Goal: Information Seeking & Learning: Compare options

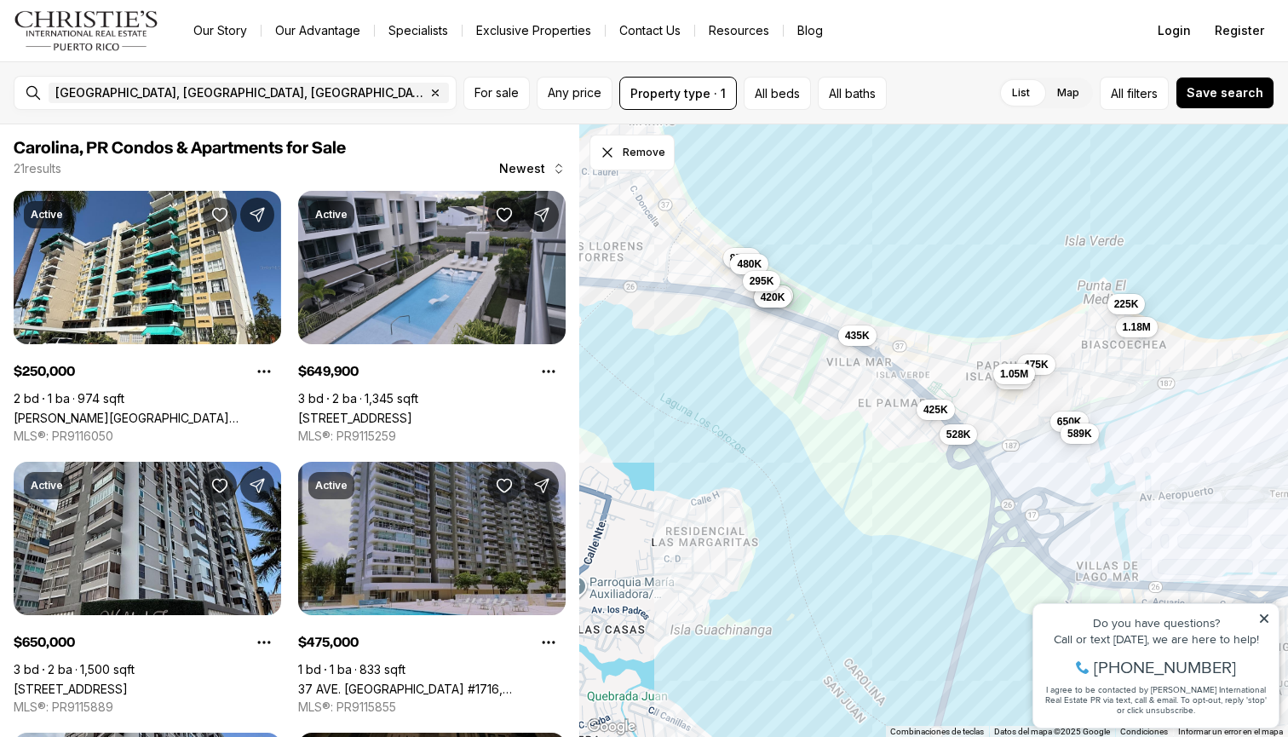
drag, startPoint x: 742, startPoint y: 247, endPoint x: 814, endPoint y: 357, distance: 131.6
click at [814, 357] on div "650K 375K 420K 475K 625K 1.05M 435K 1.18M 528K 850K 480K 225K 295K 650K 589K 42…" at bounding box center [933, 430] width 709 height 613
click at [772, 277] on span "295K" at bounding box center [763, 280] width 25 height 14
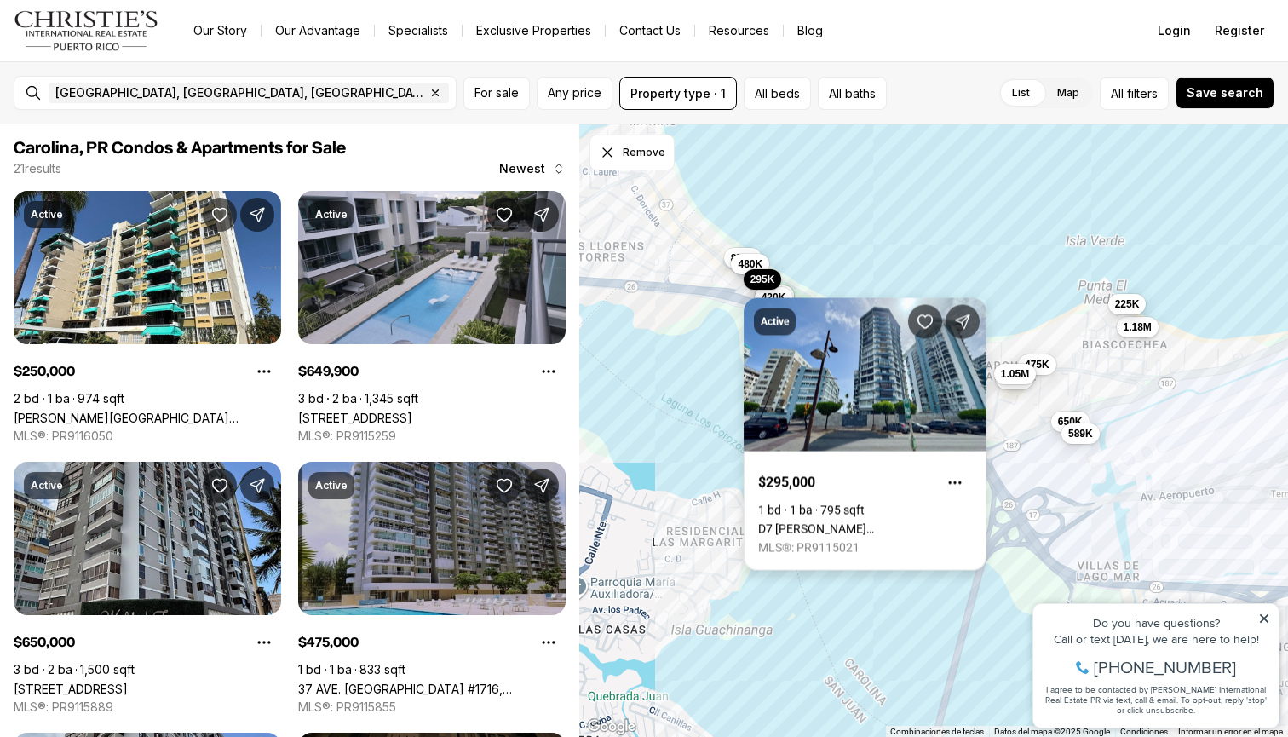
click at [868, 522] on link "D7 [PERSON_NAME][GEOGRAPHIC_DATA], 00979" at bounding box center [865, 529] width 214 height 14
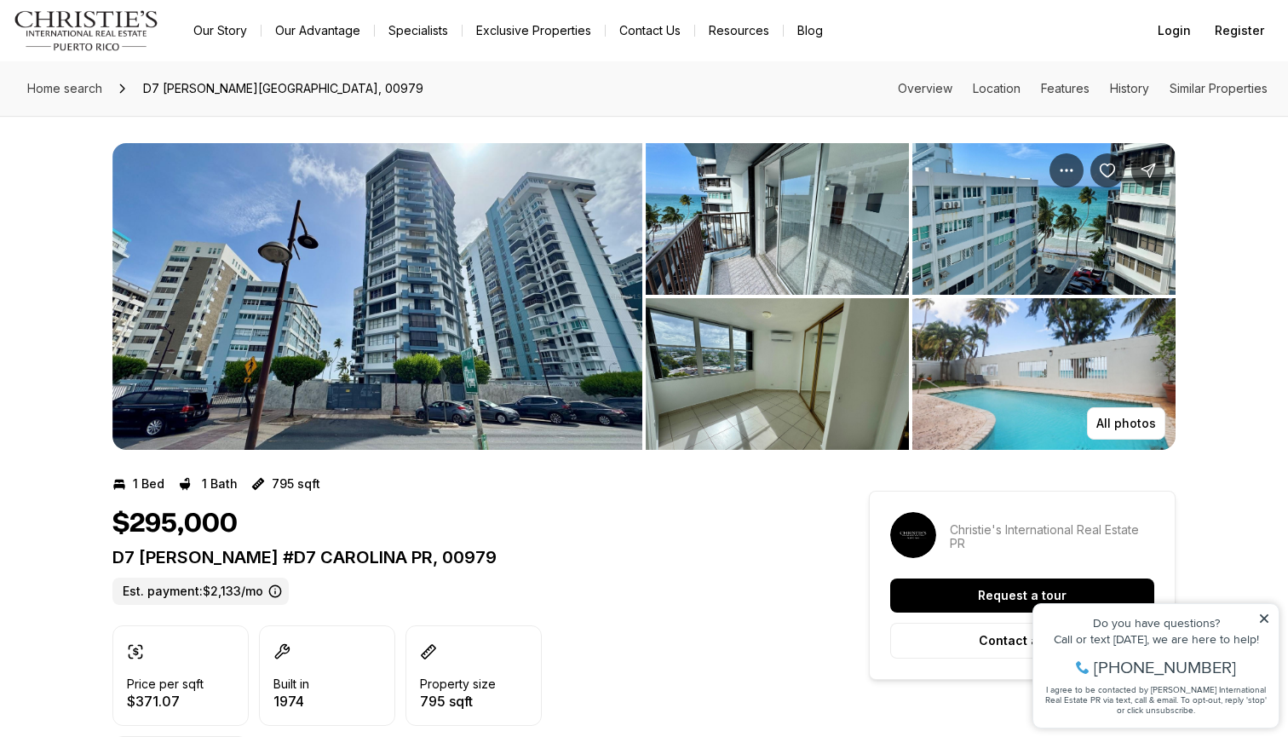
click at [474, 297] on img "View image gallery" at bounding box center [377, 296] width 530 height 307
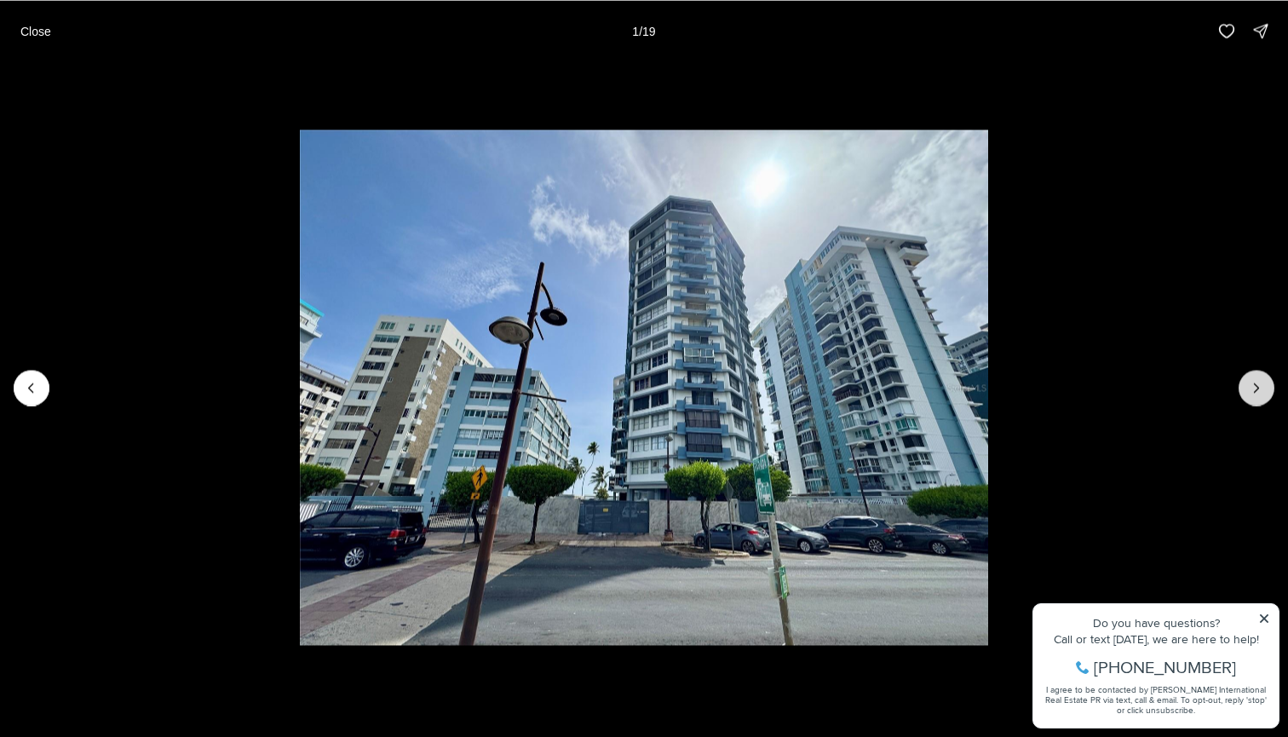
click at [1265, 390] on button "Next slide" at bounding box center [1257, 388] width 36 height 36
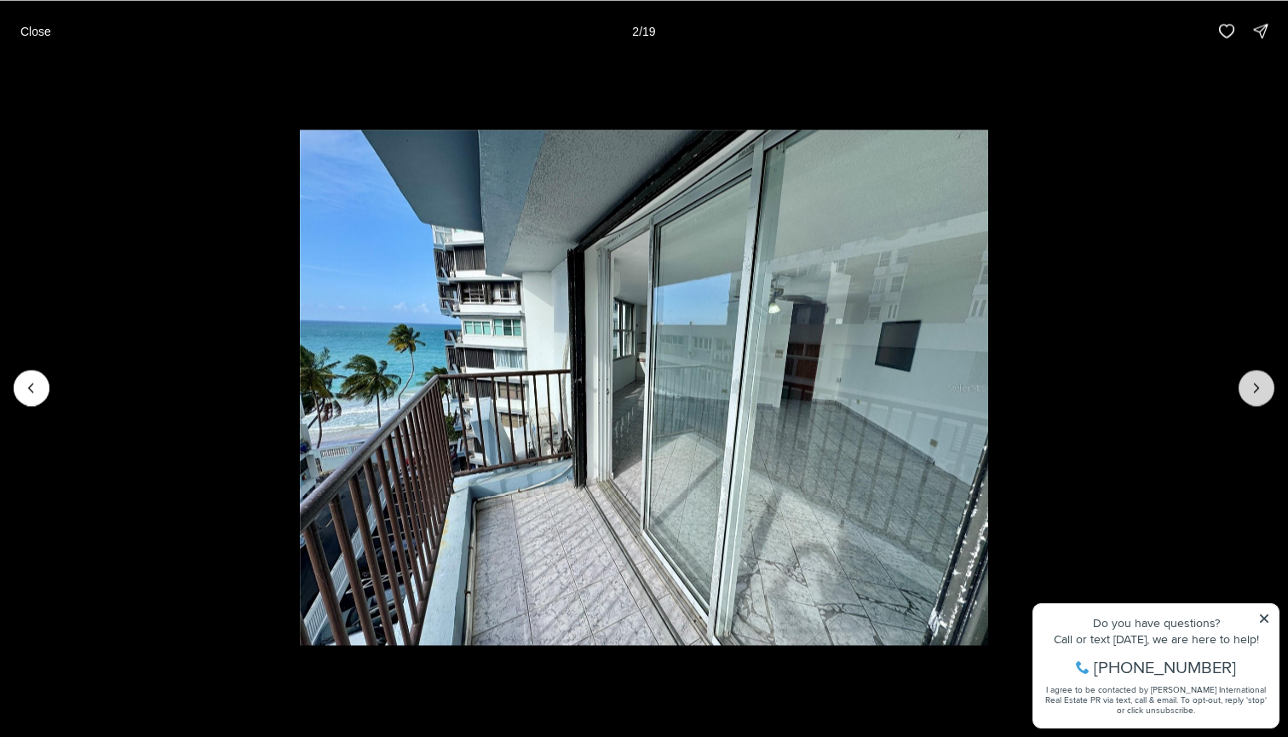
click at [1265, 390] on button "Next slide" at bounding box center [1257, 388] width 36 height 36
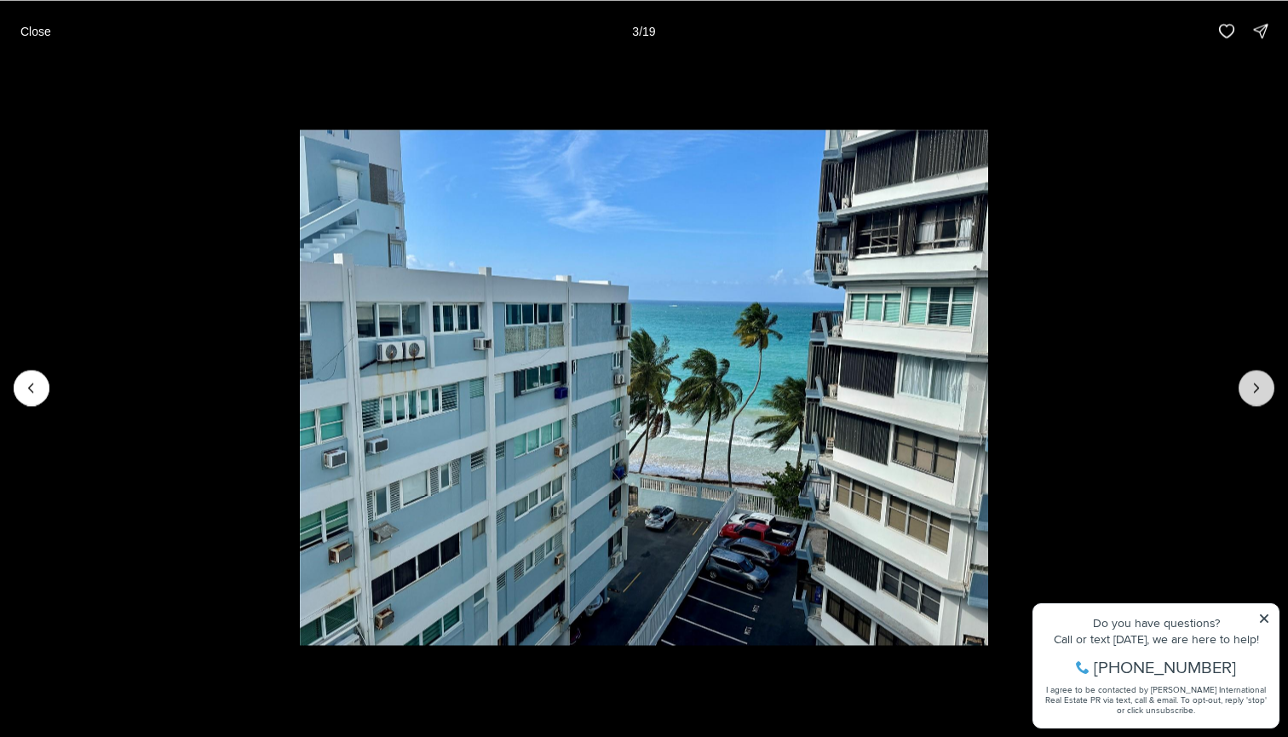
click at [1264, 390] on icon "Next slide" at bounding box center [1256, 387] width 17 height 17
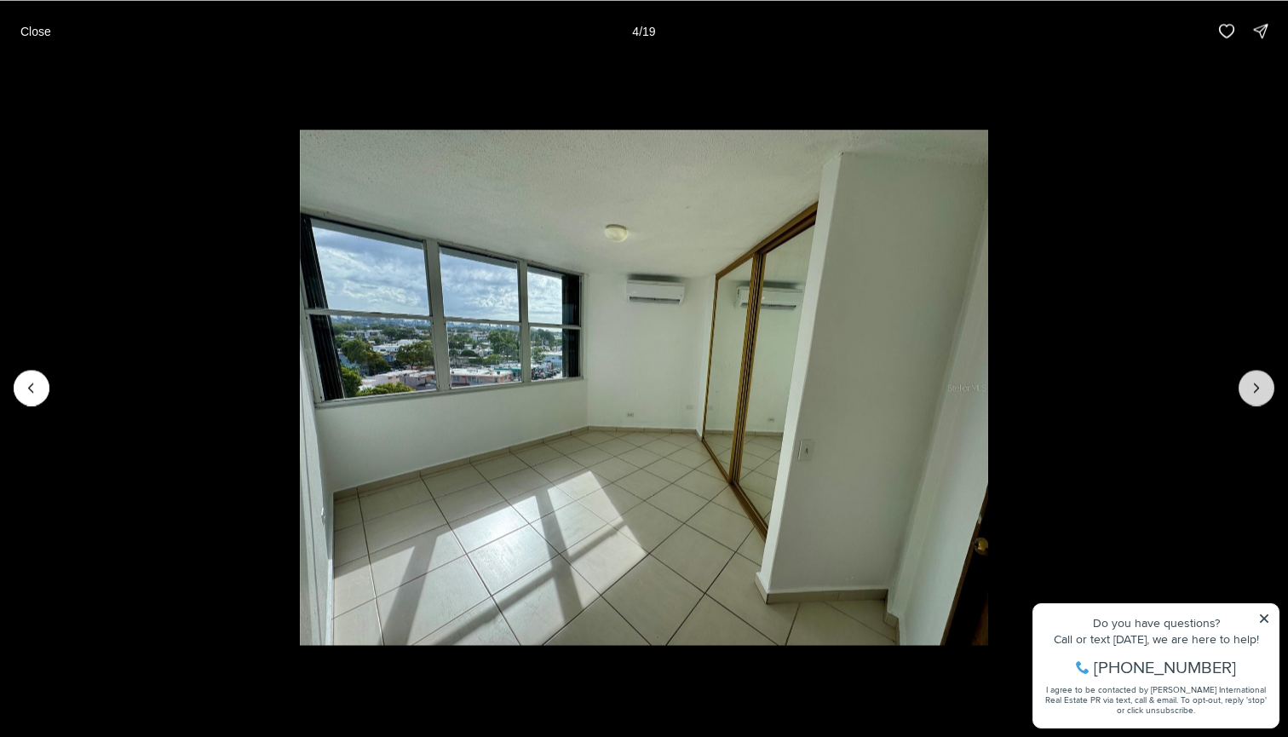
click at [1264, 390] on icon "Next slide" at bounding box center [1256, 387] width 17 height 17
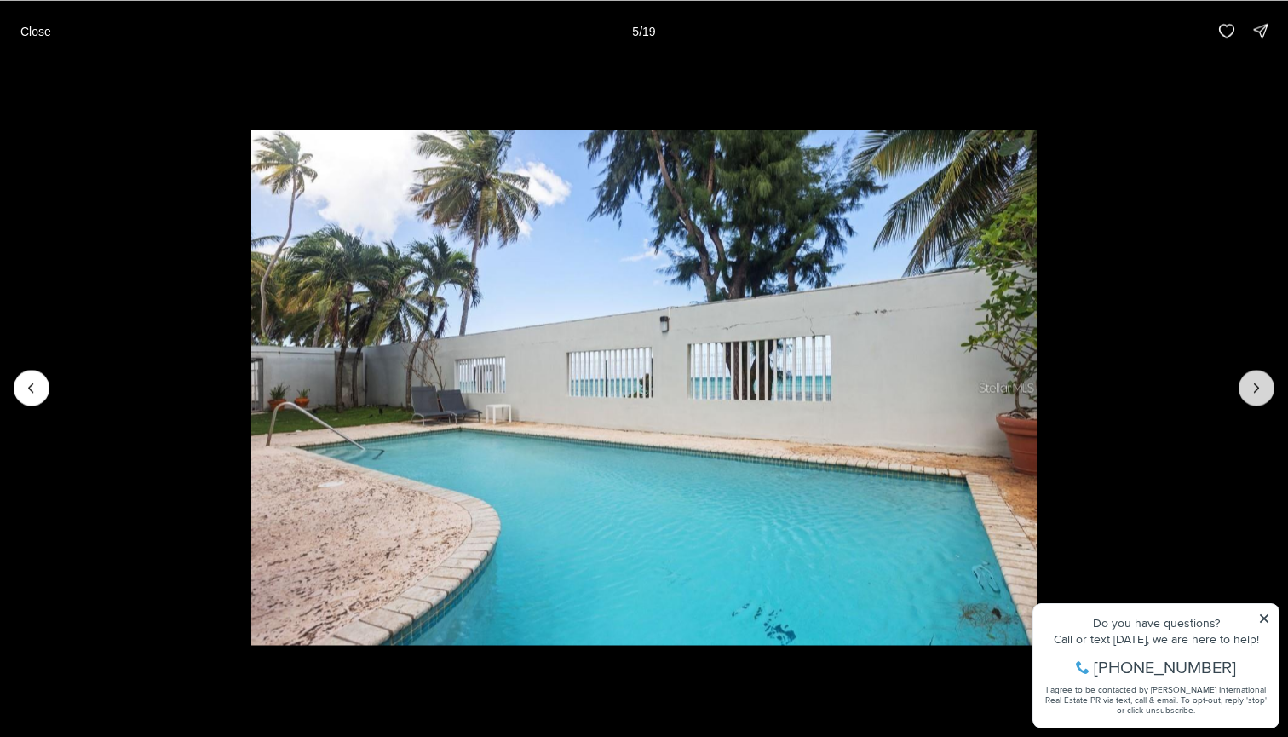
click at [1264, 390] on icon "Next slide" at bounding box center [1256, 387] width 17 height 17
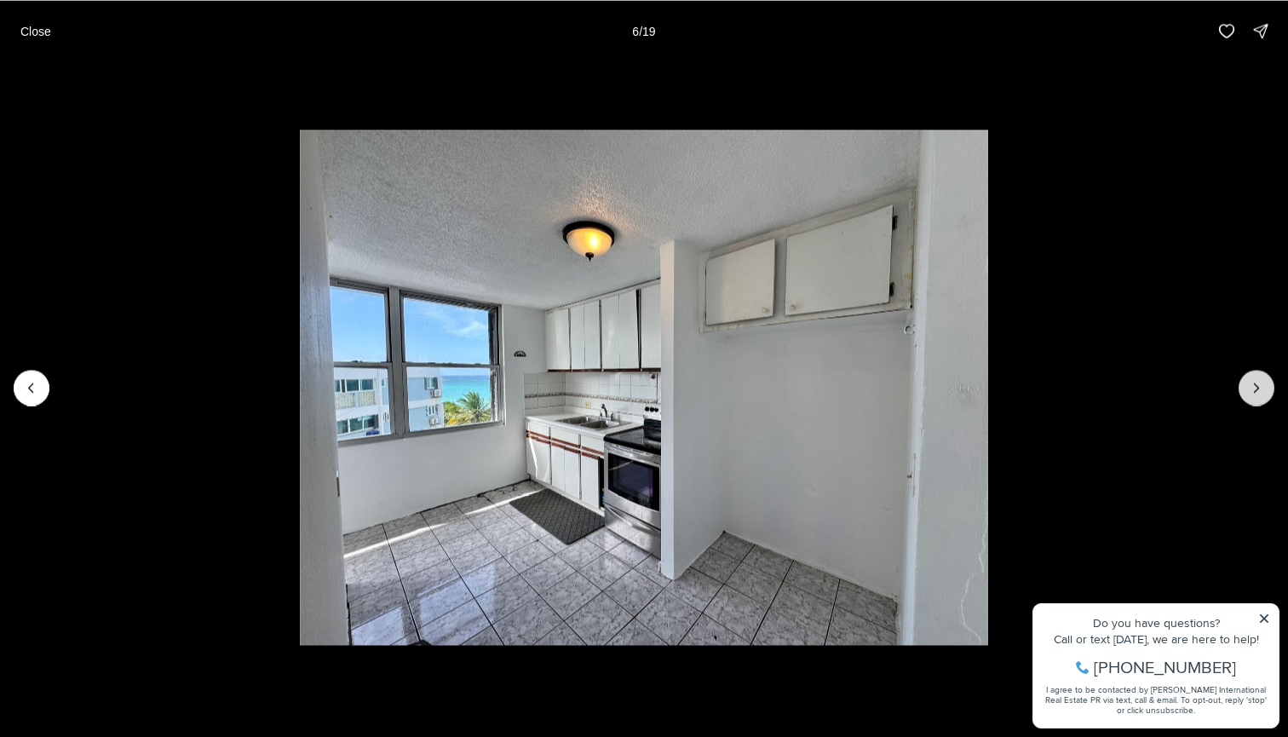
click at [1264, 390] on icon "Next slide" at bounding box center [1256, 387] width 17 height 17
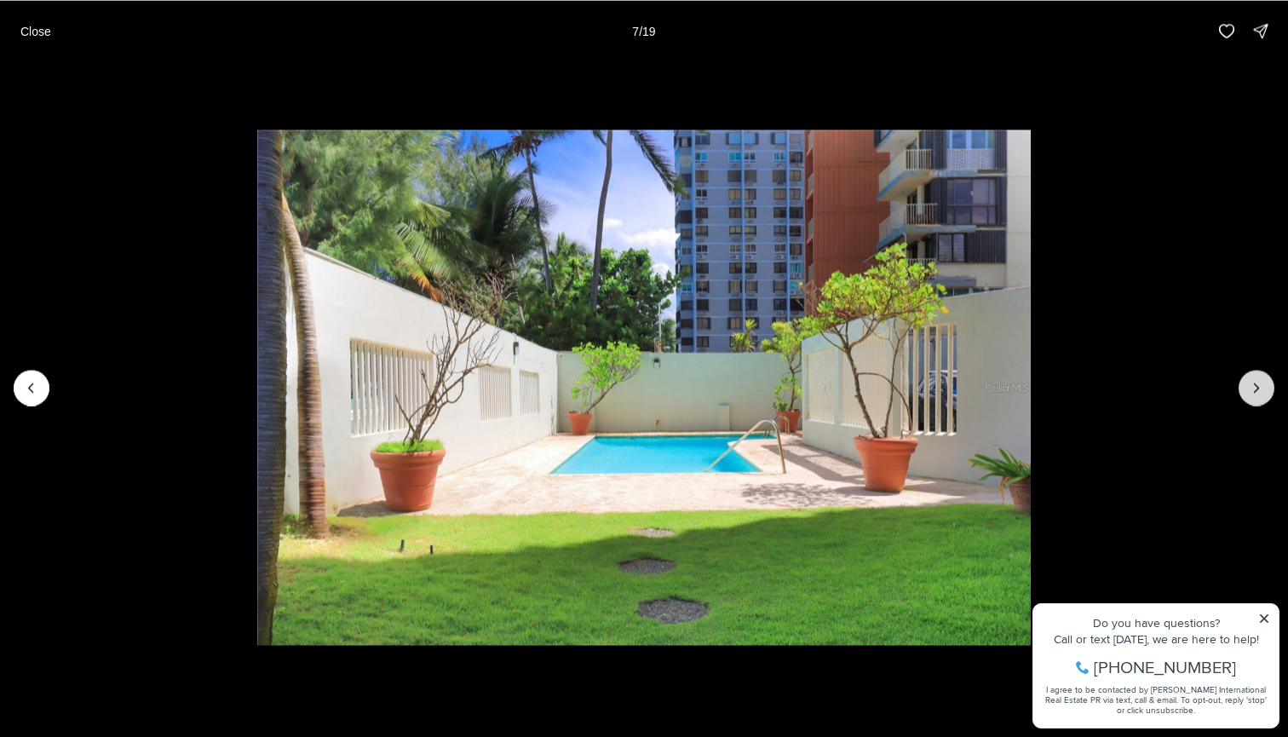
click at [1264, 390] on icon "Next slide" at bounding box center [1256, 387] width 17 height 17
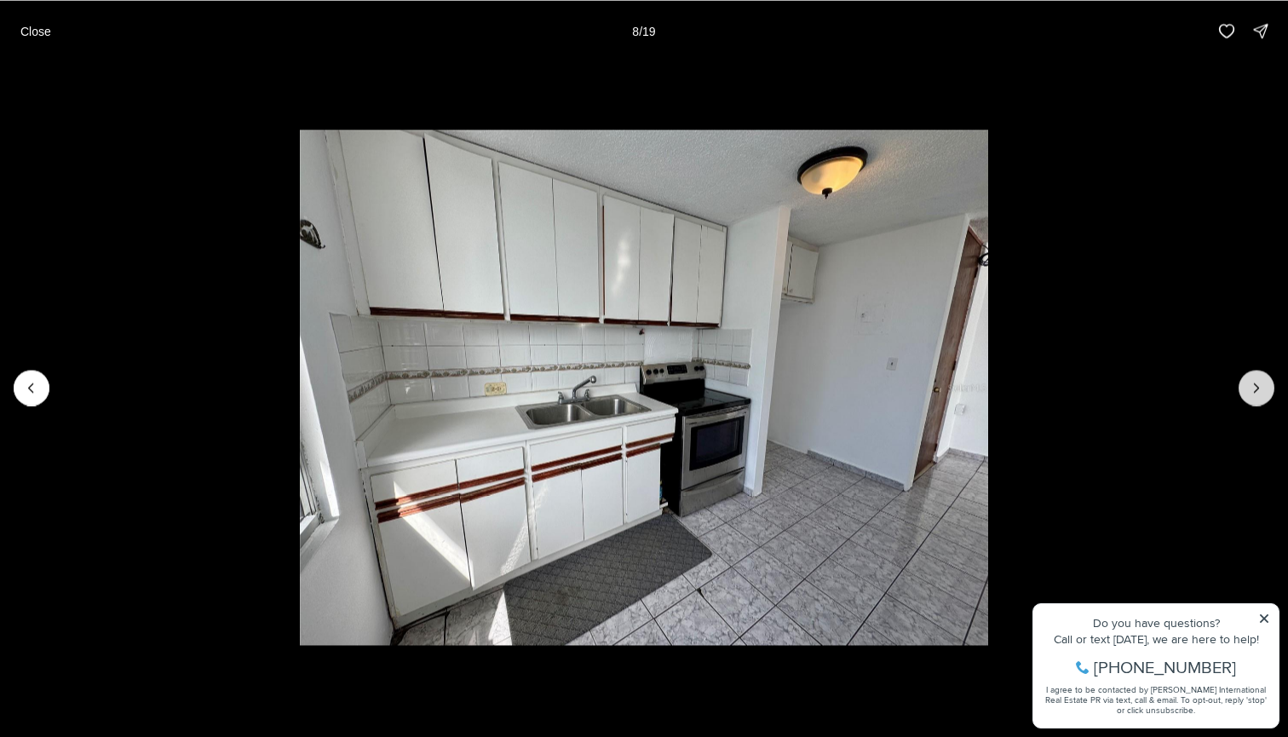
click at [1263, 390] on icon "Next slide" at bounding box center [1256, 387] width 17 height 17
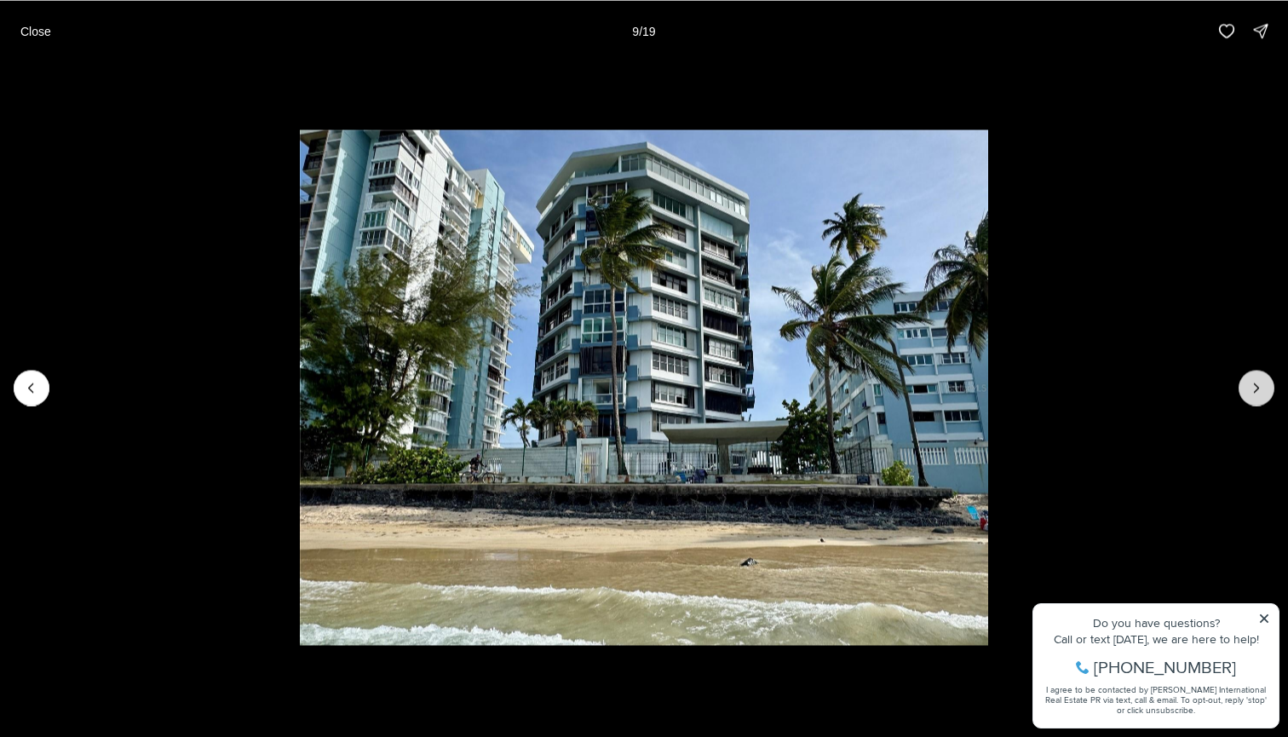
click at [1263, 390] on icon "Next slide" at bounding box center [1256, 387] width 17 height 17
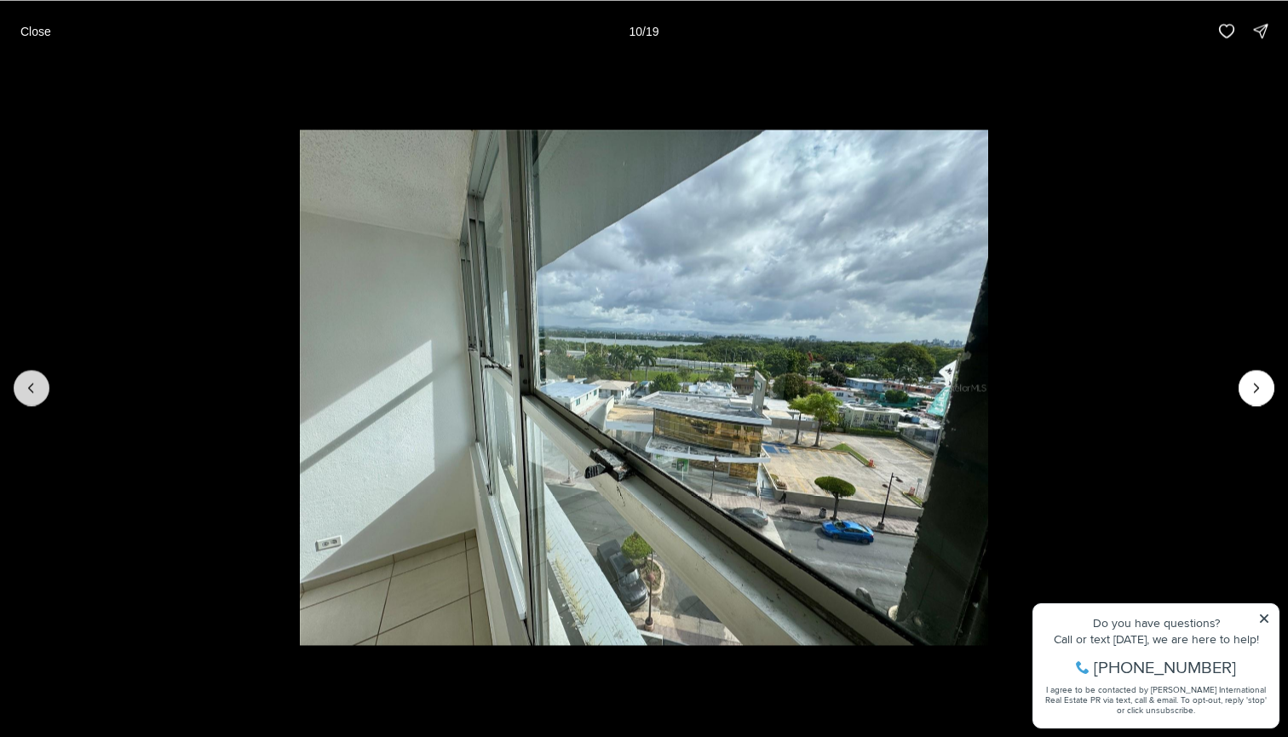
click at [32, 380] on icon "Previous slide" at bounding box center [31, 387] width 17 height 17
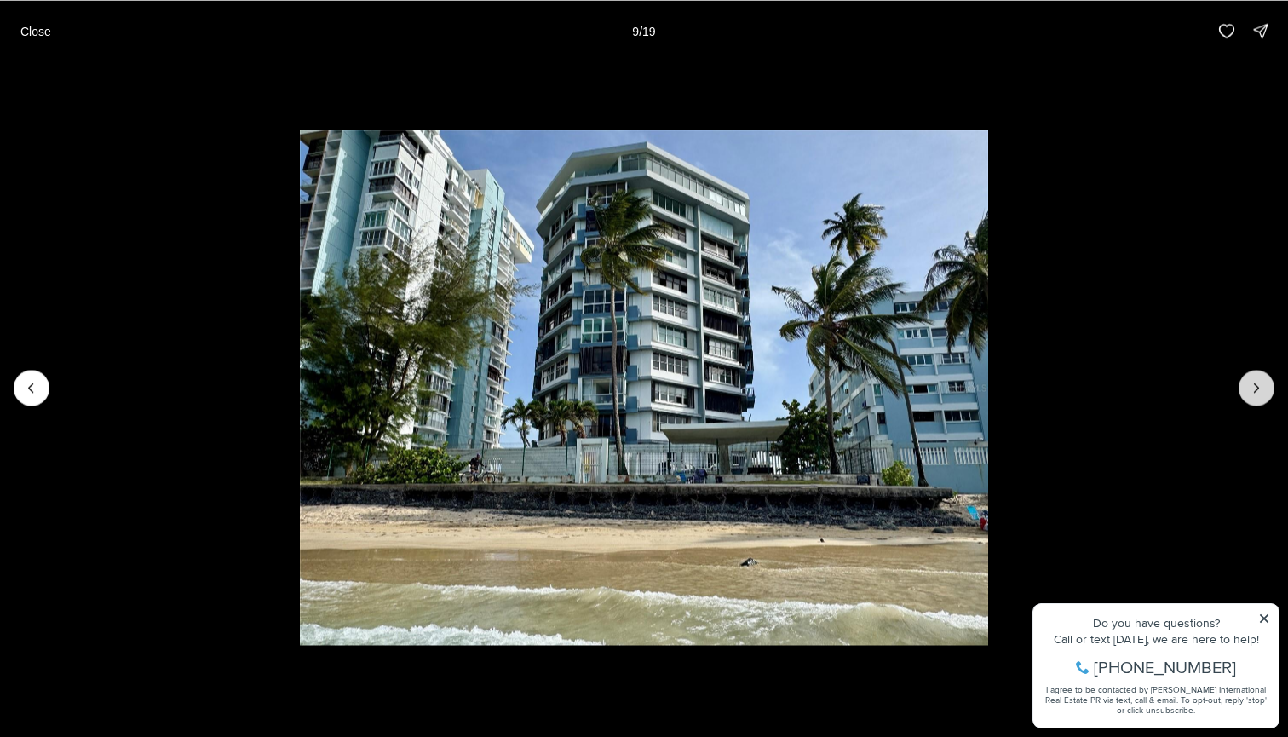
click at [1262, 388] on icon "Next slide" at bounding box center [1256, 387] width 17 height 17
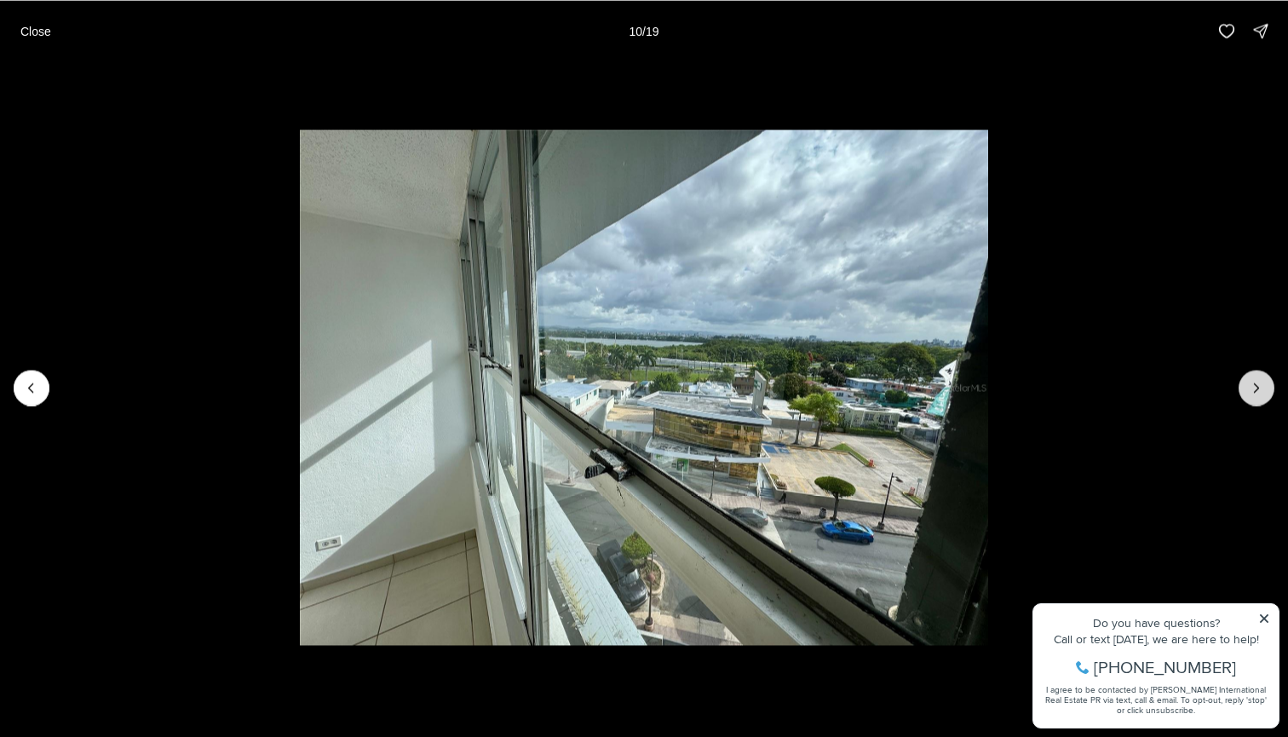
click at [1255, 388] on icon "Next slide" at bounding box center [1256, 387] width 17 height 17
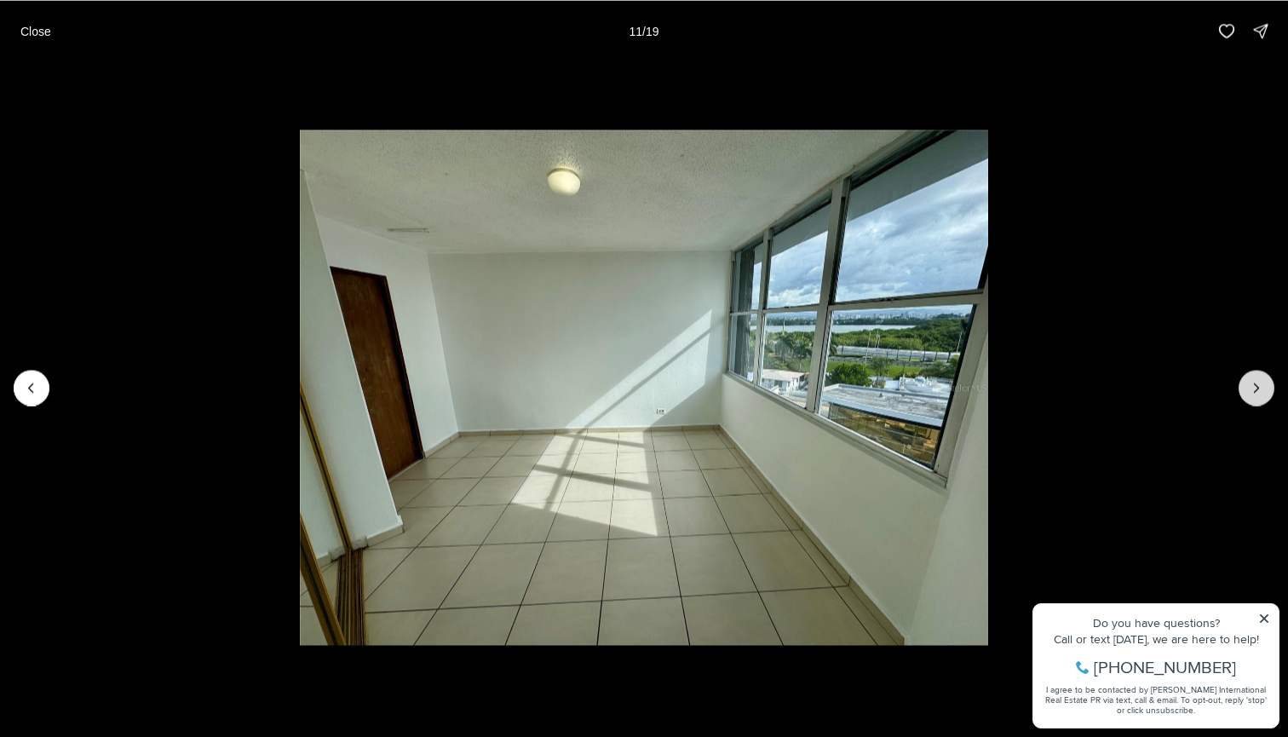
click at [1255, 388] on icon "Next slide" at bounding box center [1256, 387] width 17 height 17
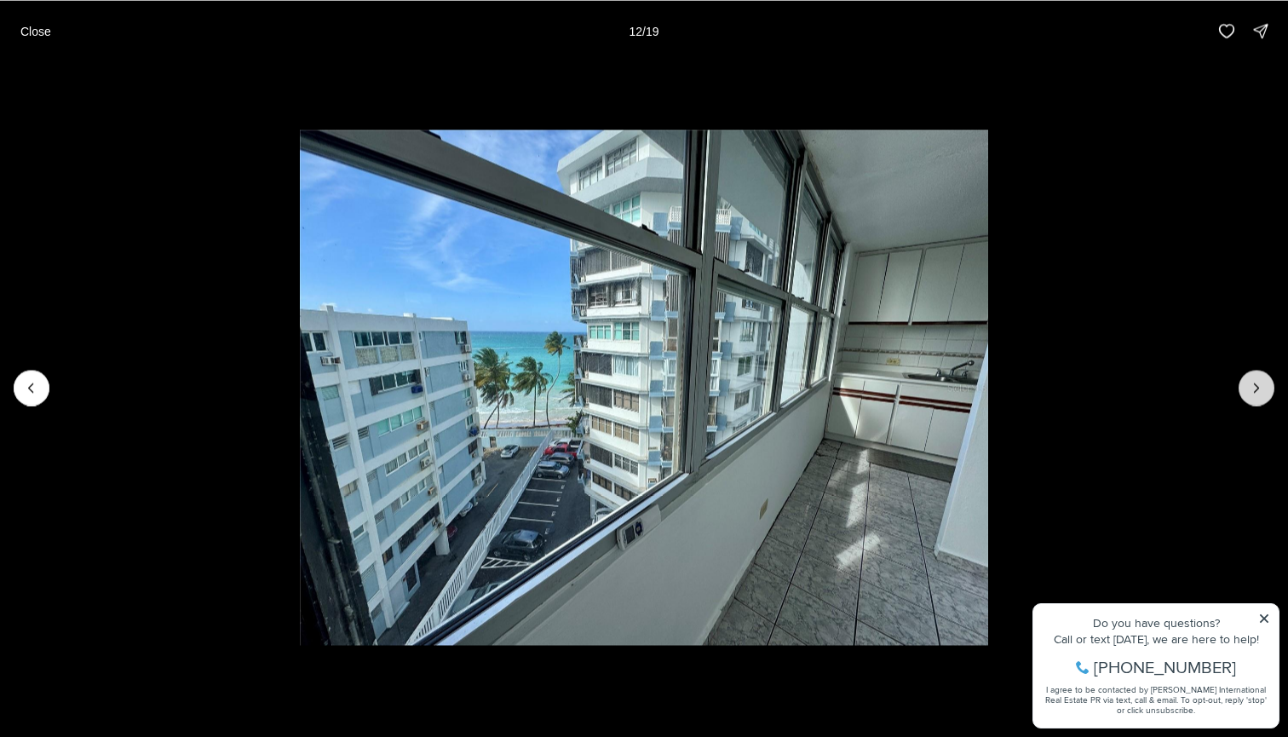
click at [1255, 388] on icon "Next slide" at bounding box center [1256, 387] width 17 height 17
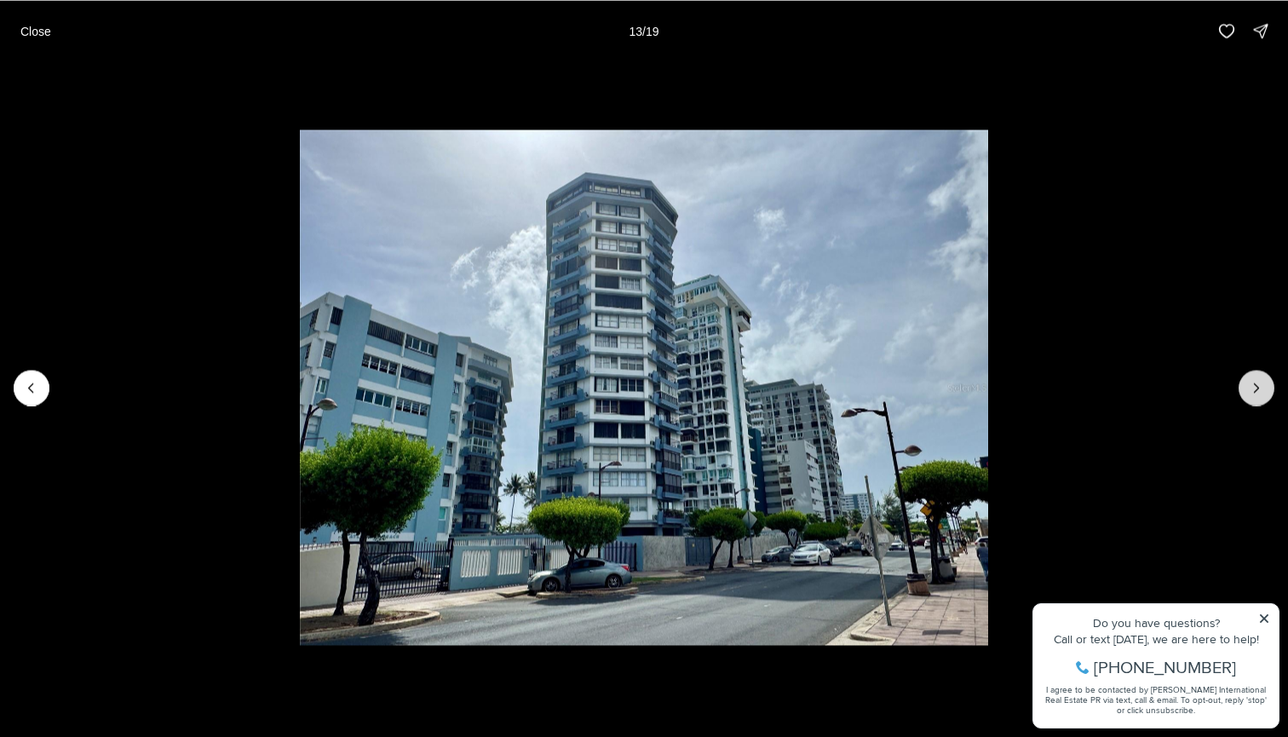
click at [1254, 388] on icon "Next slide" at bounding box center [1256, 387] width 17 height 17
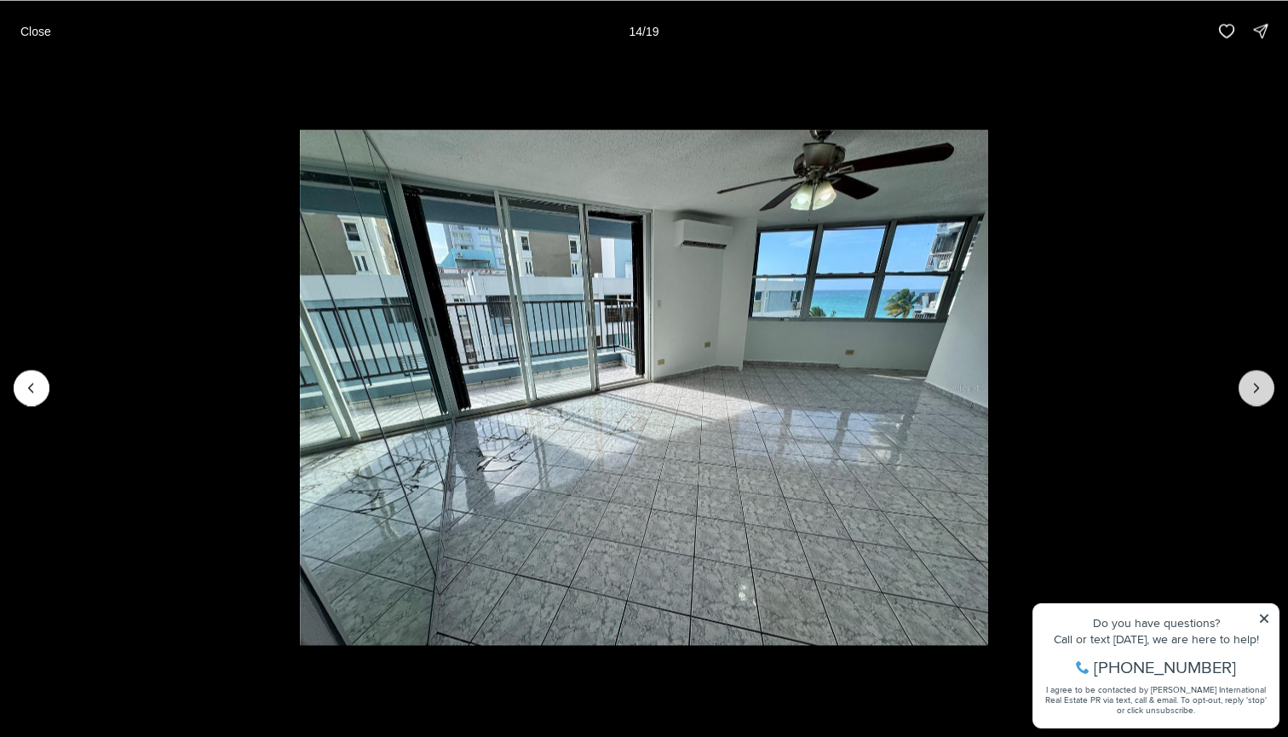
click at [1254, 388] on icon "Next slide" at bounding box center [1256, 387] width 17 height 17
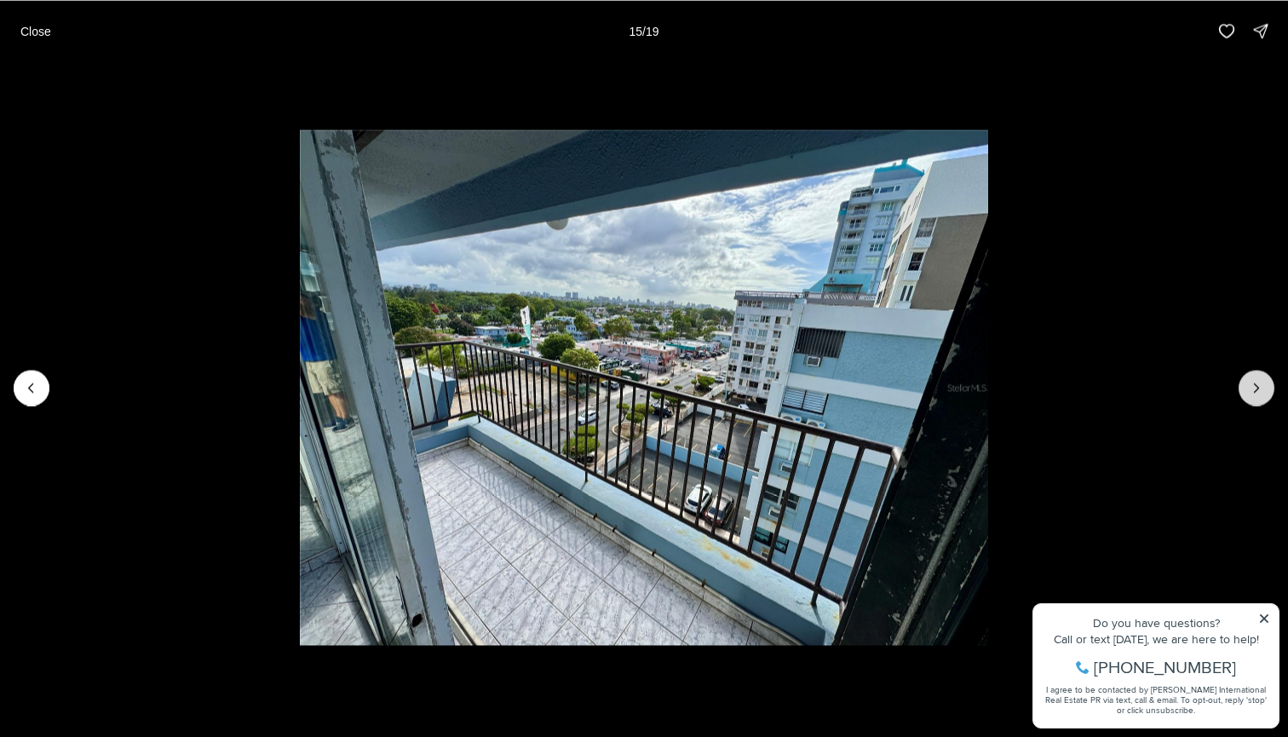
click at [1254, 388] on icon "Next slide" at bounding box center [1256, 387] width 17 height 17
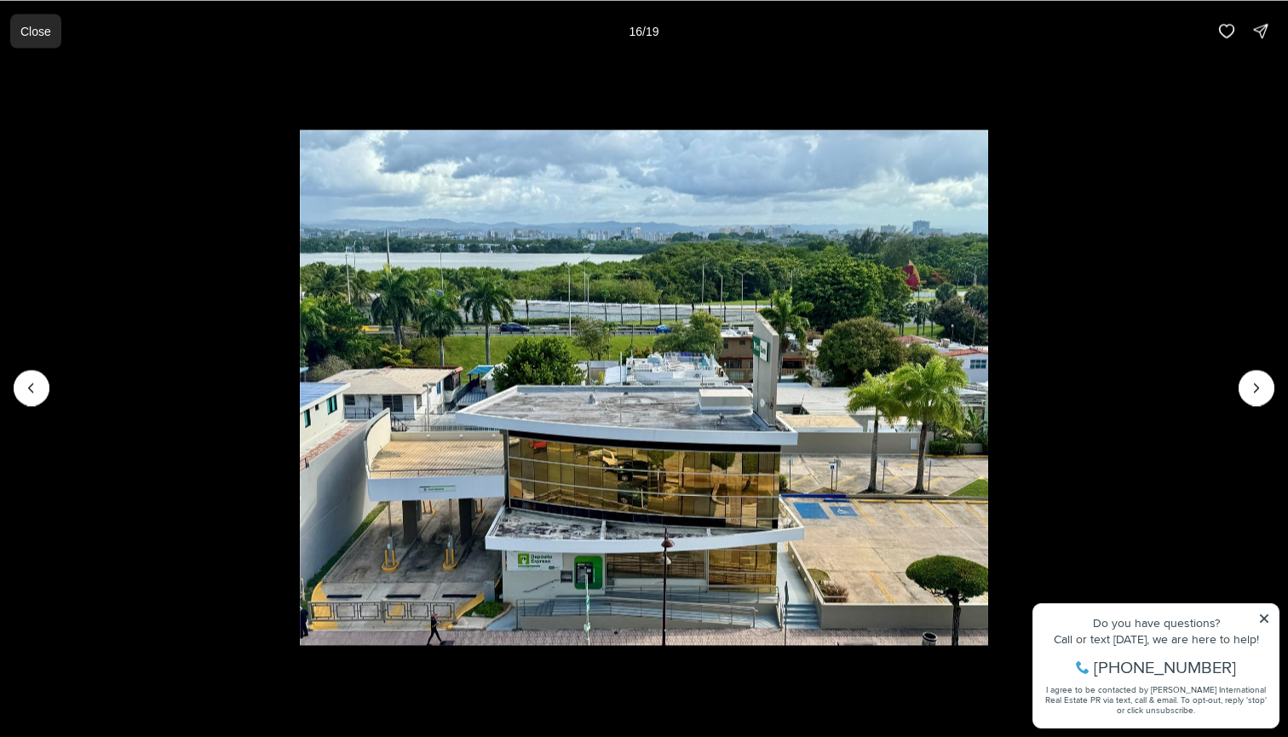
click at [36, 32] on p "Close" at bounding box center [35, 31] width 31 height 14
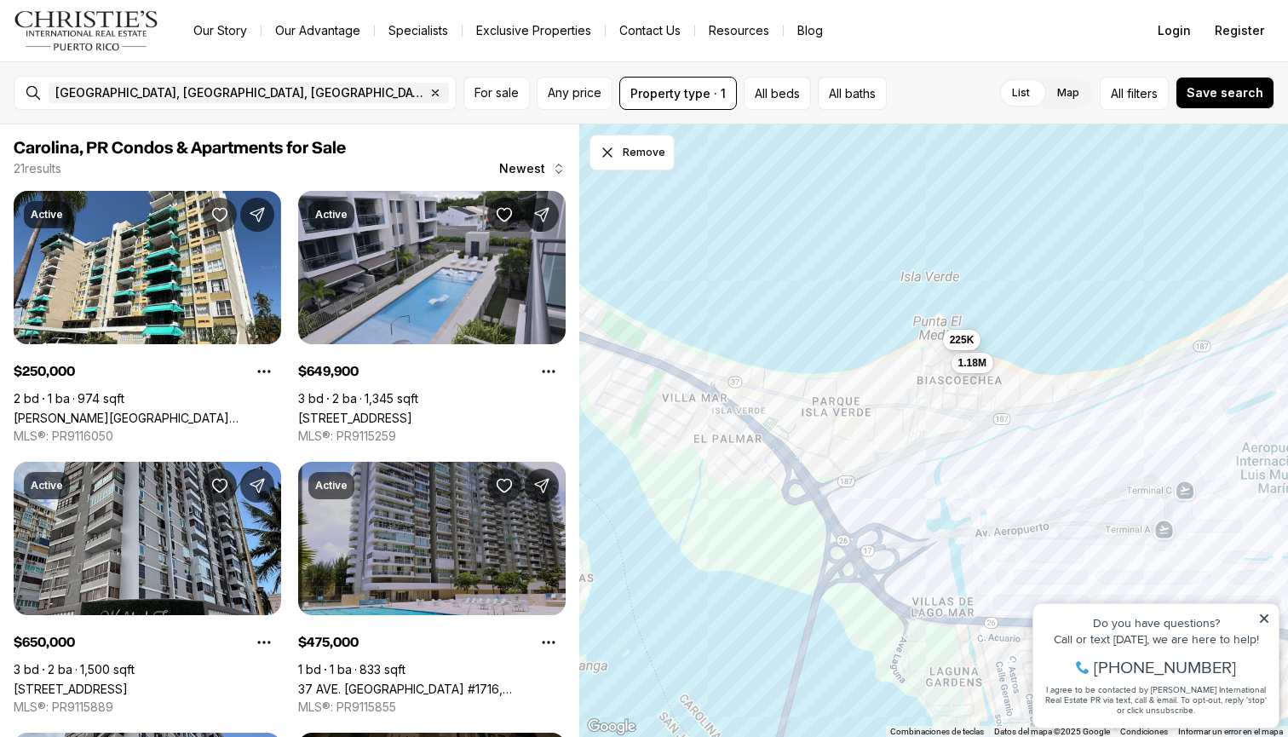
drag, startPoint x: 745, startPoint y: 292, endPoint x: 1146, endPoint y: 484, distance: 443.9
click at [1142, 484] on div "650K 1.18M 225K" at bounding box center [933, 430] width 709 height 613
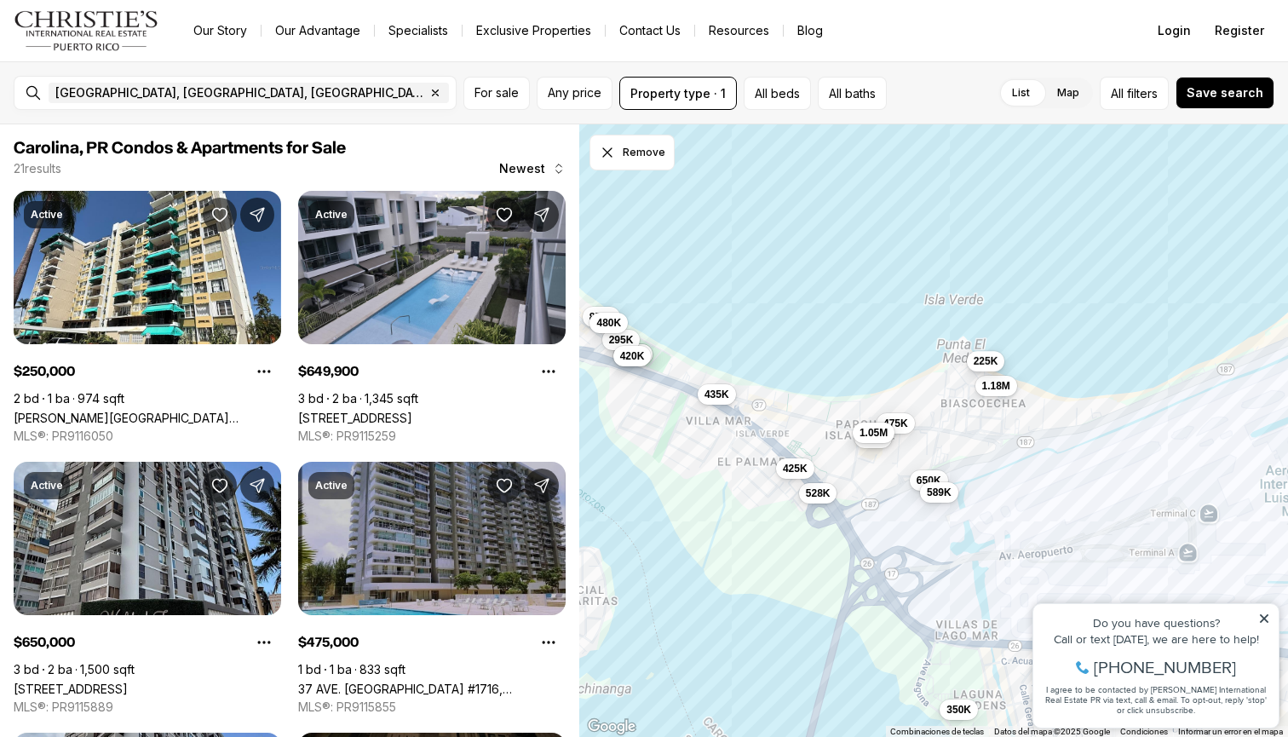
click at [989, 363] on span "225K" at bounding box center [986, 361] width 25 height 14
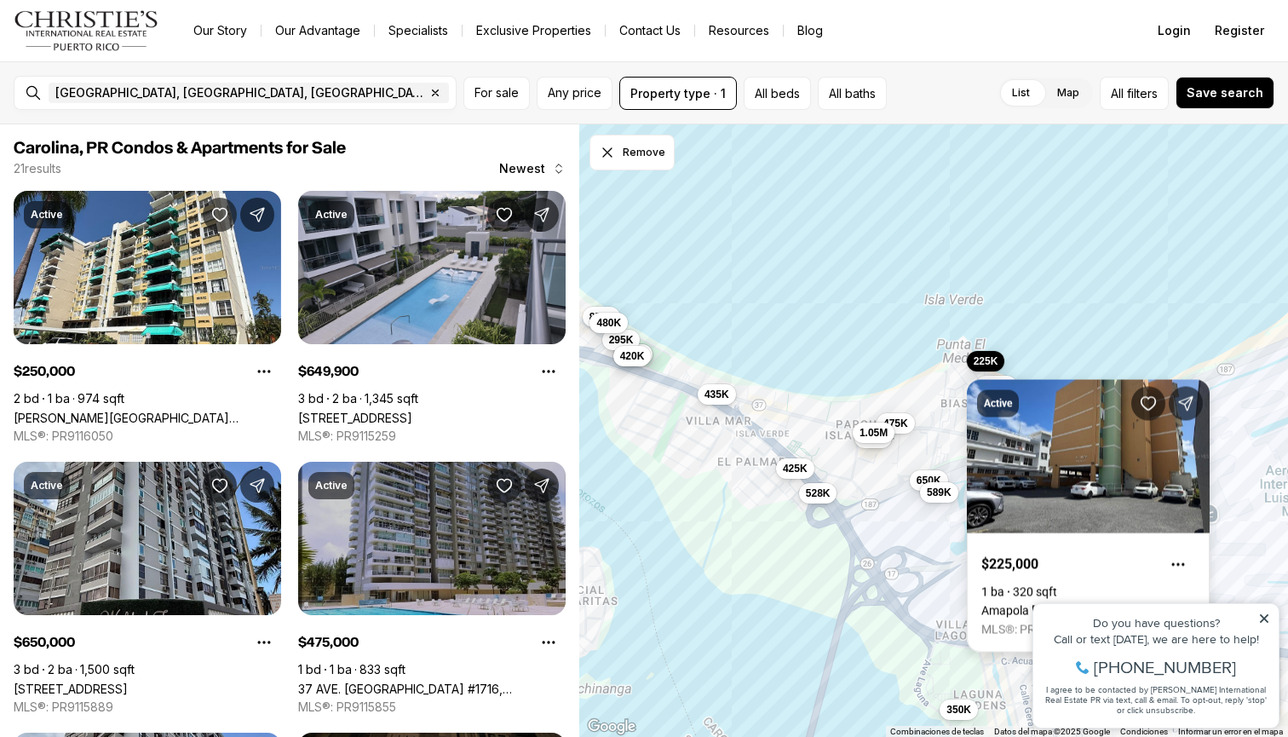
click at [1136, 604] on link "Amapola ISLA VERDE #208, CAROLINA PR, 00979" at bounding box center [1088, 611] width 214 height 14
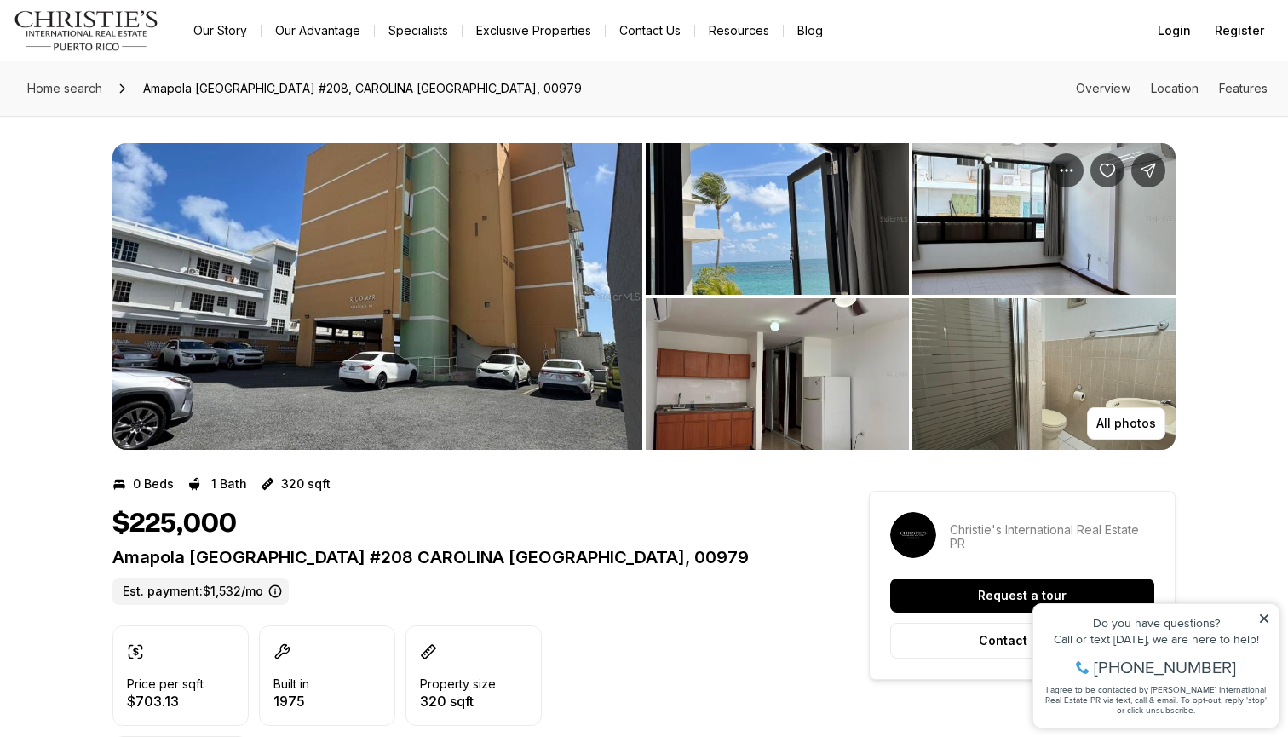
click at [430, 283] on img "View image gallery" at bounding box center [377, 296] width 530 height 307
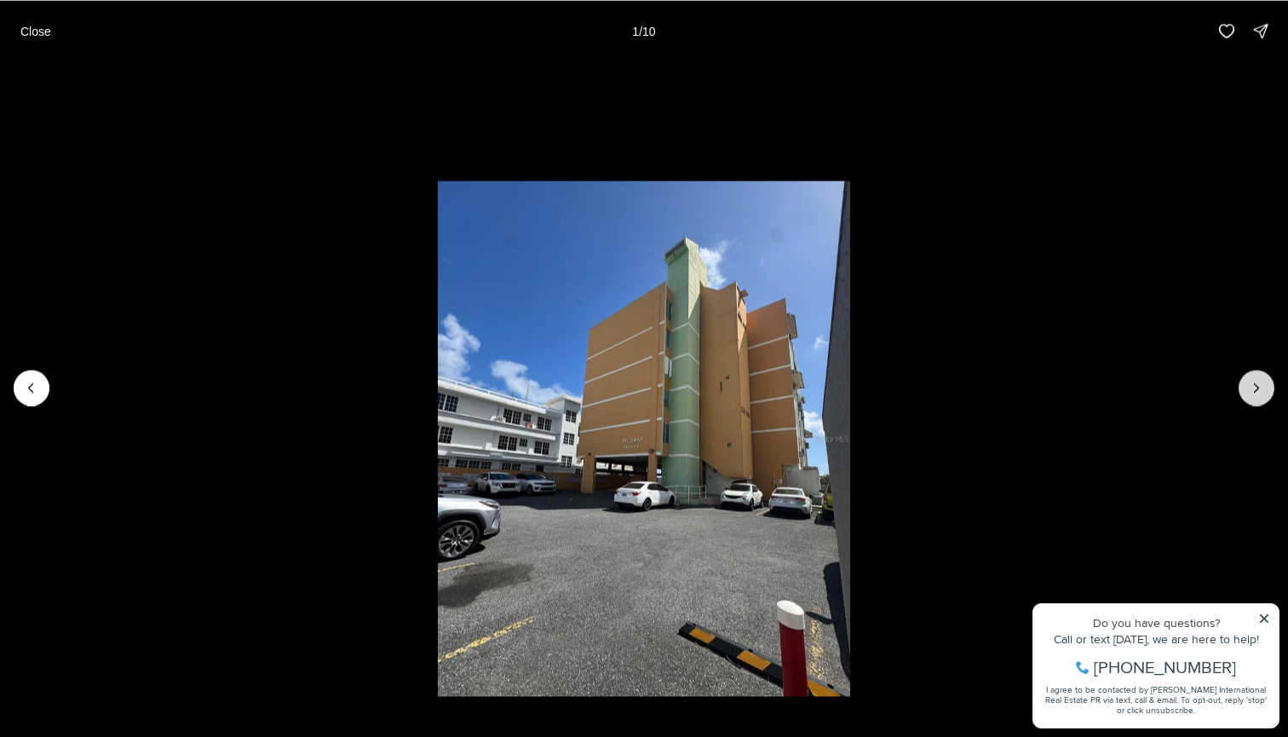
click at [1263, 383] on icon "Next slide" at bounding box center [1256, 387] width 17 height 17
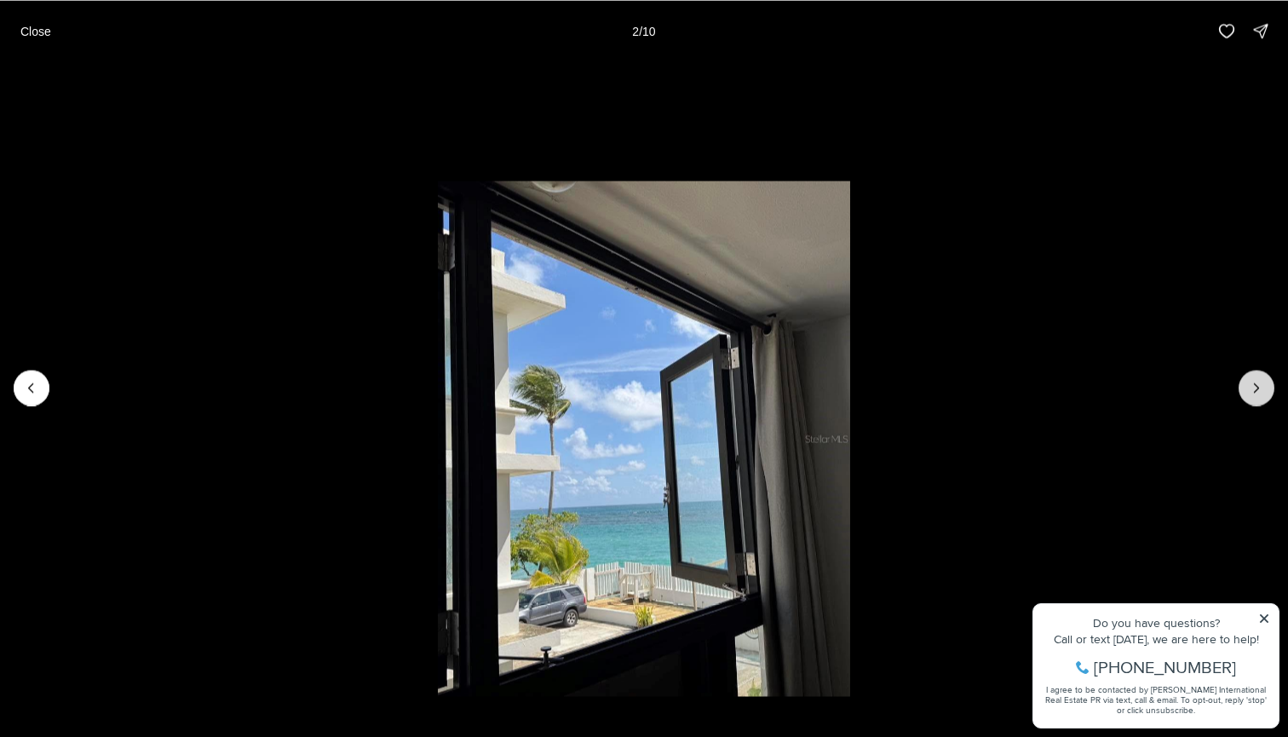
click at [1263, 383] on icon "Next slide" at bounding box center [1256, 387] width 17 height 17
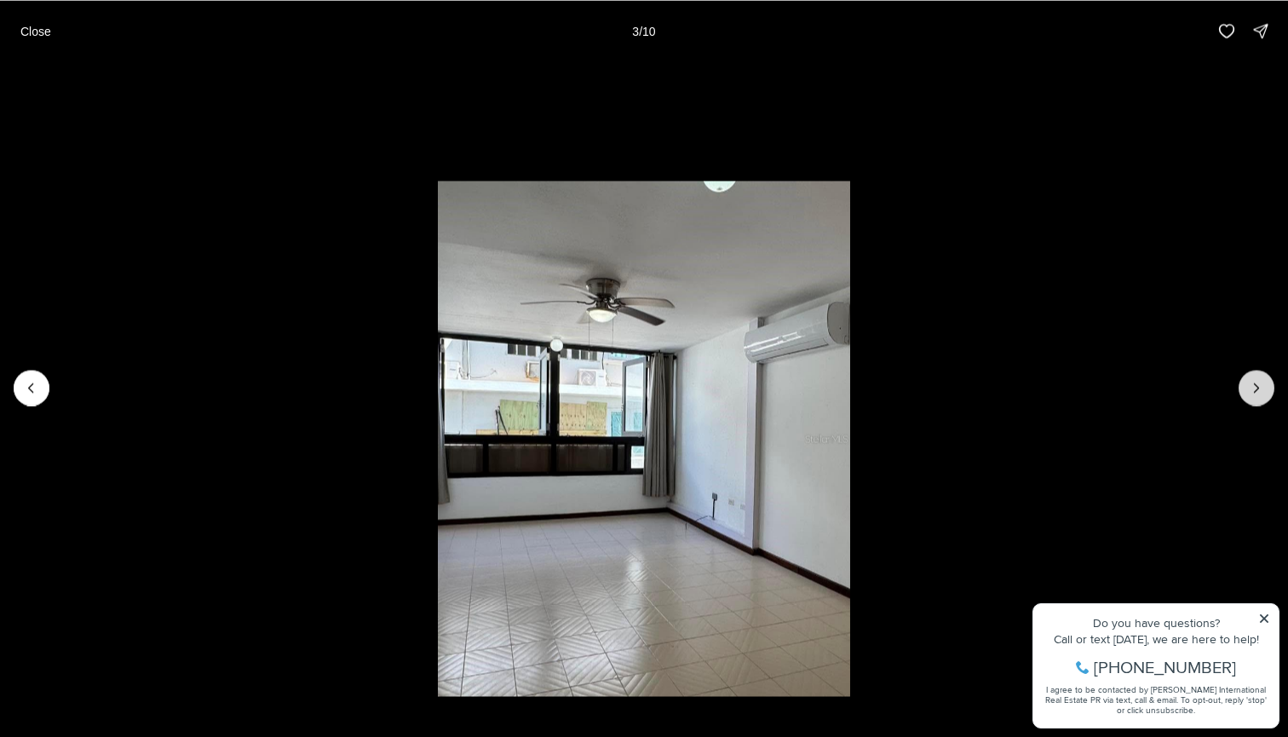
click at [1263, 383] on icon "Next slide" at bounding box center [1256, 387] width 17 height 17
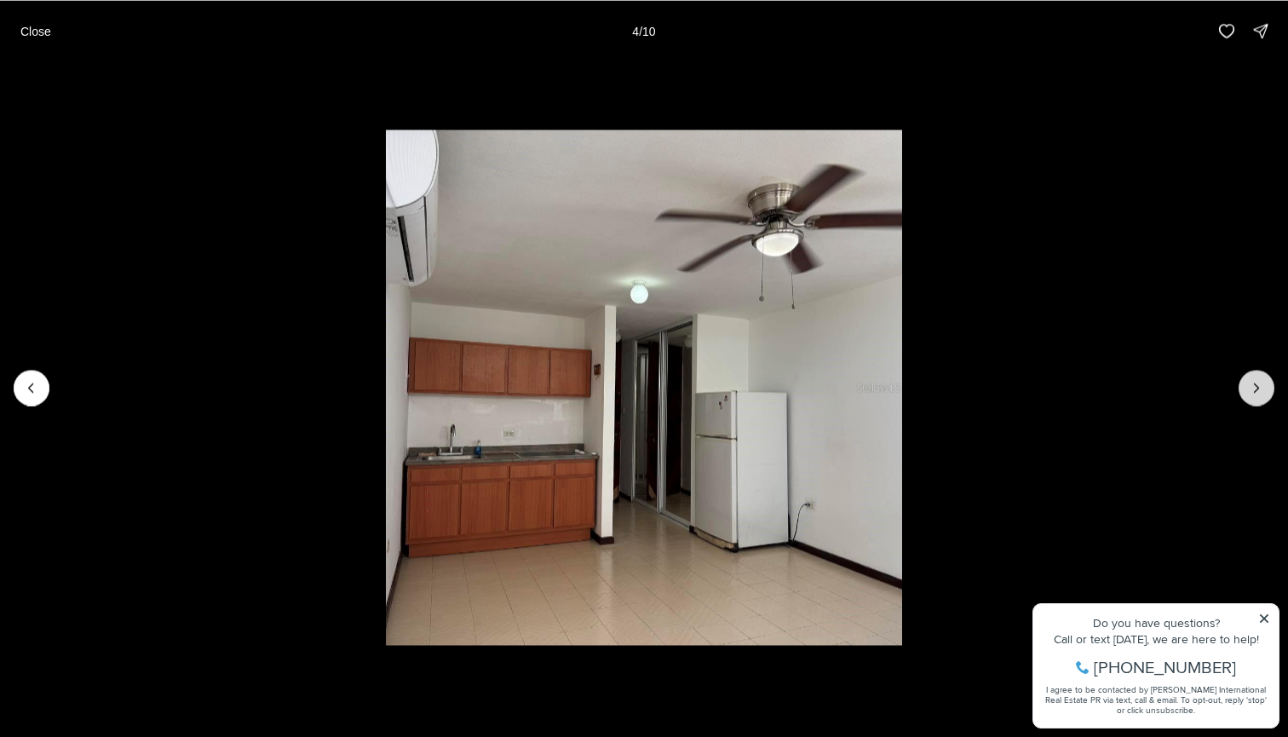
click at [1263, 383] on icon "Next slide" at bounding box center [1256, 387] width 17 height 17
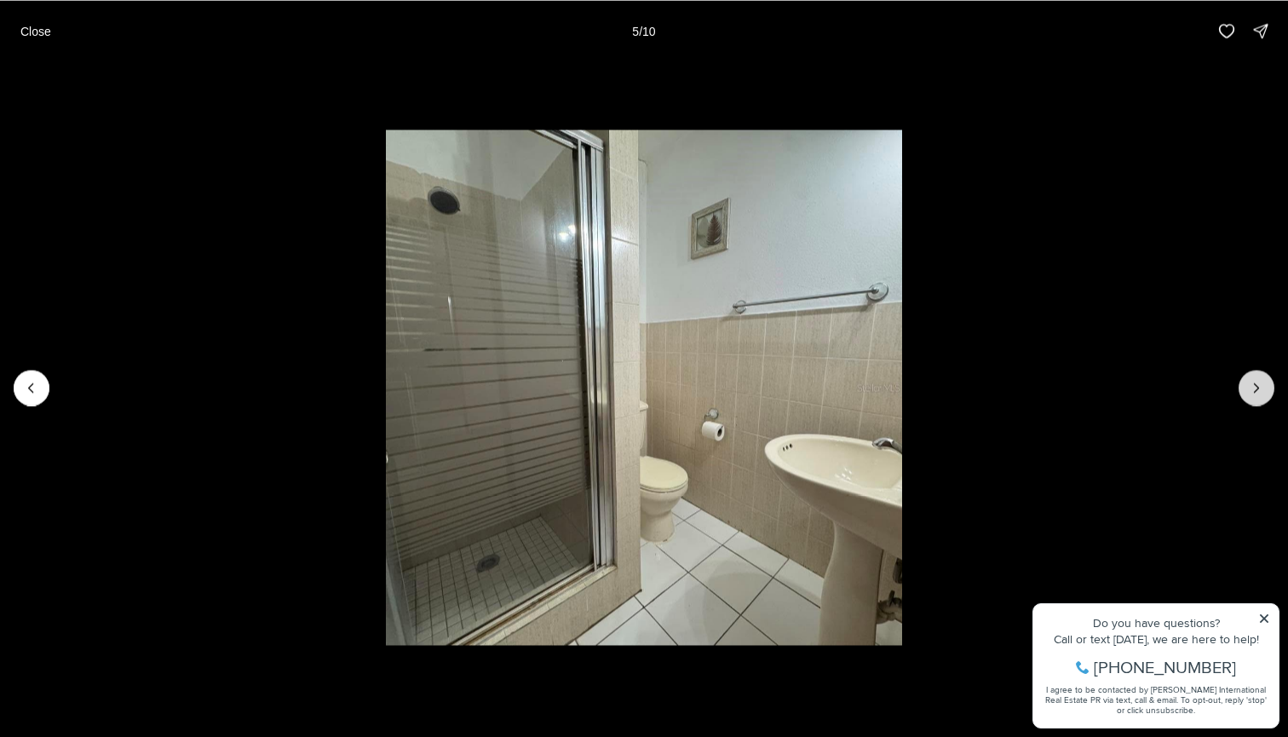
click at [1263, 383] on icon "Next slide" at bounding box center [1256, 387] width 17 height 17
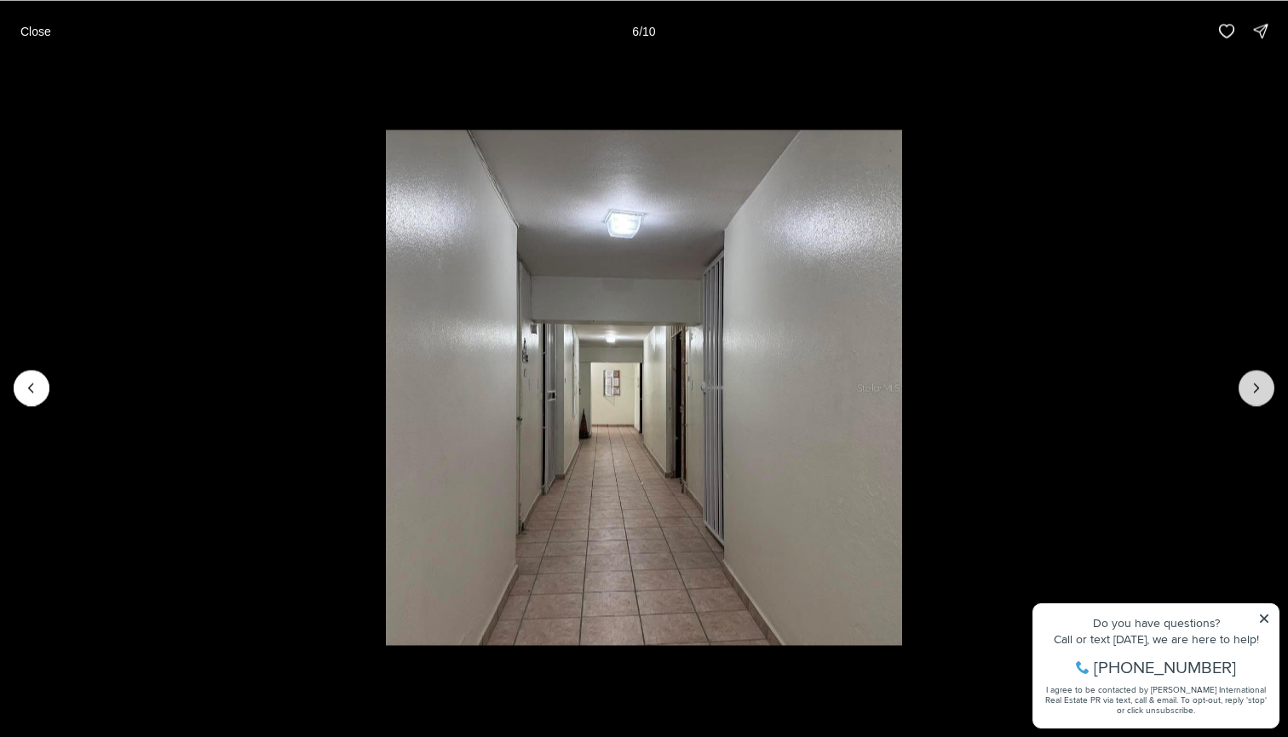
click at [1263, 383] on icon "Next slide" at bounding box center [1256, 387] width 17 height 17
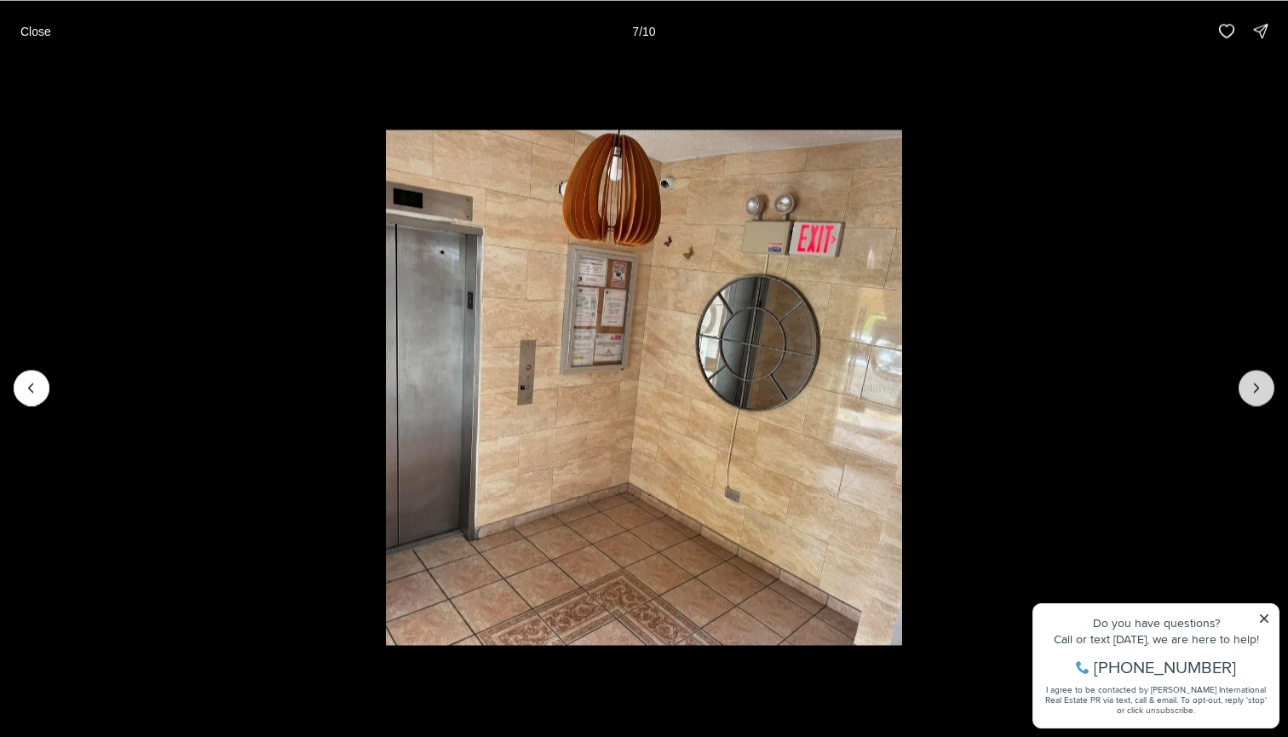
click at [1263, 383] on icon "Next slide" at bounding box center [1256, 387] width 17 height 17
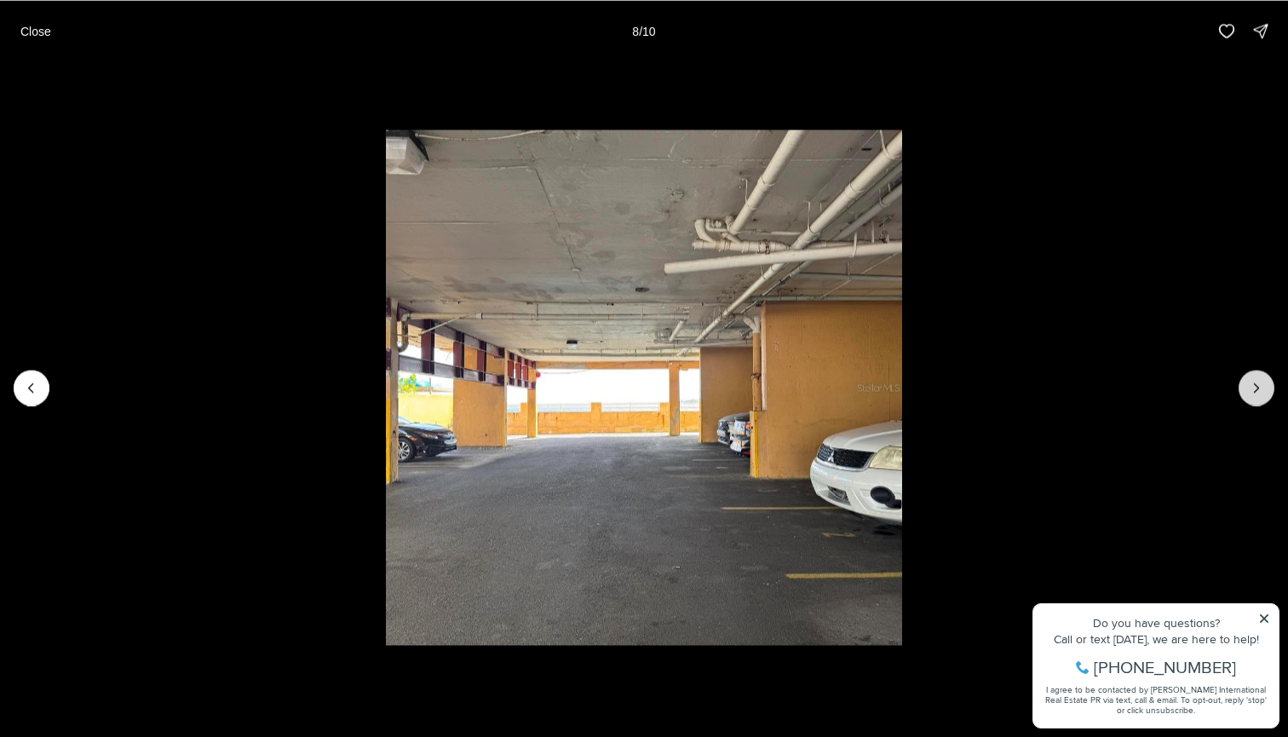
click at [1263, 383] on icon "Next slide" at bounding box center [1256, 387] width 17 height 17
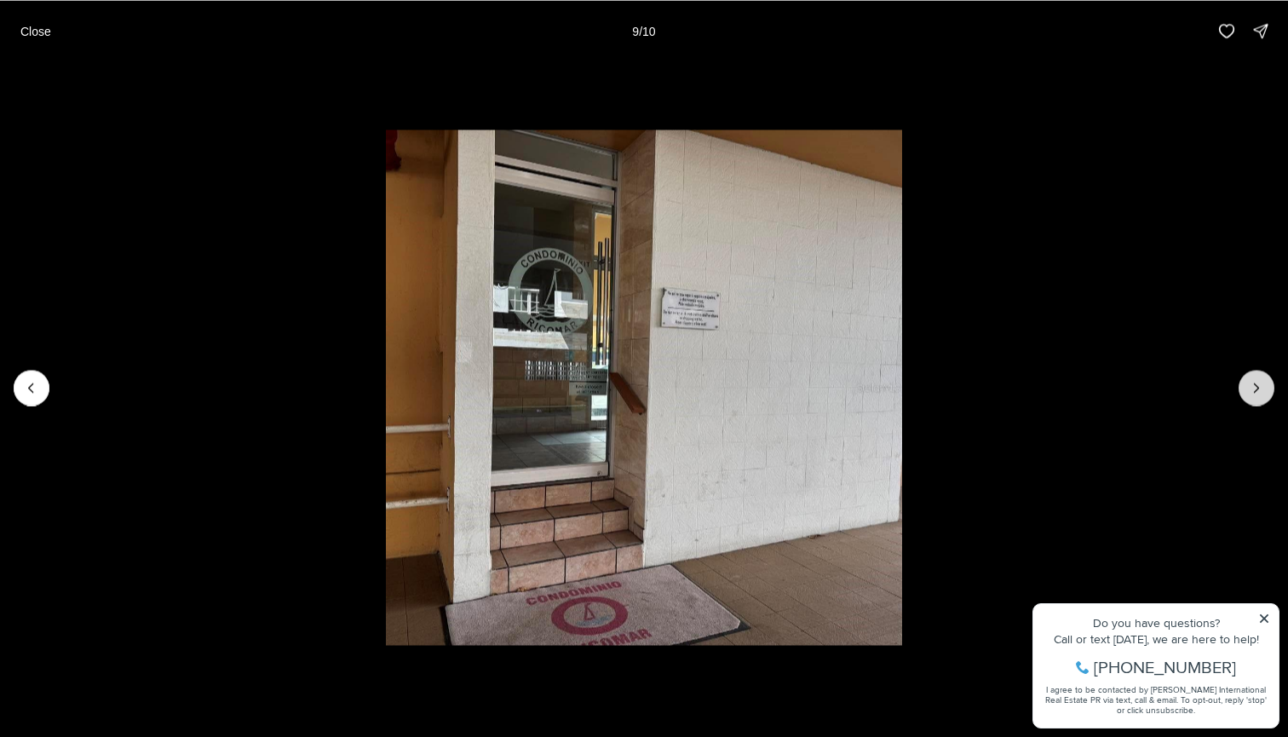
click at [1263, 383] on icon "Next slide" at bounding box center [1256, 387] width 17 height 17
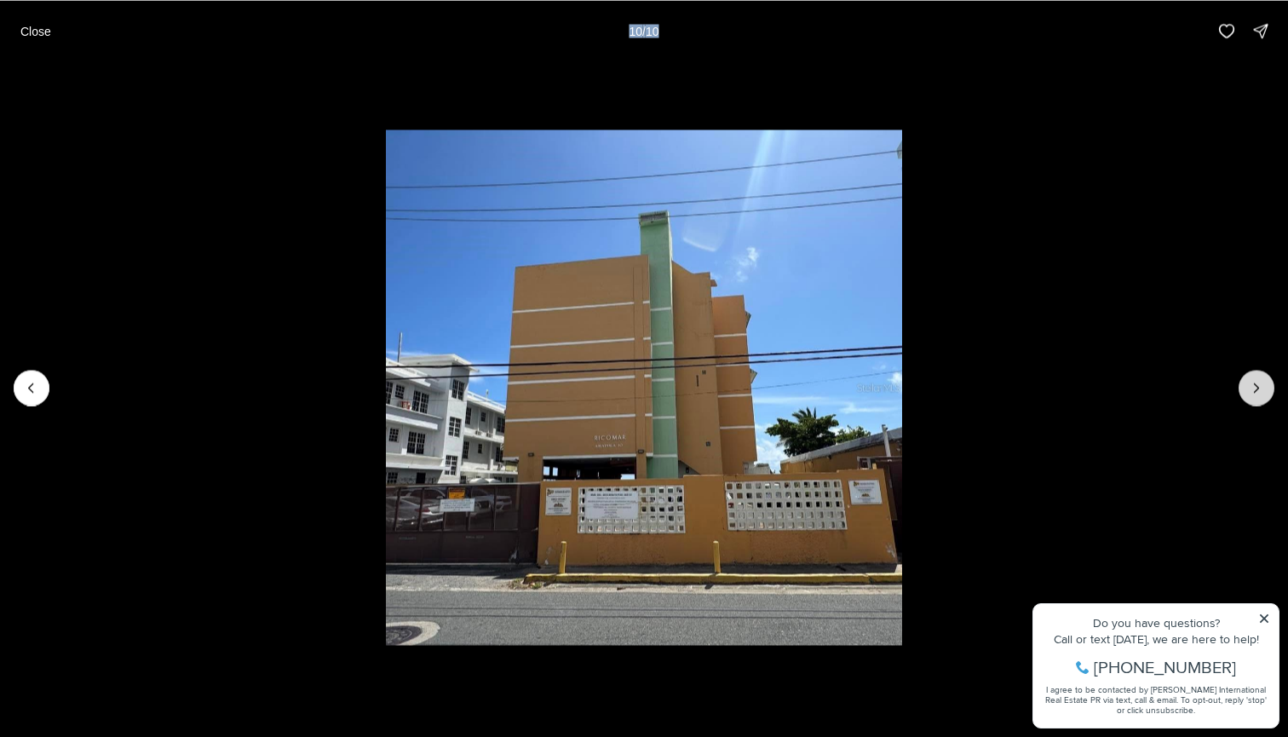
click at [1263, 383] on div at bounding box center [1257, 388] width 36 height 36
click at [44, 27] on p "Close" at bounding box center [35, 31] width 31 height 14
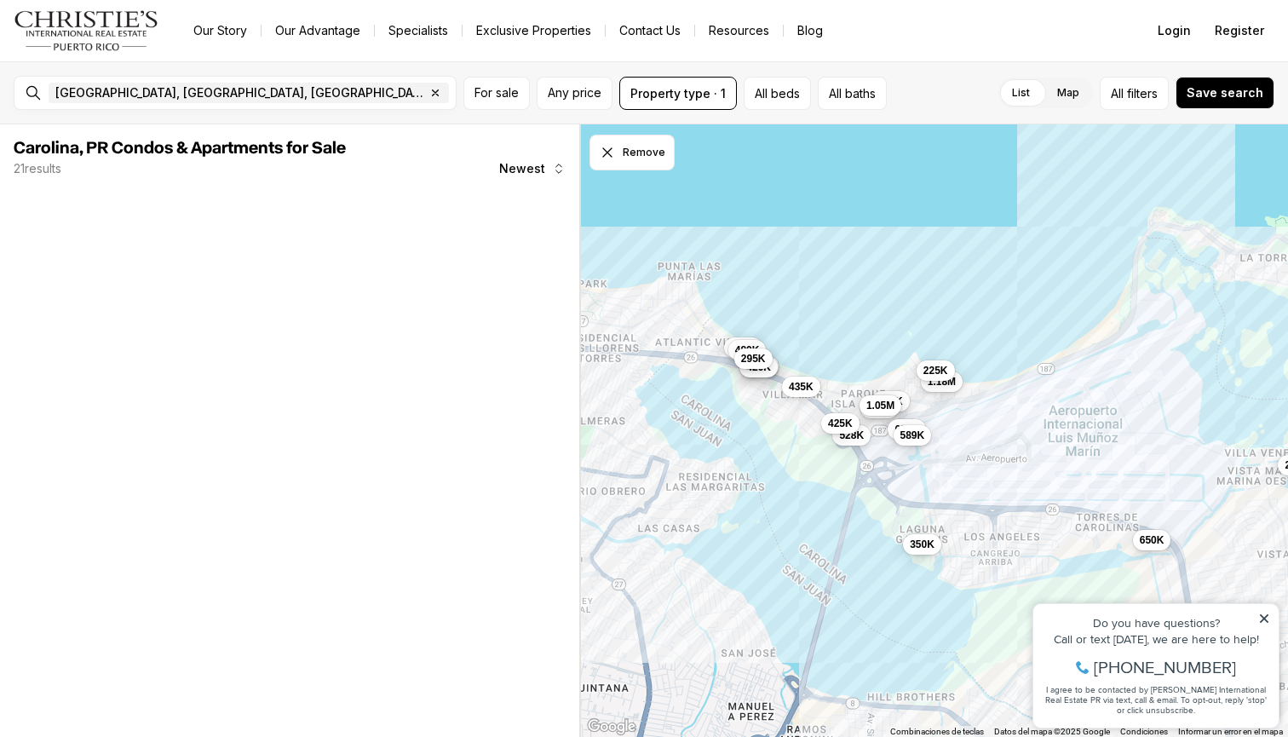
drag, startPoint x: 820, startPoint y: 238, endPoint x: 969, endPoint y: 386, distance: 209.6
click at [969, 386] on div "250K 650K 650K 375K 420K 475K 625K 1.05M 435K 1.18M 528K 850K 480K 225K 220K 29…" at bounding box center [933, 430] width 709 height 613
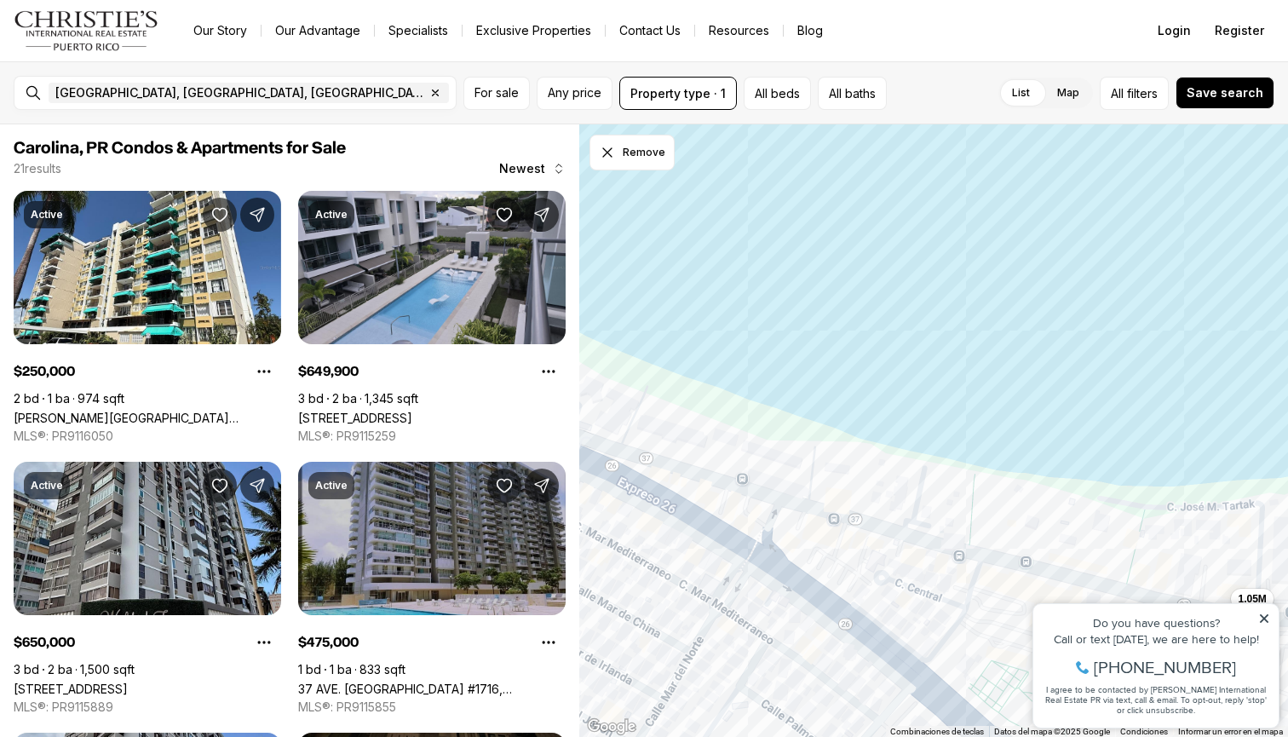
drag, startPoint x: 912, startPoint y: 468, endPoint x: 1114, endPoint y: 518, distance: 208.1
click at [1114, 518] on div "475K 625K 1.05M 650K 425K" at bounding box center [933, 430] width 709 height 613
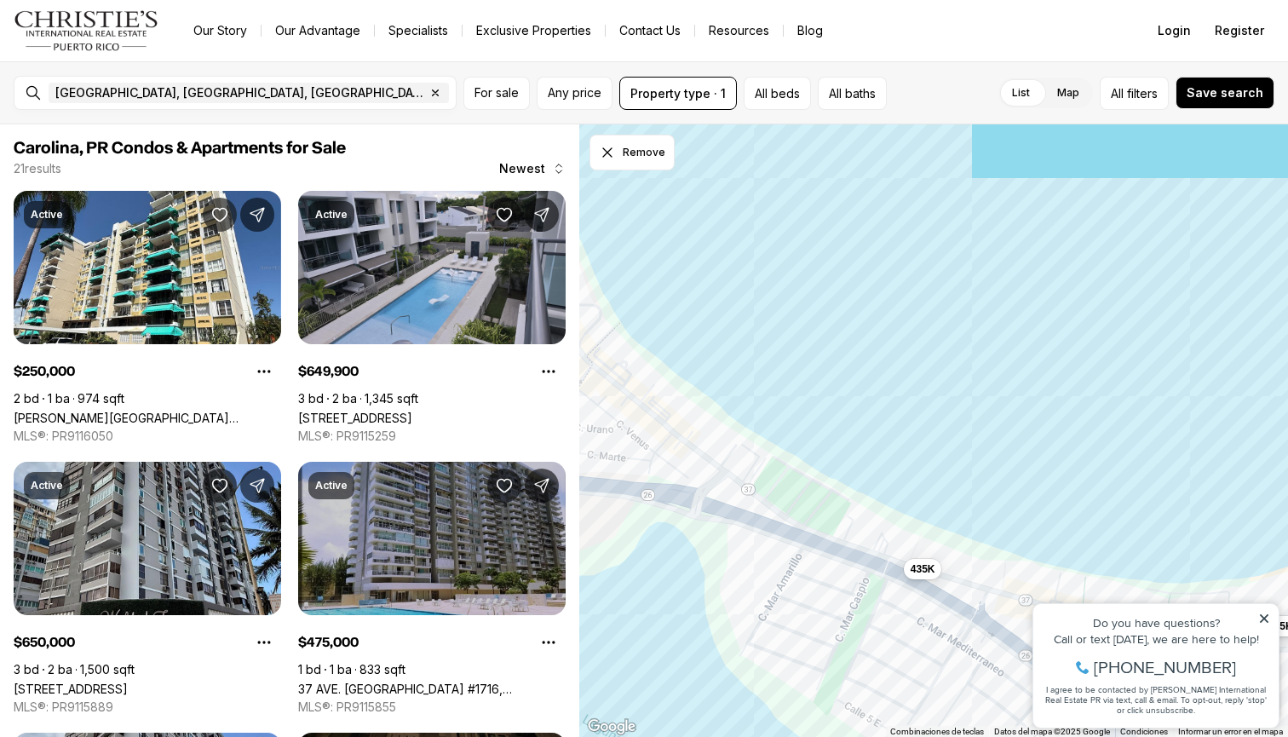
drag, startPoint x: 674, startPoint y: 434, endPoint x: 877, endPoint y: 532, distance: 225.6
click at [877, 532] on div "625K 1.05M 425K 435K 475K 1.18M 528K 225K 650K 589K" at bounding box center [933, 430] width 709 height 613
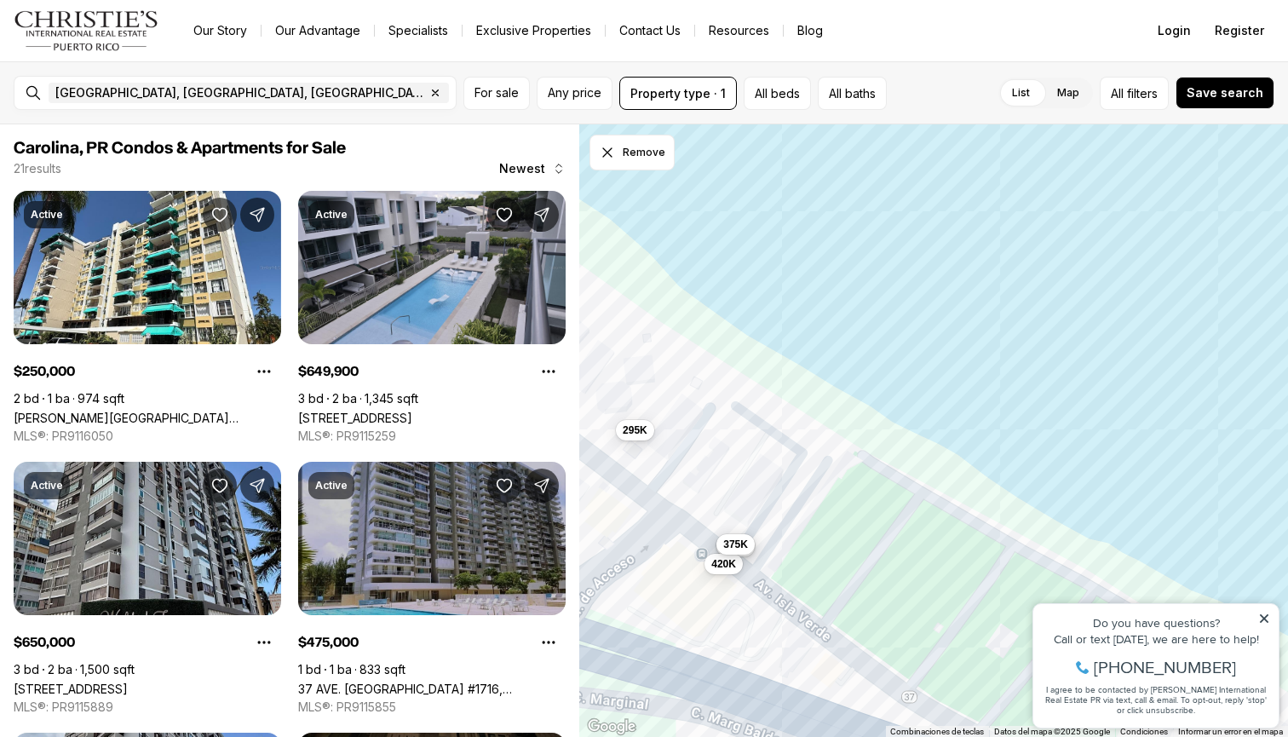
click at [738, 543] on span "375K" at bounding box center [735, 545] width 25 height 14
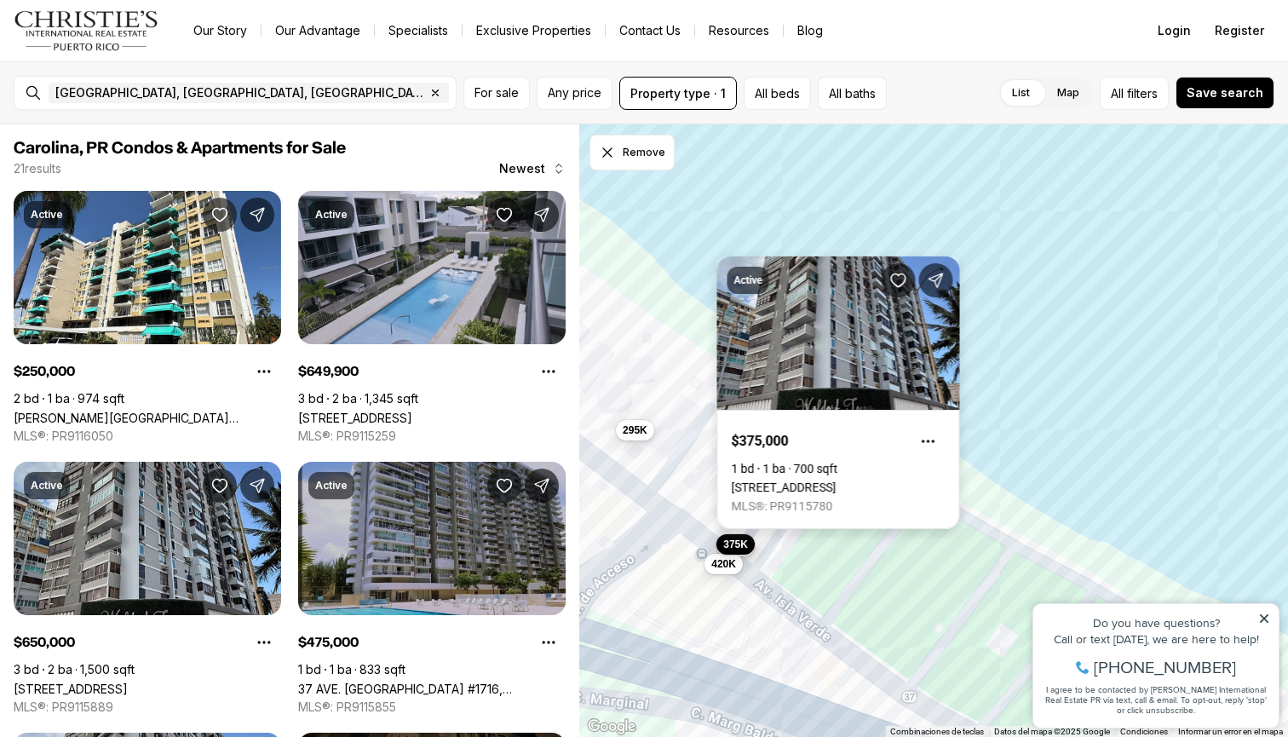
click at [795, 480] on link "[STREET_ADDRESS]" at bounding box center [784, 487] width 105 height 14
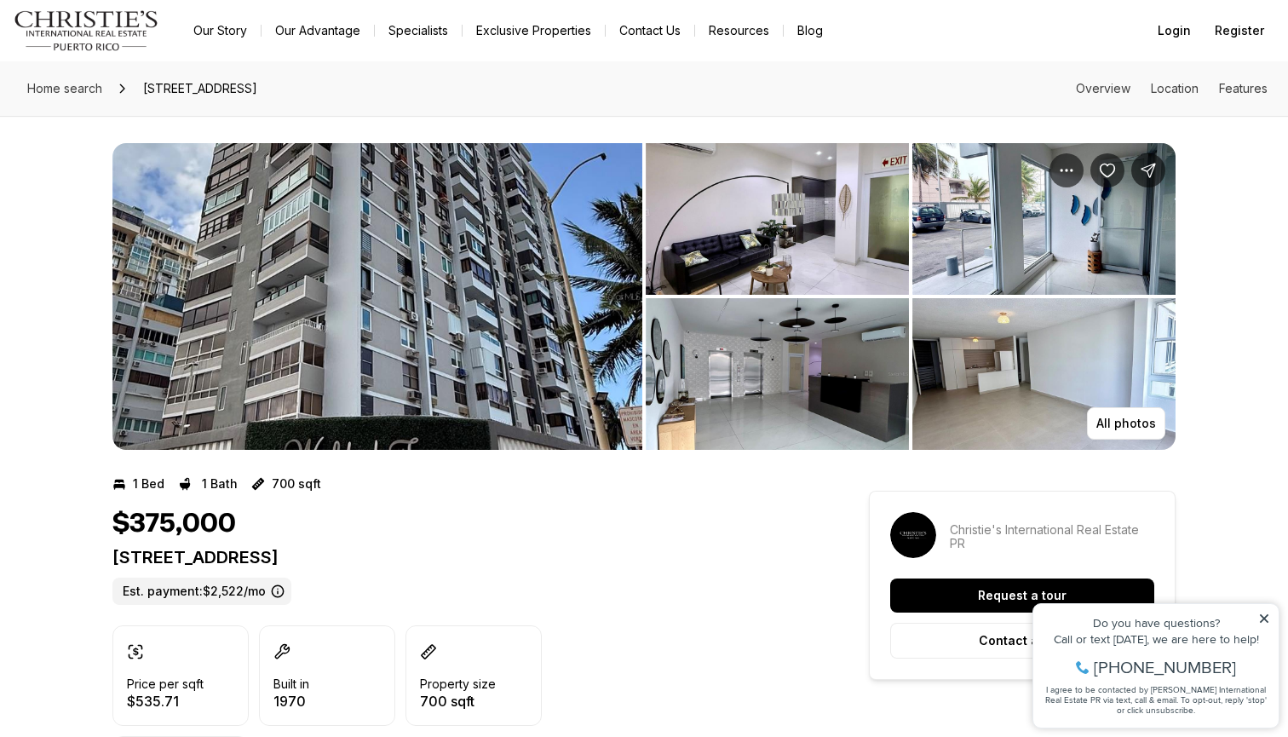
click at [527, 274] on img "View image gallery" at bounding box center [377, 296] width 530 height 307
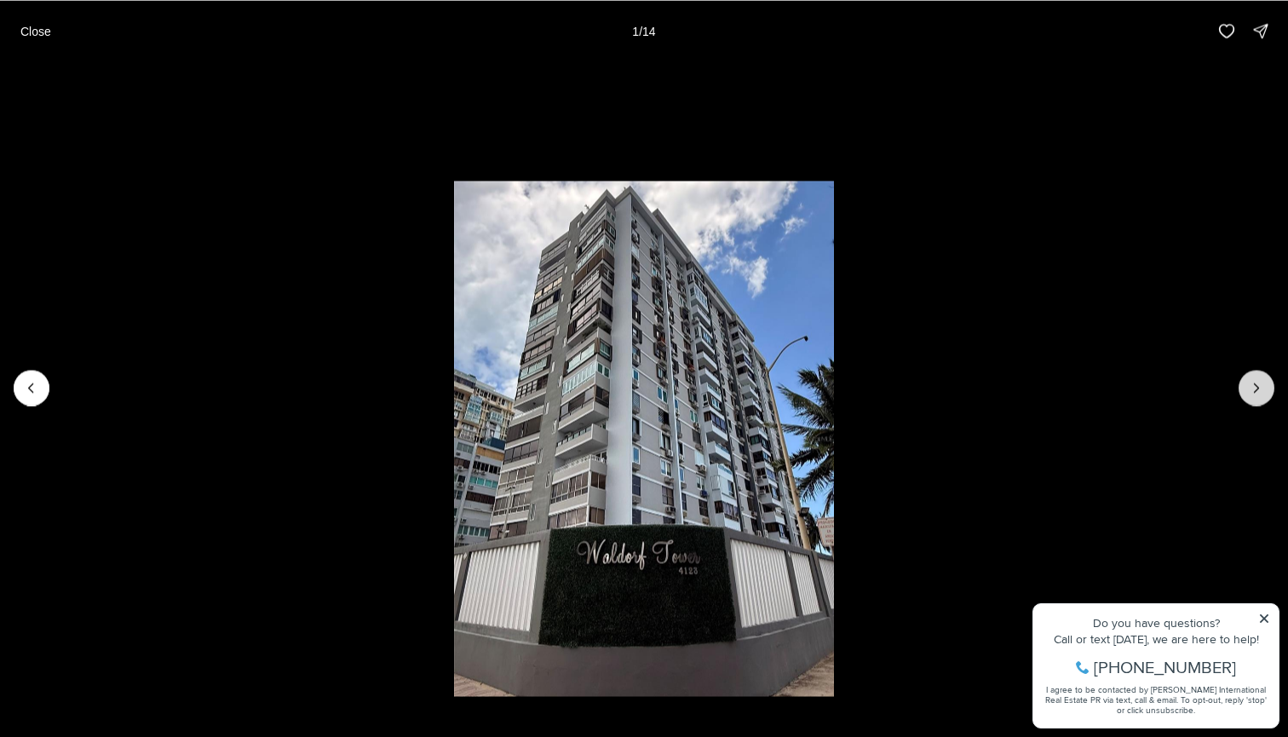
click at [1247, 377] on button "Next slide" at bounding box center [1257, 388] width 36 height 36
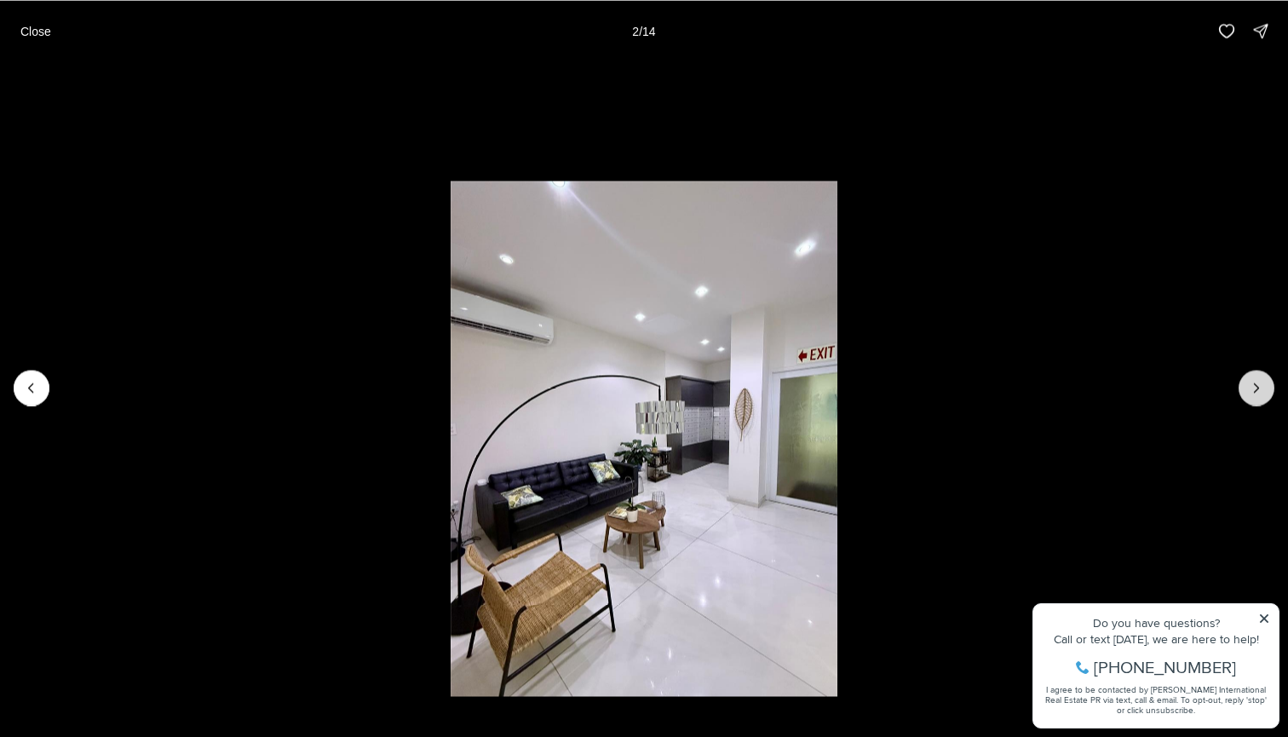
click at [1251, 379] on icon "Next slide" at bounding box center [1256, 387] width 17 height 17
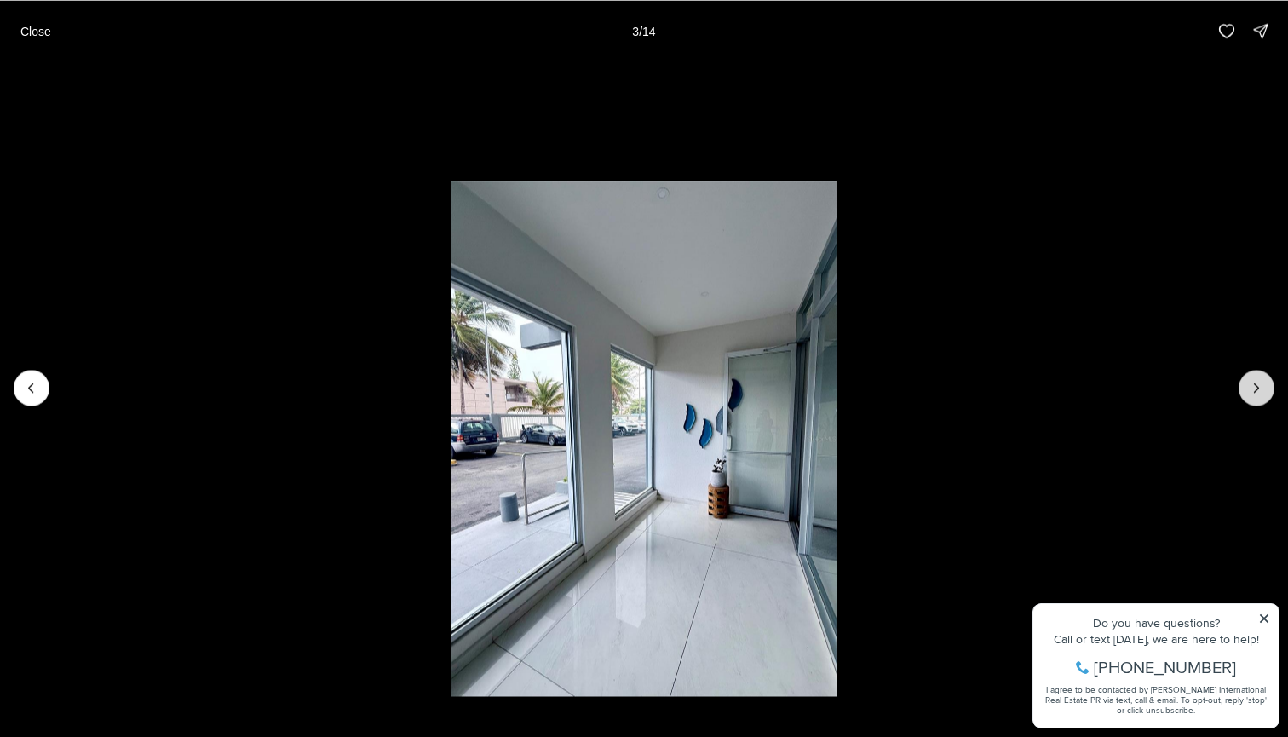
click at [1251, 379] on icon "Next slide" at bounding box center [1256, 387] width 17 height 17
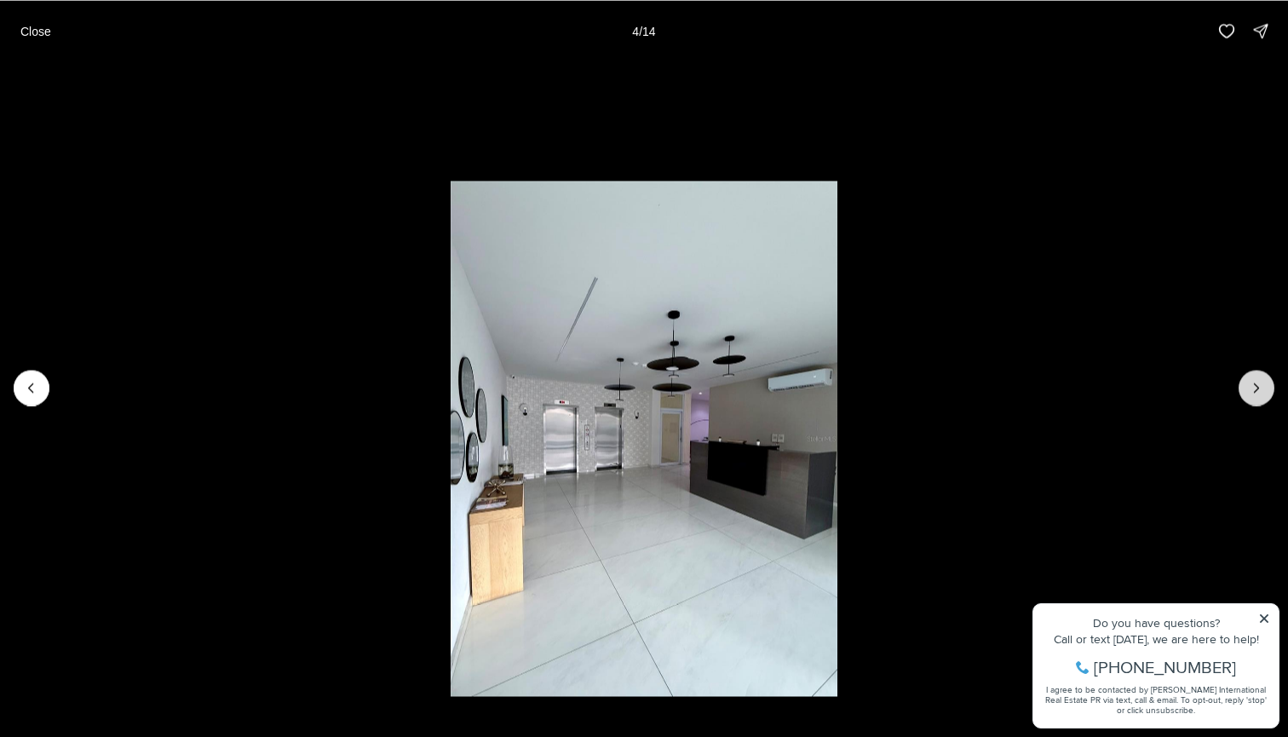
click at [1251, 379] on icon "Next slide" at bounding box center [1256, 387] width 17 height 17
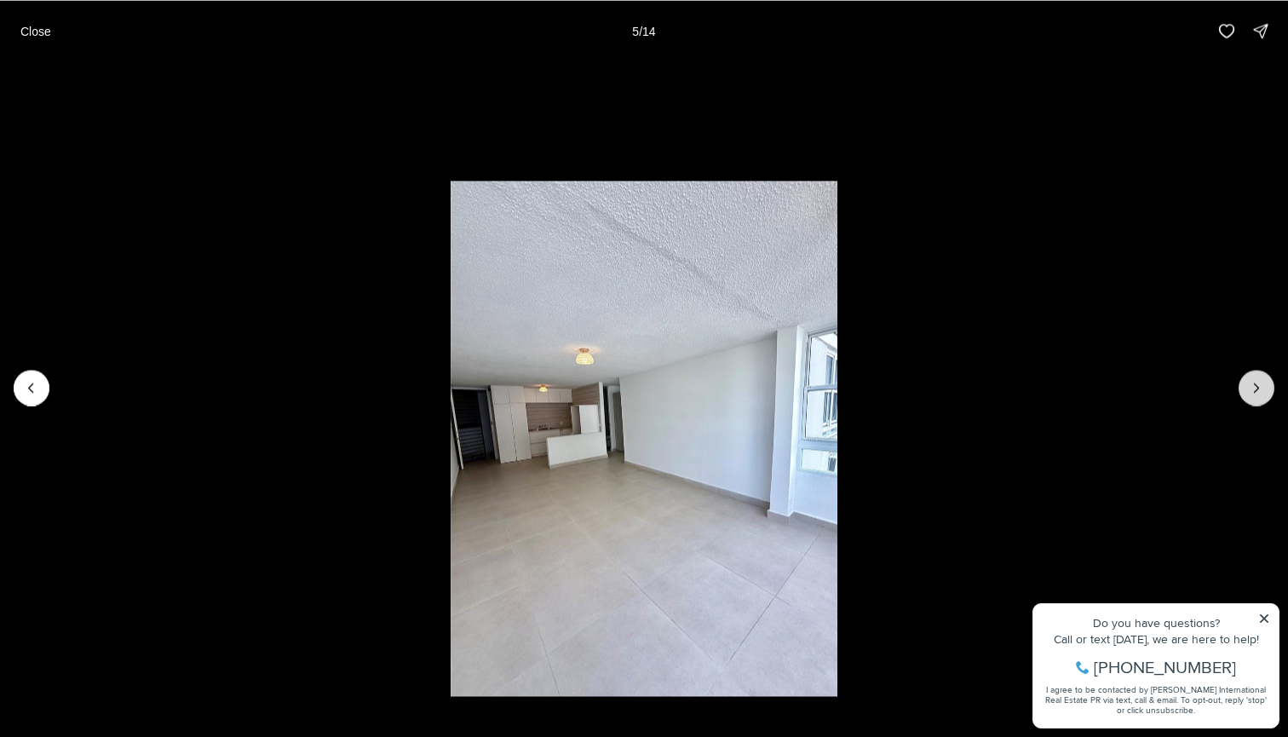
click at [1251, 379] on icon "Next slide" at bounding box center [1256, 387] width 17 height 17
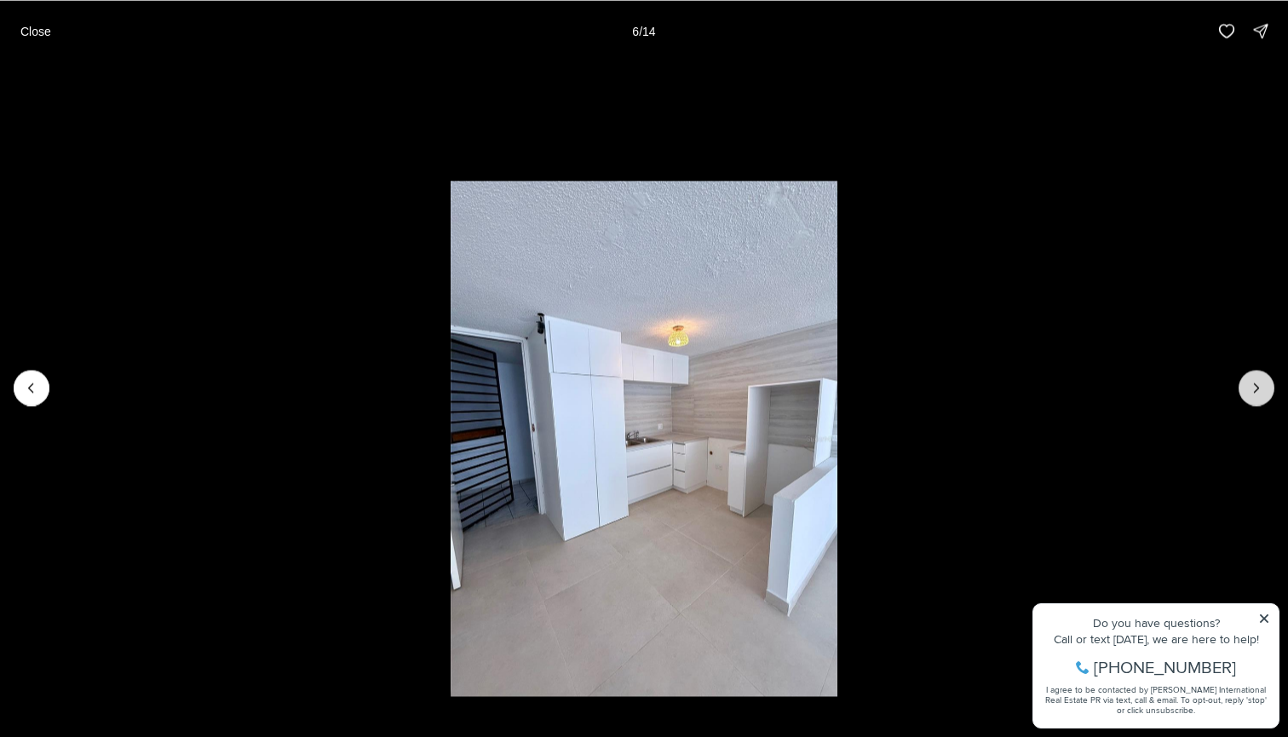
click at [1251, 379] on icon "Next slide" at bounding box center [1256, 387] width 17 height 17
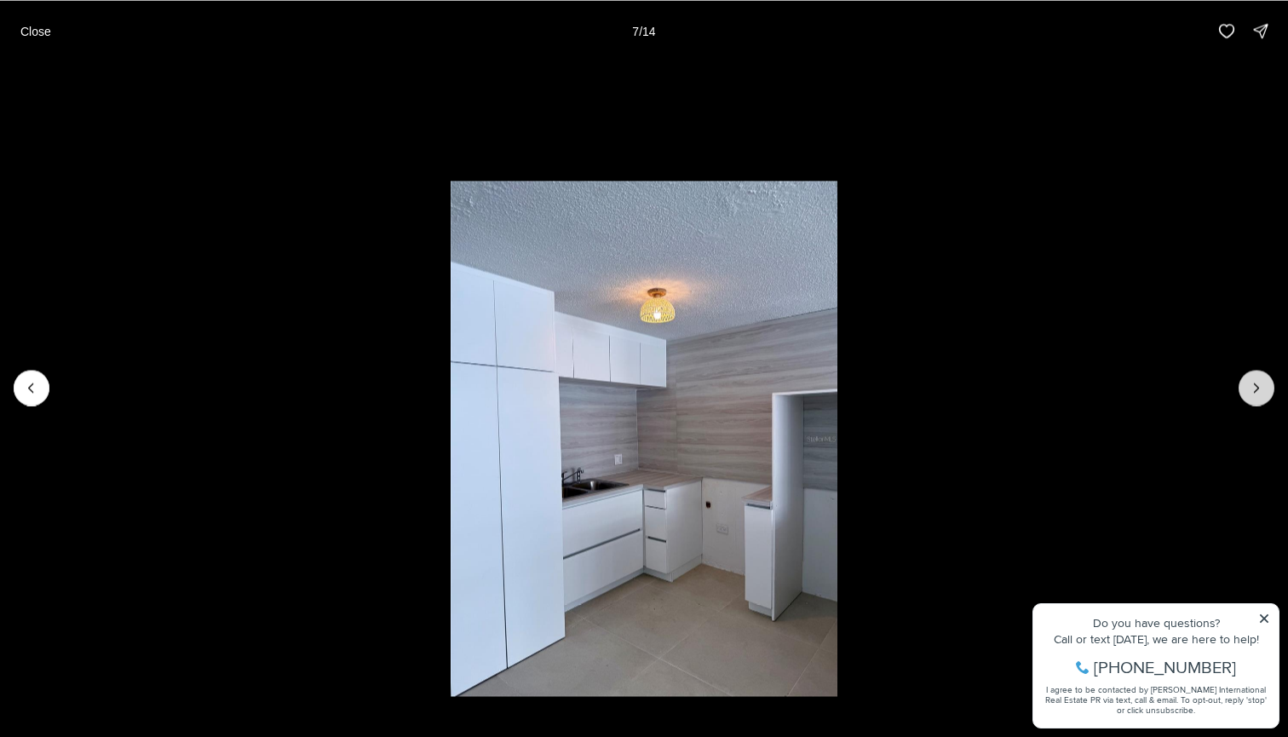
click at [1251, 379] on icon "Next slide" at bounding box center [1256, 387] width 17 height 17
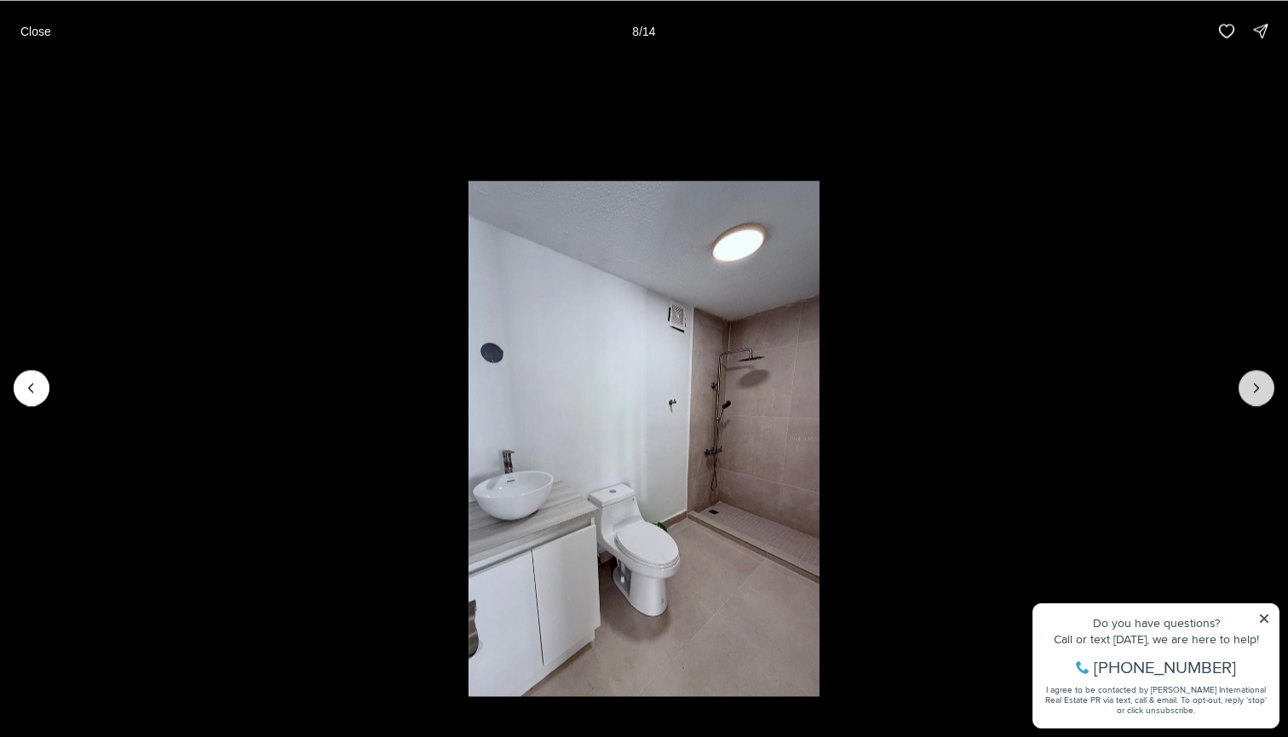
click at [1251, 379] on icon "Next slide" at bounding box center [1256, 387] width 17 height 17
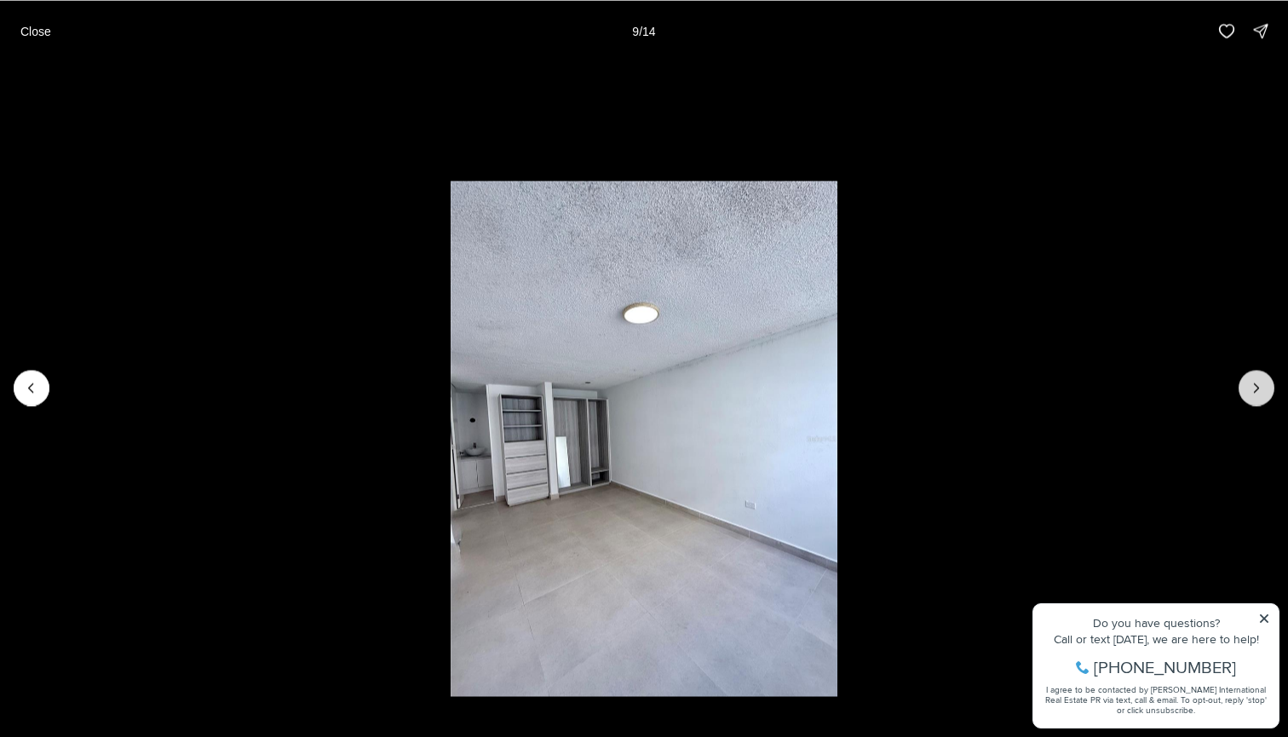
click at [1251, 379] on icon "Next slide" at bounding box center [1256, 387] width 17 height 17
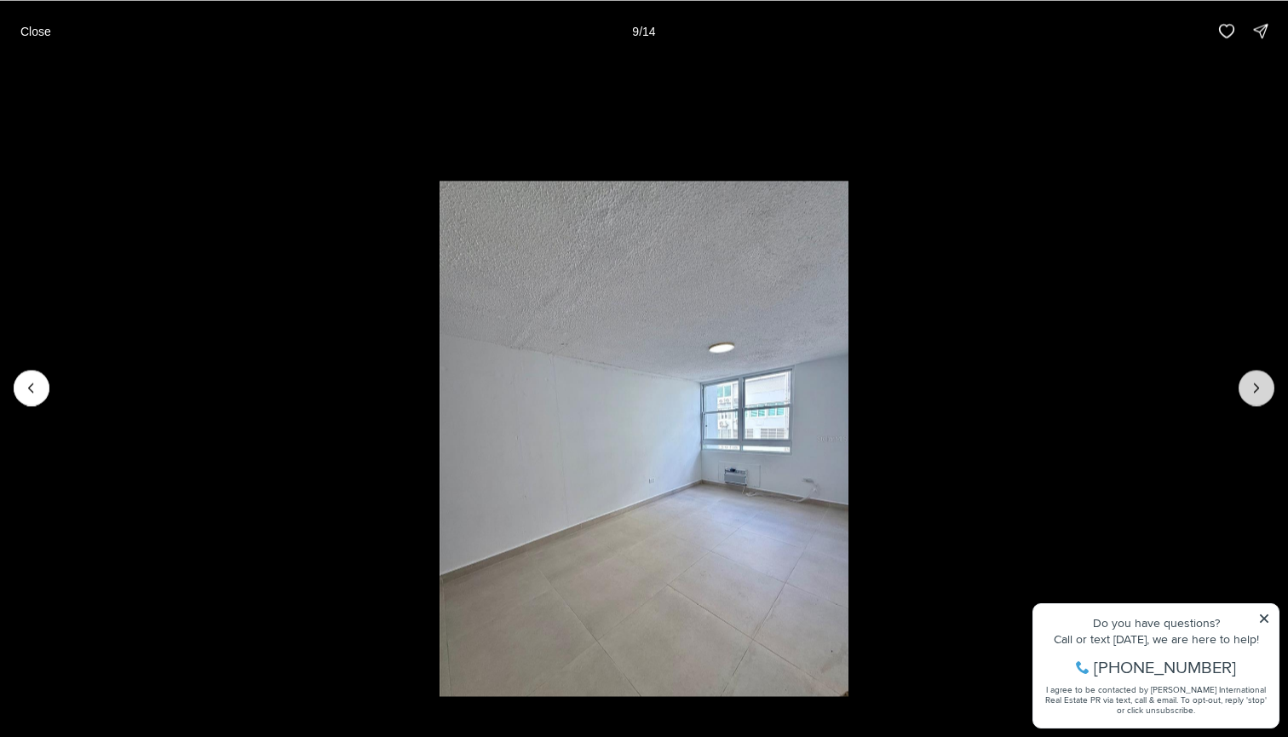
click at [1251, 379] on icon "Next slide" at bounding box center [1256, 387] width 17 height 17
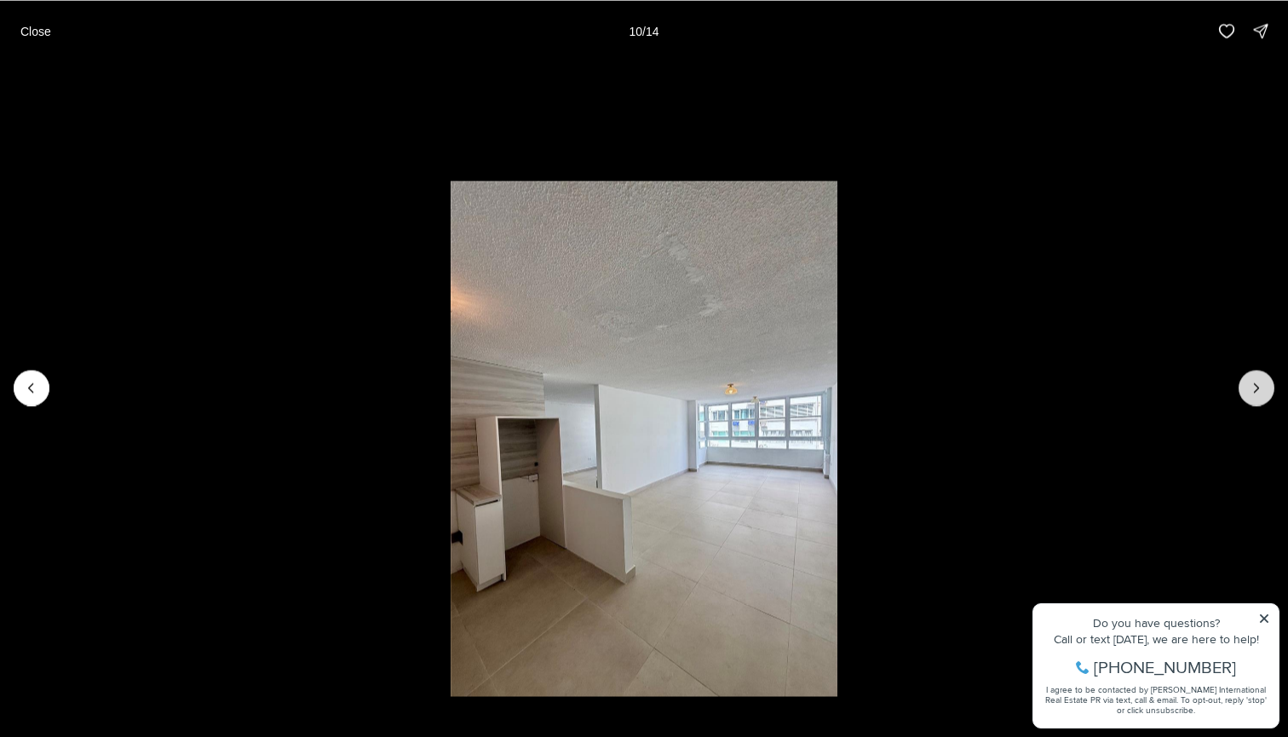
click at [1251, 379] on icon "Next slide" at bounding box center [1256, 387] width 17 height 17
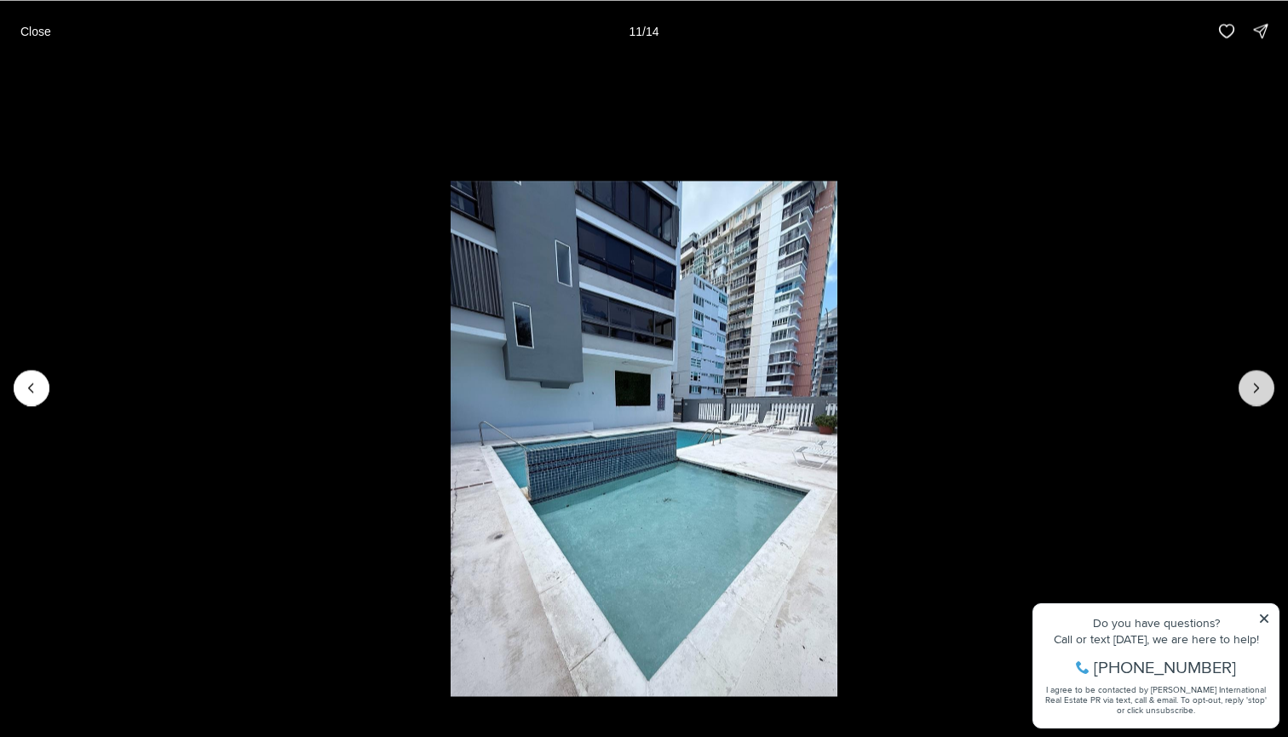
click at [1251, 379] on icon "Next slide" at bounding box center [1256, 387] width 17 height 17
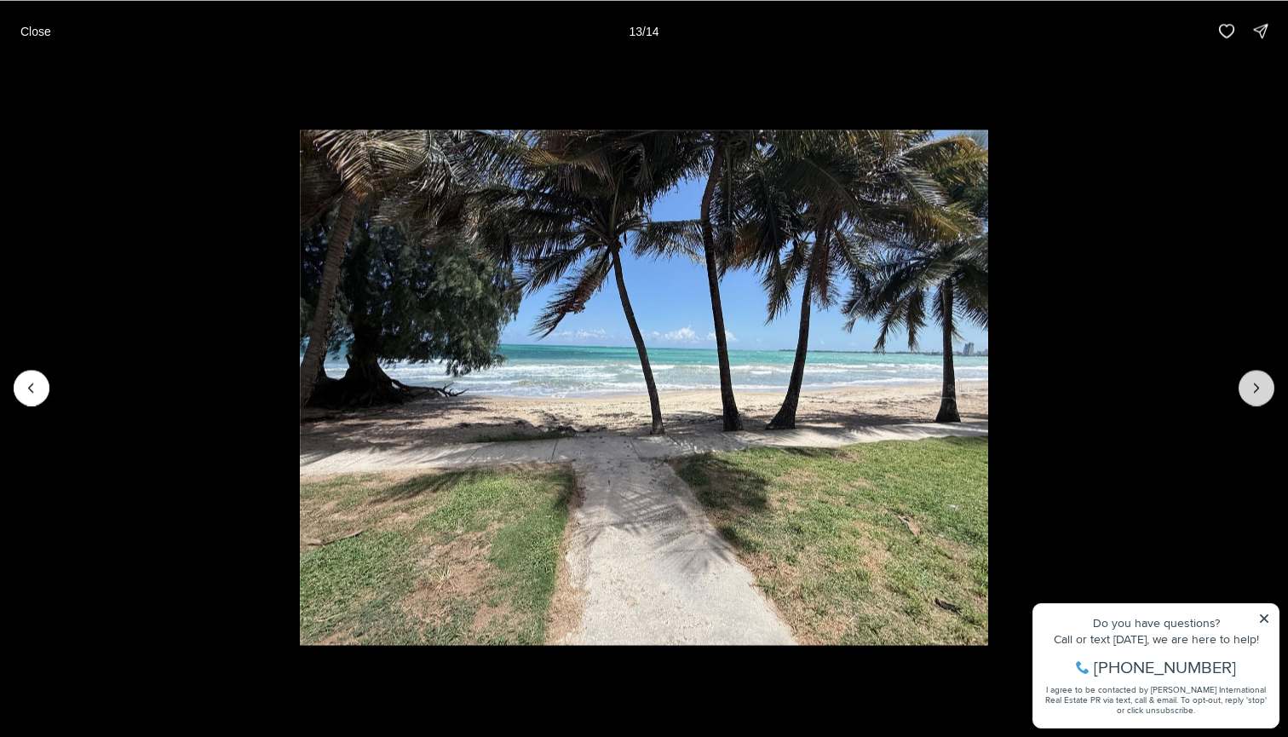
click at [1251, 379] on icon "Next slide" at bounding box center [1256, 387] width 17 height 17
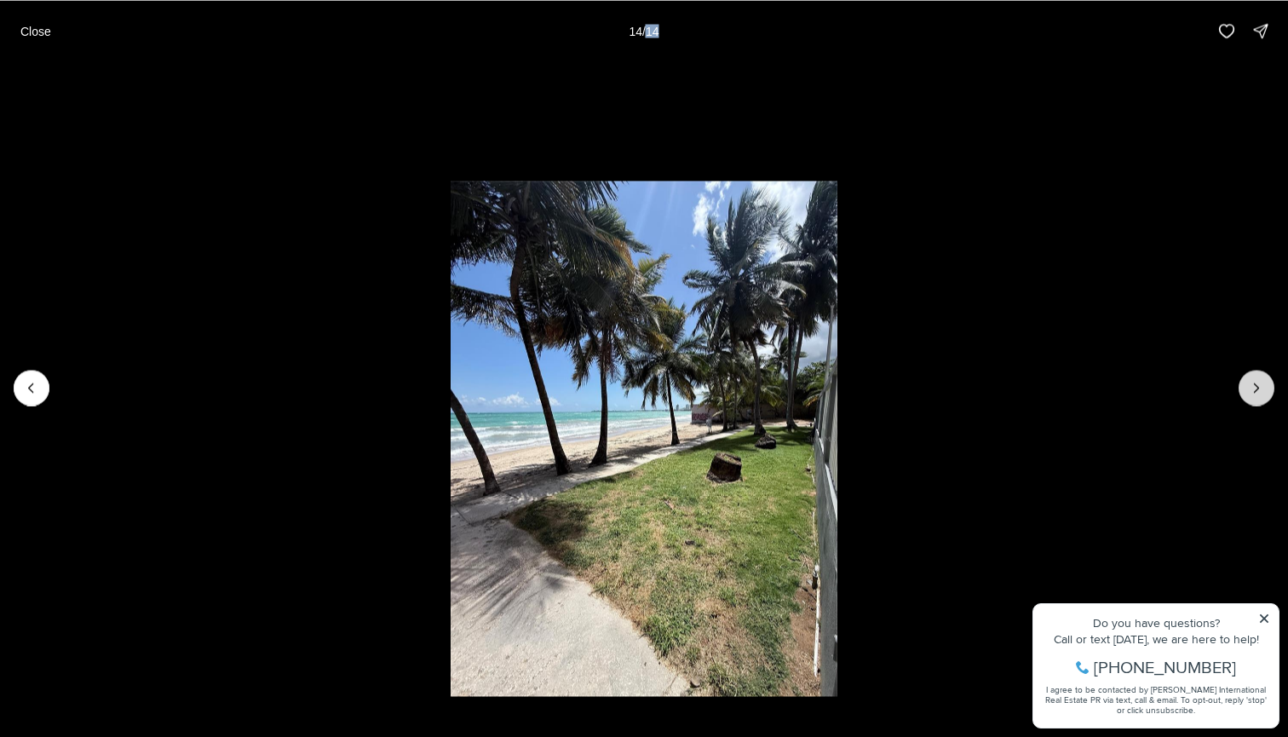
click at [1251, 379] on div at bounding box center [1257, 388] width 36 height 36
click at [43, 30] on p "Close" at bounding box center [35, 31] width 31 height 14
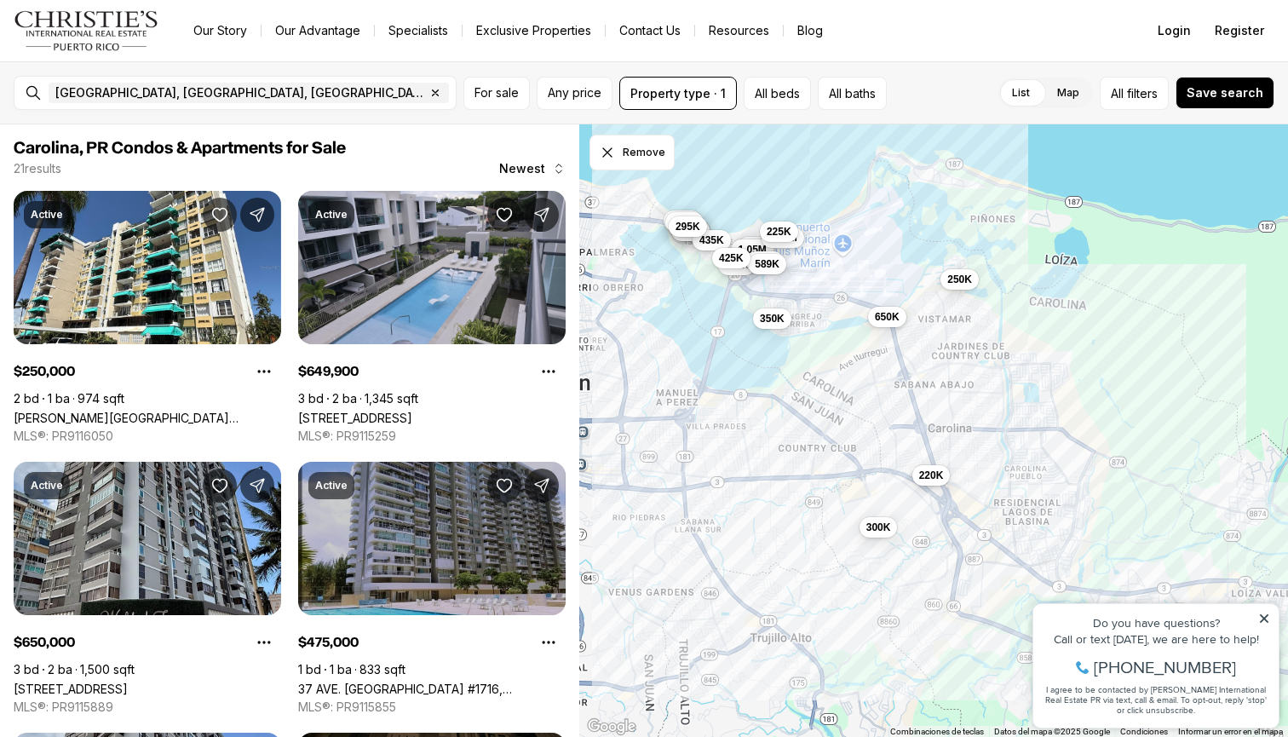
click at [928, 479] on span "220K" at bounding box center [931, 476] width 25 height 14
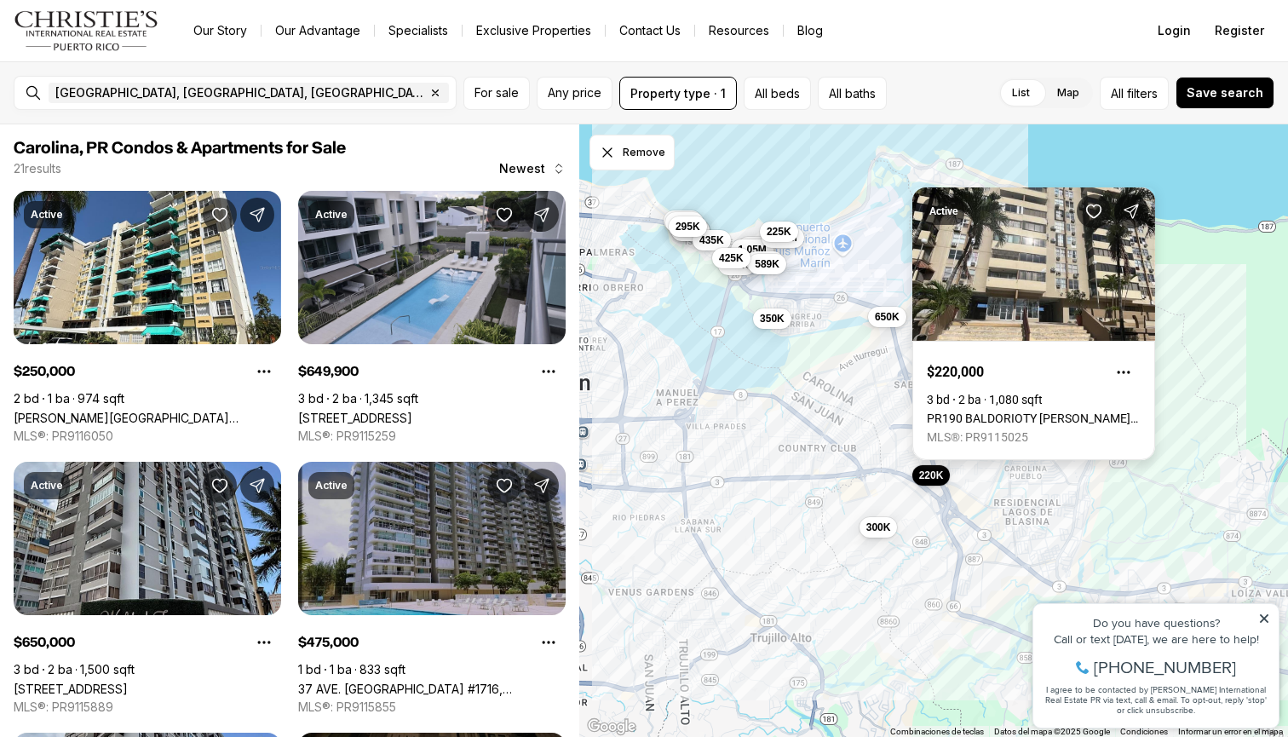
click at [1053, 411] on link "PR190 BALDORIOTY [PERSON_NAME] #206, CAROLINA [GEOGRAPHIC_DATA], 00983" at bounding box center [1034, 418] width 214 height 14
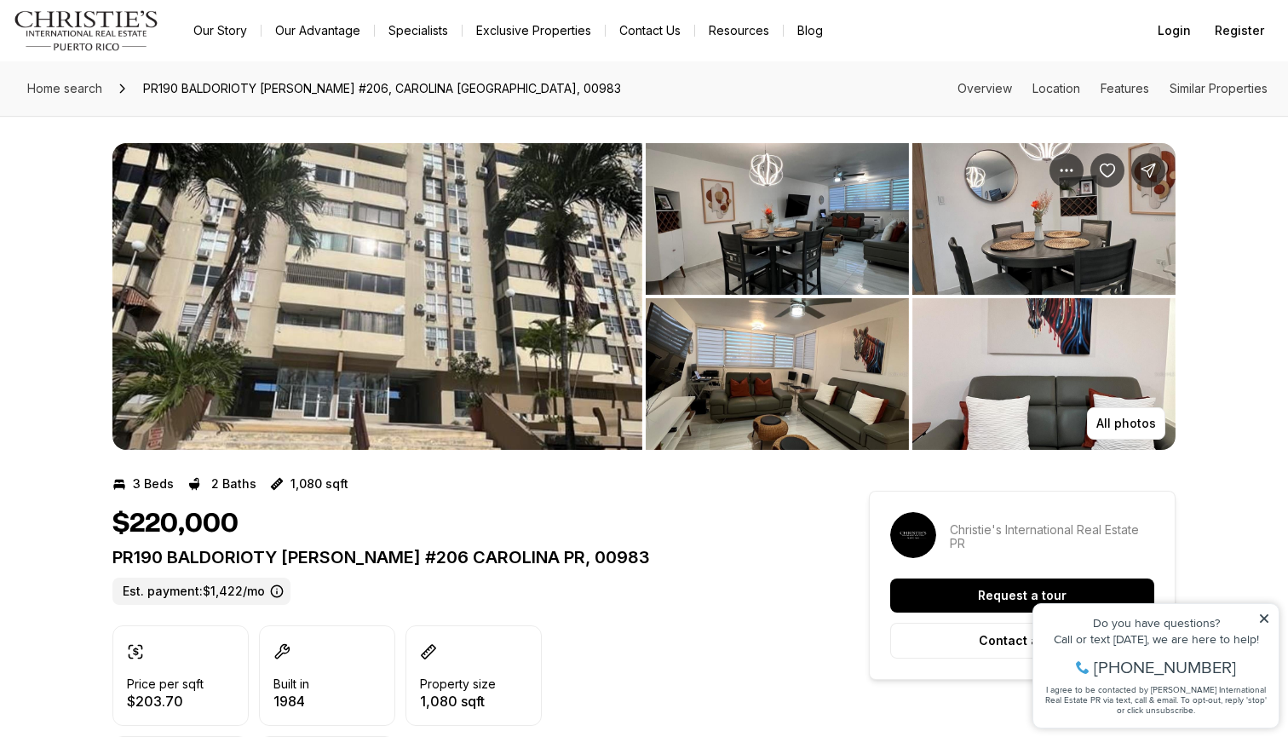
click at [471, 244] on img "View image gallery" at bounding box center [377, 296] width 530 height 307
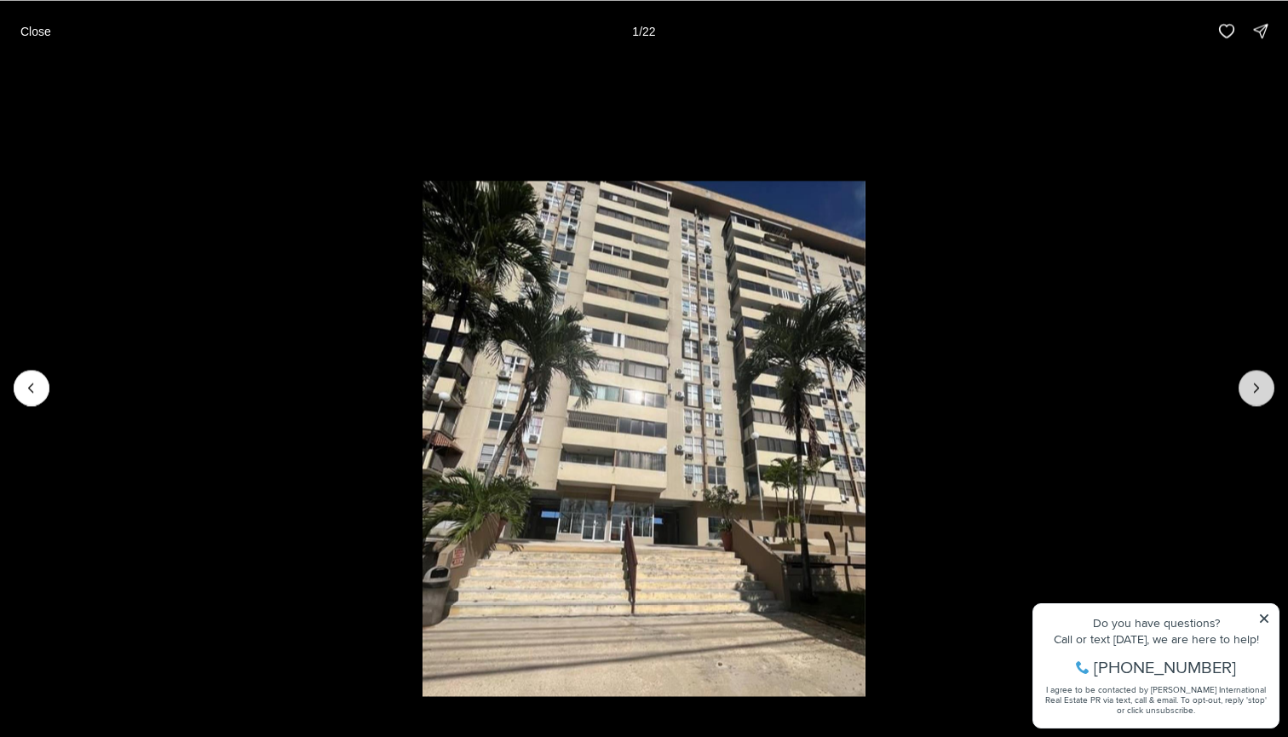
click at [1253, 392] on icon "Next slide" at bounding box center [1256, 387] width 17 height 17
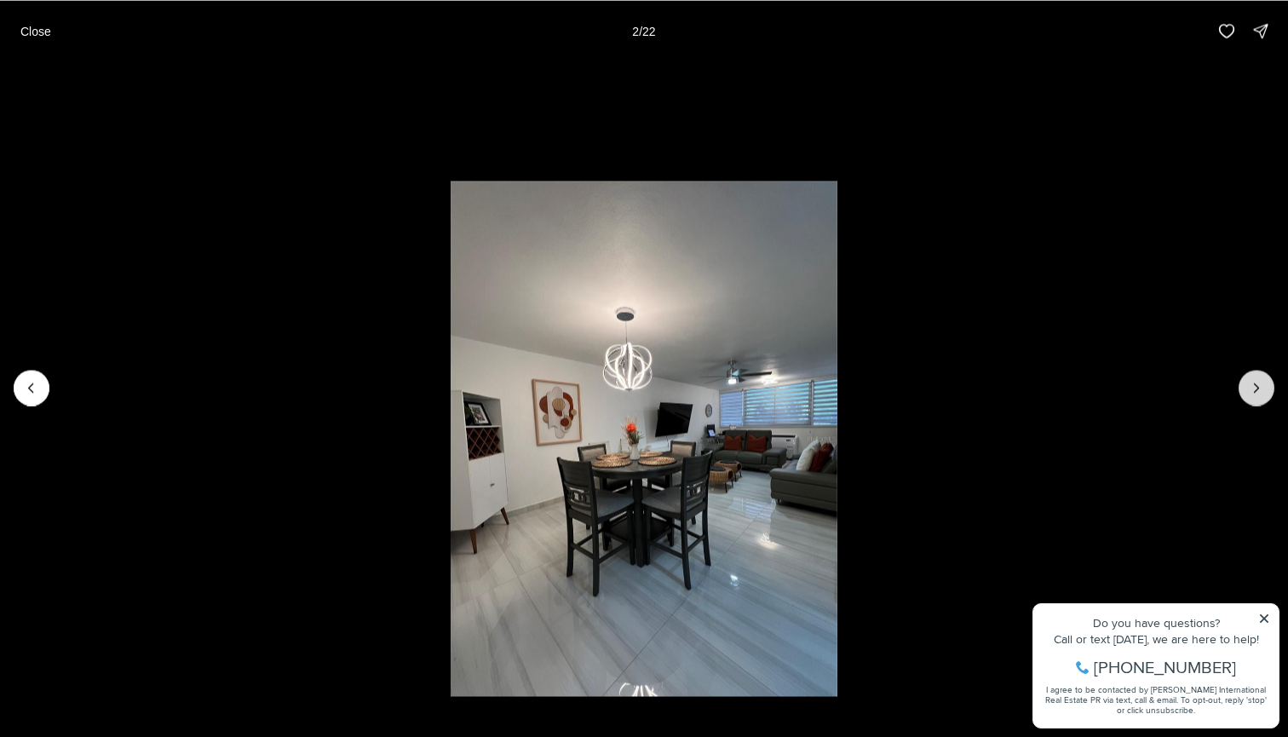
click at [1253, 392] on icon "Next slide" at bounding box center [1256, 387] width 17 height 17
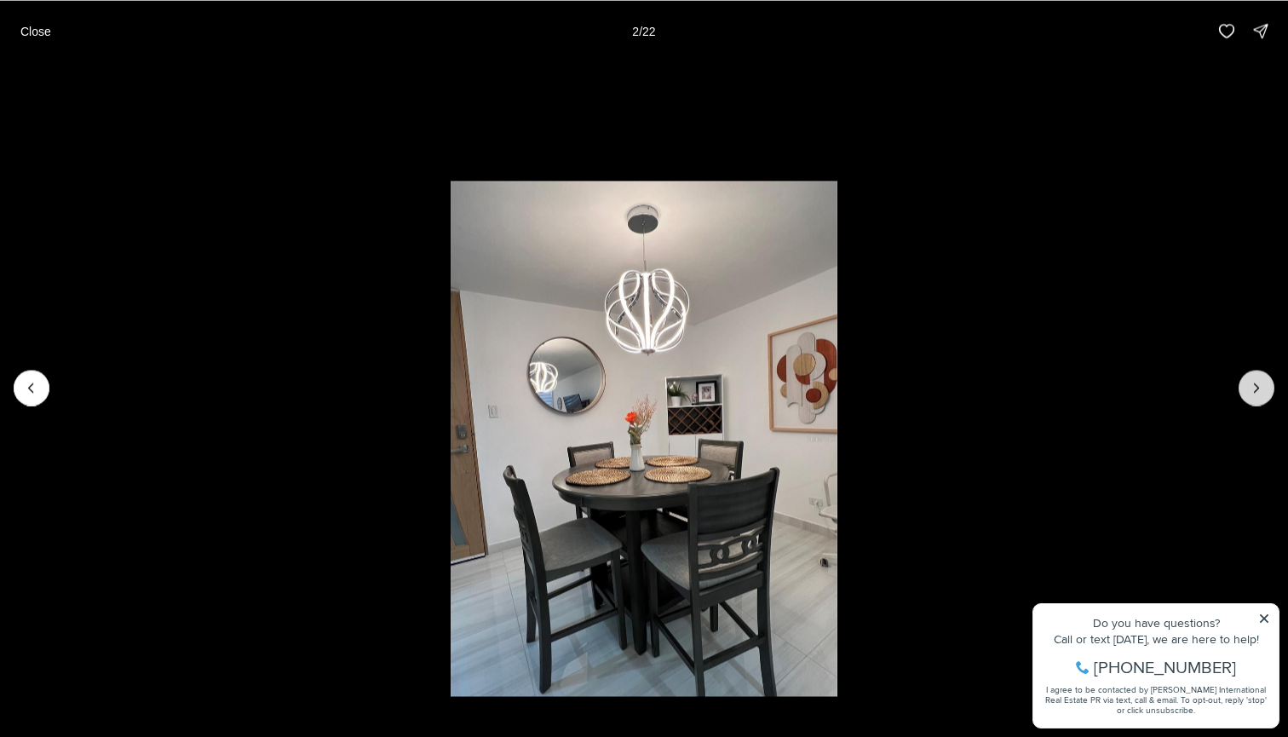
click at [1253, 392] on icon "Next slide" at bounding box center [1256, 387] width 17 height 17
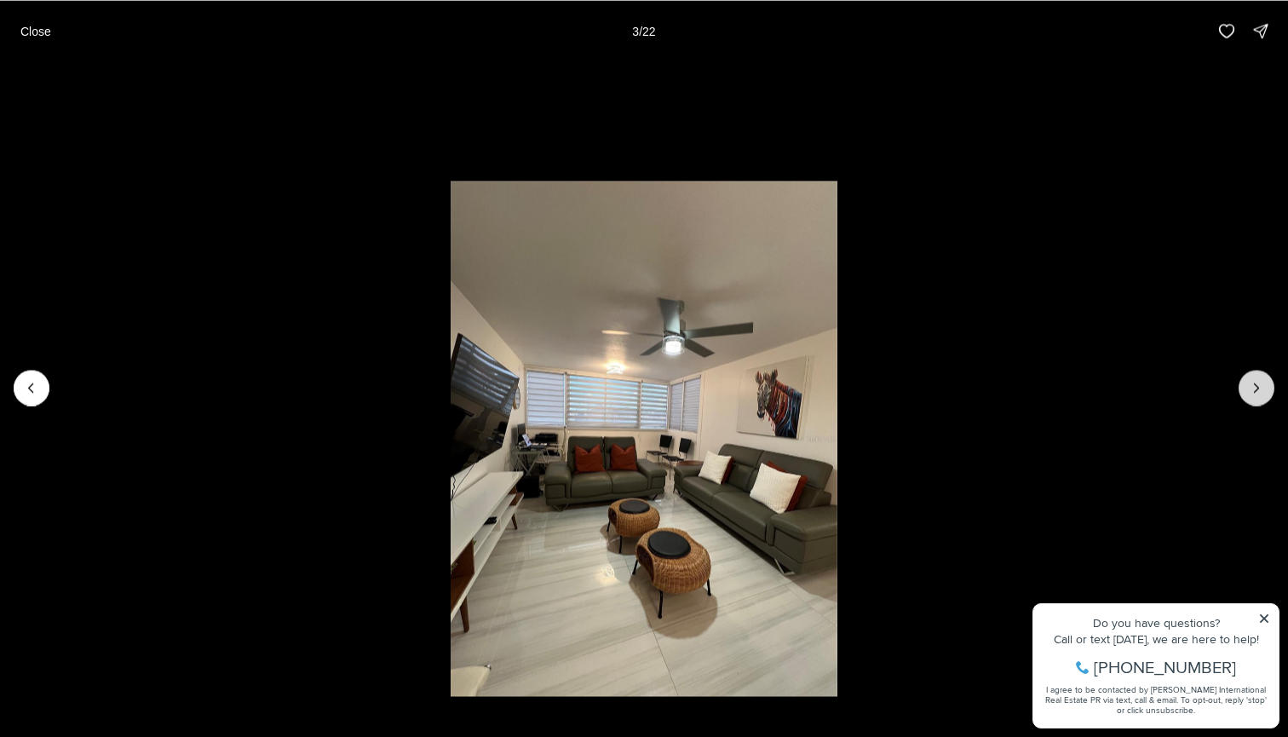
click at [1253, 392] on icon "Next slide" at bounding box center [1256, 387] width 17 height 17
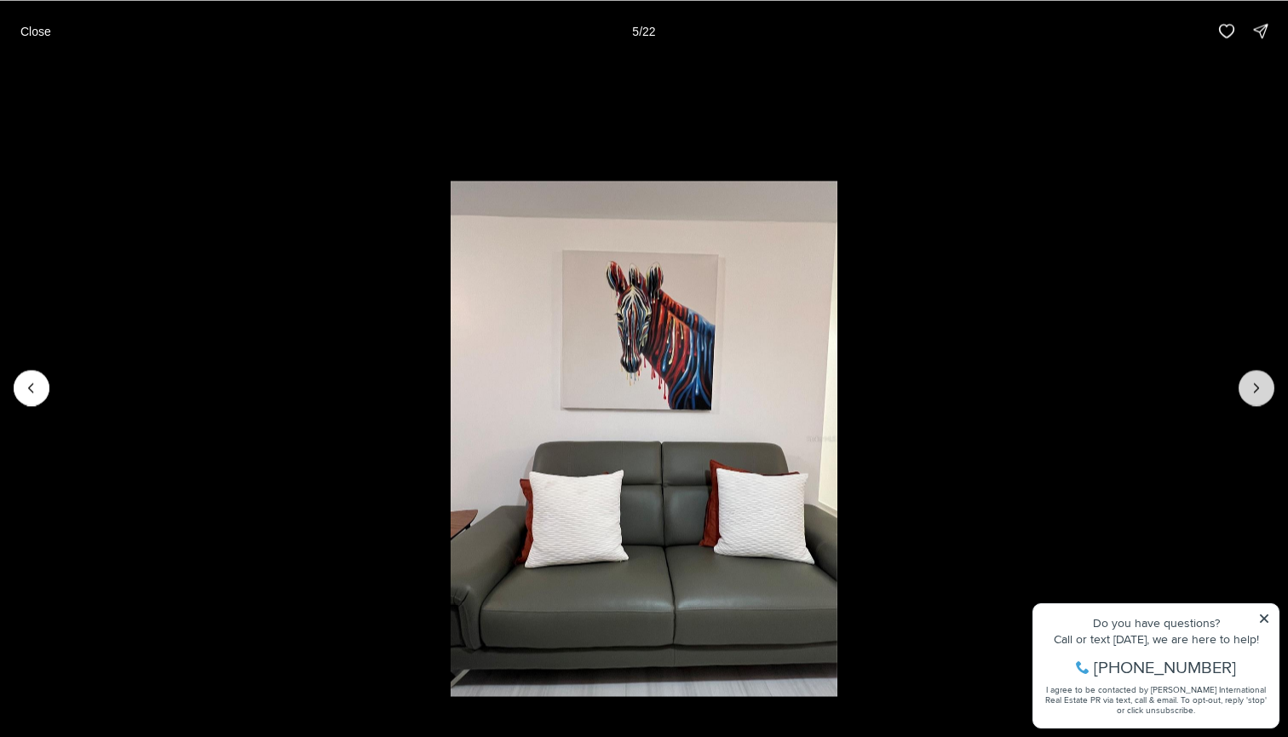
click at [1252, 392] on icon "Next slide" at bounding box center [1256, 387] width 17 height 17
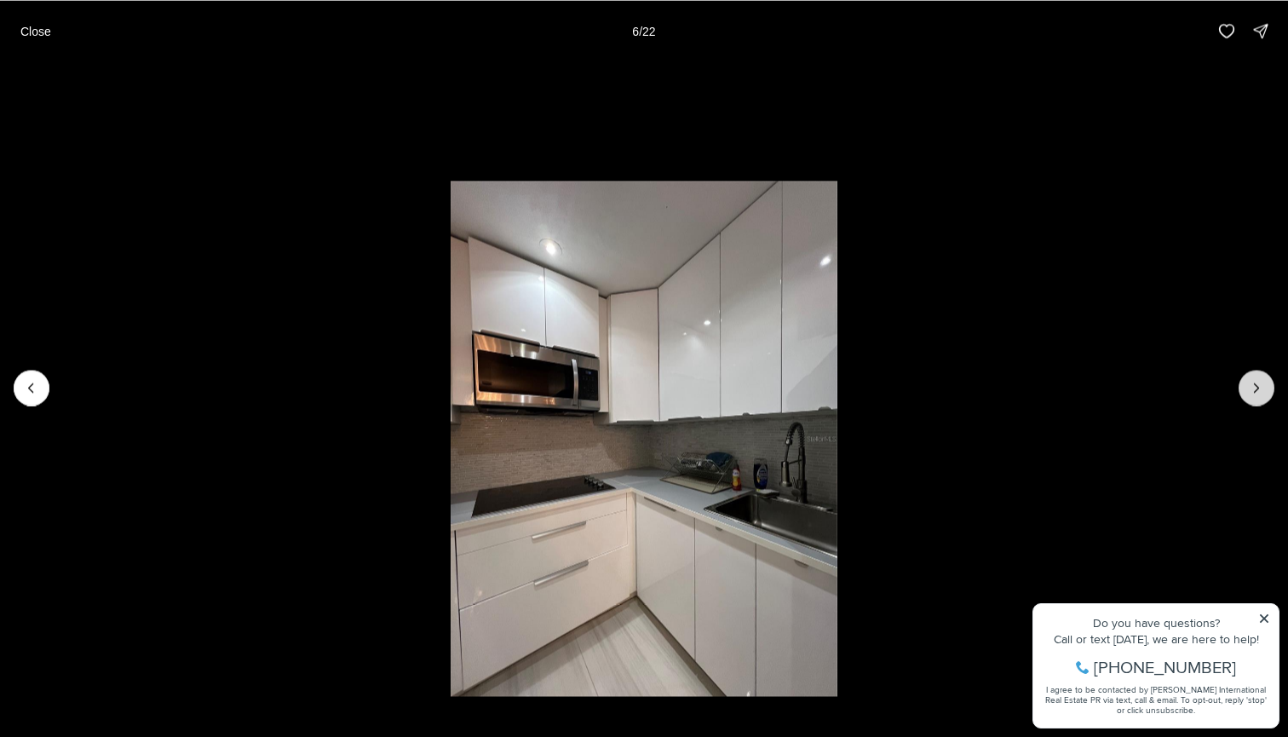
click at [1252, 392] on icon "Next slide" at bounding box center [1256, 387] width 17 height 17
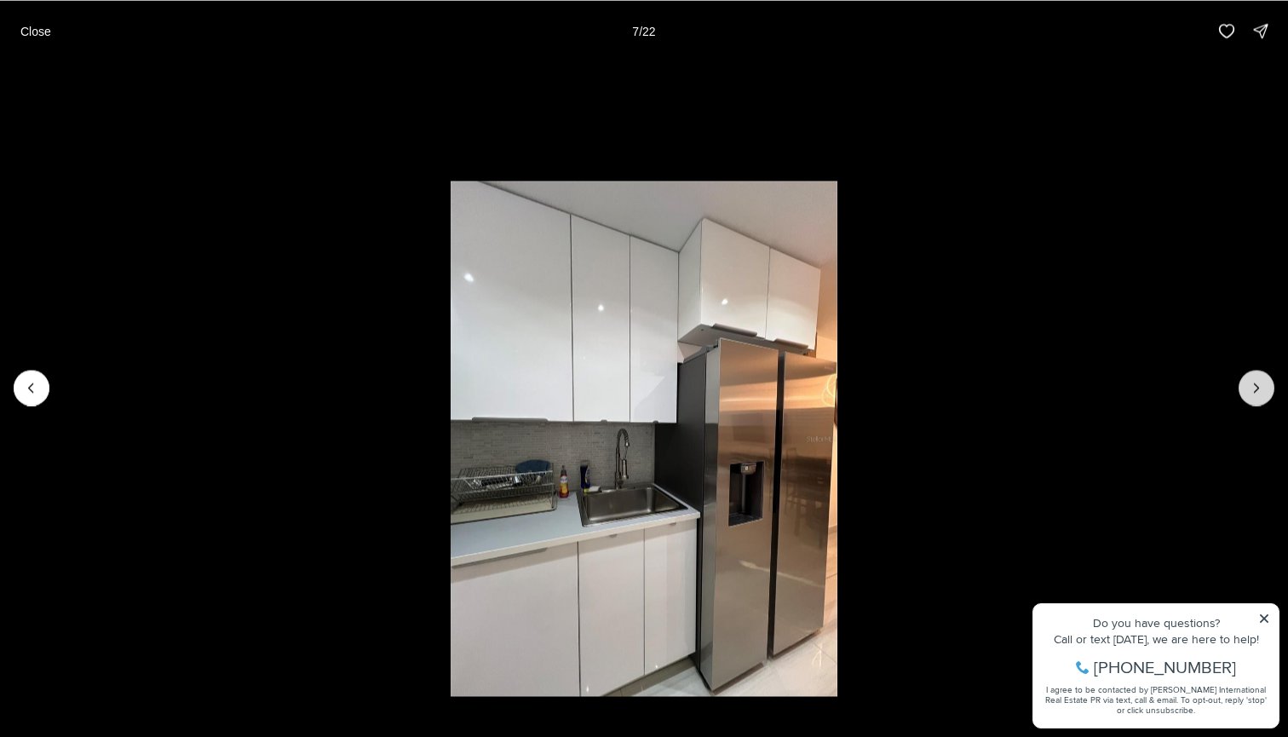
click at [1252, 392] on icon "Next slide" at bounding box center [1256, 387] width 17 height 17
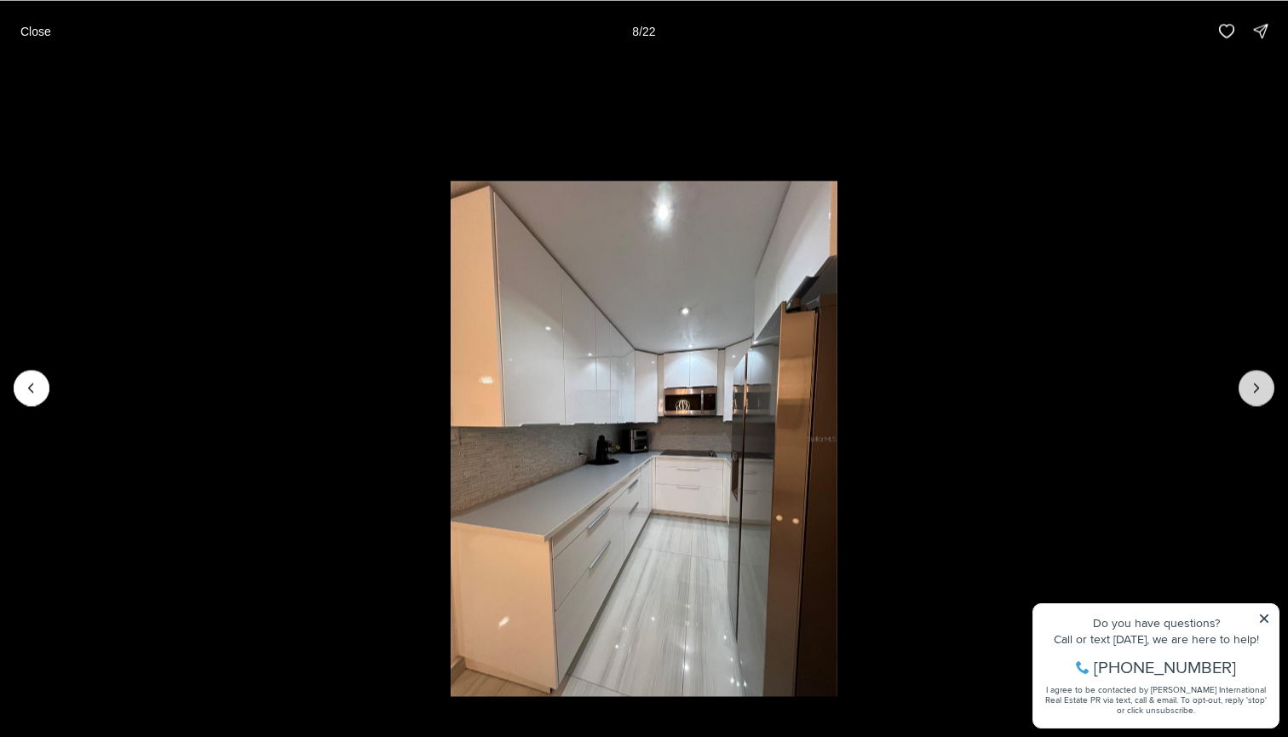
click at [1252, 392] on icon "Next slide" at bounding box center [1256, 387] width 17 height 17
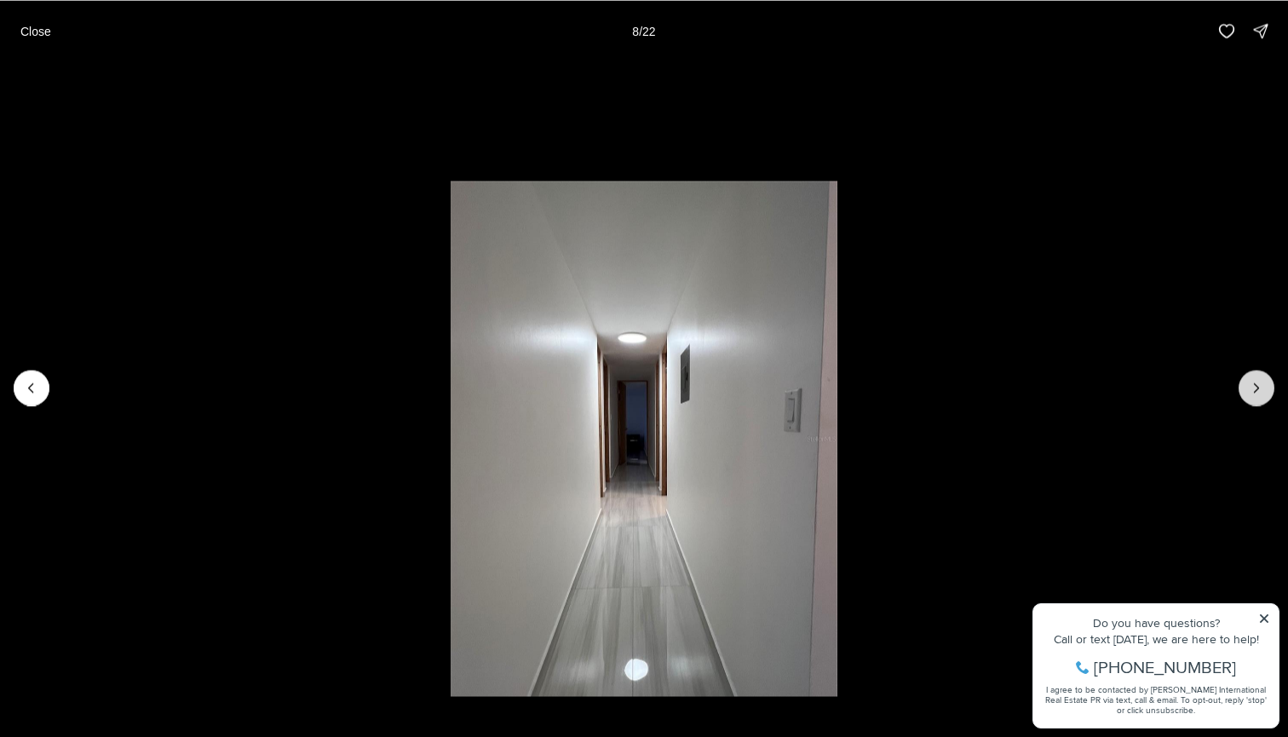
click at [1252, 392] on icon "Next slide" at bounding box center [1256, 387] width 17 height 17
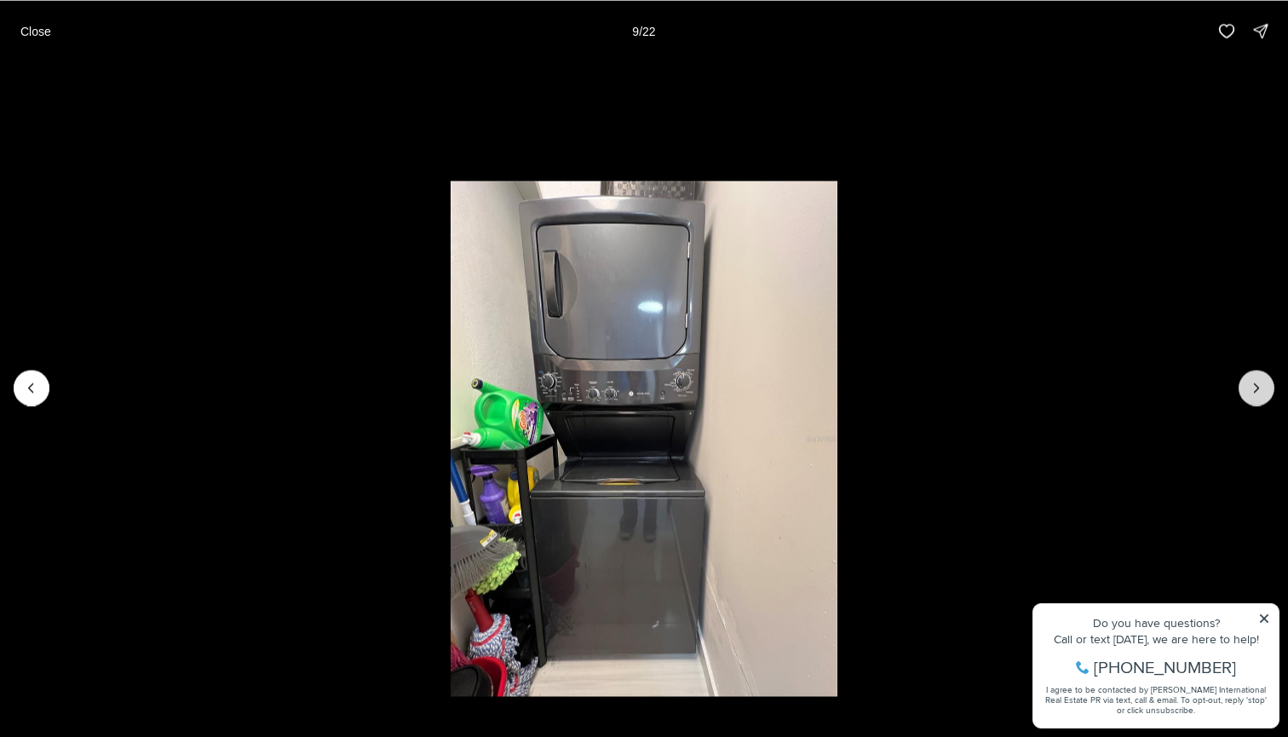
click at [1252, 392] on icon "Next slide" at bounding box center [1256, 387] width 17 height 17
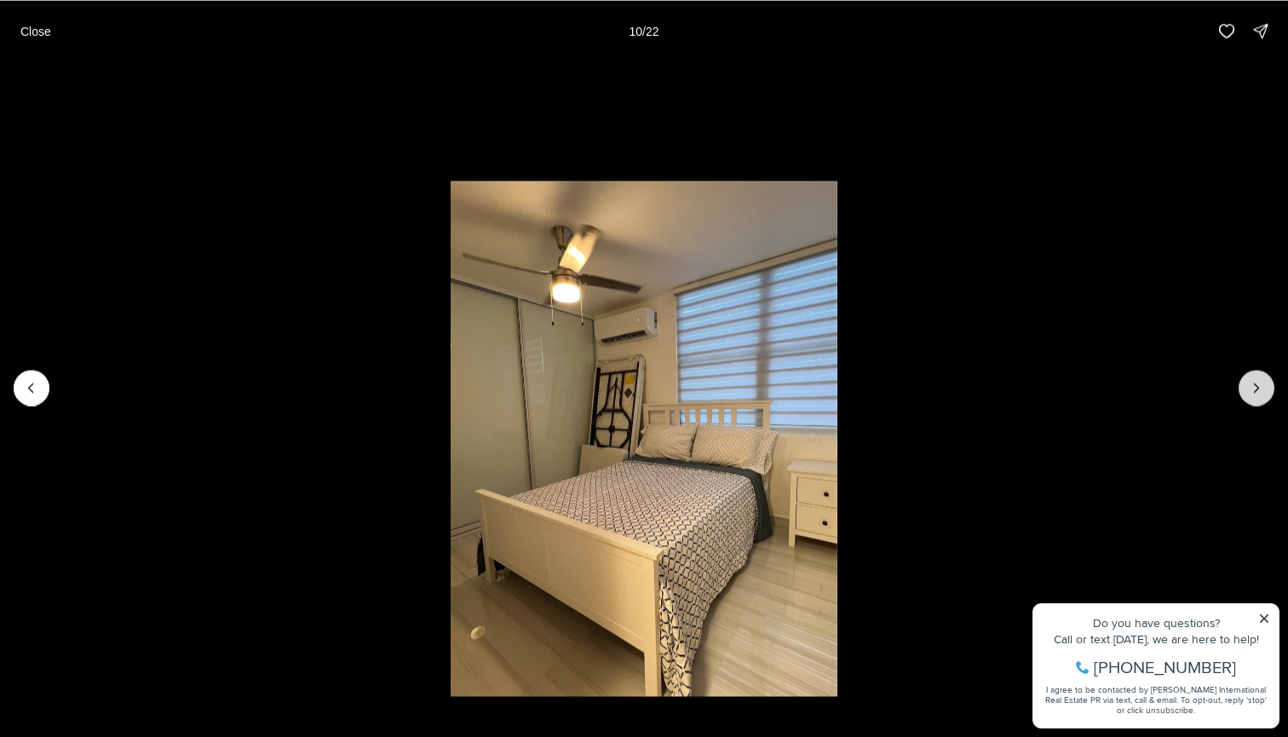
click at [1252, 392] on icon "Next slide" at bounding box center [1256, 387] width 17 height 17
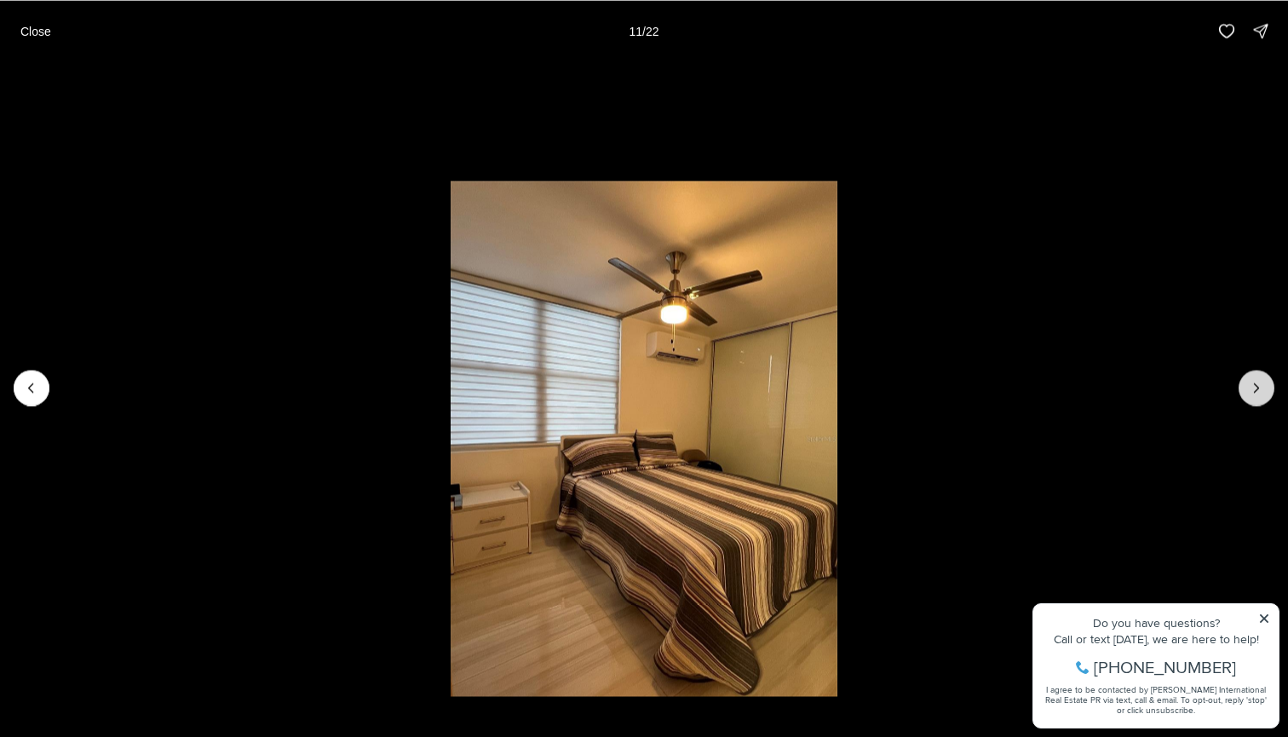
click at [1252, 392] on icon "Next slide" at bounding box center [1256, 387] width 17 height 17
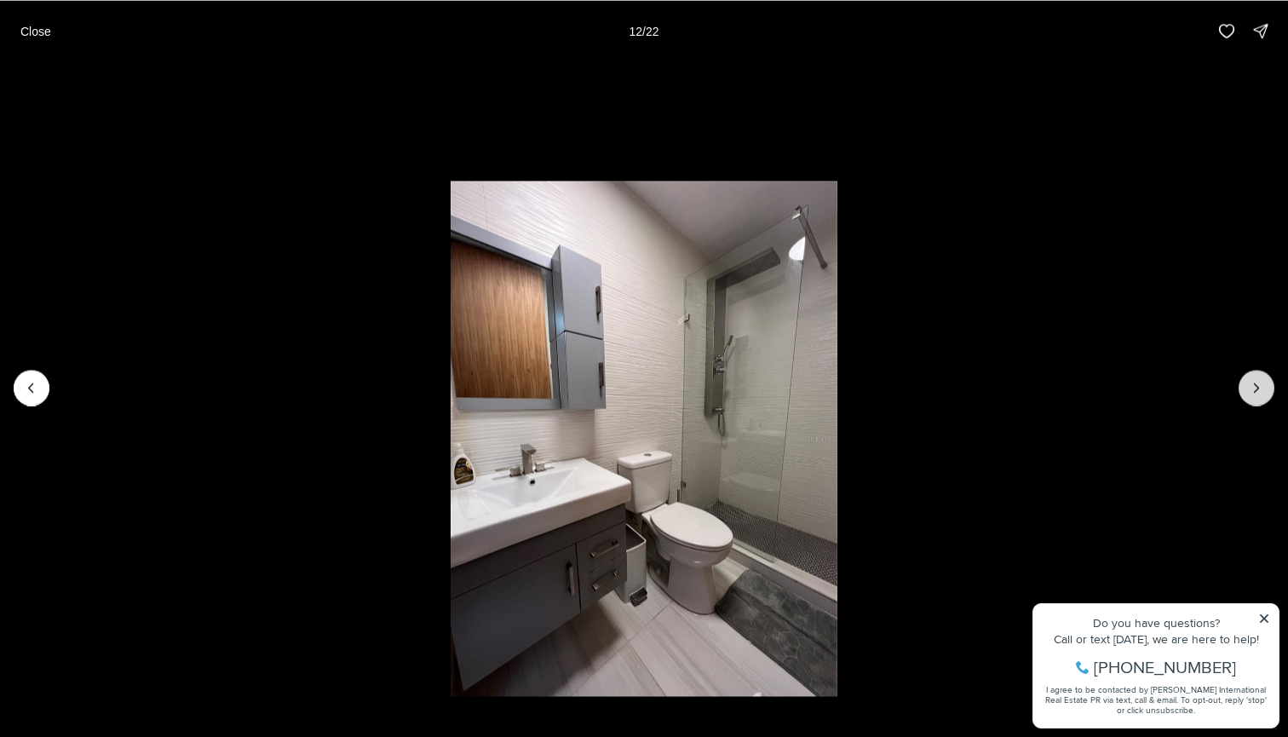
click at [1252, 392] on icon "Next slide" at bounding box center [1256, 387] width 17 height 17
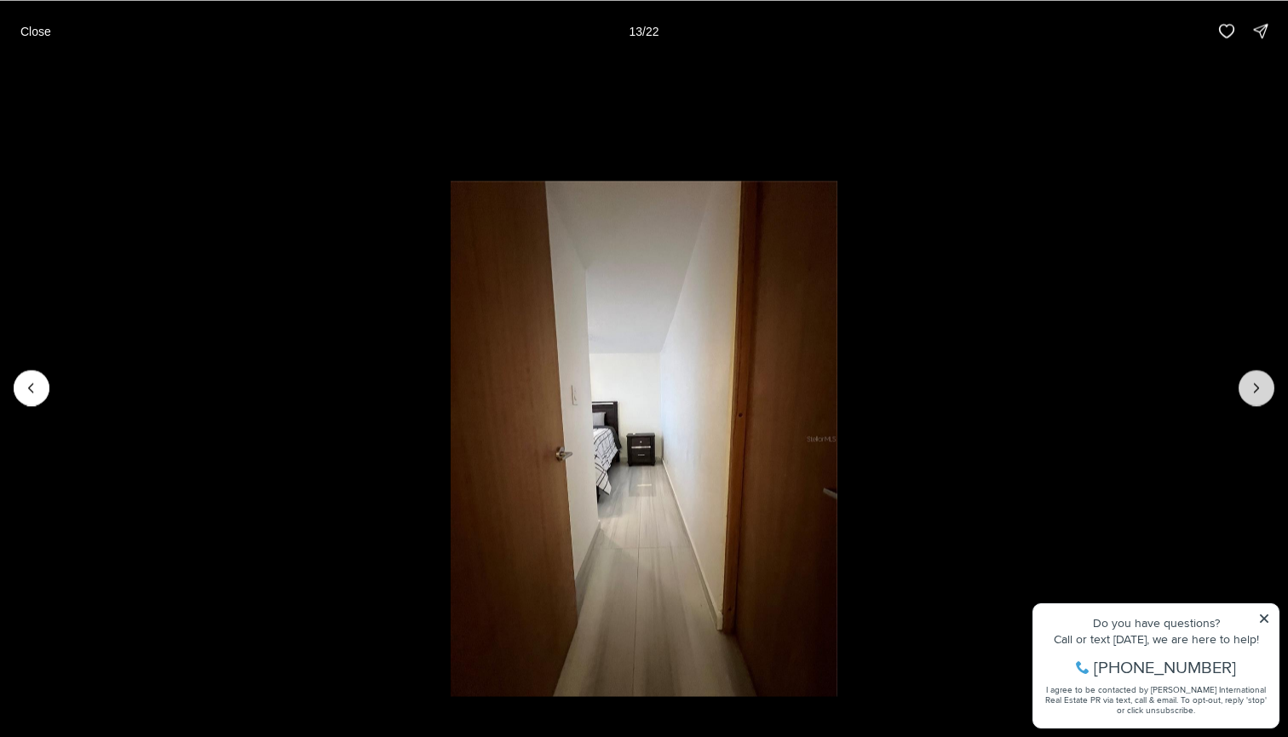
click at [1252, 392] on icon "Next slide" at bounding box center [1256, 387] width 17 height 17
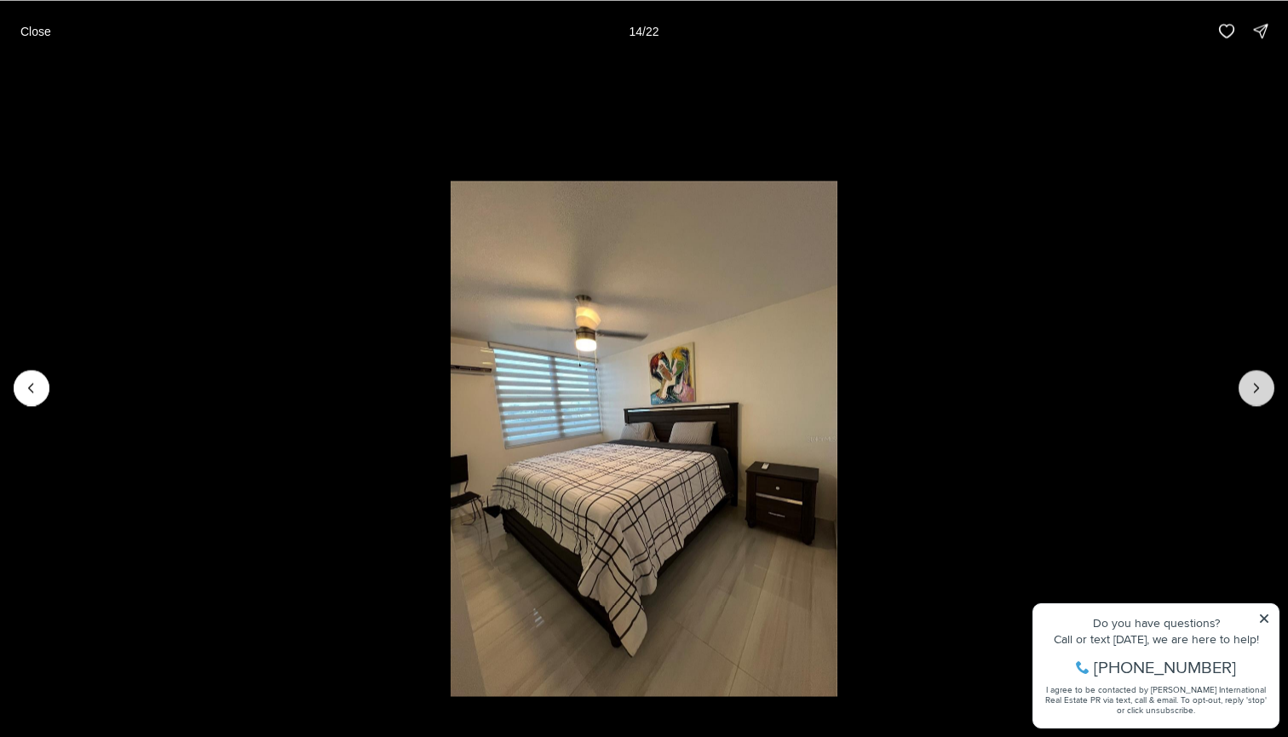
click at [1252, 392] on icon "Next slide" at bounding box center [1256, 387] width 17 height 17
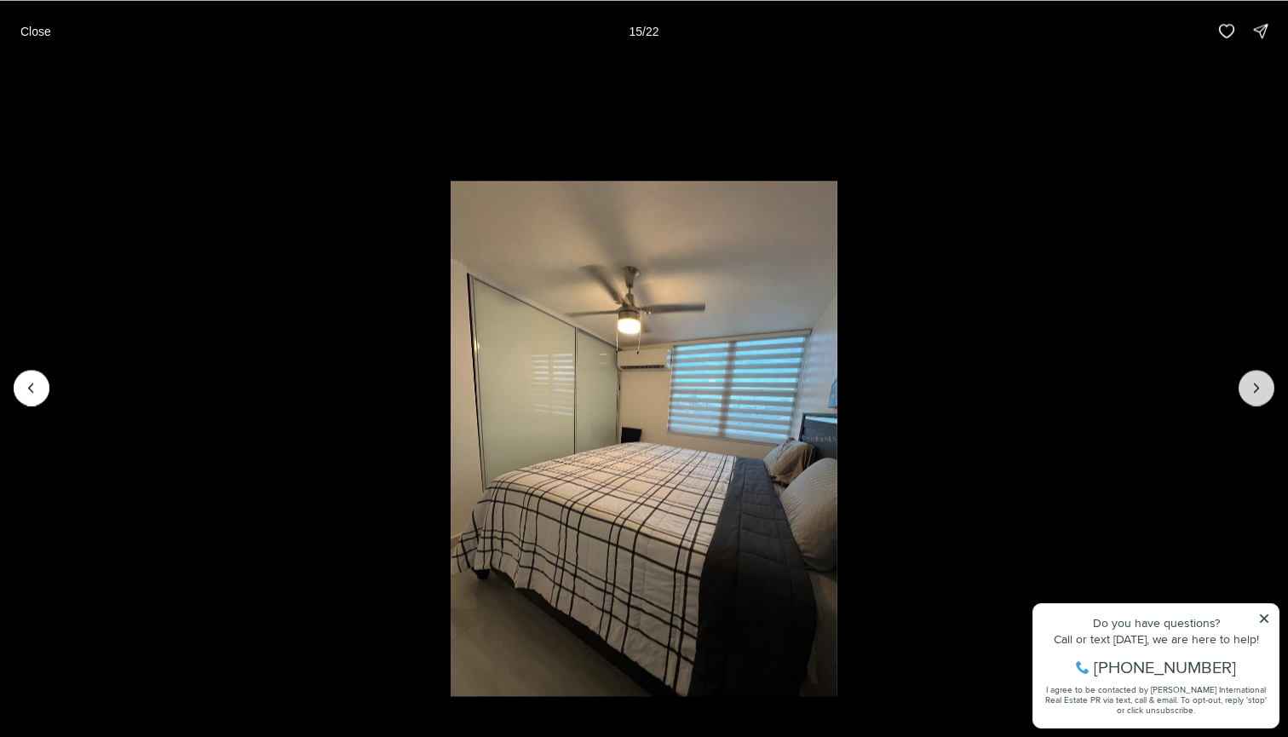
click at [1252, 392] on icon "Next slide" at bounding box center [1256, 387] width 17 height 17
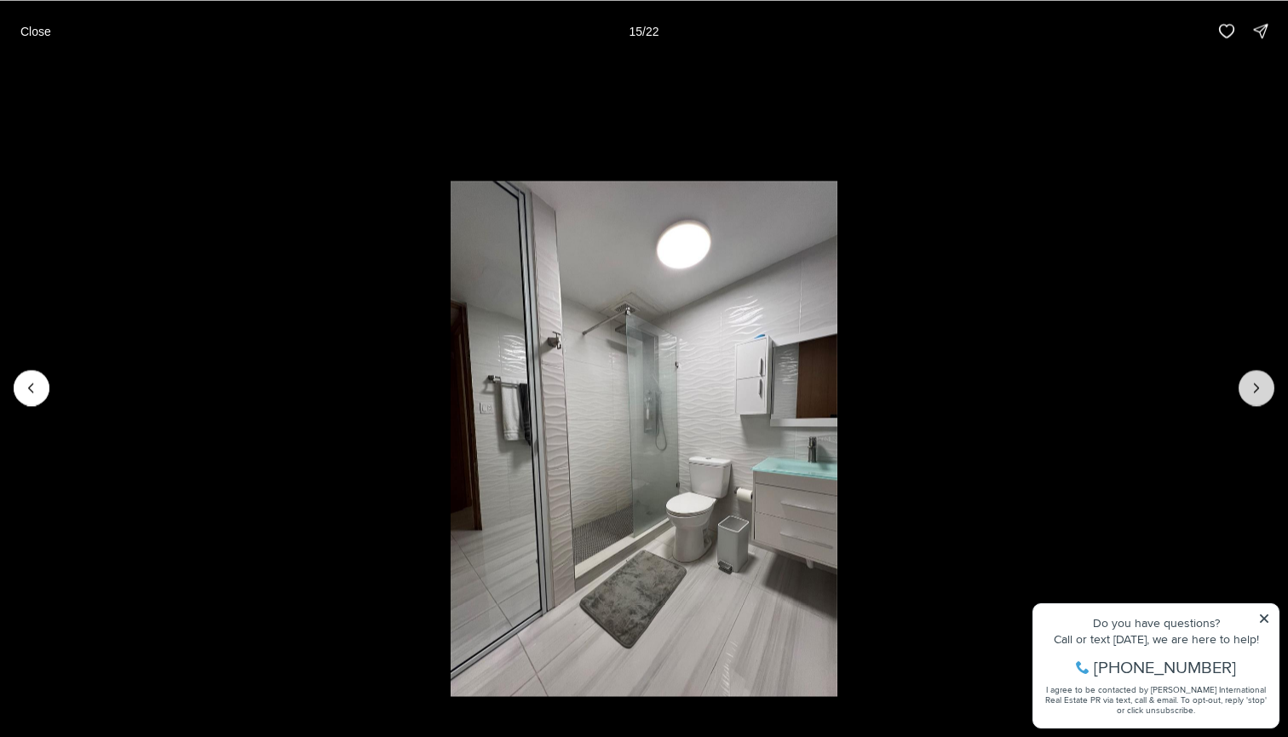
click at [1252, 392] on icon "Next slide" at bounding box center [1256, 387] width 17 height 17
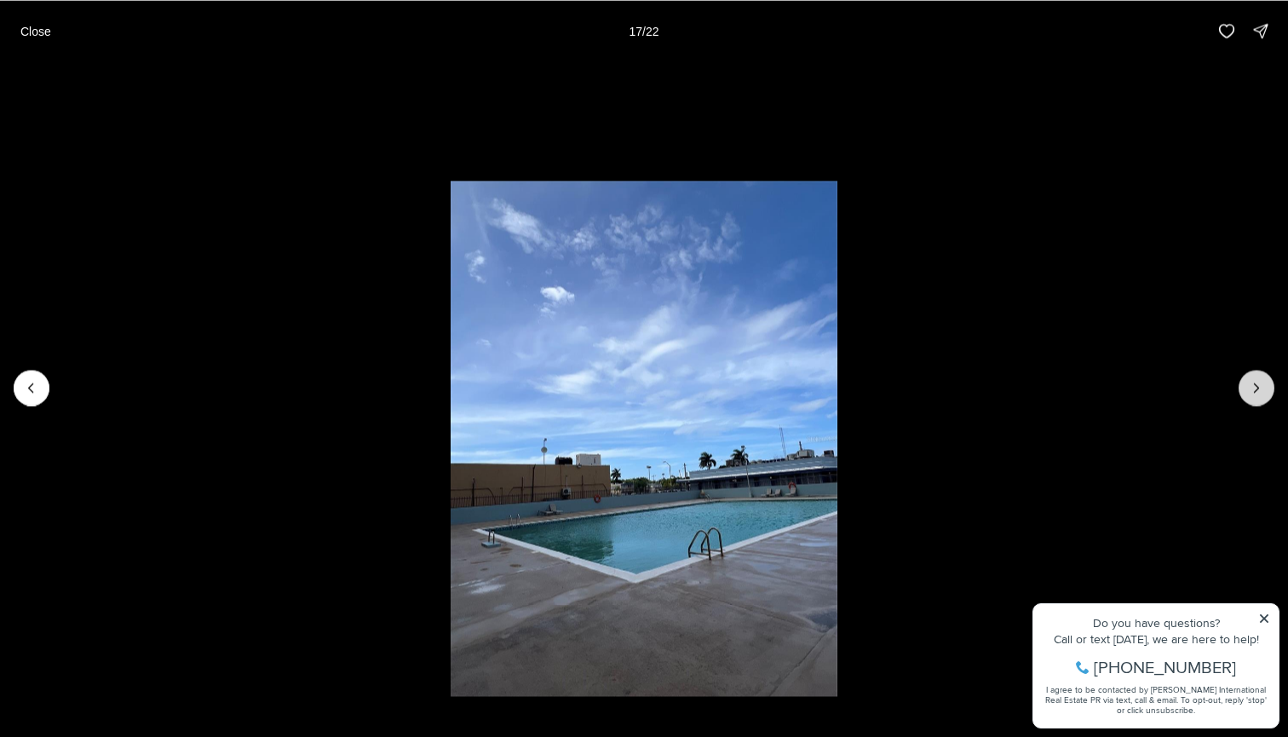
click at [1252, 392] on icon "Next slide" at bounding box center [1256, 387] width 17 height 17
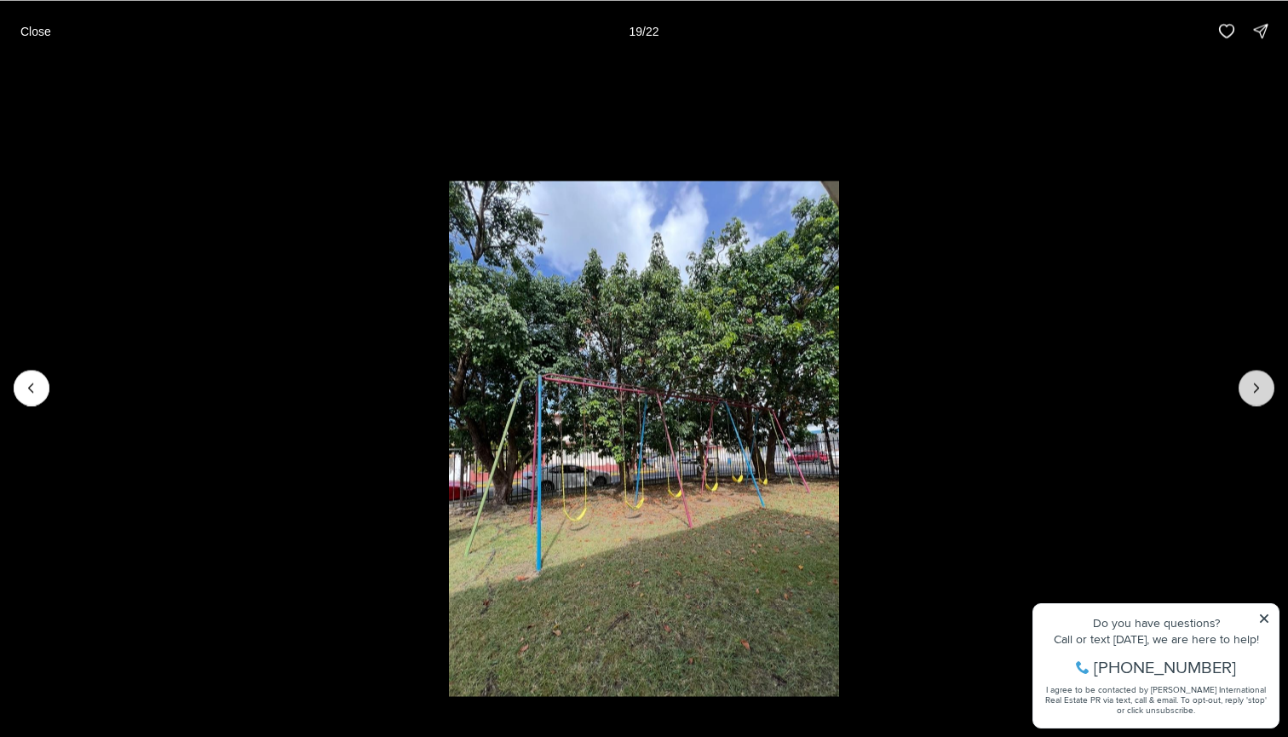
click at [1252, 392] on icon "Next slide" at bounding box center [1256, 387] width 17 height 17
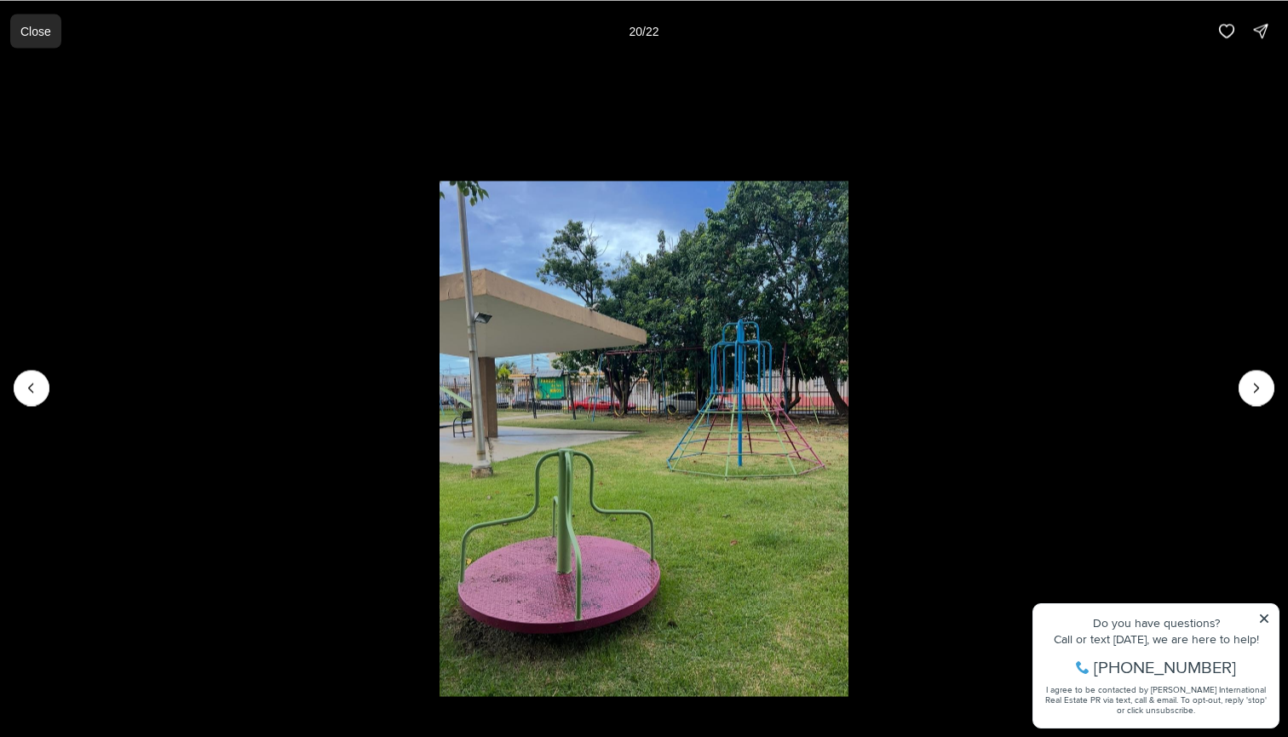
click at [40, 33] on p "Close" at bounding box center [35, 31] width 31 height 14
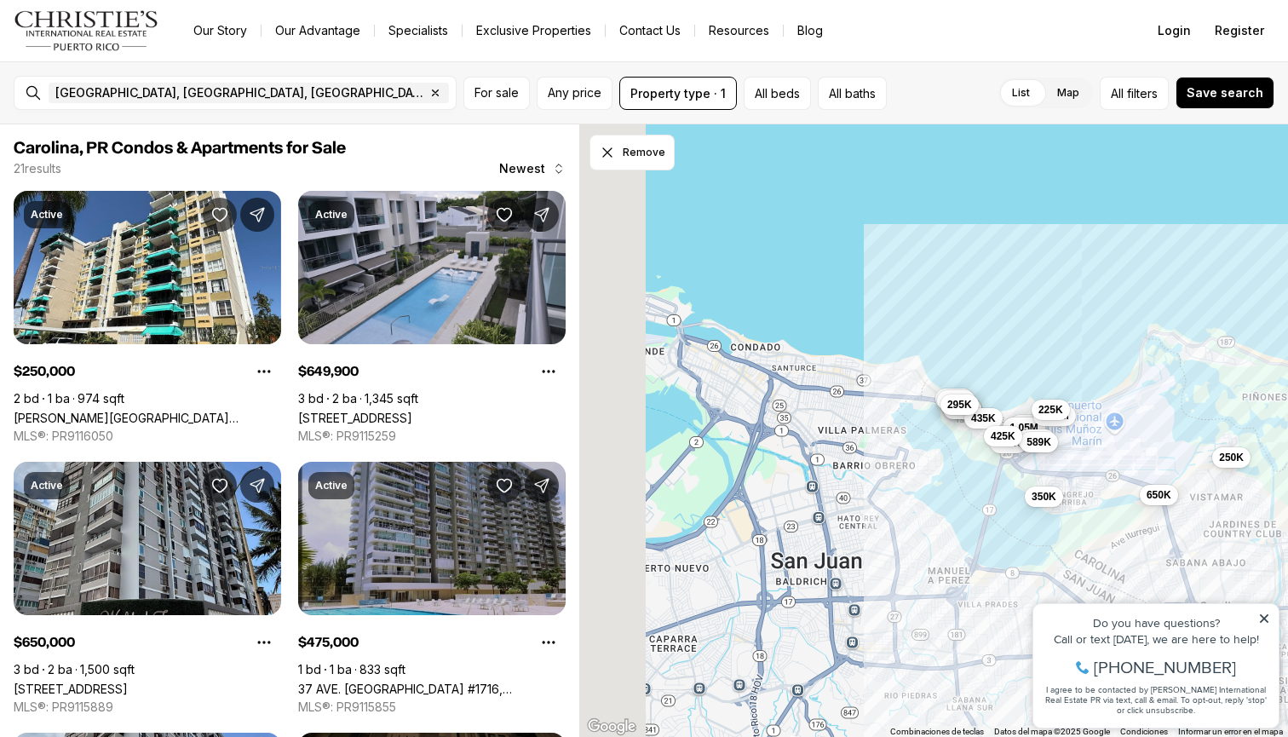
drag, startPoint x: 729, startPoint y: 274, endPoint x: 1008, endPoint y: 457, distance: 333.4
click at [1008, 453] on div "528K" at bounding box center [1009, 443] width 38 height 20
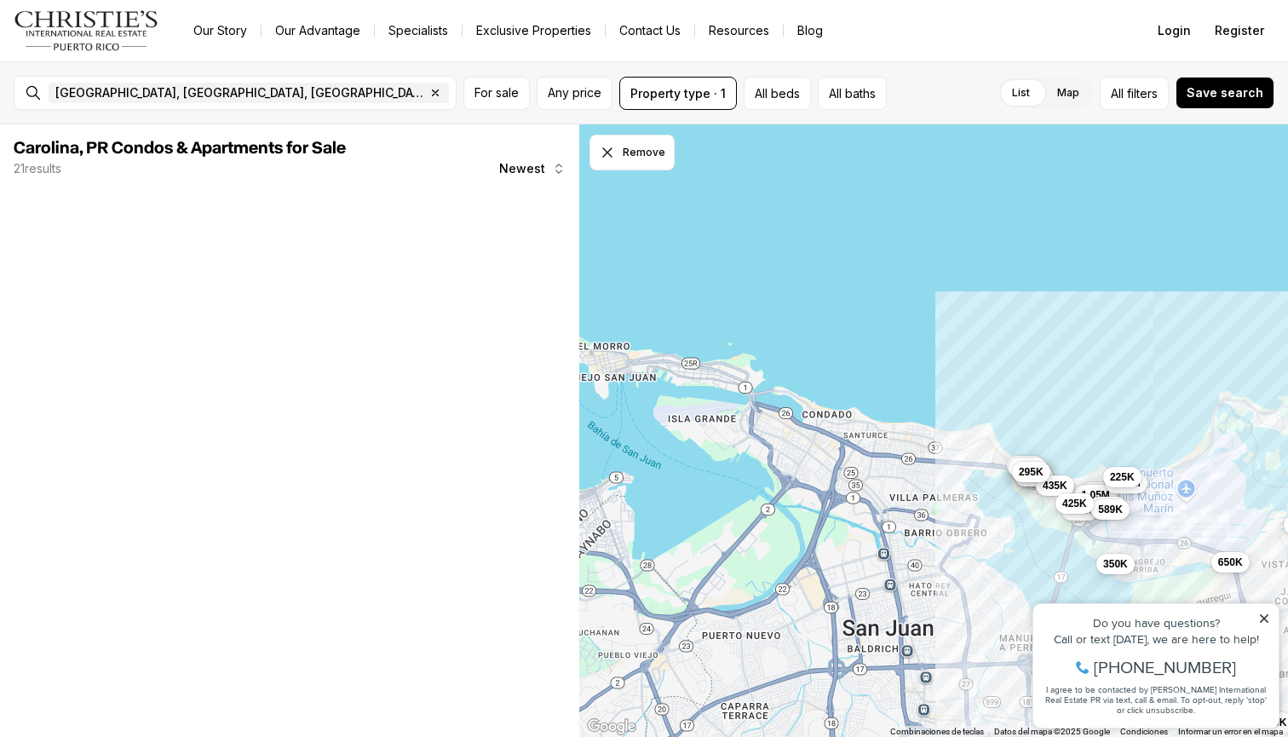
click at [854, 433] on div "250K 650K 650K 375K 420K 475K 625K 1.05M 435K 1.18M 528K 850K 480K 225K 220K 29…" at bounding box center [933, 430] width 709 height 613
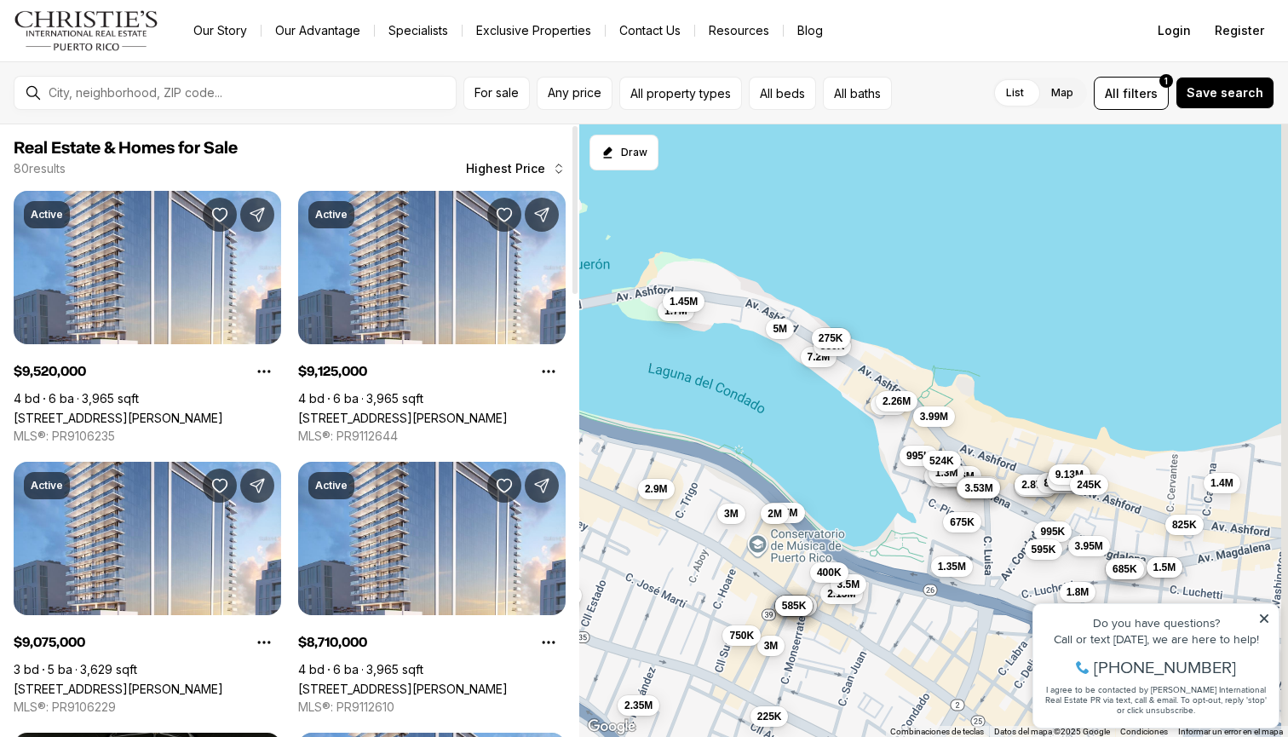
drag, startPoint x: 964, startPoint y: 331, endPoint x: 872, endPoint y: 302, distance: 95.6
click at [872, 302] on div "3M 7.2M 5M 1.95M 2M 2.47M 2.15M 2.47M 5.6M 2.26M 3.99M 3.5M 1.8M 4.9M 2.7M 2.35…" at bounding box center [933, 430] width 709 height 613
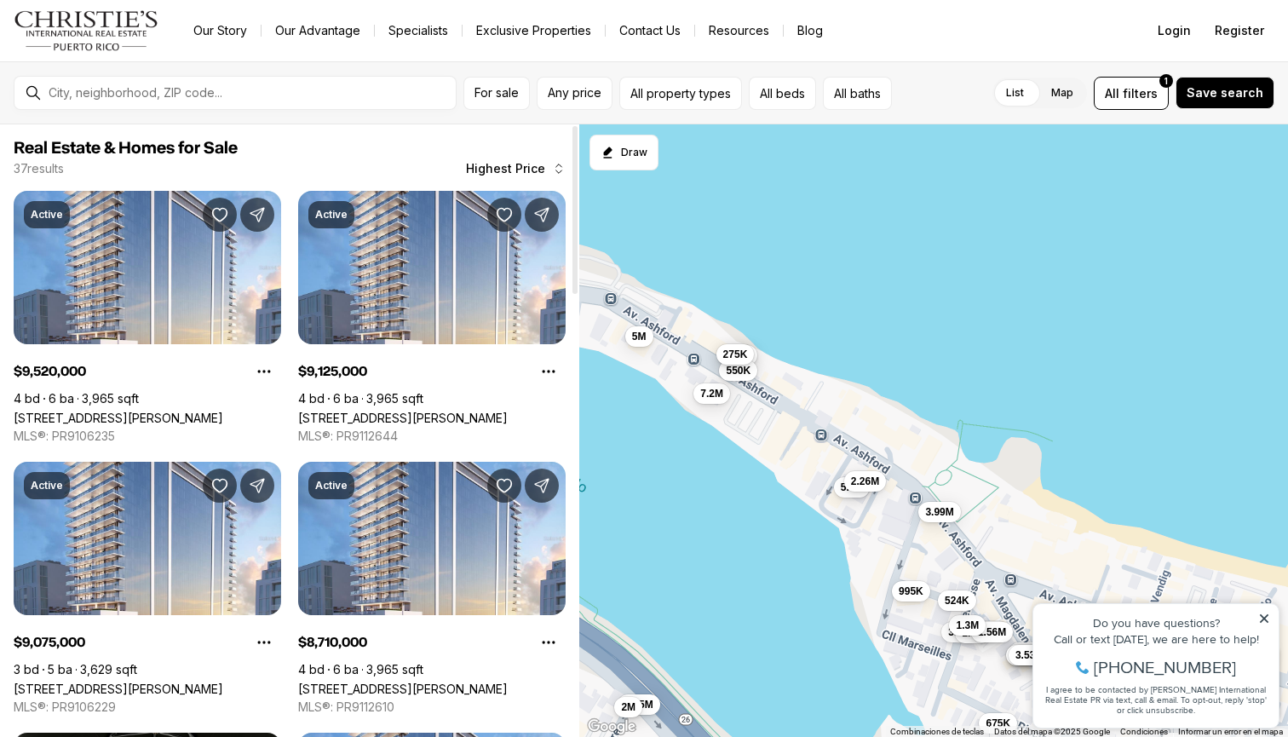
click at [733, 354] on span "275K" at bounding box center [735, 355] width 25 height 14
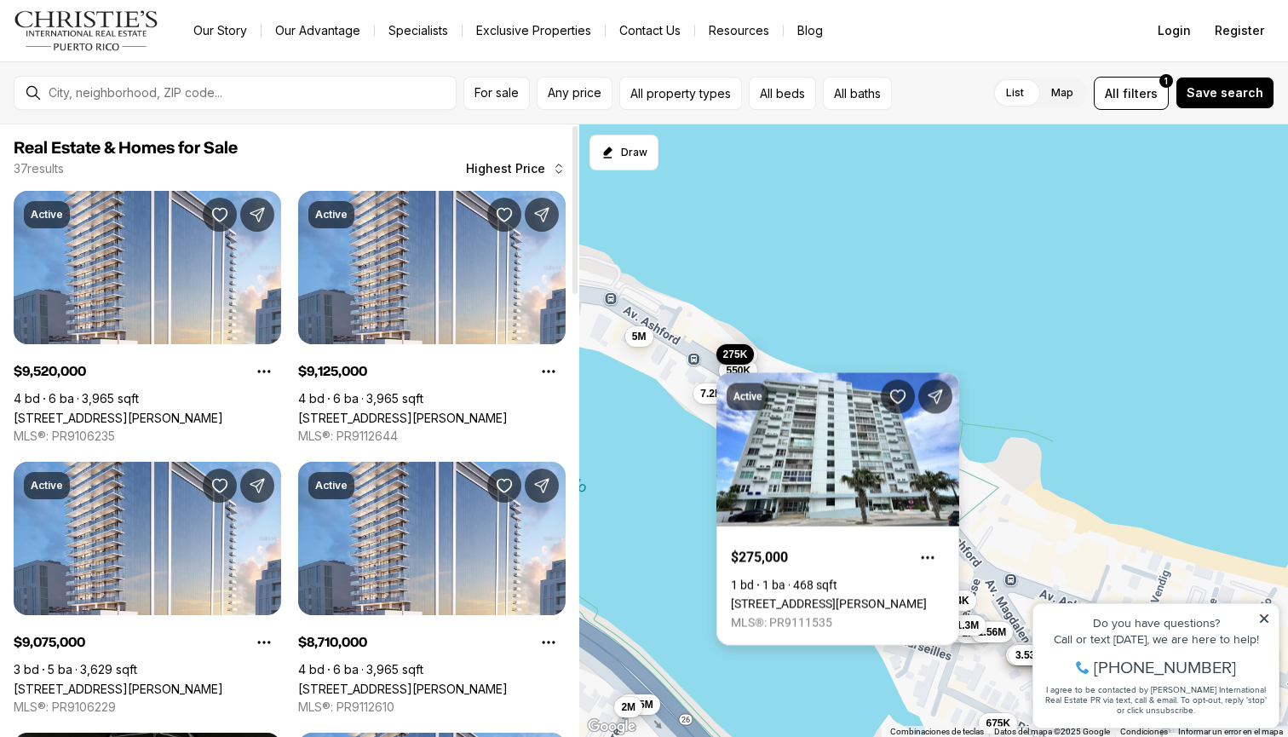
click at [840, 597] on link "1035 ASHFORD AVENUE #508, SAN JUAN PR, 00911" at bounding box center [829, 604] width 196 height 14
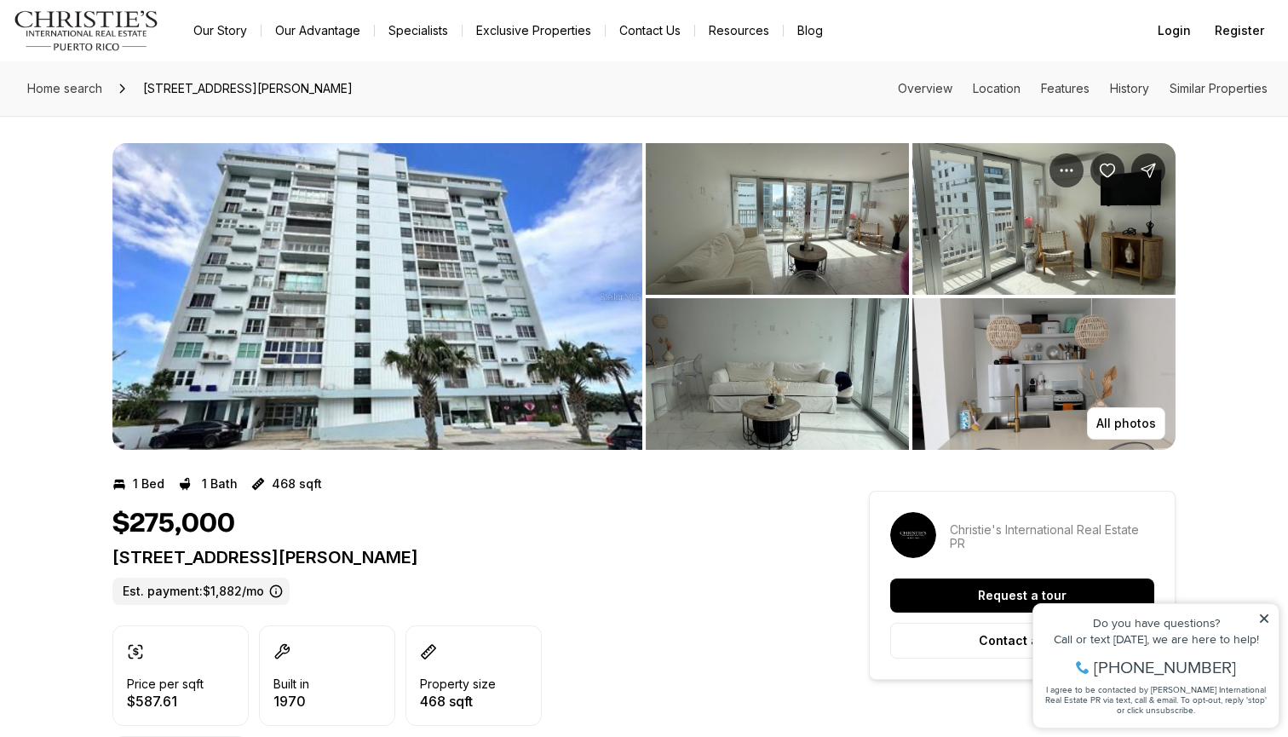
click at [745, 232] on img "View image gallery" at bounding box center [777, 219] width 263 height 152
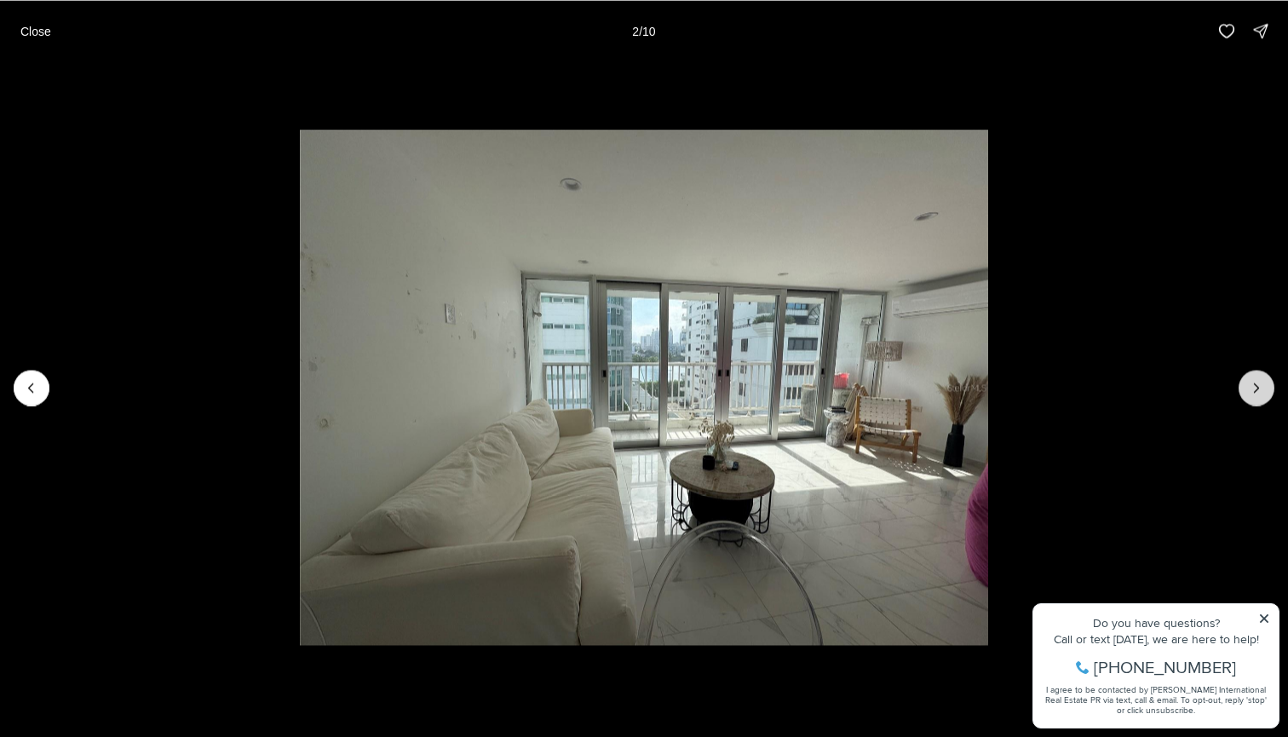
click at [1264, 399] on button "Next slide" at bounding box center [1257, 388] width 36 height 36
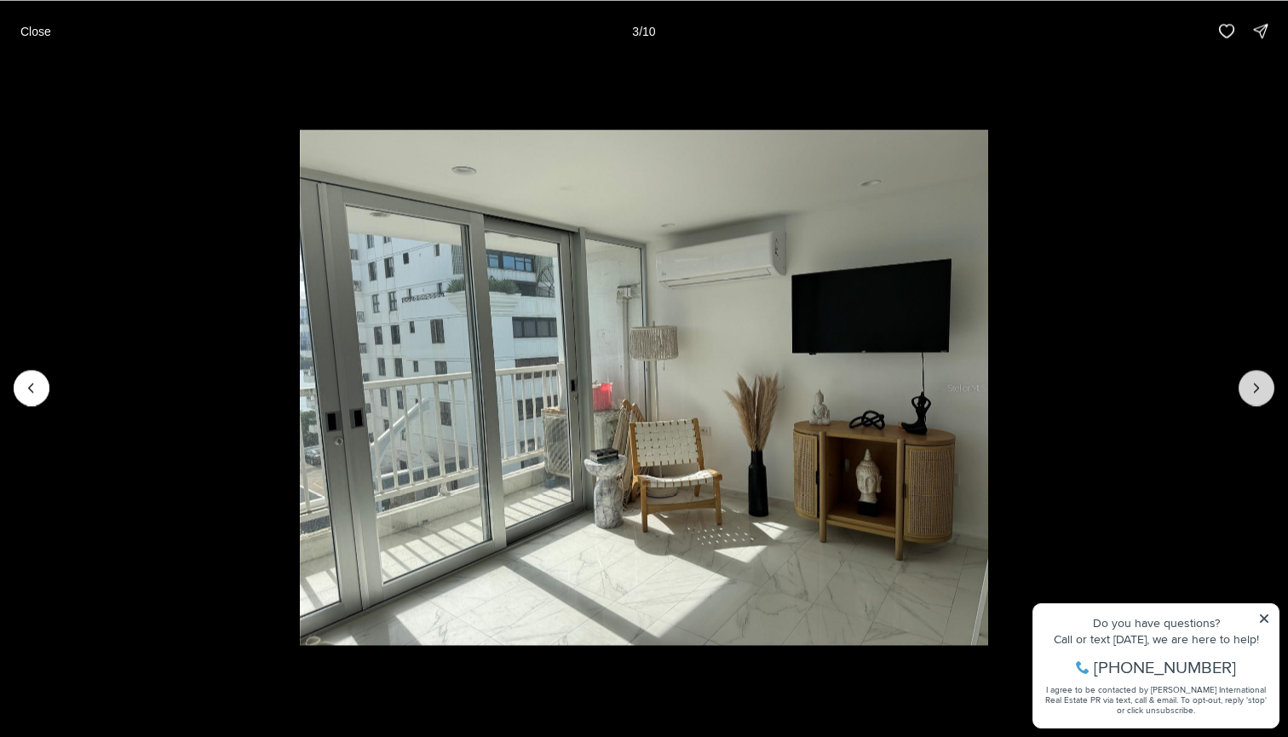
click at [1264, 397] on button "Next slide" at bounding box center [1257, 388] width 36 height 36
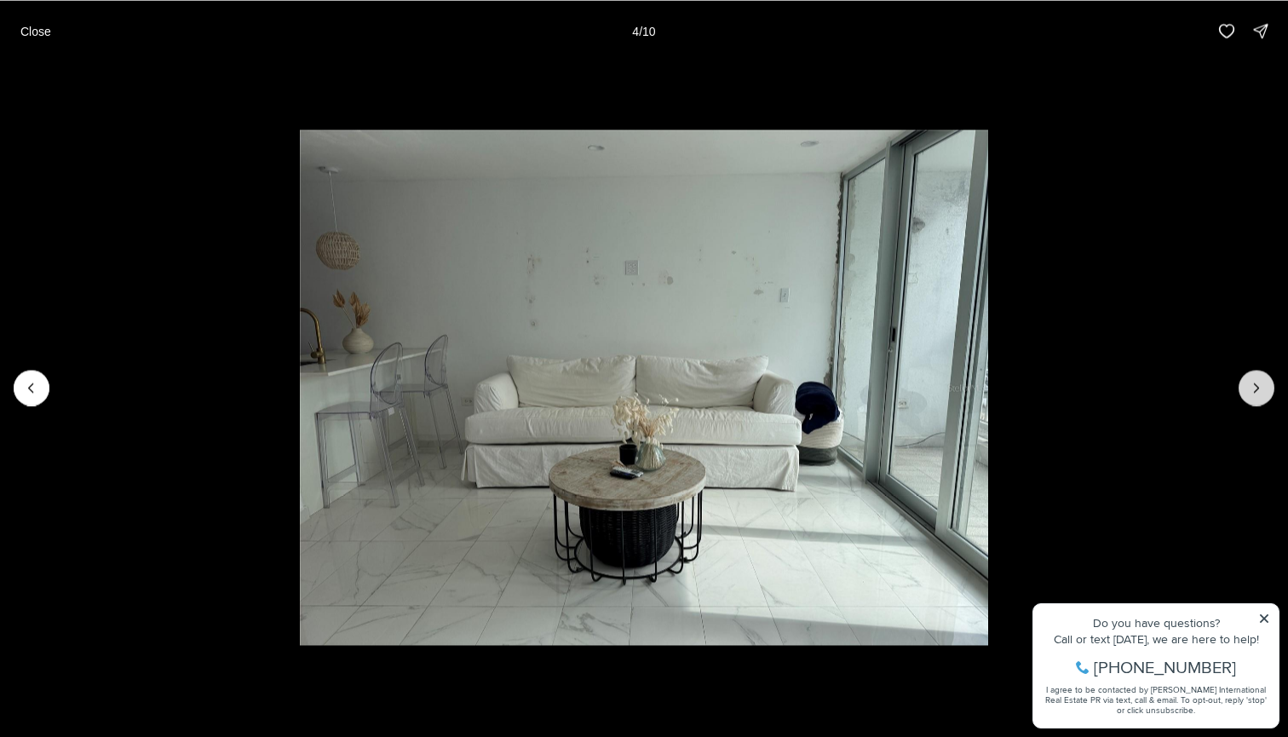
click at [1264, 397] on button "Next slide" at bounding box center [1257, 388] width 36 height 36
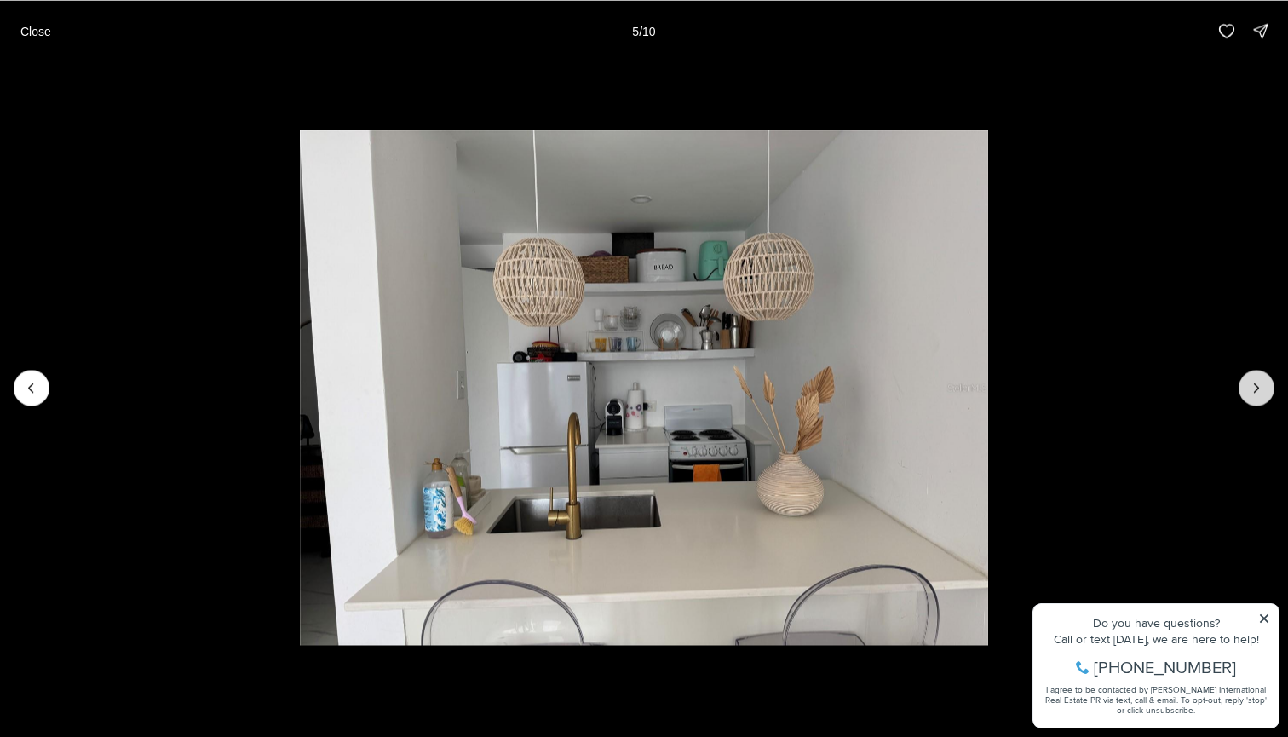
click at [1264, 397] on button "Next slide" at bounding box center [1257, 388] width 36 height 36
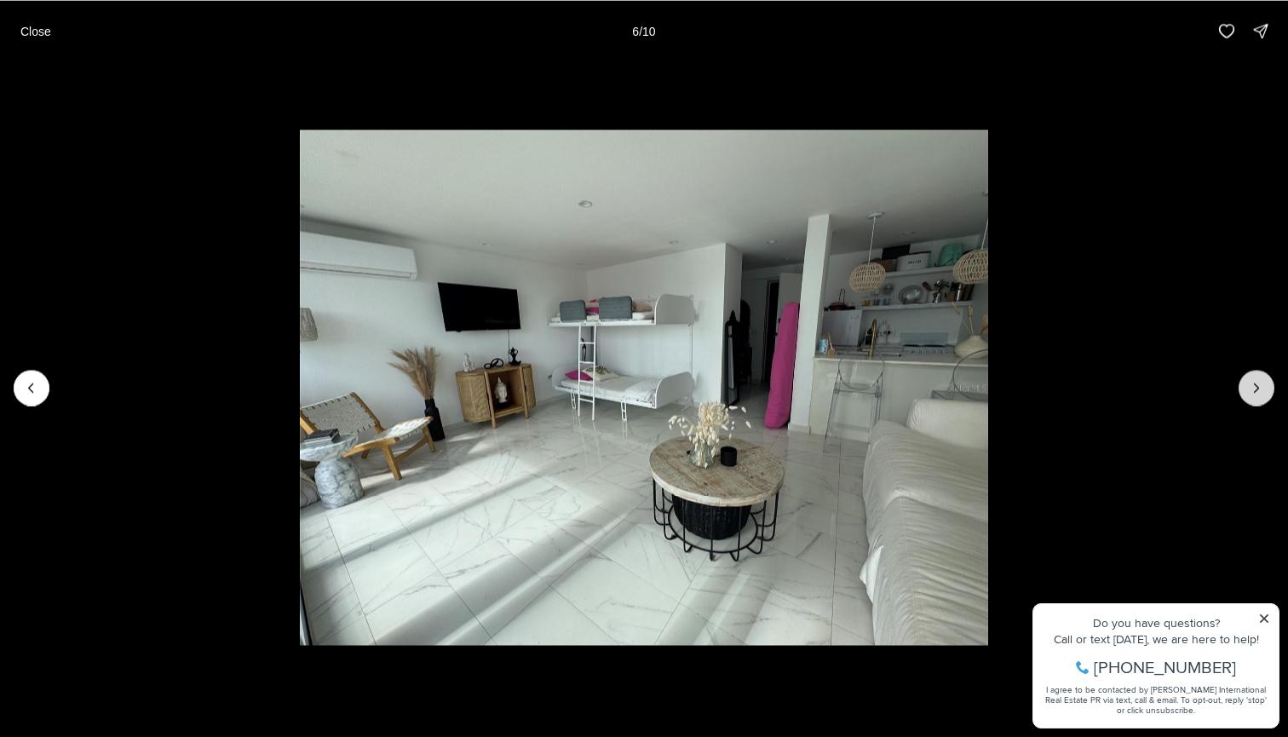
click at [1264, 397] on button "Next slide" at bounding box center [1257, 388] width 36 height 36
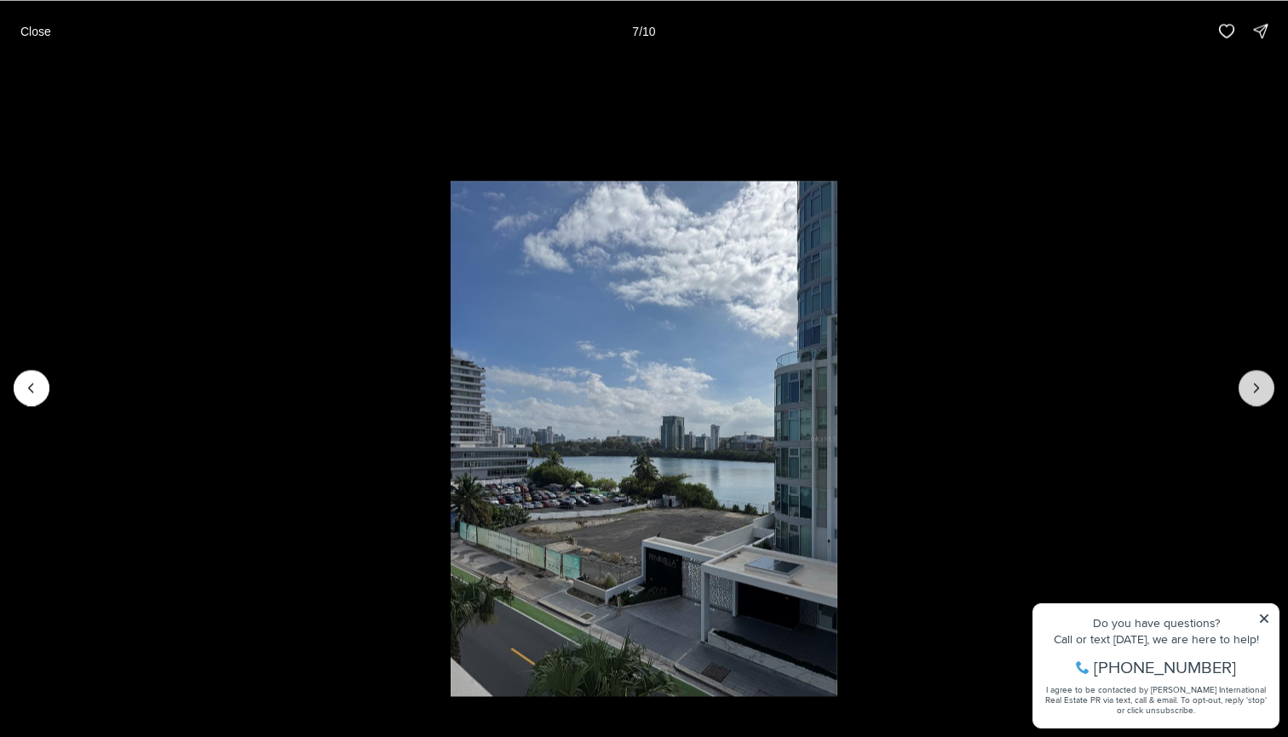
click at [1264, 397] on button "Next slide" at bounding box center [1257, 388] width 36 height 36
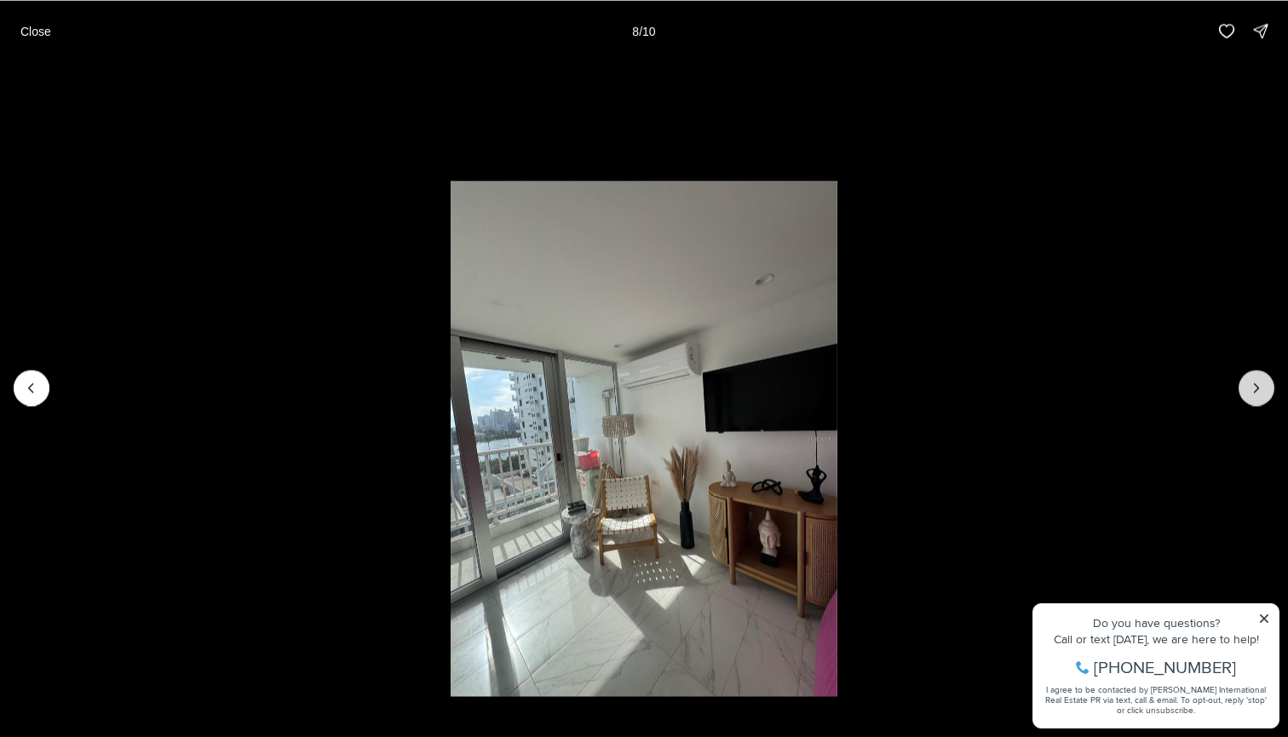
click at [1264, 397] on button "Next slide" at bounding box center [1257, 388] width 36 height 36
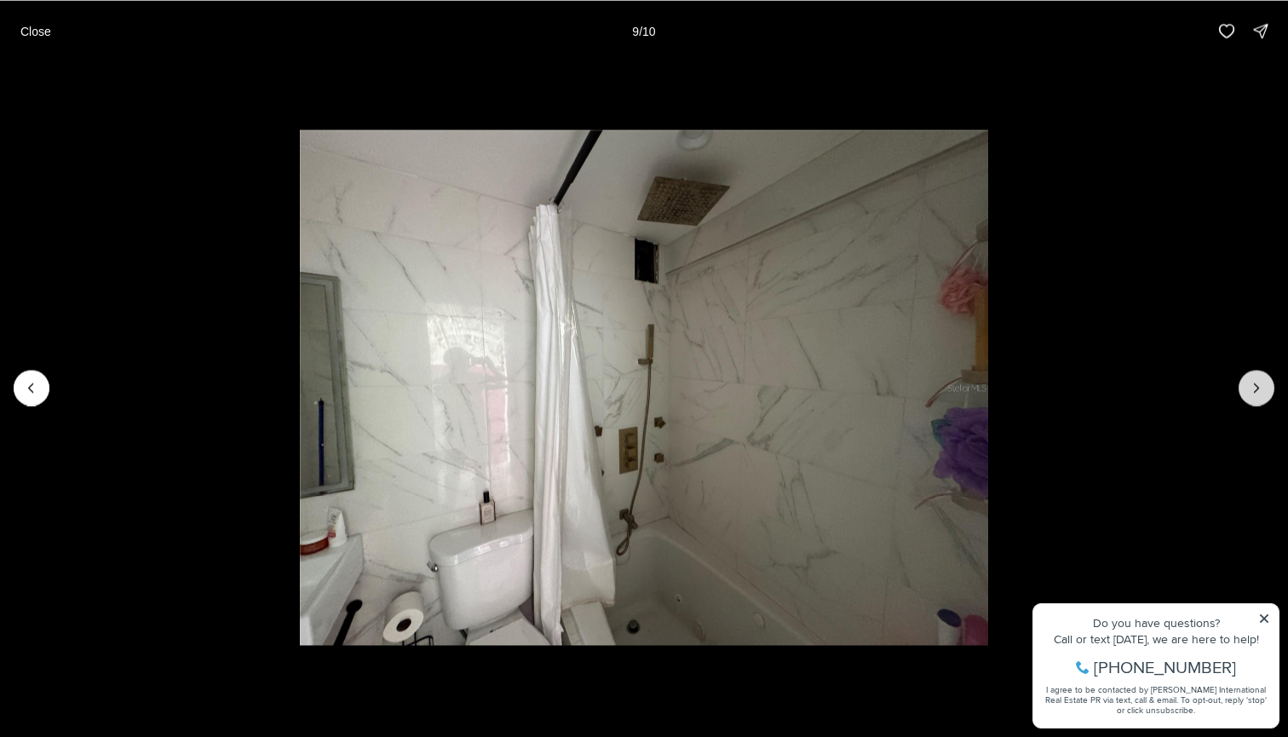
click at [1264, 397] on button "Next slide" at bounding box center [1257, 388] width 36 height 36
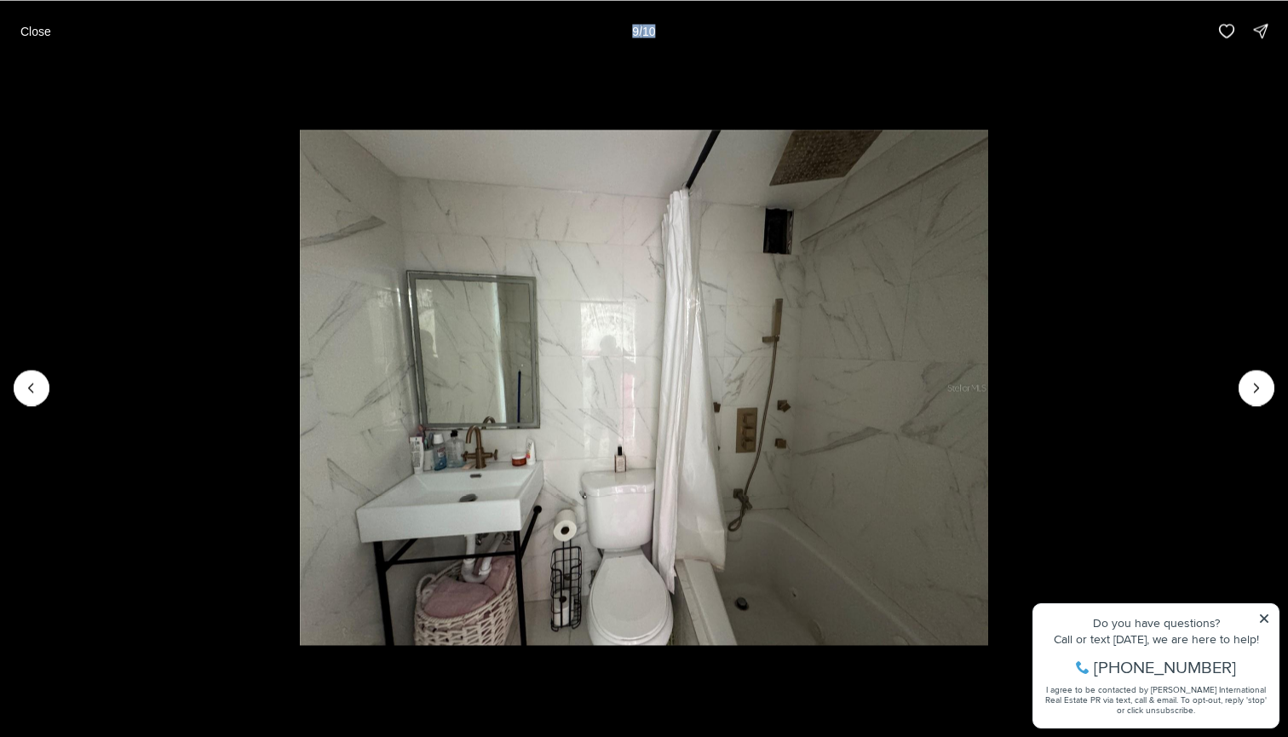
click at [1263, 397] on div at bounding box center [1257, 388] width 36 height 36
click at [1255, 394] on div at bounding box center [1257, 388] width 36 height 36
click at [32, 24] on p "Close" at bounding box center [35, 31] width 31 height 14
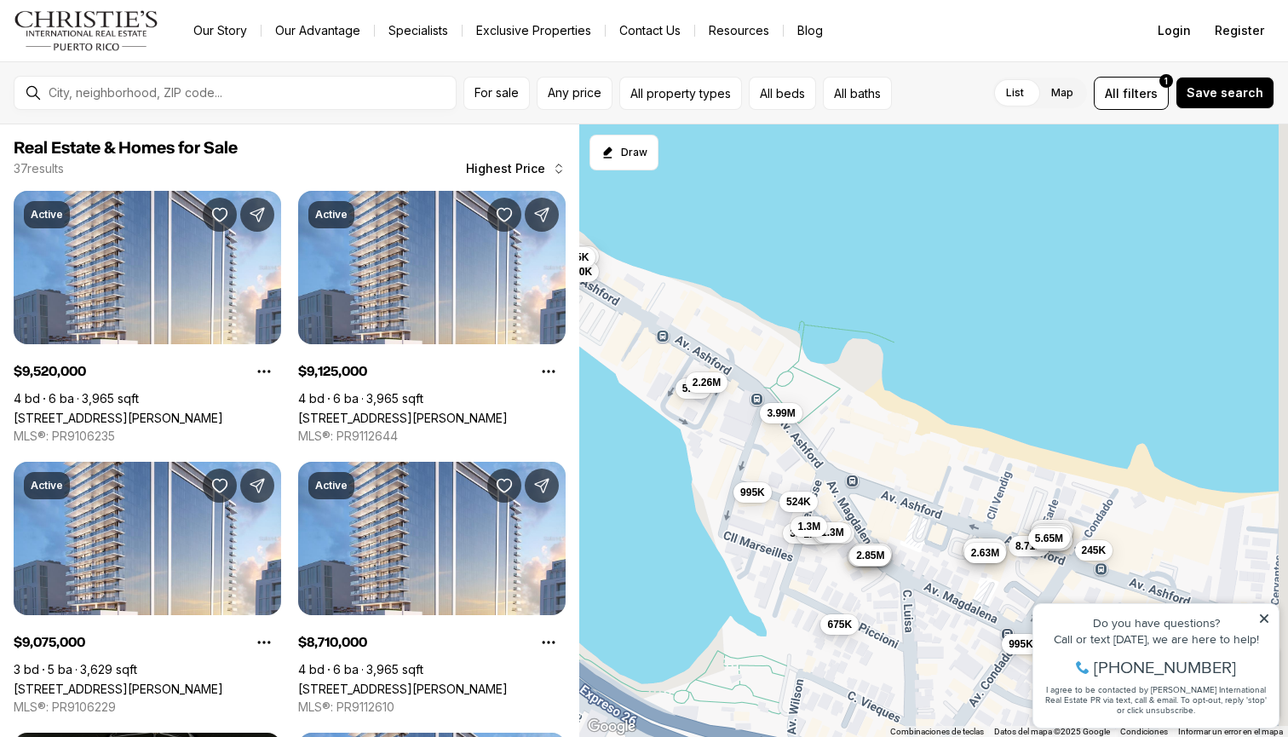
drag, startPoint x: 914, startPoint y: 483, endPoint x: 734, endPoint y: 369, distance: 212.9
click at [734, 369] on div "9.52M 9.13M 9.08M 8.71M 7.2M 7.15M 6.35M 6.08M 5.65M 5.6M 5M 4.57M 3.99M 3.88M …" at bounding box center [933, 430] width 709 height 613
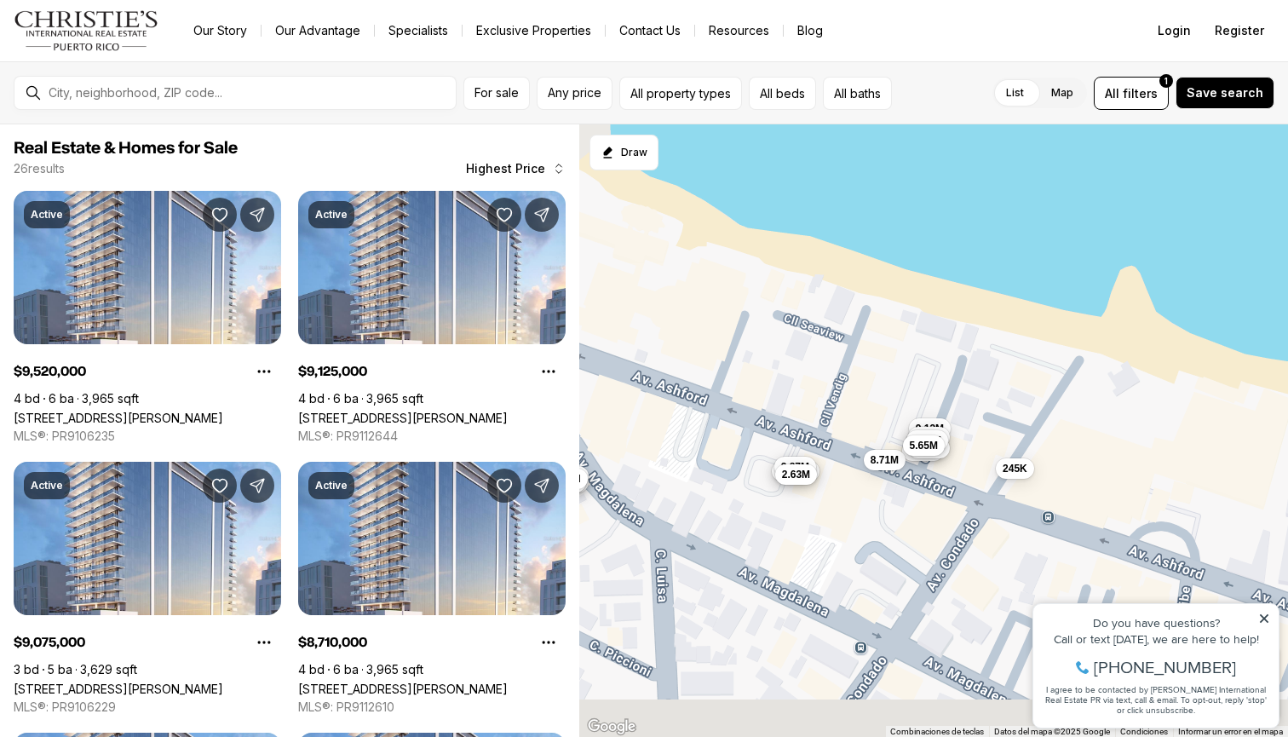
drag, startPoint x: 941, startPoint y: 442, endPoint x: 669, endPoint y: 255, distance: 330.1
click at [669, 256] on div "9.52M 9.13M 9.08M 8.71M 7.15M 6.35M 6.08M 5.65M 4.57M 3.99M 3.88M 3.6M 3.53M 3.…" at bounding box center [933, 430] width 709 height 613
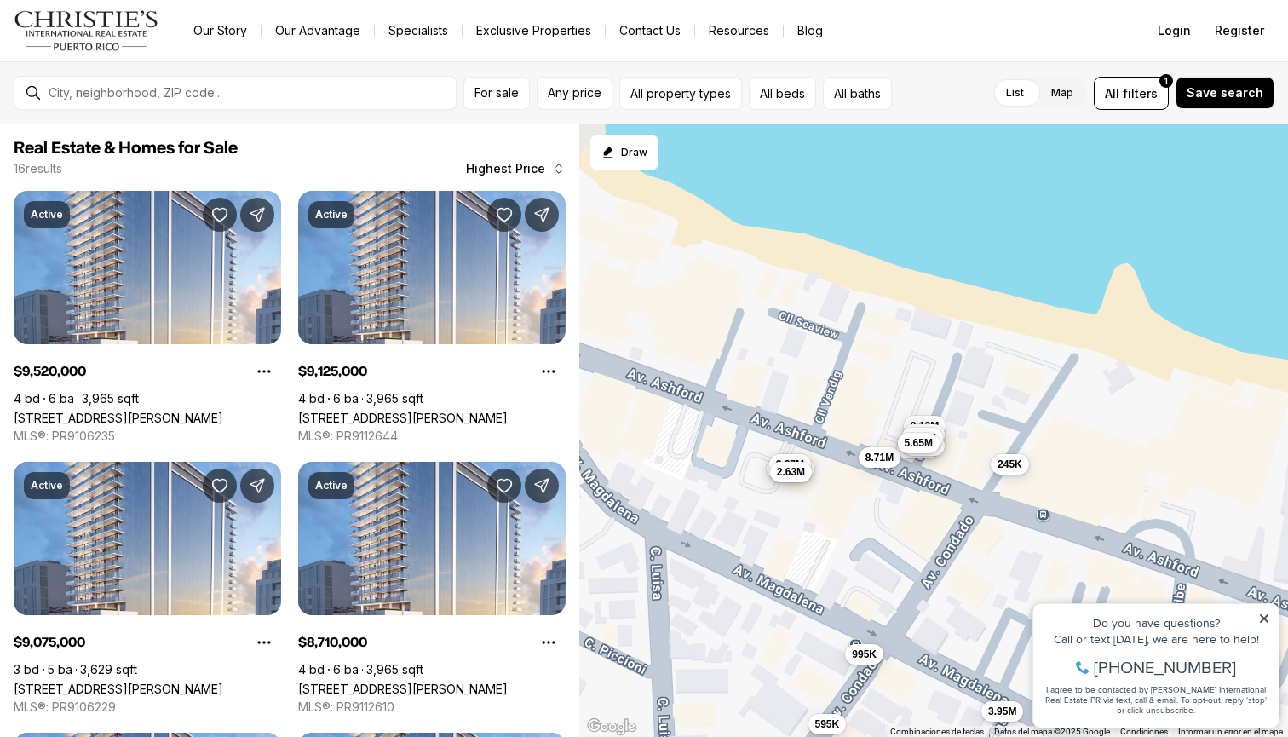
click at [1011, 468] on span "245K" at bounding box center [1010, 464] width 25 height 14
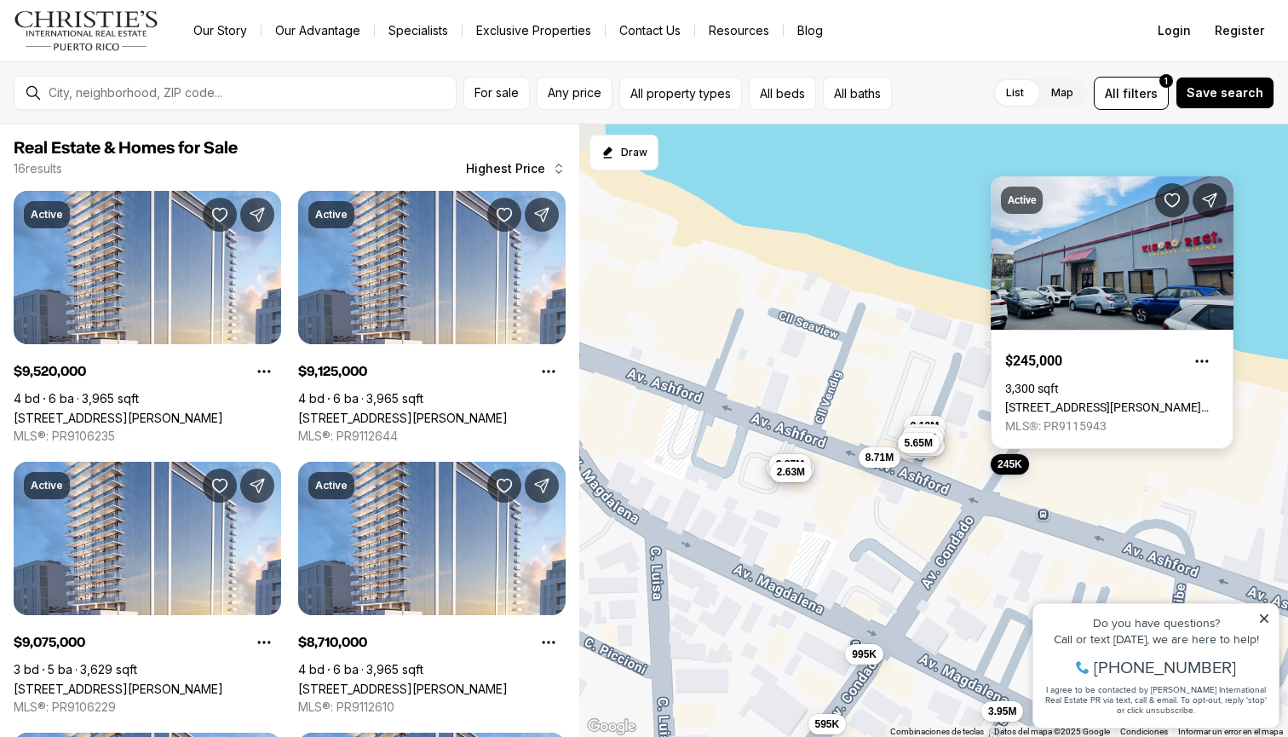
click at [1127, 400] on link "[STREET_ADDRESS][PERSON_NAME][PERSON_NAME][PERSON_NAME]" at bounding box center [1112, 407] width 214 height 14
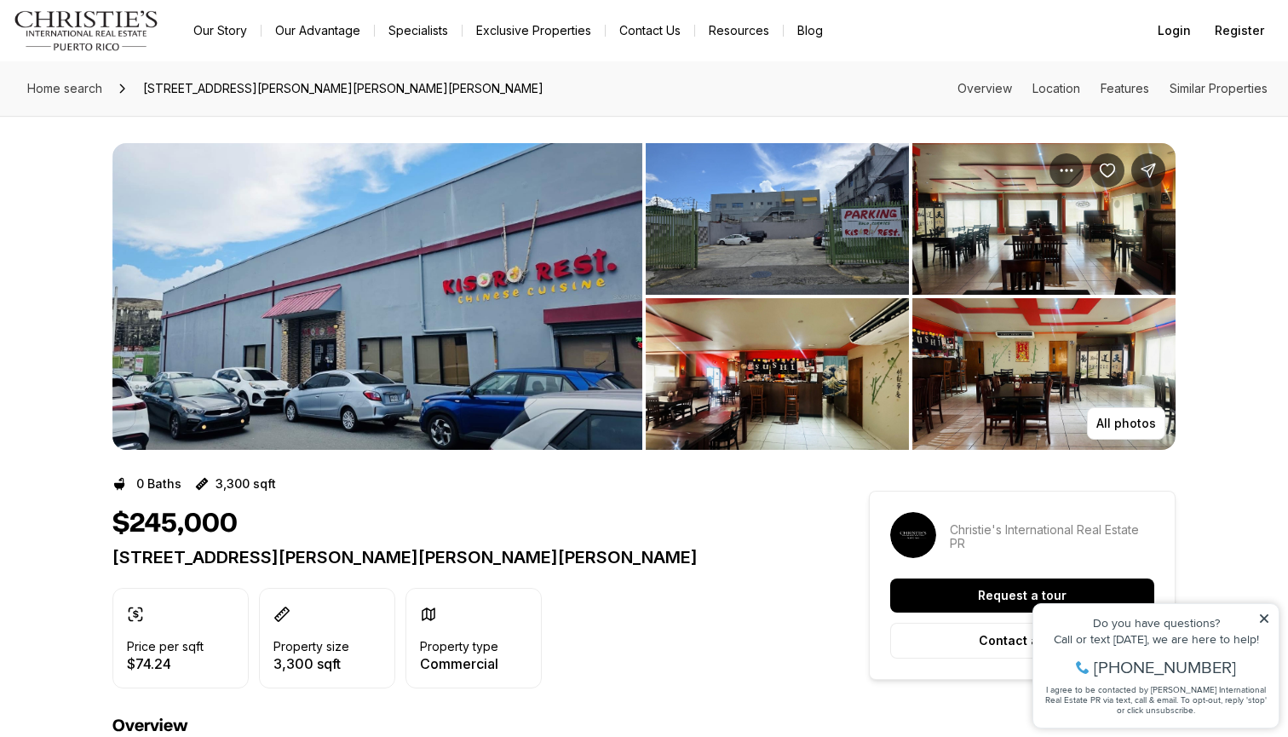
click at [848, 238] on img "View image gallery" at bounding box center [777, 219] width 263 height 152
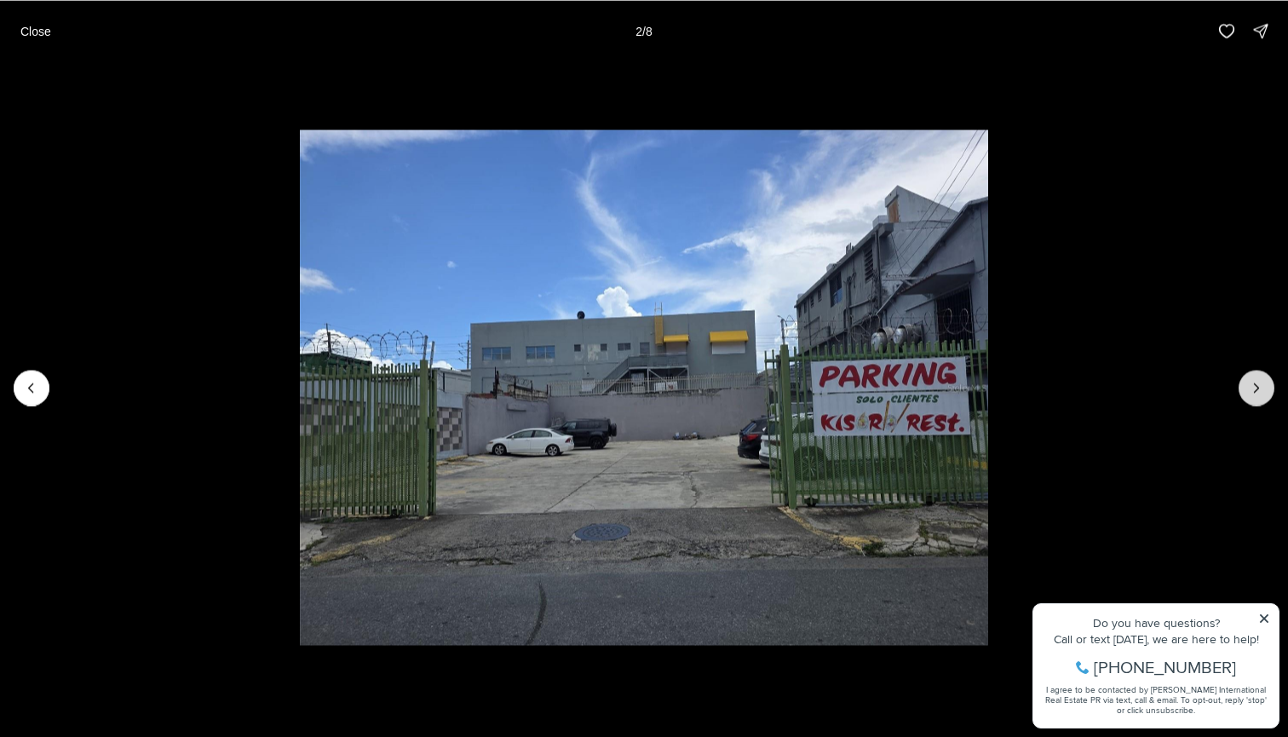
click at [1252, 395] on icon "Next slide" at bounding box center [1256, 387] width 17 height 17
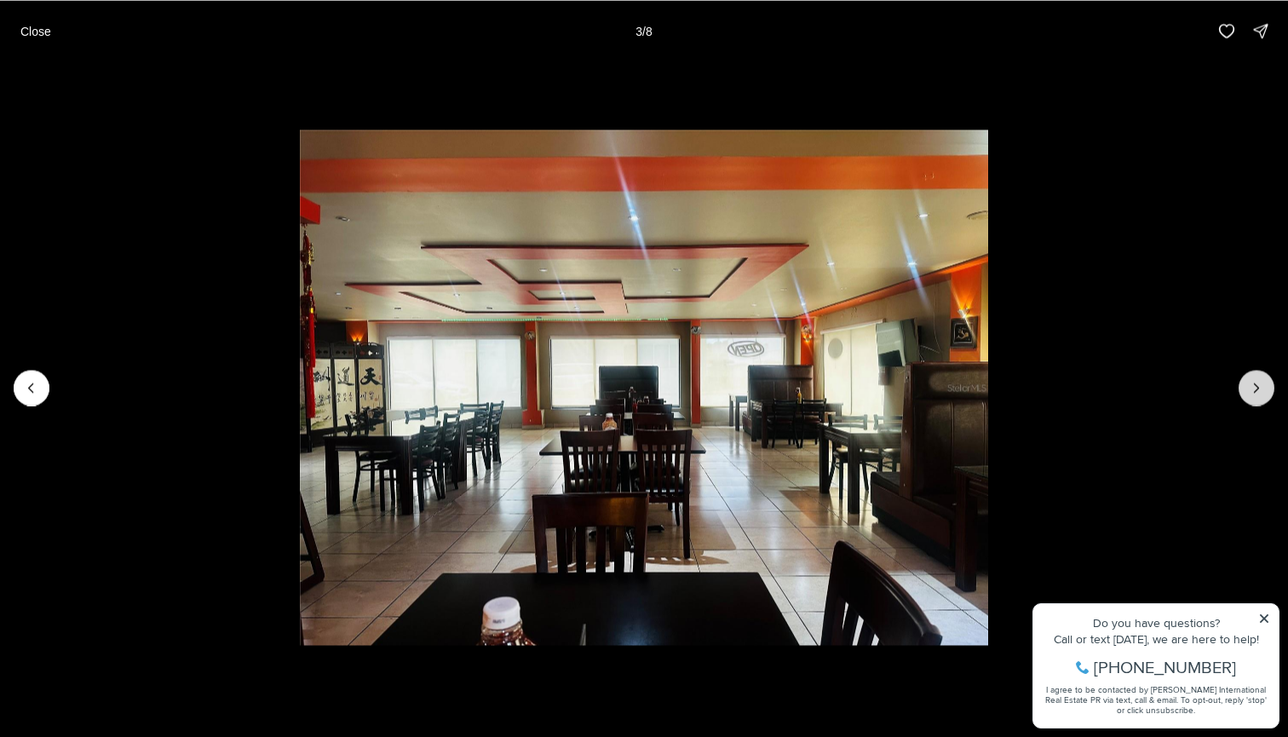
click at [1252, 395] on icon "Next slide" at bounding box center [1256, 387] width 17 height 17
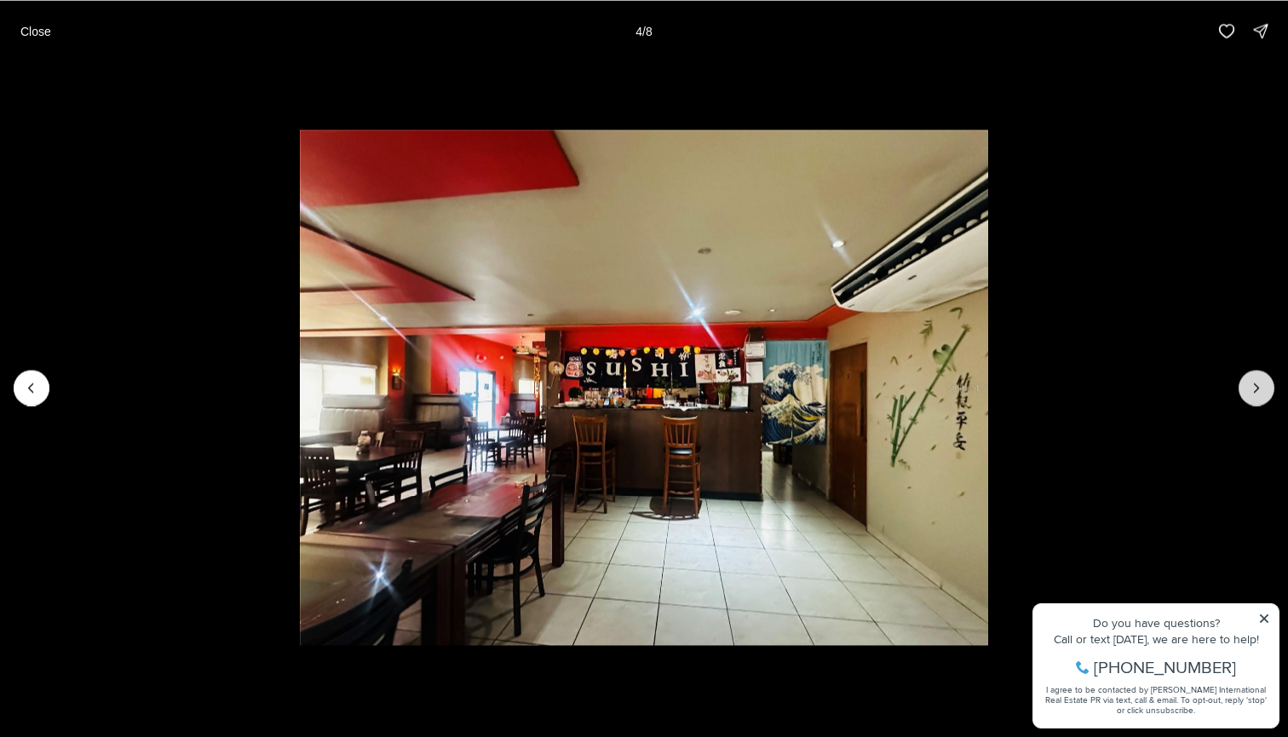
click at [1252, 395] on icon "Next slide" at bounding box center [1256, 387] width 17 height 17
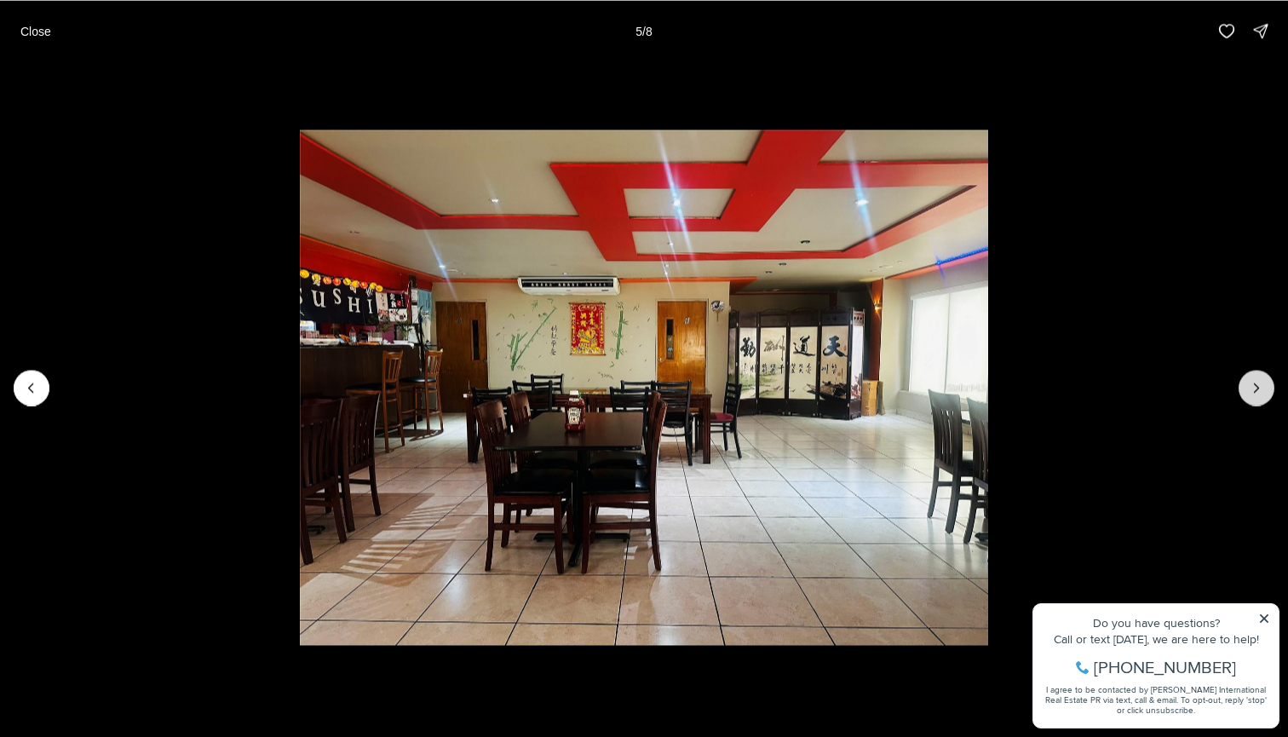
click at [1252, 395] on icon "Next slide" at bounding box center [1256, 387] width 17 height 17
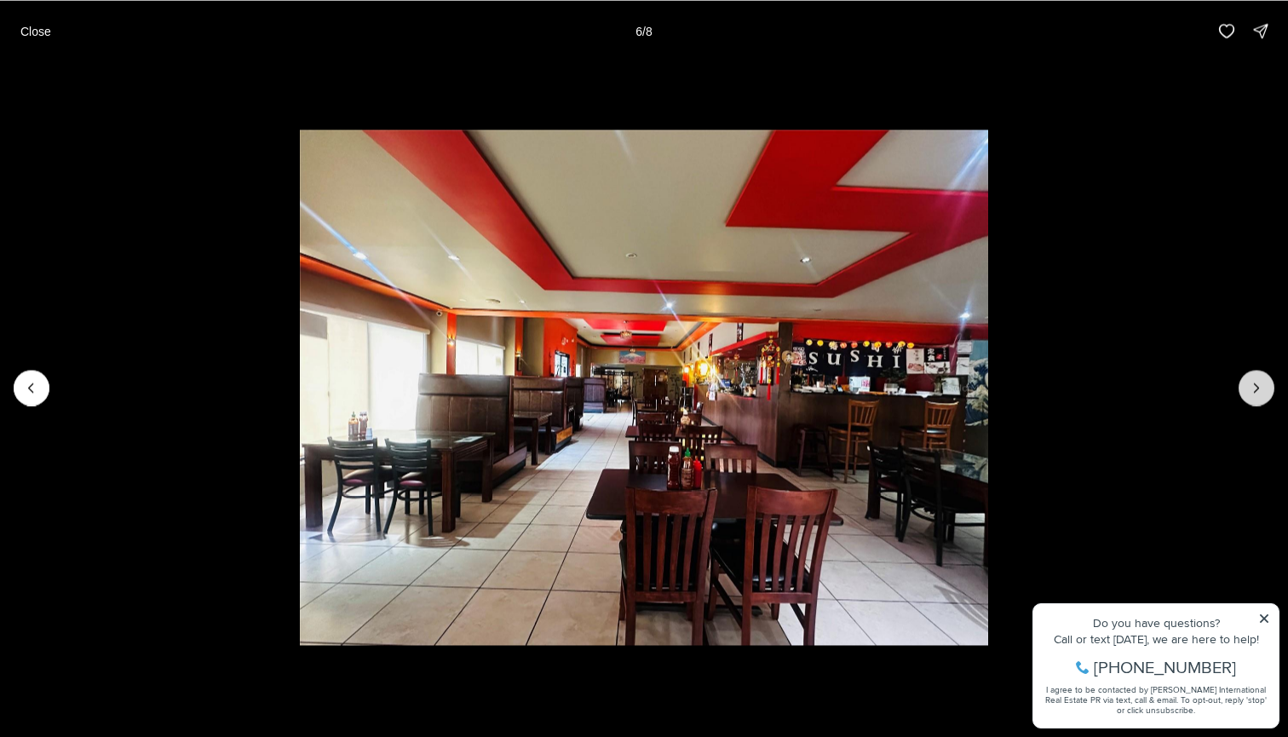
click at [1252, 395] on icon "Next slide" at bounding box center [1256, 387] width 17 height 17
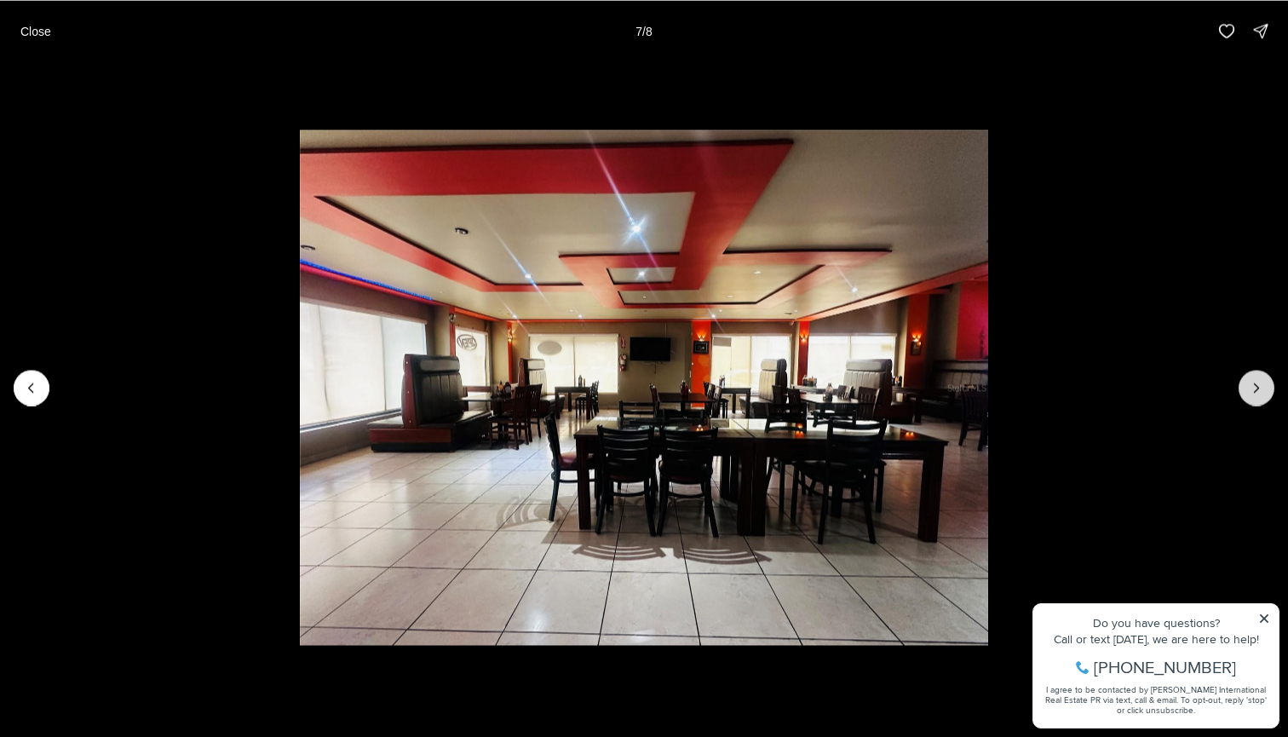
click at [1252, 395] on icon "Next slide" at bounding box center [1256, 387] width 17 height 17
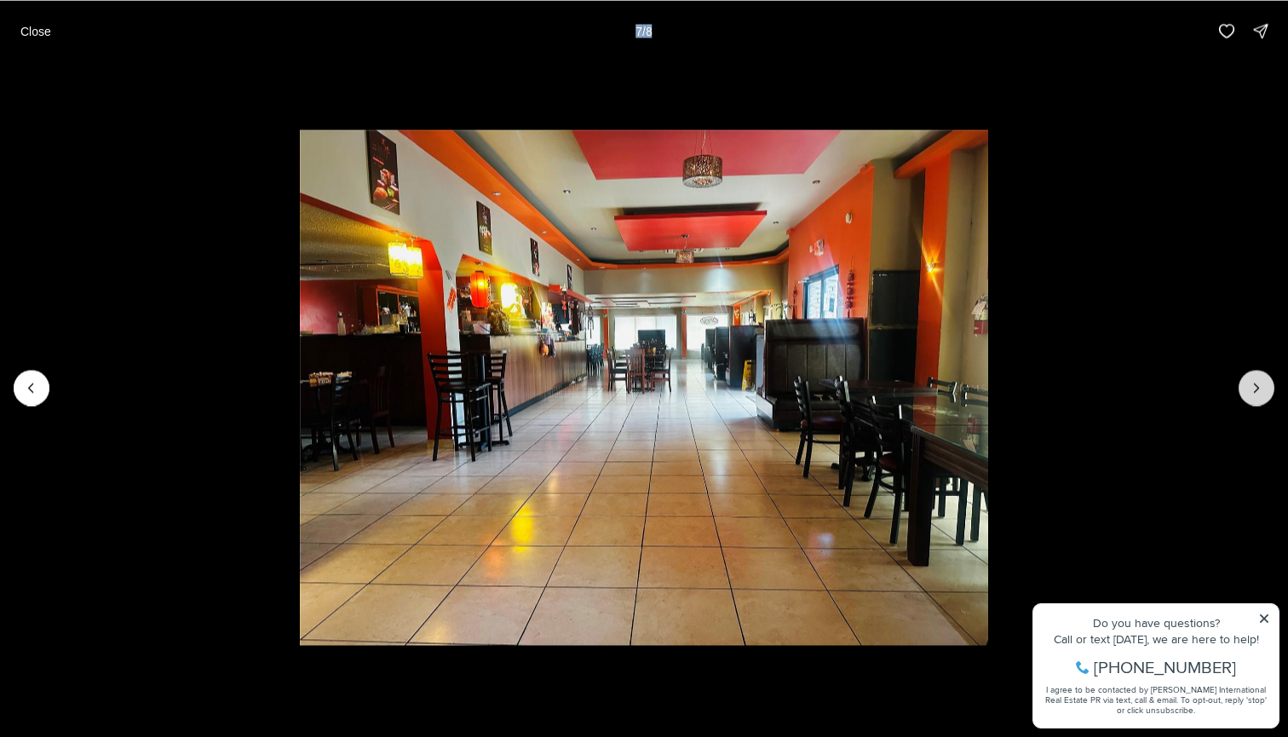
click at [1252, 395] on div at bounding box center [1257, 388] width 36 height 36
click at [48, 27] on p "Close" at bounding box center [35, 31] width 31 height 14
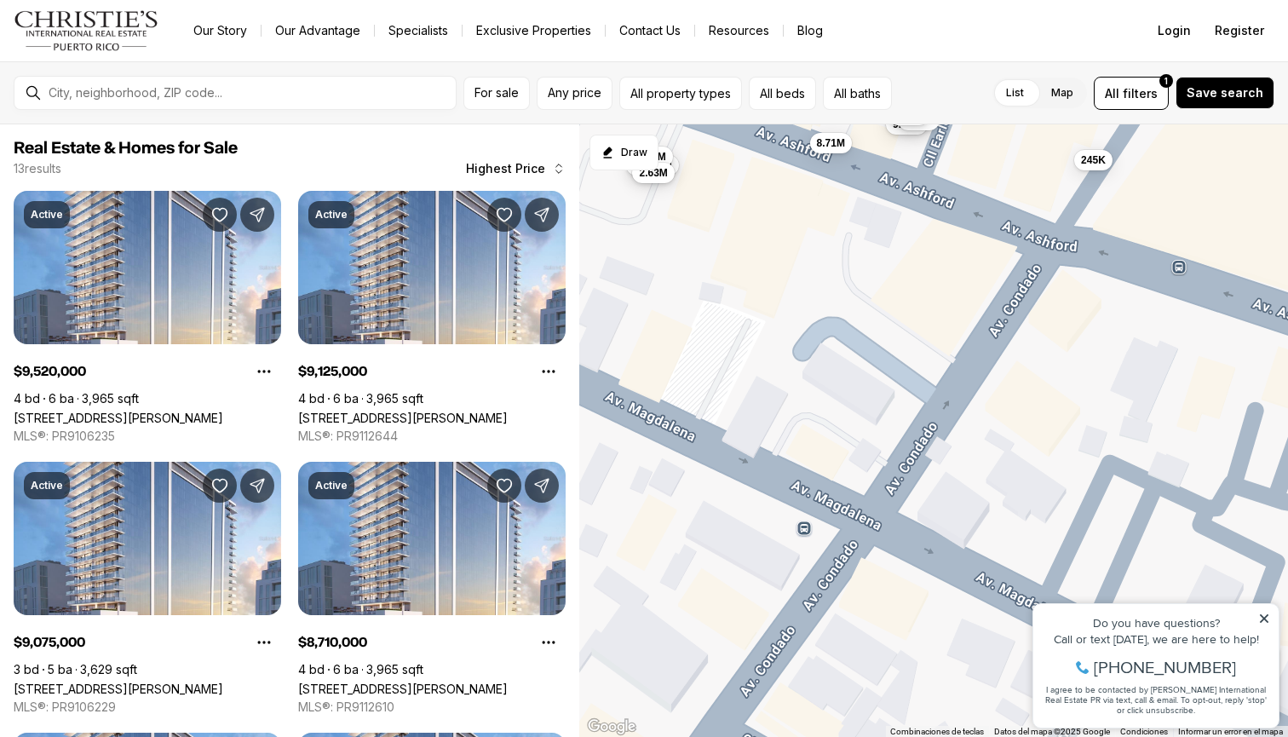
drag, startPoint x: 988, startPoint y: 488, endPoint x: 1012, endPoint y: 185, distance: 304.2
click at [1012, 185] on div "9.52M 9.13M 9.08M 8.71M 7.15M 6.35M 6.08M 5.65M 4.57M 3.88M 2.87M 2.63M 245K" at bounding box center [933, 430] width 709 height 613
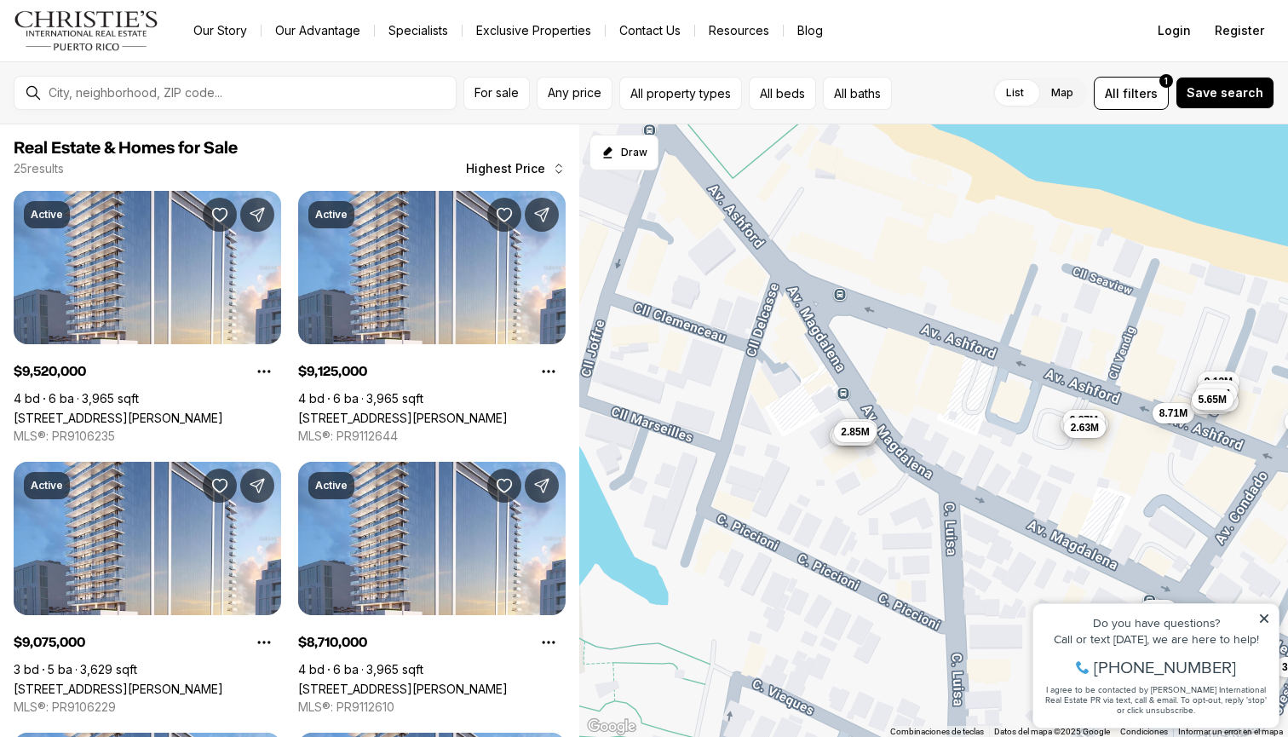
drag, startPoint x: 869, startPoint y: 227, endPoint x: 1119, endPoint y: 480, distance: 355.4
click at [1119, 480] on div "8.71M 4.57M 3.88M 2.87M 2.63M 245K 3.95M 995K 595K 9.52M 9.13M 9.08M 7.15M 6.35…" at bounding box center [933, 430] width 709 height 613
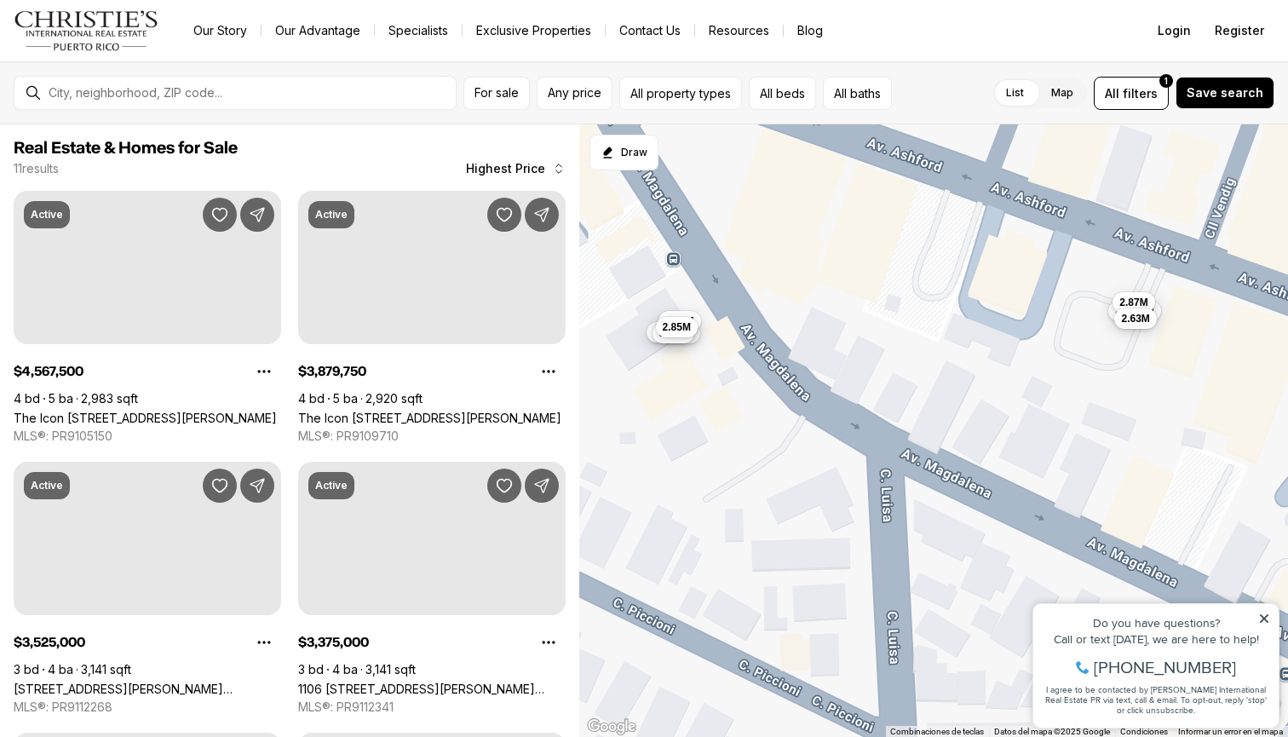
drag, startPoint x: 964, startPoint y: 422, endPoint x: 895, endPoint y: 287, distance: 151.3
click at [895, 287] on div "4.57M 3.88M 2.87M 2.63M 3.53M 3.38M 3.15M 3.08M 2.85M 1.56M 1.3M" at bounding box center [933, 430] width 709 height 613
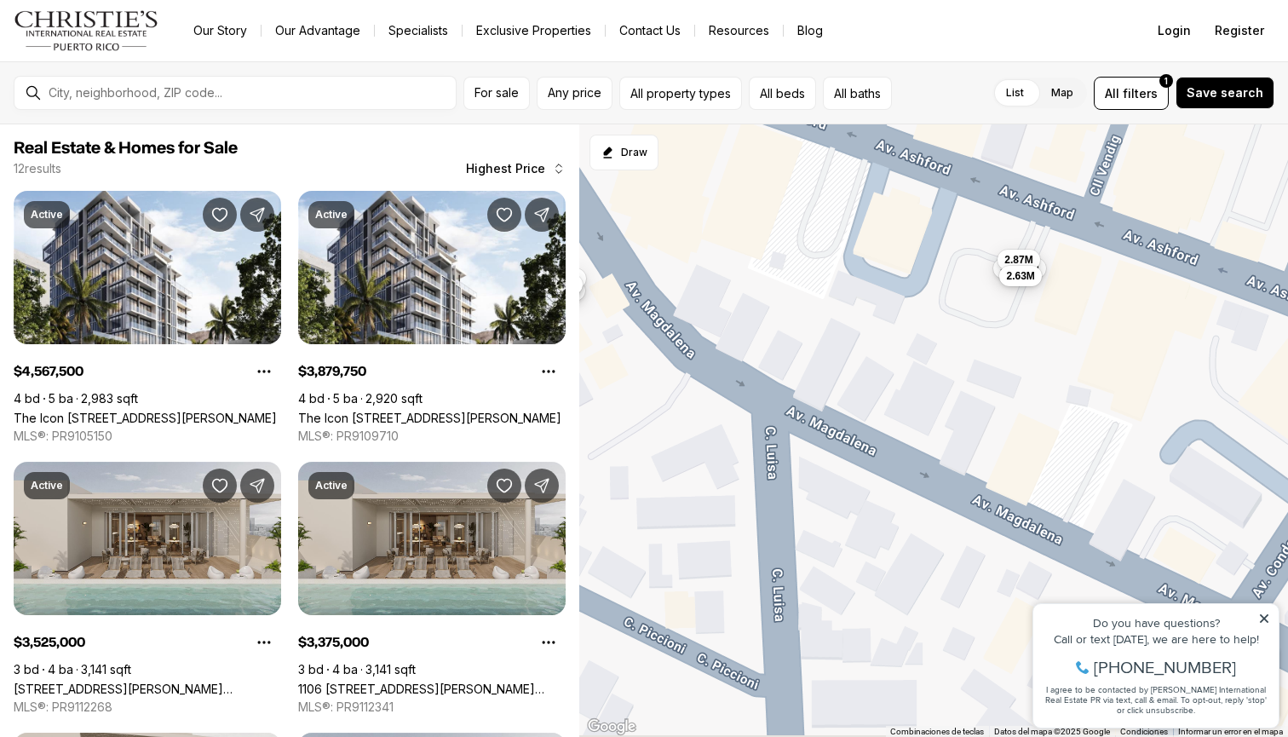
drag, startPoint x: 981, startPoint y: 406, endPoint x: 768, endPoint y: 289, distance: 242.9
click at [768, 289] on div "4.57M 3.88M 2.87M 2.63M 3.53M 3.38M 3.15M 3.08M 2.85M 1.56M 1.3M 675K" at bounding box center [933, 430] width 709 height 613
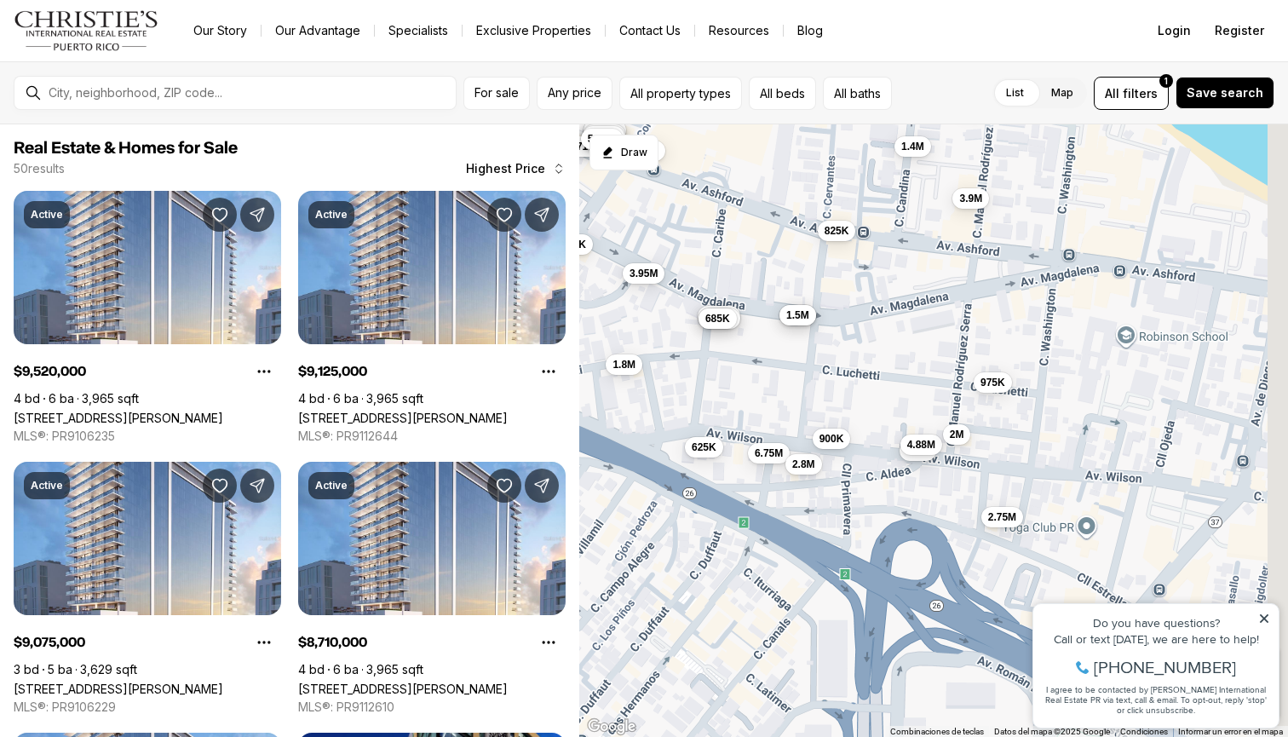
drag, startPoint x: 983, startPoint y: 361, endPoint x: 679, endPoint y: 234, distance: 329.6
click at [679, 234] on div "4.57M 3.88M 2.87M 2.63M 9.52M 9.13M 9.08M 8.71M 7.15M 6.35M 6.08M 5.65M 995K 59…" at bounding box center [933, 430] width 709 height 613
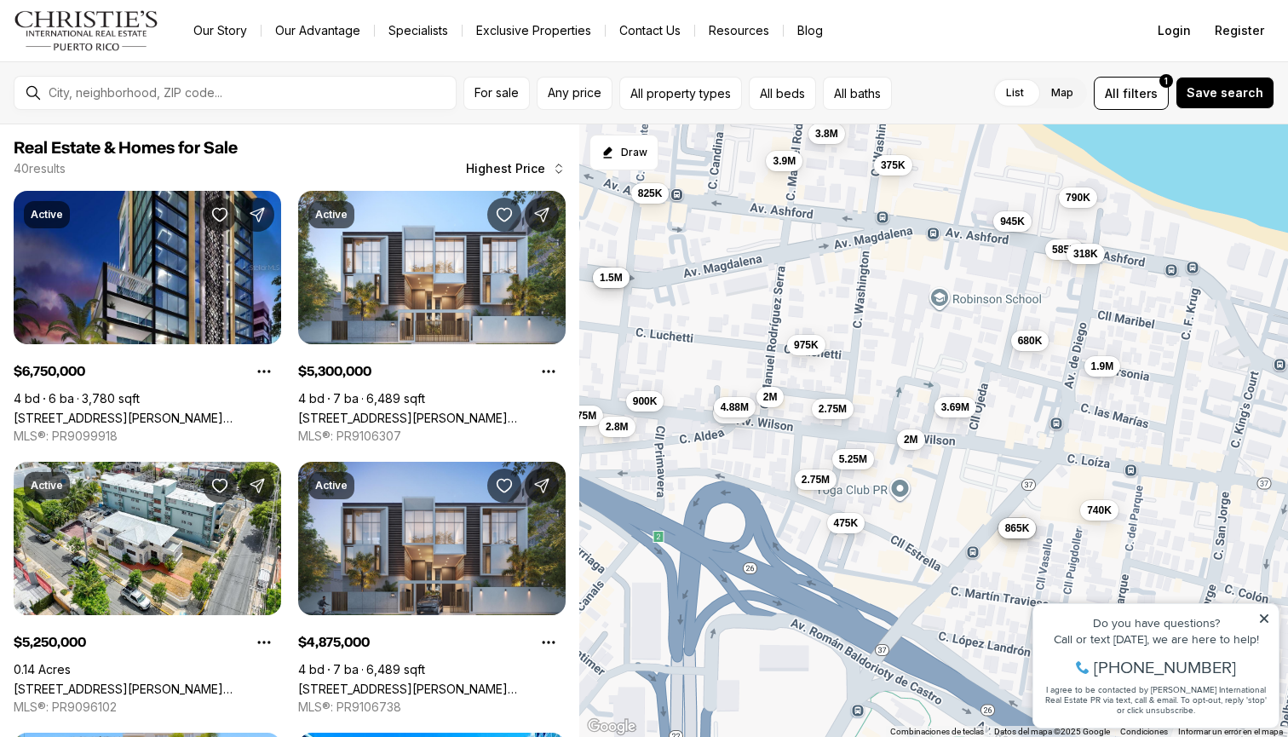
drag, startPoint x: 905, startPoint y: 339, endPoint x: 727, endPoint y: 296, distance: 183.3
click at [727, 296] on div "3.95M 2.95M 1.98M 1.8M 685K 245K 6.75M 5.3M 4.88M 3.9M 3.4M 2.8M 2.75M 2M 1.5M …" at bounding box center [933, 430] width 709 height 613
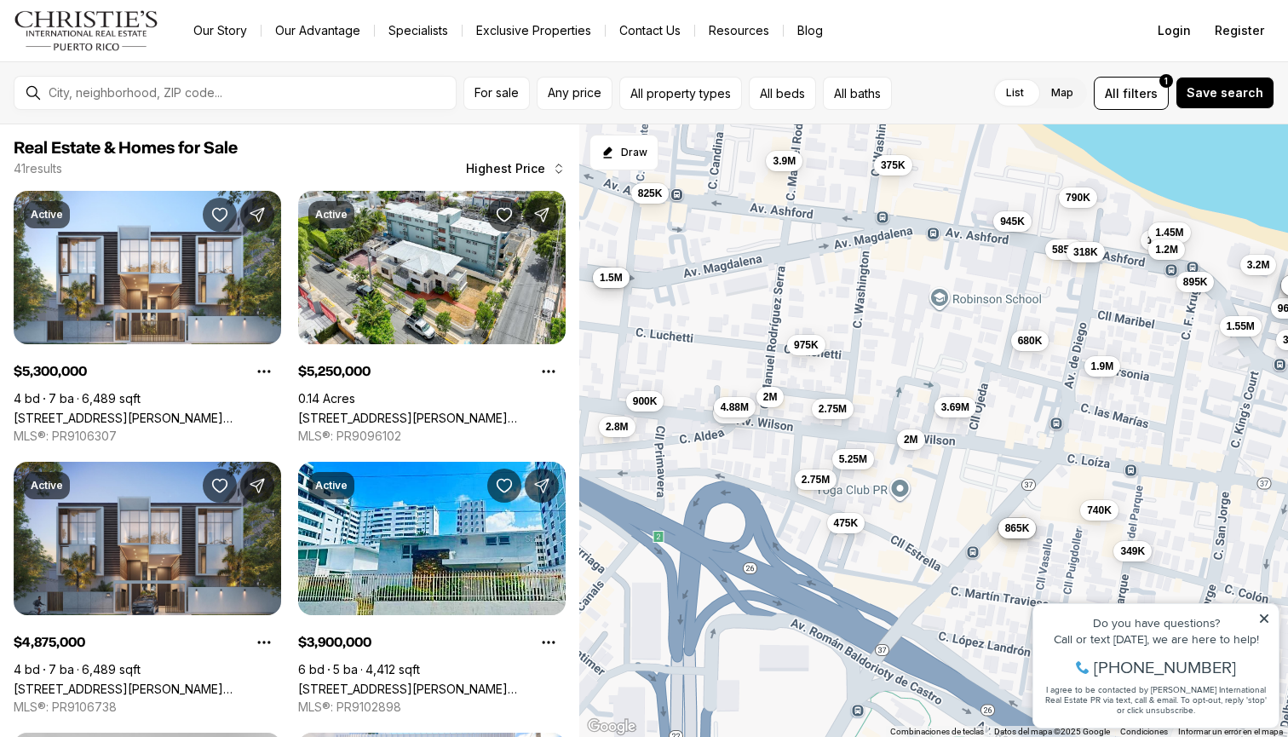
click at [1085, 248] on span "318K" at bounding box center [1085, 252] width 25 height 14
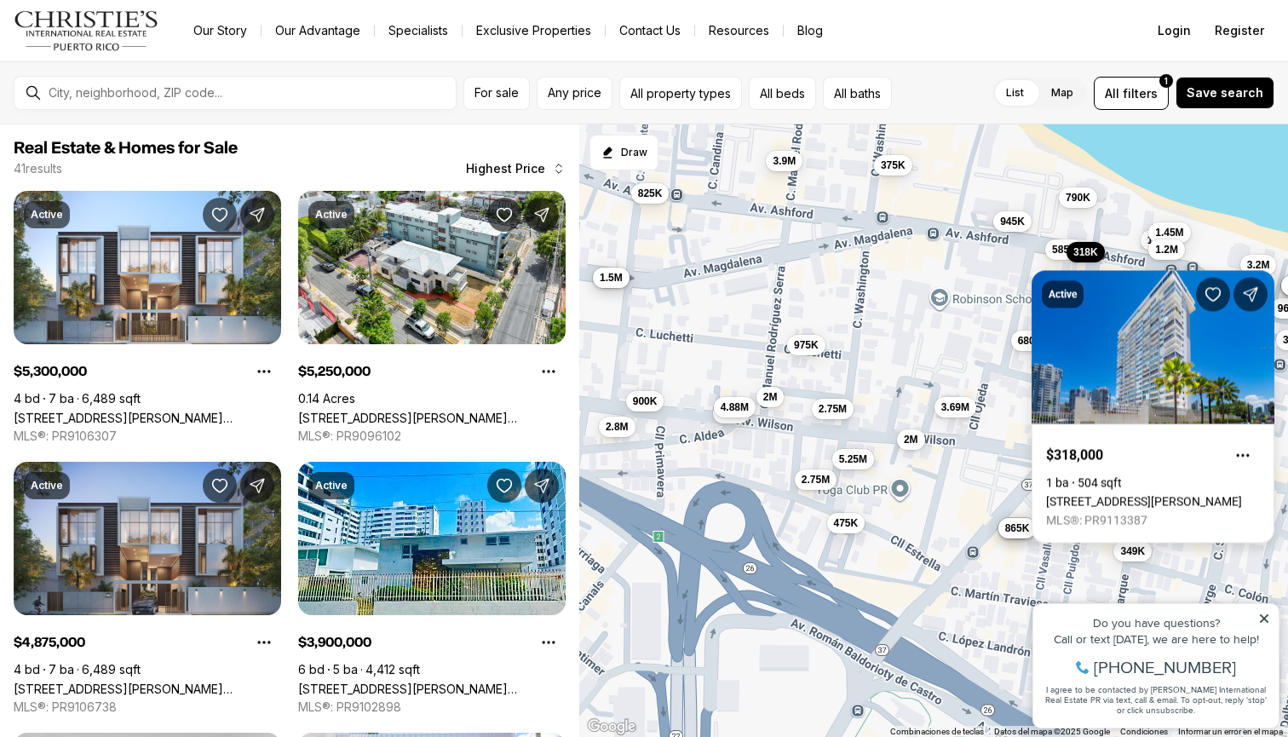
click at [1154, 495] on link "1477 ASHFORD AVE, COND TORRE DEL MAR #2107, SAN JUAN PR, 00907" at bounding box center [1144, 502] width 196 height 14
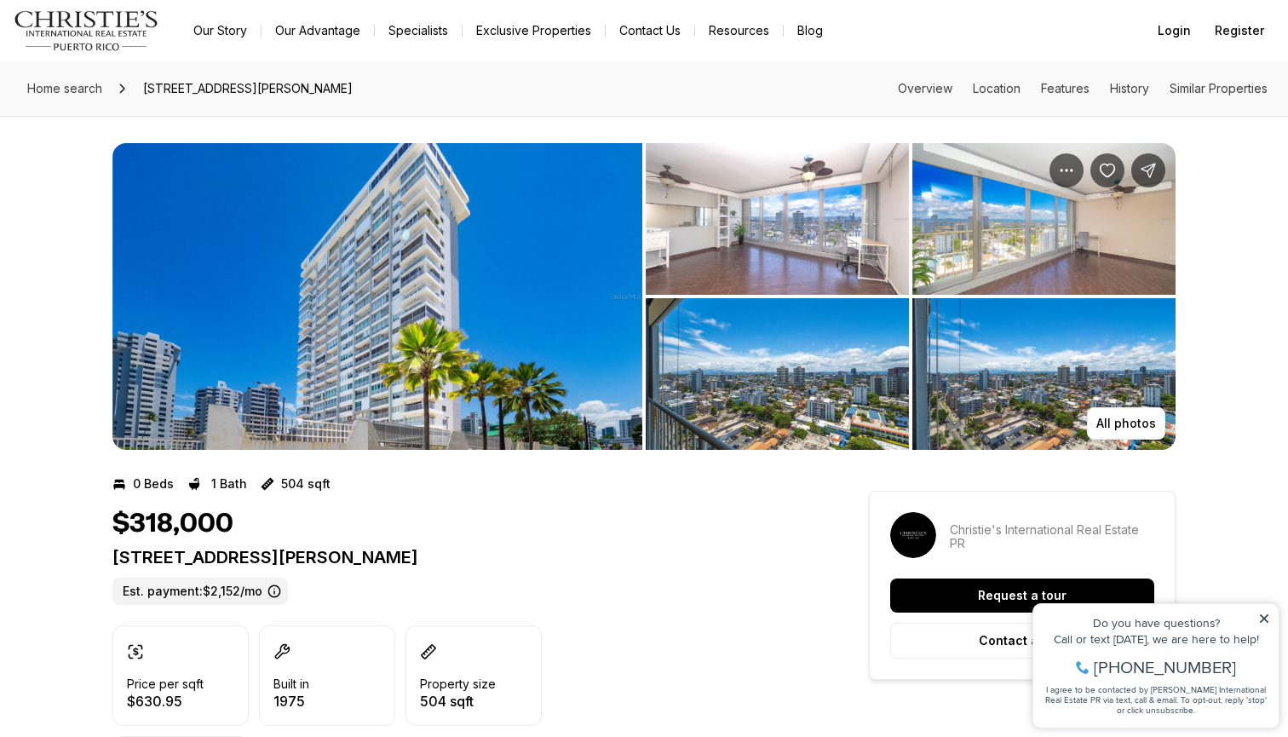
click at [498, 229] on img "View image gallery" at bounding box center [377, 296] width 530 height 307
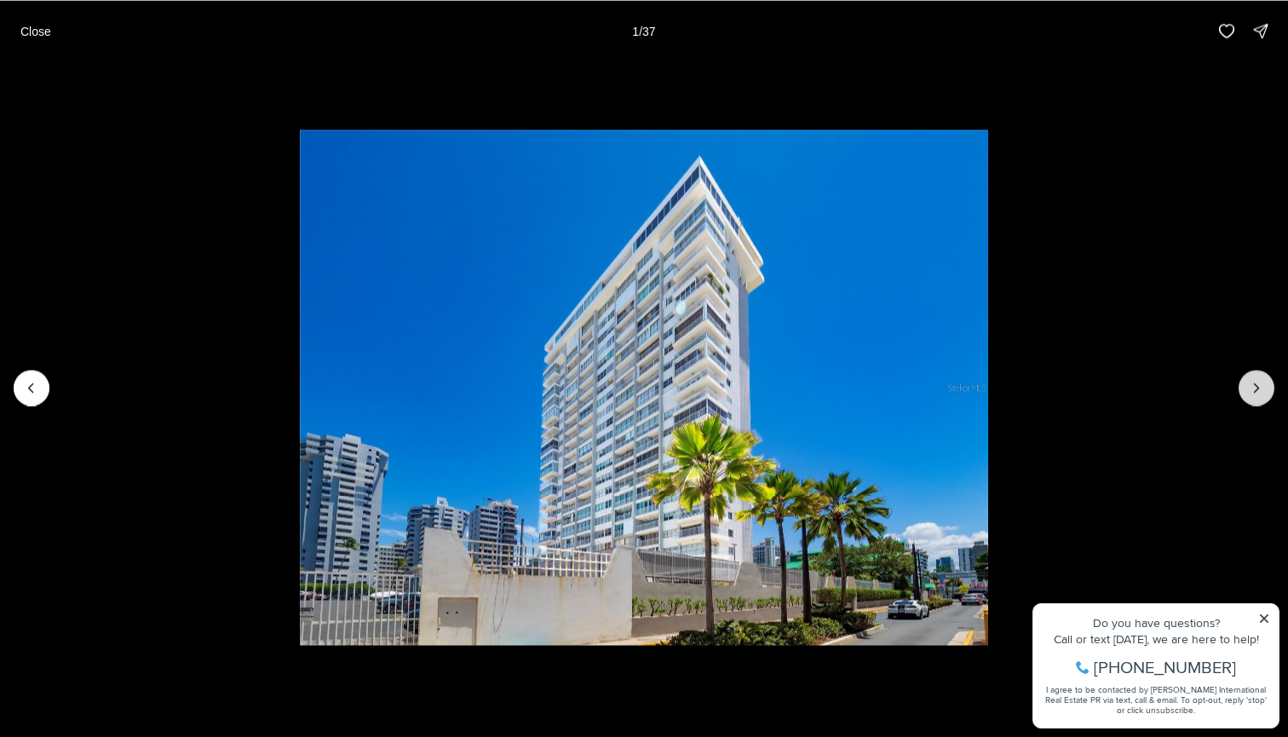
click at [1257, 392] on icon "Next slide" at bounding box center [1256, 387] width 17 height 17
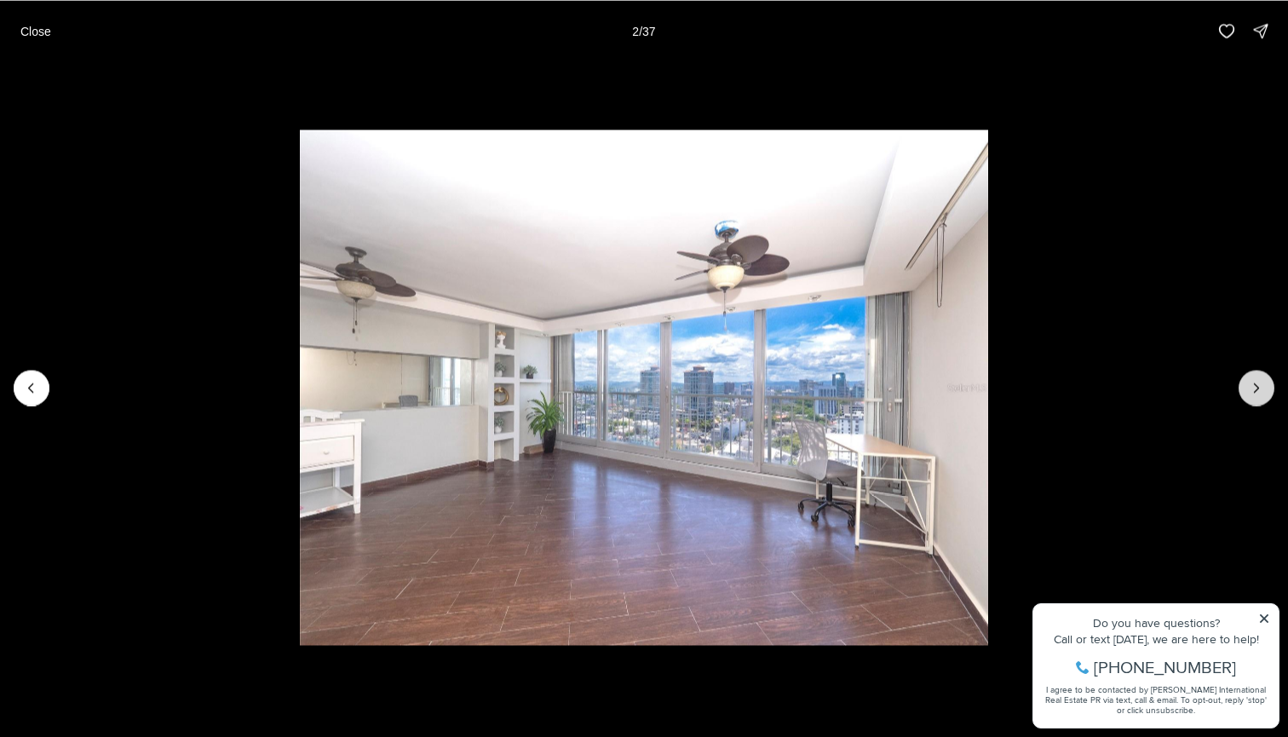
click at [1257, 392] on icon "Next slide" at bounding box center [1256, 387] width 17 height 17
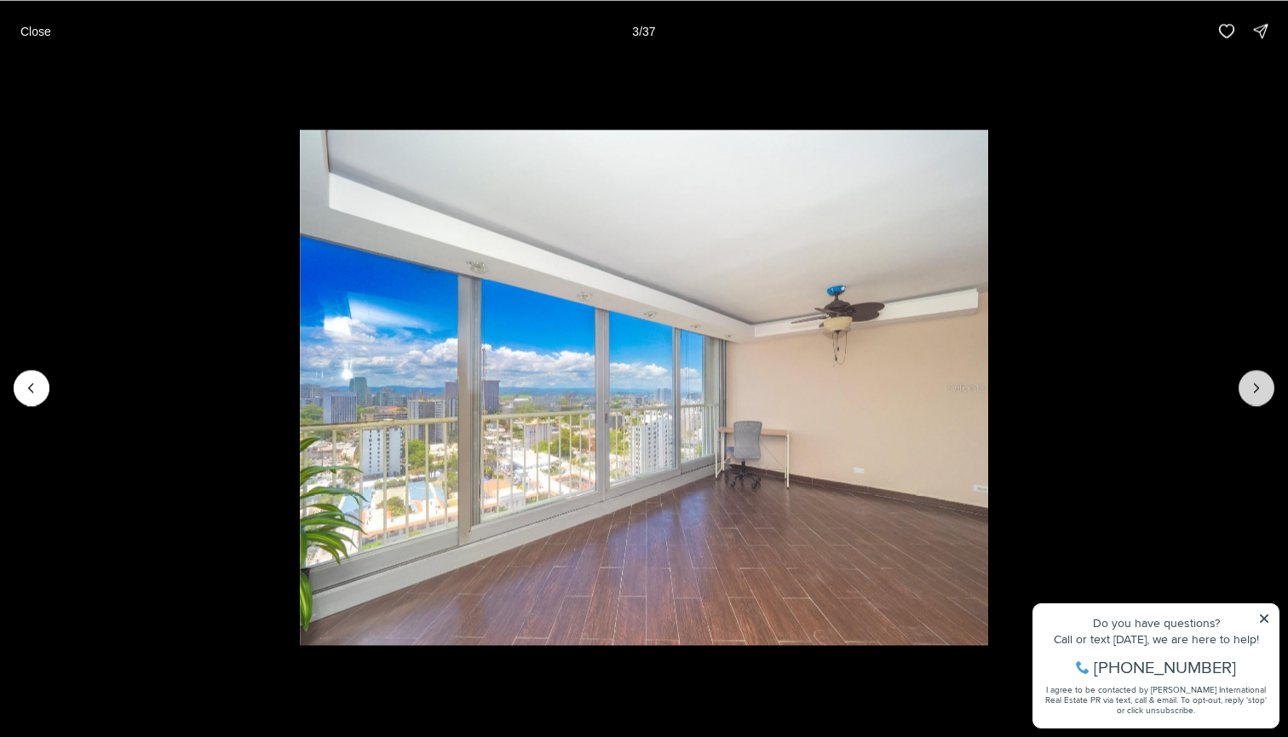
click at [1257, 392] on icon "Next slide" at bounding box center [1256, 387] width 17 height 17
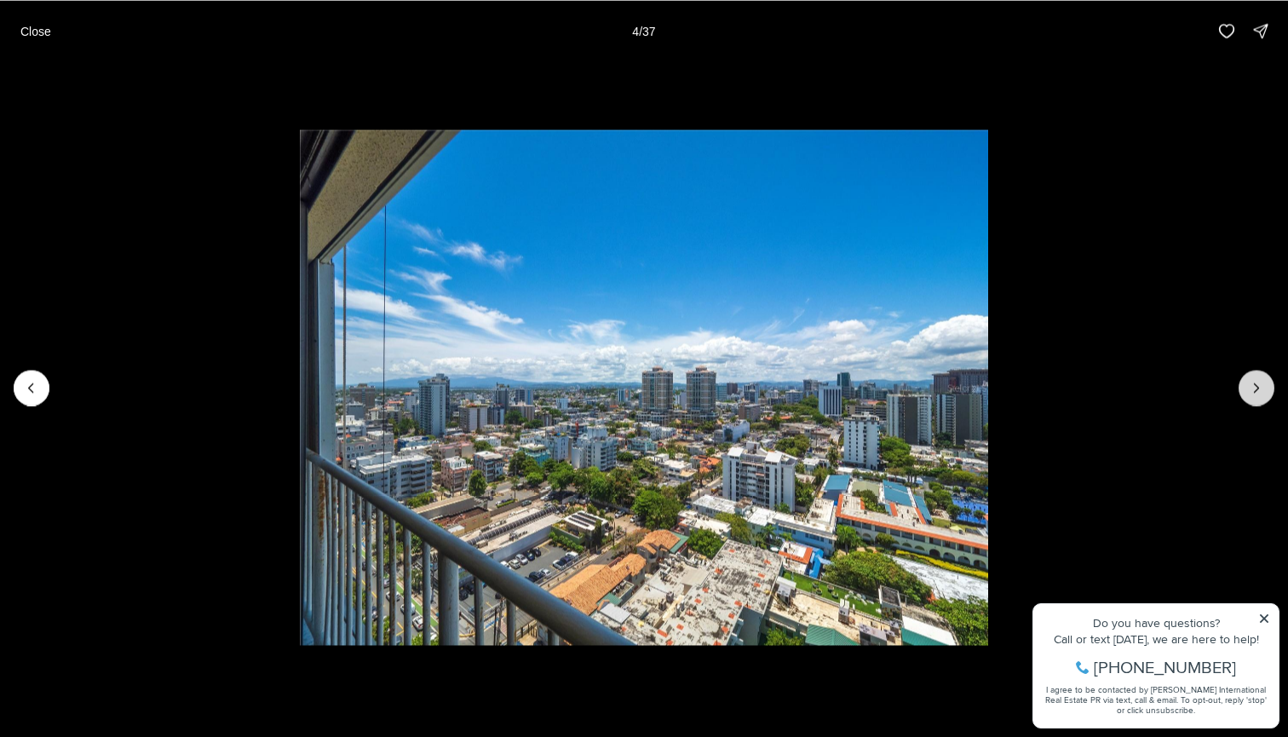
click at [1257, 392] on icon "Next slide" at bounding box center [1256, 387] width 17 height 17
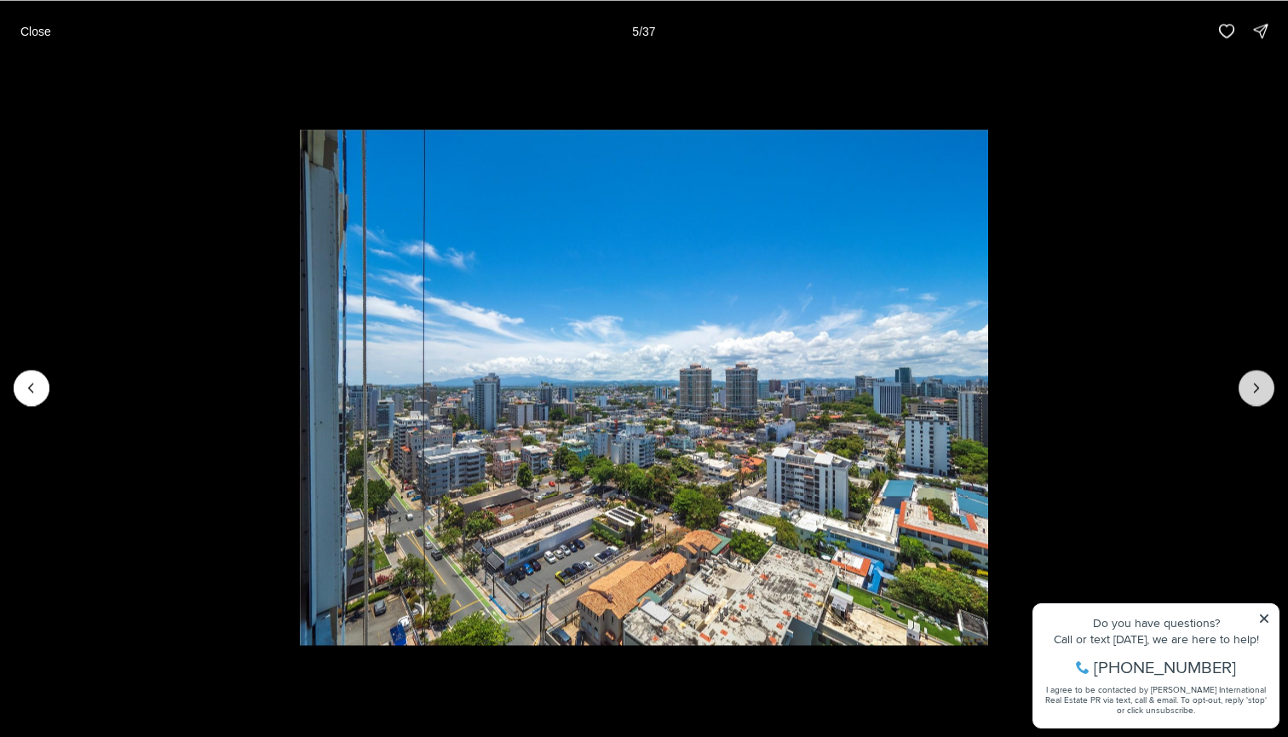
click at [1257, 392] on icon "Next slide" at bounding box center [1256, 387] width 17 height 17
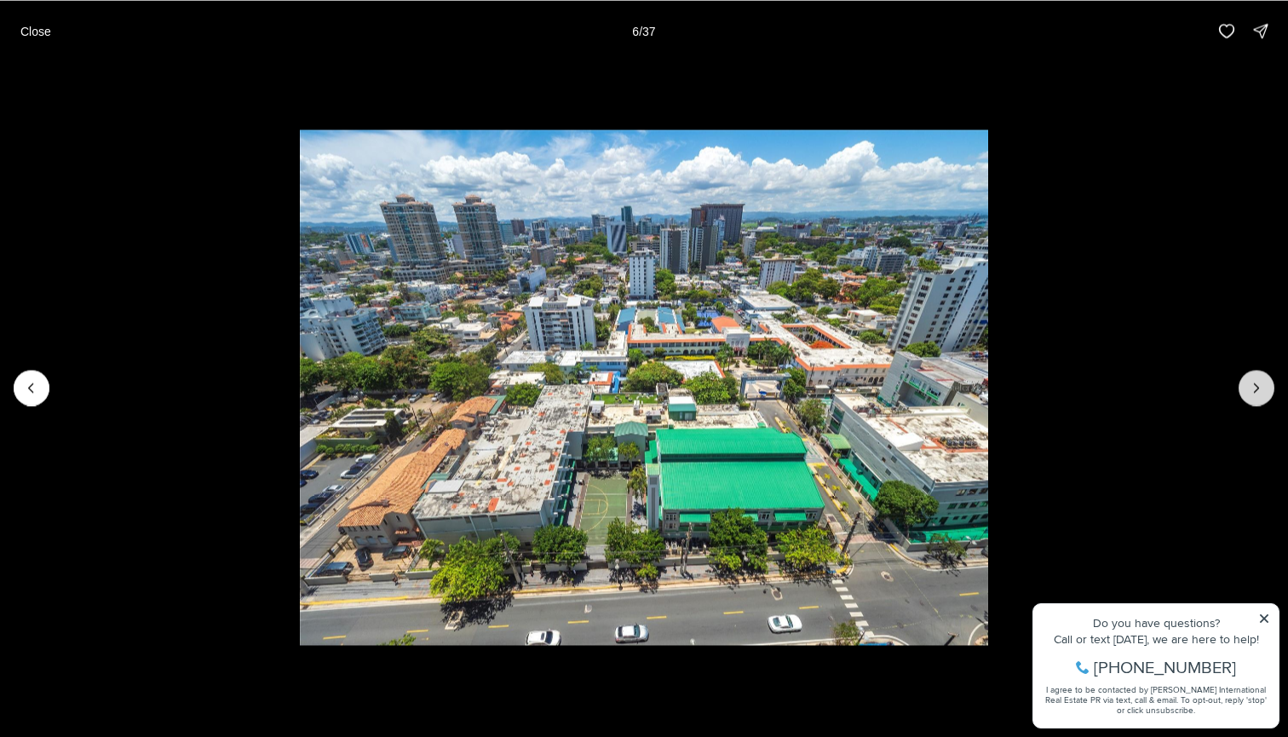
click at [1257, 392] on icon "Next slide" at bounding box center [1256, 387] width 17 height 17
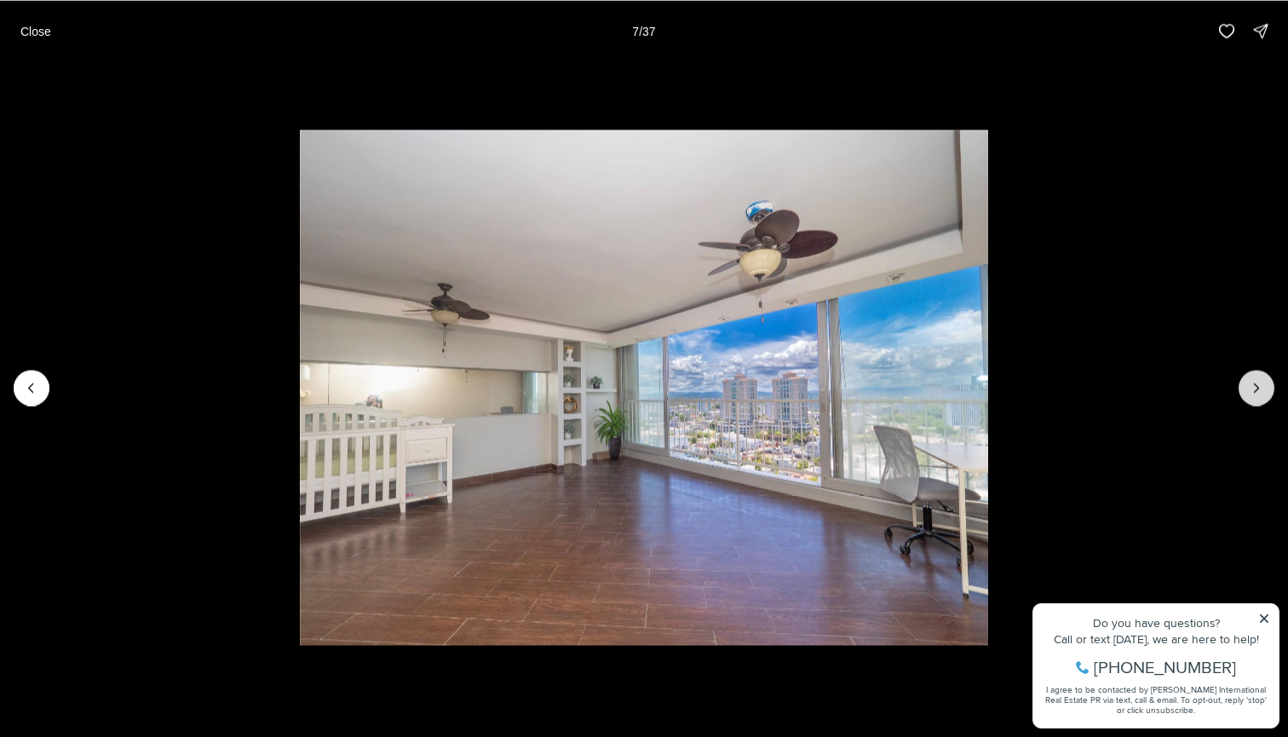
click at [1257, 392] on icon "Next slide" at bounding box center [1256, 387] width 17 height 17
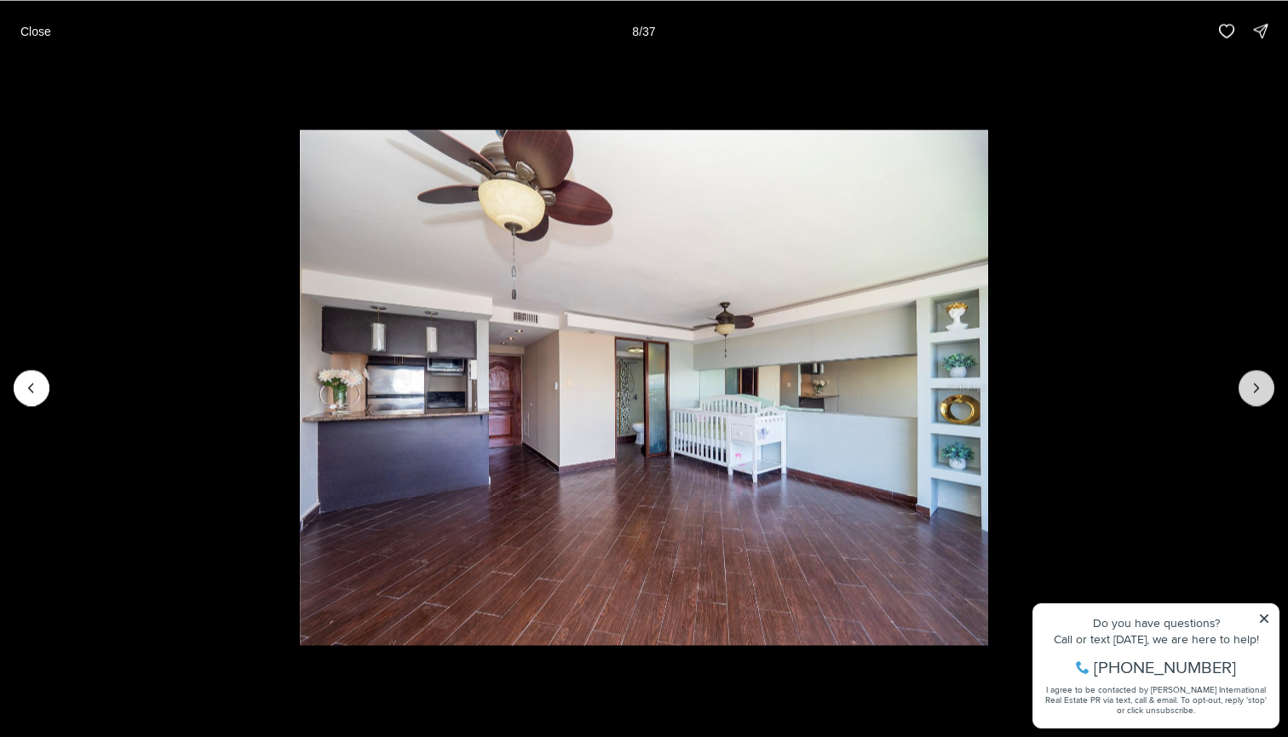
click at [1257, 392] on icon "Next slide" at bounding box center [1256, 387] width 17 height 17
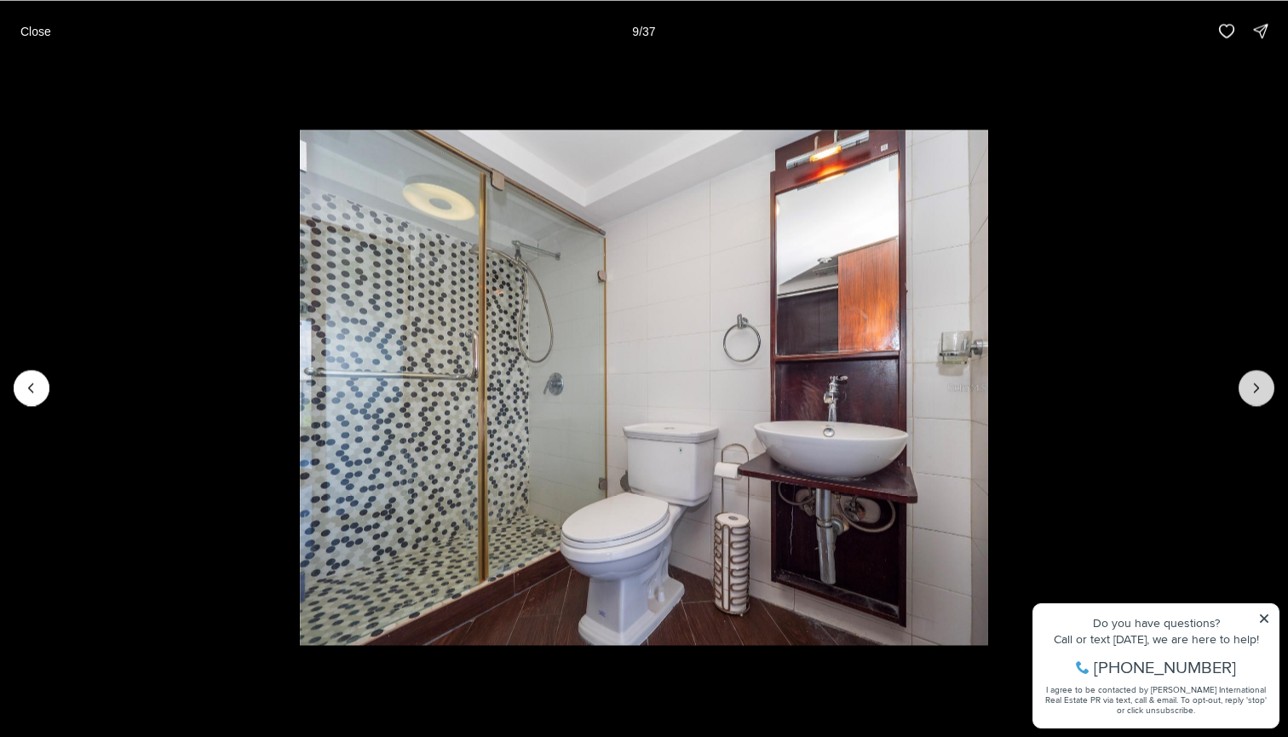
click at [1257, 392] on icon "Next slide" at bounding box center [1256, 387] width 17 height 17
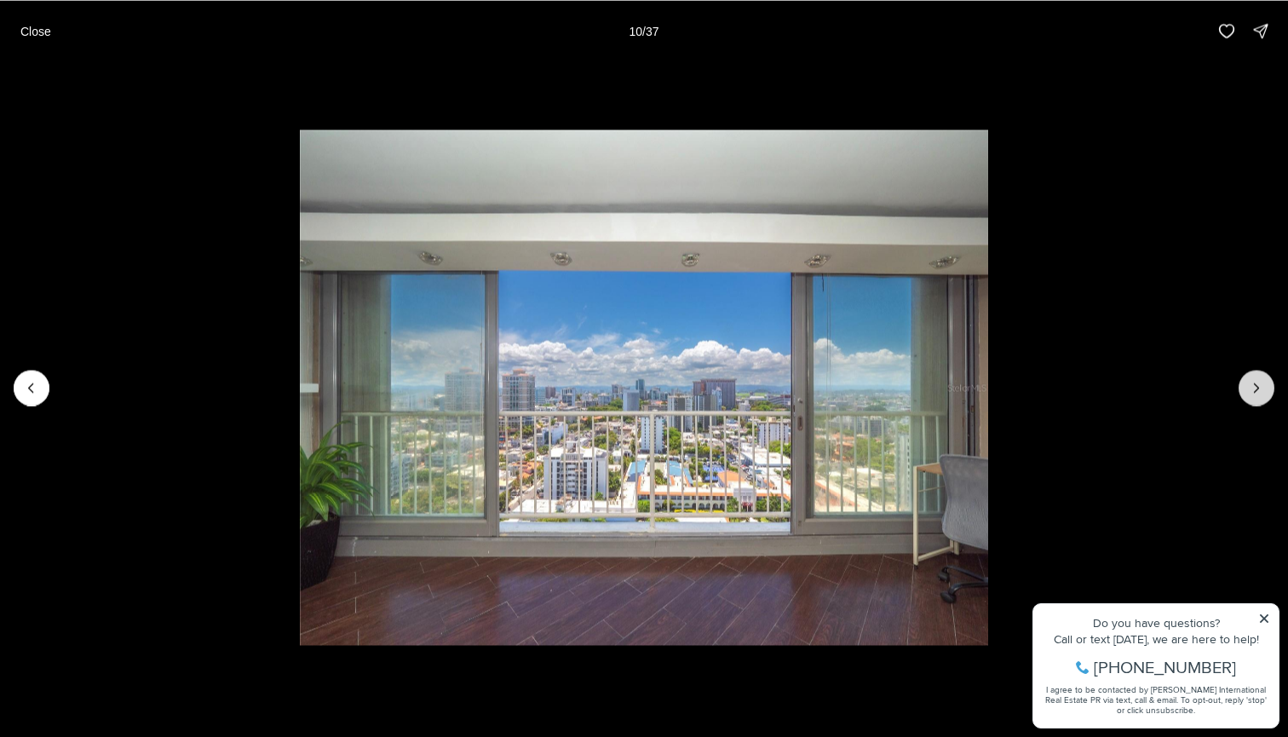
click at [1257, 392] on icon "Next slide" at bounding box center [1256, 387] width 17 height 17
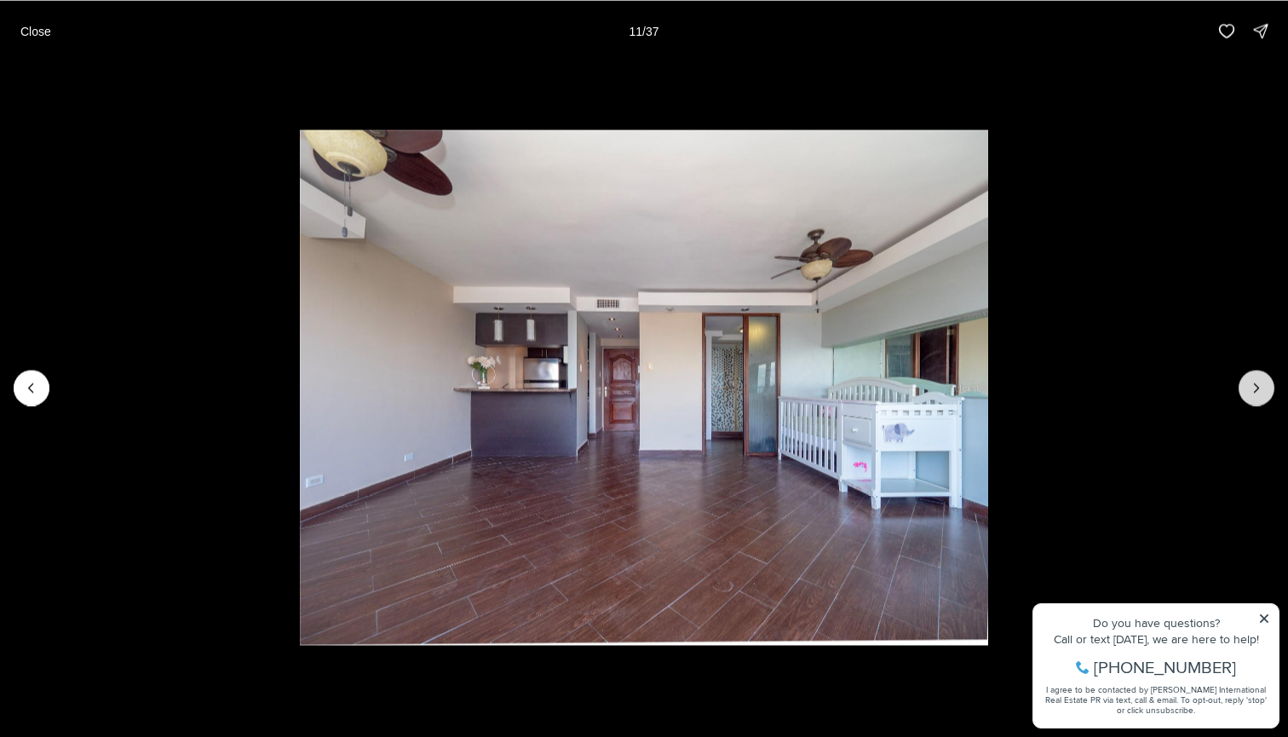
click at [1257, 392] on icon "Next slide" at bounding box center [1256, 387] width 17 height 17
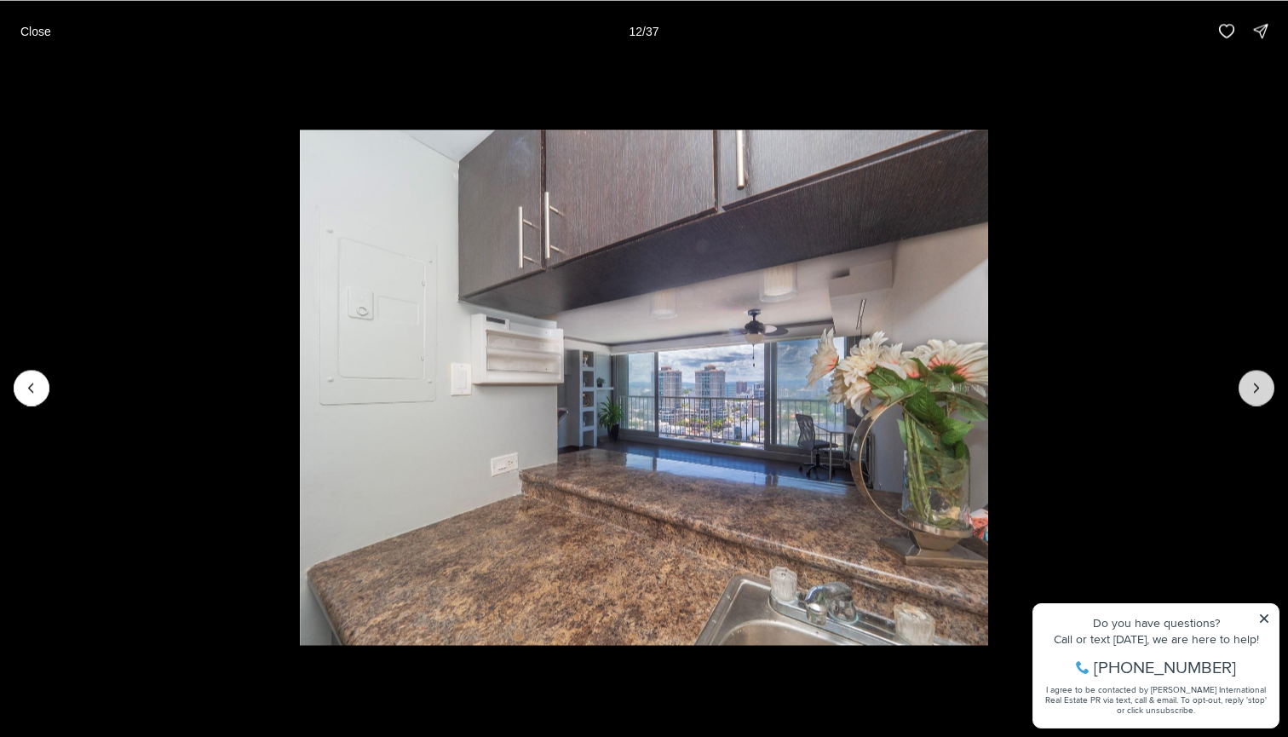
click at [1257, 392] on icon "Next slide" at bounding box center [1256, 387] width 17 height 17
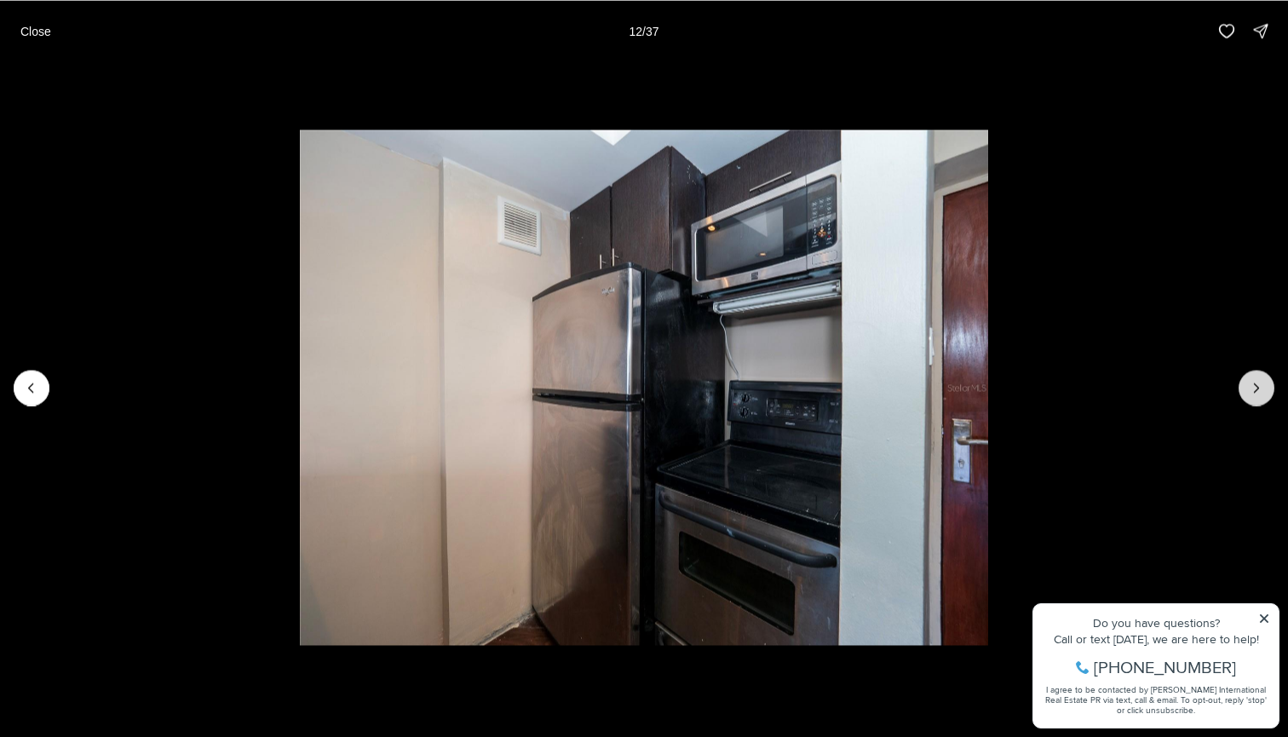
click at [1257, 392] on icon "Next slide" at bounding box center [1256, 387] width 17 height 17
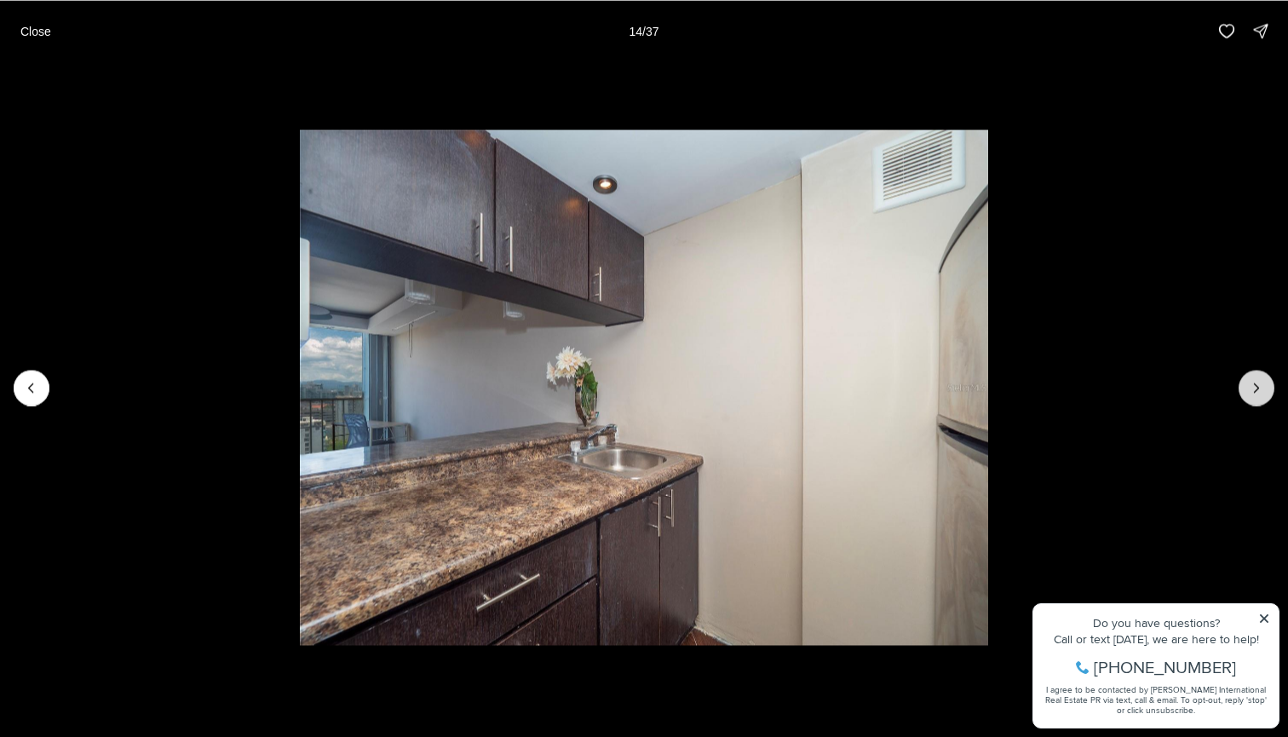
click at [1257, 392] on icon "Next slide" at bounding box center [1256, 387] width 17 height 17
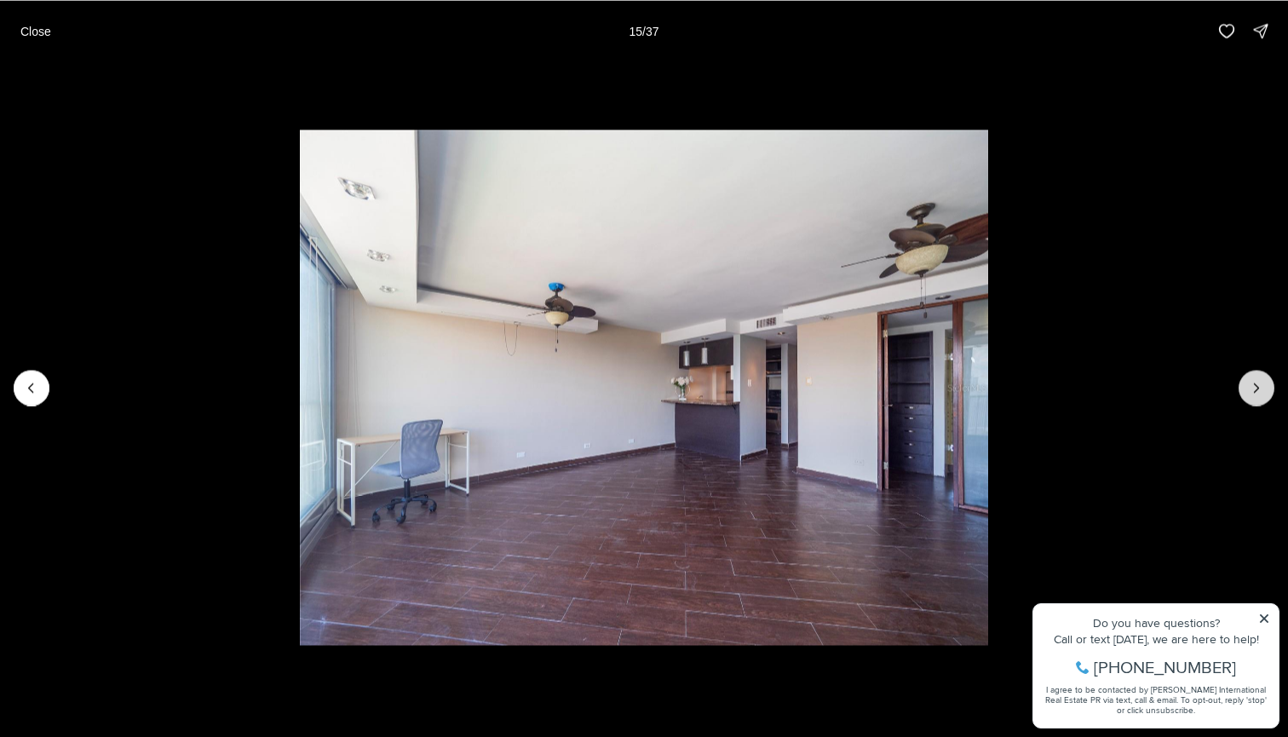
click at [1257, 392] on icon "Next slide" at bounding box center [1256, 387] width 17 height 17
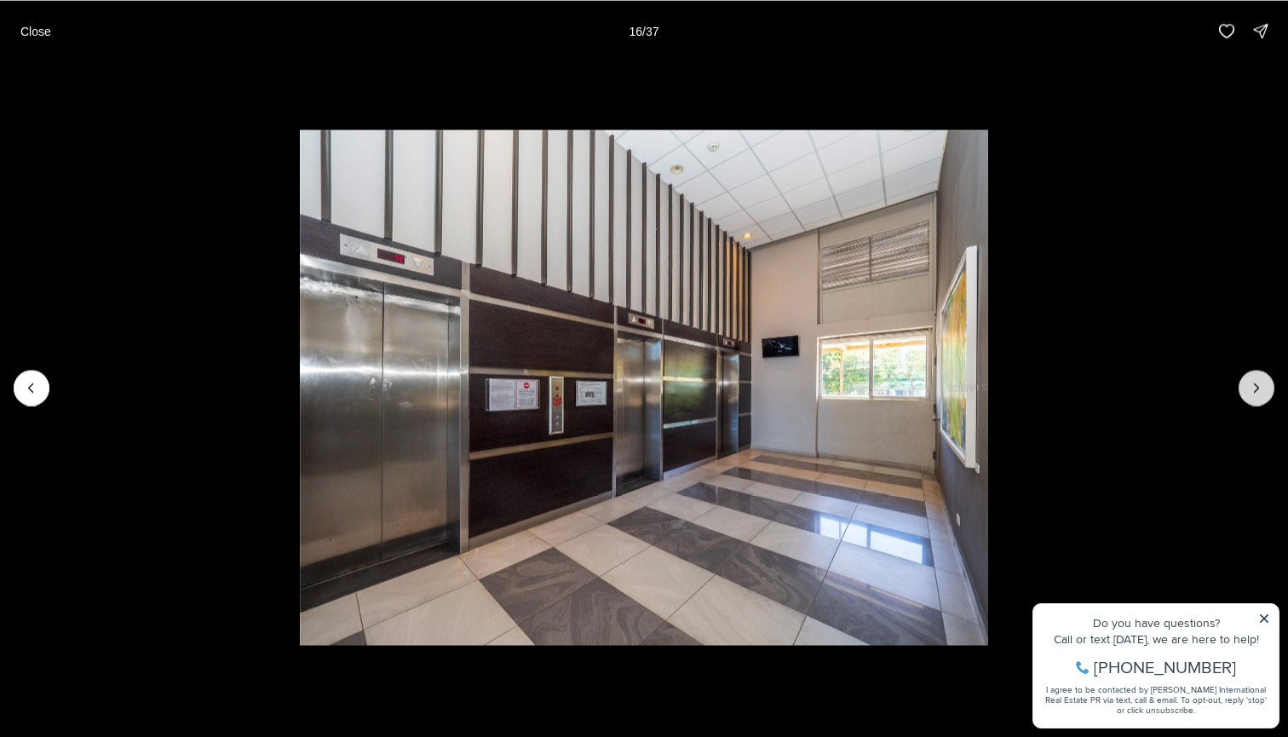
click at [1257, 392] on icon "Next slide" at bounding box center [1256, 387] width 17 height 17
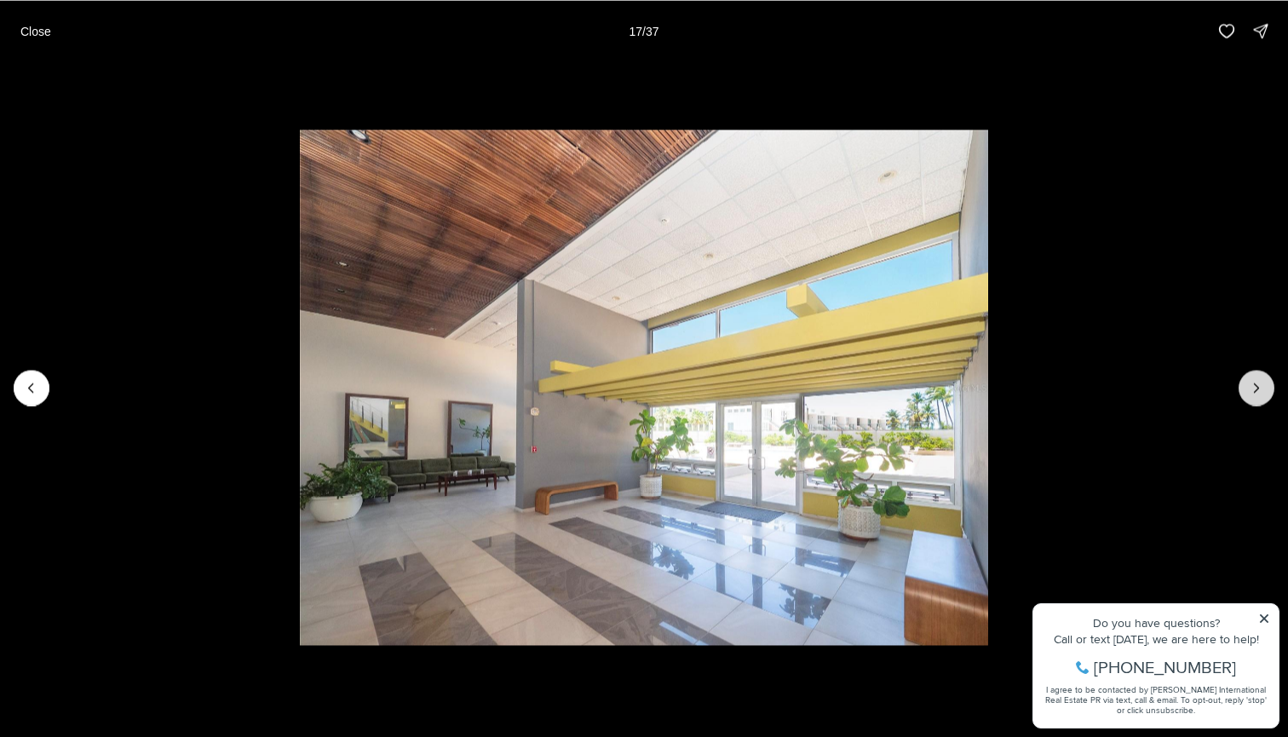
click at [1257, 392] on icon "Next slide" at bounding box center [1256, 387] width 17 height 17
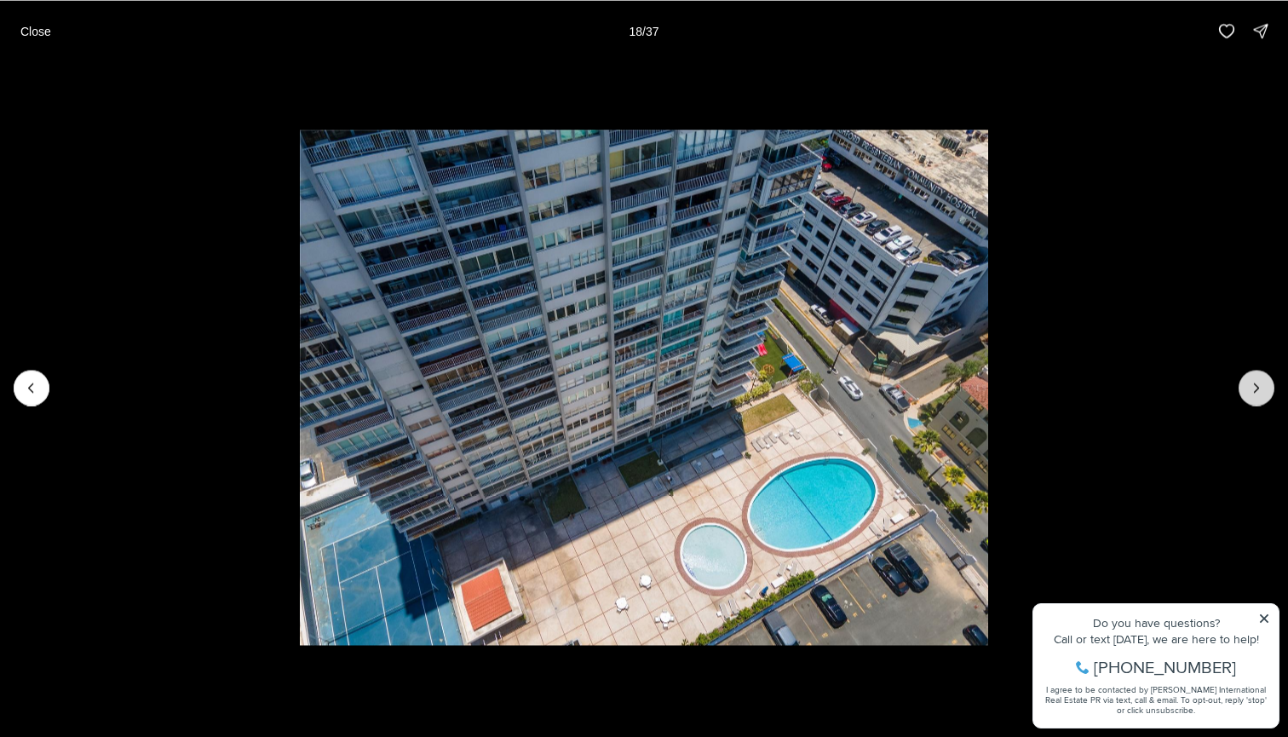
click at [1257, 392] on icon "Next slide" at bounding box center [1256, 387] width 17 height 17
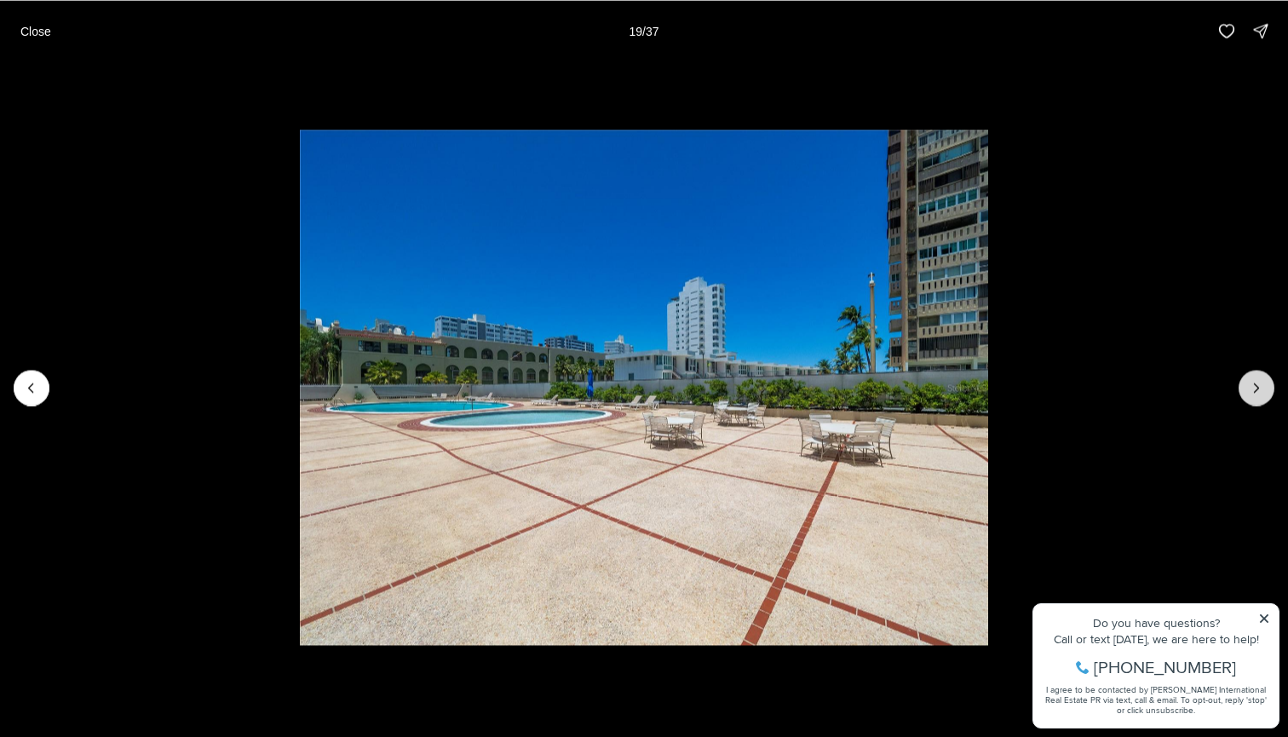
click at [1257, 392] on icon "Next slide" at bounding box center [1256, 387] width 17 height 17
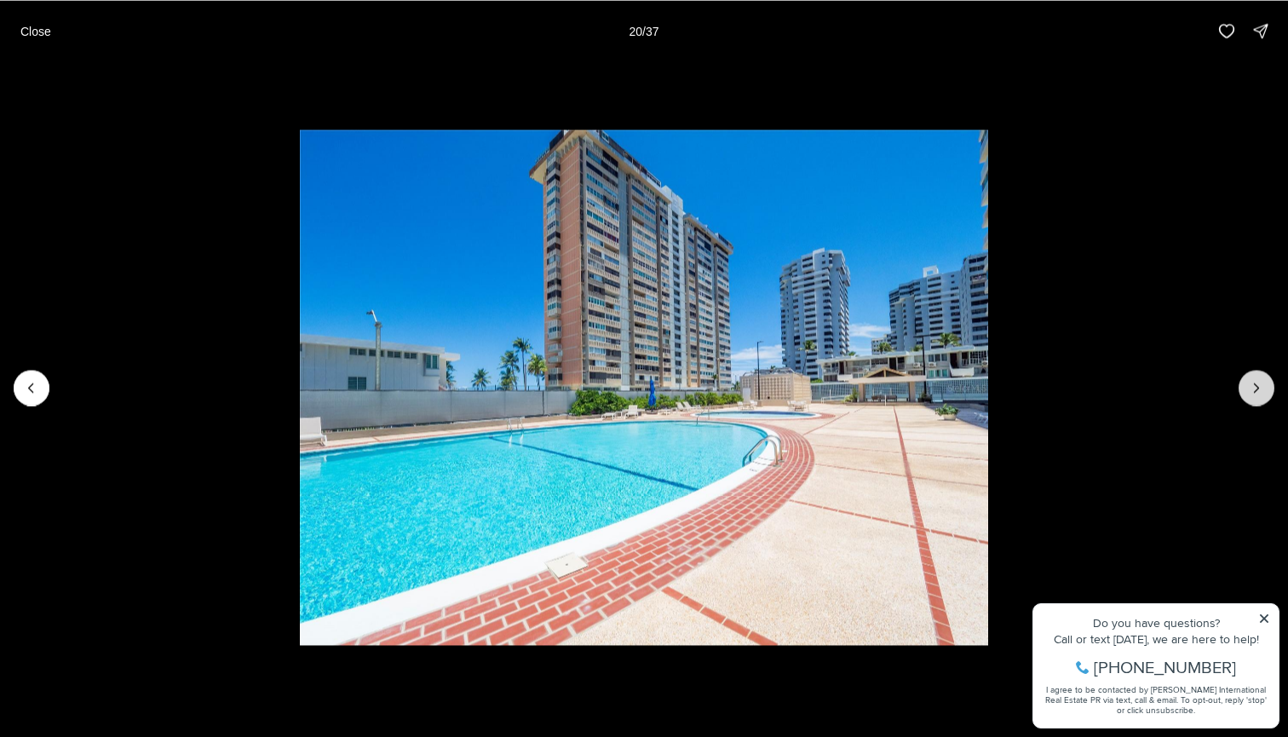
click at [1257, 392] on icon "Next slide" at bounding box center [1256, 387] width 17 height 17
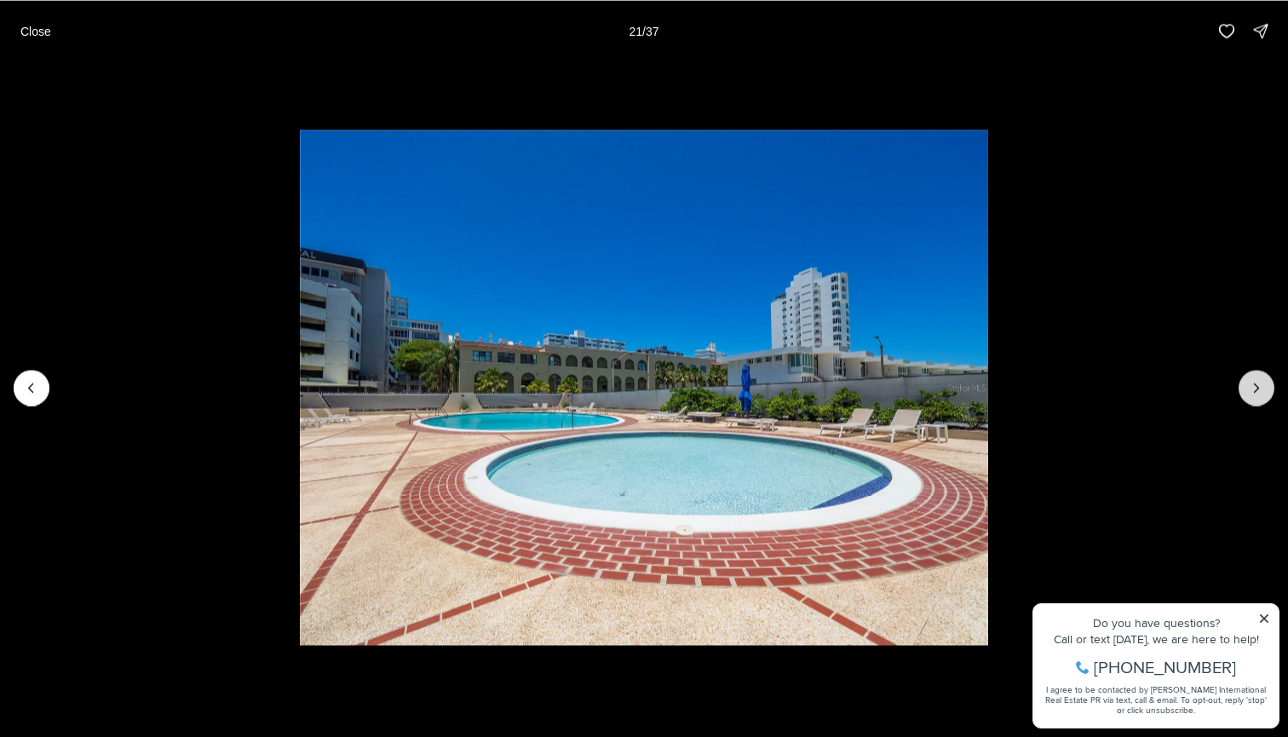
click at [1257, 392] on icon "Next slide" at bounding box center [1256, 387] width 17 height 17
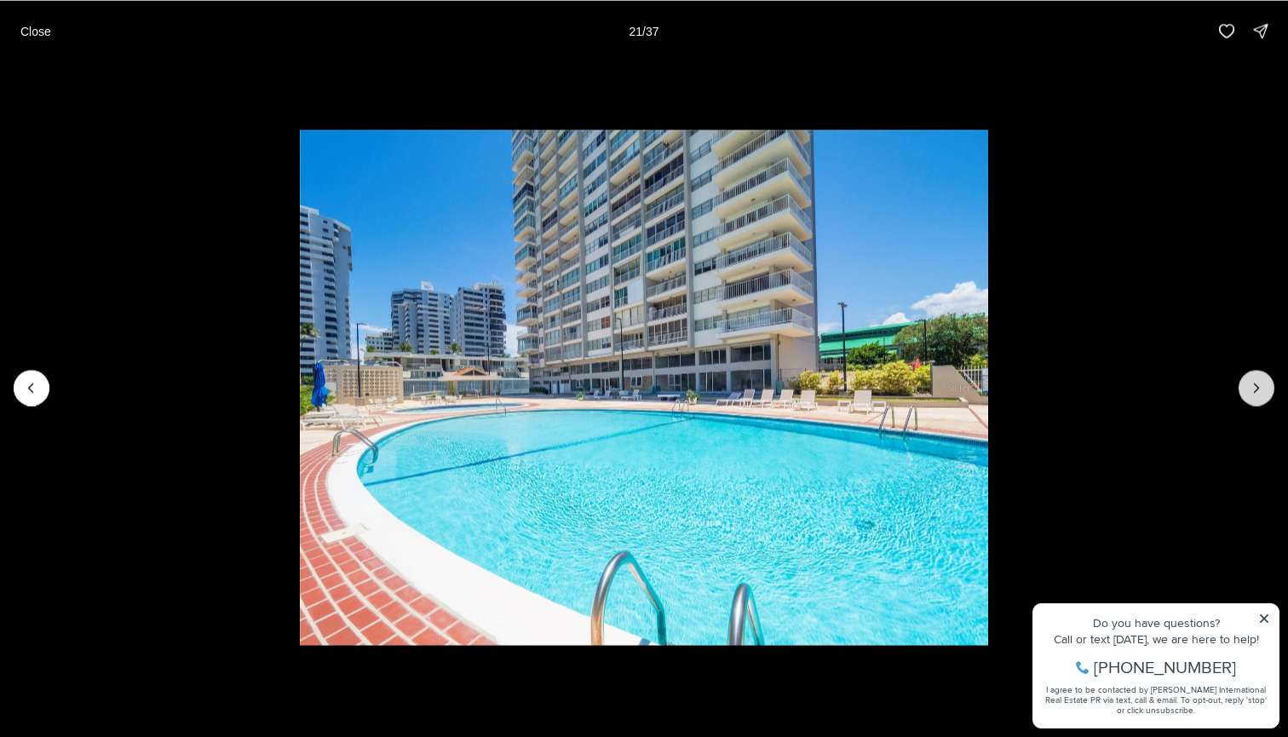
click at [1257, 392] on icon "Next slide" at bounding box center [1256, 387] width 17 height 17
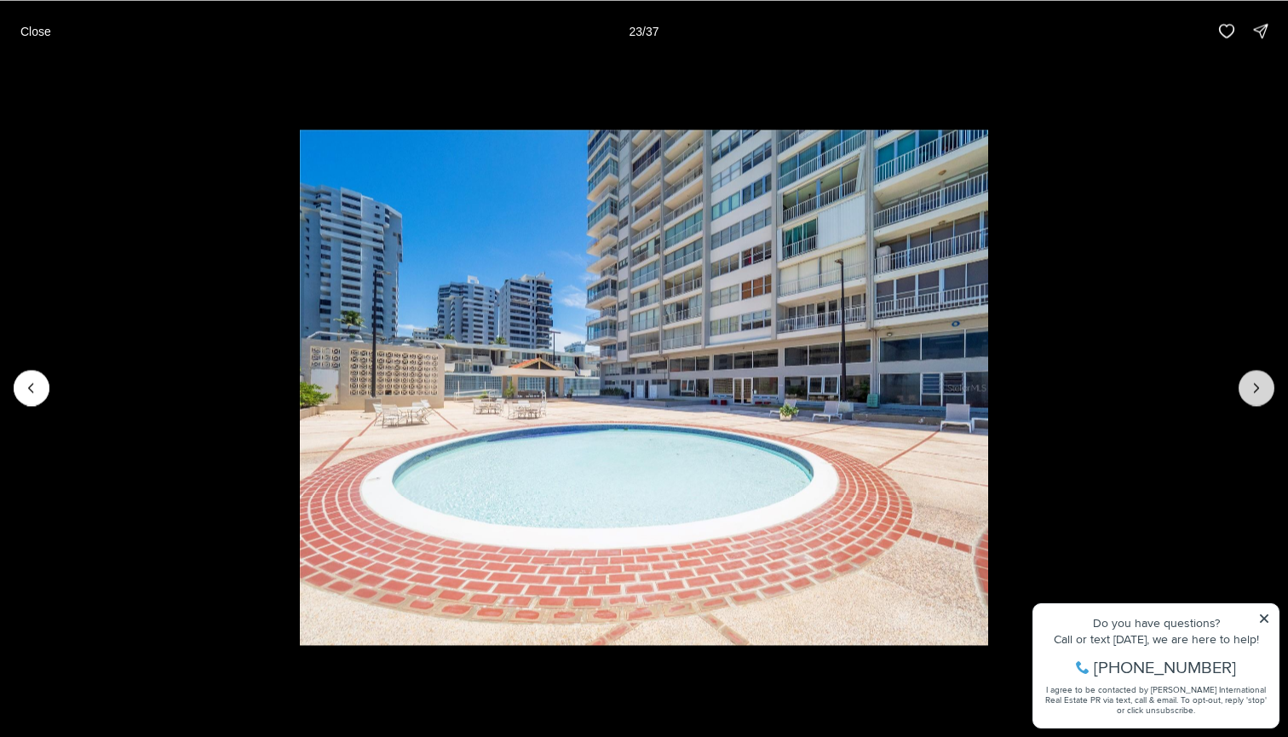
click at [1257, 392] on icon "Next slide" at bounding box center [1256, 387] width 17 height 17
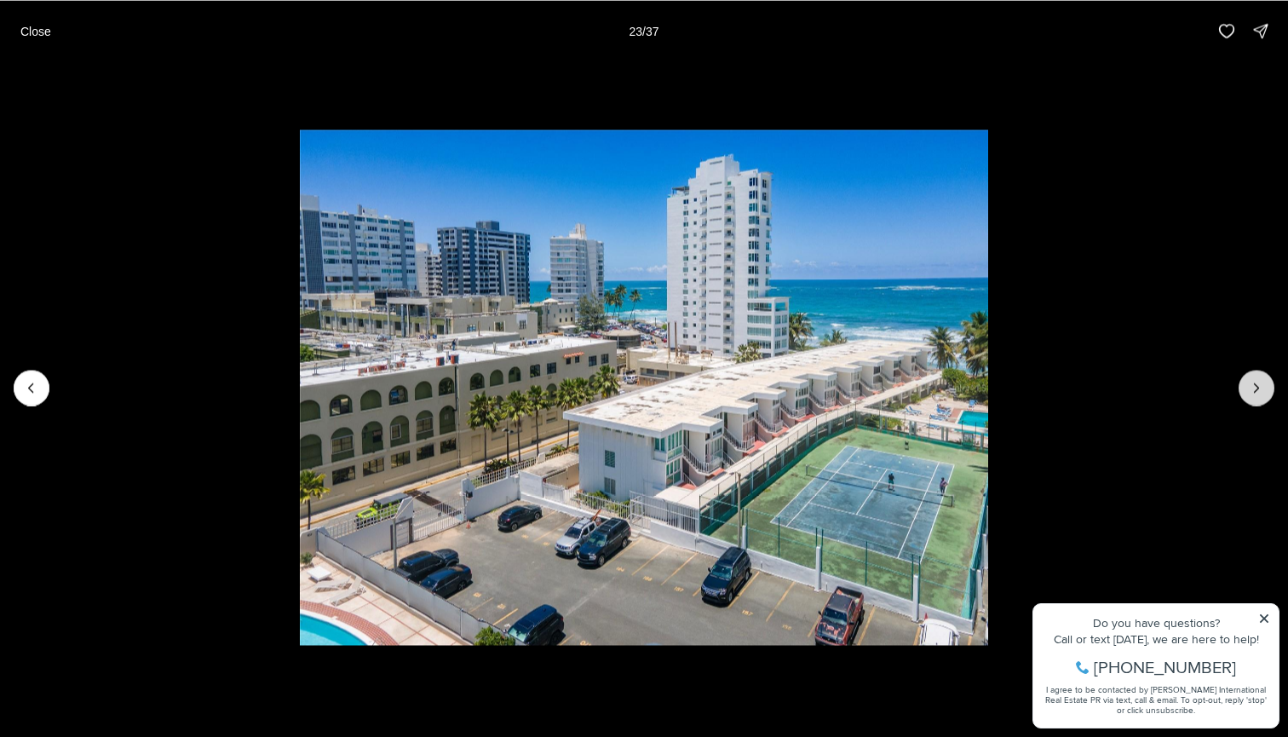
click at [1257, 392] on icon "Next slide" at bounding box center [1256, 387] width 17 height 17
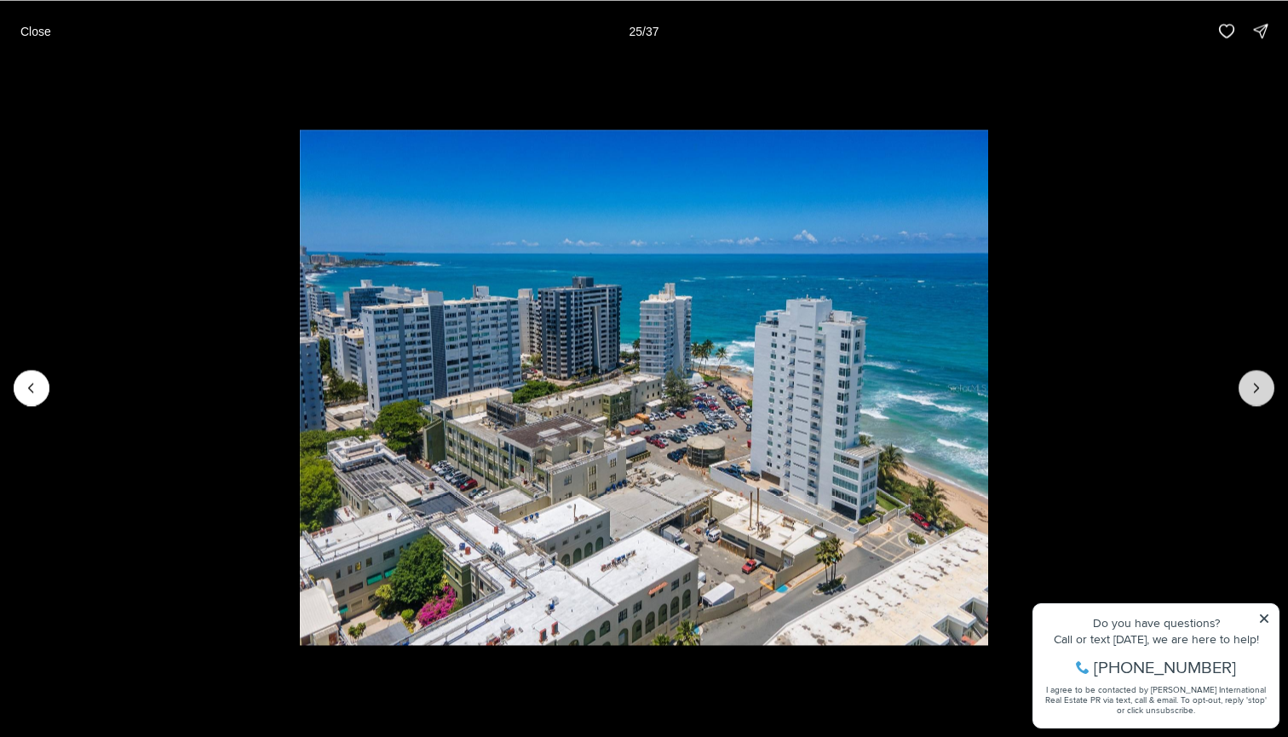
click at [1257, 392] on icon "Next slide" at bounding box center [1256, 387] width 17 height 17
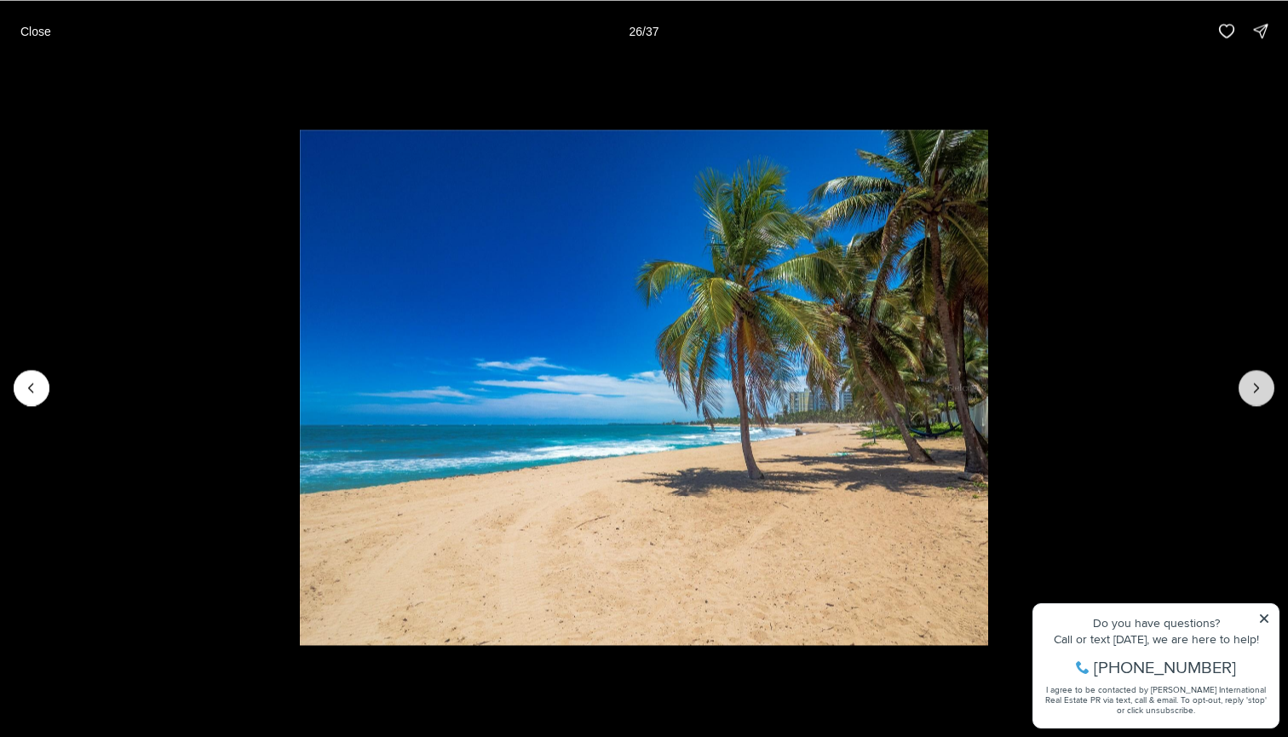
click at [1257, 392] on icon "Next slide" at bounding box center [1256, 387] width 17 height 17
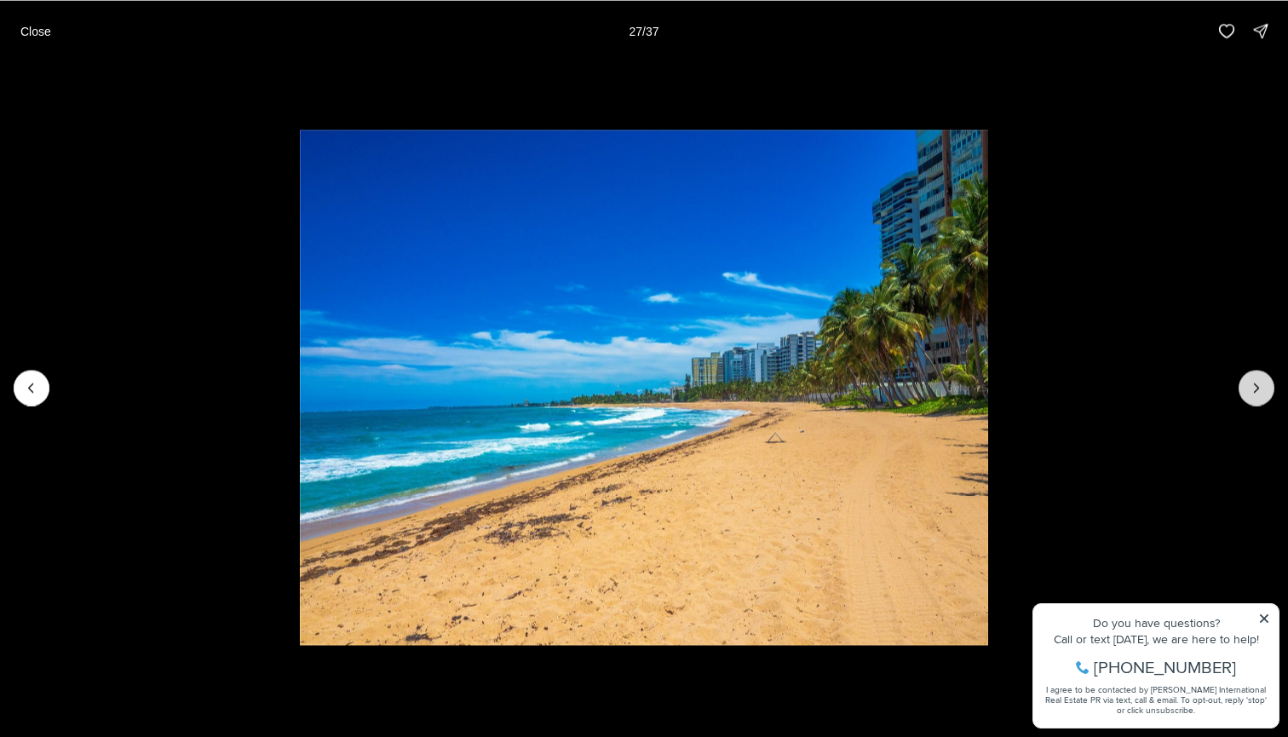
click at [1257, 392] on icon "Next slide" at bounding box center [1256, 387] width 17 height 17
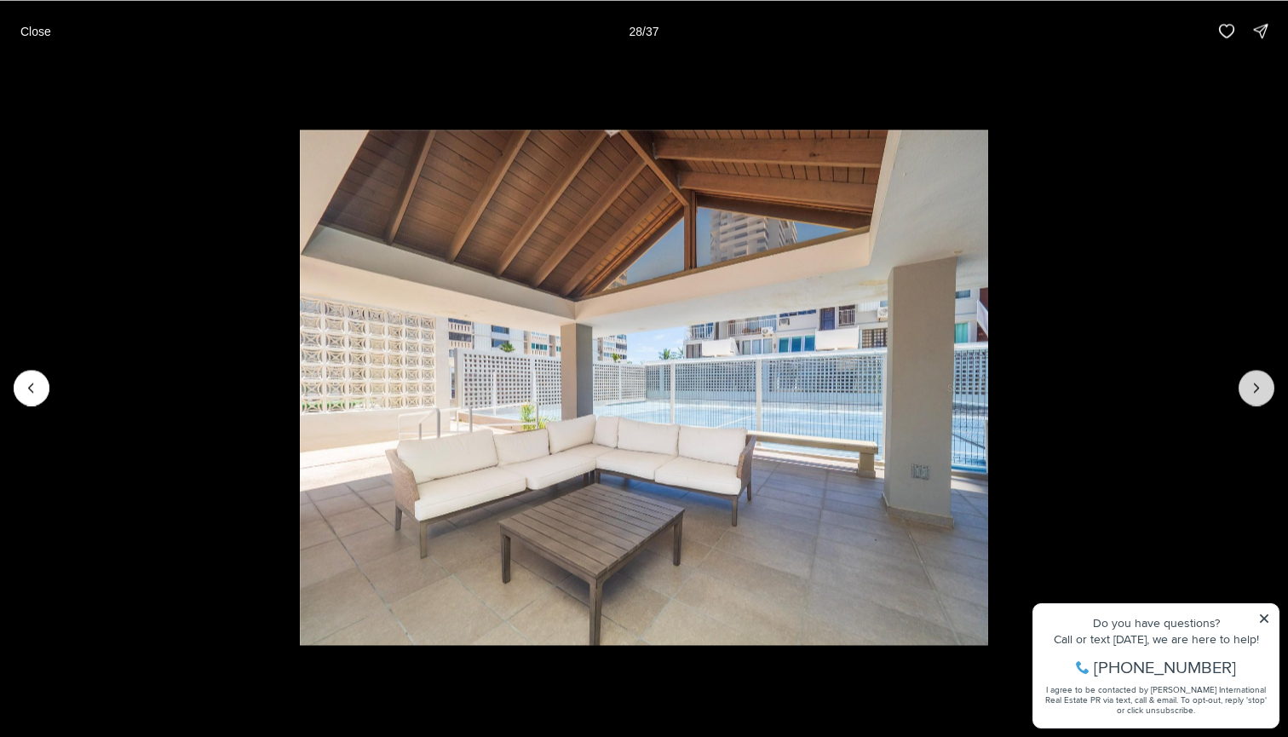
click at [1257, 392] on icon "Next slide" at bounding box center [1256, 387] width 17 height 17
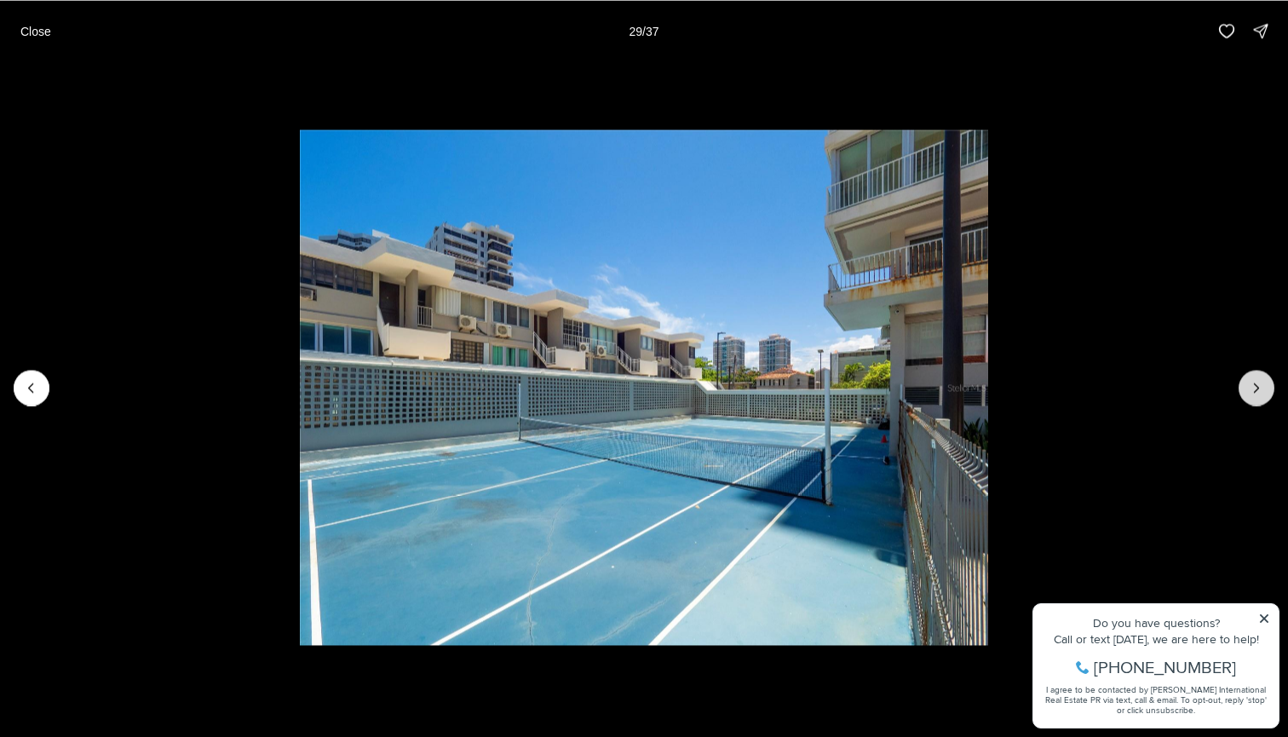
click at [1257, 392] on icon "Next slide" at bounding box center [1256, 387] width 17 height 17
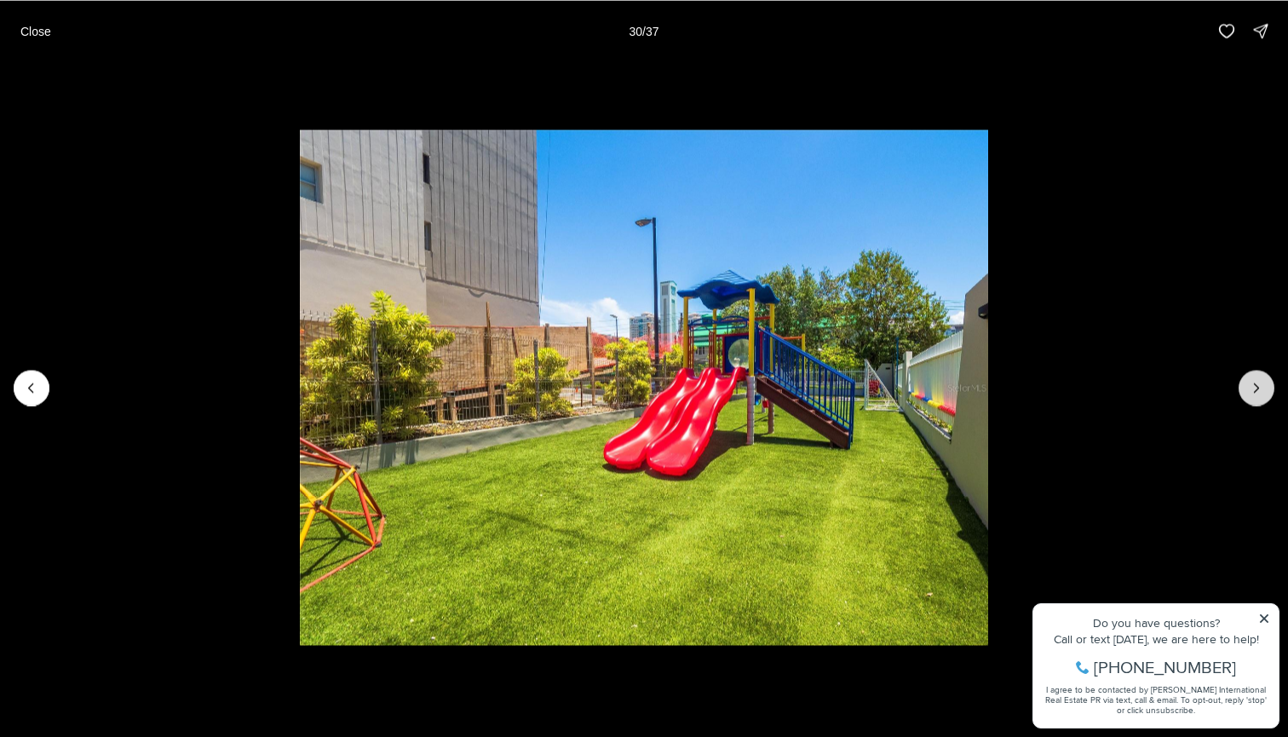
click at [1257, 392] on icon "Next slide" at bounding box center [1256, 387] width 17 height 17
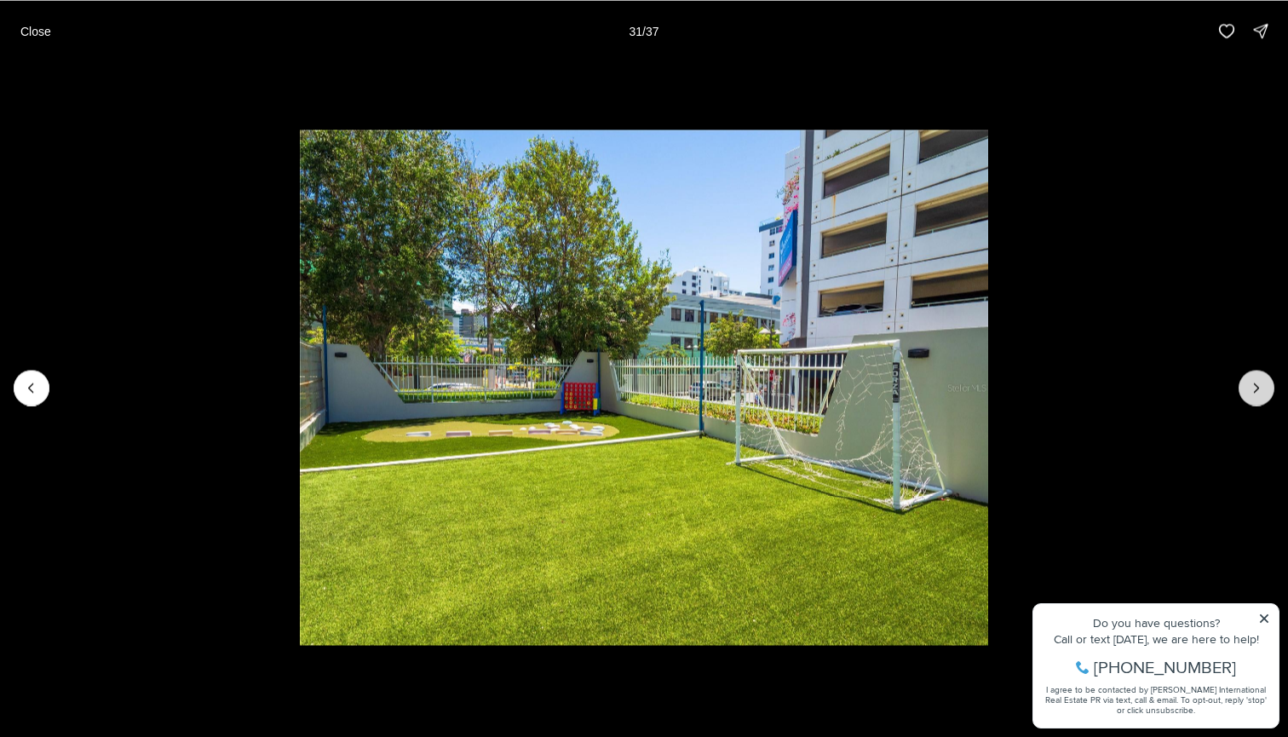
click at [1257, 392] on icon "Next slide" at bounding box center [1256, 387] width 17 height 17
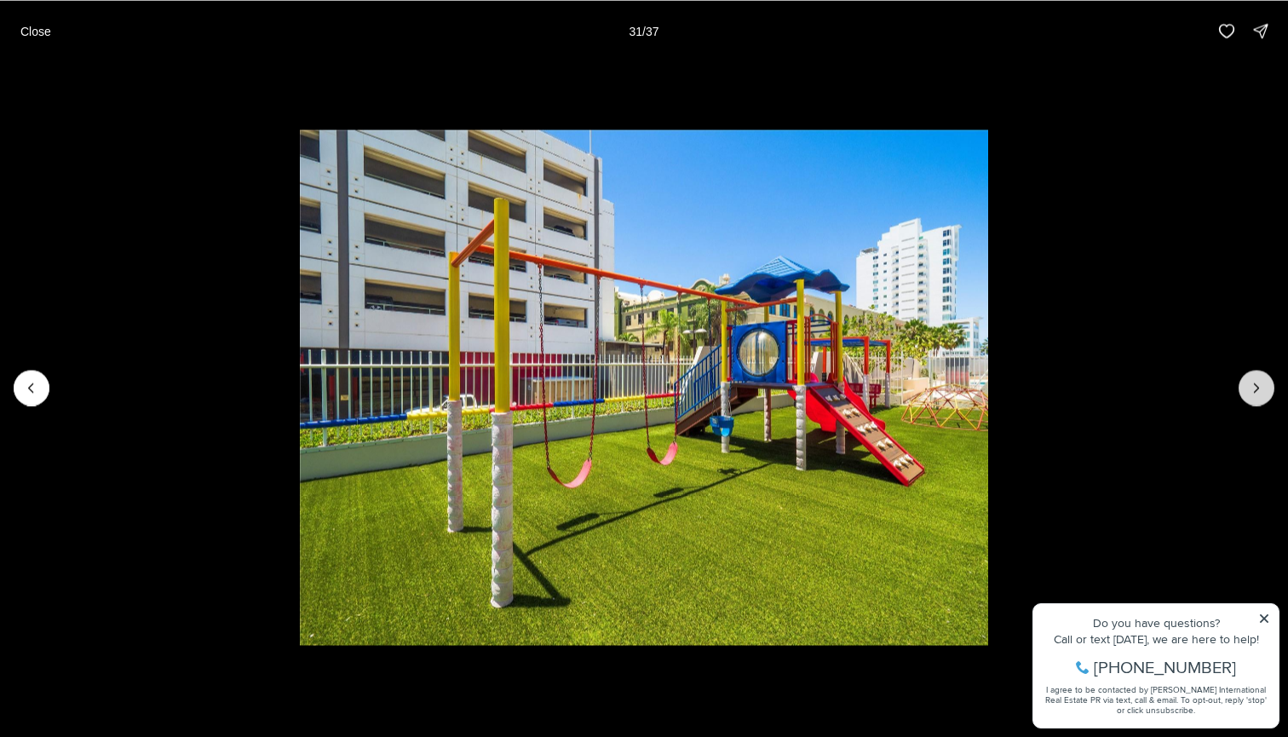
click at [1257, 392] on icon "Next slide" at bounding box center [1256, 387] width 17 height 17
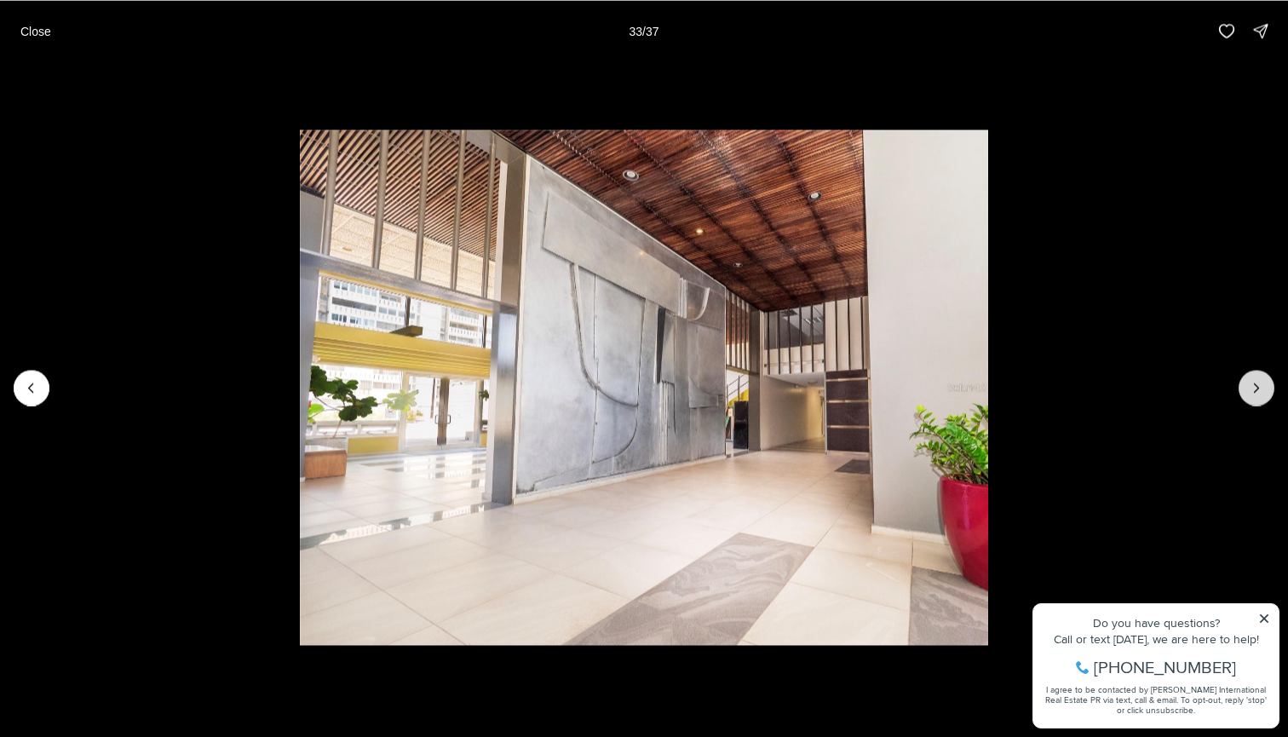
click at [1257, 392] on icon "Next slide" at bounding box center [1256, 387] width 17 height 17
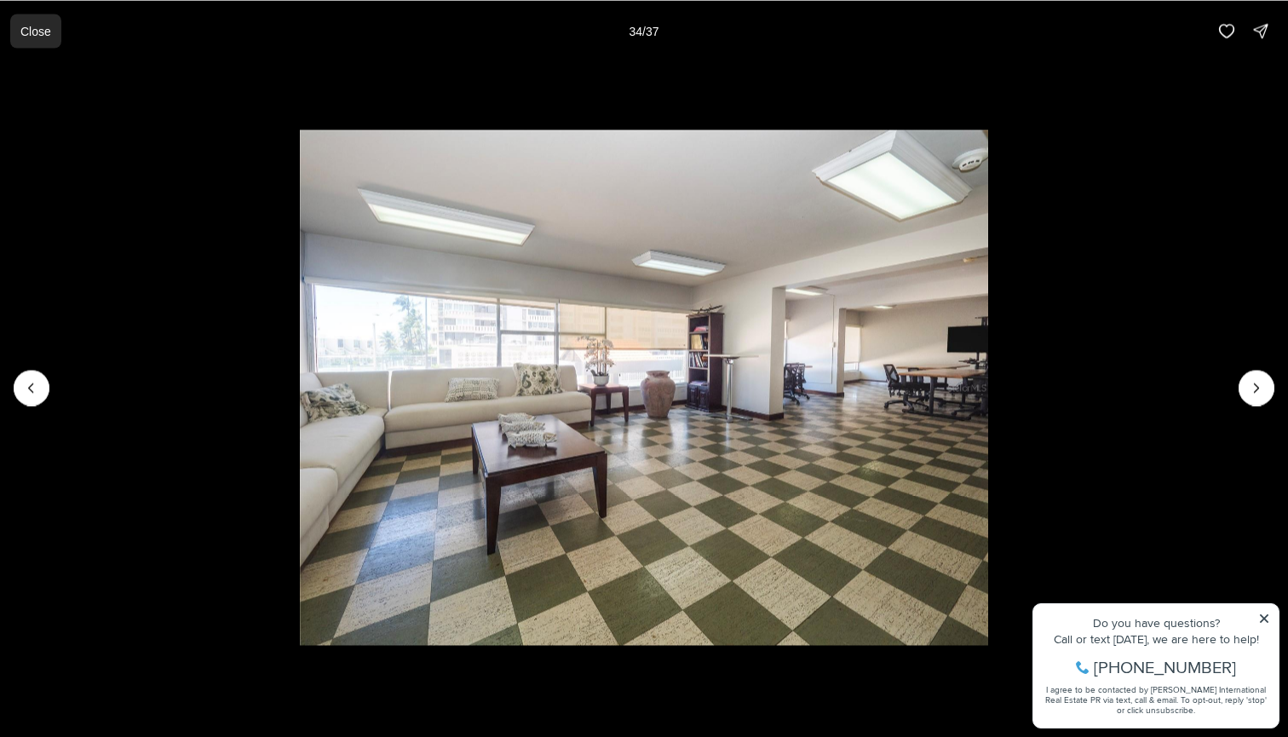
click at [33, 21] on button "Close" at bounding box center [35, 31] width 51 height 34
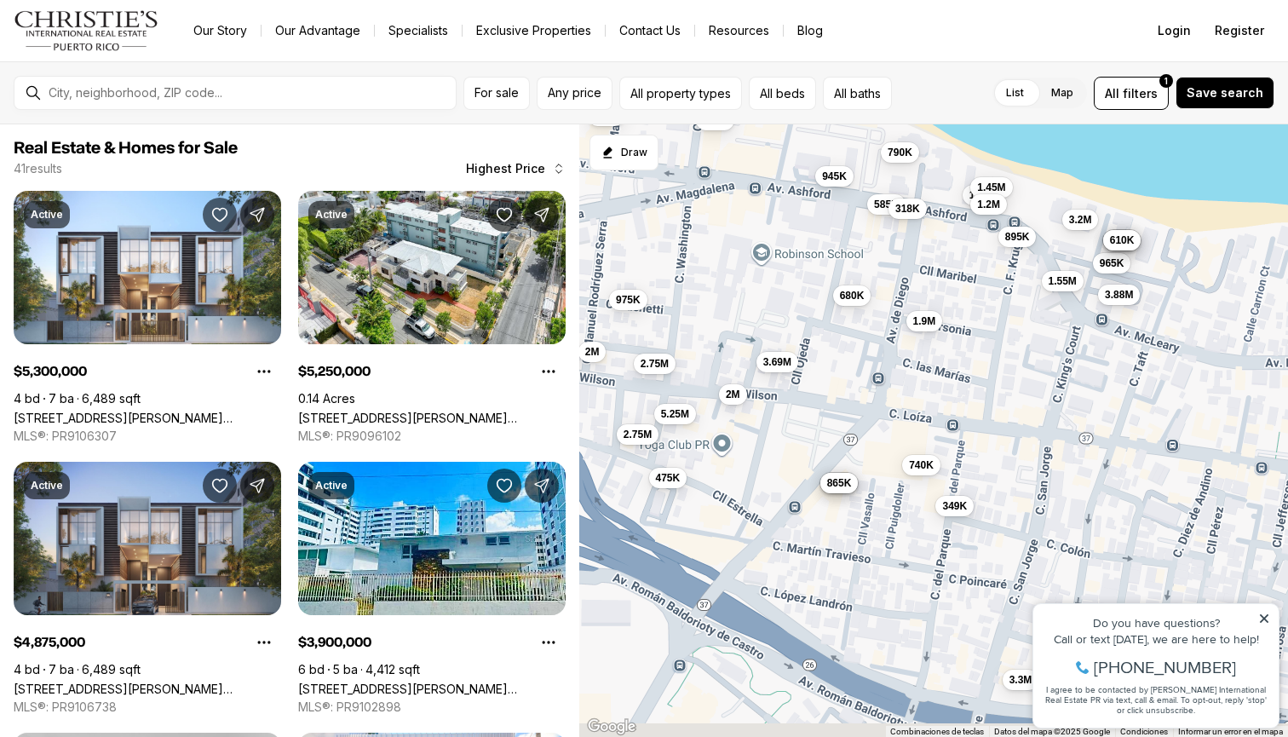
drag, startPoint x: 932, startPoint y: 414, endPoint x: 743, endPoint y: 367, distance: 194.8
click at [743, 367] on div "5.3M 5.25M 4.88M 3.9M 3.88M 3.69M 3.4M 3.3M 3.2M 2.8M 2.75M 2.75M 2M 2M 1.9M 1.…" at bounding box center [933, 430] width 709 height 613
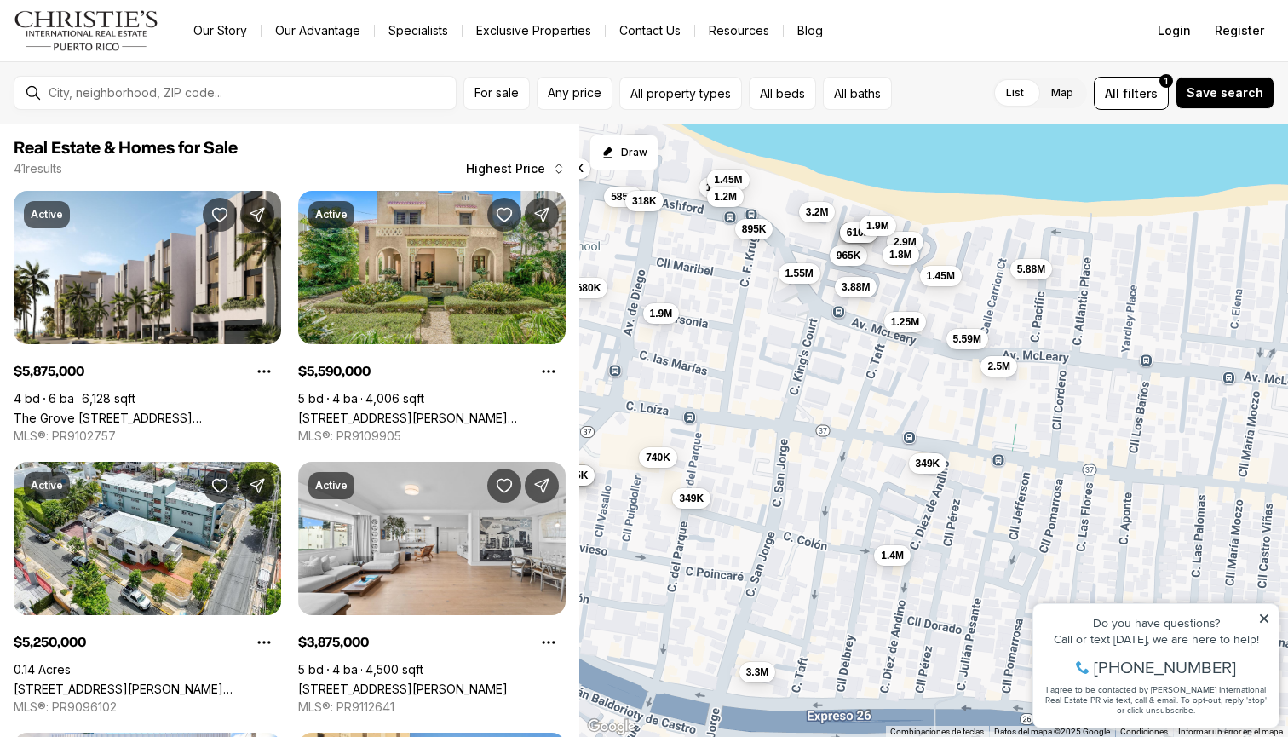
drag, startPoint x: 1003, startPoint y: 372, endPoint x: 746, endPoint y: 364, distance: 256.6
click at [746, 364] on div "5.25M 3.88M 3.69M 3.3M 3.2M 2.75M 2.75M 2M 1.9M 1.8M 1.55M 1.5M 1.45M 1.2M 975K…" at bounding box center [933, 430] width 709 height 613
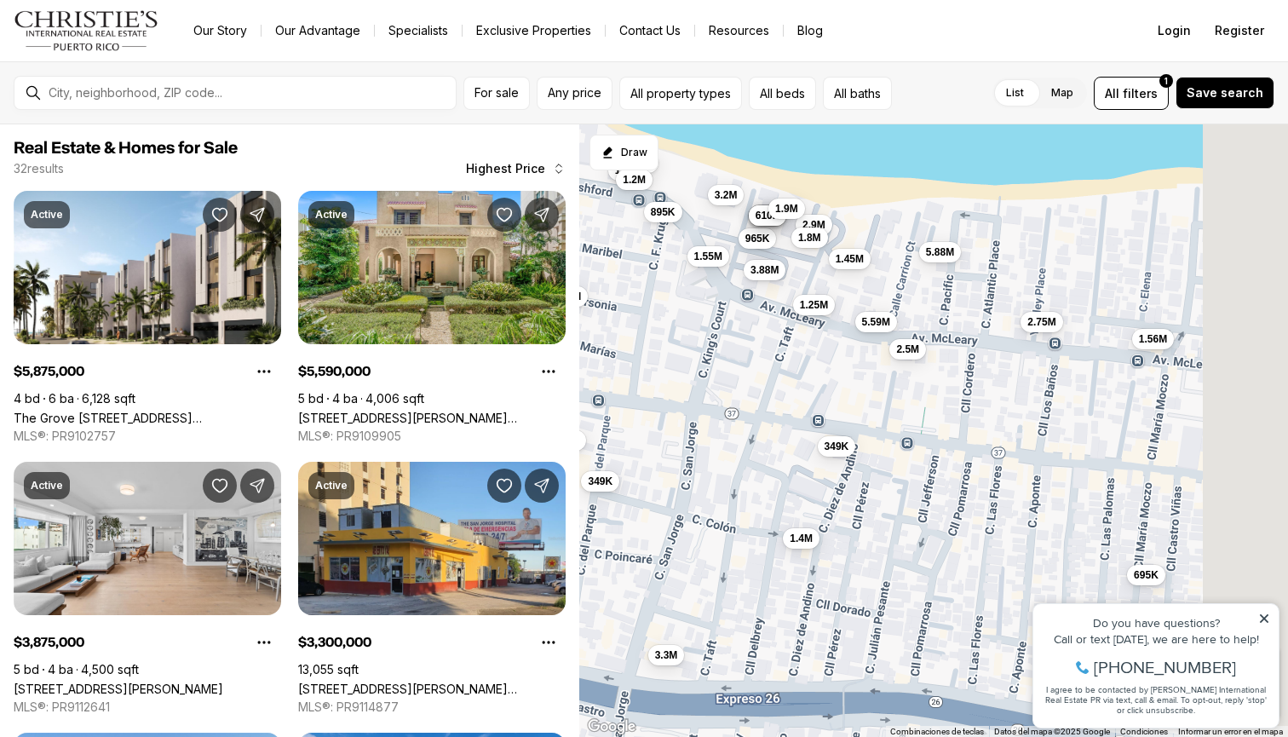
drag, startPoint x: 998, startPoint y: 383, endPoint x: 885, endPoint y: 358, distance: 116.0
click at [884, 361] on div "3.88M 3.3M 3.2M 1.9M 1.8M 1.55M 1.5M 1.45M 1.2M 965K 895K 790K 740K 645K 625K 6…" at bounding box center [933, 430] width 709 height 613
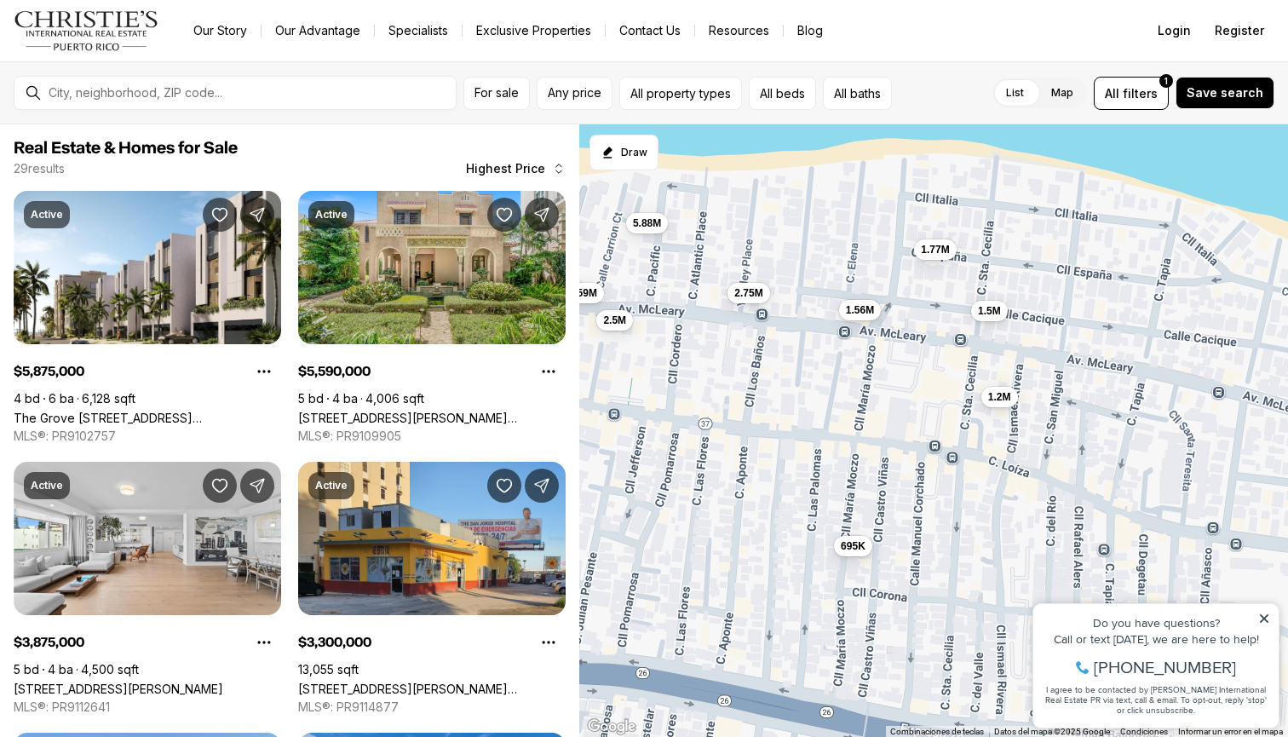
drag, startPoint x: 1061, startPoint y: 314, endPoint x: 788, endPoint y: 289, distance: 273.7
click at [788, 289] on div "3.88M 3.3M 3.2M 1.8M 1.55M 1.5M 1.45M 1.2M 965K 895K 645K 625K 610K 5.88M 5.59M…" at bounding box center [933, 430] width 709 height 613
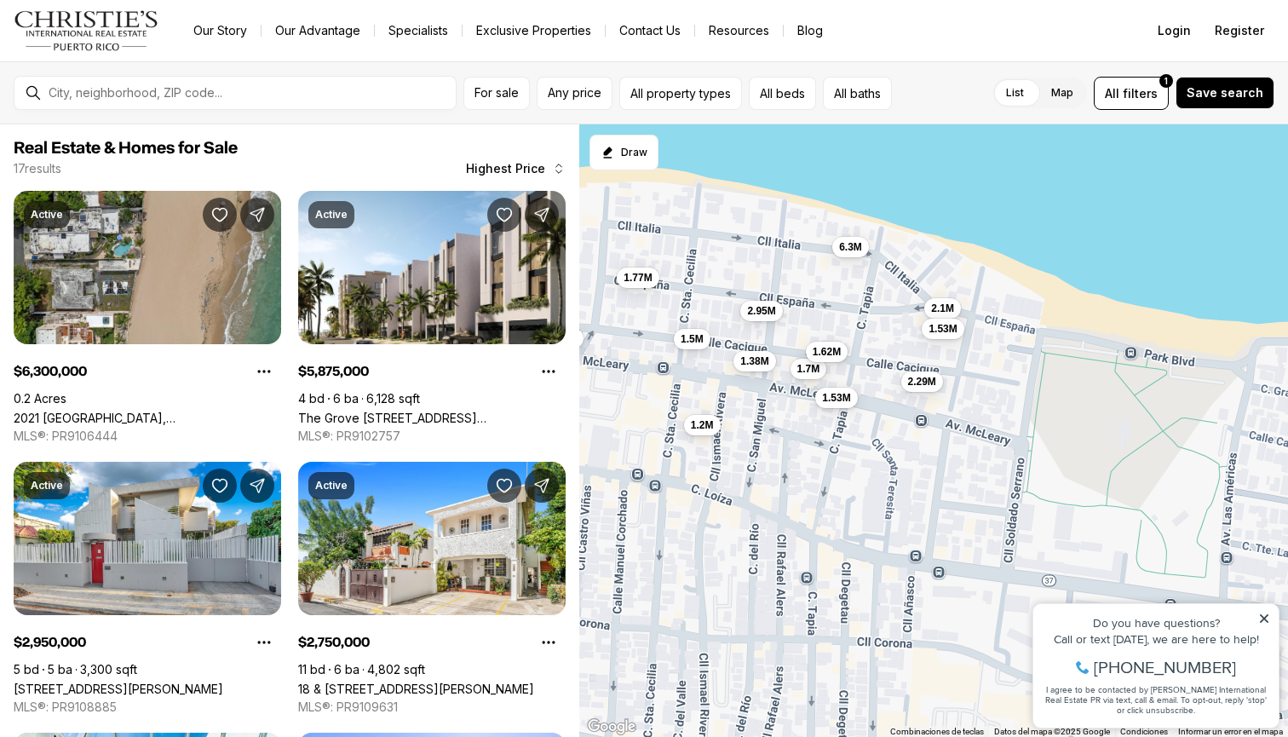
drag, startPoint x: 1033, startPoint y: 375, endPoint x: 734, endPoint y: 400, distance: 300.1
click at [734, 400] on div "5.88M 2.5M 2.75M 1.56M 695K 1.77M 1.5M 1.2M 6.3M 2.95M 2.29M 2.1M 1.7M 1.62M 1.…" at bounding box center [933, 430] width 709 height 613
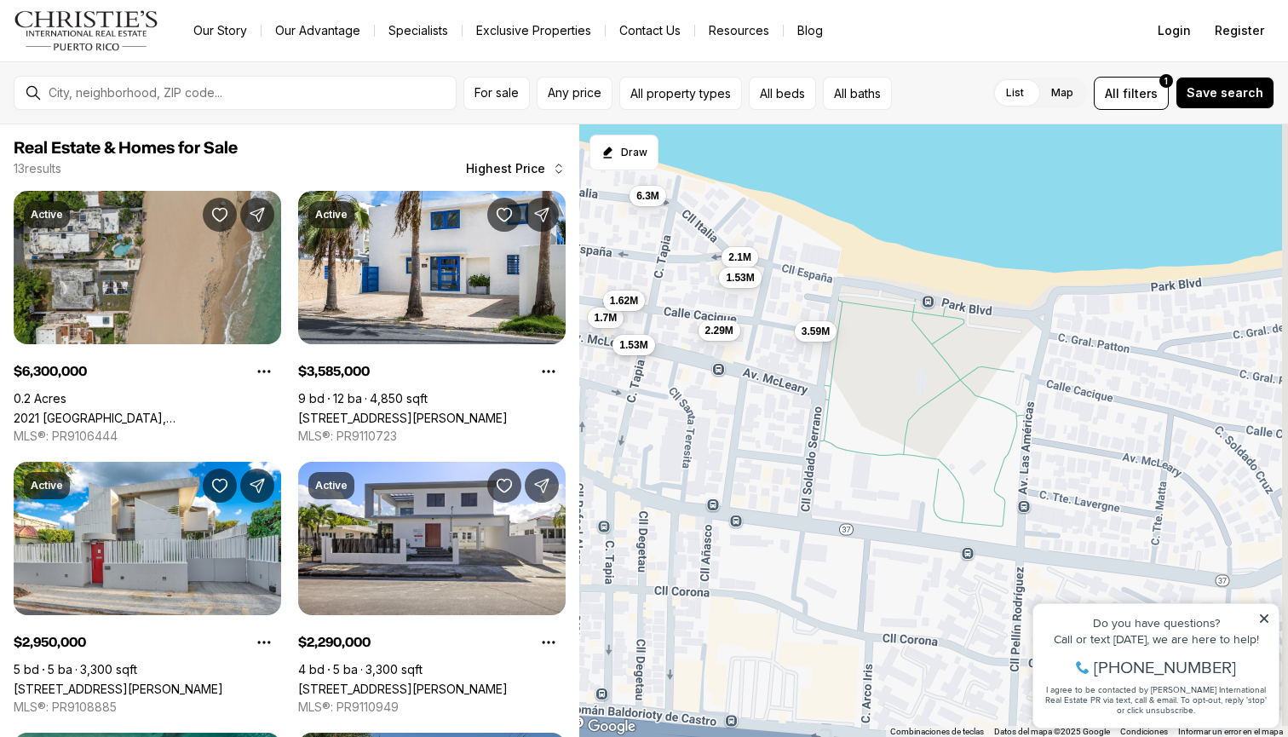
drag, startPoint x: 841, startPoint y: 394, endPoint x: 614, endPoint y: 341, distance: 232.7
click at [620, 341] on span "1.53M" at bounding box center [634, 345] width 28 height 14
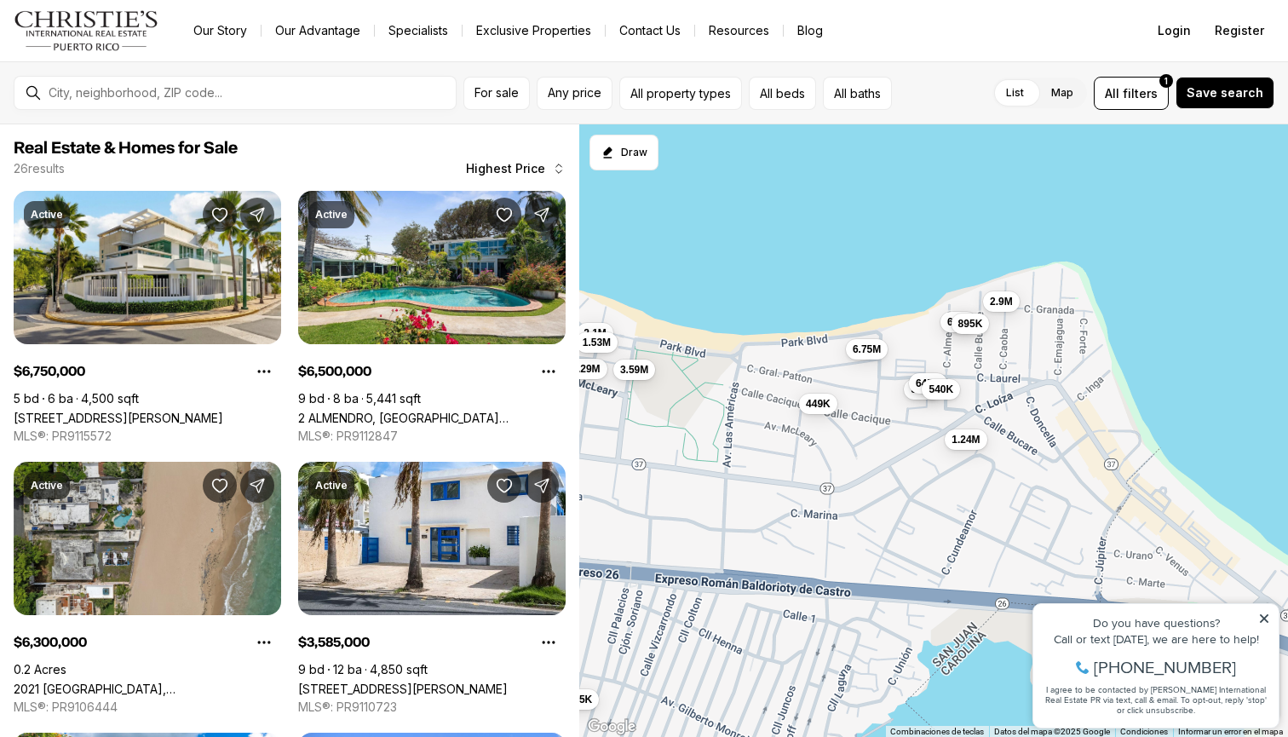
drag, startPoint x: 1197, startPoint y: 423, endPoint x: 918, endPoint y: 415, distance: 278.7
click at [918, 416] on div "6.3M 2.29M 2.1M 1.62M 1.53M 1.53M 3.59M 6.75M 449K 6.5M 2.95M 2.9M 2.75M 1.77M …" at bounding box center [933, 430] width 709 height 613
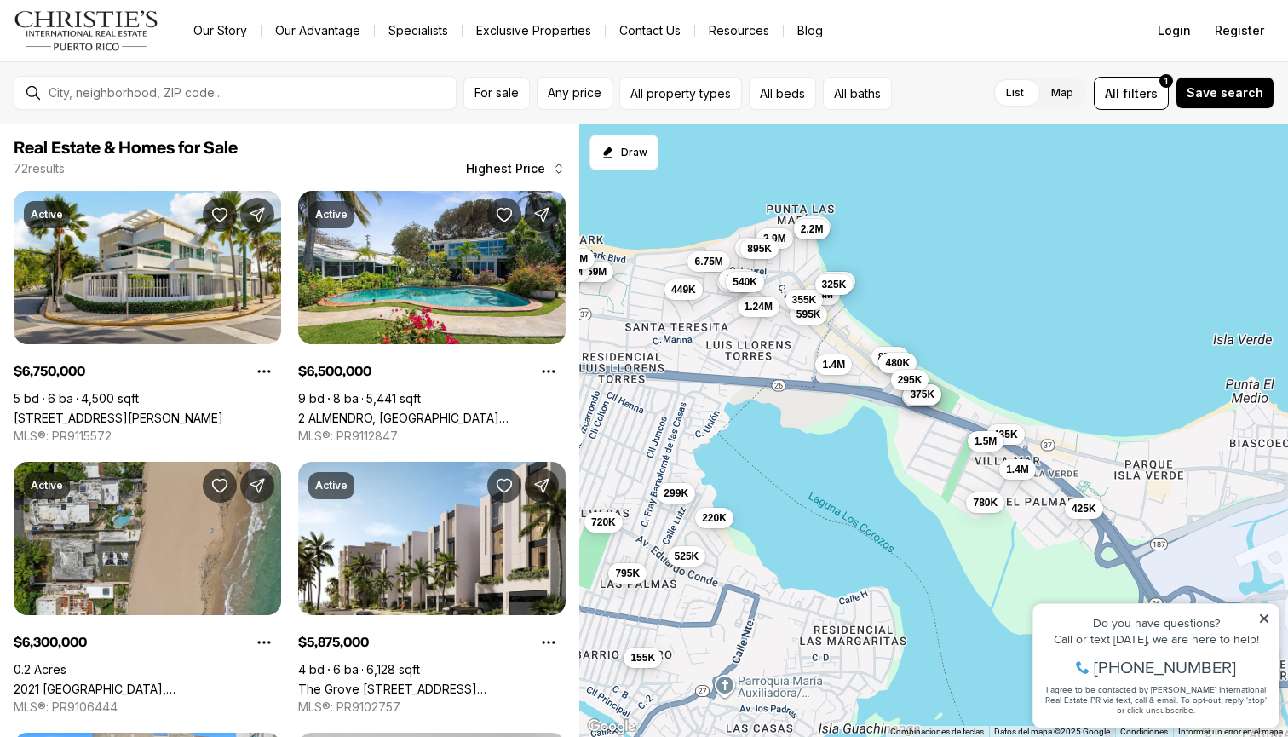
drag, startPoint x: 1069, startPoint y: 408, endPoint x: 761, endPoint y: 263, distance: 340.7
click at [761, 263] on div "3.59M 6.75M 449K 6.5M 2.9M 1.24M 895K 895K 645K 540K 3.5M 2.2M 1.4M 1.4M 975K 8…" at bounding box center [933, 430] width 709 height 613
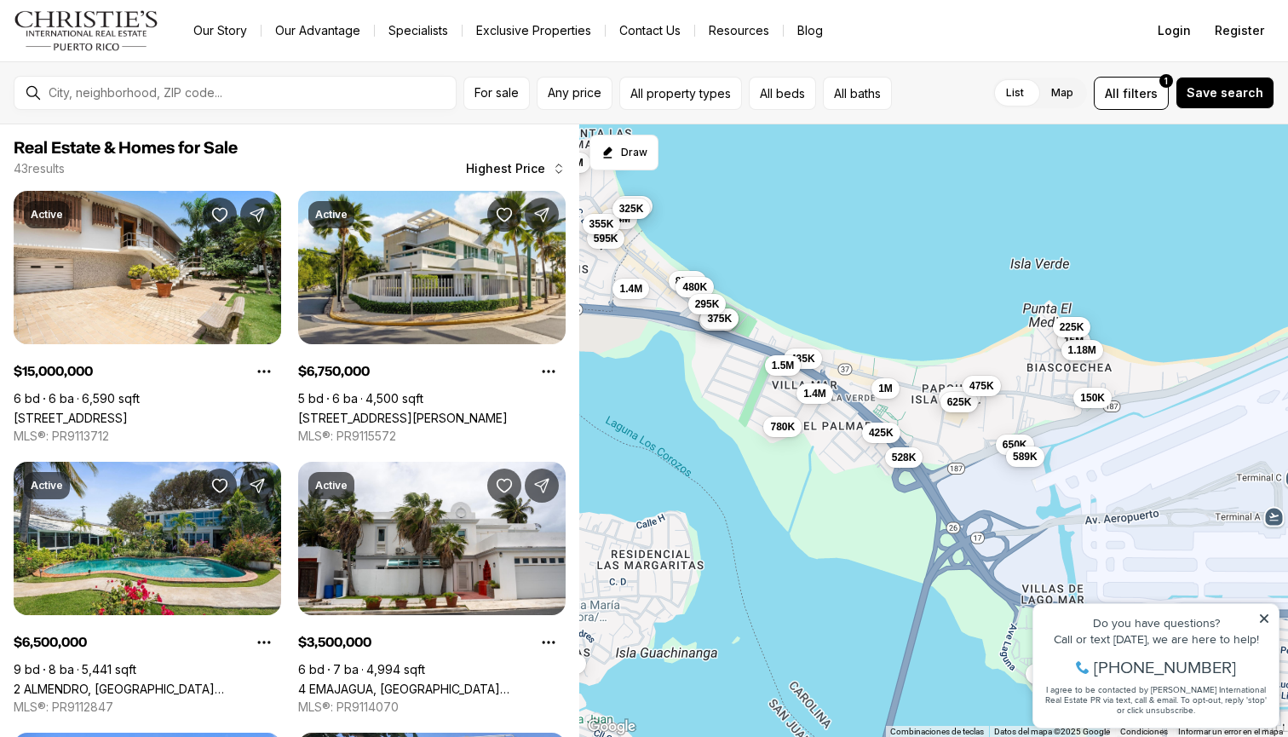
drag, startPoint x: 1080, startPoint y: 404, endPoint x: 964, endPoint y: 382, distance: 118.0
click at [964, 382] on div "475K" at bounding box center [982, 387] width 38 height 20
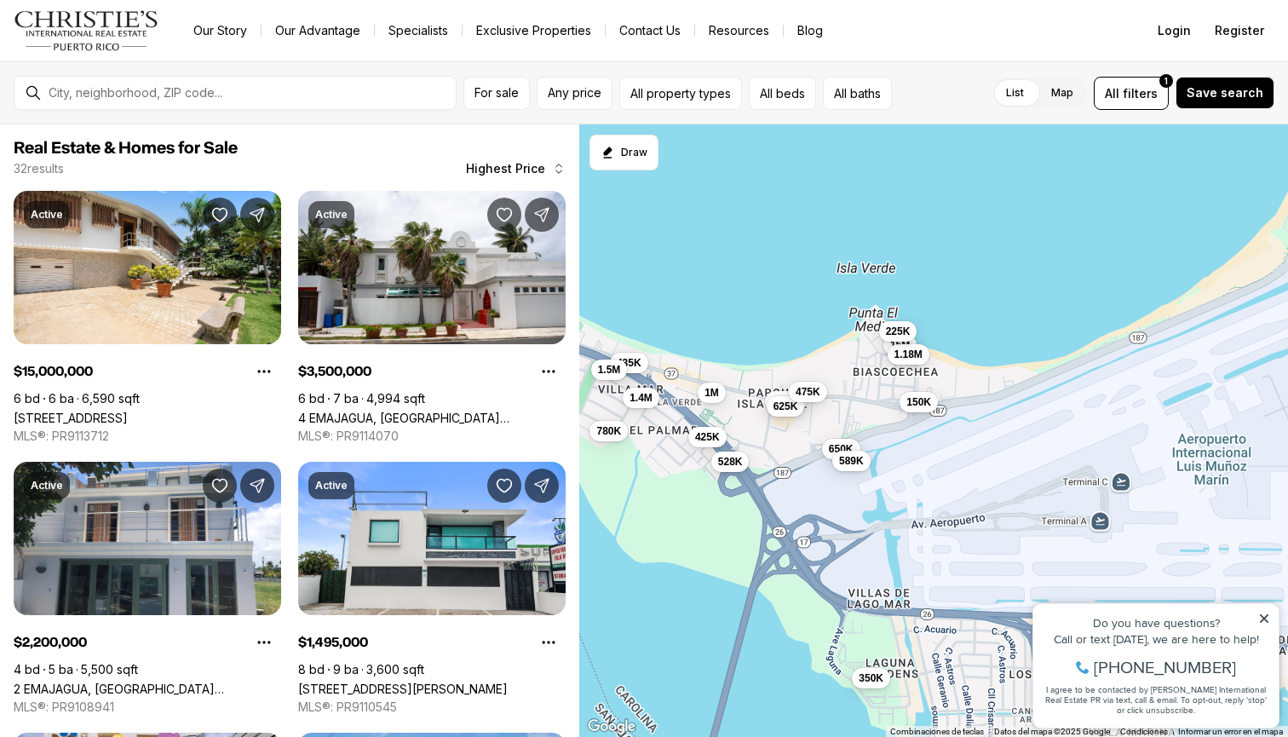
drag, startPoint x: 1005, startPoint y: 353, endPoint x: 829, endPoint y: 357, distance: 176.4
click at [829, 357] on div "3.5M 2.2M 1.4M 1.4M 975K 895K 850K 650K 595K 480K 420K 375K 355K 325K 295K 780K…" at bounding box center [933, 430] width 709 height 613
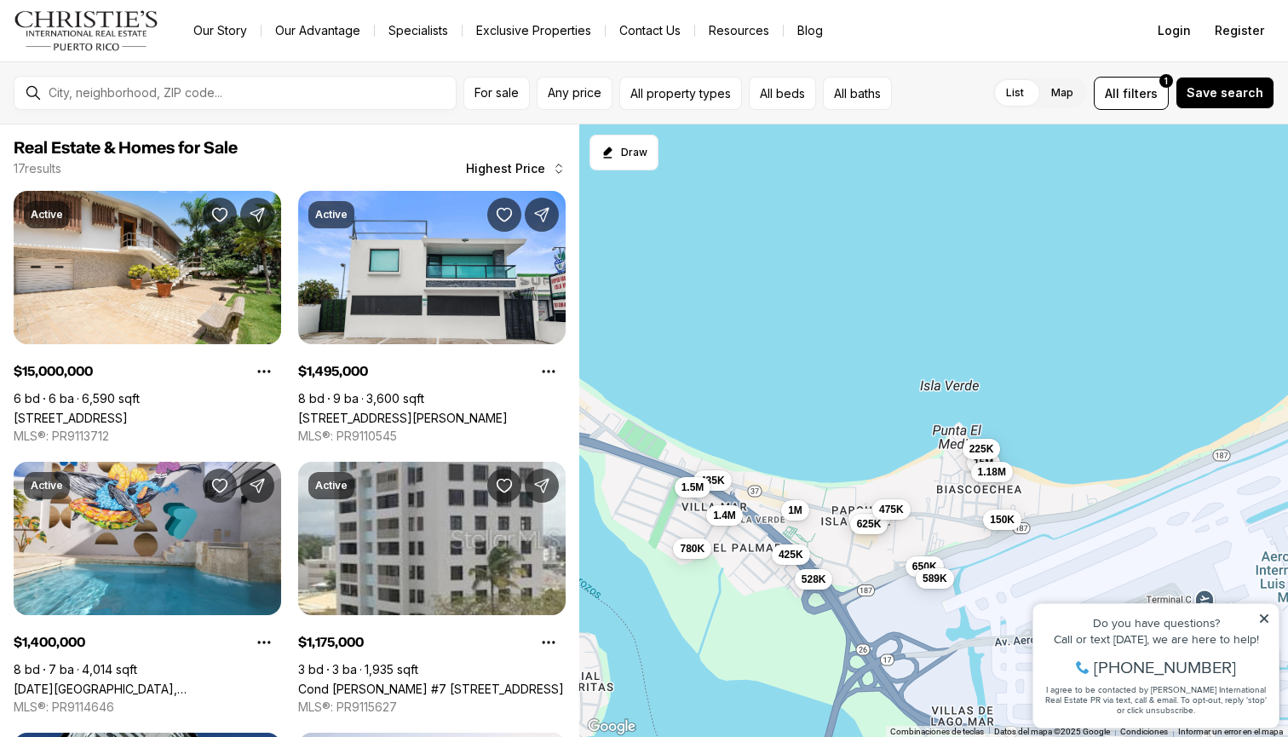
drag, startPoint x: 1128, startPoint y: 361, endPoint x: 1208, endPoint y: 480, distance: 143.7
click at [1208, 480] on div "780K 435K 425K 1.4M 1.5M 15M 1.18M 1.05M 1M 650K 625K 589K 528K 475K 350K 225K …" at bounding box center [933, 430] width 709 height 613
click at [996, 514] on span "150K" at bounding box center [1003, 520] width 25 height 14
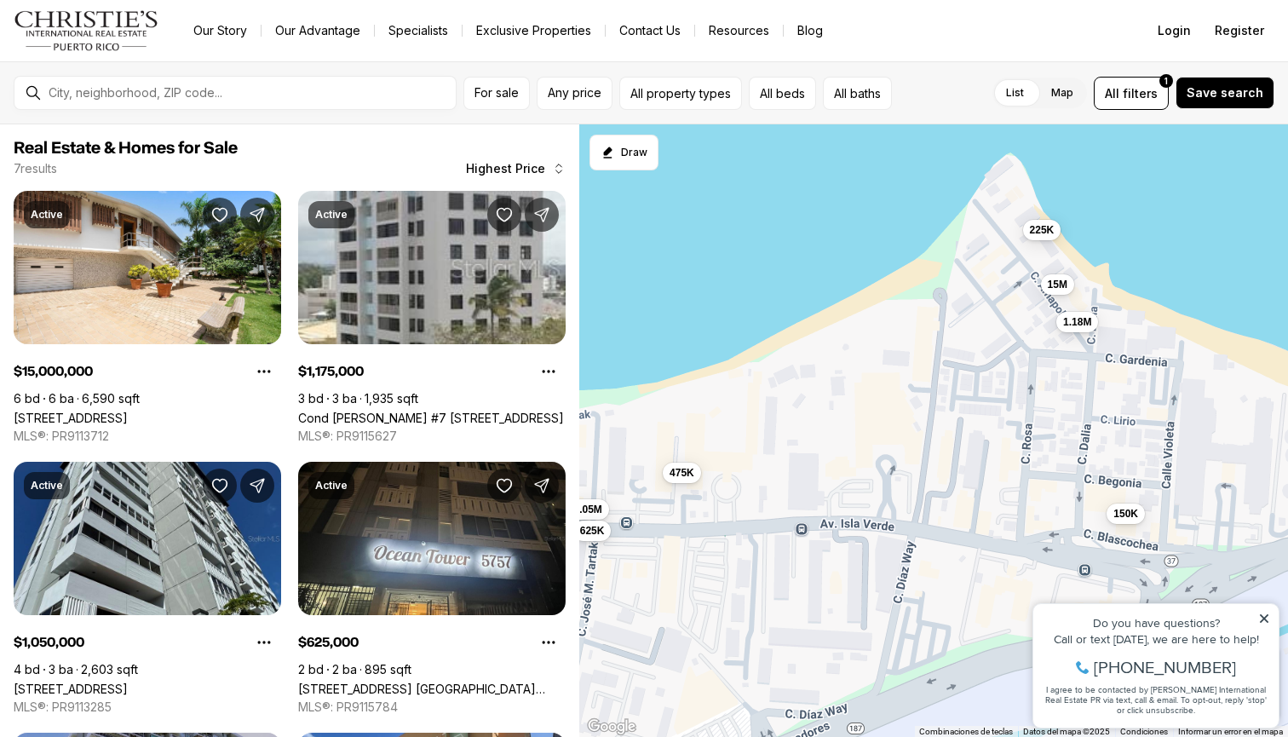
drag, startPoint x: 952, startPoint y: 477, endPoint x: 847, endPoint y: 378, distance: 144.0
click at [847, 378] on div "15M 1.18M 1.05M 625K 475K 225K 150K" at bounding box center [933, 430] width 709 height 613
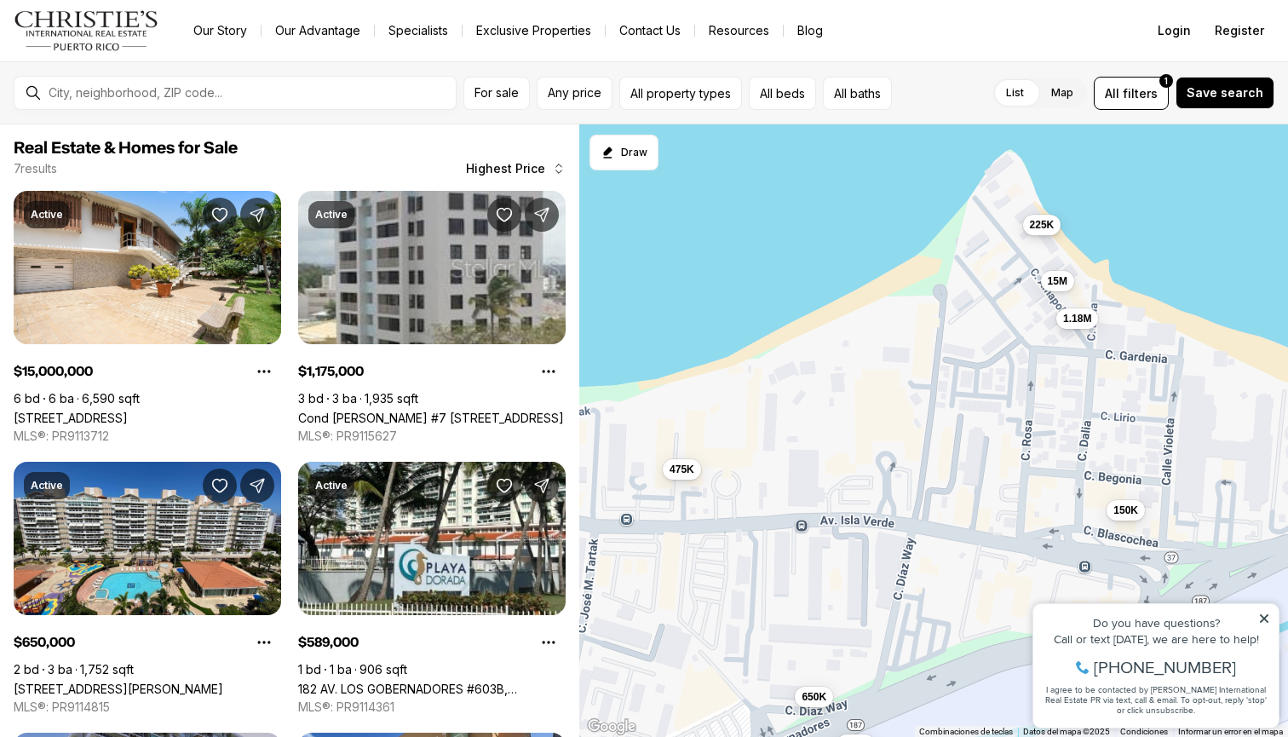
click at [1050, 230] on span "225K" at bounding box center [1042, 225] width 25 height 14
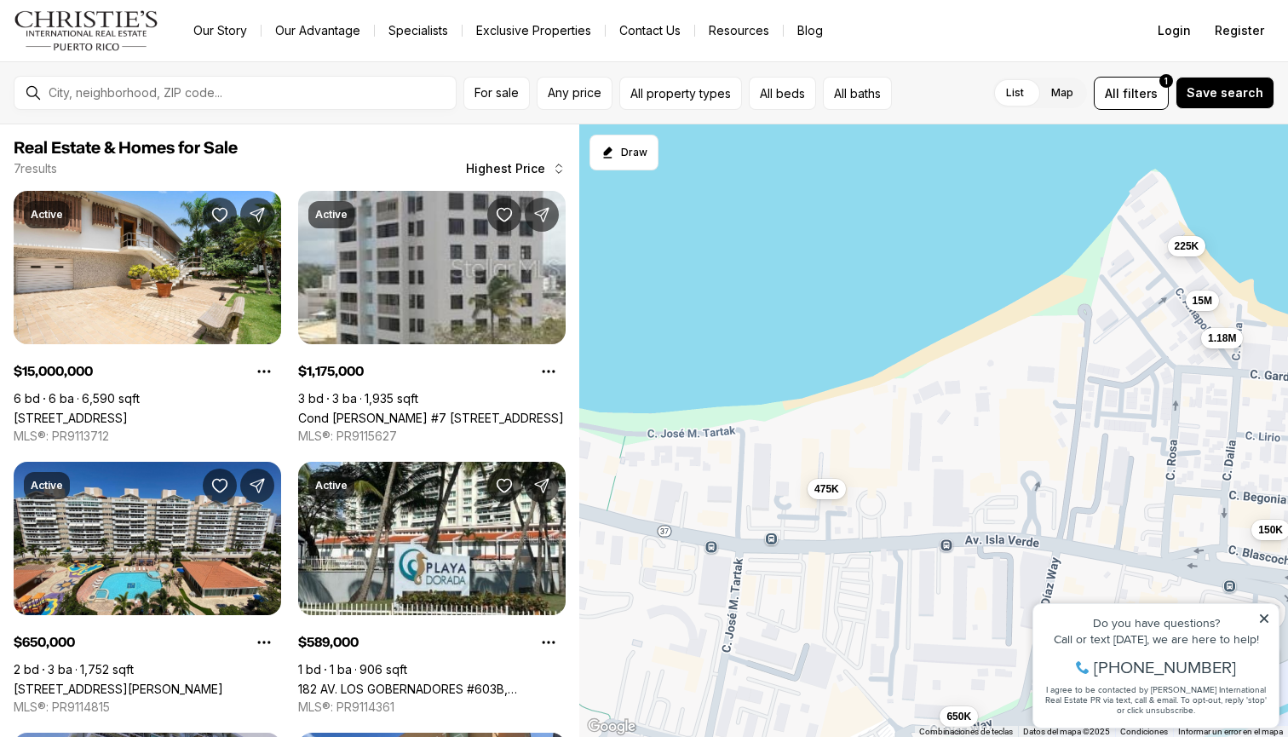
drag, startPoint x: 928, startPoint y: 387, endPoint x: 1073, endPoint y: 405, distance: 145.9
click at [1073, 405] on div "15M 1.18M 475K 225K 150K 650K 589K" at bounding box center [933, 430] width 709 height 613
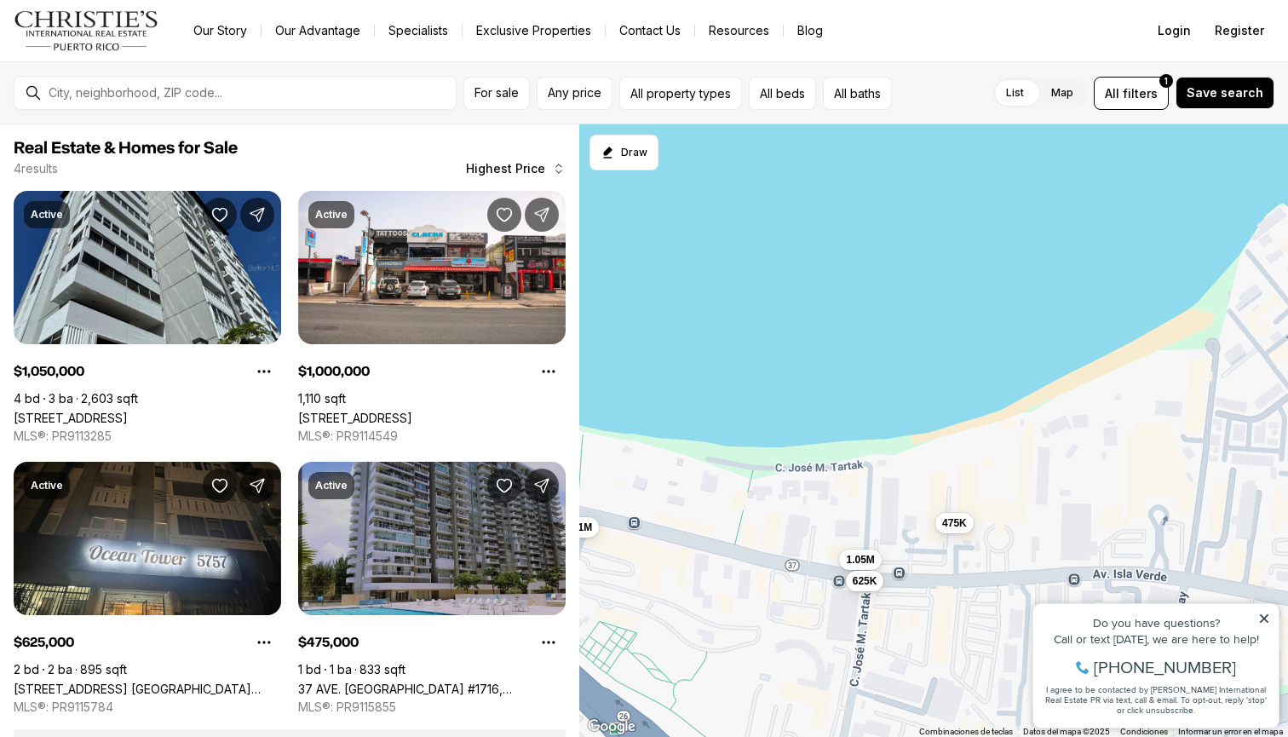
drag, startPoint x: 871, startPoint y: 704, endPoint x: 828, endPoint y: 533, distance: 175.6
click at [828, 534] on div "475K 1.05M 1M 625K" at bounding box center [933, 430] width 709 height 613
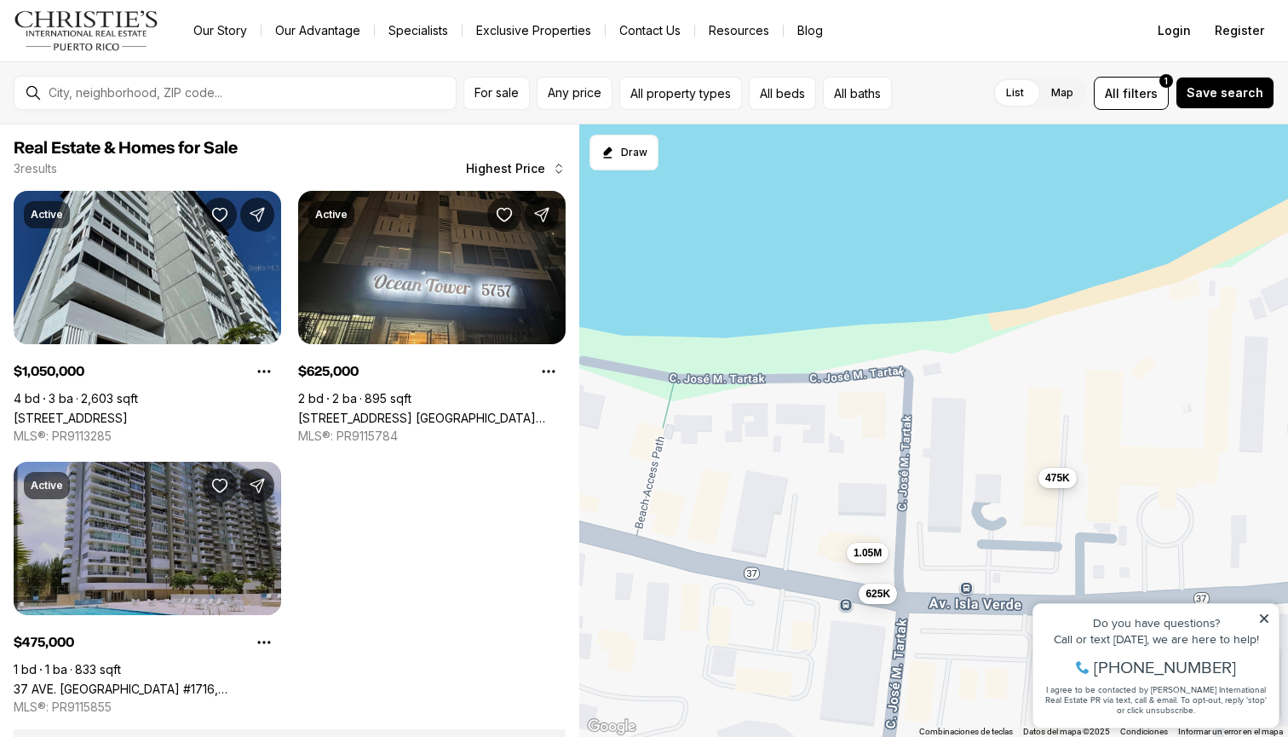
click at [1054, 486] on button "475K" at bounding box center [1057, 478] width 38 height 20
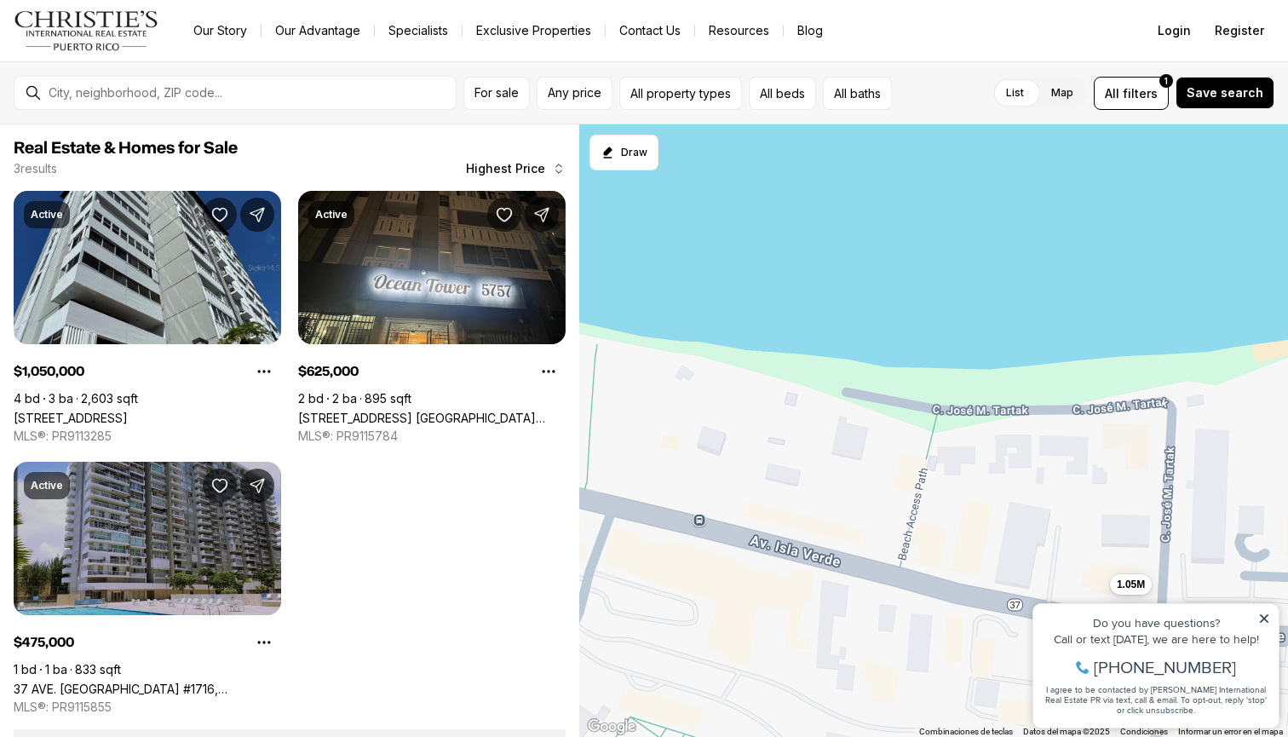
drag, startPoint x: 772, startPoint y: 413, endPoint x: 1072, endPoint y: 415, distance: 299.9
click at [1071, 415] on div "475K 1.05M 625K" at bounding box center [933, 430] width 709 height 613
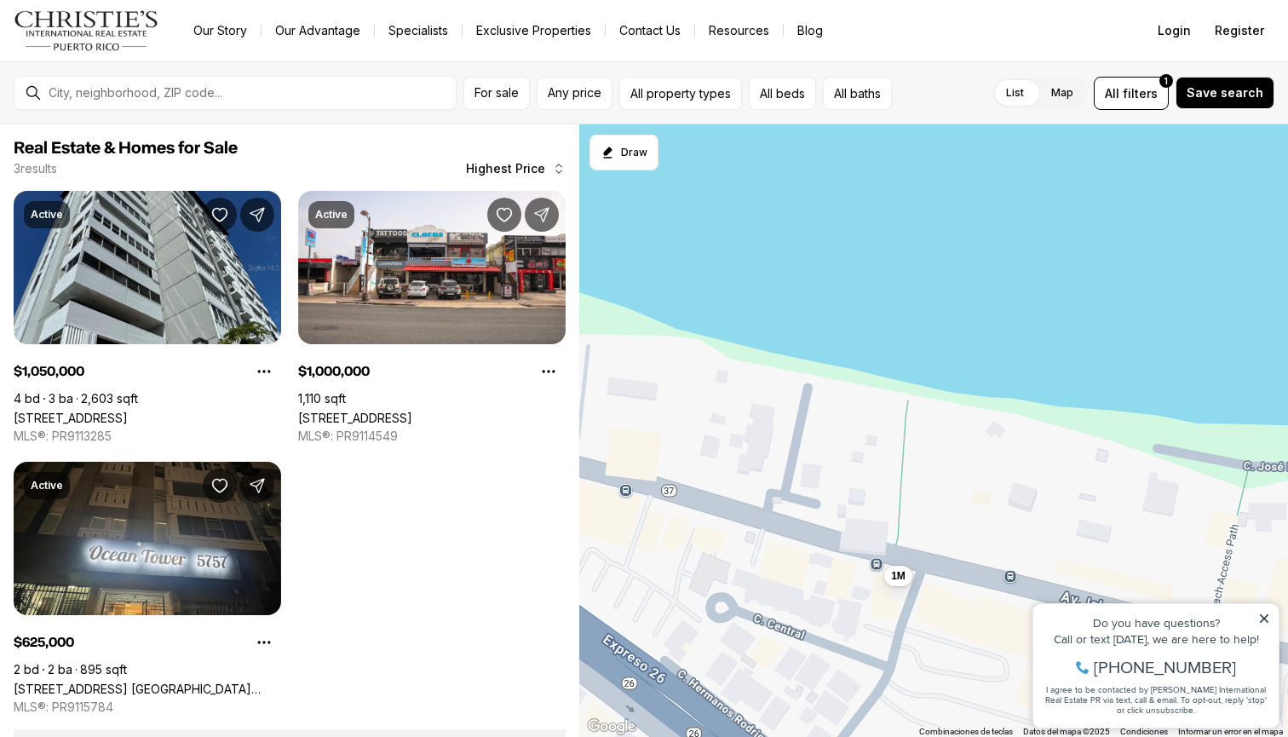
drag, startPoint x: 722, startPoint y: 383, endPoint x: 986, endPoint y: 484, distance: 281.8
click at [986, 484] on div "1.05M 625K 1M" at bounding box center [933, 430] width 709 height 613
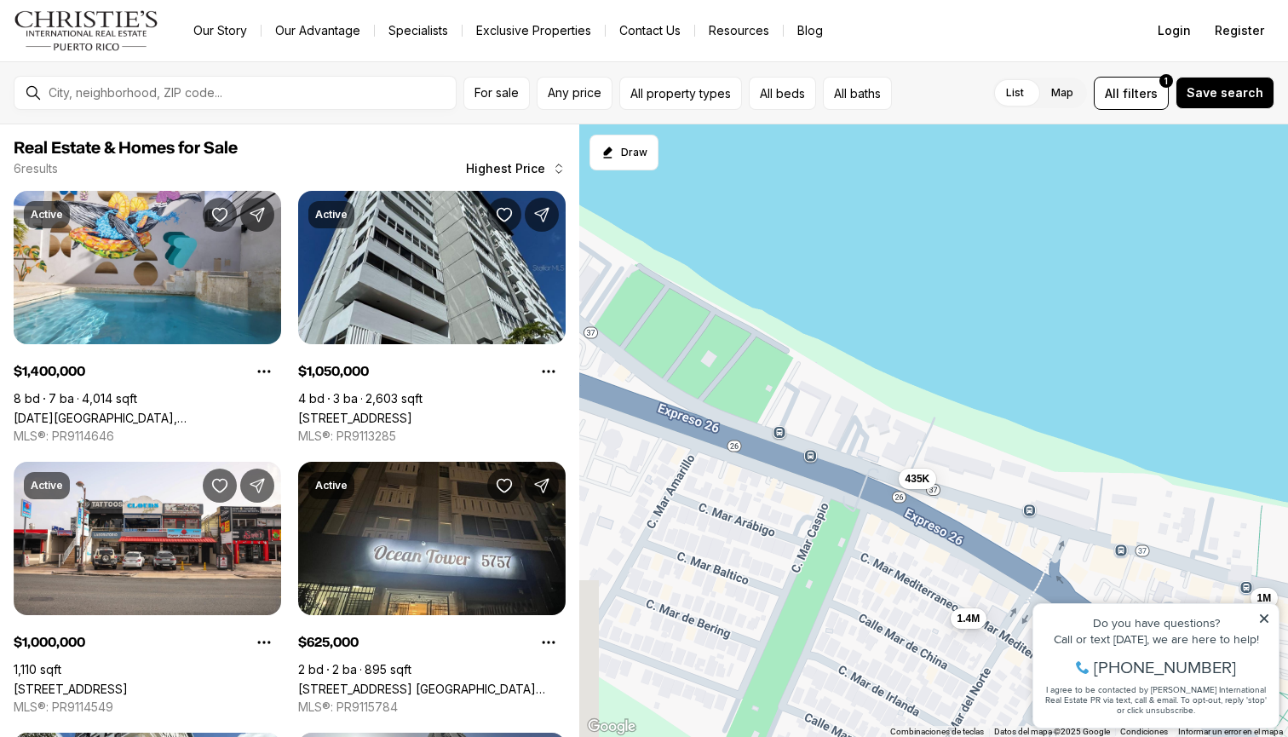
drag, startPoint x: 797, startPoint y: 447, endPoint x: 1114, endPoint y: 516, distance: 325.2
click at [1114, 516] on div "1M 1.4M 1.05M 625K 435K 425K" at bounding box center [933, 430] width 709 height 613
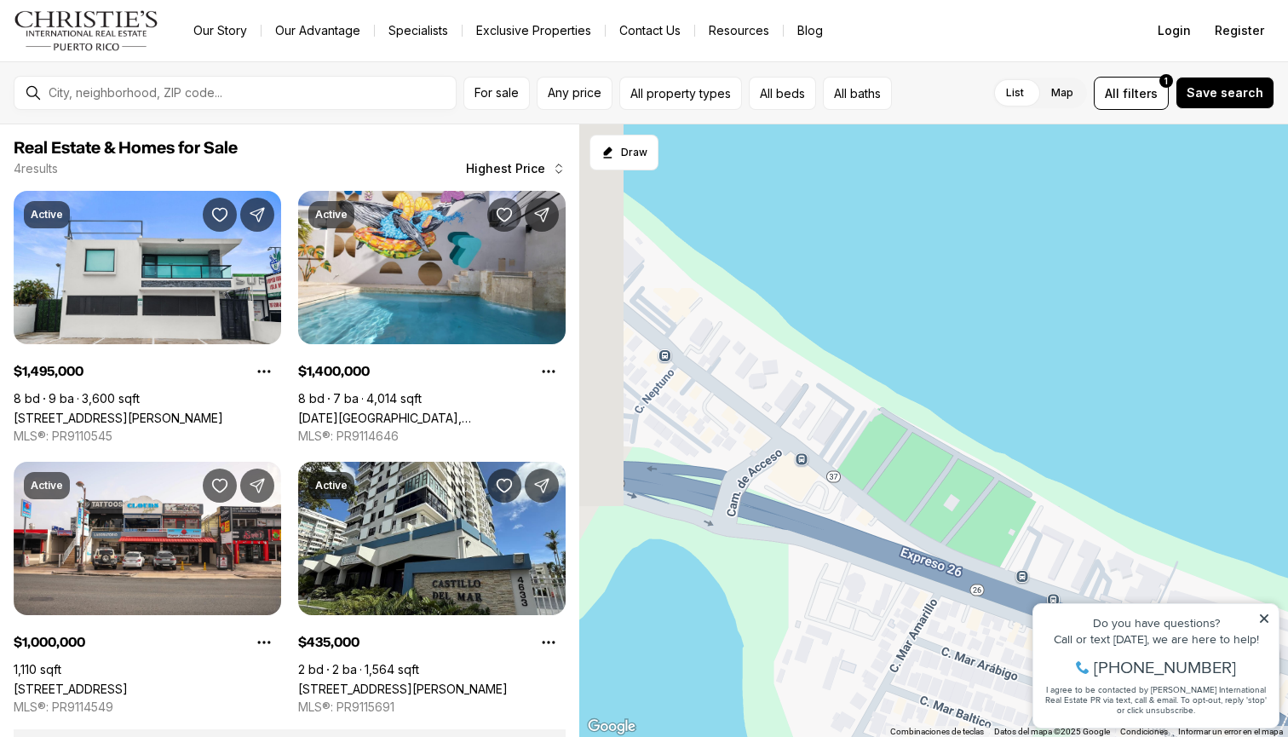
drag, startPoint x: 775, startPoint y: 400, endPoint x: 1021, endPoint y: 544, distance: 284.9
click at [1021, 544] on div "1M 1.4M 435K 1.5M" at bounding box center [933, 430] width 709 height 613
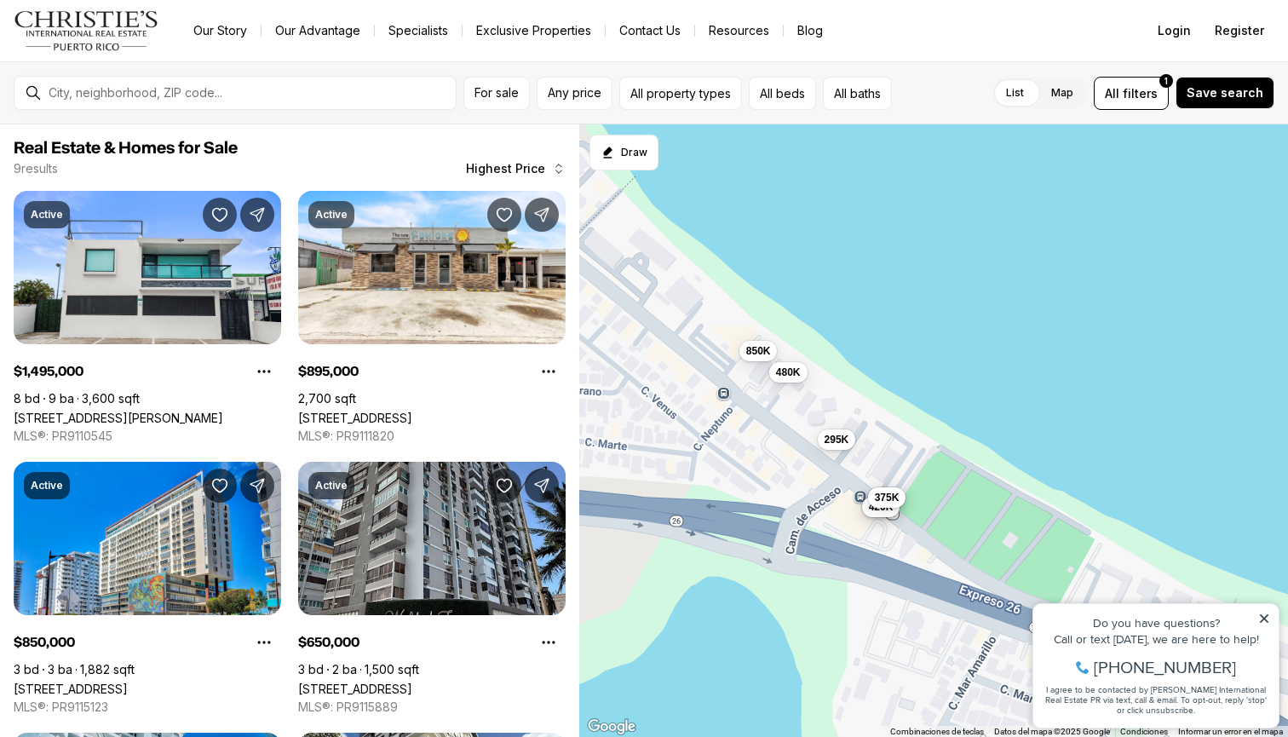
drag, startPoint x: 901, startPoint y: 447, endPoint x: 970, endPoint y: 484, distance: 78.1
click at [970, 484] on div "435K 1.5M 895K 850K 650K 480K 420K 375K 295K" at bounding box center [933, 430] width 709 height 613
click at [837, 438] on span "295K" at bounding box center [837, 438] width 25 height 14
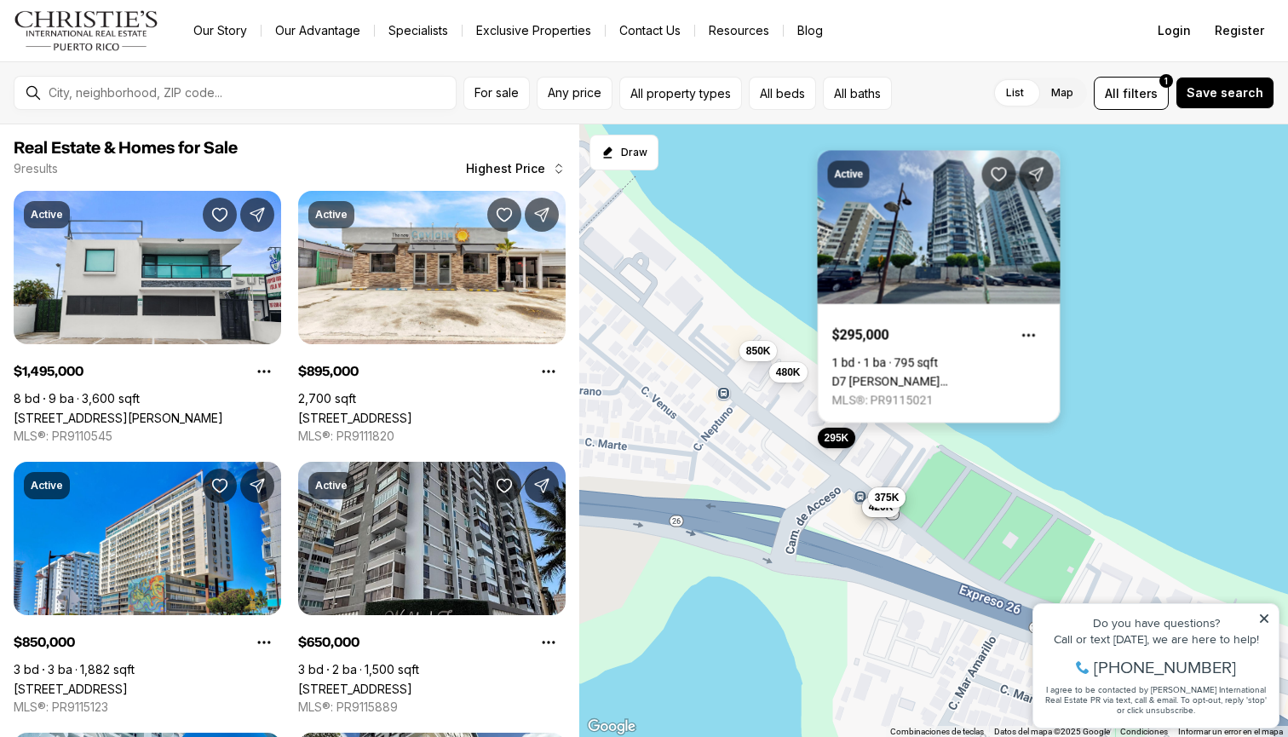
click at [916, 375] on link "D7 MARLIN TOWERS #D7, CAROLINA PR, 00979" at bounding box center [939, 382] width 214 height 14
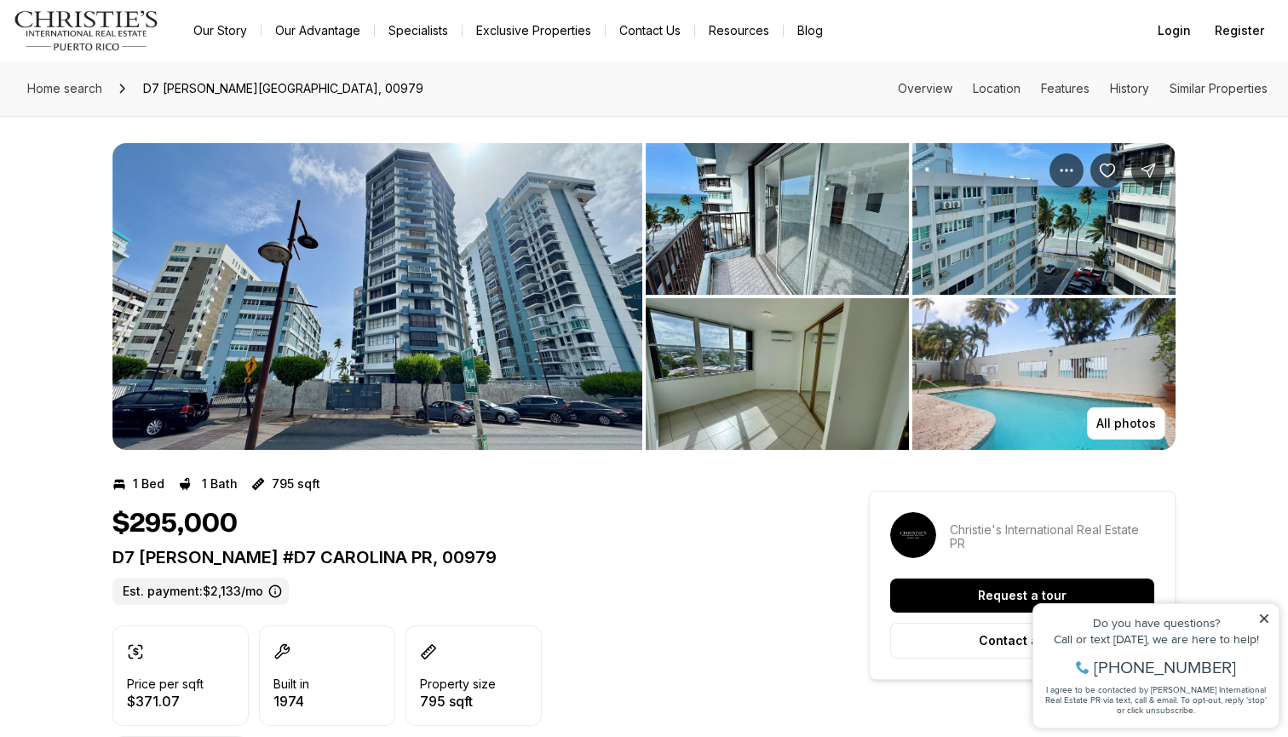
click at [441, 266] on img "View image gallery" at bounding box center [377, 296] width 530 height 307
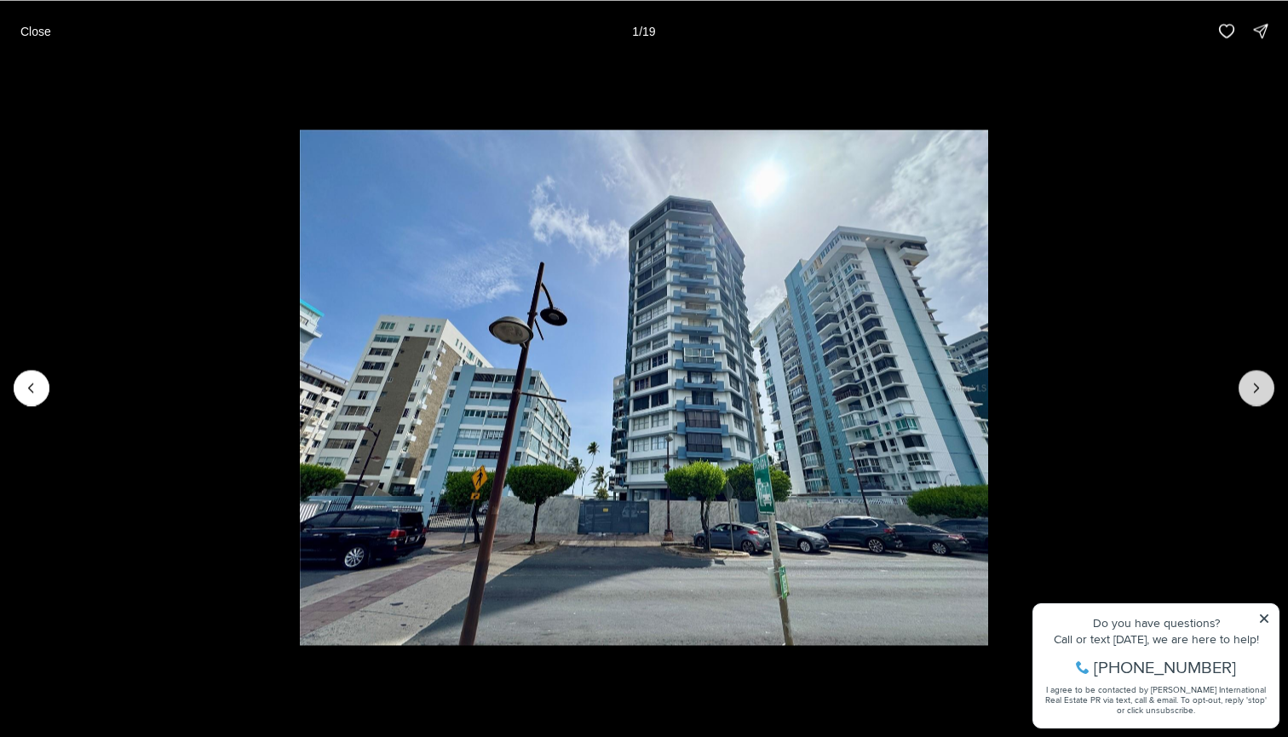
click at [1257, 380] on icon "Next slide" at bounding box center [1256, 387] width 17 height 17
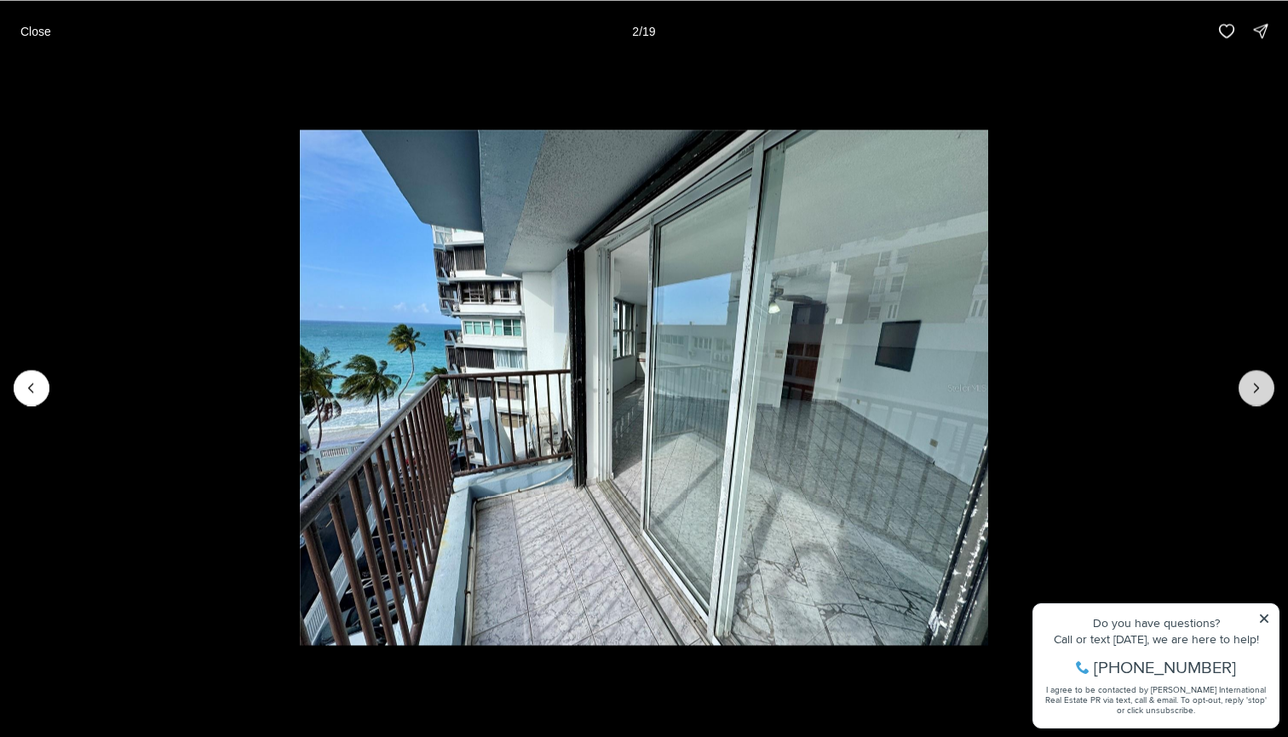
click at [1244, 379] on button "Next slide" at bounding box center [1257, 388] width 36 height 36
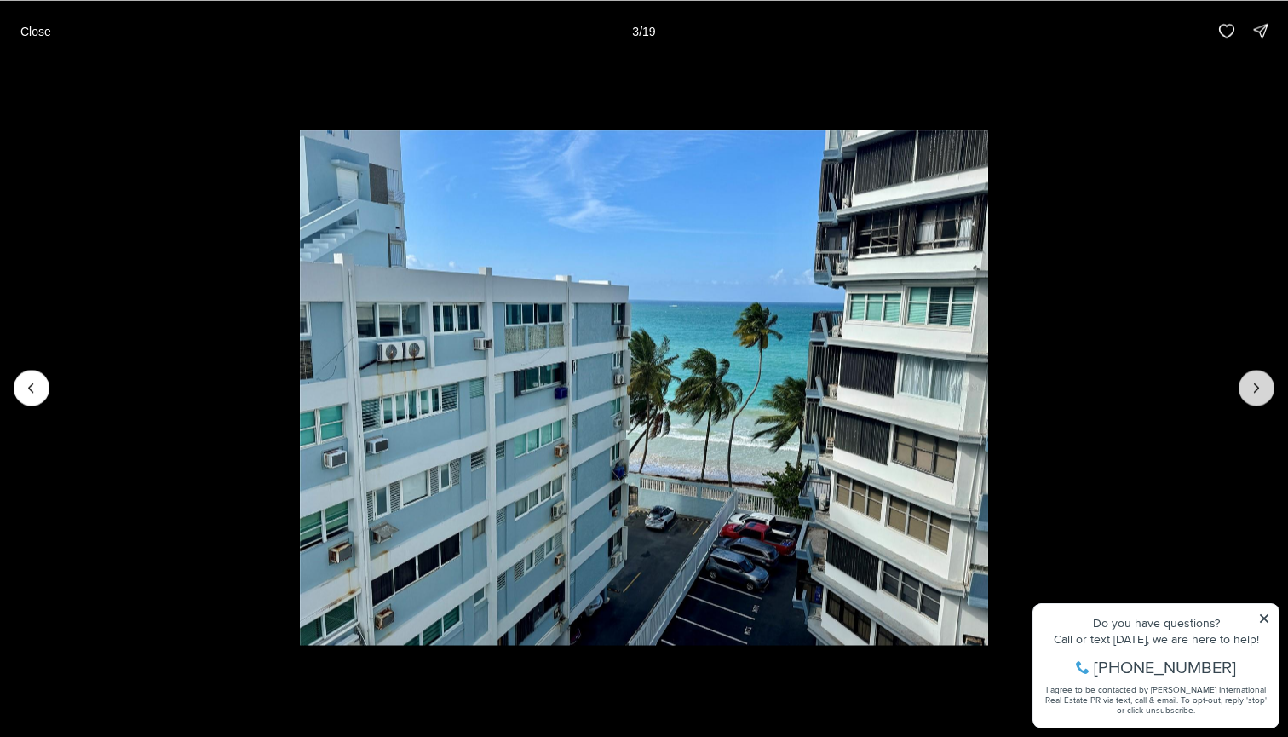
click at [1244, 379] on button "Next slide" at bounding box center [1257, 388] width 36 height 36
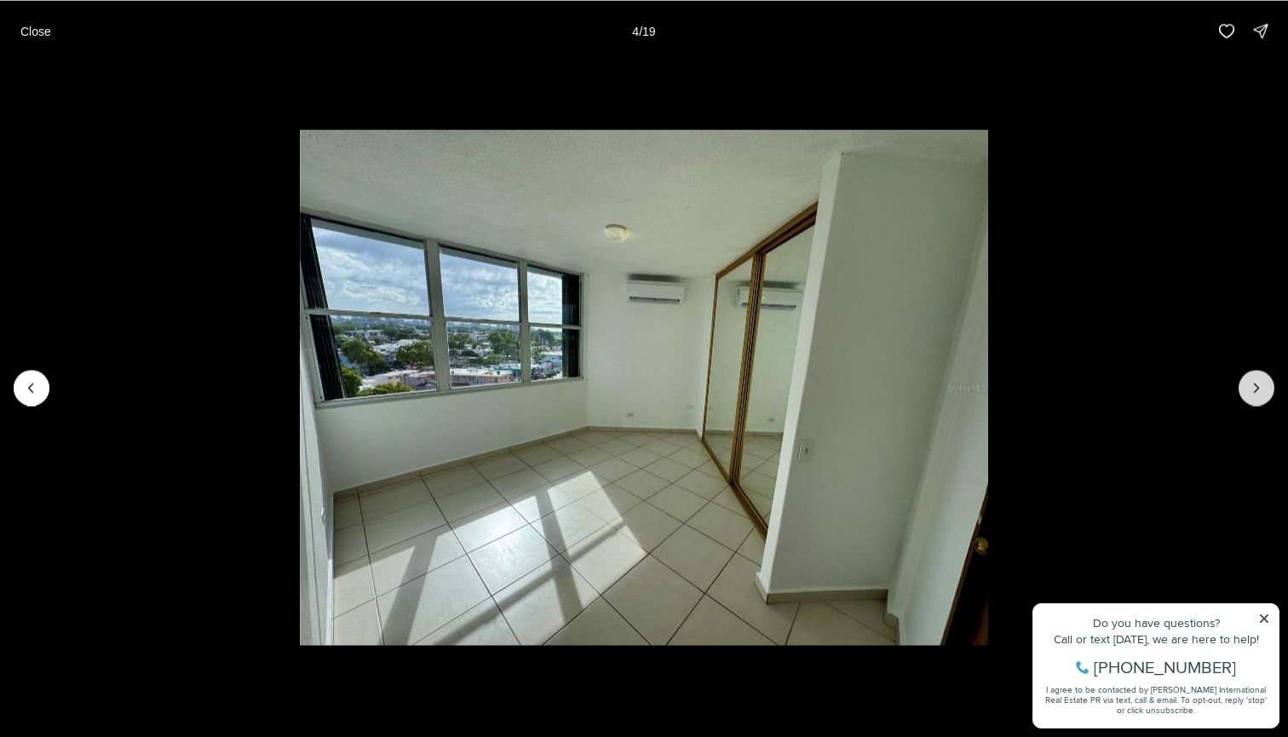
click at [1244, 379] on button "Next slide" at bounding box center [1257, 388] width 36 height 36
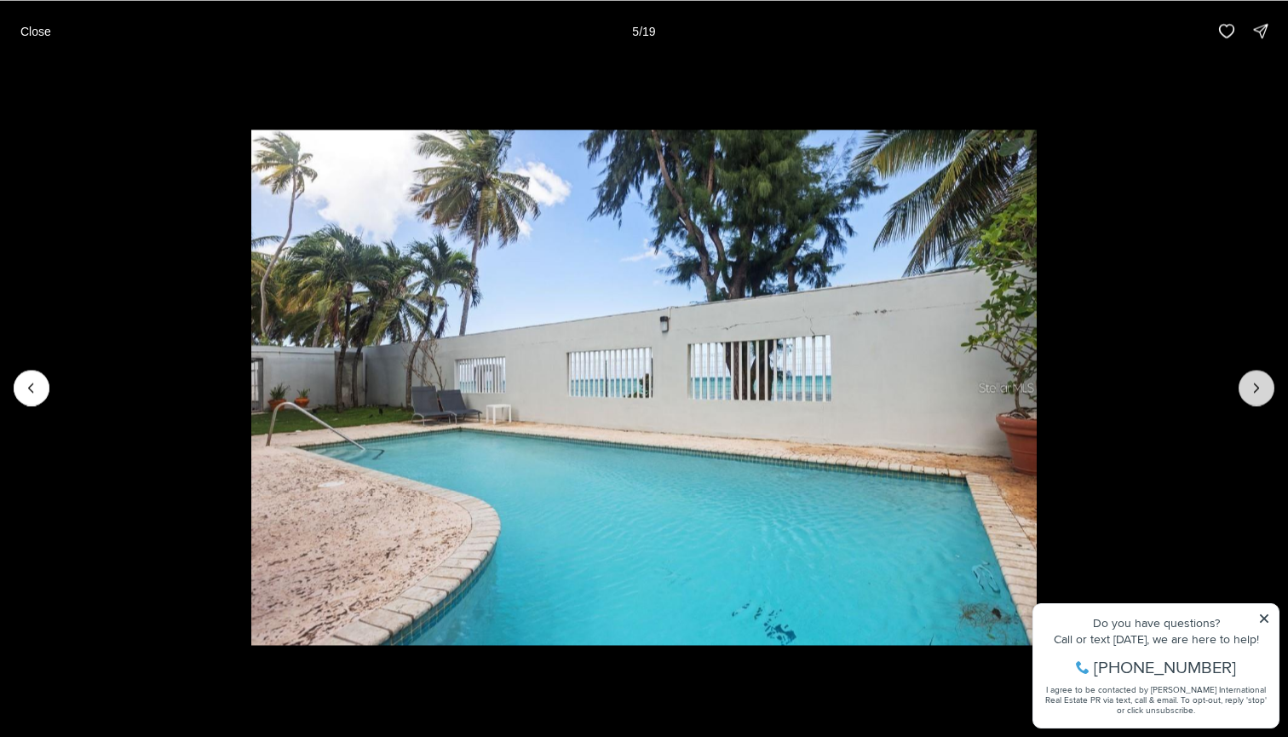
click at [1244, 379] on button "Next slide" at bounding box center [1257, 388] width 36 height 36
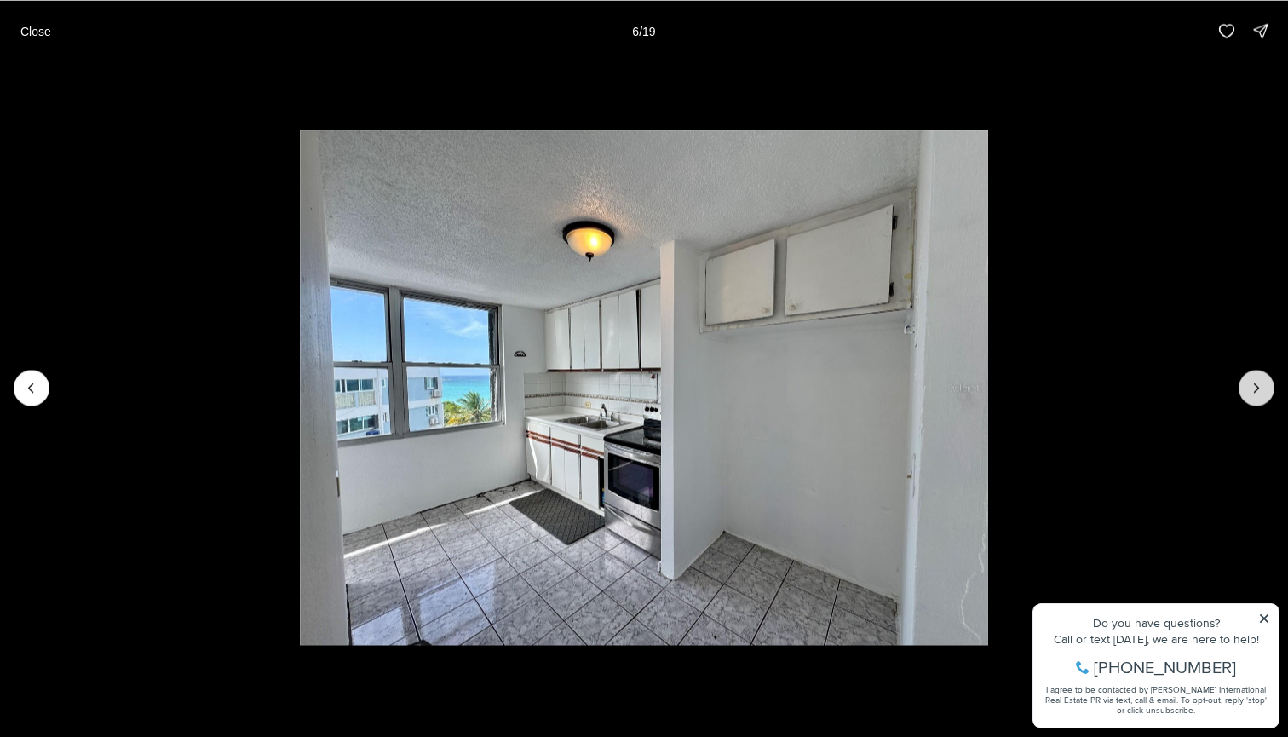
click at [1244, 379] on button "Next slide" at bounding box center [1257, 388] width 36 height 36
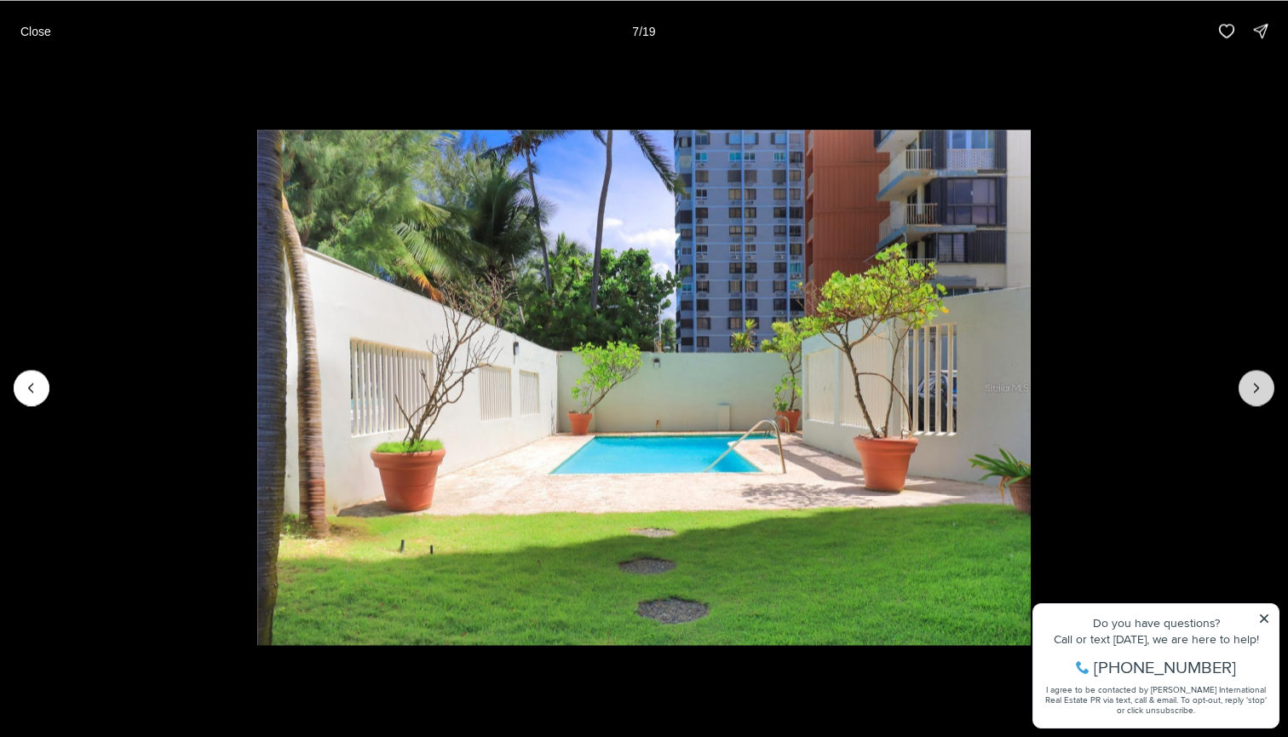
click at [1244, 379] on button "Next slide" at bounding box center [1257, 388] width 36 height 36
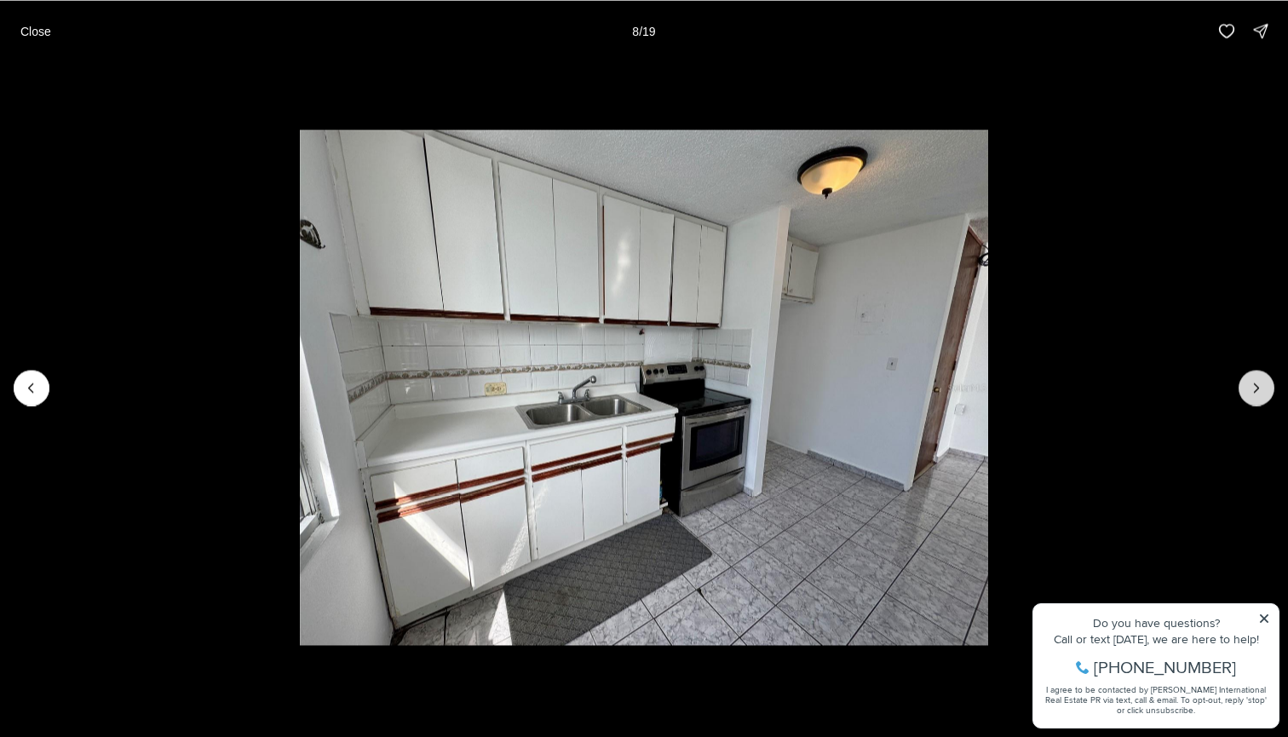
click at [1244, 379] on button "Next slide" at bounding box center [1257, 388] width 36 height 36
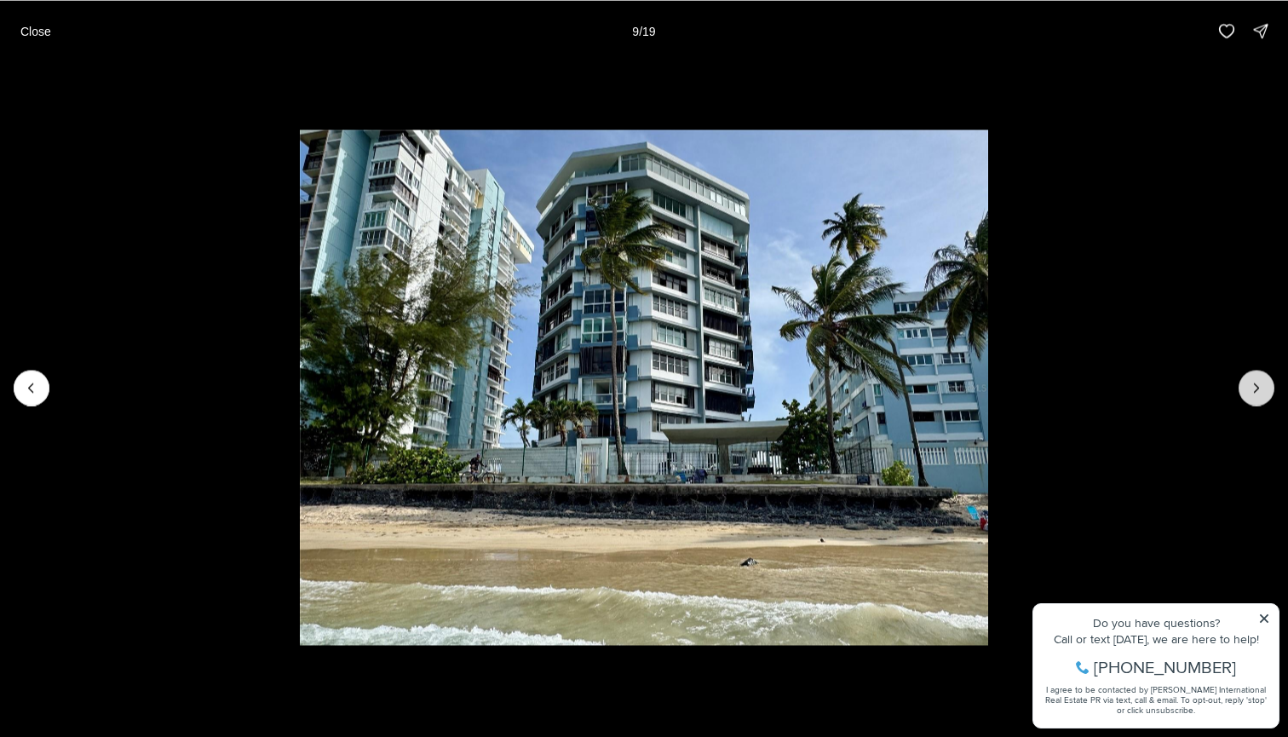
click at [1244, 379] on button "Next slide" at bounding box center [1257, 388] width 36 height 36
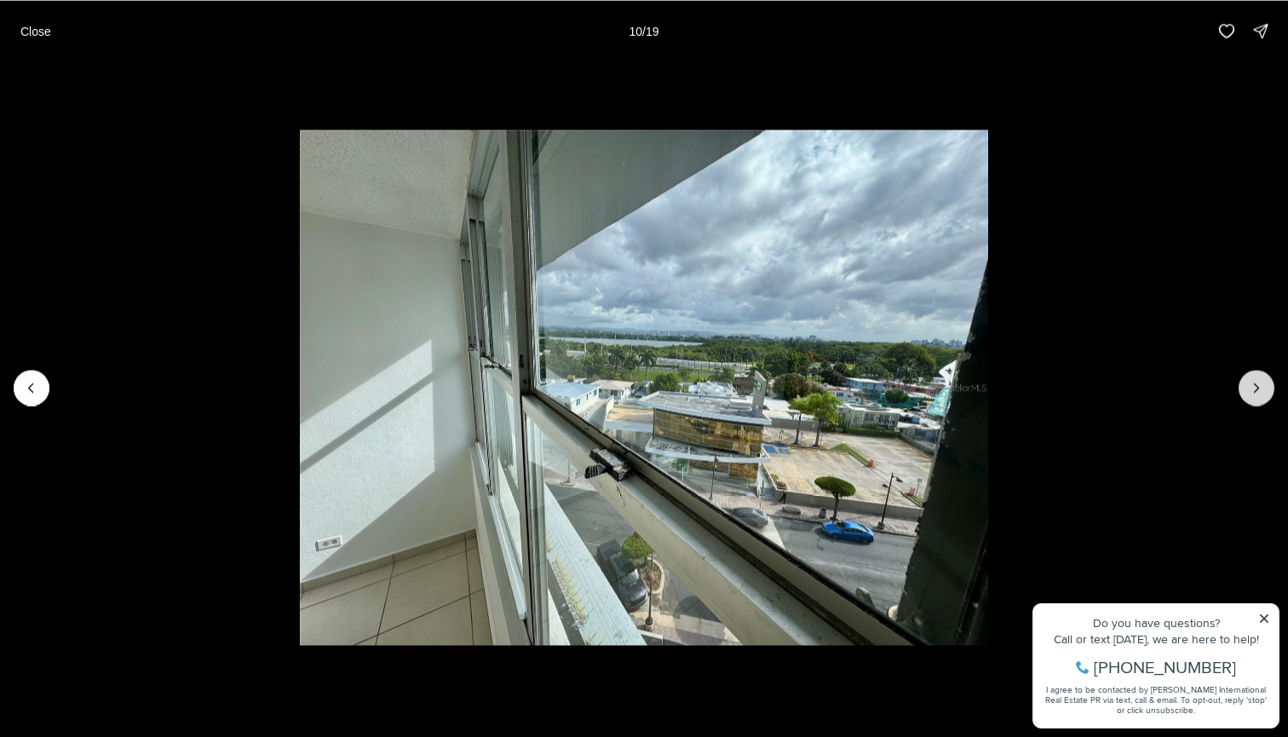
click at [1244, 379] on button "Next slide" at bounding box center [1257, 388] width 36 height 36
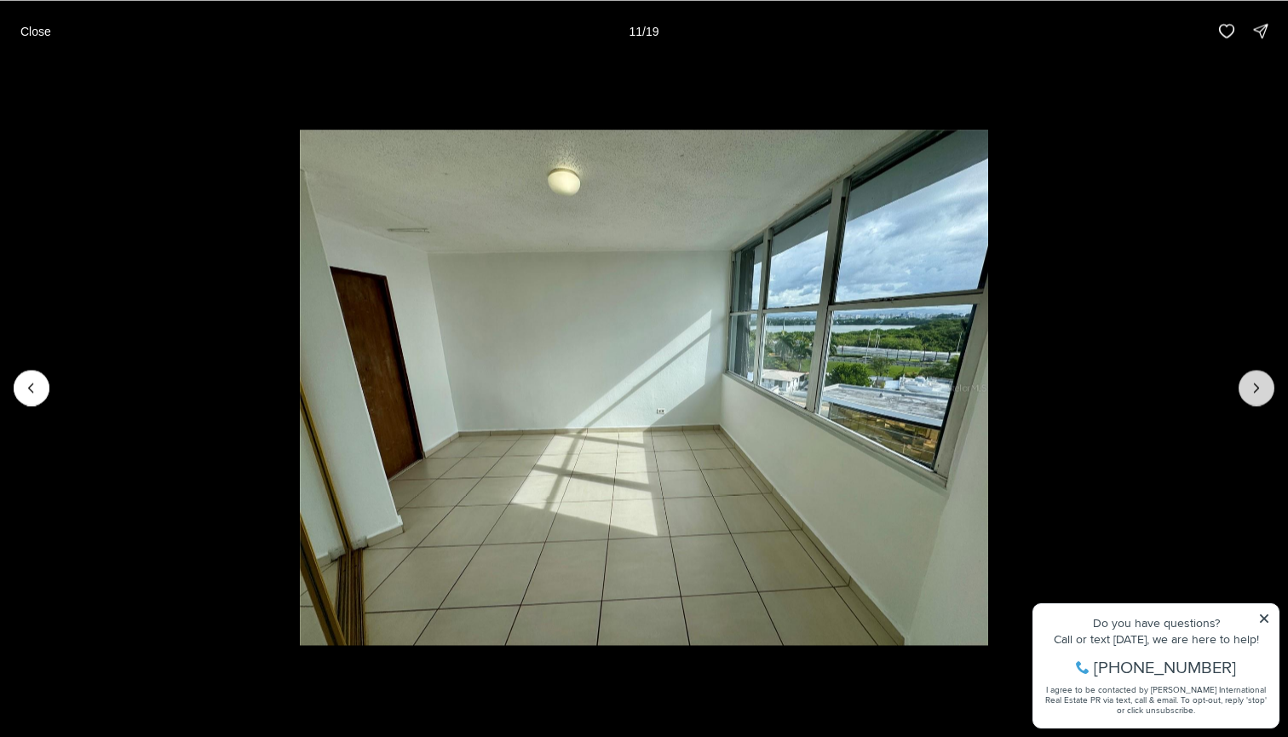
click at [1244, 379] on button "Next slide" at bounding box center [1257, 388] width 36 height 36
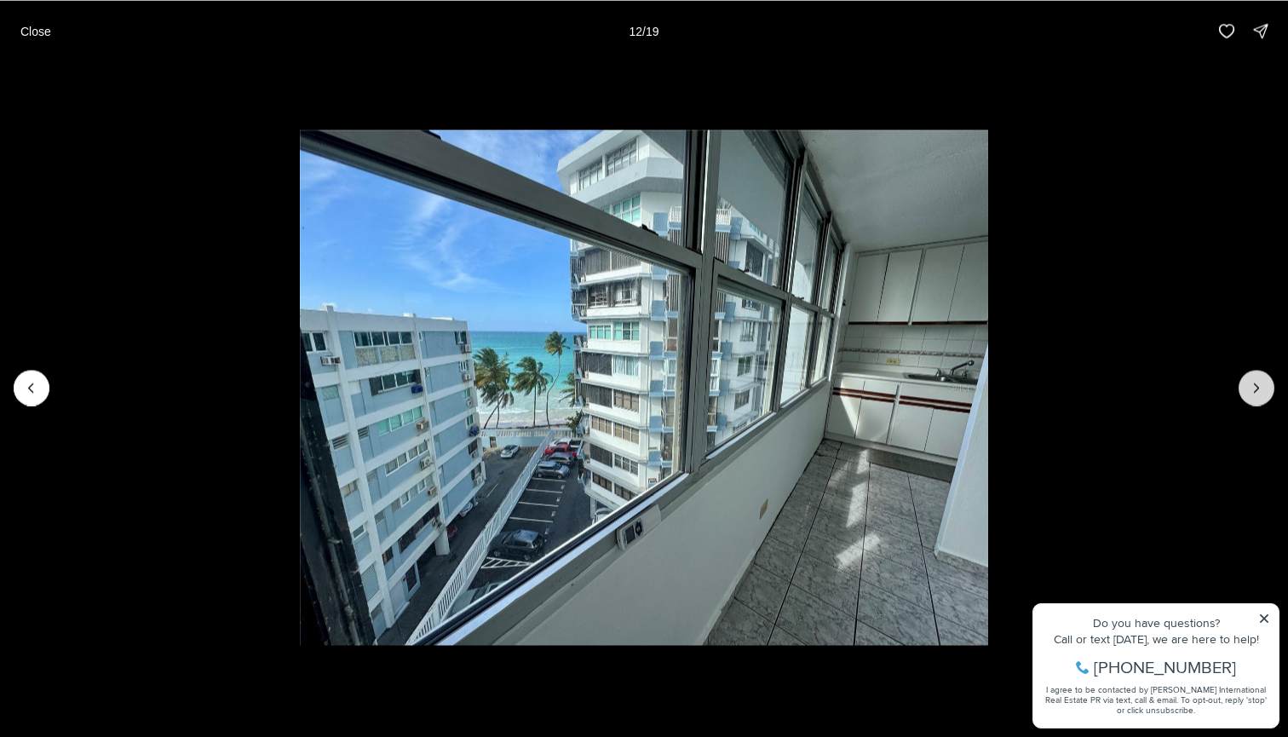
click at [1244, 379] on button "Next slide" at bounding box center [1257, 388] width 36 height 36
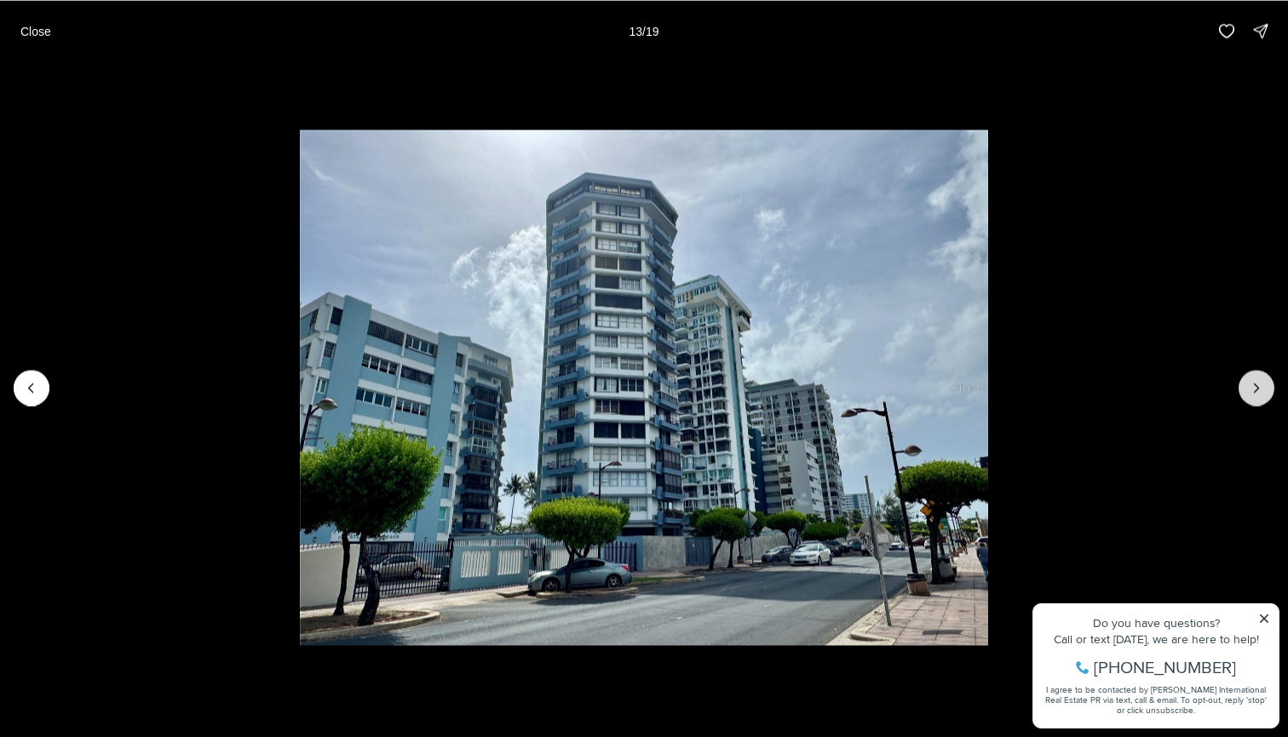
click at [1244, 379] on button "Next slide" at bounding box center [1257, 388] width 36 height 36
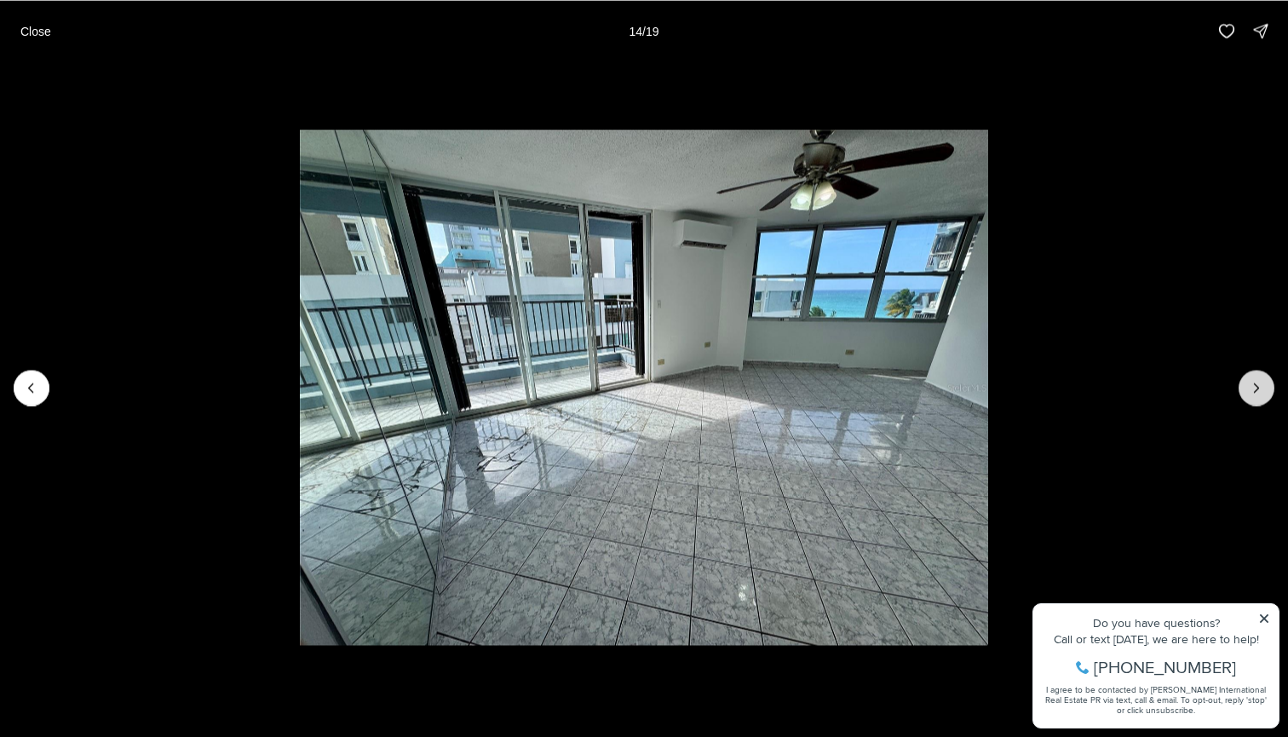
click at [1244, 379] on button "Next slide" at bounding box center [1257, 388] width 36 height 36
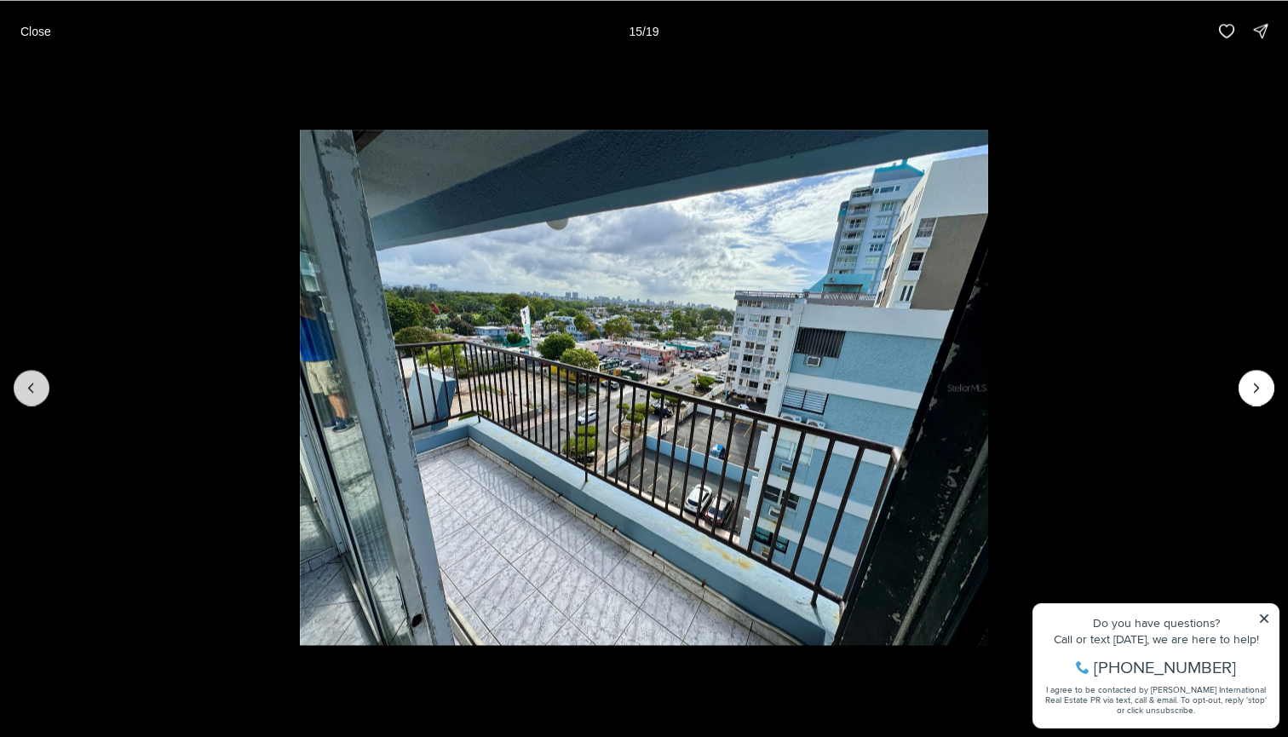
click at [45, 387] on button "Previous slide" at bounding box center [32, 388] width 36 height 36
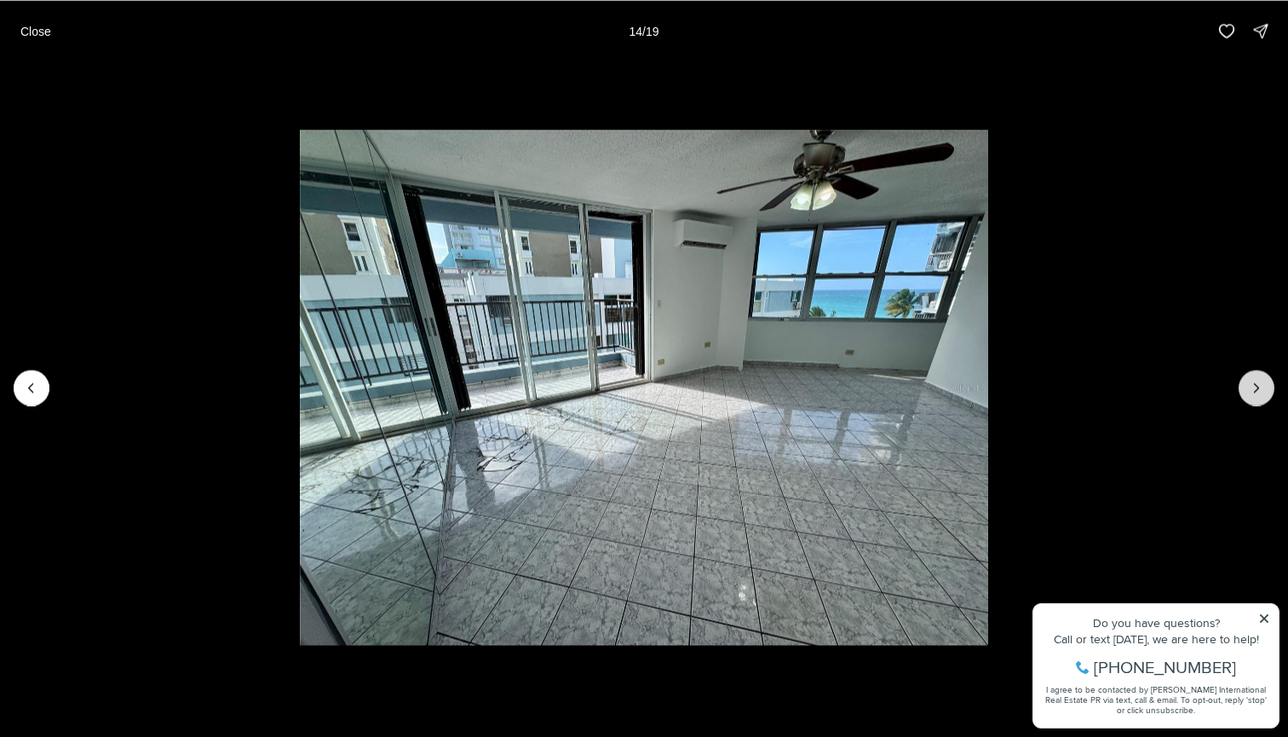
click at [1260, 392] on icon "Next slide" at bounding box center [1256, 387] width 17 height 17
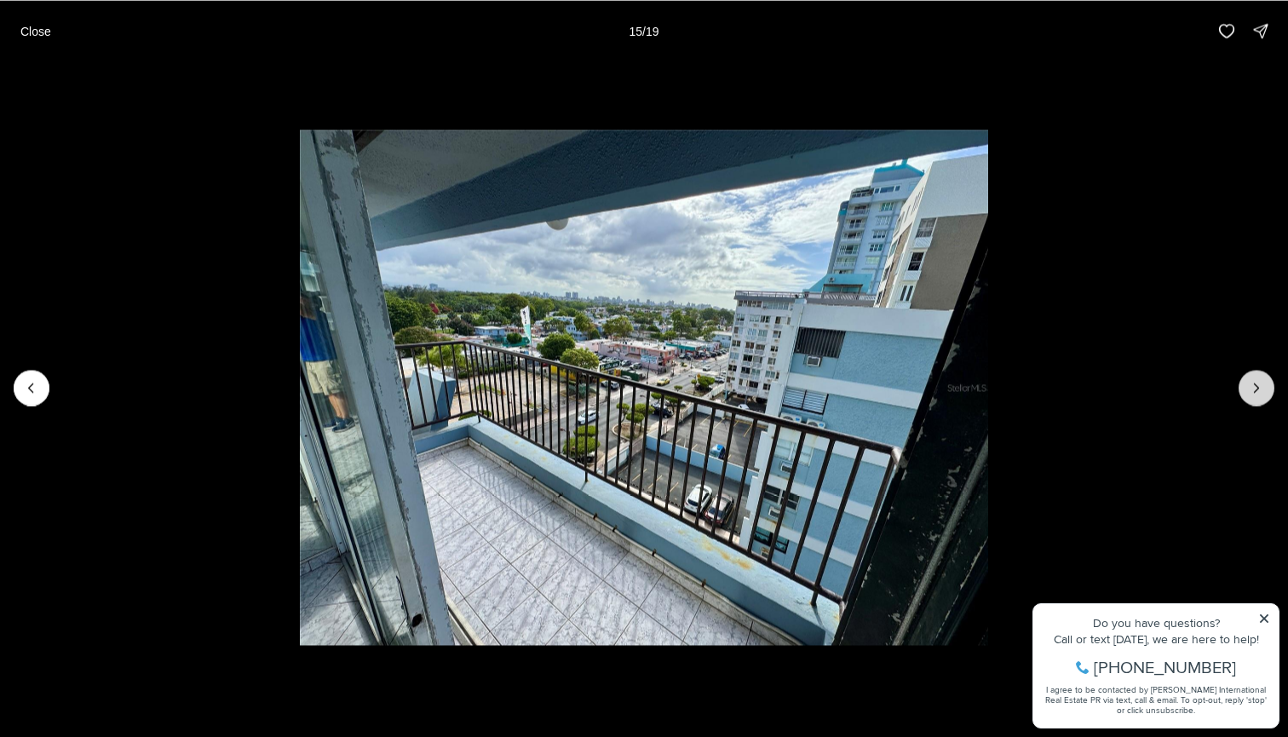
click at [1260, 392] on icon "Next slide" at bounding box center [1256, 387] width 17 height 17
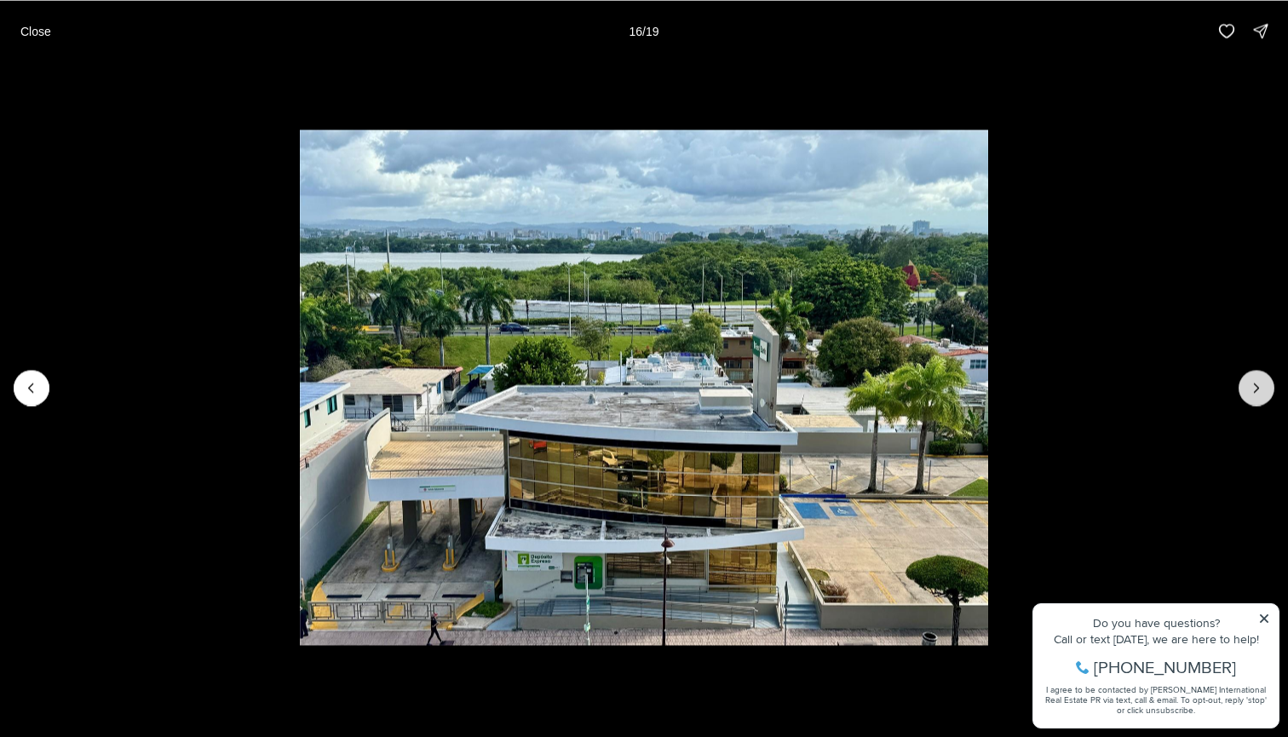
click at [1260, 392] on icon "Next slide" at bounding box center [1256, 387] width 17 height 17
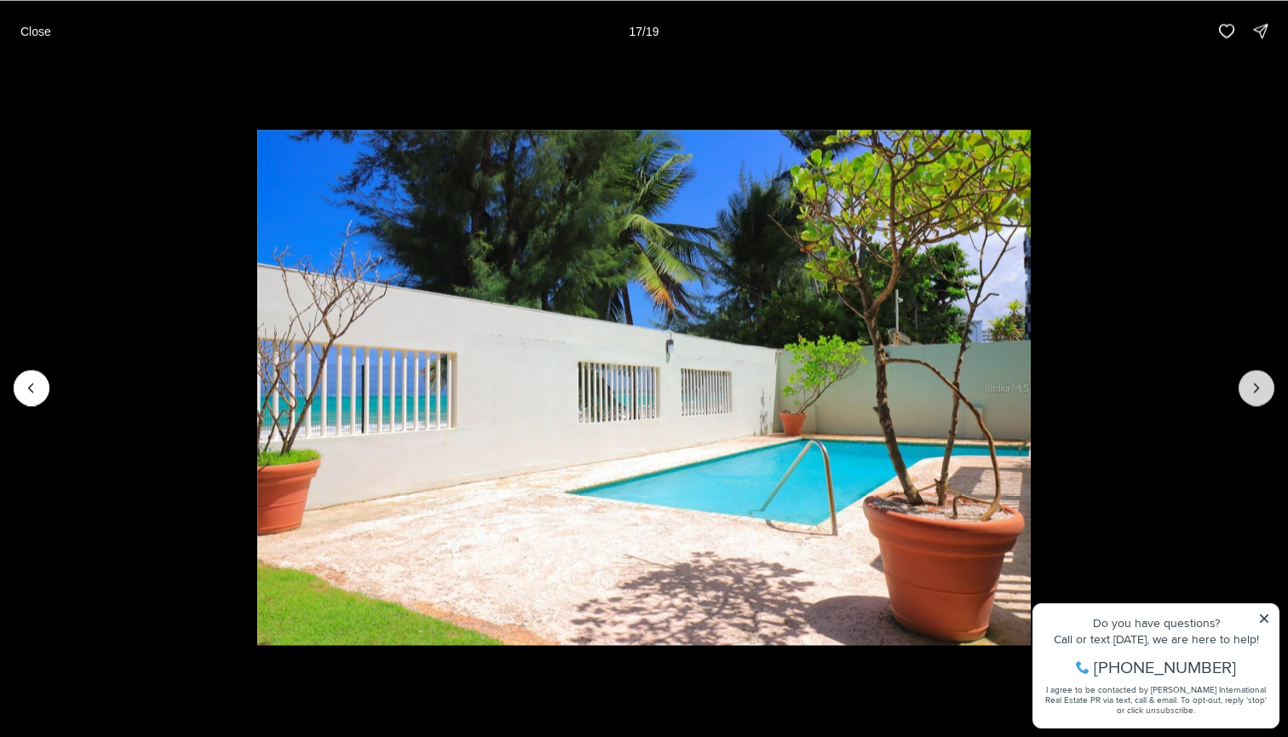
click at [1260, 392] on icon "Next slide" at bounding box center [1256, 387] width 17 height 17
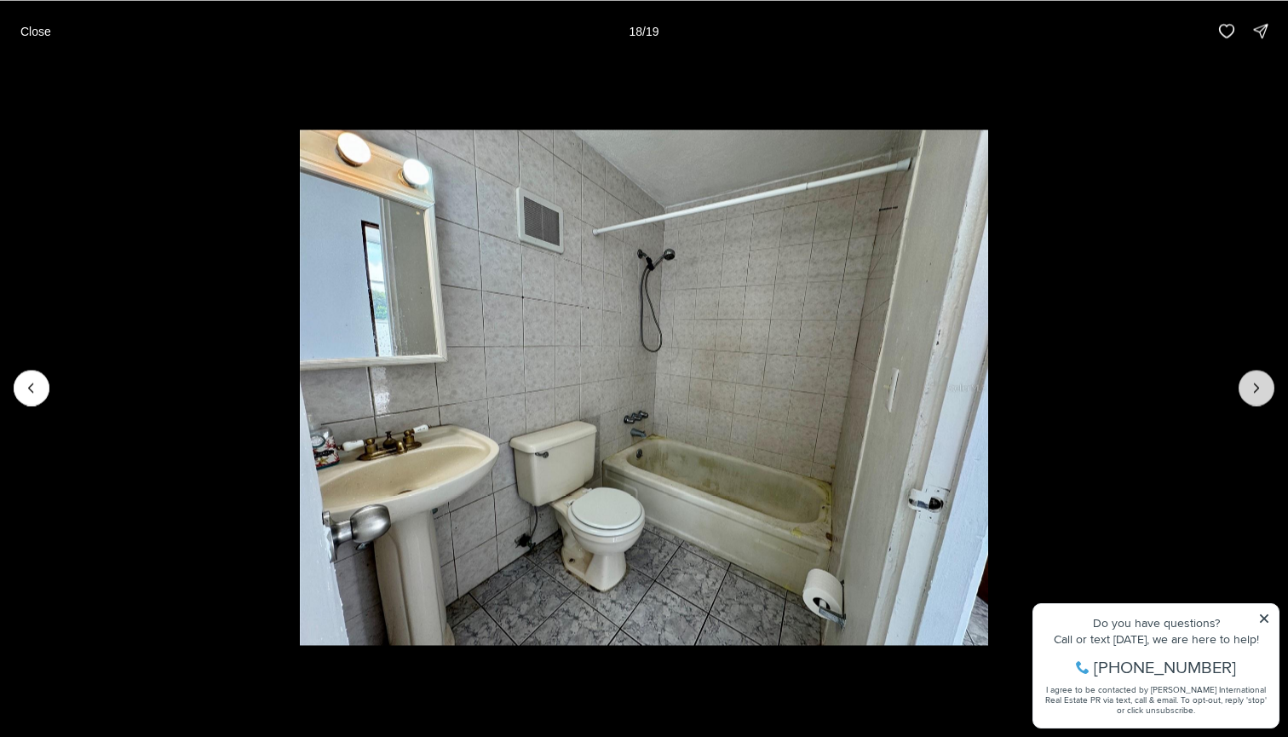
click at [1260, 392] on icon "Next slide" at bounding box center [1256, 387] width 17 height 17
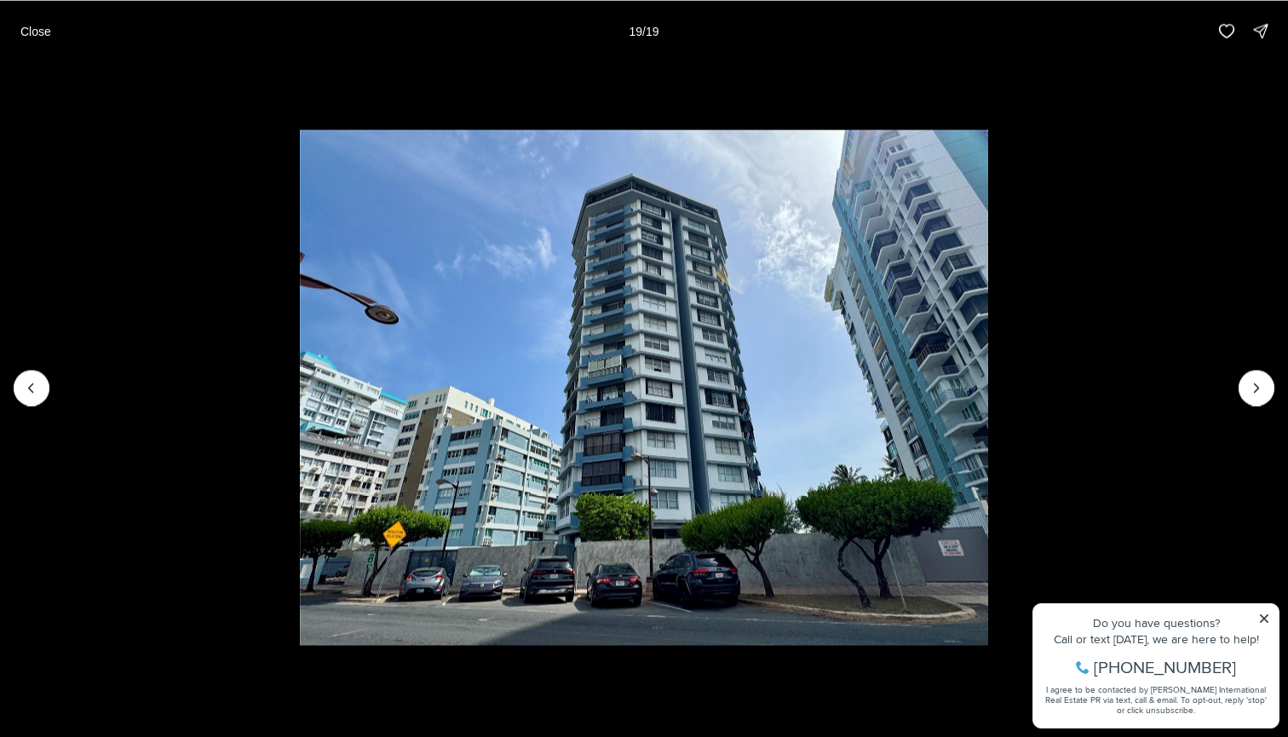
click at [300, 371] on img "19 of 19" at bounding box center [644, 387] width 688 height 516
click at [1253, 390] on div at bounding box center [1257, 388] width 36 height 36
click at [1264, 389] on div at bounding box center [1257, 388] width 36 height 36
click at [39, 31] on p "Close" at bounding box center [35, 31] width 31 height 14
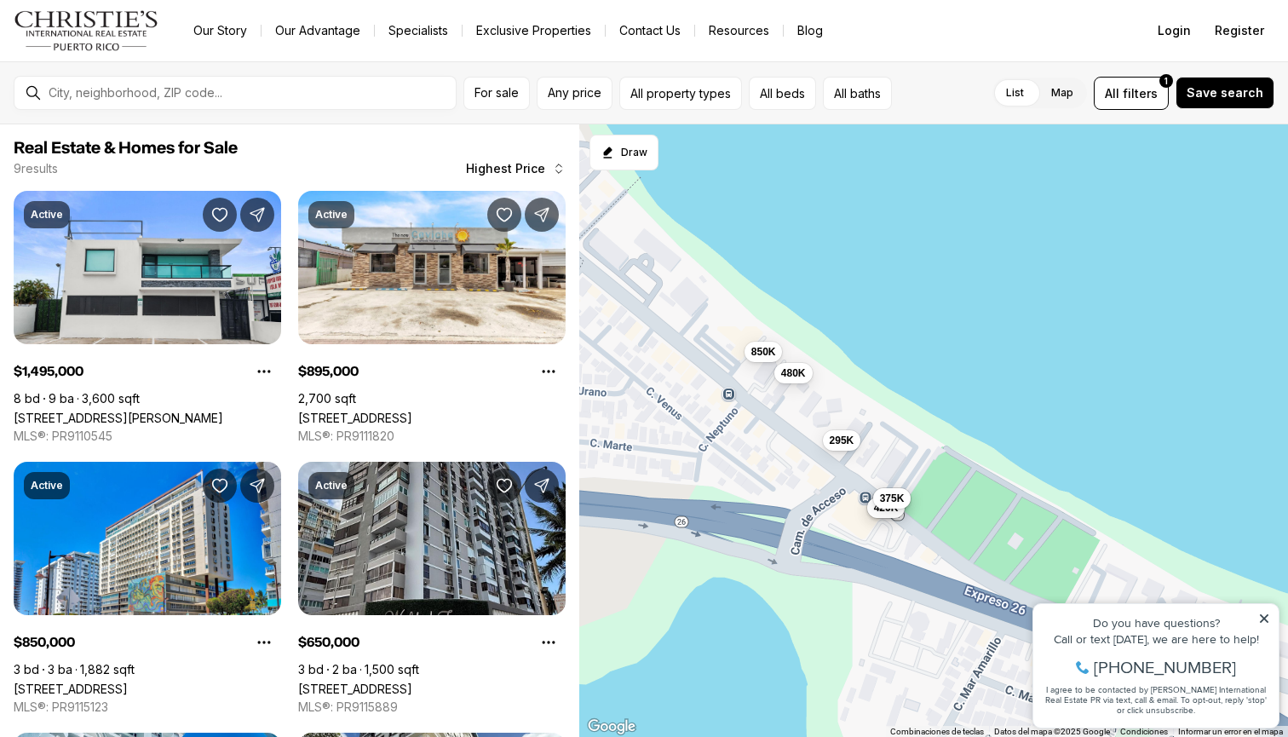
click at [799, 452] on div "1.5M 895K 850K 650K 480K 435K 420K 375K 295K" at bounding box center [933, 430] width 709 height 613
click at [890, 508] on span "420K" at bounding box center [886, 506] width 25 height 14
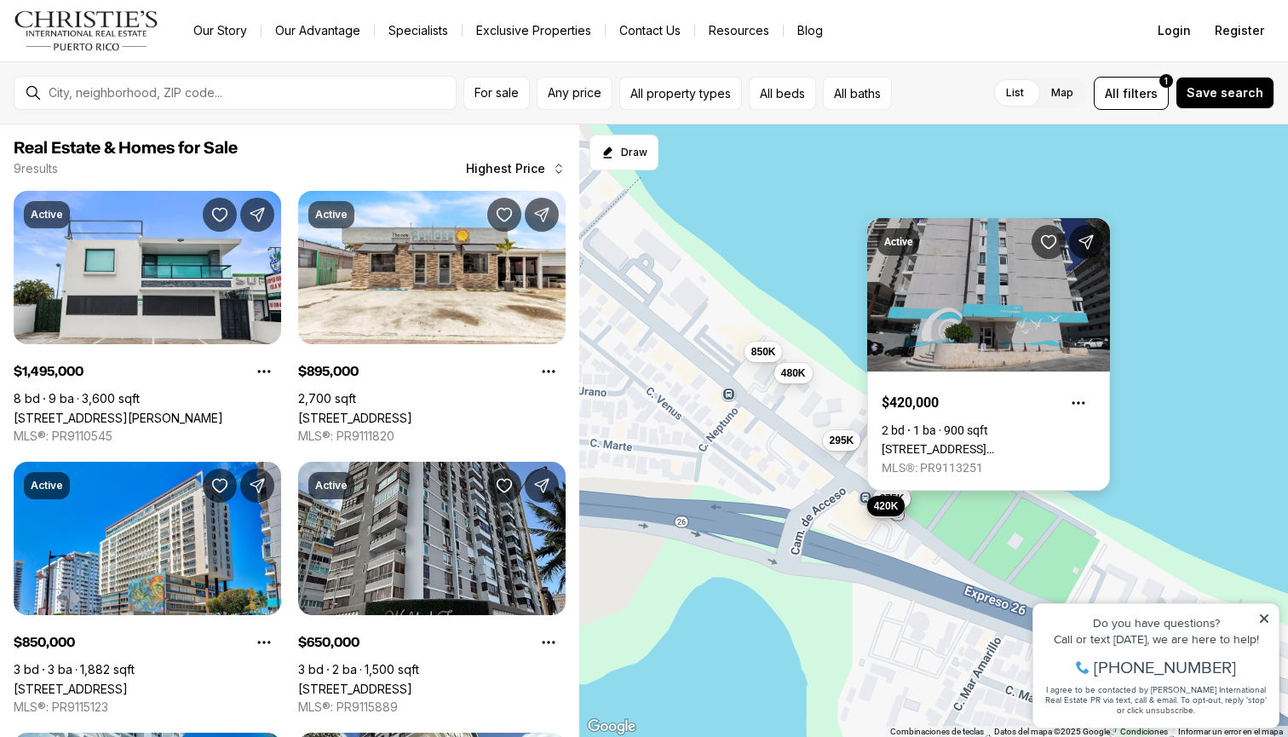
click at [976, 442] on link "[STREET_ADDRESS] [GEOGRAPHIC_DATA] #904, [GEOGRAPHIC_DATA], 00979" at bounding box center [989, 449] width 214 height 14
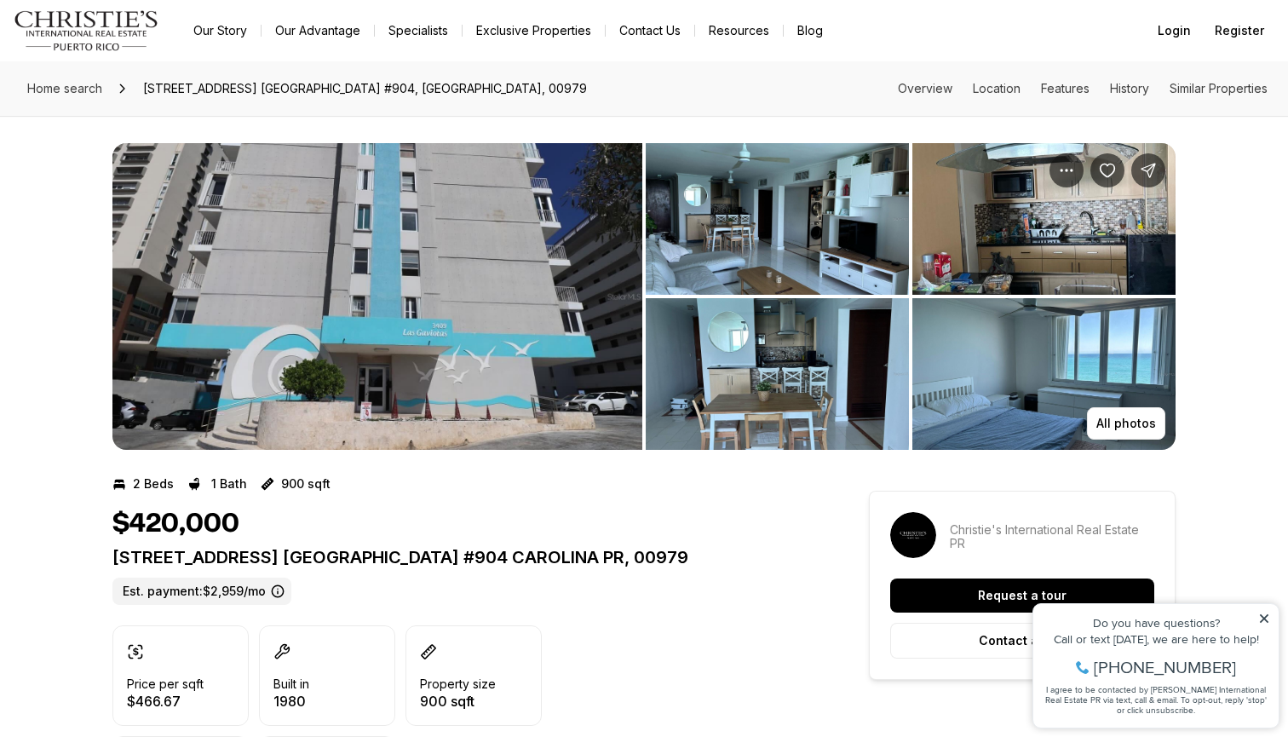
click at [434, 302] on img "View image gallery" at bounding box center [377, 296] width 530 height 307
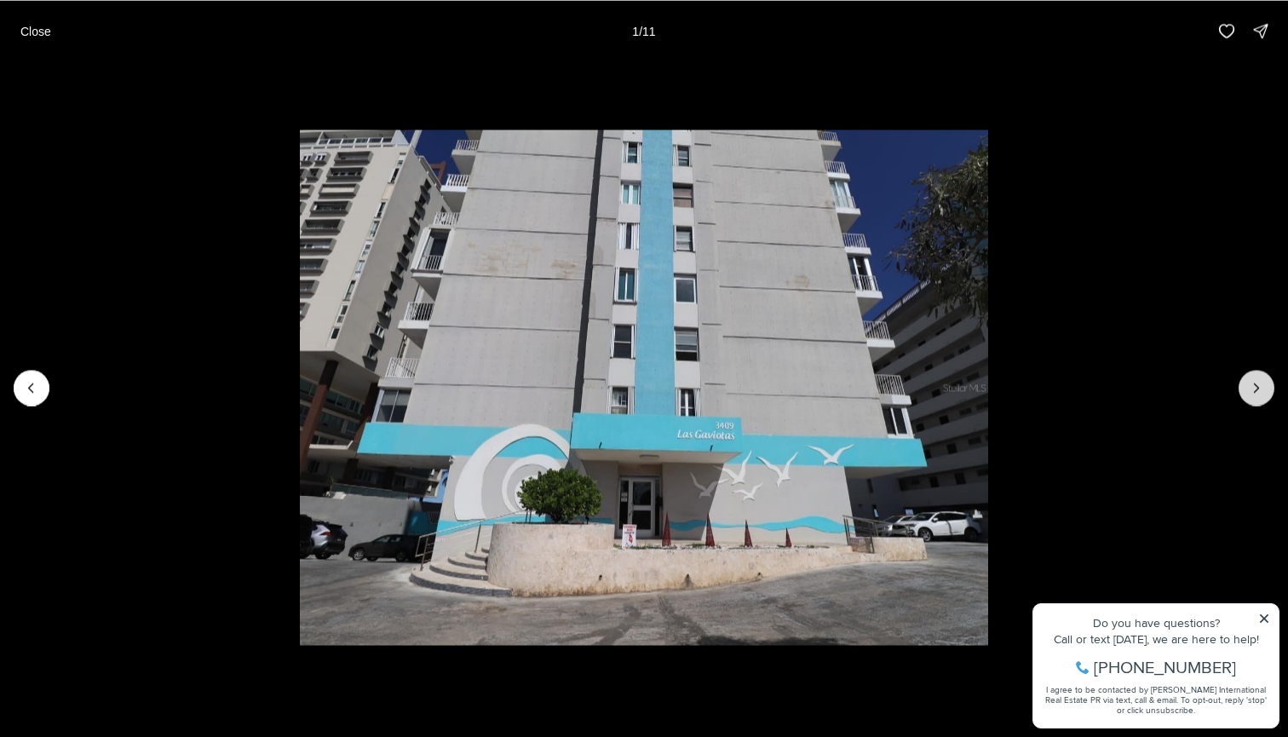
click at [1243, 385] on button "Next slide" at bounding box center [1257, 388] width 36 height 36
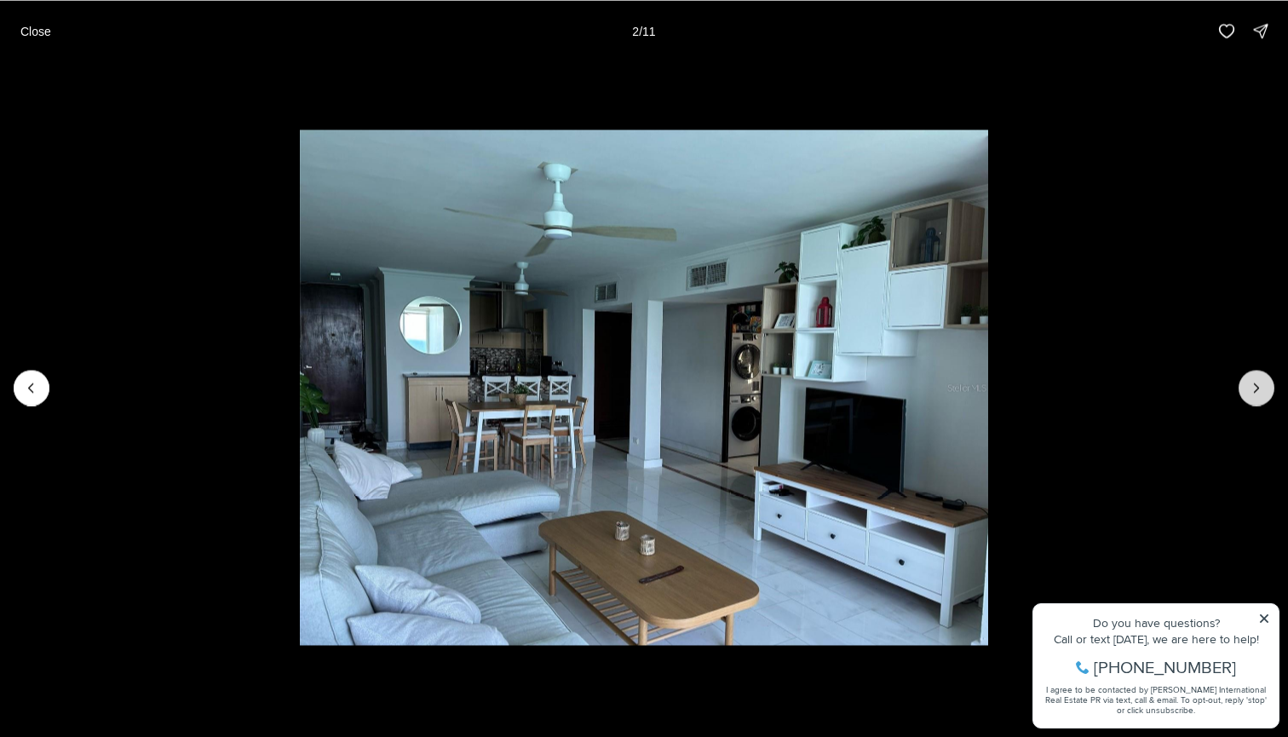
click at [1243, 385] on button "Next slide" at bounding box center [1257, 388] width 36 height 36
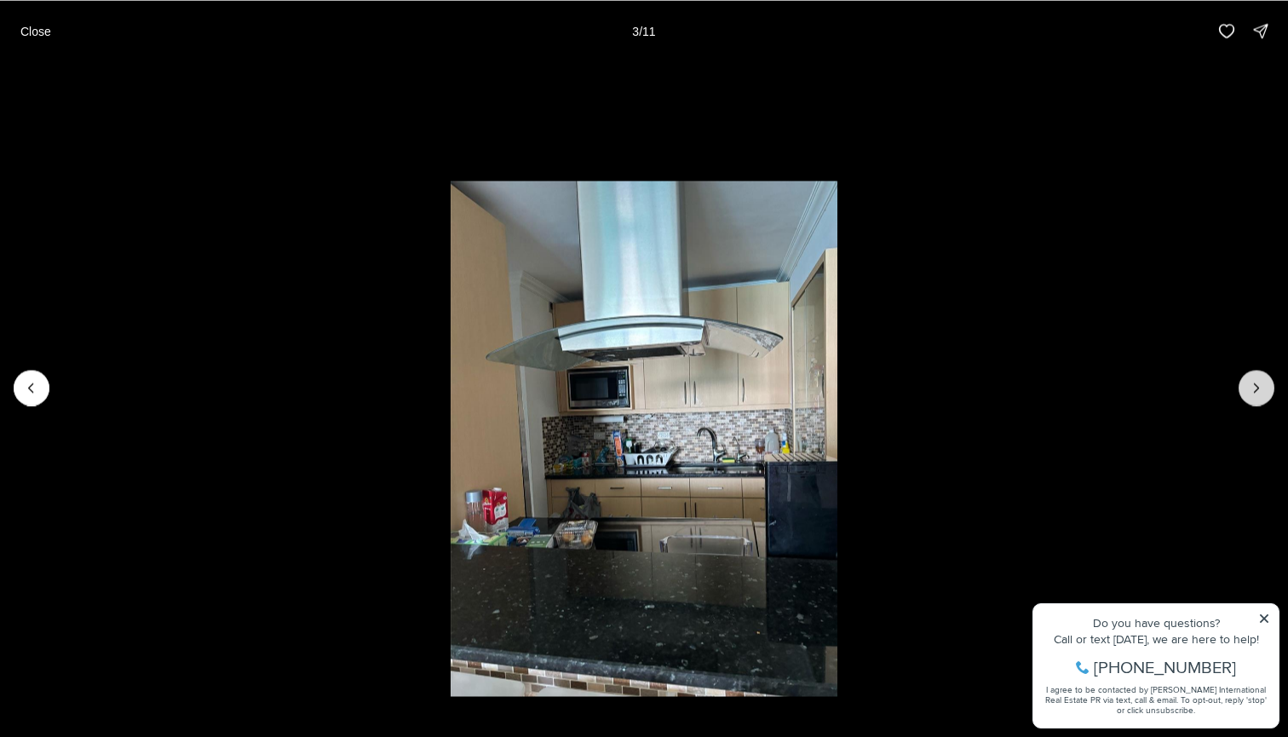
click at [1243, 385] on button "Next slide" at bounding box center [1257, 388] width 36 height 36
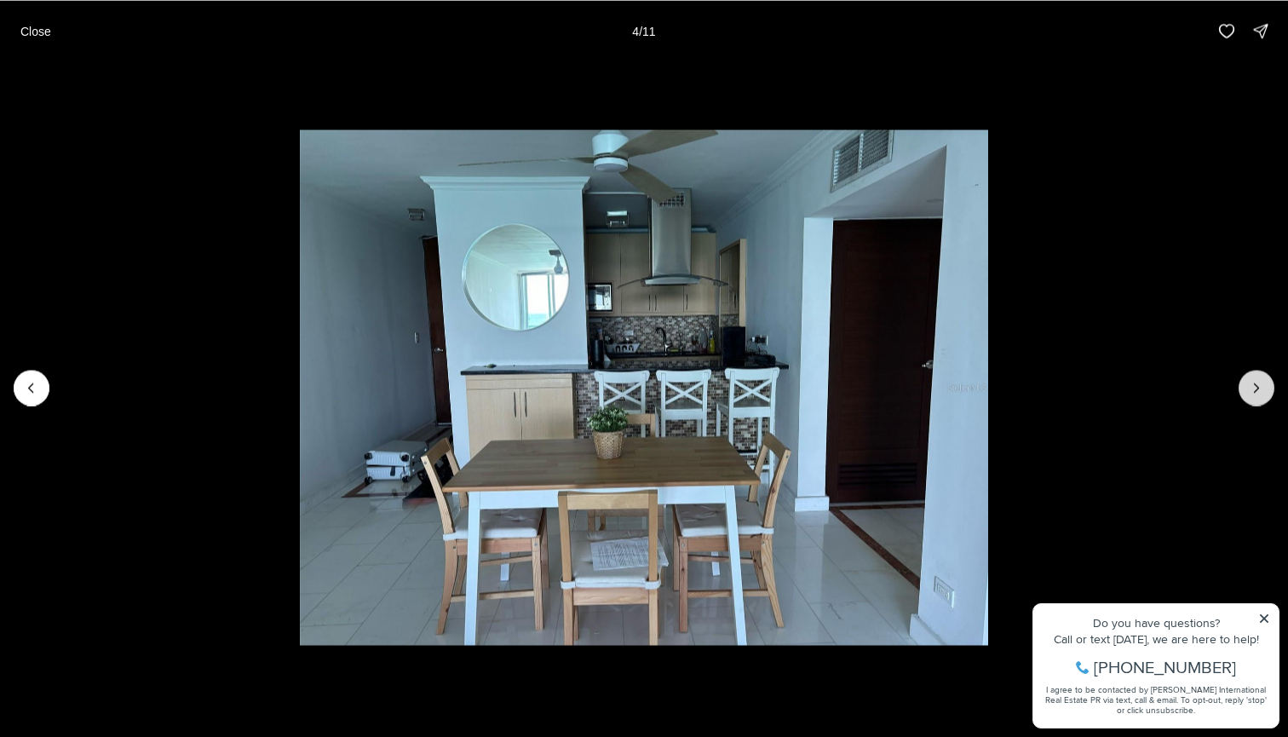
click at [1243, 385] on button "Next slide" at bounding box center [1257, 388] width 36 height 36
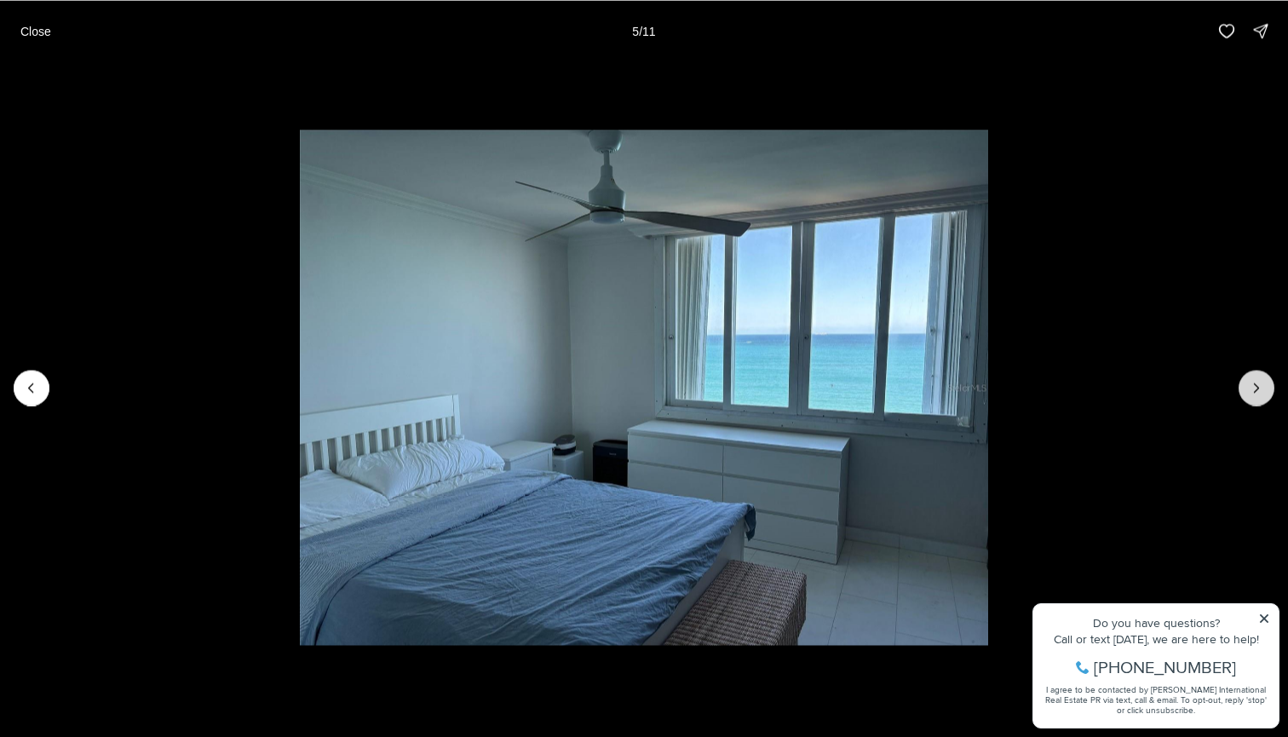
click at [1243, 385] on button "Next slide" at bounding box center [1257, 388] width 36 height 36
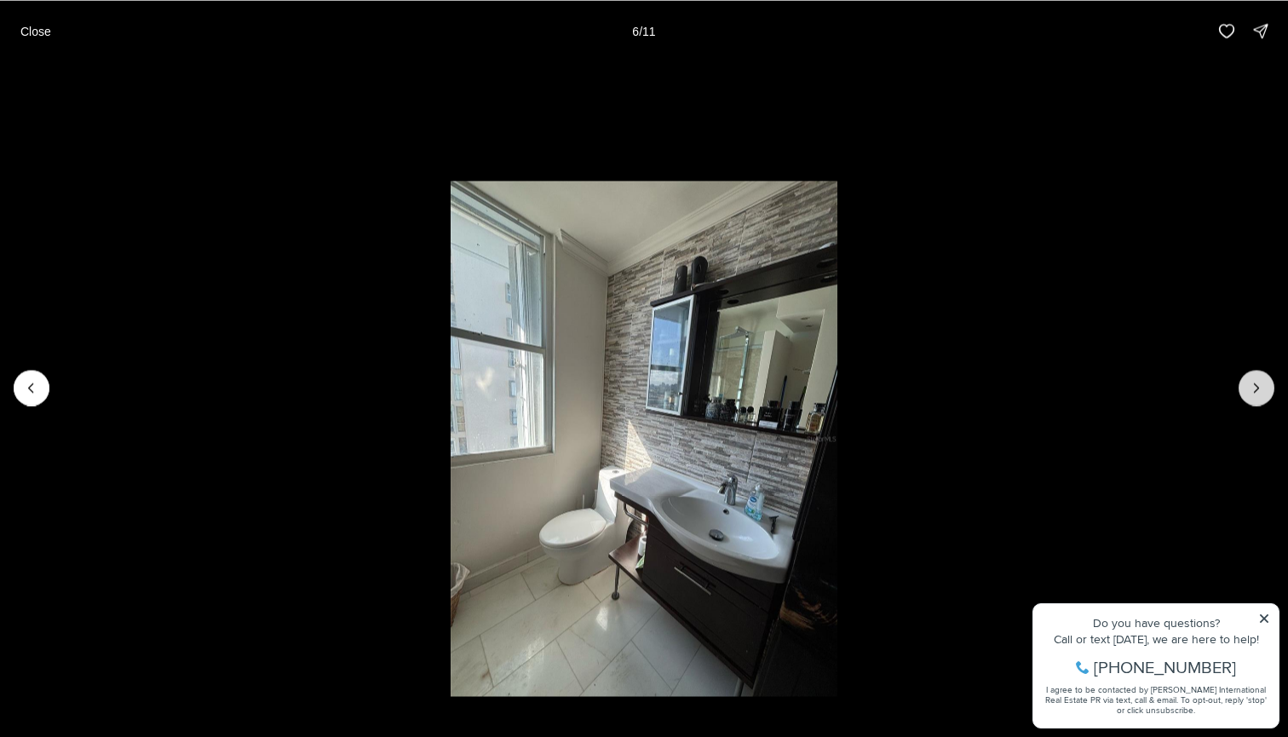
click at [1243, 385] on button "Next slide" at bounding box center [1257, 388] width 36 height 36
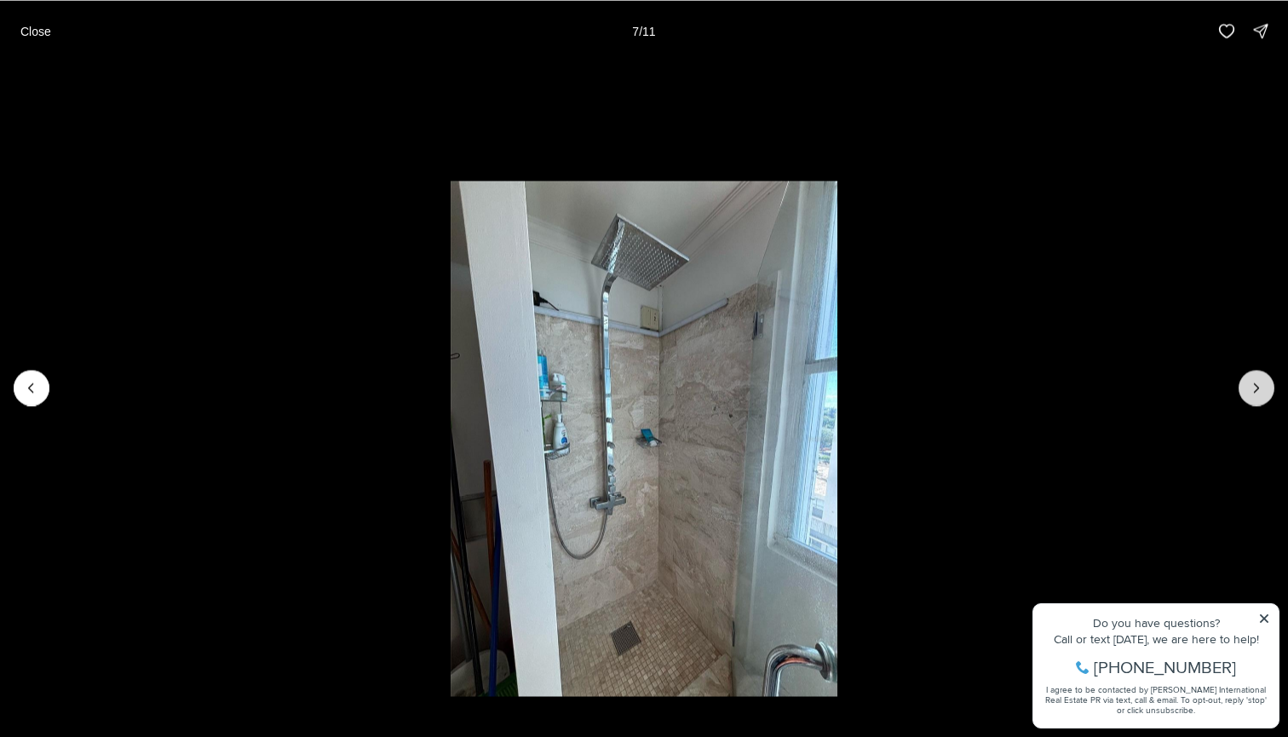
click at [1243, 385] on button "Next slide" at bounding box center [1257, 388] width 36 height 36
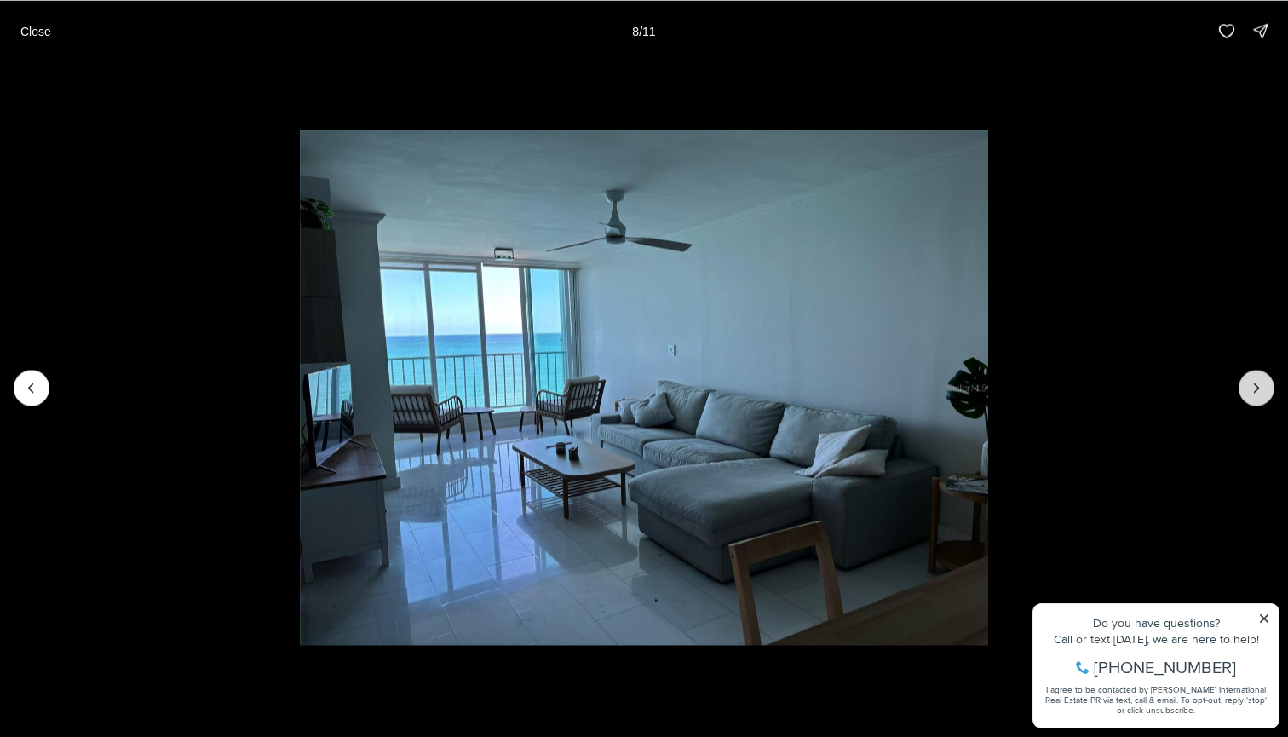
click at [1243, 385] on button "Next slide" at bounding box center [1257, 388] width 36 height 36
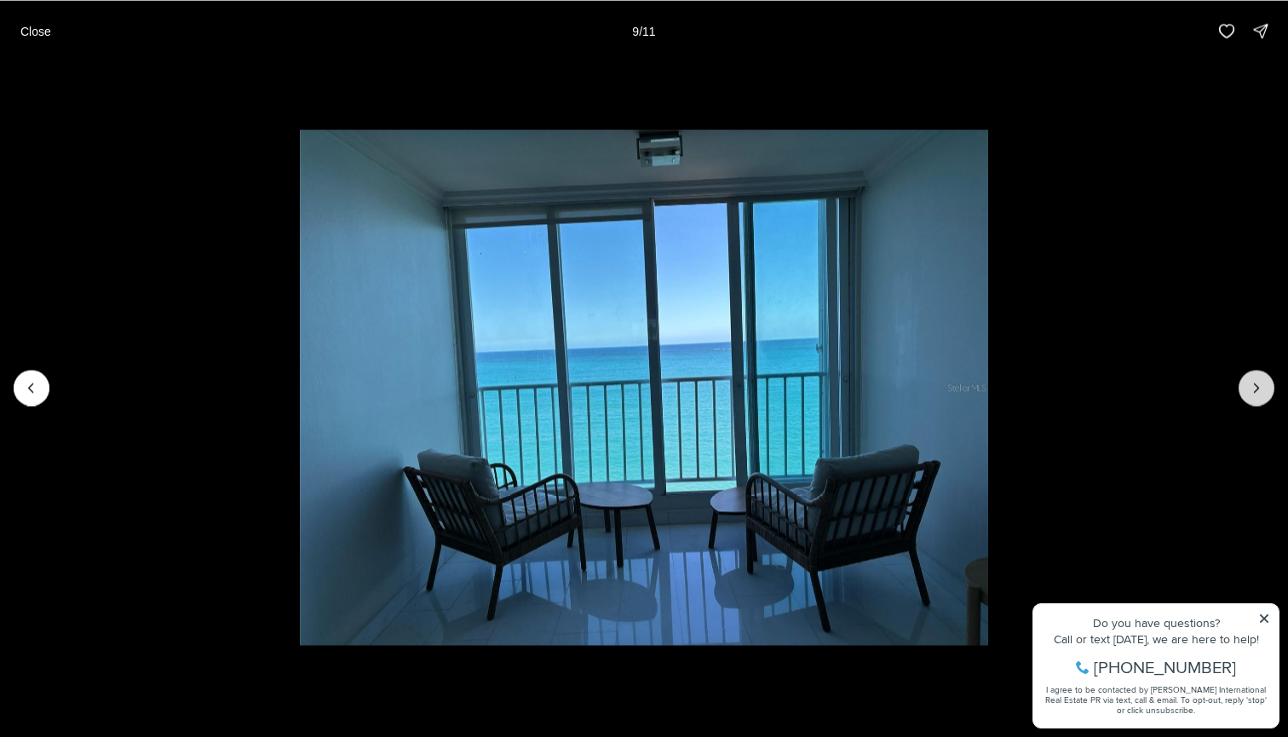
click at [1243, 385] on button "Next slide" at bounding box center [1257, 388] width 36 height 36
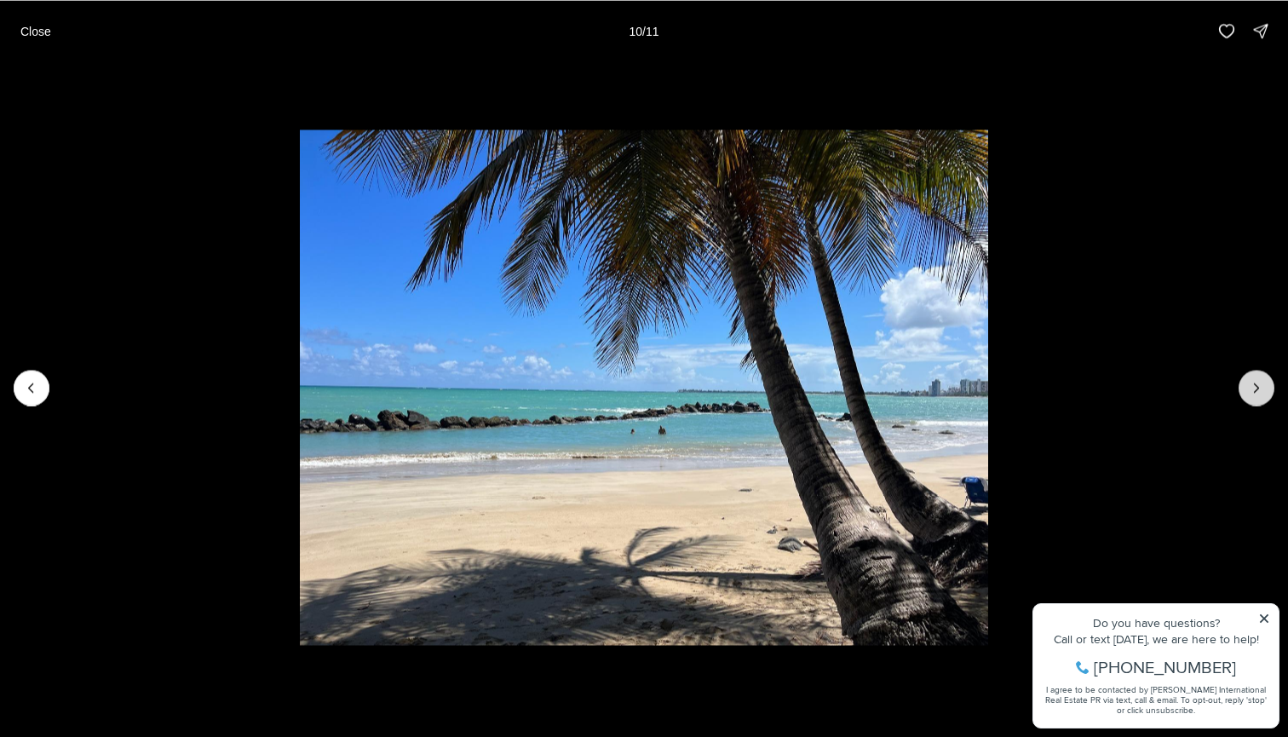
click at [1243, 385] on button "Next slide" at bounding box center [1257, 388] width 36 height 36
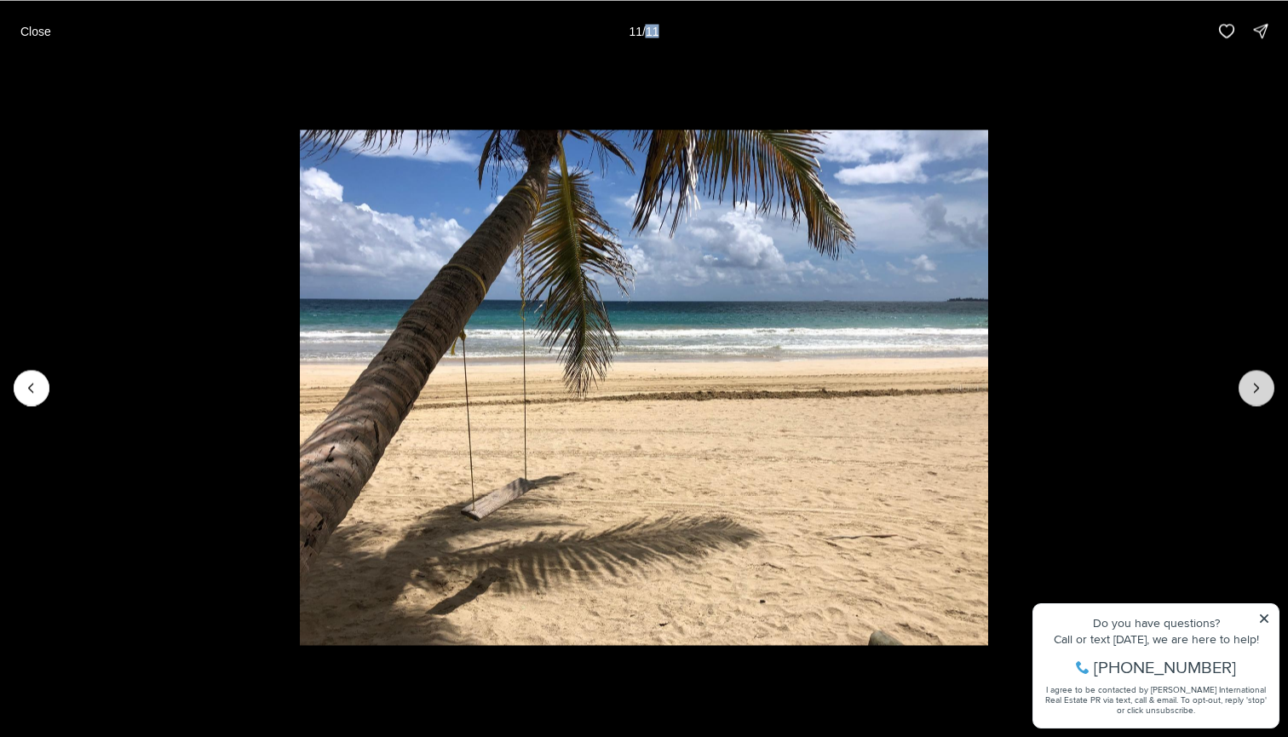
click at [1243, 385] on div at bounding box center [1257, 388] width 36 height 36
click at [46, 31] on p "Close" at bounding box center [35, 31] width 31 height 14
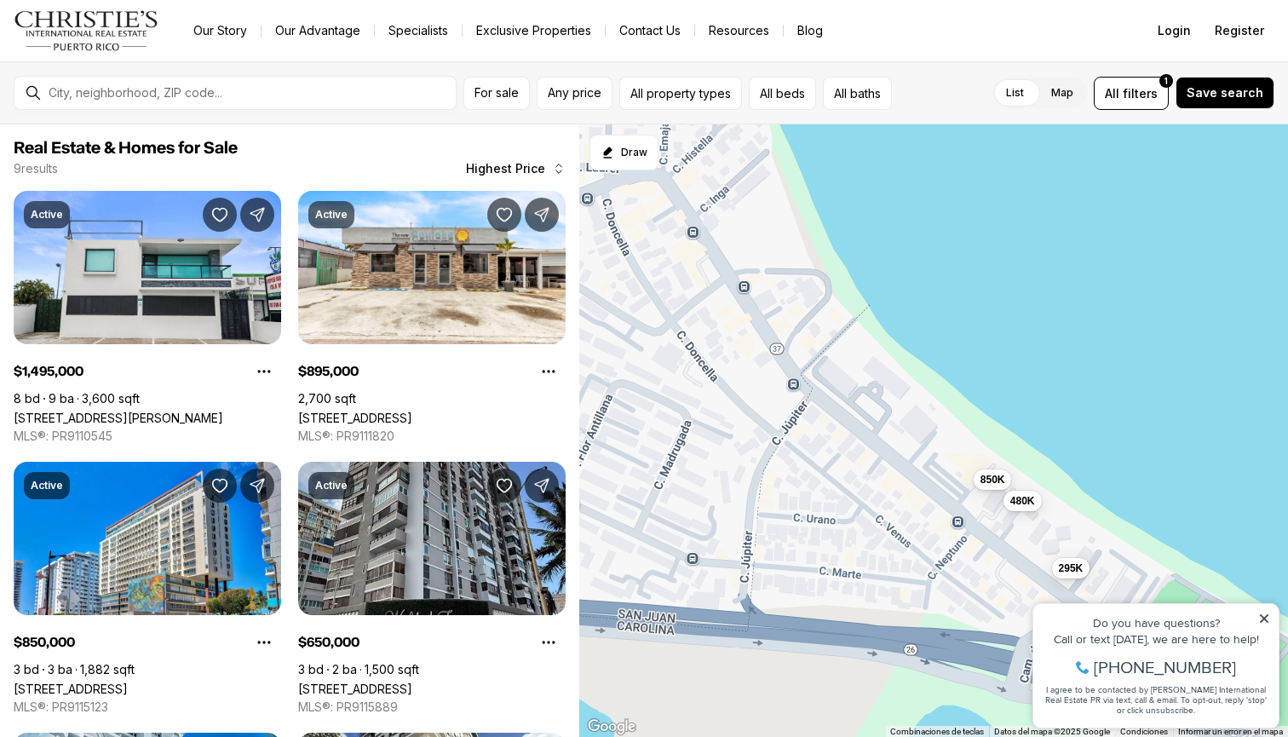
drag, startPoint x: 708, startPoint y: 460, endPoint x: 940, endPoint y: 588, distance: 264.6
click at [940, 588] on div "1.5M 895K 850K 650K 480K 435K 420K 375K 295K" at bounding box center [933, 430] width 709 height 613
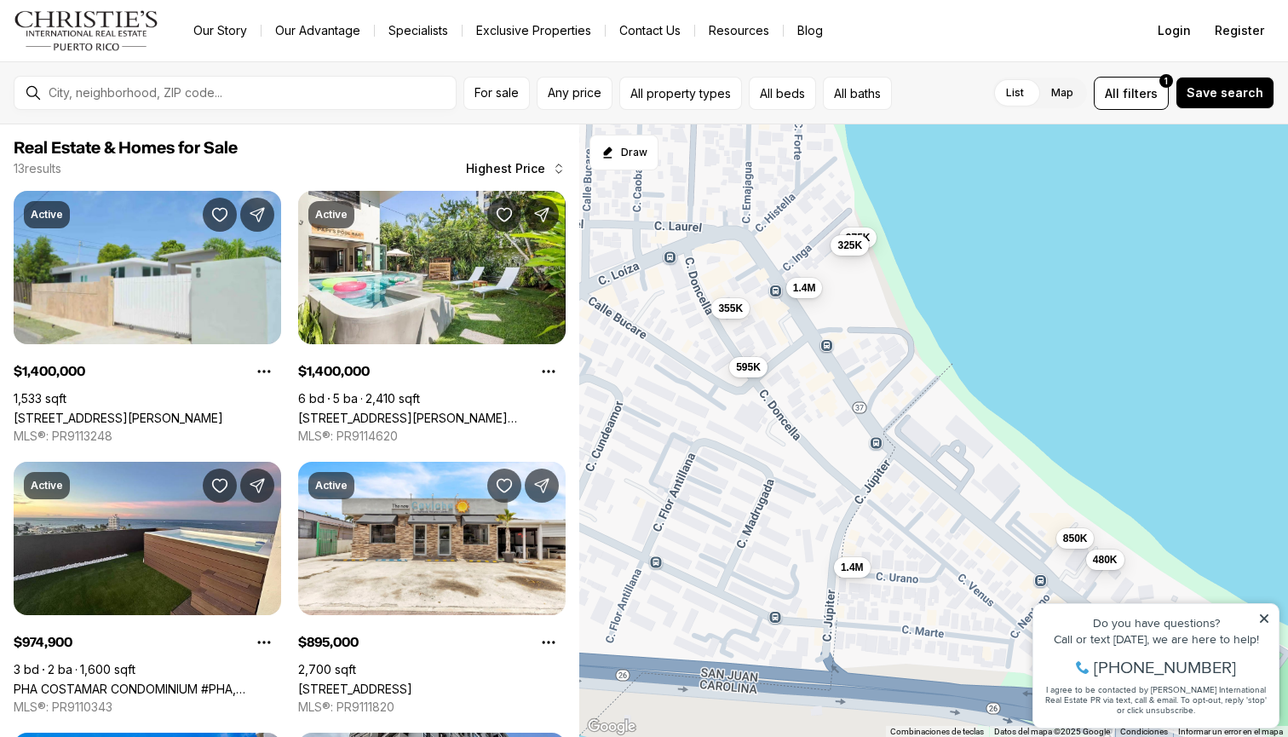
drag, startPoint x: 832, startPoint y: 463, endPoint x: 918, endPoint y: 524, distance: 104.5
click at [918, 524] on div "895K 850K 650K 480K 420K 375K 295K 1.4M 1.4M 975K 595K 355K 325K" at bounding box center [933, 430] width 709 height 613
click at [853, 248] on span "325K" at bounding box center [851, 244] width 25 height 14
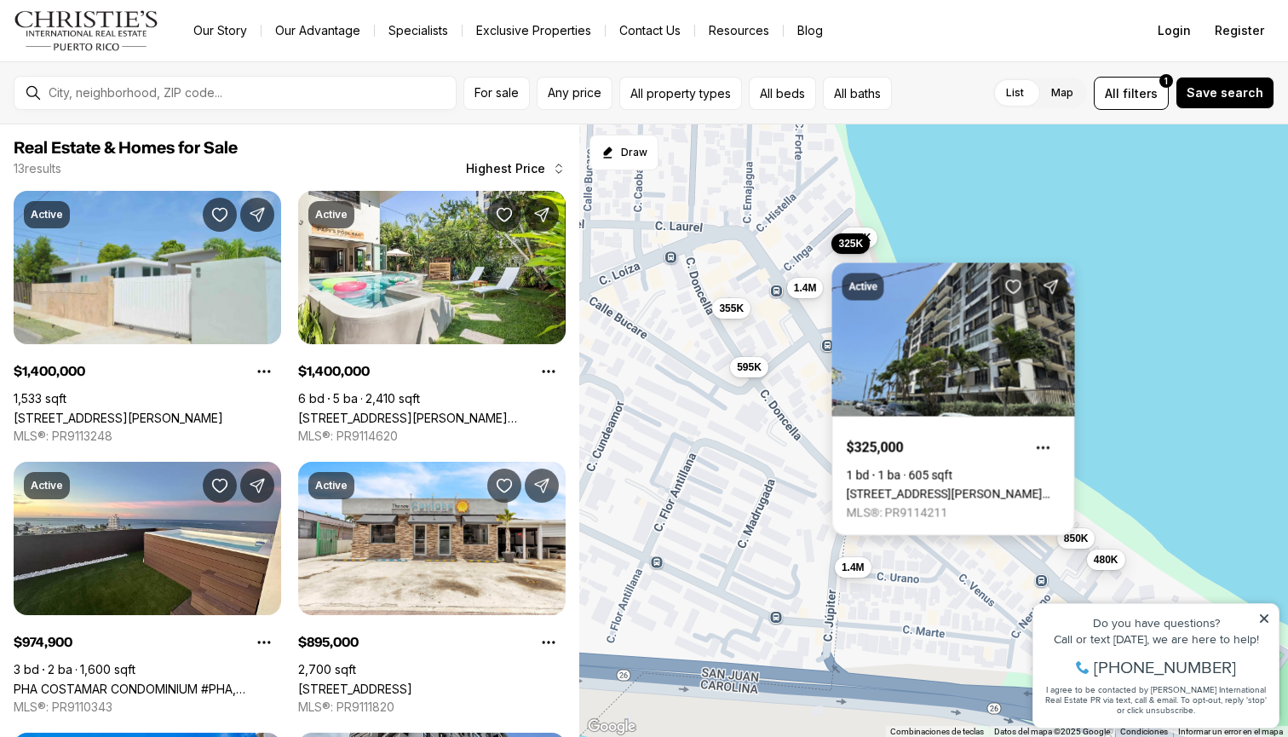
click at [927, 487] on link "[STREET_ADDRESS][PERSON_NAME][PERSON_NAME]" at bounding box center [954, 494] width 214 height 14
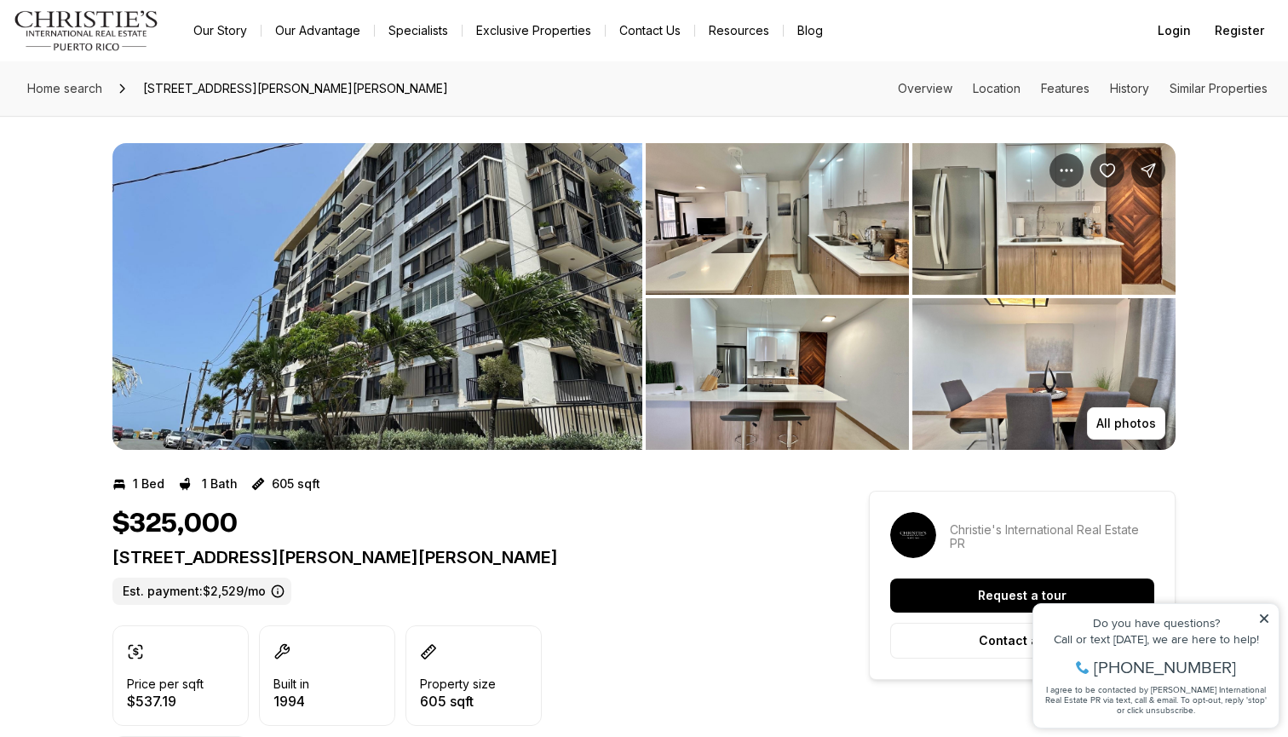
click at [547, 259] on img "View image gallery" at bounding box center [377, 296] width 530 height 307
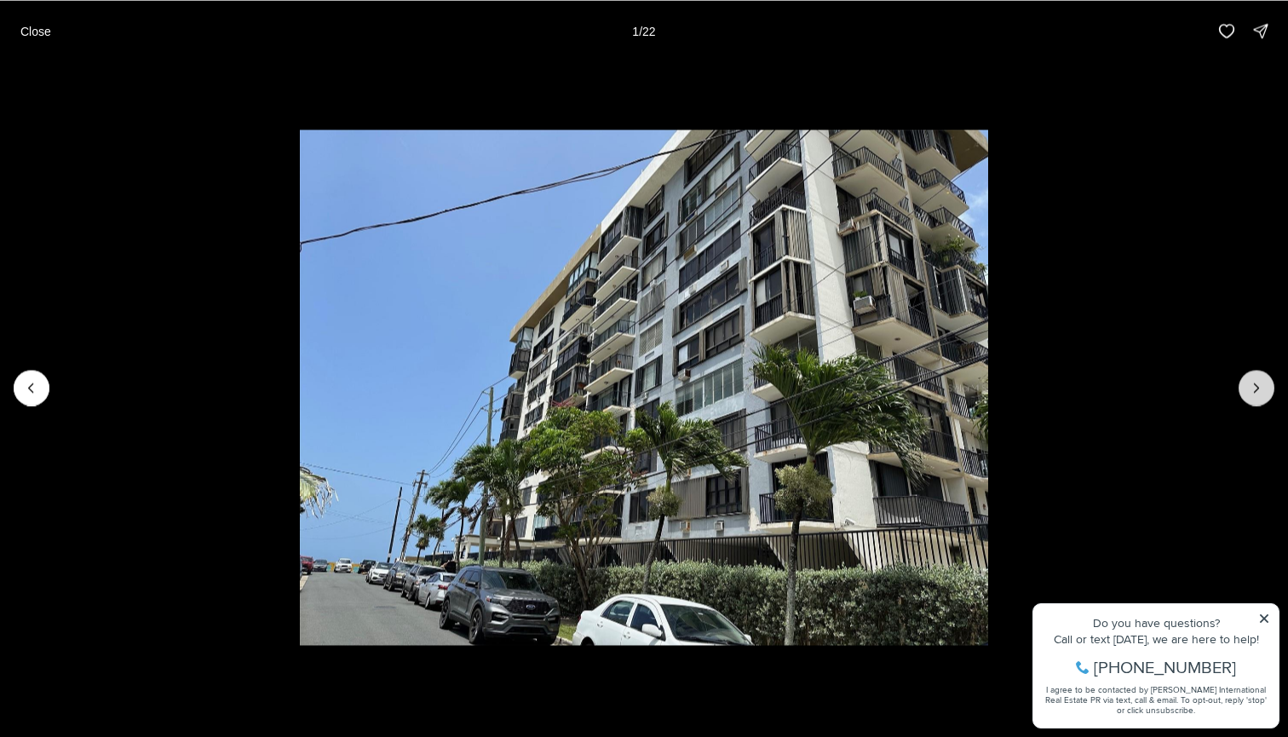
click at [1258, 387] on icon "Next slide" at bounding box center [1257, 387] width 4 height 9
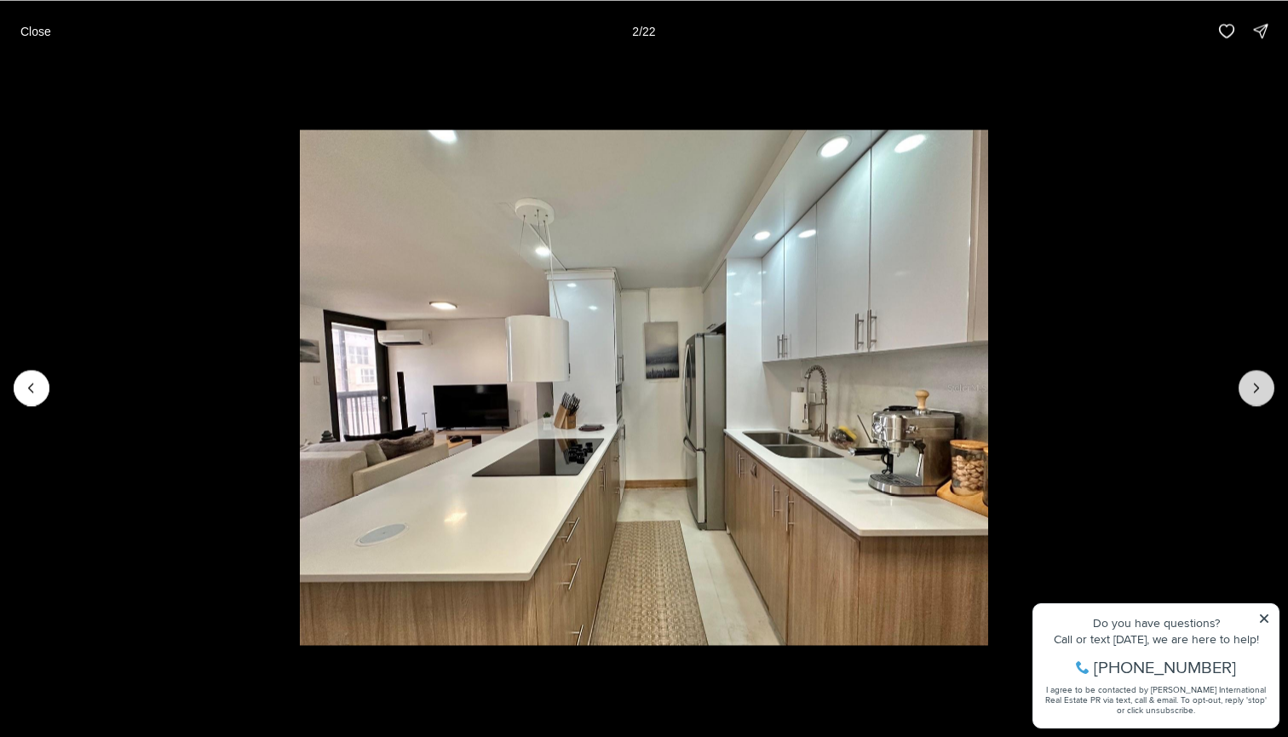
click at [1258, 387] on icon "Next slide" at bounding box center [1257, 387] width 4 height 9
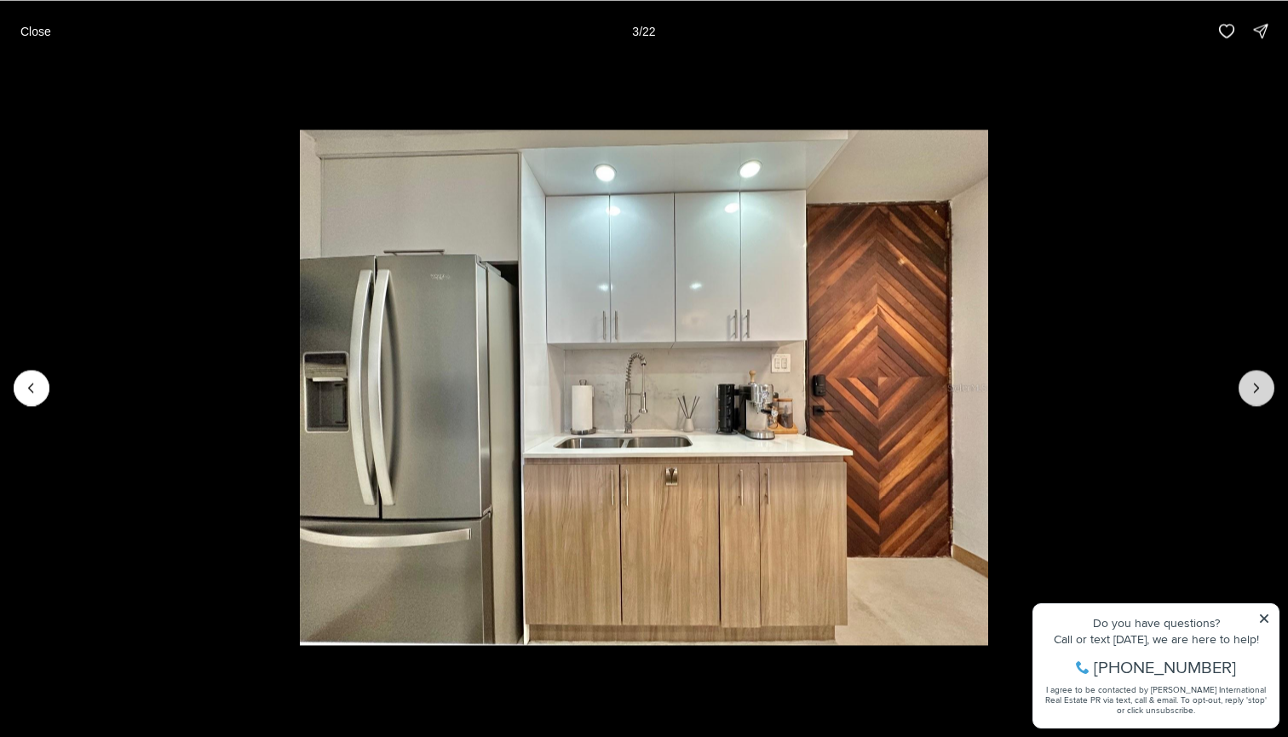
click at [1258, 387] on icon "Next slide" at bounding box center [1257, 387] width 4 height 9
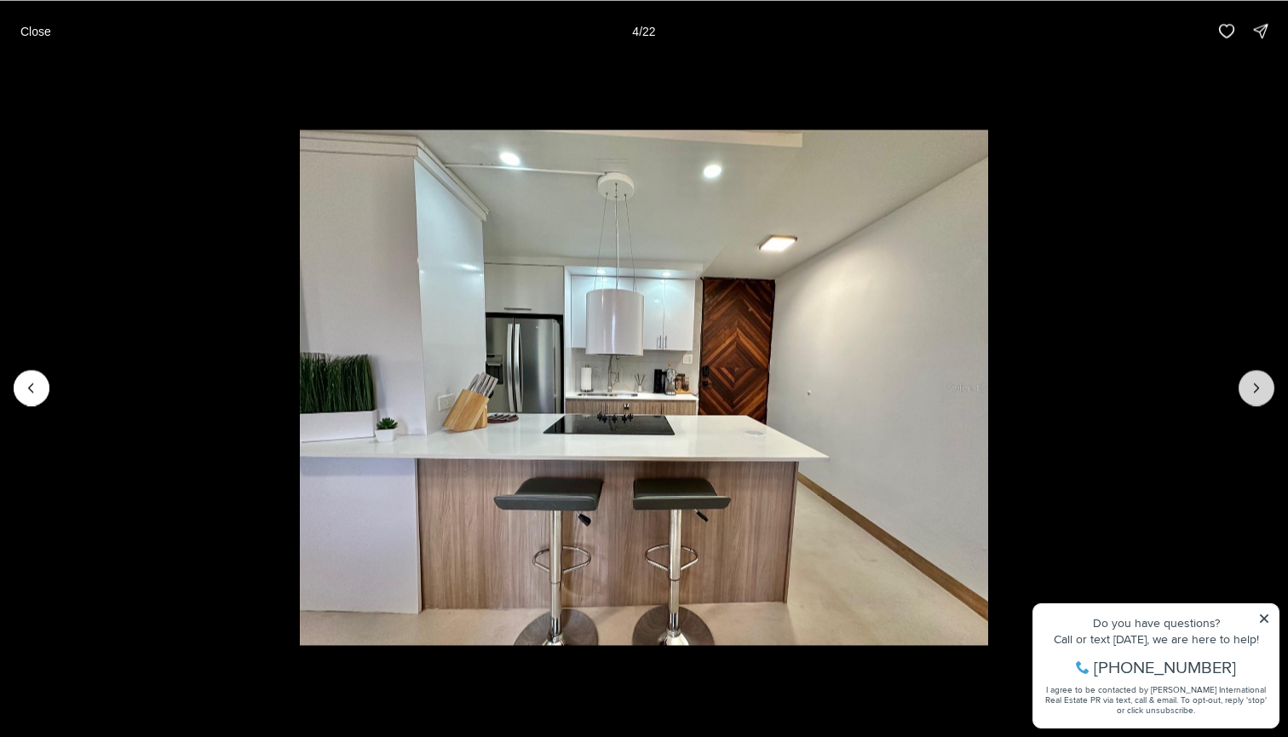
click at [1258, 387] on icon "Next slide" at bounding box center [1257, 387] width 4 height 9
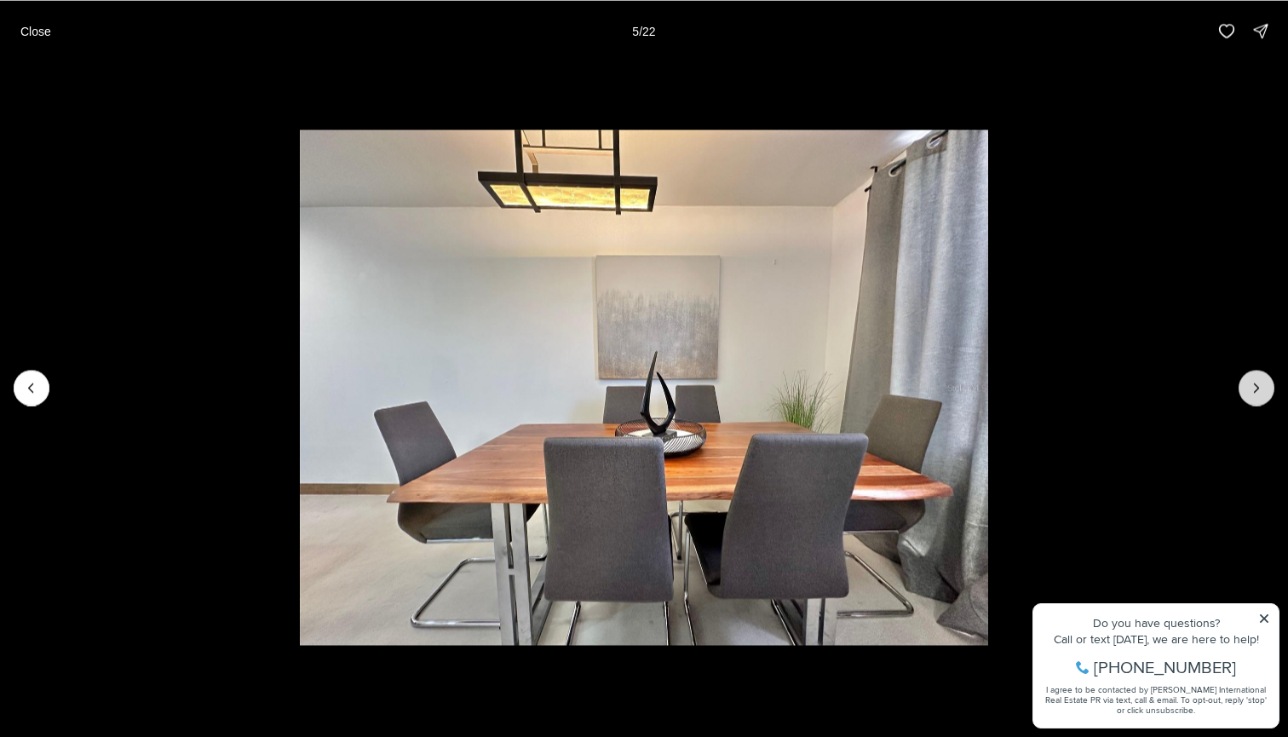
click at [1258, 387] on icon "Next slide" at bounding box center [1257, 387] width 4 height 9
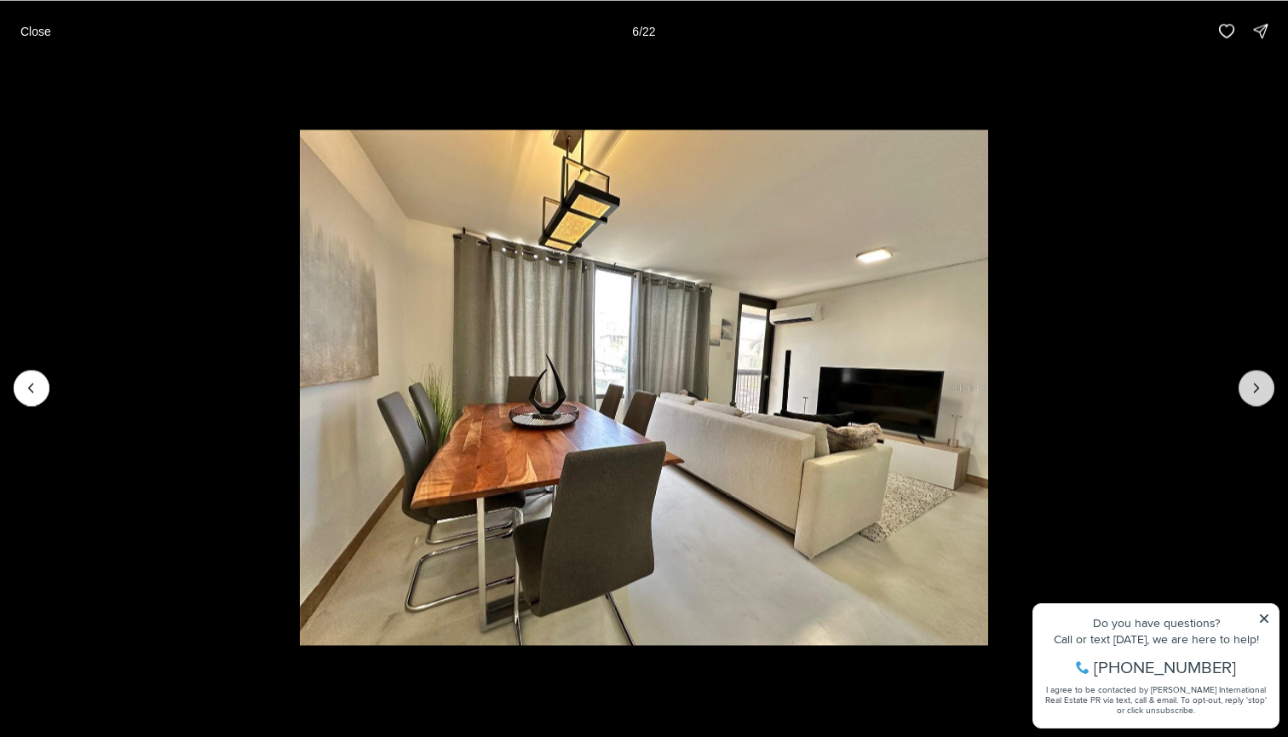
click at [1258, 387] on icon "Next slide" at bounding box center [1257, 387] width 4 height 9
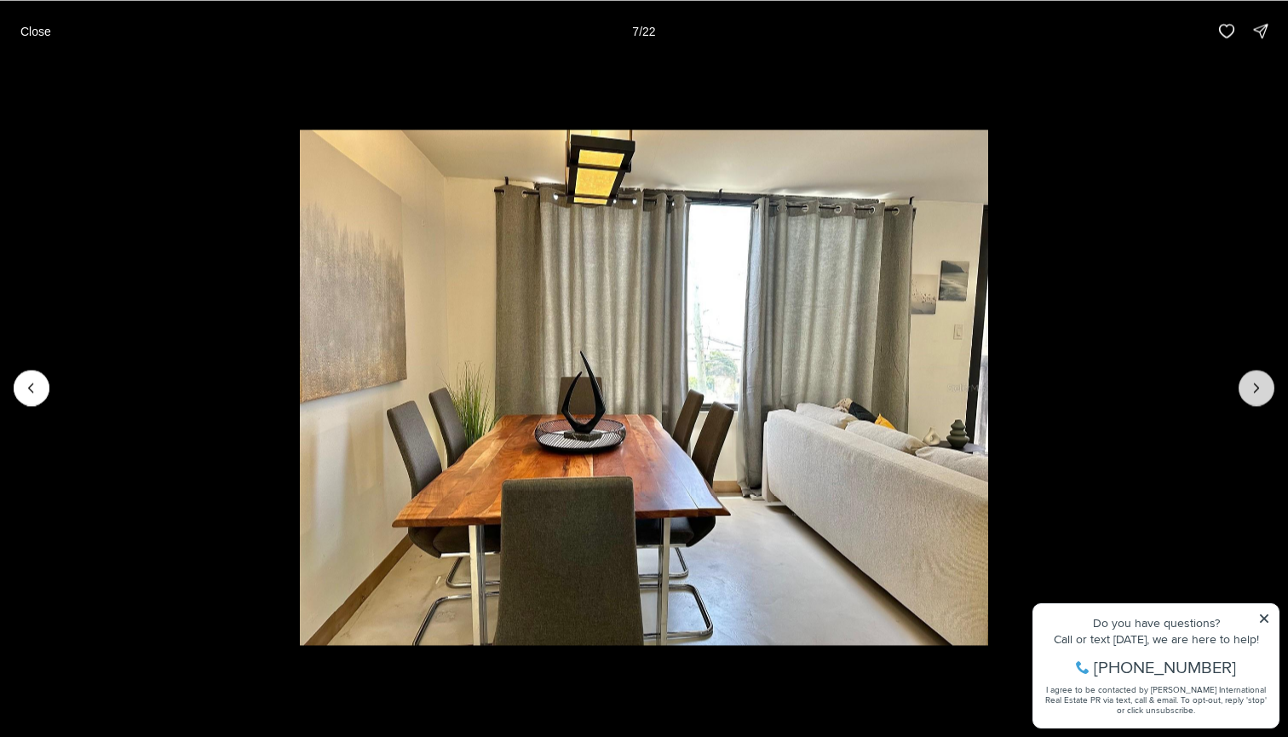
click at [1258, 387] on icon "Next slide" at bounding box center [1257, 387] width 4 height 9
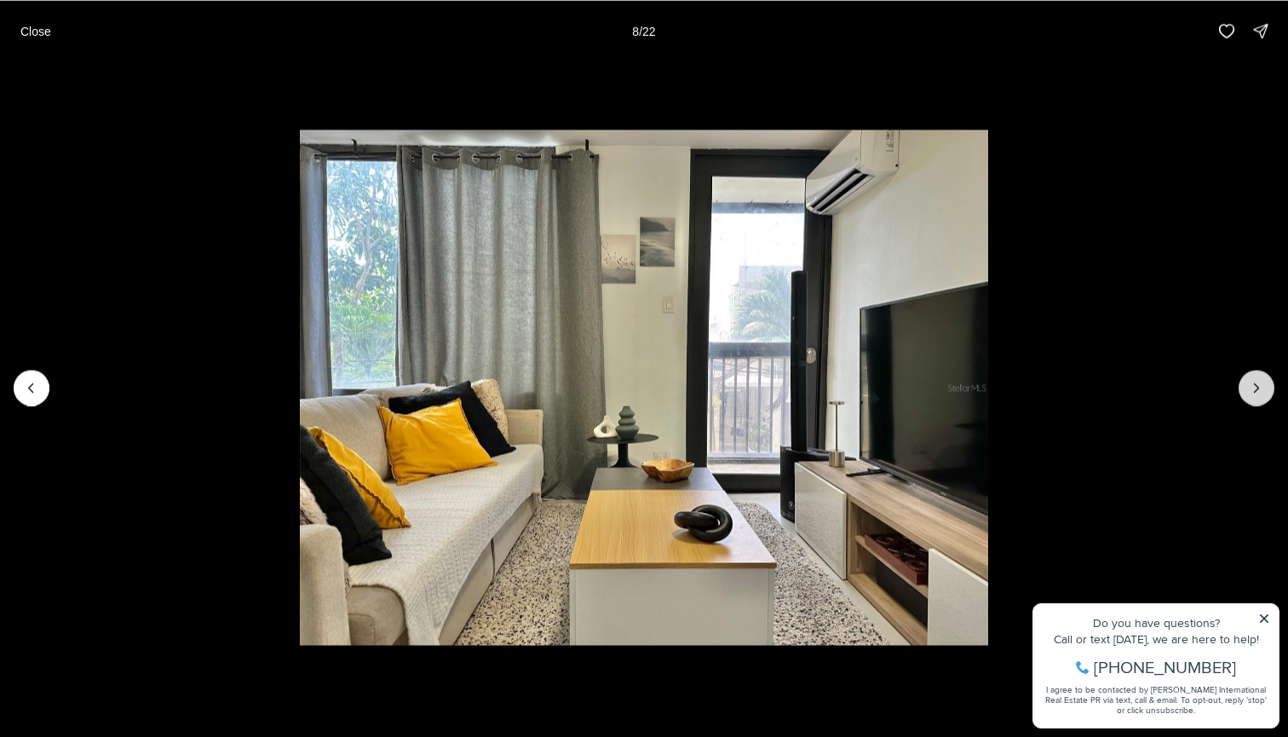
click at [1258, 387] on icon "Next slide" at bounding box center [1257, 387] width 4 height 9
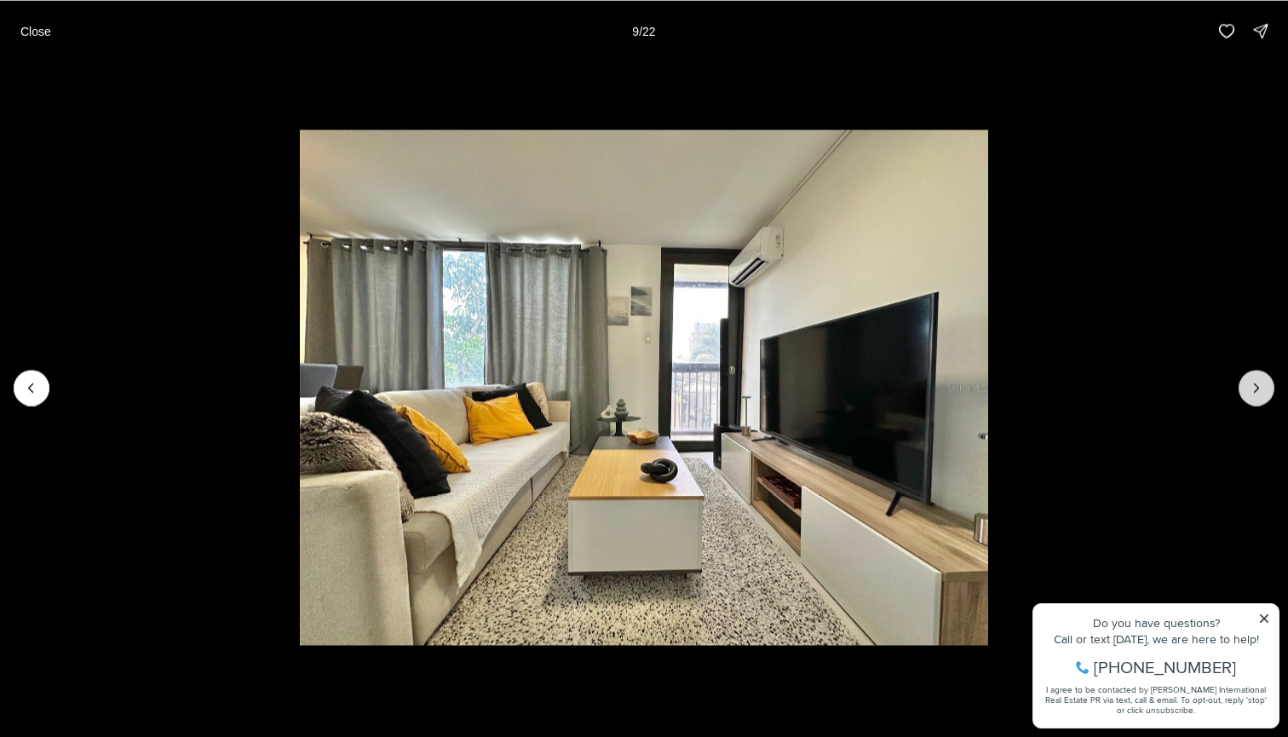
click at [1258, 387] on icon "Next slide" at bounding box center [1257, 387] width 4 height 9
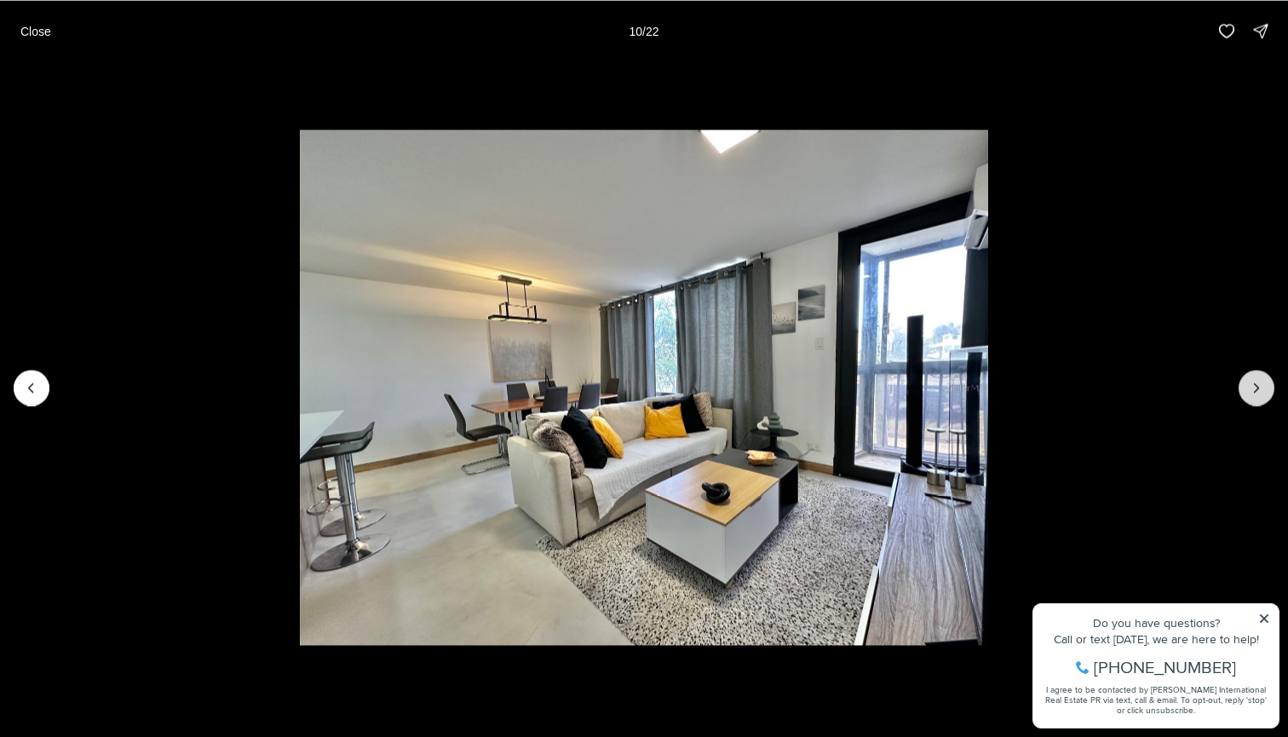
click at [1258, 387] on icon "Next slide" at bounding box center [1257, 387] width 4 height 9
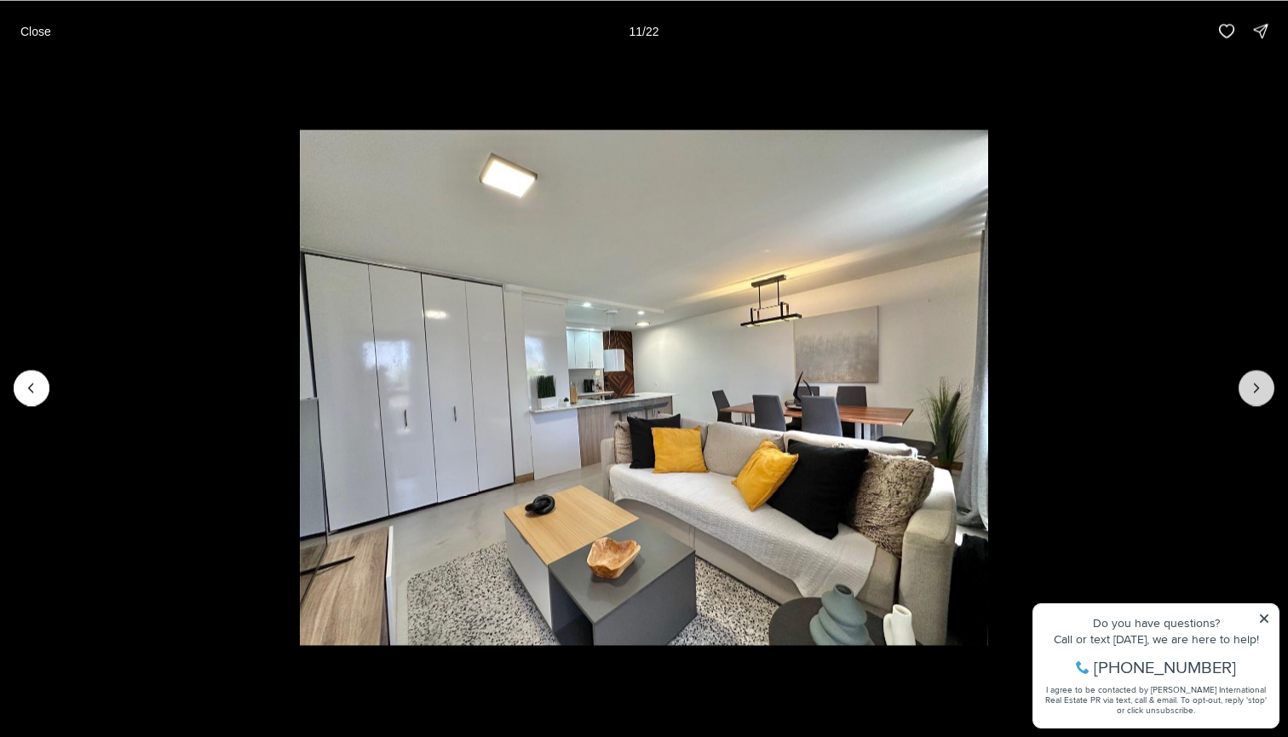
click at [1258, 387] on icon "Next slide" at bounding box center [1257, 387] width 4 height 9
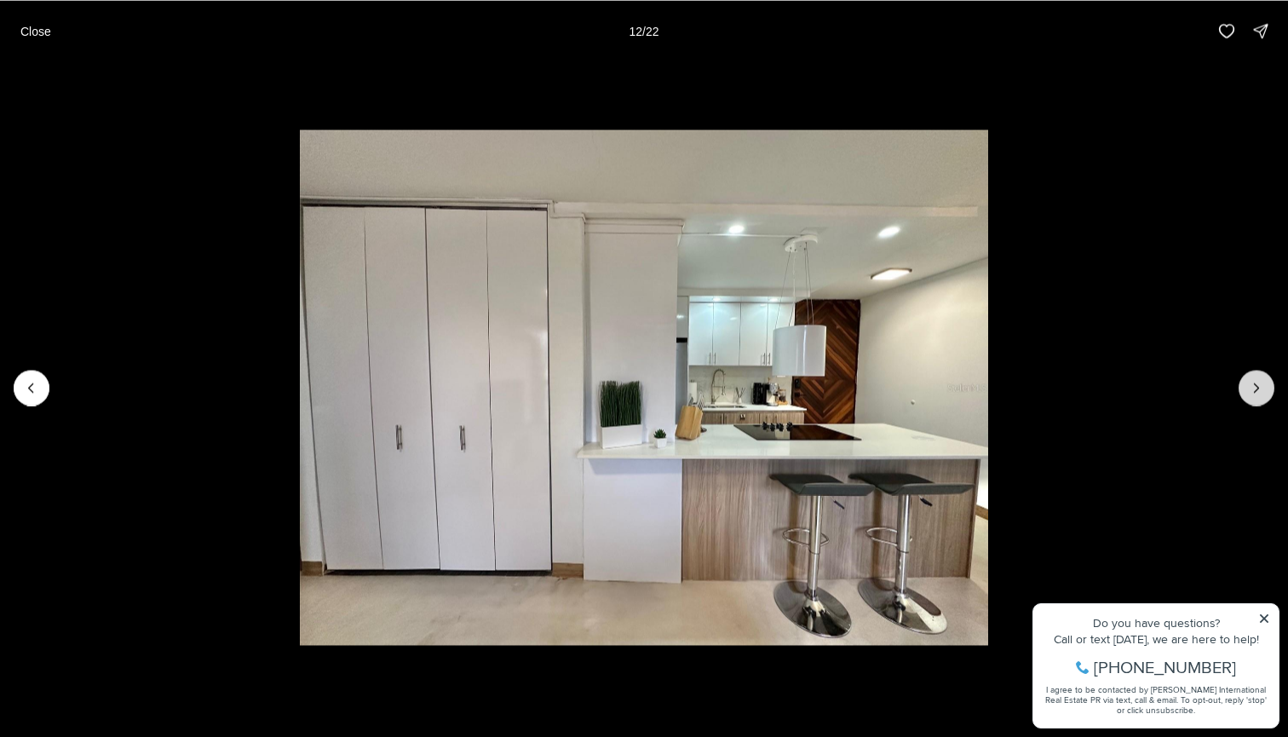
click at [1258, 387] on icon "Next slide" at bounding box center [1257, 387] width 4 height 9
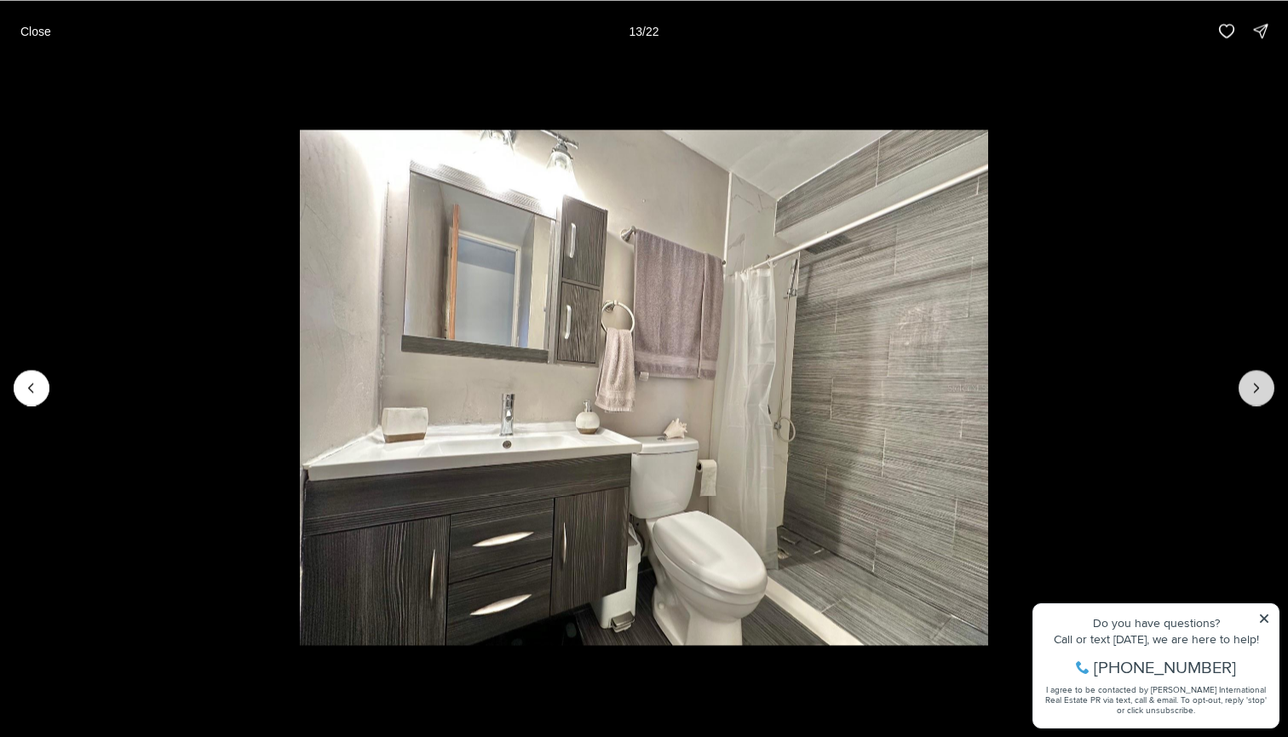
click at [1258, 387] on icon "Next slide" at bounding box center [1257, 387] width 4 height 9
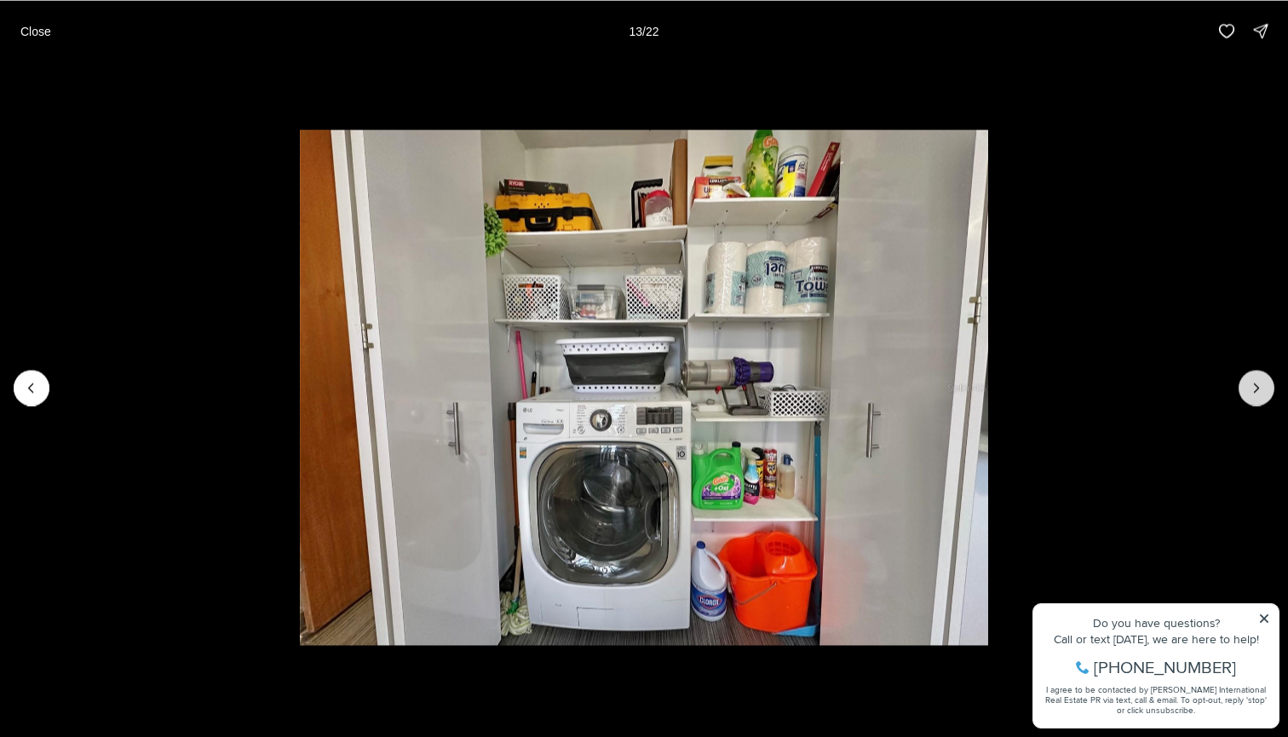
click at [1258, 387] on icon "Next slide" at bounding box center [1257, 387] width 4 height 9
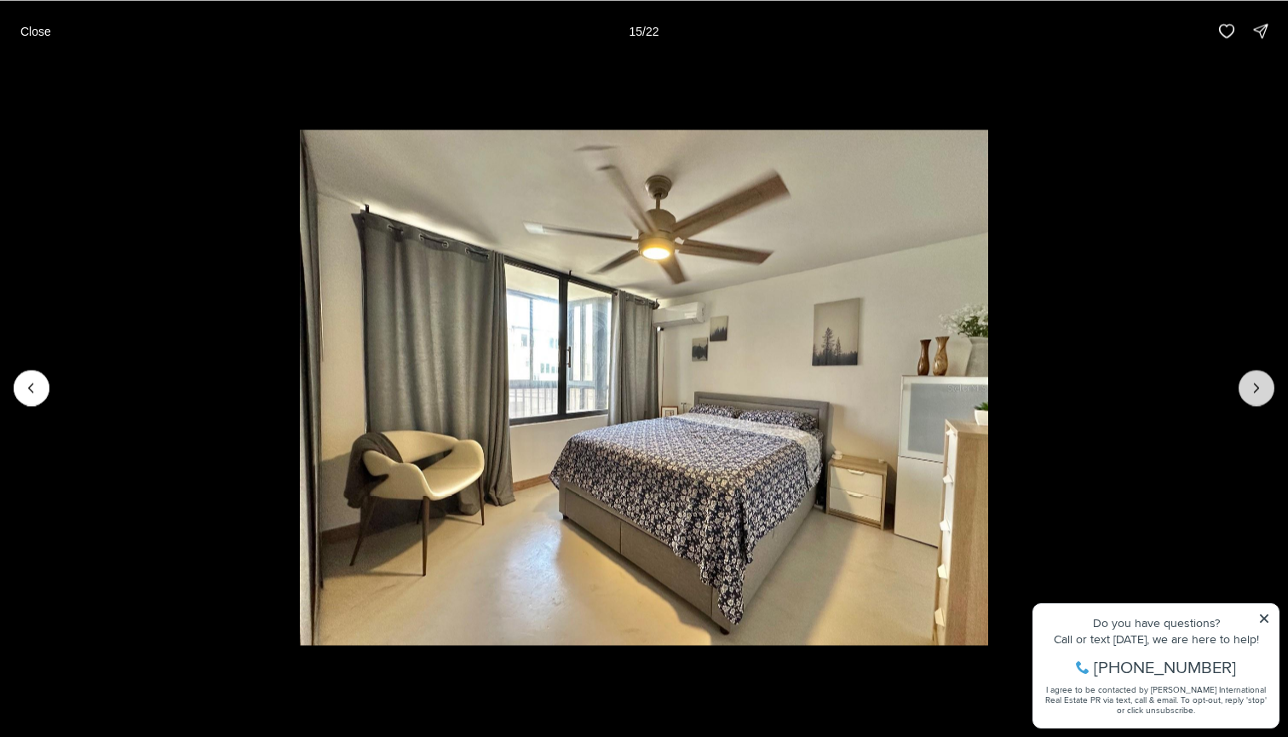
click at [1258, 387] on icon "Next slide" at bounding box center [1257, 387] width 4 height 9
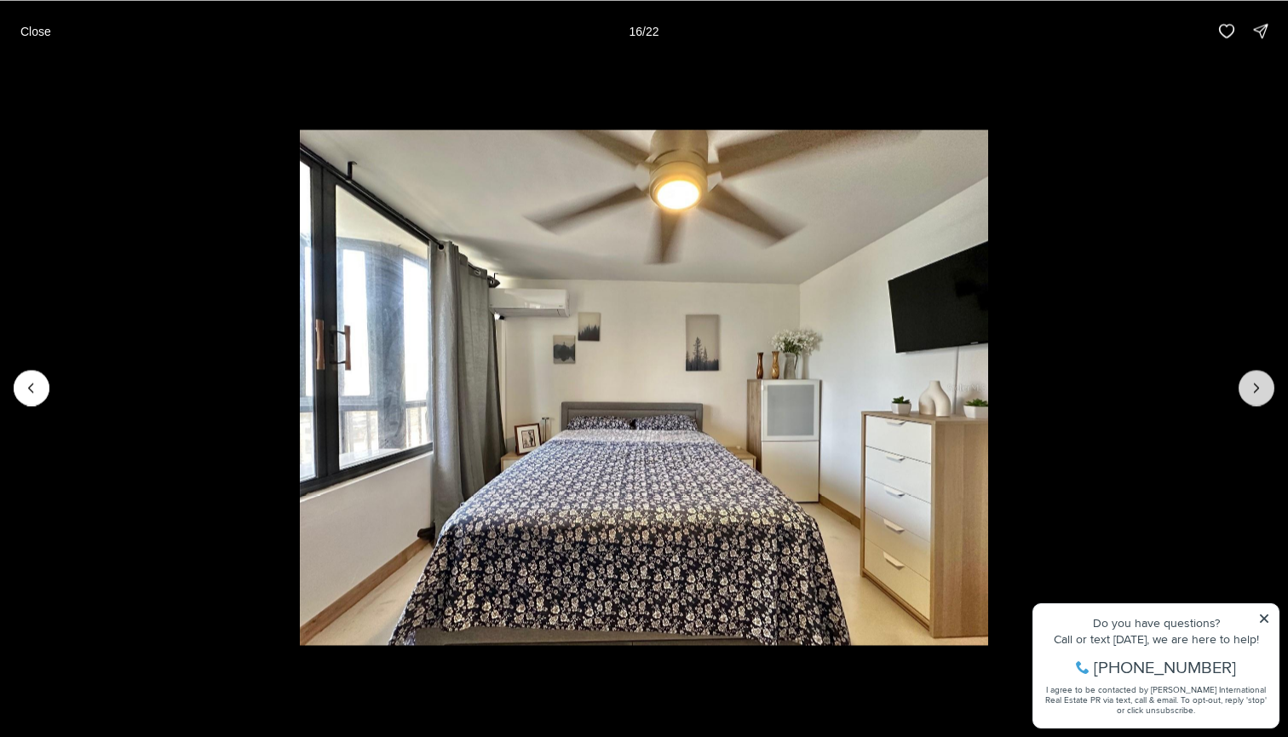
click at [1258, 387] on icon "Next slide" at bounding box center [1257, 387] width 4 height 9
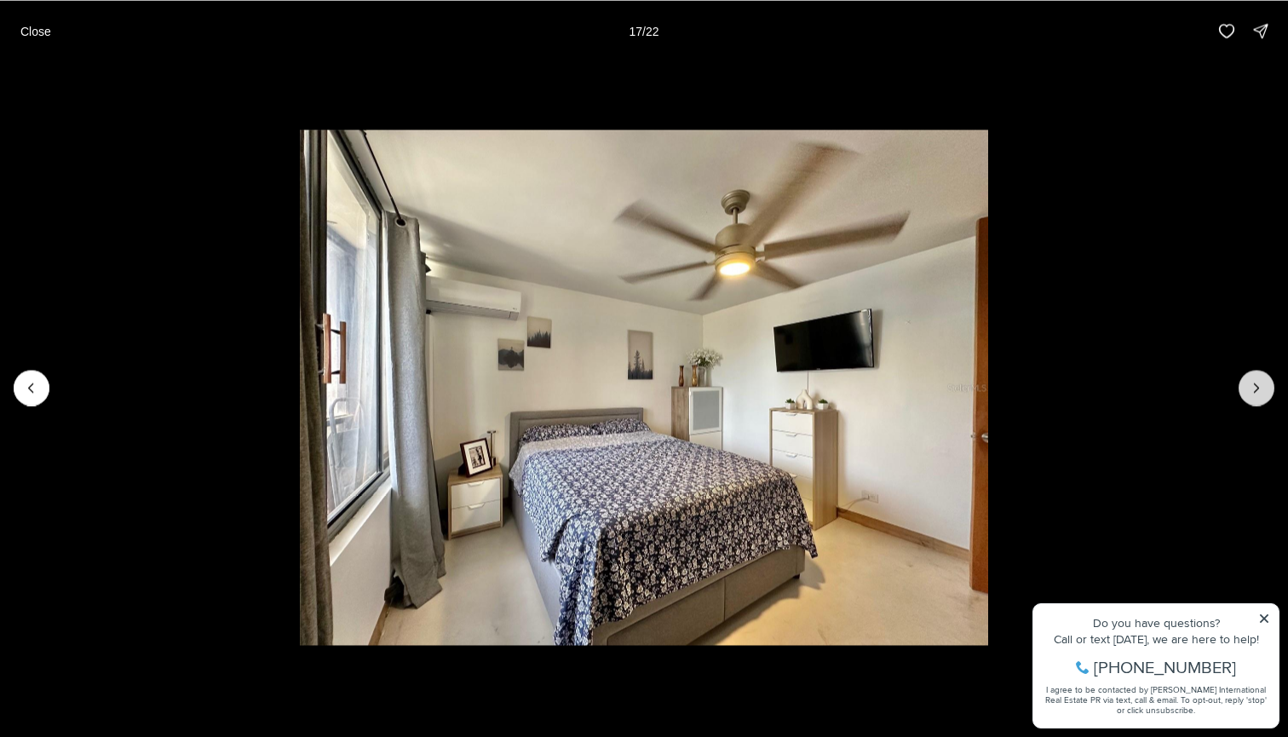
click at [1258, 387] on icon "Next slide" at bounding box center [1257, 387] width 4 height 9
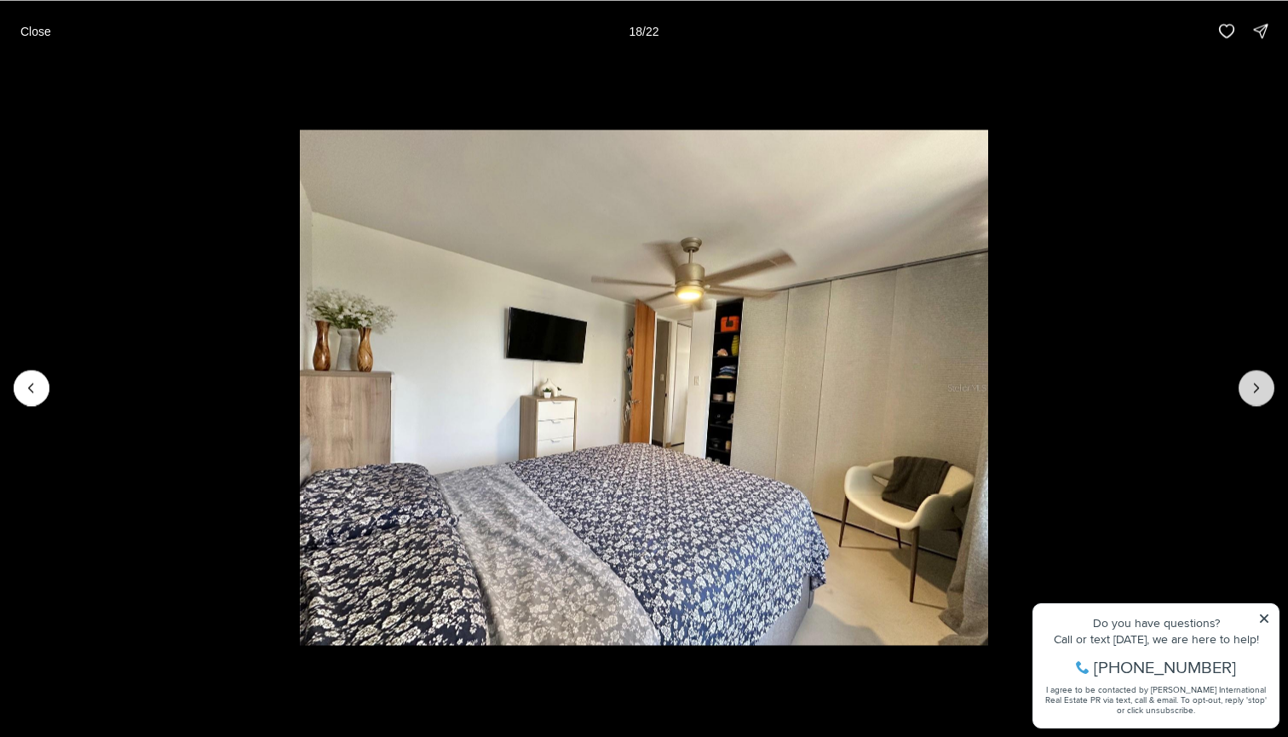
click at [1258, 387] on icon "Next slide" at bounding box center [1257, 387] width 4 height 9
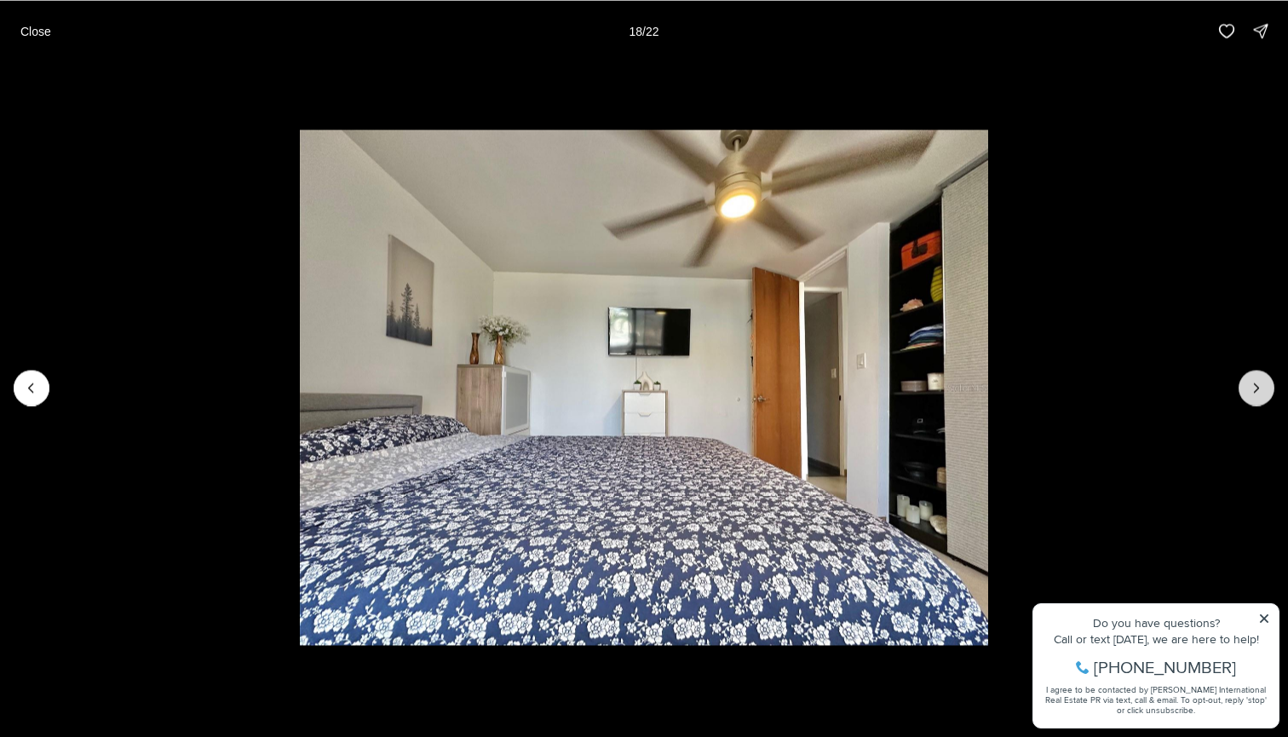
click at [1258, 387] on icon "Next slide" at bounding box center [1257, 387] width 4 height 9
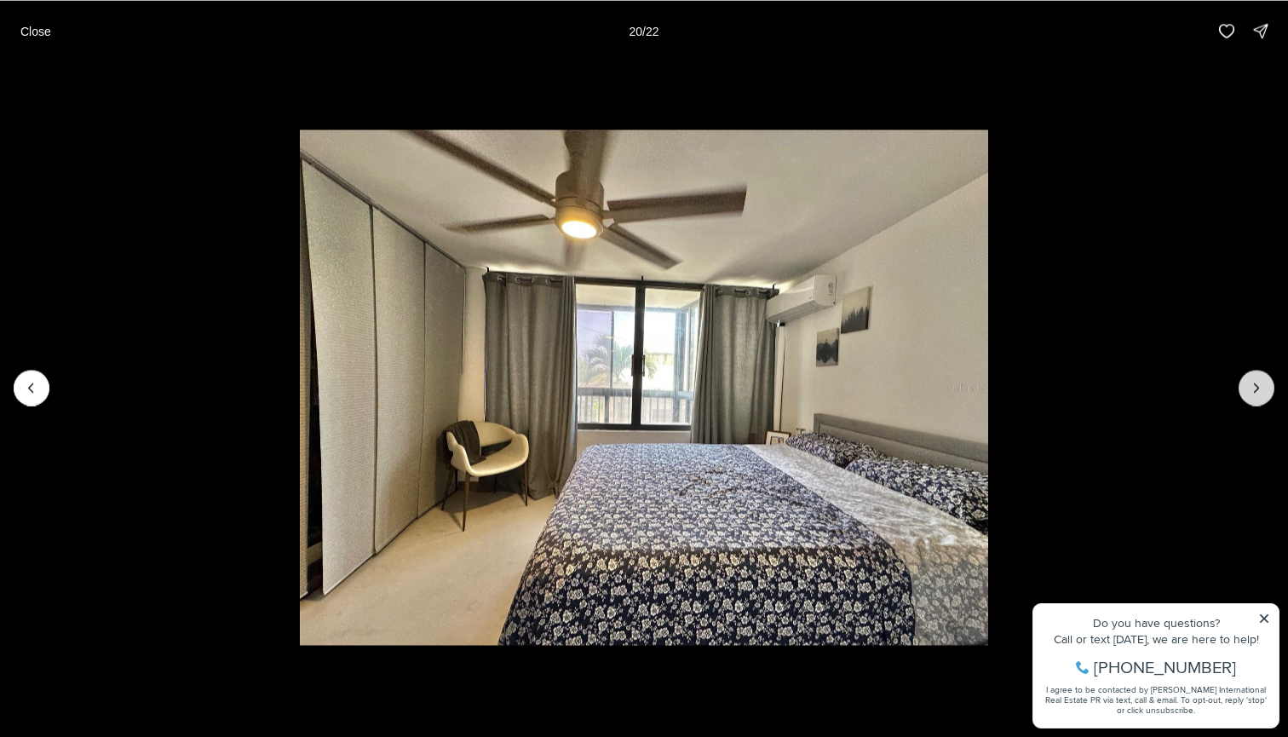
click at [1258, 387] on icon "Next slide" at bounding box center [1257, 387] width 4 height 9
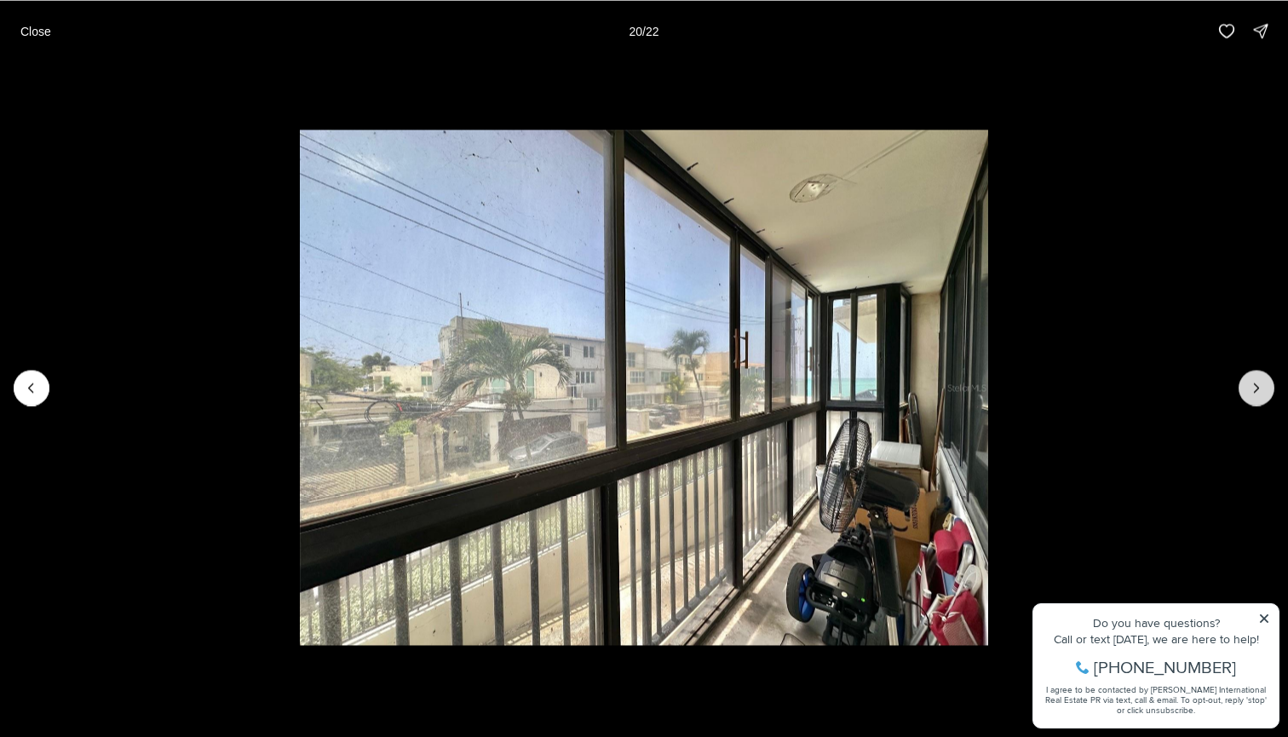
click at [1258, 387] on icon "Next slide" at bounding box center [1257, 387] width 4 height 9
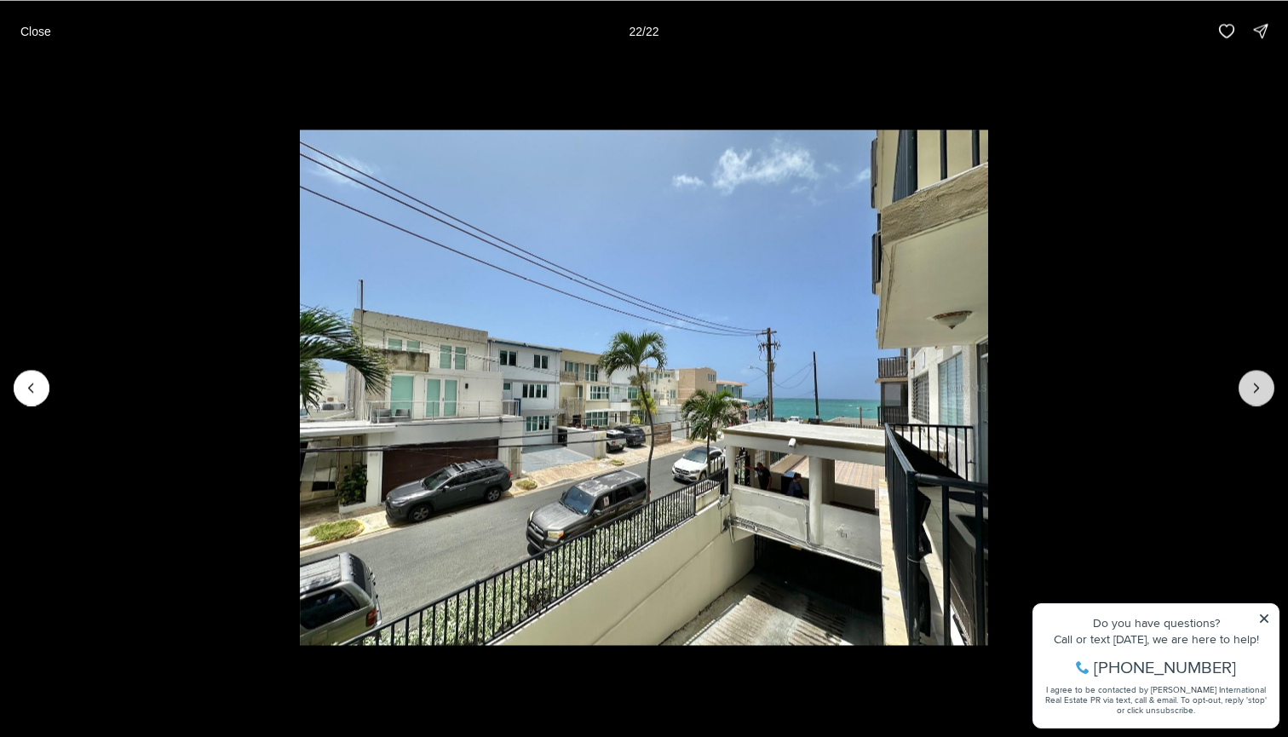
click at [1258, 387] on div at bounding box center [1257, 388] width 36 height 36
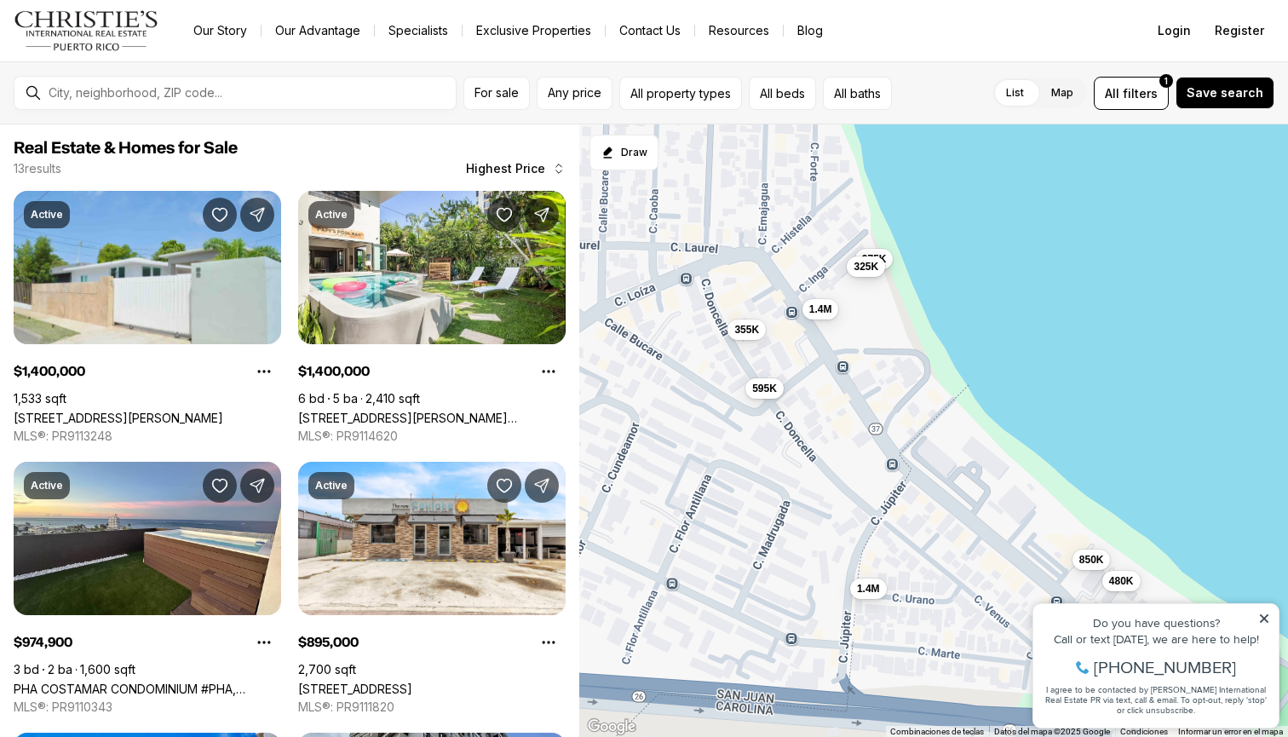
drag, startPoint x: 677, startPoint y: 353, endPoint x: 703, endPoint y: 383, distance: 39.9
click at [703, 383] on div "1.4M 1.4M 975K 895K 850K 650K 595K 480K 420K 375K 355K 325K 295K" at bounding box center [933, 430] width 709 height 613
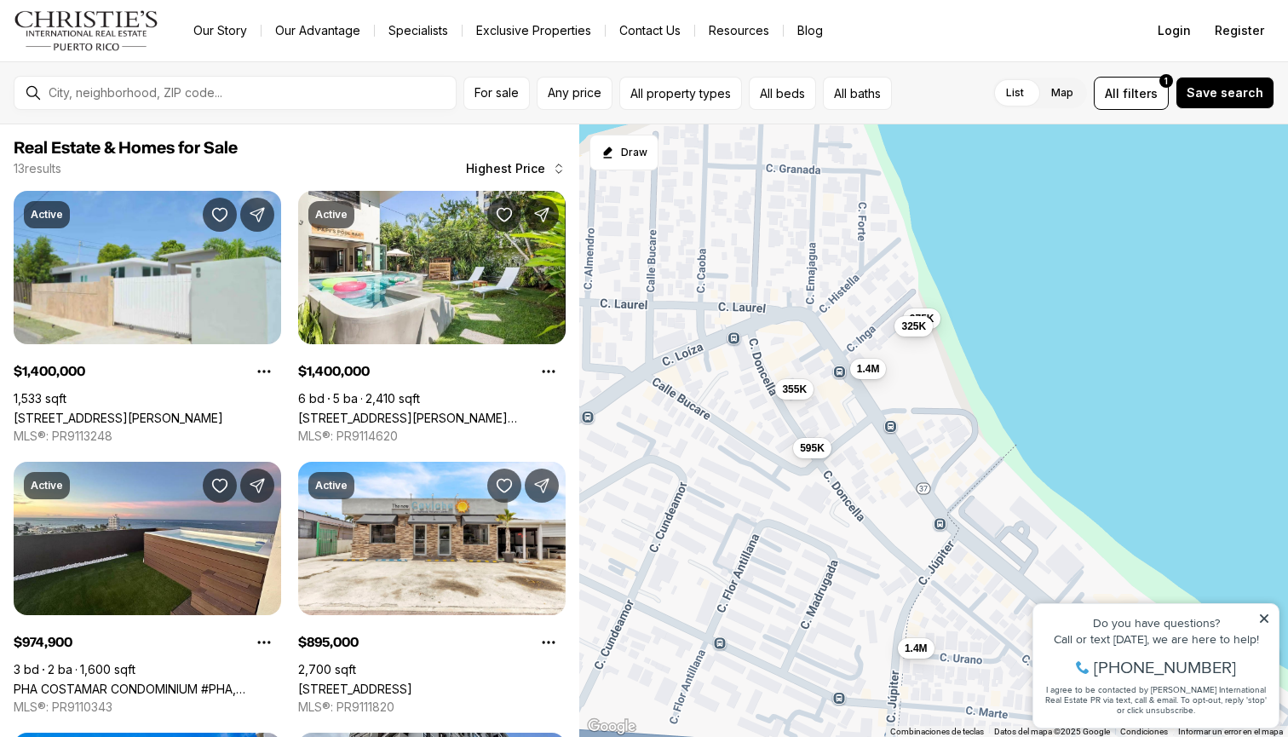
drag, startPoint x: 674, startPoint y: 334, endPoint x: 709, endPoint y: 381, distance: 58.4
click at [709, 381] on div "1.4M 1.4M 975K 895K 850K 650K 595K 480K 420K 375K 355K 325K 295K" at bounding box center [933, 430] width 709 height 613
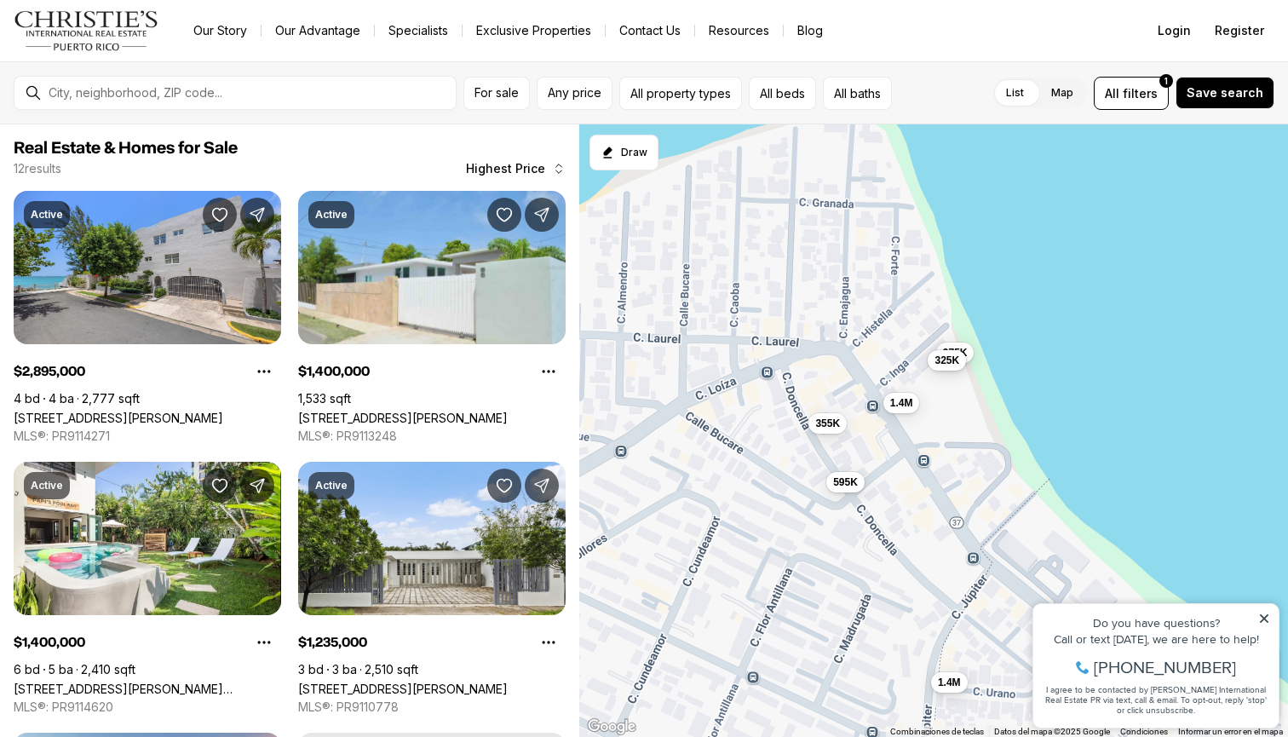
drag, startPoint x: 724, startPoint y: 358, endPoint x: 773, endPoint y: 413, distance: 73.7
click at [773, 414] on div "1.4M 1.4M 975K 850K 595K 480K 355K 325K 295K" at bounding box center [933, 430] width 709 height 613
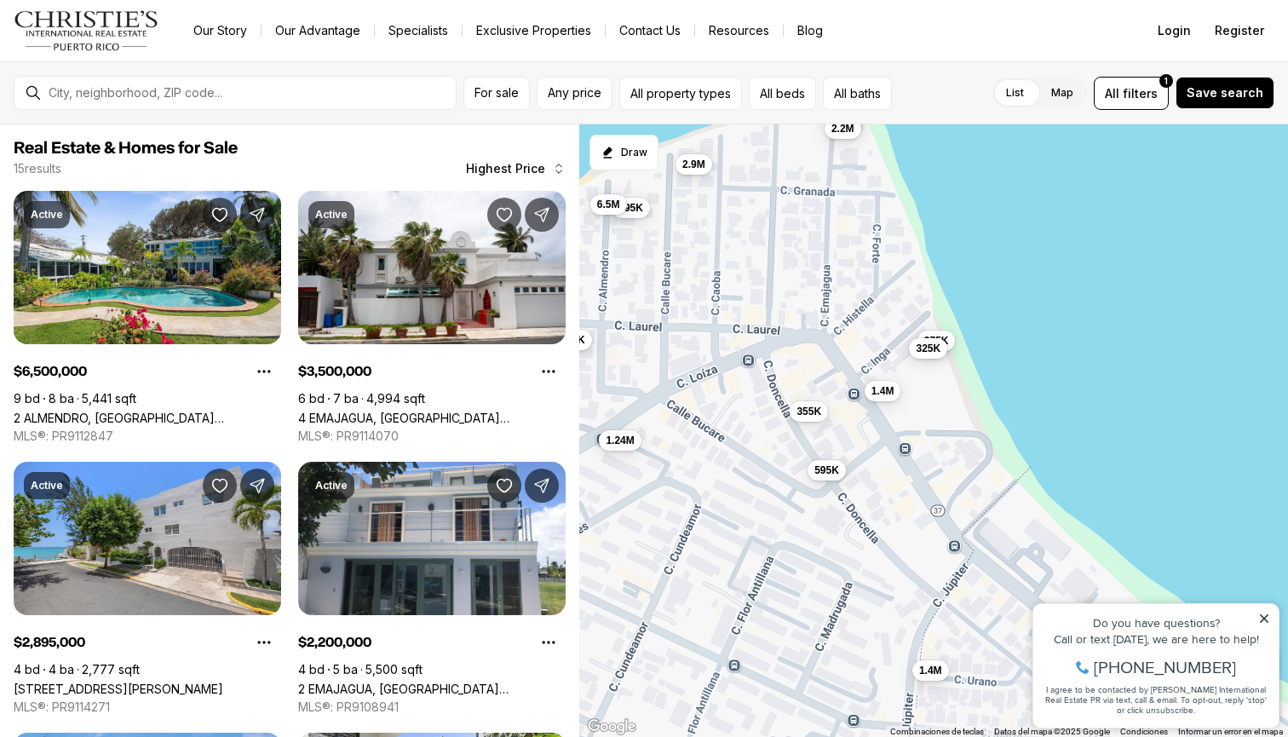
drag, startPoint x: 785, startPoint y: 308, endPoint x: 751, endPoint y: 272, distance: 48.8
click at [751, 273] on div "1.4M 1.4M 975K 850K 595K 480K 355K 325K 2.9M 1.24M 895K 6.5M 3.5M 2.2M 540K" at bounding box center [933, 430] width 709 height 613
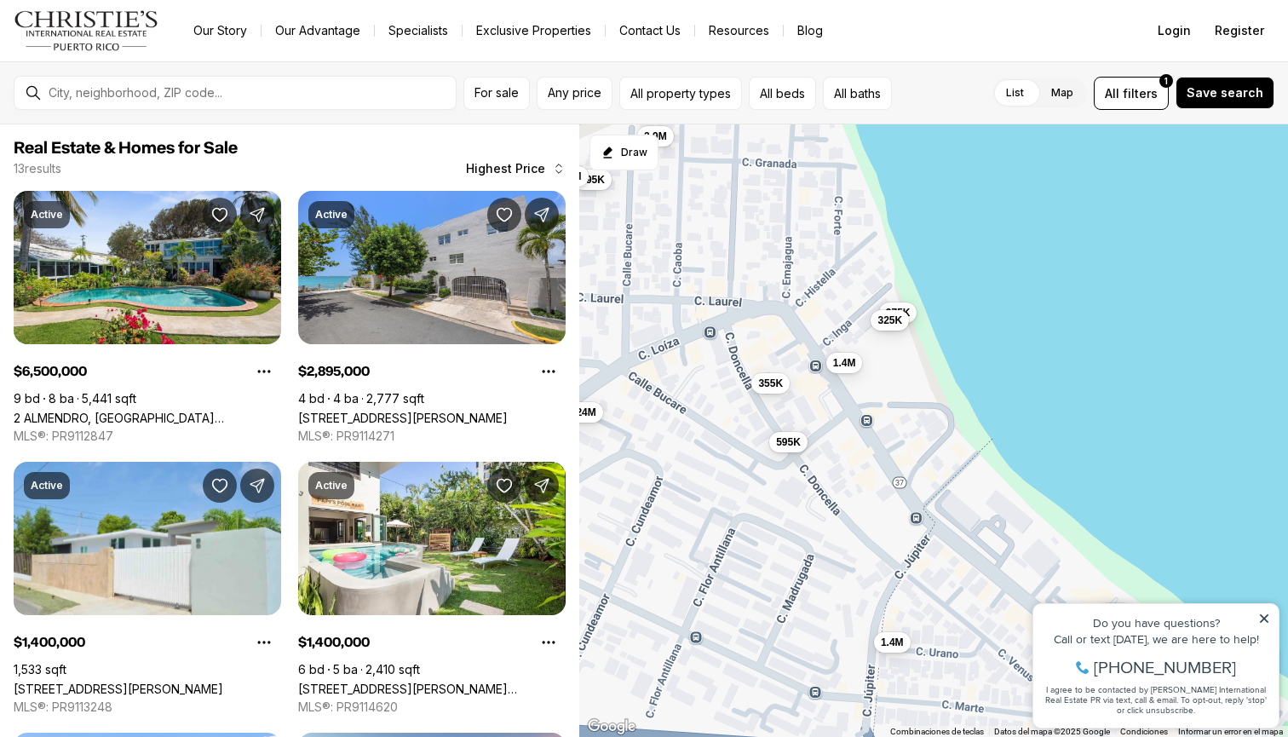
drag, startPoint x: 929, startPoint y: 443, endPoint x: 826, endPoint y: 387, distance: 117.4
click at [826, 387] on div "1.4M 1.4M 975K 850K 595K 480K 355K 325K 2.9M 1.24M 895K 6.5M 295K" at bounding box center [933, 430] width 709 height 613
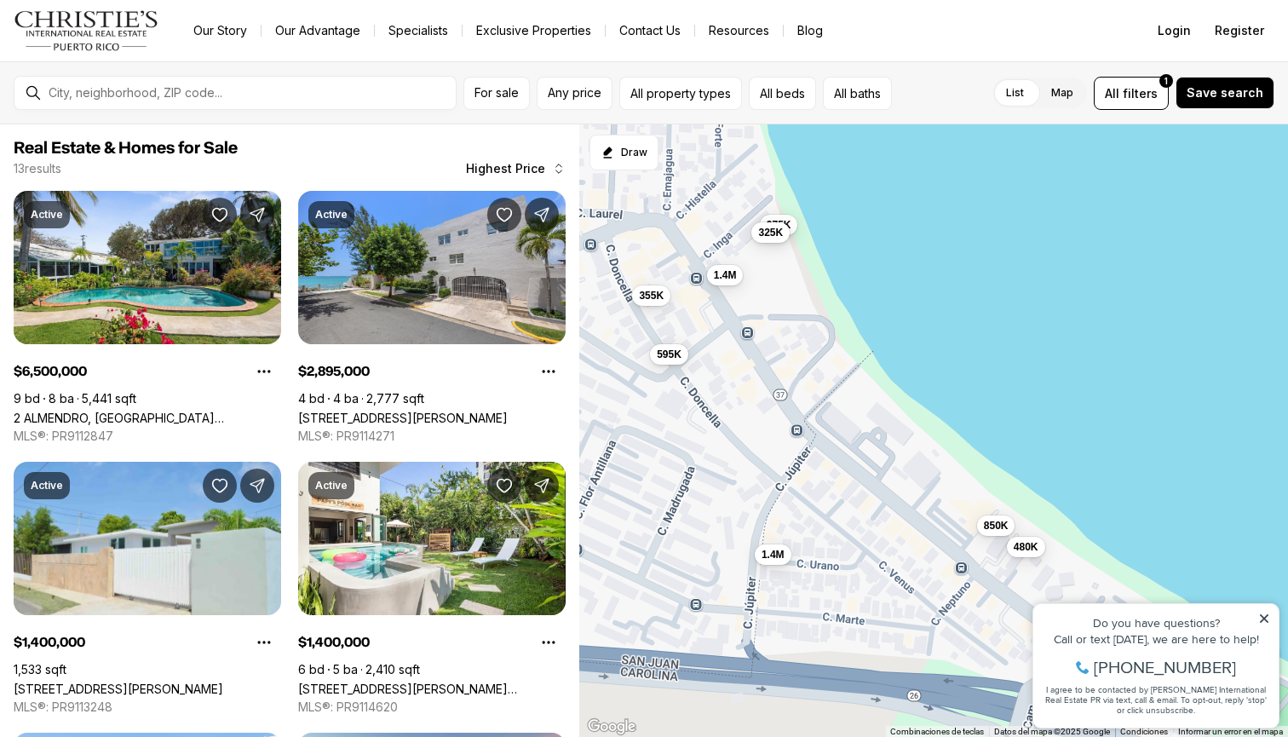
drag, startPoint x: 826, startPoint y: 386, endPoint x: 770, endPoint y: 314, distance: 91.7
click at [770, 314] on div "1.4M 1.4M 975K 850K 595K 480K 355K 325K 295K" at bounding box center [933, 430] width 709 height 613
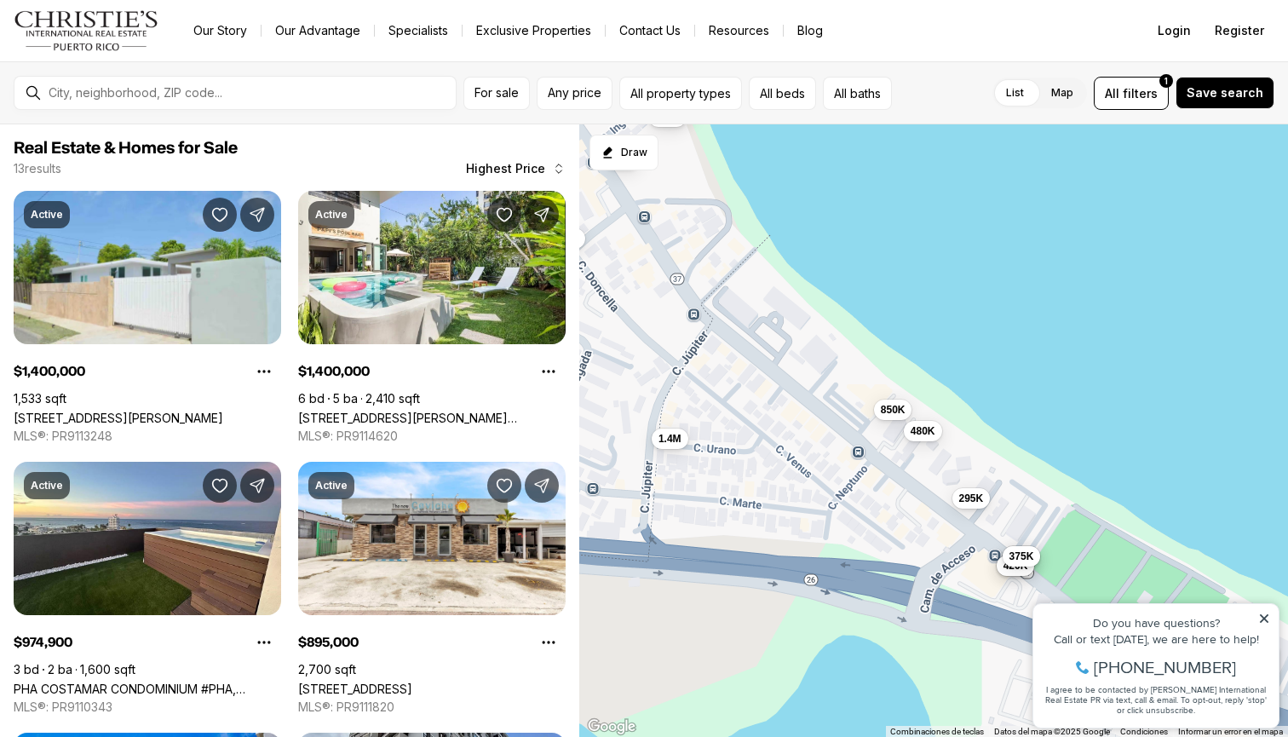
drag, startPoint x: 832, startPoint y: 394, endPoint x: 739, endPoint y: 291, distance: 139.3
click at [739, 291] on div "1.4M 1.4M 975K 850K 595K 480K 355K 325K 295K 895K 650K 420K 375K" at bounding box center [933, 430] width 709 height 613
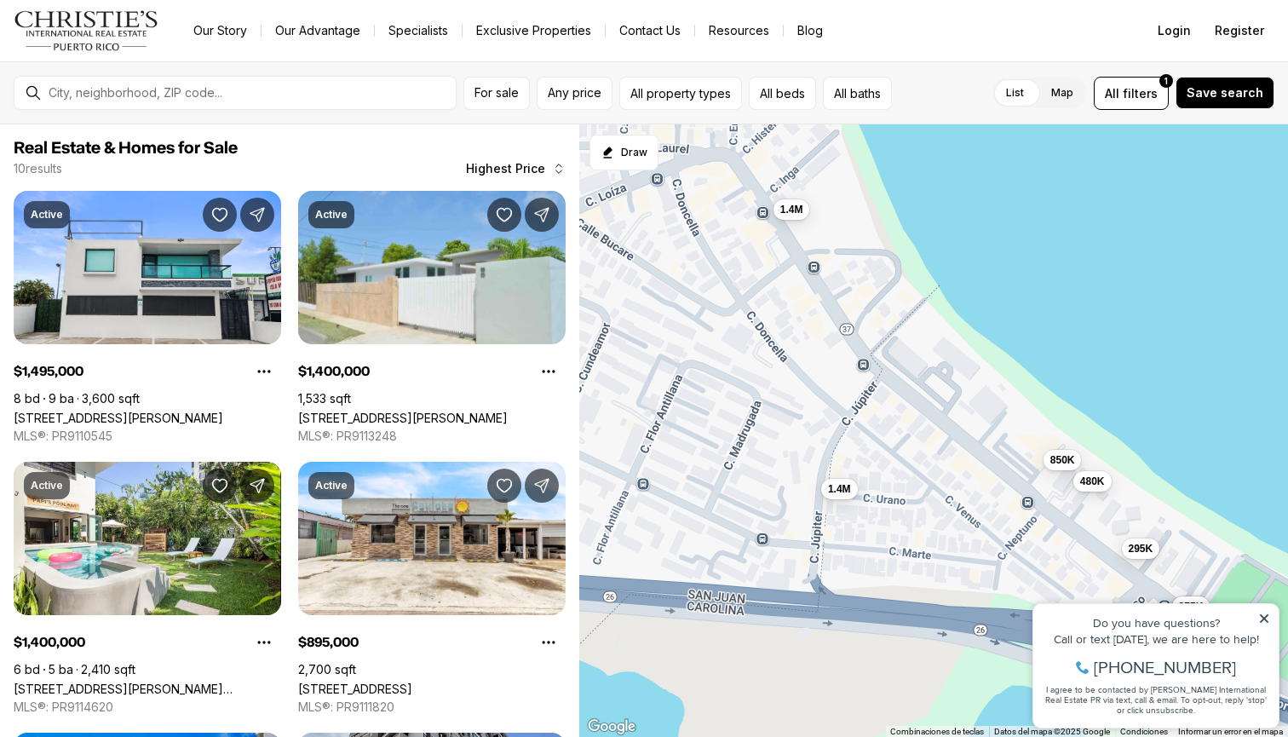
drag, startPoint x: 863, startPoint y: 499, endPoint x: 1034, endPoint y: 550, distance: 178.7
click at [1034, 550] on div "1.4M 1.4M 850K 480K 295K 895K 650K 420K 375K 1.5M" at bounding box center [933, 430] width 709 height 613
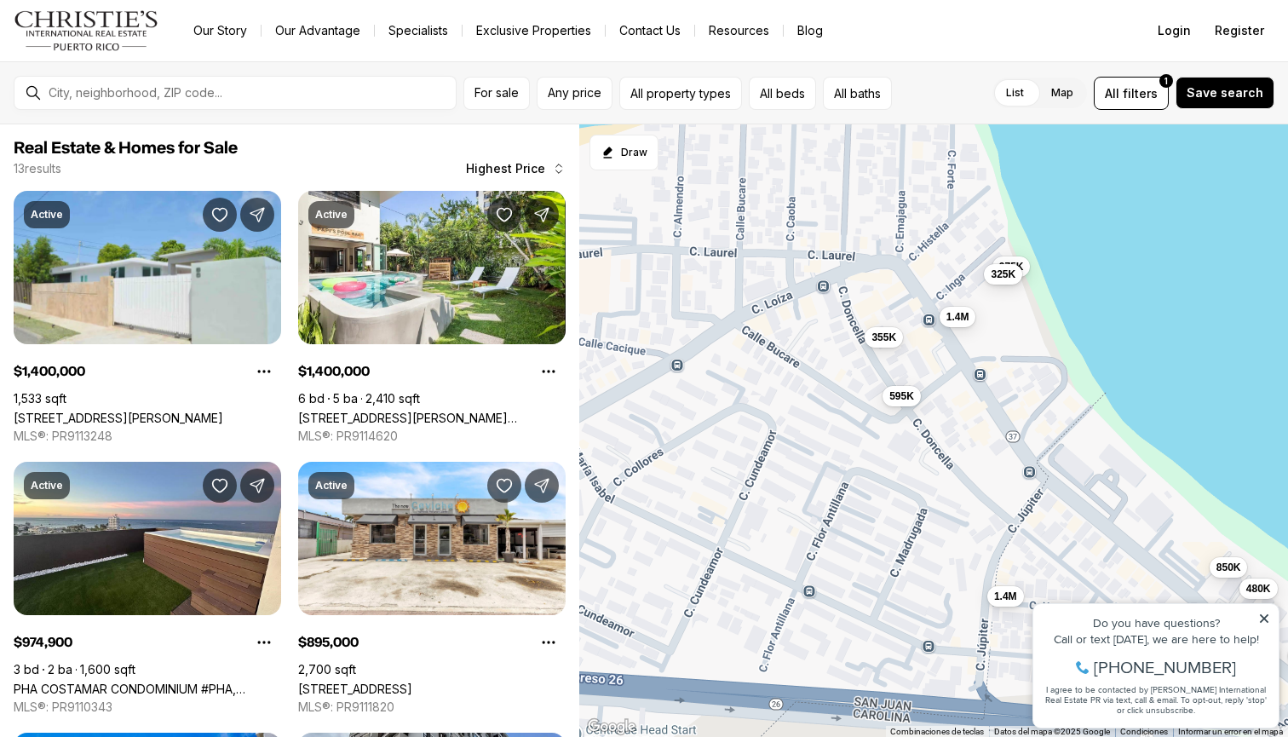
drag, startPoint x: 906, startPoint y: 433, endPoint x: 1021, endPoint y: 512, distance: 139.7
click at [1021, 512] on div "1.4M 1.4M 850K 480K 295K 895K 650K 420K 375K 975K 595K 355K 325K" at bounding box center [933, 430] width 709 height 613
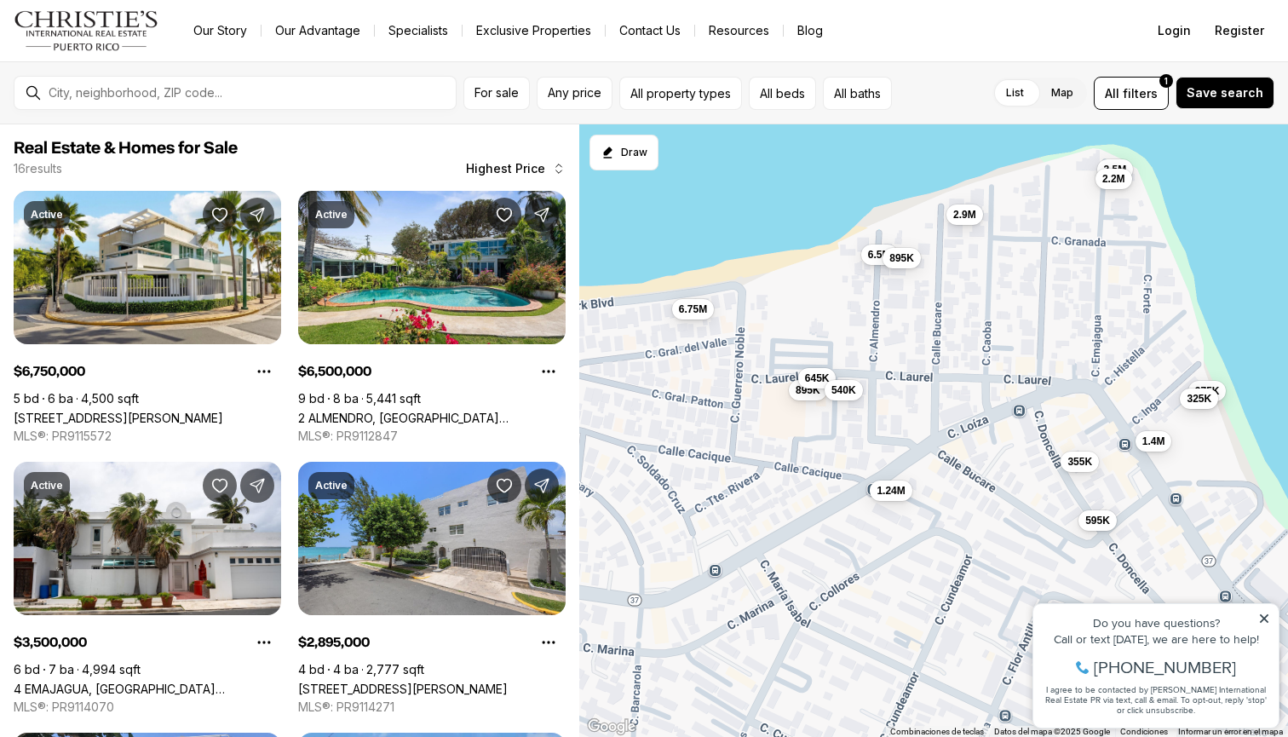
drag, startPoint x: 891, startPoint y: 394, endPoint x: 881, endPoint y: 388, distance: 11.8
click at [881, 388] on div "1.4M 1.4M 975K 595K 355K 325K 6.75M 6.5M 3.5M 2.9M 2.2M 1.24M 895K 895K 645K 54…" at bounding box center [933, 430] width 709 height 613
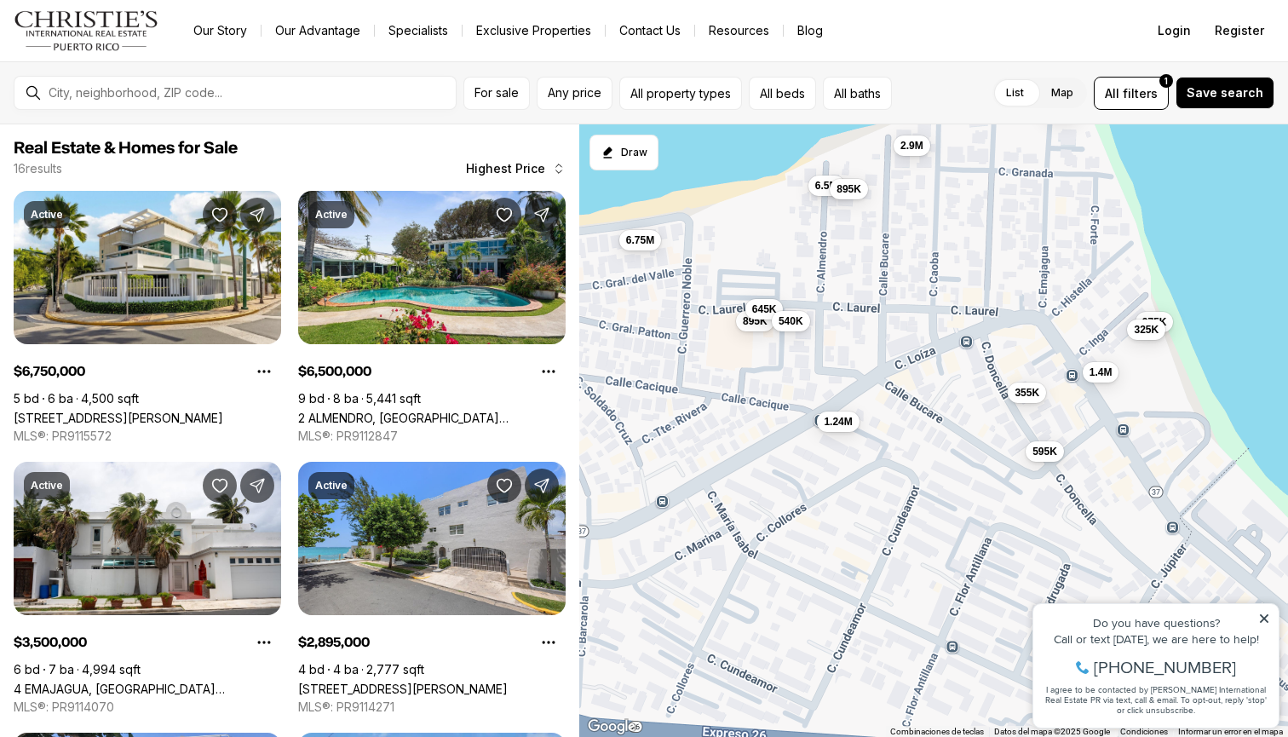
drag, startPoint x: 1116, startPoint y: 301, endPoint x: 1062, endPoint y: 222, distance: 95.0
click at [1064, 223] on div "1.4M 1.4M 975K 595K 355K 325K 6.75M 6.5M 3.5M 2.9M 2.2M 1.24M 895K 895K 645K 54…" at bounding box center [933, 430] width 709 height 613
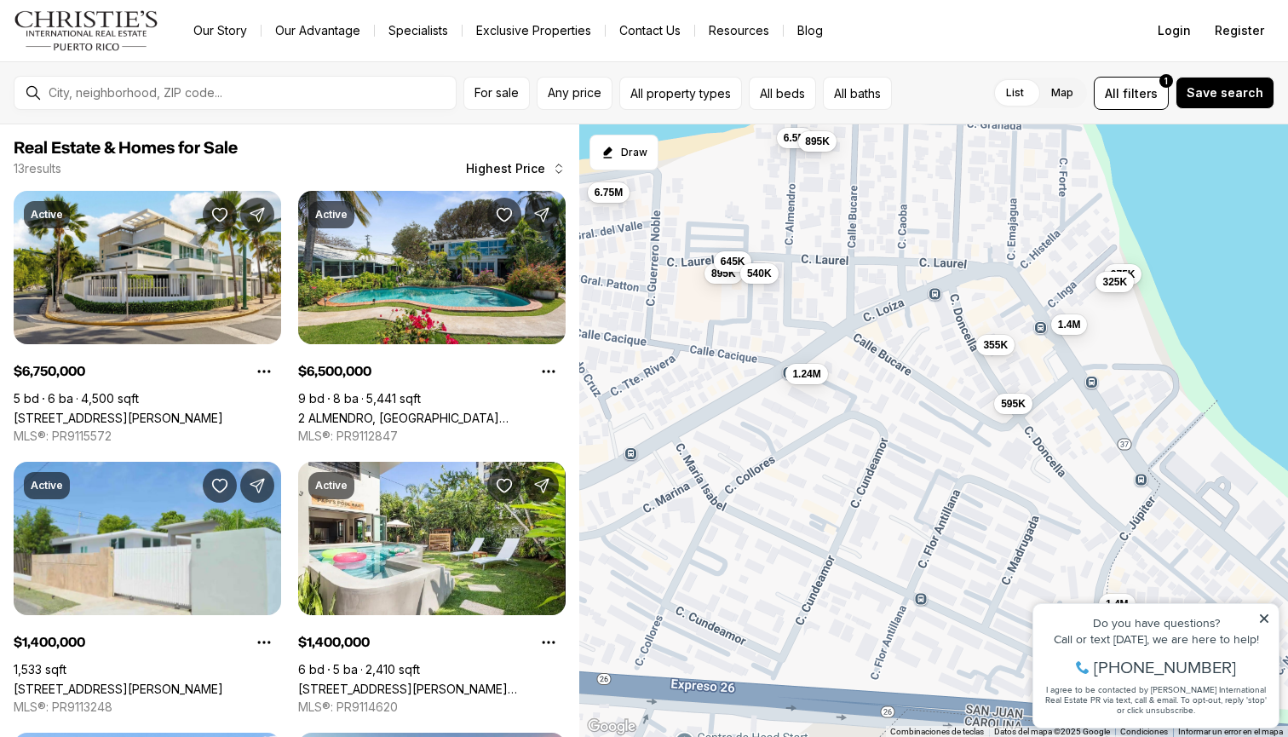
drag, startPoint x: 1021, startPoint y: 323, endPoint x: 767, endPoint y: 228, distance: 270.9
click at [767, 228] on div "1.4M 1.4M 975K 595K 355K 325K 6.75M 6.5M 1.24M 895K 895K 645K 540K" at bounding box center [933, 430] width 709 height 613
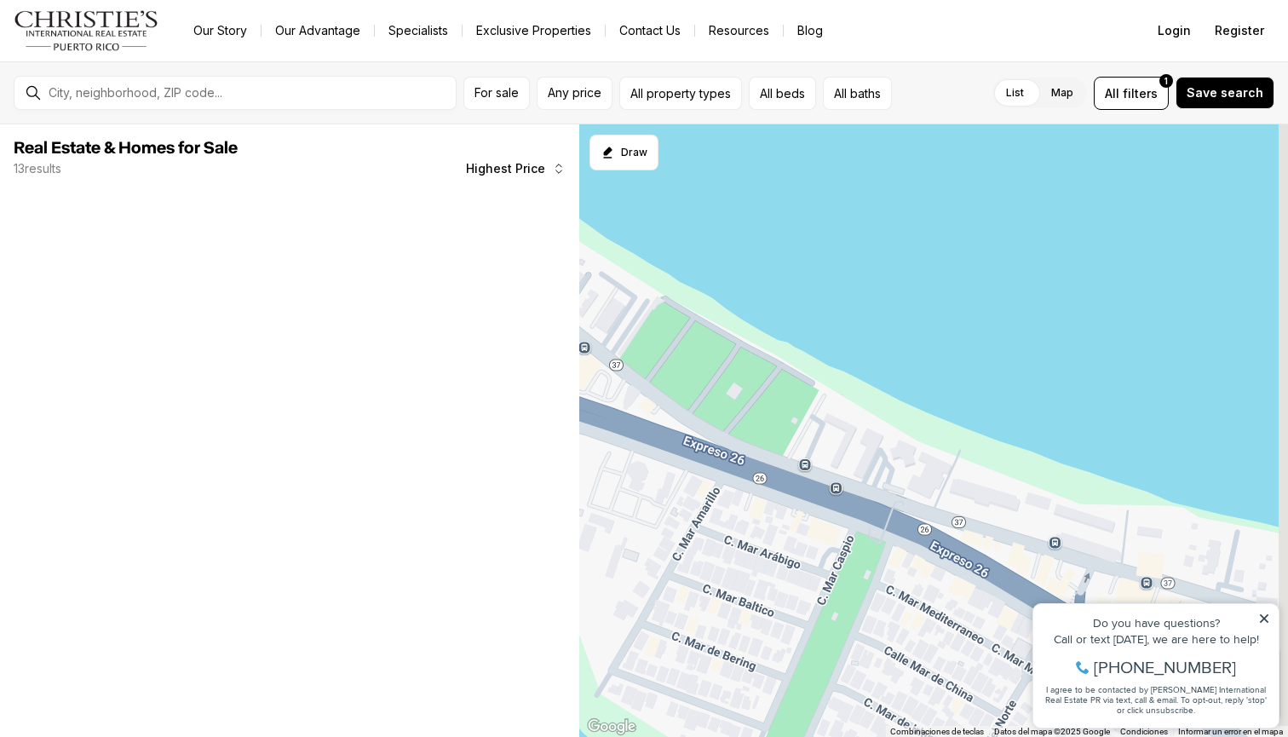
drag, startPoint x: 926, startPoint y: 538, endPoint x: 877, endPoint y: 461, distance: 90.8
click at [877, 461] on div at bounding box center [933, 430] width 709 height 613
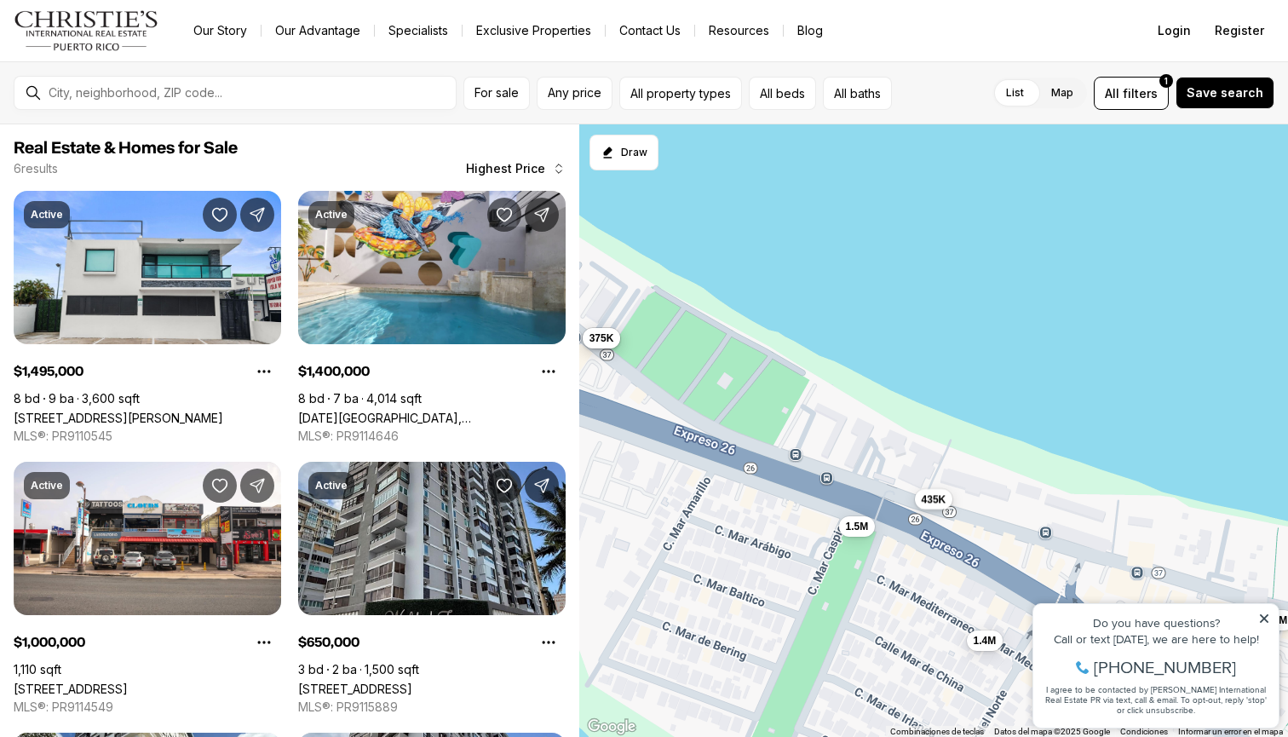
click at [931, 504] on span "435K" at bounding box center [934, 499] width 25 height 14
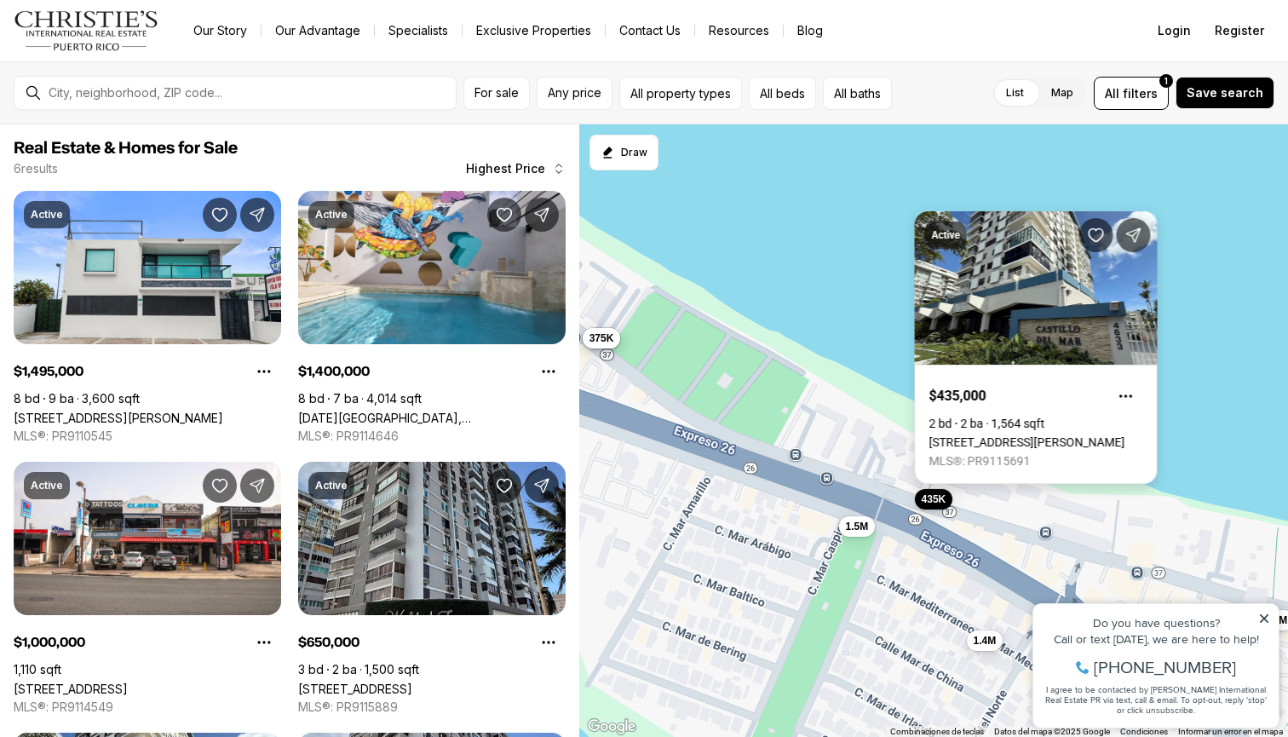
click at [1033, 435] on link "[STREET_ADDRESS][PERSON_NAME]" at bounding box center [1027, 442] width 196 height 14
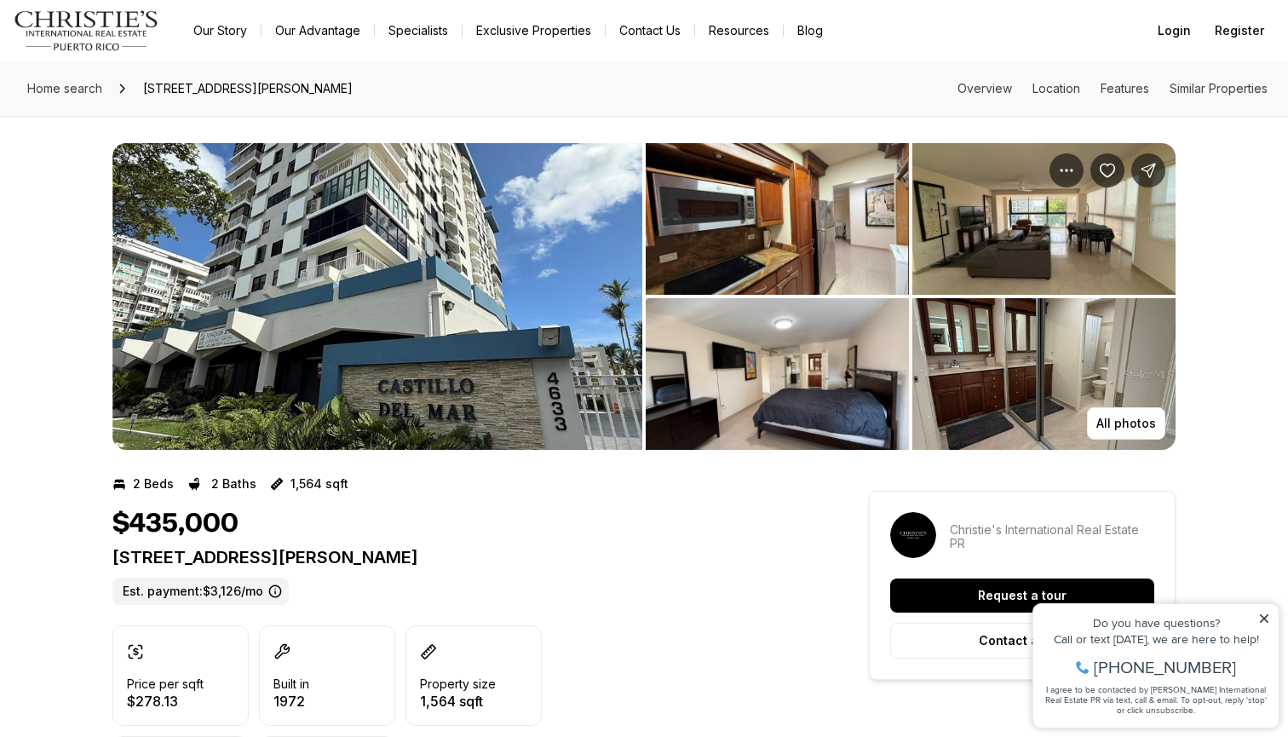
click at [561, 233] on img "View image gallery" at bounding box center [377, 296] width 530 height 307
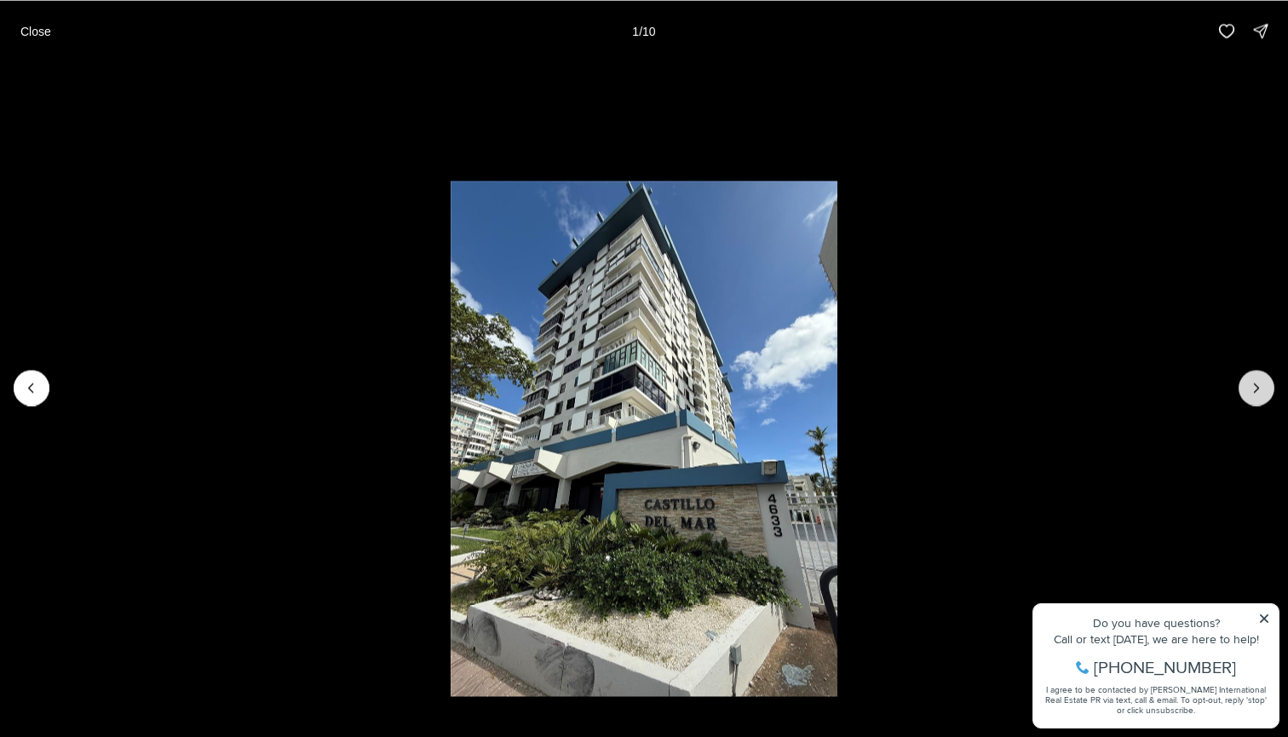
click at [1252, 375] on button "Next slide" at bounding box center [1257, 388] width 36 height 36
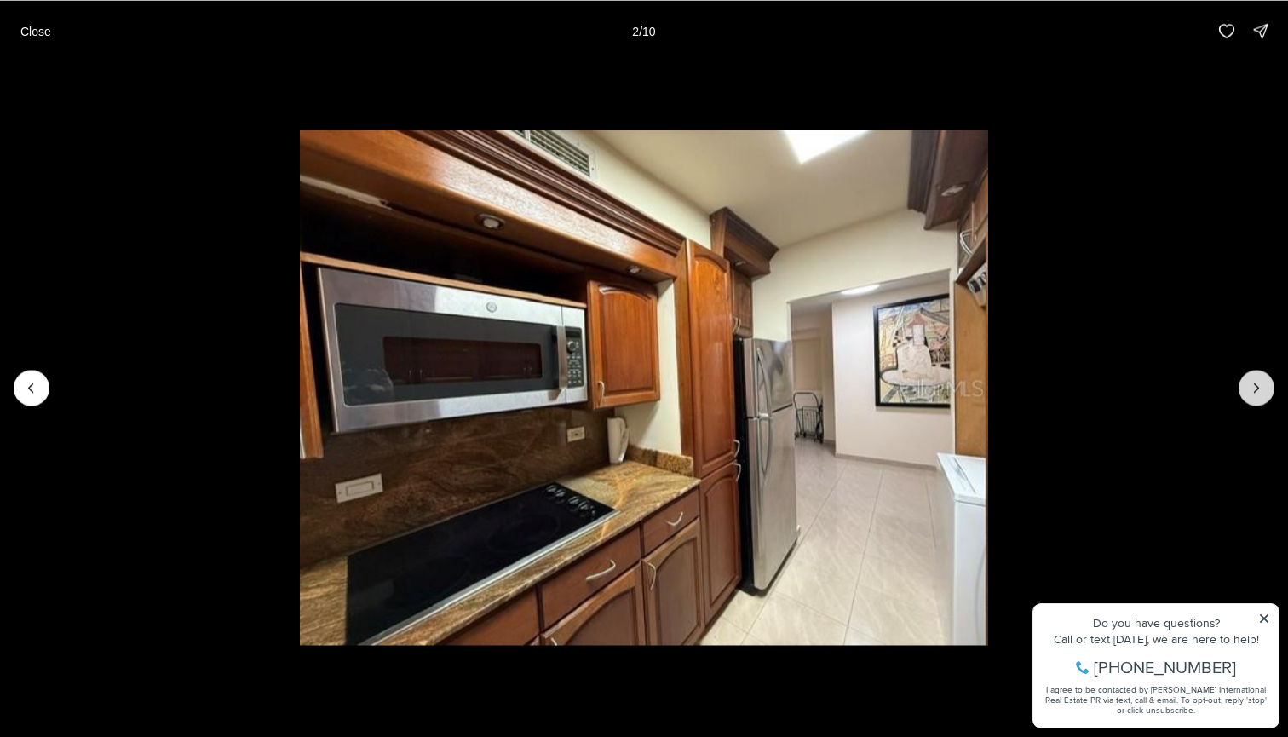
click at [1248, 377] on button "Next slide" at bounding box center [1257, 388] width 36 height 36
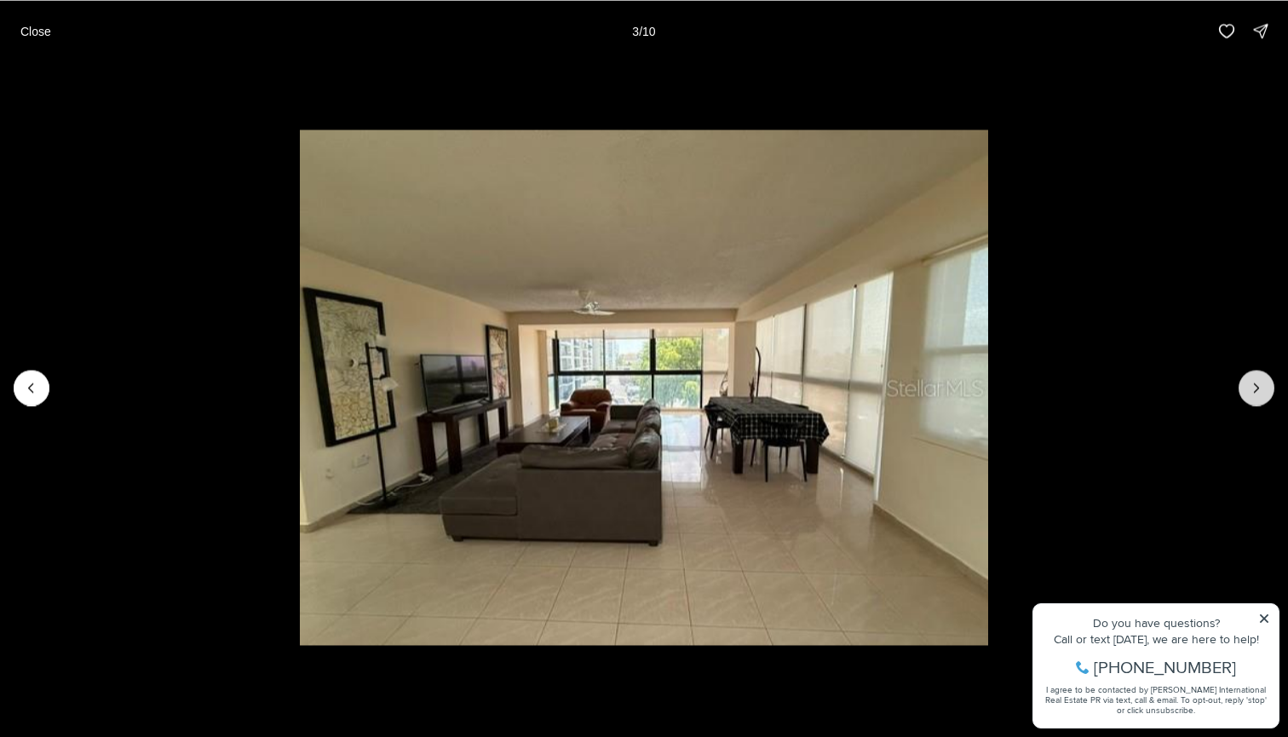
click at [1248, 377] on button "Next slide" at bounding box center [1257, 388] width 36 height 36
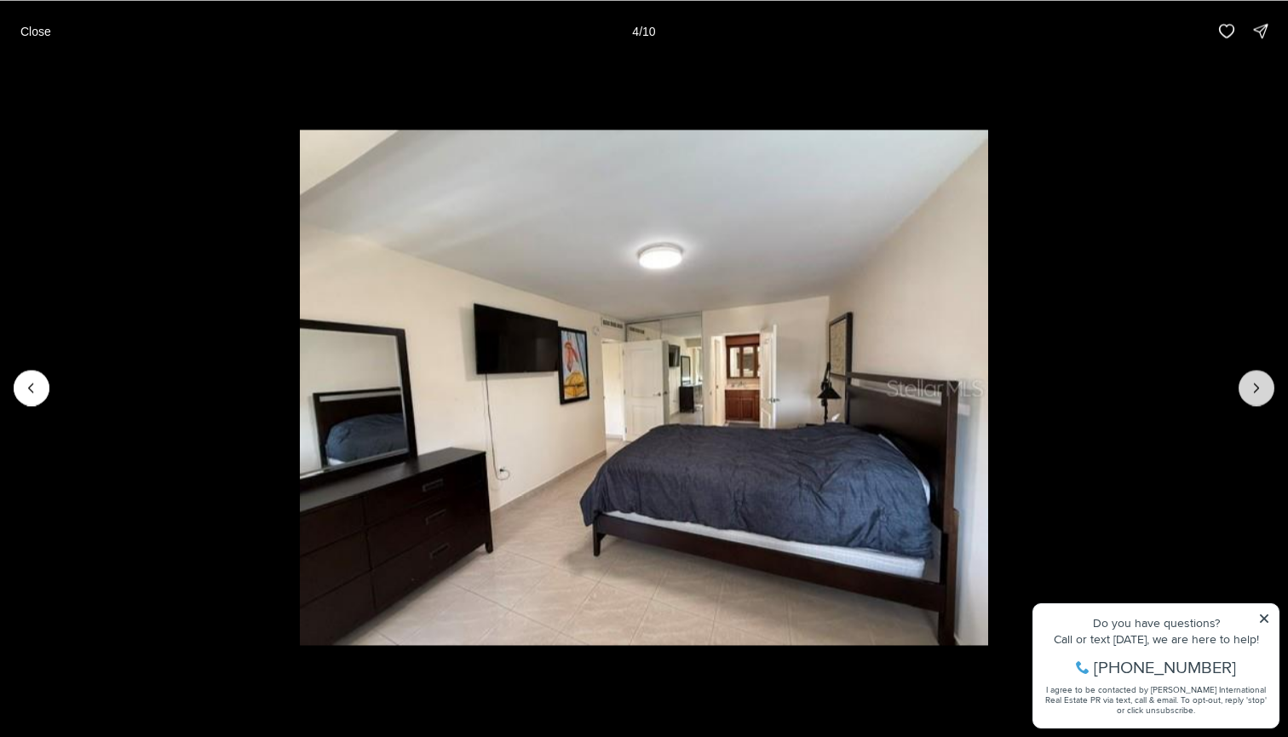
click at [1248, 377] on button "Next slide" at bounding box center [1257, 388] width 36 height 36
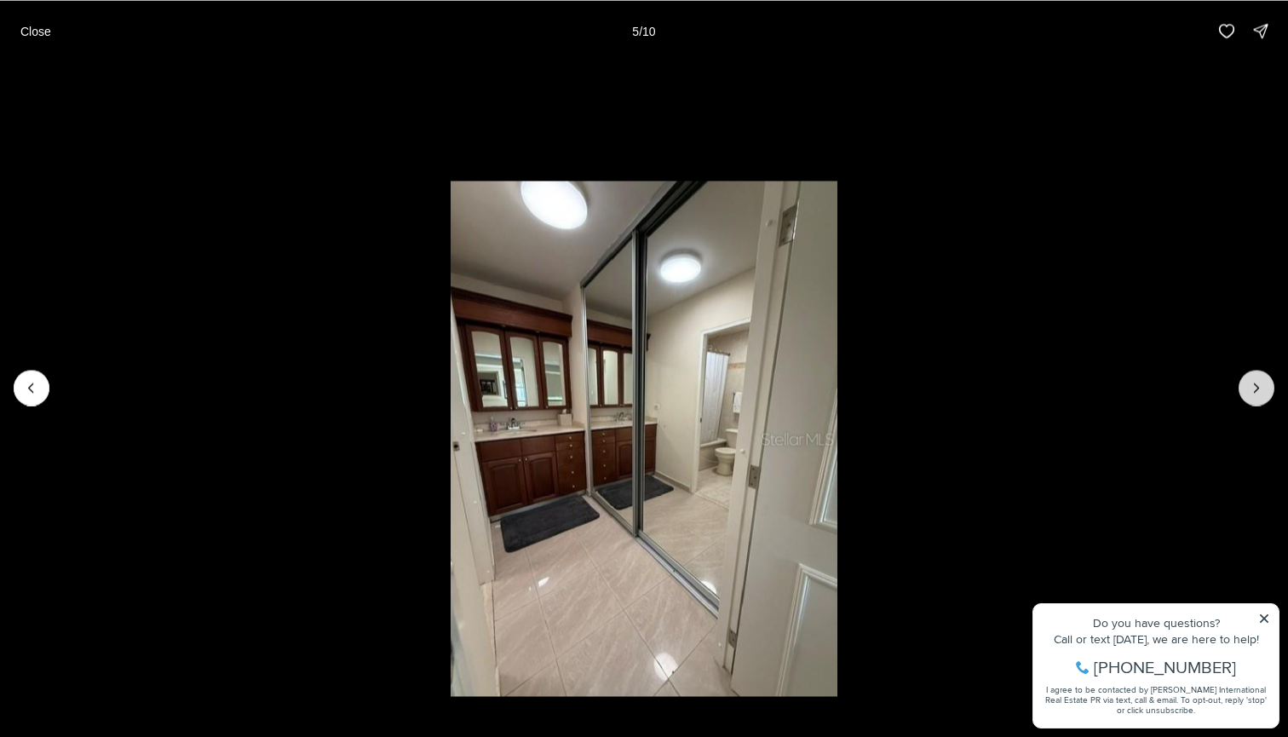
click at [1248, 377] on button "Next slide" at bounding box center [1257, 388] width 36 height 36
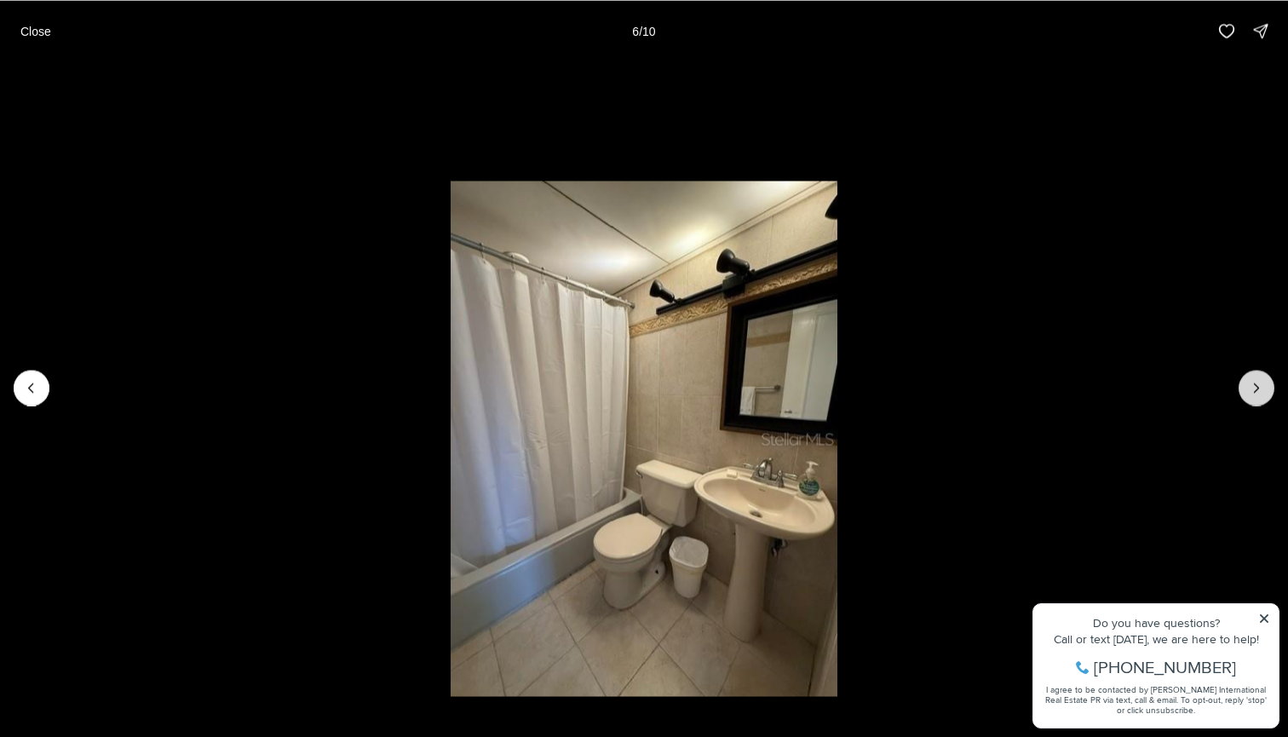
click at [1248, 377] on button "Next slide" at bounding box center [1257, 388] width 36 height 36
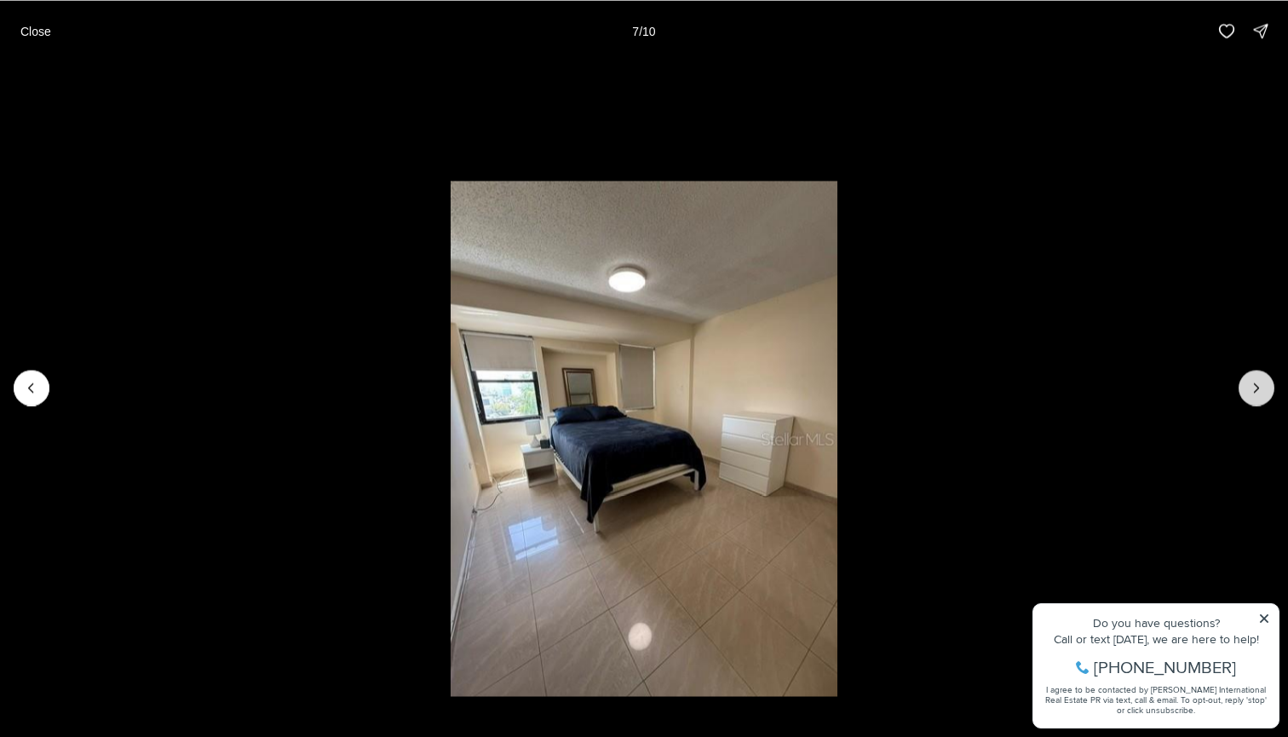
click at [1248, 377] on button "Next slide" at bounding box center [1257, 388] width 36 height 36
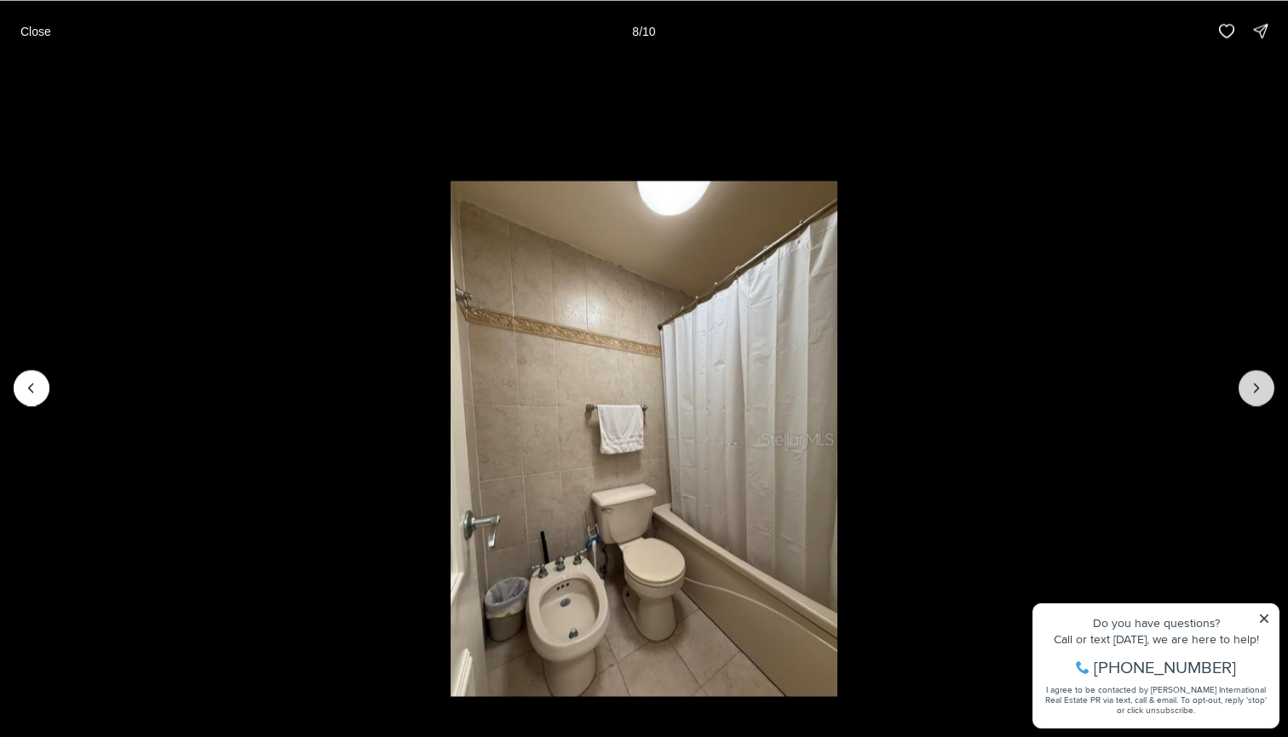
click at [1248, 377] on button "Next slide" at bounding box center [1257, 388] width 36 height 36
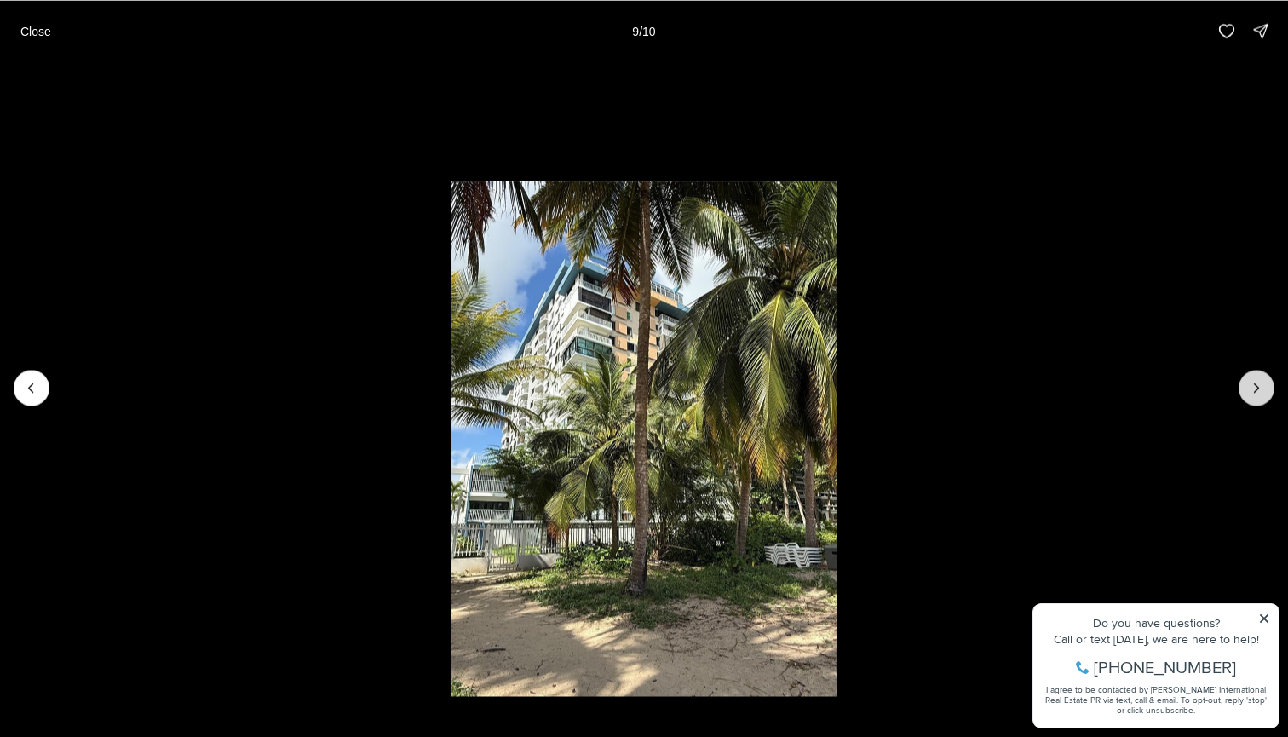
click at [1248, 377] on button "Next slide" at bounding box center [1257, 388] width 36 height 36
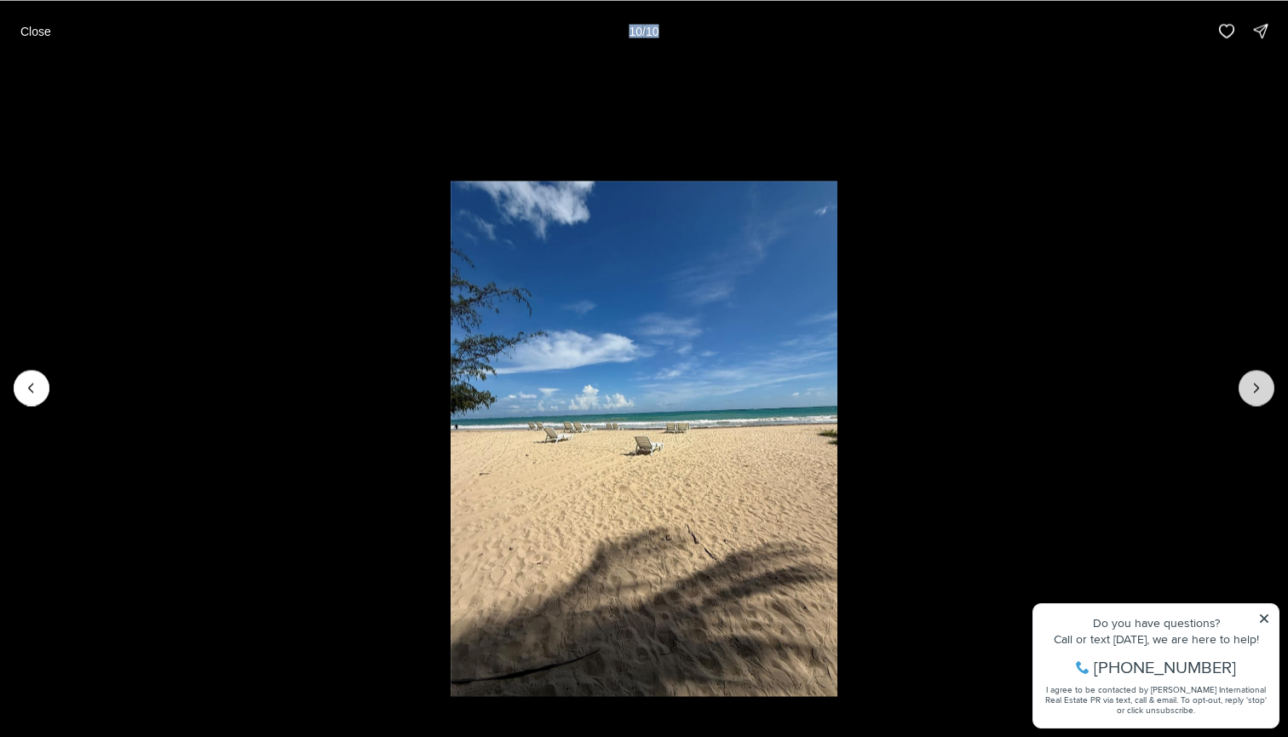
click at [1248, 377] on div at bounding box center [1257, 388] width 36 height 36
click at [48, 26] on p "Close" at bounding box center [35, 31] width 31 height 14
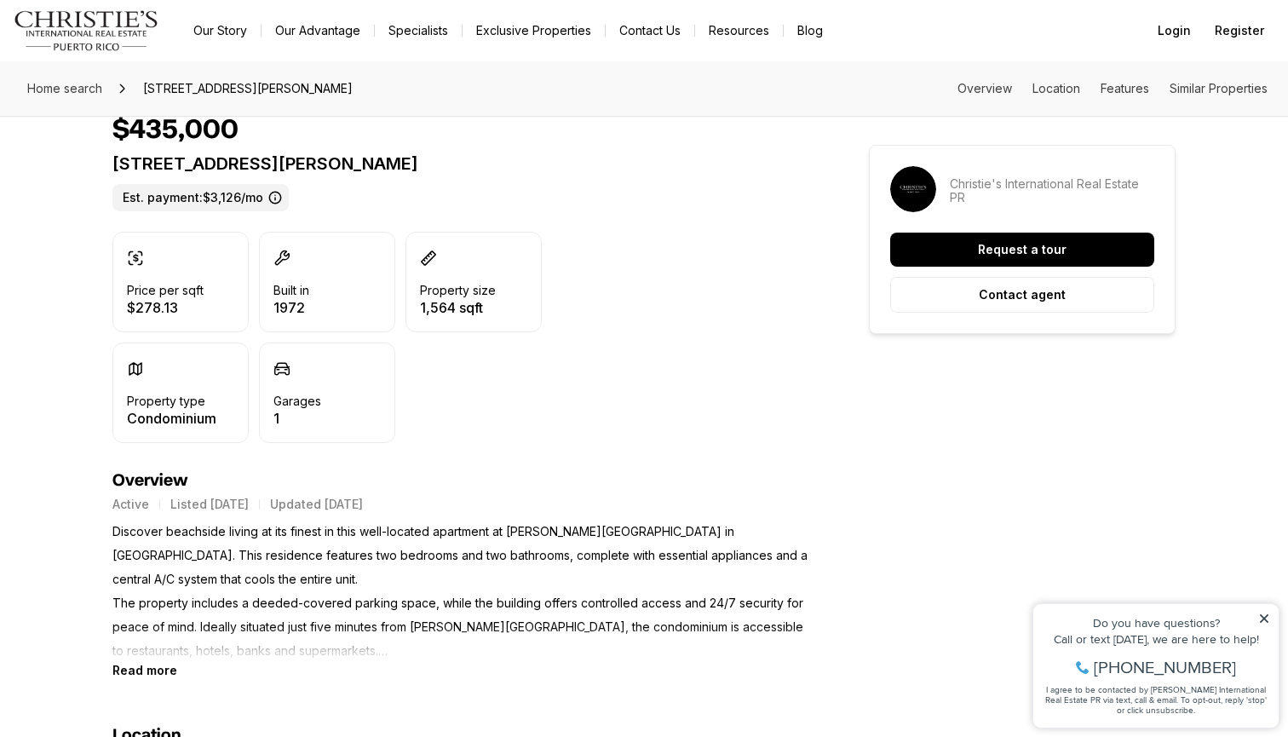
scroll to position [407, 0]
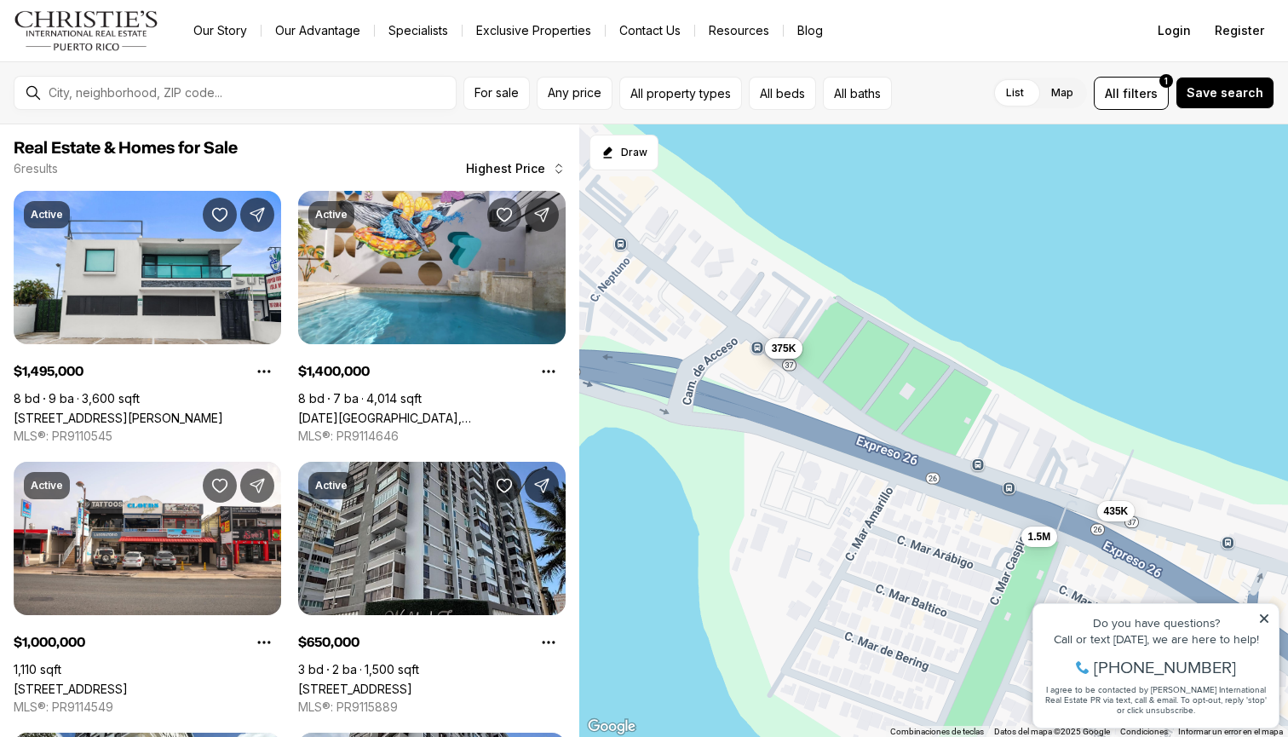
drag, startPoint x: 743, startPoint y: 440, endPoint x: 928, endPoint y: 450, distance: 185.2
click at [928, 450] on div "1.5M 1.4M 1M 650K 435K 375K" at bounding box center [933, 430] width 709 height 613
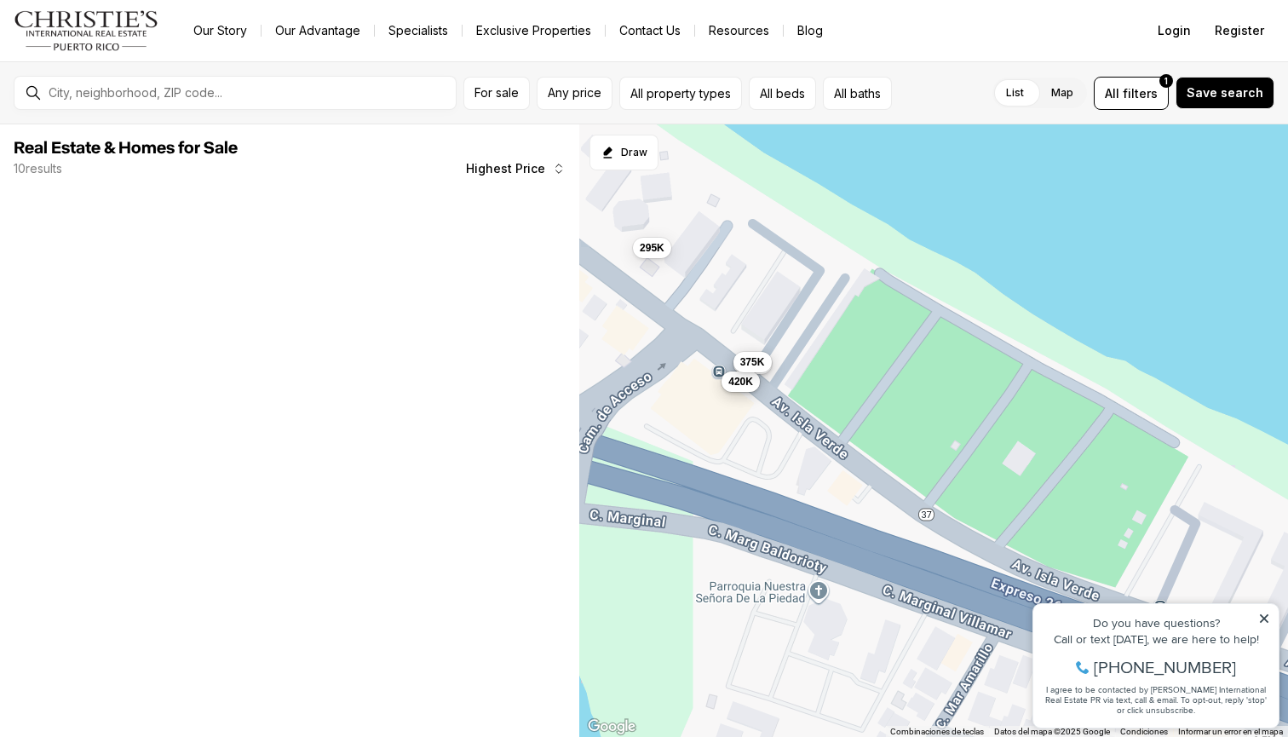
click at [749, 360] on span "375K" at bounding box center [752, 362] width 25 height 14
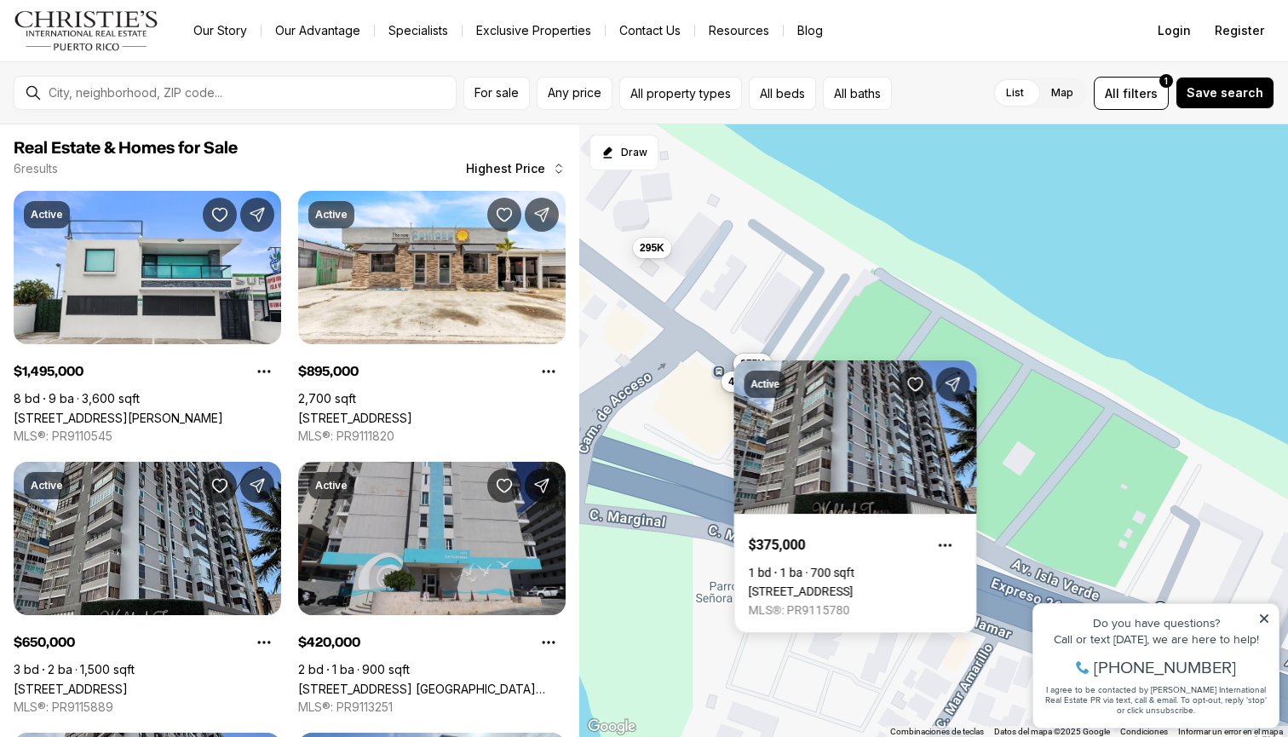
click at [655, 234] on div "1.5M 650K 375K 895K 420K 295K" at bounding box center [933, 430] width 709 height 613
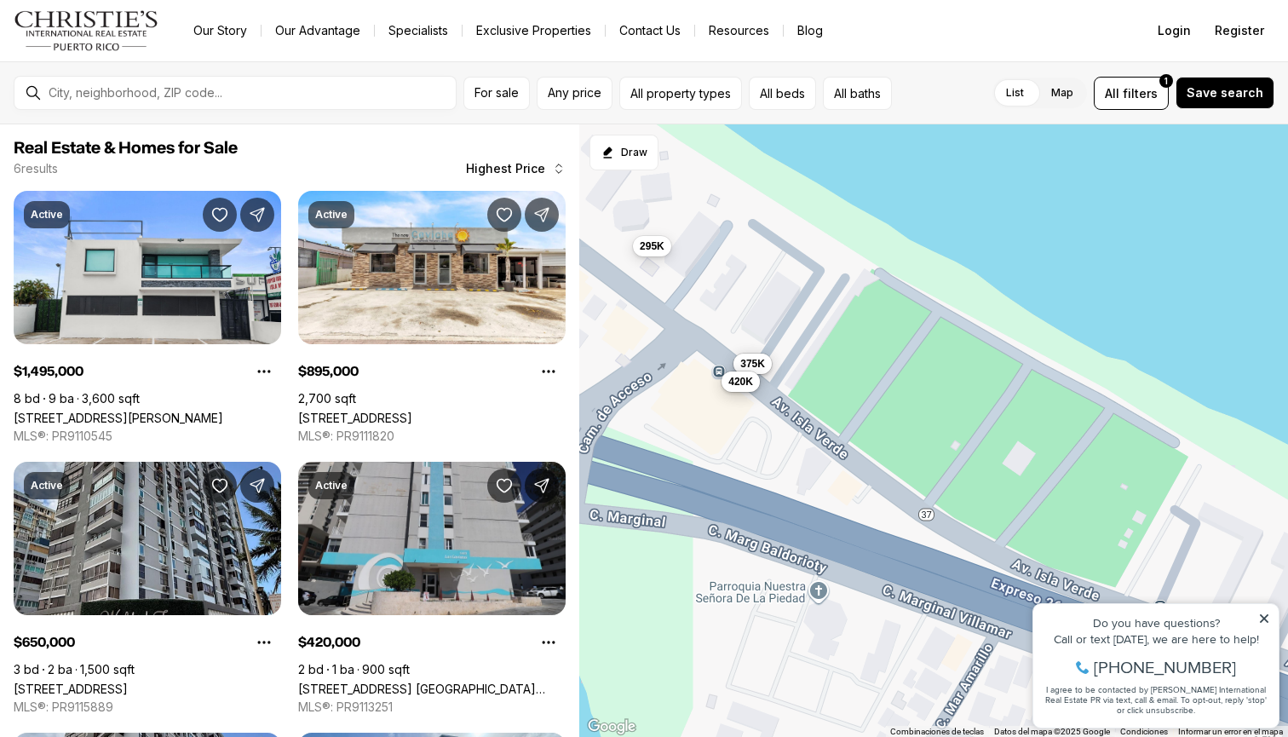
click at [655, 246] on span "295K" at bounding box center [652, 246] width 25 height 14
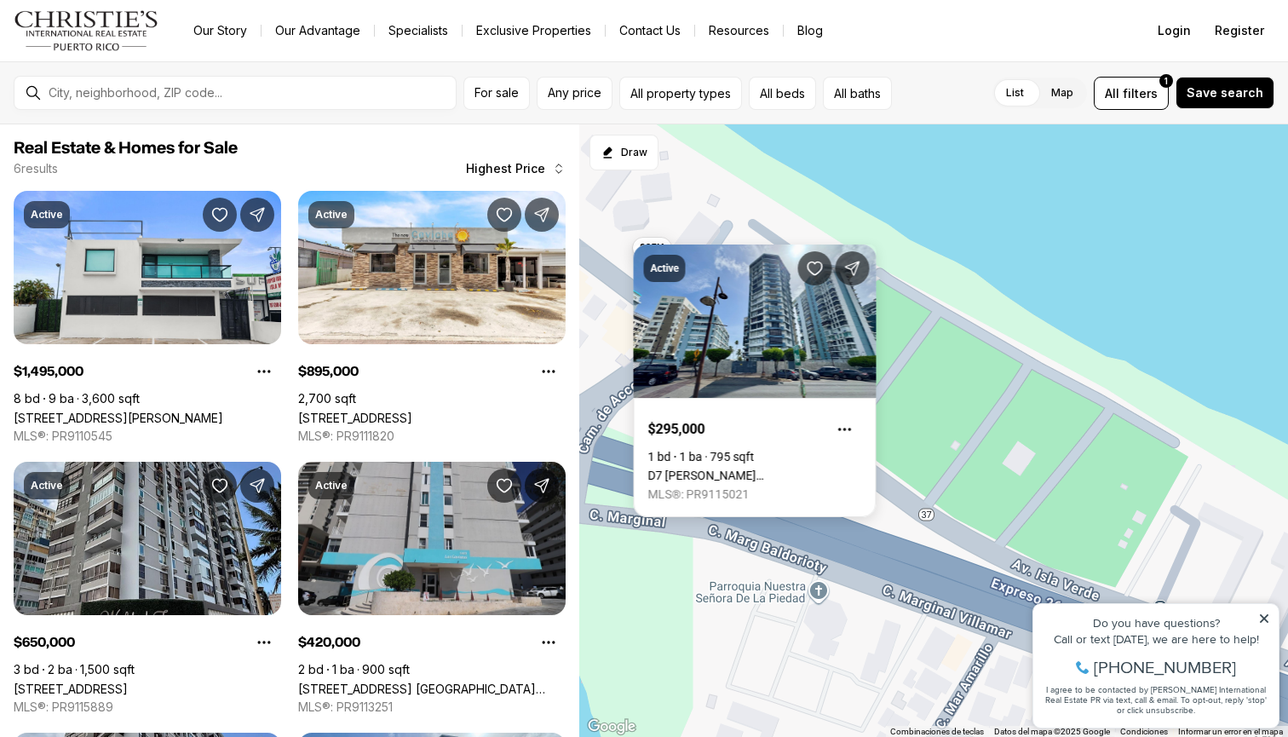
click at [722, 193] on div "1.5M 650K 375K 895K 420K 295K" at bounding box center [933, 430] width 709 height 613
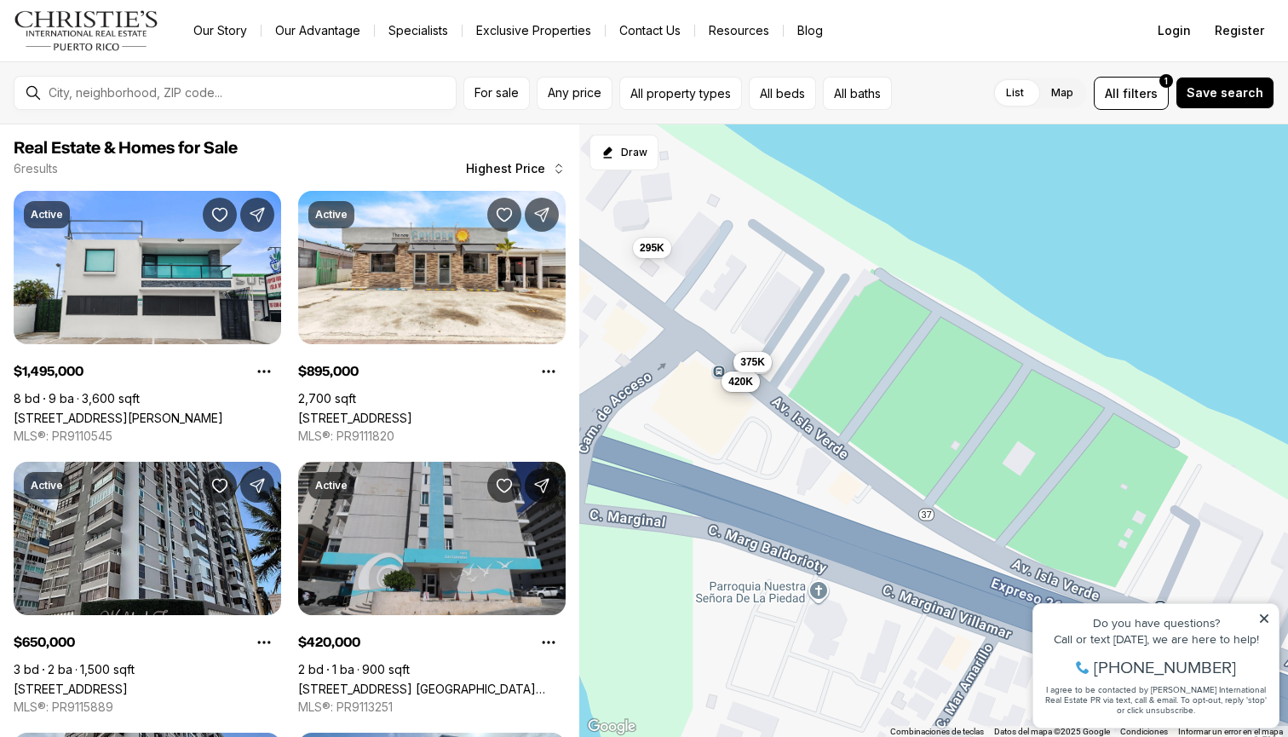
click at [751, 360] on span "375K" at bounding box center [752, 362] width 25 height 14
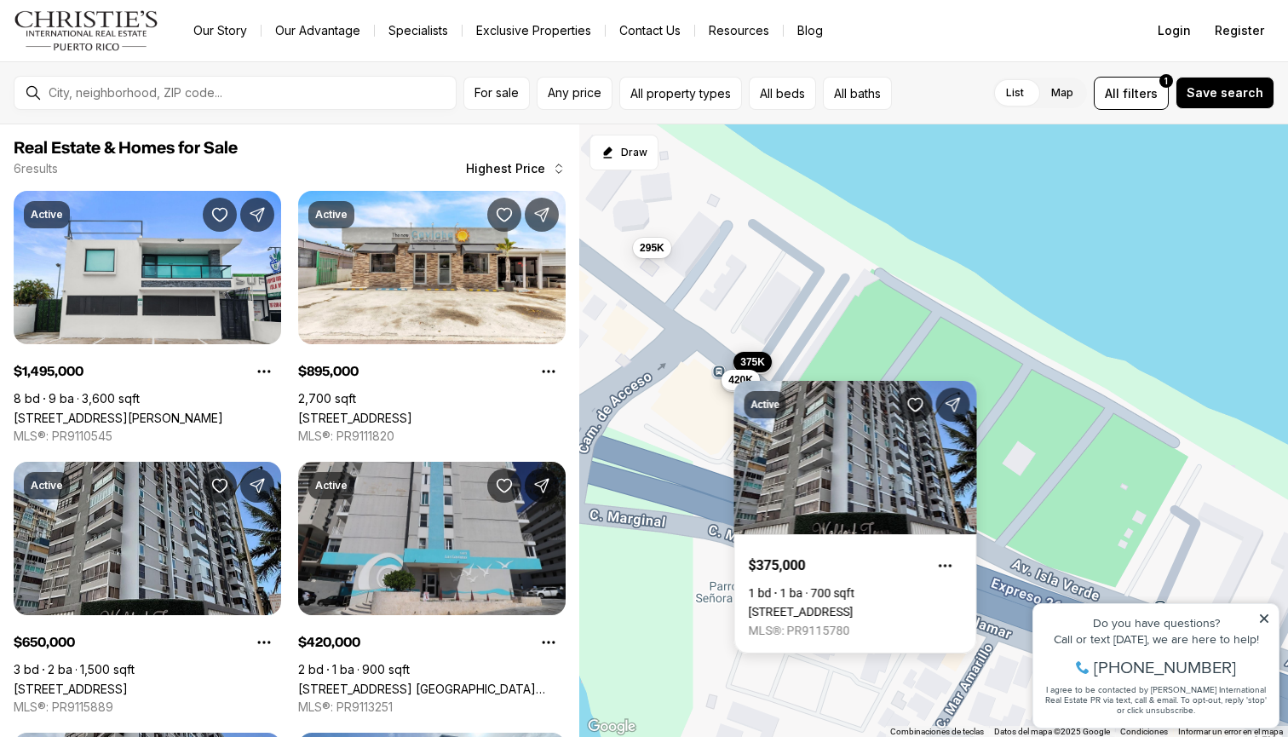
click at [728, 384] on button "420K" at bounding box center [741, 380] width 38 height 20
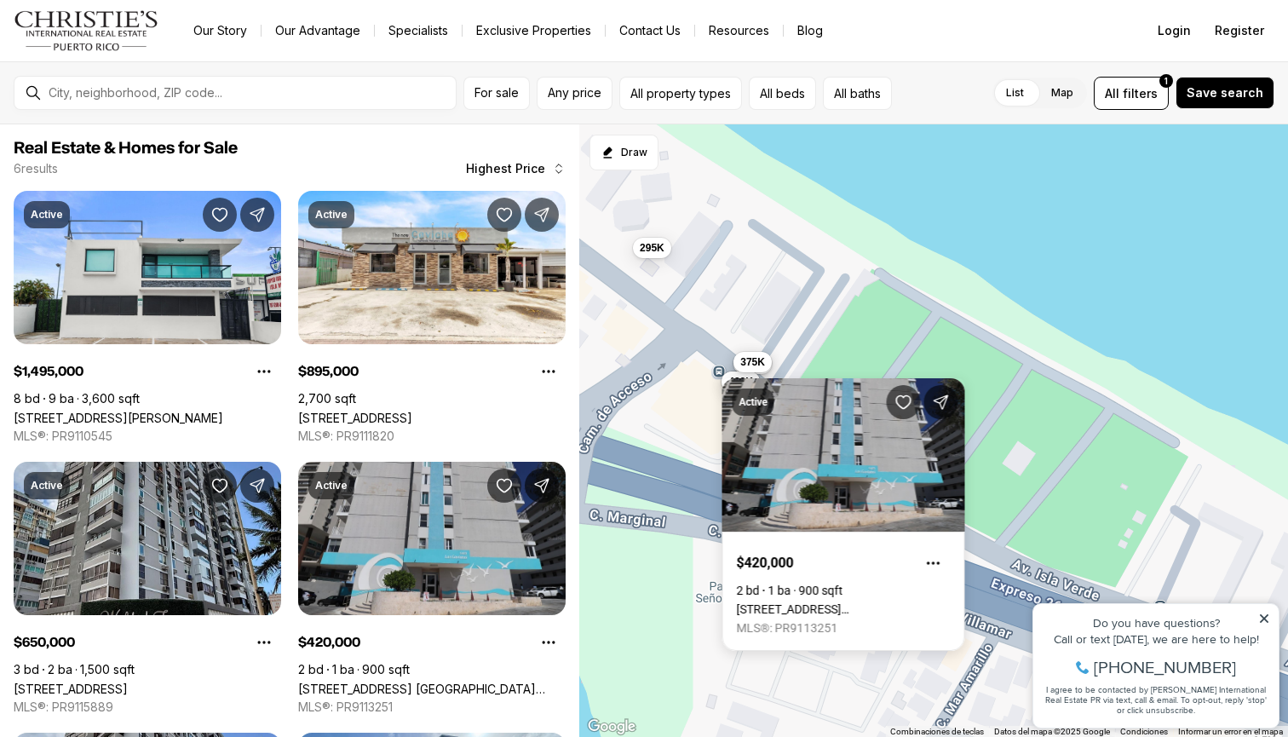
click at [751, 360] on span "375K" at bounding box center [752, 362] width 25 height 14
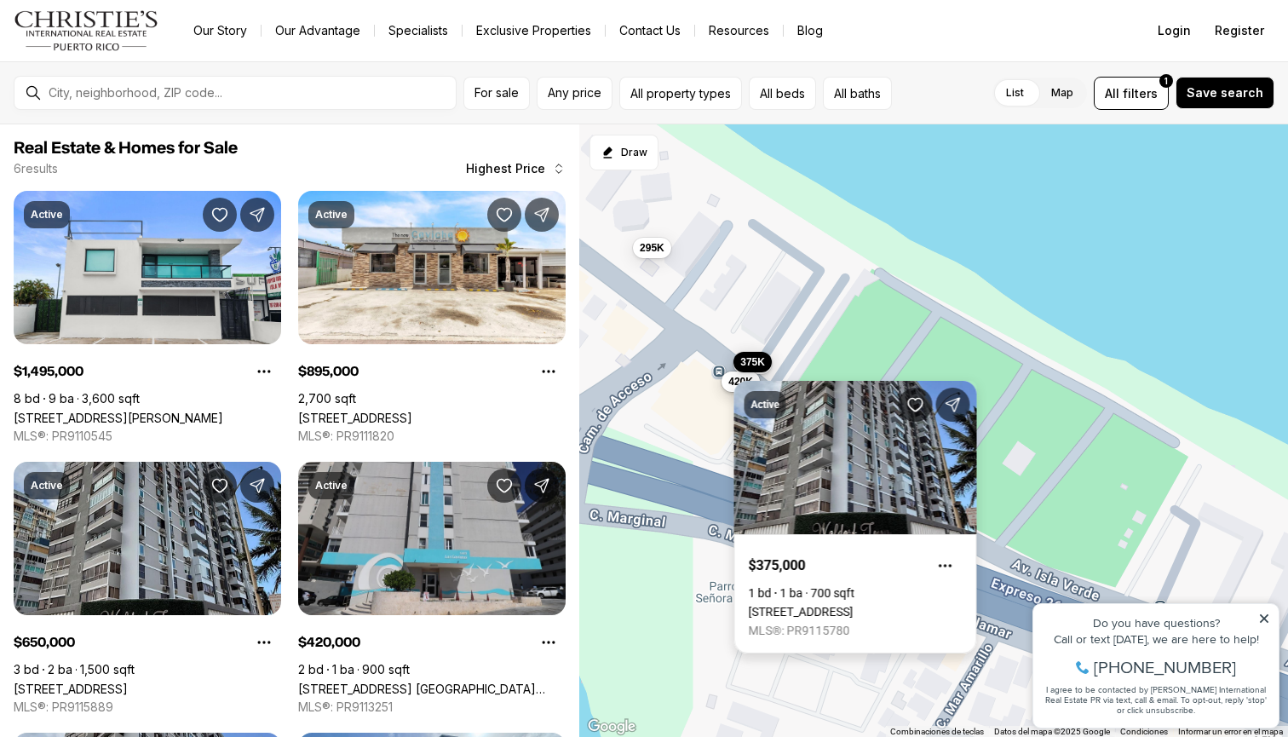
click at [820, 605] on link "[STREET_ADDRESS]" at bounding box center [801, 612] width 105 height 14
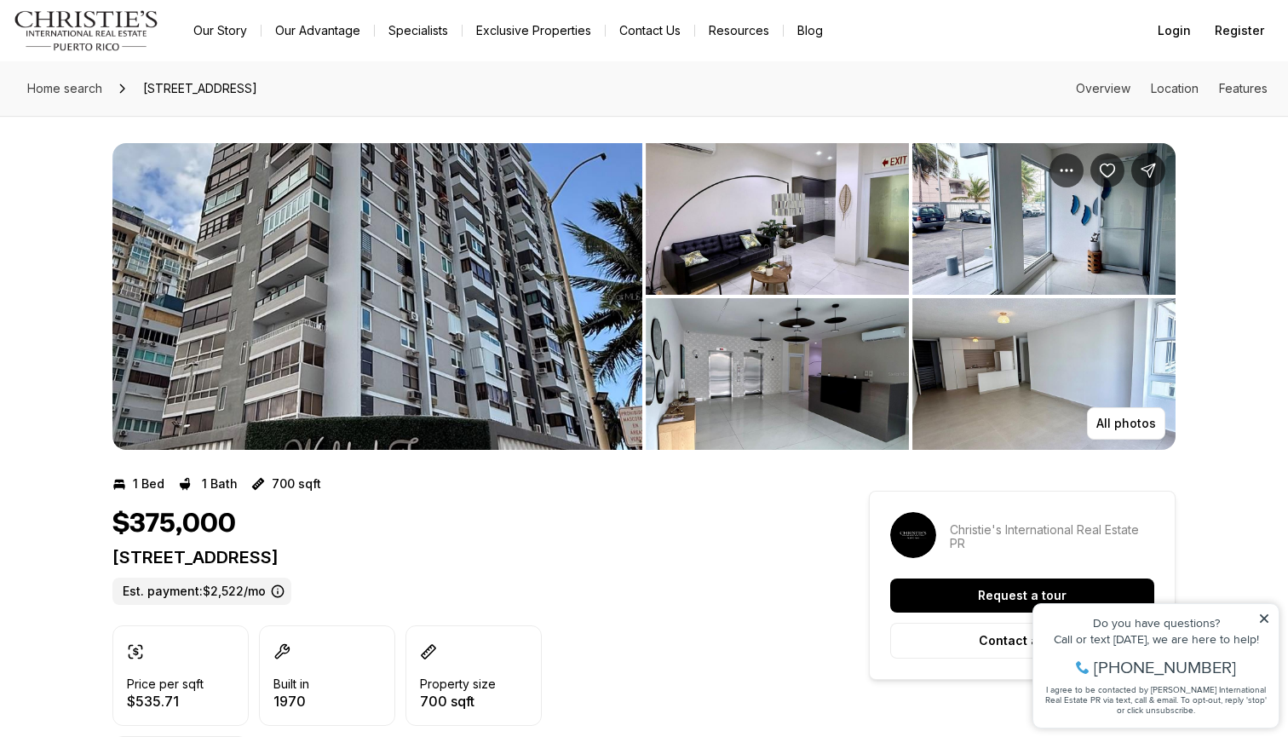
click at [761, 247] on img "View image gallery" at bounding box center [777, 219] width 263 height 152
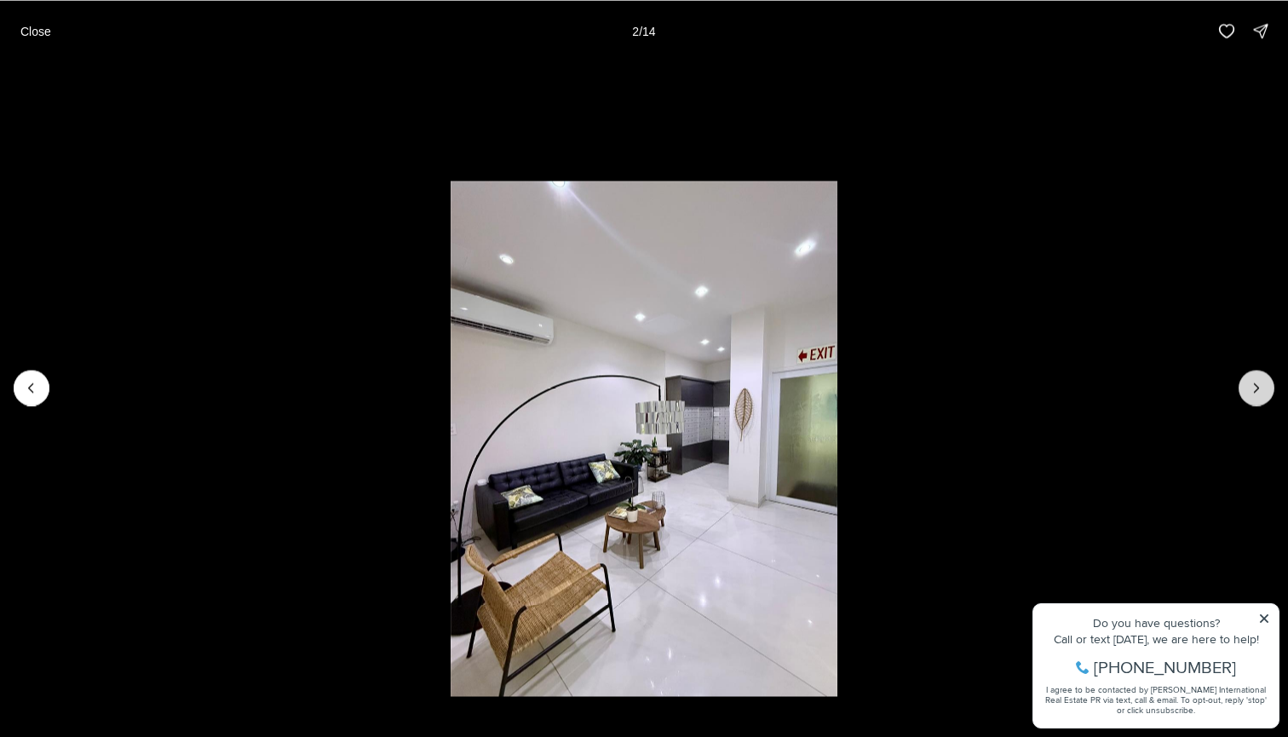
click at [1247, 387] on button "Next slide" at bounding box center [1257, 388] width 36 height 36
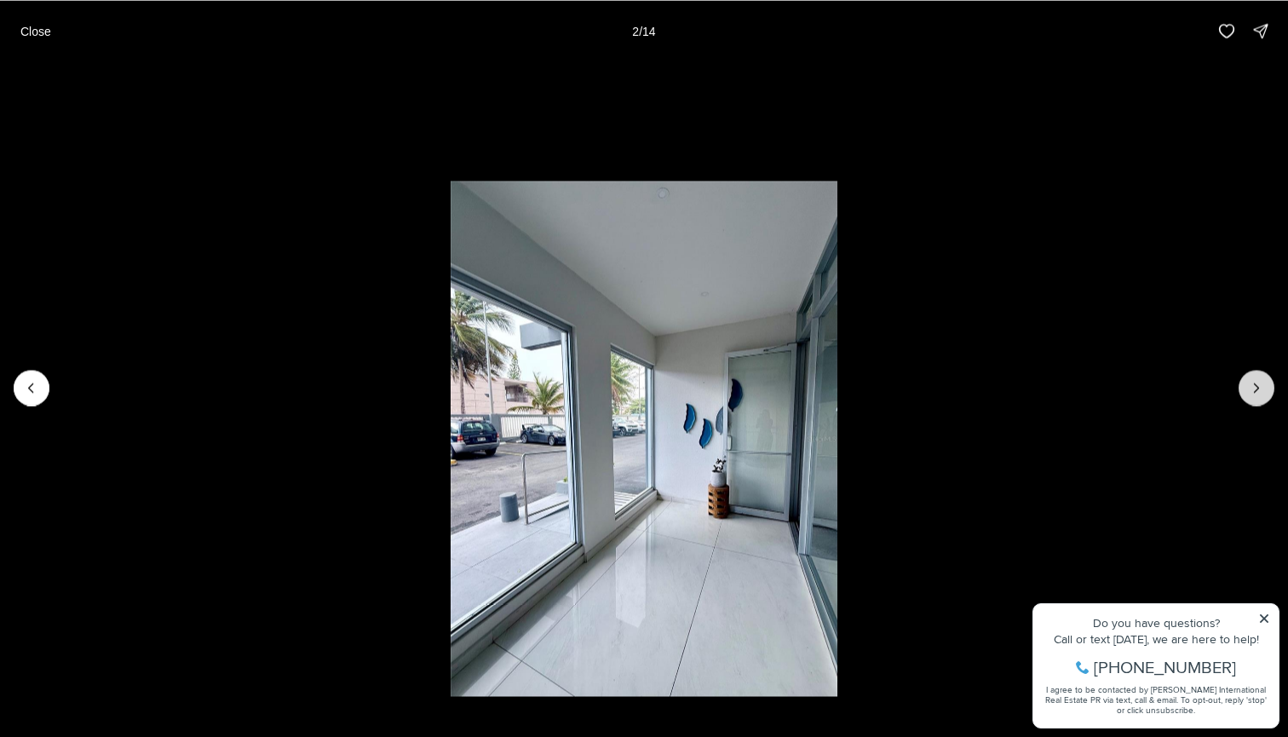
click at [1247, 387] on button "Next slide" at bounding box center [1257, 388] width 36 height 36
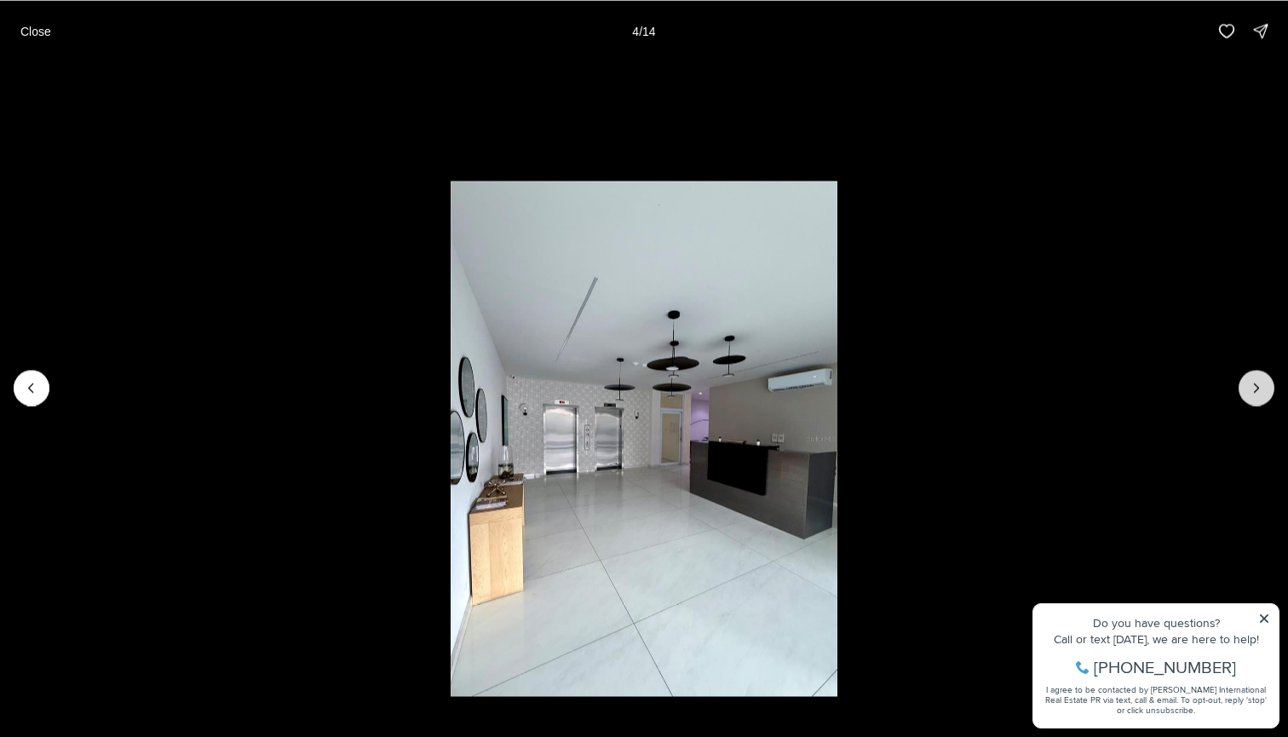
click at [1247, 387] on button "Next slide" at bounding box center [1257, 388] width 36 height 36
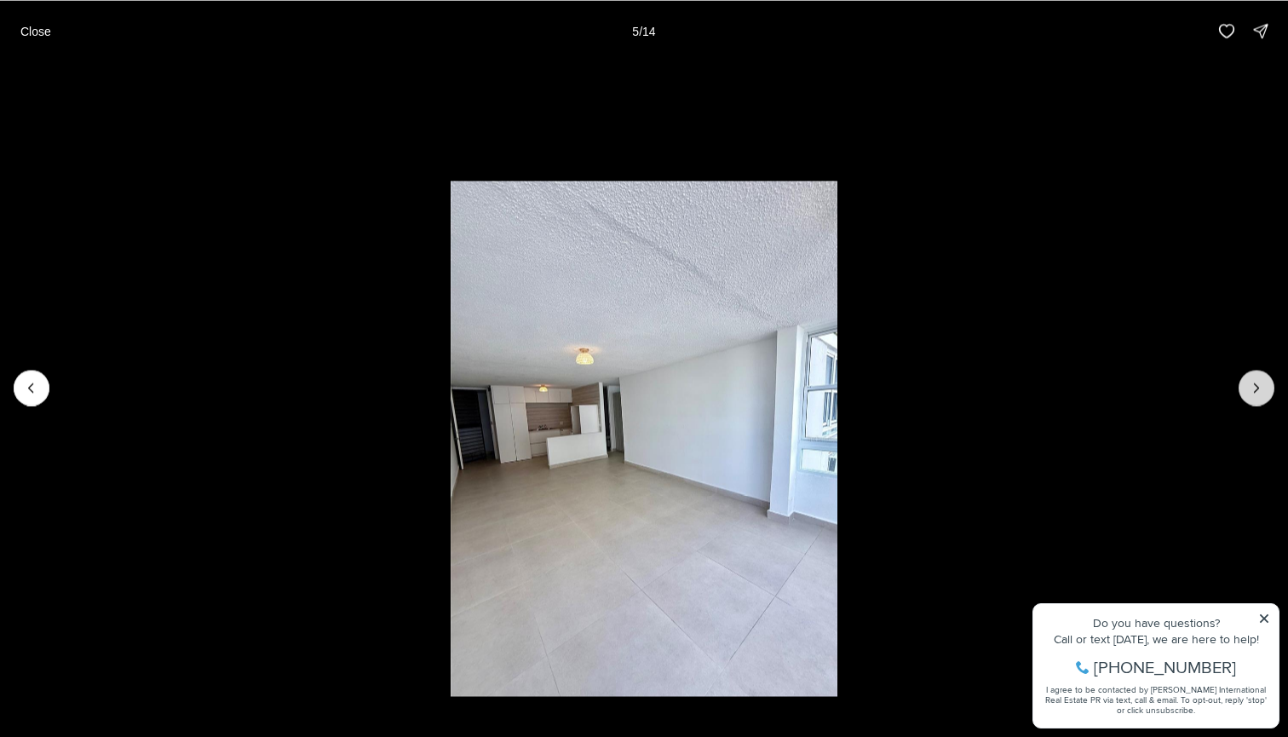
click at [1247, 387] on button "Next slide" at bounding box center [1257, 388] width 36 height 36
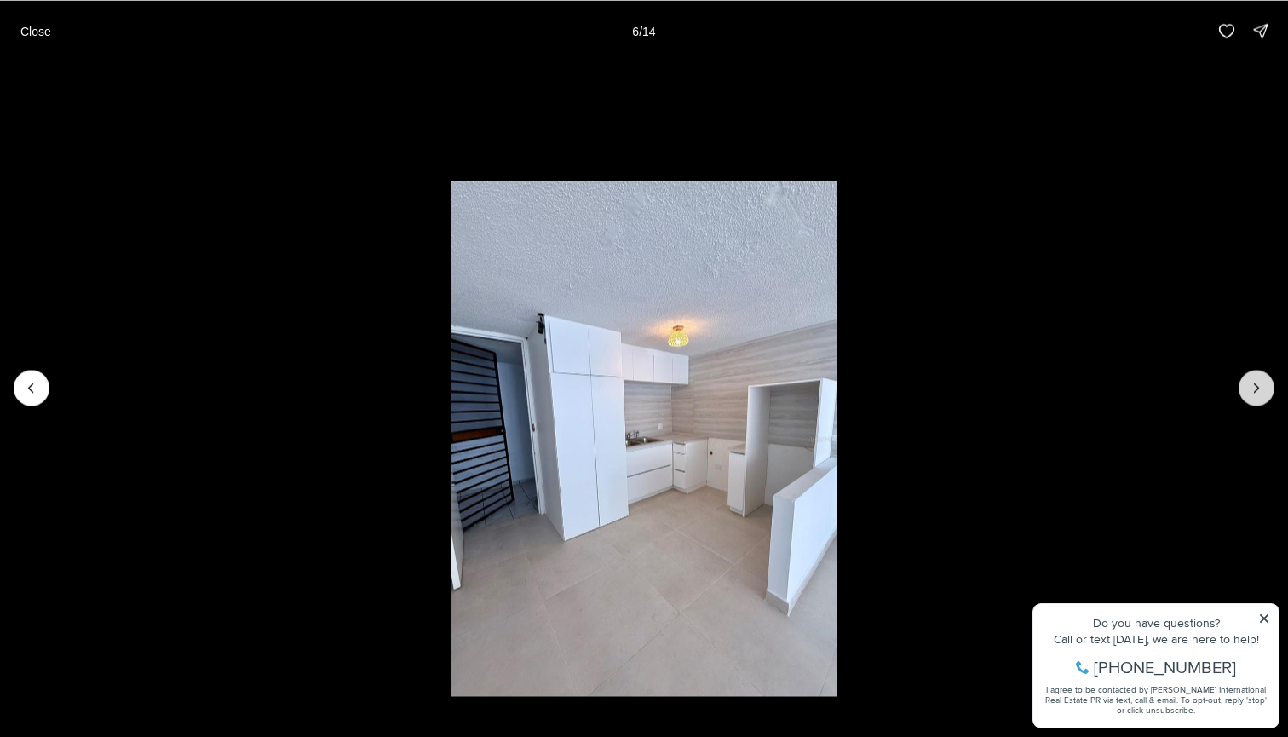
click at [1247, 387] on button "Next slide" at bounding box center [1257, 388] width 36 height 36
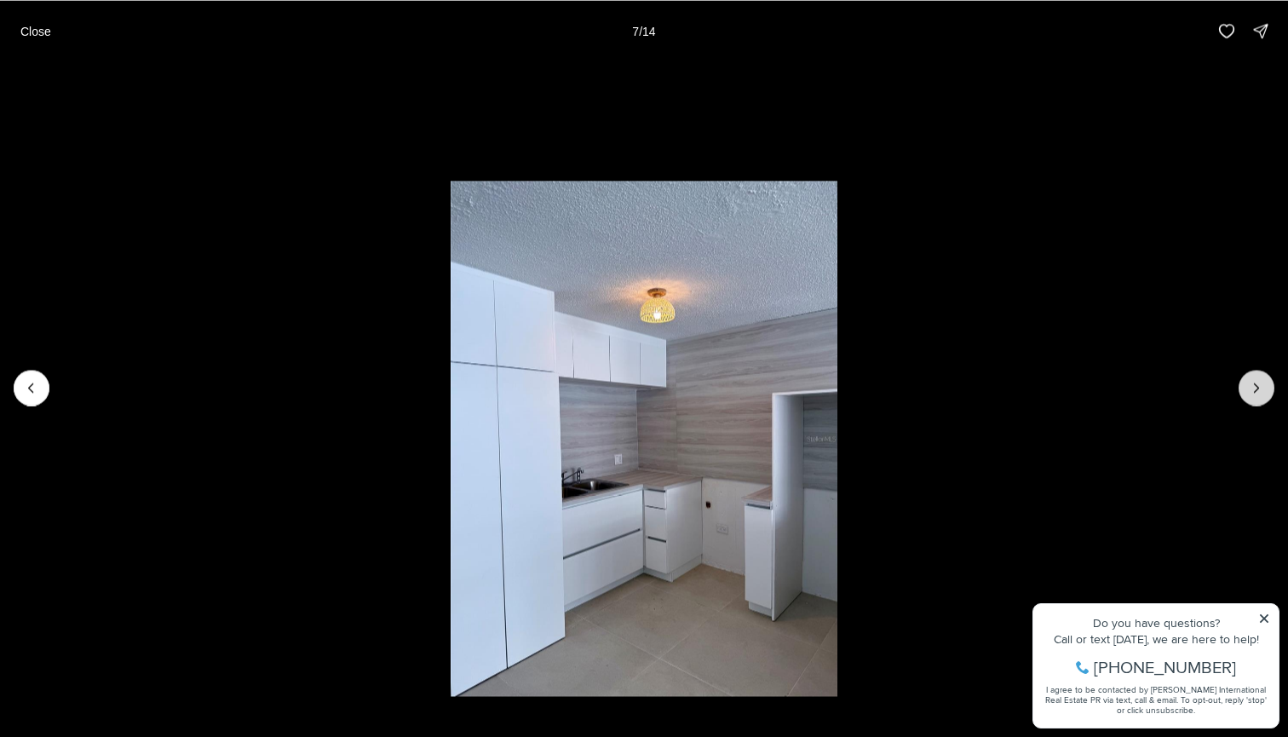
click at [1247, 387] on button "Next slide" at bounding box center [1257, 388] width 36 height 36
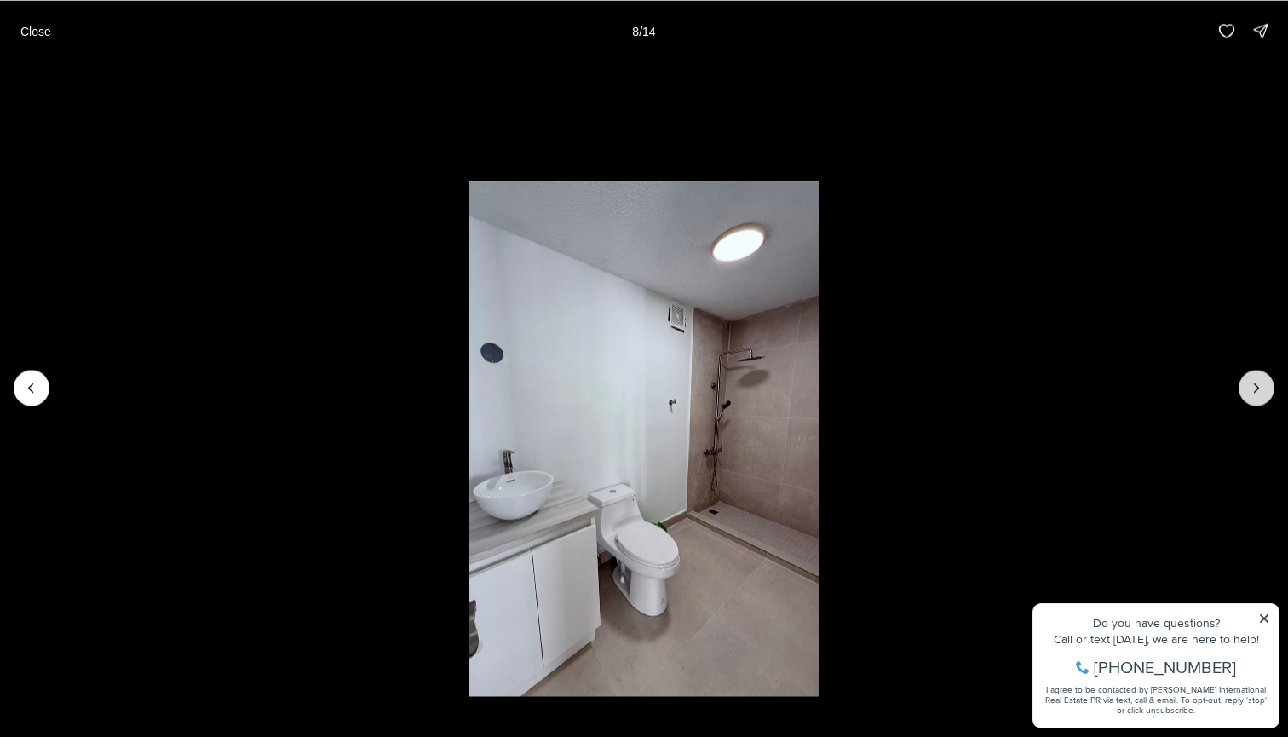
click at [1247, 387] on button "Next slide" at bounding box center [1257, 388] width 36 height 36
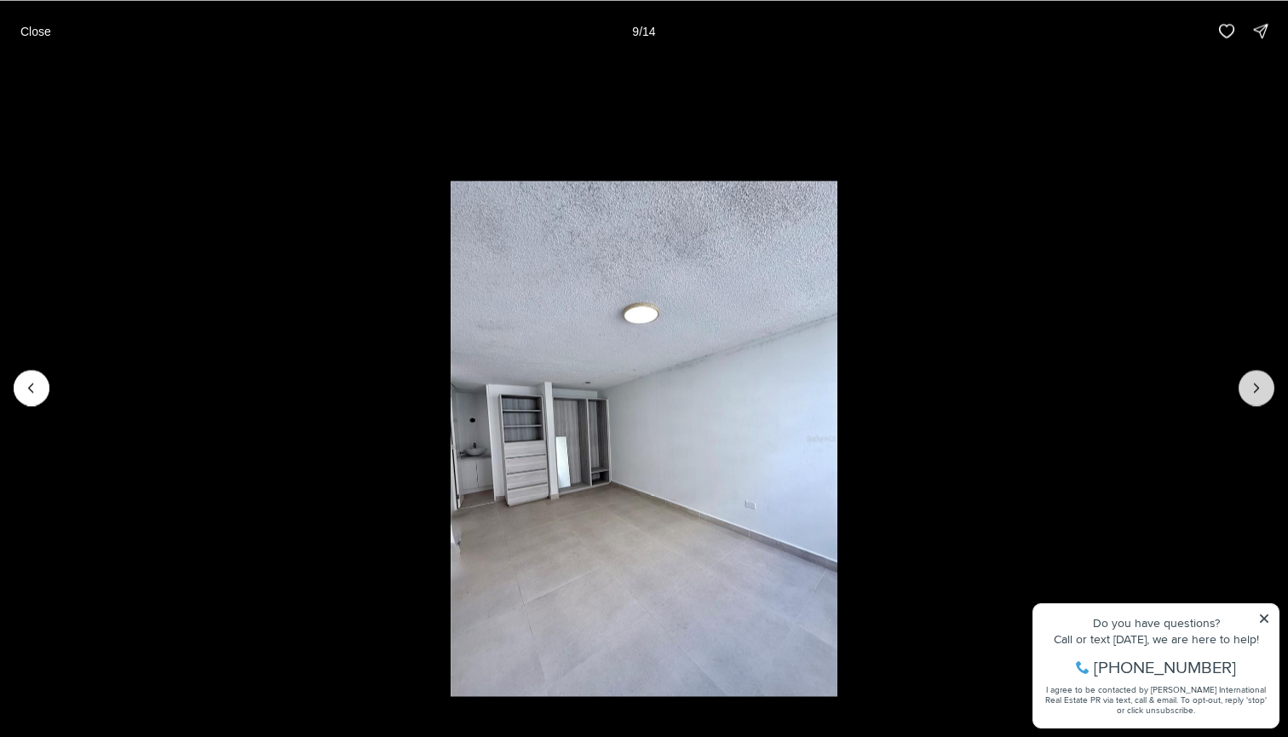
click at [1247, 387] on button "Next slide" at bounding box center [1257, 388] width 36 height 36
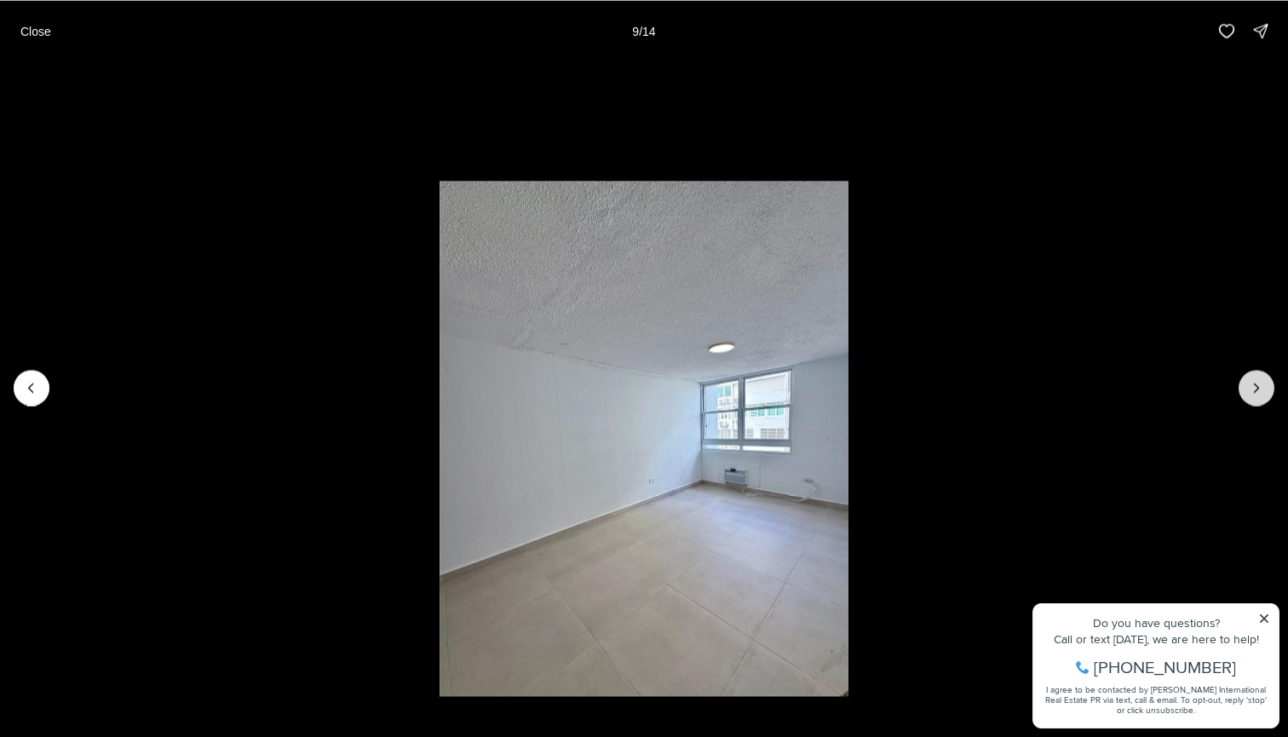
click at [1247, 387] on button "Next slide" at bounding box center [1257, 388] width 36 height 36
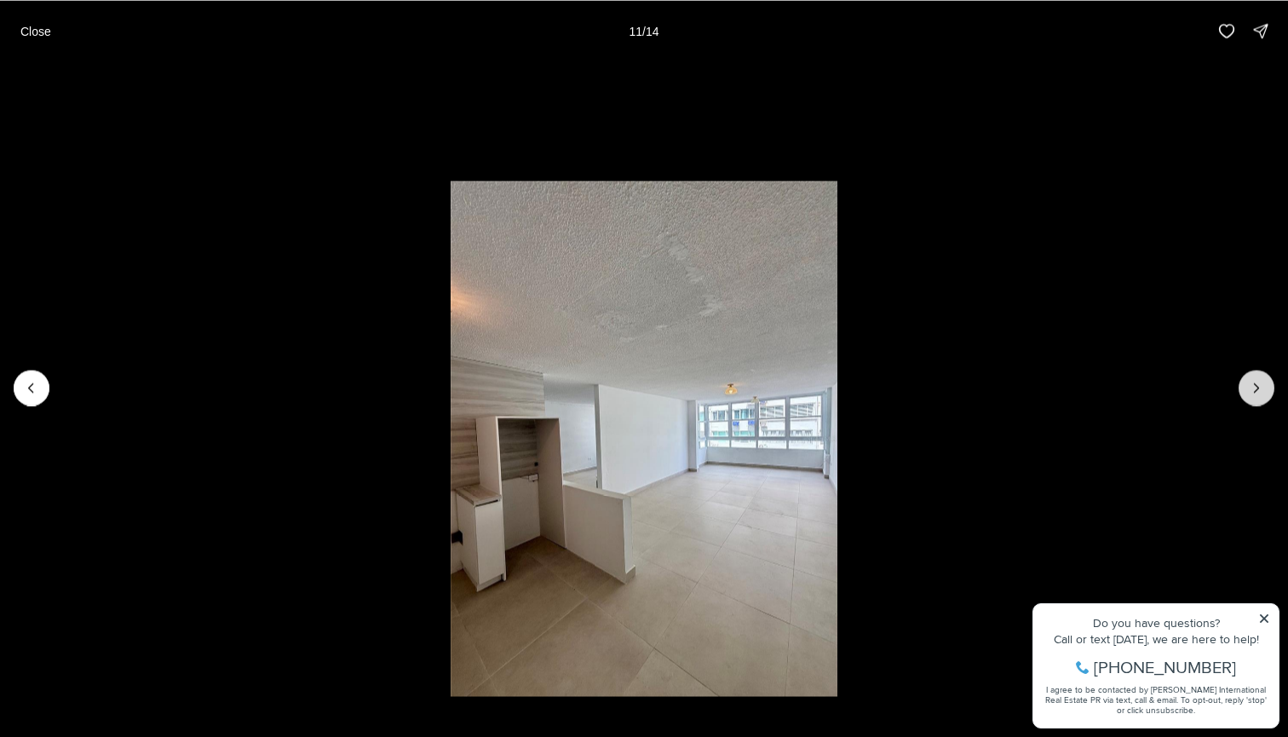
click at [1247, 387] on button "Next slide" at bounding box center [1257, 388] width 36 height 36
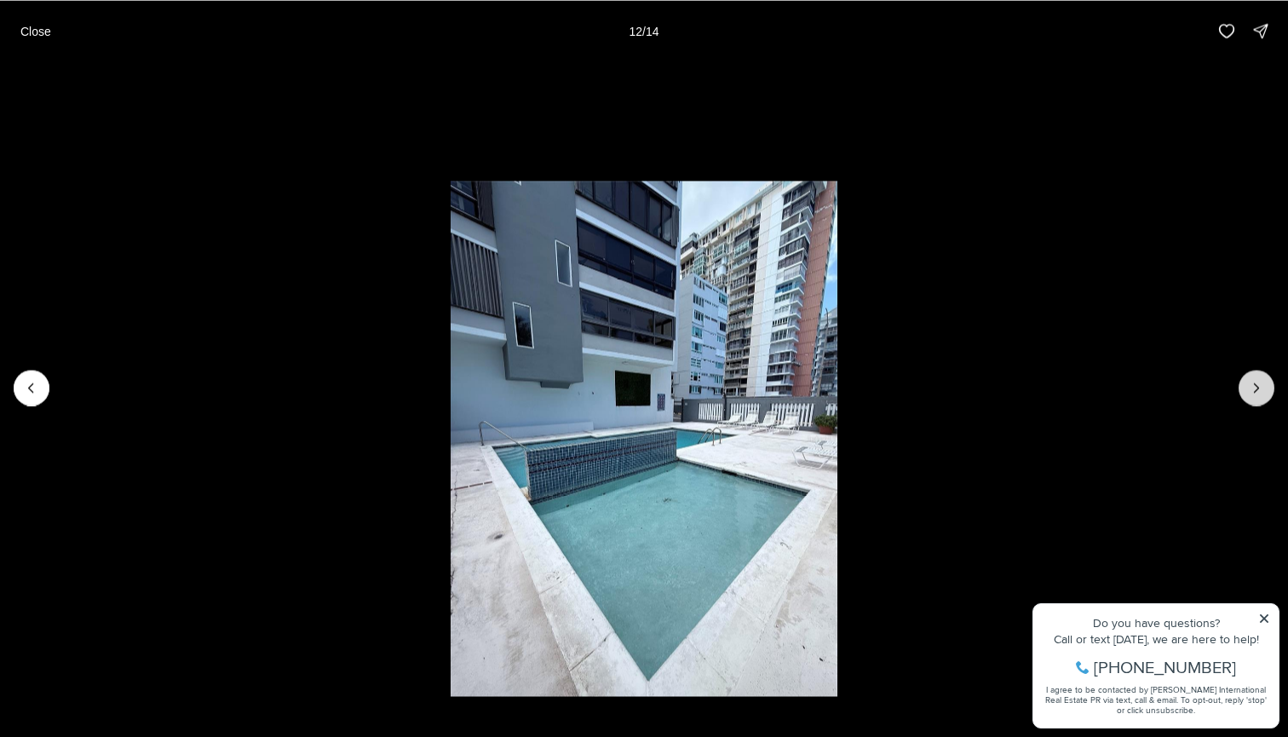
click at [1247, 387] on button "Next slide" at bounding box center [1257, 388] width 36 height 36
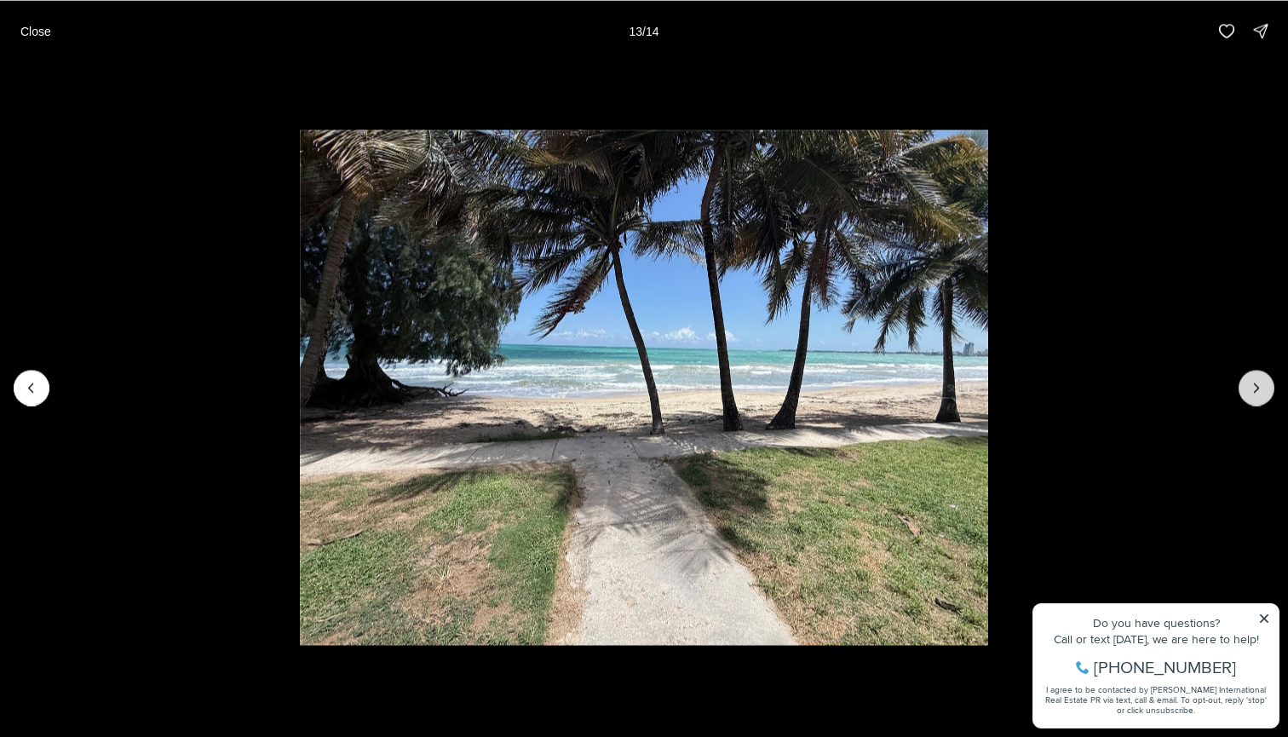
click at [1247, 387] on button "Next slide" at bounding box center [1257, 388] width 36 height 36
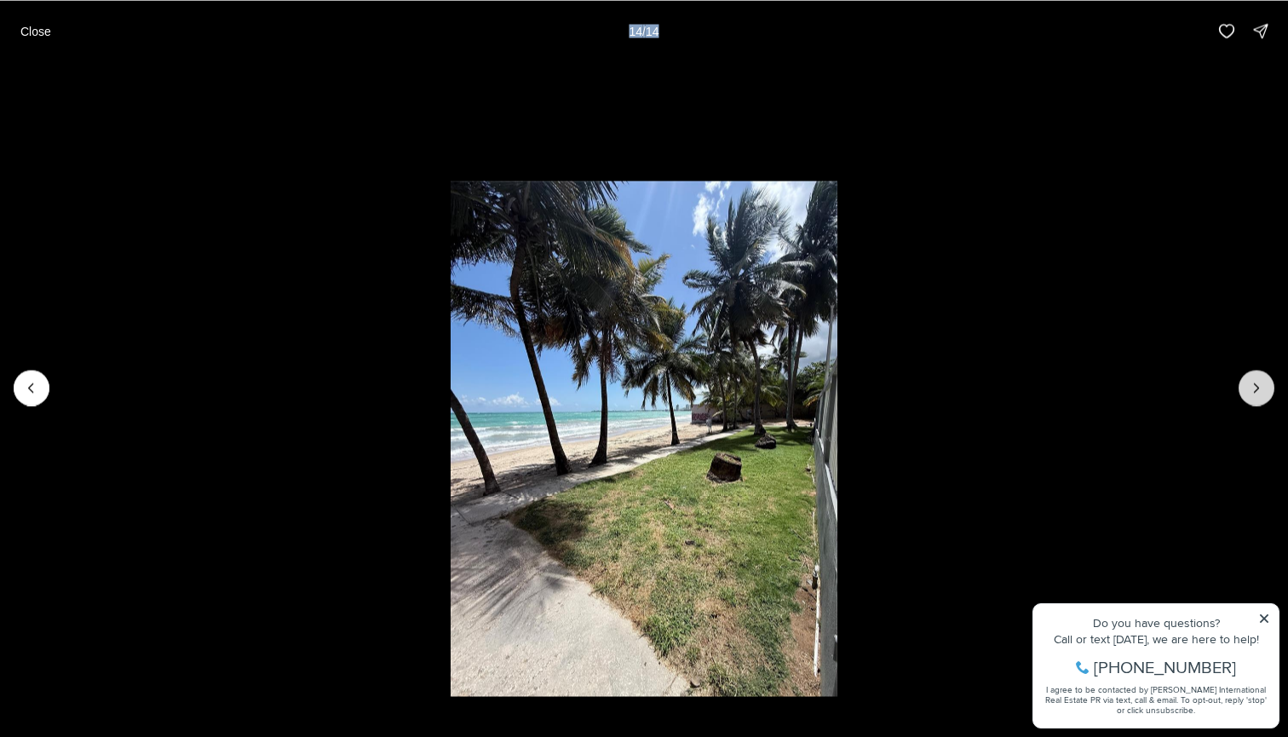
click at [1247, 387] on div at bounding box center [1257, 388] width 36 height 36
click at [49, 20] on button "Close" at bounding box center [35, 31] width 51 height 34
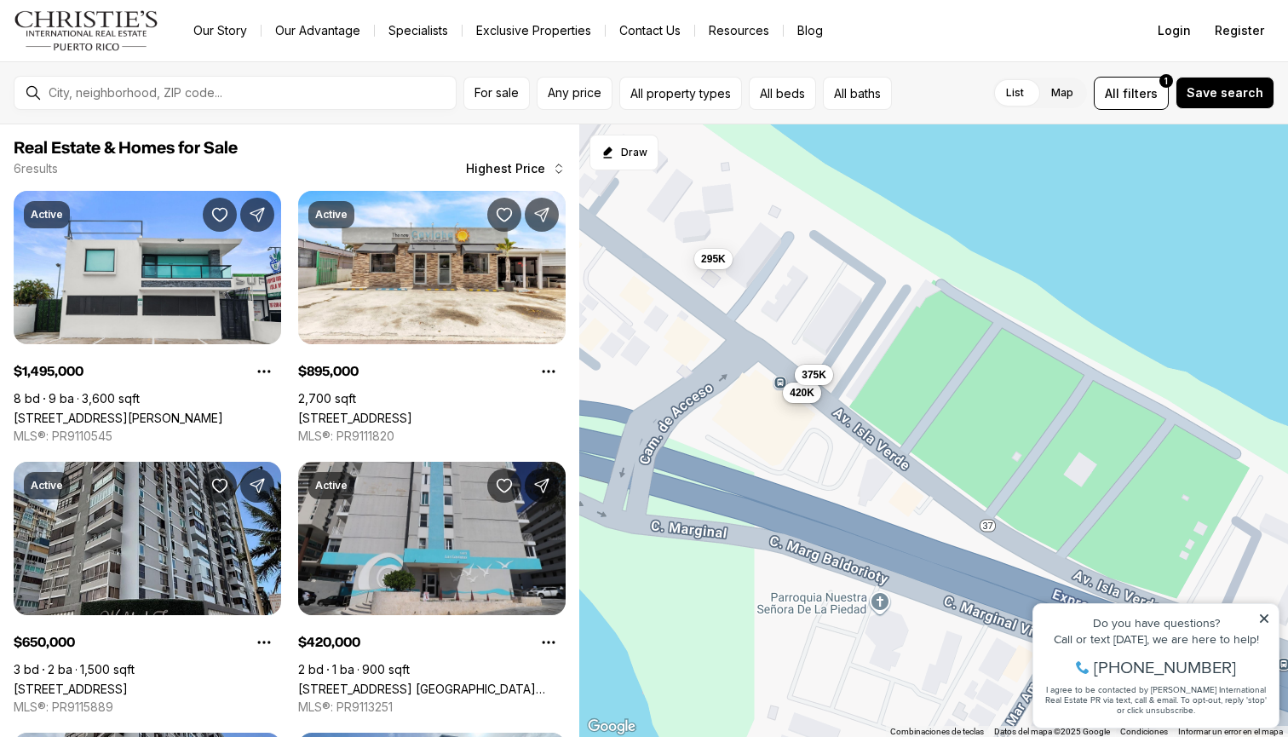
drag, startPoint x: 688, startPoint y: 404, endPoint x: 802, endPoint y: 445, distance: 121.3
click at [803, 445] on div "1.5M 895K 650K 420K 375K 295K" at bounding box center [933, 430] width 709 height 613
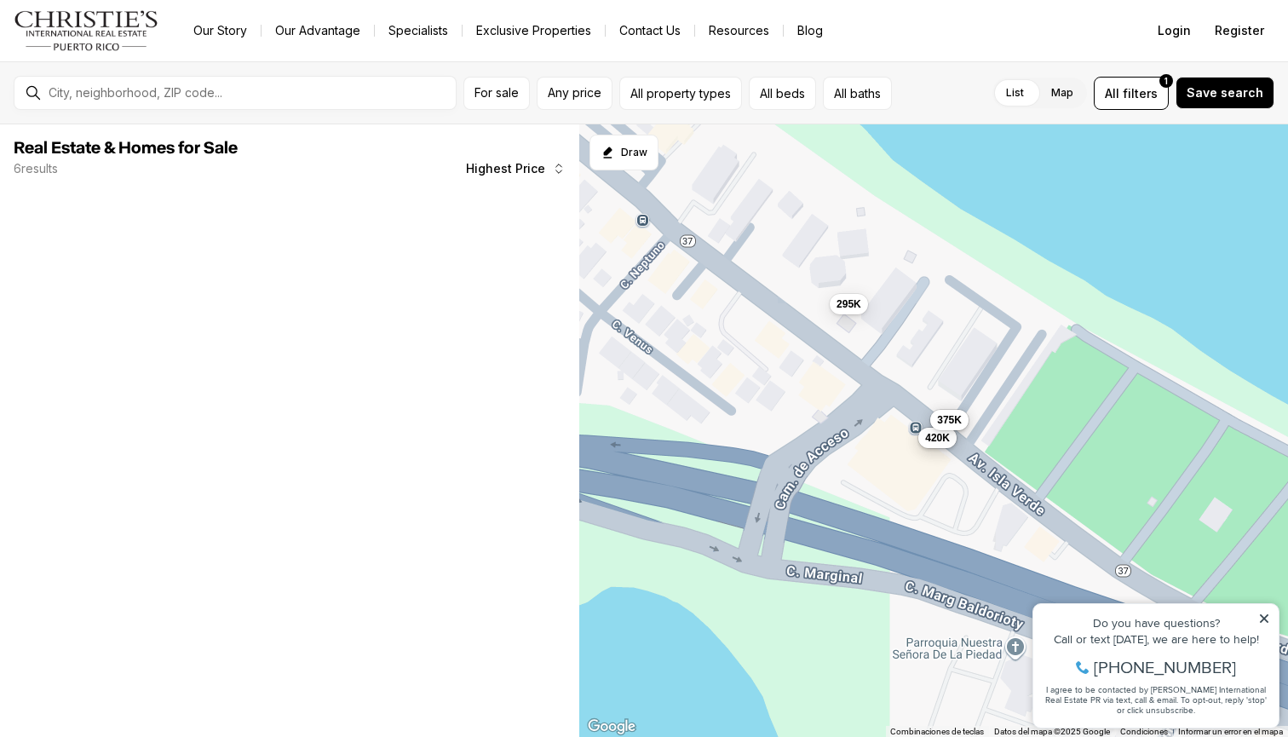
drag, startPoint x: 733, startPoint y: 400, endPoint x: 884, endPoint y: 447, distance: 159.0
click at [884, 447] on div "895K 650K 420K 375K 295K" at bounding box center [933, 430] width 709 height 613
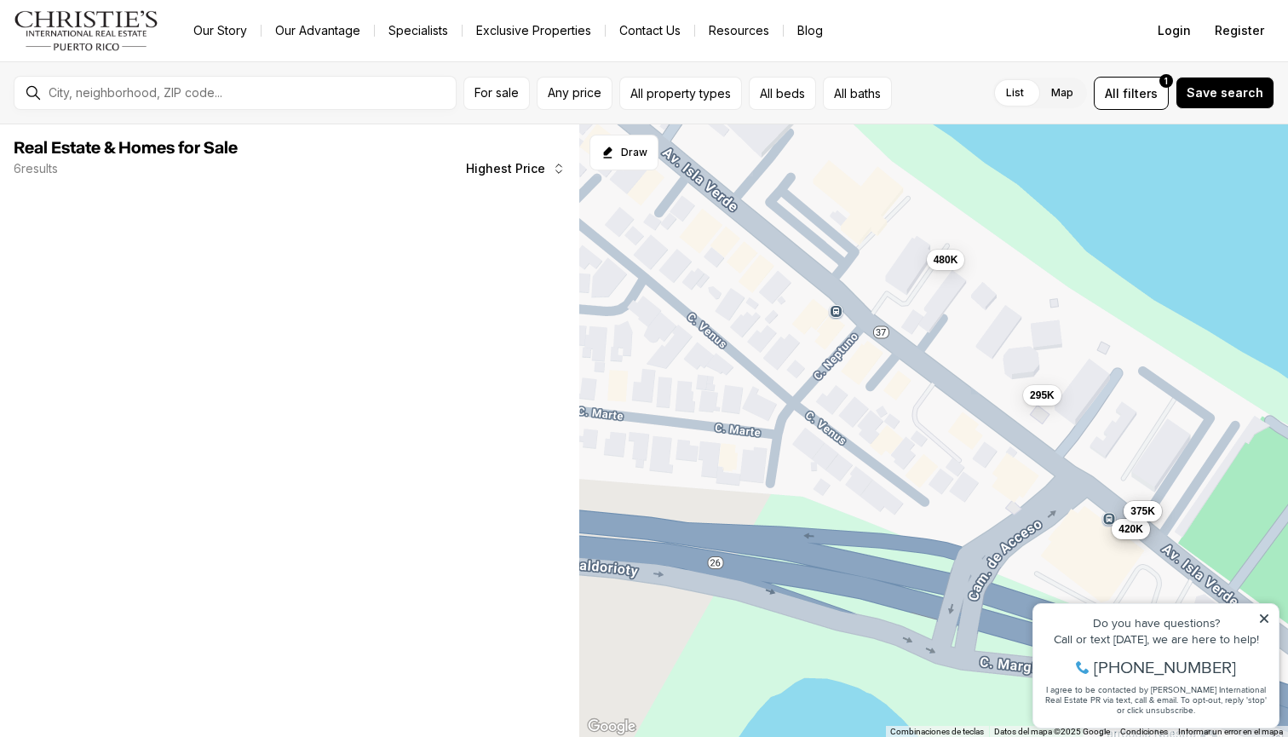
drag, startPoint x: 818, startPoint y: 399, endPoint x: 887, endPoint y: 417, distance: 71.5
click at [887, 417] on div "895K 650K 420K 375K 295K 480K" at bounding box center [933, 430] width 709 height 613
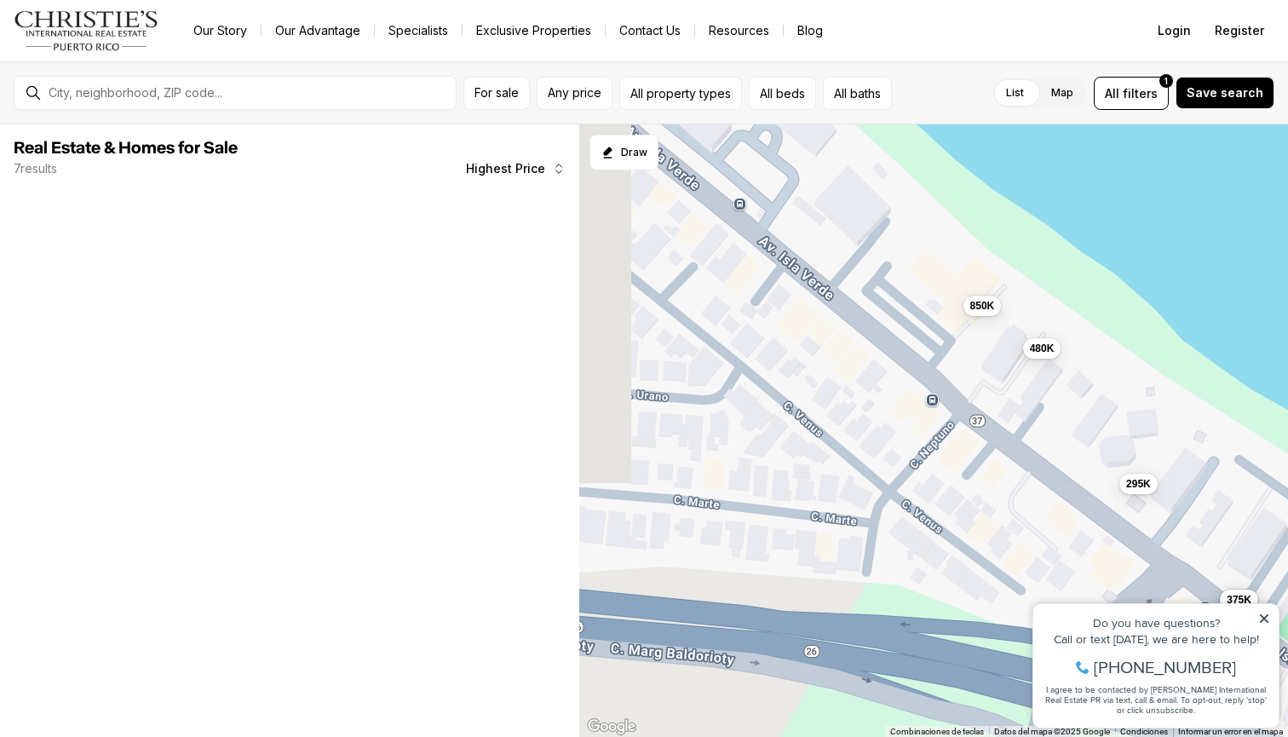
drag, startPoint x: 798, startPoint y: 360, endPoint x: 907, endPoint y: 453, distance: 143.2
click at [907, 453] on div "895K 650K 420K 375K 295K 480K 850K" at bounding box center [933, 430] width 709 height 613
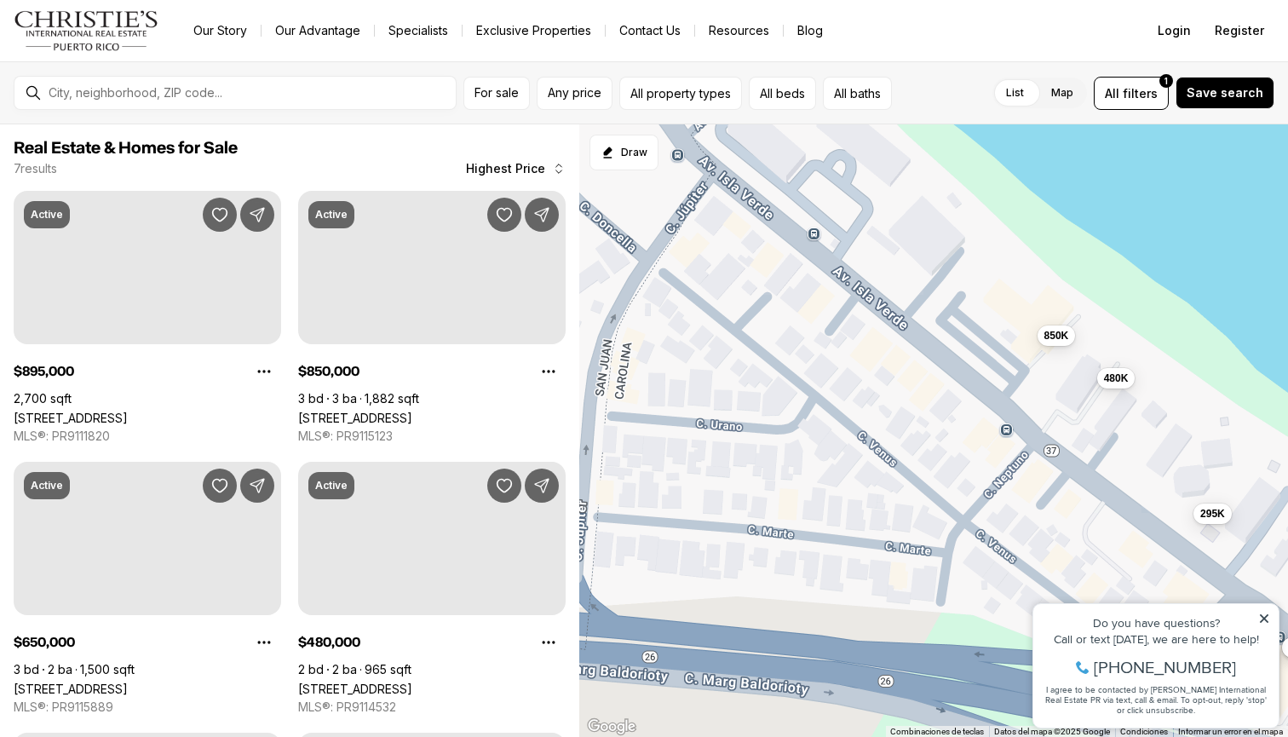
drag, startPoint x: 820, startPoint y: 394, endPoint x: 873, endPoint y: 400, distance: 53.1
click at [872, 400] on div "895K 650K 420K 375K 295K 480K 850K" at bounding box center [933, 430] width 709 height 613
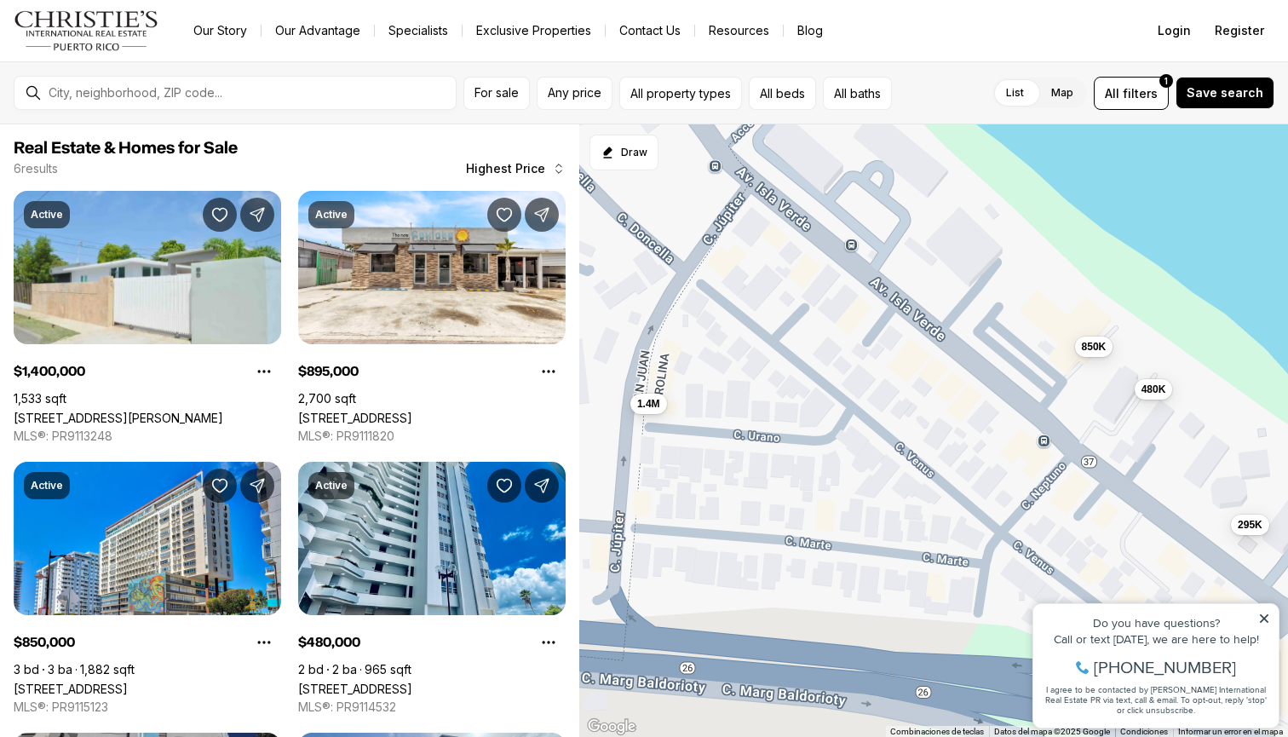
drag, startPoint x: 795, startPoint y: 361, endPoint x: 840, endPoint y: 376, distance: 47.4
click at [840, 376] on div "895K 420K 295K 480K 850K 1.4M" at bounding box center [933, 430] width 709 height 613
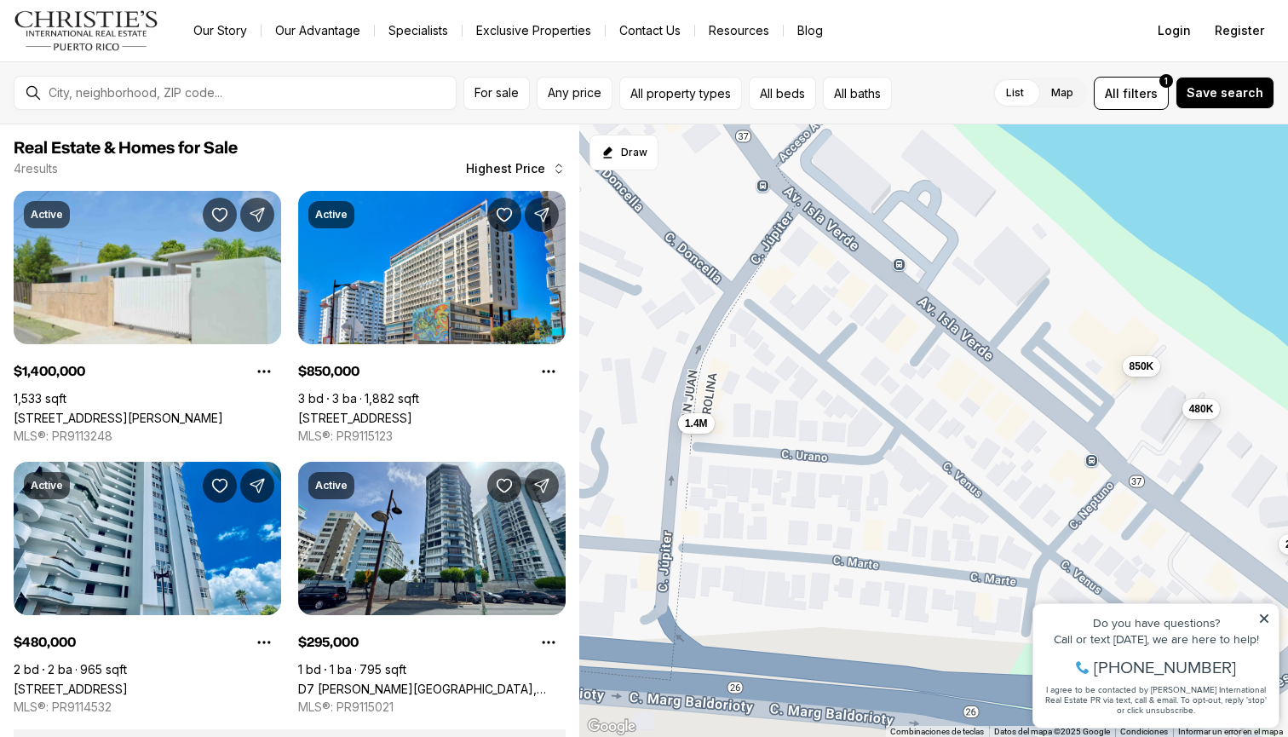
drag, startPoint x: 833, startPoint y: 383, endPoint x: 876, endPoint y: 398, distance: 45.3
click at [876, 398] on div "295K 480K 850K 1.4M" at bounding box center [933, 430] width 709 height 613
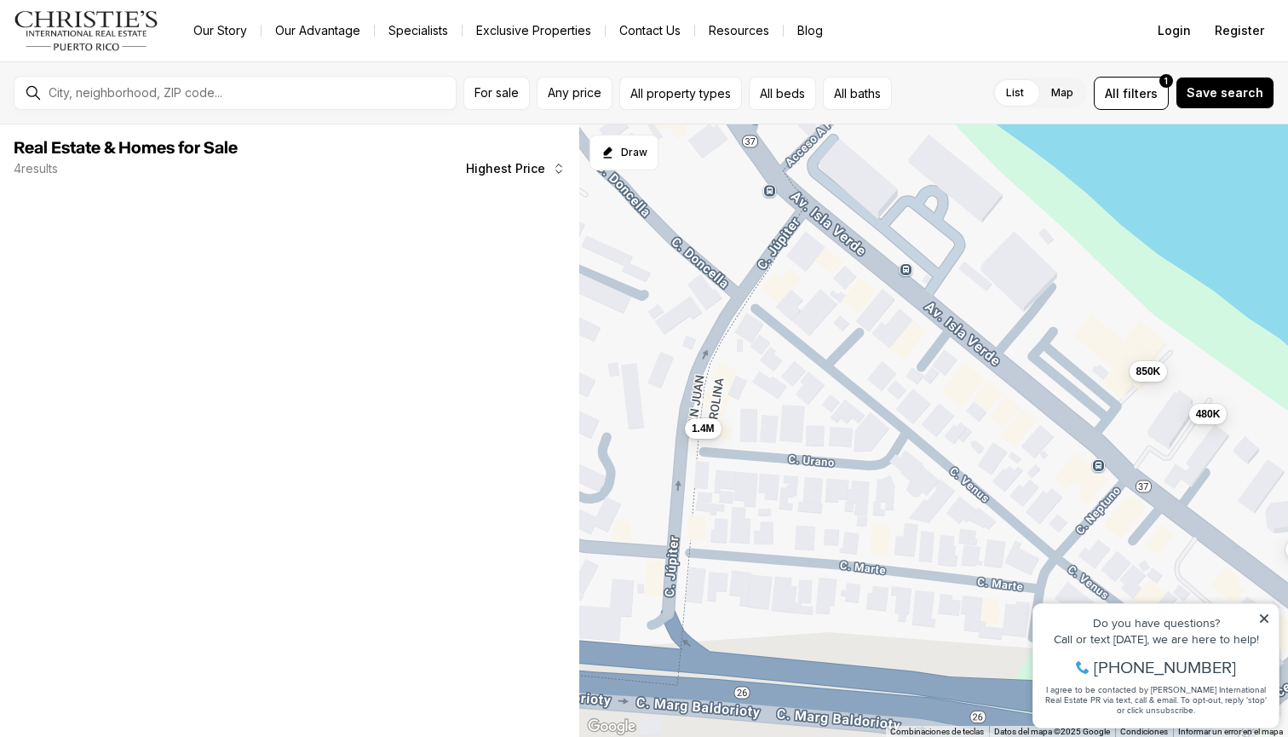
drag, startPoint x: 774, startPoint y: 366, endPoint x: 837, endPoint y: 432, distance: 90.4
click at [837, 432] on div "295K 480K 850K 1.4M" at bounding box center [933, 430] width 709 height 613
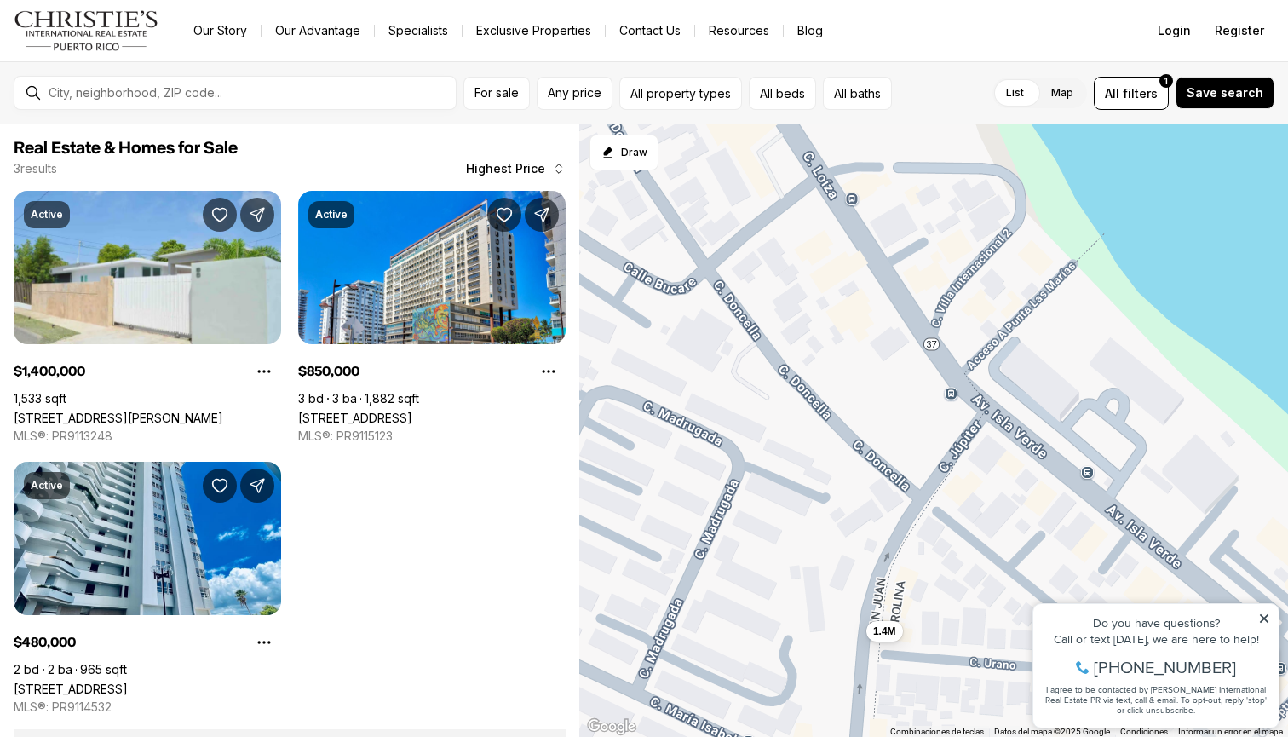
drag, startPoint x: 832, startPoint y: 389, endPoint x: 924, endPoint y: 486, distance: 133.8
click at [923, 486] on div "480K 850K 1.4M" at bounding box center [933, 430] width 709 height 613
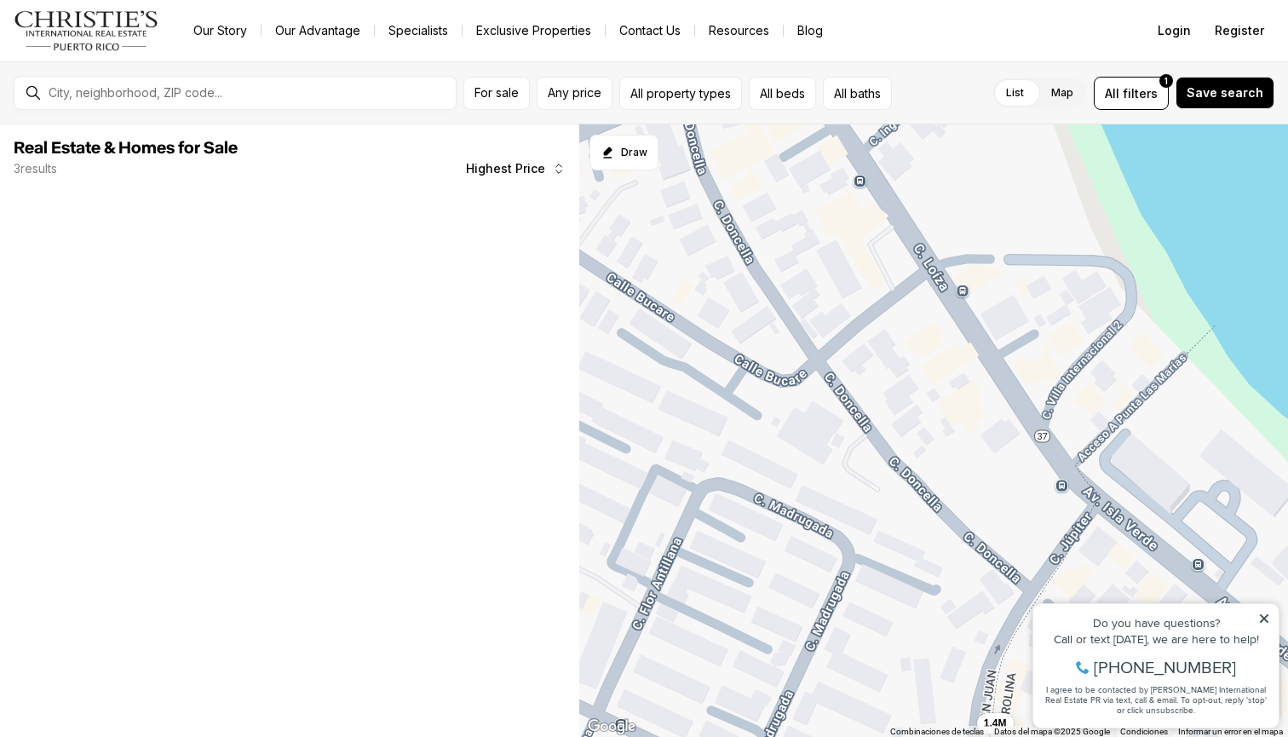
drag, startPoint x: 840, startPoint y: 436, endPoint x: 883, endPoint y: 461, distance: 50.0
click at [883, 461] on div "1.4M" at bounding box center [933, 430] width 709 height 613
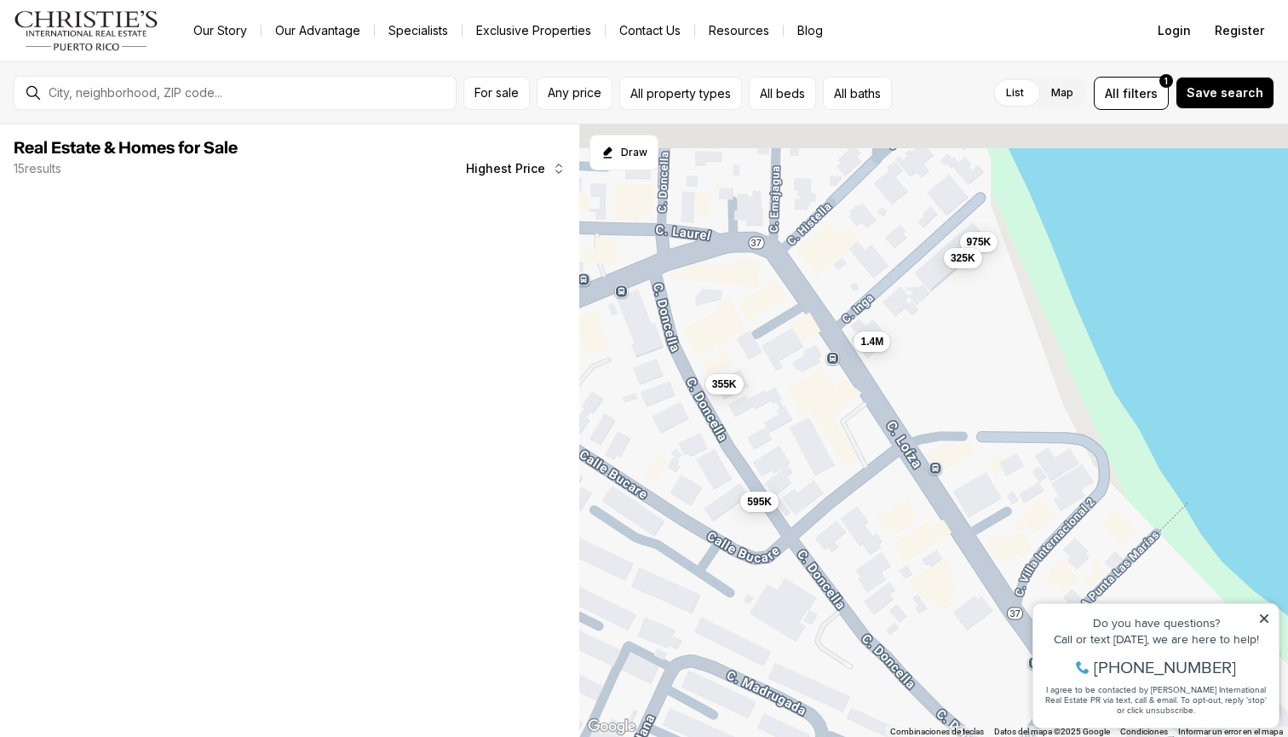
drag, startPoint x: 925, startPoint y: 286, endPoint x: 878, endPoint y: 358, distance: 85.5
click at [878, 359] on div "1.4M 595K 355K 975K 325K" at bounding box center [933, 430] width 709 height 613
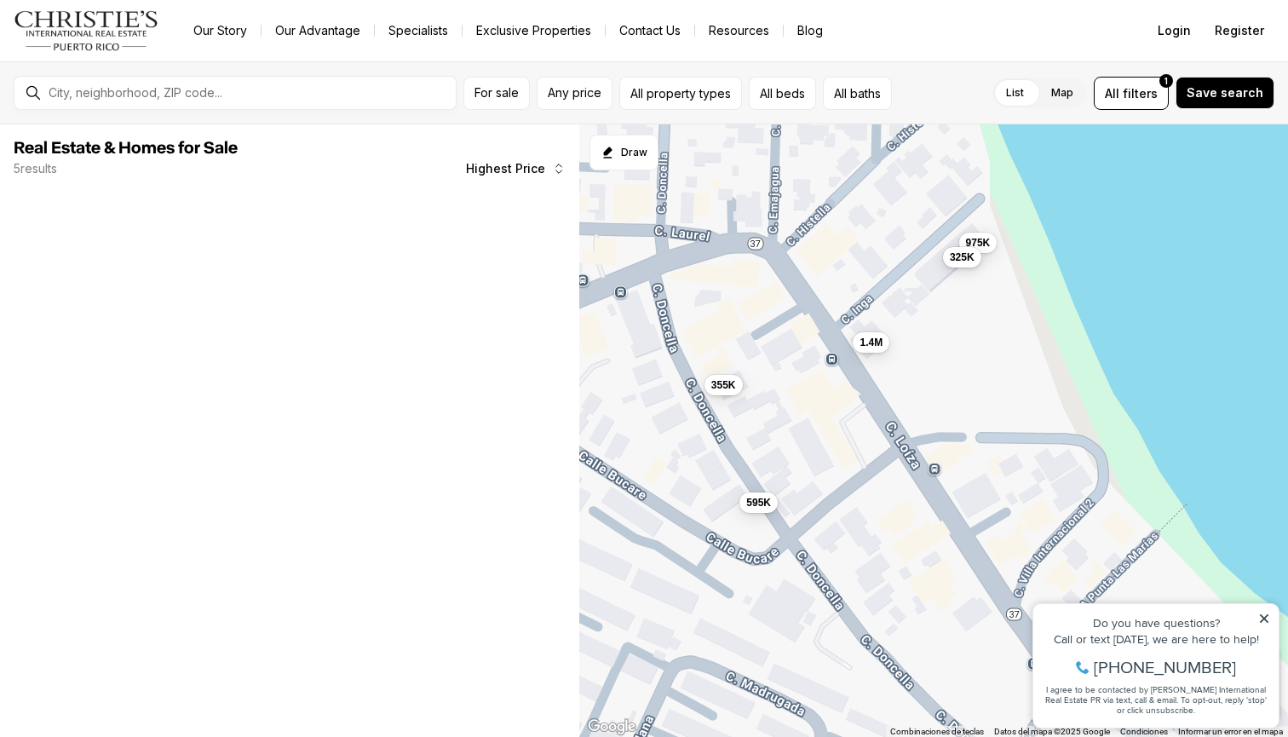
click at [955, 260] on span "325K" at bounding box center [962, 257] width 25 height 14
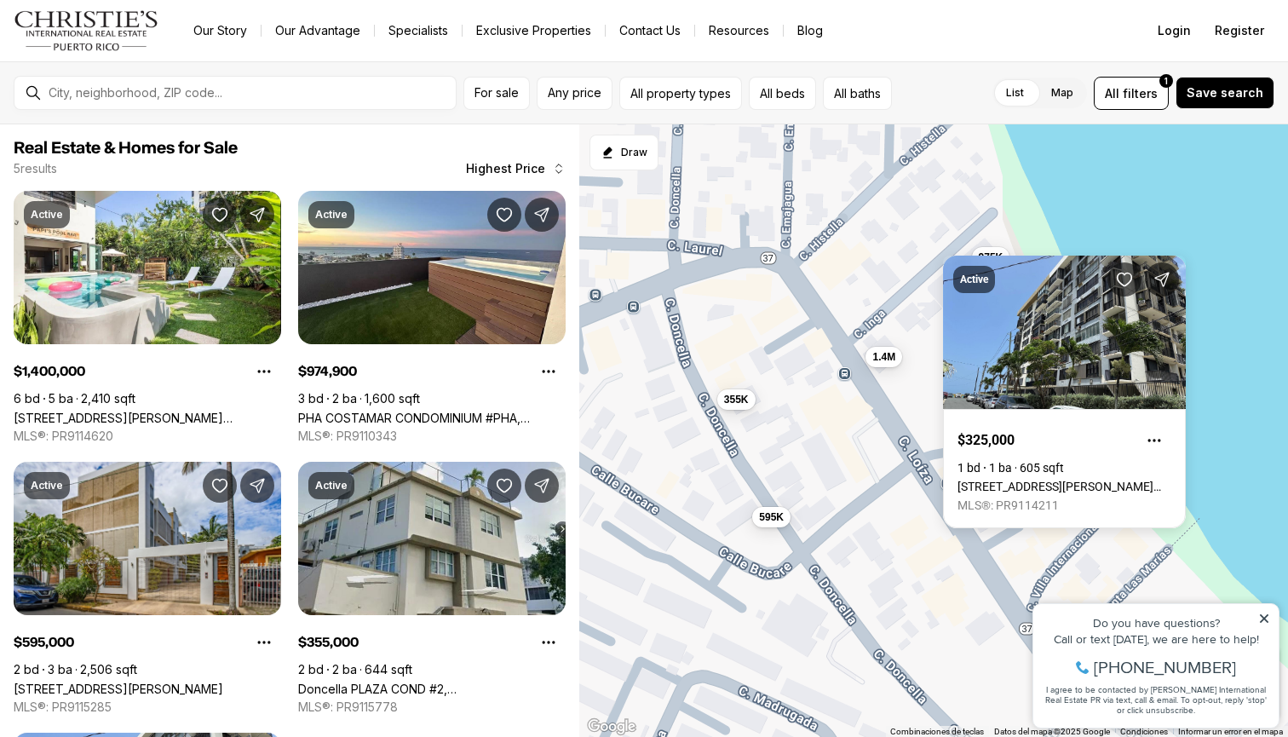
drag, startPoint x: 791, startPoint y: 285, endPoint x: 849, endPoint y: 376, distance: 108.0
click at [848, 376] on div "1.4M 595K 355K 975K 325K" at bounding box center [933, 430] width 709 height 613
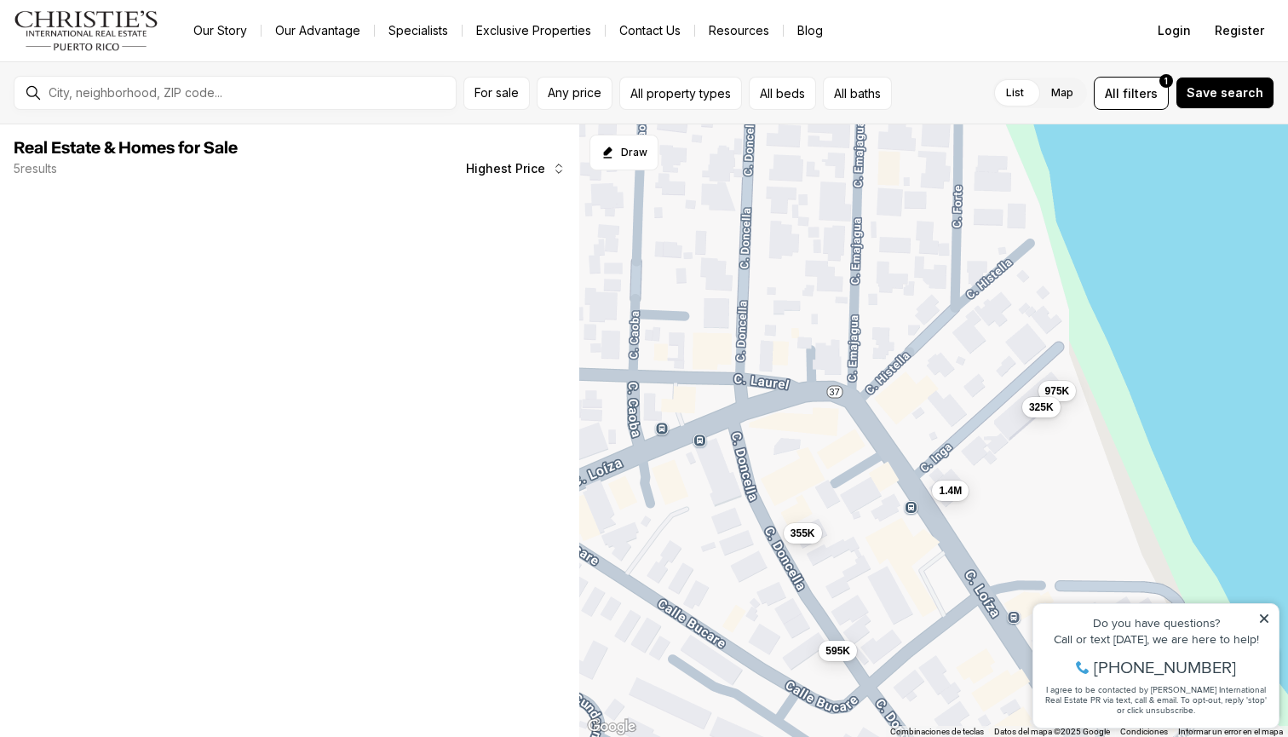
drag, startPoint x: 851, startPoint y: 381, endPoint x: 879, endPoint y: 452, distance: 76.9
click at [879, 452] on div "1.4M 595K 355K 975K 325K" at bounding box center [933, 430] width 709 height 613
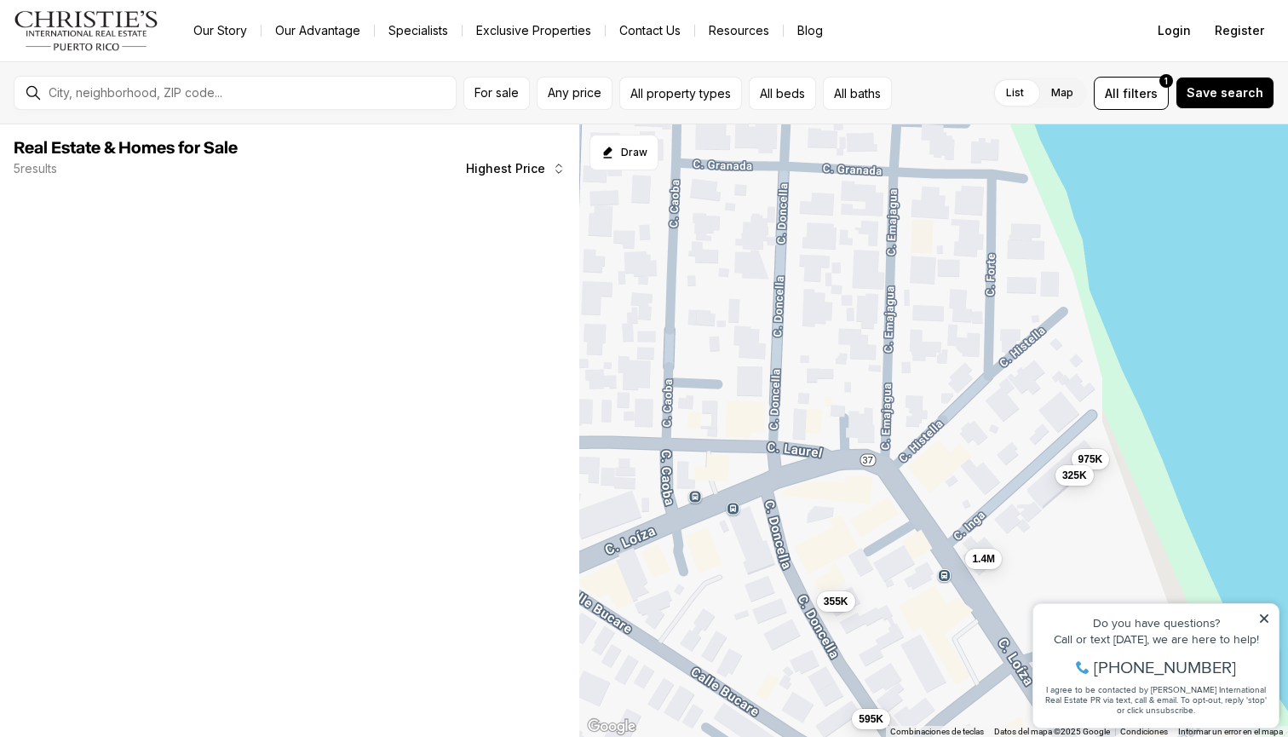
click at [881, 455] on div "1.4M 595K 355K 975K 325K" at bounding box center [933, 430] width 709 height 613
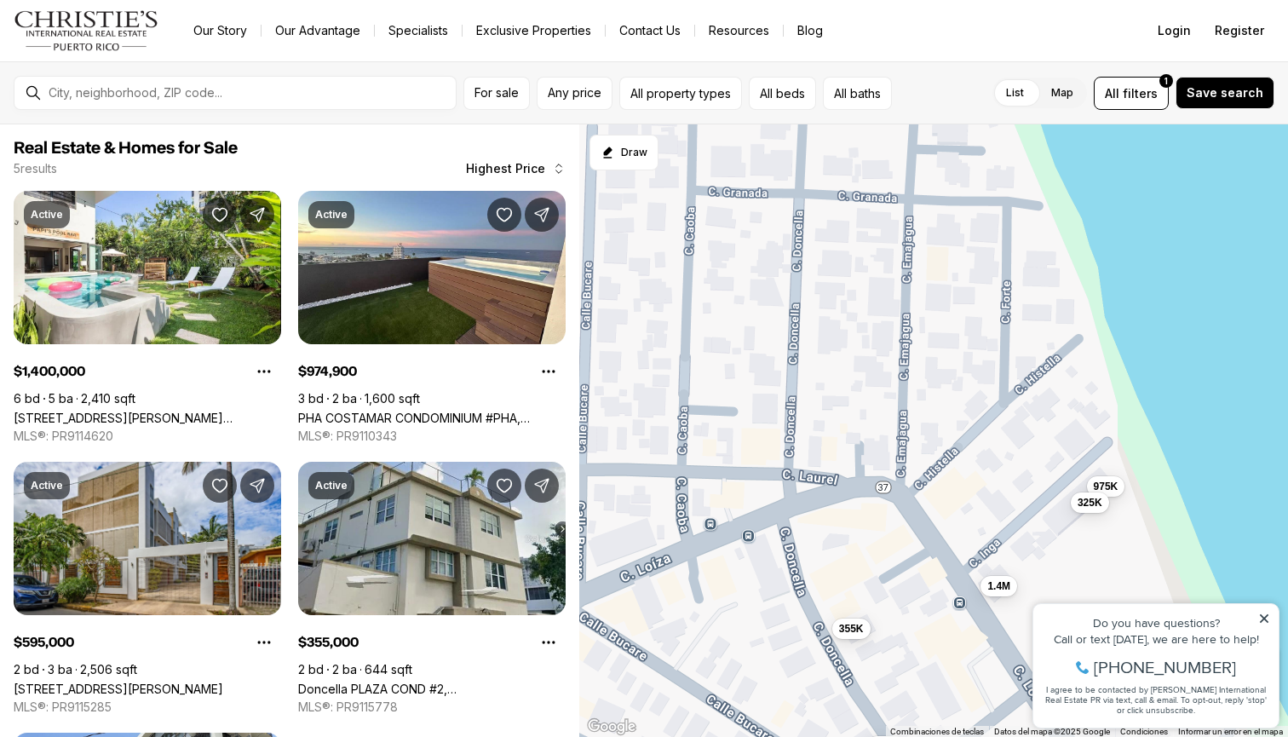
drag, startPoint x: 881, startPoint y: 455, endPoint x: 898, endPoint y: 486, distance: 35.8
click at [898, 486] on div "1.4M 595K 355K 975K 325K" at bounding box center [933, 430] width 709 height 613
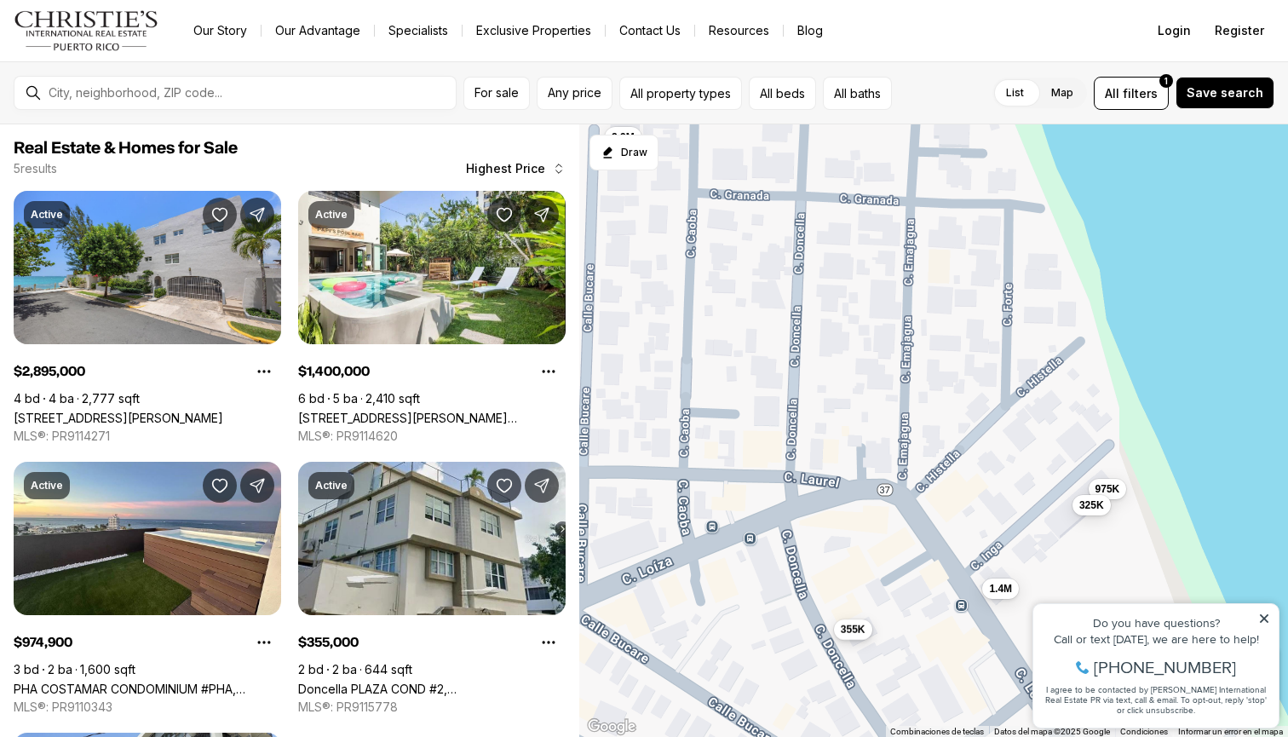
click at [854, 629] on span "355K" at bounding box center [853, 630] width 25 height 14
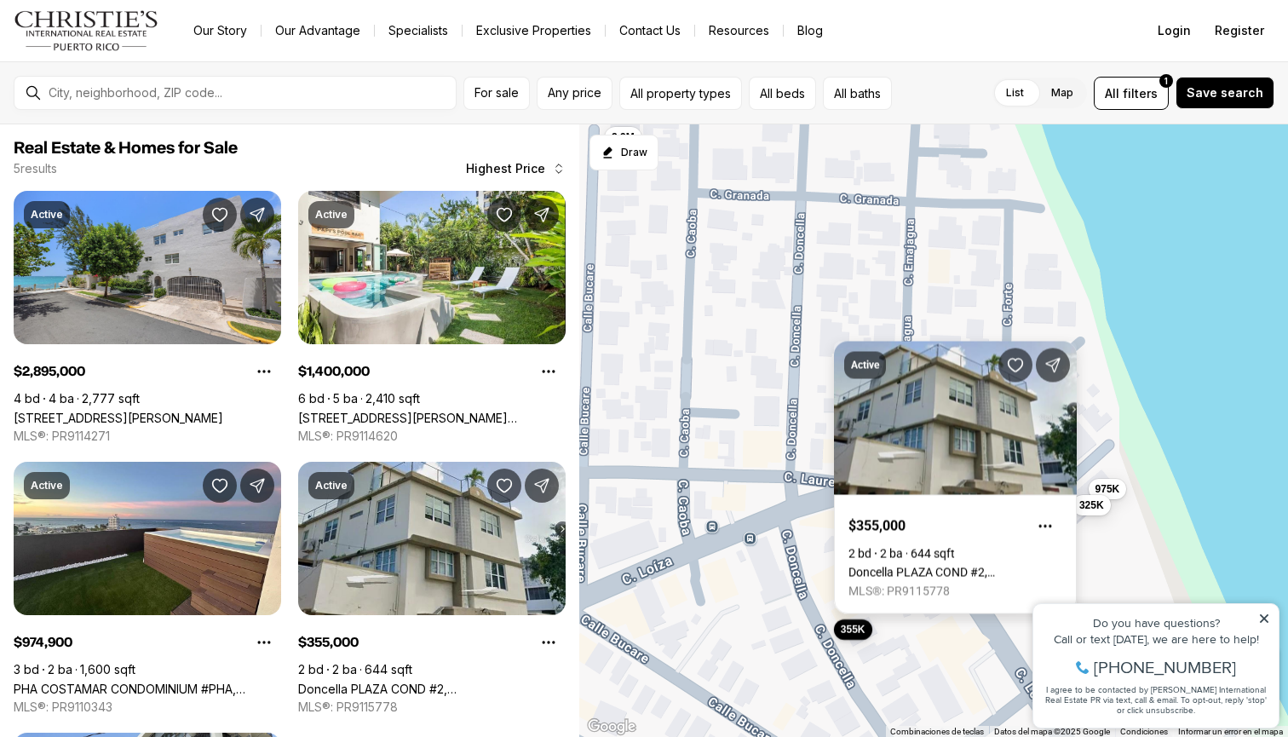
click at [925, 566] on link "Doncella PLAZA COND #2, [GEOGRAPHIC_DATA][PERSON_NAME], 00901" at bounding box center [956, 573] width 214 height 14
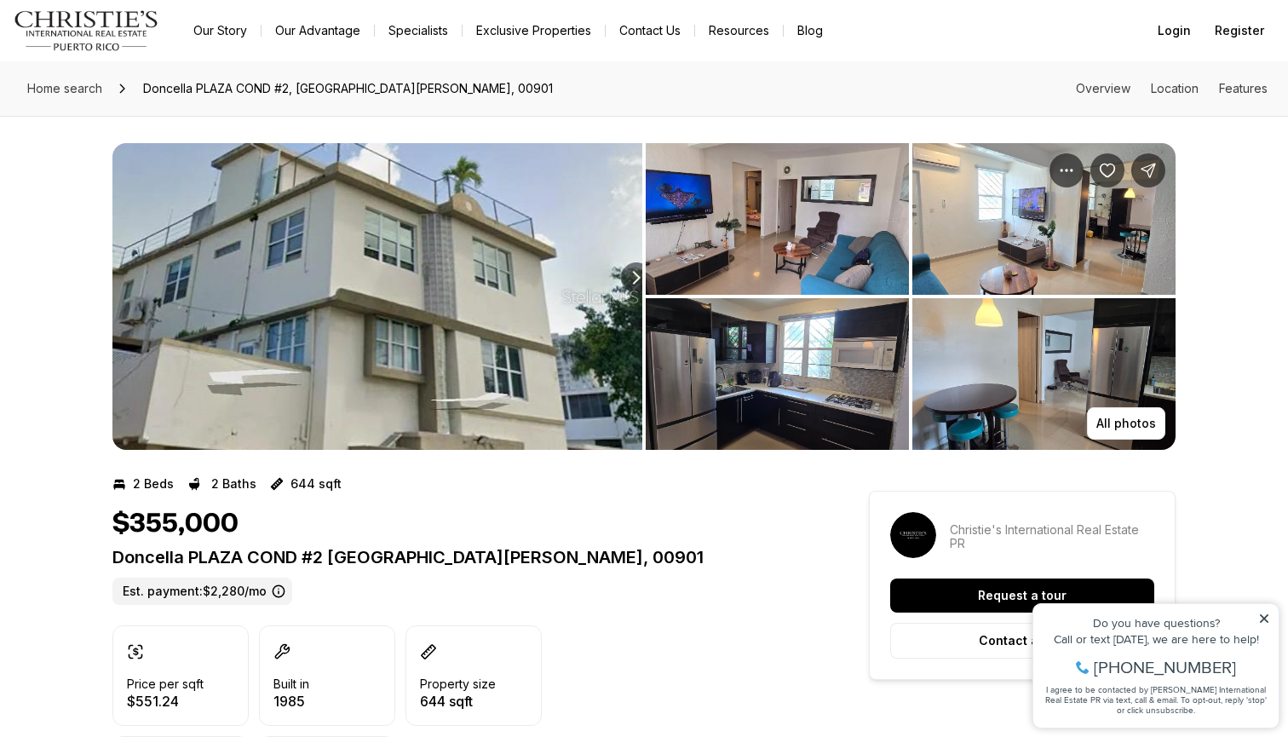
click at [532, 323] on img "View image gallery" at bounding box center [377, 296] width 530 height 307
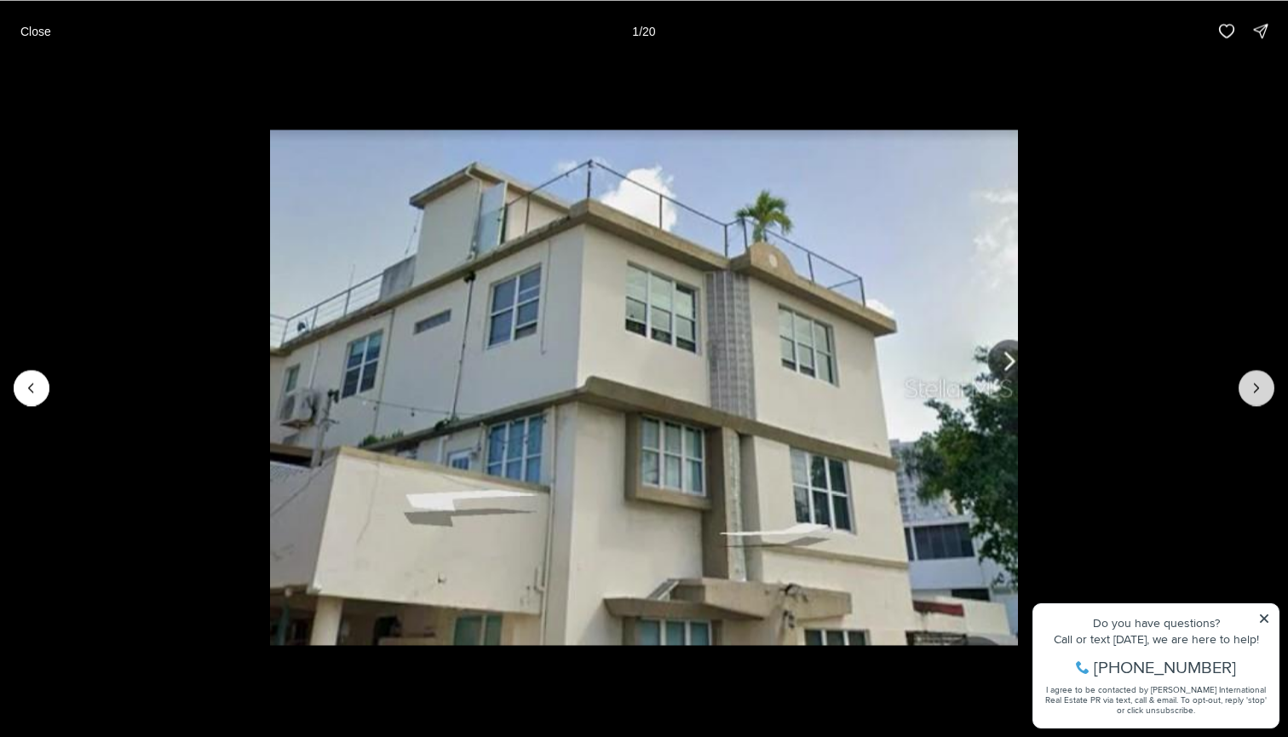
click at [1259, 388] on icon "Next slide" at bounding box center [1256, 387] width 17 height 17
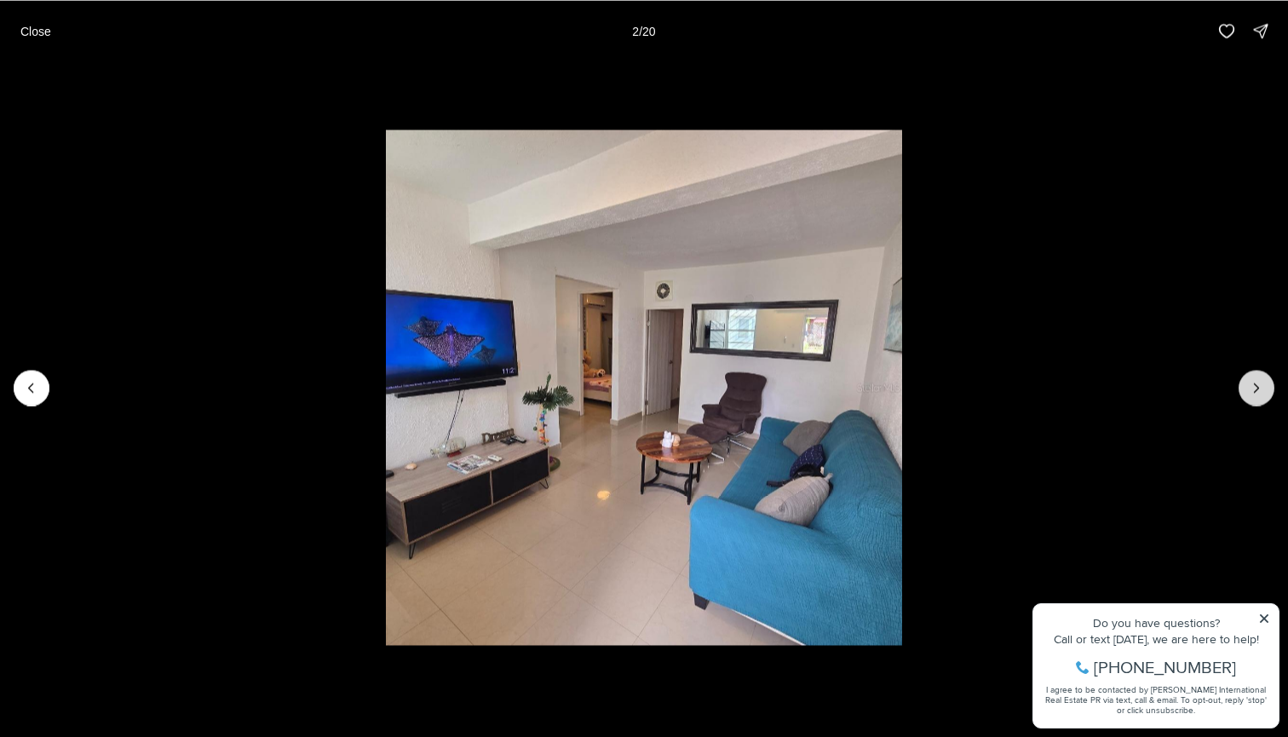
click at [1254, 388] on icon "Next slide" at bounding box center [1256, 387] width 17 height 17
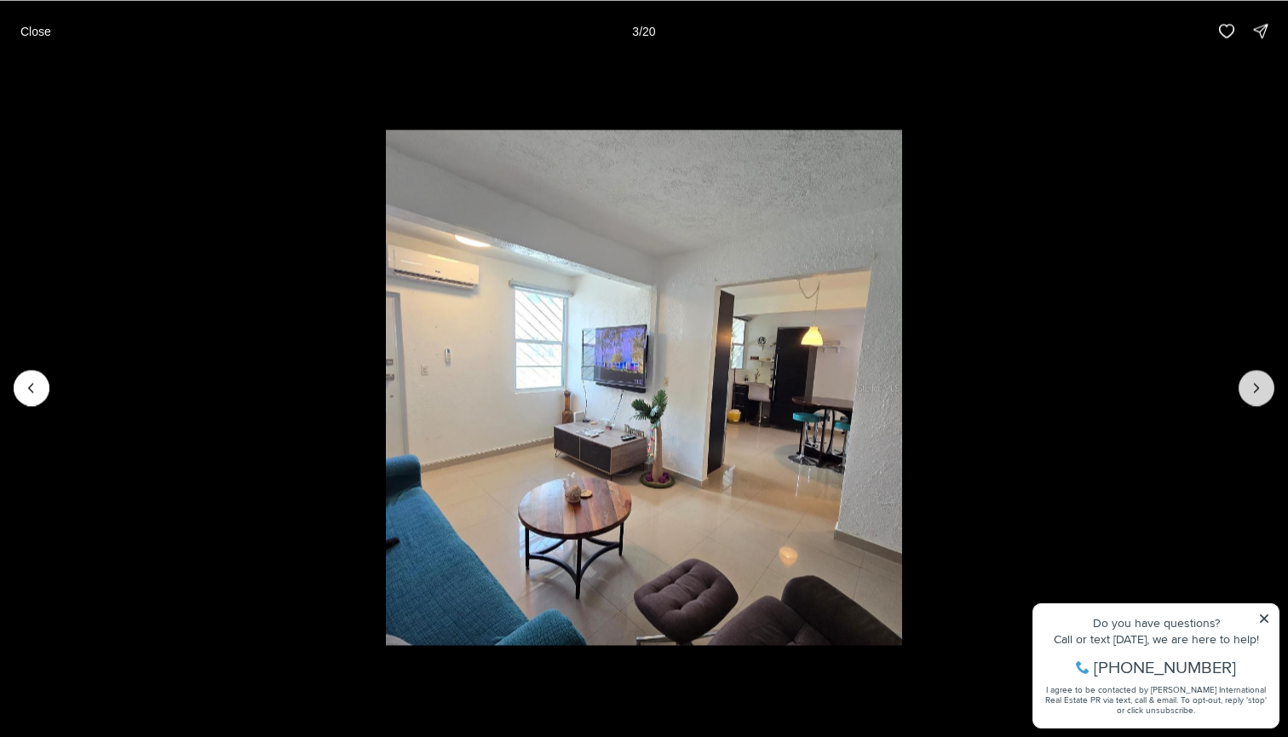
click at [1253, 391] on icon "Next slide" at bounding box center [1256, 387] width 17 height 17
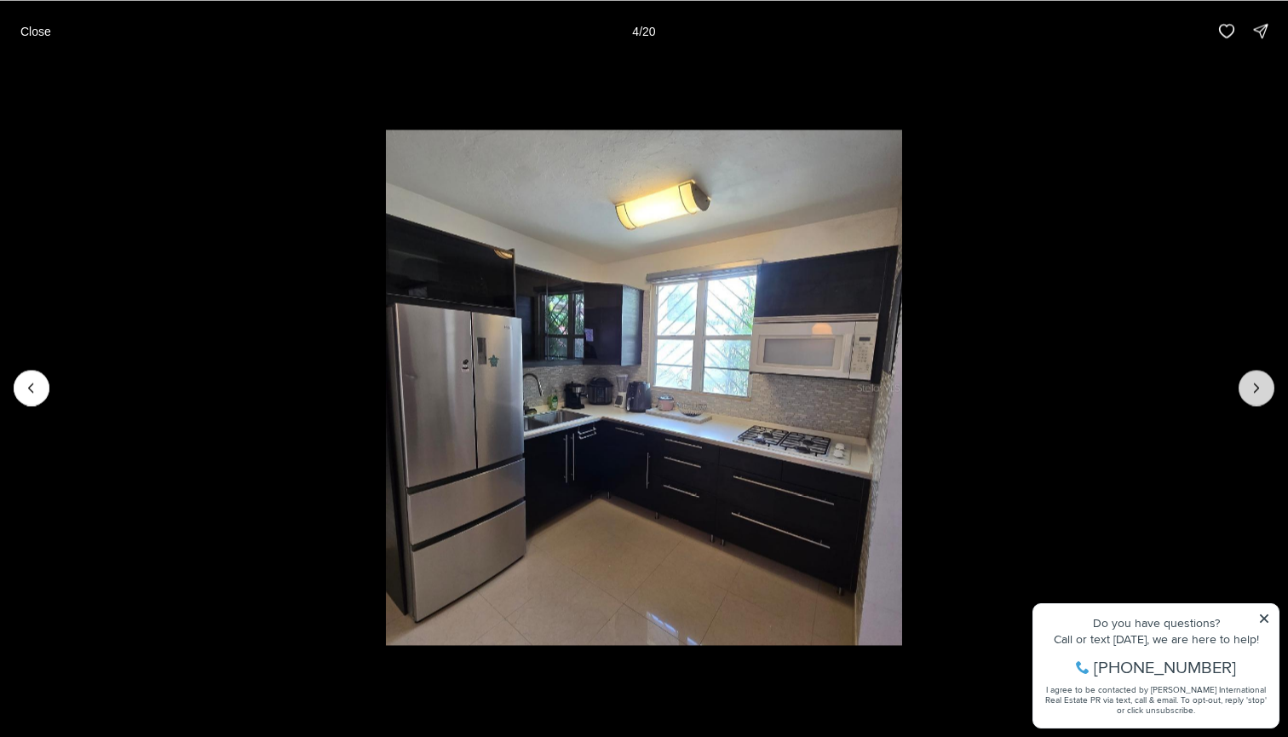
click at [1253, 392] on icon "Next slide" at bounding box center [1256, 387] width 17 height 17
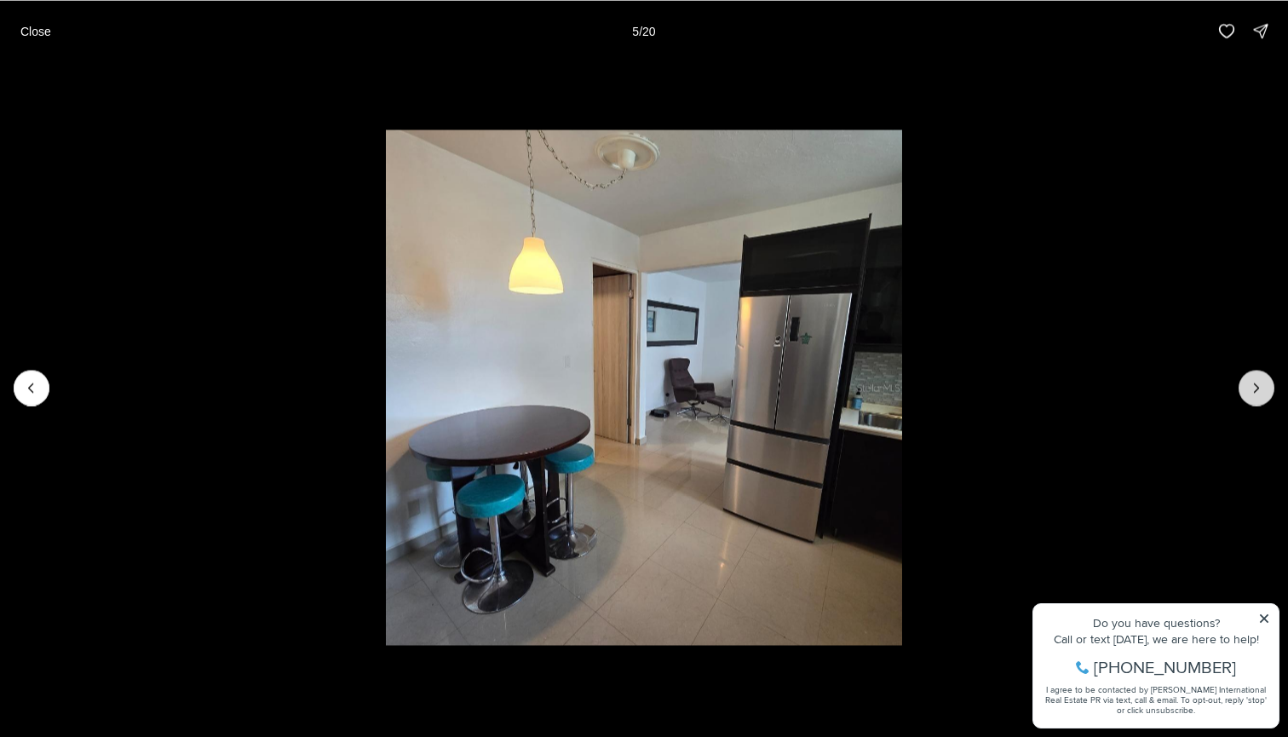
click at [1253, 392] on icon "Next slide" at bounding box center [1256, 387] width 17 height 17
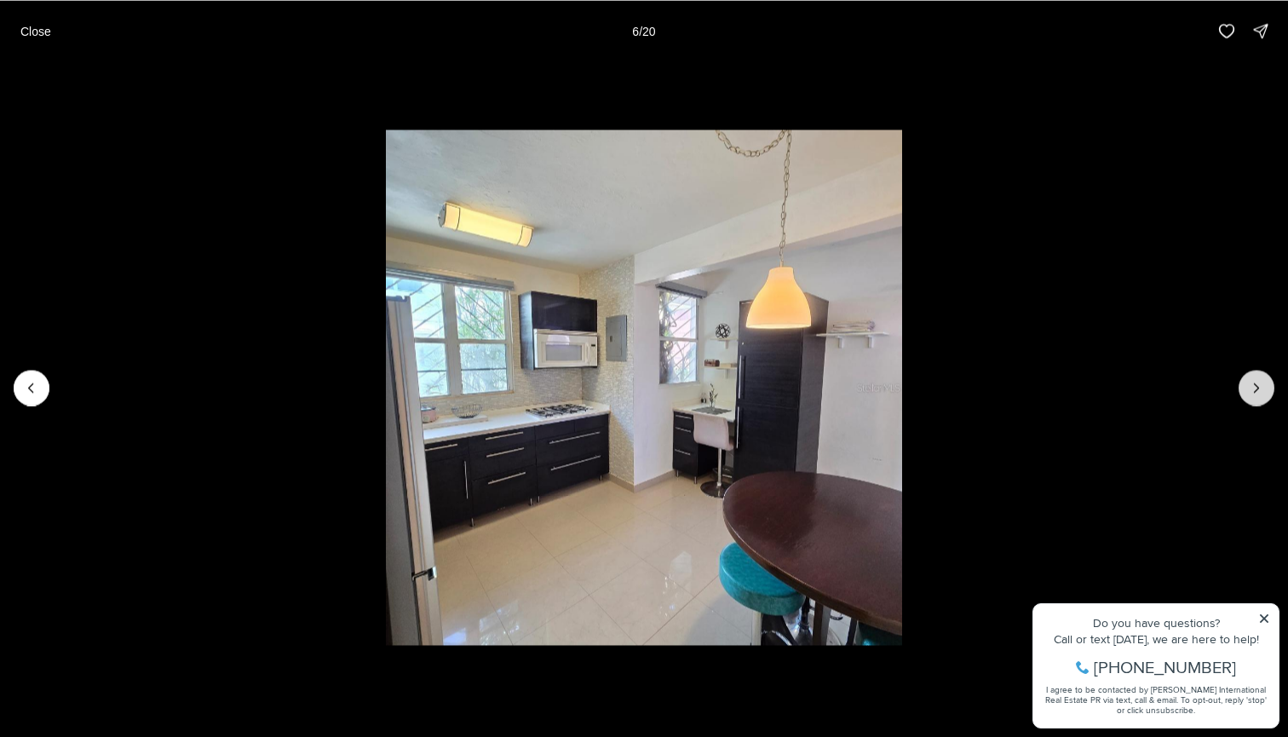
click at [1253, 392] on icon "Next slide" at bounding box center [1256, 387] width 17 height 17
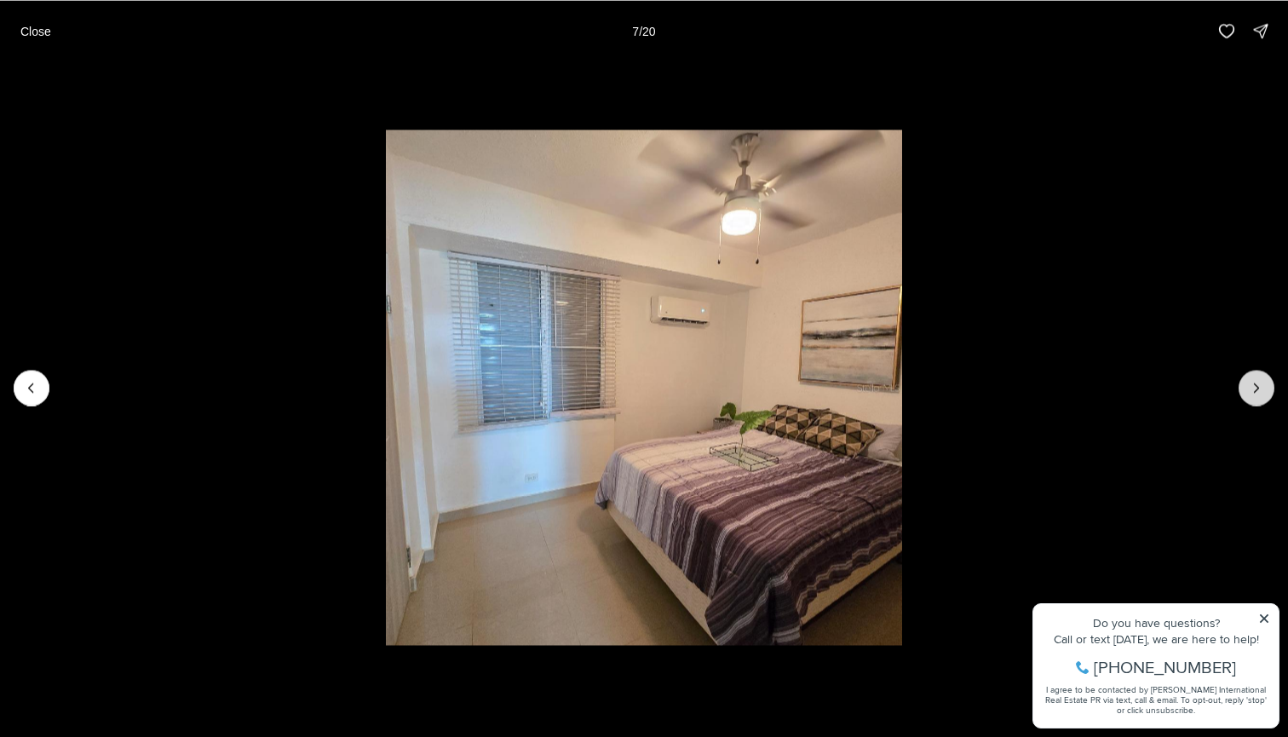
click at [1252, 392] on icon "Next slide" at bounding box center [1256, 387] width 17 height 17
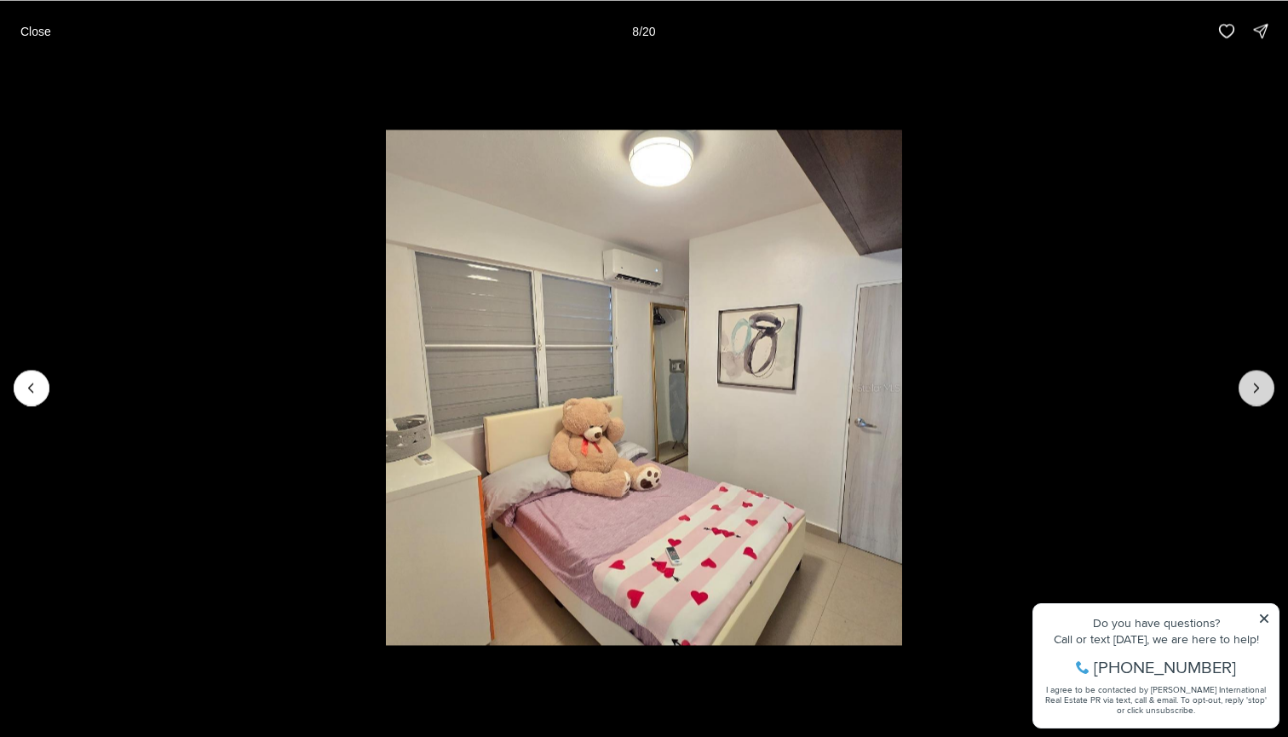
click at [1252, 392] on icon "Next slide" at bounding box center [1256, 387] width 17 height 17
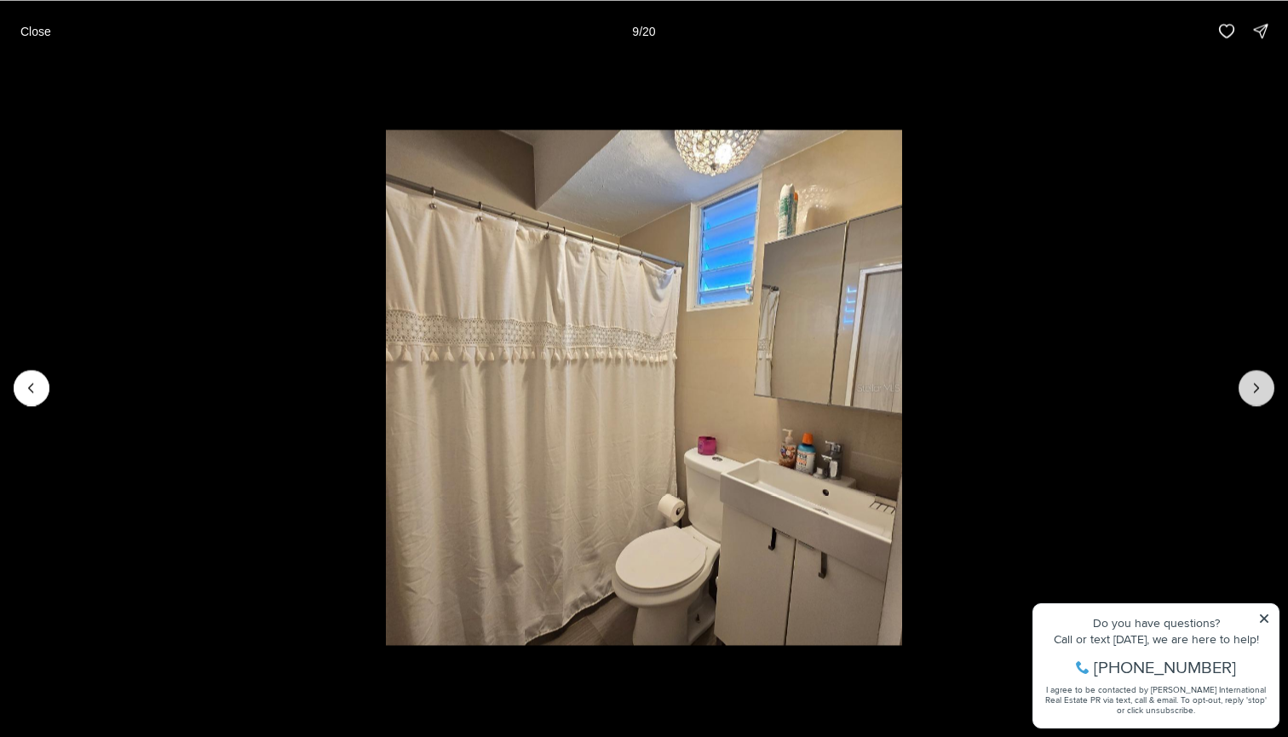
click at [1252, 392] on icon "Next slide" at bounding box center [1256, 387] width 17 height 17
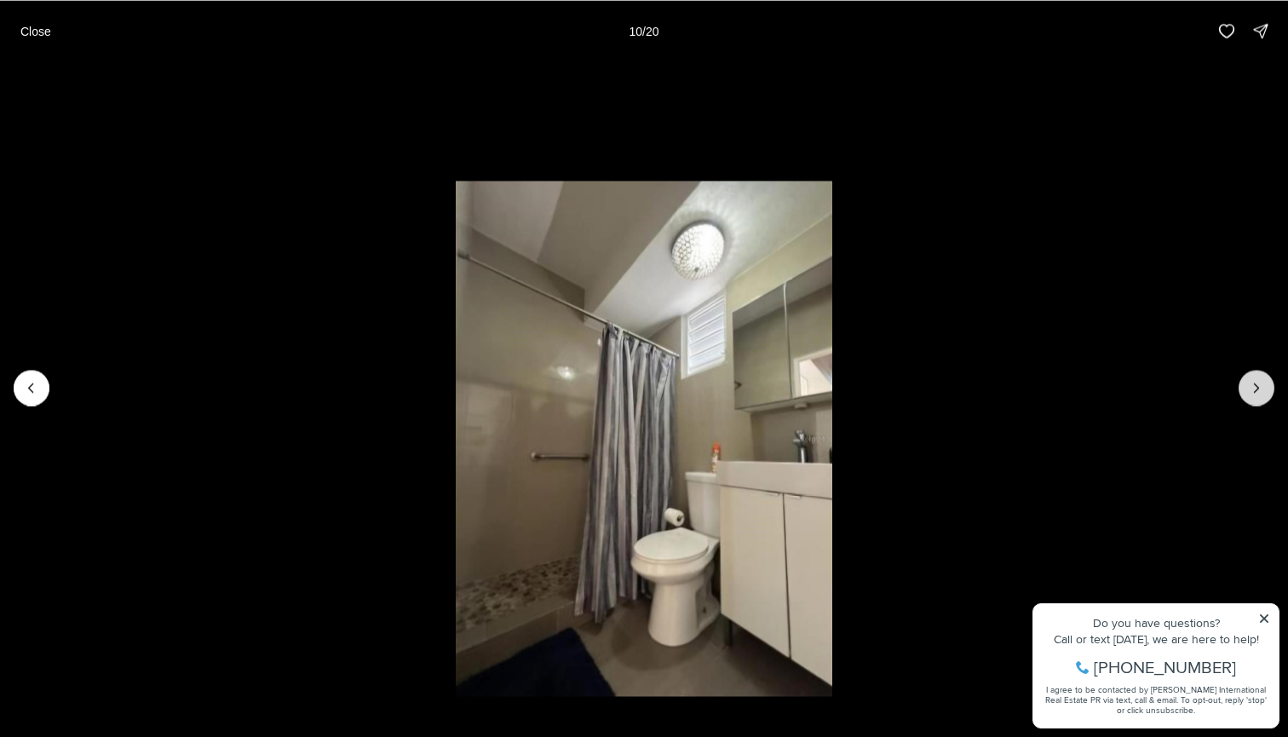
click at [1252, 392] on icon "Next slide" at bounding box center [1256, 387] width 17 height 17
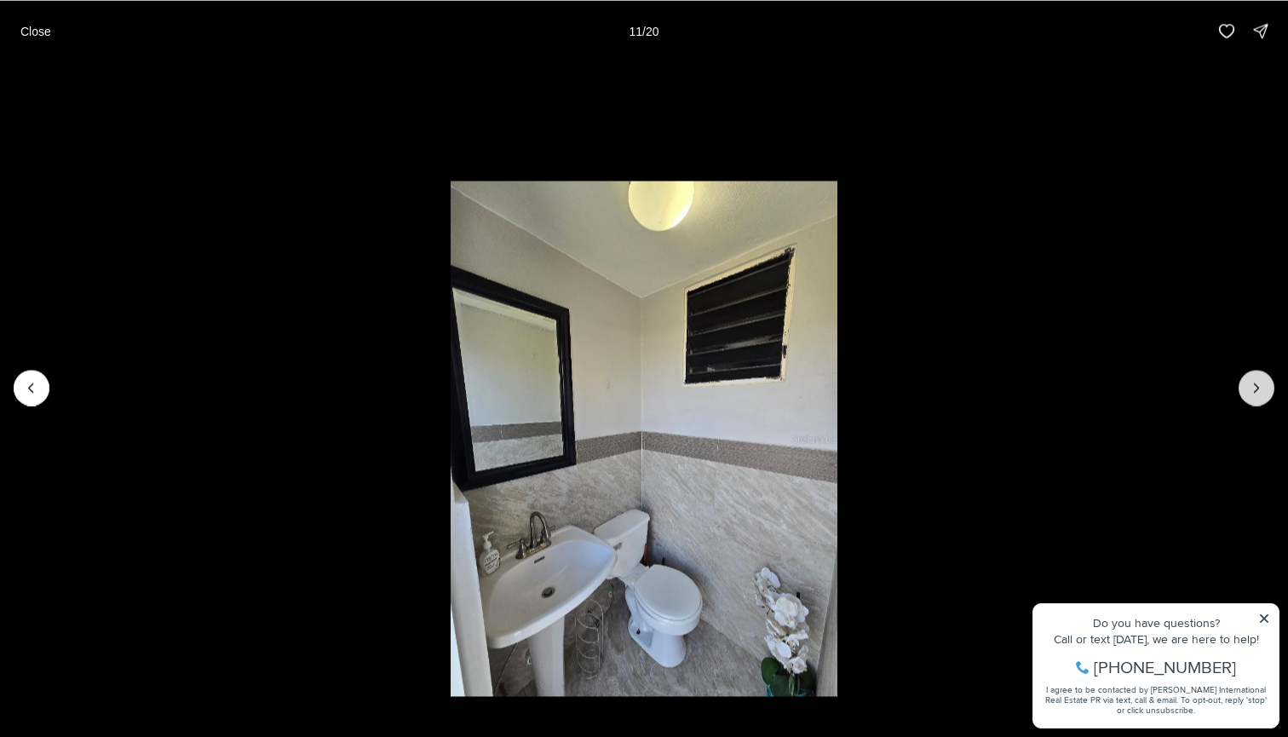
click at [1252, 392] on icon "Next slide" at bounding box center [1256, 387] width 17 height 17
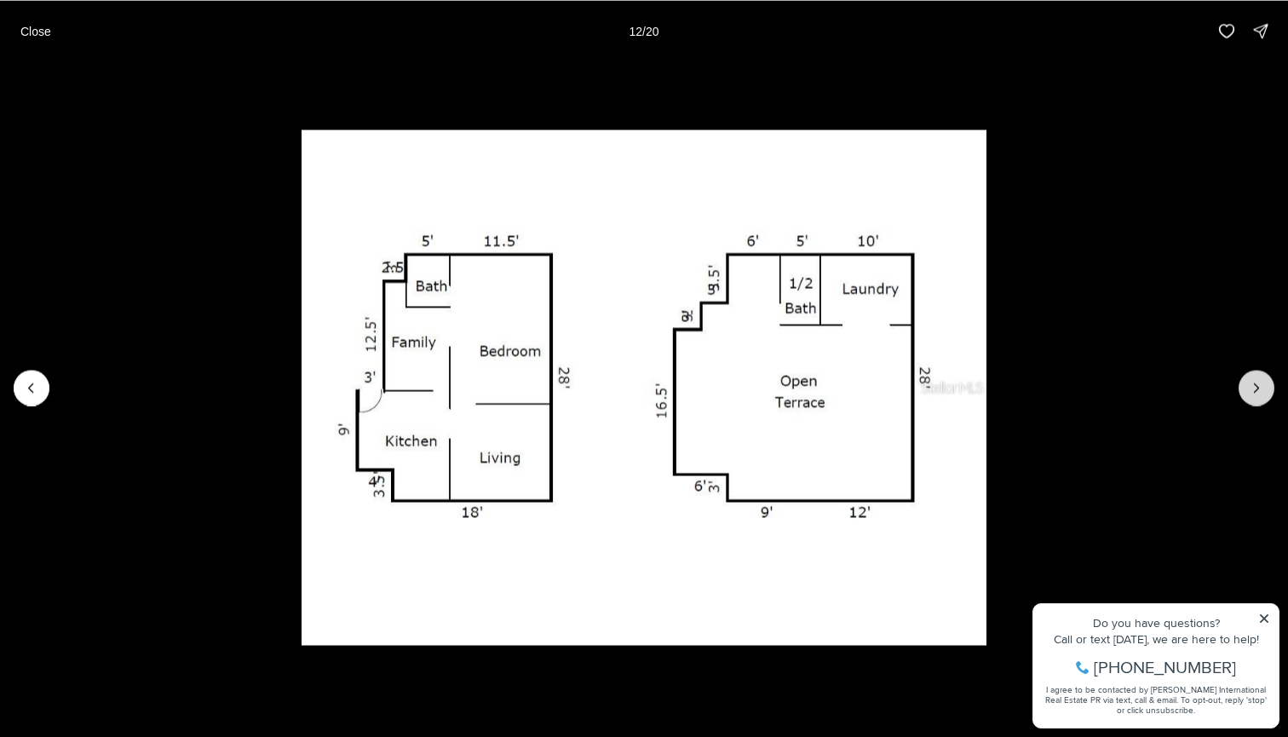
click at [1252, 391] on icon "Next slide" at bounding box center [1256, 387] width 17 height 17
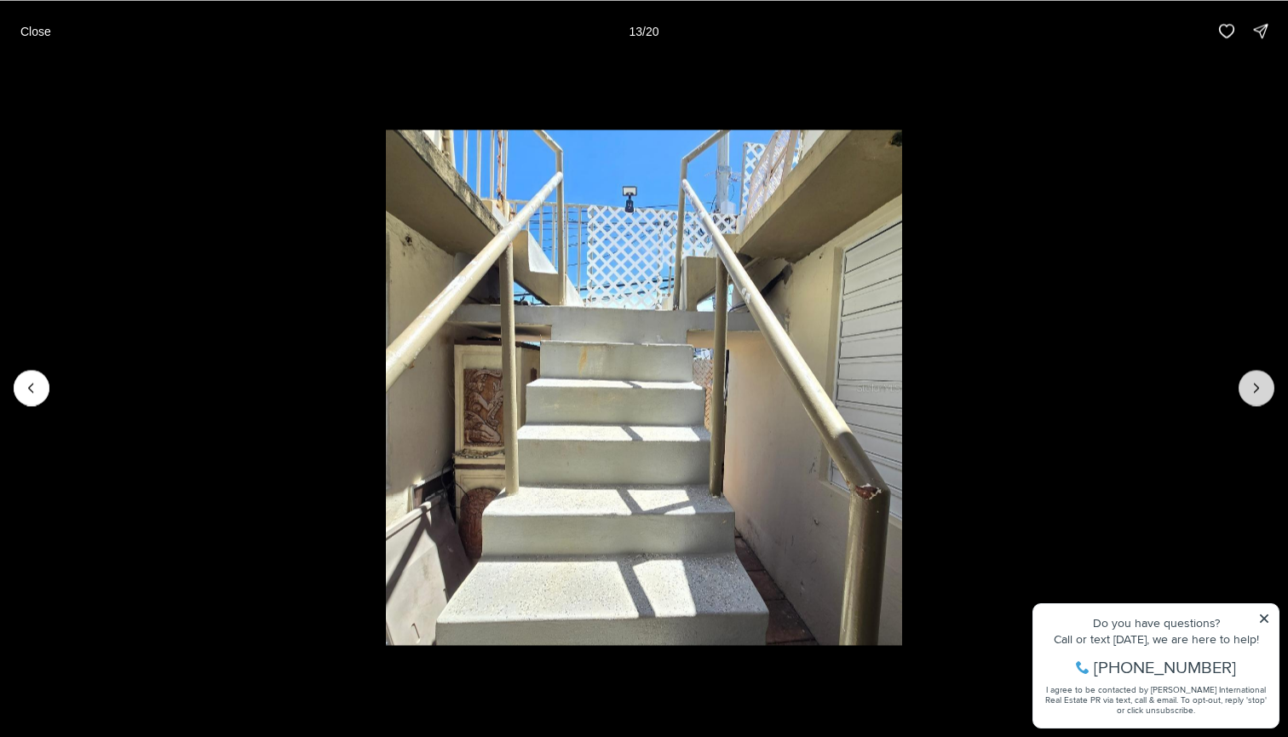
click at [1252, 390] on icon "Next slide" at bounding box center [1256, 387] width 17 height 17
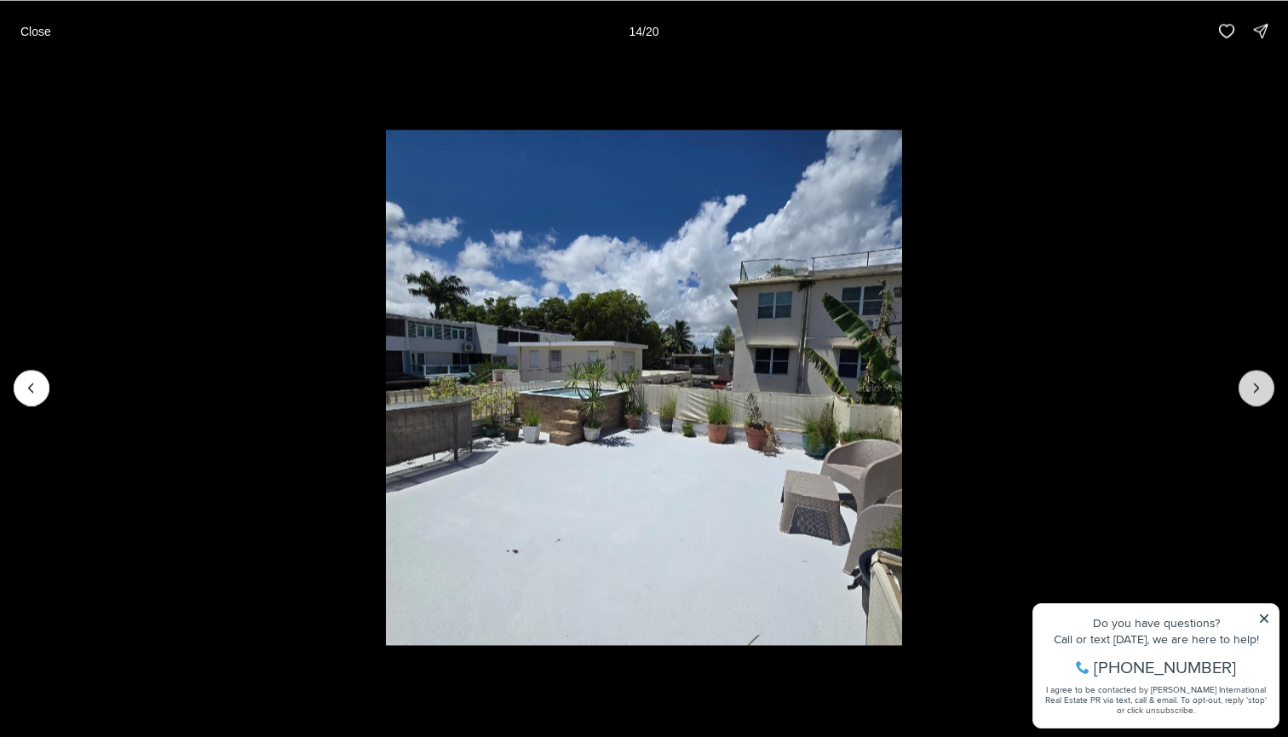
click at [1252, 390] on icon "Next slide" at bounding box center [1256, 387] width 17 height 17
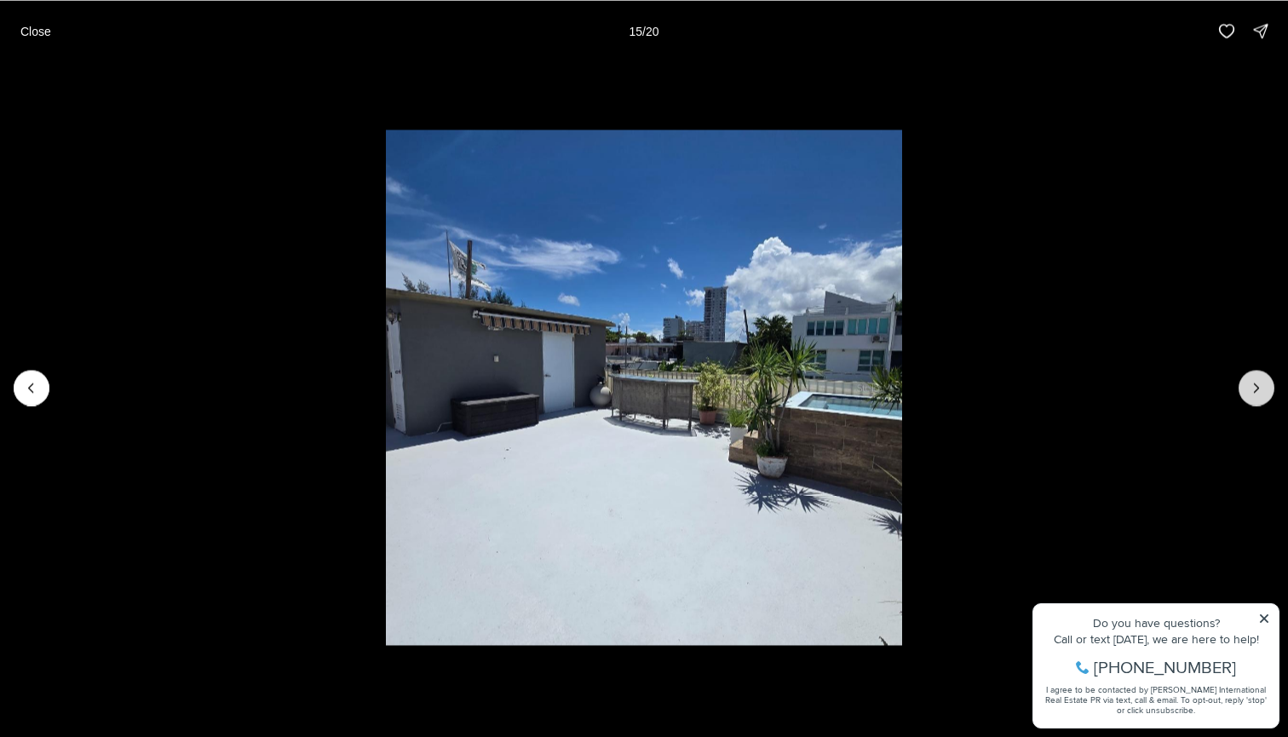
click at [1252, 390] on icon "Next slide" at bounding box center [1256, 387] width 17 height 17
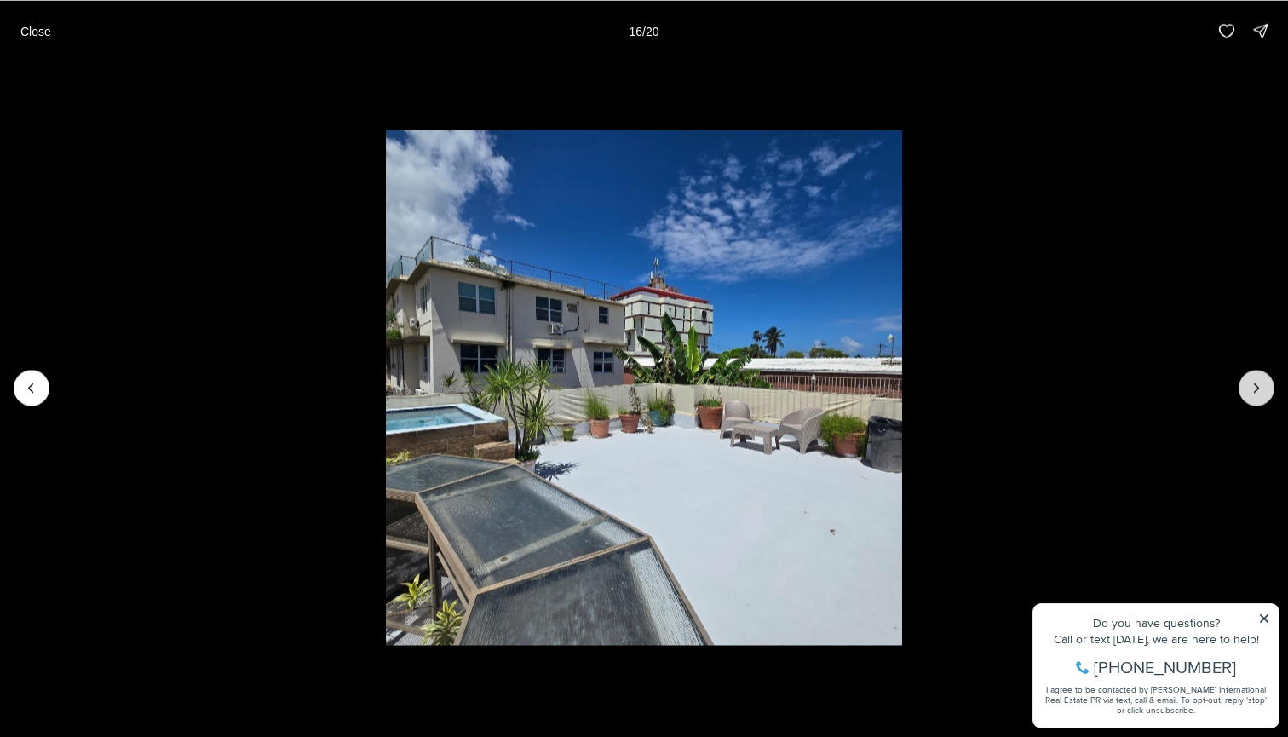
click at [1252, 390] on icon "Next slide" at bounding box center [1256, 387] width 17 height 17
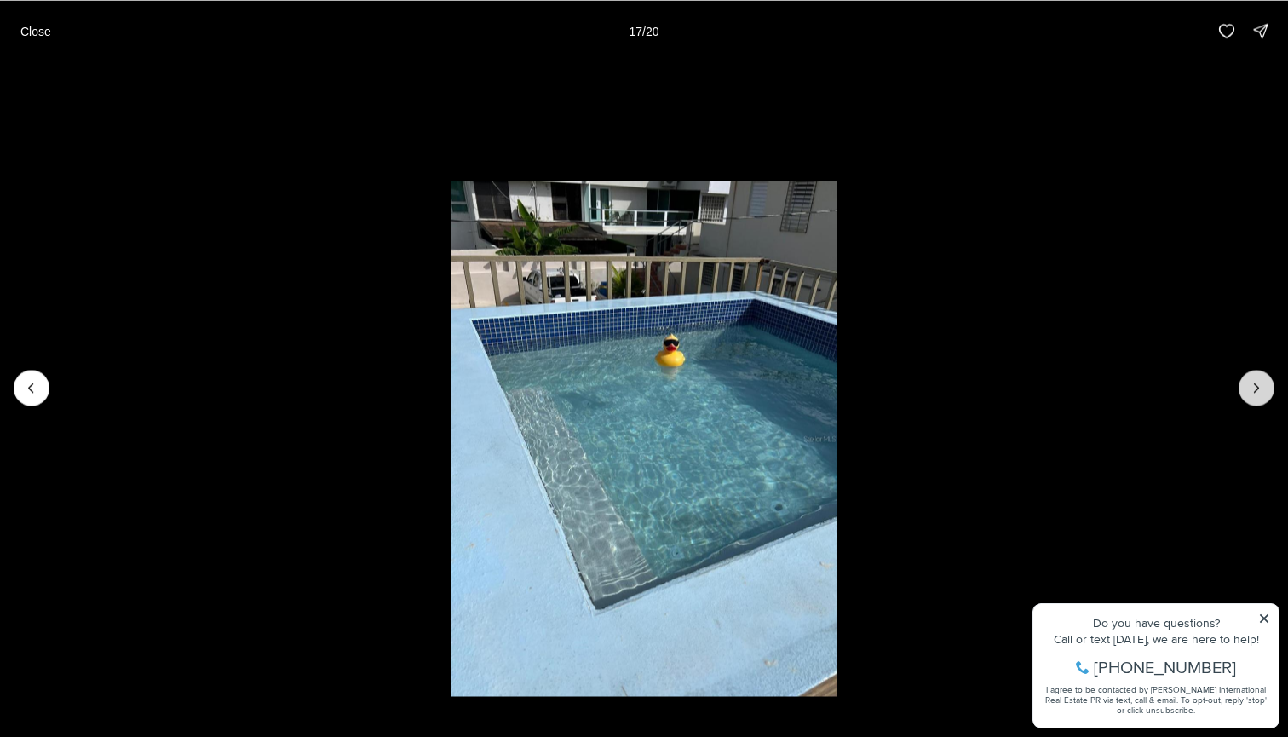
click at [1252, 390] on icon "Next slide" at bounding box center [1256, 387] width 17 height 17
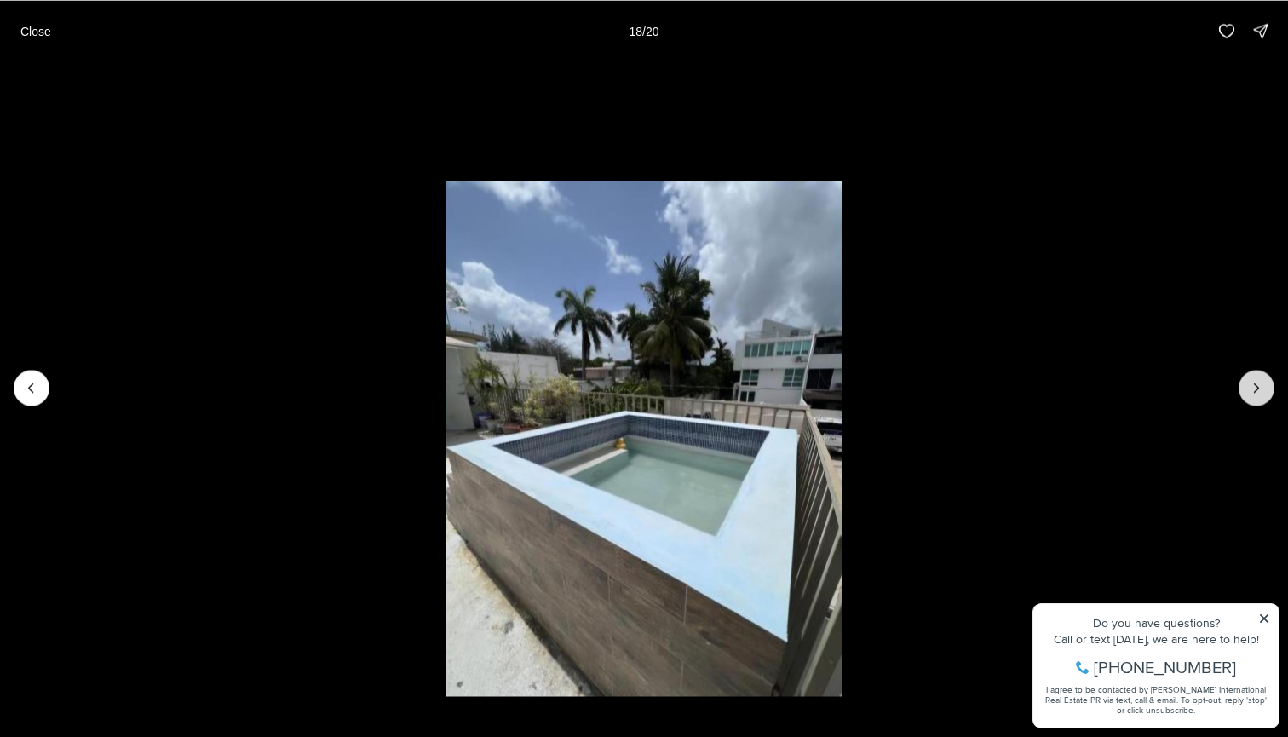
click at [1252, 390] on icon "Next slide" at bounding box center [1256, 387] width 17 height 17
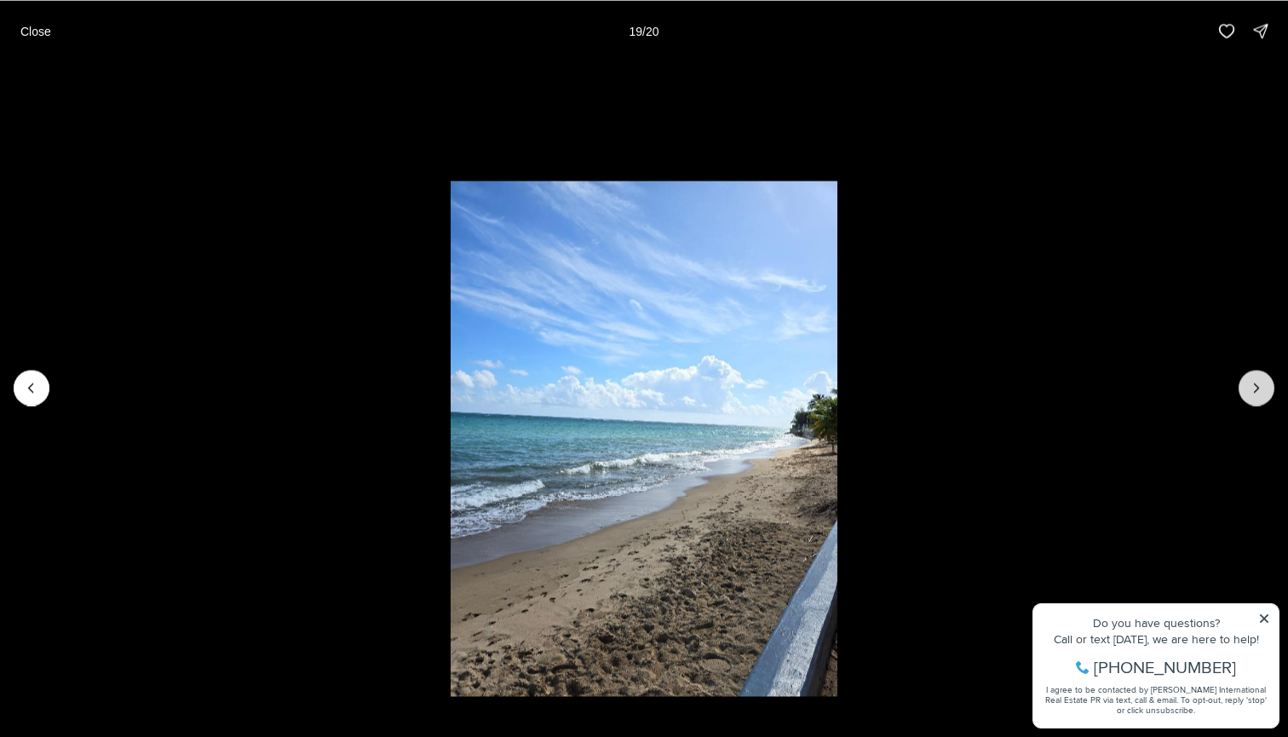
click at [1252, 390] on icon "Next slide" at bounding box center [1256, 387] width 17 height 17
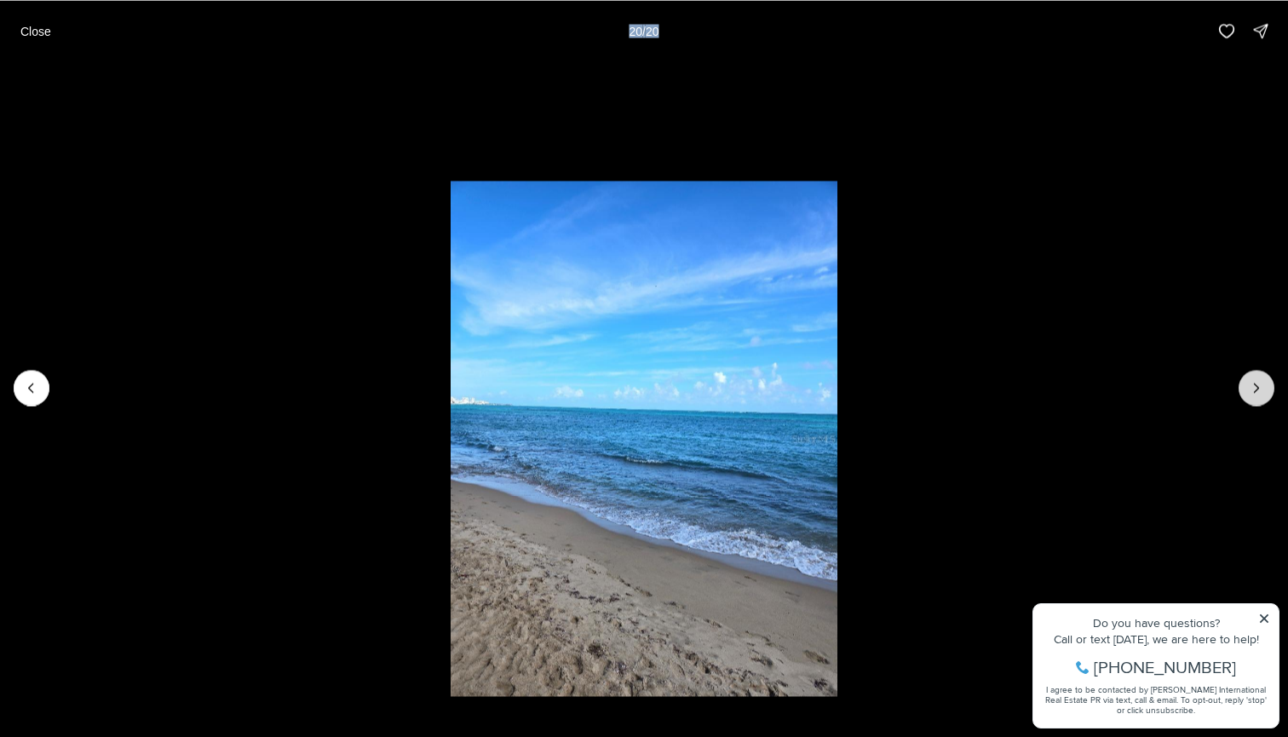
click at [1252, 390] on div at bounding box center [1257, 388] width 36 height 36
click at [33, 381] on icon "Previous slide" at bounding box center [31, 387] width 17 height 17
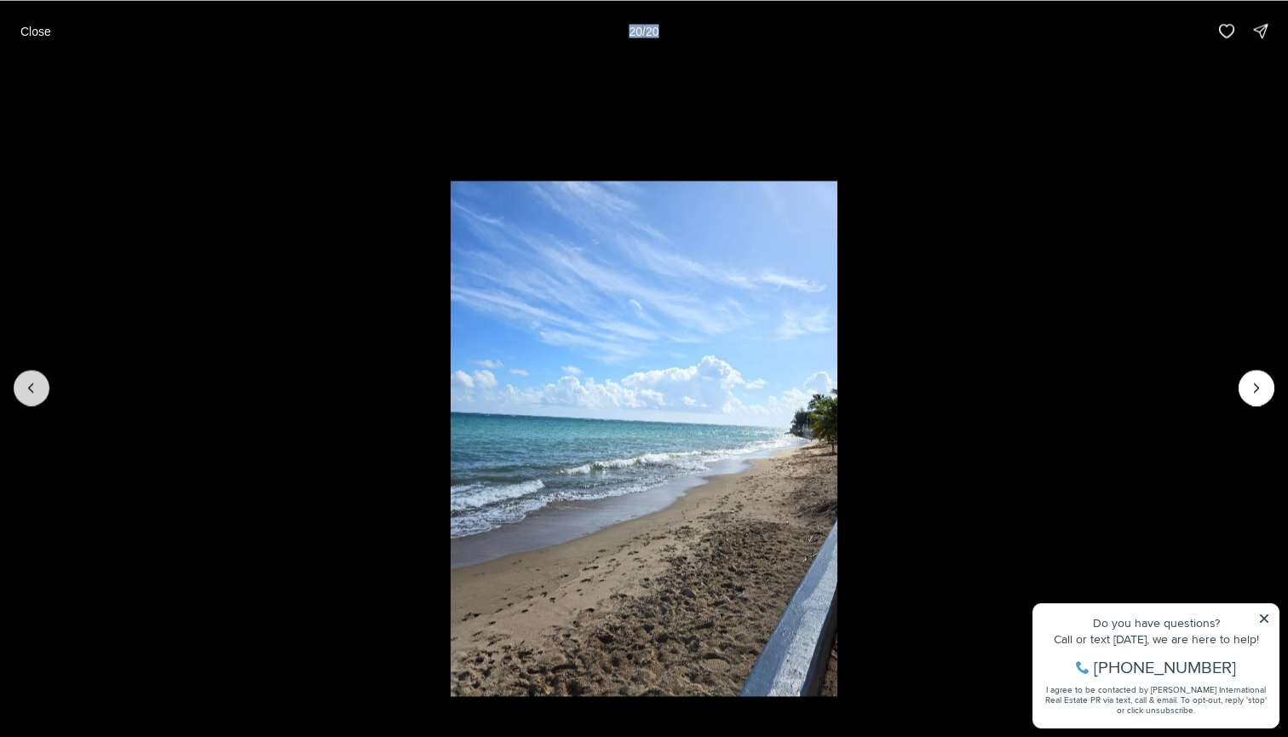
click at [33, 381] on icon "Previous slide" at bounding box center [31, 387] width 17 height 17
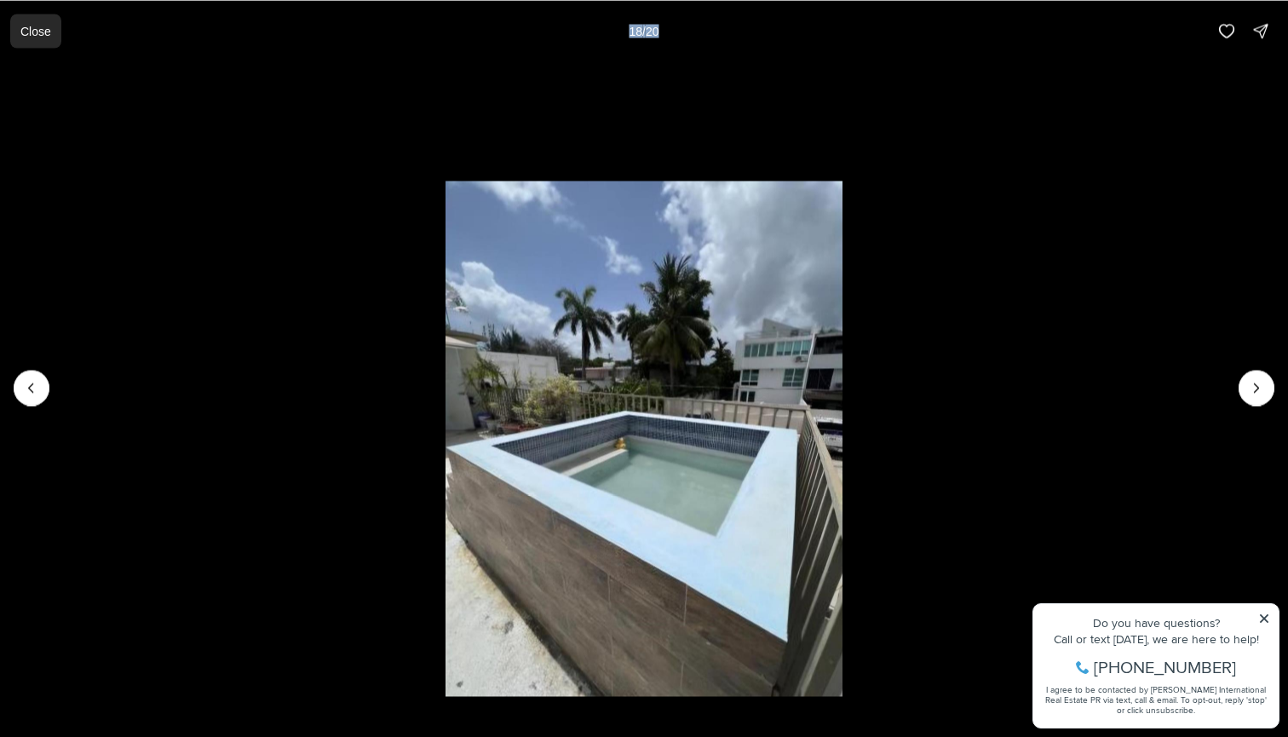
click at [24, 29] on p "Close" at bounding box center [35, 31] width 31 height 14
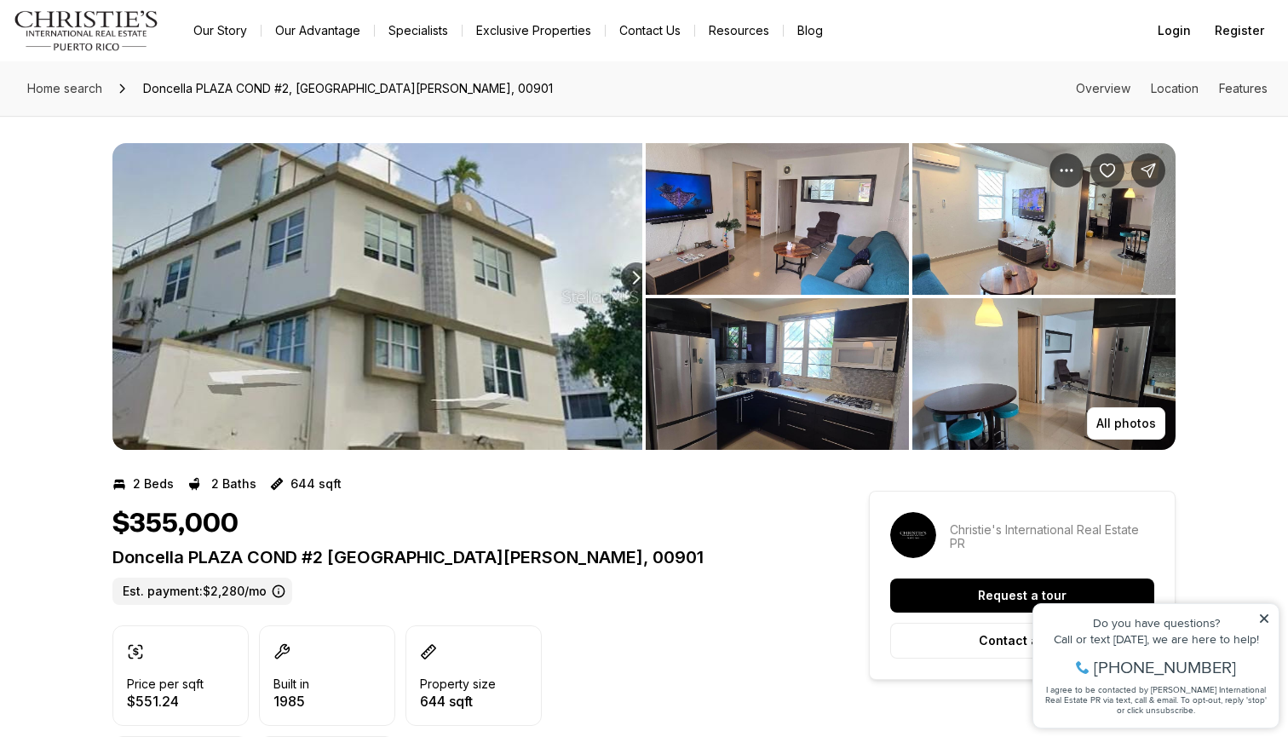
click at [547, 309] on img "View image gallery" at bounding box center [377, 296] width 530 height 307
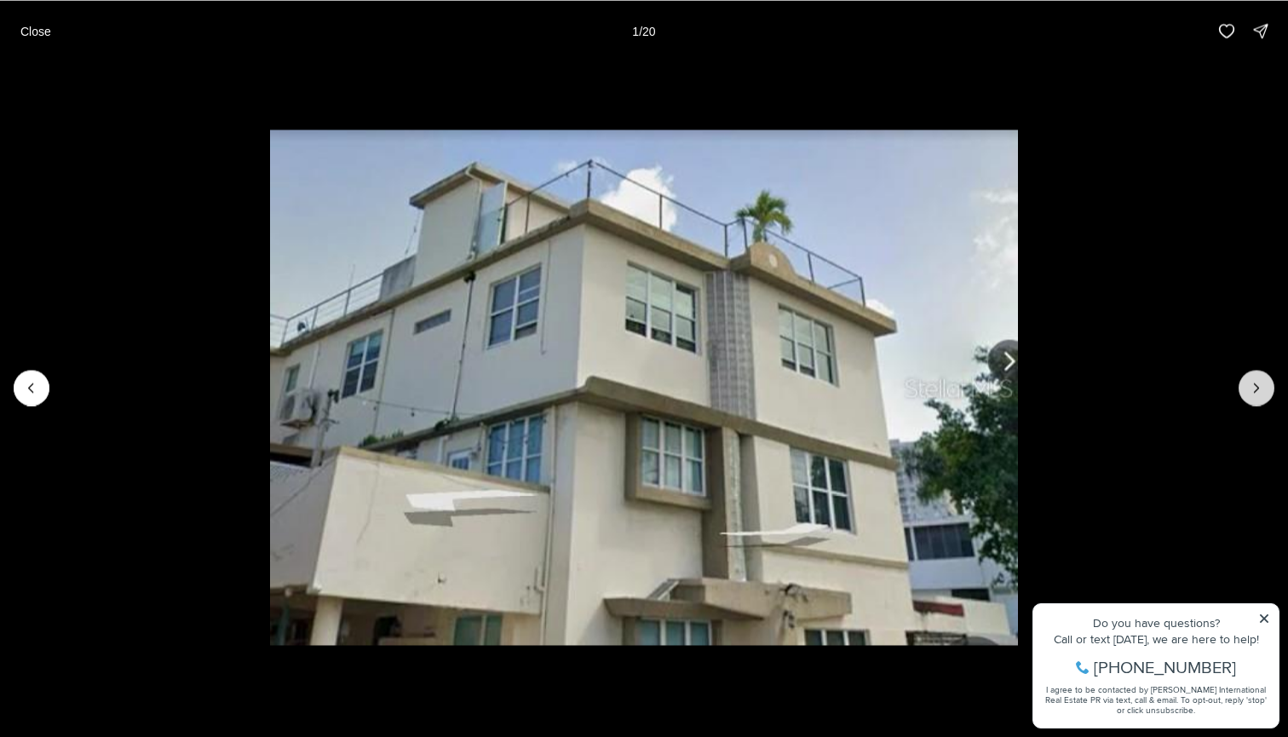
click at [1270, 397] on button "Next slide" at bounding box center [1257, 388] width 36 height 36
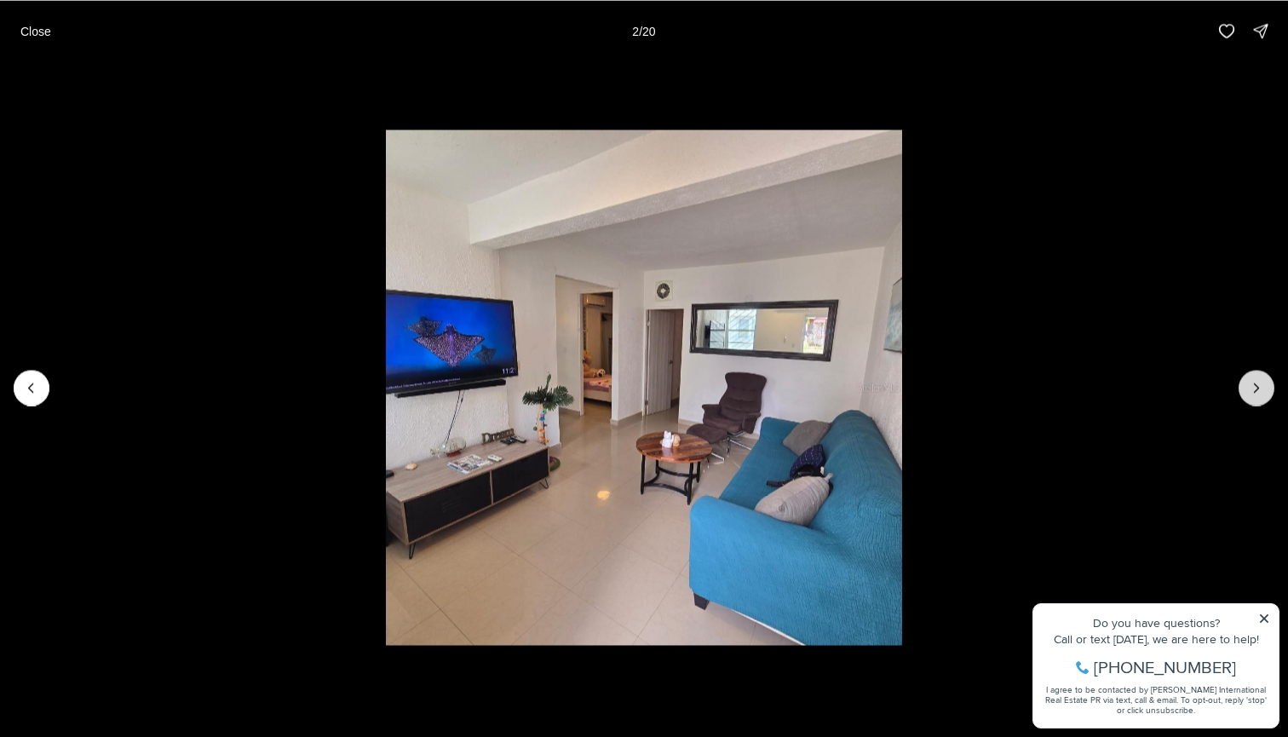
click at [1267, 394] on button "Next slide" at bounding box center [1257, 388] width 36 height 36
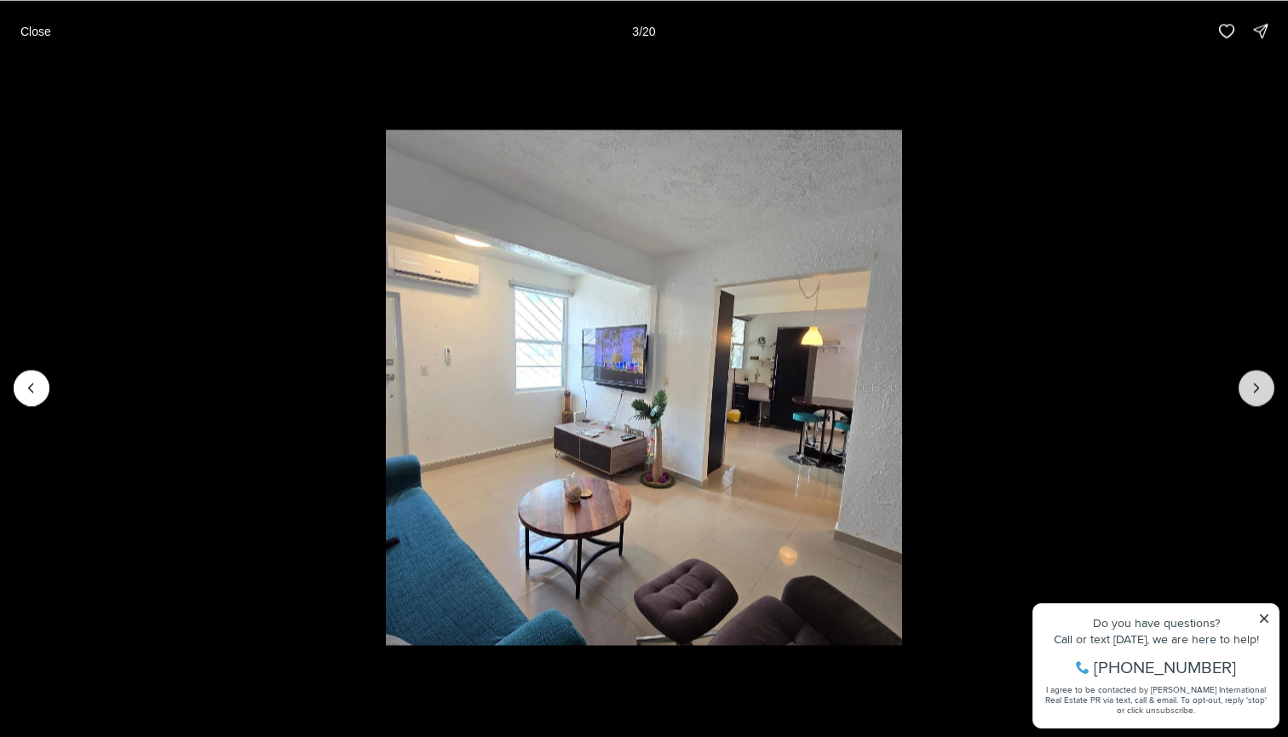
click at [1267, 394] on button "Next slide" at bounding box center [1257, 388] width 36 height 36
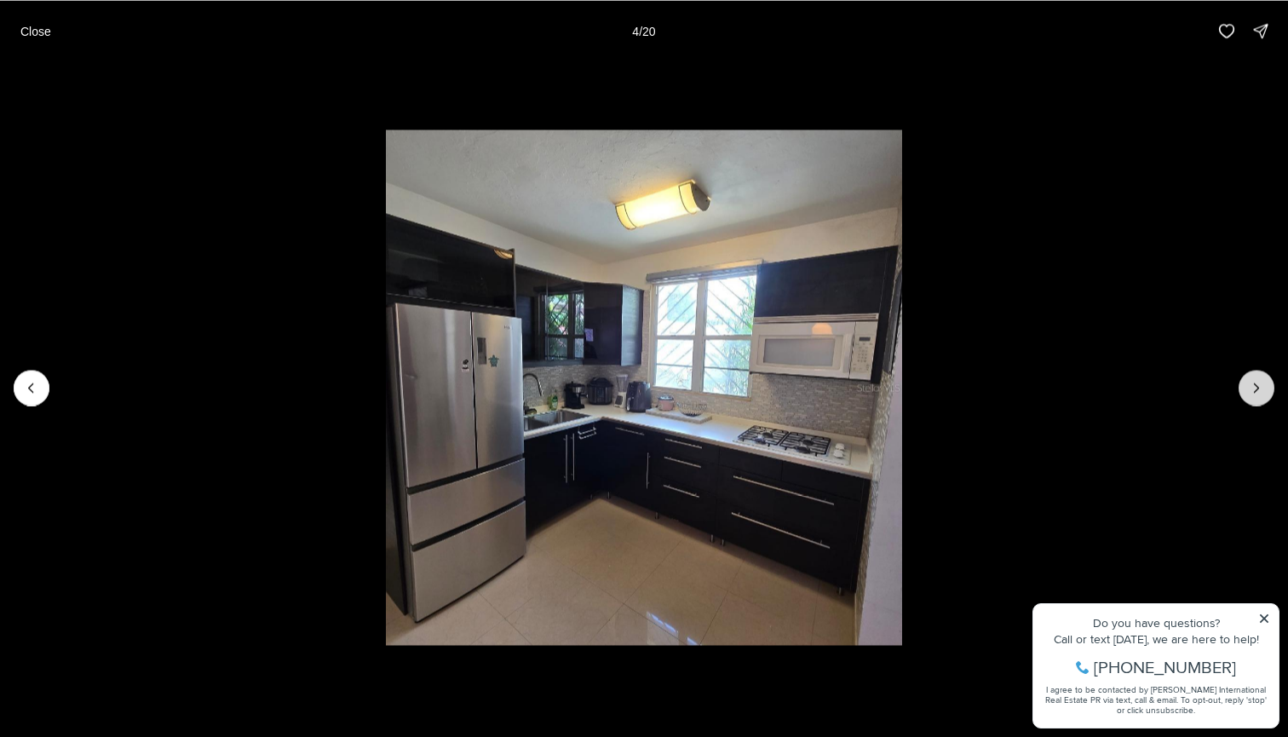
click at [1267, 394] on button "Next slide" at bounding box center [1257, 388] width 36 height 36
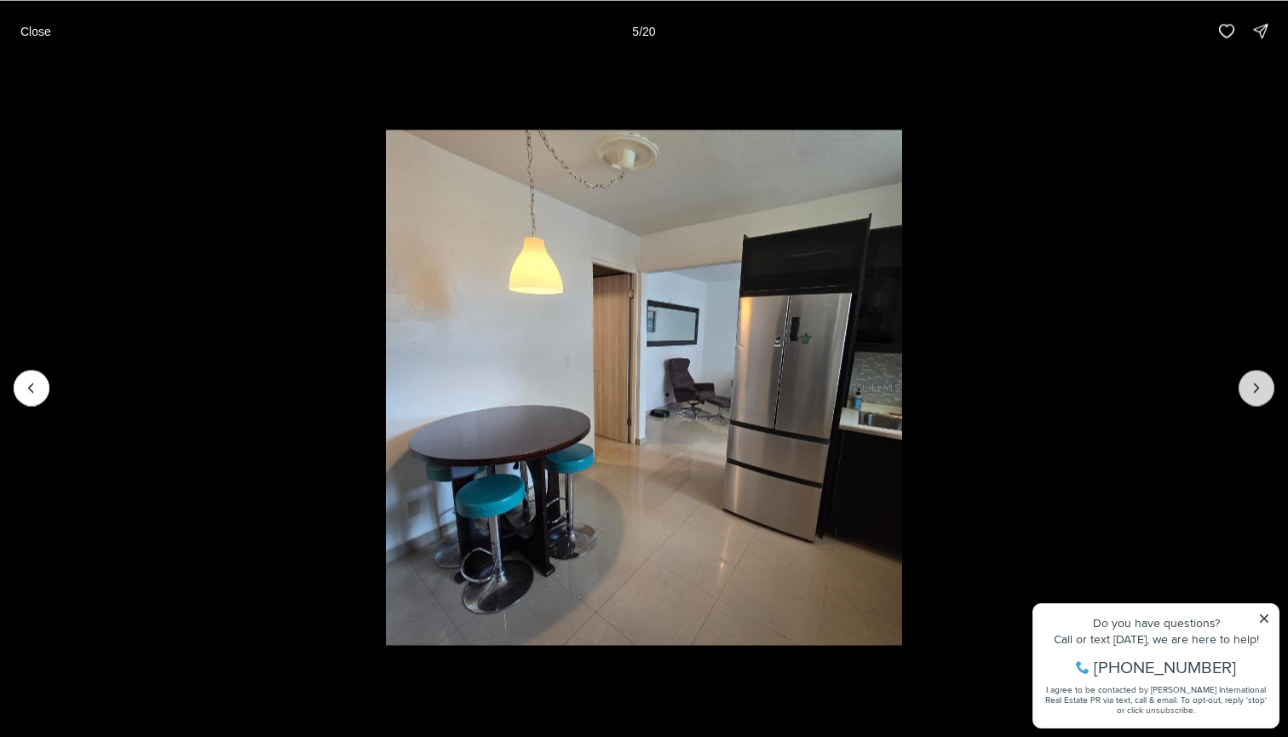
click at [1267, 394] on button "Next slide" at bounding box center [1257, 388] width 36 height 36
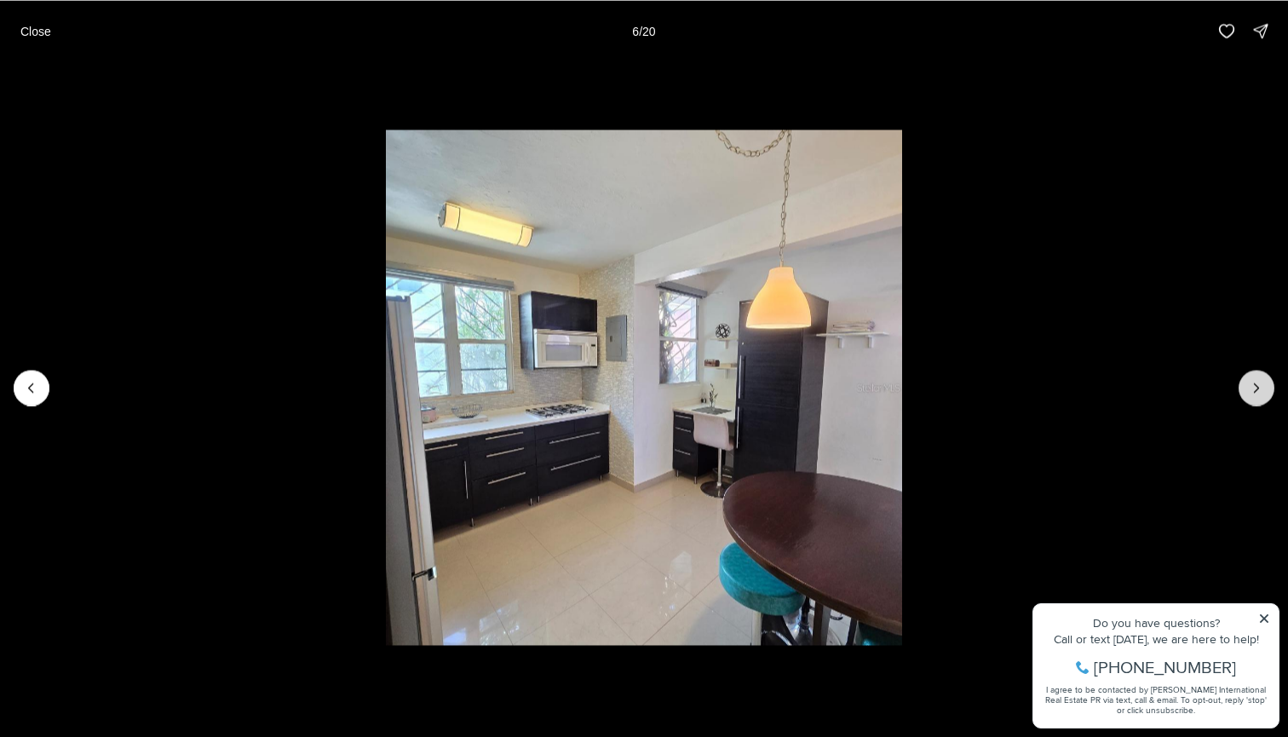
click at [1267, 394] on button "Next slide" at bounding box center [1257, 388] width 36 height 36
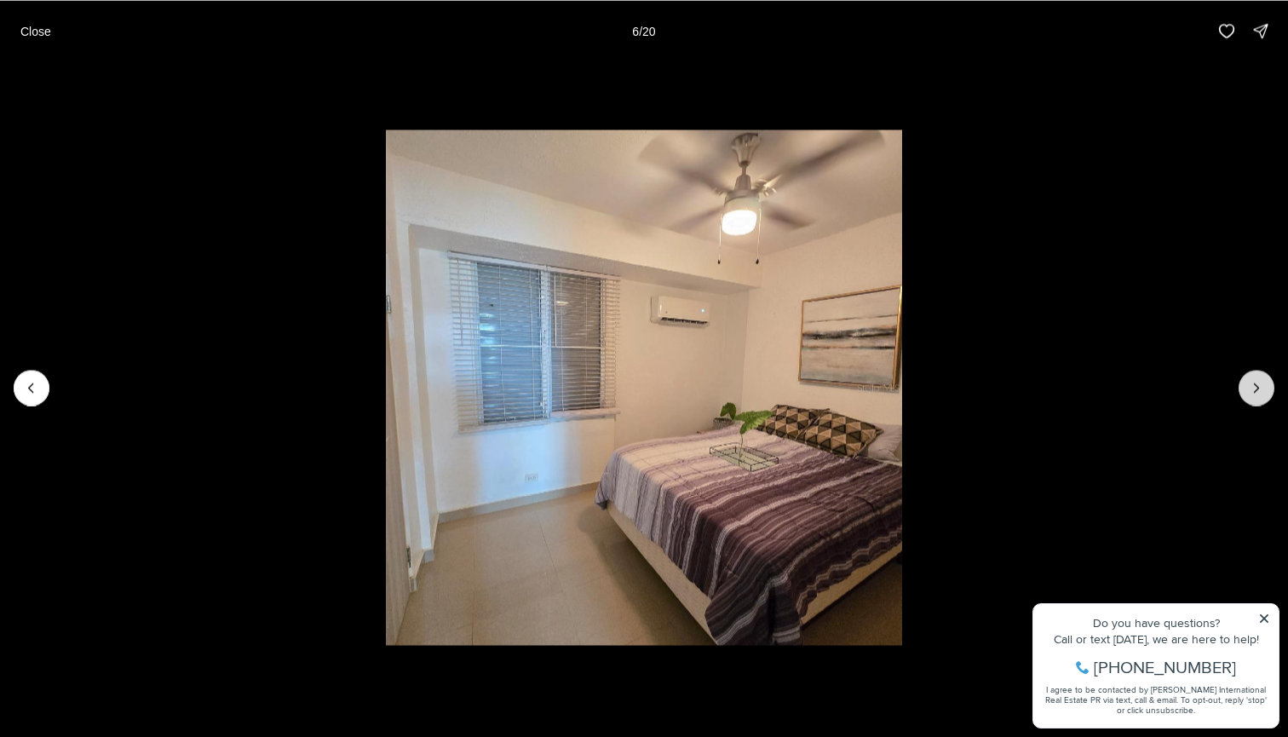
click at [1267, 394] on button "Next slide" at bounding box center [1257, 388] width 36 height 36
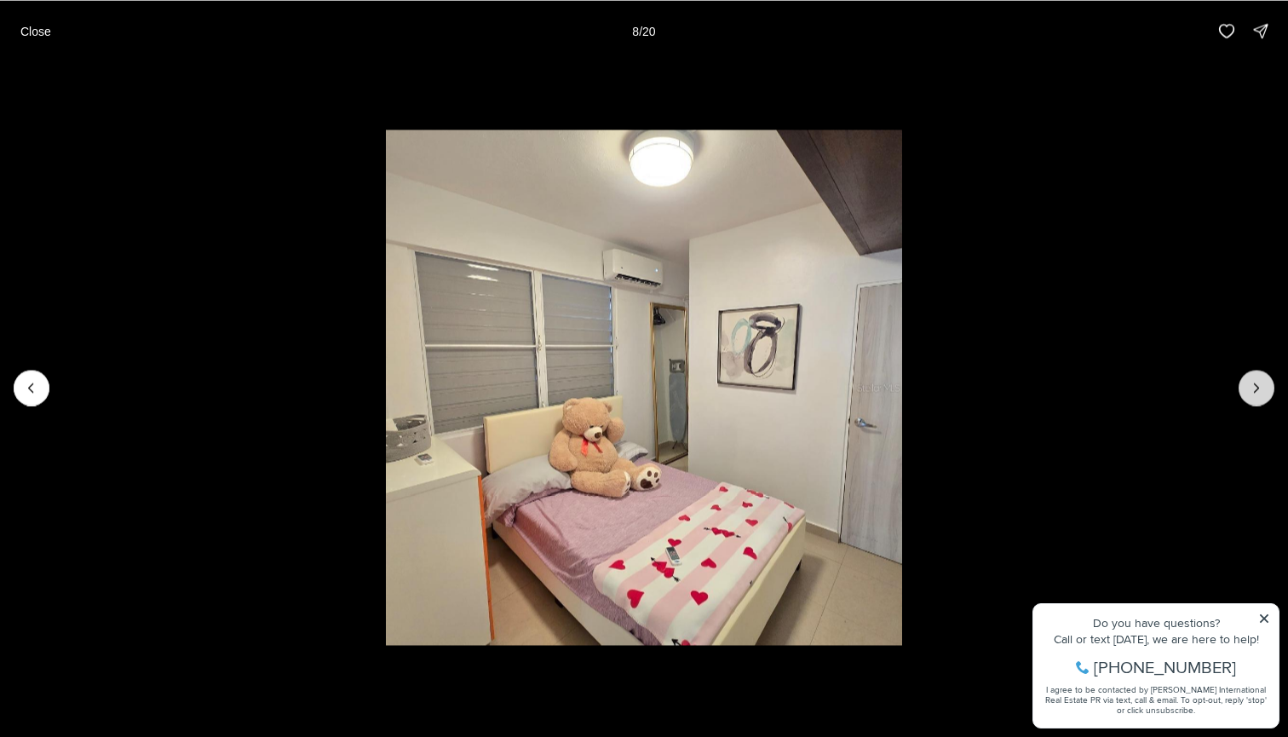
click at [1267, 394] on button "Next slide" at bounding box center [1257, 388] width 36 height 36
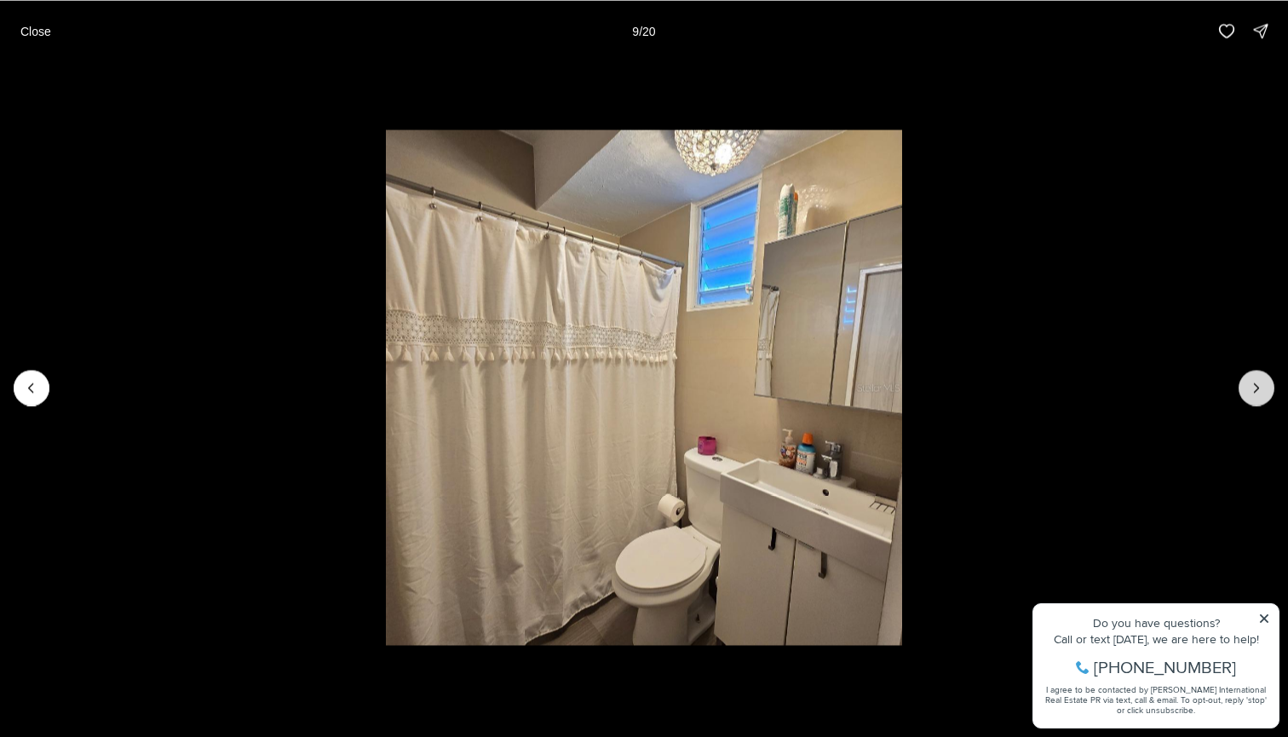
click at [1267, 394] on button "Next slide" at bounding box center [1257, 388] width 36 height 36
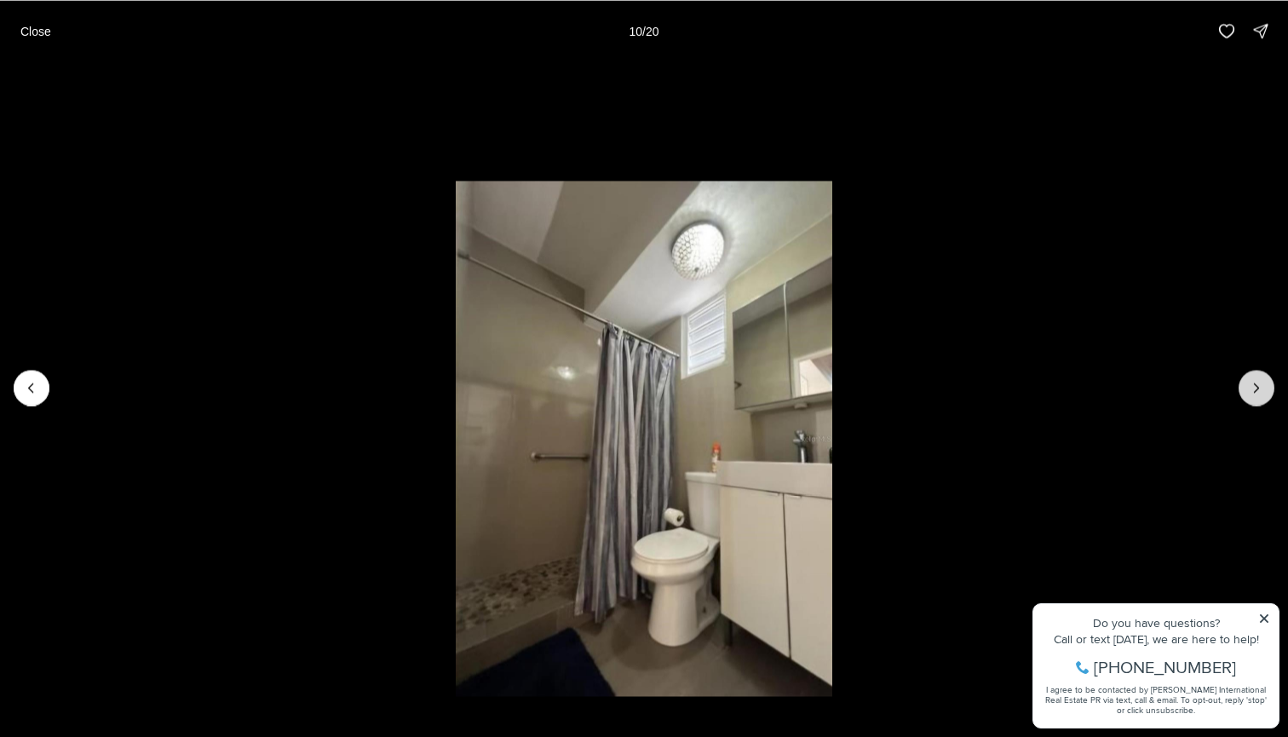
click at [1267, 394] on button "Next slide" at bounding box center [1257, 388] width 36 height 36
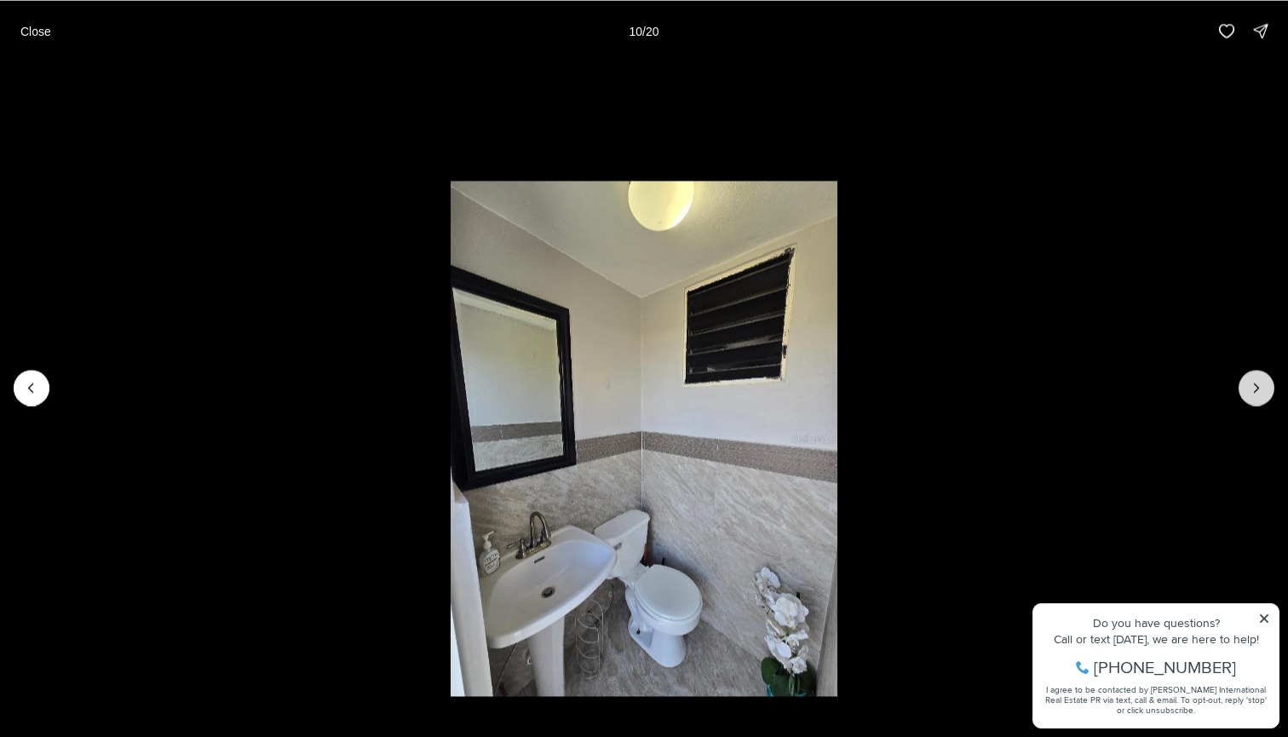
click at [1267, 394] on button "Next slide" at bounding box center [1257, 388] width 36 height 36
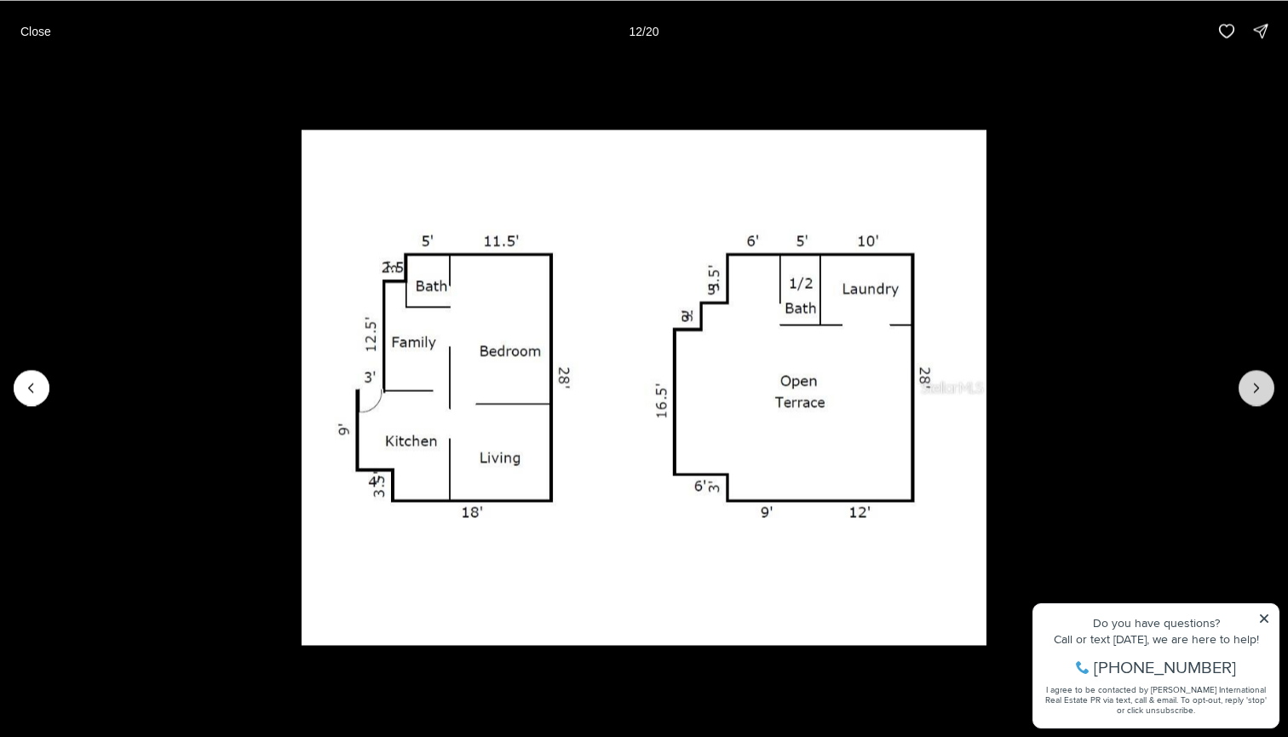
click at [1267, 394] on button "Next slide" at bounding box center [1257, 388] width 36 height 36
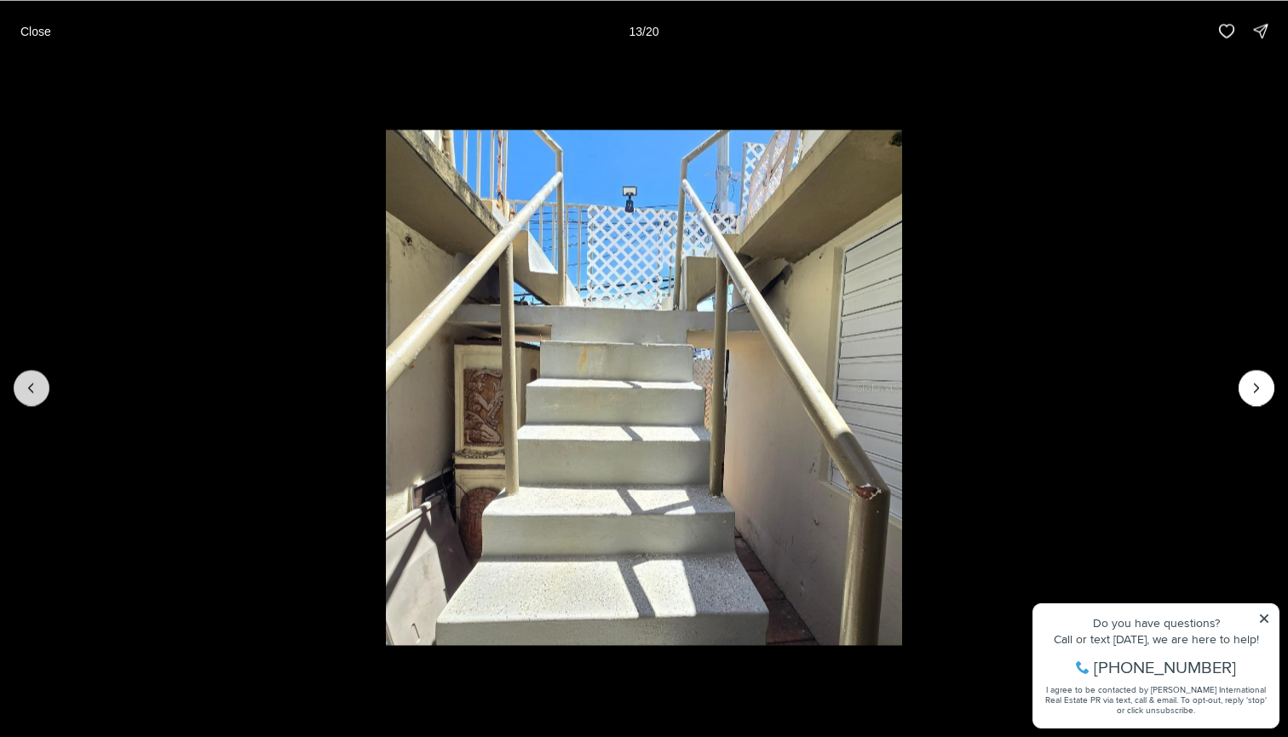
click at [33, 388] on icon "Previous slide" at bounding box center [31, 387] width 17 height 17
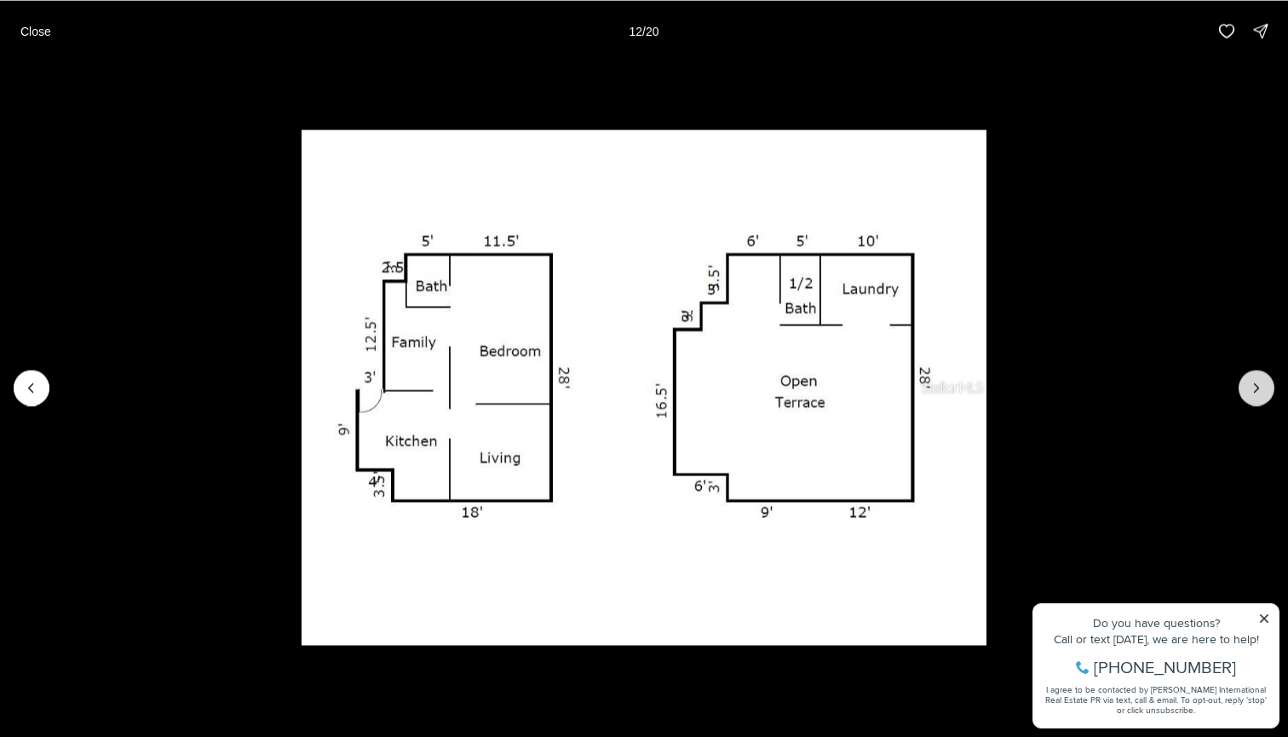
click at [1263, 394] on icon "Next slide" at bounding box center [1256, 387] width 17 height 17
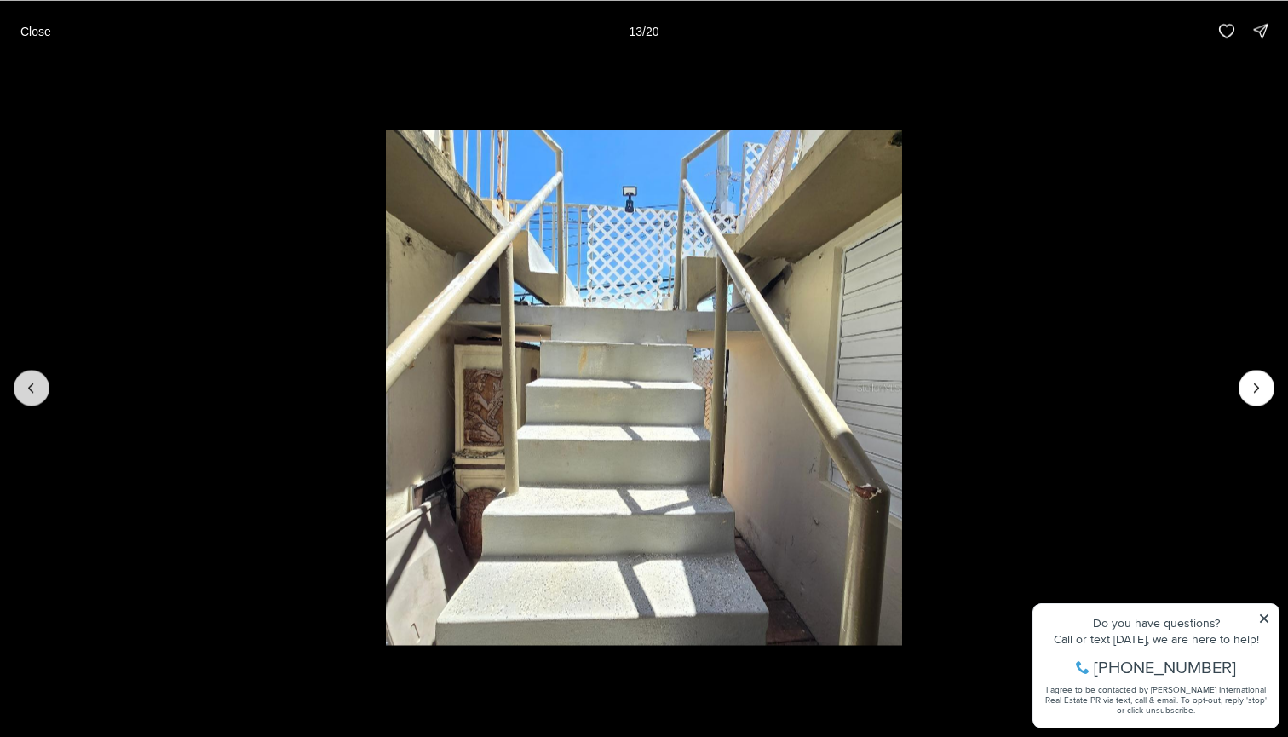
click at [21, 375] on button "Previous slide" at bounding box center [32, 388] width 36 height 36
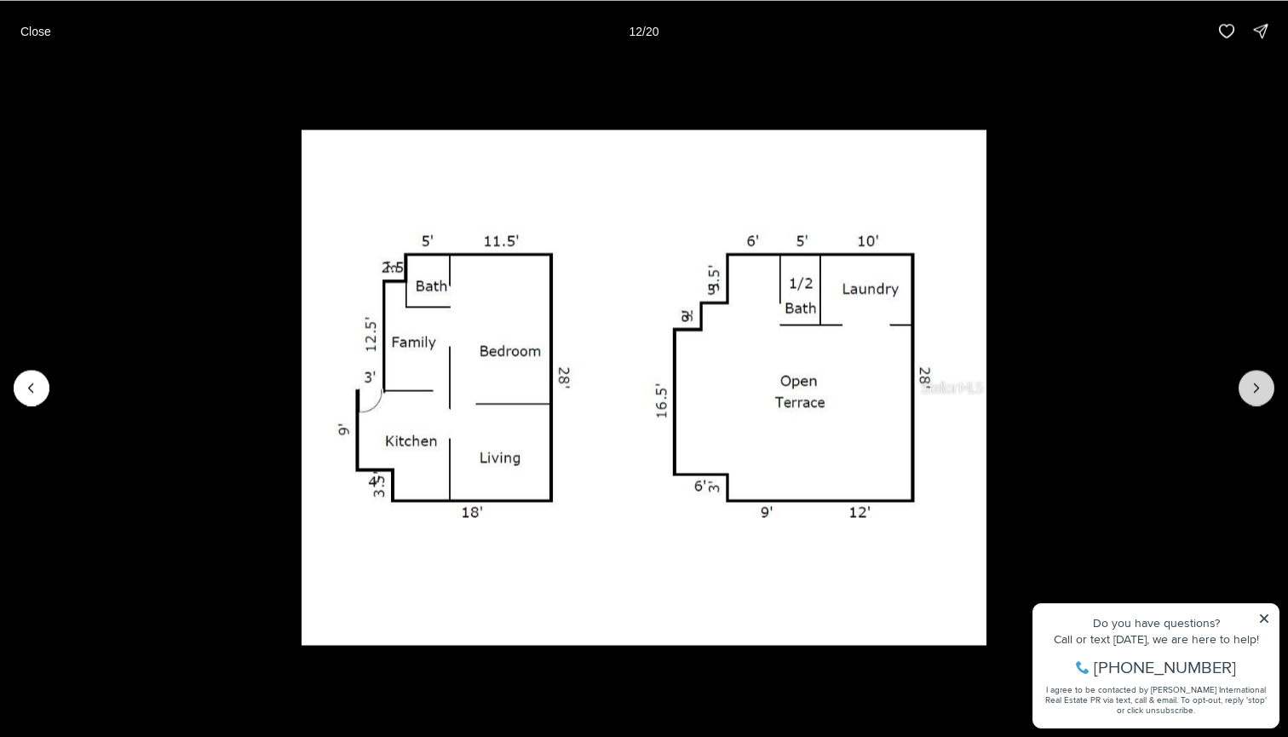
click at [1258, 380] on icon "Next slide" at bounding box center [1256, 387] width 17 height 17
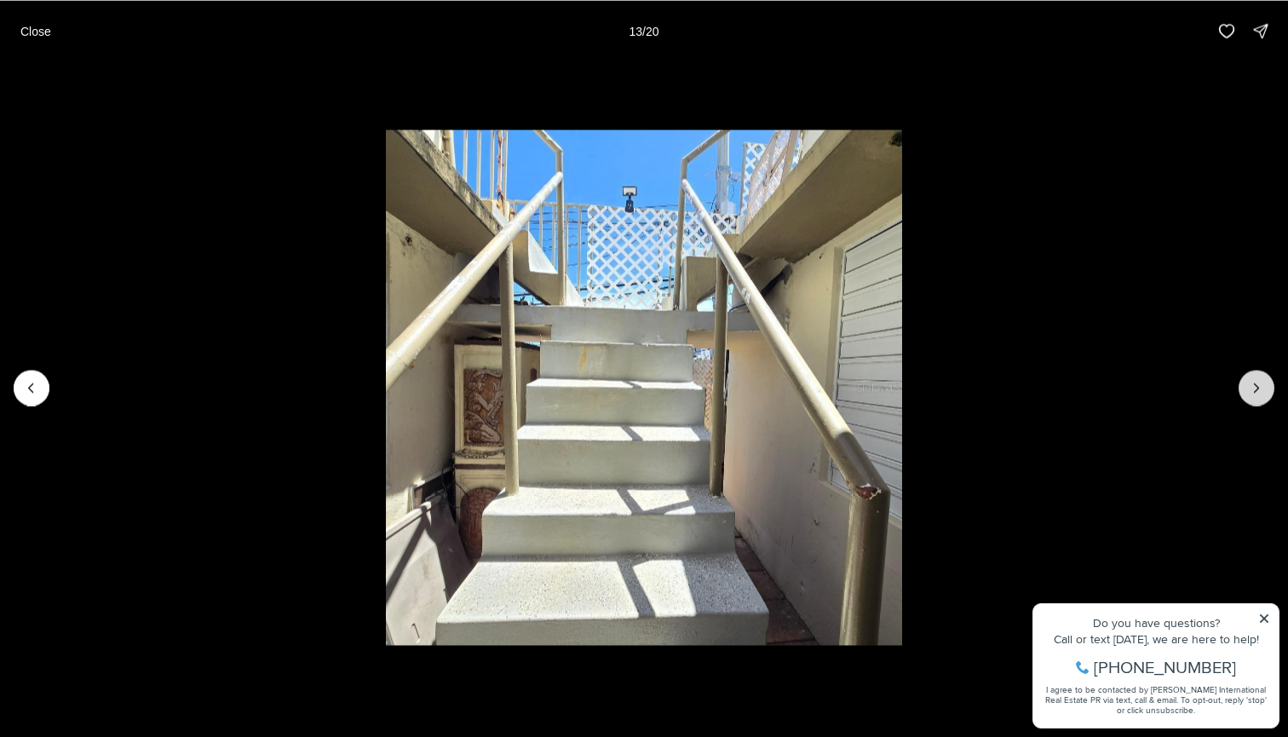
click at [1258, 380] on icon "Next slide" at bounding box center [1256, 387] width 17 height 17
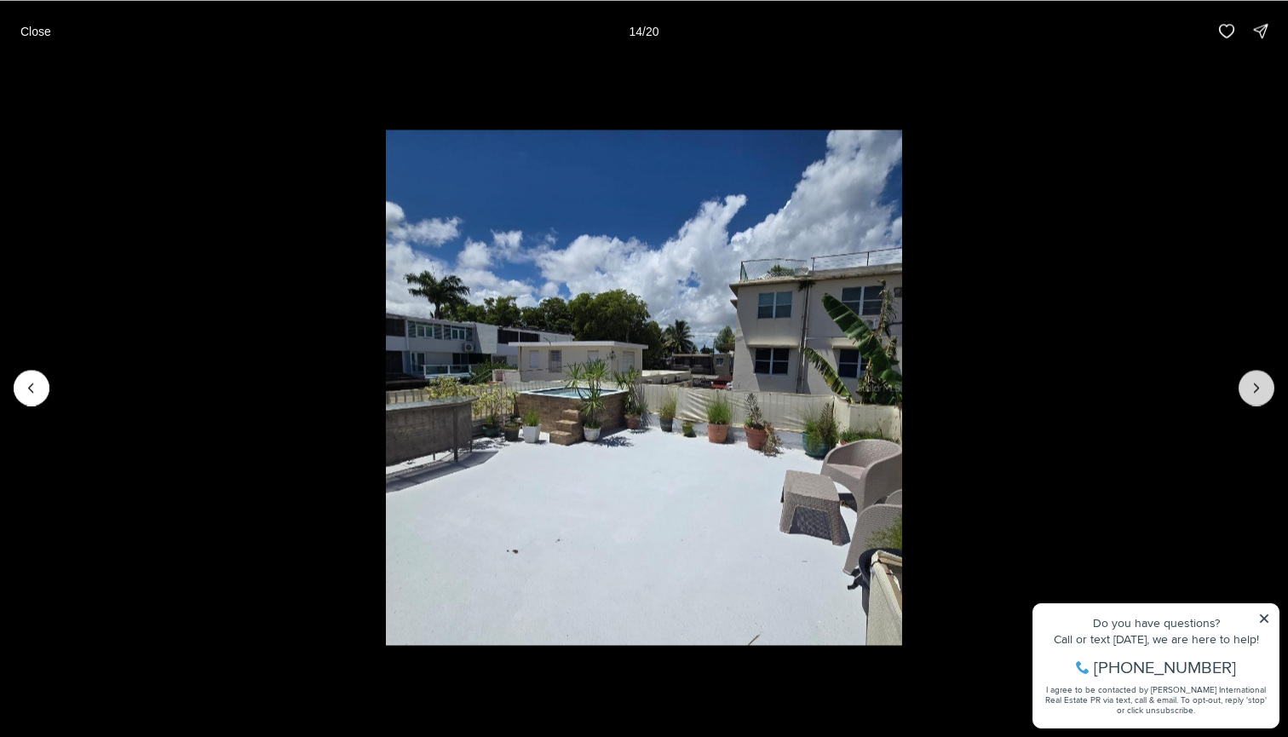
click at [1258, 380] on icon "Next slide" at bounding box center [1256, 387] width 17 height 17
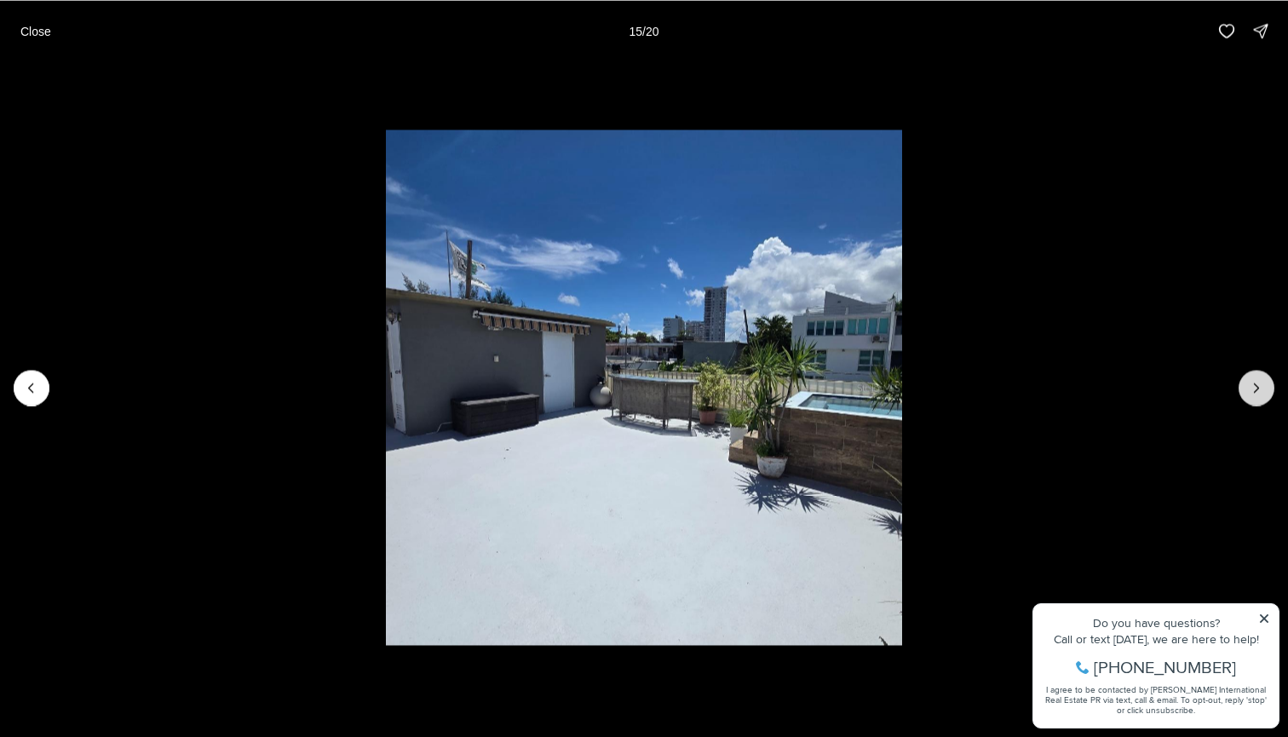
click at [1258, 380] on icon "Next slide" at bounding box center [1256, 387] width 17 height 17
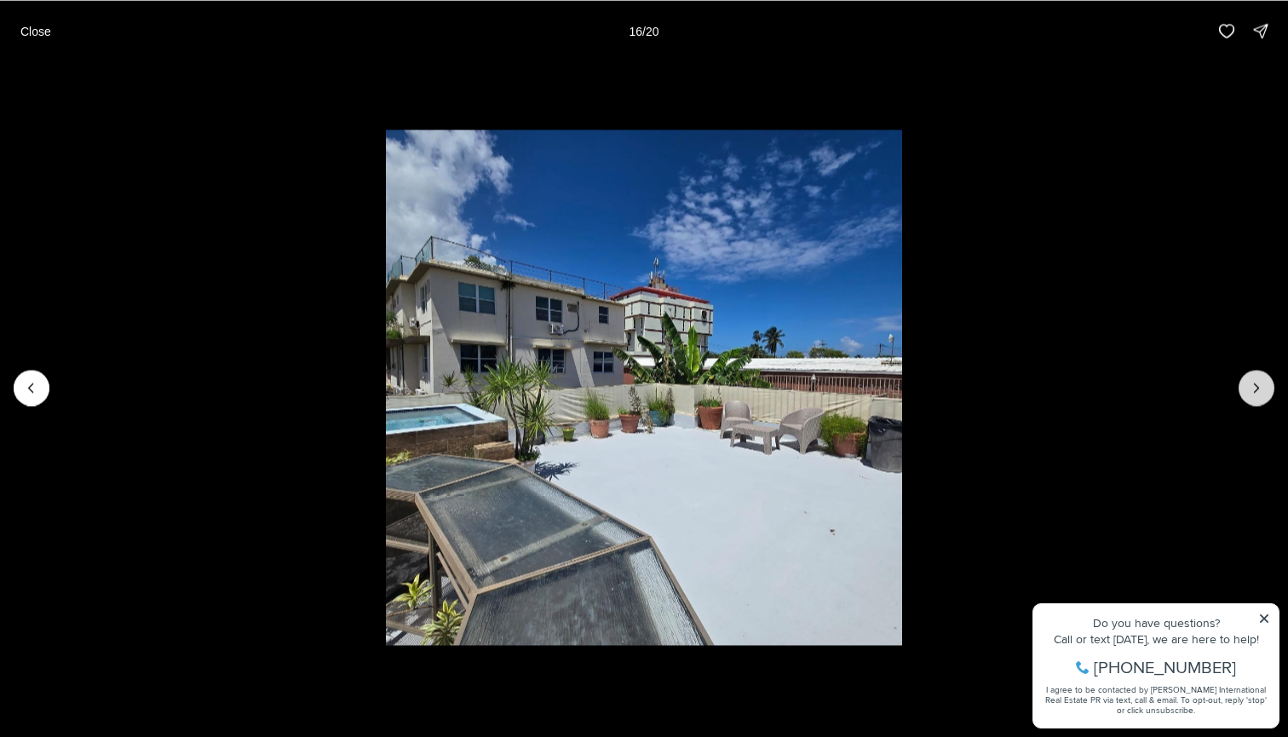
click at [1258, 380] on icon "Next slide" at bounding box center [1256, 387] width 17 height 17
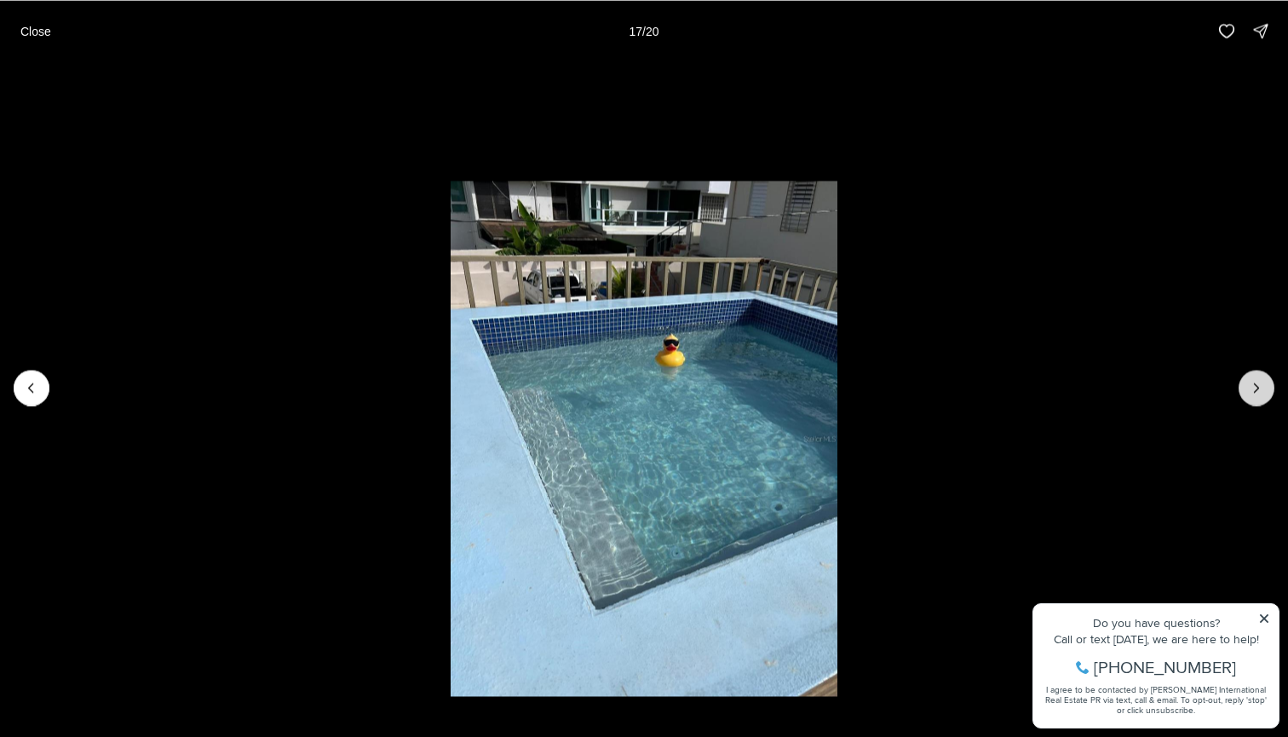
click at [1258, 380] on icon "Next slide" at bounding box center [1256, 387] width 17 height 17
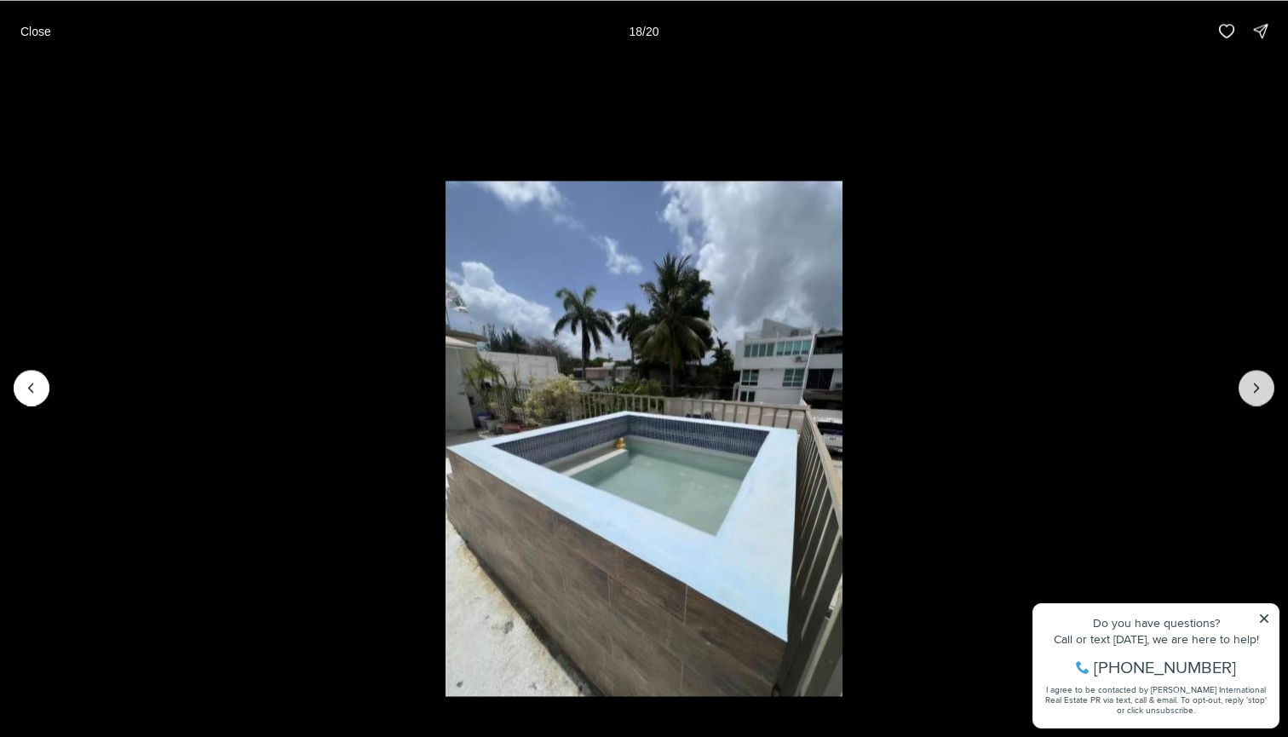
click at [1258, 380] on icon "Next slide" at bounding box center [1256, 387] width 17 height 17
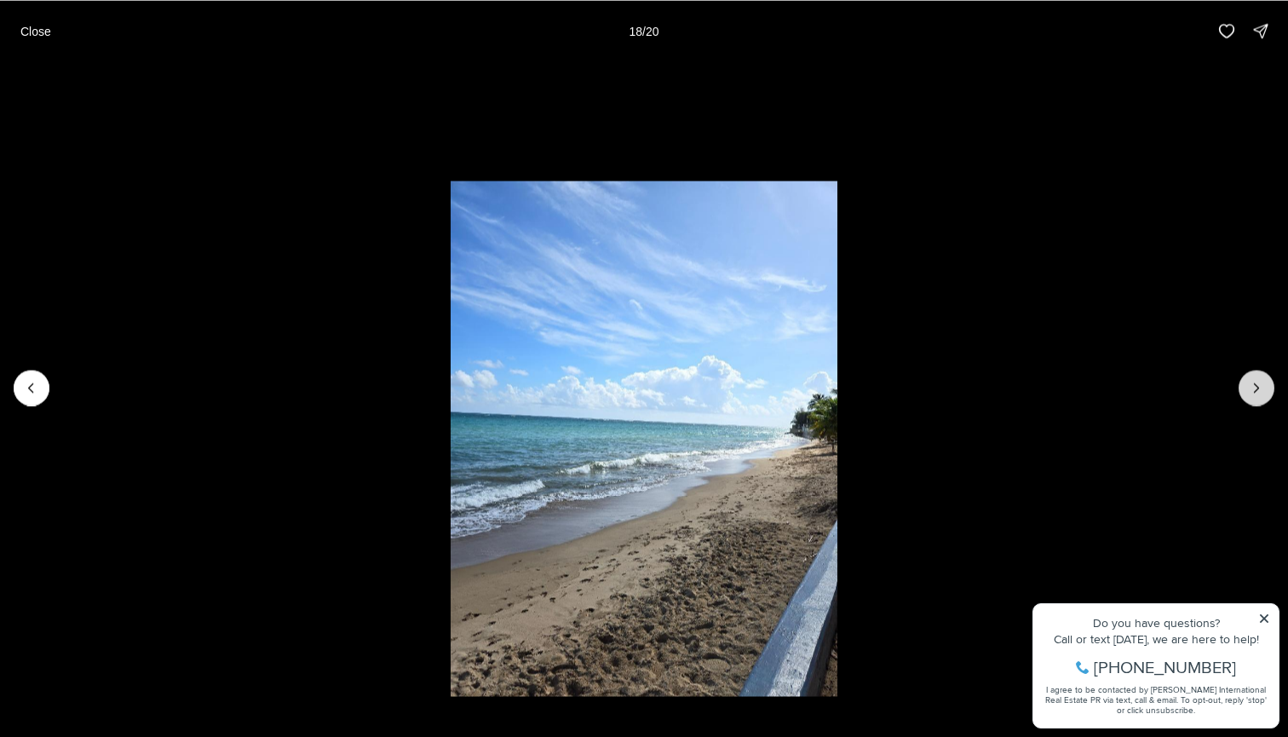
click at [1258, 380] on icon "Next slide" at bounding box center [1256, 387] width 17 height 17
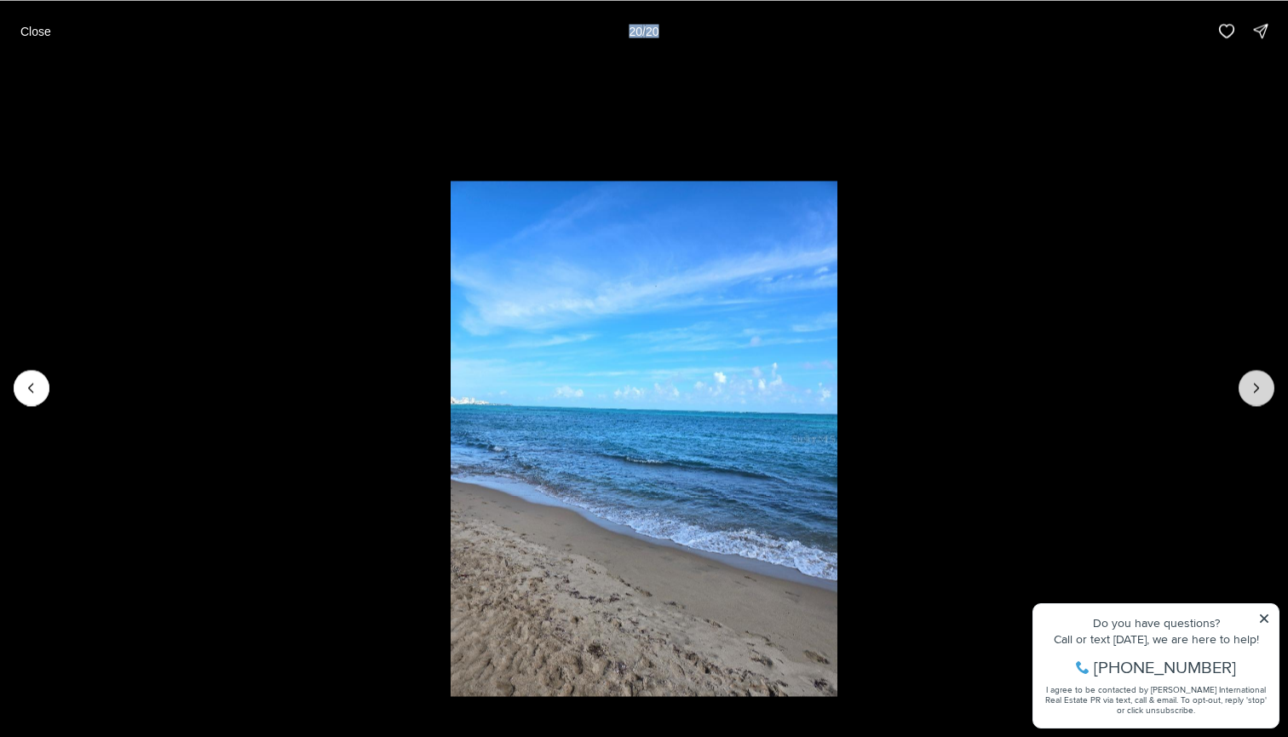
click at [1258, 380] on div at bounding box center [1257, 388] width 36 height 36
click at [32, 29] on p "Close" at bounding box center [35, 31] width 31 height 14
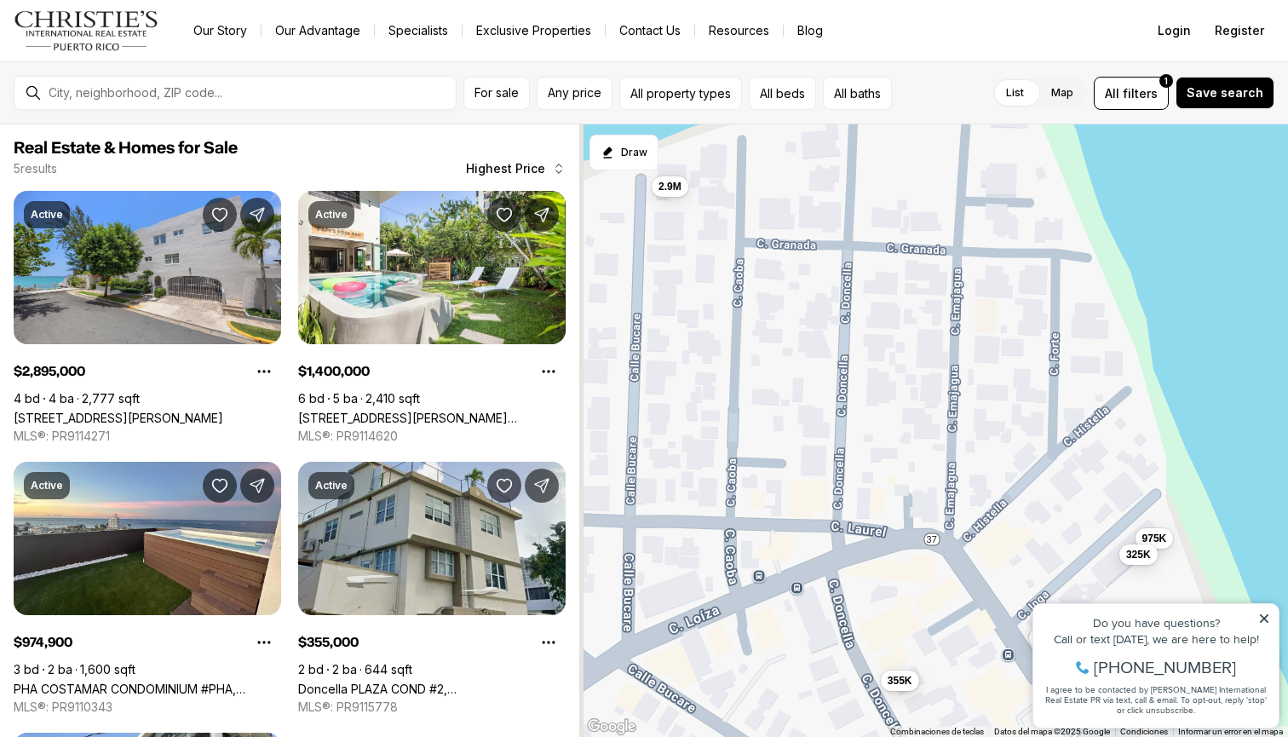
drag, startPoint x: 789, startPoint y: 457, endPoint x: 841, endPoint y: 510, distance: 74.1
click at [841, 510] on div "2.9M 1.4M 975K 355K 325K" at bounding box center [933, 430] width 709 height 613
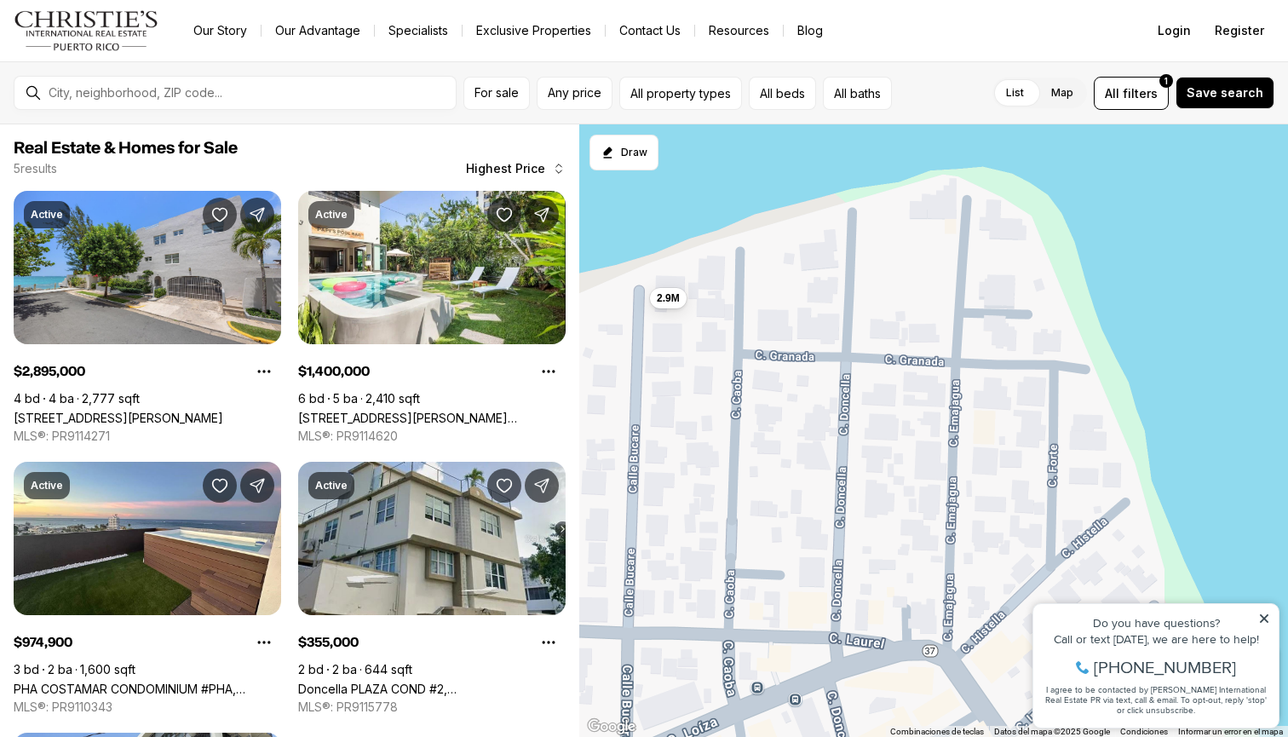
drag, startPoint x: 861, startPoint y: 471, endPoint x: 829, endPoint y: 570, distance: 104.0
click at [829, 571] on div "2.9M 1.4M 975K 355K 325K" at bounding box center [933, 430] width 709 height 613
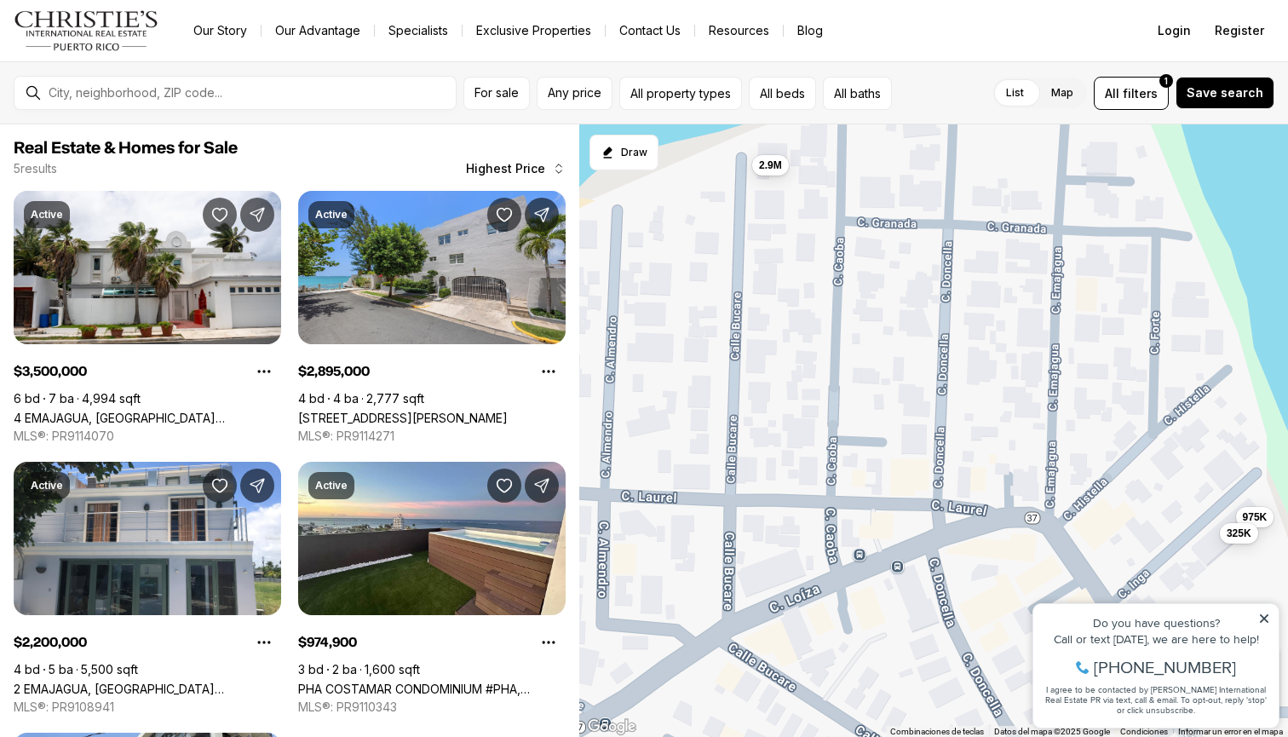
drag, startPoint x: 891, startPoint y: 469, endPoint x: 996, endPoint y: 334, distance: 170.6
click at [996, 334] on div "2.9M 975K 325K 3.5M 2.2M" at bounding box center [933, 430] width 709 height 613
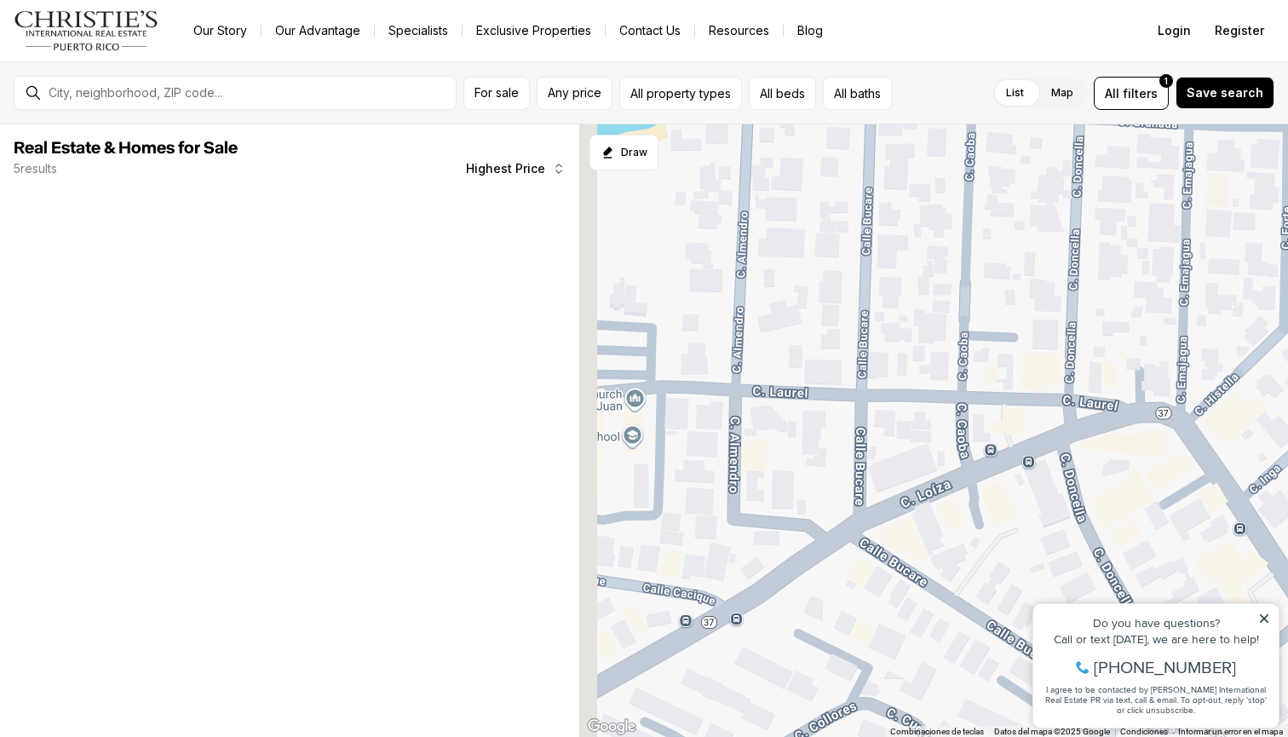
drag, startPoint x: 871, startPoint y: 364, endPoint x: 953, endPoint y: 356, distance: 83.0
click at [953, 356] on div "975K 325K" at bounding box center [933, 430] width 709 height 613
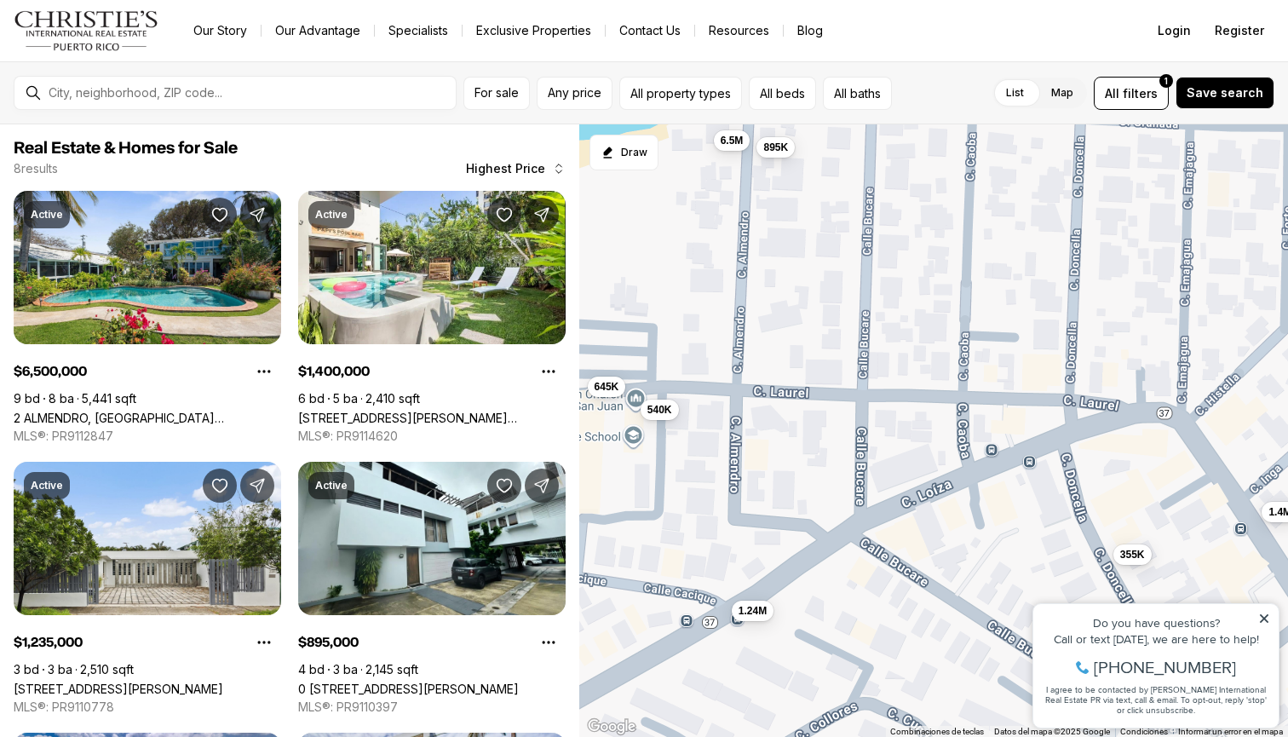
click at [1263, 612] on div "Do you have questions? Call or text today, we are here to help! 347-797-5825 I …" at bounding box center [1155, 666] width 245 height 124
click at [1264, 615] on icon at bounding box center [1264, 619] width 12 height 12
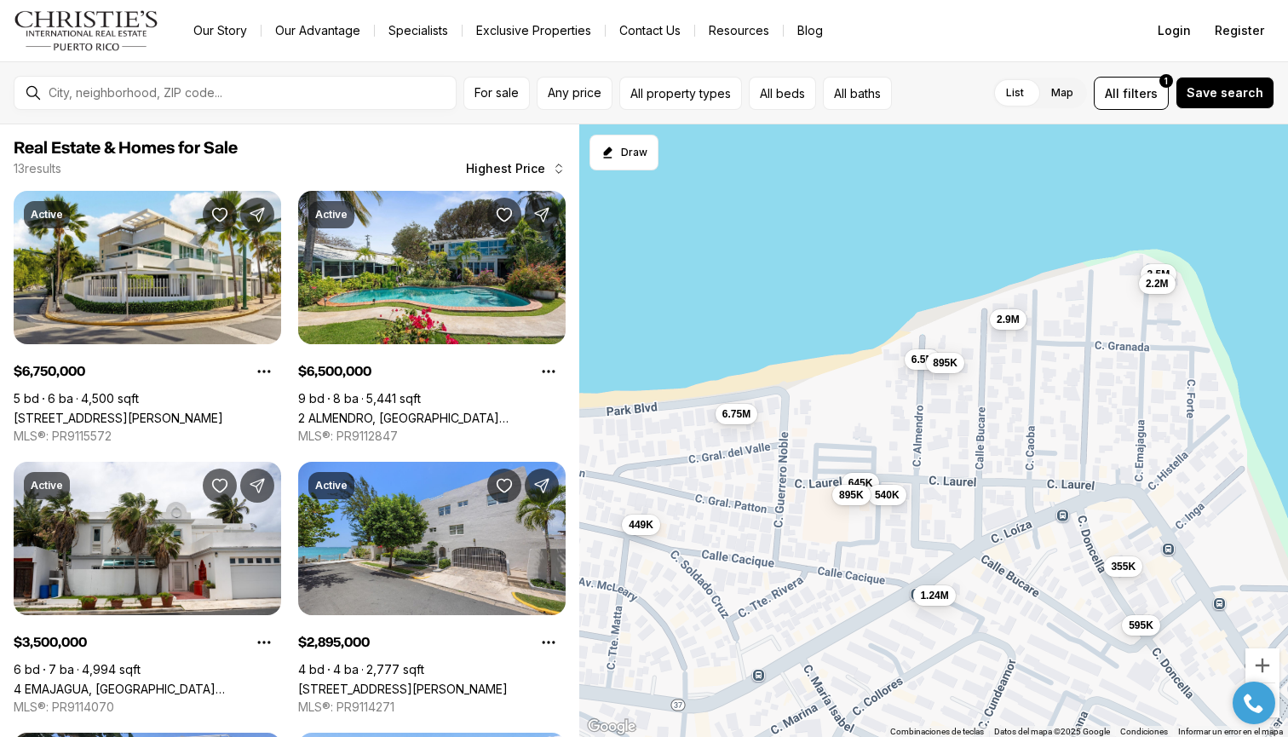
drag, startPoint x: 1056, startPoint y: 446, endPoint x: 918, endPoint y: 436, distance: 138.3
click at [918, 436] on div "6.5M 1.24M 895K 595K 355K 645K 540K 6.75M 3.5M 2.9M 2.2M 895K 449K" at bounding box center [933, 430] width 709 height 613
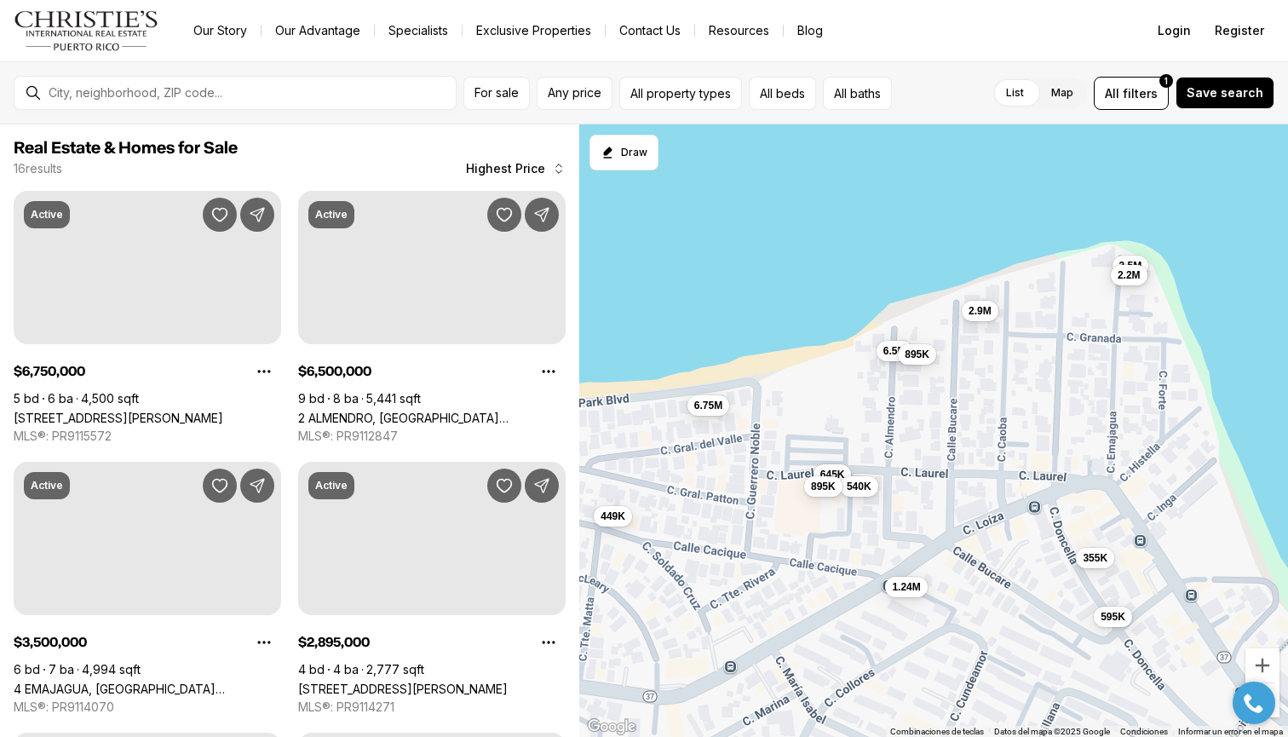
drag, startPoint x: 915, startPoint y: 435, endPoint x: 896, endPoint y: 425, distance: 21.3
click at [896, 425] on div "6.5M 1.24M 895K 595K 355K 645K 540K 6.75M 3.5M 2.9M 2.2M 895K 449K" at bounding box center [933, 430] width 709 height 613
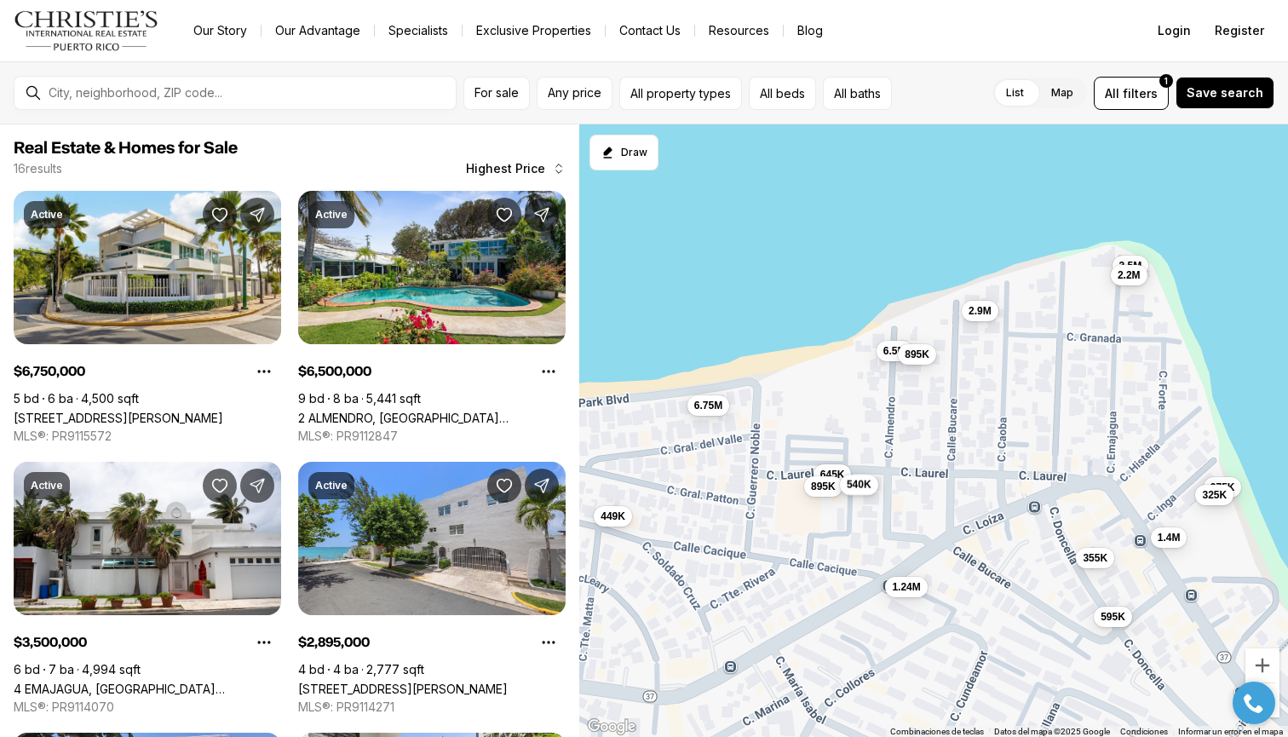
click at [863, 486] on span "540K" at bounding box center [859, 485] width 25 height 14
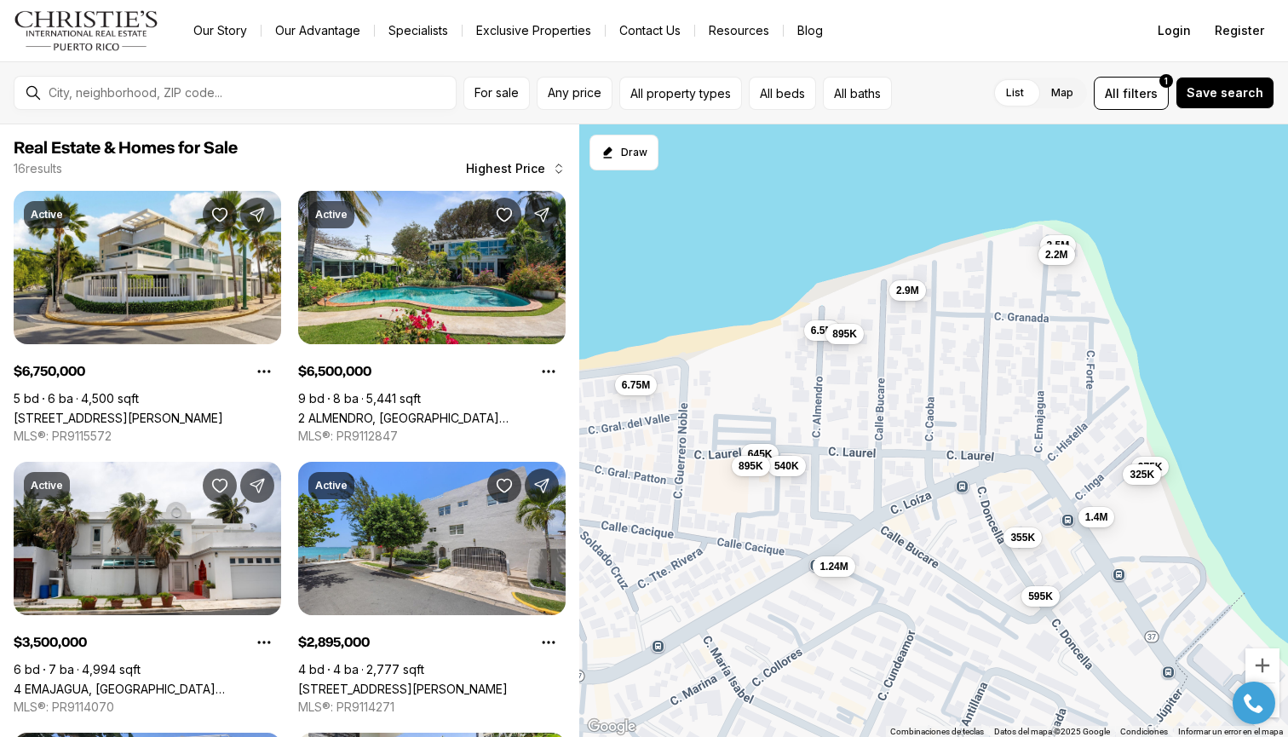
drag, startPoint x: 1010, startPoint y: 521, endPoint x: 922, endPoint y: 456, distance: 109.7
click at [922, 456] on div "6.5M 1.24M 895K 595K 355K 645K 540K 6.75M 3.5M 2.9M 2.2M 895K 449K 1.4M 975K 32…" at bounding box center [933, 430] width 709 height 613
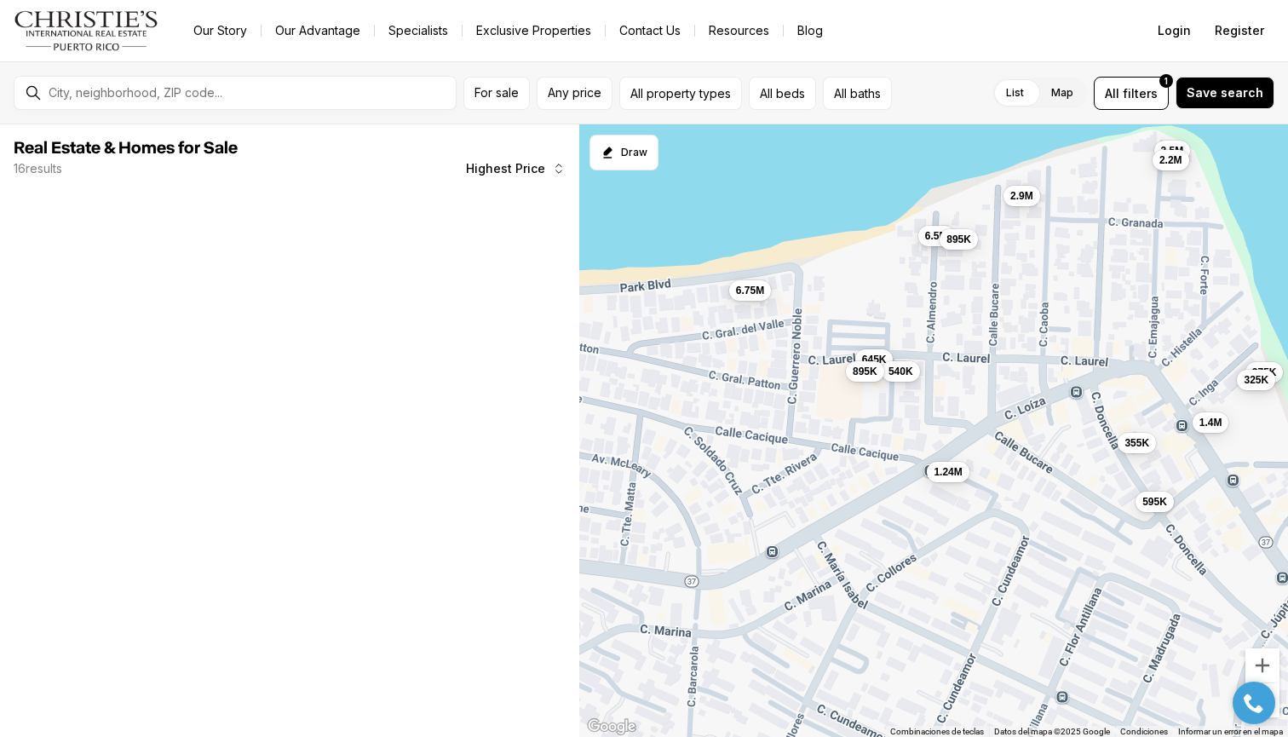
drag, startPoint x: 922, startPoint y: 456, endPoint x: 1107, endPoint y: 417, distance: 189.0
click at [1106, 417] on div "6.5M 1.24M 895K 595K 355K 645K 540K 6.75M 3.5M 2.9M 2.2M 895K 1.4M 975K 325K" at bounding box center [933, 430] width 709 height 613
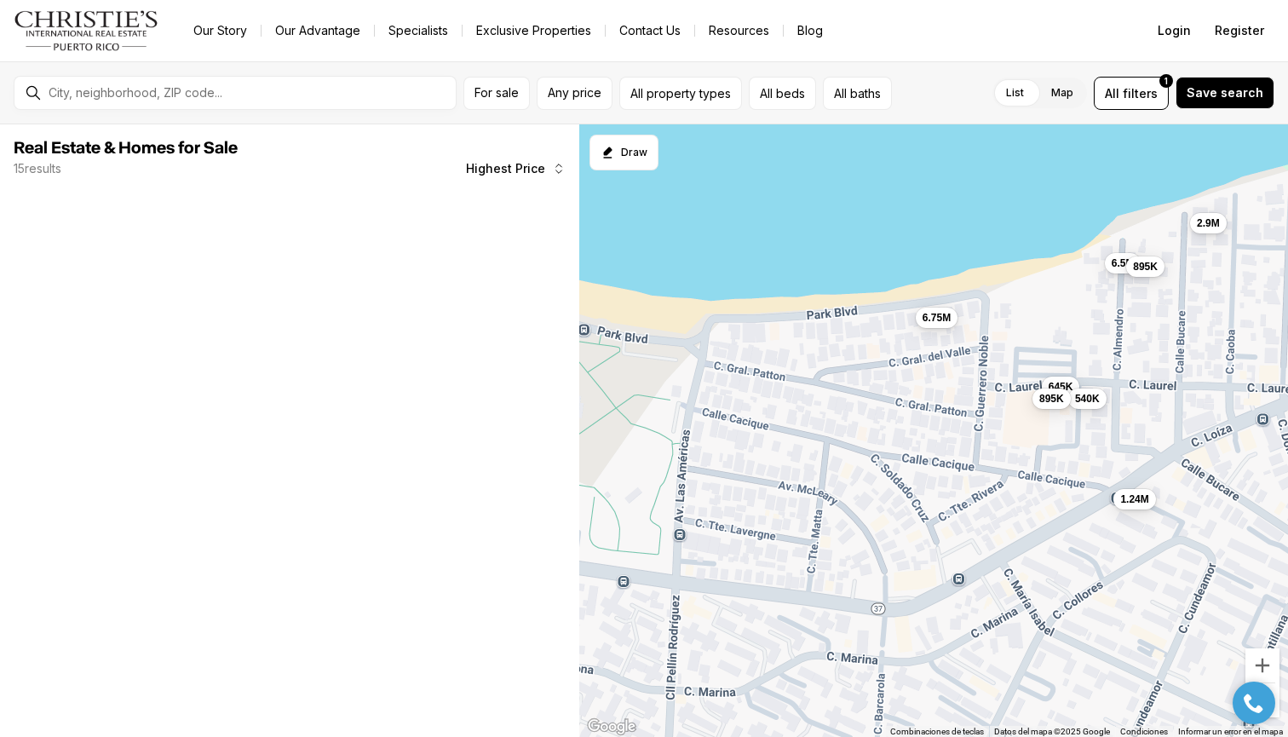
drag, startPoint x: 907, startPoint y: 350, endPoint x: 1017, endPoint y: 350, distance: 109.9
click at [1017, 350] on div "6.5M 1.24M 895K 595K 355K 645K 540K 6.75M 3.5M 2.9M 2.2M 895K" at bounding box center [933, 430] width 709 height 613
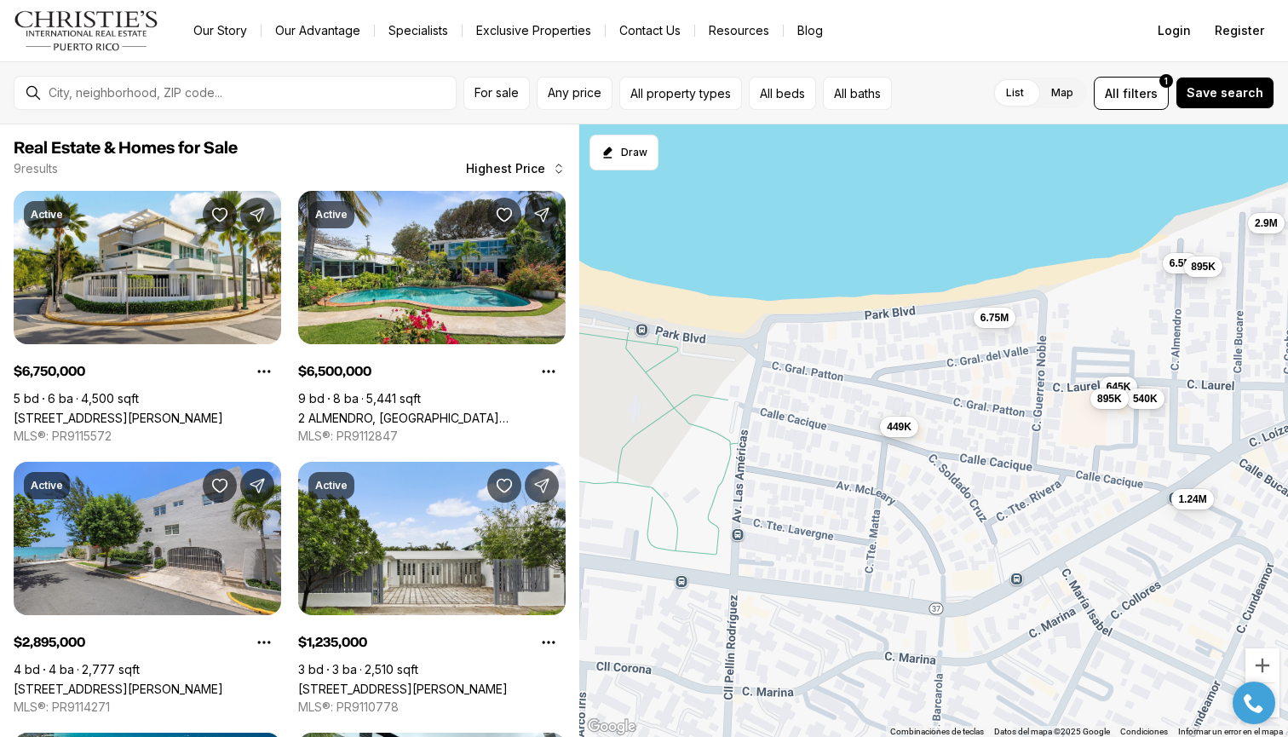
click at [890, 425] on span "449K" at bounding box center [899, 427] width 25 height 14
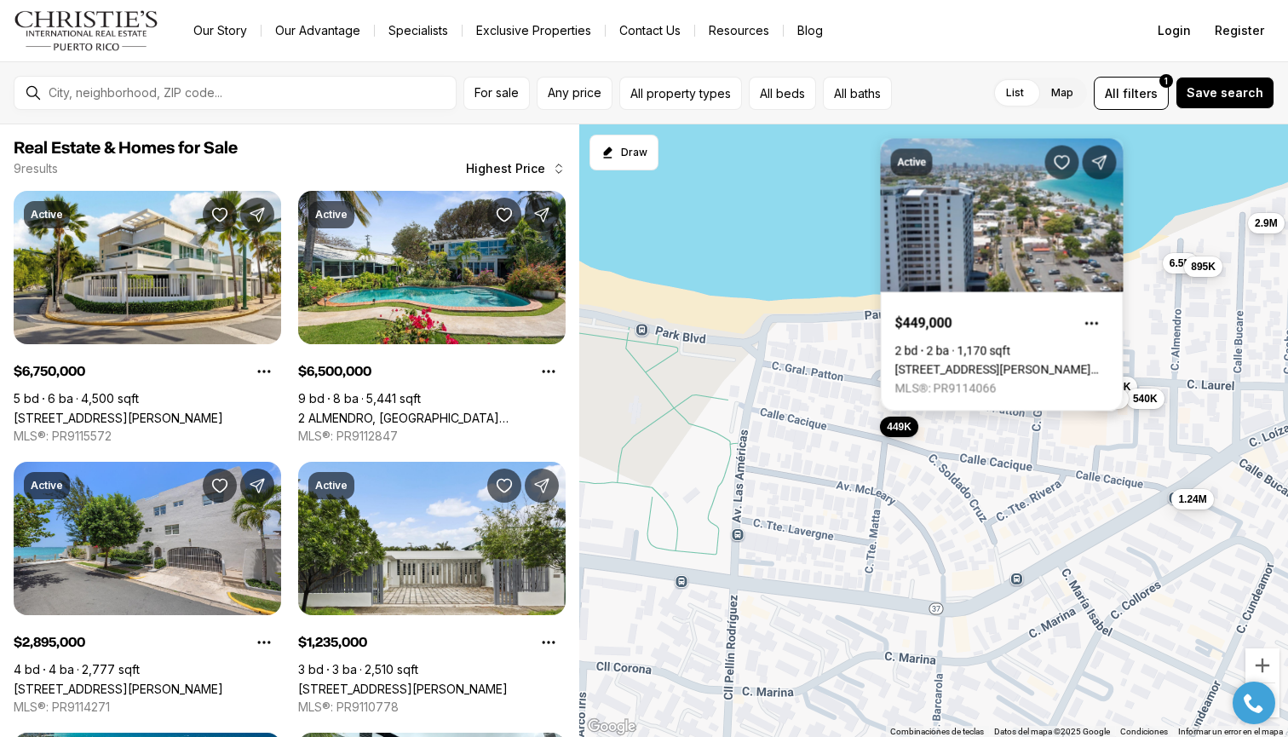
click at [992, 363] on link "2306 CALLE LAUREL #C8, SAN JUAN PR, 00913" at bounding box center [1002, 370] width 214 height 14
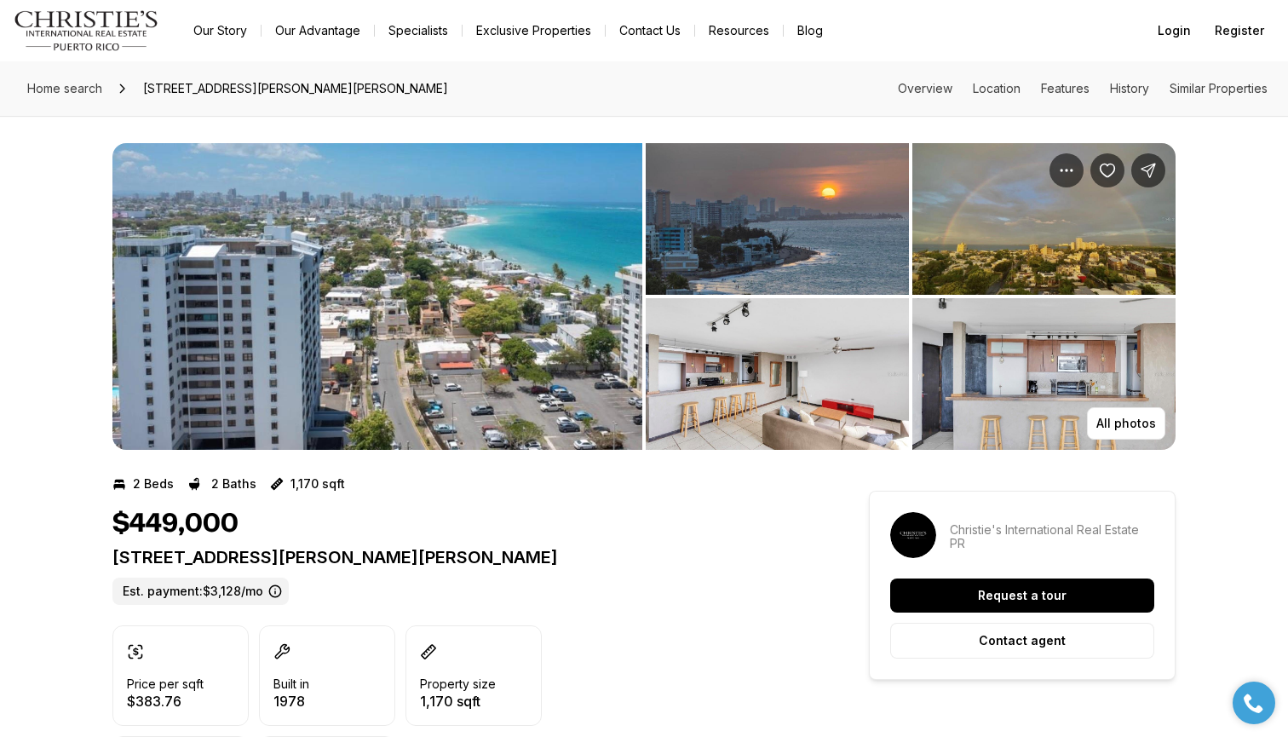
click at [495, 239] on img "View image gallery" at bounding box center [377, 296] width 530 height 307
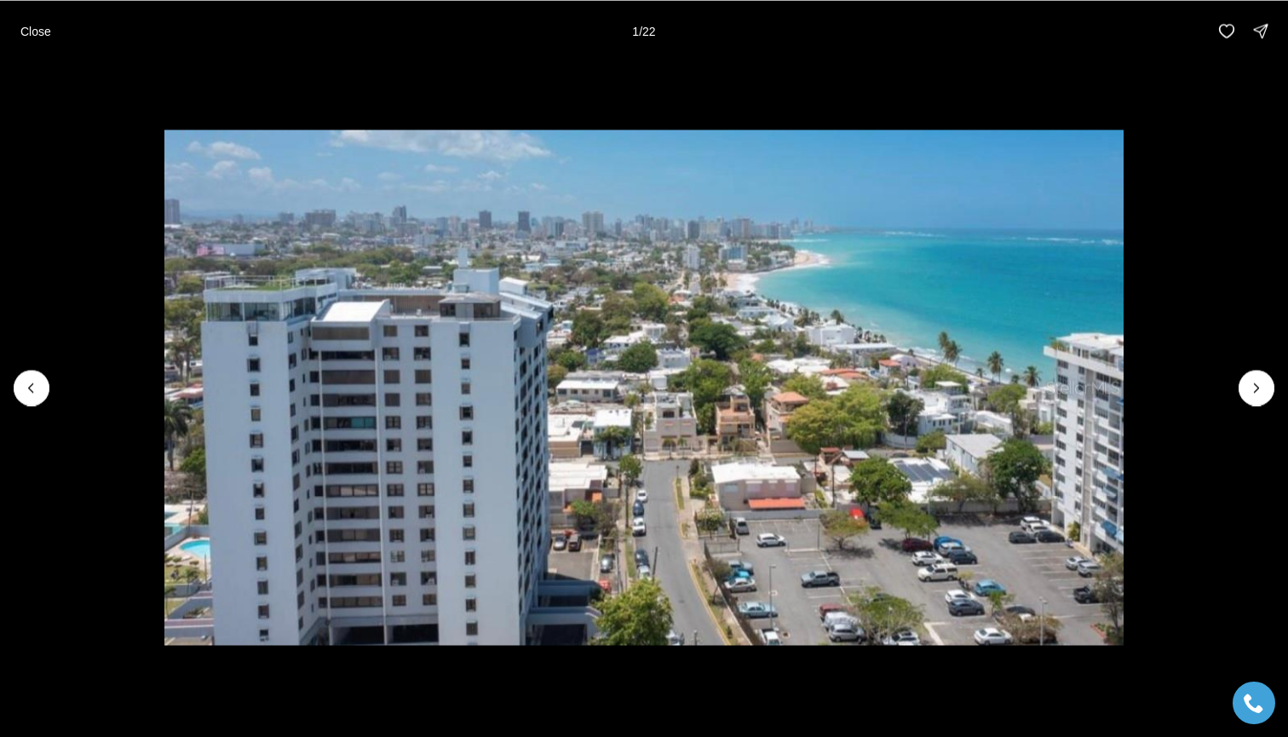
click at [1274, 396] on li "1 of 22" at bounding box center [644, 387] width 1288 height 652
click at [1269, 385] on button "Next slide" at bounding box center [1257, 388] width 36 height 36
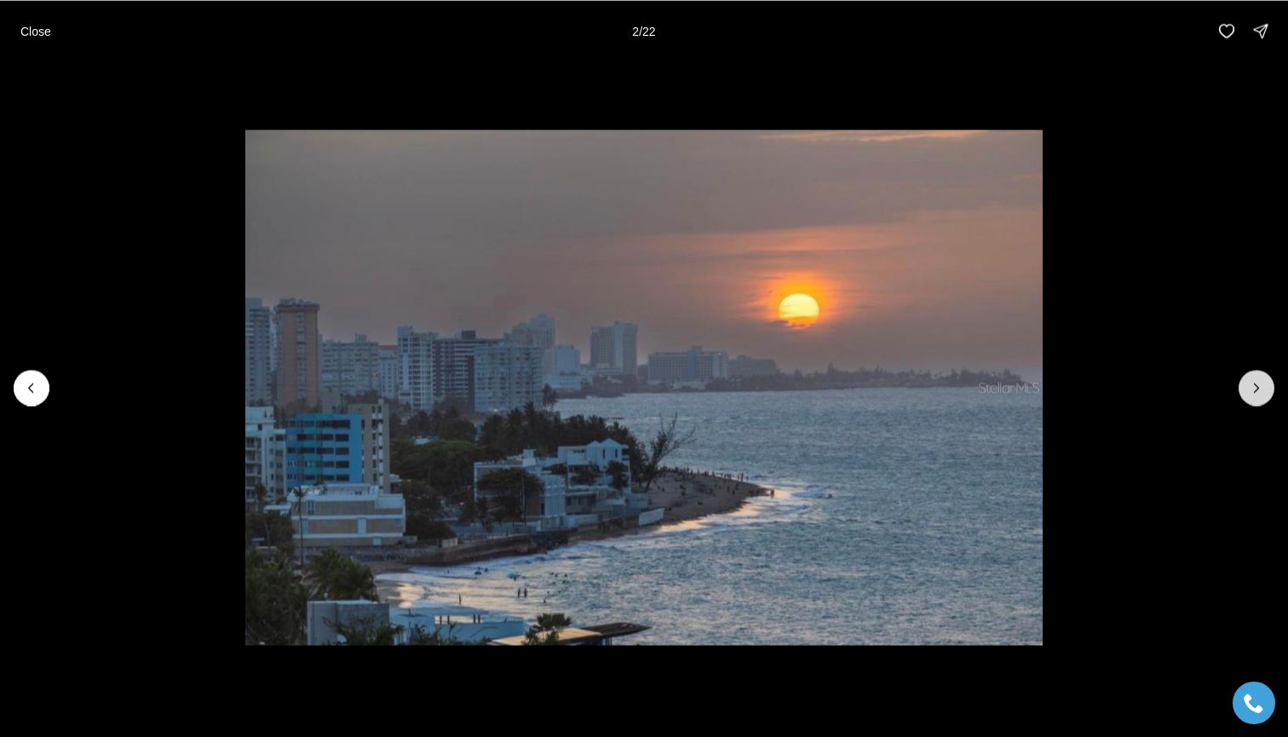
click at [1247, 388] on button "Next slide" at bounding box center [1257, 388] width 36 height 36
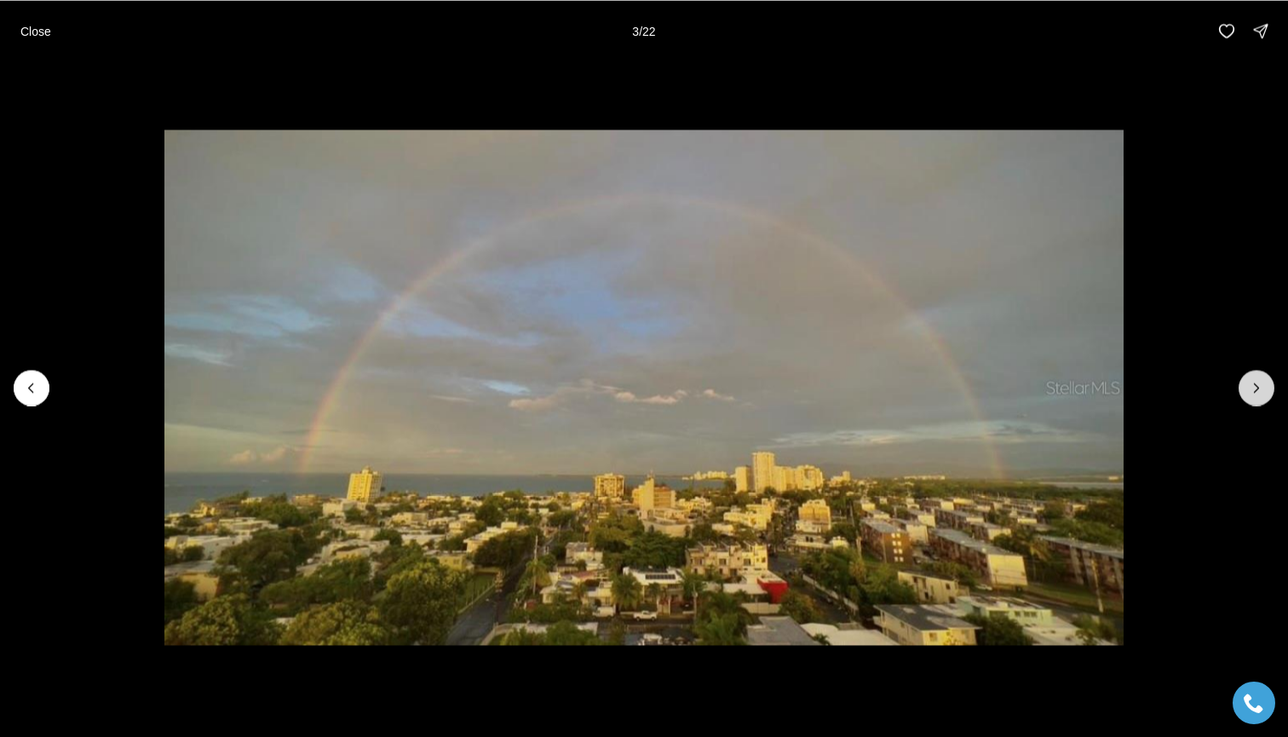
click at [1251, 388] on icon "Next slide" at bounding box center [1256, 387] width 17 height 17
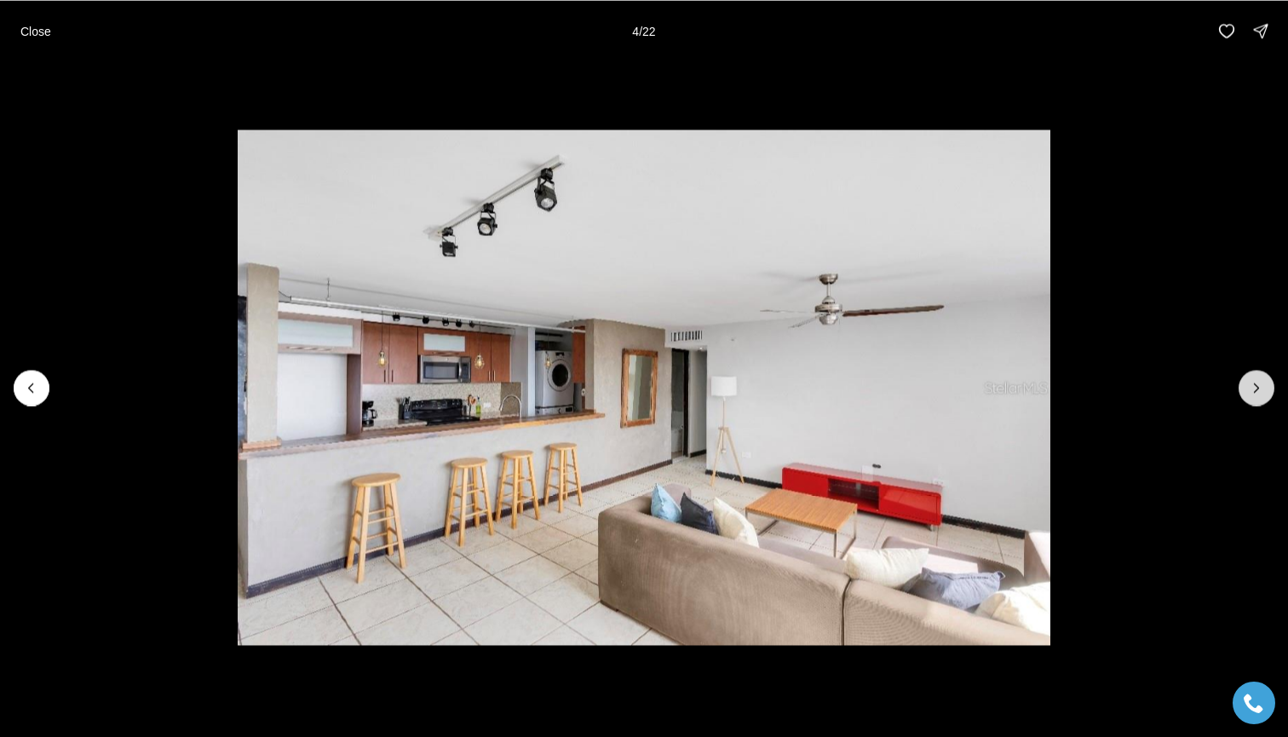
click at [1251, 388] on icon "Next slide" at bounding box center [1256, 387] width 17 height 17
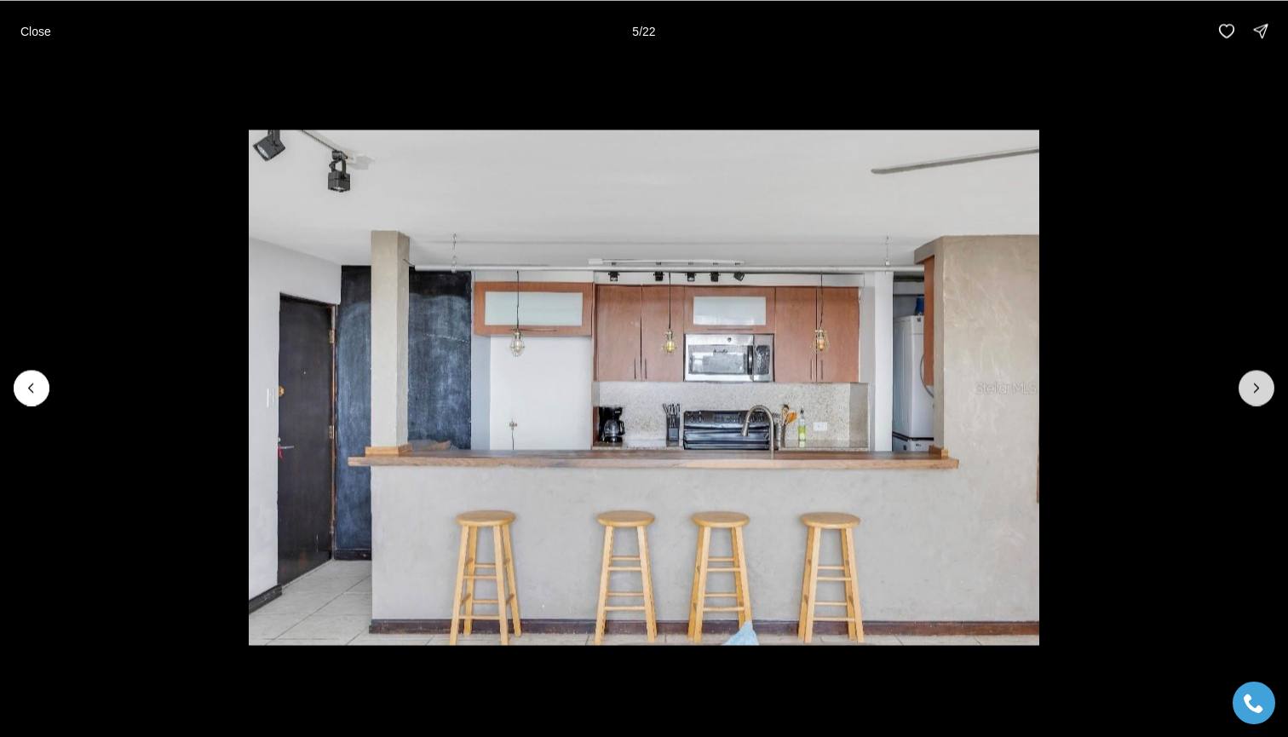
click at [1251, 388] on icon "Next slide" at bounding box center [1256, 387] width 17 height 17
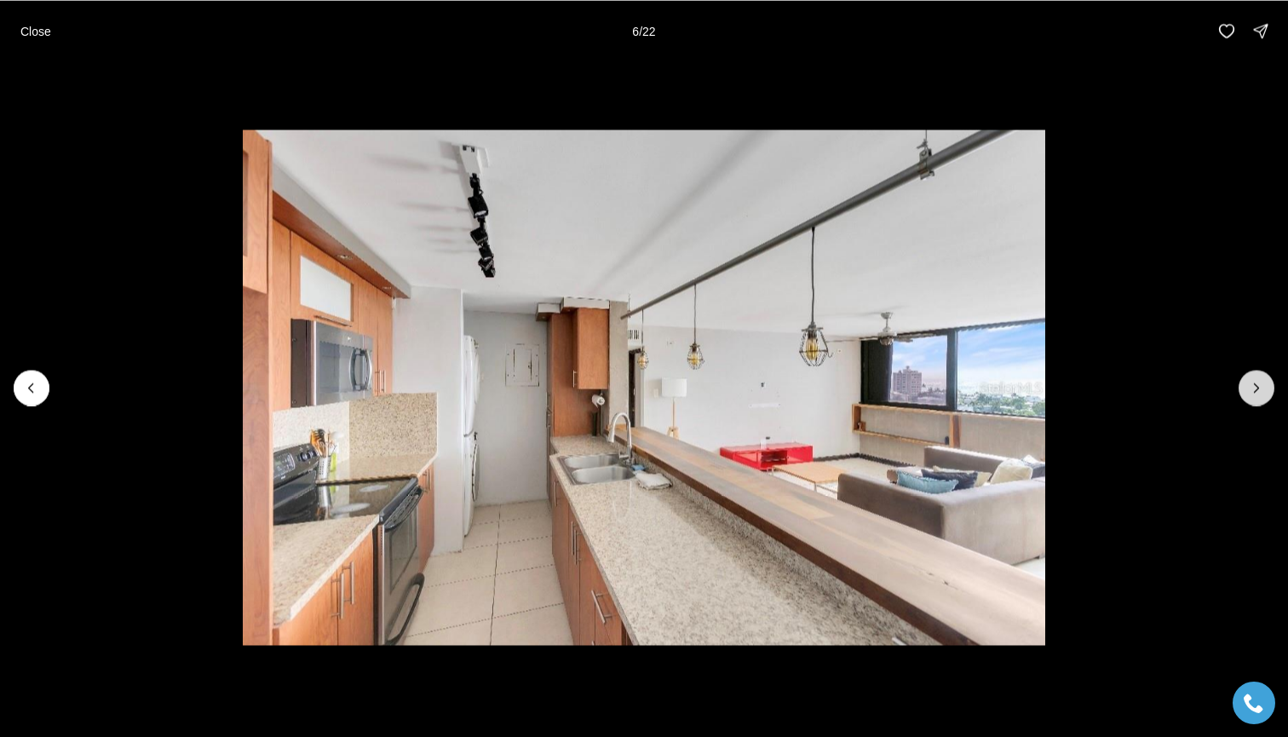
click at [1251, 388] on icon "Next slide" at bounding box center [1256, 387] width 17 height 17
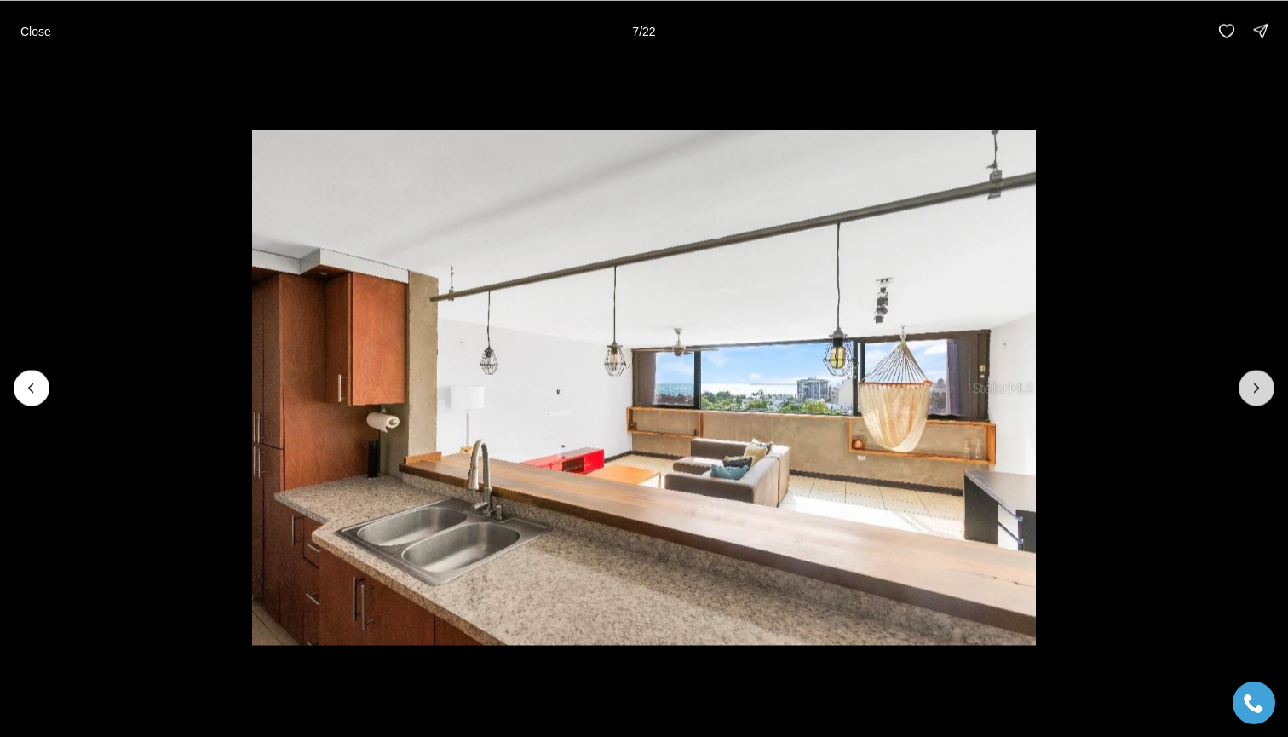
click at [1251, 388] on icon "Next slide" at bounding box center [1256, 387] width 17 height 17
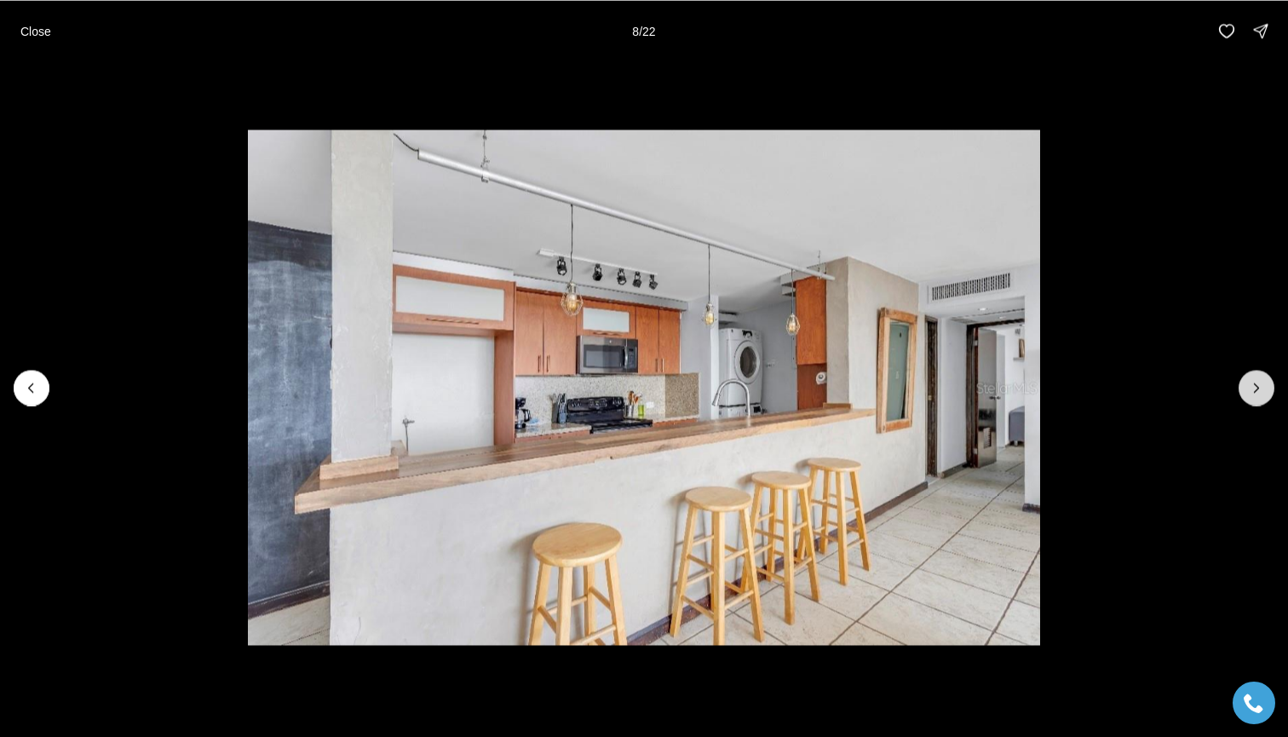
click at [1251, 388] on icon "Next slide" at bounding box center [1256, 387] width 17 height 17
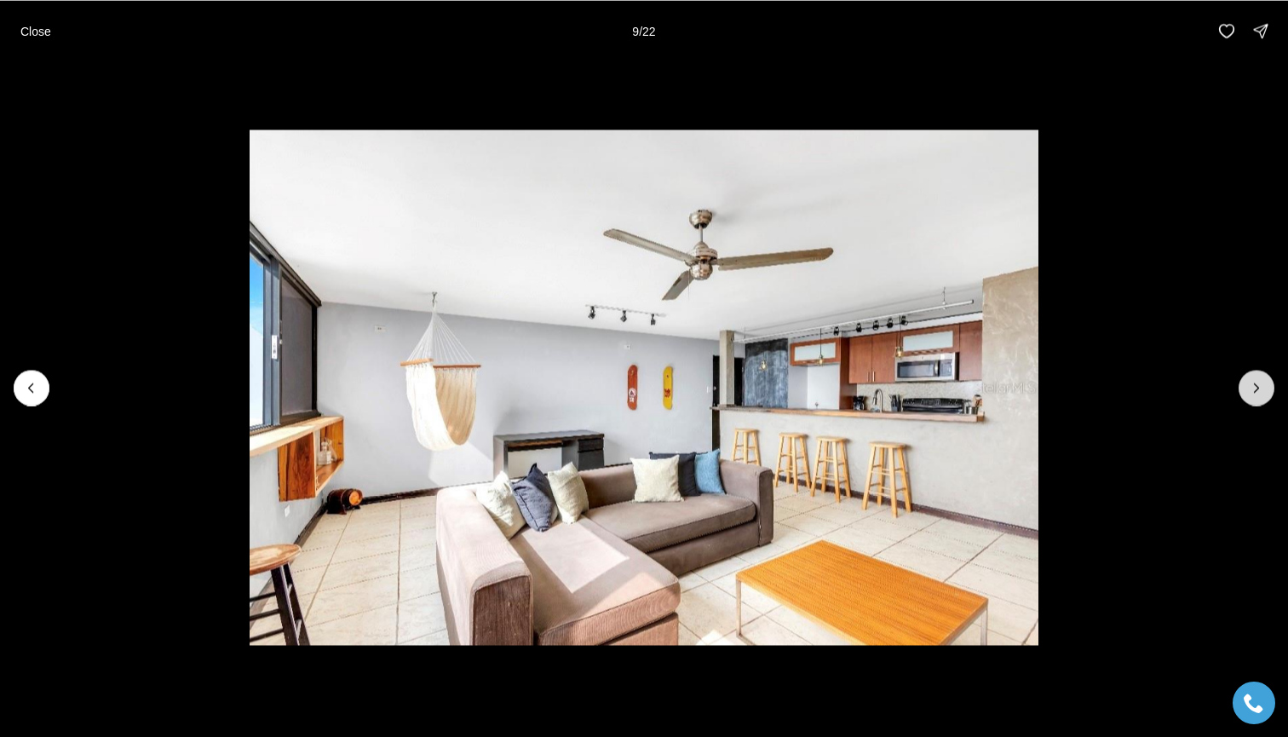
click at [1251, 388] on icon "Next slide" at bounding box center [1256, 387] width 17 height 17
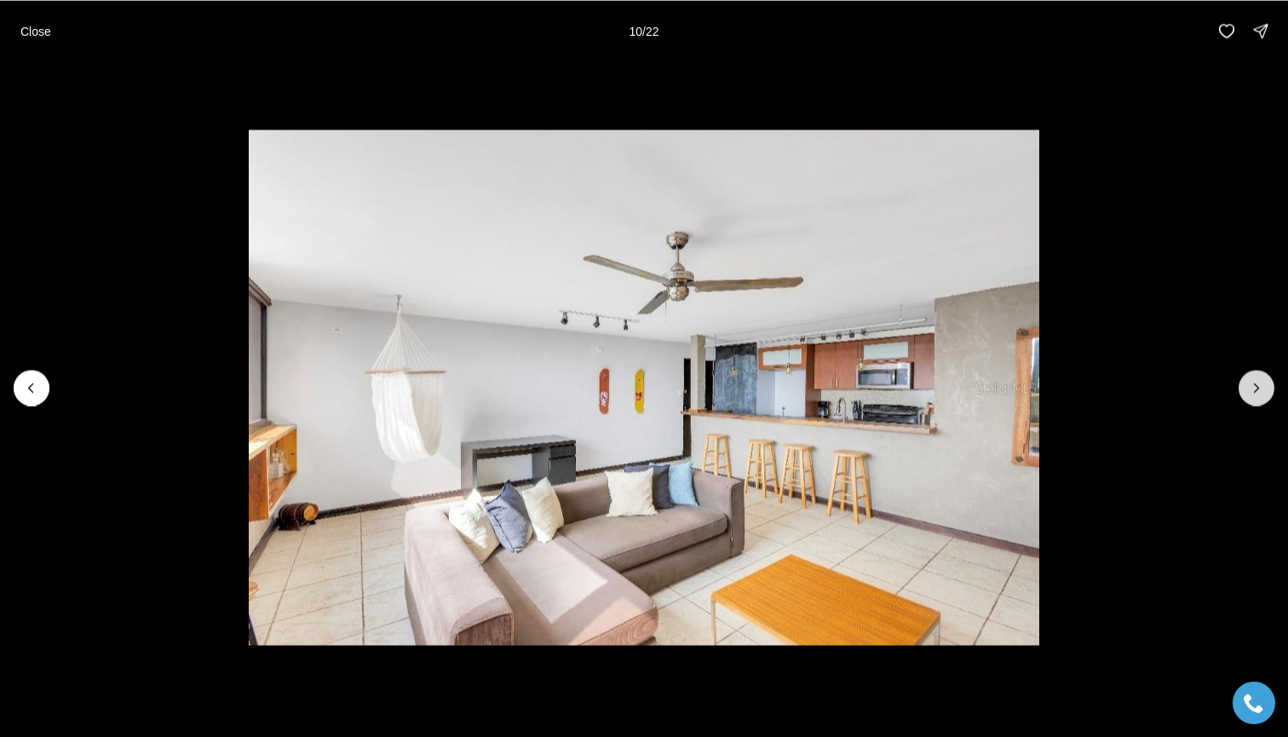
click at [1251, 388] on icon "Next slide" at bounding box center [1256, 387] width 17 height 17
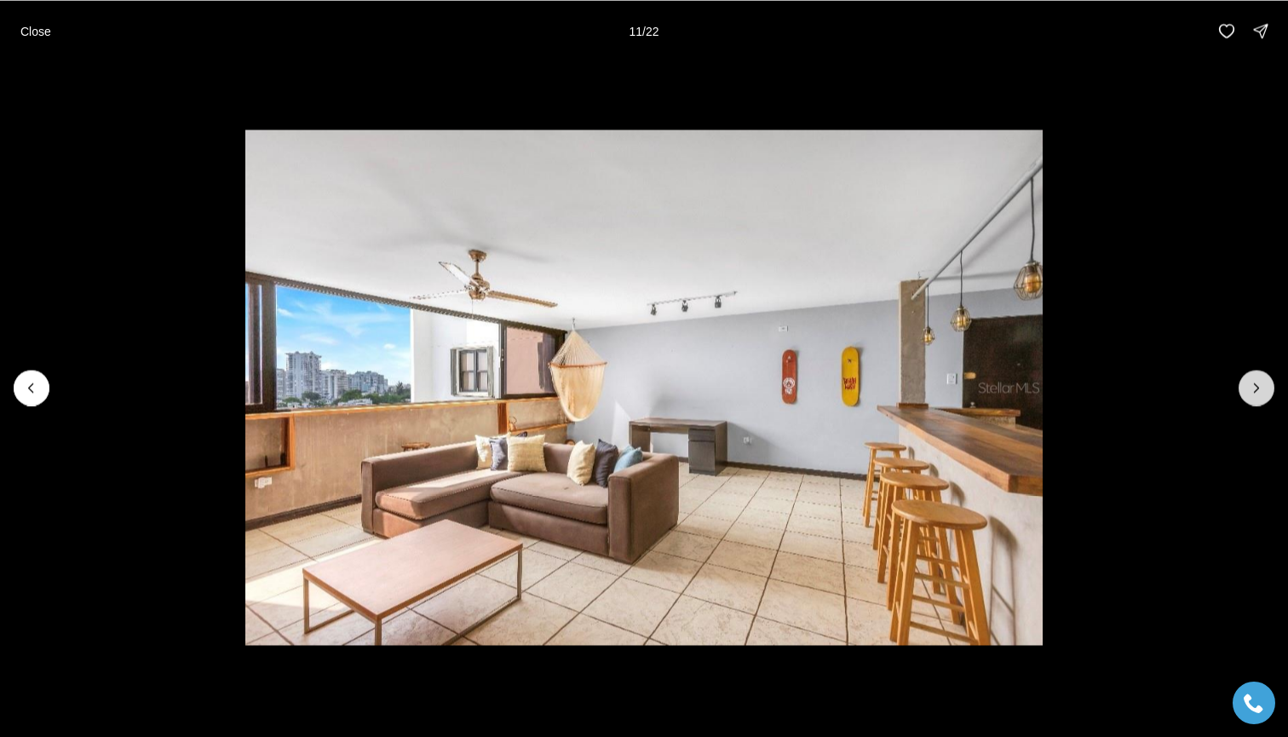
click at [1251, 388] on icon "Next slide" at bounding box center [1256, 387] width 17 height 17
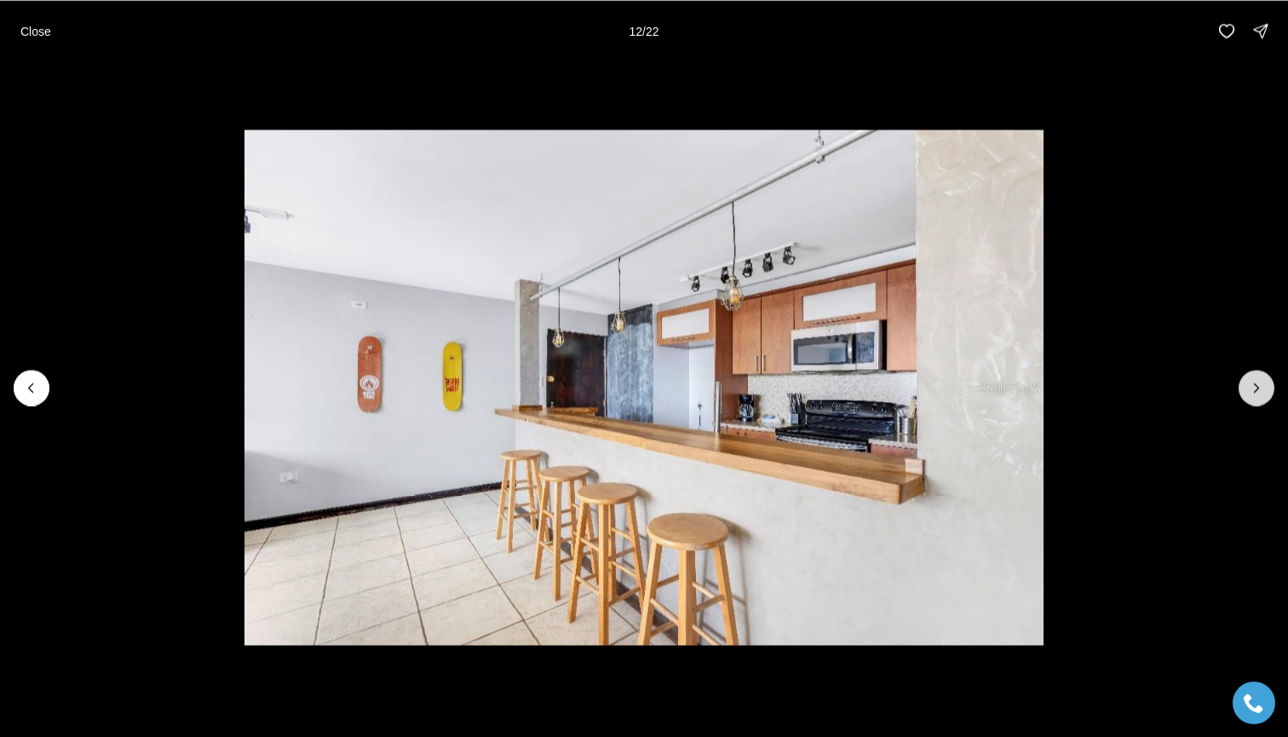
click at [1251, 388] on icon "Next slide" at bounding box center [1256, 387] width 17 height 17
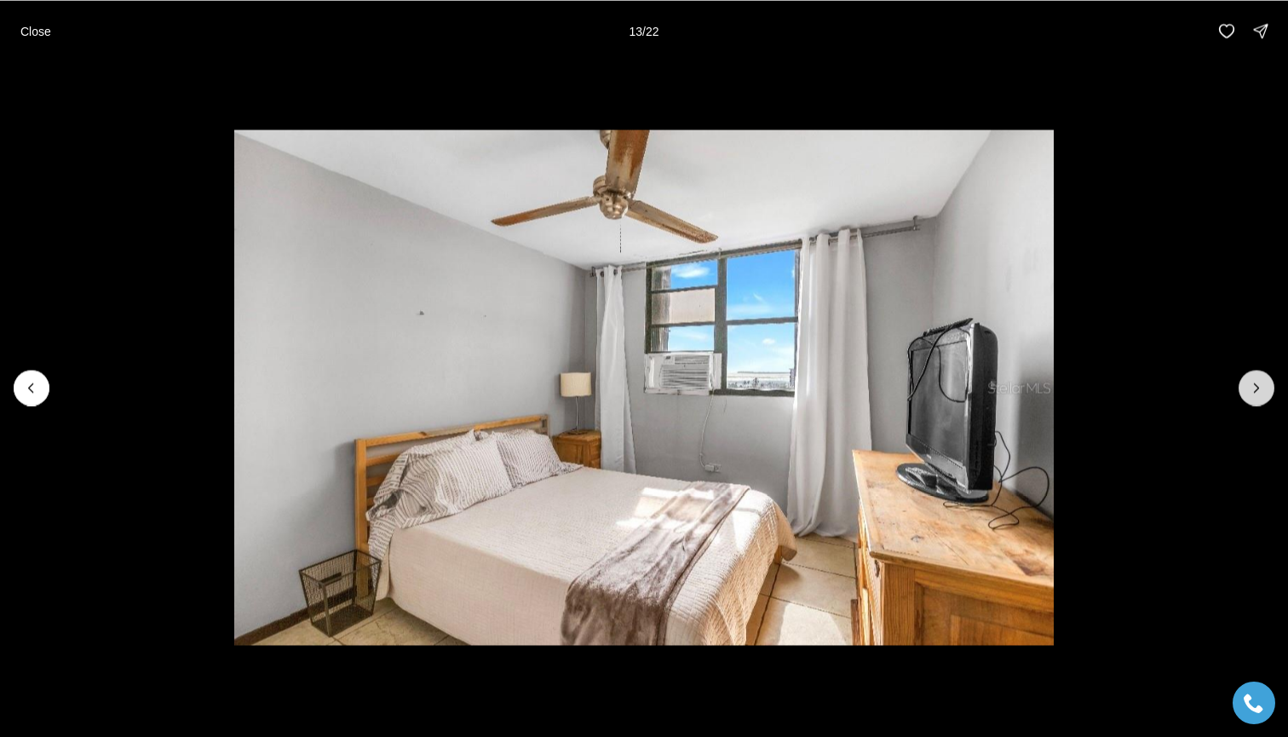
click at [1251, 388] on icon "Next slide" at bounding box center [1256, 387] width 17 height 17
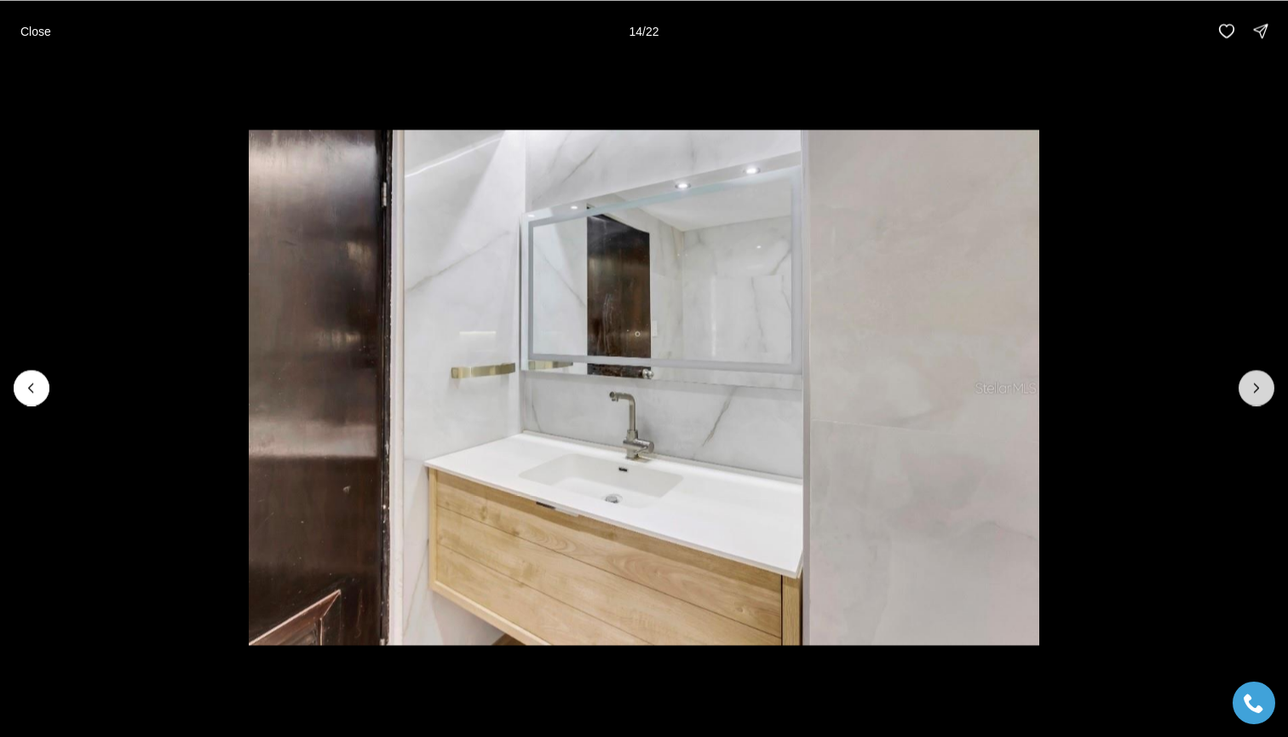
click at [1251, 388] on icon "Next slide" at bounding box center [1256, 387] width 17 height 17
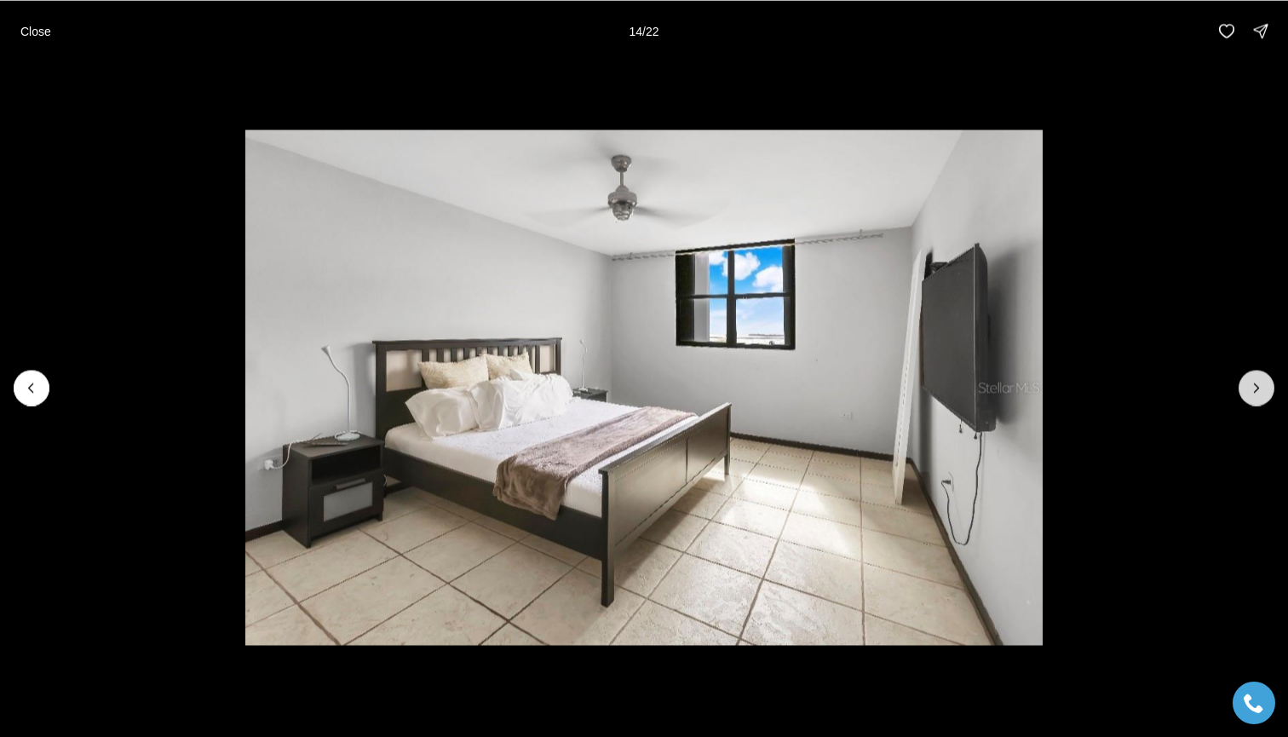
click at [1251, 388] on icon "Next slide" at bounding box center [1256, 387] width 17 height 17
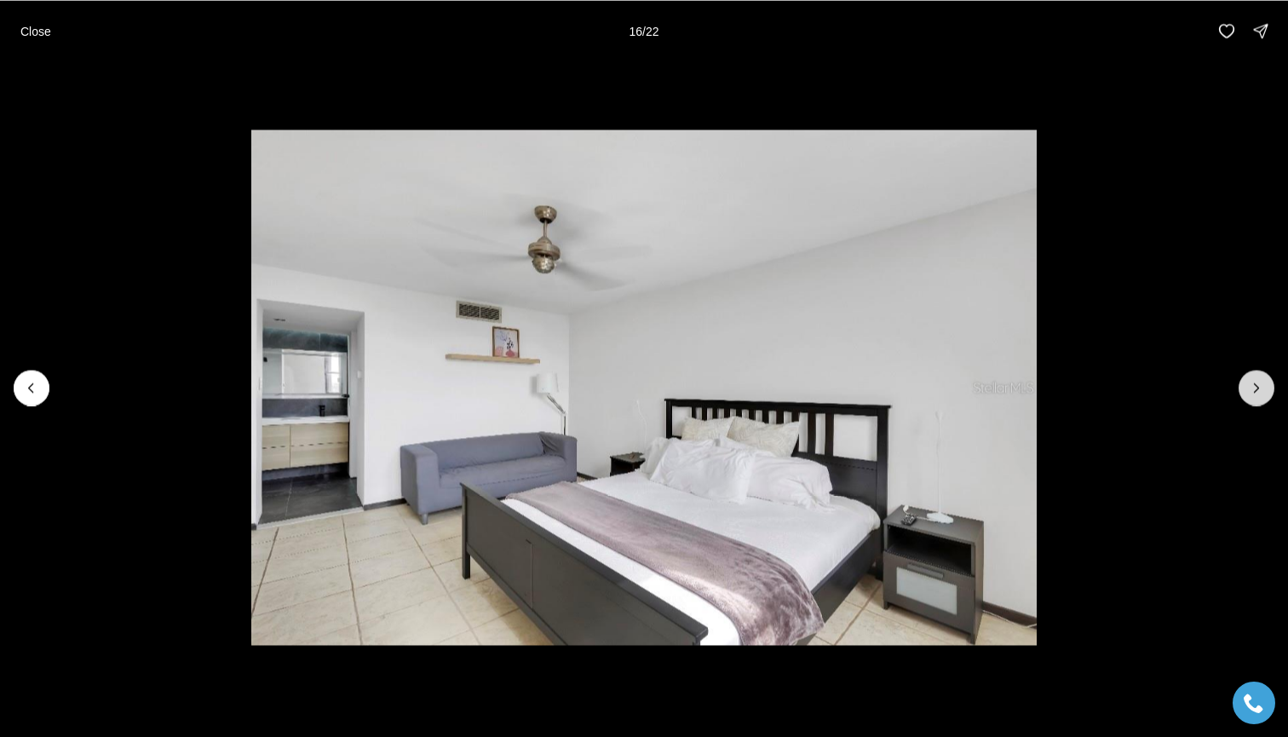
click at [1251, 388] on icon "Next slide" at bounding box center [1256, 387] width 17 height 17
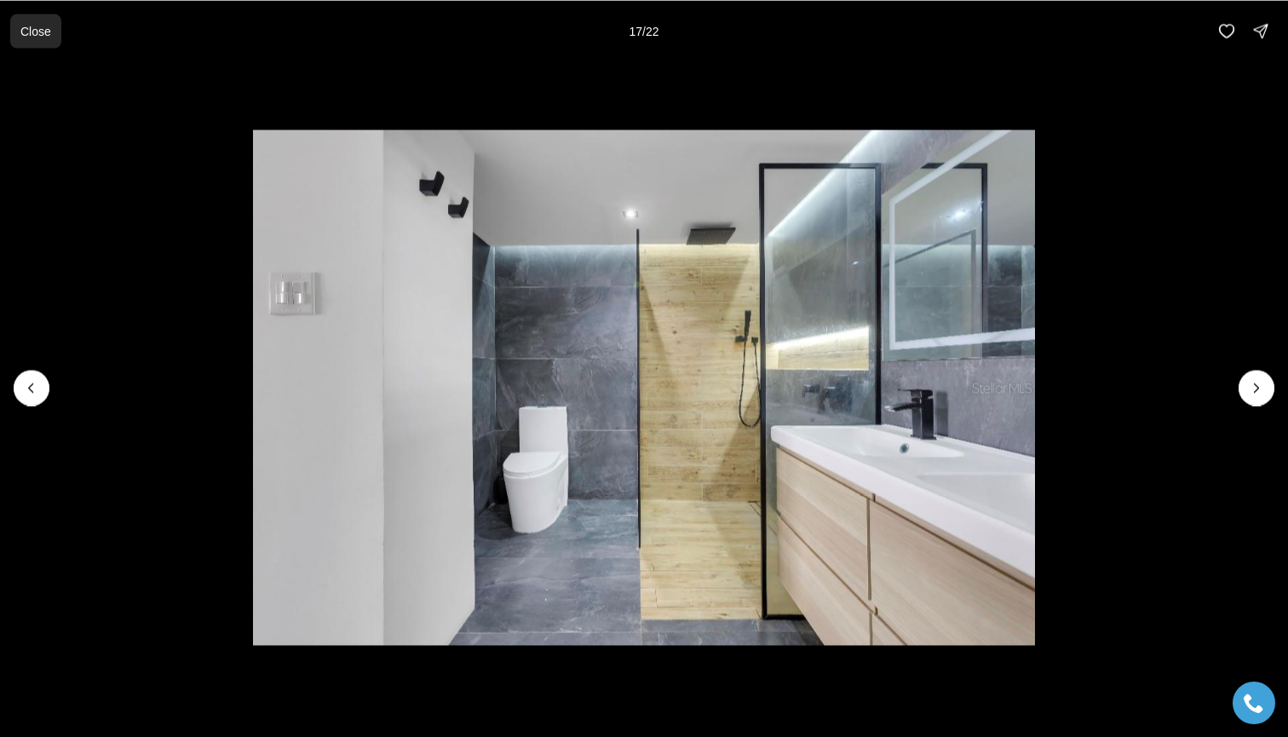
click at [33, 29] on p "Close" at bounding box center [35, 31] width 31 height 14
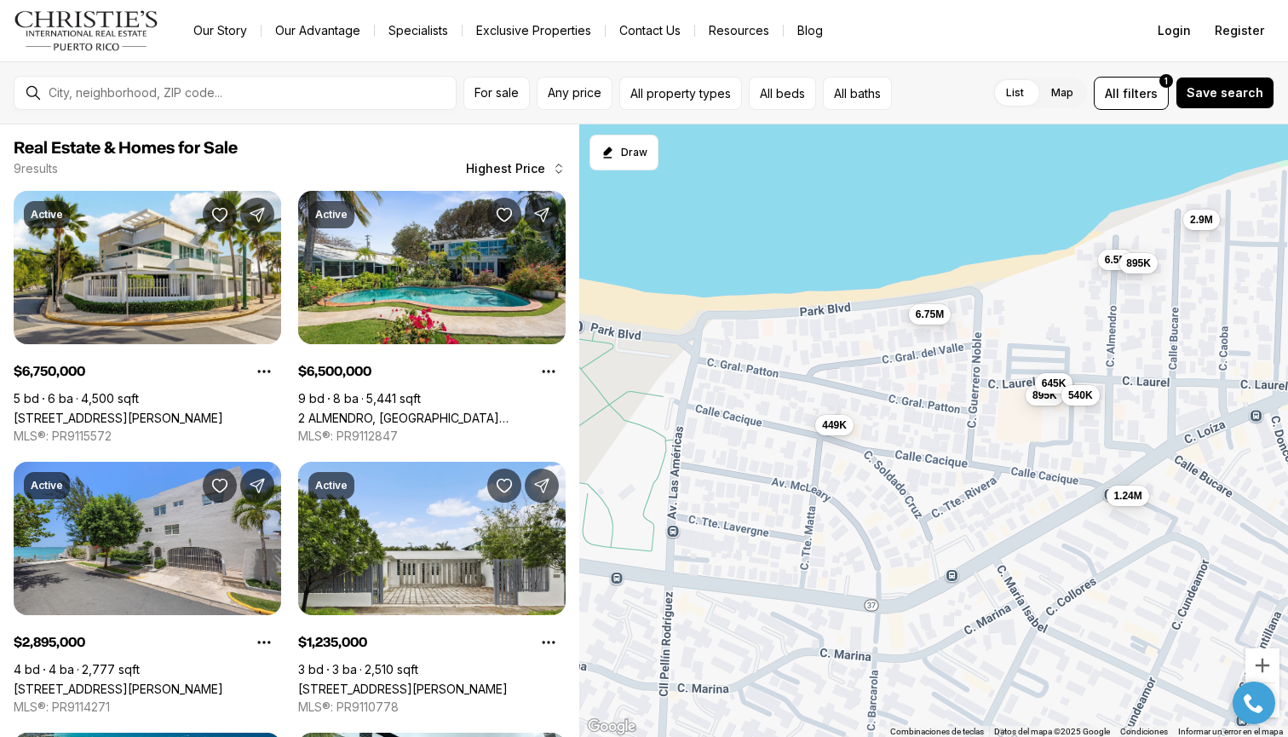
drag, startPoint x: 856, startPoint y: 394, endPoint x: 791, endPoint y: 388, distance: 65.9
click at [790, 388] on div "6.75M 6.5M 2.9M 1.24M 895K 895K 645K 540K 449K" at bounding box center [933, 430] width 709 height 613
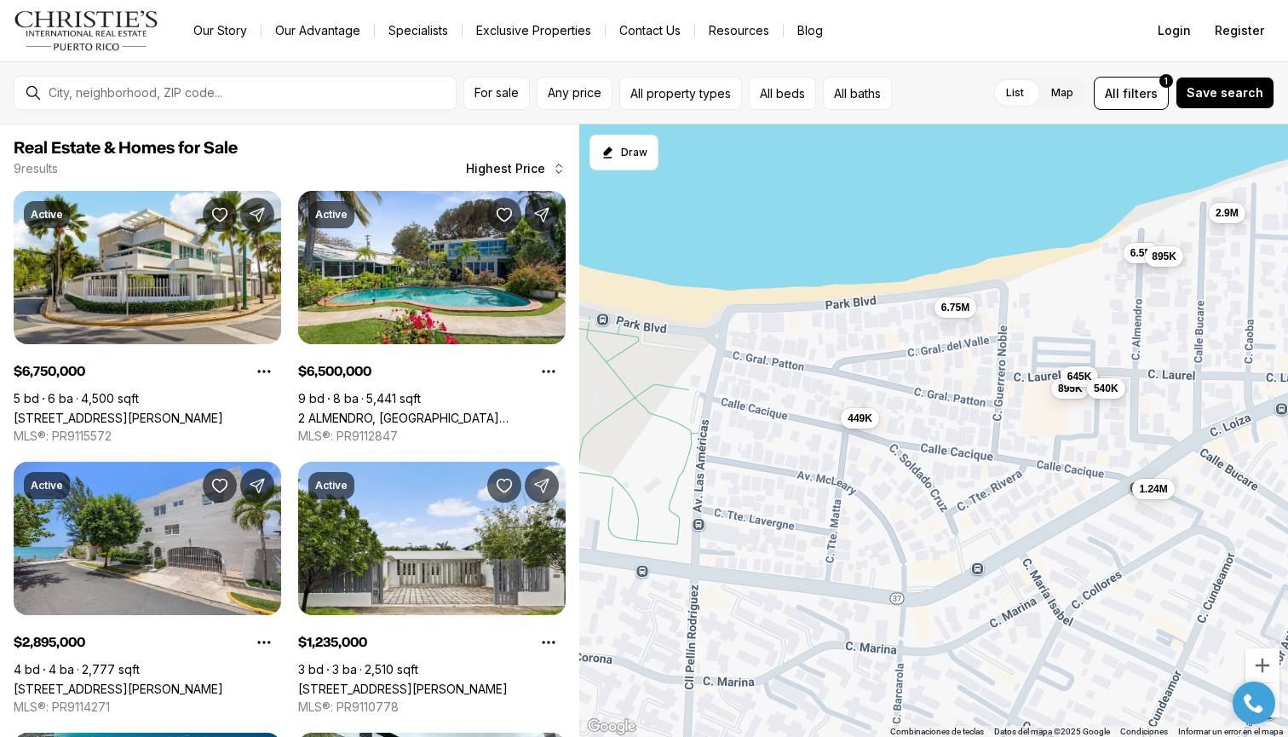
drag, startPoint x: 747, startPoint y: 384, endPoint x: 774, endPoint y: 381, distance: 27.5
click at [774, 381] on div "6.75M 6.5M 2.9M 1.24M 895K 895K 645K 540K 449K" at bounding box center [933, 430] width 709 height 613
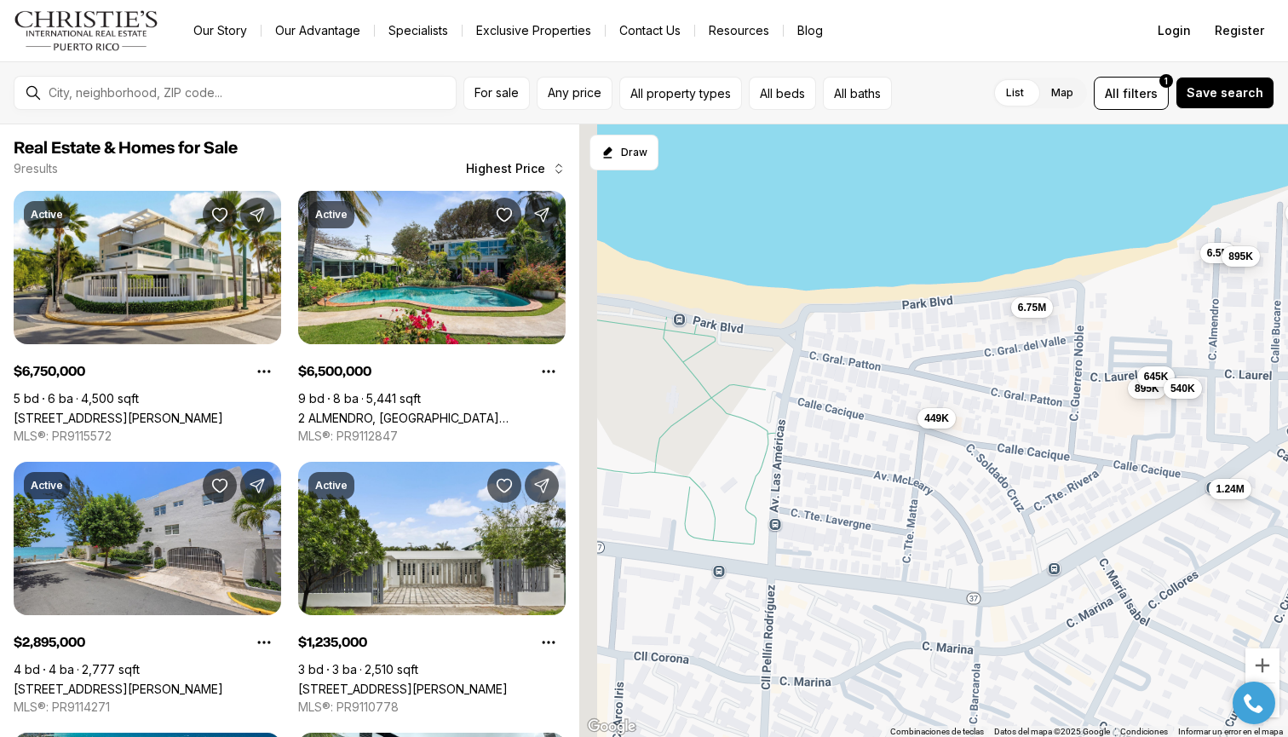
drag, startPoint x: 774, startPoint y: 381, endPoint x: 954, endPoint y: 407, distance: 181.7
click at [954, 408] on div "6.75M 6.5M 2.9M 1.24M 895K 895K 645K 540K 449K" at bounding box center [933, 430] width 709 height 613
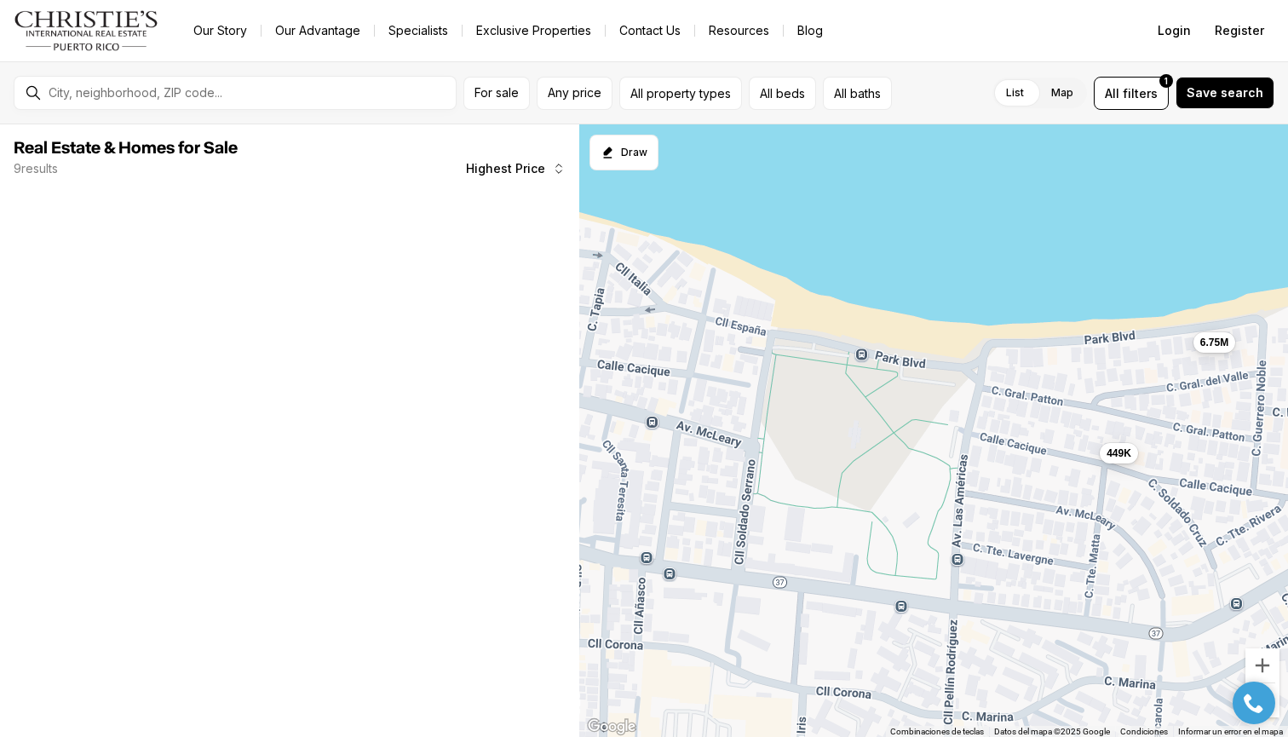
drag, startPoint x: 862, startPoint y: 398, endPoint x: 962, endPoint y: 406, distance: 100.0
click at [962, 406] on div "6.75M 895K 645K 540K 449K" at bounding box center [933, 430] width 709 height 613
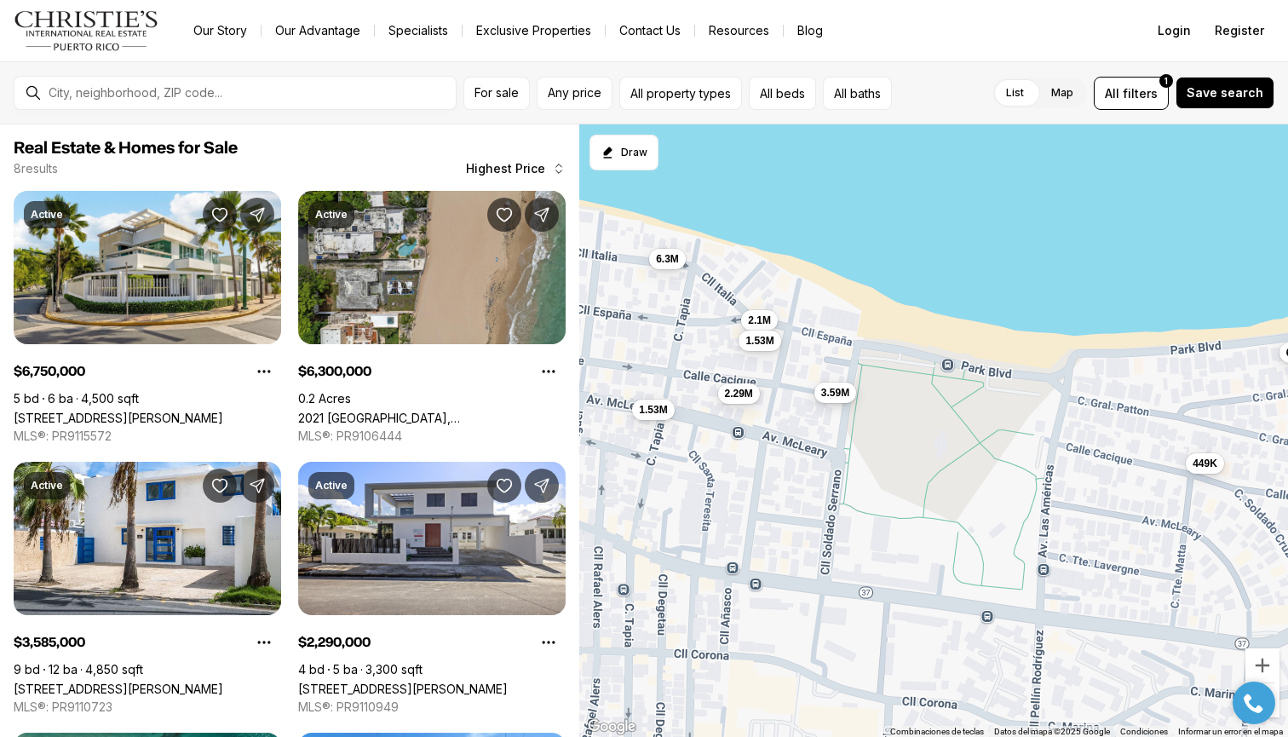
drag, startPoint x: 797, startPoint y: 389, endPoint x: 852, endPoint y: 391, distance: 54.5
click at [849, 391] on span "3.59M" at bounding box center [835, 393] width 28 height 14
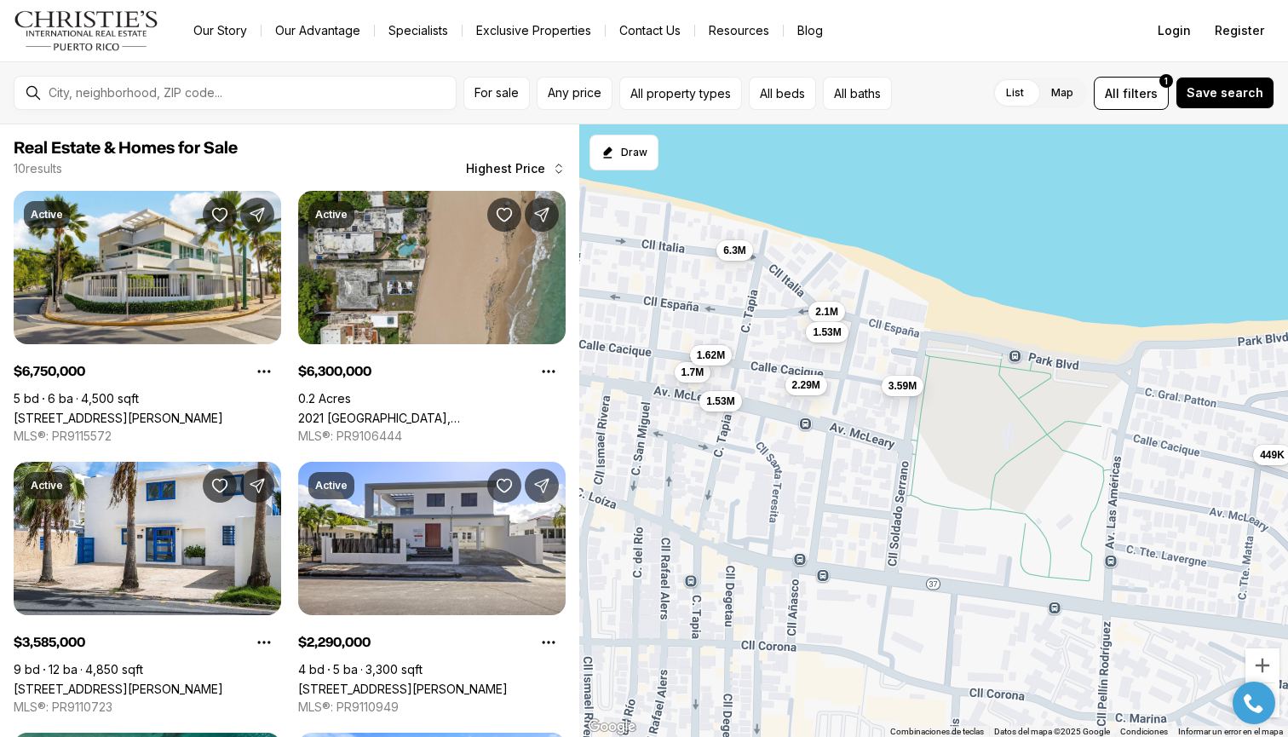
drag, startPoint x: 785, startPoint y: 374, endPoint x: 854, endPoint y: 365, distance: 69.5
click at [854, 365] on div "6.75M 449K 3.59M 2.1M 1.53M 6.3M 2.29M 1.53M 1.7M 1.62M" at bounding box center [933, 430] width 709 height 613
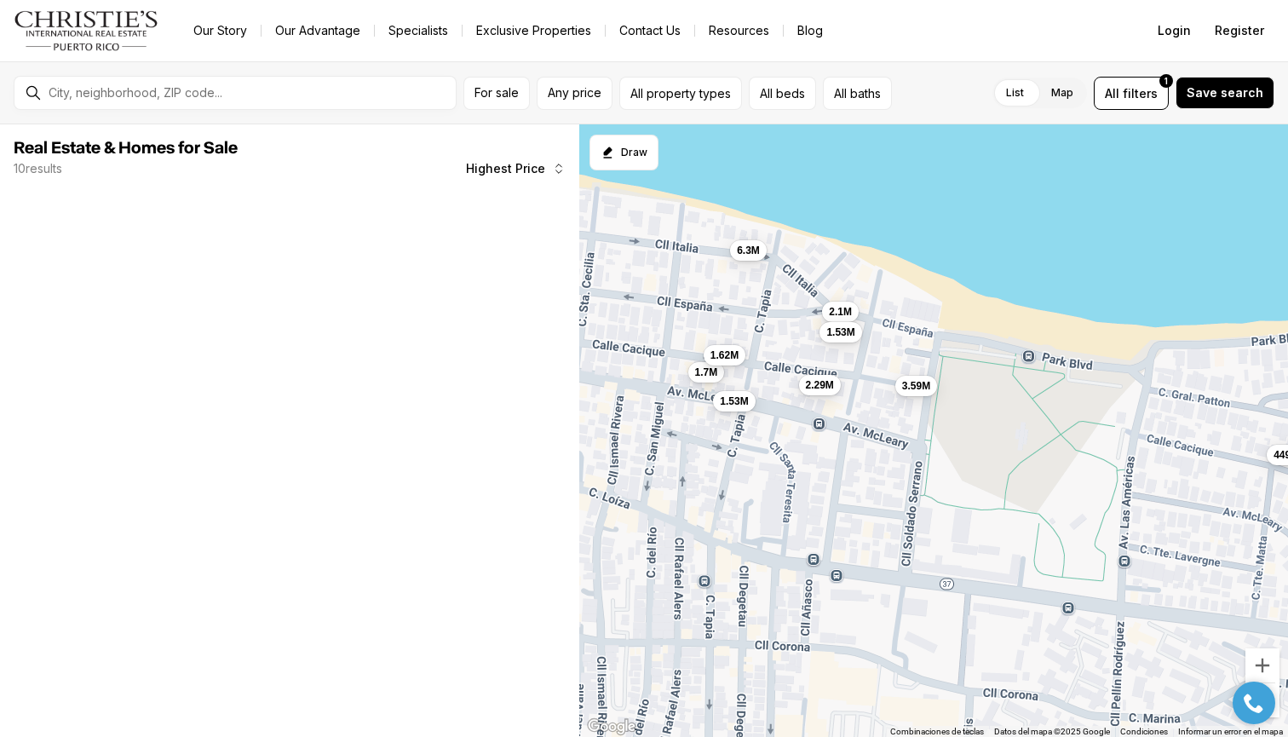
drag, startPoint x: 734, startPoint y: 322, endPoint x: 856, endPoint y: 335, distance: 123.3
click at [856, 335] on div "449K 3.59M 2.1M 1.53M 6.3M 2.29M 1.53M 1.7M 1.62M" at bounding box center [933, 430] width 709 height 613
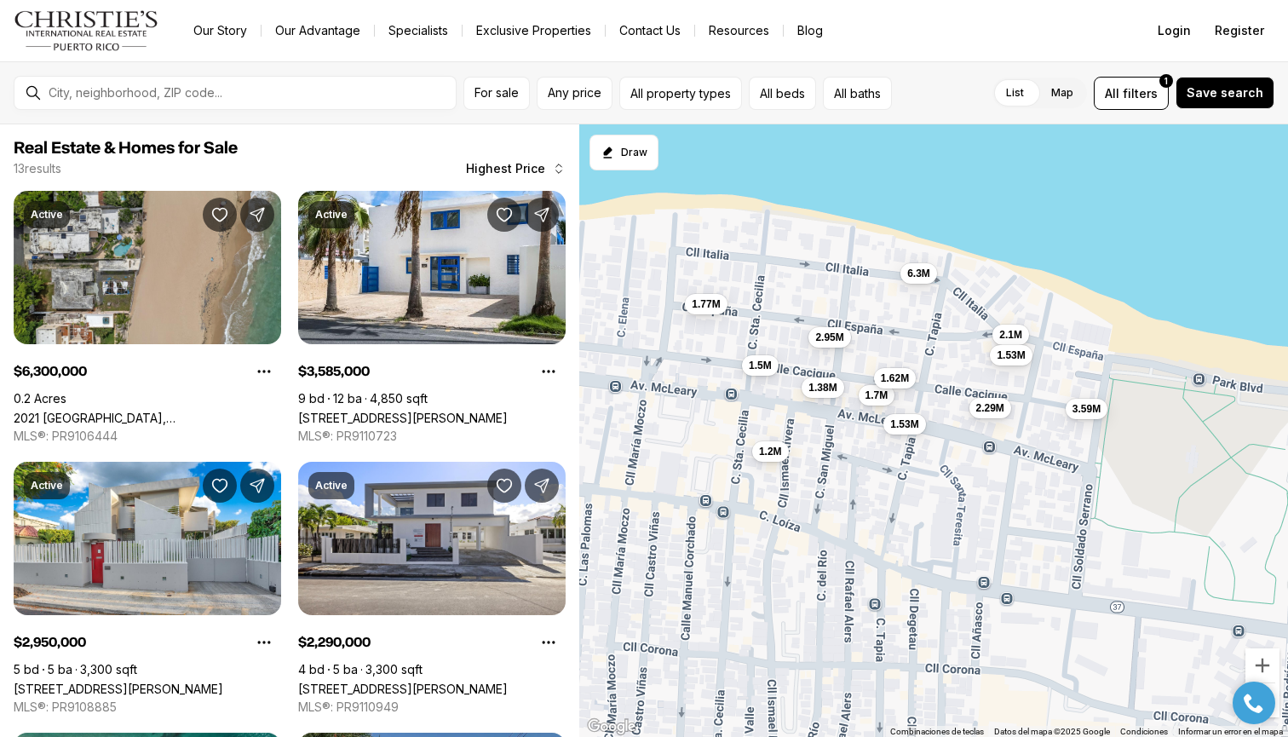
drag, startPoint x: 732, startPoint y: 314, endPoint x: 790, endPoint y: 322, distance: 58.4
click at [790, 322] on div "3.59M 2.1M 1.53M 6.3M 2.29M 1.53M 1.7M 1.62M 2.95M 1.38M 1.77M 1.5M 1.2M" at bounding box center [933, 430] width 709 height 613
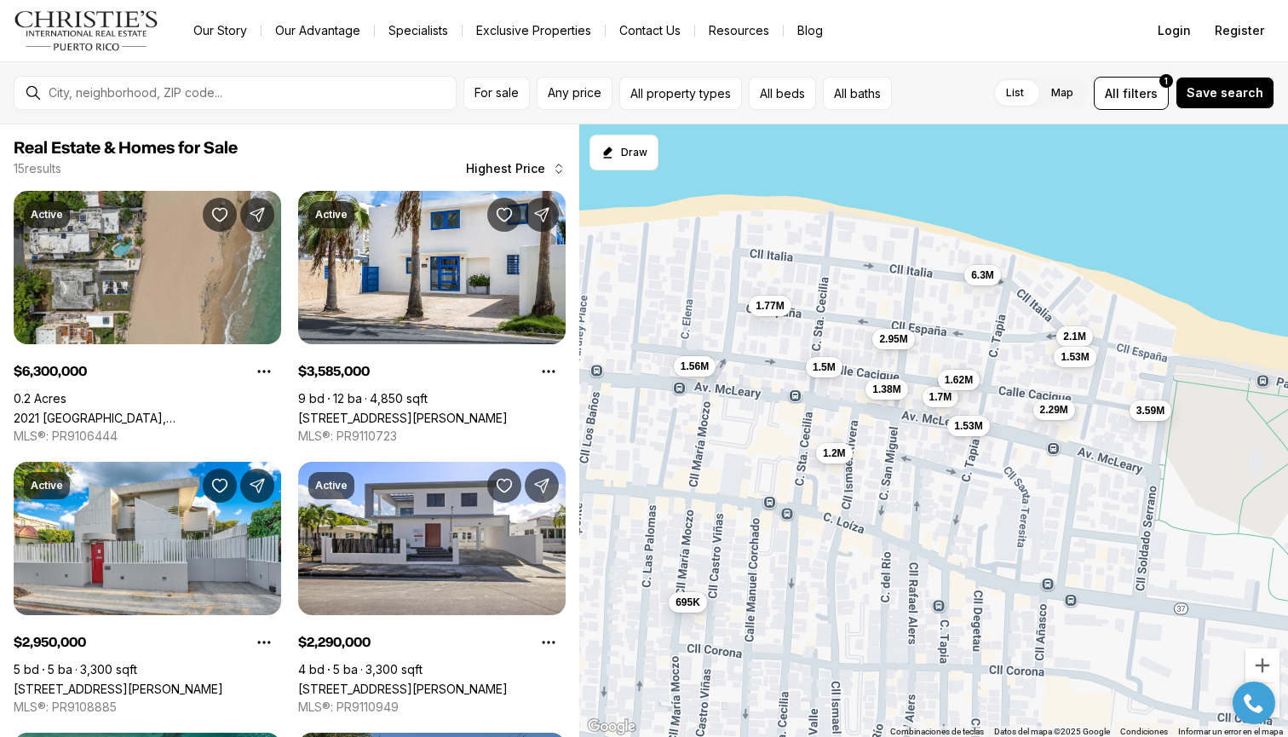
drag, startPoint x: 774, startPoint y: 287, endPoint x: 860, endPoint y: 295, distance: 86.4
click at [860, 295] on div "3.59M 2.1M 1.53M 6.3M 2.29M 1.53M 1.7M 1.62M 2.95M 1.38M 1.77M 1.5M 1.2M 1.56M …" at bounding box center [933, 430] width 709 height 613
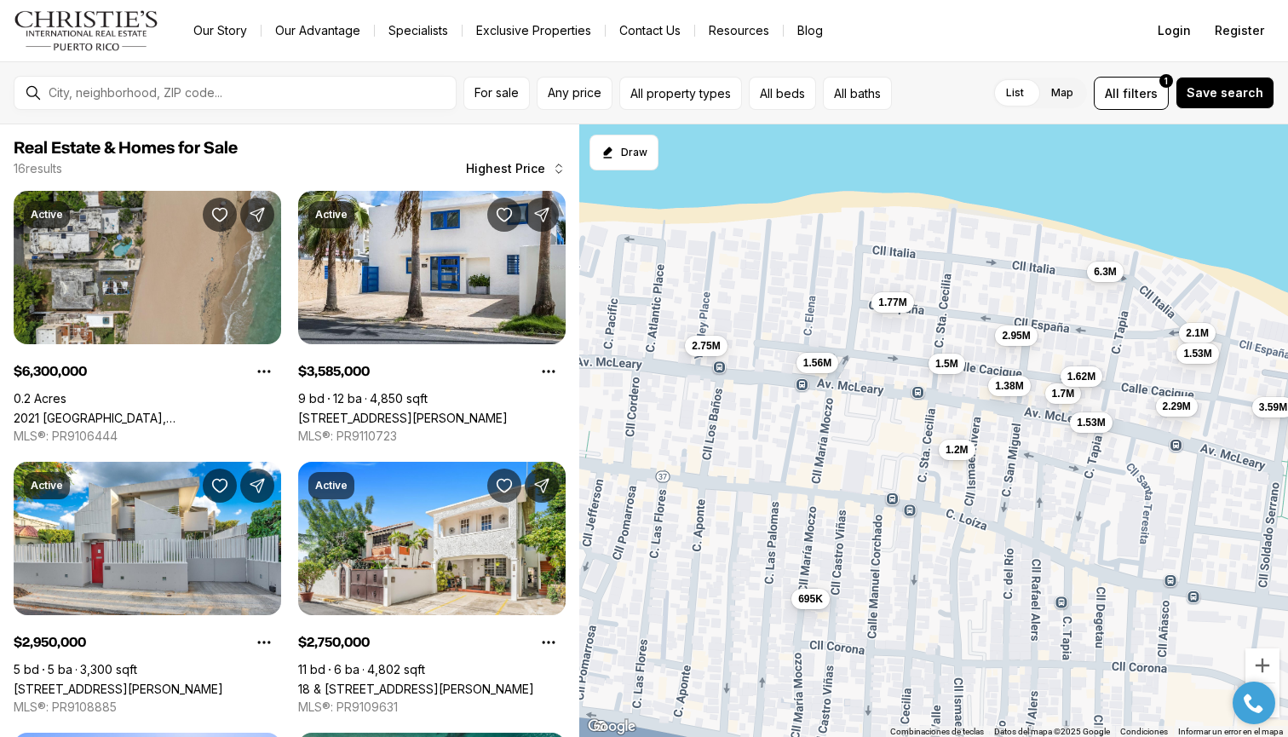
drag, startPoint x: 842, startPoint y: 292, endPoint x: 946, endPoint y: 284, distance: 104.3
click at [946, 283] on div "3.59M 2.1M 1.53M 6.3M 2.29M 1.53M 1.7M 1.62M 2.95M 1.38M 1.77M 1.5M 1.2M 1.56M …" at bounding box center [933, 430] width 709 height 613
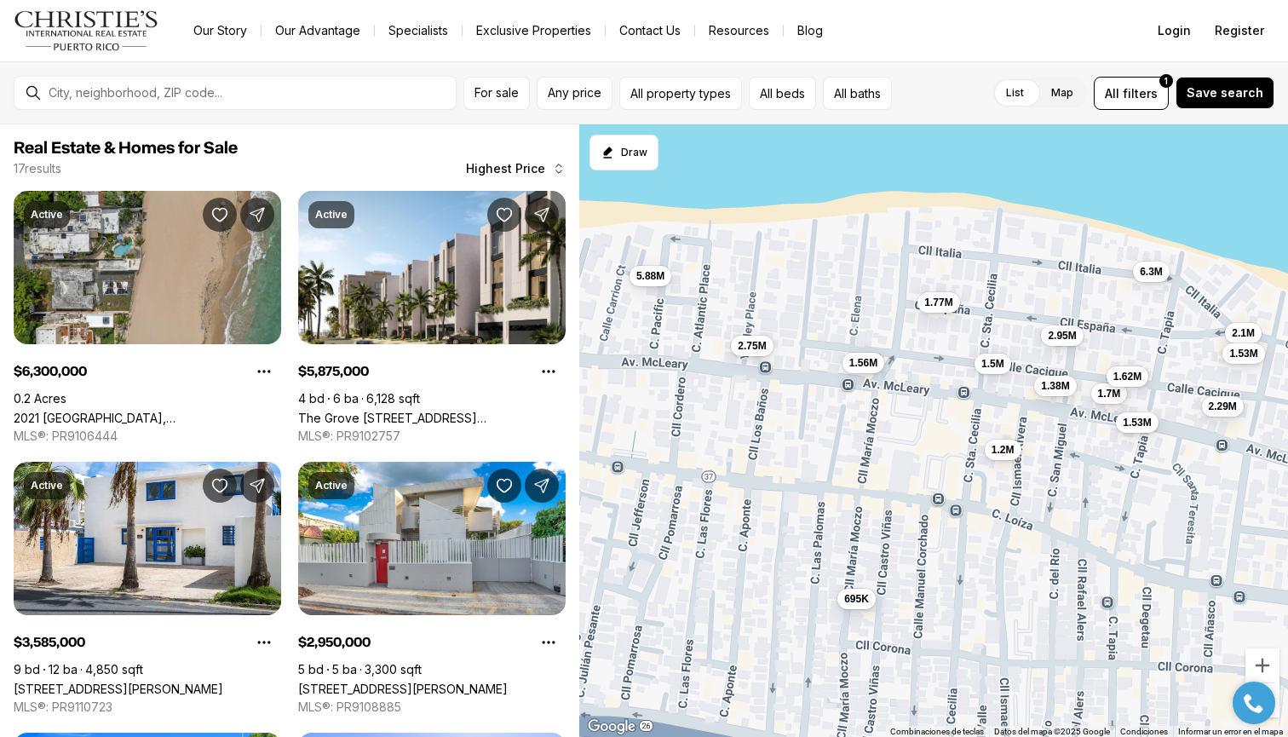
drag, startPoint x: 815, startPoint y: 266, endPoint x: 864, endPoint y: 266, distance: 48.6
click at [864, 266] on div "3.59M 2.1M 1.53M 6.3M 2.29M 1.53M 1.7M 1.62M 2.95M 1.38M 1.77M 1.5M 1.2M 1.56M …" at bounding box center [933, 430] width 709 height 613
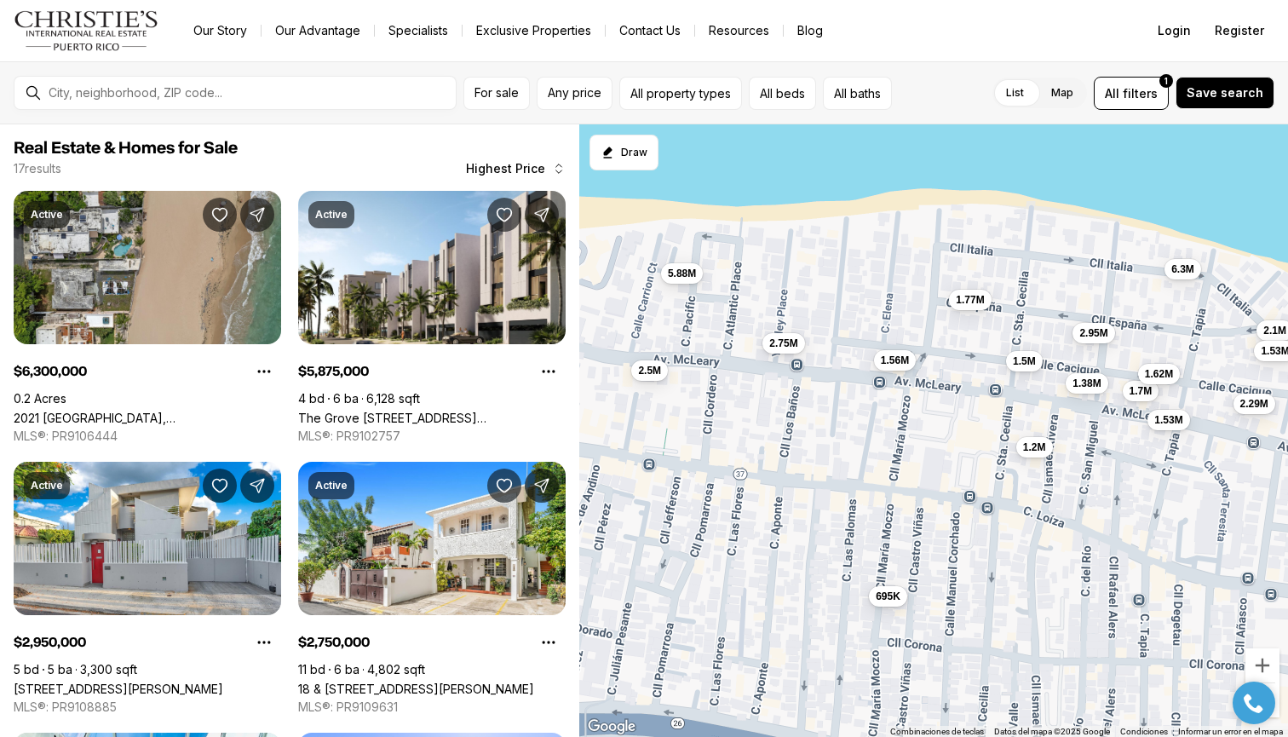
drag, startPoint x: 808, startPoint y: 275, endPoint x: 916, endPoint y: 269, distance: 108.4
click at [914, 269] on div "2.1M 1.53M 6.3M 2.29M 1.53M 1.7M 1.62M 2.95M 1.38M 1.77M 1.5M 1.2M 1.56M 695K 2…" at bounding box center [933, 430] width 709 height 613
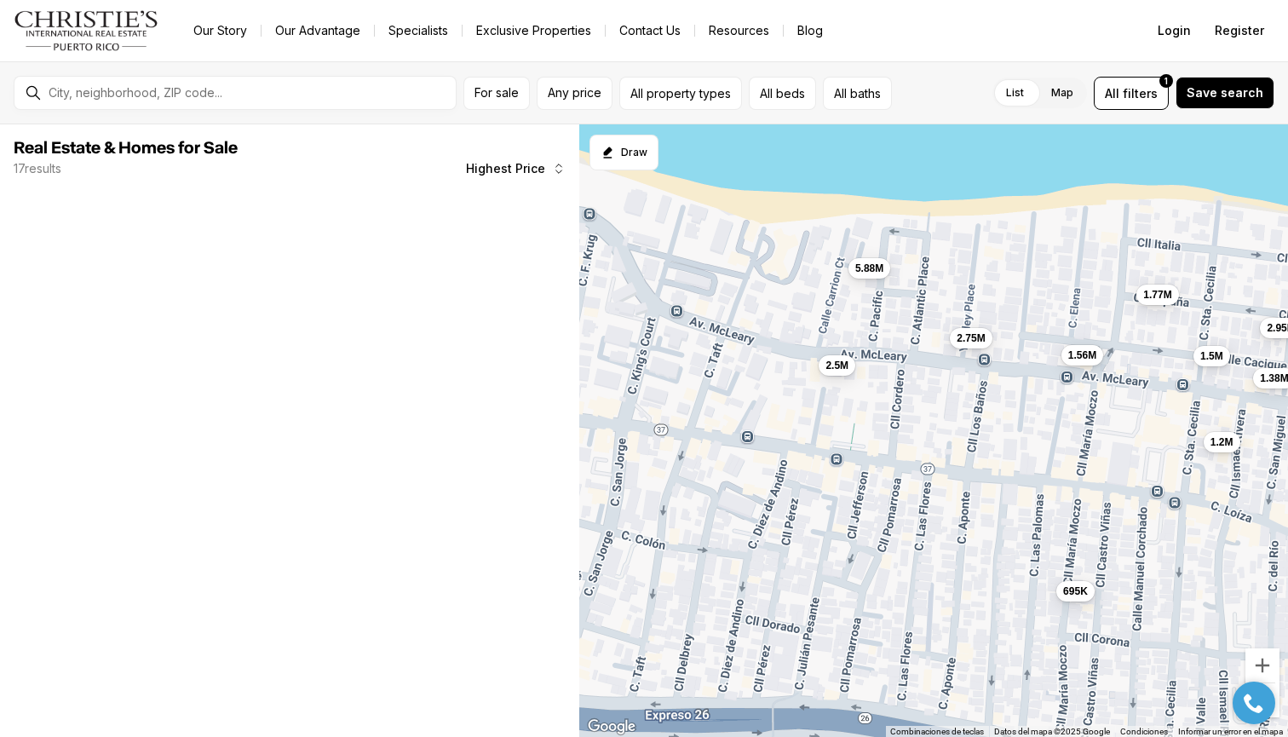
drag, startPoint x: 717, startPoint y: 336, endPoint x: 918, endPoint y: 334, distance: 200.2
click at [917, 334] on div "1.53M 1.7M 1.62M 2.95M 1.38M 1.77M 1.5M 1.2M 1.56M 695K 2.75M 5.88M 2.5M" at bounding box center [933, 430] width 709 height 613
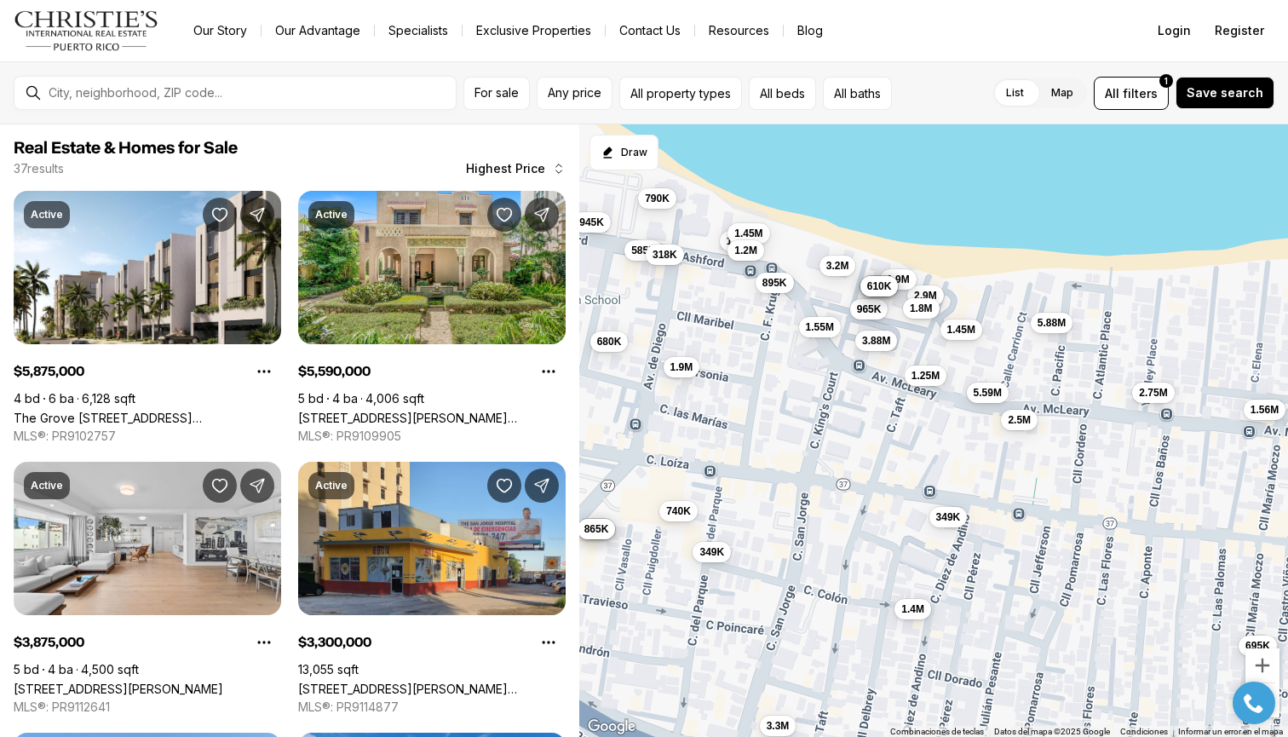
drag, startPoint x: 861, startPoint y: 335, endPoint x: 833, endPoint y: 390, distance: 62.1
click at [835, 390] on div "1.56M 695K 2.75M 5.88M 2.5M 5.59M 3.88M 3.2M 2.9M 1.9M 1.8M 1.8M 1.45M 1.4M 1.2…" at bounding box center [933, 430] width 709 height 613
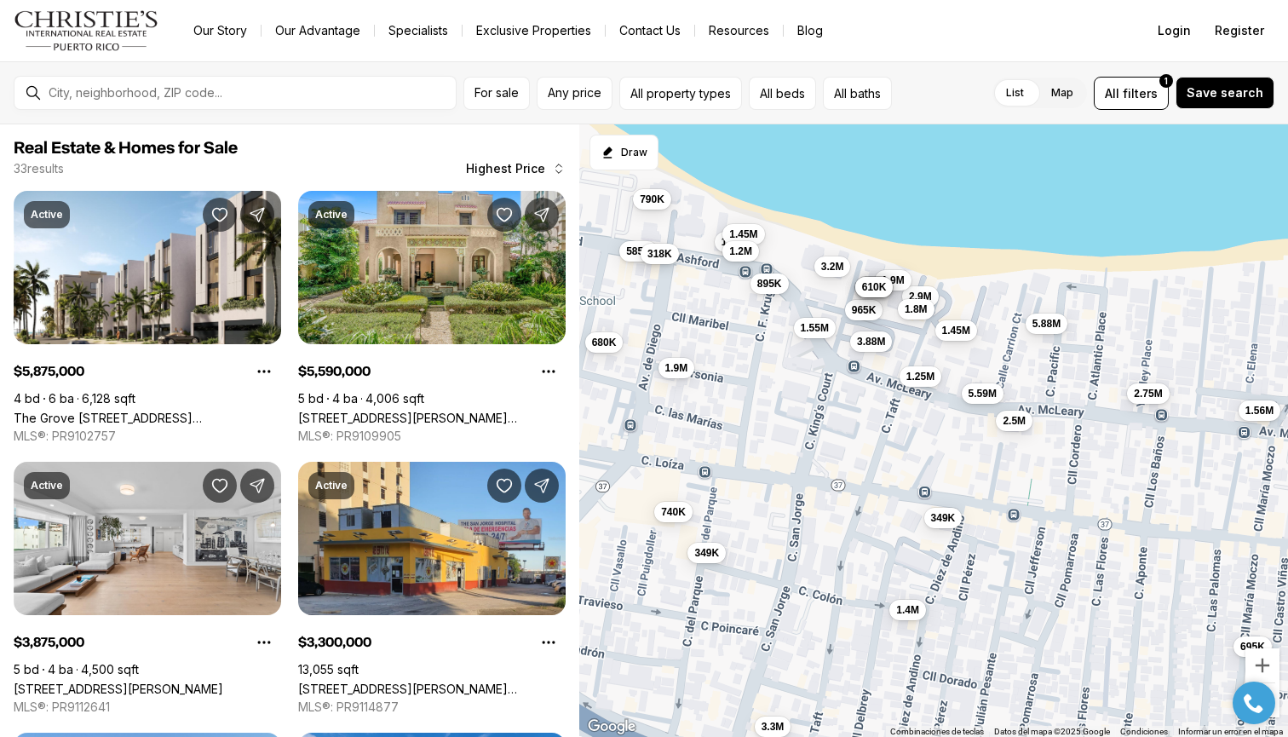
click at [668, 252] on span "318K" at bounding box center [659, 254] width 25 height 14
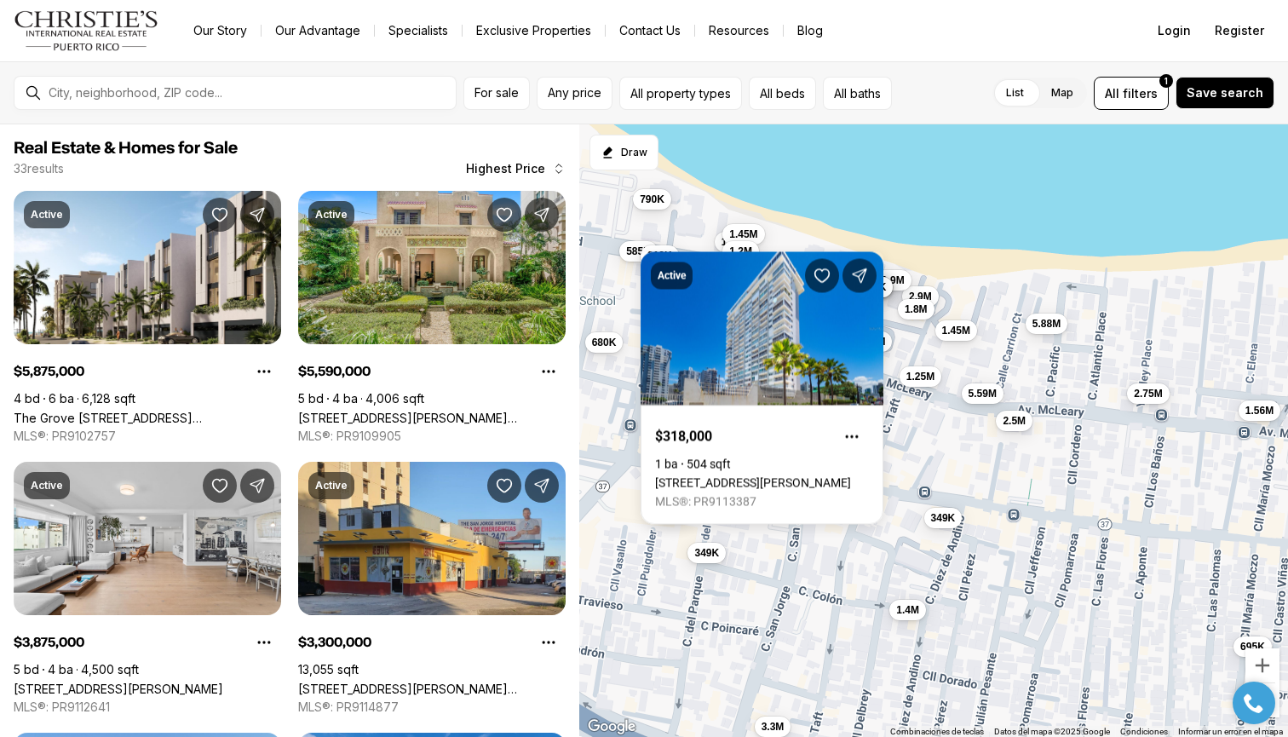
click at [923, 498] on div "1.56M 695K 2.75M 5.88M 2.5M 5.59M 3.88M 3.2M 2.9M 1.9M 1.8M 1.8M 1.45M 1.4M 1.2…" at bounding box center [933, 430] width 709 height 613
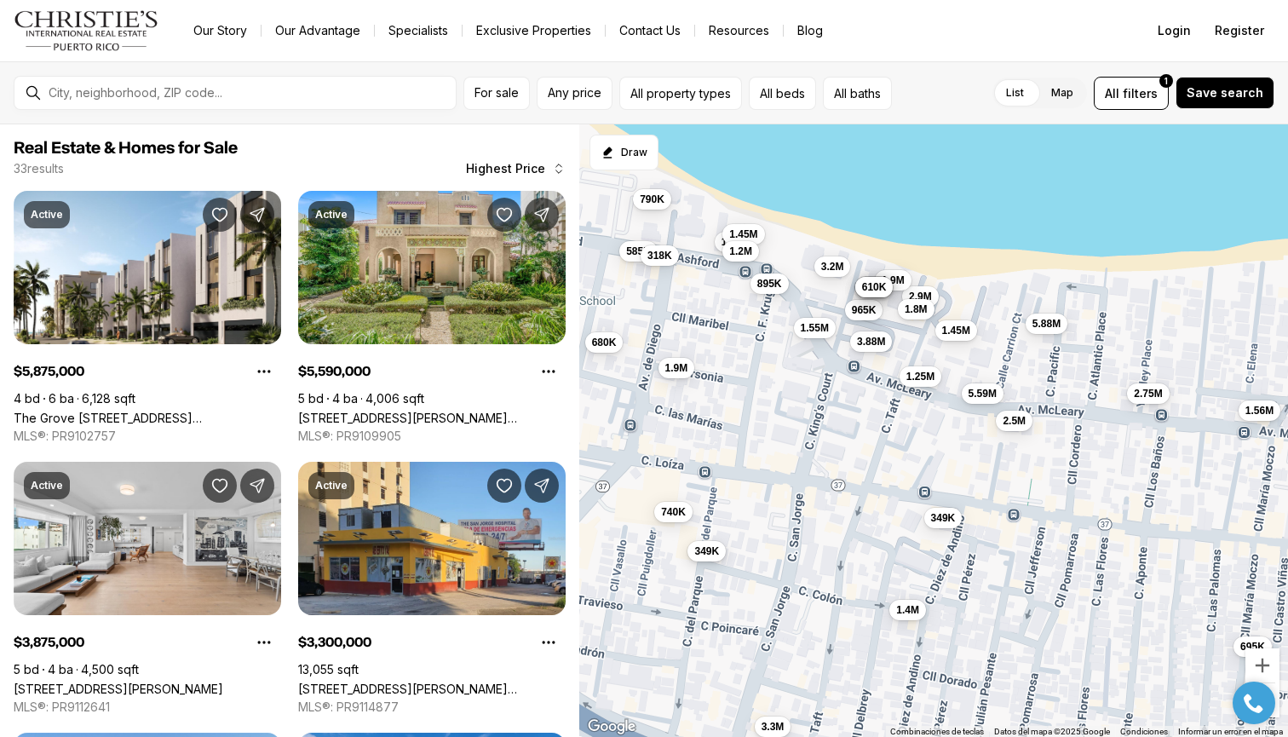
click at [714, 553] on span "349K" at bounding box center [707, 551] width 25 height 14
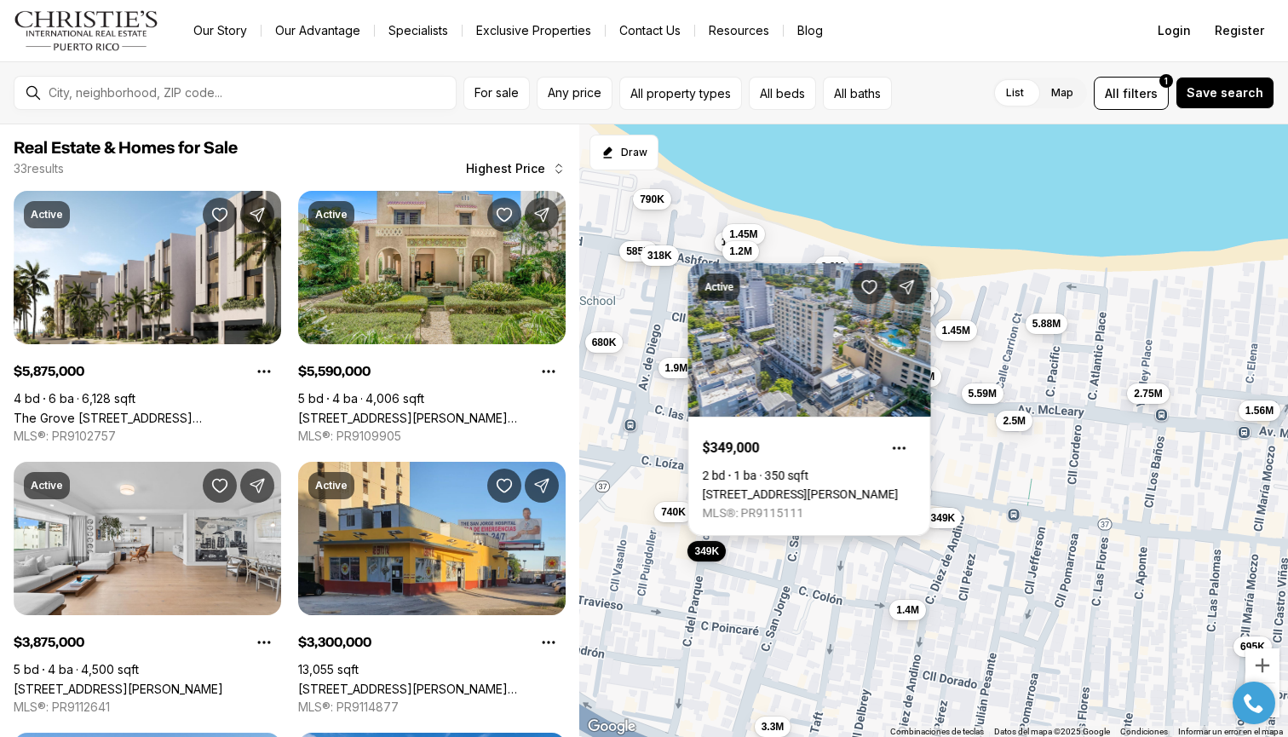
click at [807, 487] on link "[STREET_ADDRESS][PERSON_NAME]" at bounding box center [801, 494] width 196 height 14
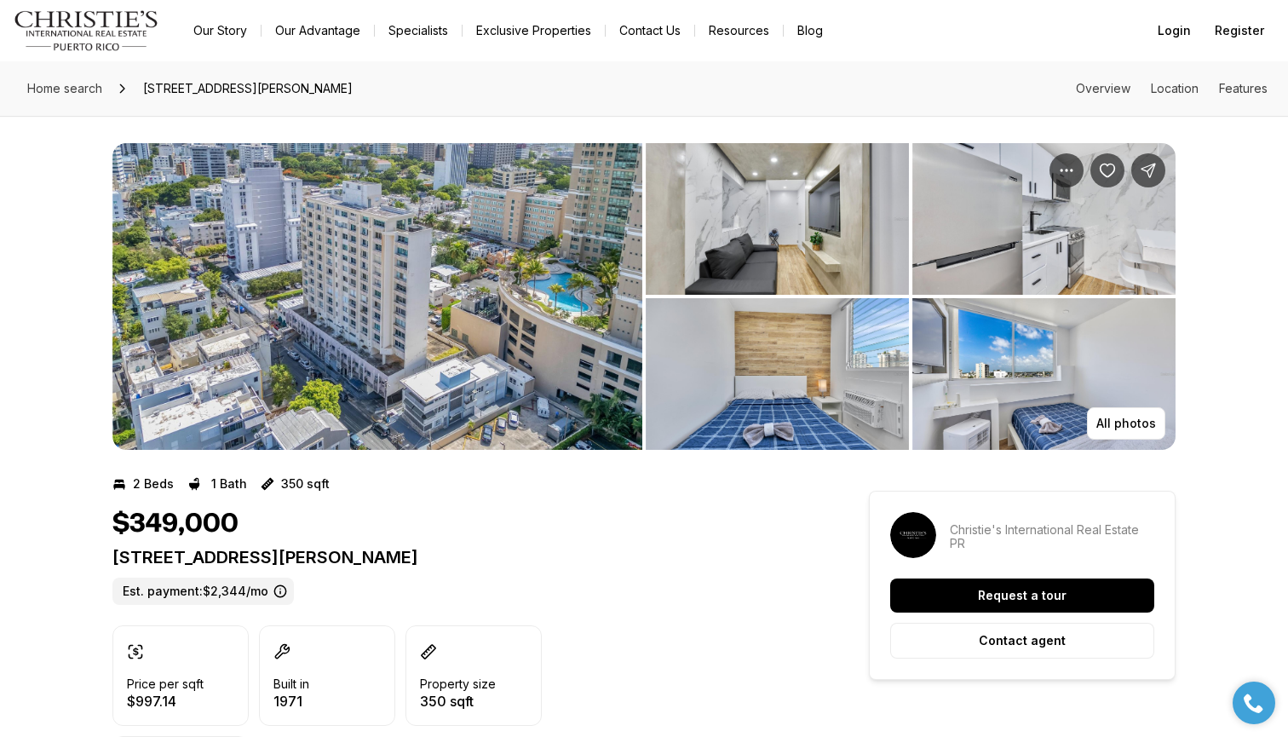
click at [529, 297] on img "View image gallery" at bounding box center [377, 296] width 530 height 307
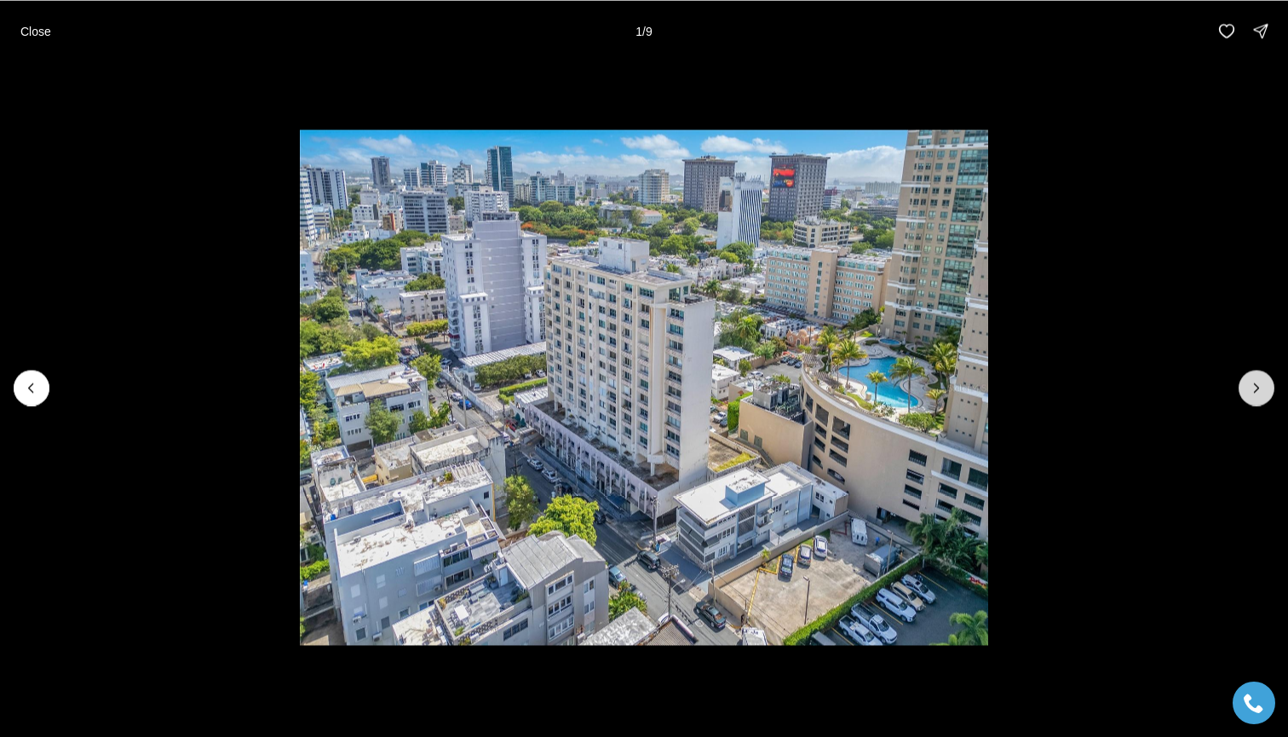
click at [1245, 375] on button "Next slide" at bounding box center [1257, 388] width 36 height 36
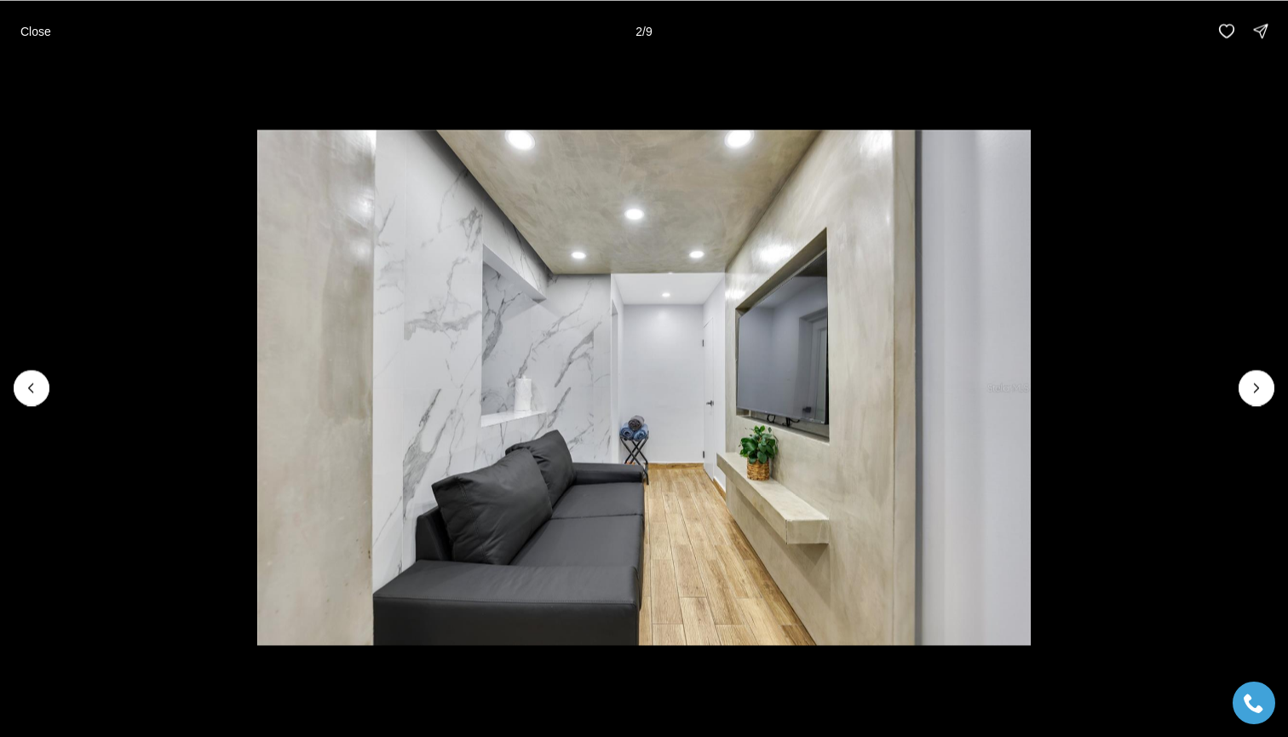
click at [1032, 375] on img "2 of 9" at bounding box center [644, 387] width 774 height 516
click at [1256, 386] on icon "Next slide" at bounding box center [1256, 387] width 17 height 17
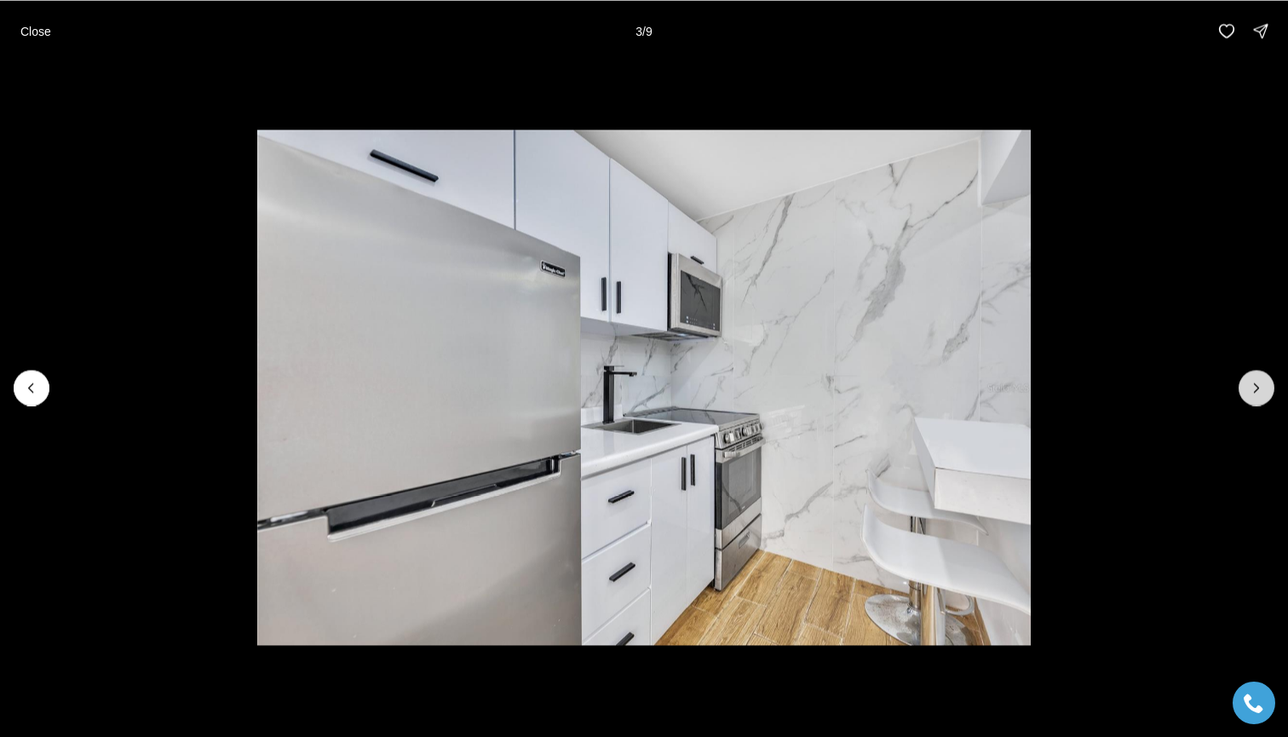
click at [1256, 386] on icon "Next slide" at bounding box center [1256, 387] width 17 height 17
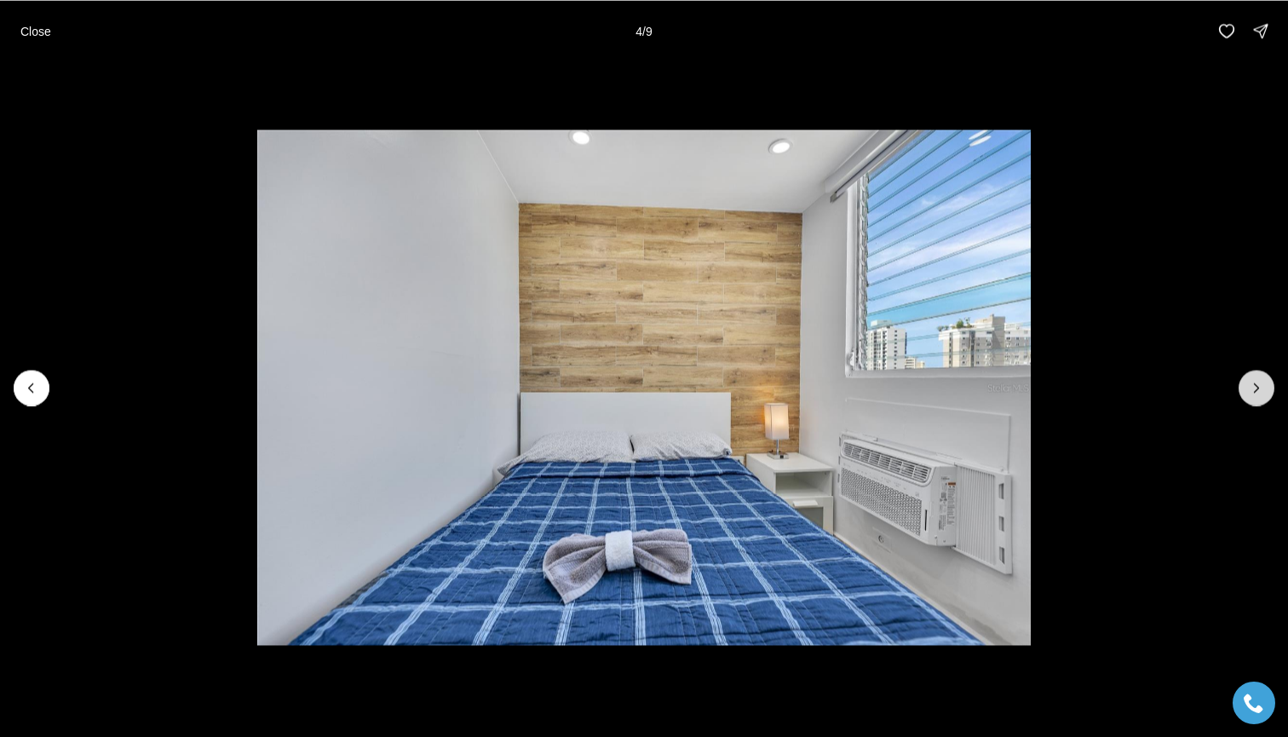
click at [1256, 386] on icon "Next slide" at bounding box center [1256, 387] width 17 height 17
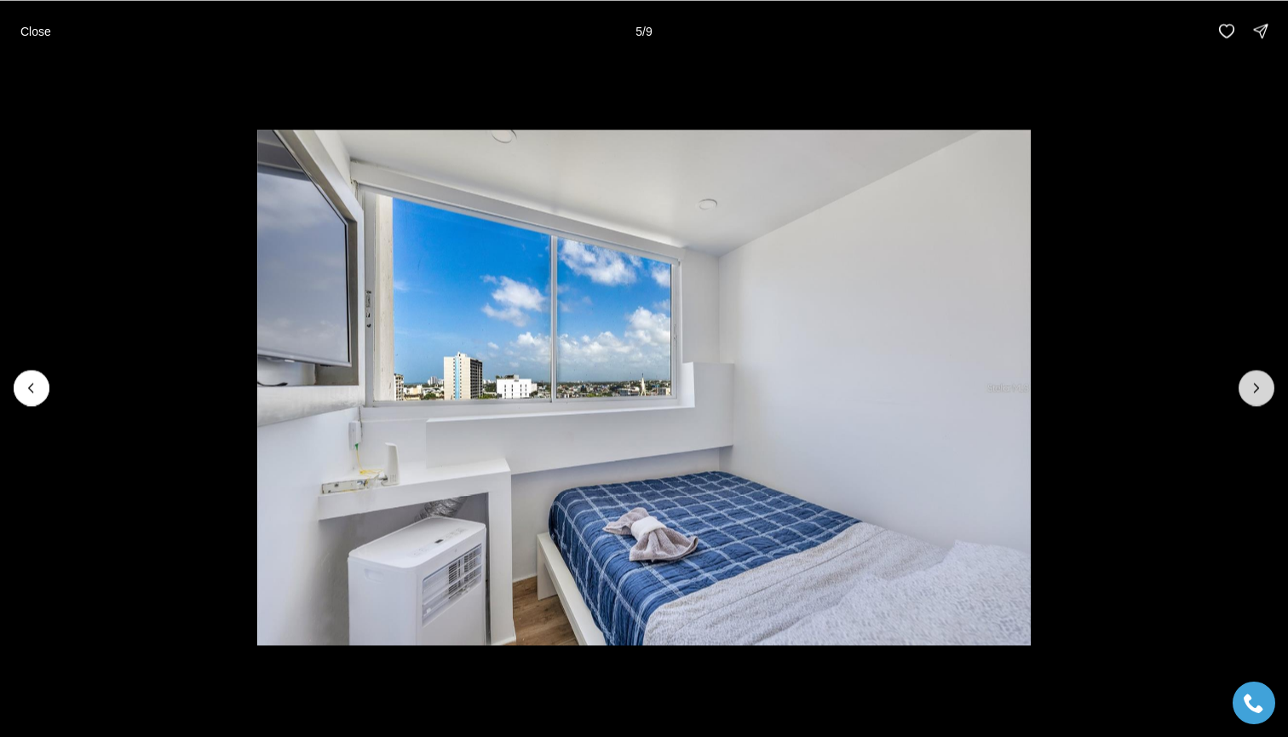
click at [1256, 386] on icon "Next slide" at bounding box center [1256, 387] width 17 height 17
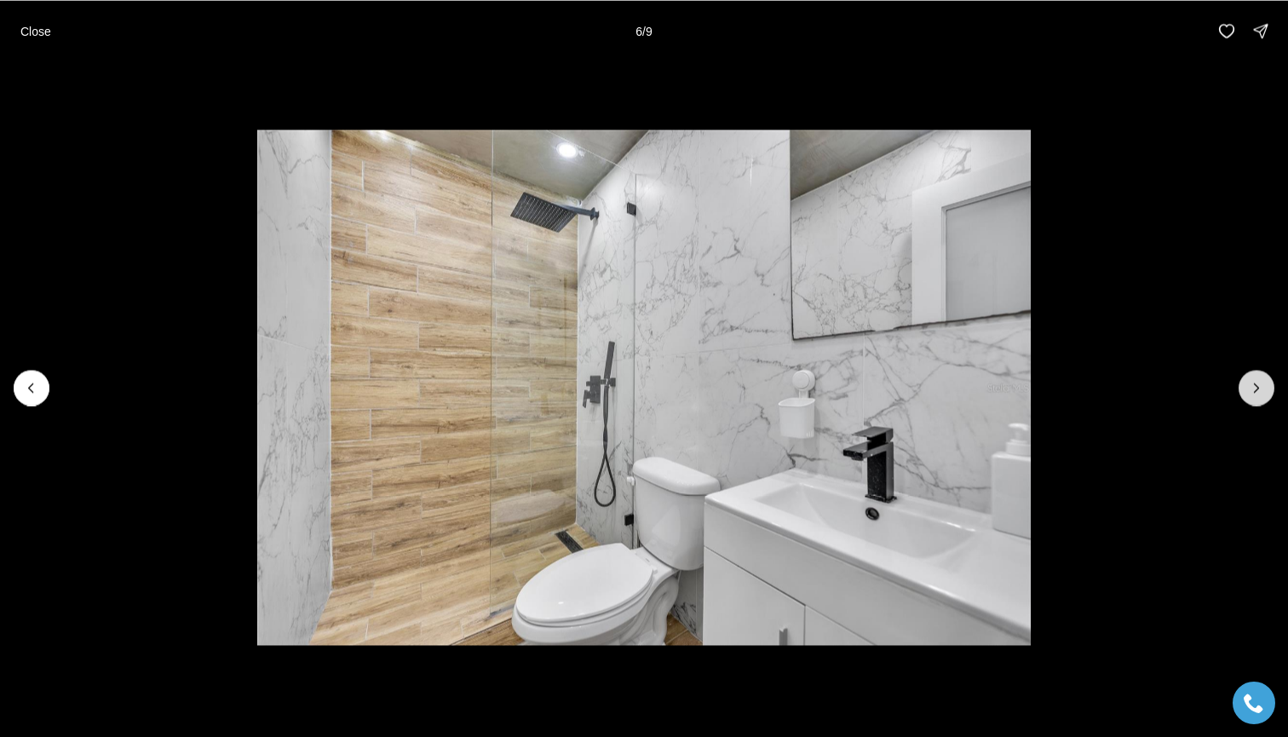
click at [1256, 386] on icon "Next slide" at bounding box center [1256, 387] width 17 height 17
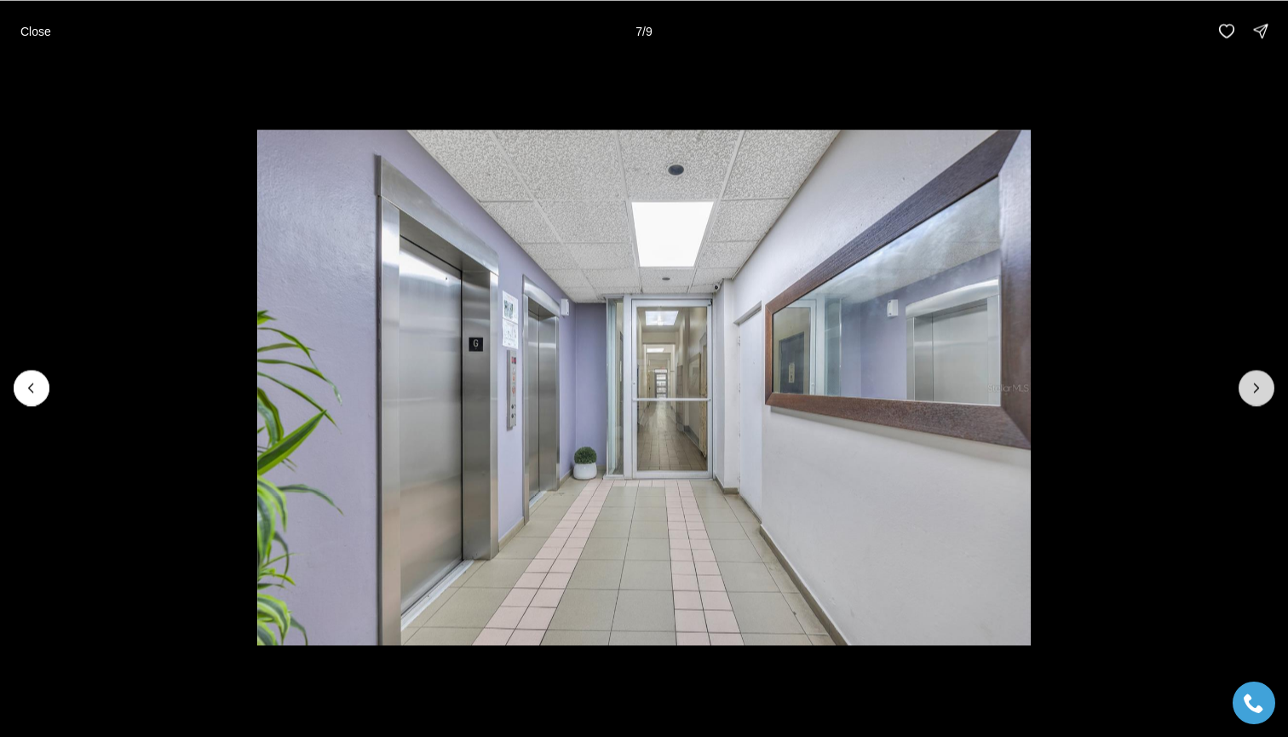
click at [1256, 386] on icon "Next slide" at bounding box center [1256, 387] width 17 height 17
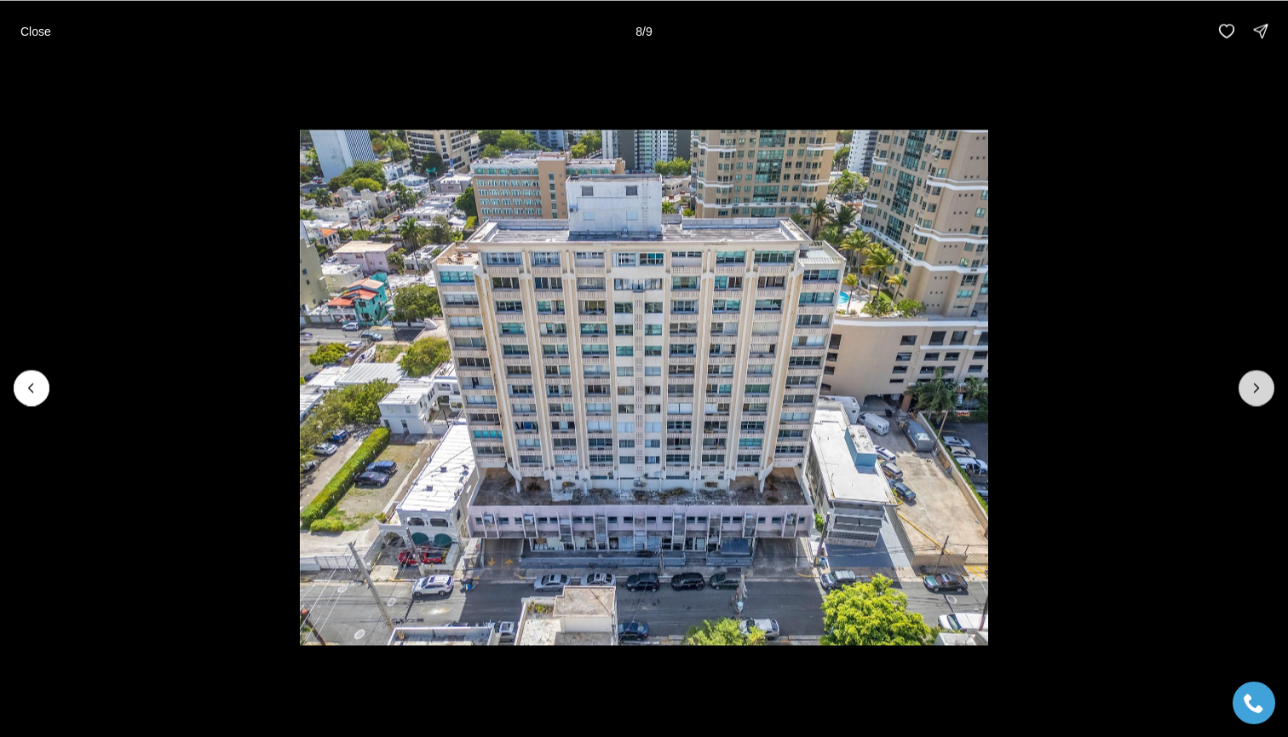
click at [1256, 386] on icon "Next slide" at bounding box center [1256, 387] width 17 height 17
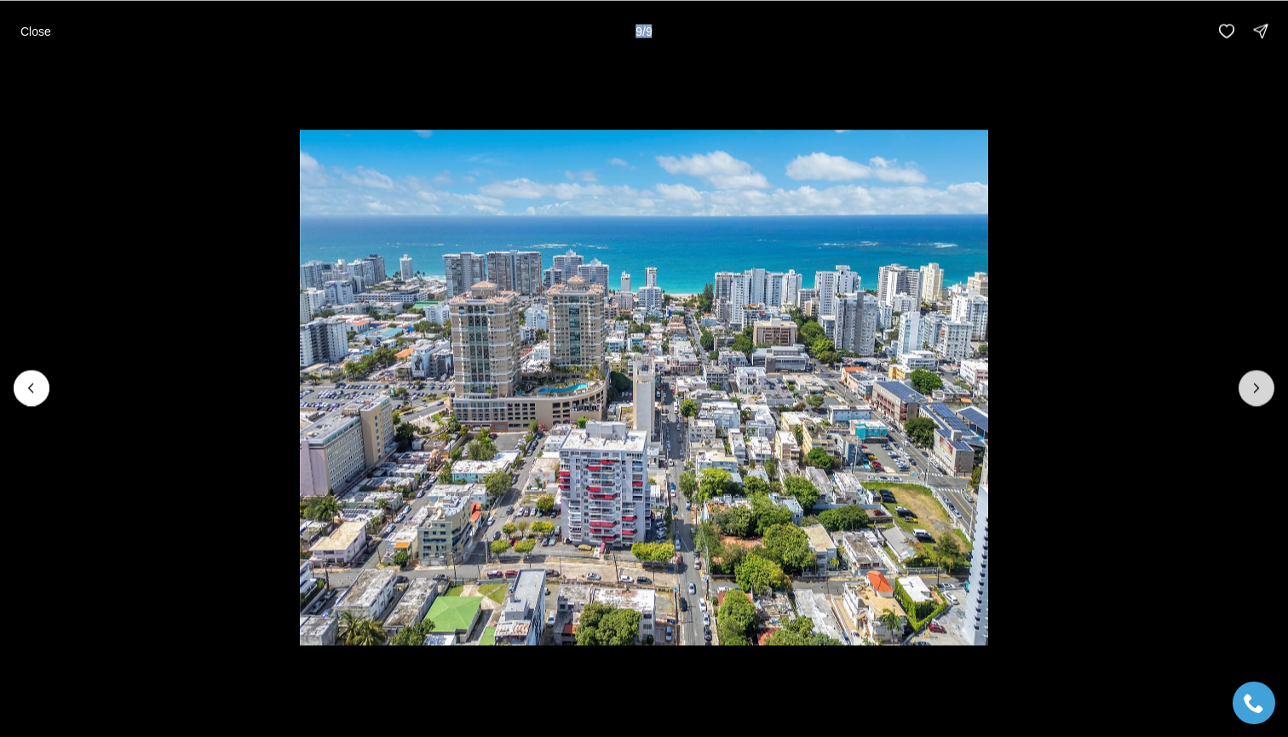
click at [1256, 386] on div at bounding box center [1257, 388] width 36 height 36
click at [35, 26] on p "Close" at bounding box center [35, 31] width 31 height 14
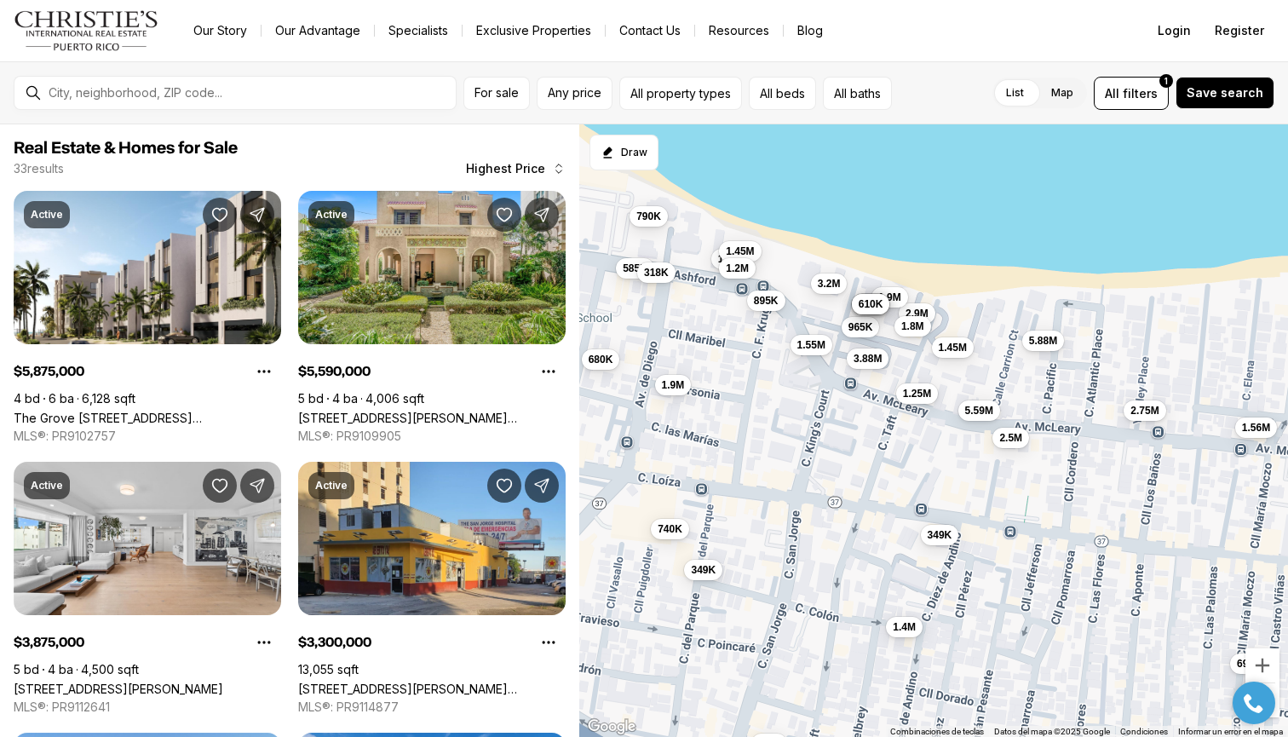
drag, startPoint x: 780, startPoint y: 400, endPoint x: 777, endPoint y: 418, distance: 19.0
click at [777, 418] on div "5.88M 5.59M 3.88M 3.3M 3.2M 2.9M 2.75M 2.5M 1.9M 1.9M 1.8M 1.8M 1.56M 1.55M 1.5…" at bounding box center [933, 430] width 709 height 613
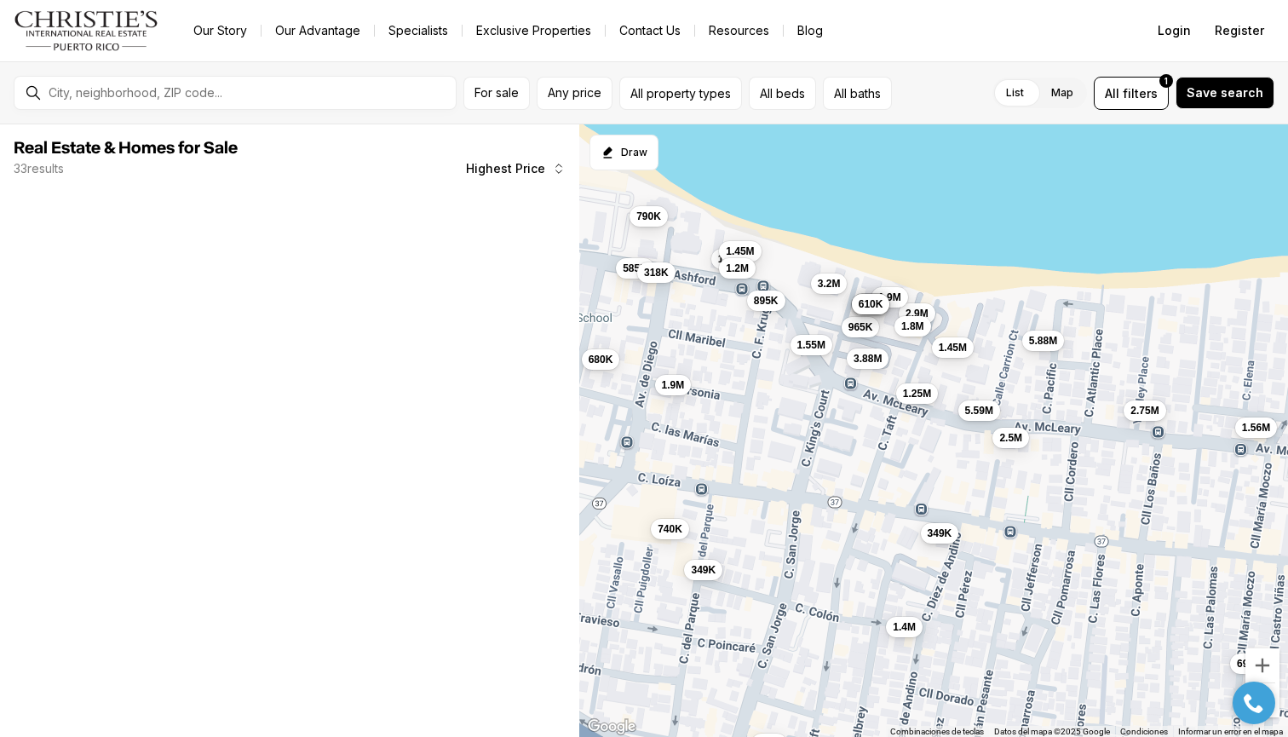
click at [946, 535] on span "349K" at bounding box center [940, 533] width 25 height 14
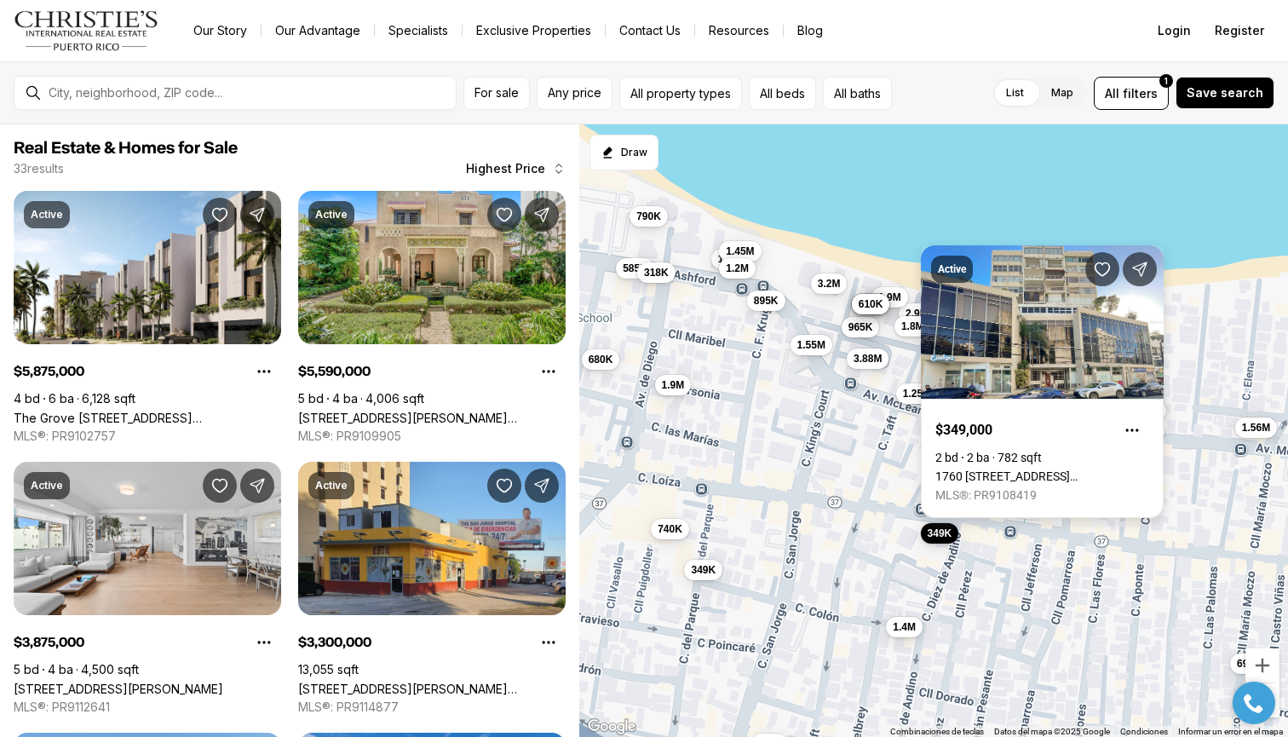
click at [975, 469] on link "1760 [STREET_ADDRESS][PERSON_NAME]" at bounding box center [1042, 476] width 214 height 14
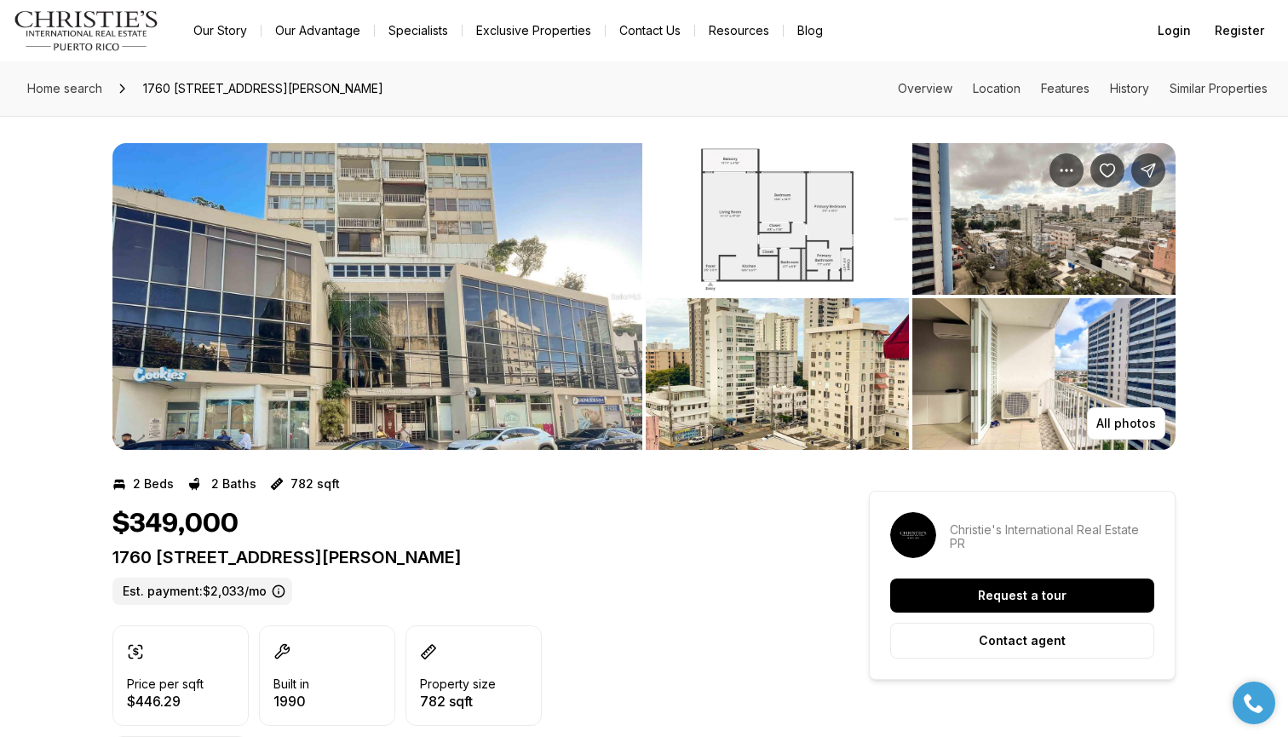
click at [509, 284] on img "View image gallery" at bounding box center [377, 296] width 530 height 307
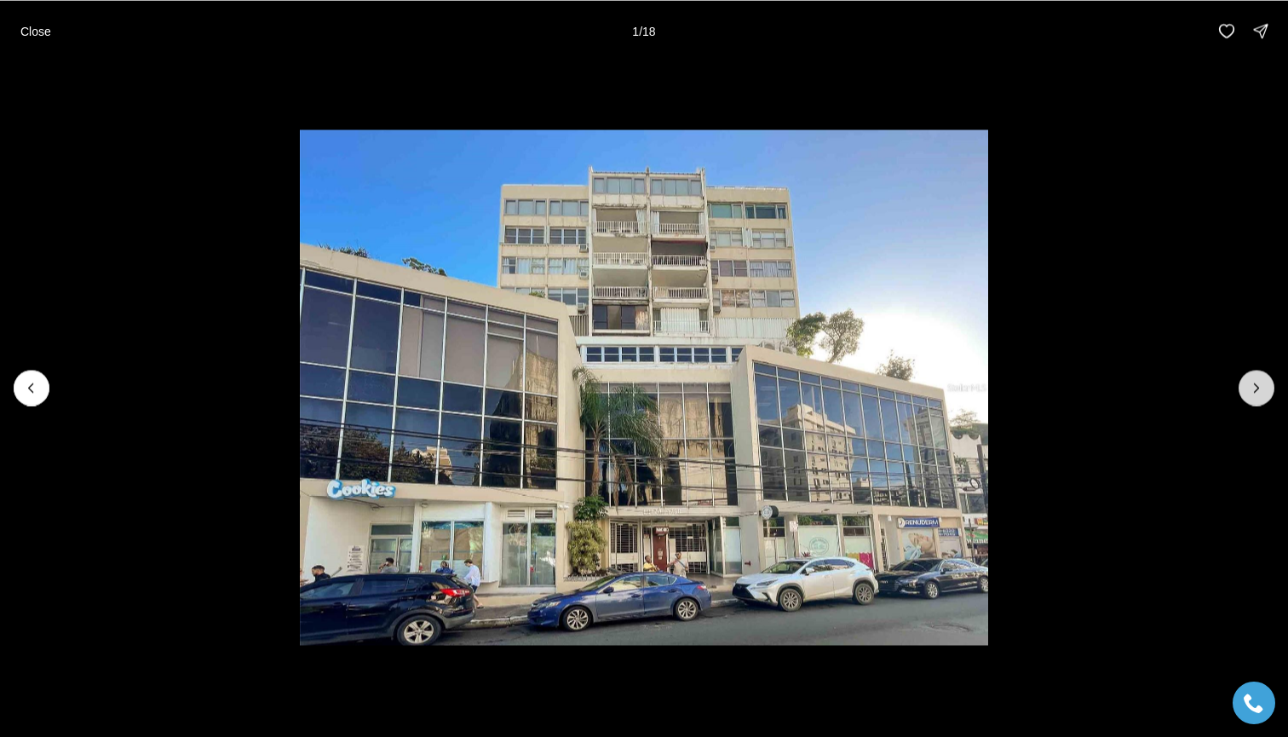
click at [1246, 389] on button "Next slide" at bounding box center [1257, 388] width 36 height 36
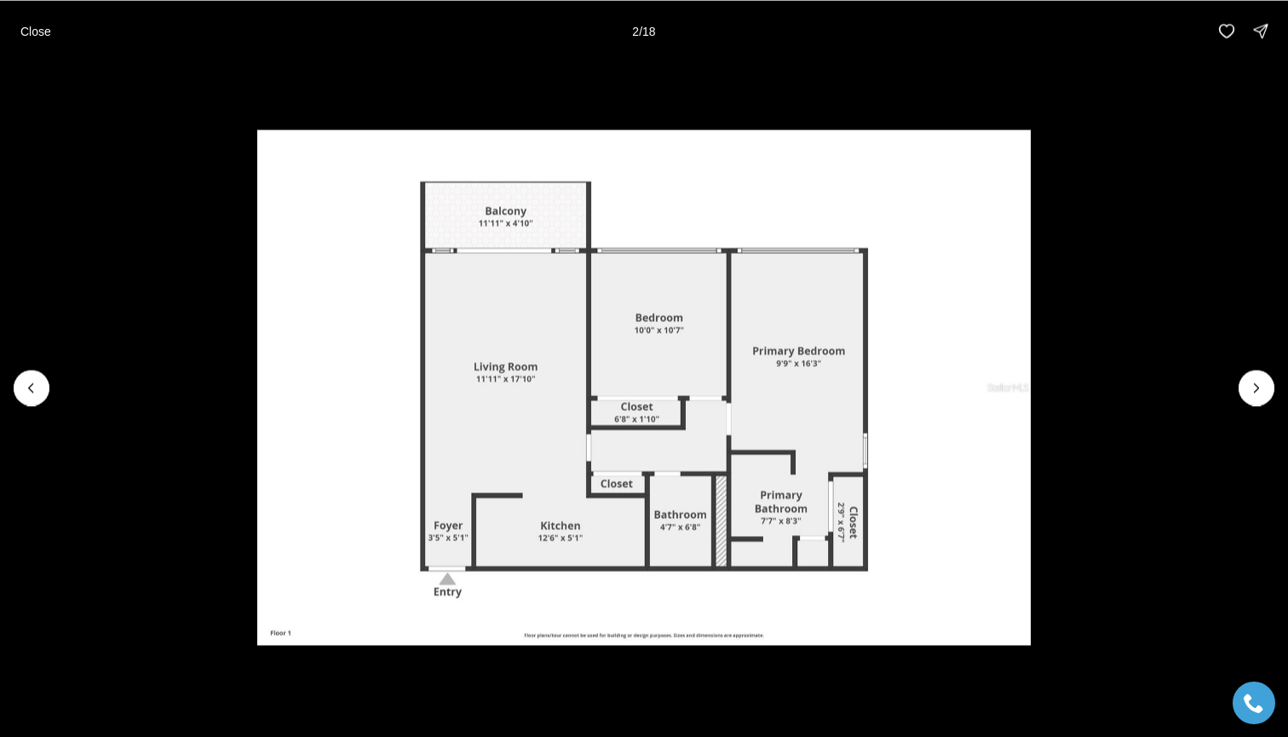
click at [1032, 377] on img "2 of 18" at bounding box center [644, 387] width 774 height 516
click at [1256, 381] on icon "Next slide" at bounding box center [1256, 387] width 17 height 17
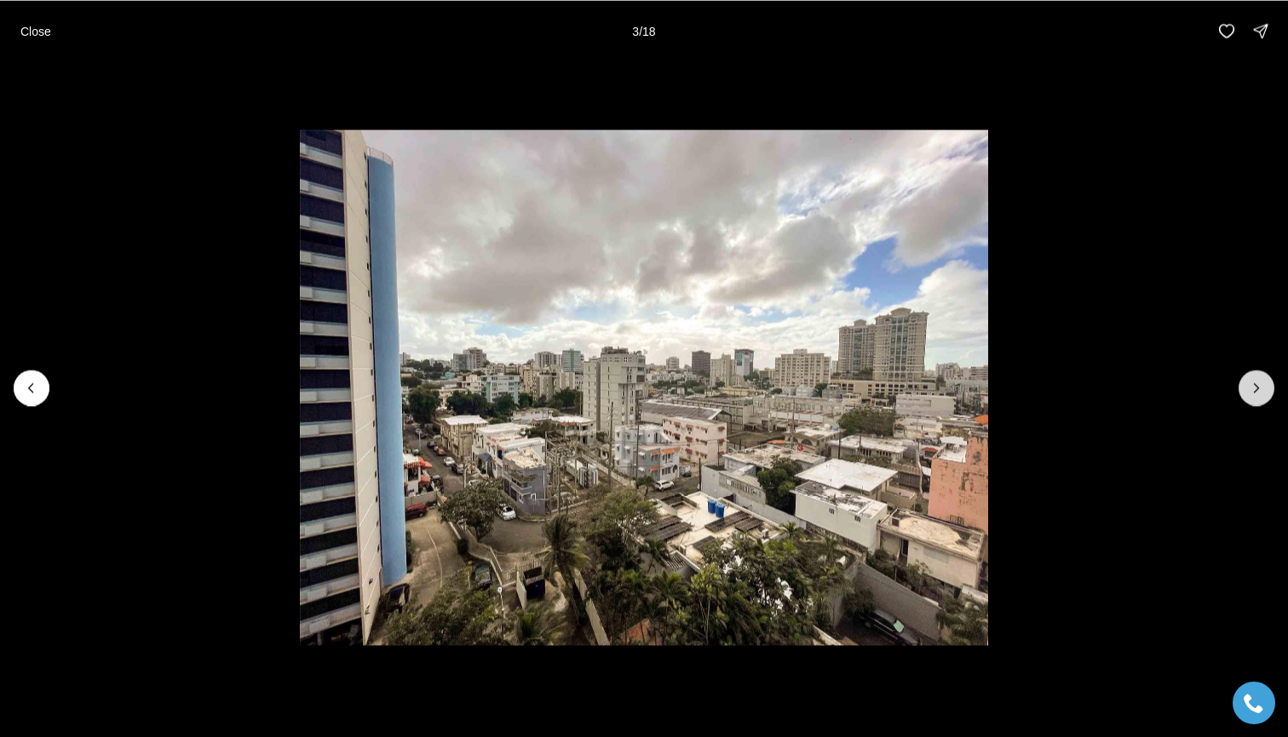
click at [1251, 383] on icon "Next slide" at bounding box center [1256, 387] width 17 height 17
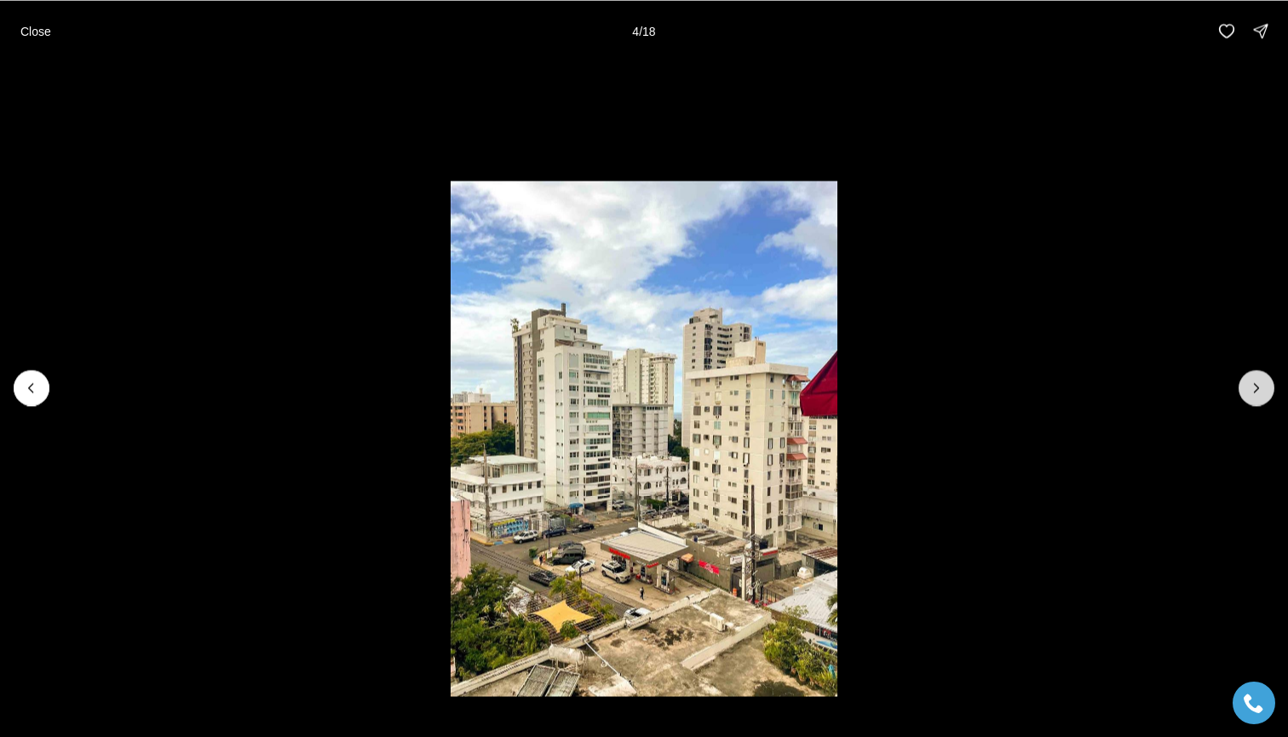
click at [1251, 383] on icon "Next slide" at bounding box center [1256, 387] width 17 height 17
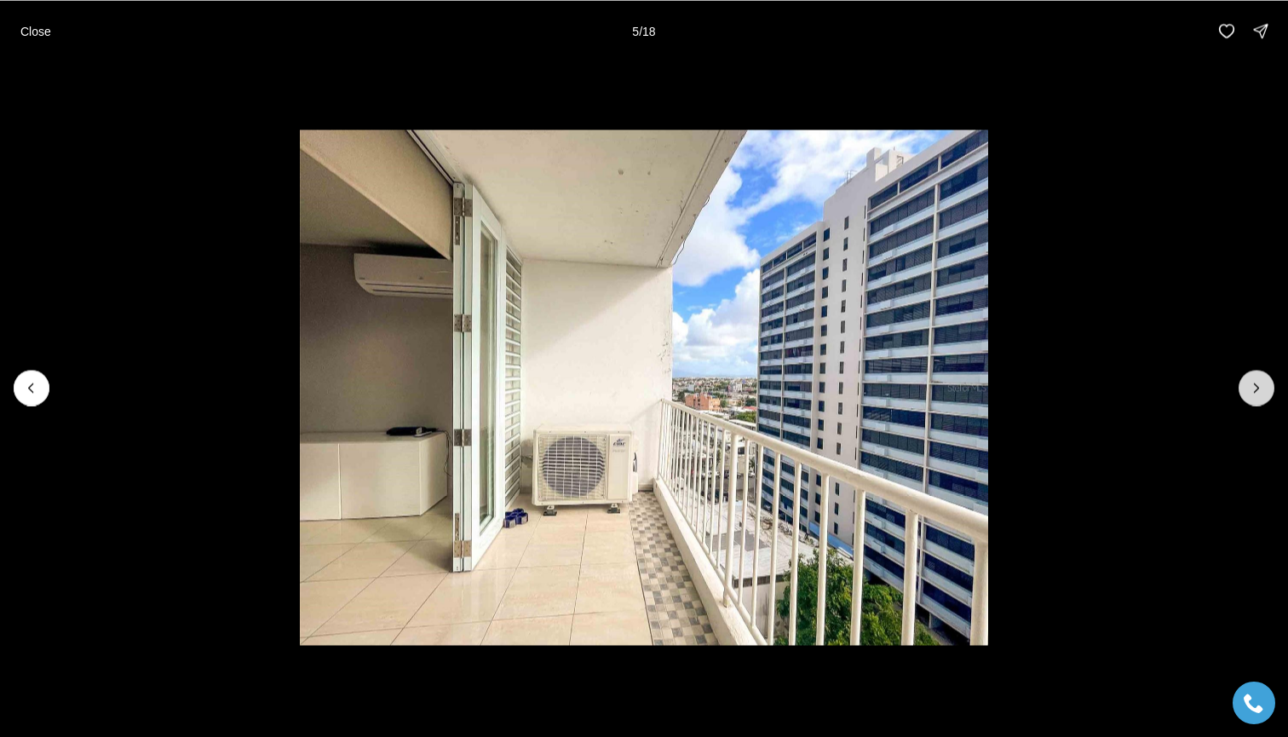
click at [1251, 383] on icon "Next slide" at bounding box center [1256, 387] width 17 height 17
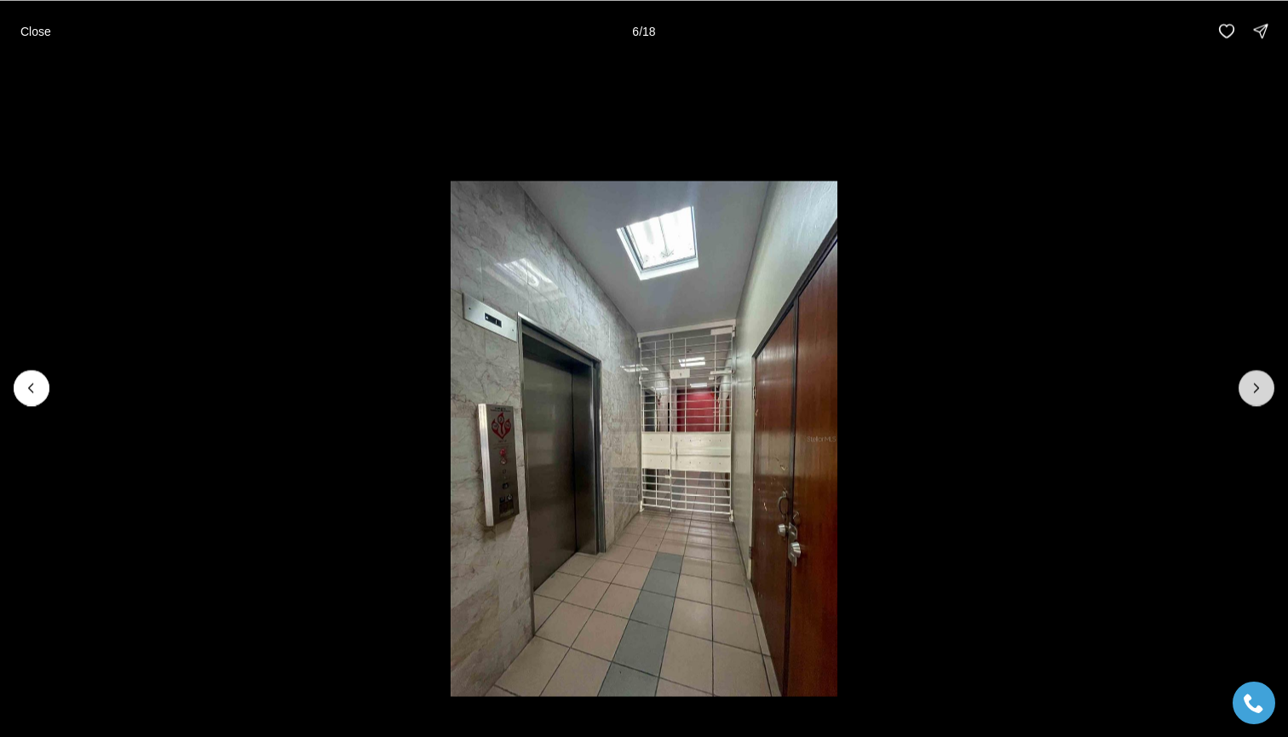
click at [1251, 383] on icon "Next slide" at bounding box center [1256, 387] width 17 height 17
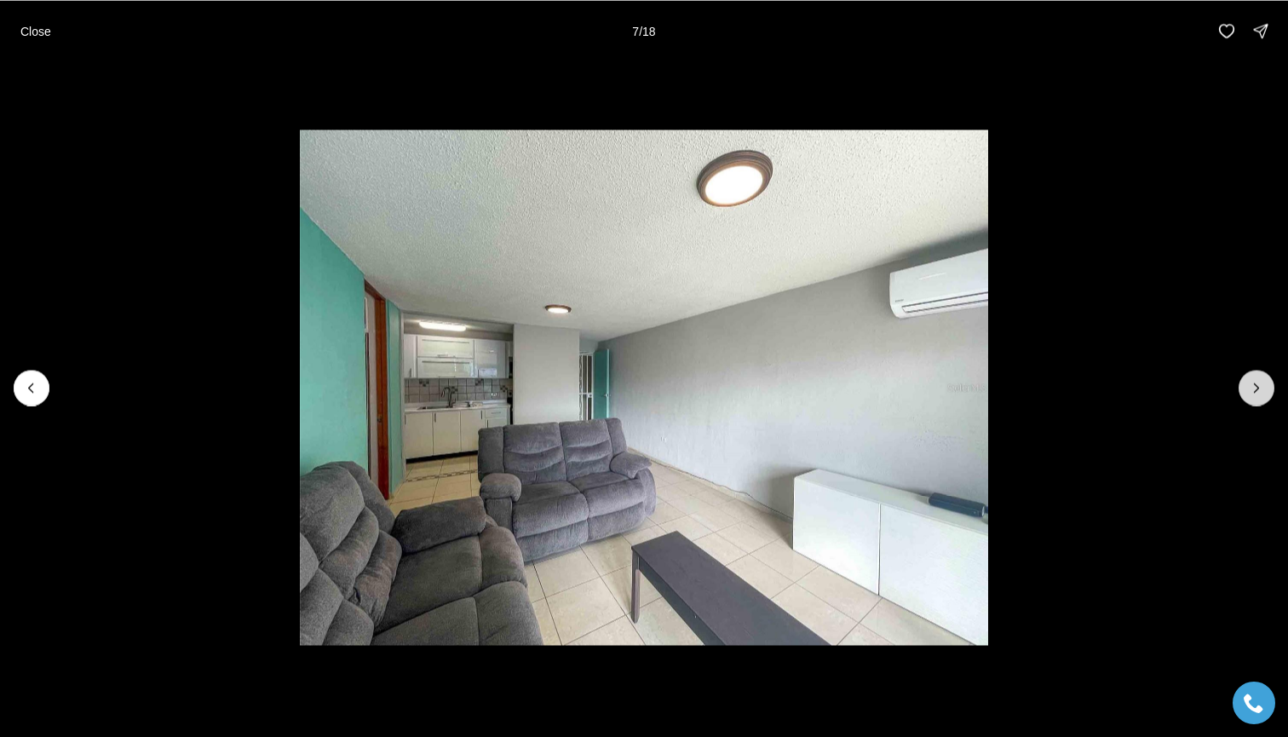
click at [1251, 383] on icon "Next slide" at bounding box center [1256, 387] width 17 height 17
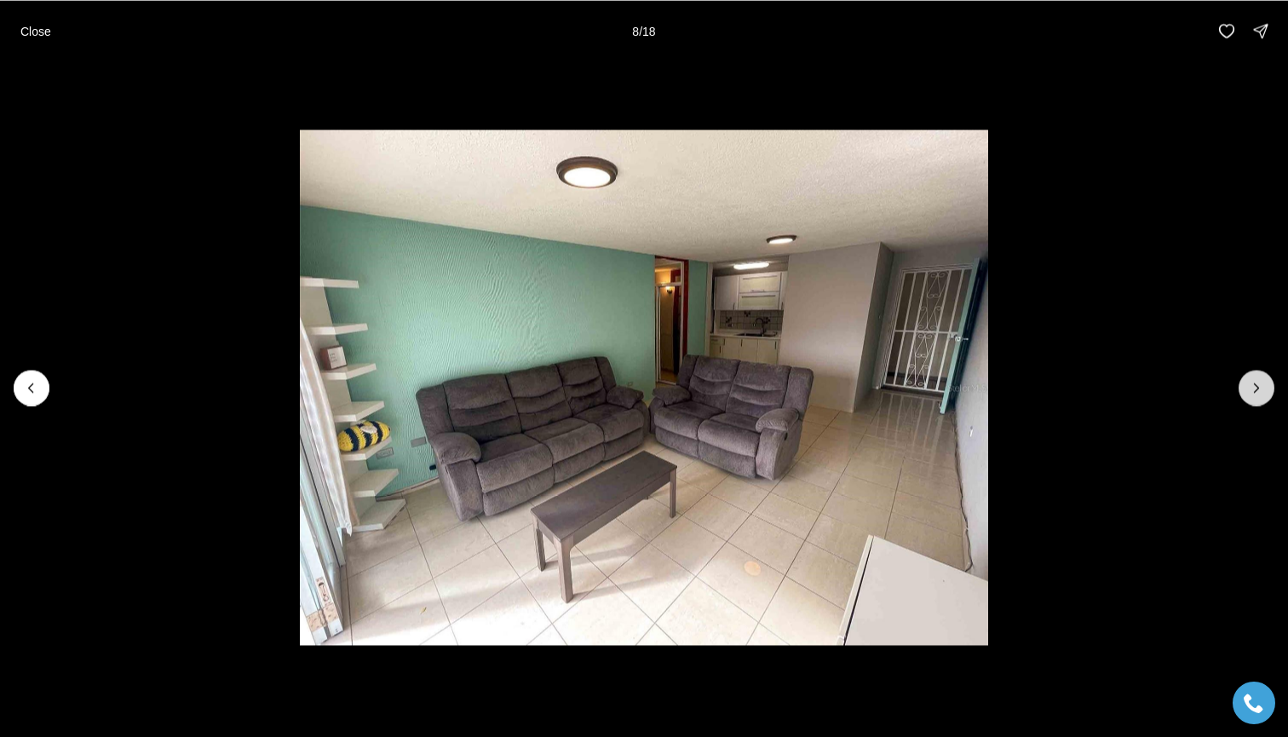
click at [1251, 383] on icon "Next slide" at bounding box center [1256, 387] width 17 height 17
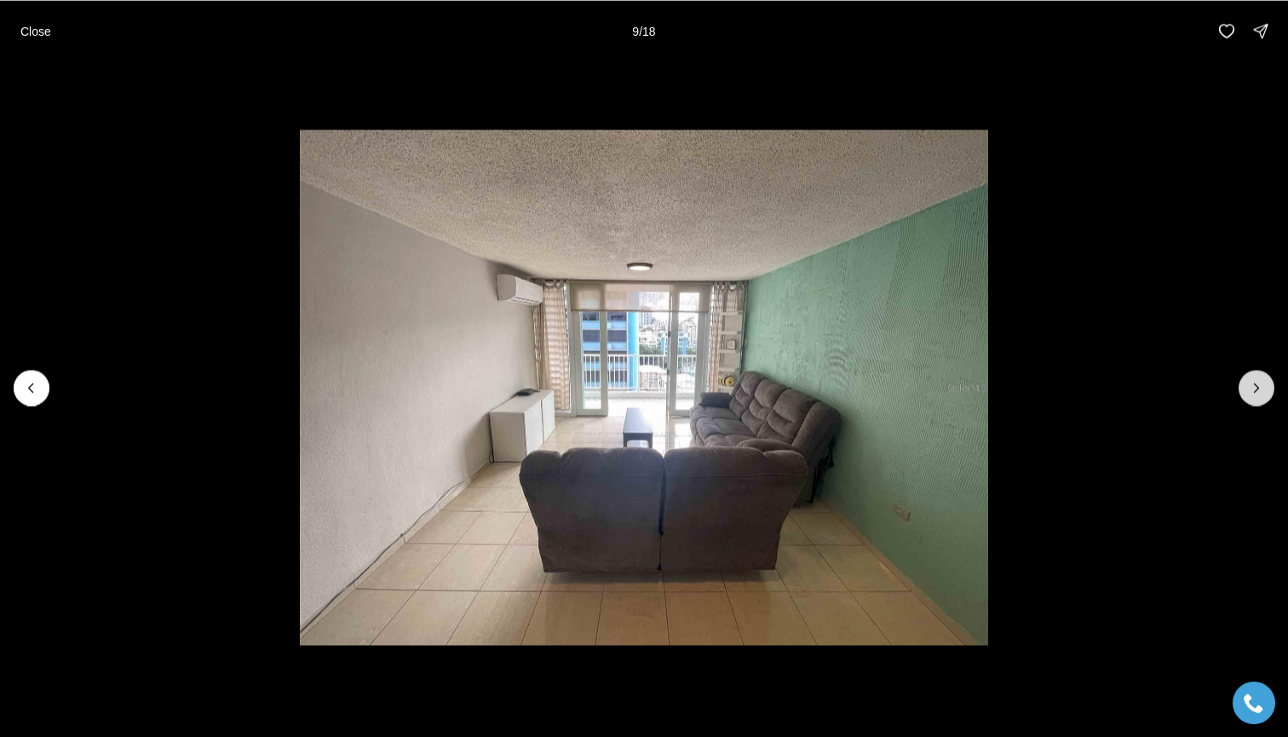
click at [1251, 383] on icon "Next slide" at bounding box center [1256, 387] width 17 height 17
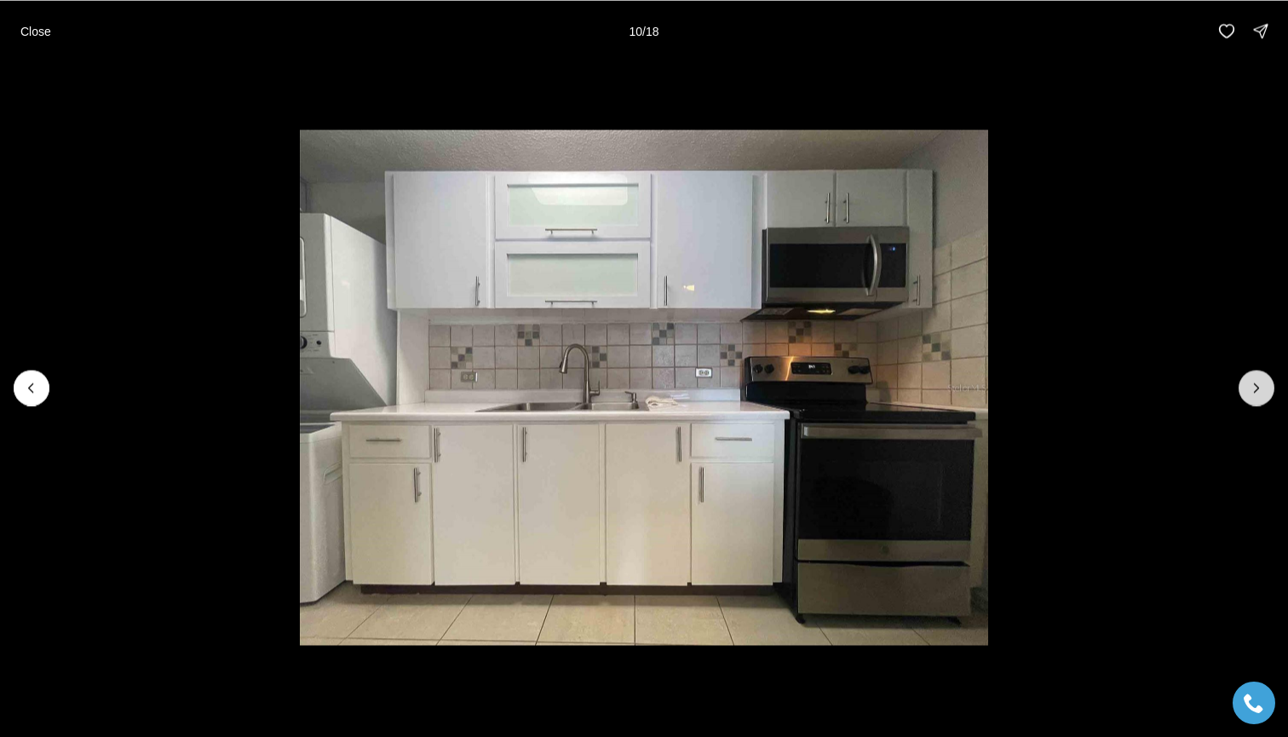
click at [1251, 383] on icon "Next slide" at bounding box center [1256, 387] width 17 height 17
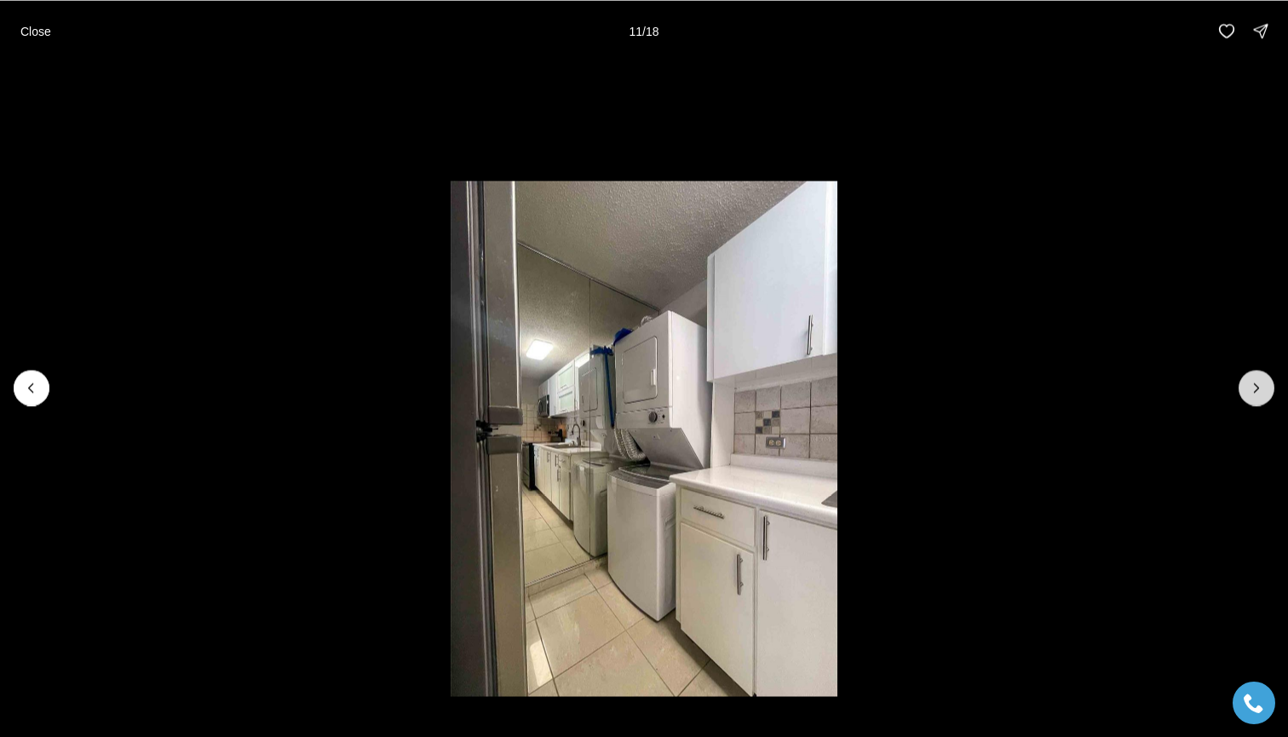
click at [1251, 383] on icon "Next slide" at bounding box center [1256, 387] width 17 height 17
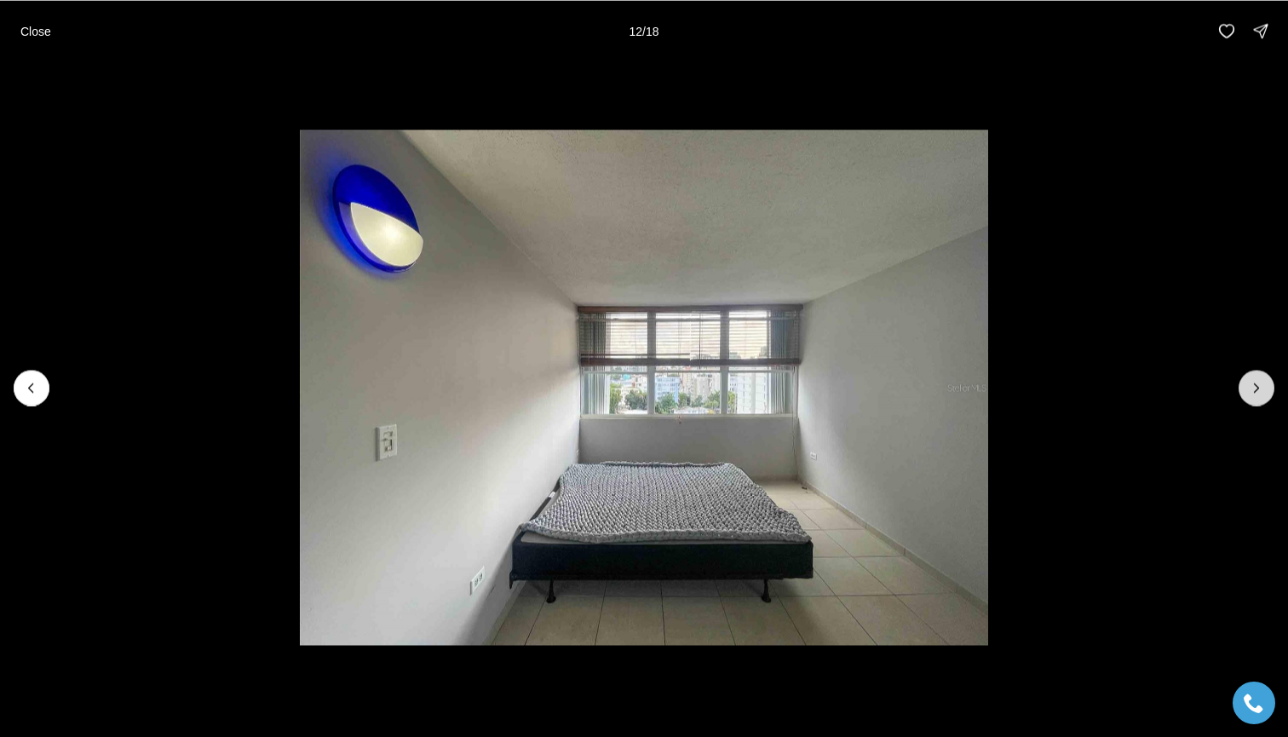
click at [1251, 383] on icon "Next slide" at bounding box center [1256, 387] width 17 height 17
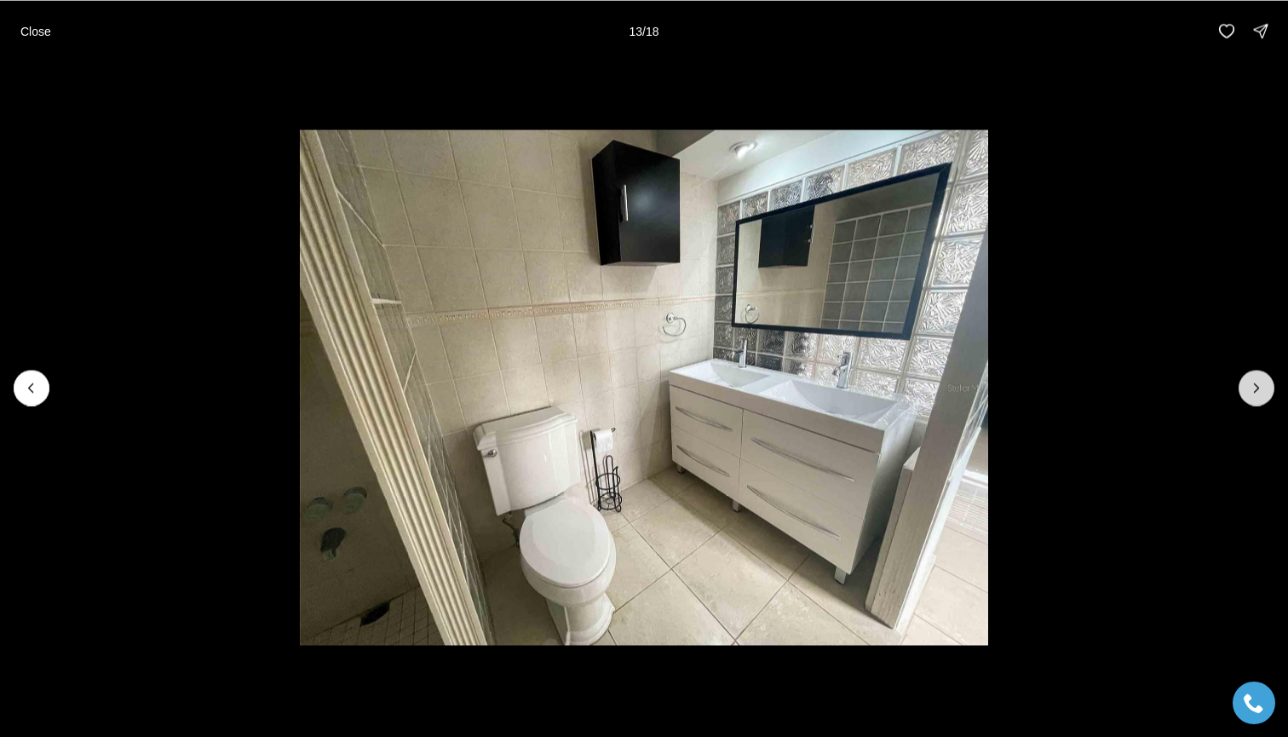
click at [1251, 383] on icon "Next slide" at bounding box center [1256, 387] width 17 height 17
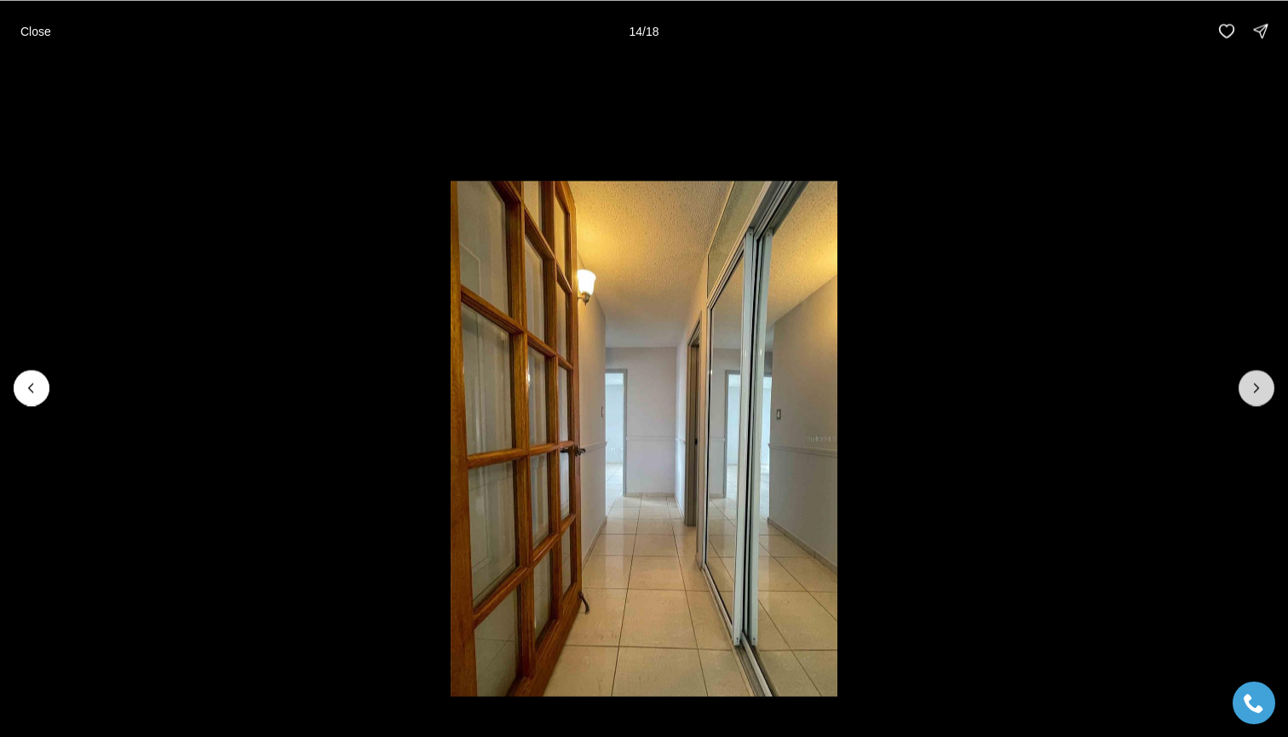
click at [1251, 383] on icon "Next slide" at bounding box center [1256, 387] width 17 height 17
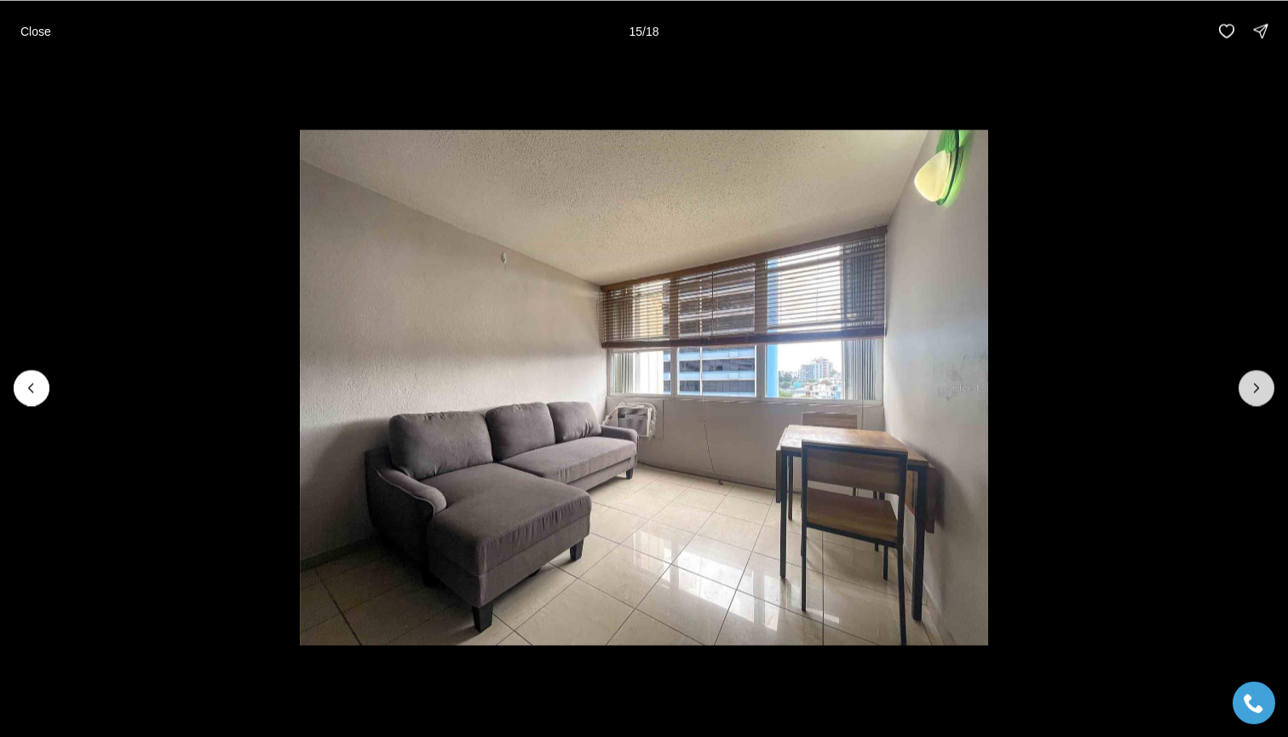
click at [1251, 383] on icon "Next slide" at bounding box center [1256, 387] width 17 height 17
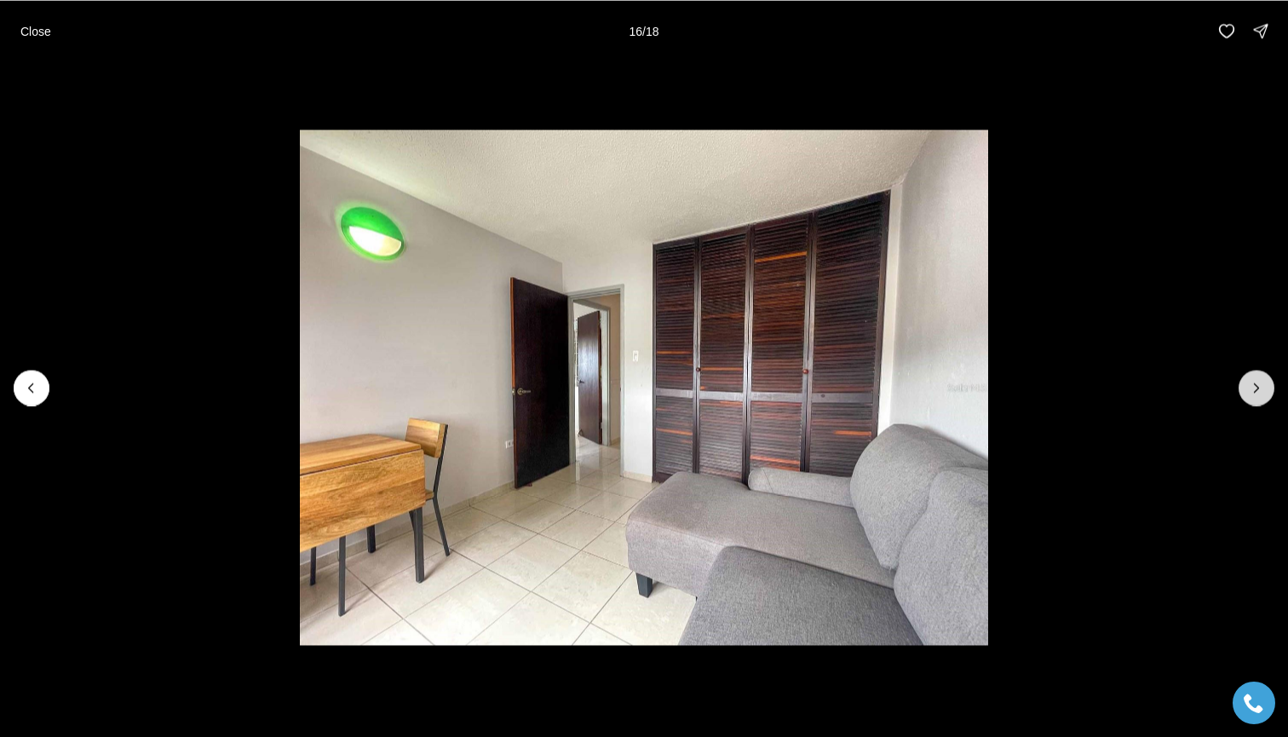
click at [1251, 383] on icon "Next slide" at bounding box center [1256, 387] width 17 height 17
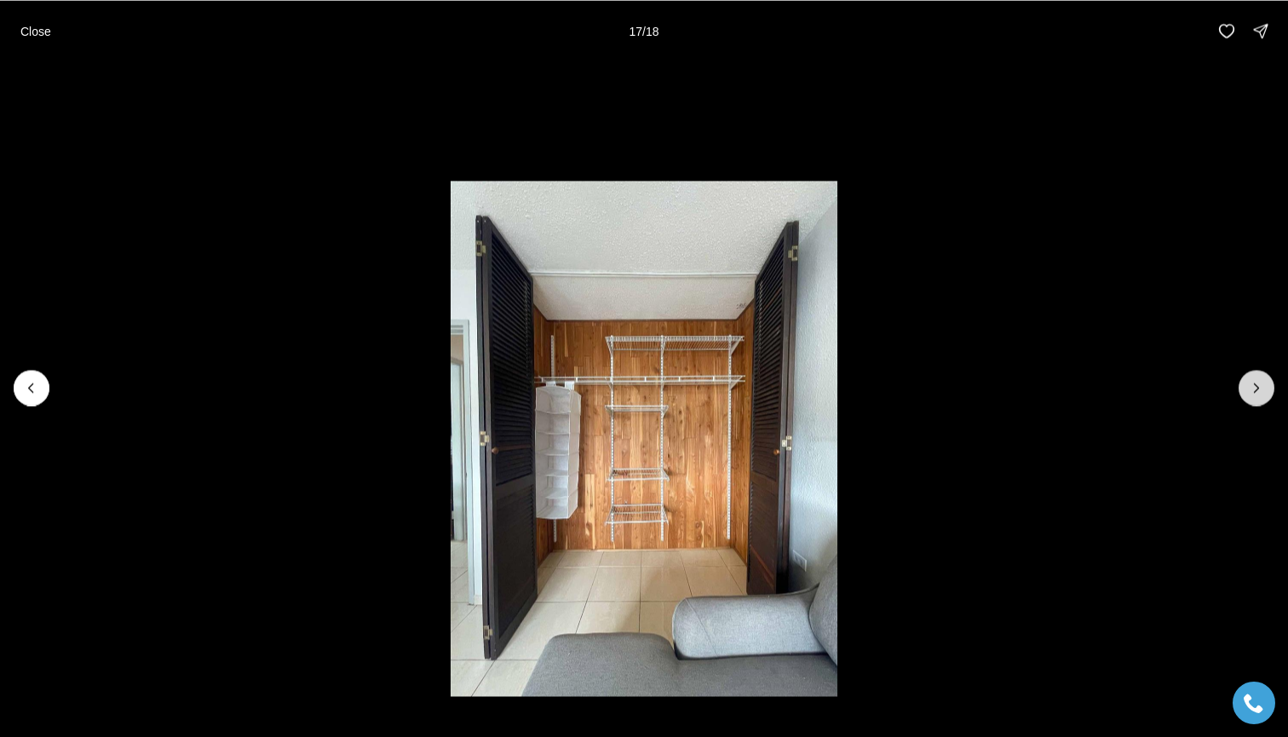
click at [1251, 383] on icon "Next slide" at bounding box center [1256, 387] width 17 height 17
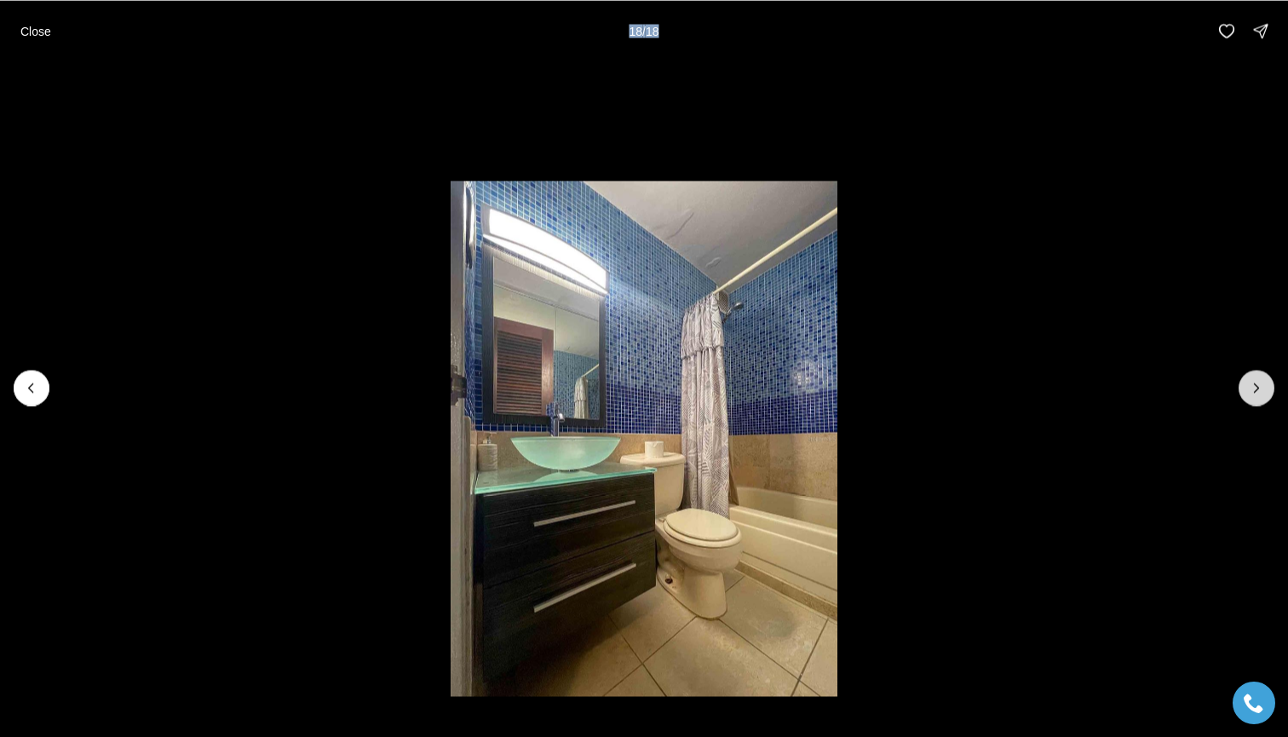
click at [1251, 383] on div at bounding box center [1257, 388] width 36 height 36
click at [32, 26] on p "Close" at bounding box center [35, 31] width 31 height 14
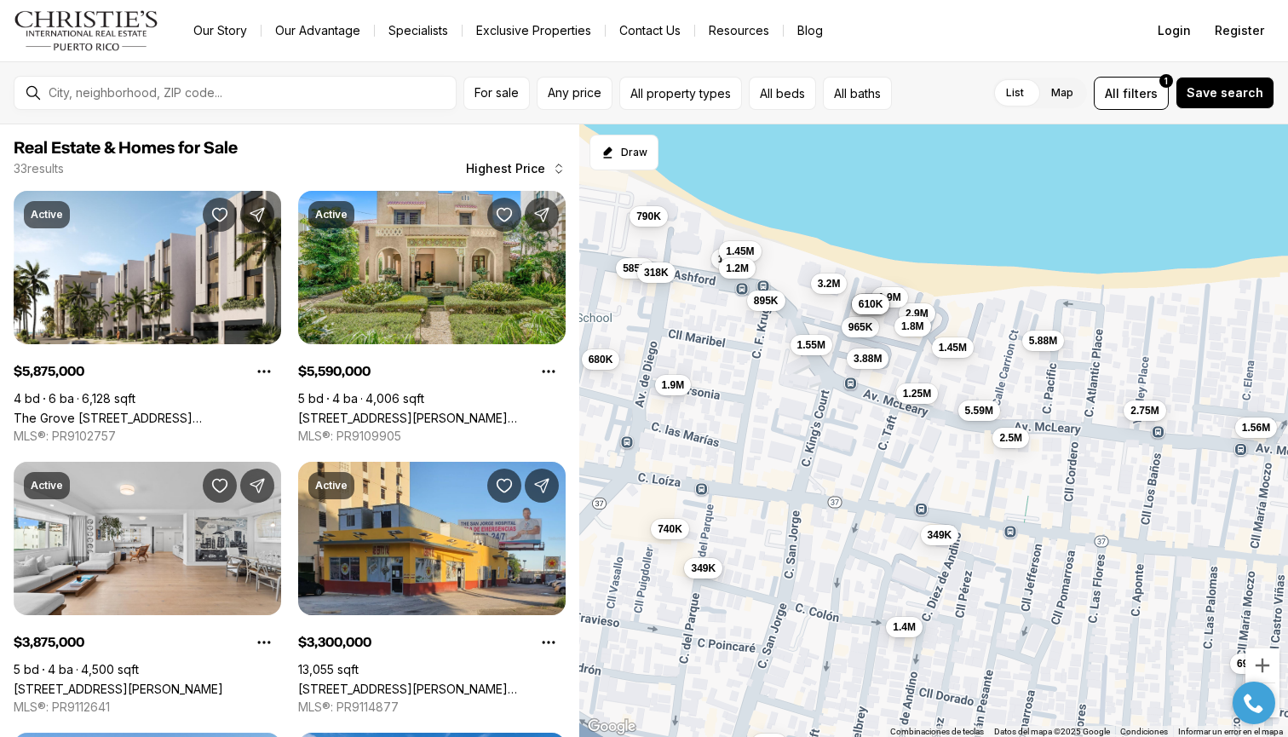
click at [700, 569] on span "349K" at bounding box center [704, 568] width 25 height 14
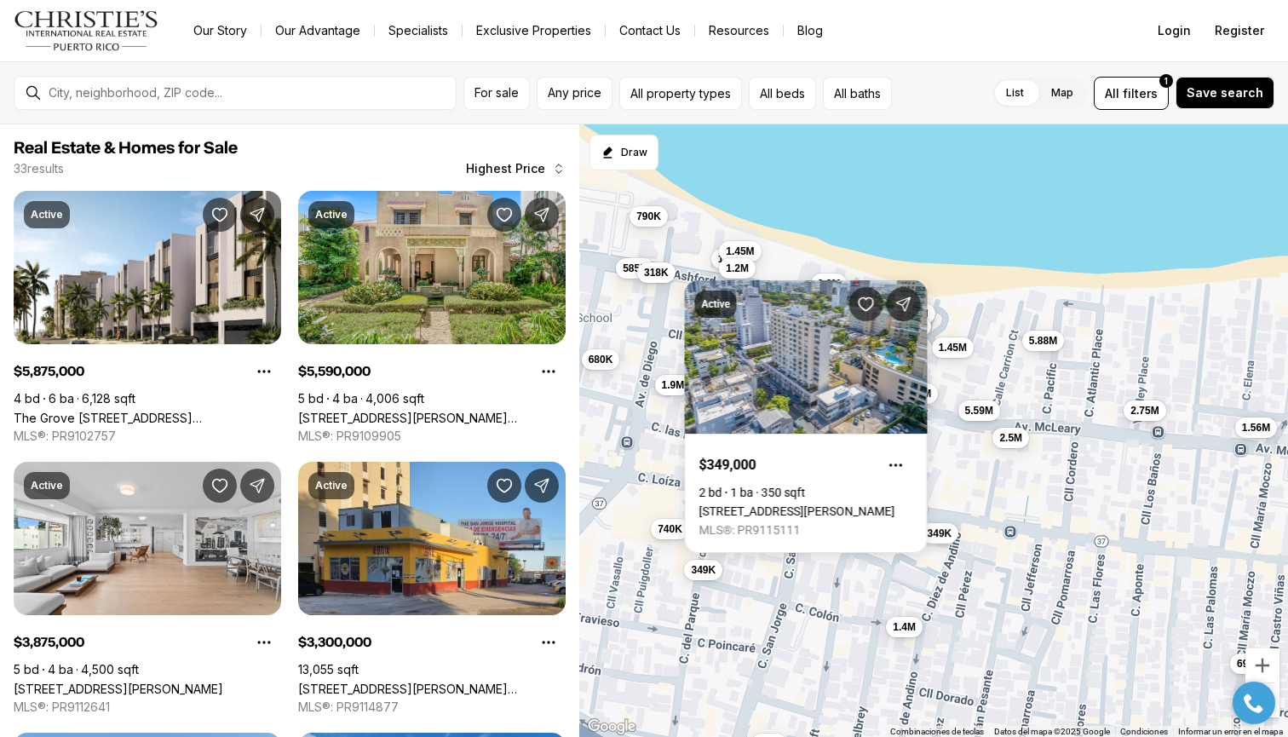
click at [959, 532] on button "349K" at bounding box center [940, 533] width 38 height 20
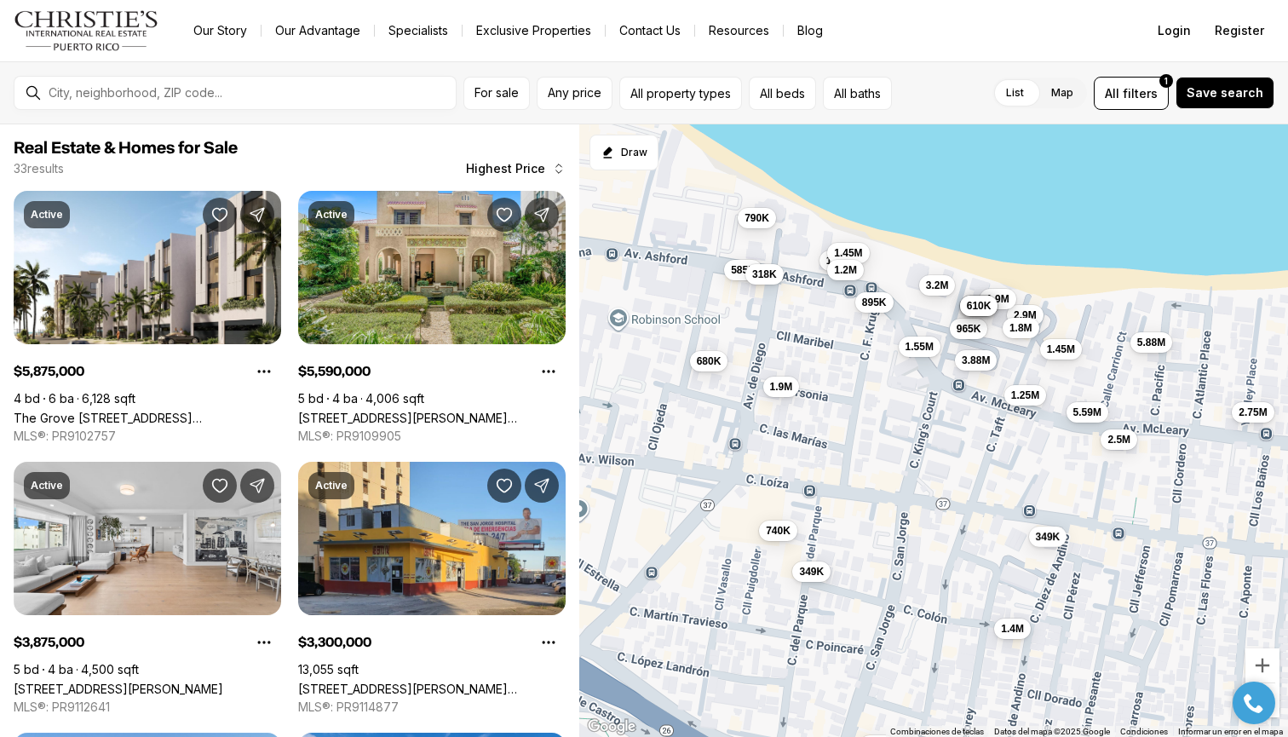
drag, startPoint x: 818, startPoint y: 498, endPoint x: 929, endPoint y: 499, distance: 111.6
click at [929, 499] on div "5.88M 5.59M 3.88M 3.3M 3.2M 2.9M 2.75M 2.5M 1.9M 1.9M 1.8M 1.8M 1.56M 1.55M 1.5…" at bounding box center [933, 430] width 709 height 613
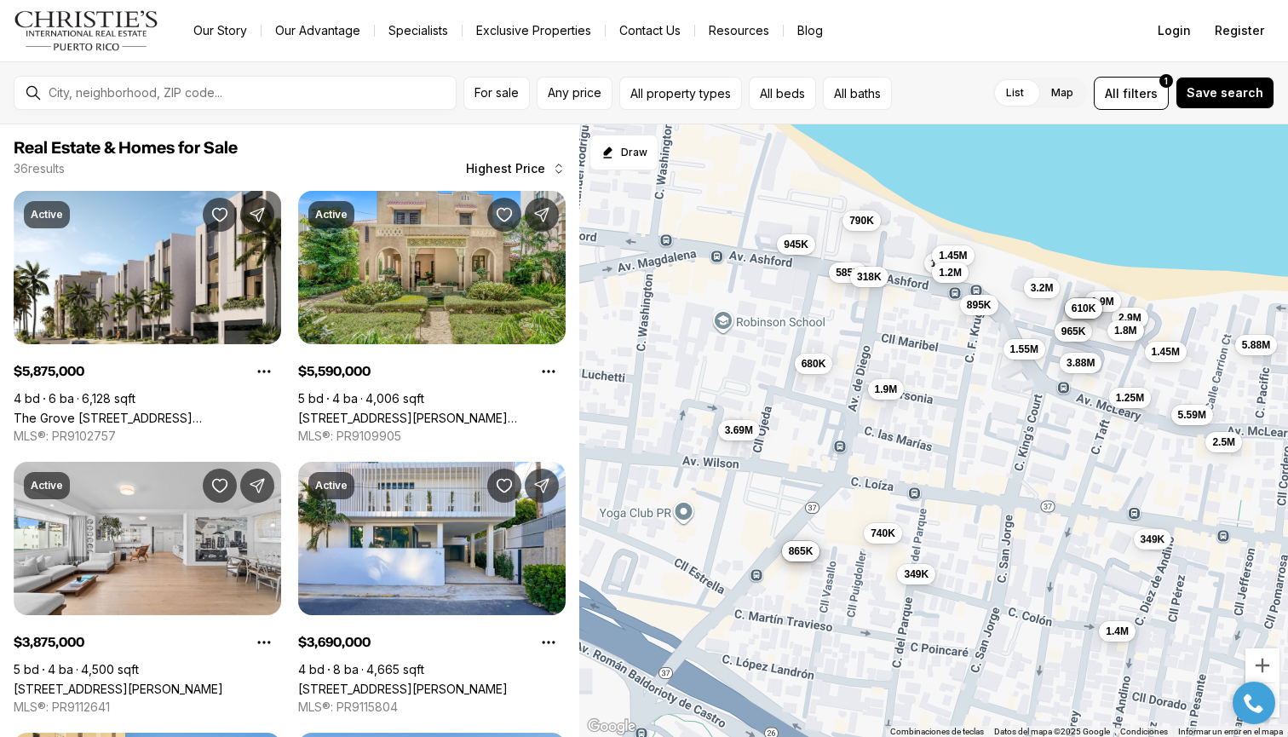
drag, startPoint x: 762, startPoint y: 461, endPoint x: 866, endPoint y: 463, distance: 104.8
click at [866, 463] on div "5.88M 5.59M 3.88M 3.3M 3.2M 2.9M 2.75M 2.5M 1.9M 1.9M 1.8M 1.8M 1.55M 1.5M 1.45…" at bounding box center [933, 430] width 709 height 613
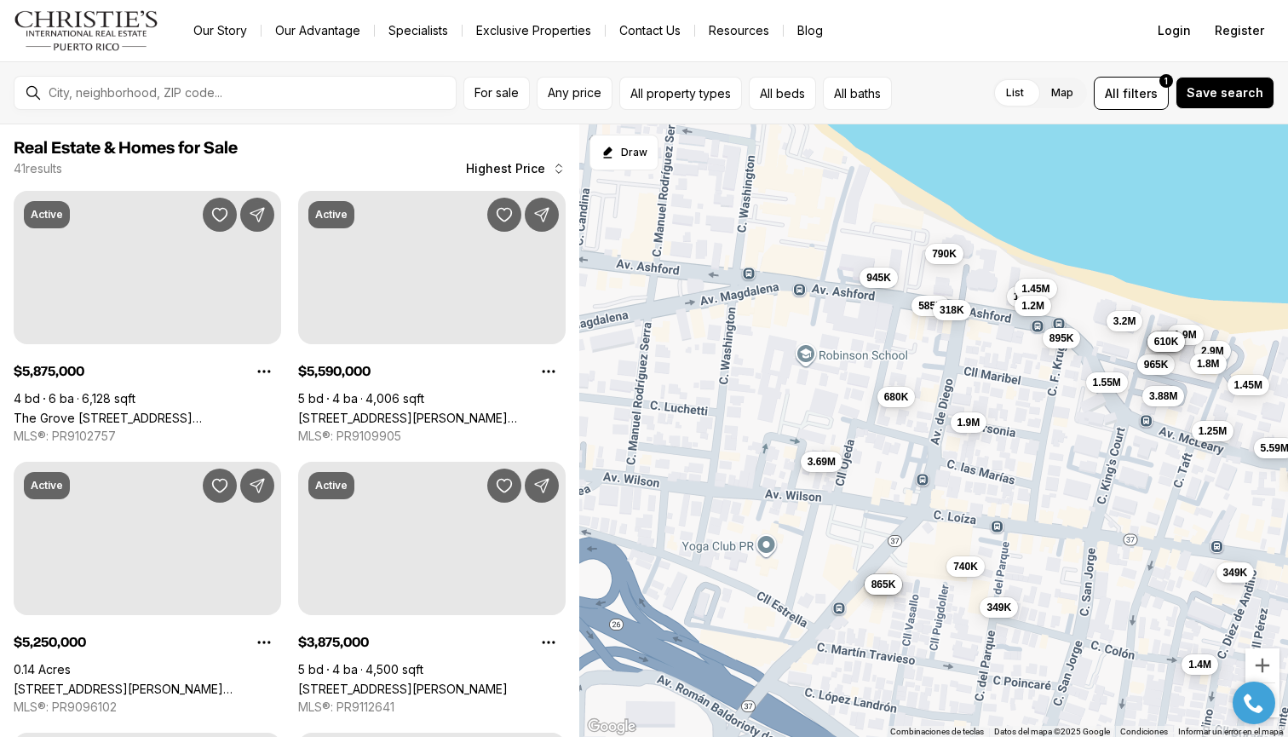
drag, startPoint x: 750, startPoint y: 431, endPoint x: 840, endPoint y: 468, distance: 97.5
click at [836, 468] on span "3.69M" at bounding box center [822, 462] width 28 height 14
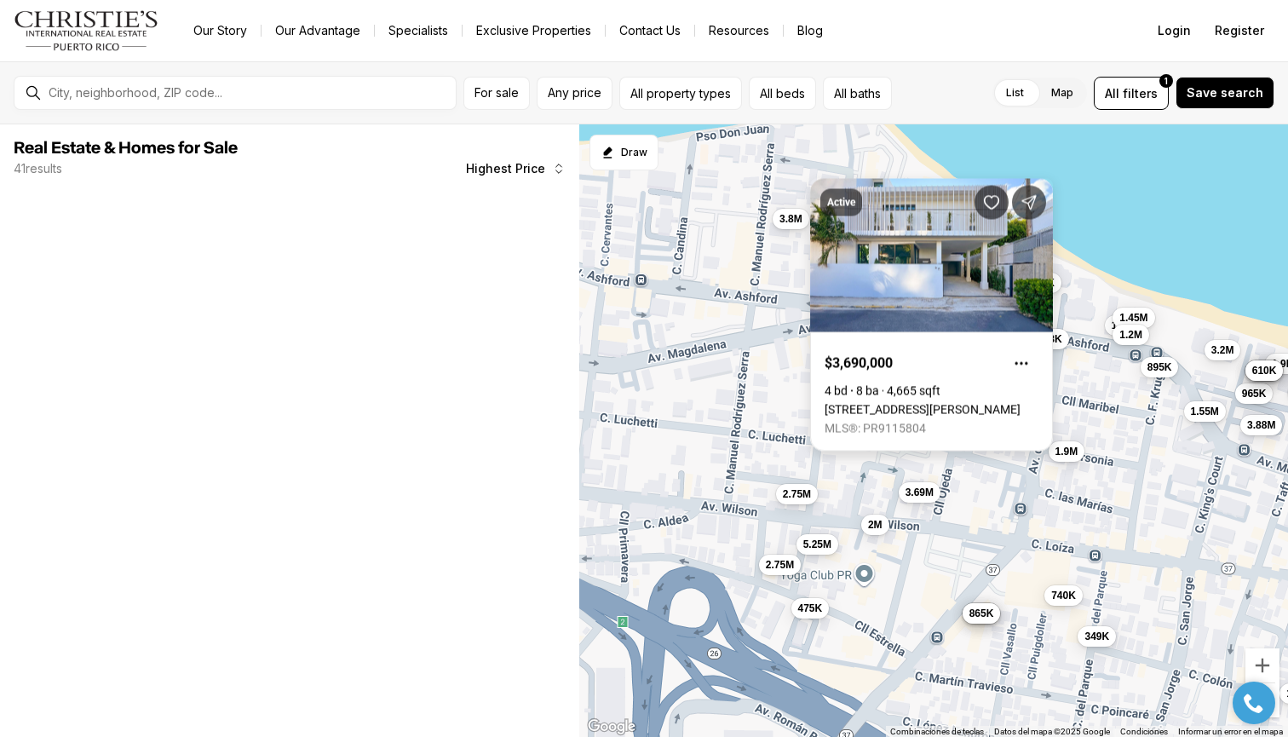
drag, startPoint x: 756, startPoint y: 415, endPoint x: 858, endPoint y: 446, distance: 106.7
click at [858, 446] on body "Go to: Homepage Our Story Our Advantage Specialists Exclusive Properties Contac…" at bounding box center [644, 368] width 1288 height 737
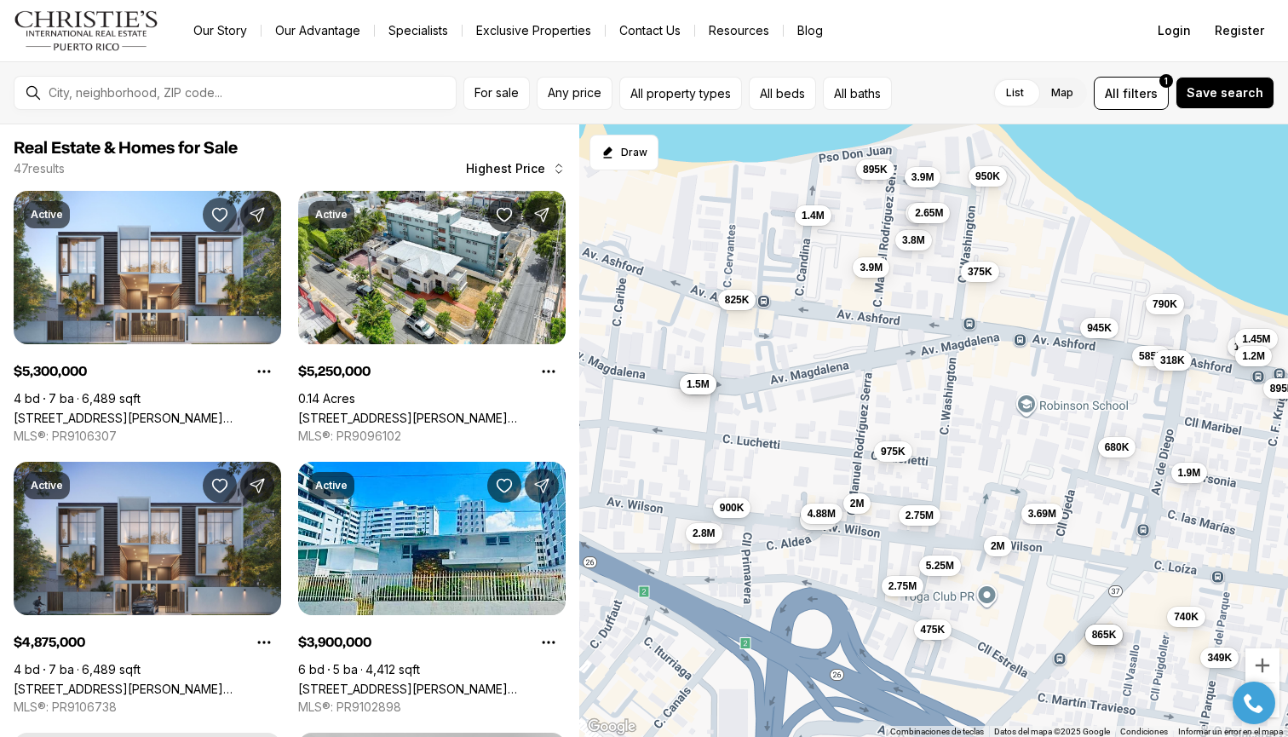
drag, startPoint x: 735, startPoint y: 339, endPoint x: 843, endPoint y: 348, distance: 107.8
click at [843, 348] on div "3.88M 3.2M 1.9M 1.8M 1.55M 1.5M 1.45M 1.2M 965K 895K 790K 740K 680K 645K 625K 6…" at bounding box center [933, 430] width 709 height 613
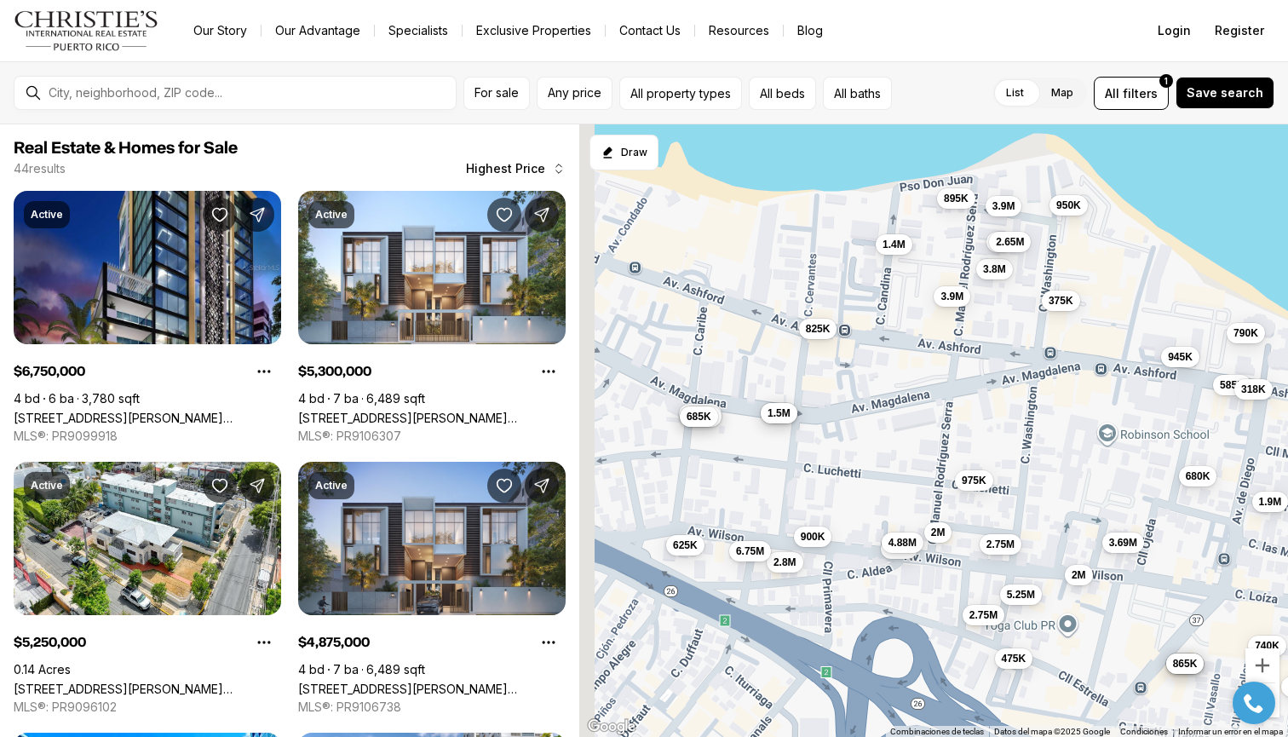
drag, startPoint x: 750, startPoint y: 353, endPoint x: 904, endPoint y: 402, distance: 161.9
click at [904, 401] on div "1.9M 1.5M 1.45M 1.2M 895K 790K 740K 680K 585K 349K 318K 3.69M 945K 935K 900K 86…" at bounding box center [933, 430] width 709 height 613
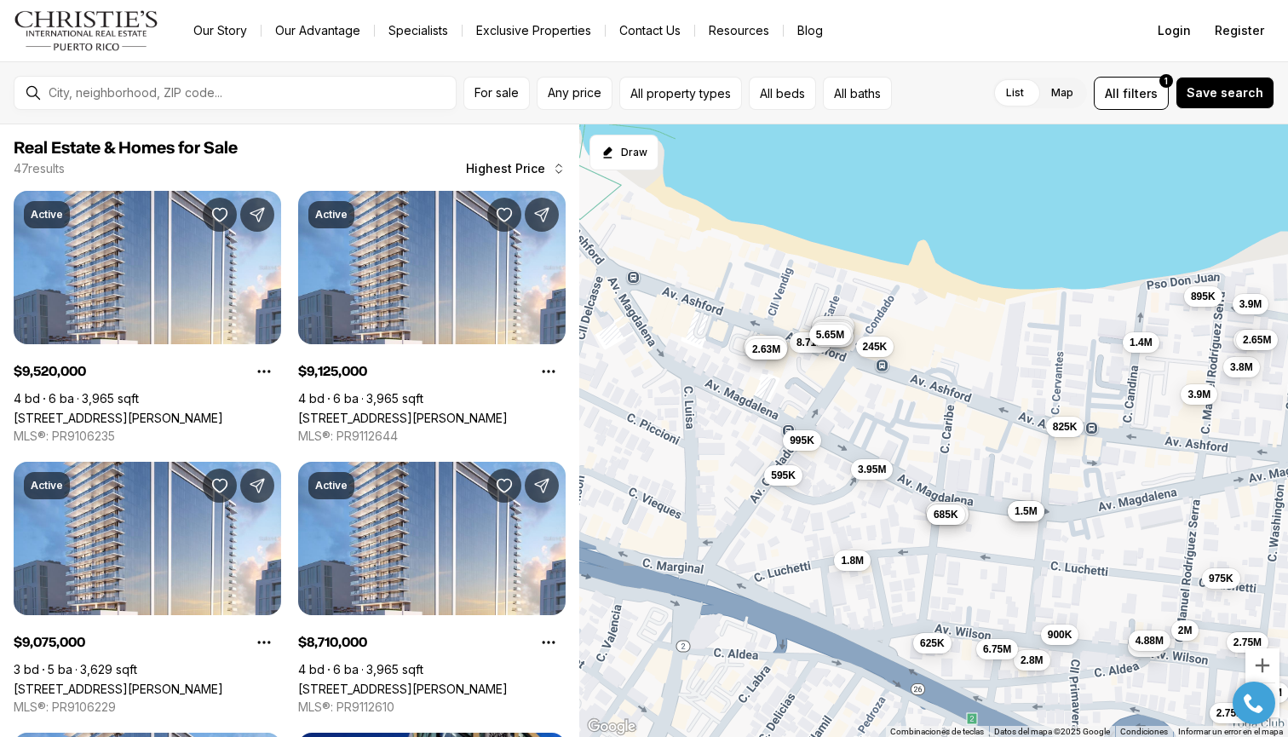
drag, startPoint x: 737, startPoint y: 322, endPoint x: 860, endPoint y: 381, distance: 136.8
click at [860, 381] on div "3.69M 945K 5.25M 3.8M 2.75M 2.75M 2M 475K 375K 5.3M 4.88M 3.9M 3M 2.65M 2M 1.4M…" at bounding box center [933, 430] width 709 height 613
click at [883, 353] on button "245K" at bounding box center [877, 345] width 38 height 20
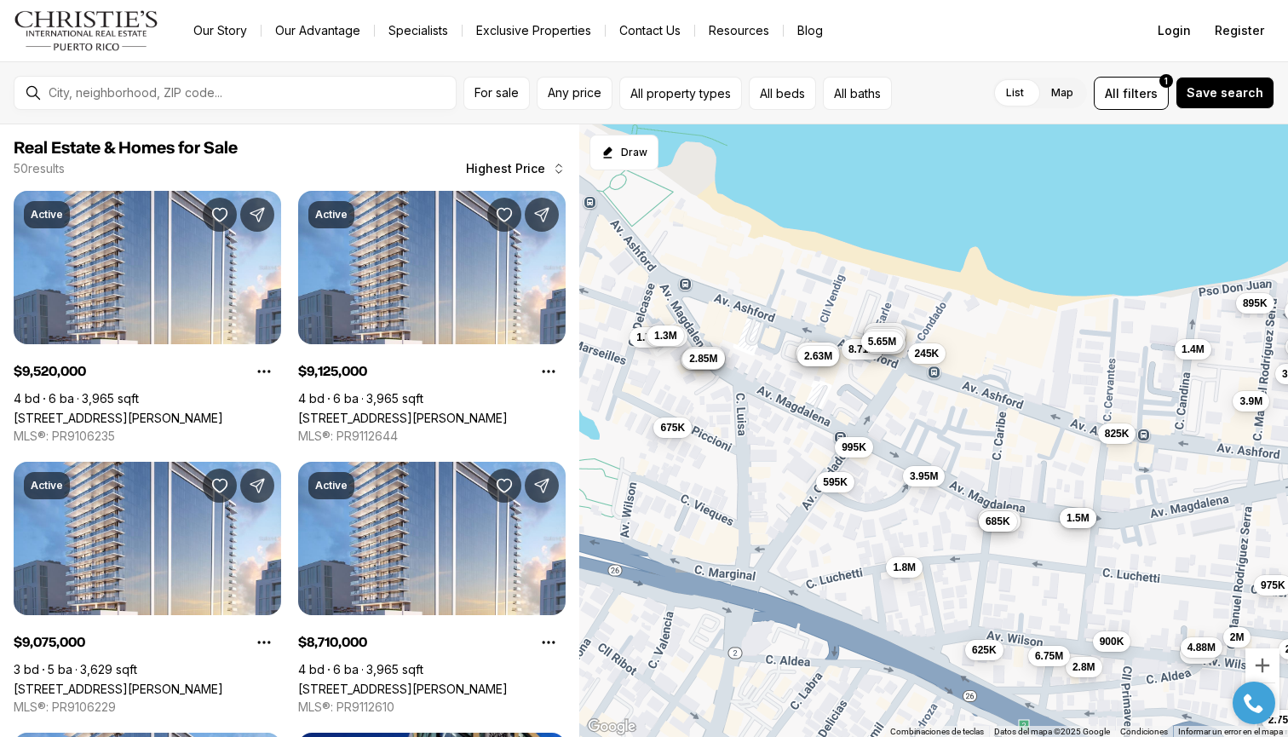
drag, startPoint x: 801, startPoint y: 409, endPoint x: 853, endPoint y: 416, distance: 52.4
click at [853, 416] on div "5.25M 3.8M 2.75M 2.75M 5.3M 4.88M 3.9M 3M 2.65M 2M 1.4M 975K 3.9M 3.4M 2.8M 1.5…" at bounding box center [933, 430] width 709 height 613
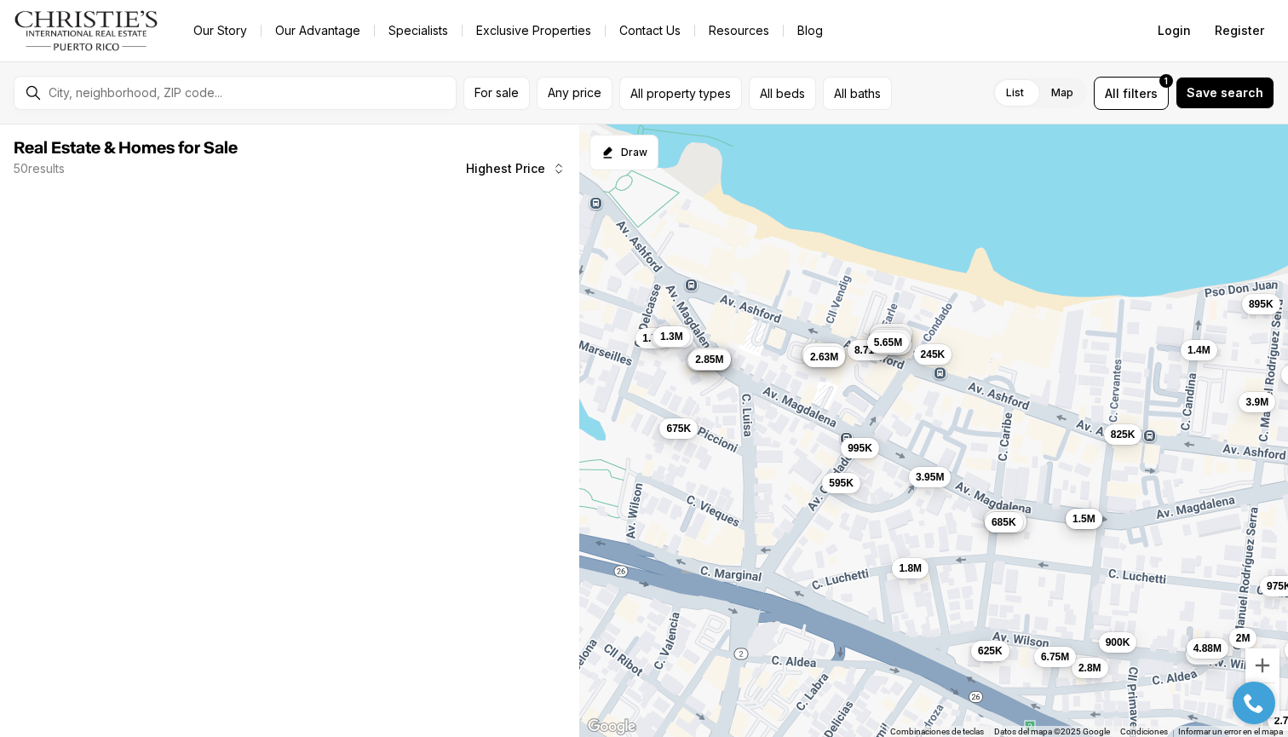
drag, startPoint x: 774, startPoint y: 388, endPoint x: 792, endPoint y: 388, distance: 17.9
click at [792, 388] on div "3.8M 2.75M 2.75M 5.3M 4.88M 3.9M 3M 2M 1.4M 975K 3.9M 3.4M 2.8M 1.5M 900K 895K …" at bounding box center [933, 430] width 709 height 613
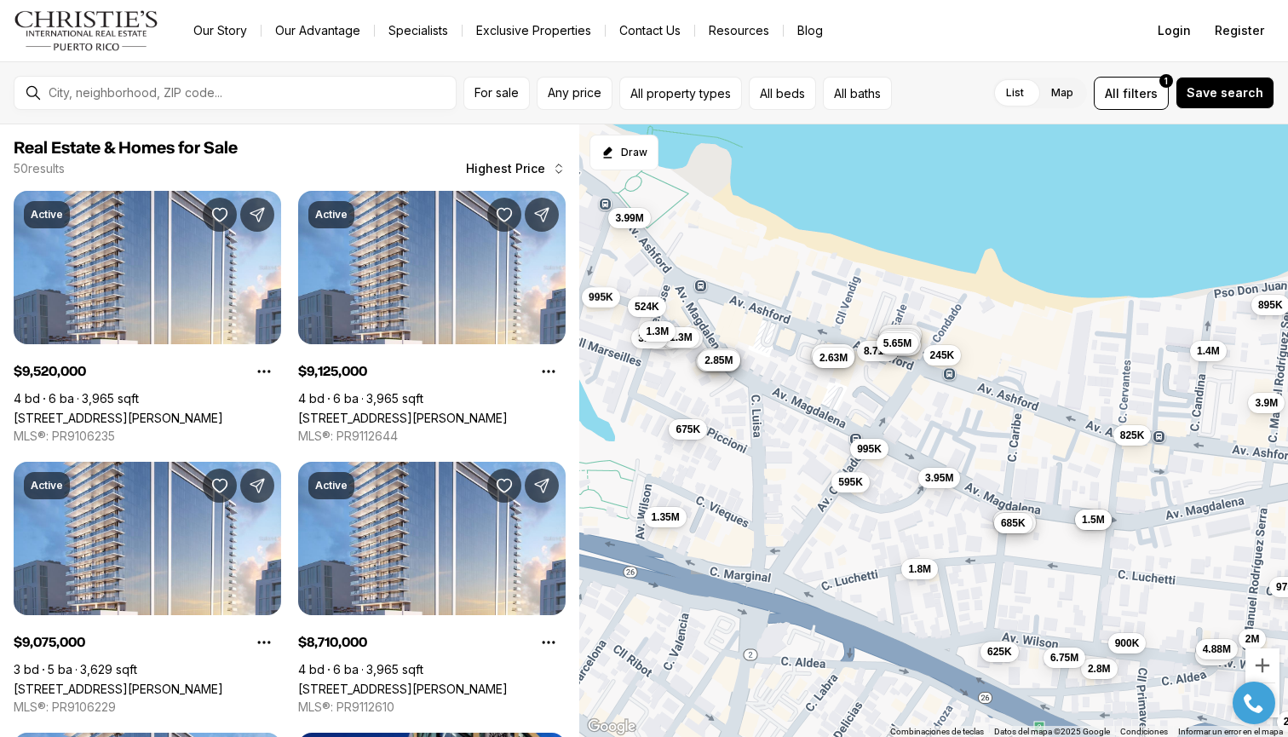
click at [844, 481] on span "595K" at bounding box center [850, 482] width 25 height 14
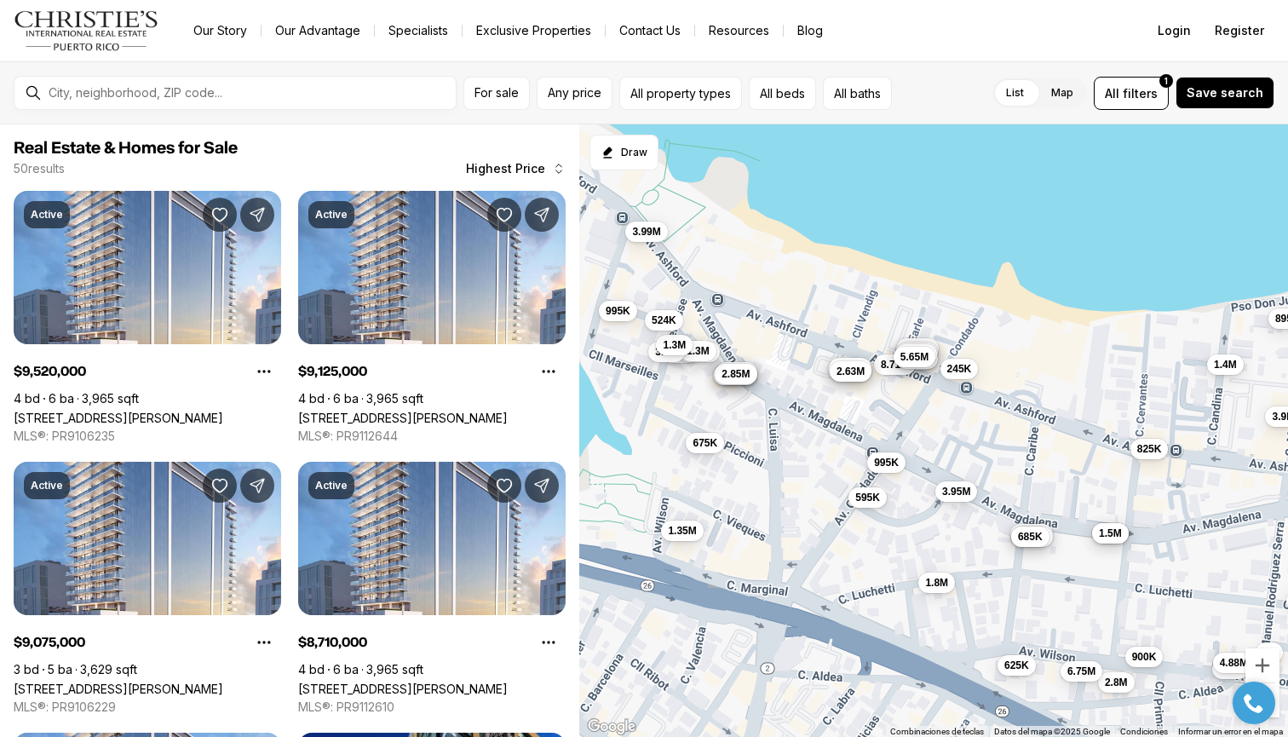
drag, startPoint x: 761, startPoint y: 406, endPoint x: 780, endPoint y: 421, distance: 24.4
click at [780, 421] on div "2.75M 5.3M 4.88M 3.9M 2M 1.4M 975K 3.4M 2.8M 1.5M 900K 895K 825K 6.75M 2.95M 1.…" at bounding box center [933, 430] width 709 height 613
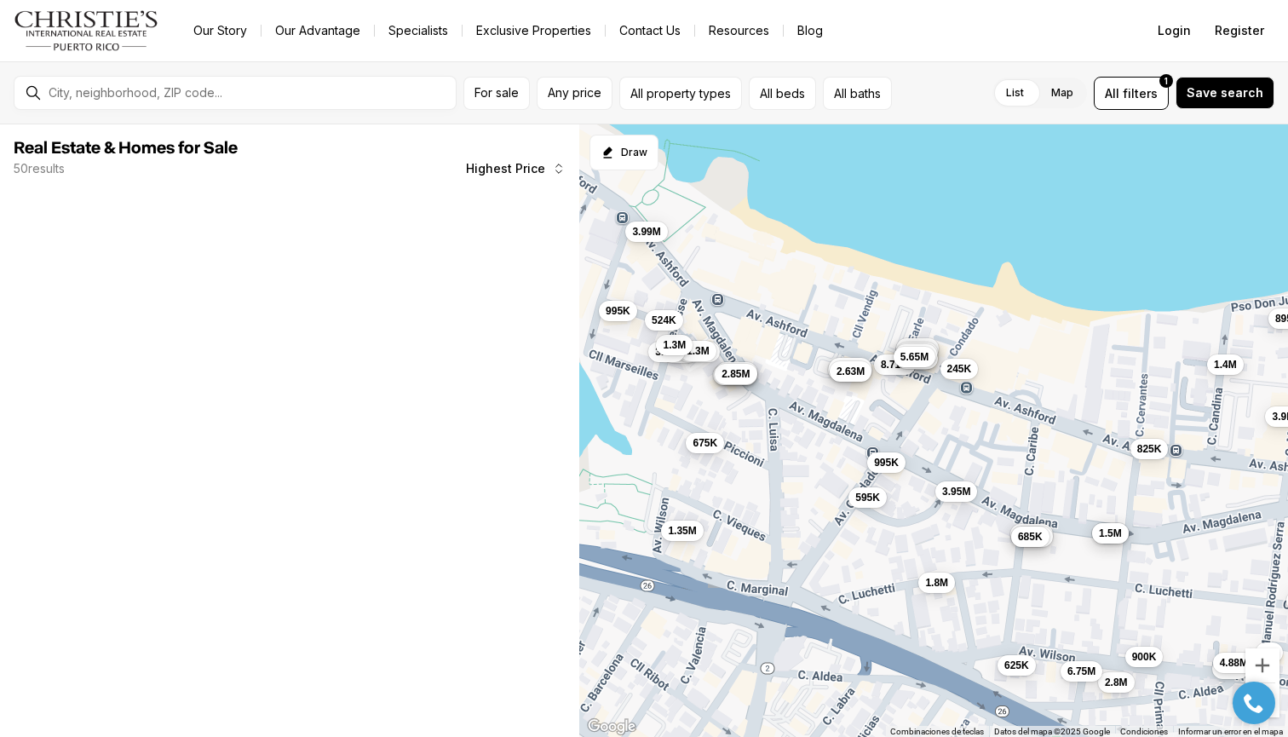
click at [782, 425] on div "5.3M 4.88M 3.9M 2M 1.4M 975K 3.4M 2.8M 1.5M 900K 895K 825K 6.75M 2.95M 1.98M 68…" at bounding box center [933, 430] width 709 height 613
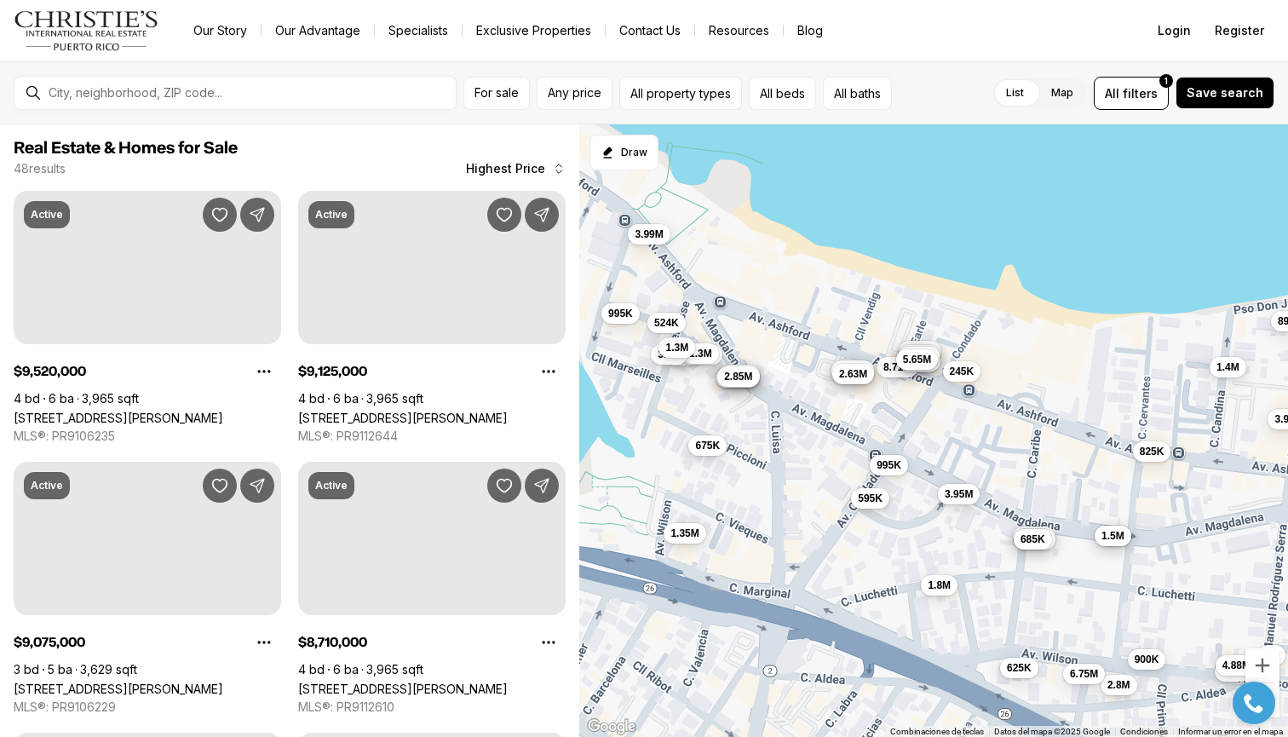
click at [863, 496] on span "595K" at bounding box center [870, 499] width 25 height 14
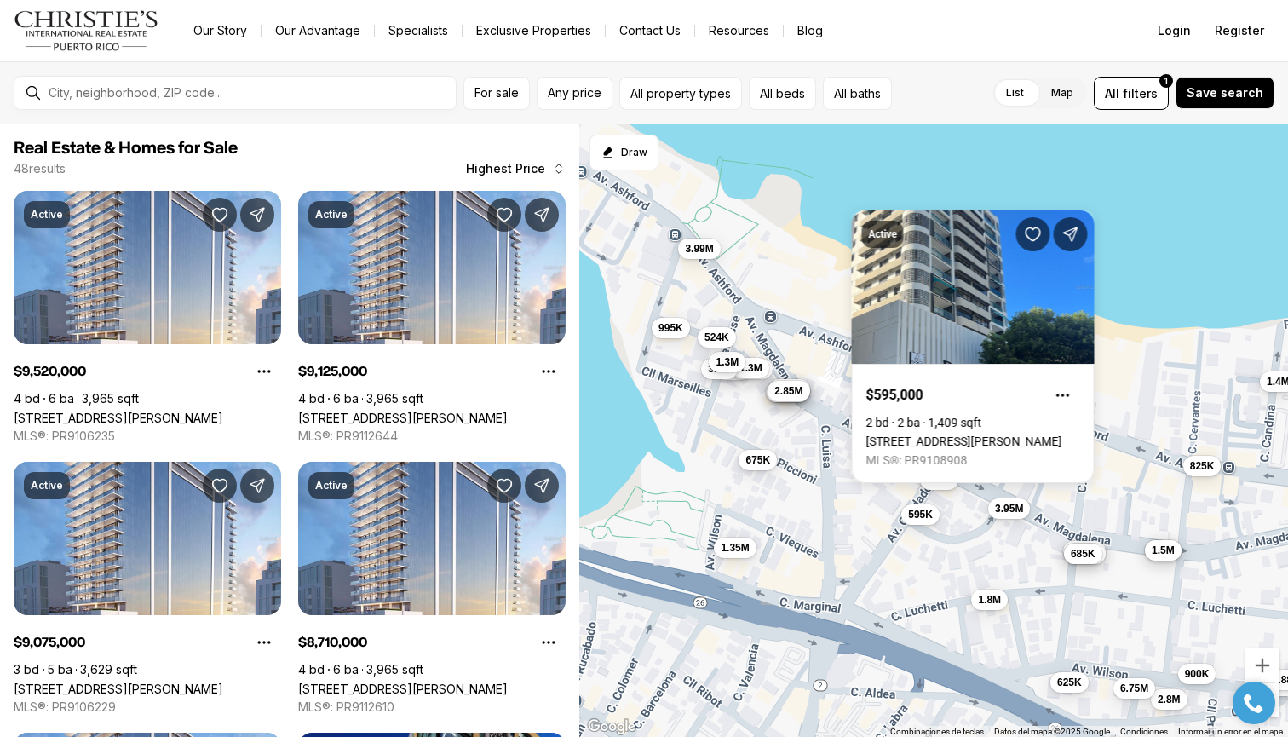
drag, startPoint x: 811, startPoint y: 472, endPoint x: 866, endPoint y: 487, distance: 56.6
click at [866, 487] on div "5.3M 4.88M 3.9M 2M 1.4M 3.4M 2.8M 1.5M 900K 895K 825K 6.75M 2.95M 1.98M 685K 62…" at bounding box center [933, 430] width 709 height 613
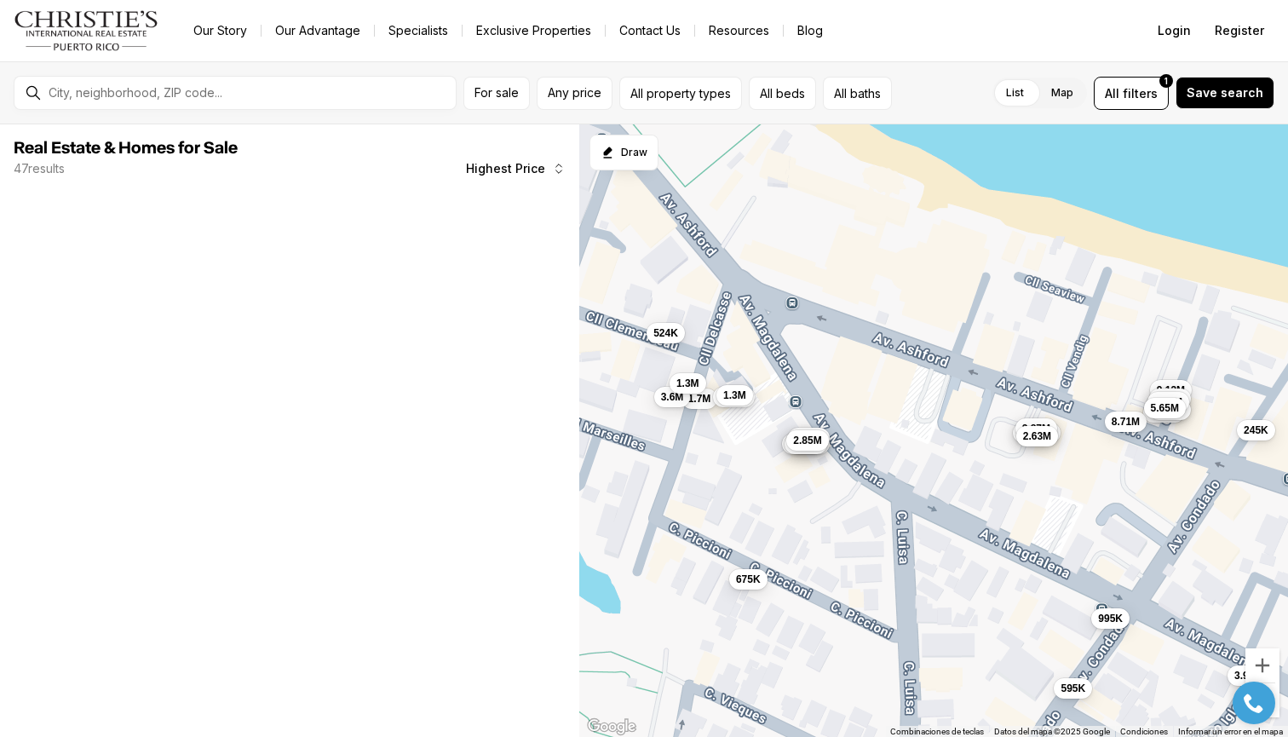
drag, startPoint x: 745, startPoint y: 351, endPoint x: 745, endPoint y: 332, distance: 18.7
click at [745, 332] on div "9.52M 9.13M 9.08M 8.71M 7.15M 6.35M 6.08M 5.65M 4.57M 3.95M 3.88M 2.87M 2.63M 9…" at bounding box center [933, 430] width 709 height 613
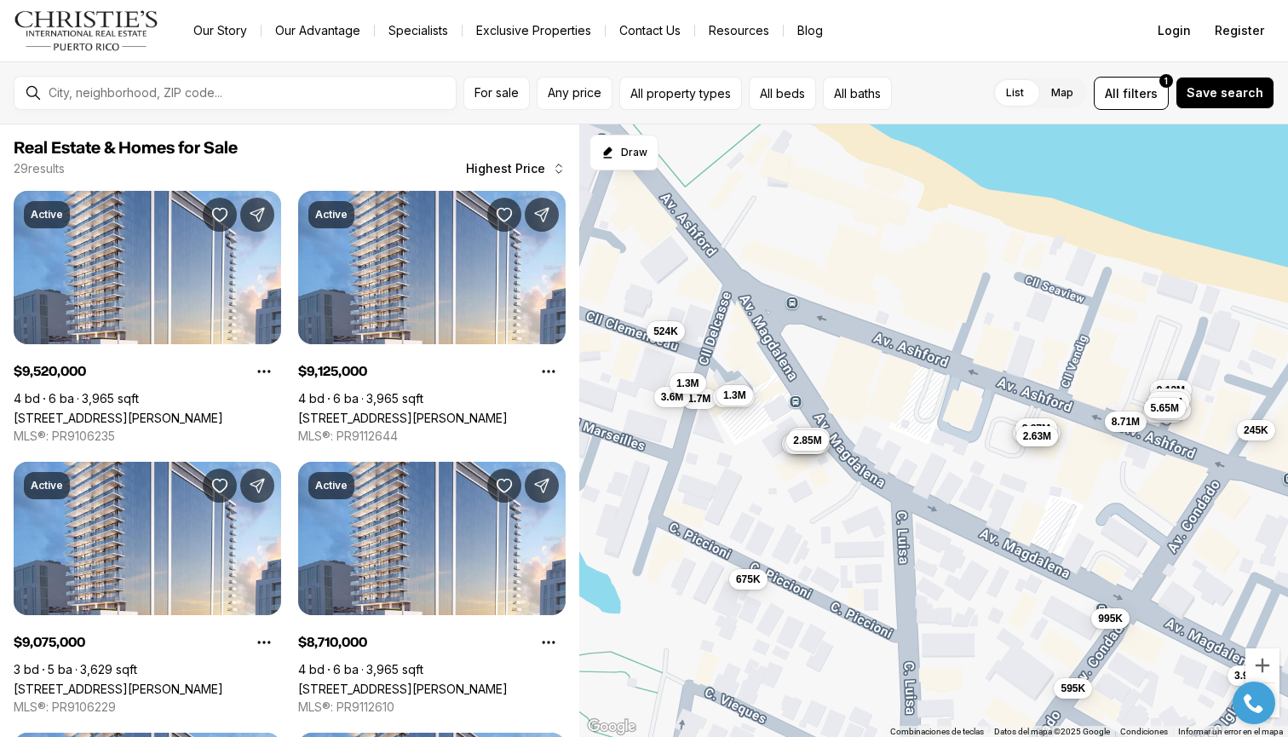
click at [664, 328] on span "524K" at bounding box center [665, 332] width 25 height 14
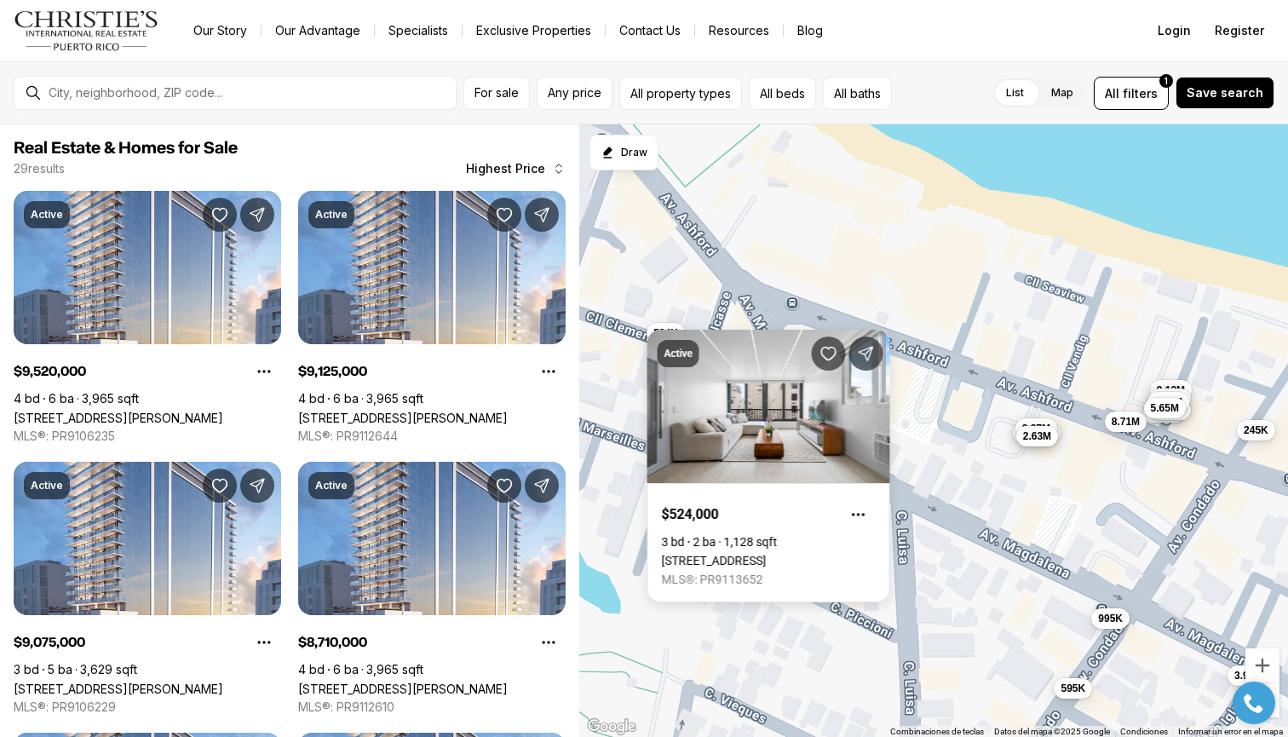
click at [803, 272] on div "9.52M 9.13M 9.08M 8.71M 7.15M 6.35M 6.08M 5.65M 4.57M 3.95M 3.88M 2.87M 2.63M 9…" at bounding box center [933, 430] width 709 height 613
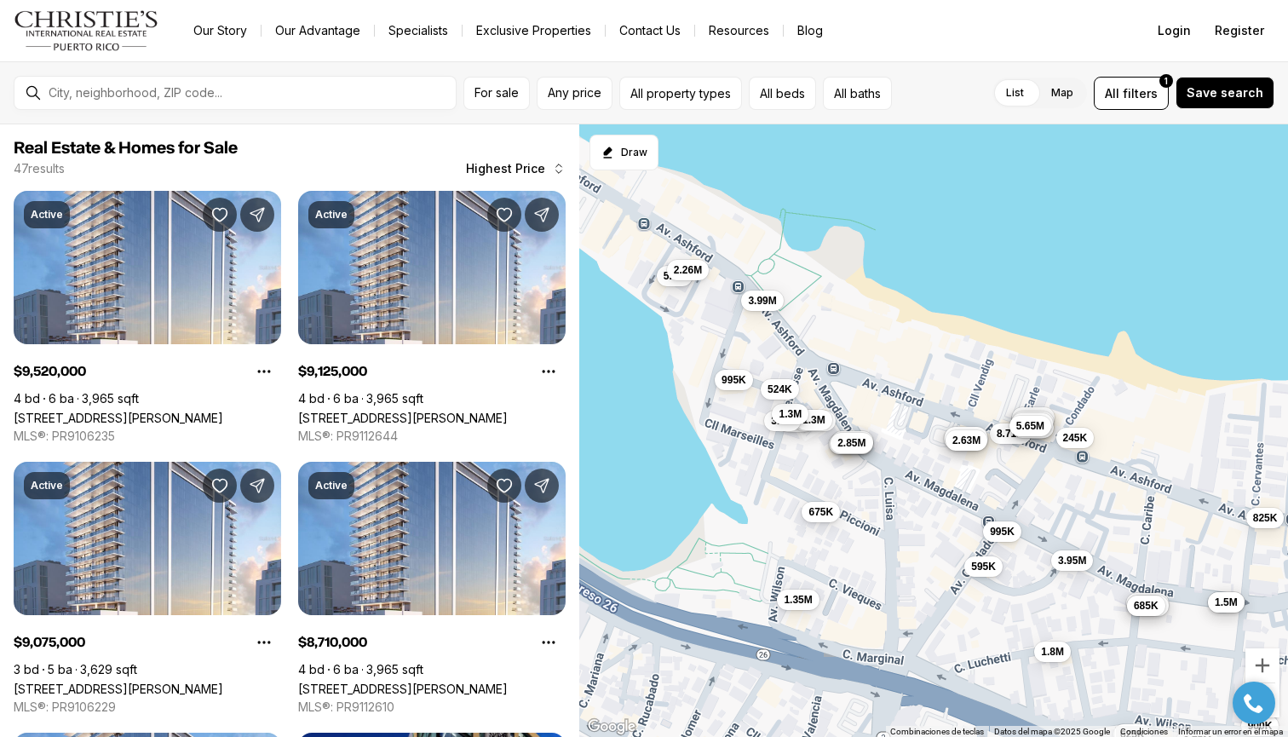
drag, startPoint x: 699, startPoint y: 237, endPoint x: 766, endPoint y: 318, distance: 105.3
click at [765, 319] on div "9.52M 9.13M 9.08M 8.71M 7.15M 6.35M 6.08M 5.65M 4.57M 3.95M 3.88M 2.87M 2.63M 9…" at bounding box center [933, 430] width 709 height 613
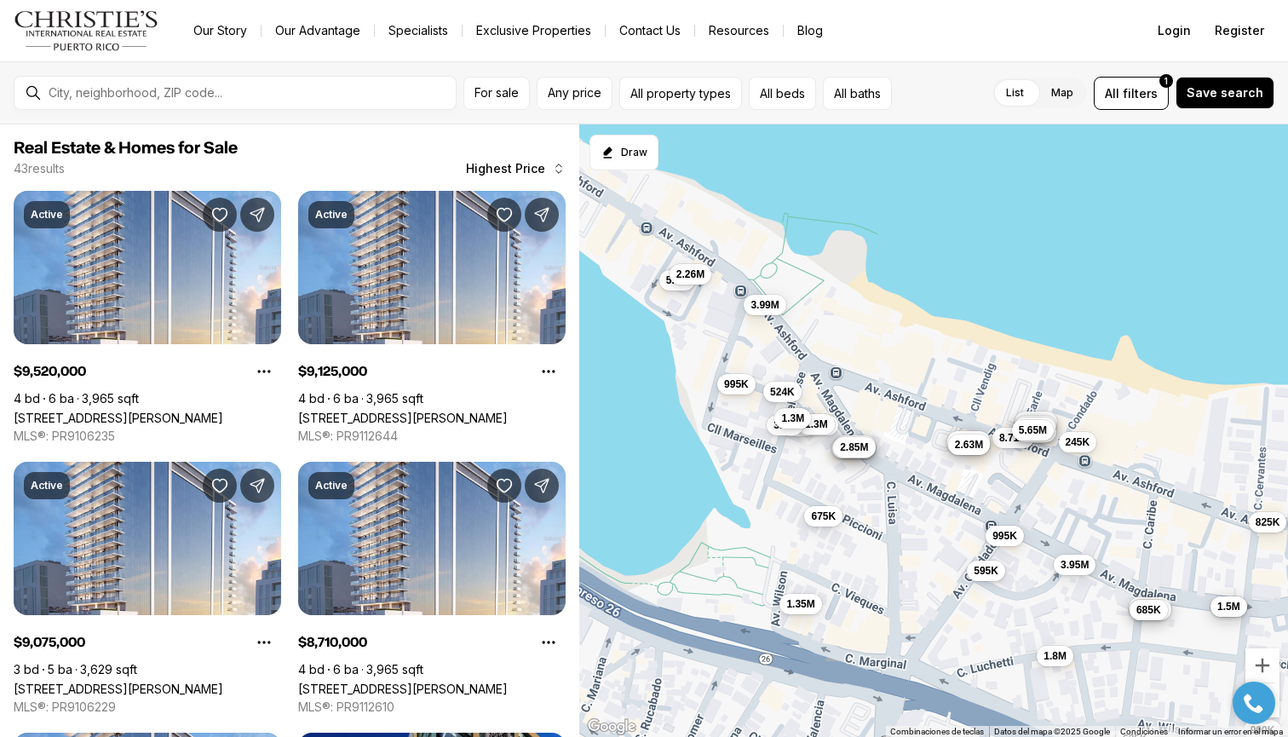
click at [780, 388] on span "524K" at bounding box center [782, 392] width 25 height 14
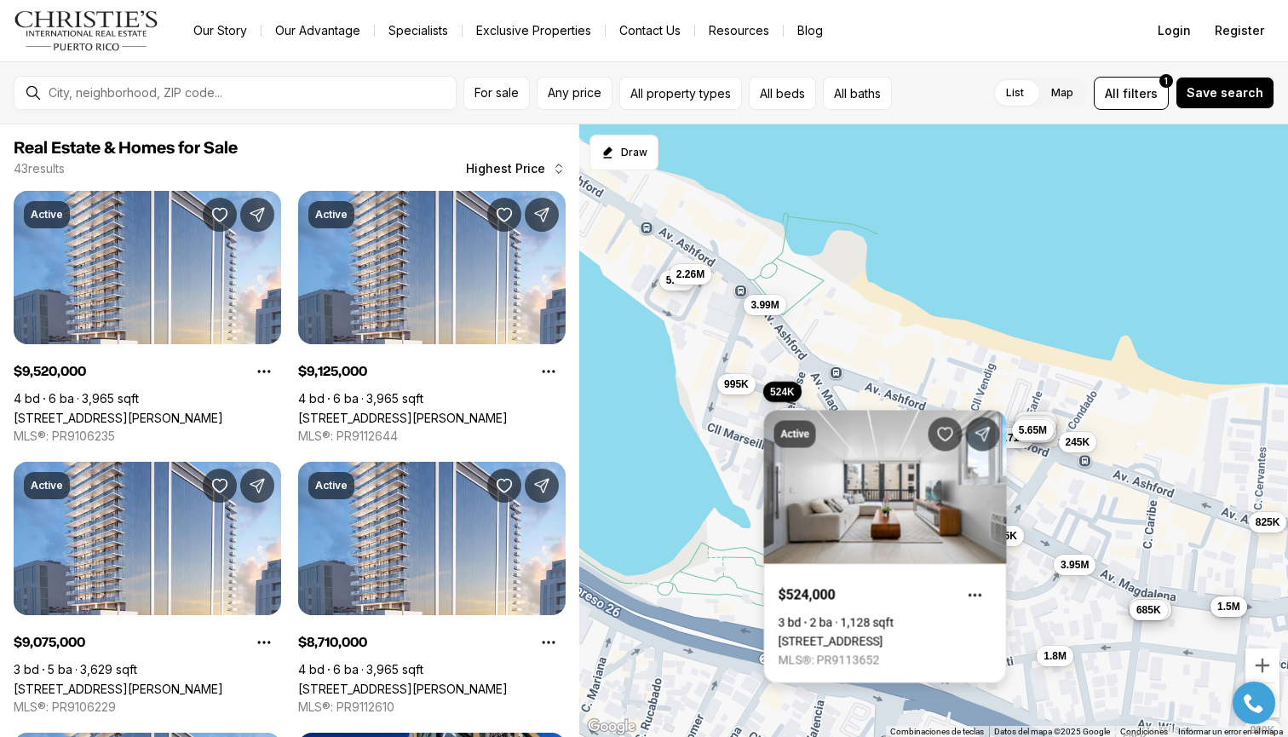
click at [841, 635] on link "[STREET_ADDRESS]" at bounding box center [831, 642] width 105 height 14
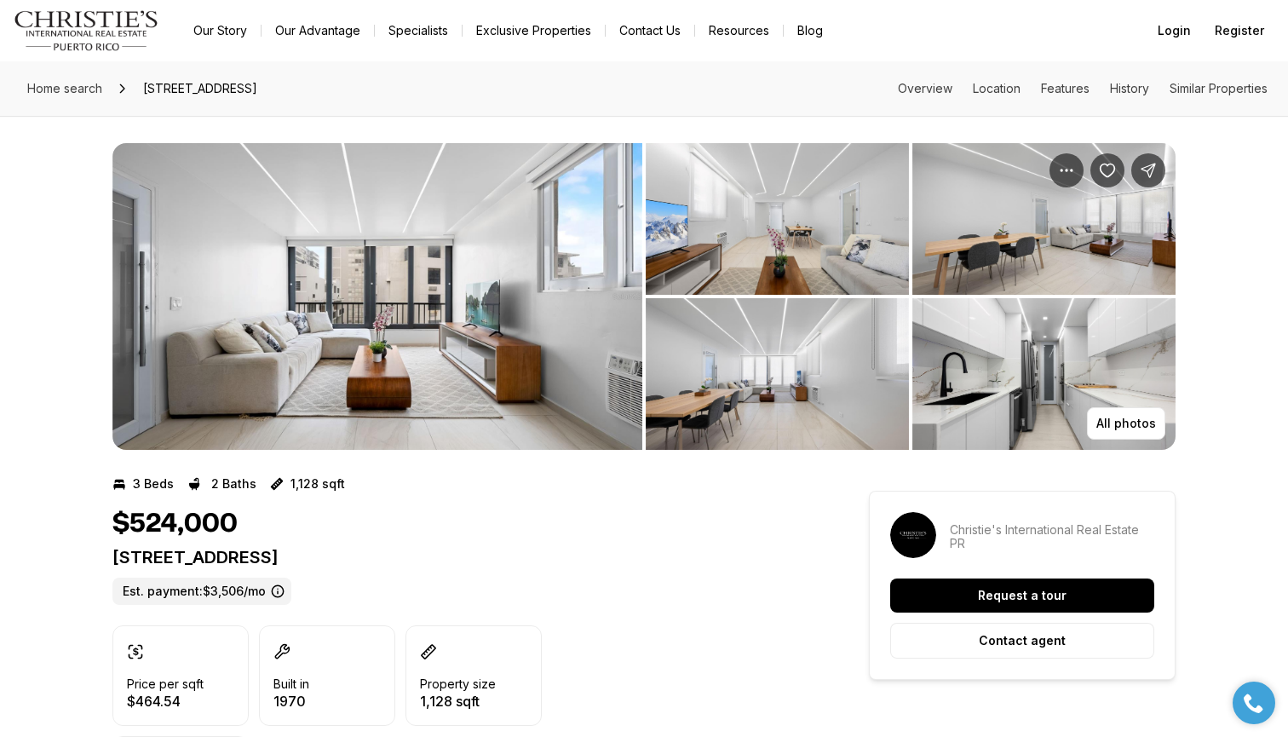
click at [567, 317] on img "View image gallery" at bounding box center [377, 296] width 530 height 307
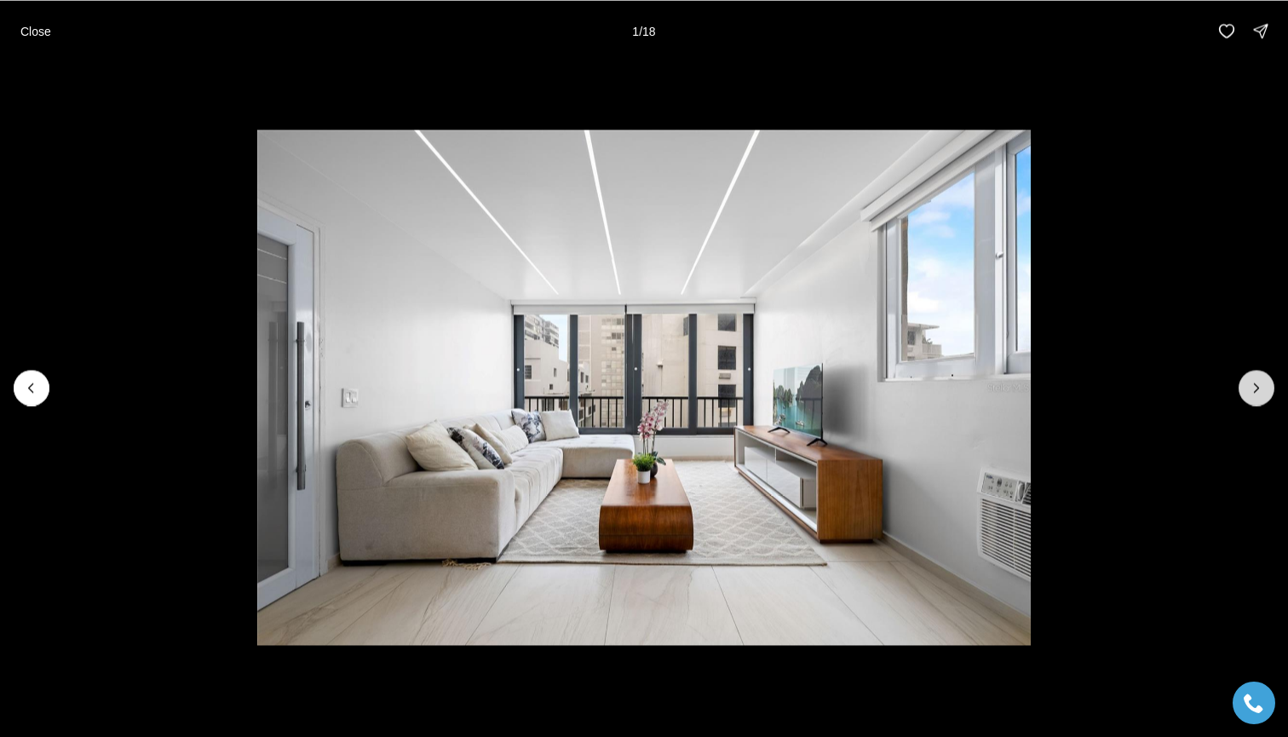
click at [1257, 392] on icon "Next slide" at bounding box center [1256, 387] width 17 height 17
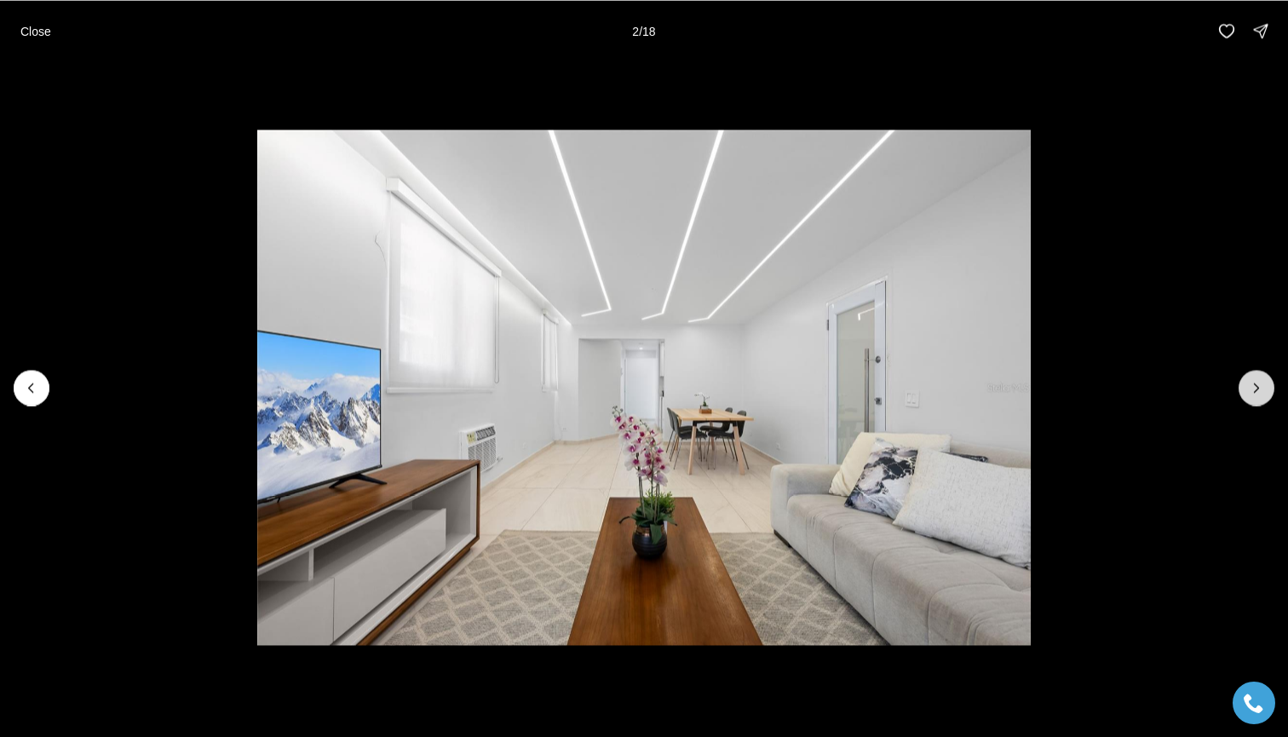
click at [1257, 392] on icon "Next slide" at bounding box center [1256, 387] width 17 height 17
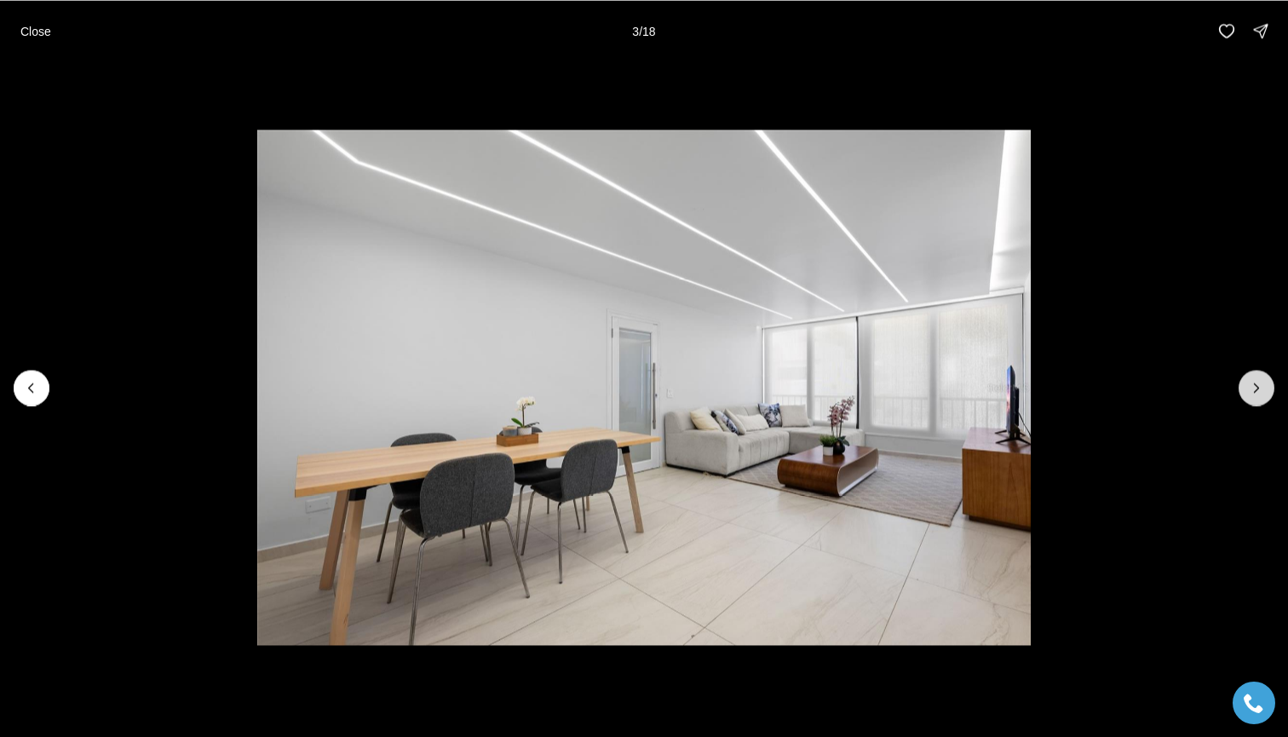
click at [1257, 392] on icon "Next slide" at bounding box center [1256, 387] width 17 height 17
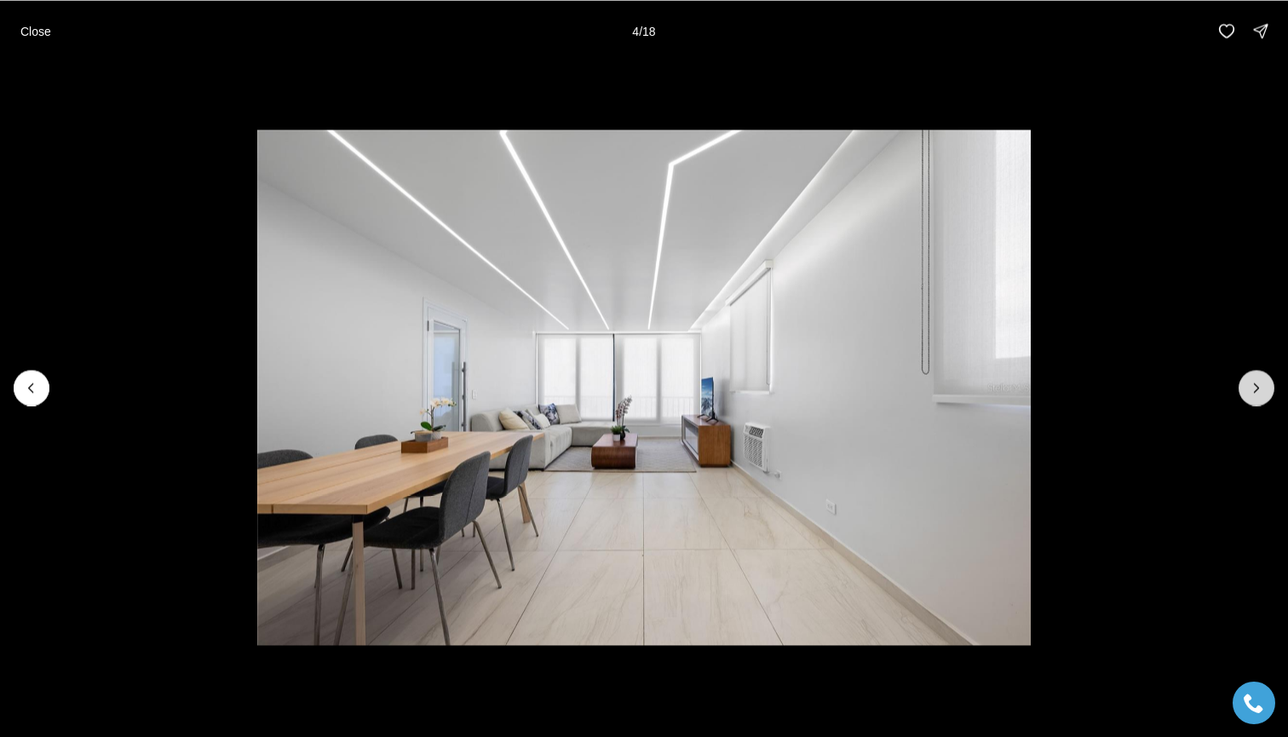
click at [1257, 392] on icon "Next slide" at bounding box center [1256, 387] width 17 height 17
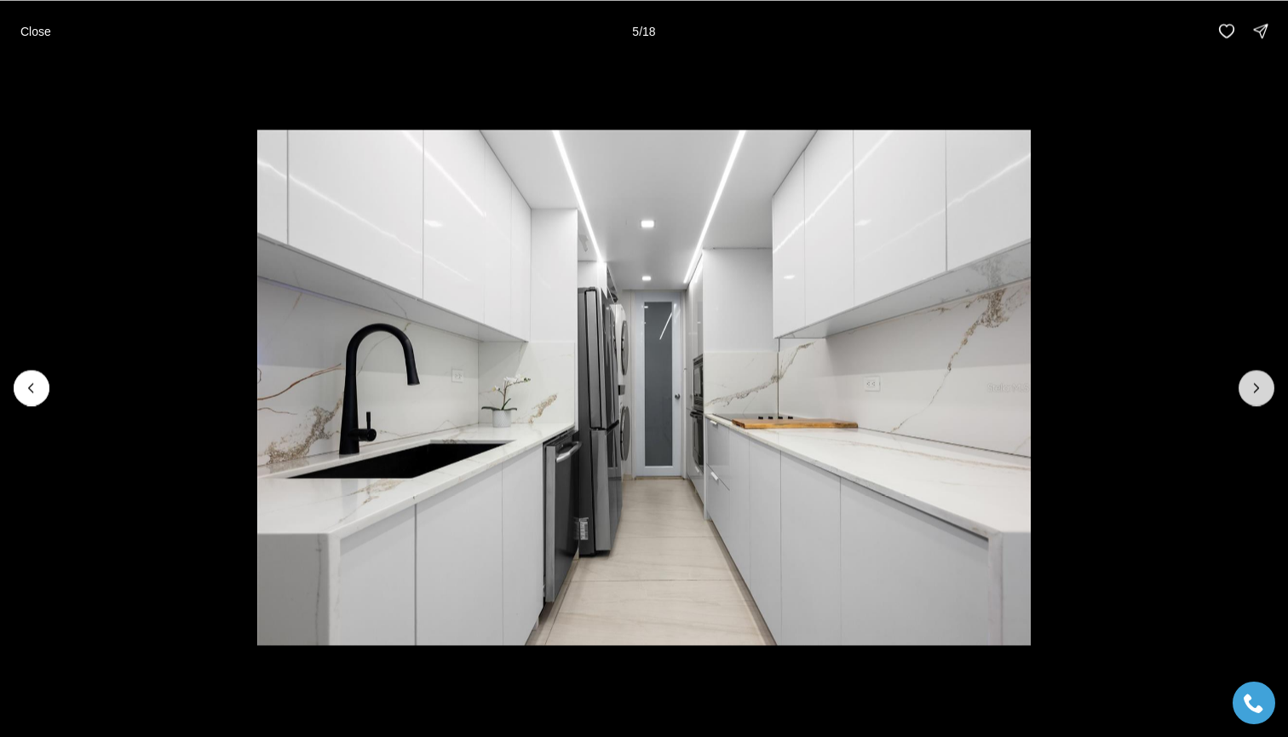
click at [1257, 392] on icon "Next slide" at bounding box center [1256, 387] width 17 height 17
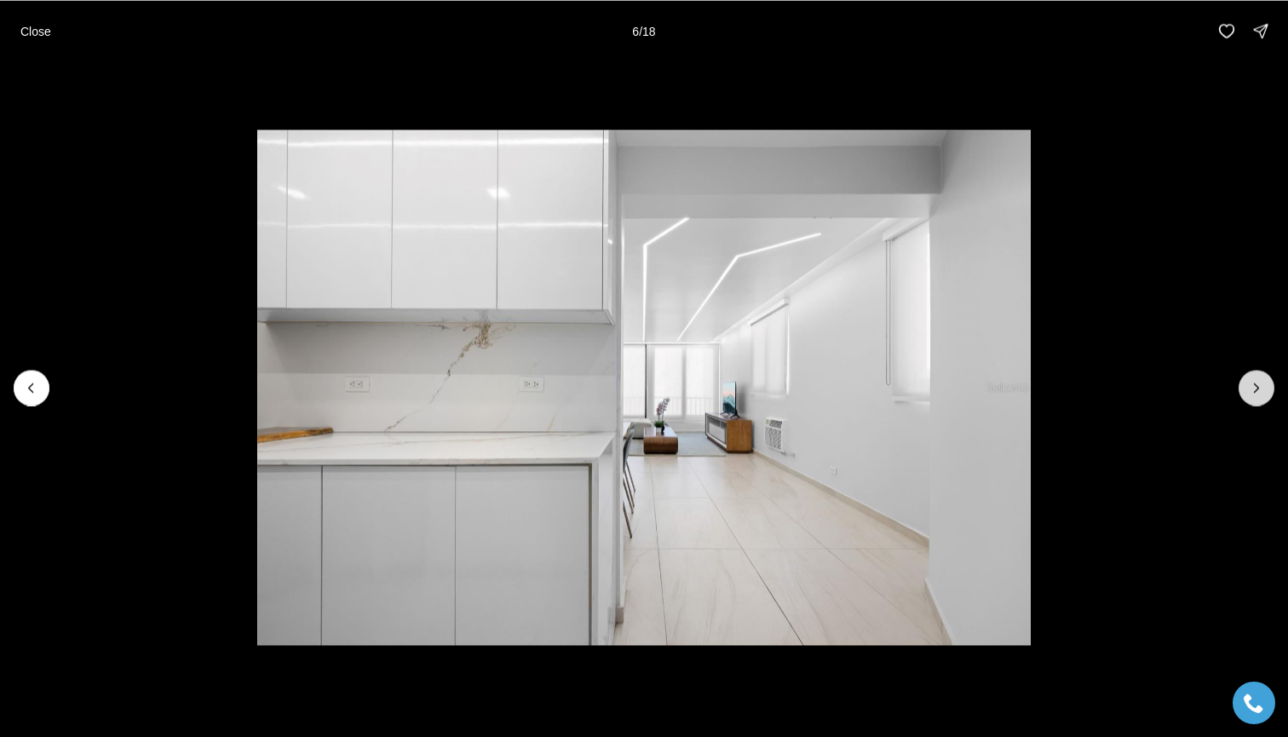
click at [1257, 392] on icon "Next slide" at bounding box center [1256, 387] width 17 height 17
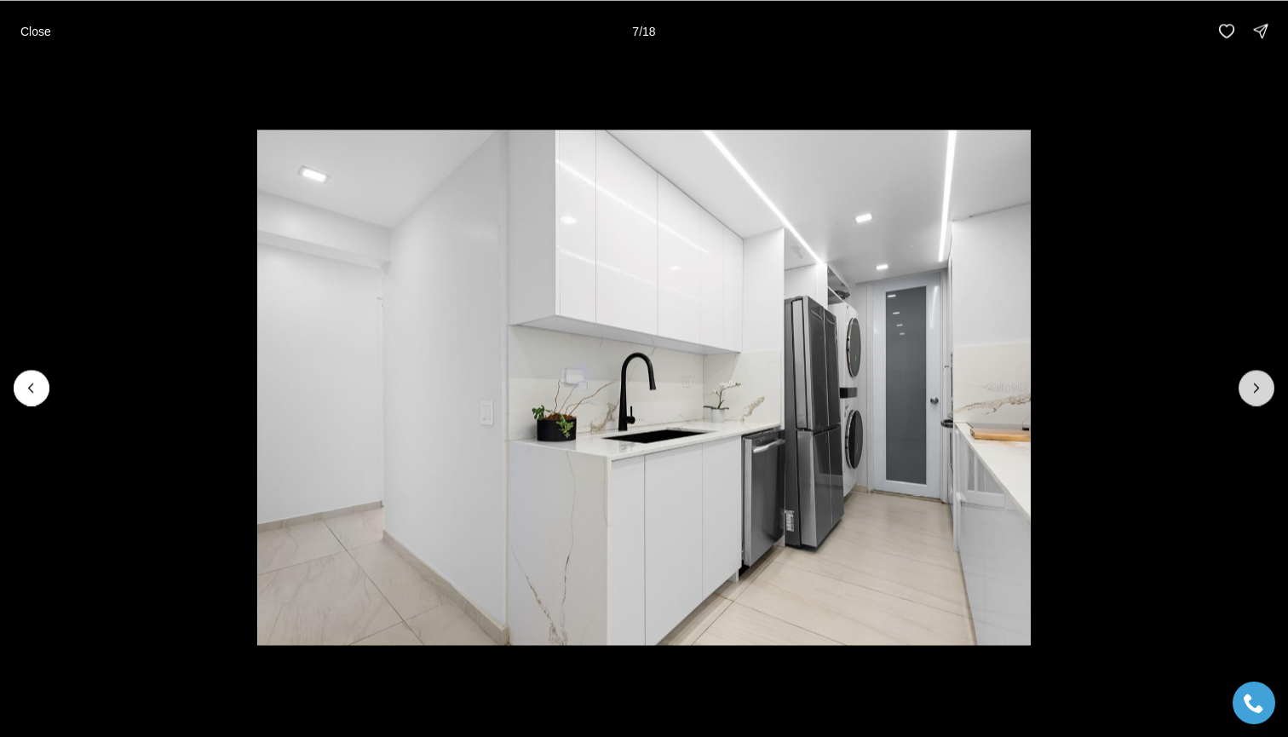
click at [1257, 392] on icon "Next slide" at bounding box center [1256, 387] width 17 height 17
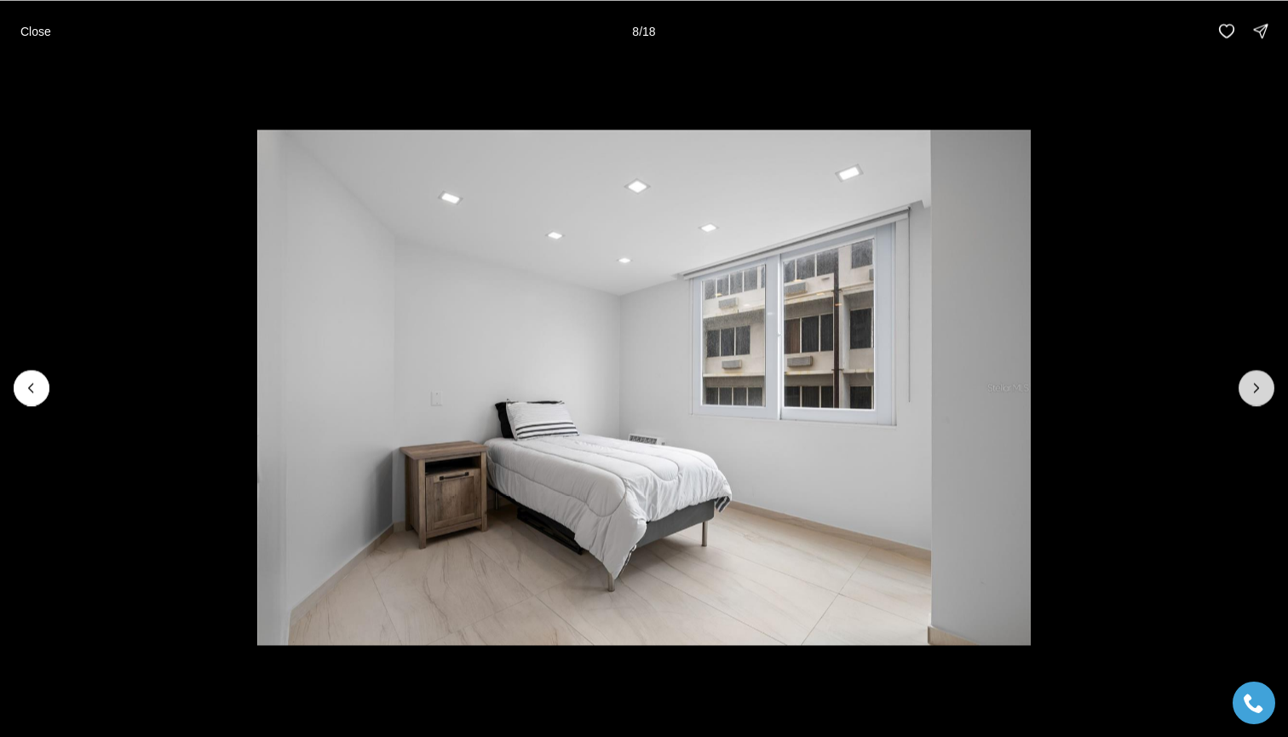
click at [1257, 392] on icon "Next slide" at bounding box center [1256, 387] width 17 height 17
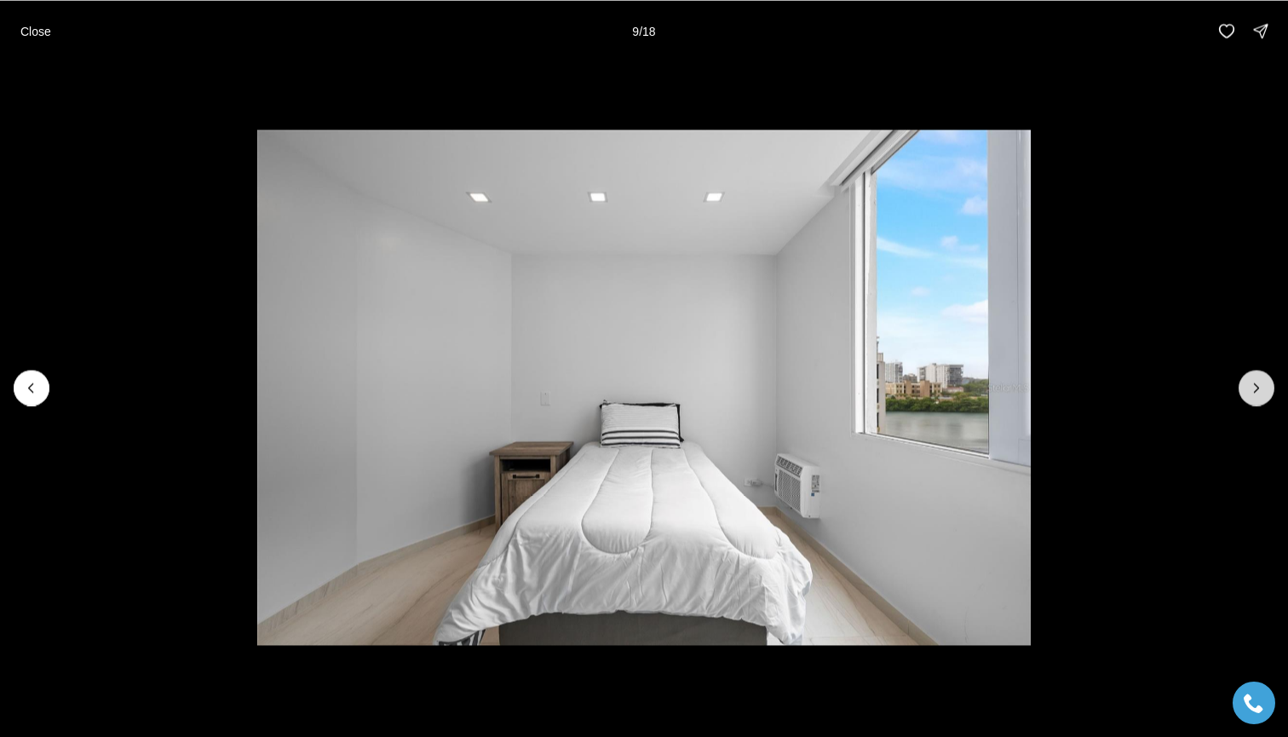
click at [1257, 392] on icon "Next slide" at bounding box center [1256, 387] width 17 height 17
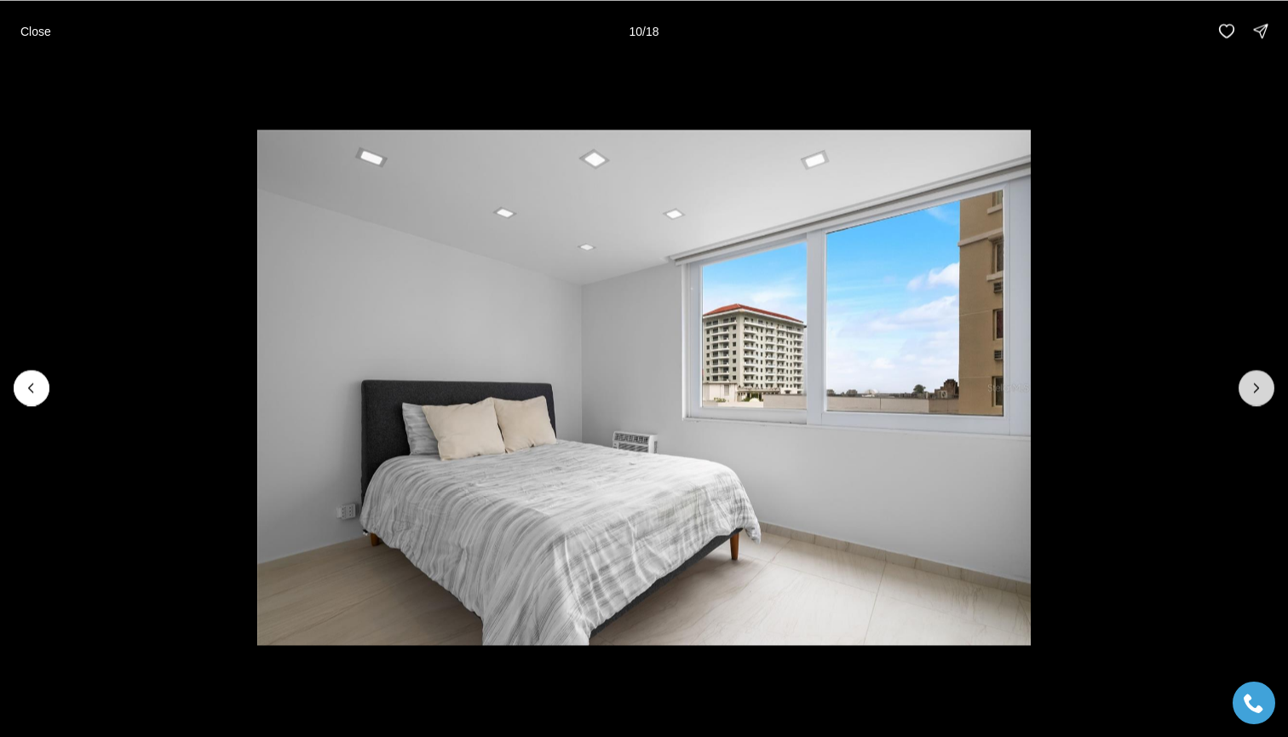
click at [1257, 392] on icon "Next slide" at bounding box center [1256, 387] width 17 height 17
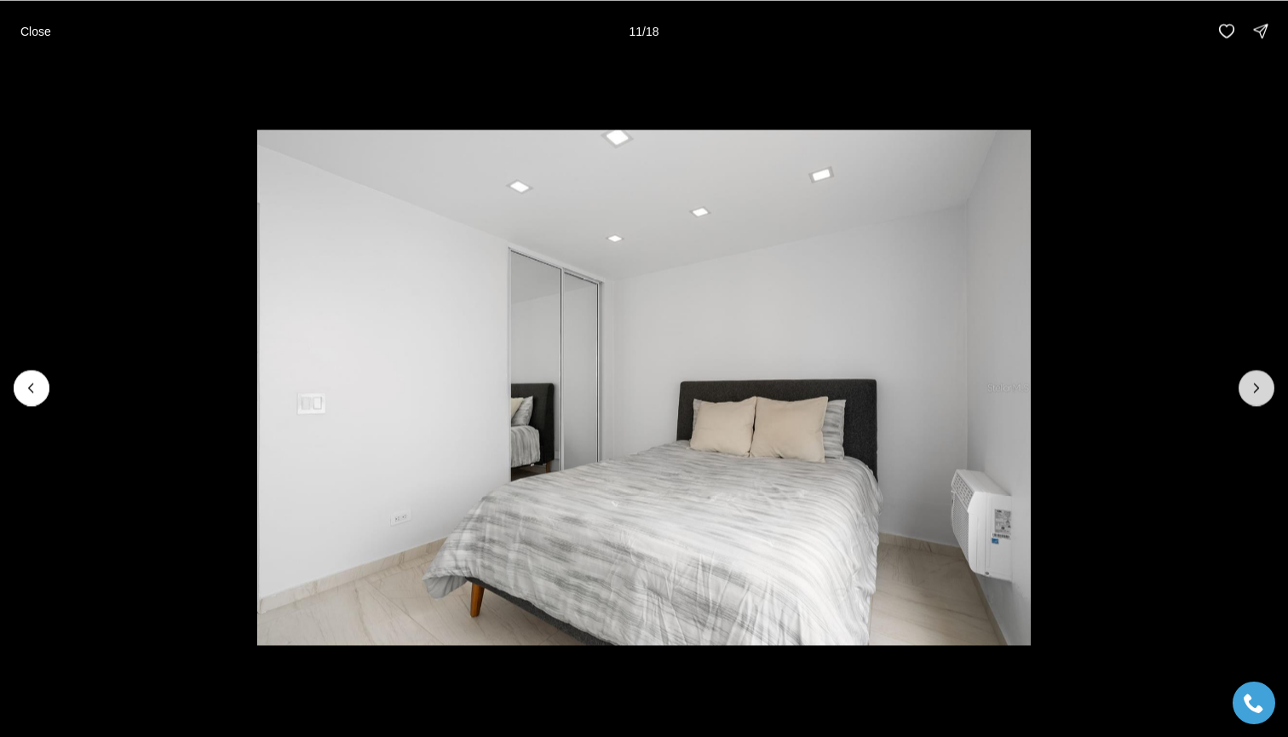
click at [1257, 392] on icon "Next slide" at bounding box center [1256, 387] width 17 height 17
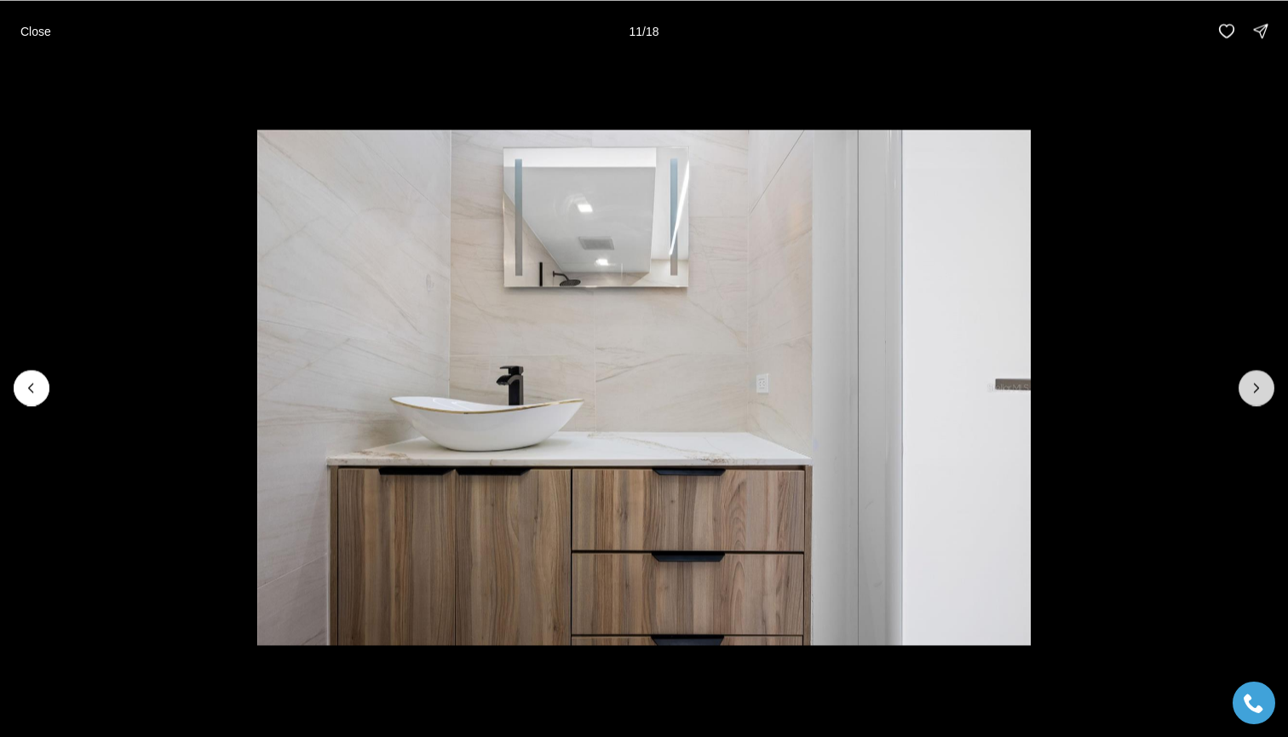
click at [1257, 392] on icon "Next slide" at bounding box center [1256, 387] width 17 height 17
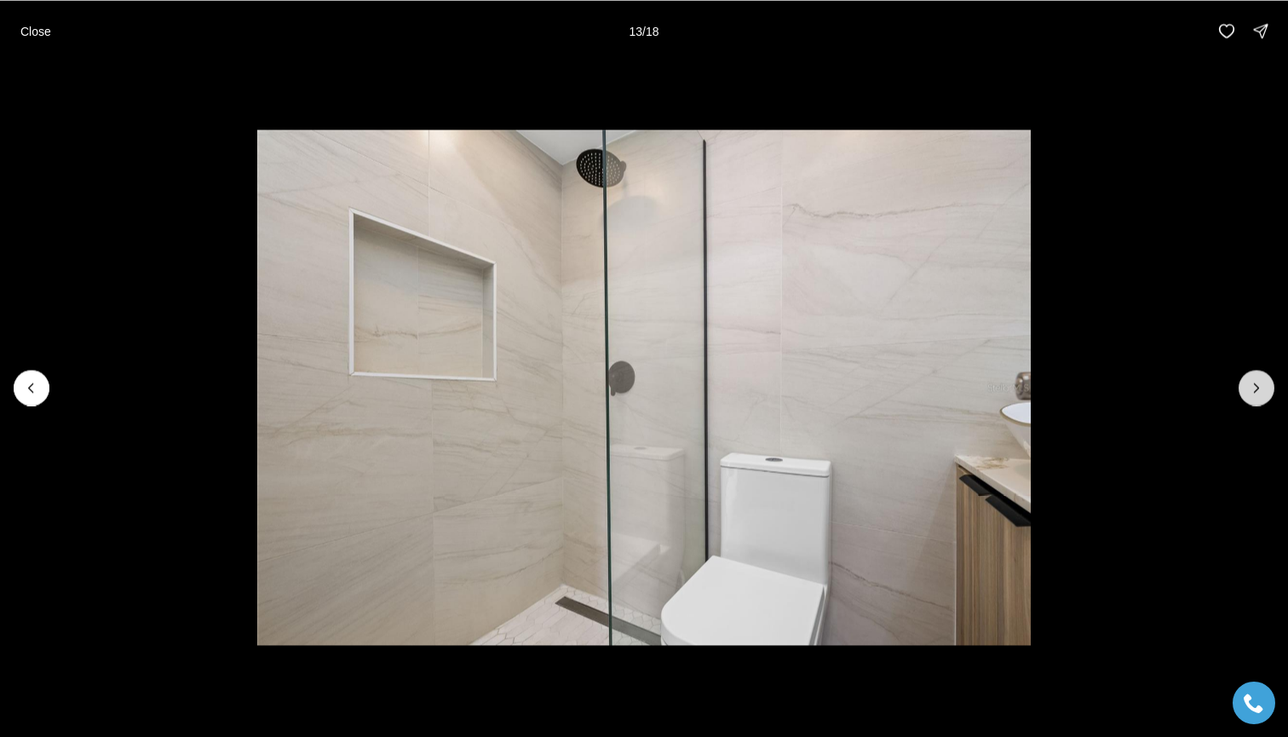
click at [1257, 392] on icon "Next slide" at bounding box center [1256, 387] width 17 height 17
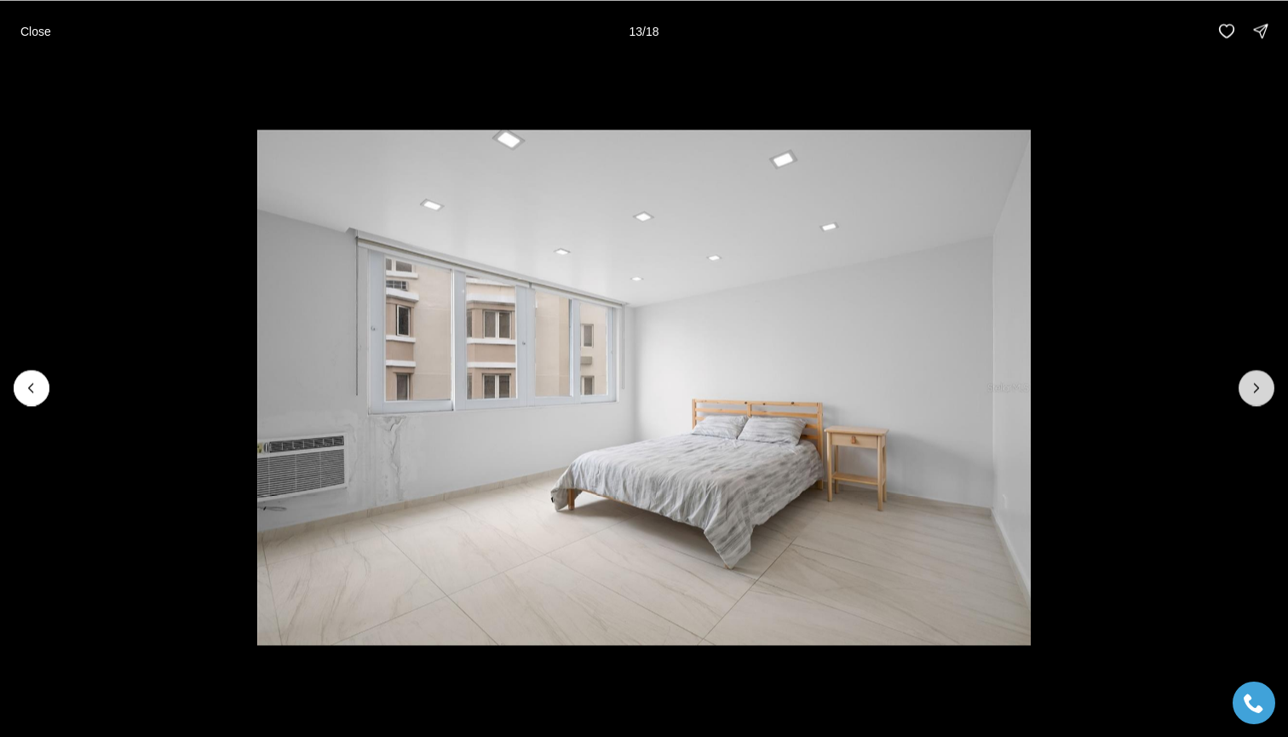
click at [1257, 392] on icon "Next slide" at bounding box center [1256, 387] width 17 height 17
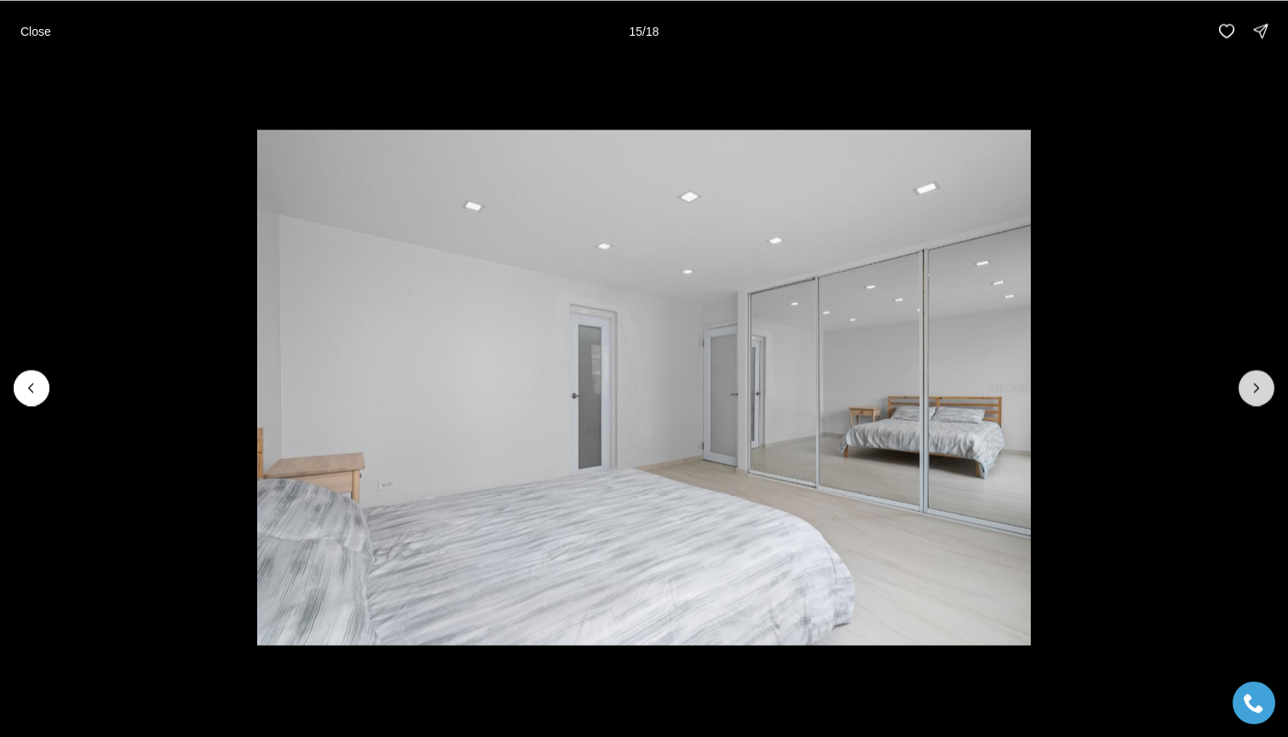
click at [1257, 392] on icon "Next slide" at bounding box center [1256, 387] width 17 height 17
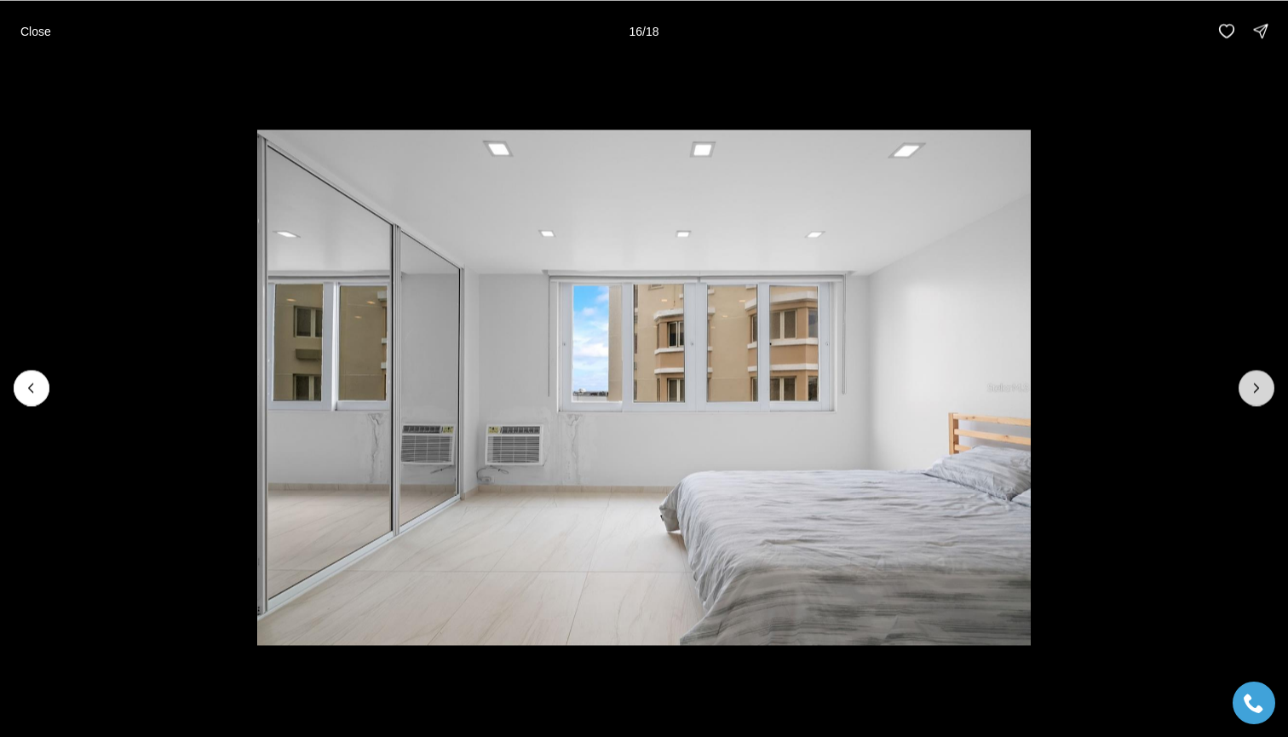
click at [1257, 392] on icon "Next slide" at bounding box center [1256, 387] width 17 height 17
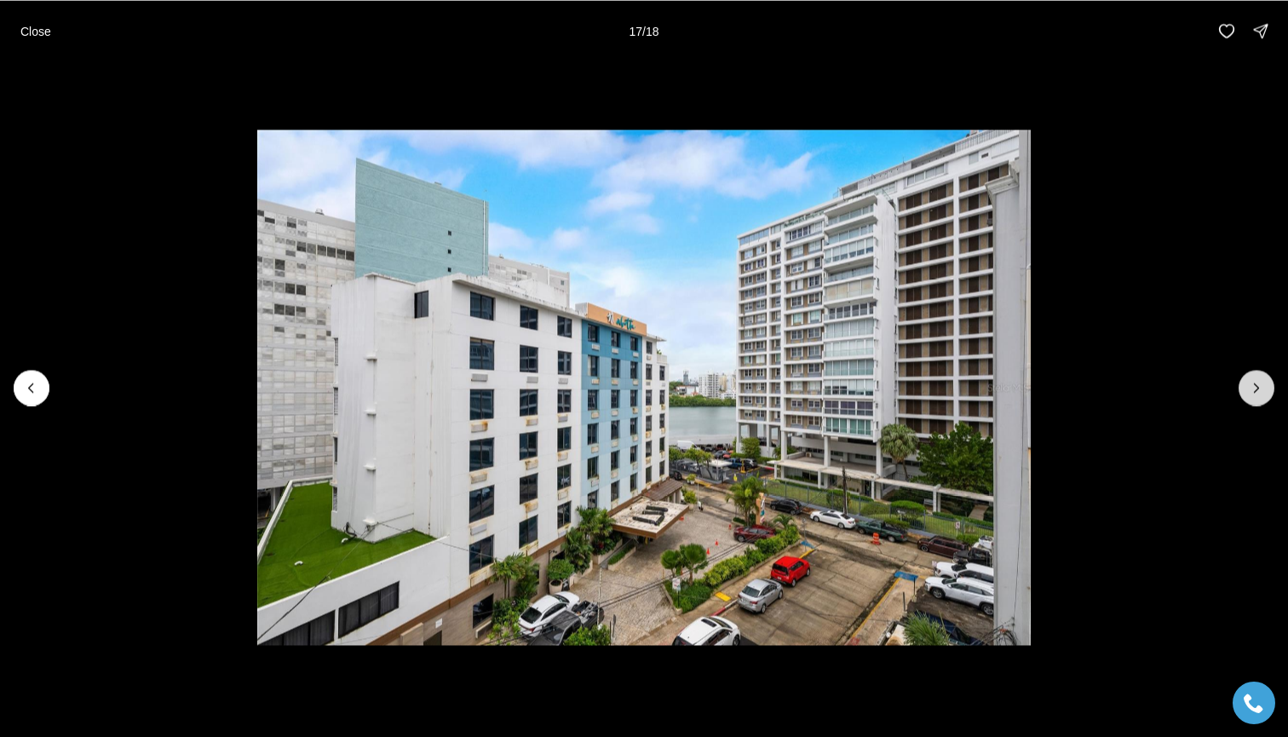
click at [1257, 392] on icon "Next slide" at bounding box center [1256, 387] width 17 height 17
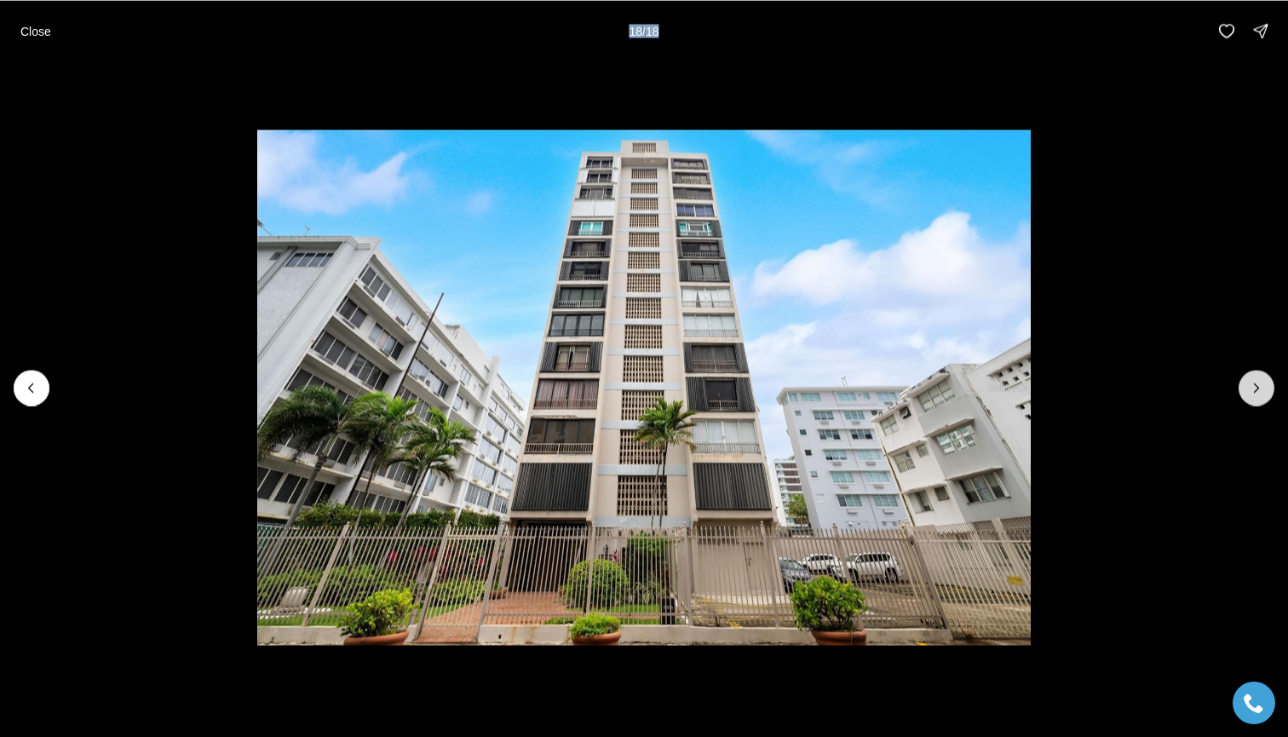
click at [1257, 392] on div at bounding box center [1257, 388] width 36 height 36
click at [1251, 385] on div at bounding box center [1257, 388] width 36 height 36
click at [1251, 383] on div at bounding box center [1257, 388] width 36 height 36
click at [30, 28] on p "Close" at bounding box center [35, 31] width 31 height 14
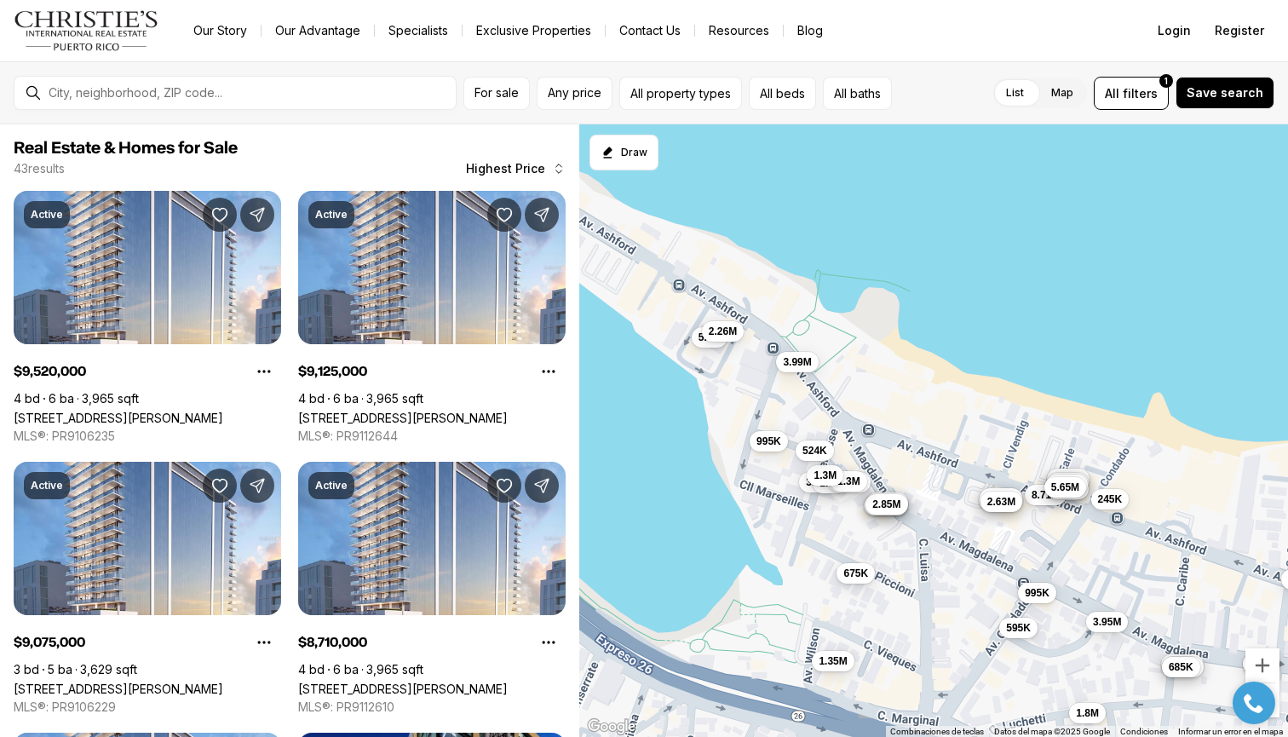
drag, startPoint x: 762, startPoint y: 437, endPoint x: 871, endPoint y: 497, distance: 124.3
click at [871, 497] on div "9.52M 9.13M 9.08M 8.71M 7.15M 6.75M 6.35M 6.08M 5.65M 5.6M 4.57M 3.99M 3.95M 3.…" at bounding box center [933, 430] width 709 height 613
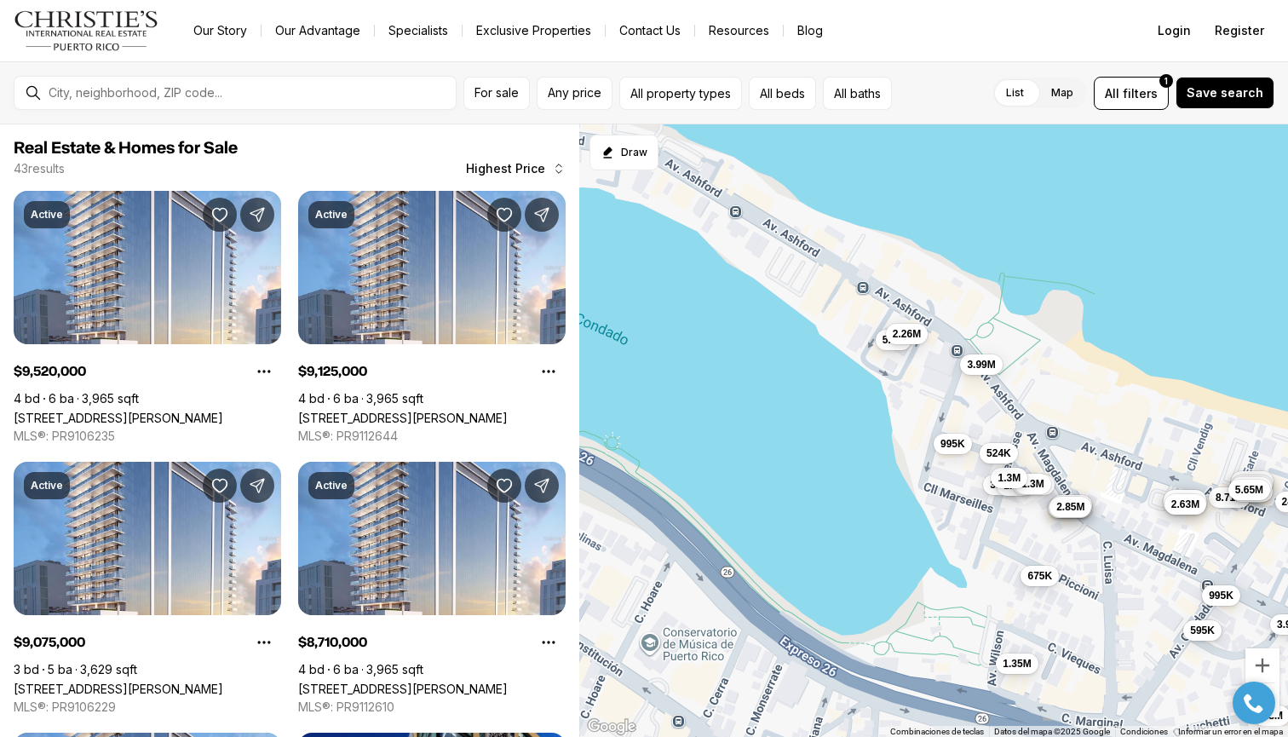
drag, startPoint x: 779, startPoint y: 373, endPoint x: 881, endPoint y: 480, distance: 147.6
click at [881, 480] on div "9.52M 9.13M 9.08M 8.71M 7.15M 6.35M 6.08M 5.65M 5.6M 4.57M 3.99M 3.95M 3.88M 3.…" at bounding box center [933, 430] width 709 height 613
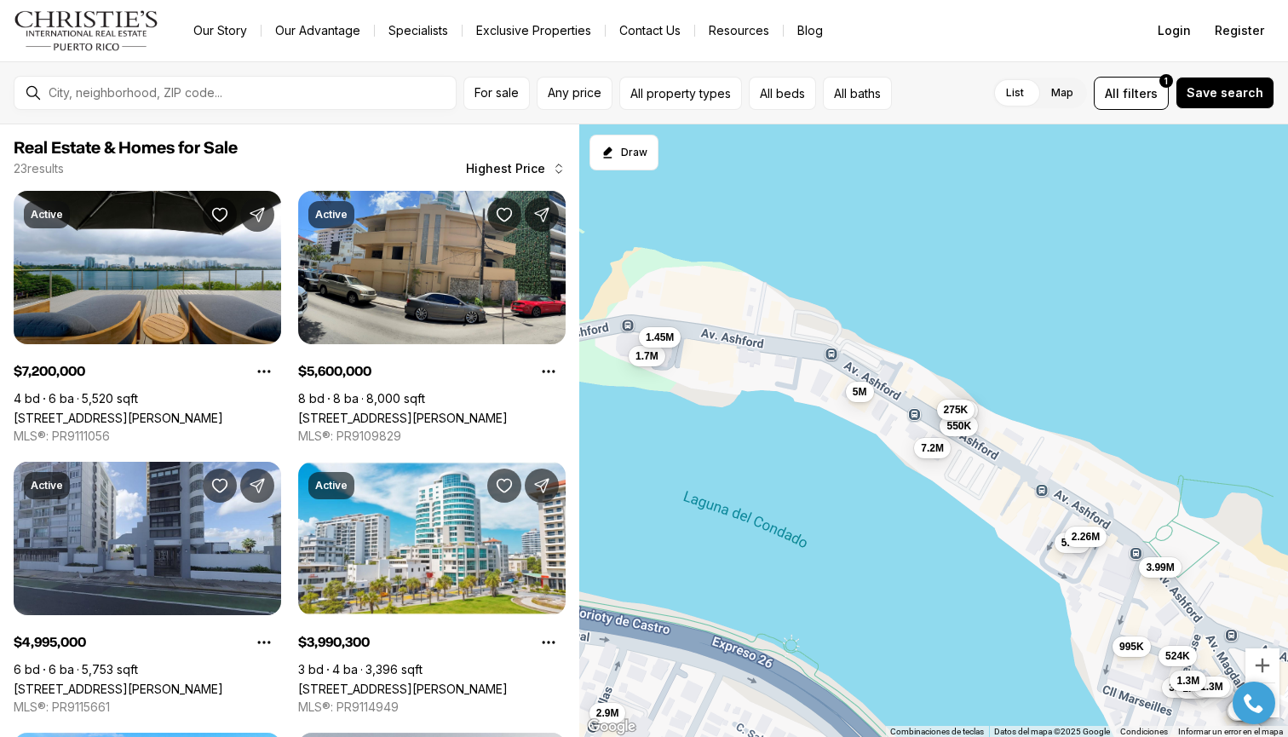
click at [955, 406] on span "275K" at bounding box center [956, 410] width 25 height 14
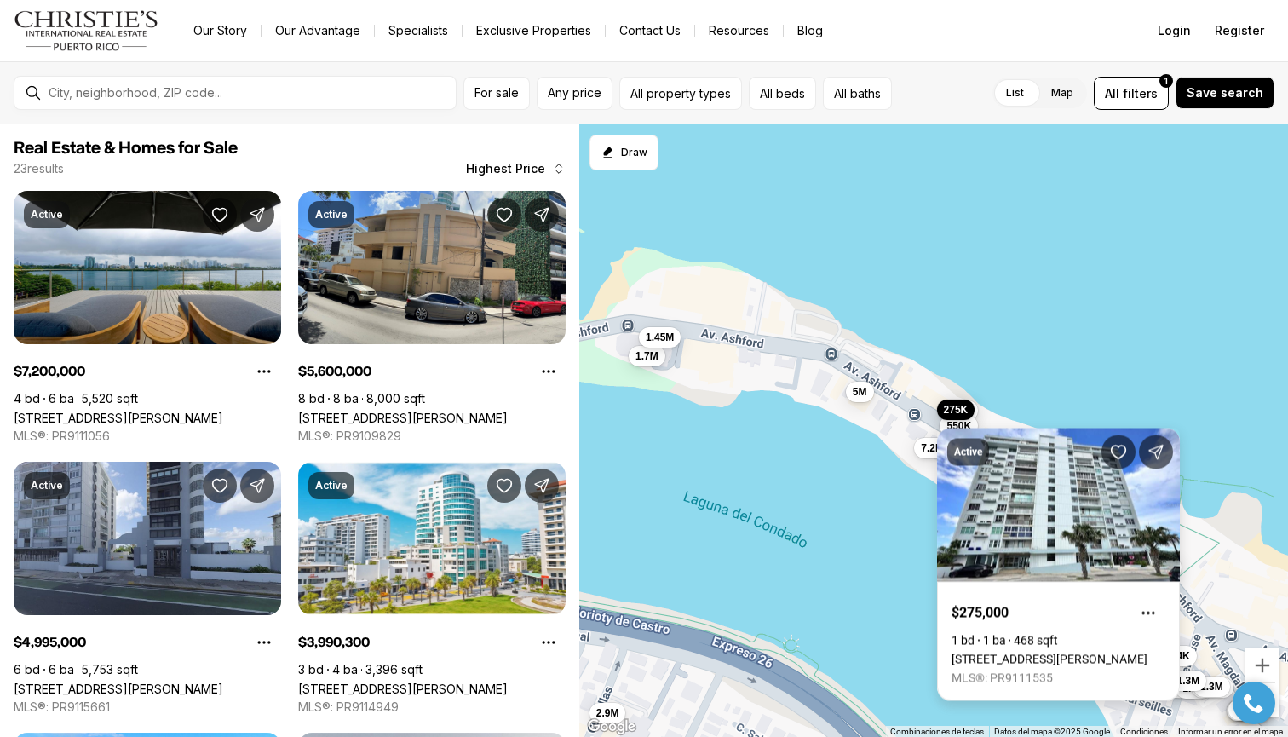
click at [1078, 653] on link "[STREET_ADDRESS][PERSON_NAME]" at bounding box center [1050, 660] width 196 height 14
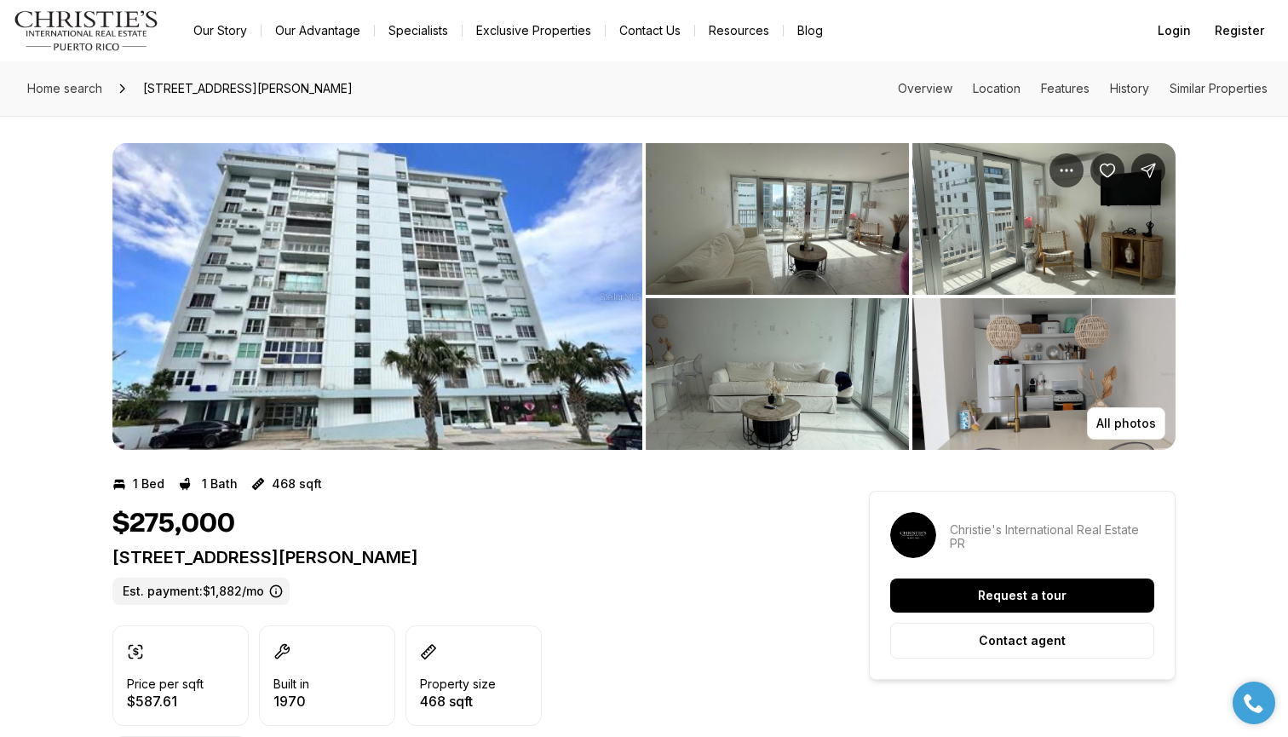
click at [590, 306] on img "View image gallery" at bounding box center [377, 296] width 530 height 307
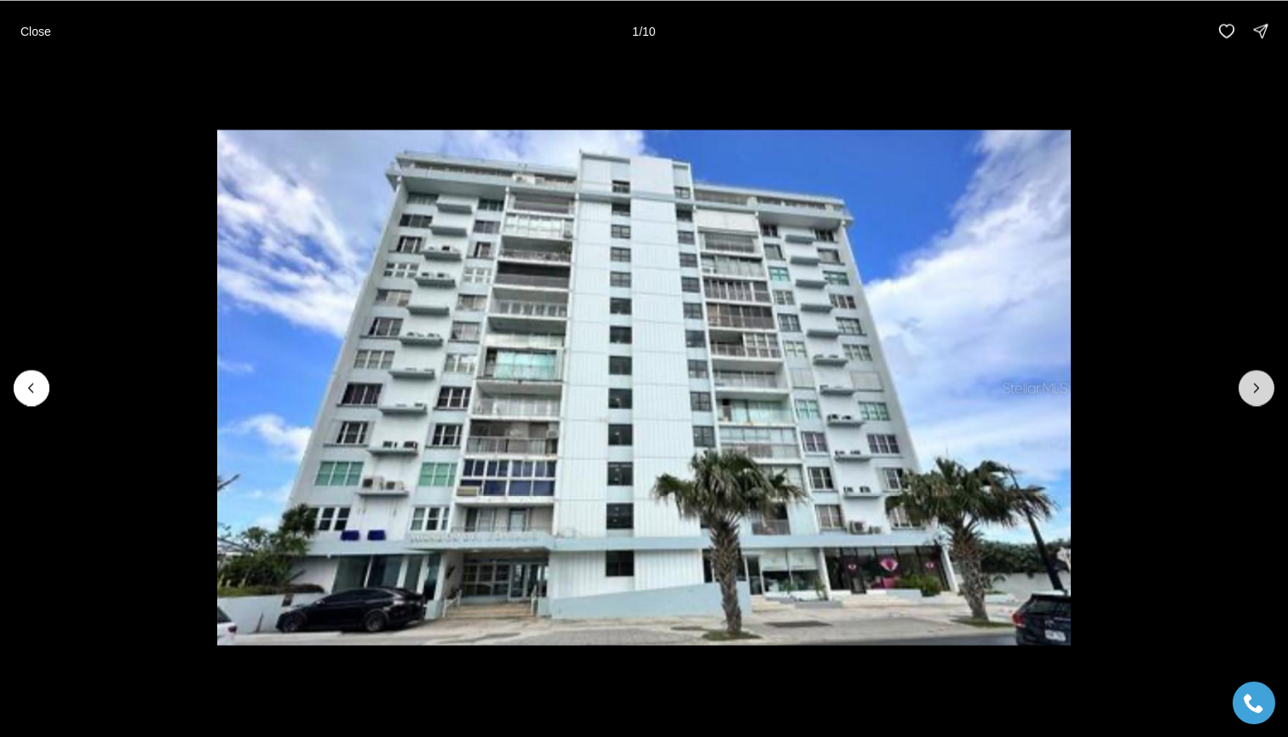
click at [1253, 394] on icon "Next slide" at bounding box center [1256, 387] width 17 height 17
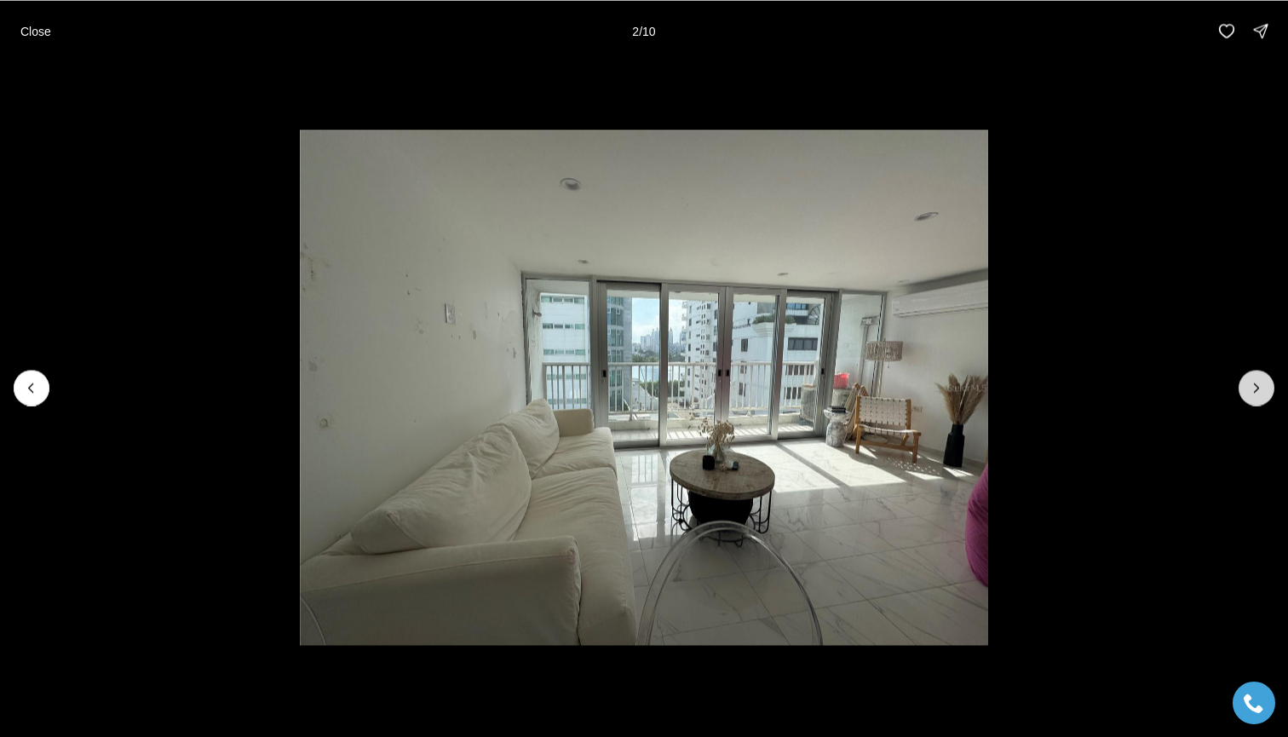
click at [1251, 392] on icon "Next slide" at bounding box center [1256, 387] width 17 height 17
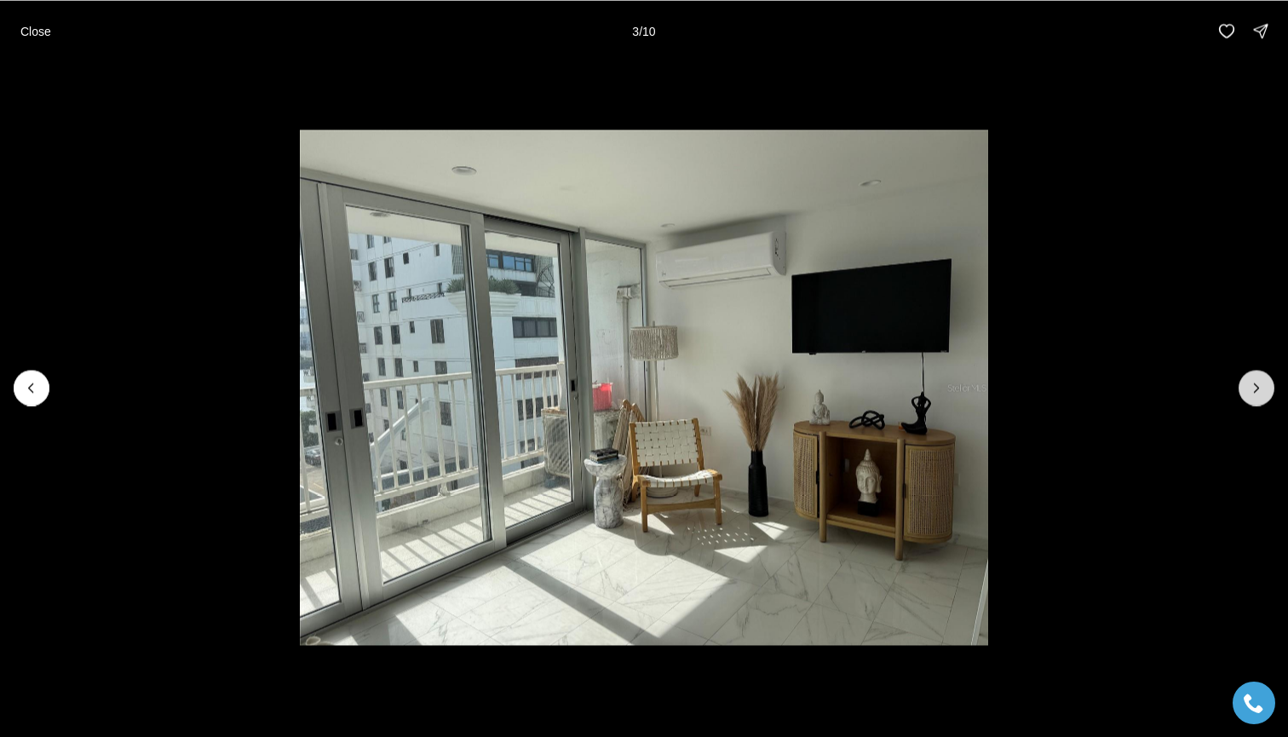
click at [1251, 392] on icon "Next slide" at bounding box center [1256, 387] width 17 height 17
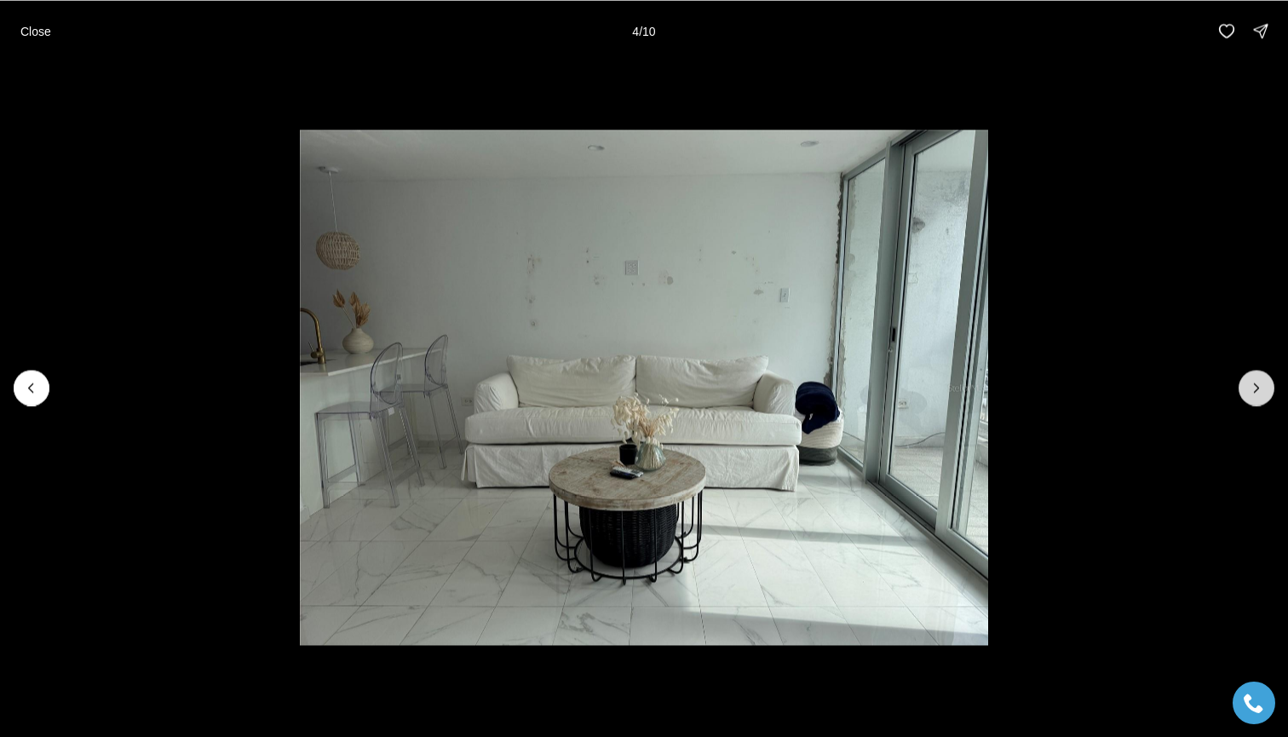
click at [1251, 392] on icon "Next slide" at bounding box center [1256, 387] width 17 height 17
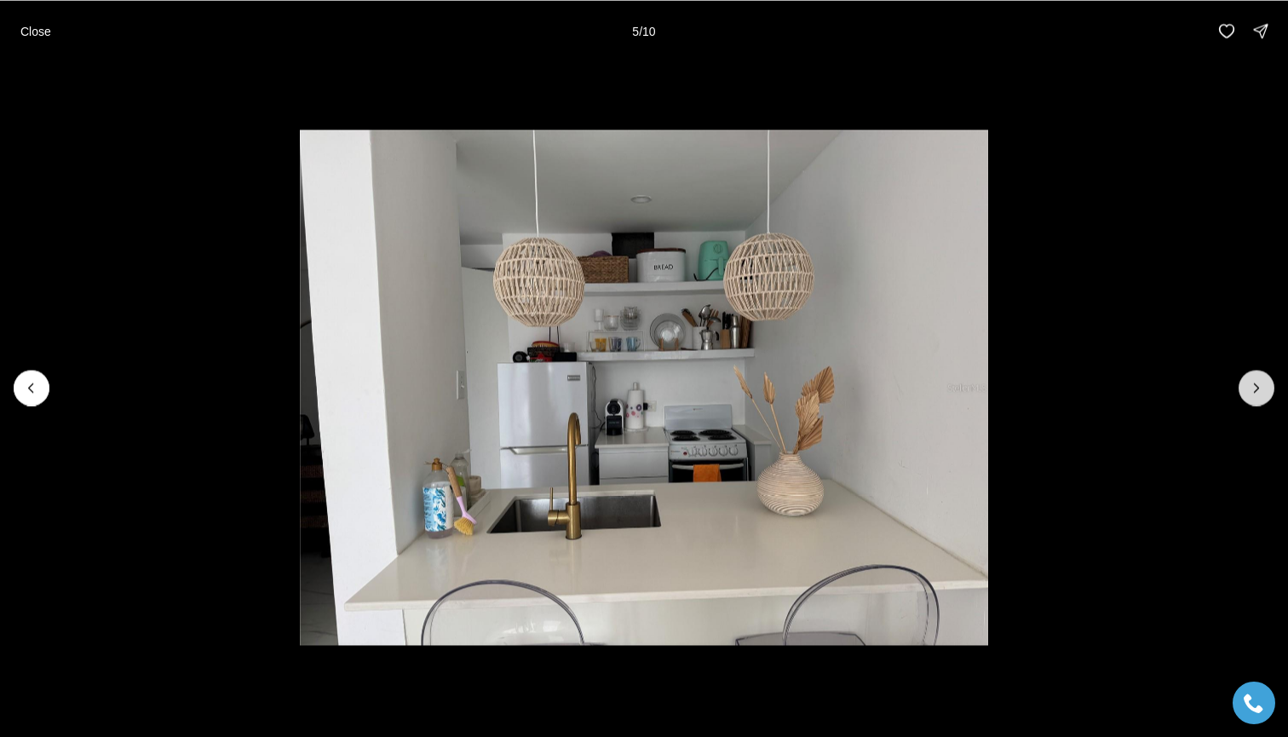
click at [1251, 392] on icon "Next slide" at bounding box center [1256, 387] width 17 height 17
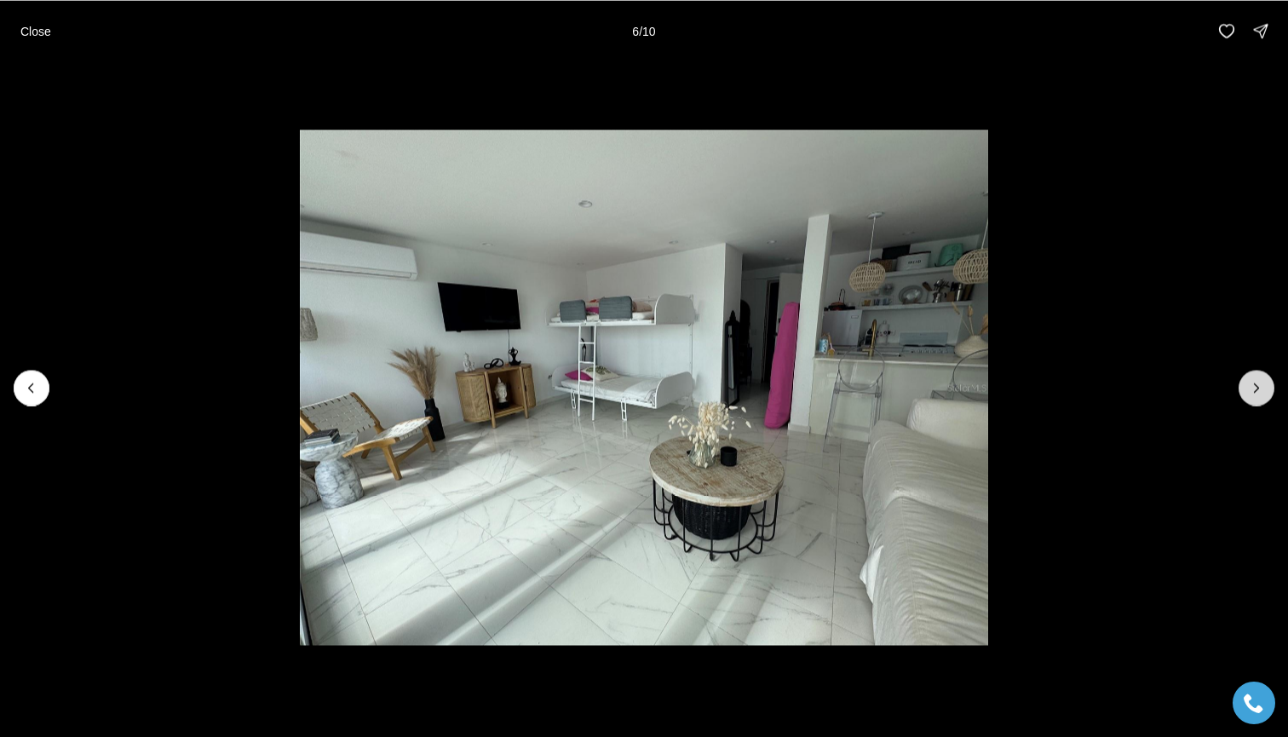
click at [1251, 392] on icon "Next slide" at bounding box center [1256, 387] width 17 height 17
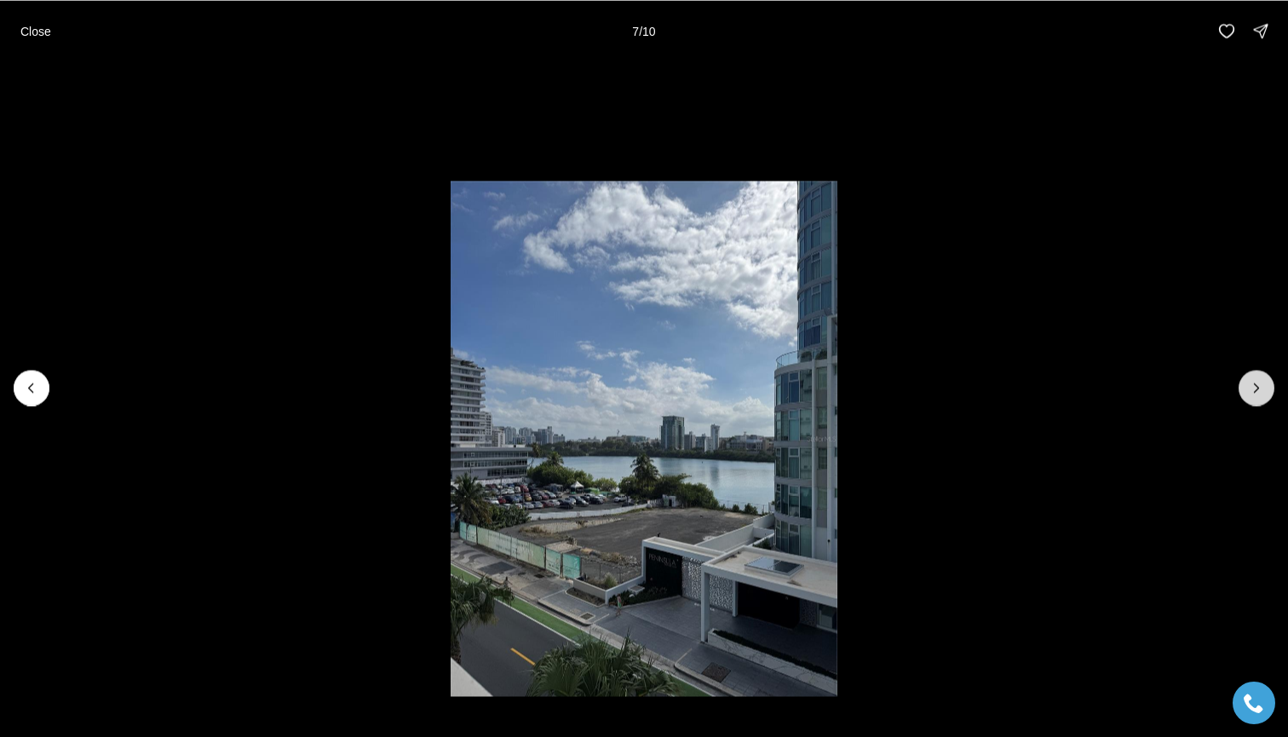
click at [1251, 392] on icon "Next slide" at bounding box center [1256, 387] width 17 height 17
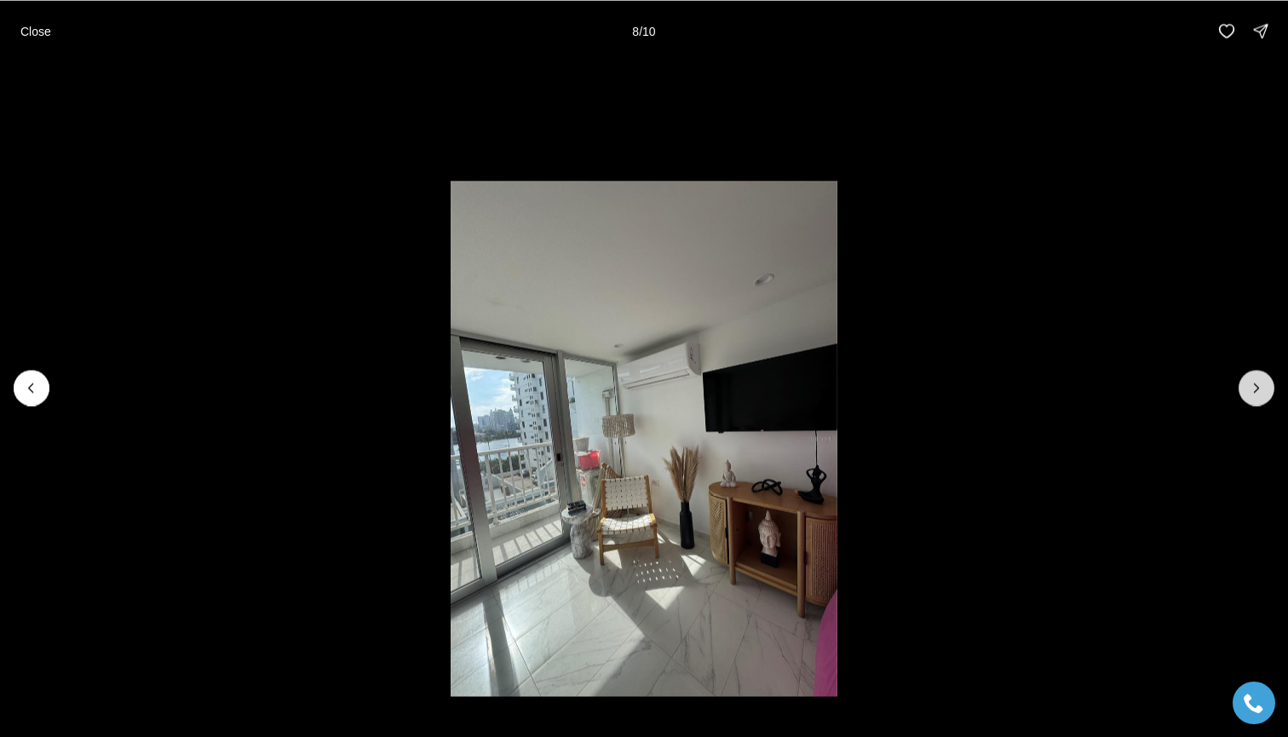
click at [1251, 392] on icon "Next slide" at bounding box center [1256, 387] width 17 height 17
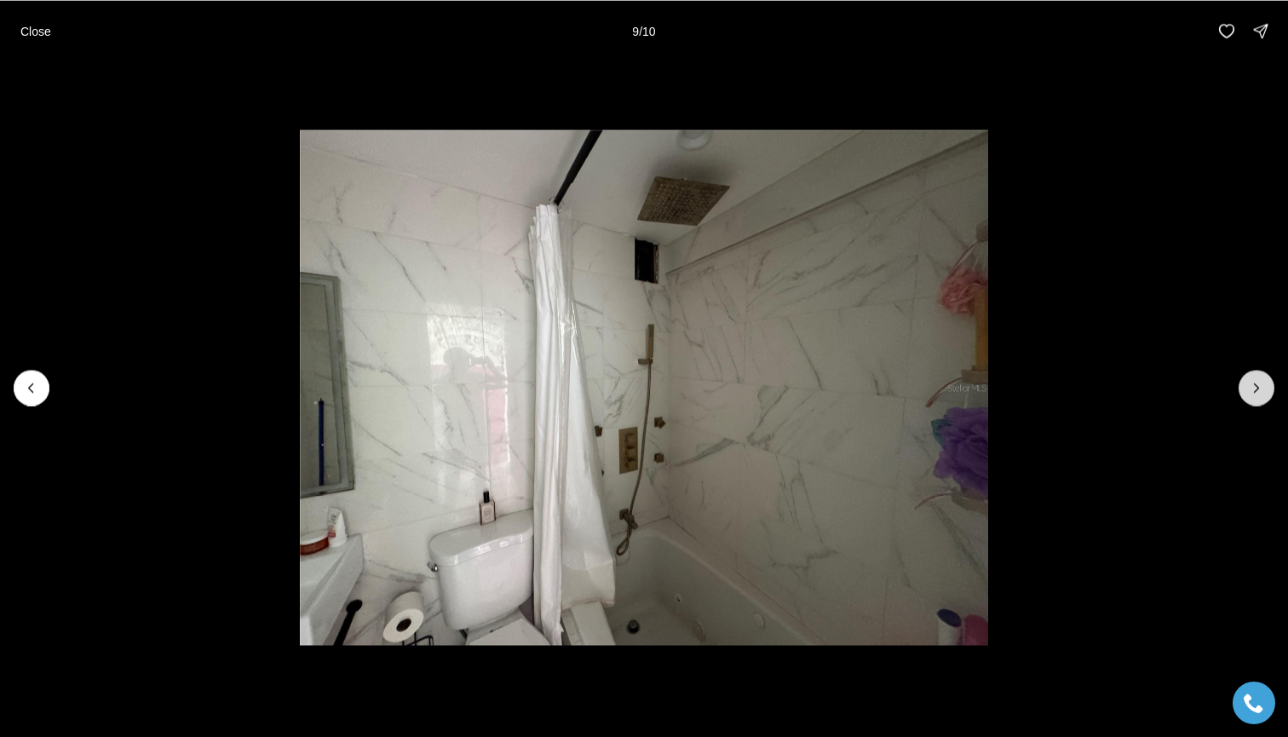
click at [1251, 392] on icon "Next slide" at bounding box center [1256, 387] width 17 height 17
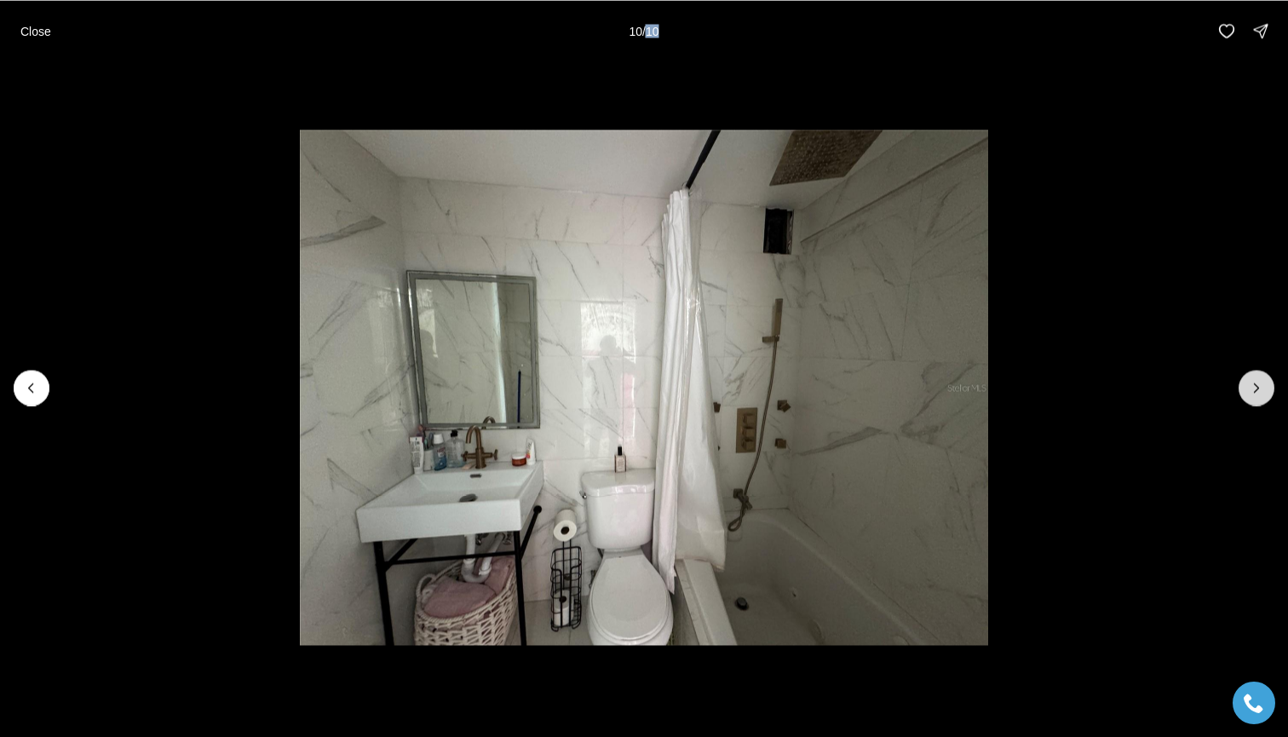
click at [1251, 392] on div at bounding box center [1257, 388] width 36 height 36
click at [1248, 379] on div at bounding box center [1257, 388] width 36 height 36
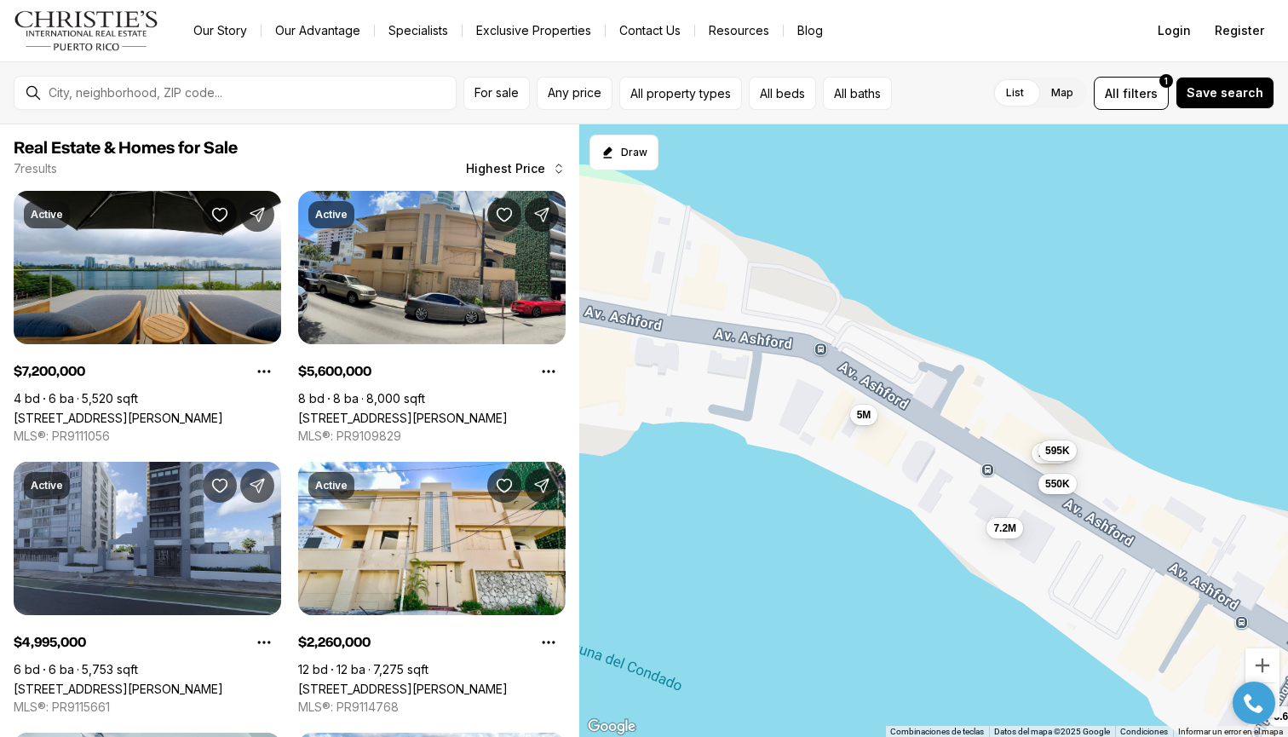
click at [1062, 448] on span "595K" at bounding box center [1057, 451] width 25 height 14
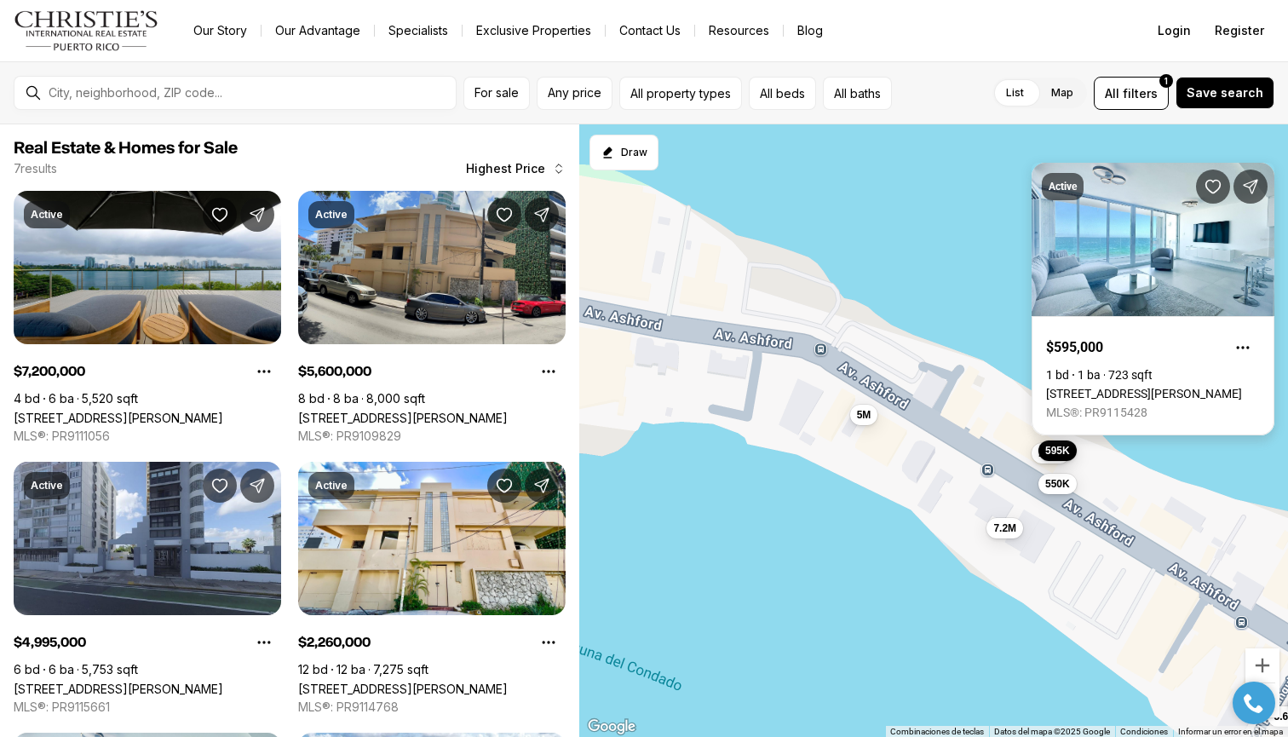
click at [1119, 387] on link "[STREET_ADDRESS][PERSON_NAME]" at bounding box center [1144, 394] width 196 height 14
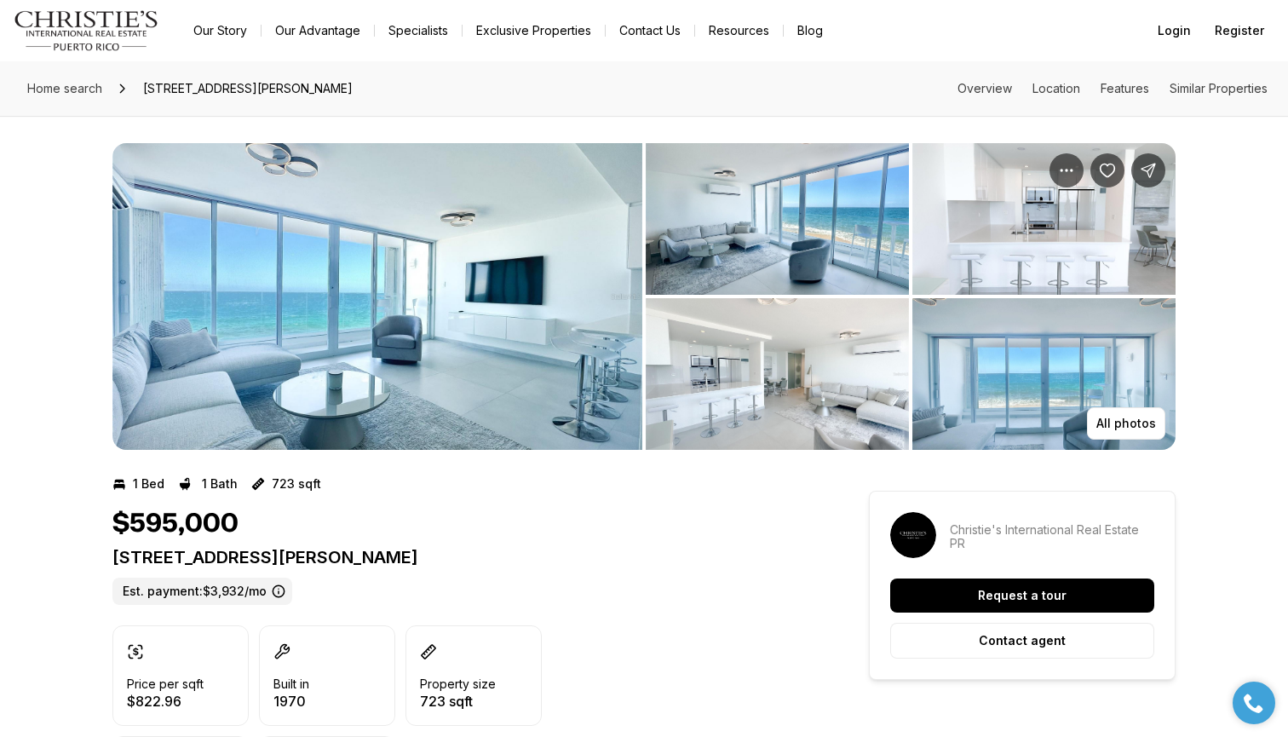
click at [548, 262] on img "View image gallery" at bounding box center [377, 296] width 530 height 307
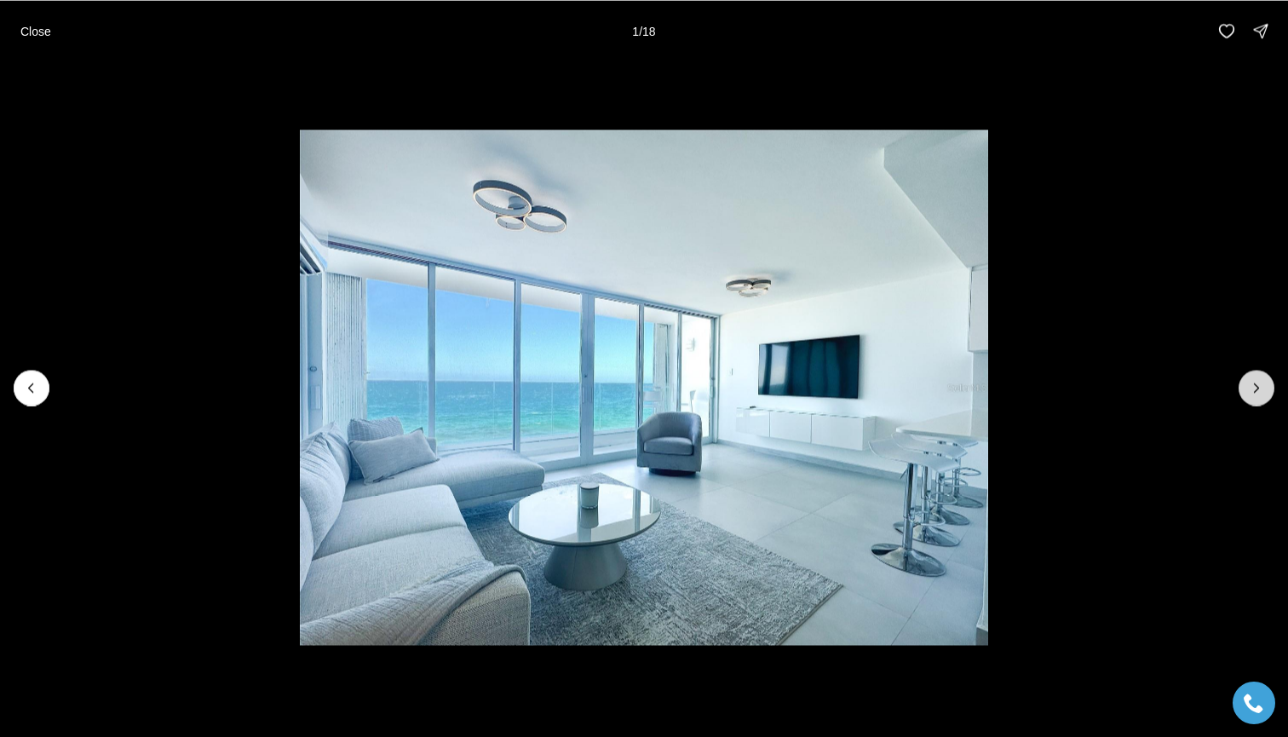
click at [1264, 381] on icon "Next slide" at bounding box center [1256, 387] width 17 height 17
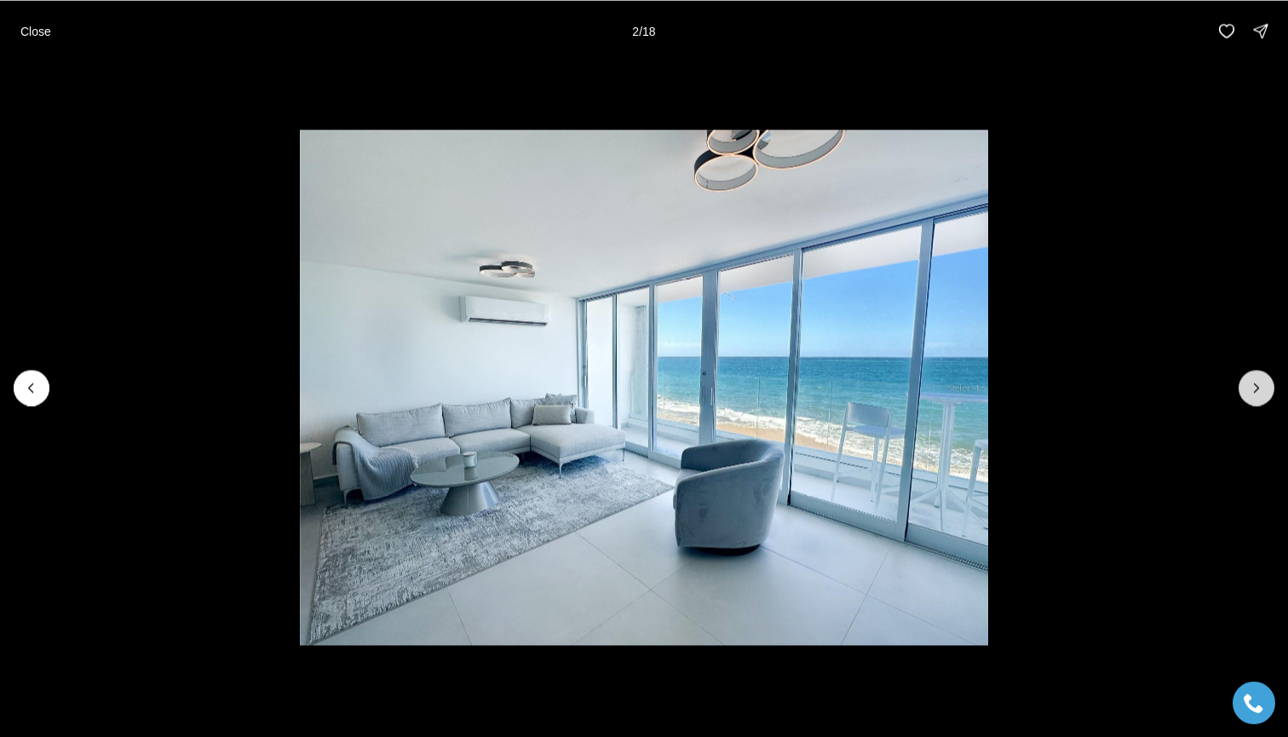
click at [1258, 382] on icon "Next slide" at bounding box center [1256, 387] width 17 height 17
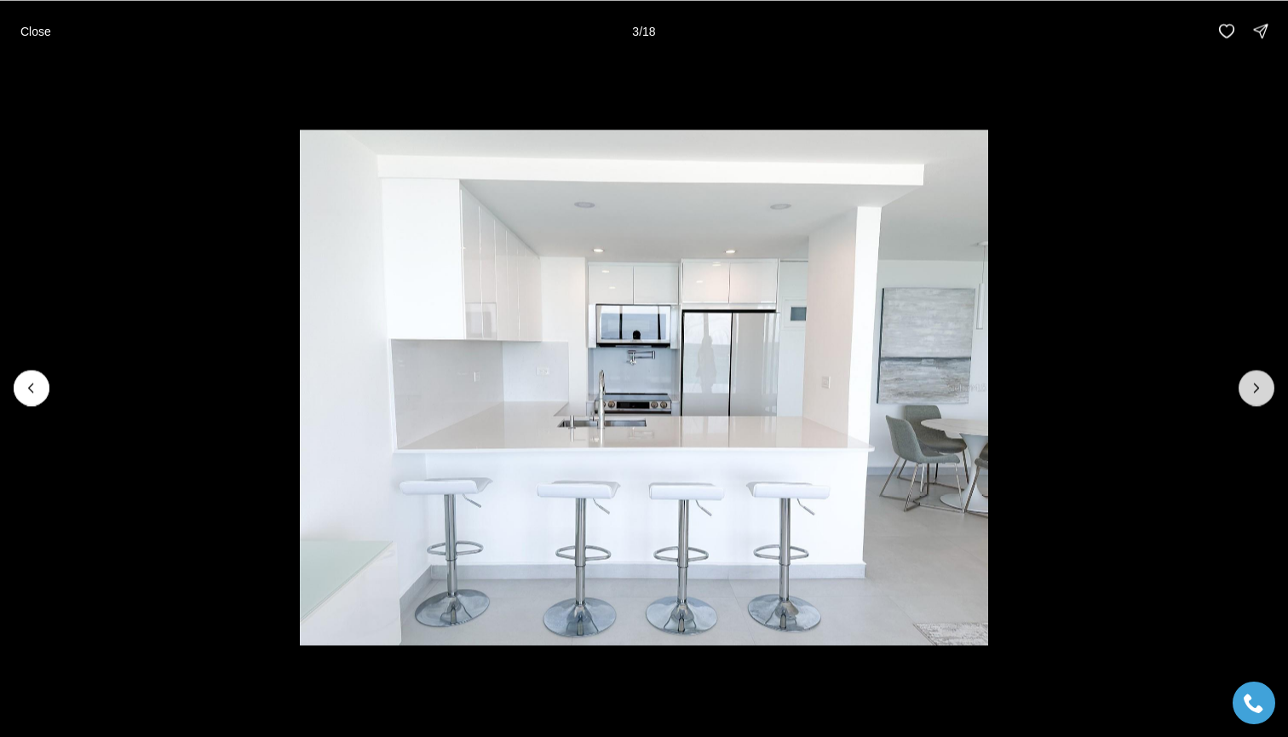
click at [1258, 382] on icon "Next slide" at bounding box center [1256, 387] width 17 height 17
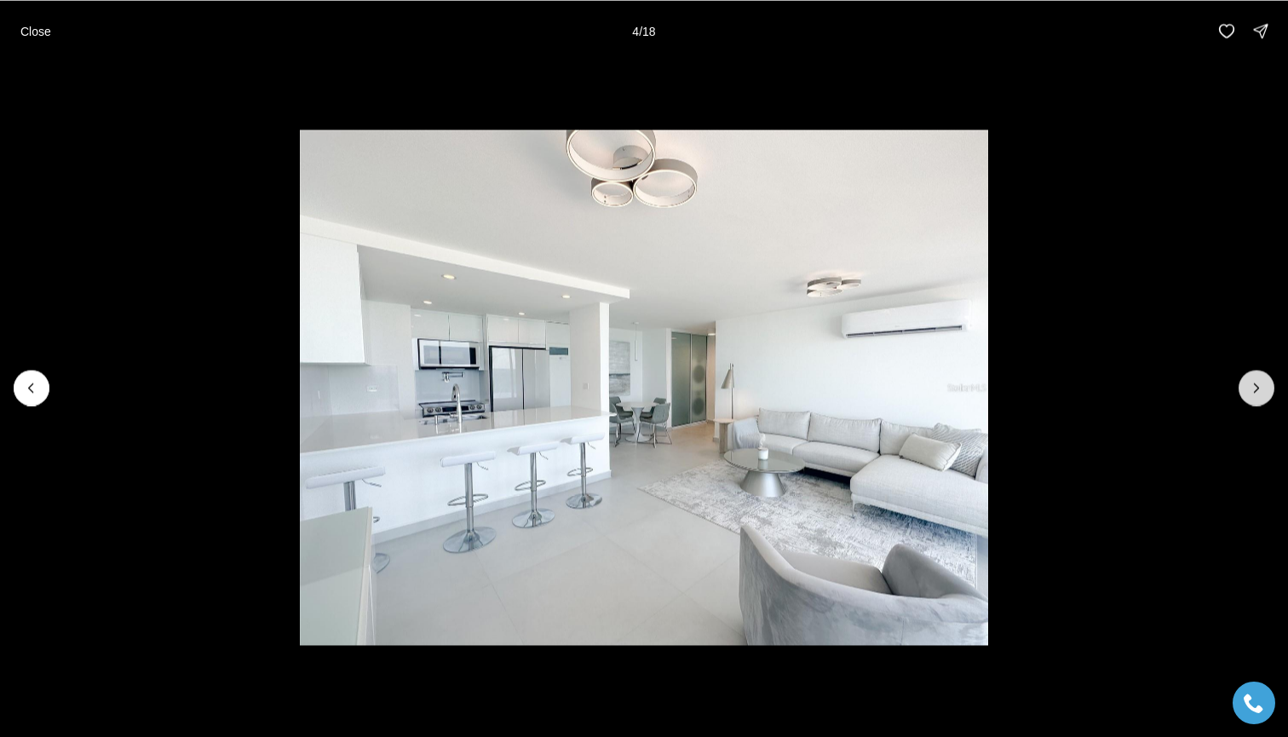
click at [1258, 382] on icon "Next slide" at bounding box center [1256, 387] width 17 height 17
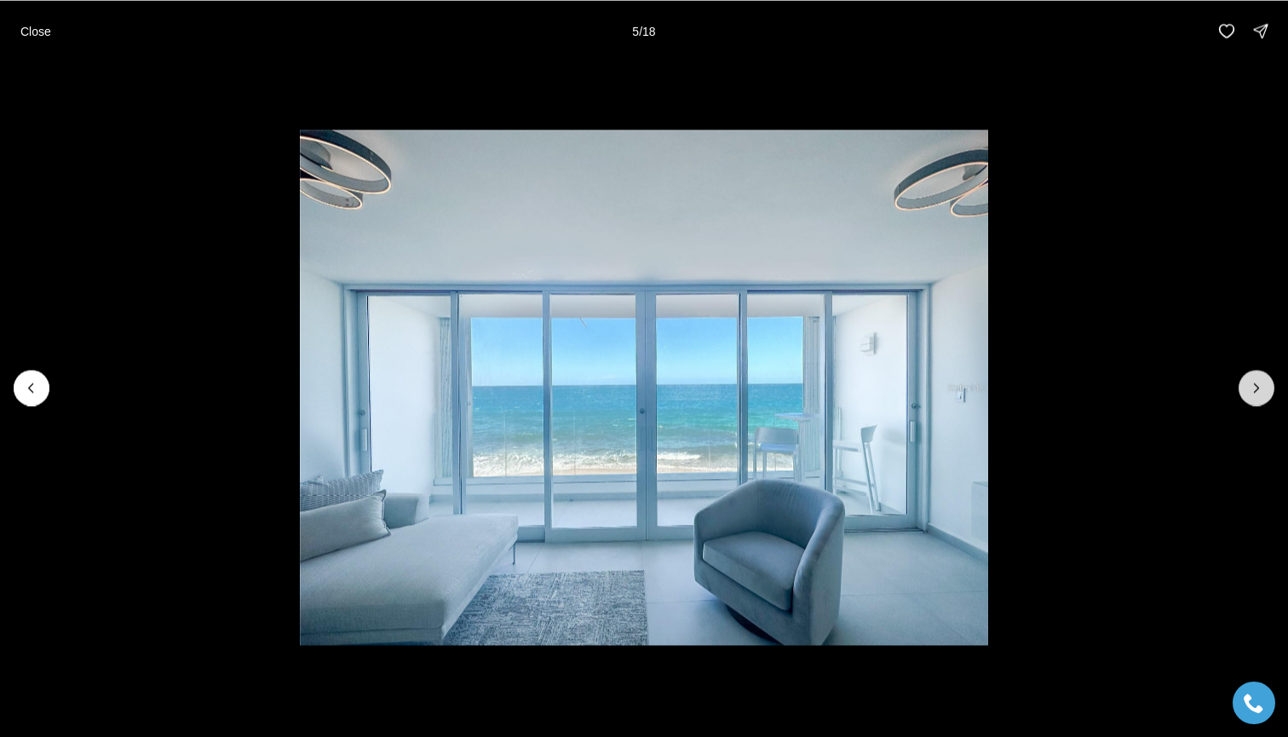
click at [1258, 382] on icon "Next slide" at bounding box center [1256, 387] width 17 height 17
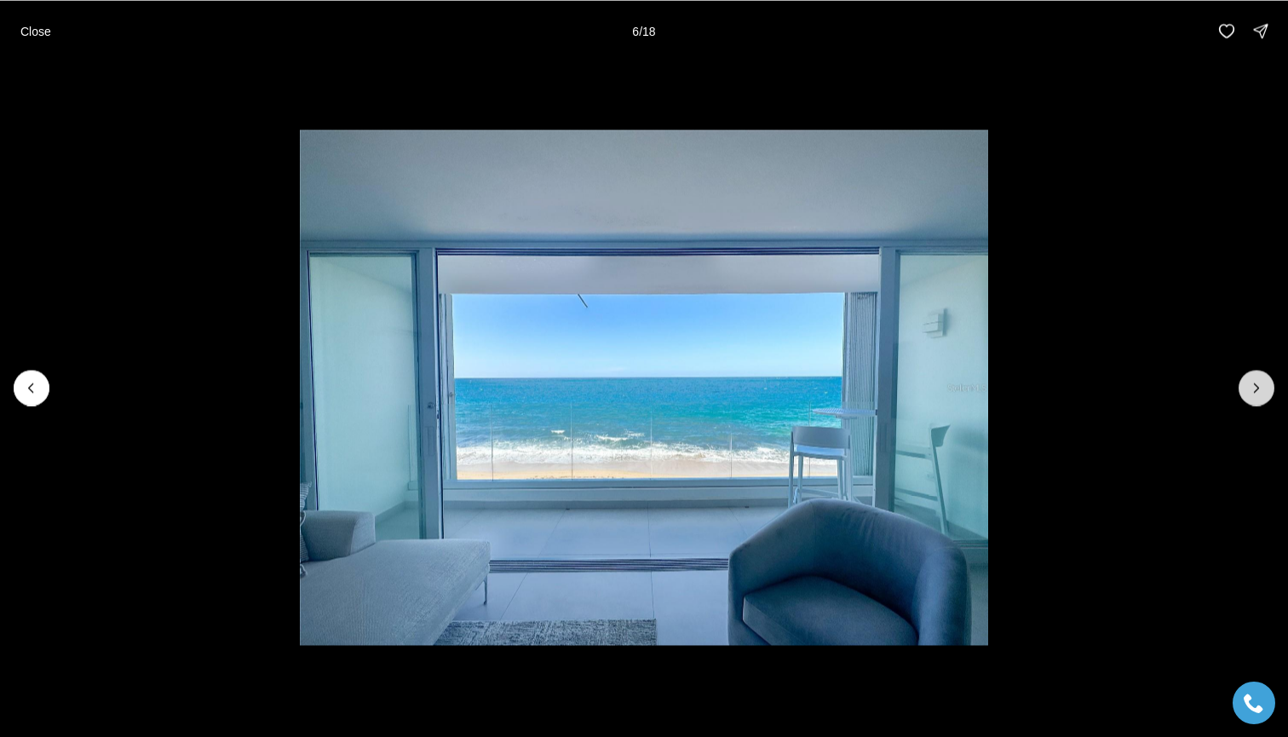
click at [1258, 382] on icon "Next slide" at bounding box center [1256, 387] width 17 height 17
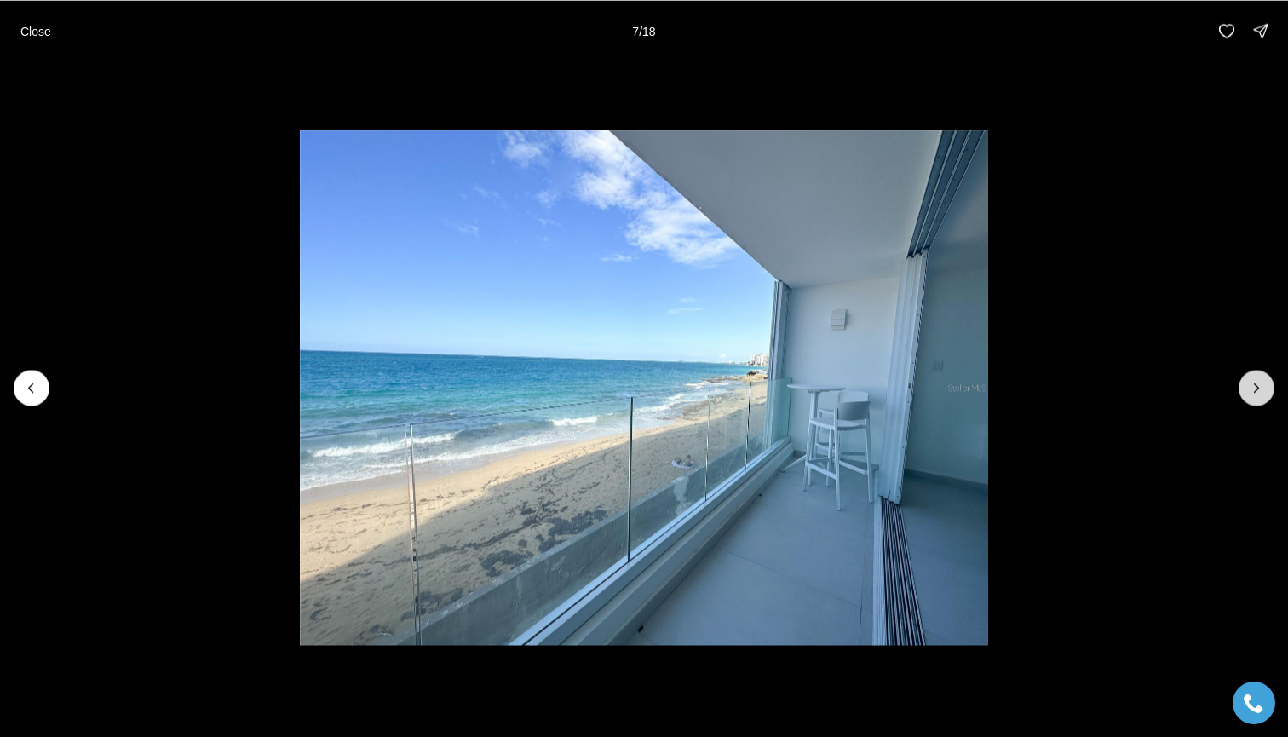
click at [1258, 382] on icon "Next slide" at bounding box center [1256, 387] width 17 height 17
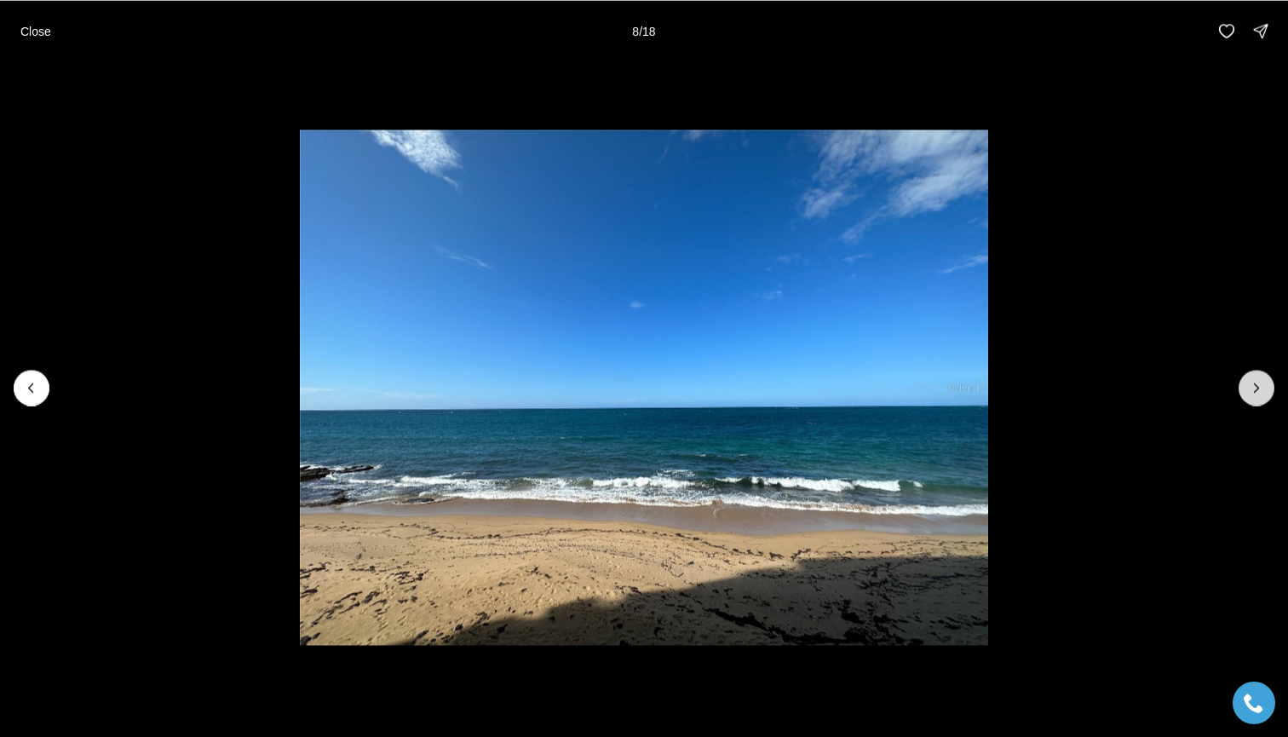
click at [1258, 382] on icon "Next slide" at bounding box center [1256, 387] width 17 height 17
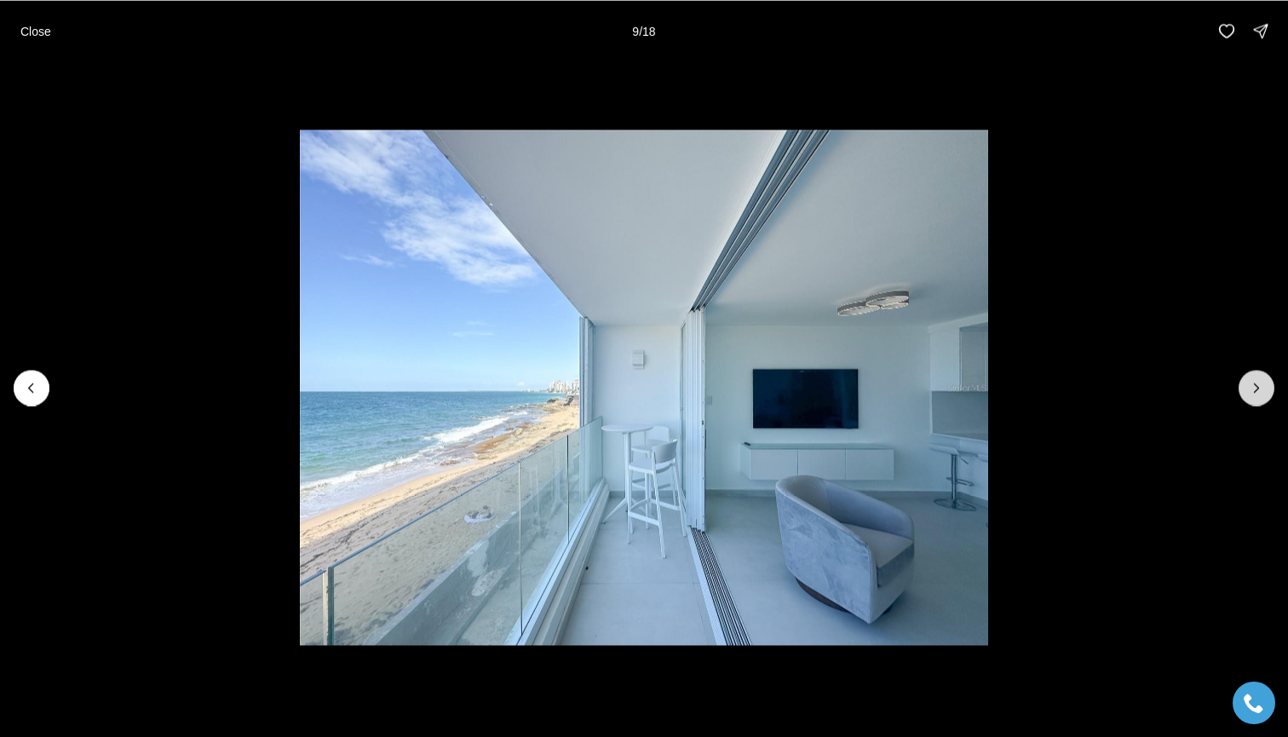
click at [1258, 382] on icon "Next slide" at bounding box center [1256, 387] width 17 height 17
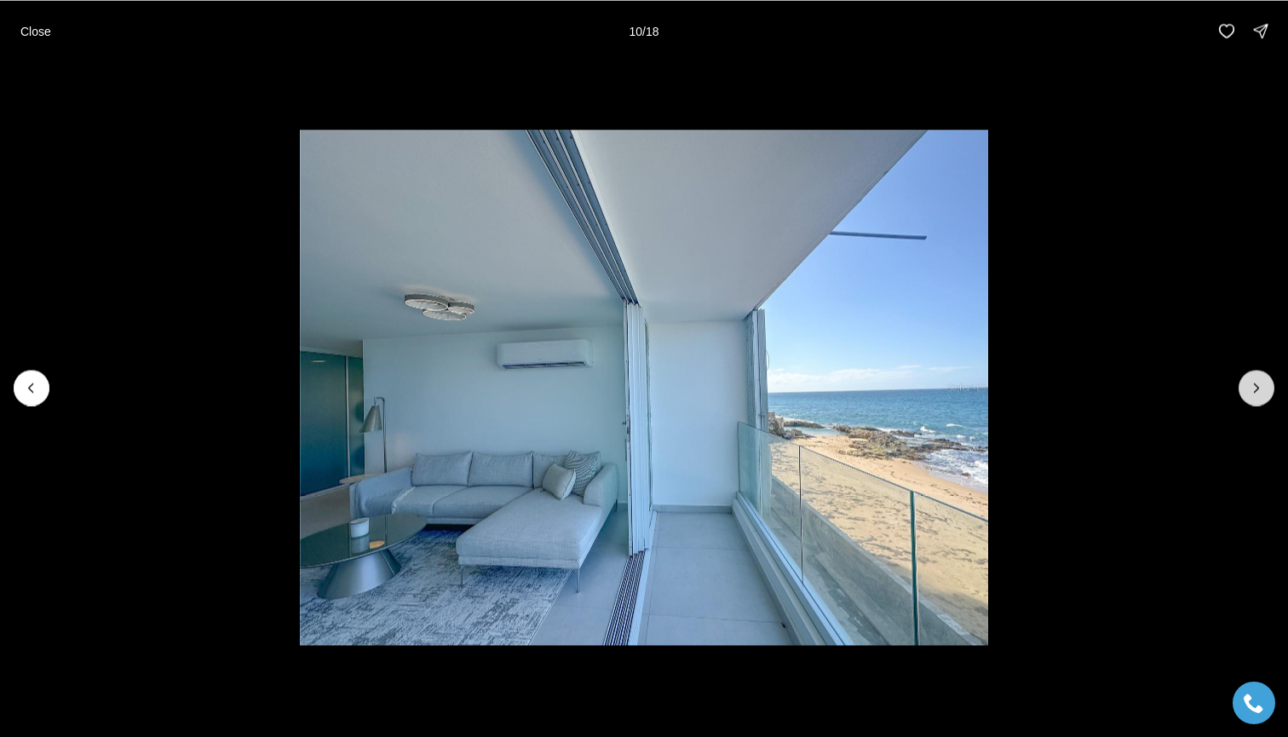
click at [1258, 382] on icon "Next slide" at bounding box center [1256, 387] width 17 height 17
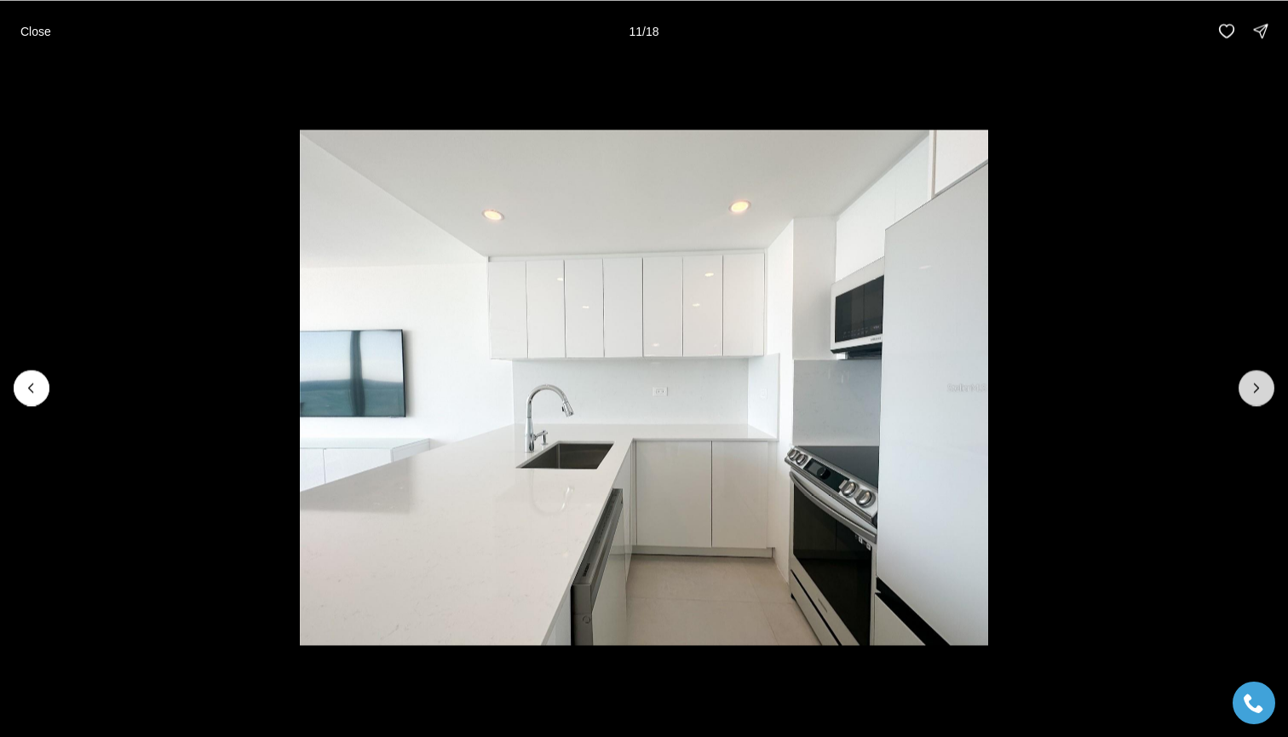
click at [1258, 382] on icon "Next slide" at bounding box center [1256, 387] width 17 height 17
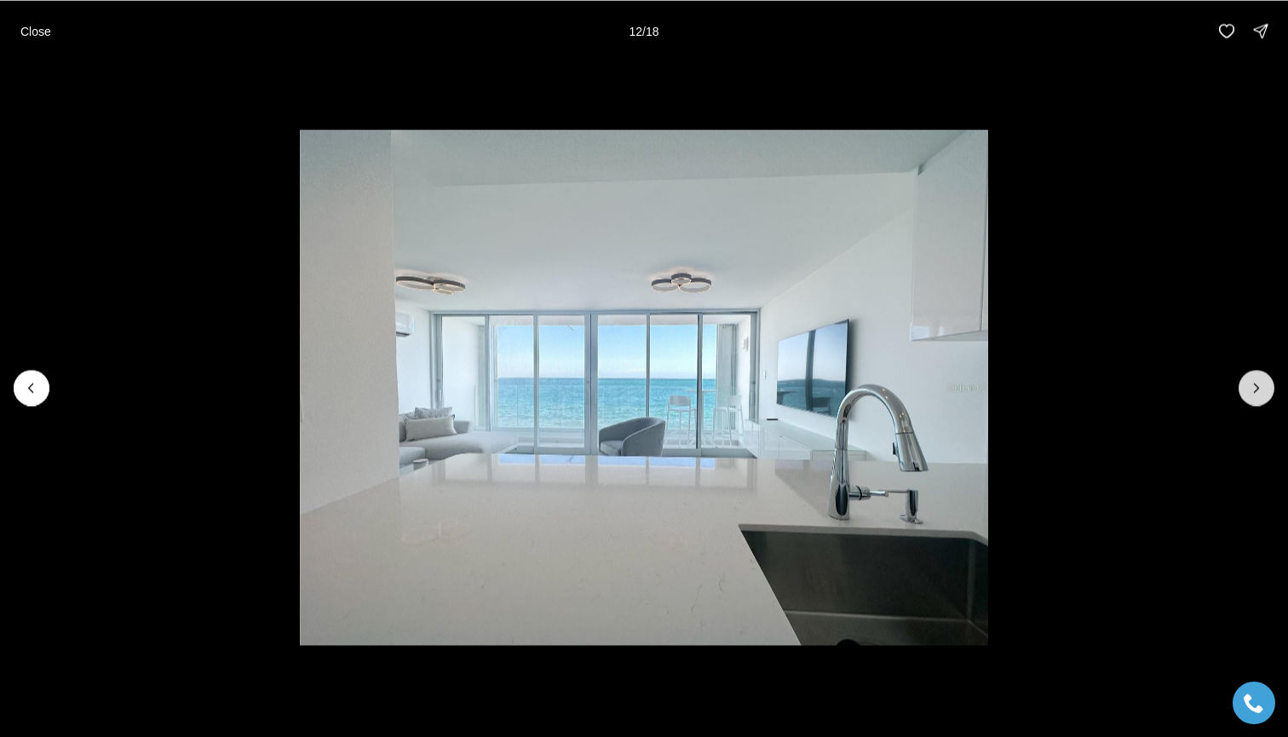
click at [1258, 382] on icon "Next slide" at bounding box center [1256, 387] width 17 height 17
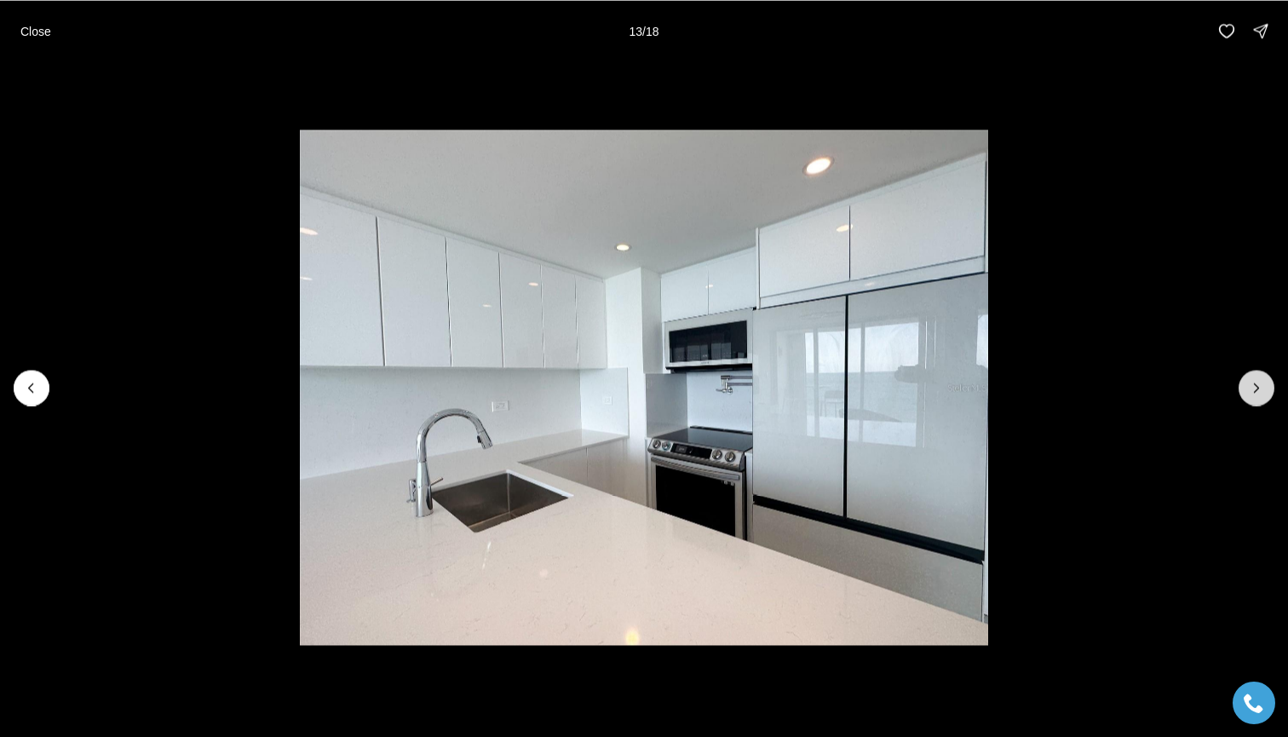
click at [1258, 382] on icon "Next slide" at bounding box center [1256, 387] width 17 height 17
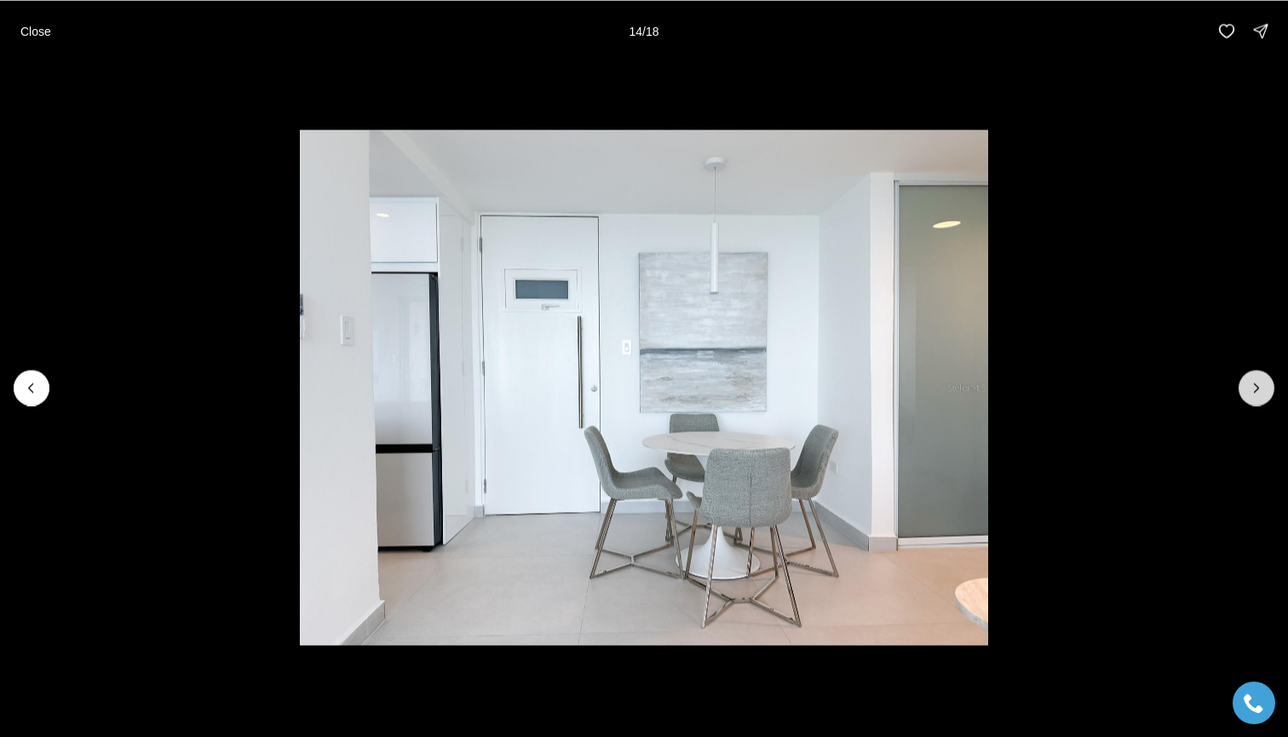
click at [1258, 382] on icon "Next slide" at bounding box center [1256, 387] width 17 height 17
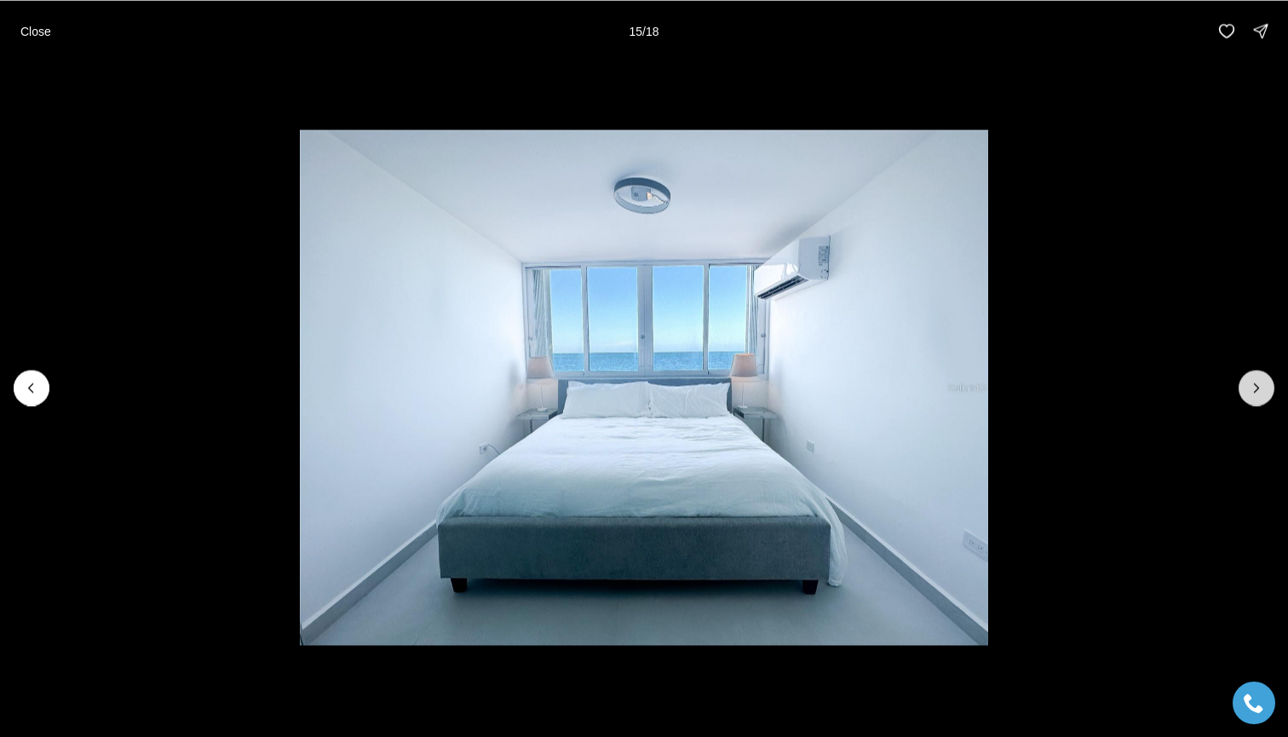
click at [1258, 382] on icon "Next slide" at bounding box center [1256, 387] width 17 height 17
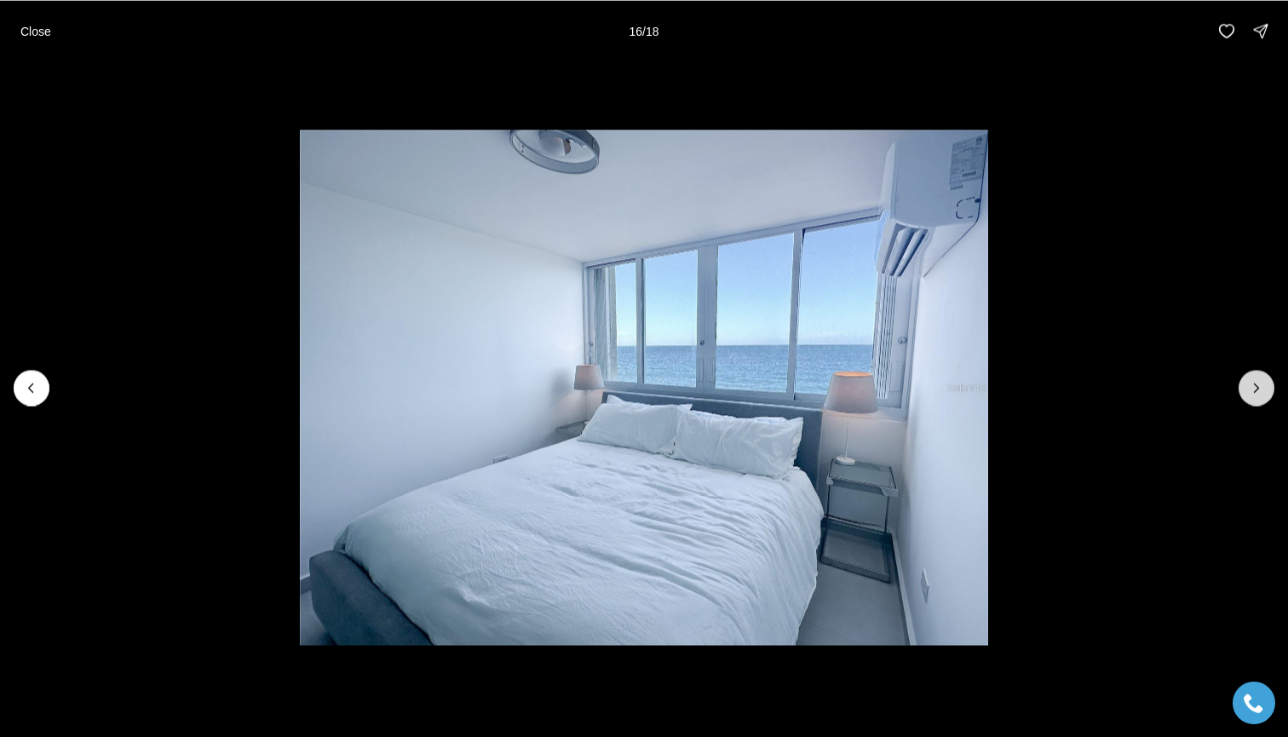
click at [1258, 382] on icon "Next slide" at bounding box center [1256, 387] width 17 height 17
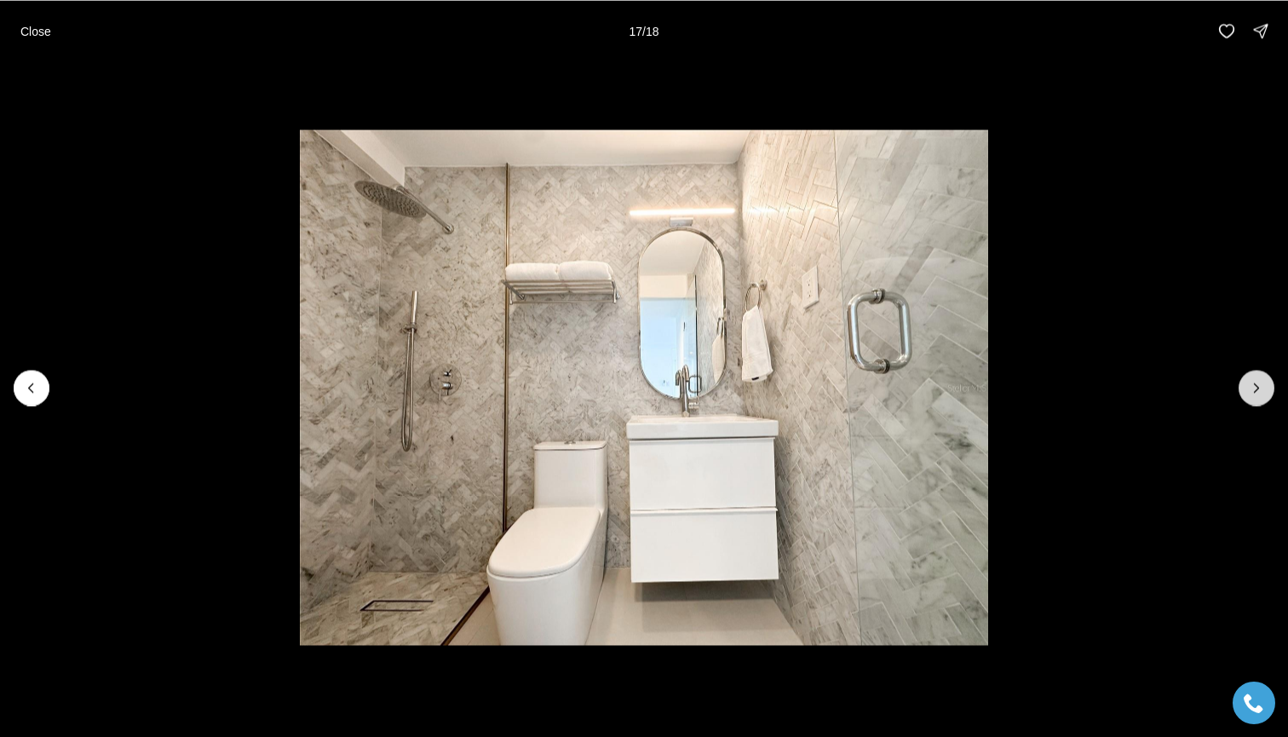
click at [1258, 382] on icon "Next slide" at bounding box center [1256, 387] width 17 height 17
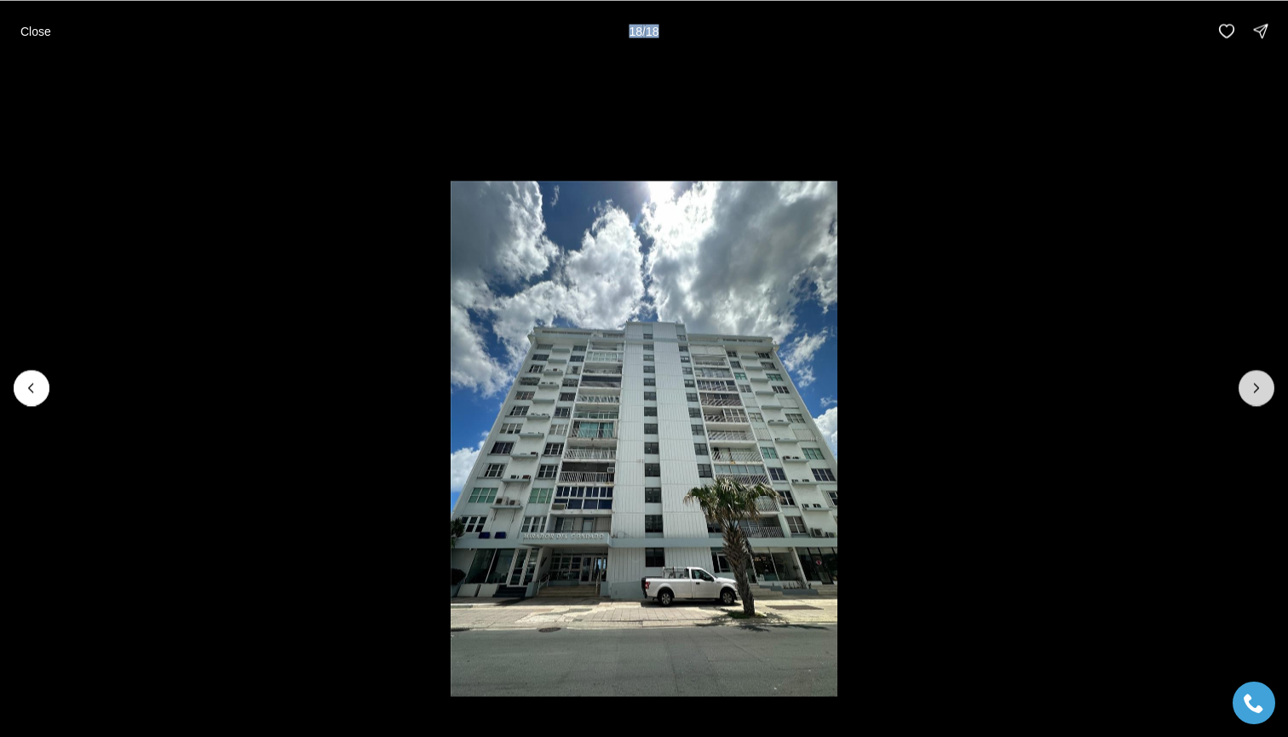
click at [1258, 382] on div at bounding box center [1257, 388] width 36 height 36
click at [1258, 388] on div at bounding box center [1257, 388] width 36 height 36
click at [41, 380] on button "Previous slide" at bounding box center [32, 388] width 36 height 36
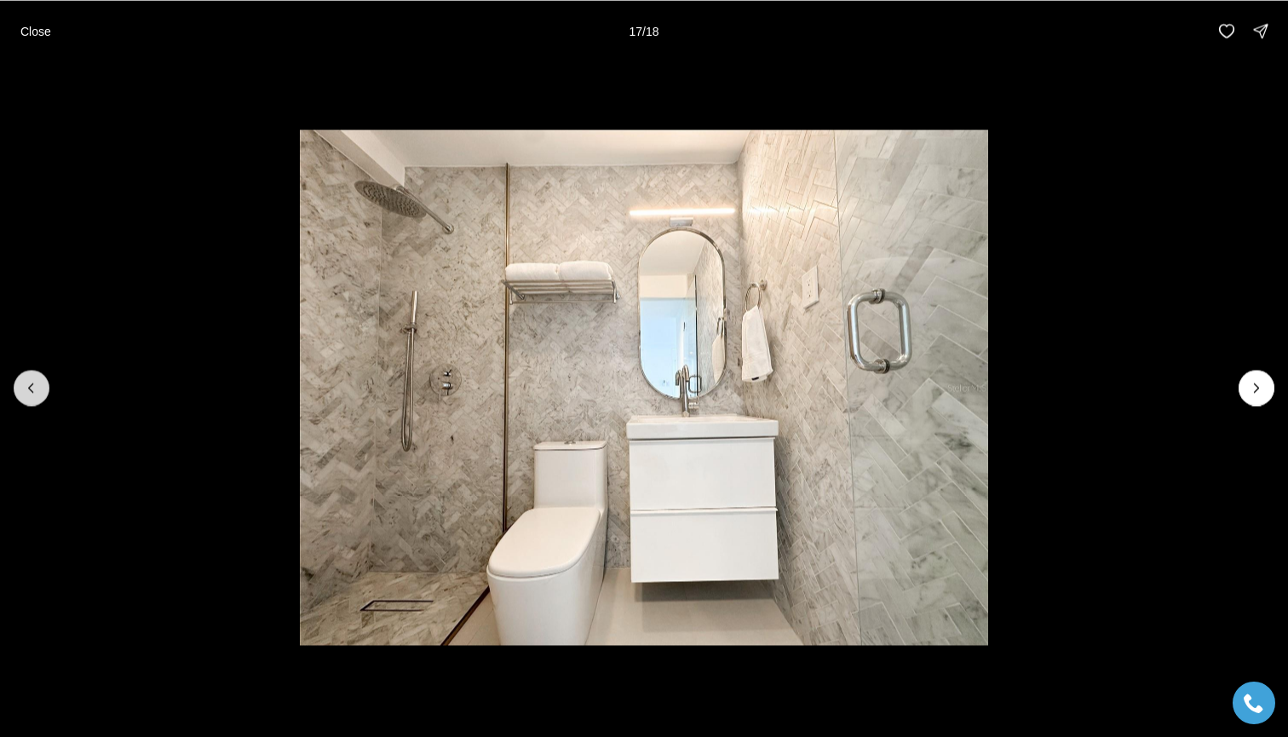
click at [41, 380] on button "Previous slide" at bounding box center [32, 388] width 36 height 36
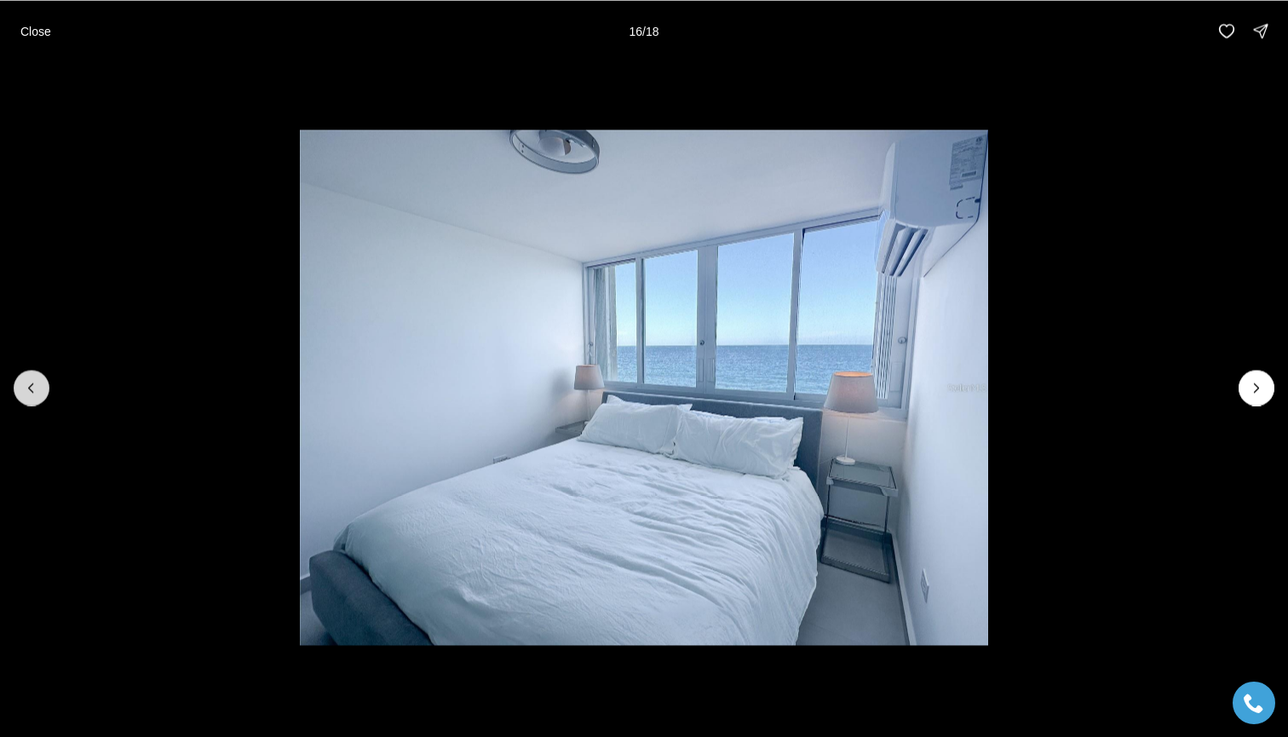
click at [41, 380] on button "Previous slide" at bounding box center [32, 388] width 36 height 36
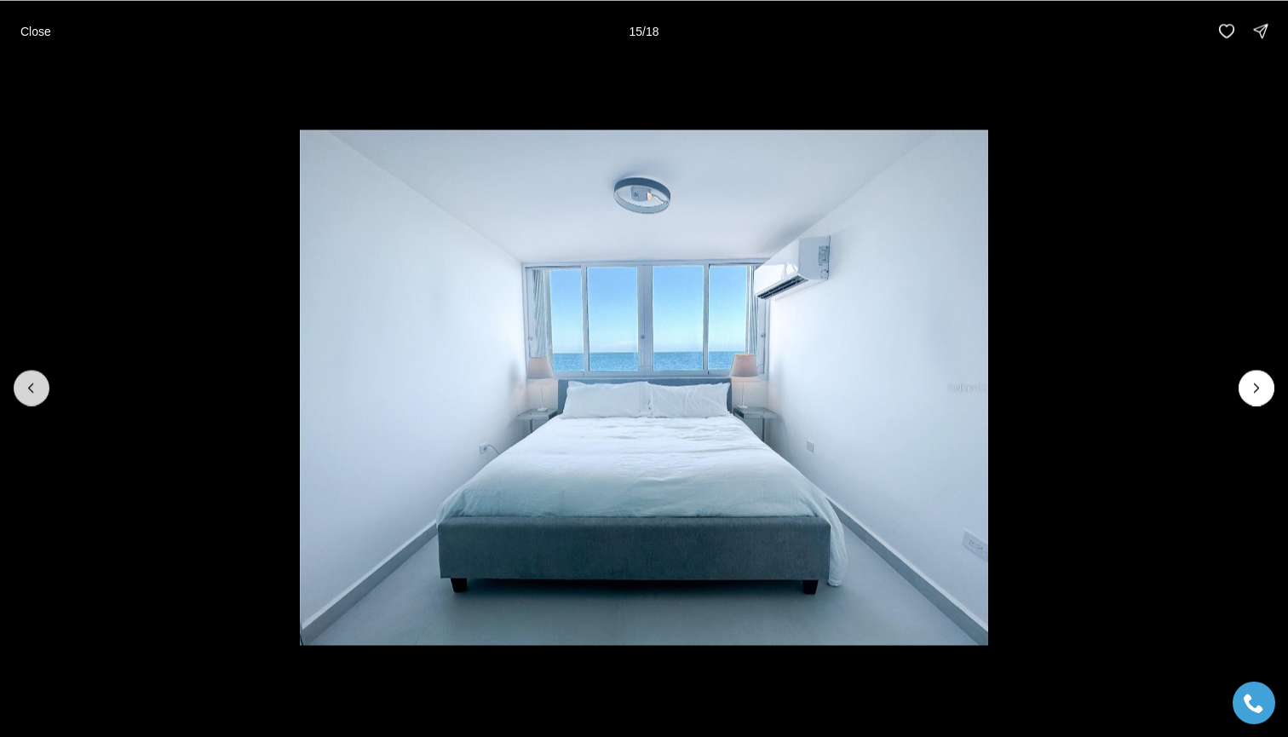
click at [41, 380] on button "Previous slide" at bounding box center [32, 388] width 36 height 36
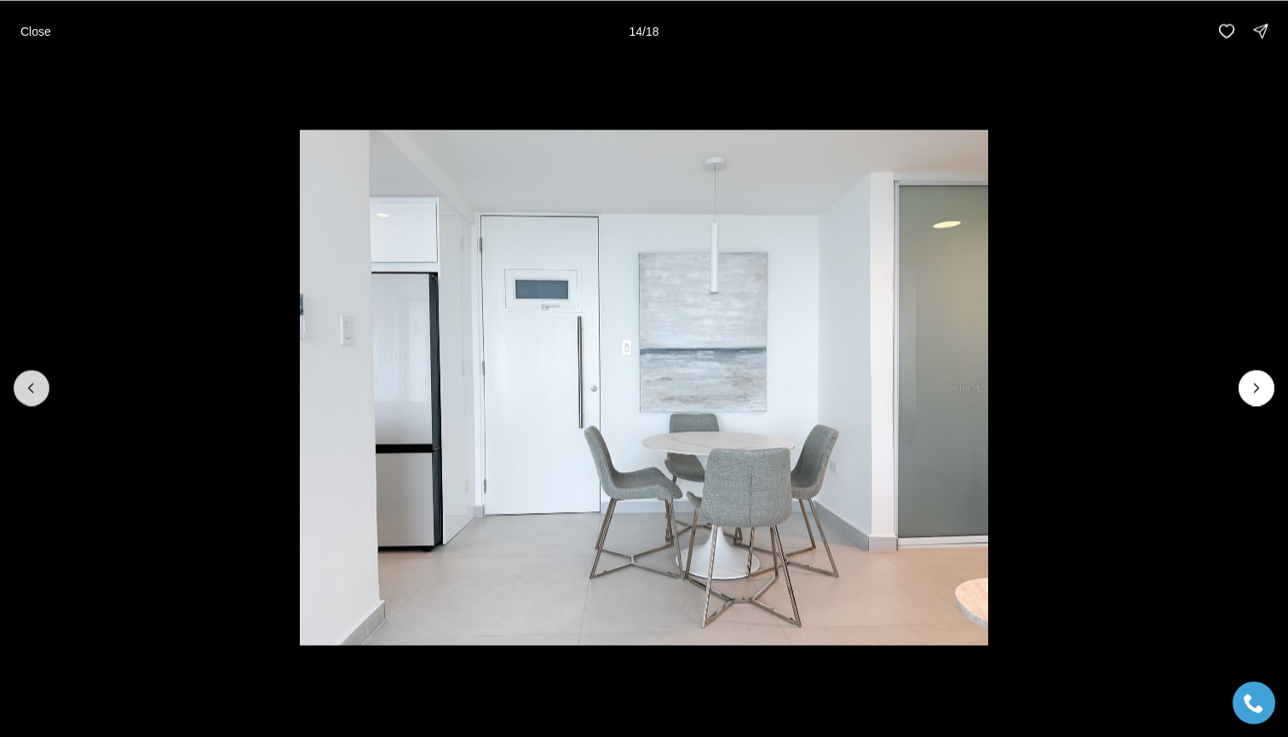
click at [41, 380] on button "Previous slide" at bounding box center [32, 388] width 36 height 36
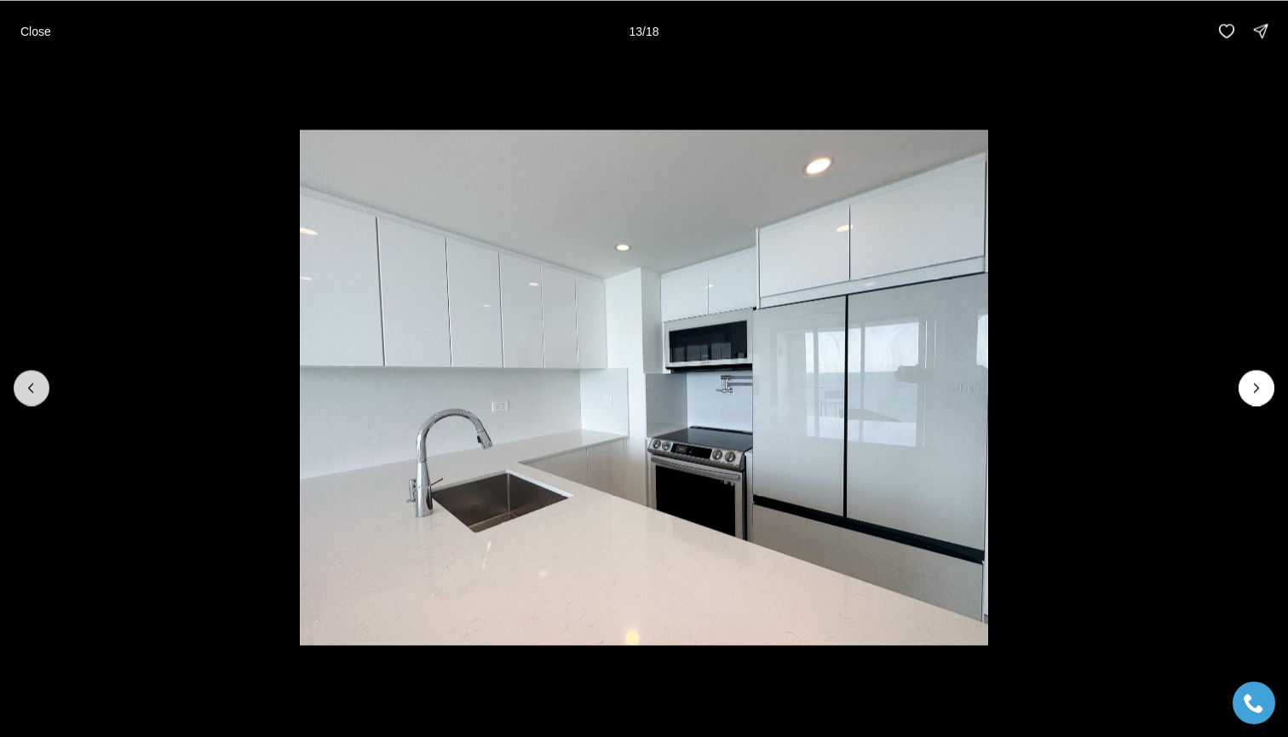
click at [41, 380] on button "Previous slide" at bounding box center [32, 388] width 36 height 36
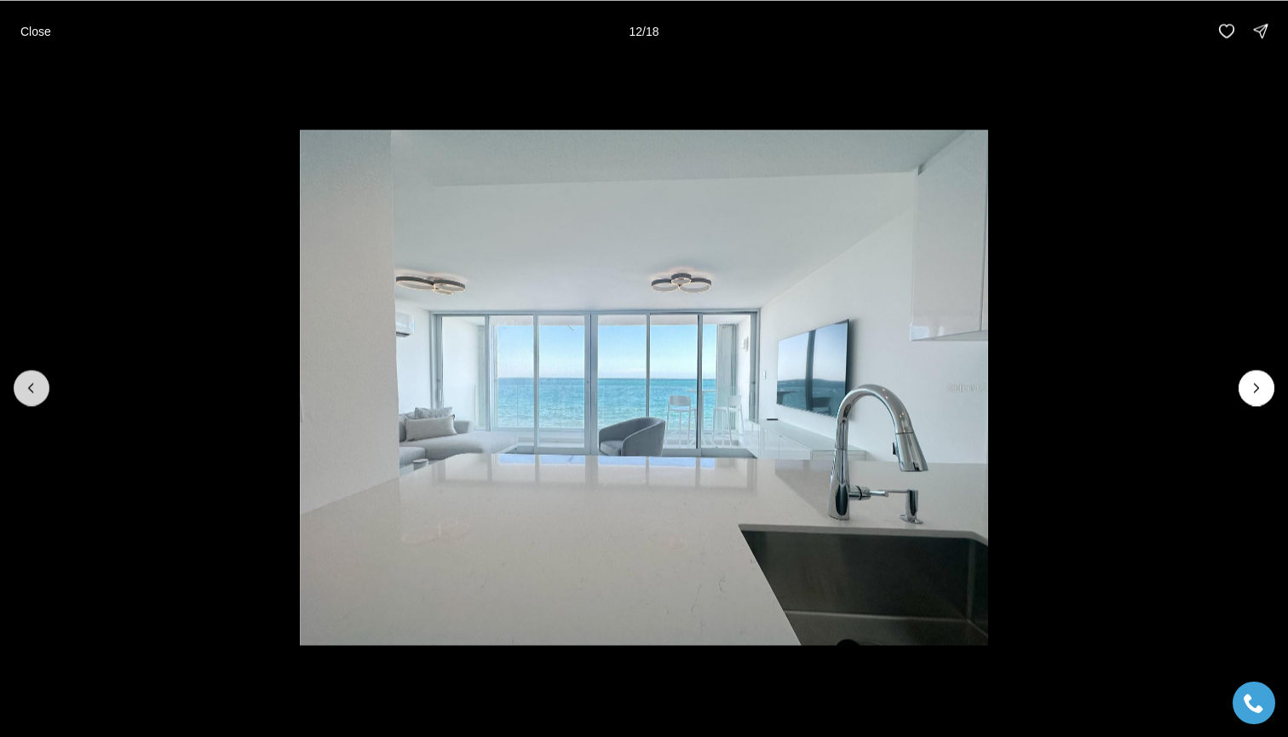
click at [41, 380] on button "Previous slide" at bounding box center [32, 388] width 36 height 36
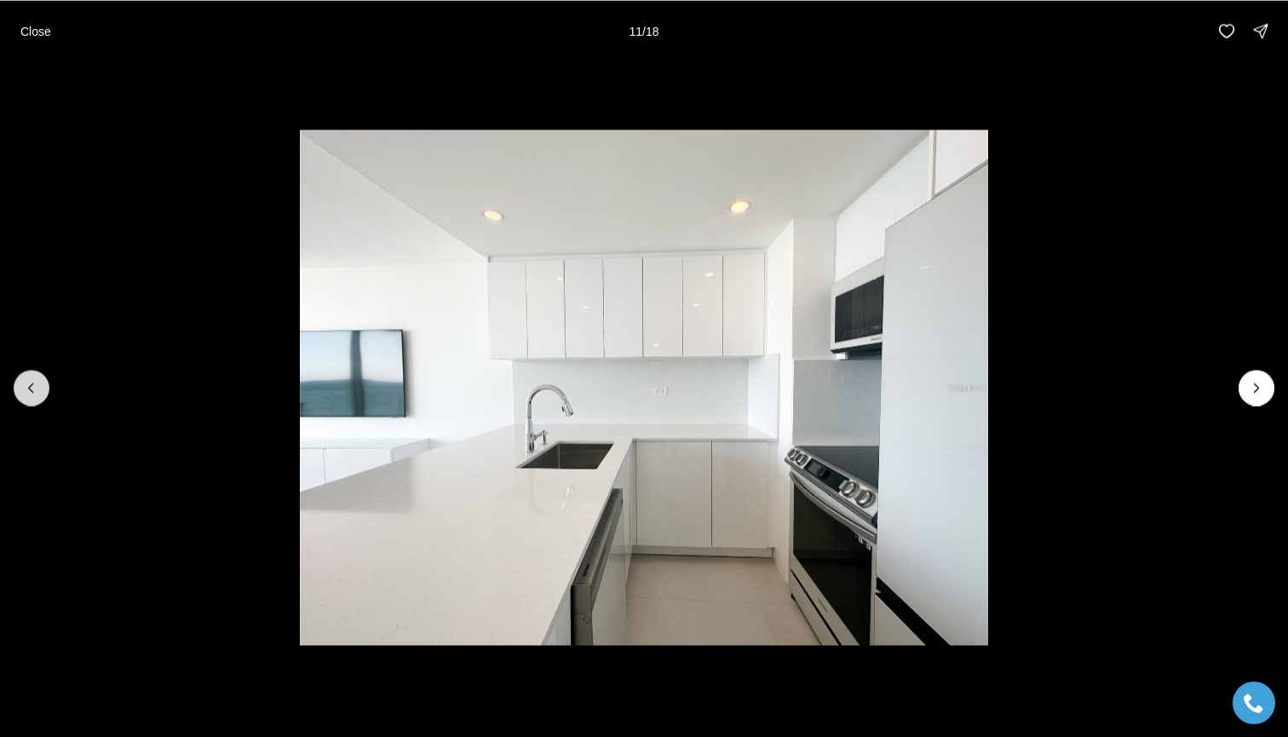
click at [41, 380] on button "Previous slide" at bounding box center [32, 388] width 36 height 36
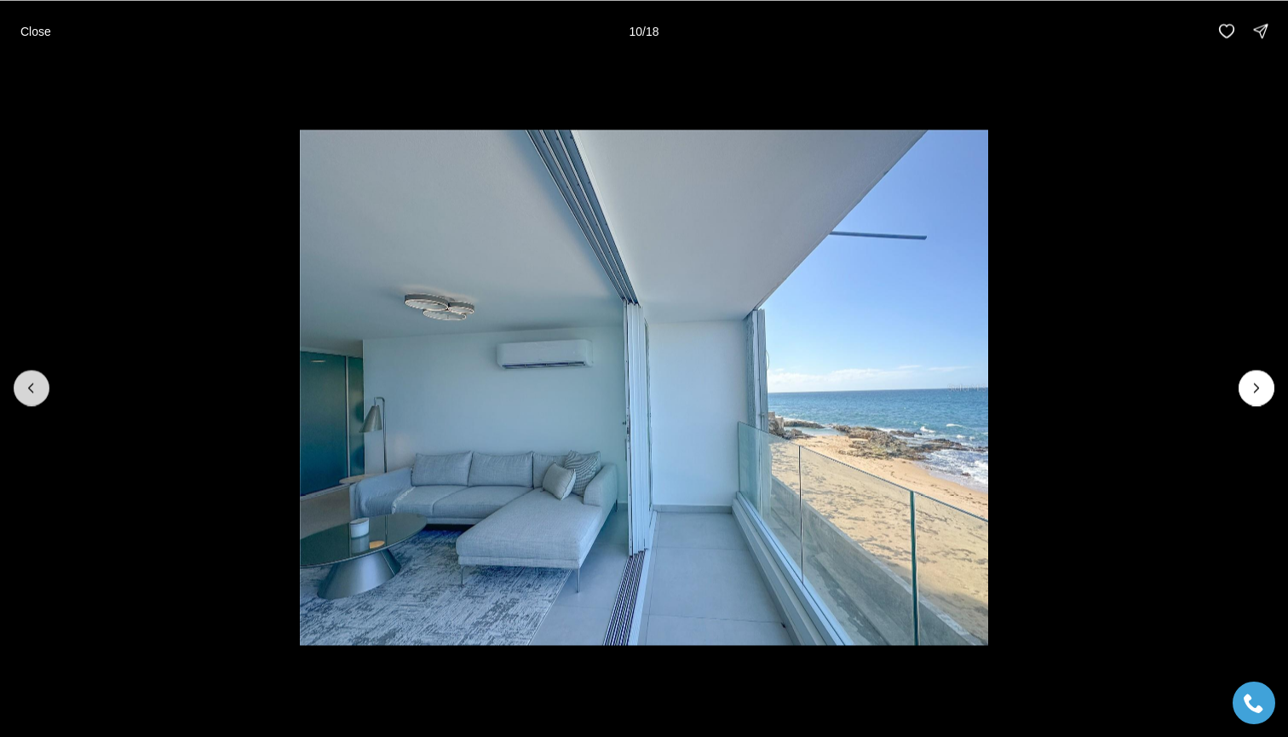
click at [41, 380] on button "Previous slide" at bounding box center [32, 388] width 36 height 36
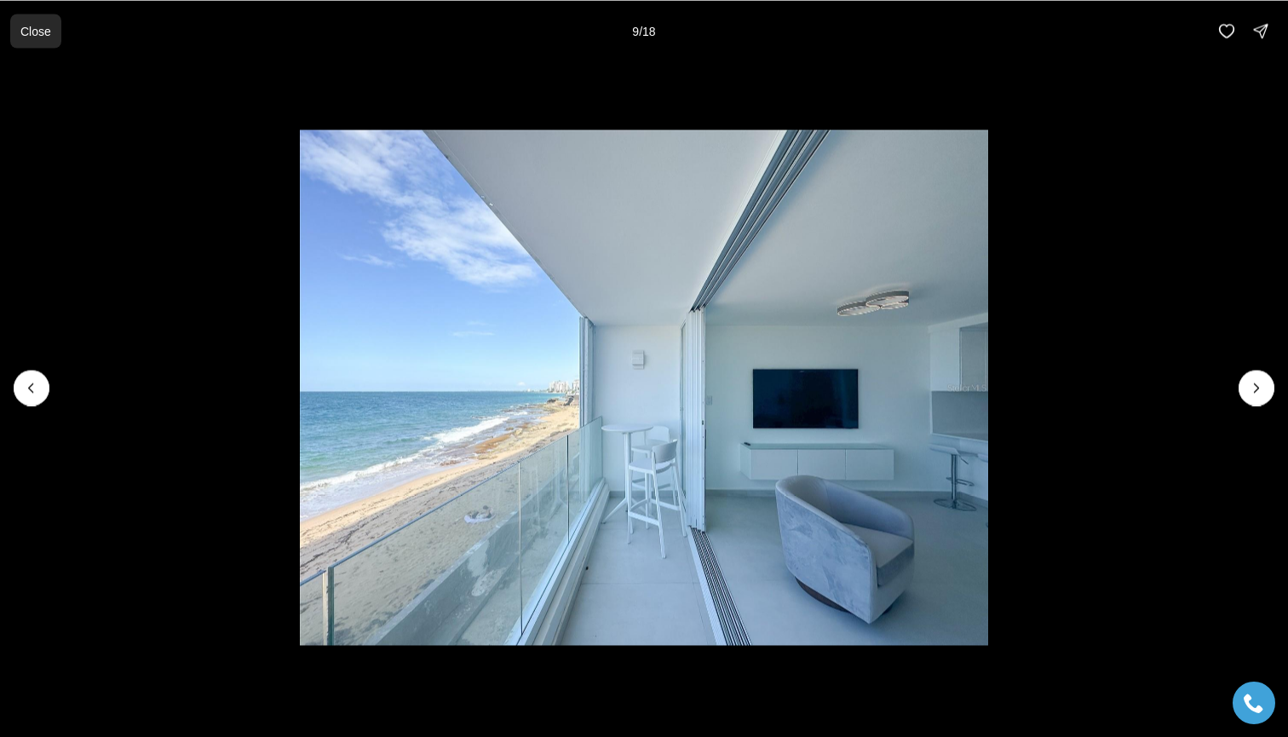
click at [45, 39] on button "Close" at bounding box center [35, 31] width 51 height 34
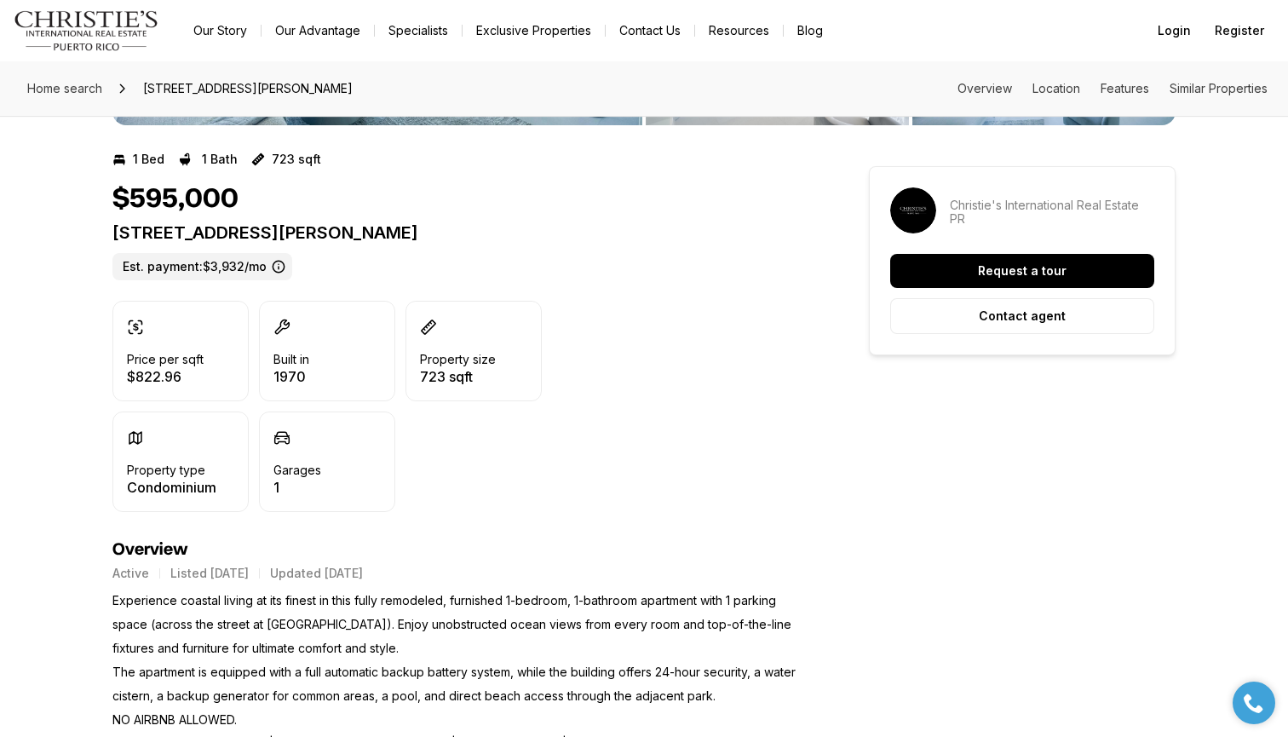
scroll to position [330, 0]
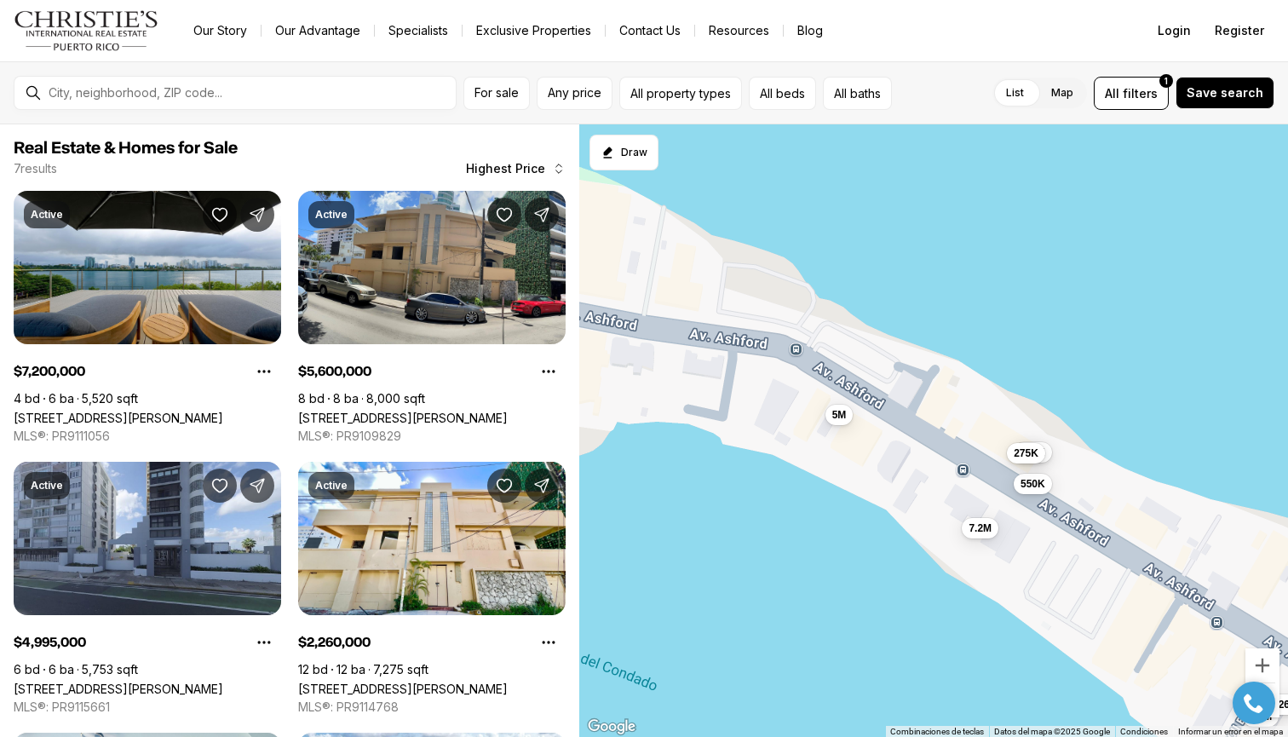
drag, startPoint x: 988, startPoint y: 440, endPoint x: 962, endPoint y: 440, distance: 26.4
click at [962, 440] on div "7.2M 5.6M 5M 2.26M 595K 550K 275K" at bounding box center [933, 430] width 709 height 613
click at [1040, 450] on span "595K" at bounding box center [1033, 451] width 25 height 14
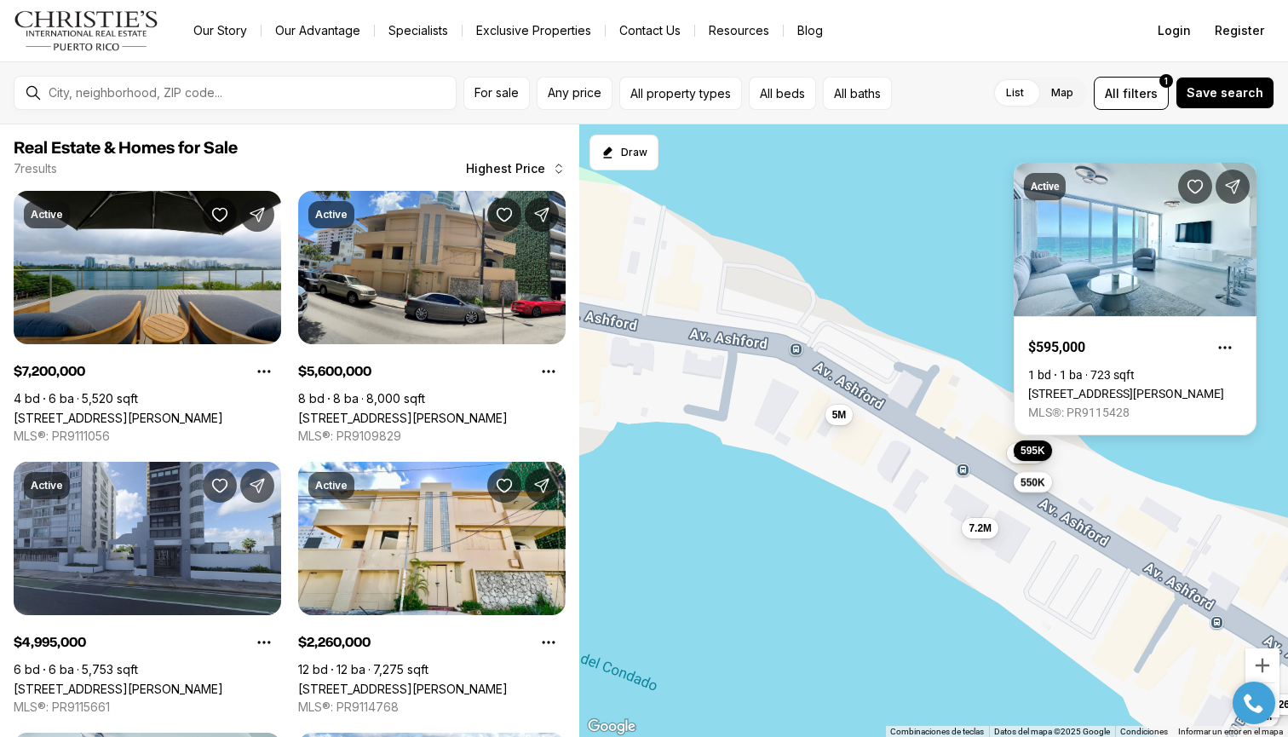
click at [1038, 480] on span "550K" at bounding box center [1033, 482] width 25 height 14
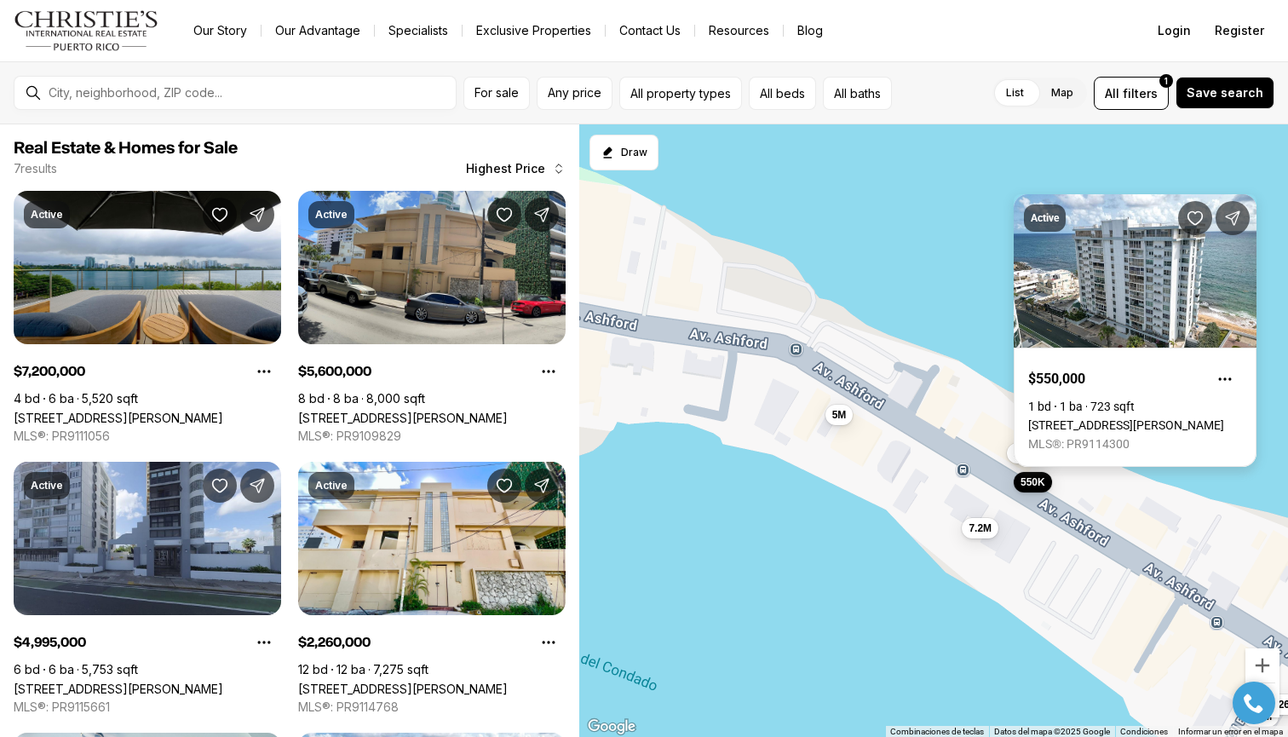
click at [1106, 418] on link "1035 ASHFORD AVE #505, SAN JUAN PR, 00907" at bounding box center [1126, 425] width 196 height 14
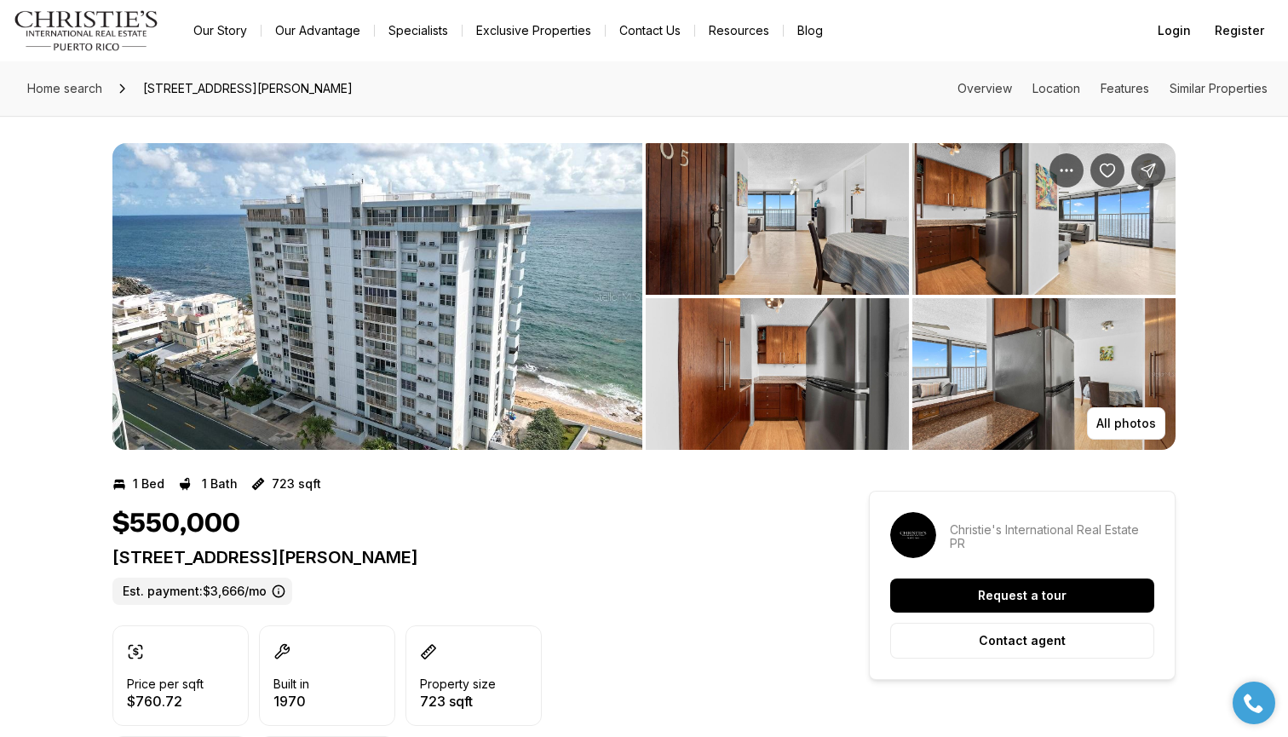
click at [601, 286] on img "View image gallery" at bounding box center [377, 296] width 530 height 307
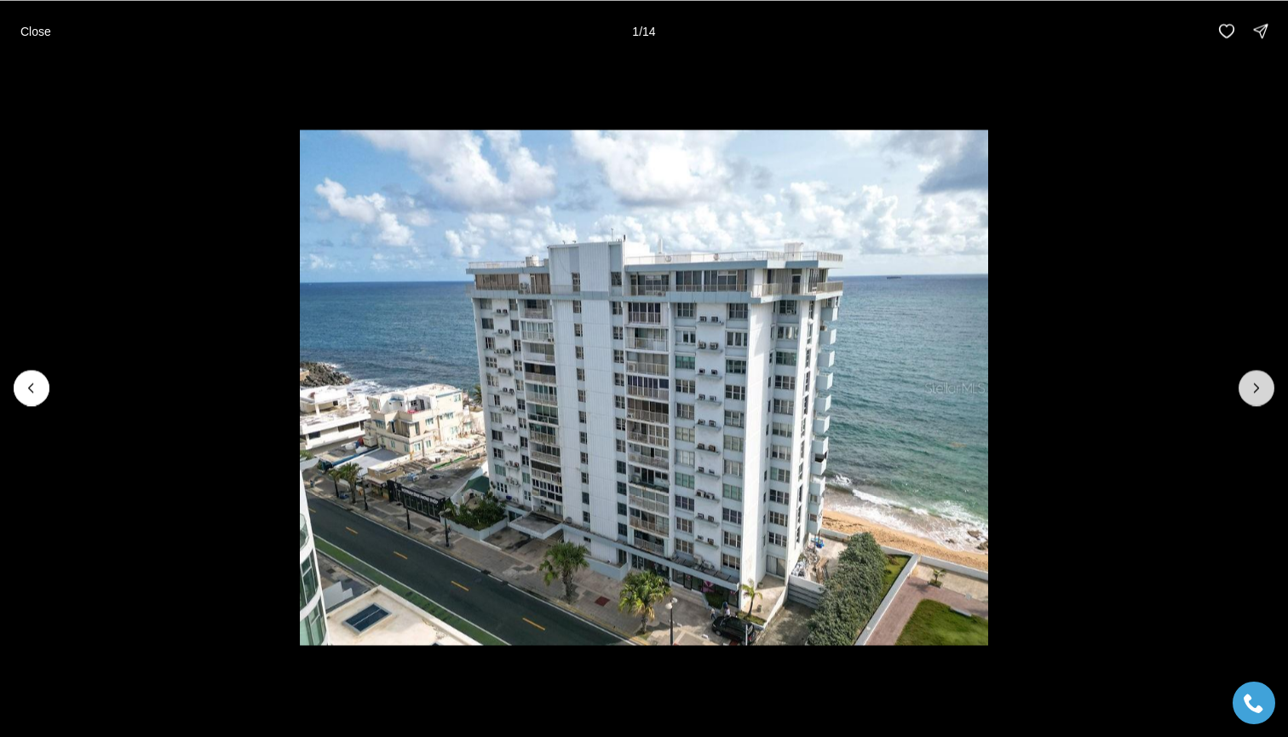
click at [1269, 383] on button "Next slide" at bounding box center [1257, 388] width 36 height 36
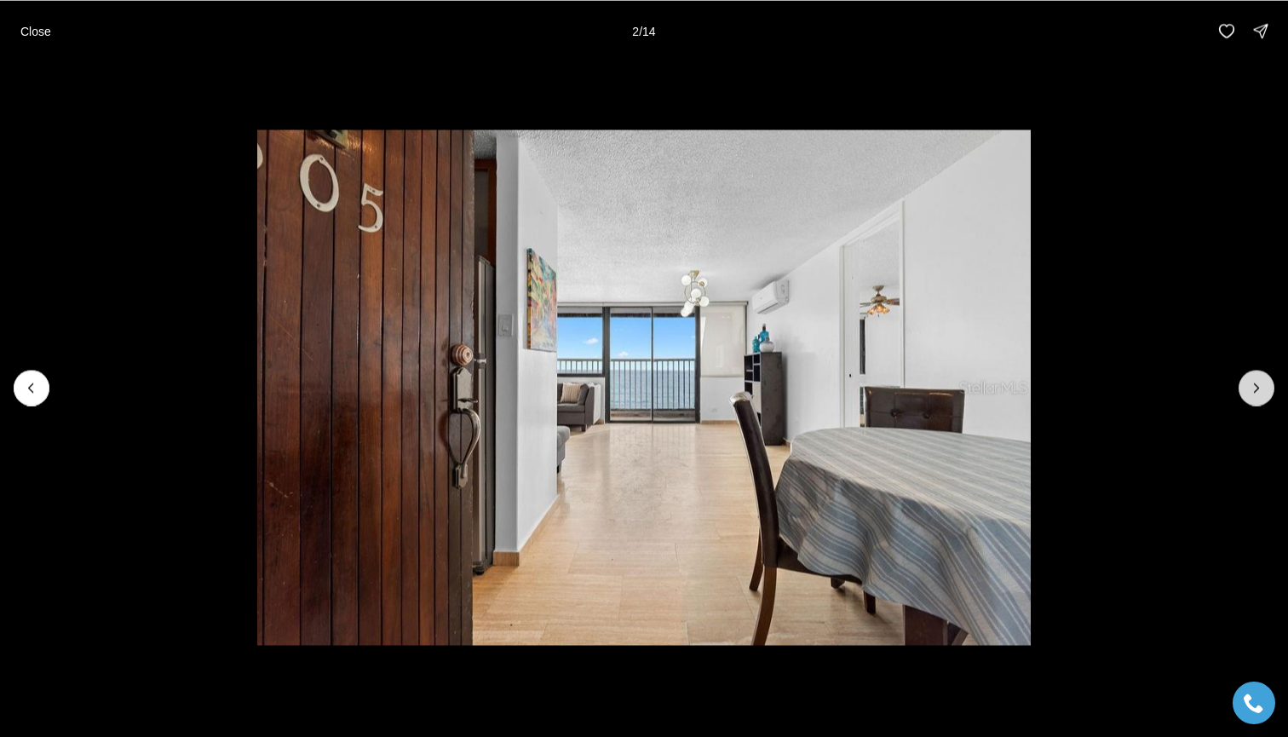
click at [1269, 383] on button "Next slide" at bounding box center [1257, 388] width 36 height 36
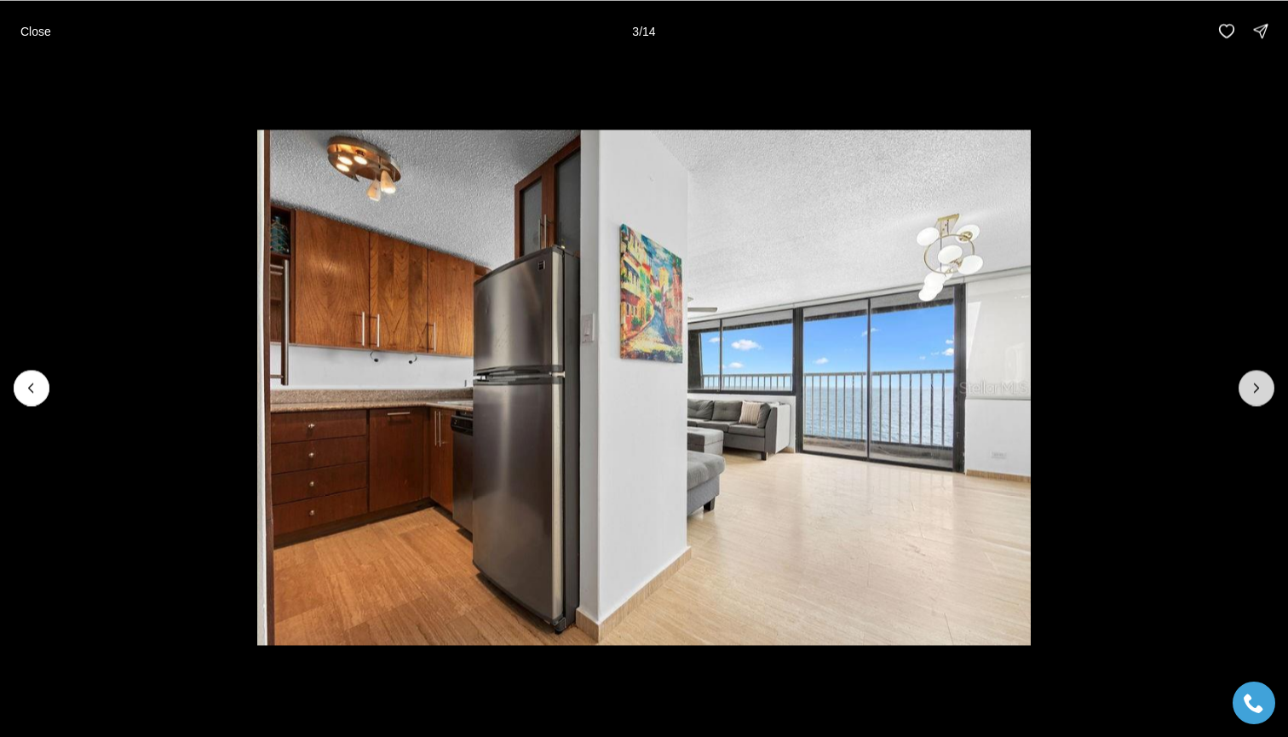
click at [1268, 383] on button "Next slide" at bounding box center [1257, 388] width 36 height 36
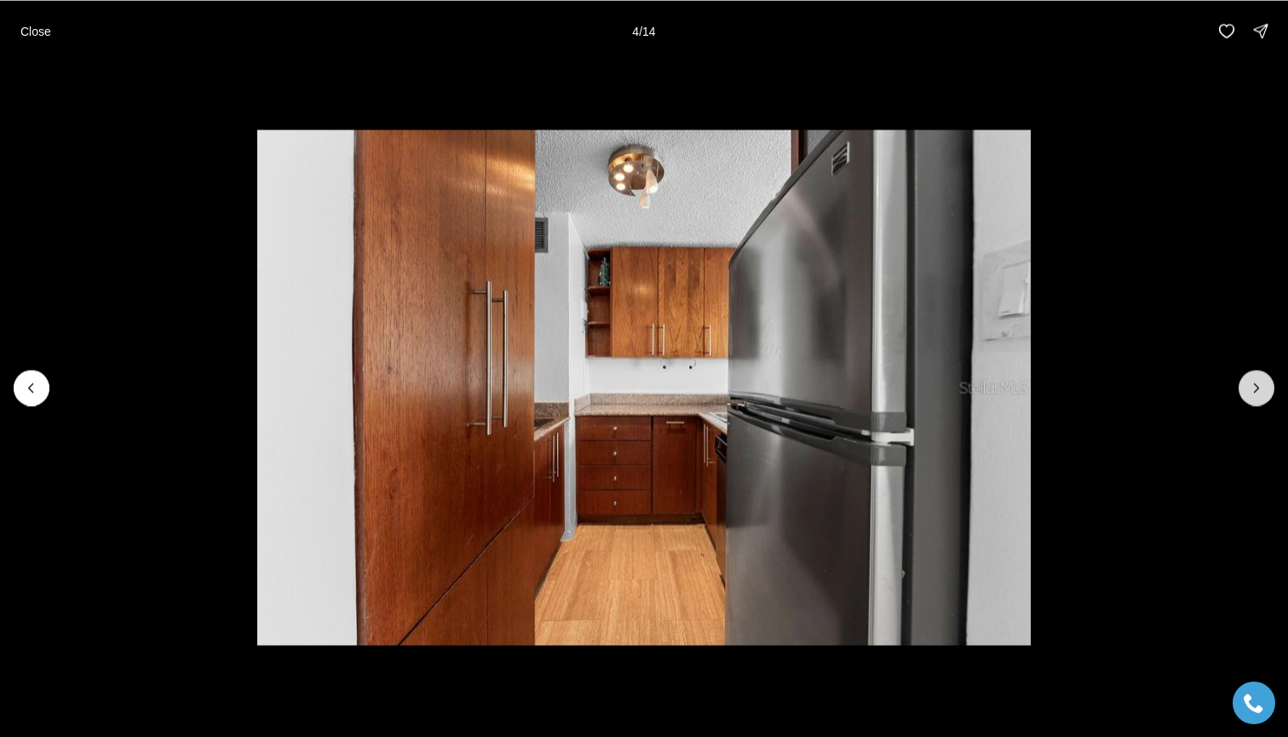
click at [1268, 383] on button "Next slide" at bounding box center [1257, 388] width 36 height 36
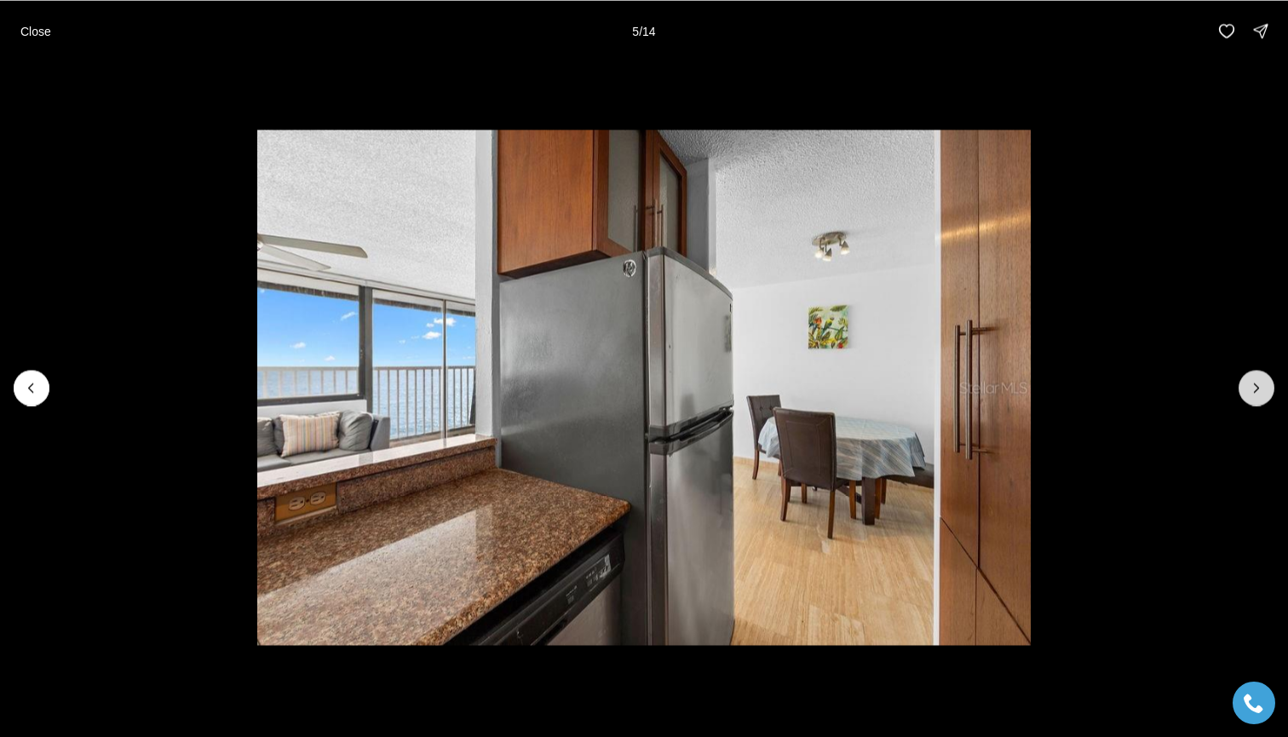
click at [1268, 383] on button "Next slide" at bounding box center [1257, 388] width 36 height 36
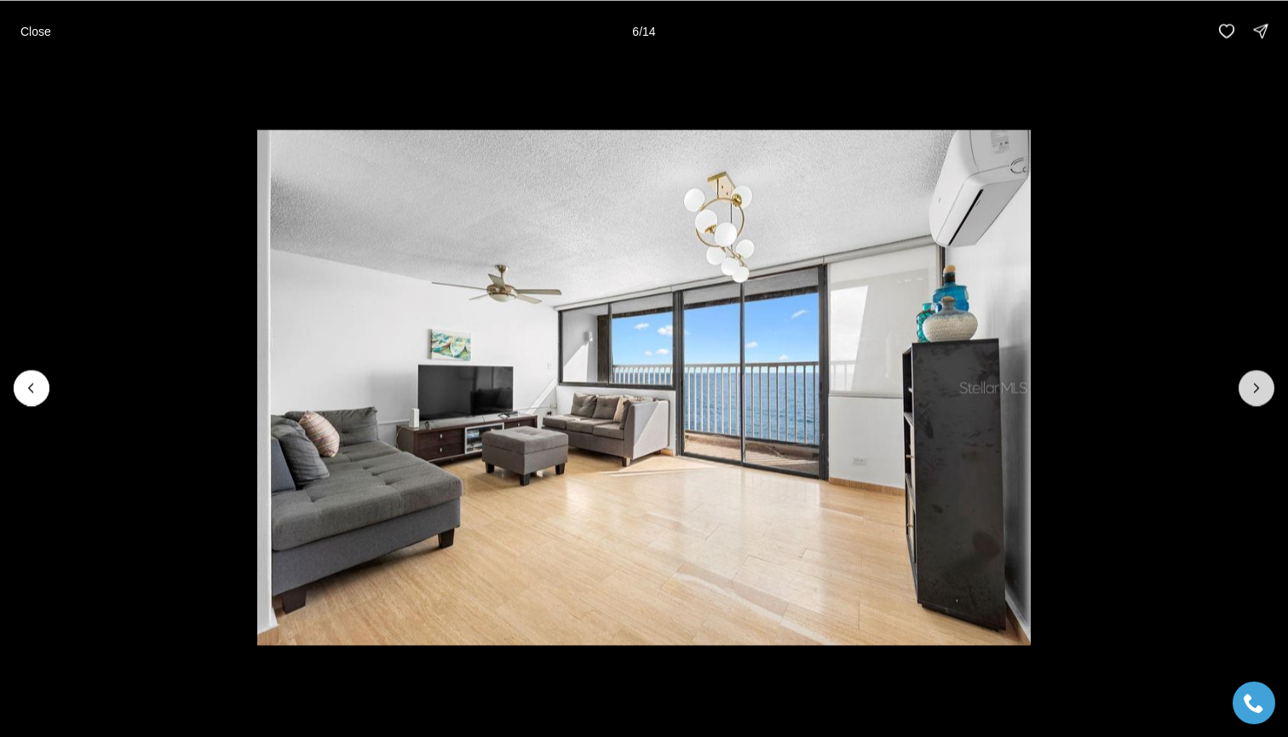
click at [1268, 383] on button "Next slide" at bounding box center [1257, 388] width 36 height 36
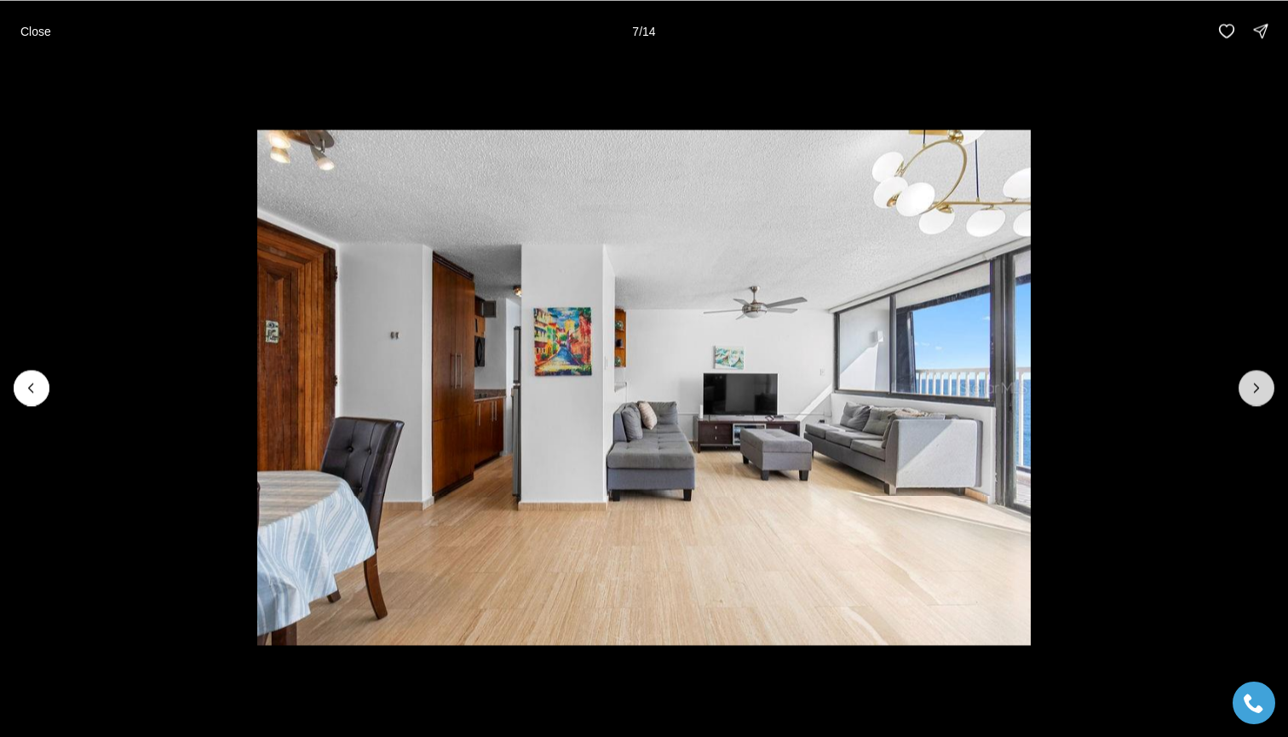
click at [1268, 383] on button "Next slide" at bounding box center [1257, 388] width 36 height 36
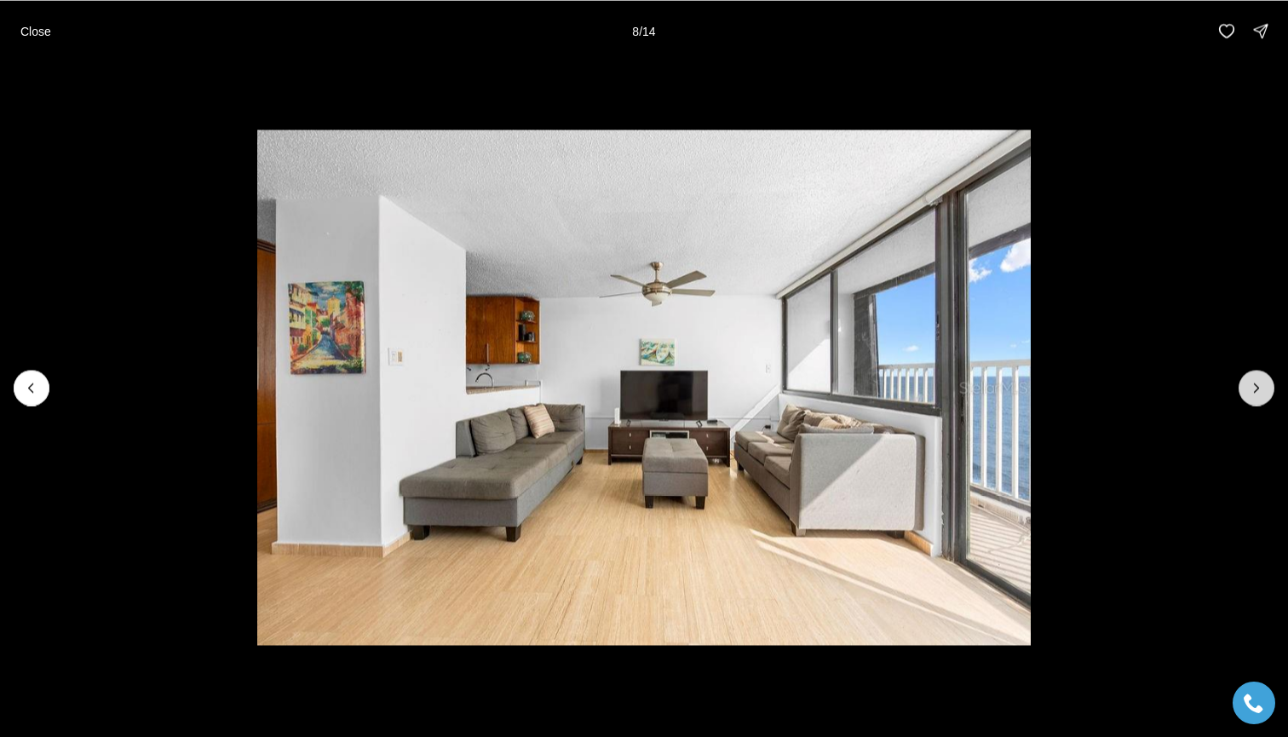
click at [1268, 383] on button "Next slide" at bounding box center [1257, 388] width 36 height 36
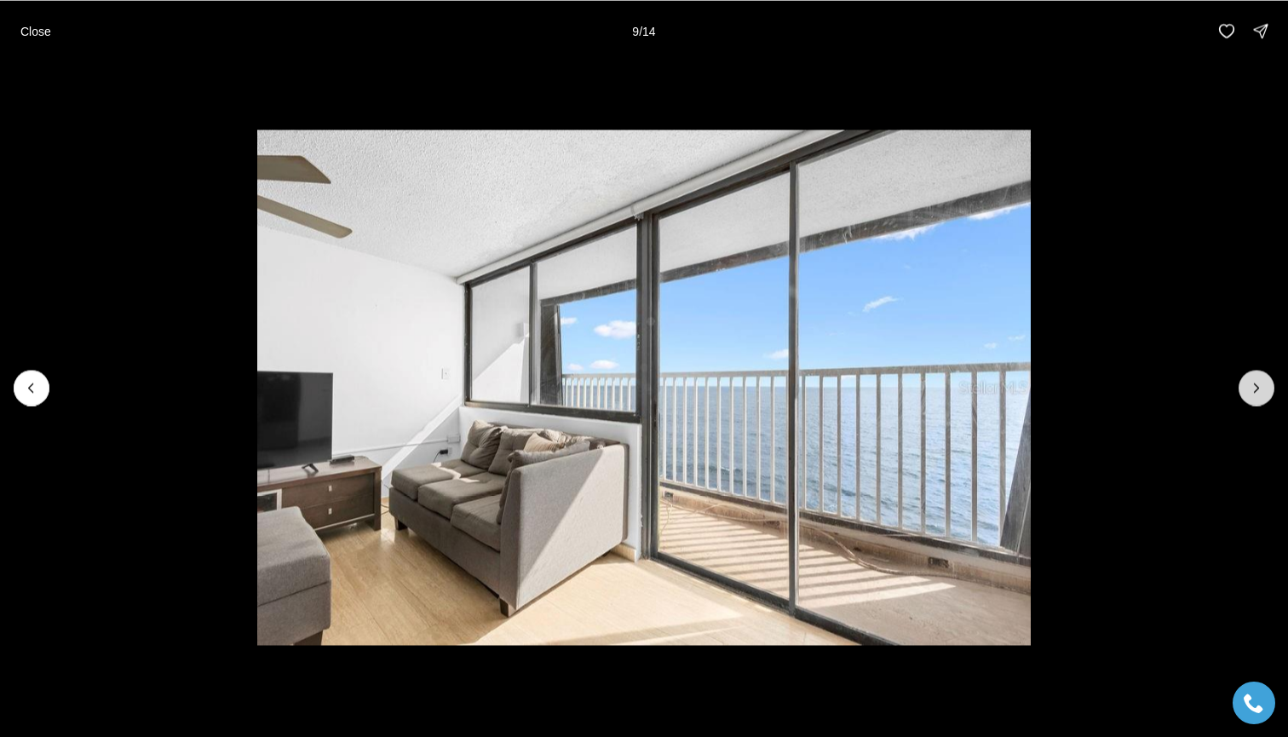
click at [1268, 383] on button "Next slide" at bounding box center [1257, 388] width 36 height 36
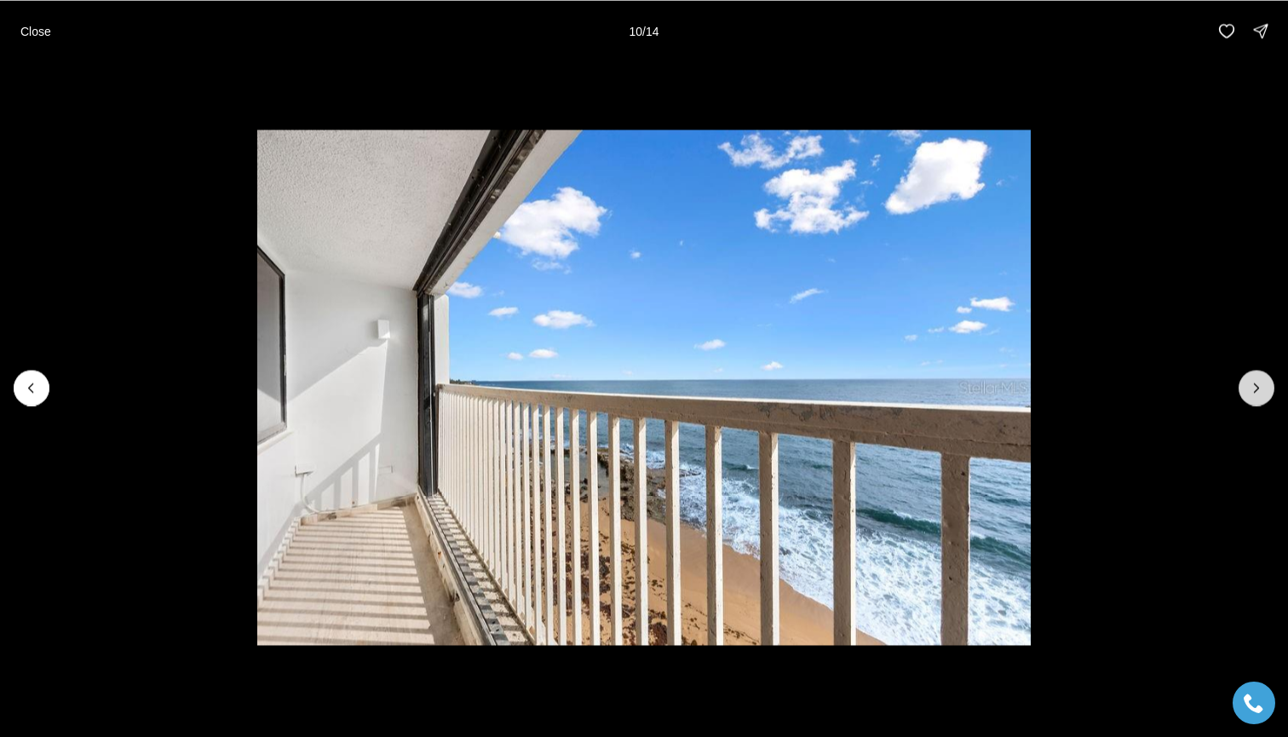
click at [1268, 383] on button "Next slide" at bounding box center [1257, 388] width 36 height 36
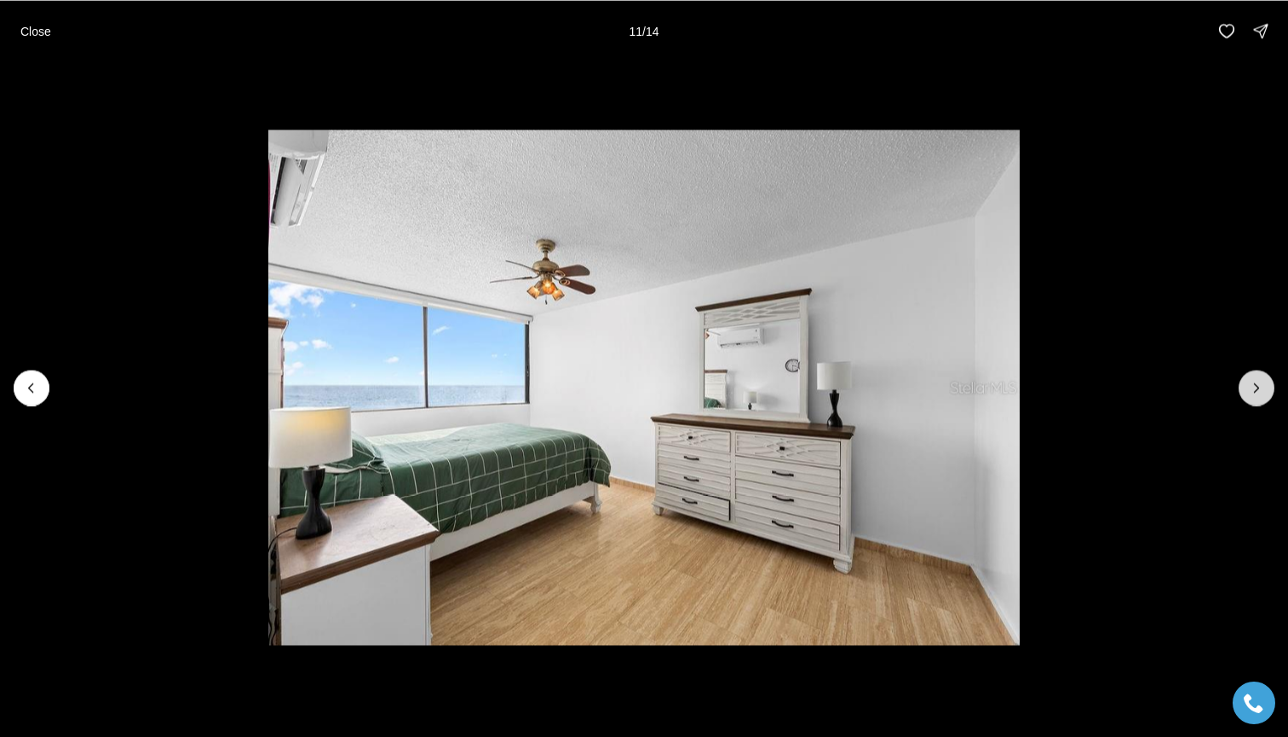
click at [1268, 383] on button "Next slide" at bounding box center [1257, 388] width 36 height 36
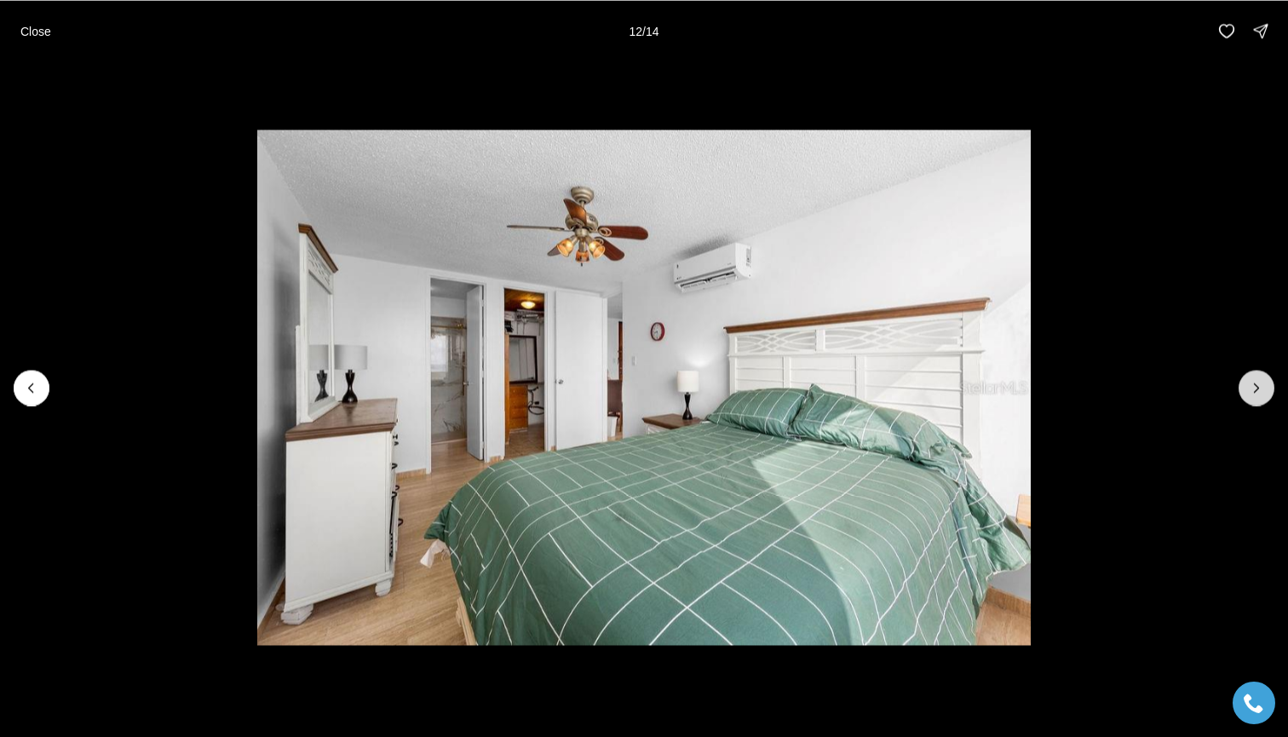
click at [1268, 383] on button "Next slide" at bounding box center [1257, 388] width 36 height 36
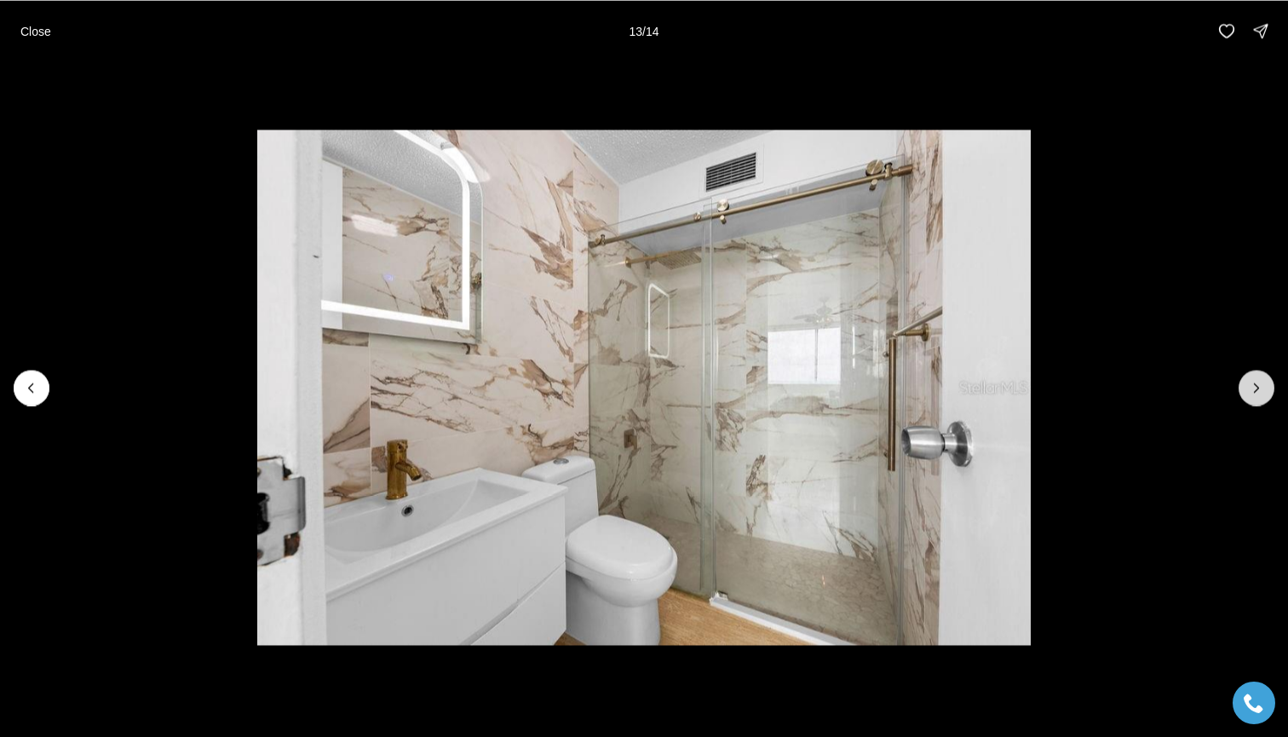
click at [1268, 383] on button "Next slide" at bounding box center [1257, 388] width 36 height 36
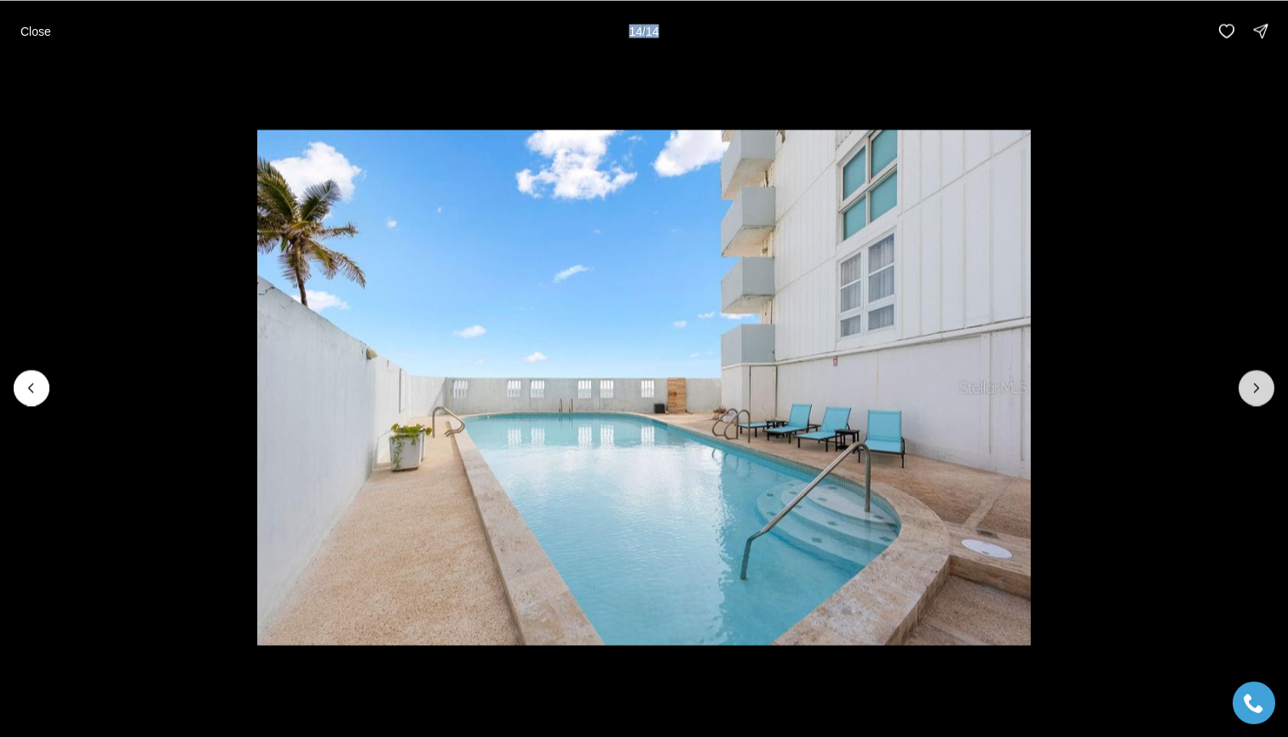
click at [1268, 383] on div at bounding box center [1257, 388] width 36 height 36
click at [31, 46] on button "Close" at bounding box center [35, 31] width 51 height 34
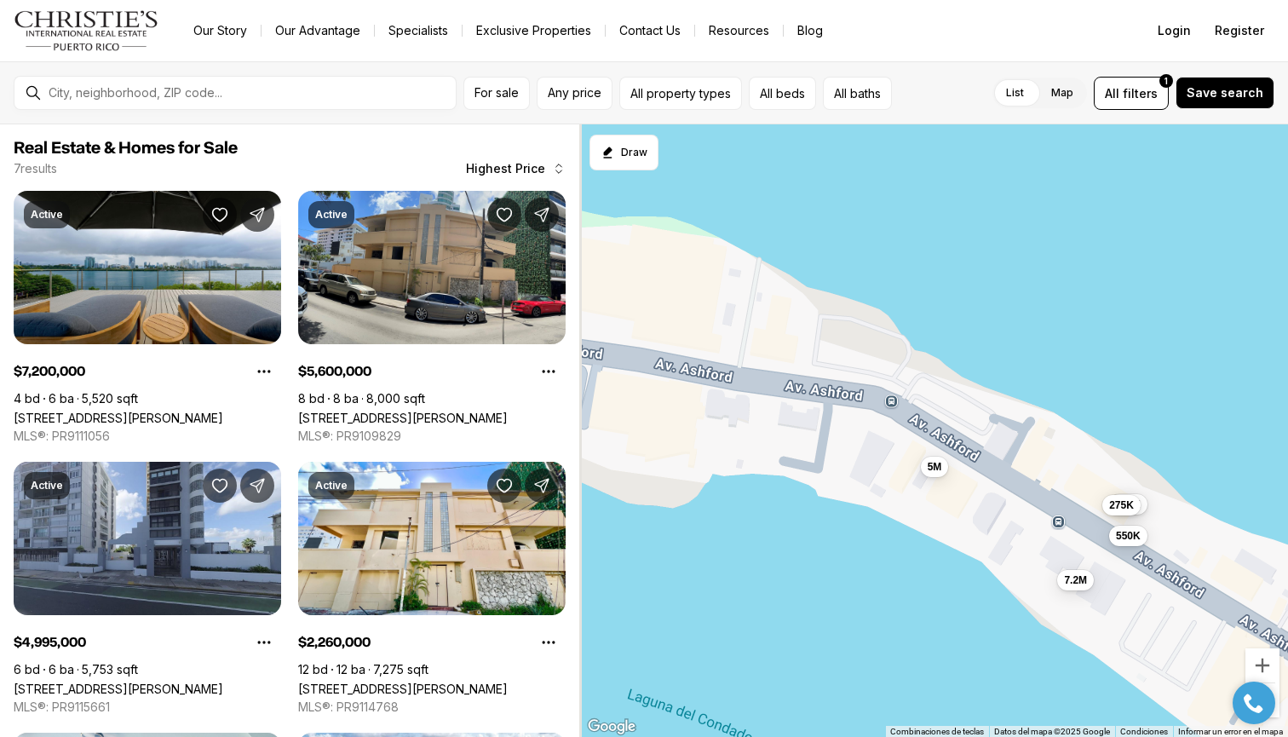
drag, startPoint x: 729, startPoint y: 383, endPoint x: 831, endPoint y: 440, distance: 116.3
click at [831, 440] on div "7.2M 5.6M 5M 2.26M 595K 550K 275K" at bounding box center [933, 430] width 709 height 613
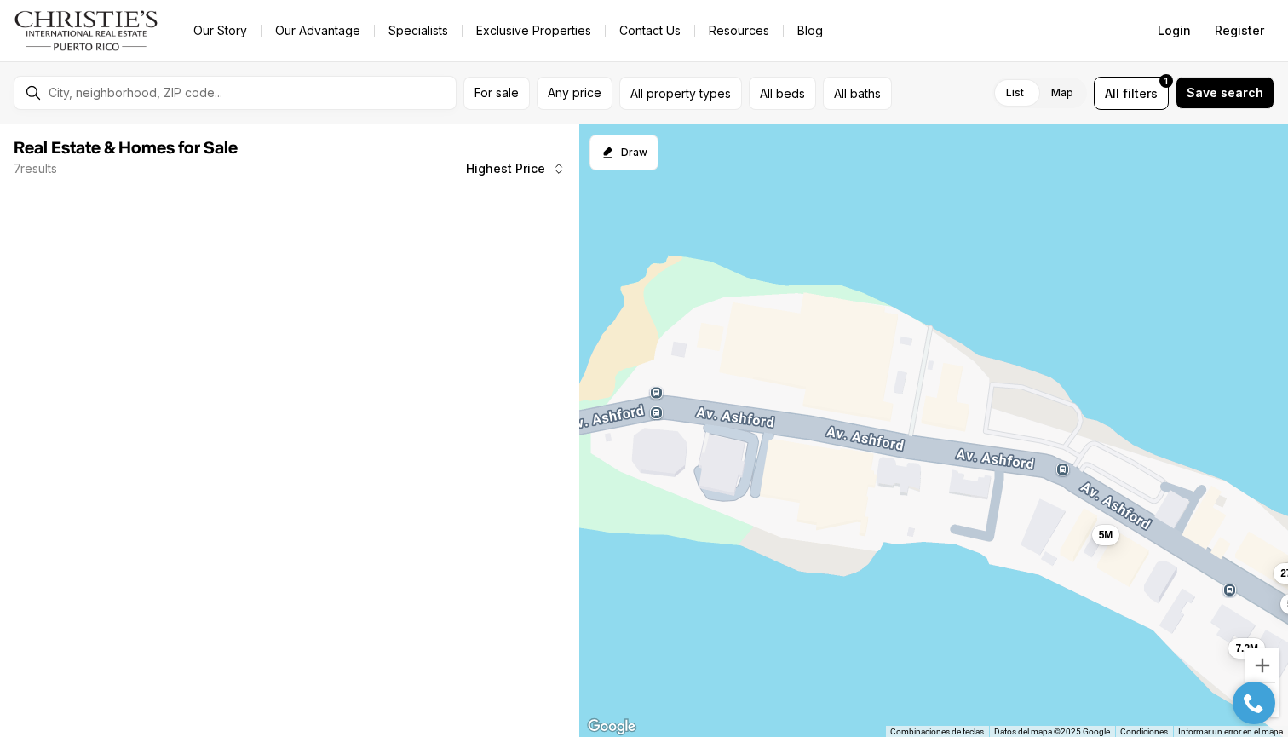
drag, startPoint x: 742, startPoint y: 384, endPoint x: 883, endPoint y: 424, distance: 146.2
click at [883, 424] on div "7.2M 5M 595K 550K 275K" at bounding box center [933, 430] width 709 height 613
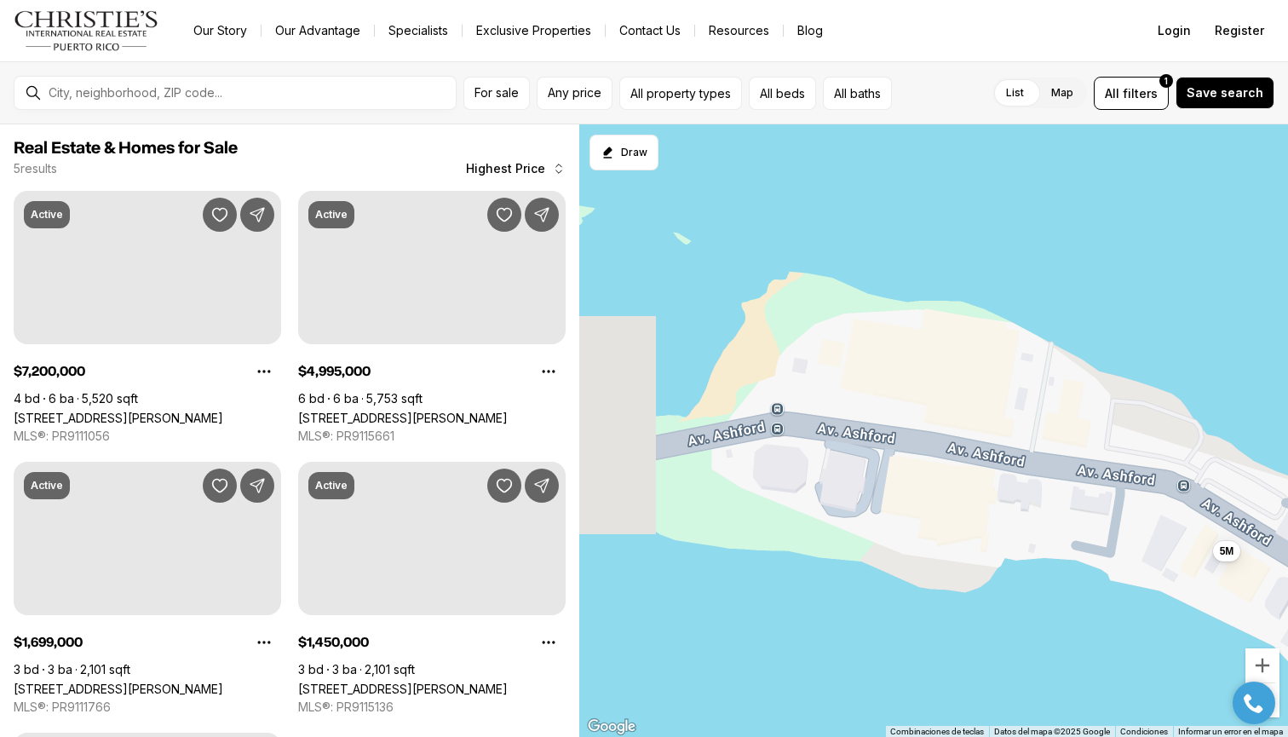
drag, startPoint x: 749, startPoint y: 377, endPoint x: 861, endPoint y: 388, distance: 112.9
click at [861, 388] on div "7.2M 5M" at bounding box center [933, 430] width 709 height 613
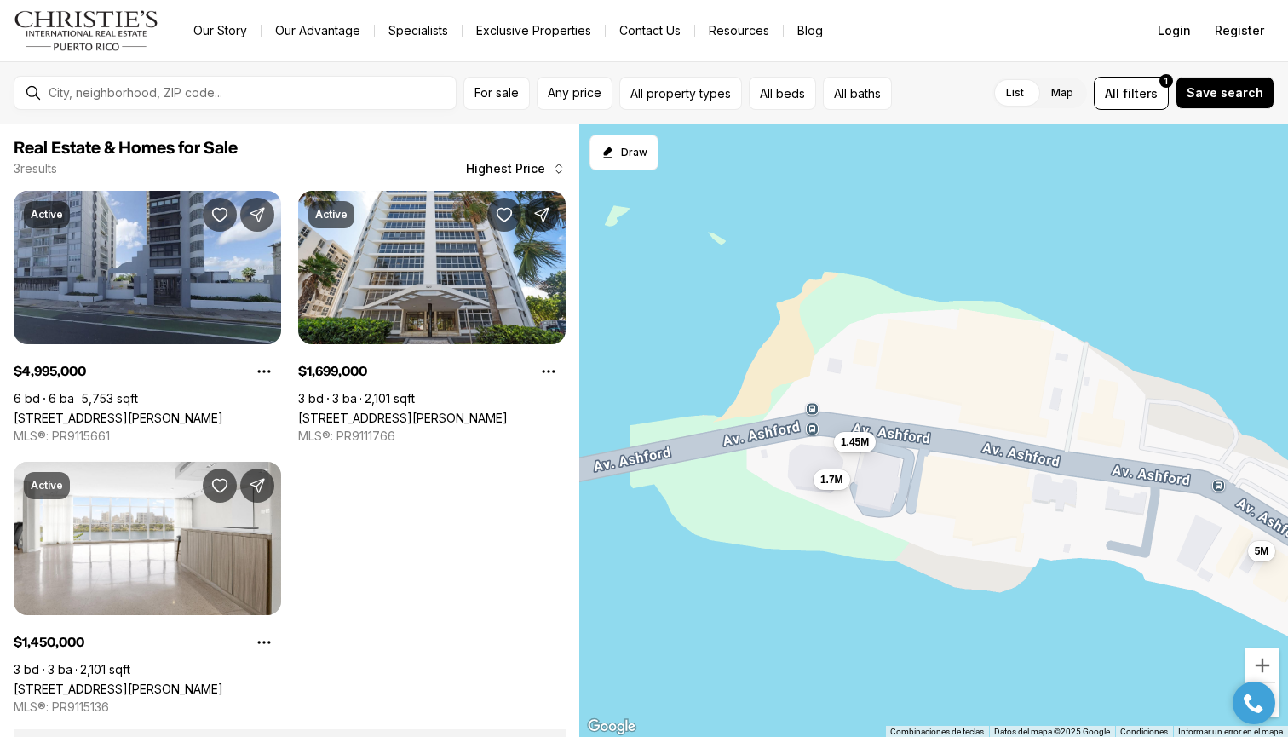
drag, startPoint x: 829, startPoint y: 378, endPoint x: 871, endPoint y: 380, distance: 41.8
click at [871, 380] on div "5M 1.7M 1.45M" at bounding box center [933, 430] width 709 height 613
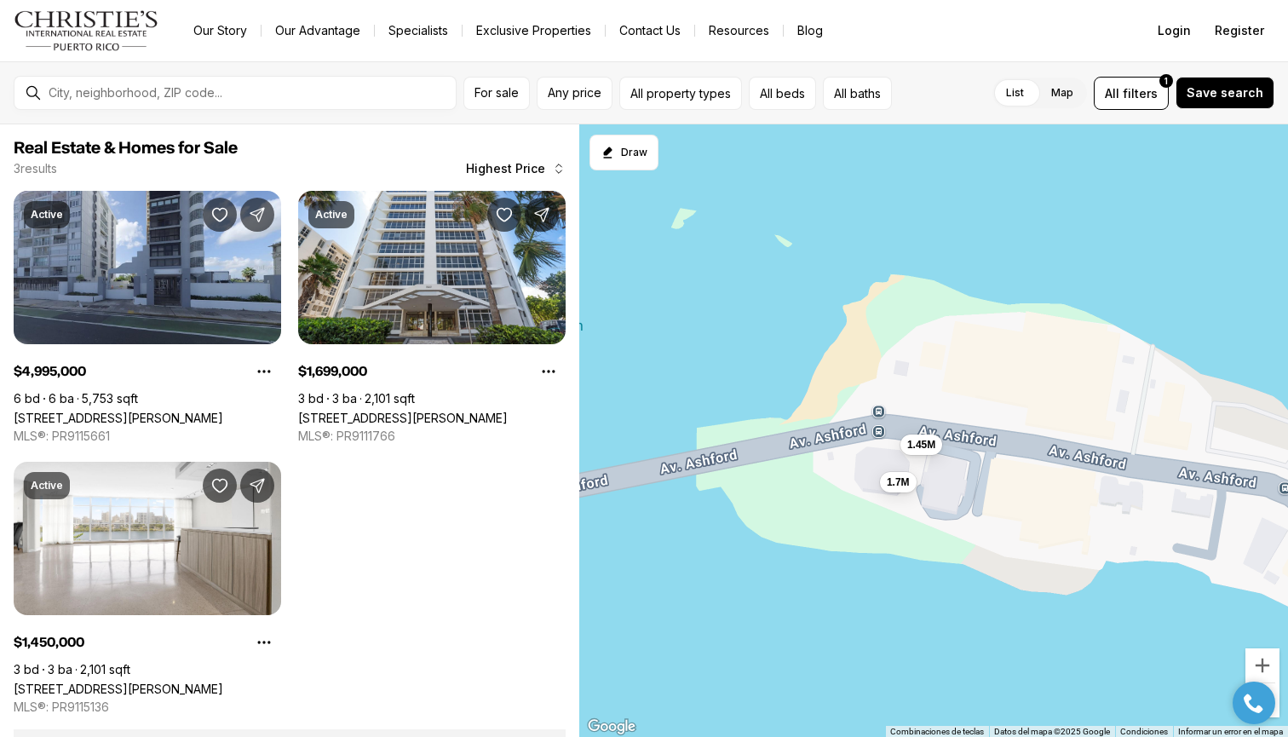
drag, startPoint x: 951, startPoint y: 424, endPoint x: 1014, endPoint y: 425, distance: 63.0
click at [1014, 425] on div "5M 1.7M 1.45M" at bounding box center [933, 430] width 709 height 613
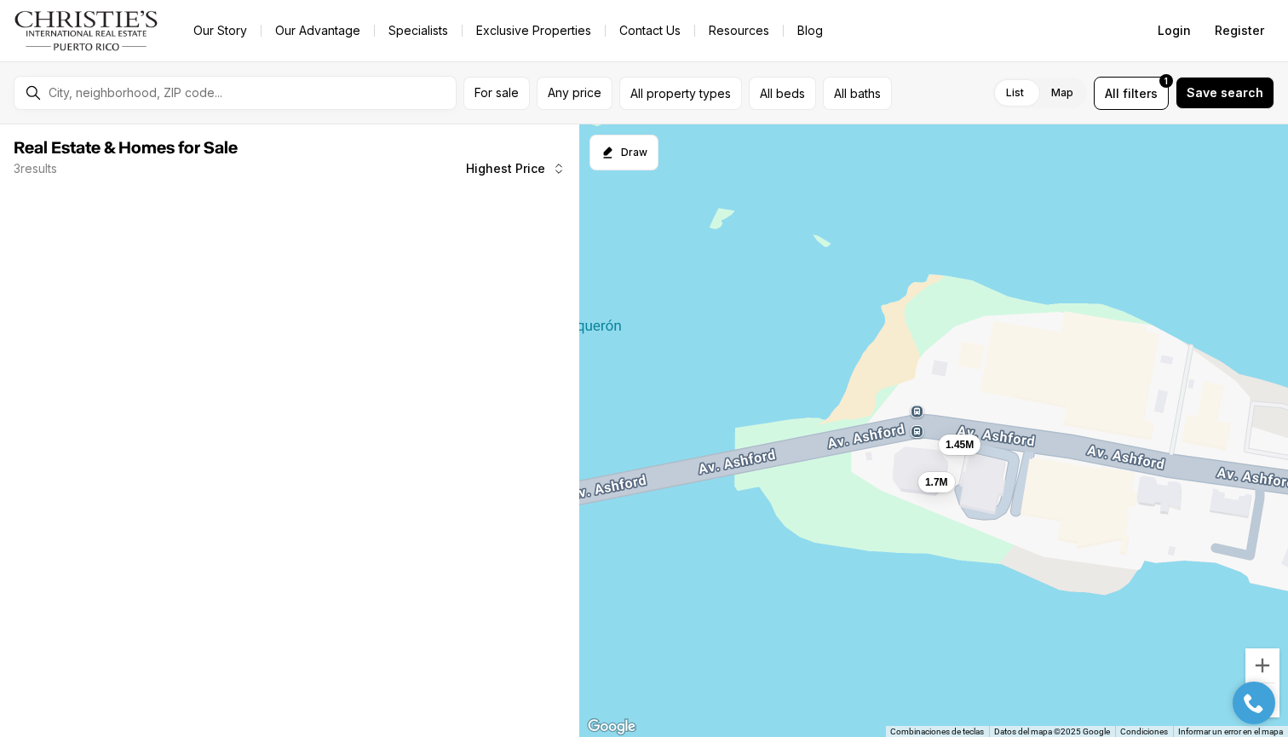
drag, startPoint x: 878, startPoint y: 382, endPoint x: 1057, endPoint y: 382, distance: 178.9
click at [1057, 382] on div "1.7M 1.45M" at bounding box center [933, 430] width 709 height 613
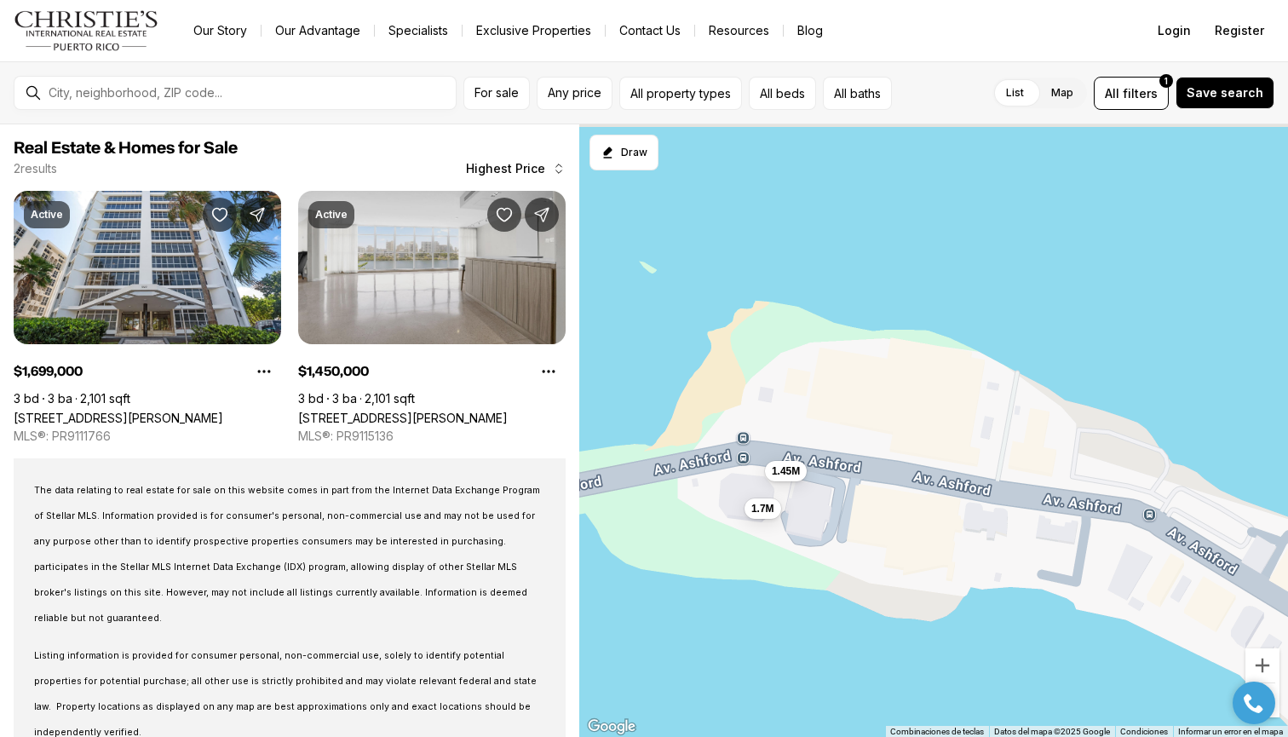
drag, startPoint x: 848, startPoint y: 377, endPoint x: 466, endPoint y: 418, distance: 383.8
click at [468, 417] on div "Real Estate & Homes for Sale 2 results Highest Price Active $1,699,000 3 bd 3 b…" at bounding box center [644, 430] width 1288 height 613
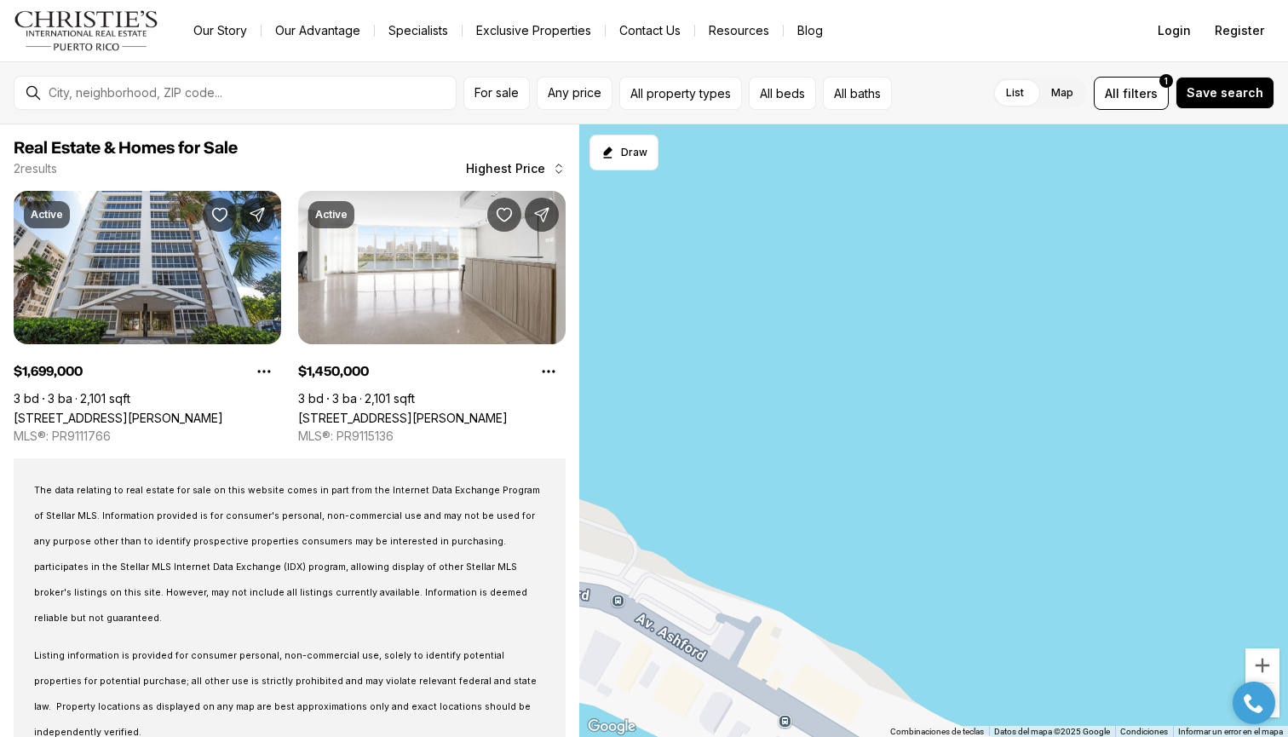
drag, startPoint x: 737, startPoint y: 574, endPoint x: 670, endPoint y: 299, distance: 283.3
click at [671, 303] on div at bounding box center [933, 430] width 709 height 613
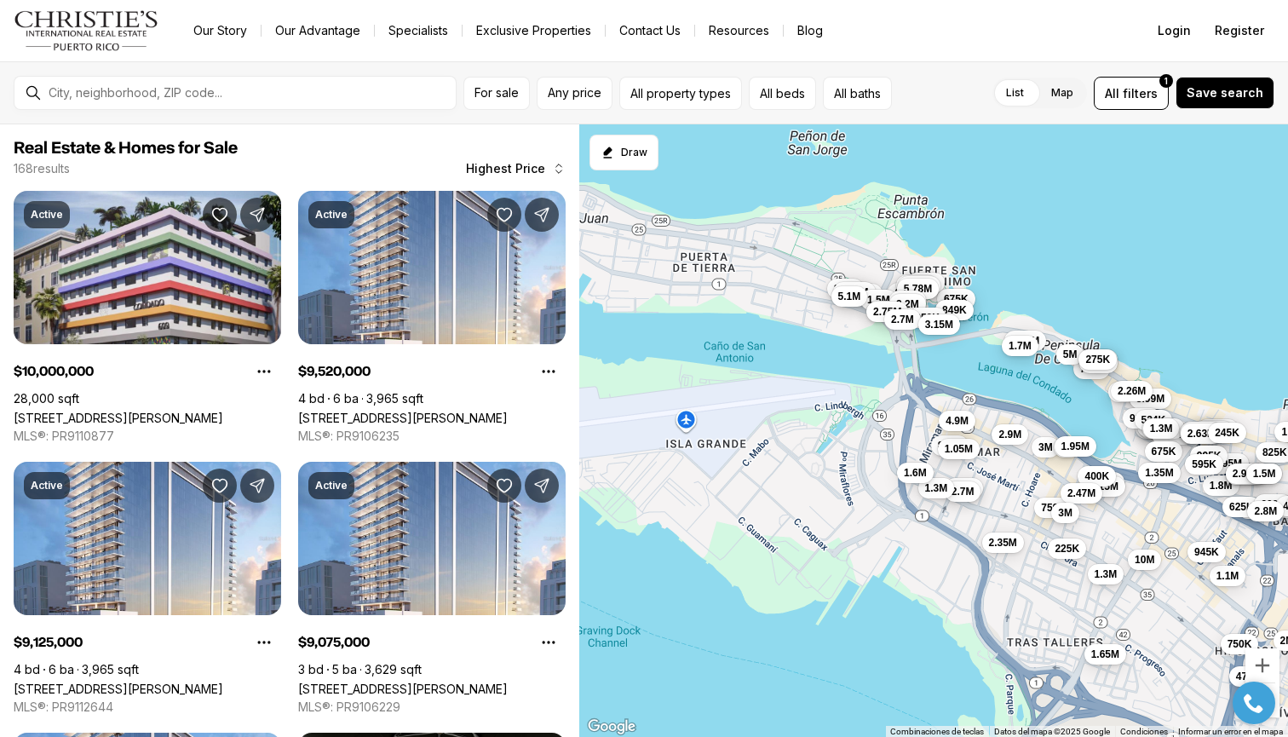
drag, startPoint x: 982, startPoint y: 568, endPoint x: 1165, endPoint y: 609, distance: 187.7
click at [1165, 609] on div "5.6M 3.99M 3.6M 1.7M 1.3M 995K 524K 3.53M 2.26M 1.56M 1.3M 675K 9.52M 8.71M 7.2…" at bounding box center [933, 430] width 709 height 613
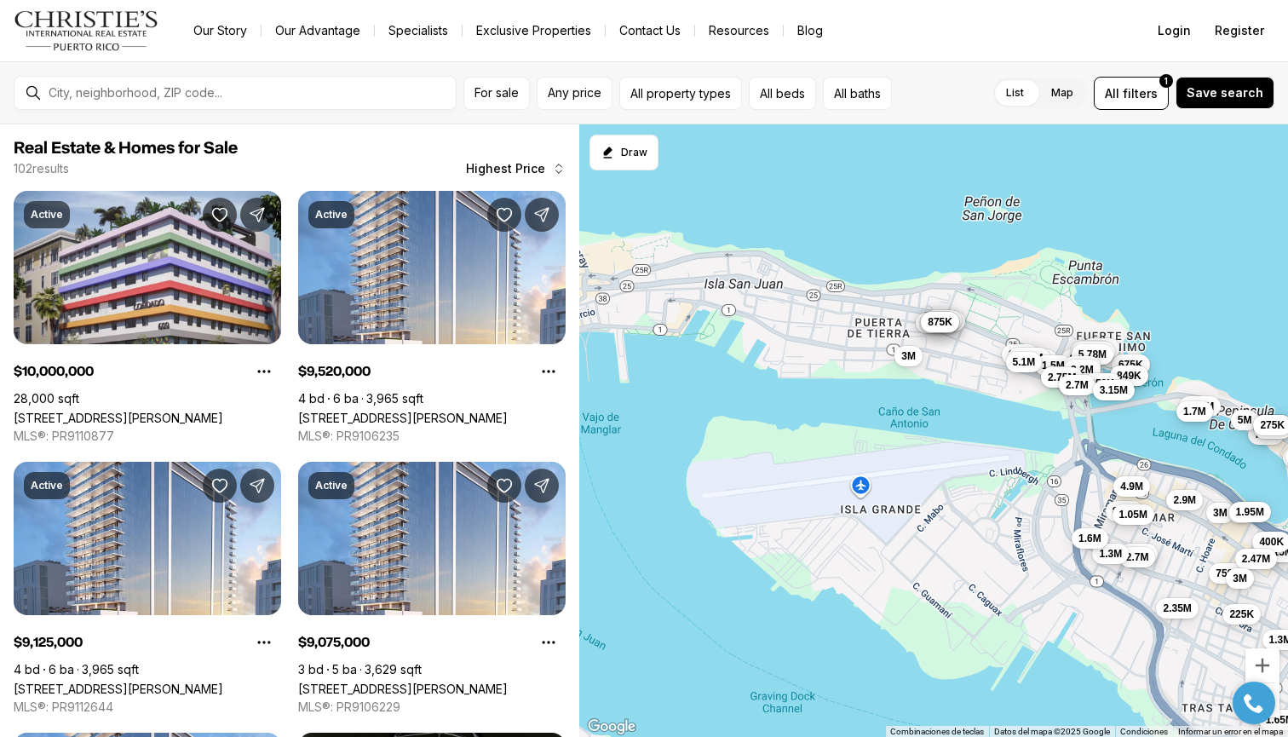
drag, startPoint x: 781, startPoint y: 319, endPoint x: 925, endPoint y: 383, distance: 157.5
click at [925, 383] on div "5.6M 3.99M 3.6M 1.7M 1.3M 995K 524K 3.53M 2.26M 1.56M 1.3M 675K 9.52M 8.71M 7.2…" at bounding box center [933, 430] width 709 height 613
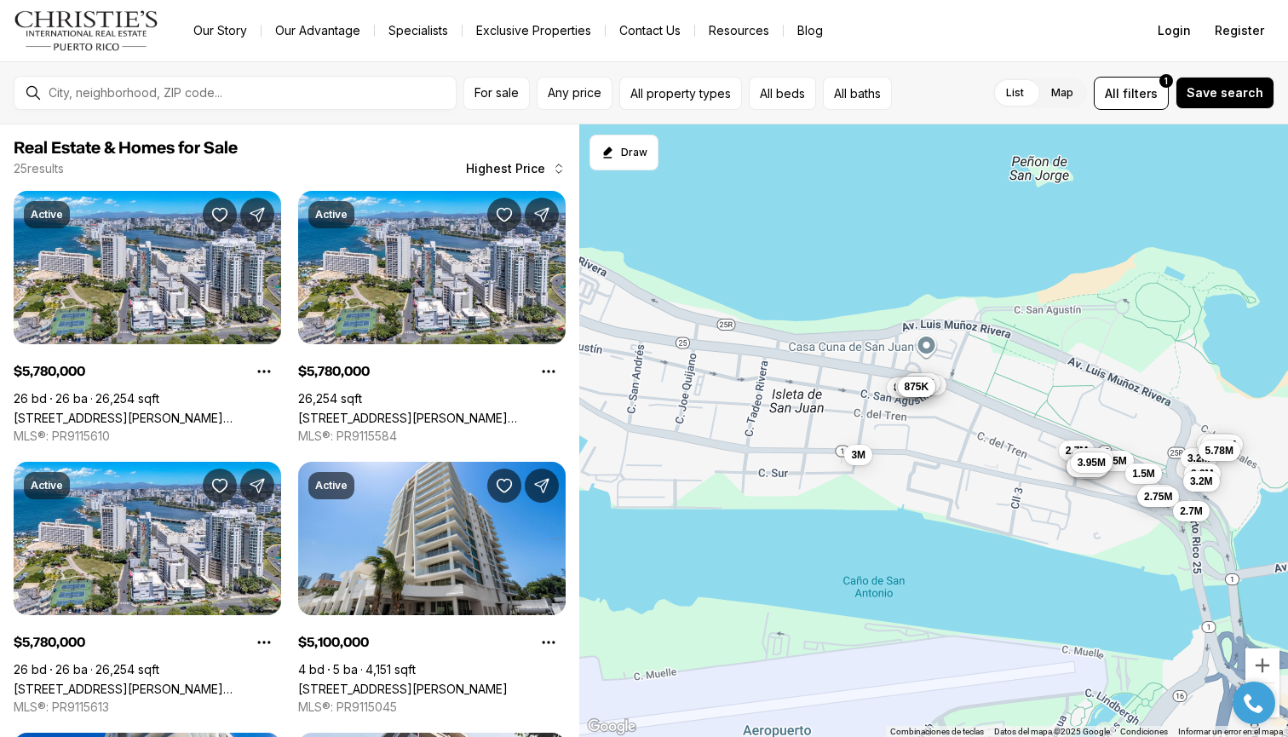
drag, startPoint x: 1012, startPoint y: 308, endPoint x: 929, endPoint y: 344, distance: 90.1
click at [929, 344] on div "2.7M 3.2M 3.5M 3.58M 5.78M 5.78M 5.78M 1.5M 3.2M 995K 3.2M 2.75M 2.7M 875K 699K…" at bounding box center [933, 430] width 709 height 613
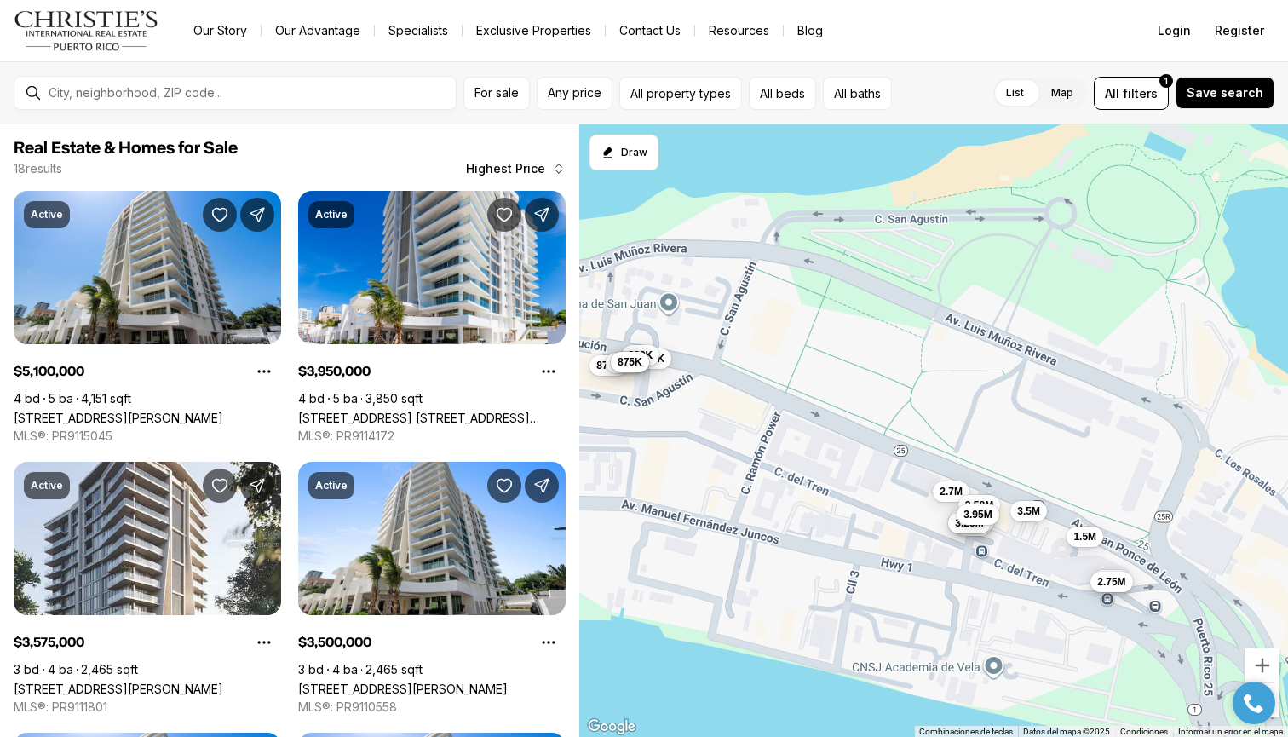
drag, startPoint x: 1062, startPoint y: 345, endPoint x: 917, endPoint y: 336, distance: 146.0
click at [917, 336] on div "2.7M 3.5M 3.58M 1.5M 995K 2.75M 875K 699K 3M 899K 885K 760K 875K 2.9M 5.1M 3.35…" at bounding box center [933, 430] width 709 height 613
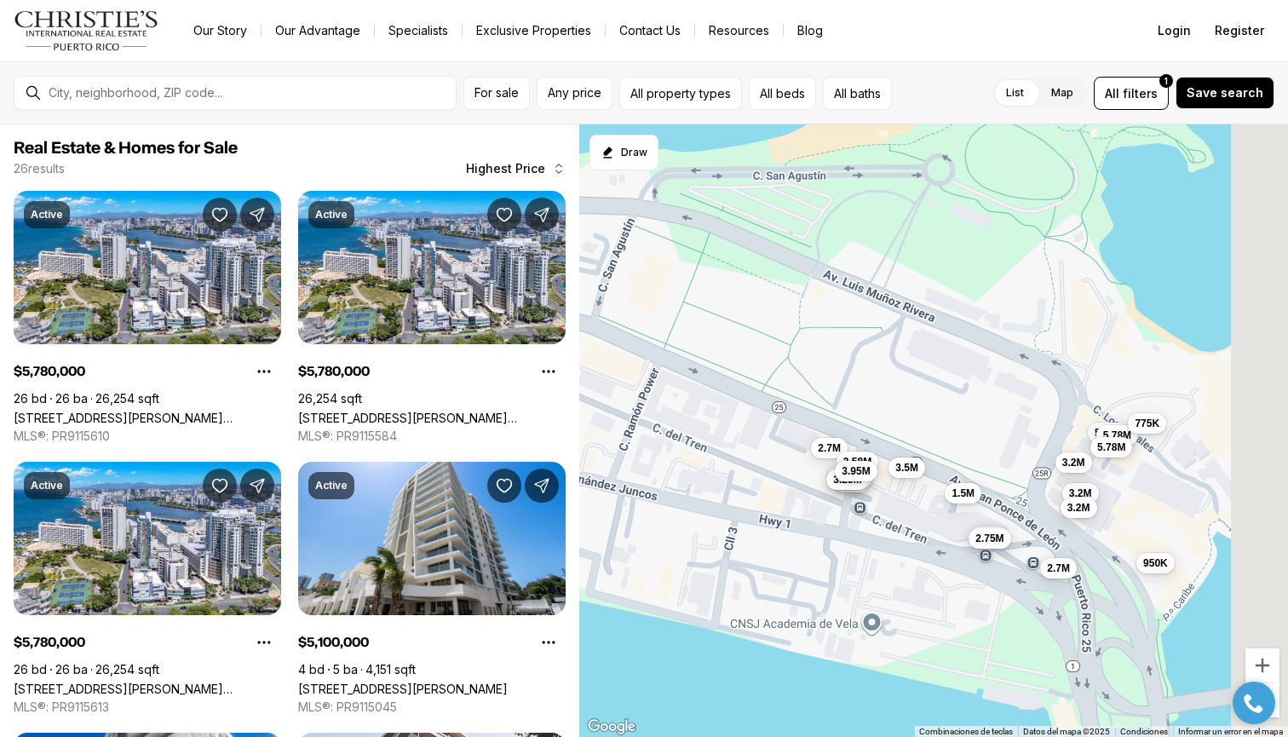
drag, startPoint x: 1013, startPoint y: 369, endPoint x: 892, endPoint y: 323, distance: 129.4
click at [892, 324] on div "2.7M 3.5M 3.58M 1.5M 995K 2.75M 875K 699K 899K 885K 760K 875K 2.9M 5.1M 3.35M 3…" at bounding box center [933, 430] width 709 height 613
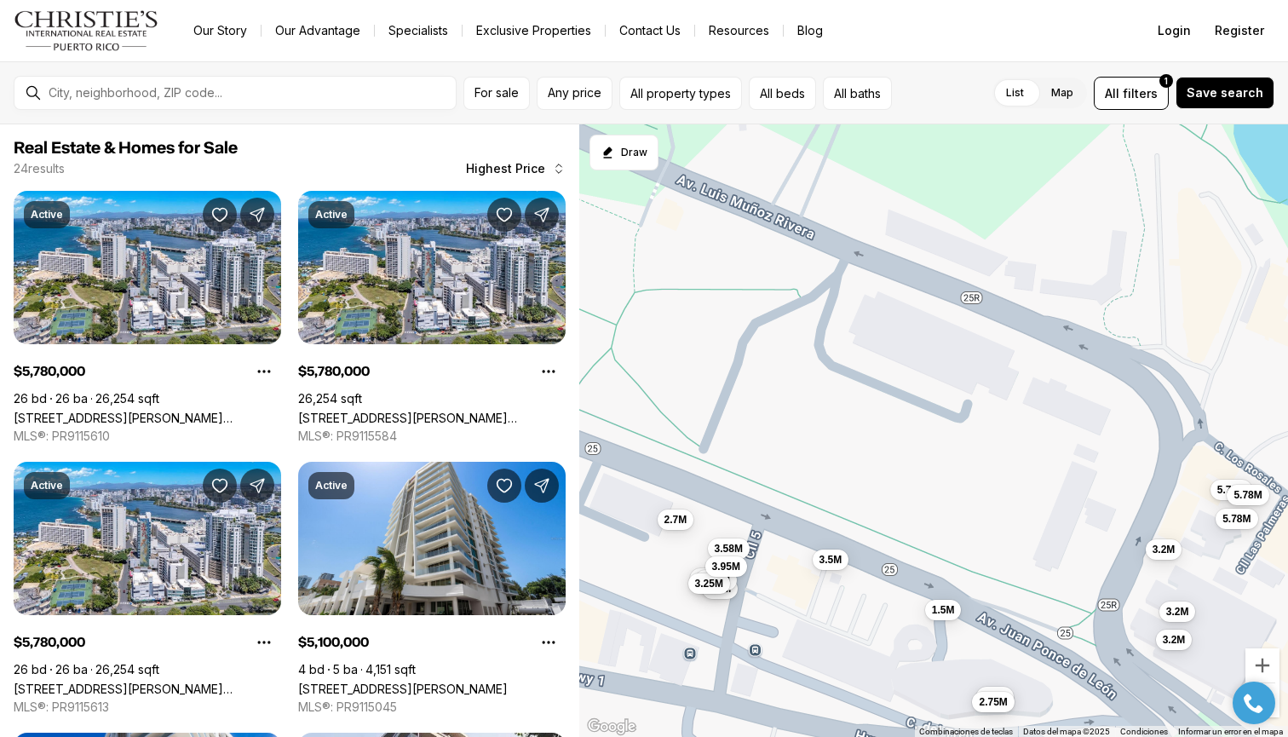
drag, startPoint x: 1134, startPoint y: 434, endPoint x: 965, endPoint y: 362, distance: 183.2
click at [966, 363] on div "2.7M 3.5M 3.58M 1.5M 995K 2.75M 2.9M 5.1M 3.35M 3.25M 3.95M 5.78M 5.78M 5.78M 3…" at bounding box center [933, 430] width 709 height 613
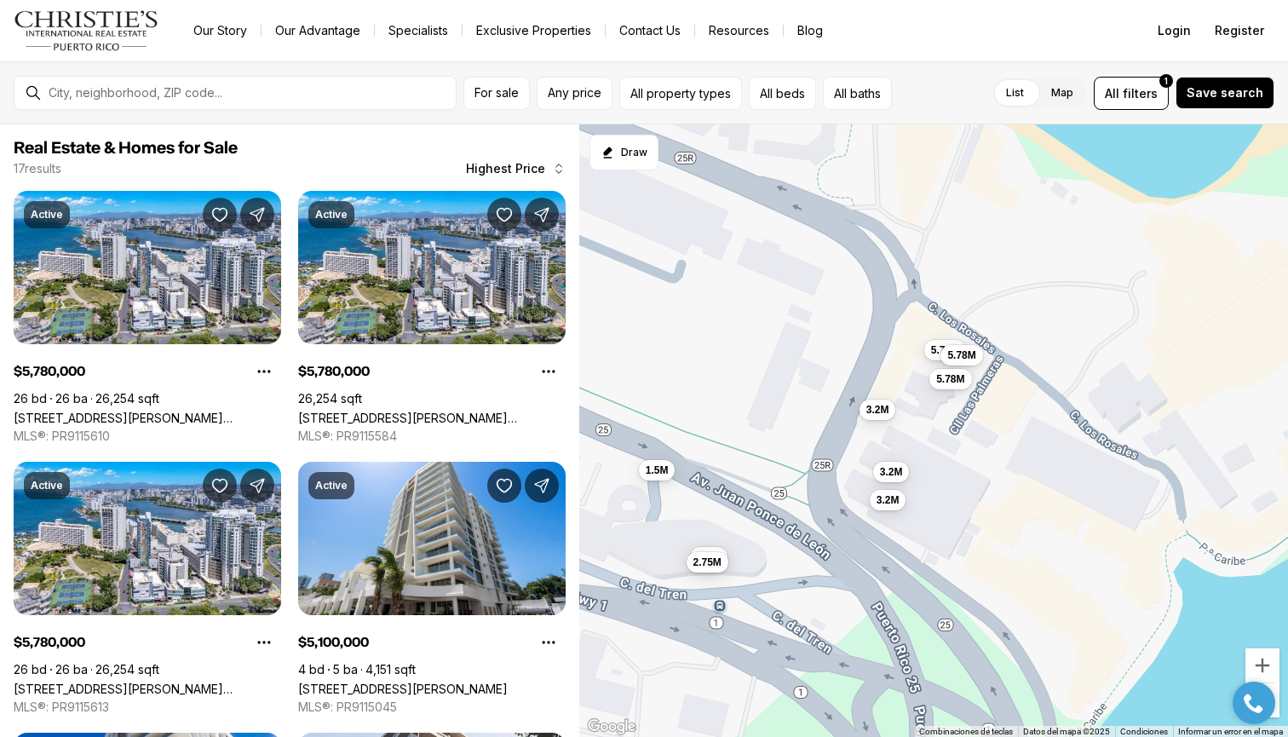
drag, startPoint x: 958, startPoint y: 348, endPoint x: 925, endPoint y: 292, distance: 64.1
click at [925, 292] on div "1.5M 995K 2.75M 5.78M 5.78M 5.78M 3.2M 3.2M 3.2M" at bounding box center [933, 430] width 709 height 613
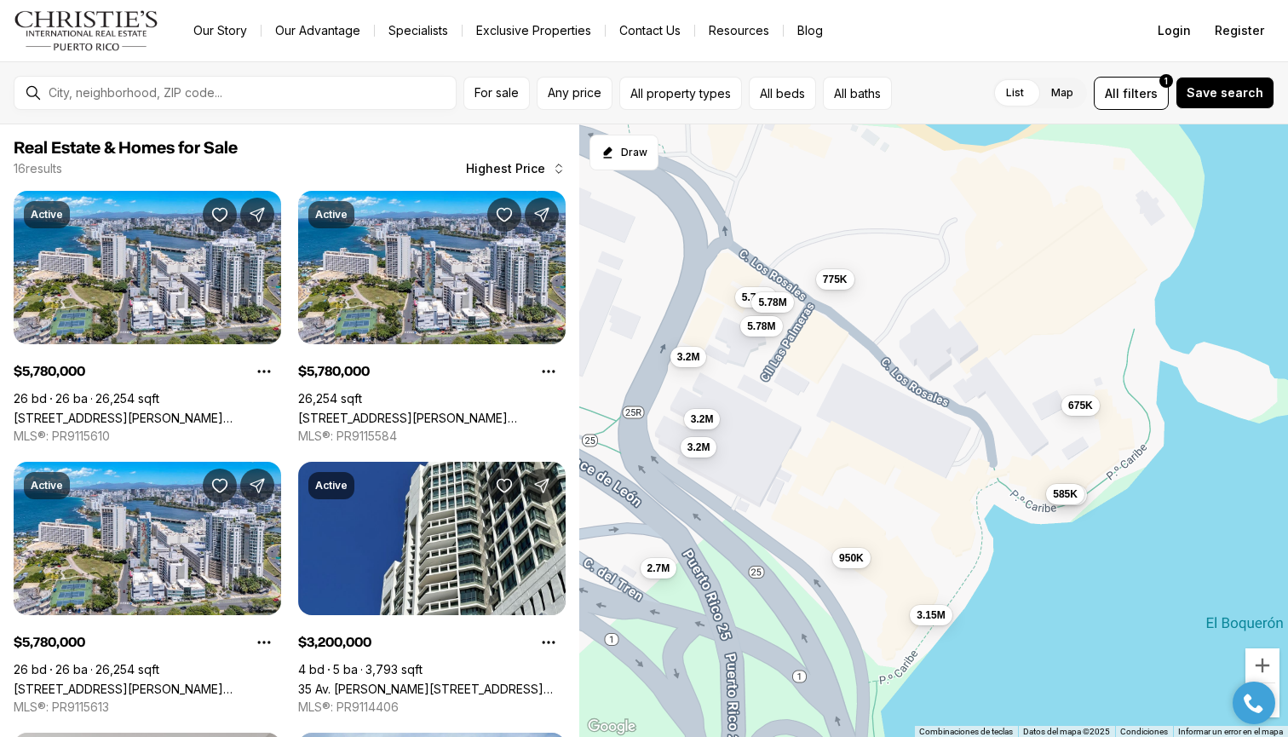
drag, startPoint x: 1093, startPoint y: 404, endPoint x: 931, endPoint y: 397, distance: 162.0
click at [931, 397] on div "1.5M 995K 2.75M 5.78M 5.78M 5.78M 3.2M 3.2M 3.2M 3.15M 2.7M 950K 849K 775K 675K…" at bounding box center [933, 430] width 709 height 613
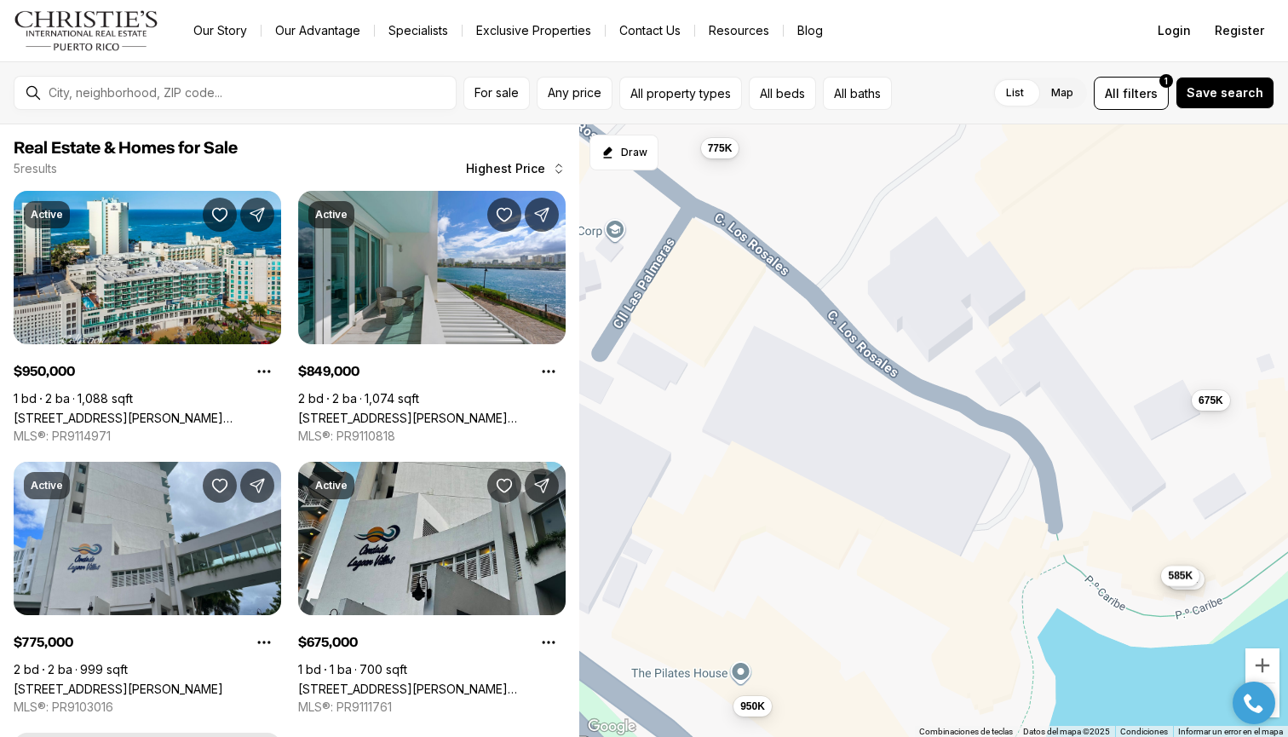
click at [1182, 580] on span "585K" at bounding box center [1181, 576] width 25 height 14
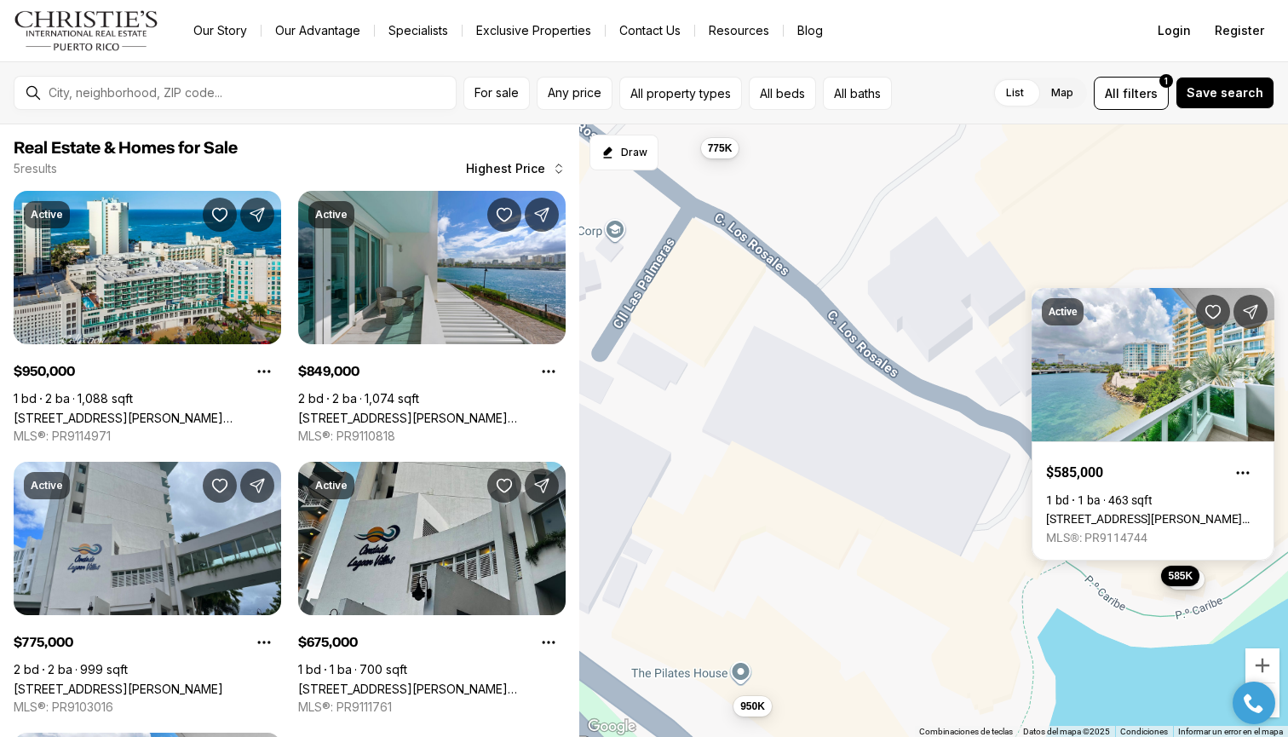
click at [1205, 586] on div "849K" at bounding box center [1186, 579] width 38 height 20
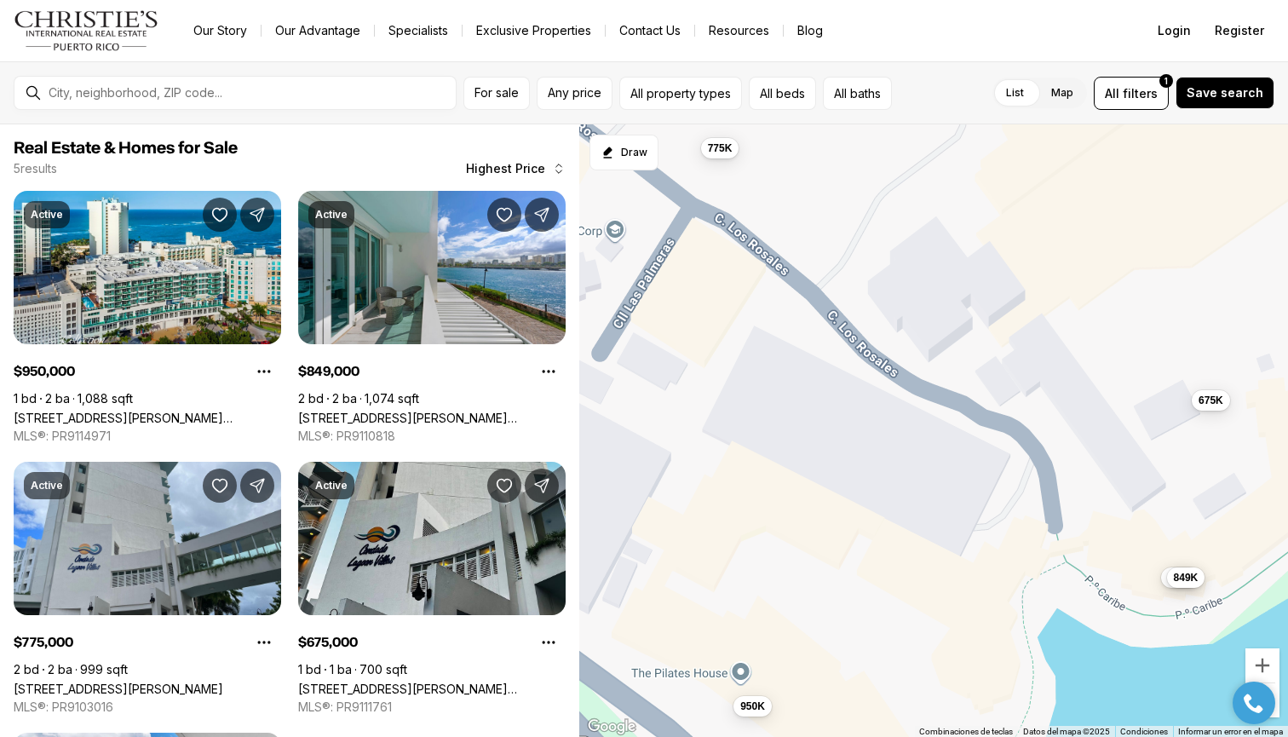
click at [1205, 583] on button "849K" at bounding box center [1186, 577] width 38 height 20
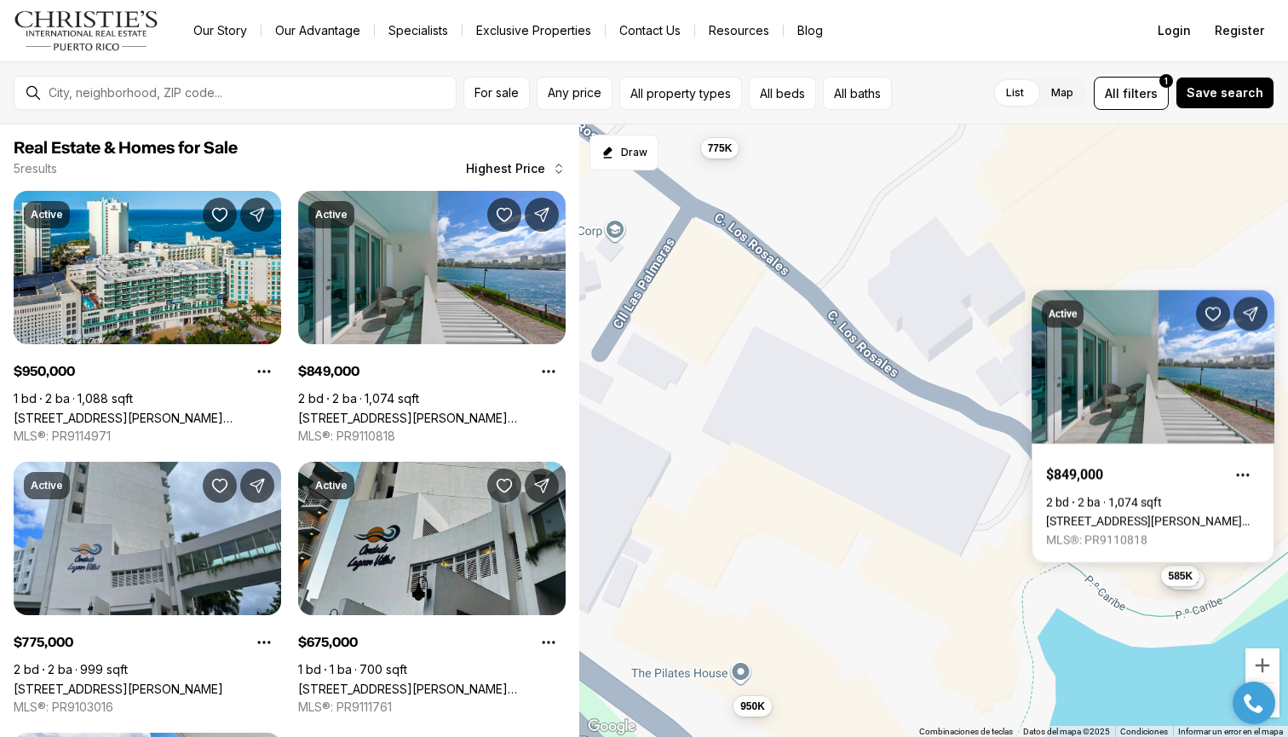
click at [1166, 578] on button "585K" at bounding box center [1181, 576] width 38 height 20
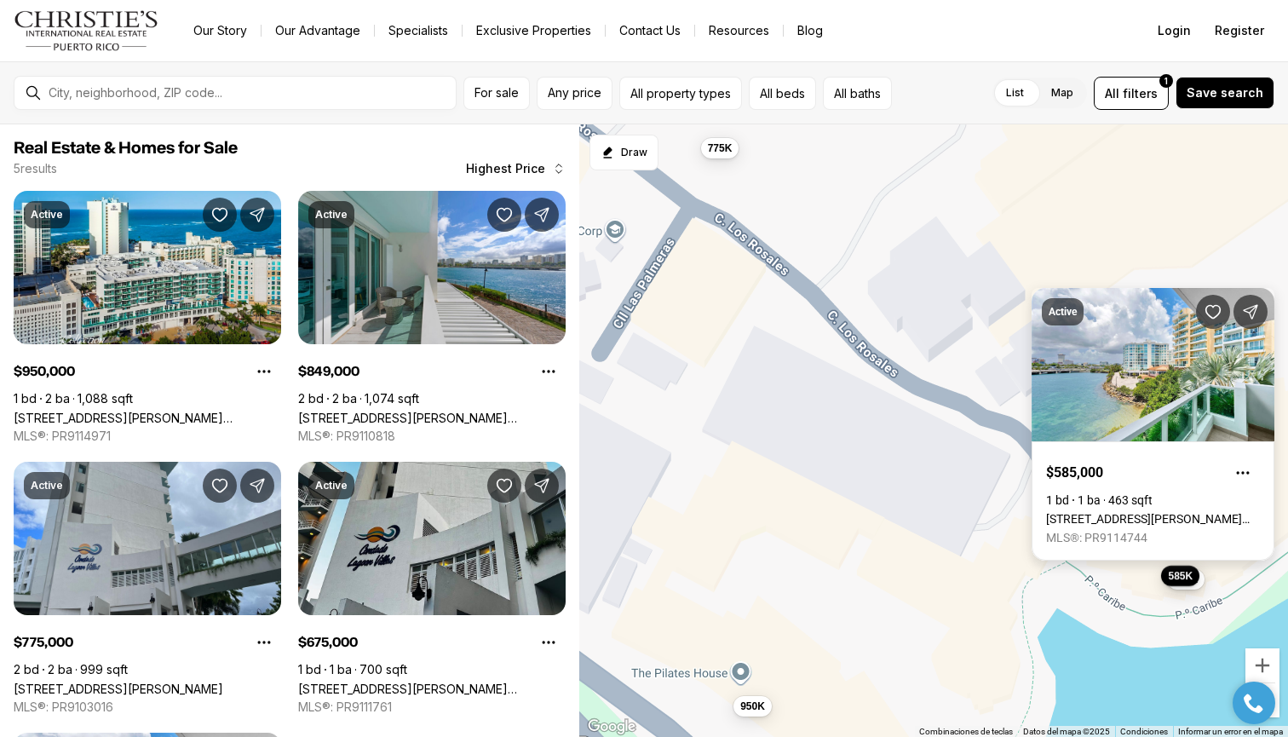
click at [1132, 512] on link "[STREET_ADDRESS][PERSON_NAME][PERSON_NAME]" at bounding box center [1153, 519] width 214 height 14
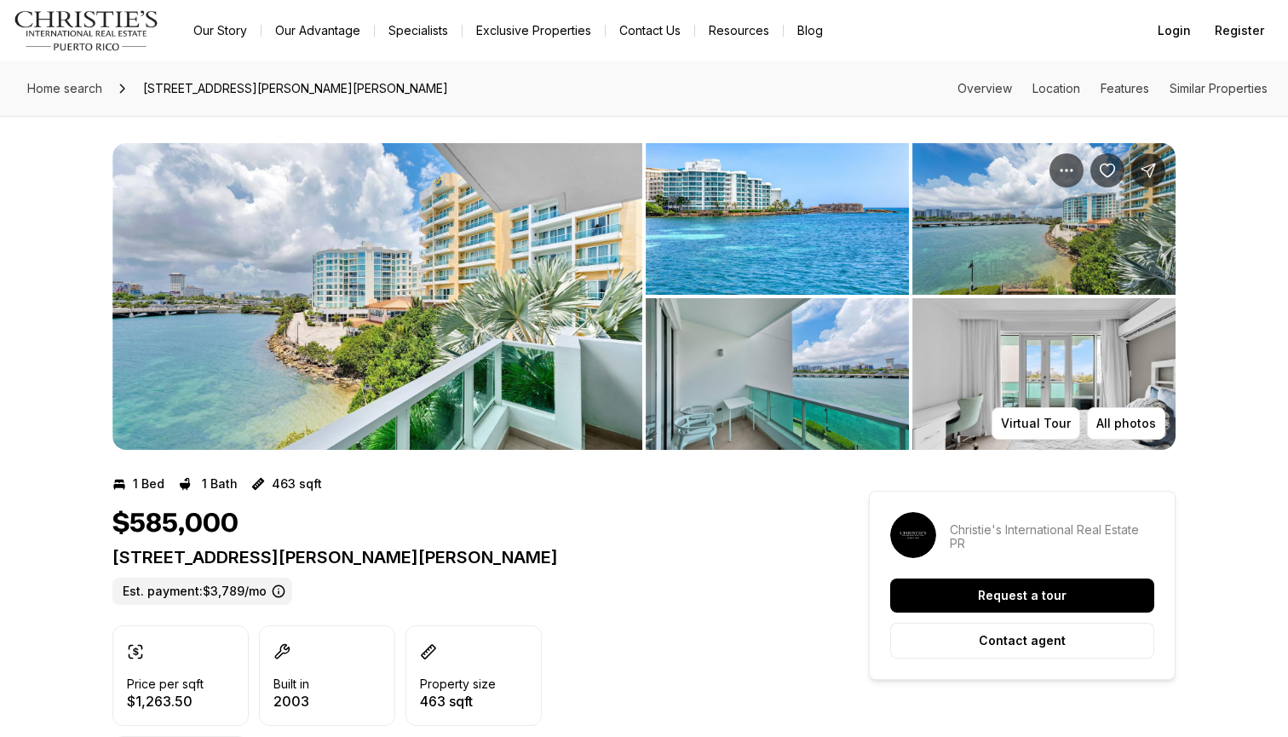
click at [372, 301] on img "View image gallery" at bounding box center [377, 296] width 530 height 307
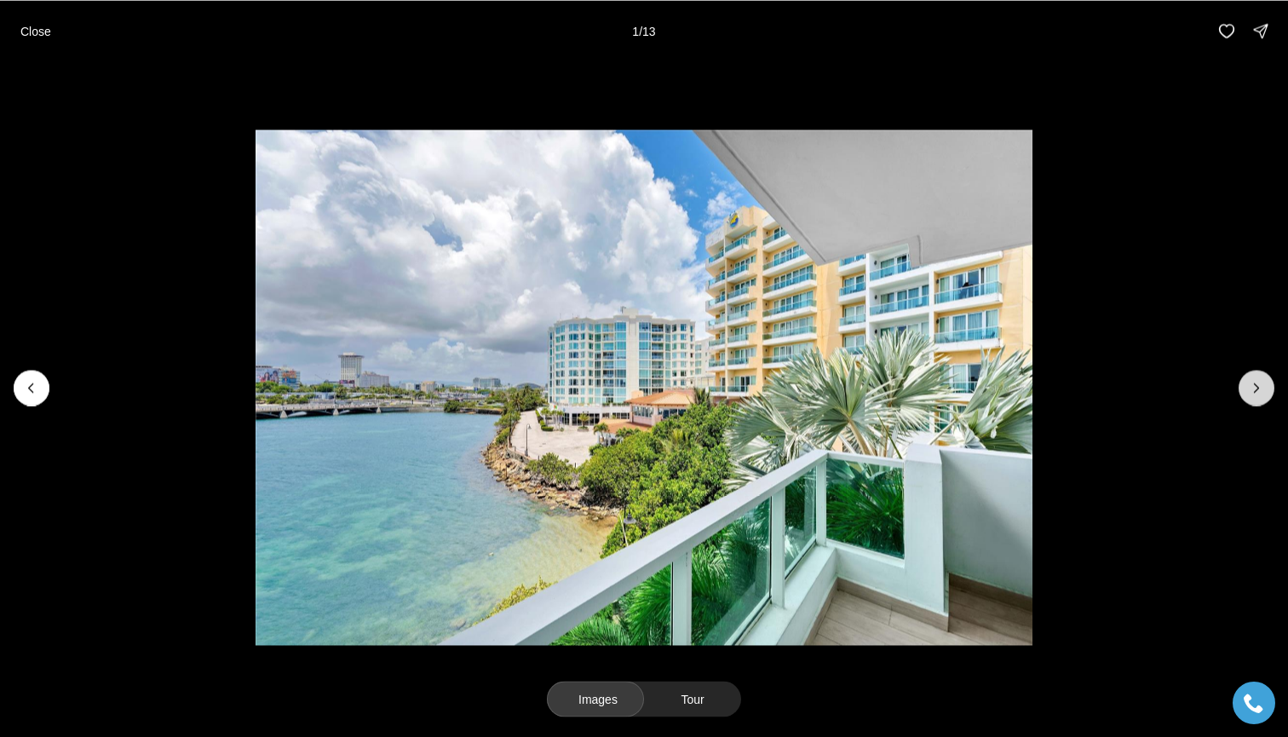
click at [1261, 386] on icon "Next slide" at bounding box center [1256, 387] width 17 height 17
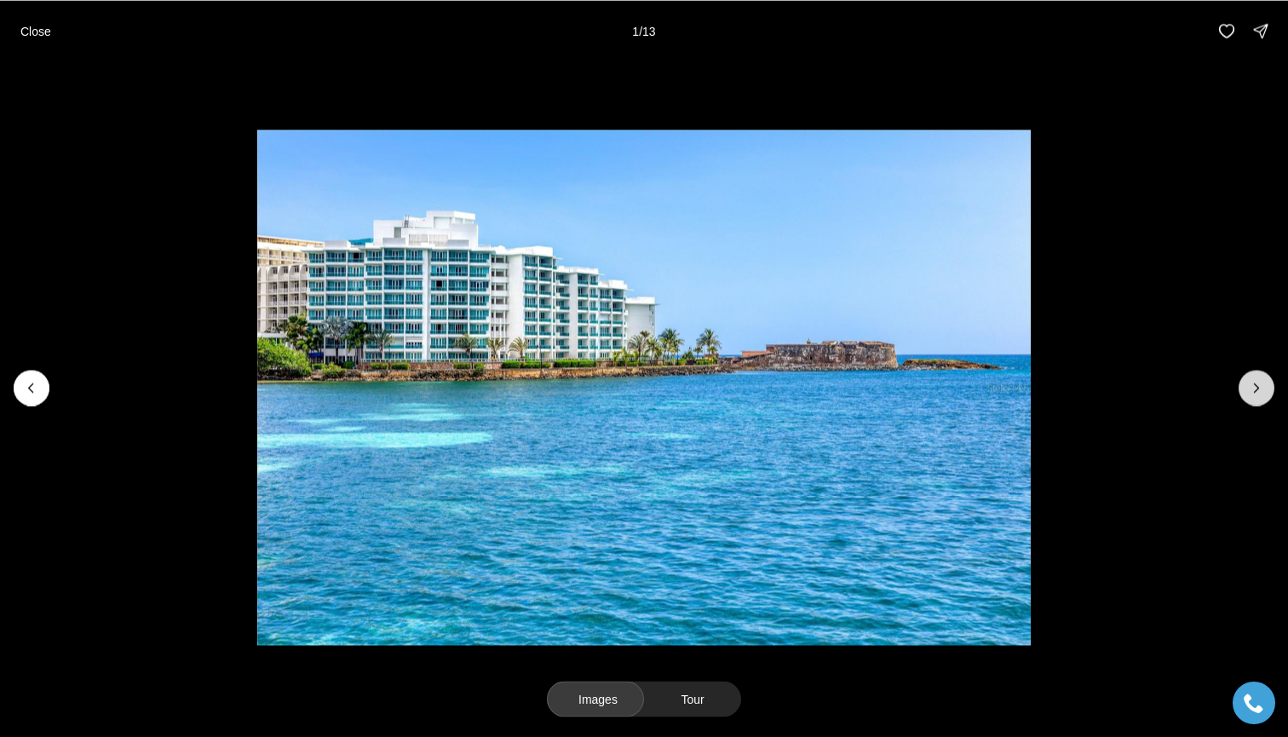
click at [1261, 386] on icon "Next slide" at bounding box center [1256, 387] width 17 height 17
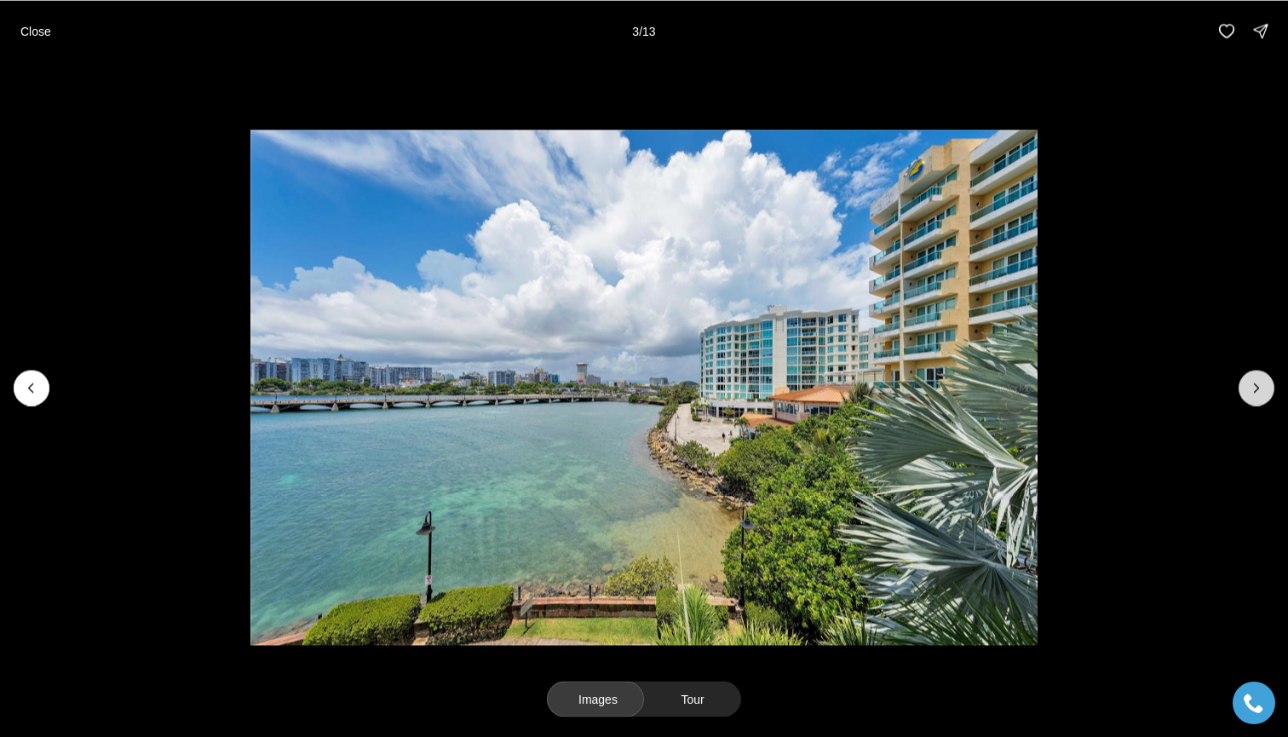
click at [1261, 386] on icon "Next slide" at bounding box center [1256, 387] width 17 height 17
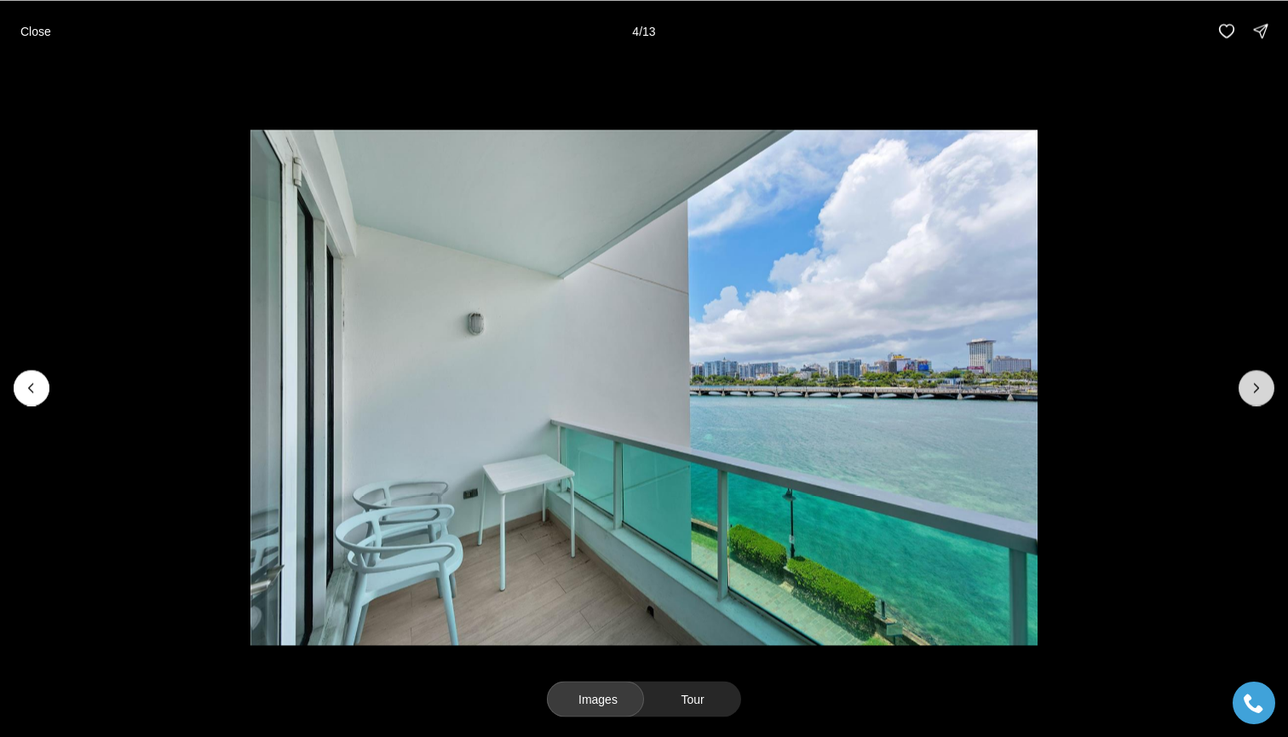
click at [1261, 386] on icon "Next slide" at bounding box center [1256, 387] width 17 height 17
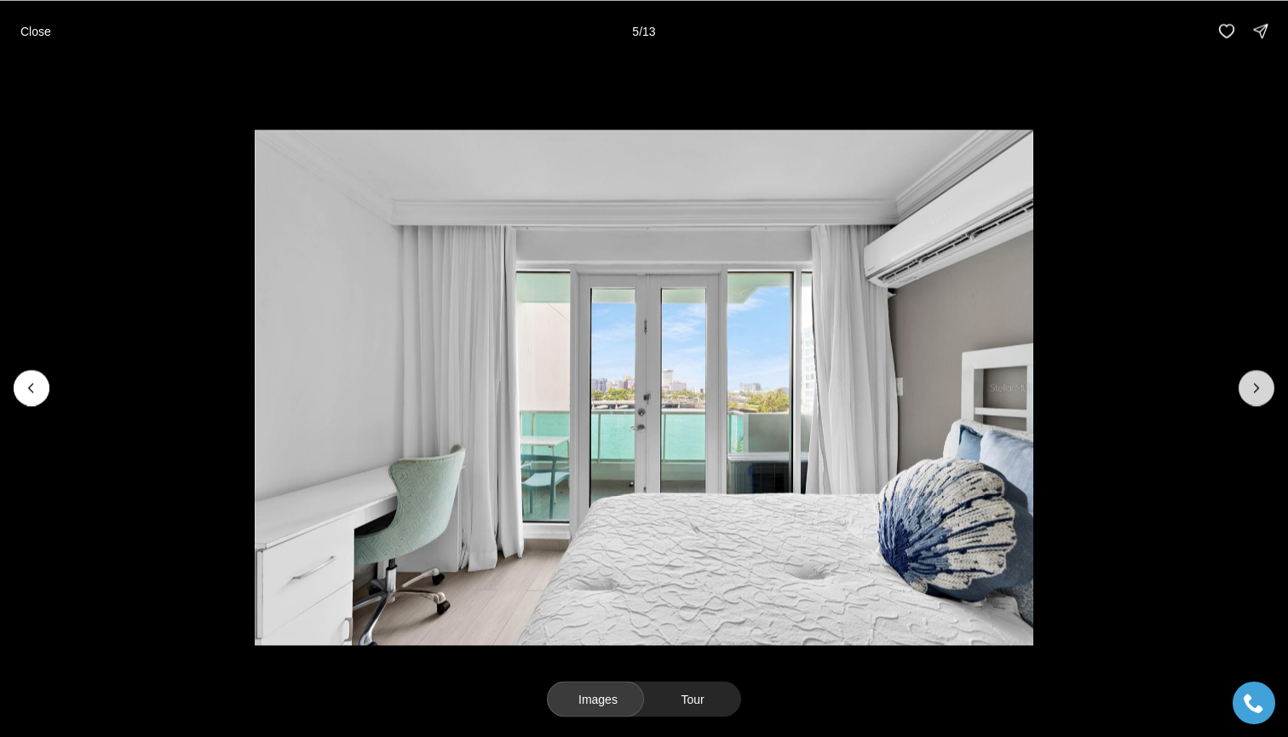
click at [1260, 386] on icon "Next slide" at bounding box center [1256, 387] width 17 height 17
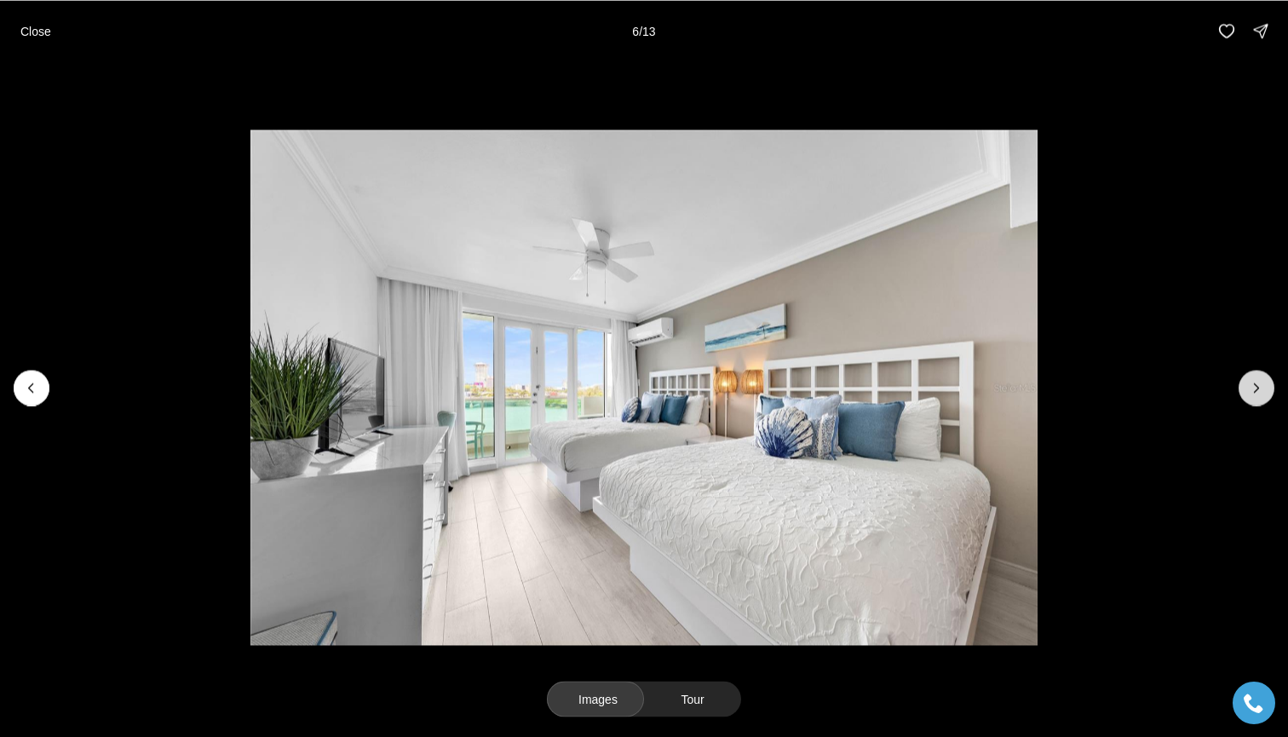
click at [1260, 386] on icon "Next slide" at bounding box center [1256, 387] width 17 height 17
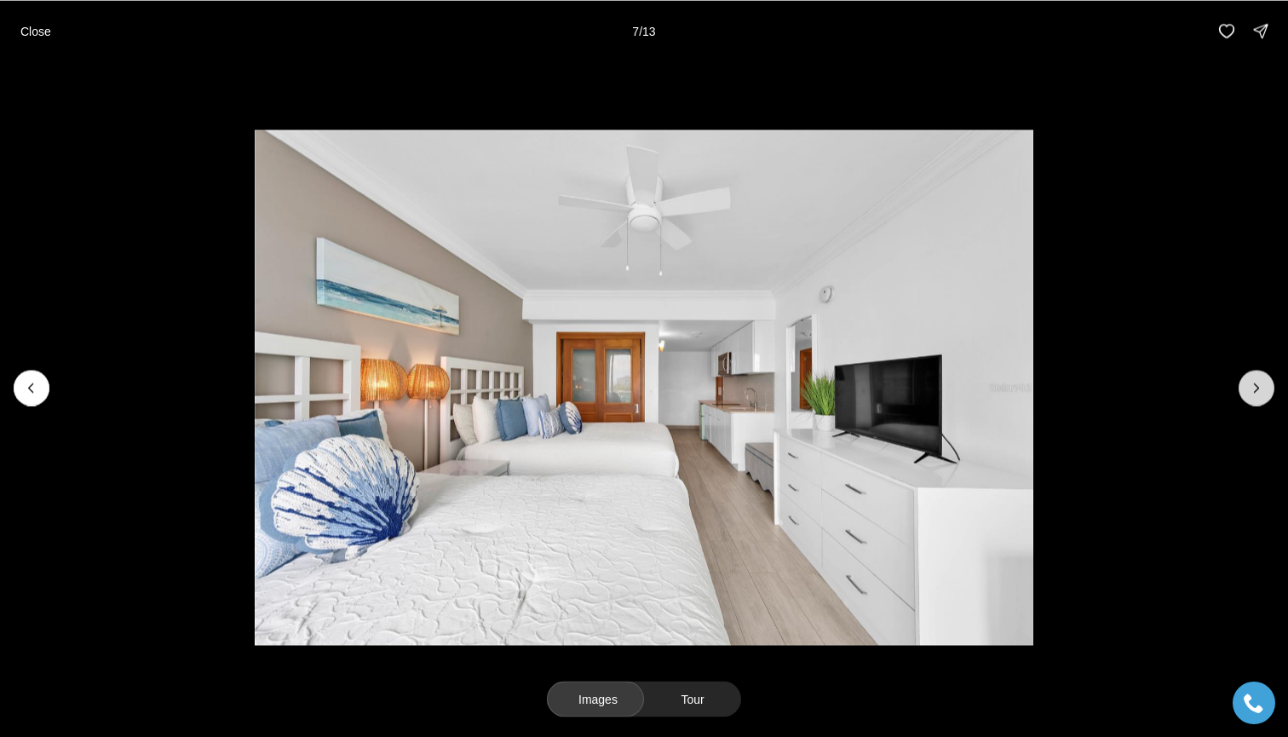
click at [1260, 386] on icon "Next slide" at bounding box center [1256, 387] width 17 height 17
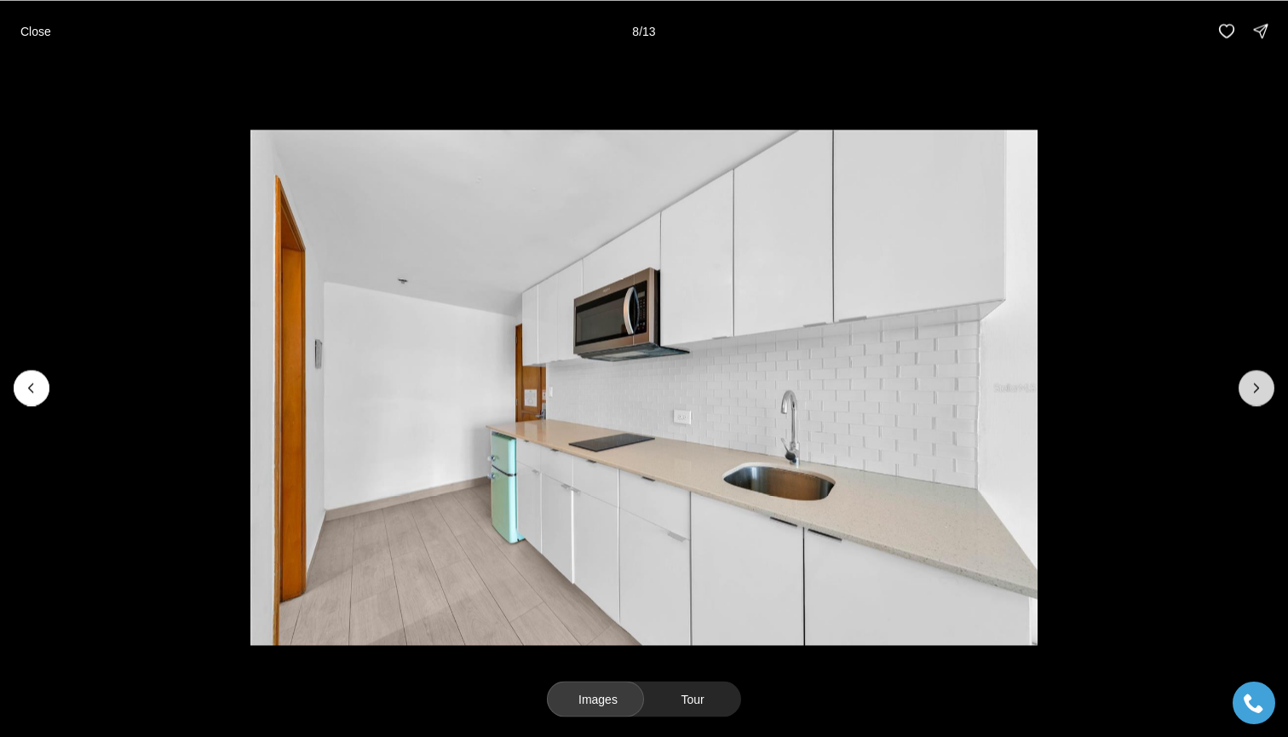
click at [1260, 386] on icon "Next slide" at bounding box center [1256, 387] width 17 height 17
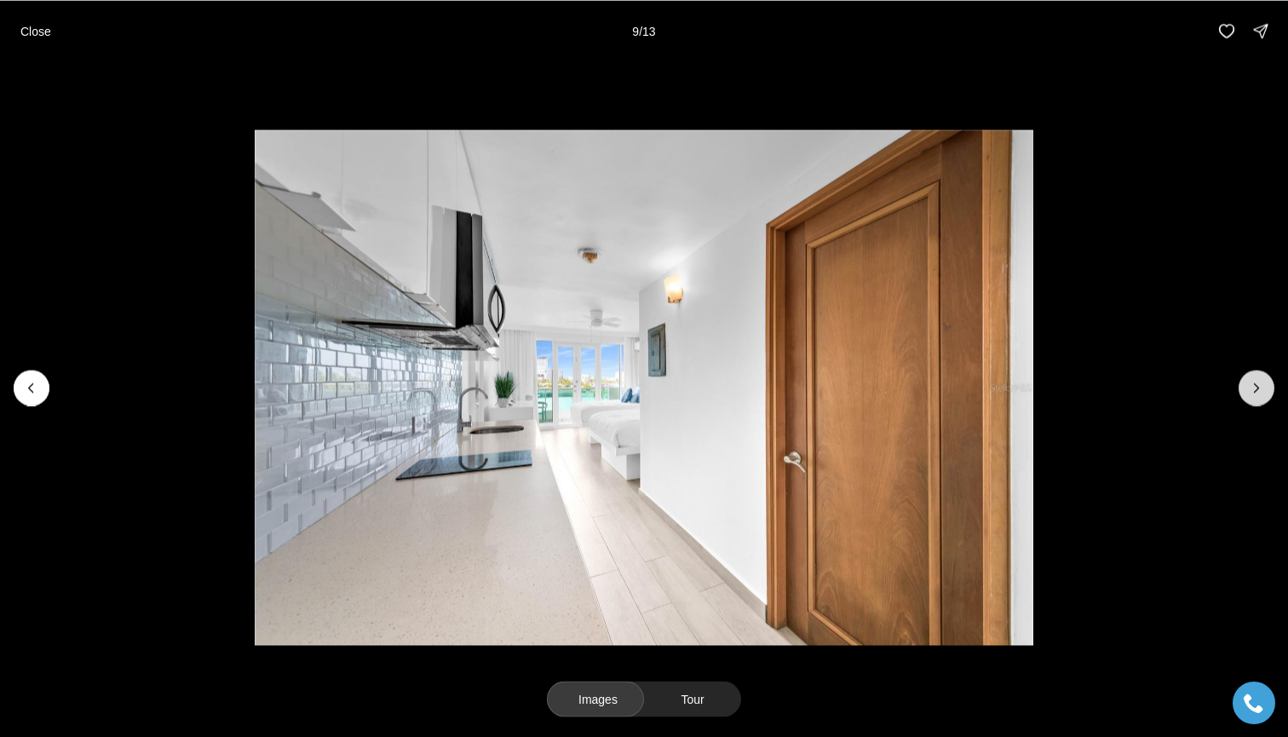
click at [1260, 386] on icon "Next slide" at bounding box center [1256, 387] width 17 height 17
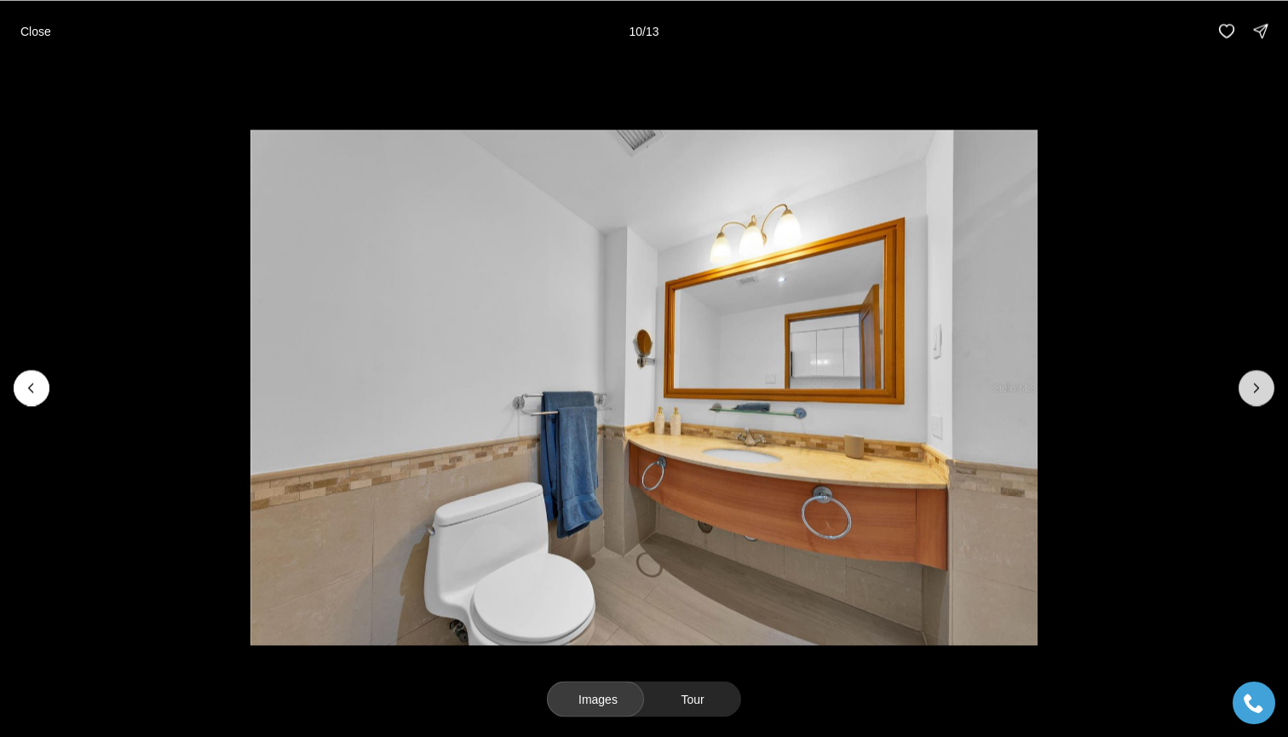
click at [1260, 386] on icon "Next slide" at bounding box center [1256, 387] width 17 height 17
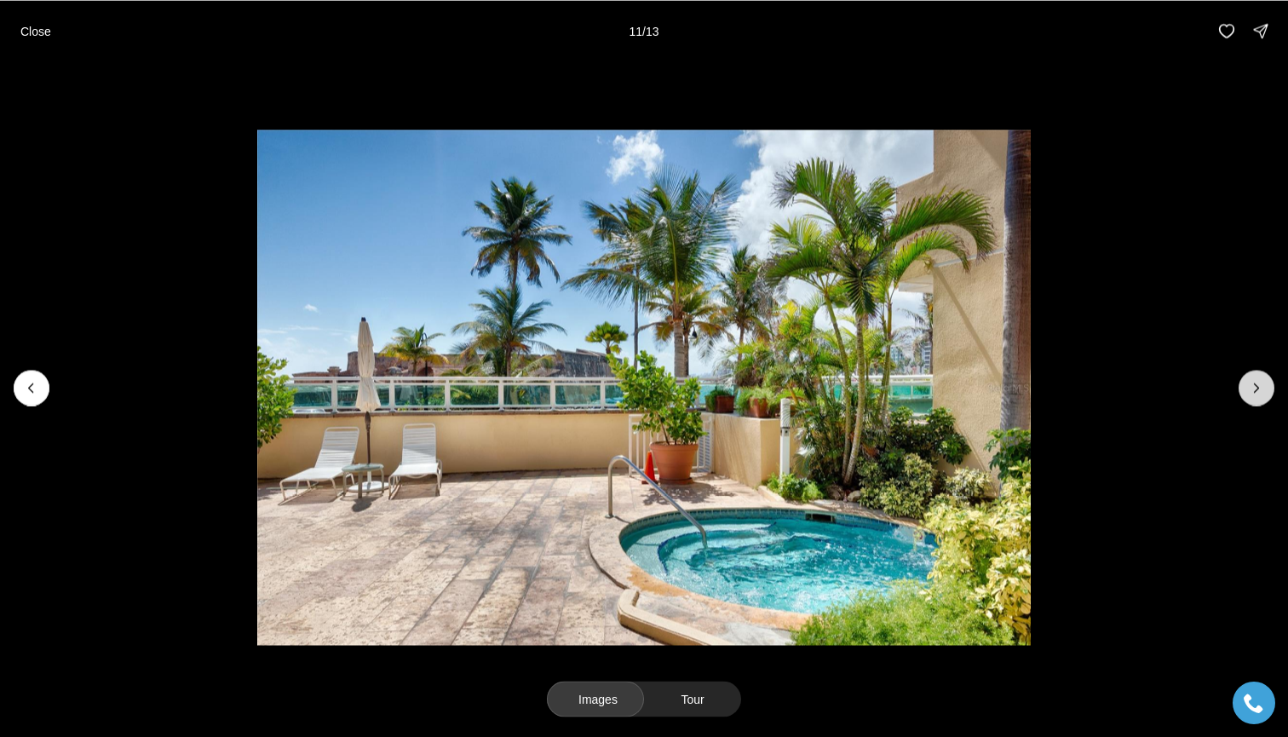
click at [1260, 386] on icon "Next slide" at bounding box center [1256, 387] width 17 height 17
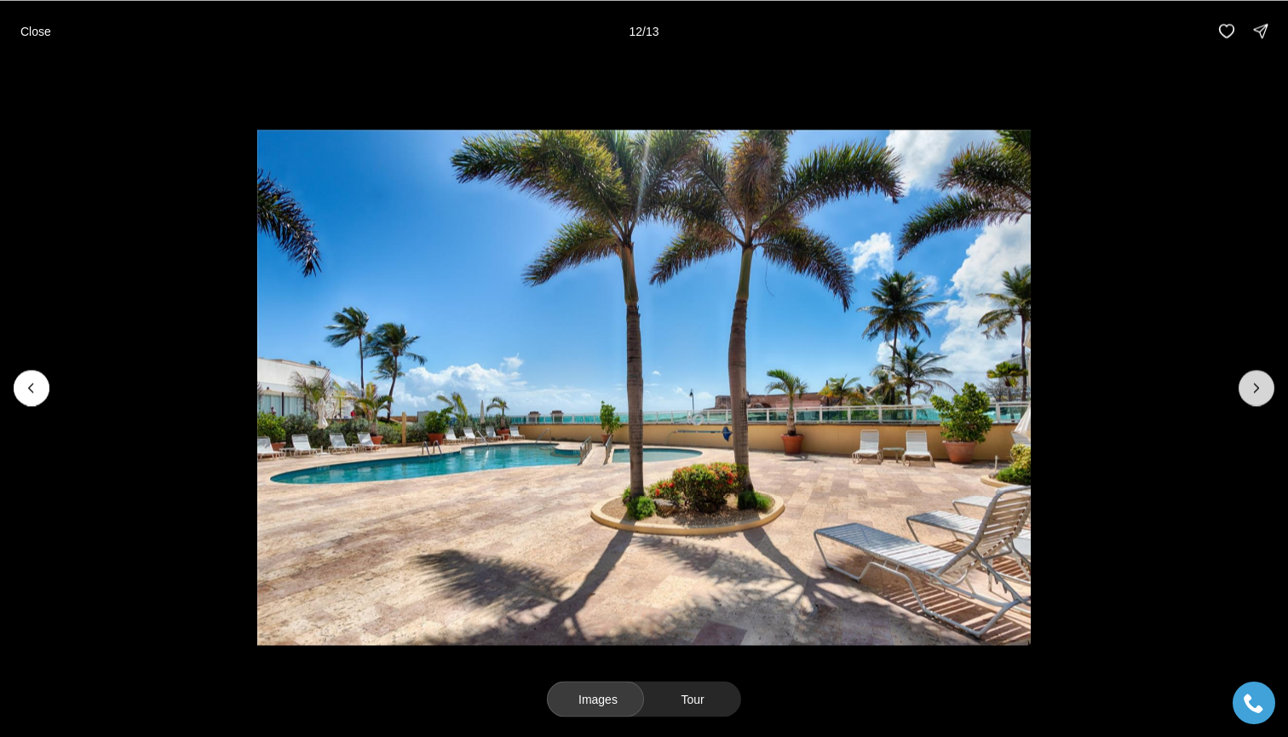
click at [1260, 386] on icon "Next slide" at bounding box center [1256, 387] width 17 height 17
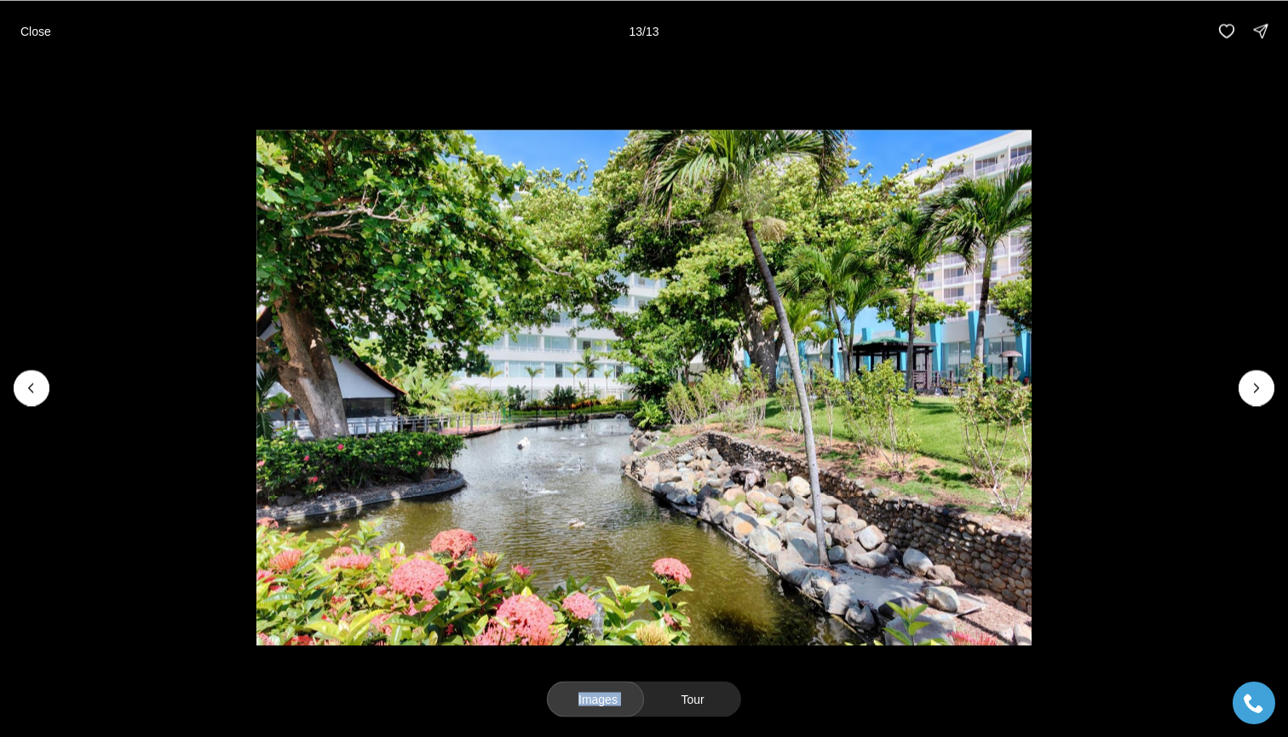
click at [1260, 386] on div at bounding box center [1257, 388] width 36 height 36
click at [1256, 381] on div at bounding box center [1257, 388] width 36 height 36
click at [1266, 392] on div at bounding box center [1257, 388] width 36 height 36
click at [29, 34] on p "Close" at bounding box center [35, 31] width 31 height 14
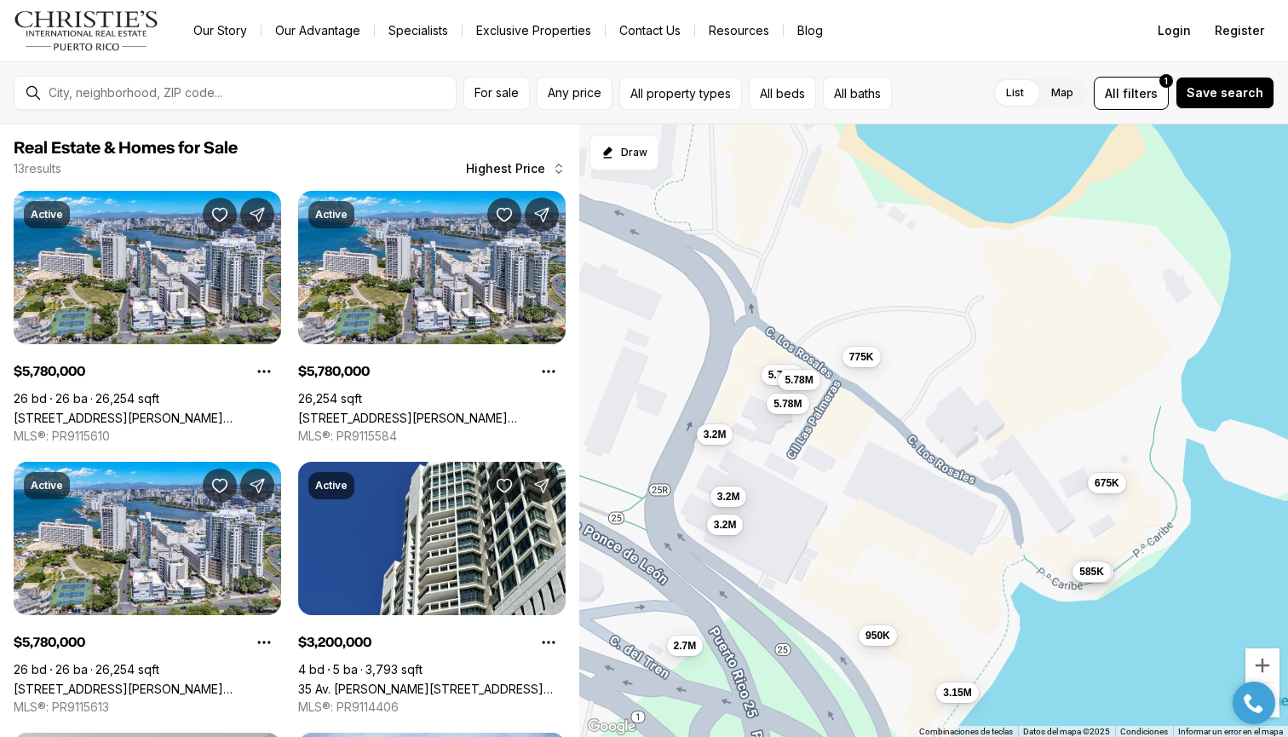
drag, startPoint x: 855, startPoint y: 410, endPoint x: 914, endPoint y: 453, distance: 73.1
click at [914, 453] on div "950K 849K 775K 675K 585K 5.78M 5.78M 5.78M 3.2M 3.2M 3.2M 3.15M 2.7M" at bounding box center [933, 430] width 709 height 613
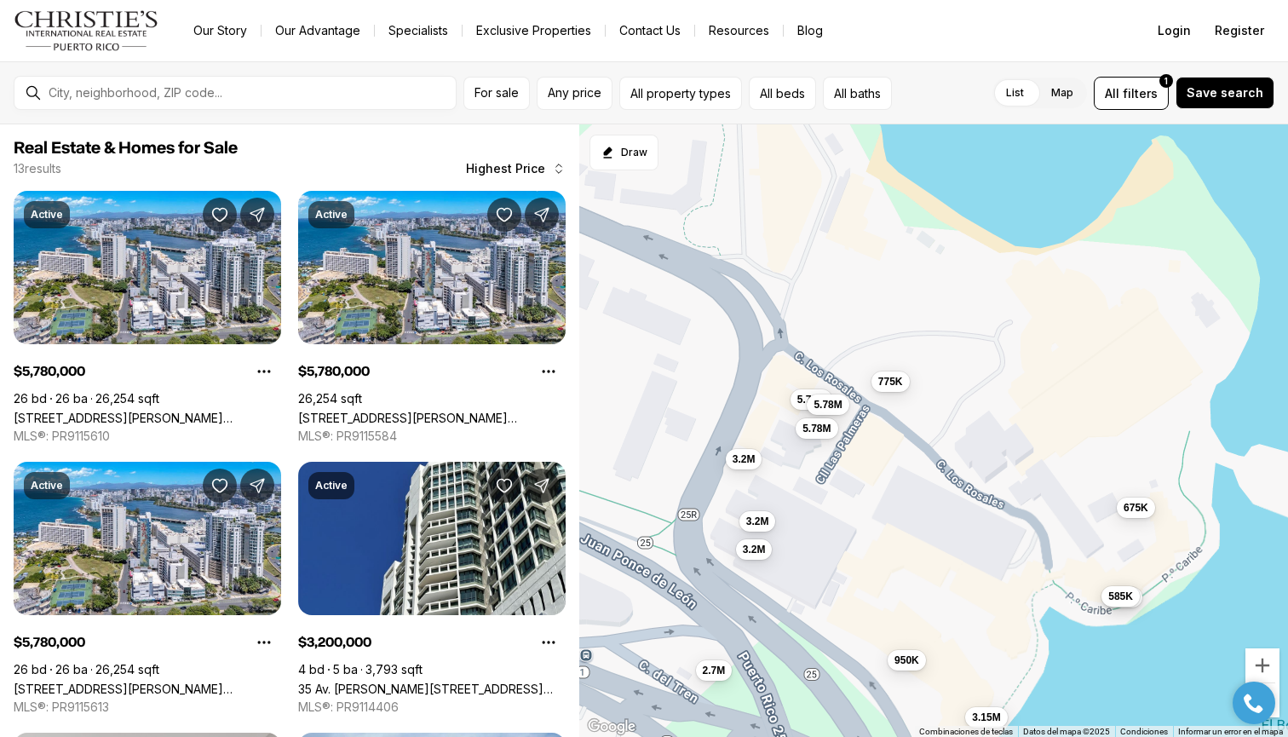
drag, startPoint x: 803, startPoint y: 314, endPoint x: 821, endPoint y: 330, distance: 23.6
click at [821, 330] on div "950K 849K 775K 675K 585K 5.78M 5.78M 5.78M 3.2M 3.2M 3.2M 3.15M 2.7M" at bounding box center [933, 430] width 709 height 613
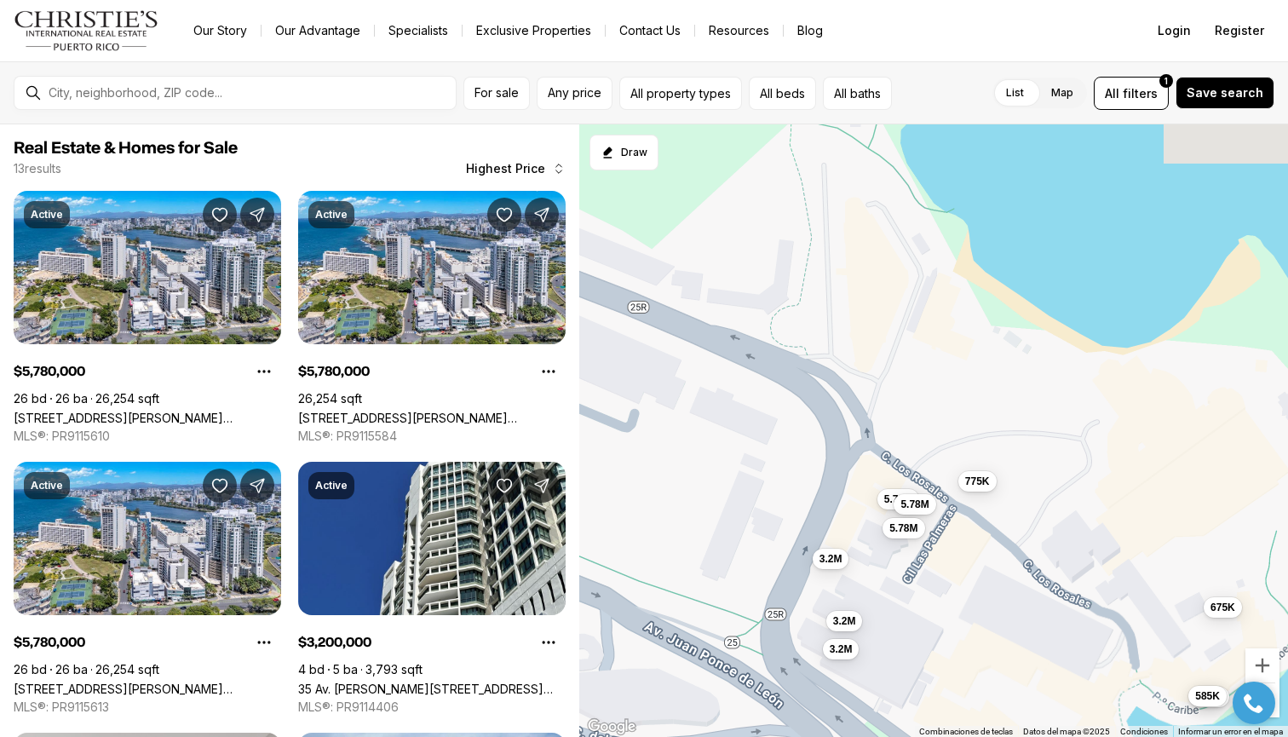
drag, startPoint x: 780, startPoint y: 310, endPoint x: 872, endPoint y: 415, distance: 140.0
click at [872, 415] on div "950K 849K 775K 675K 585K 5.78M 5.78M 5.78M 3.2M 3.2M 3.2M 3.15M 2.7M" at bounding box center [933, 430] width 709 height 613
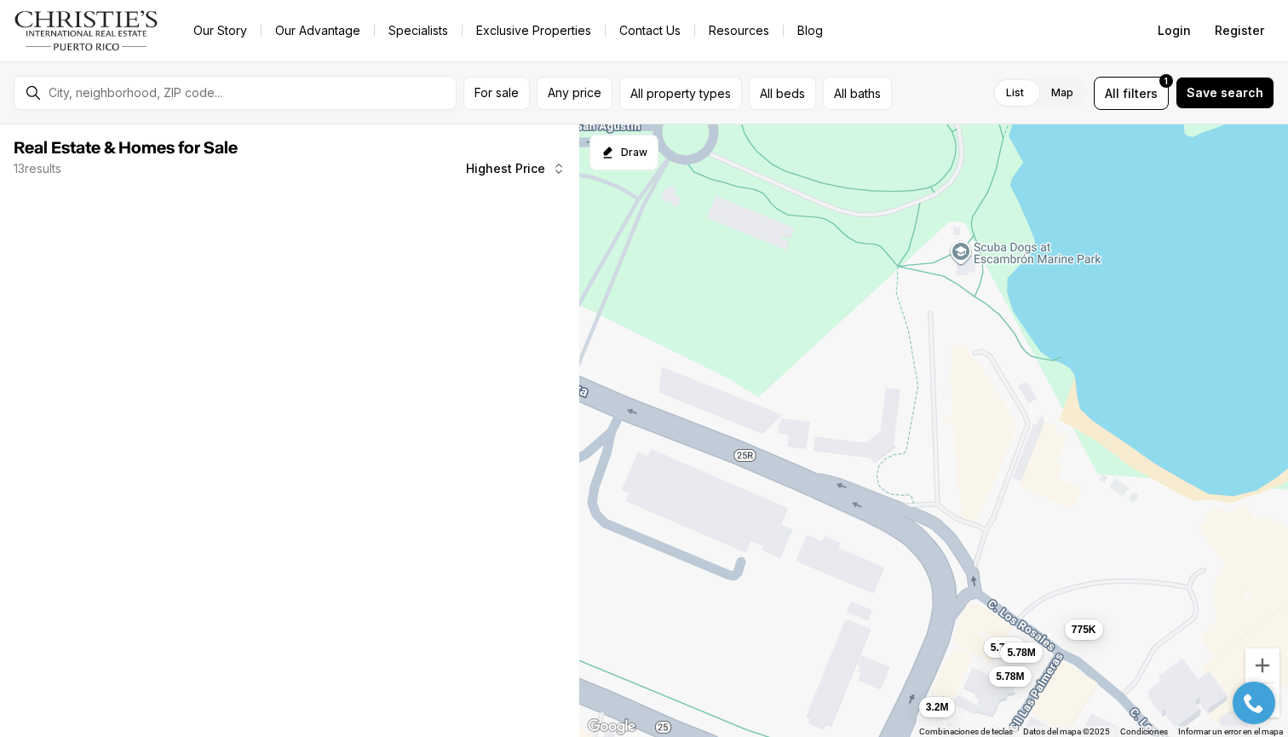
drag, startPoint x: 846, startPoint y: 366, endPoint x: 906, endPoint y: 463, distance: 114.4
click at [906, 463] on div "775K 675K 5.78M 5.78M 5.78M 3.2M 3.2M 3.2M" at bounding box center [933, 430] width 709 height 613
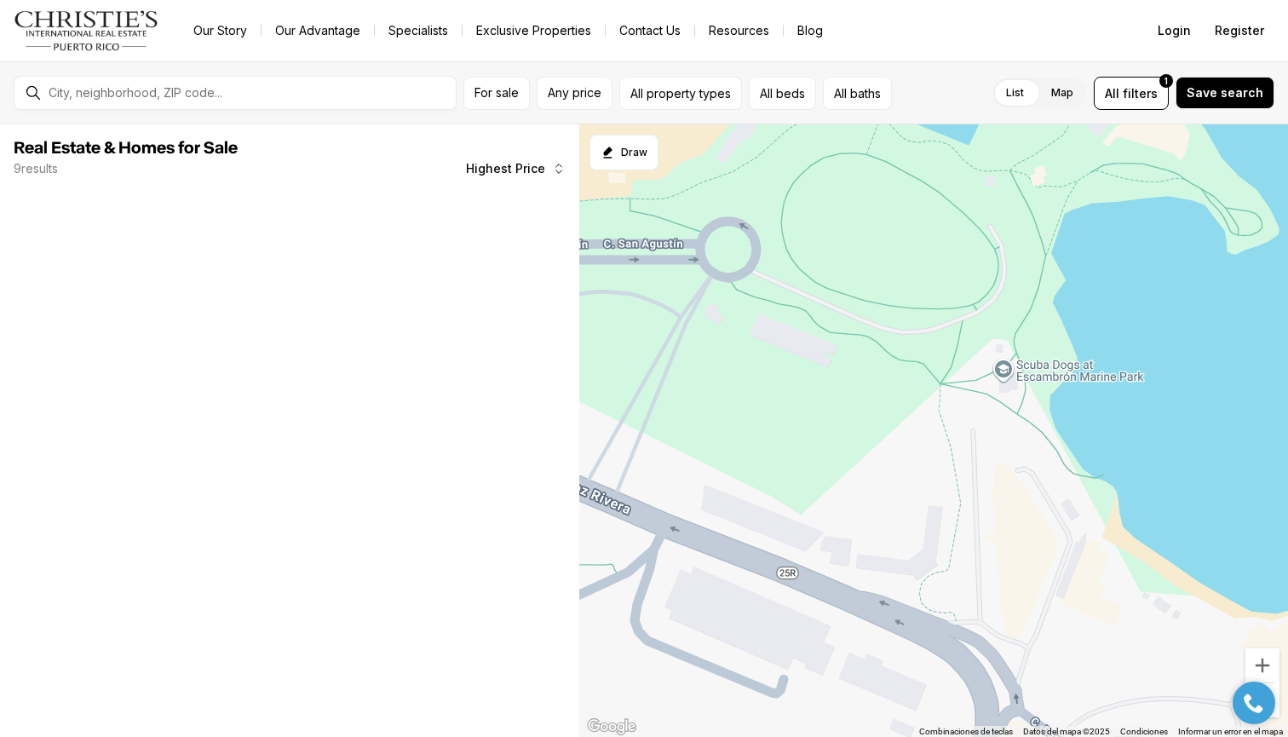
drag, startPoint x: 892, startPoint y: 438, endPoint x: 892, endPoint y: 502, distance: 63.9
click at [892, 502] on div "775K 5.78M 5.78M 5.78M" at bounding box center [933, 430] width 709 height 613
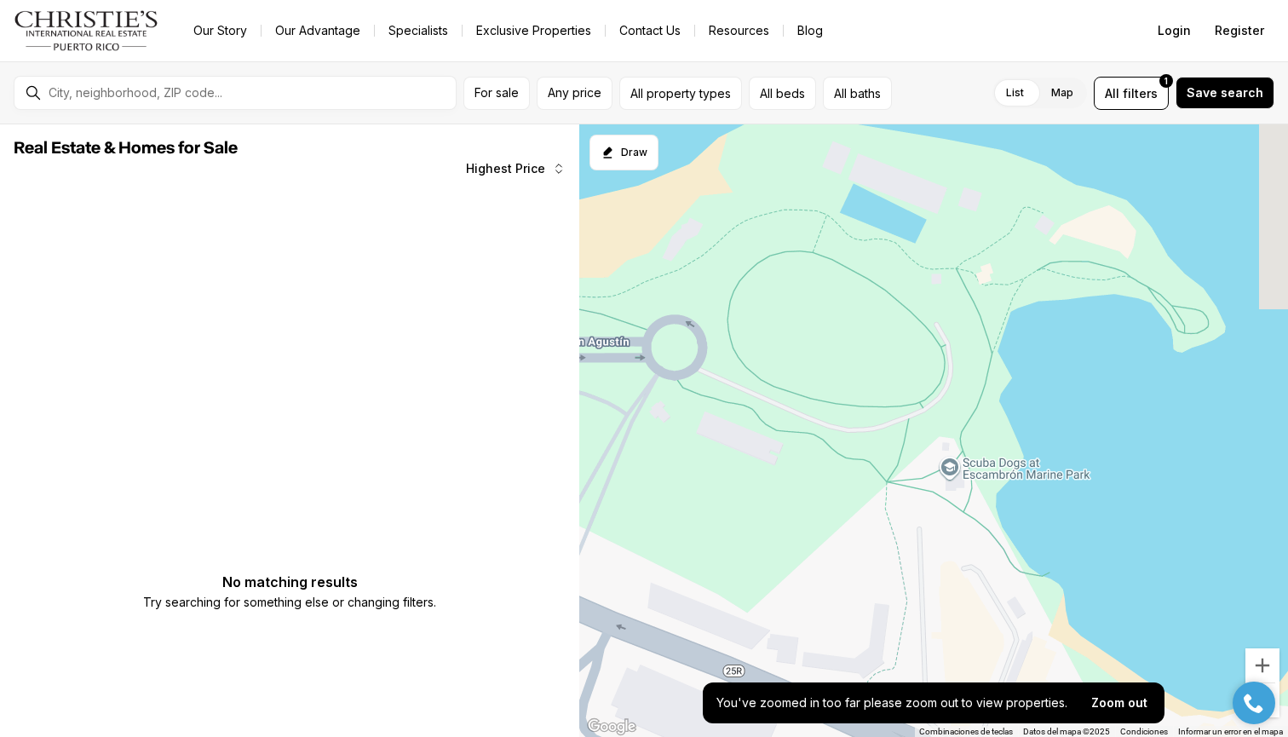
drag, startPoint x: 1028, startPoint y: 440, endPoint x: 975, endPoint y: 535, distance: 108.7
click at [975, 535] on div at bounding box center [933, 430] width 709 height 613
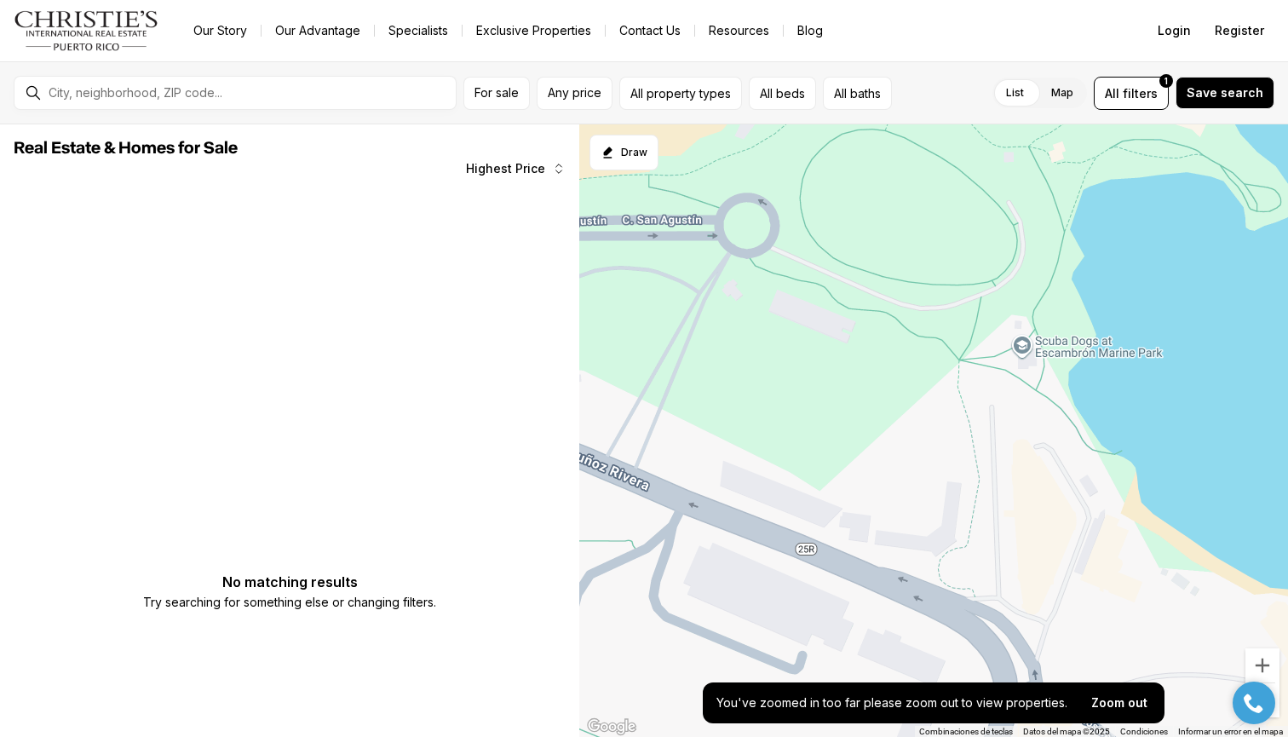
drag, startPoint x: 860, startPoint y: 538, endPoint x: 979, endPoint y: 323, distance: 245.6
click at [979, 323] on div at bounding box center [933, 430] width 709 height 613
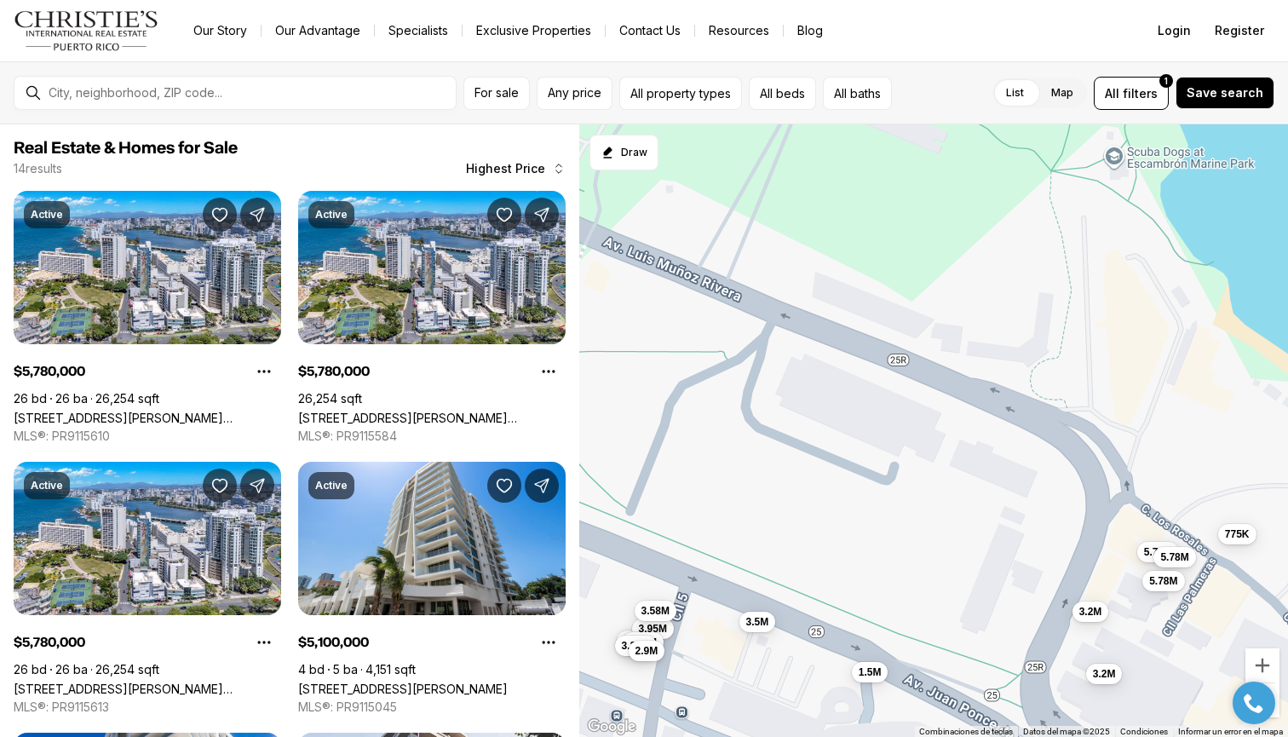
drag, startPoint x: 851, startPoint y: 348, endPoint x: 871, endPoint y: 298, distance: 53.2
click at [871, 297] on div "5.78M 5.78M 5.78M 5.1M 3.95M 3.58M 3.5M 3.35M 3.25M 3.2M 3.2M 2.9M 1.5M 775K" at bounding box center [933, 430] width 709 height 613
drag, startPoint x: 762, startPoint y: 658, endPoint x: 762, endPoint y: 456, distance: 201.9
click at [762, 457] on div "5.78M 5.78M 5.78M 5.1M 3.95M 3.58M 3.5M 3.35M 3.25M 3.2M 3.2M 2.9M 1.5M 775K 3.…" at bounding box center [933, 430] width 709 height 613
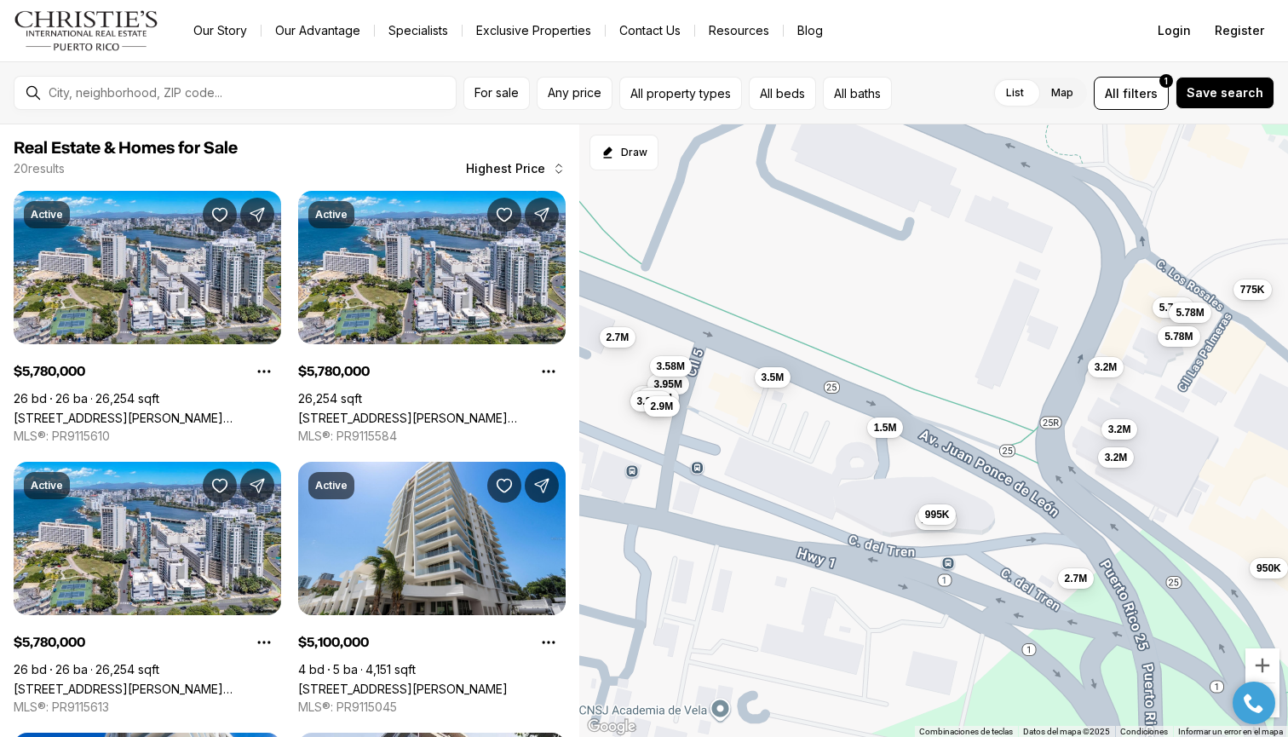
drag, startPoint x: 826, startPoint y: 455, endPoint x: 856, endPoint y: 559, distance: 108.4
click at [856, 558] on div "5.78M 5.78M 5.78M 5.1M 3.95M 3.58M 3.5M 3.35M 3.25M 3.2M 3.2M 2.9M 1.5M 775K 3.…" at bounding box center [933, 430] width 709 height 613
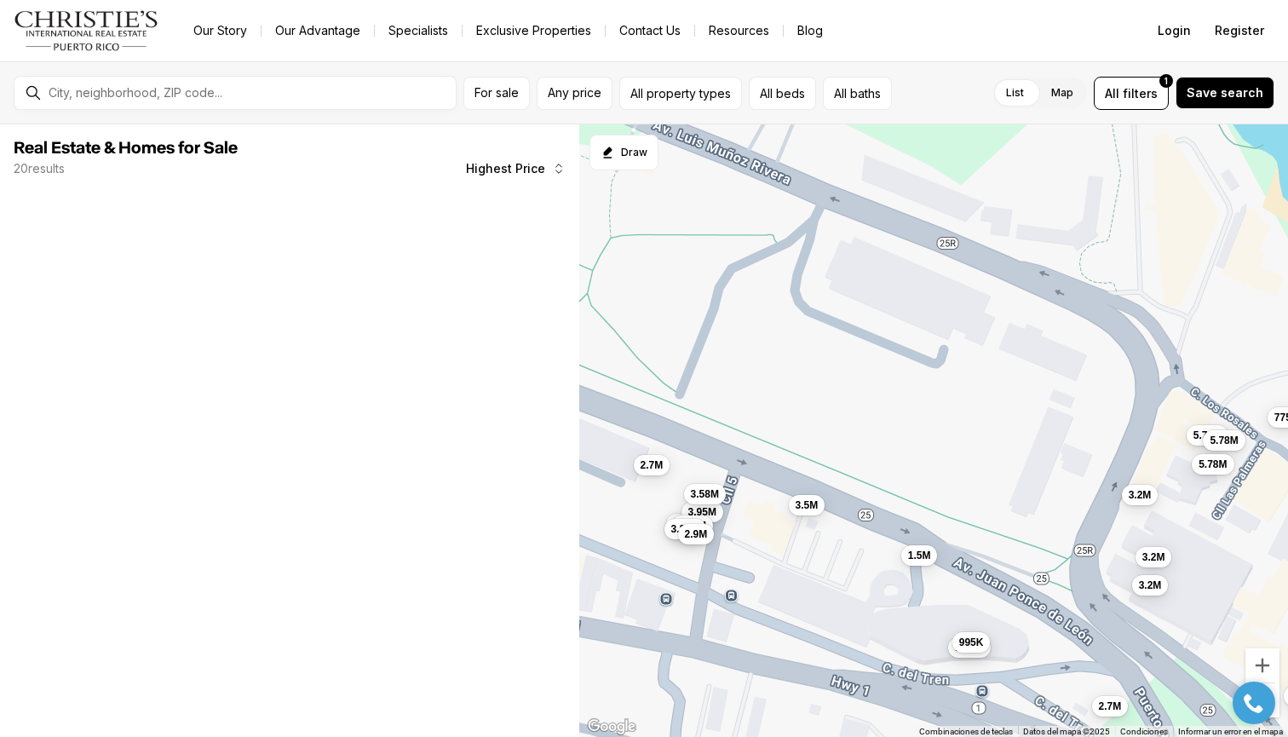
drag, startPoint x: 852, startPoint y: 411, endPoint x: 892, endPoint y: 567, distance: 161.0
click at [892, 567] on div "5.78M 5.78M 5.78M 5.1M 3.95M 3.58M 3.5M 3.35M 3.25M 3.2M 3.2M 2.9M 1.5M 775K 3.…" at bounding box center [933, 430] width 709 height 613
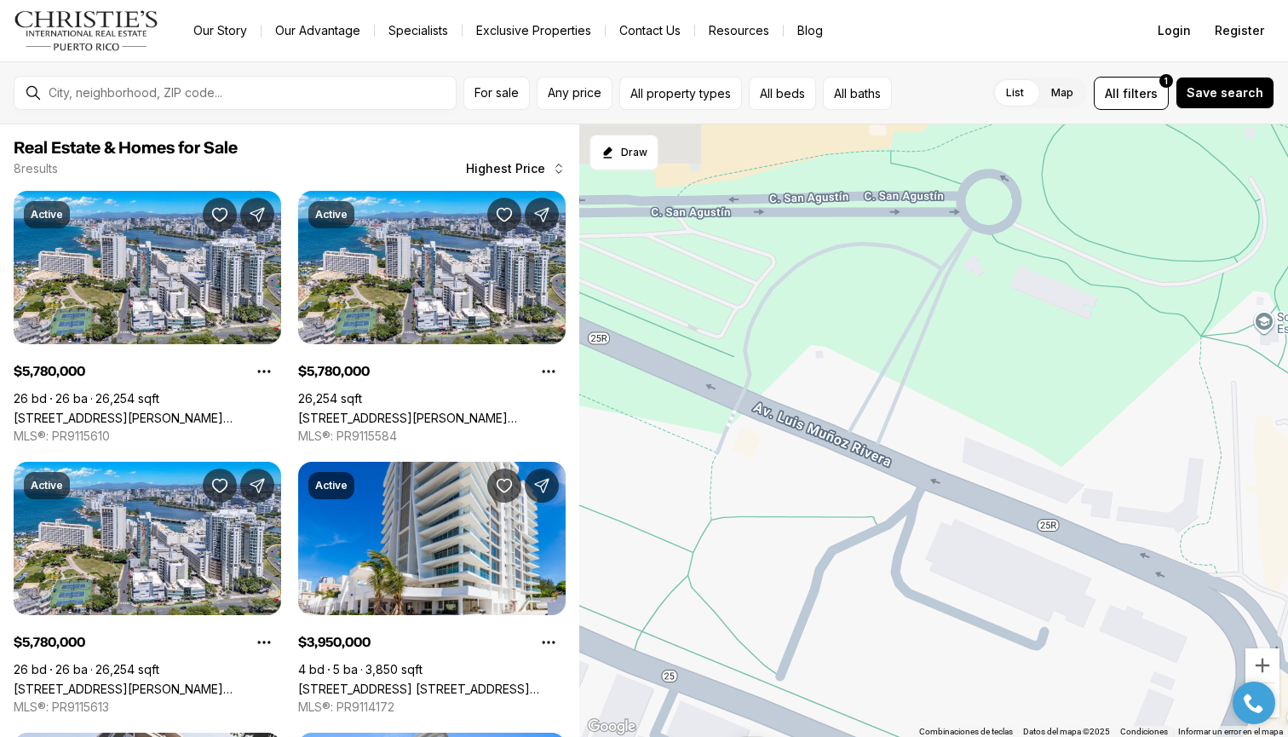
drag, startPoint x: 870, startPoint y: 429, endPoint x: 900, endPoint y: 501, distance: 77.5
click at [900, 501] on div "5.78M 5.78M 5.78M 3.95M 3.58M 3.5M 3.2M 2.7M" at bounding box center [933, 430] width 709 height 613
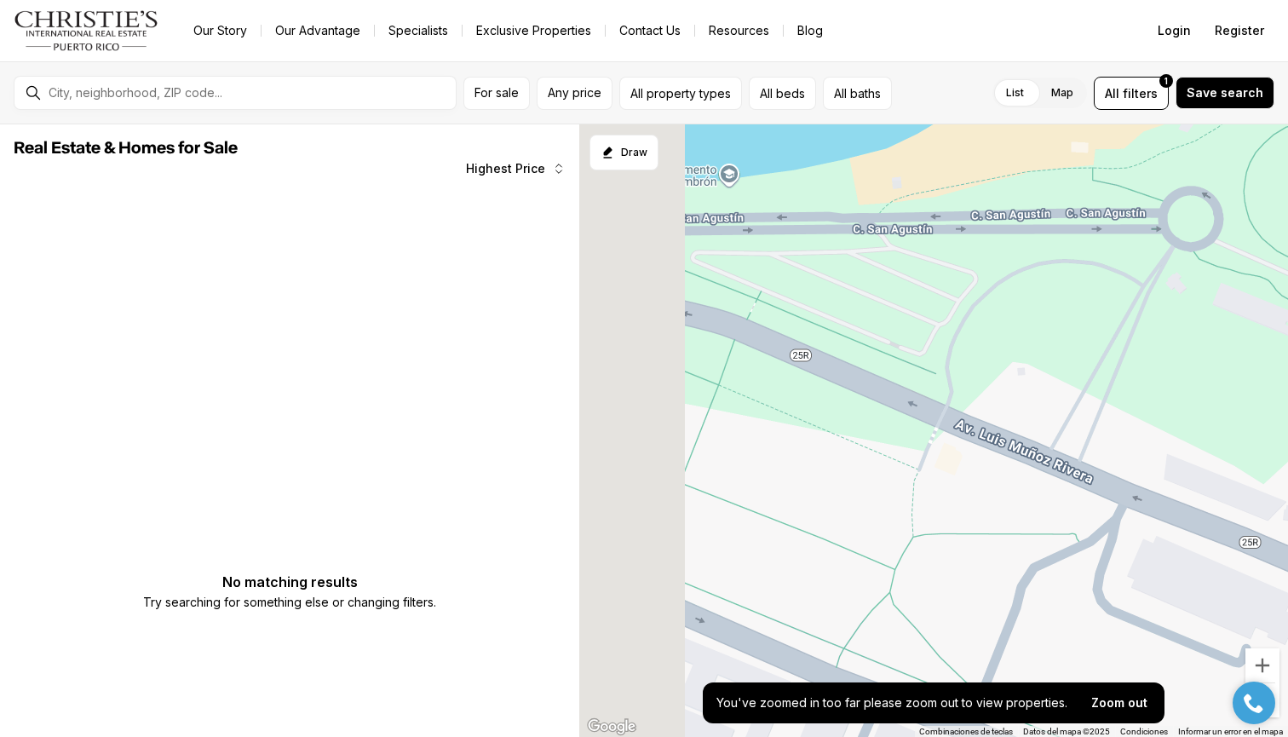
drag, startPoint x: 858, startPoint y: 430, endPoint x: 1054, endPoint y: 428, distance: 196.0
click at [1054, 428] on div at bounding box center [933, 430] width 709 height 613
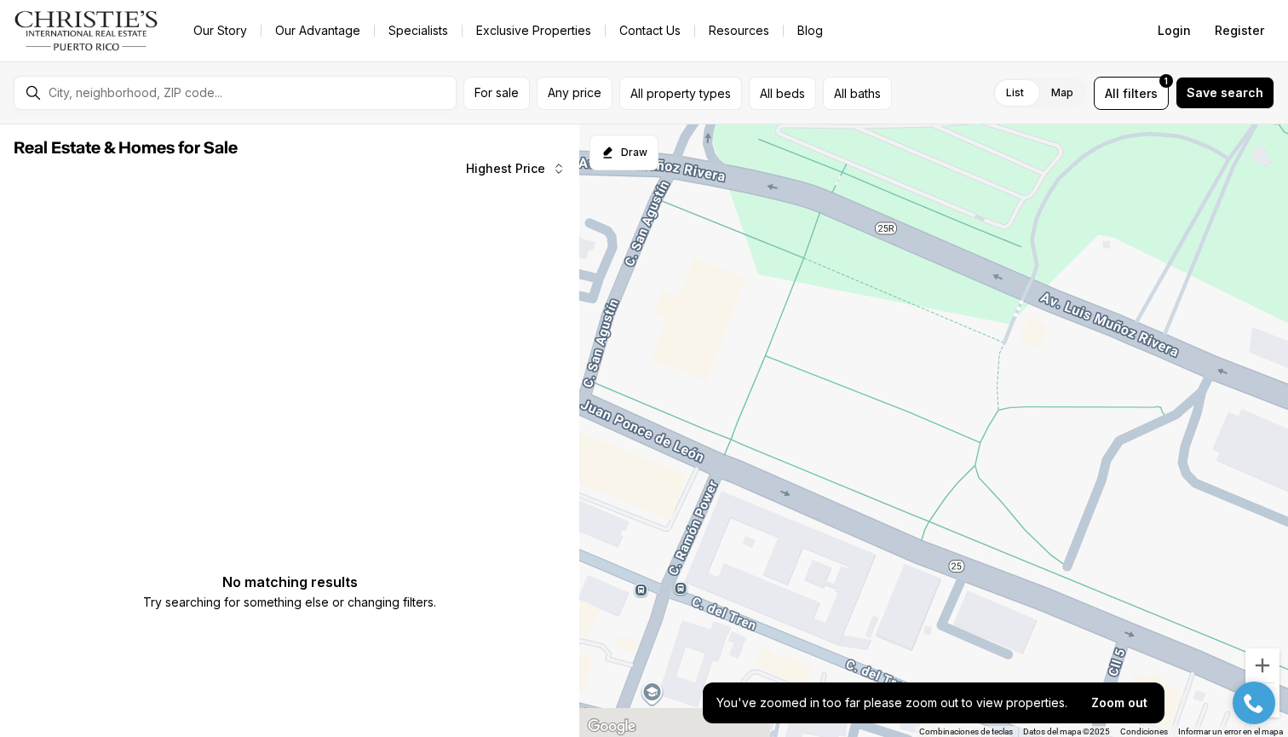
drag, startPoint x: 841, startPoint y: 506, endPoint x: 912, endPoint y: 375, distance: 149.4
click at [913, 375] on div at bounding box center [933, 430] width 709 height 613
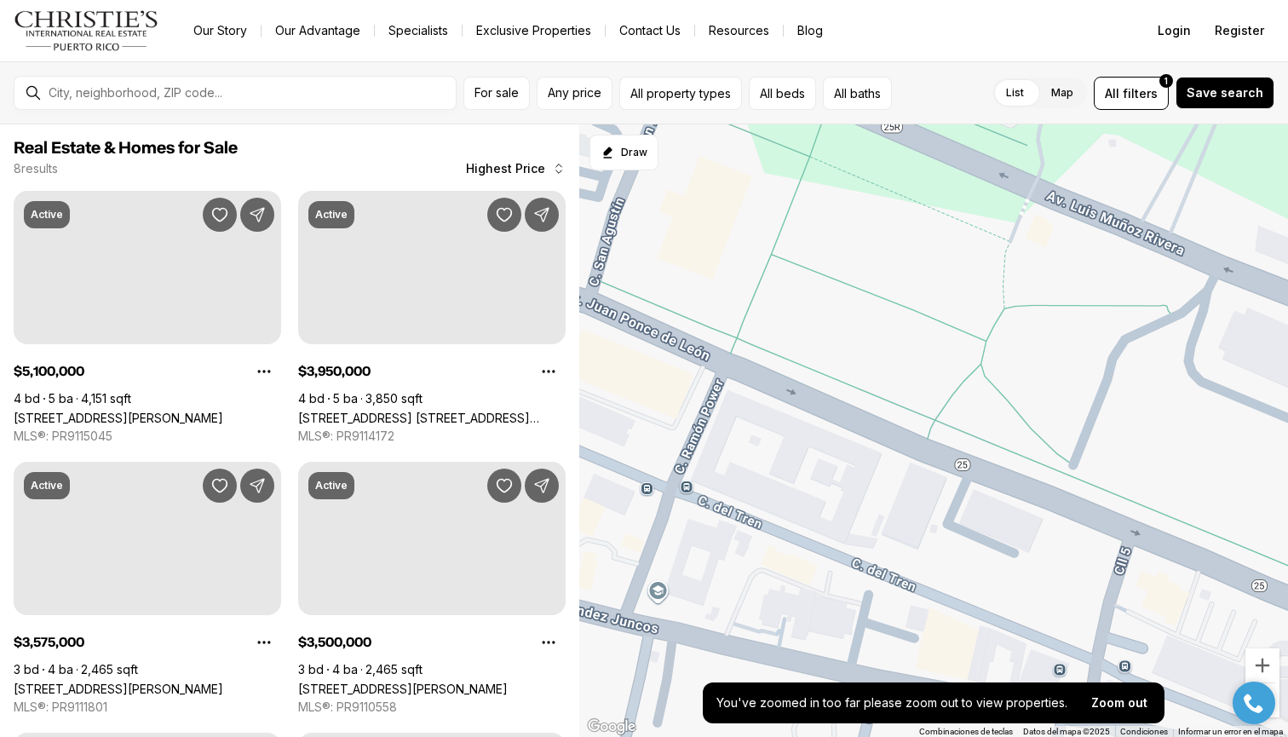
drag, startPoint x: 789, startPoint y: 420, endPoint x: 788, endPoint y: 324, distance: 96.3
click at [788, 324] on div at bounding box center [933, 430] width 709 height 613
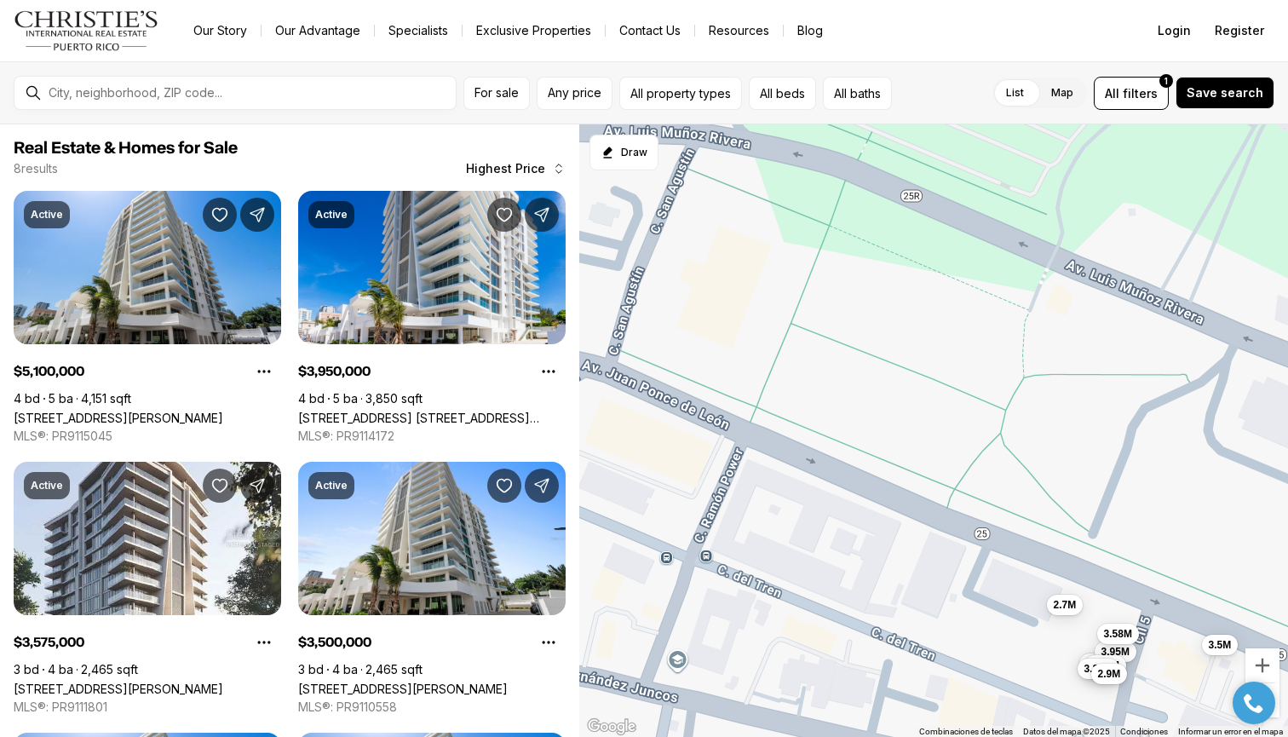
drag, startPoint x: 826, startPoint y: 420, endPoint x: 848, endPoint y: 503, distance: 85.6
click at [848, 503] on div "5.1M 3.95M 3.58M 3.5M 3.35M 3.25M 2.9M 2.7M" at bounding box center [933, 430] width 709 height 613
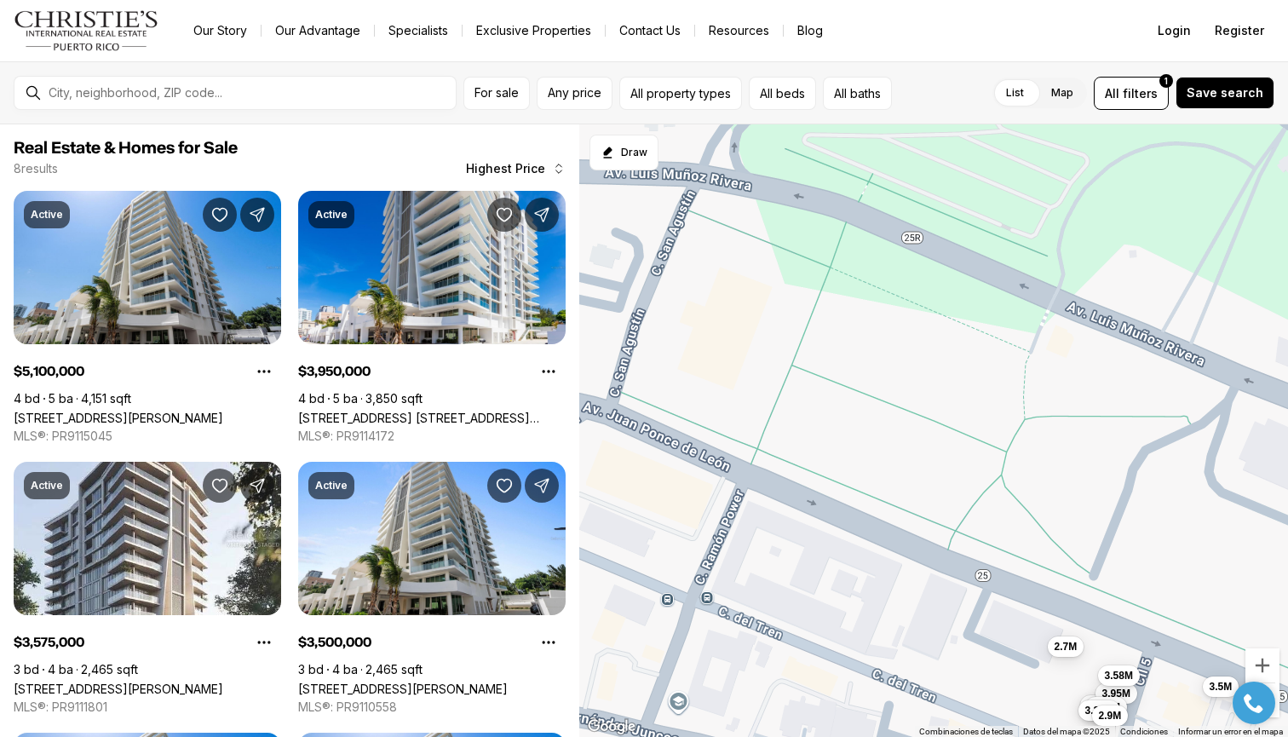
drag, startPoint x: 814, startPoint y: 356, endPoint x: 819, endPoint y: 433, distance: 76.8
click at [819, 433] on div "5.1M 3.95M 3.58M 3.5M 3.35M 3.25M 2.9M 2.7M" at bounding box center [933, 430] width 709 height 613
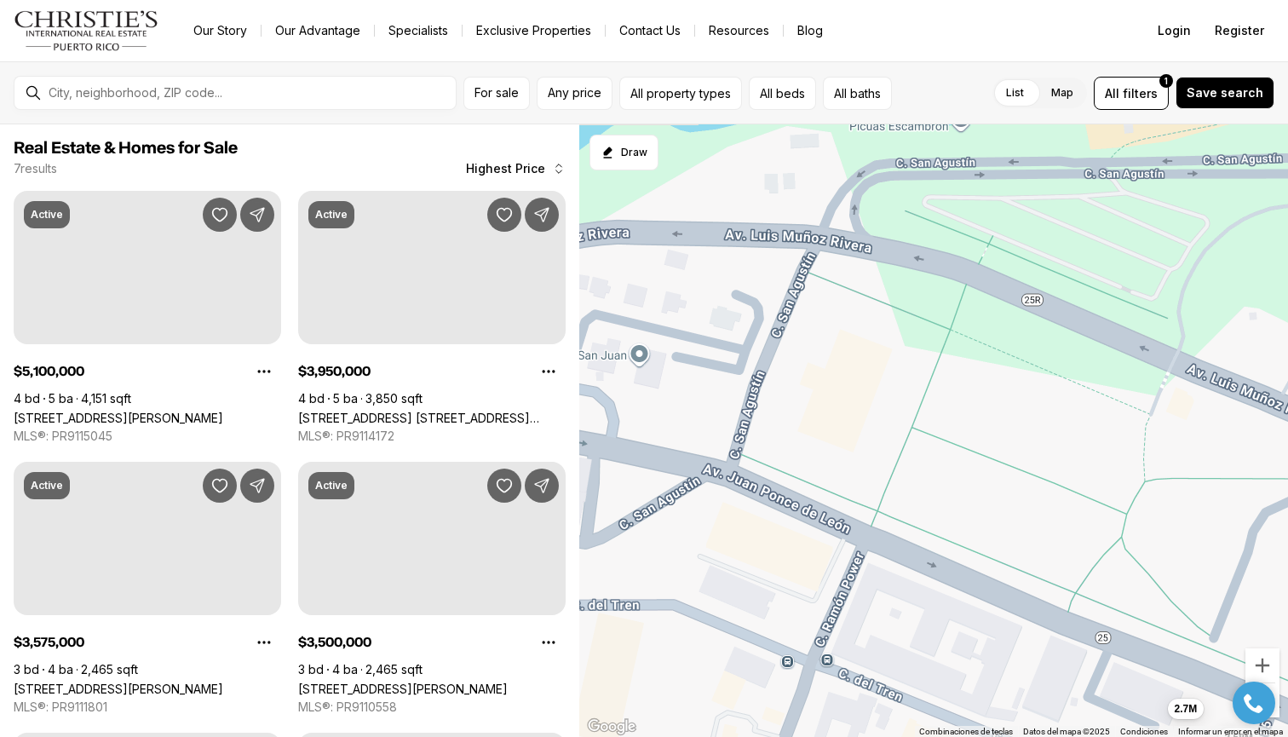
drag, startPoint x: 770, startPoint y: 386, endPoint x: 898, endPoint y: 417, distance: 131.4
click at [898, 417] on div "5.1M 3.95M 3.58M 3.5M 3.35M 3.25M 2.7M" at bounding box center [933, 430] width 709 height 613
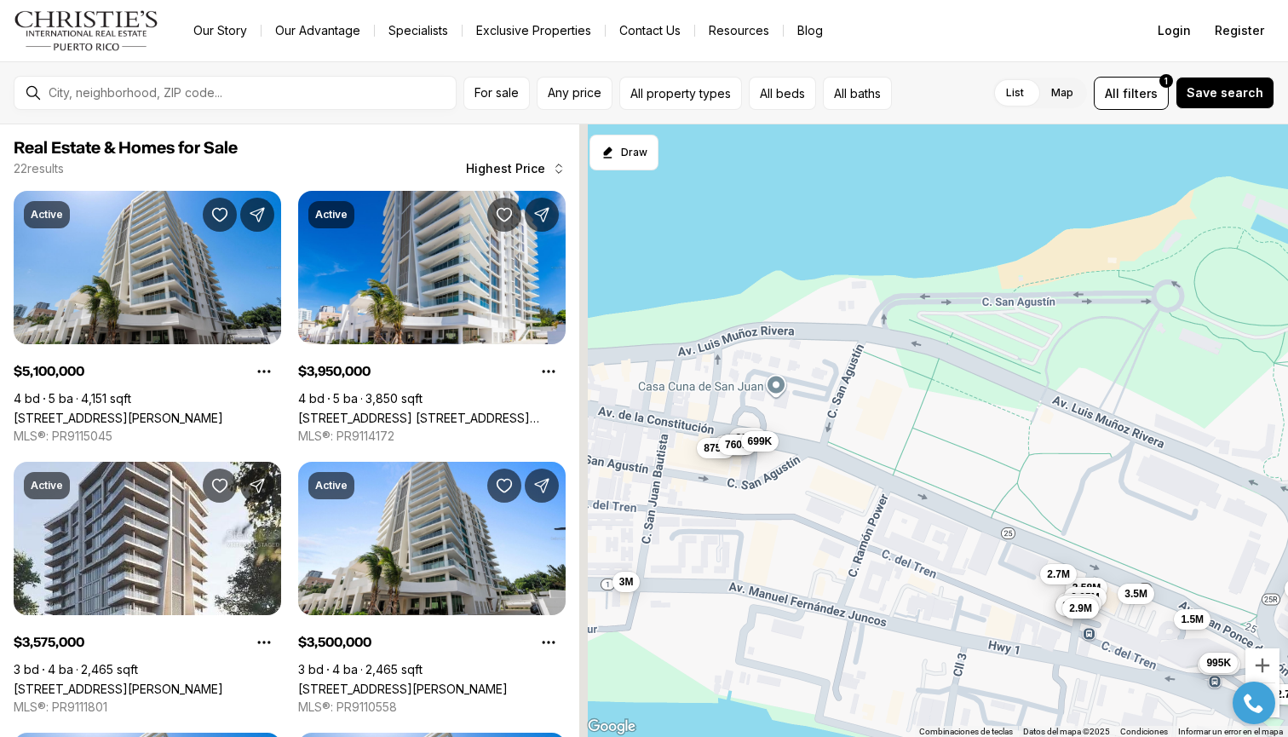
drag, startPoint x: 801, startPoint y: 475, endPoint x: 912, endPoint y: 474, distance: 110.8
click at [912, 474] on div "3.58M 2.7M 5.1M 3.95M 3.5M 3.35M 3.25M 3.2M 3.2M 3.2M 3M 2.9M 2.75M 2.7M 1.5M 9…" at bounding box center [933, 430] width 709 height 613
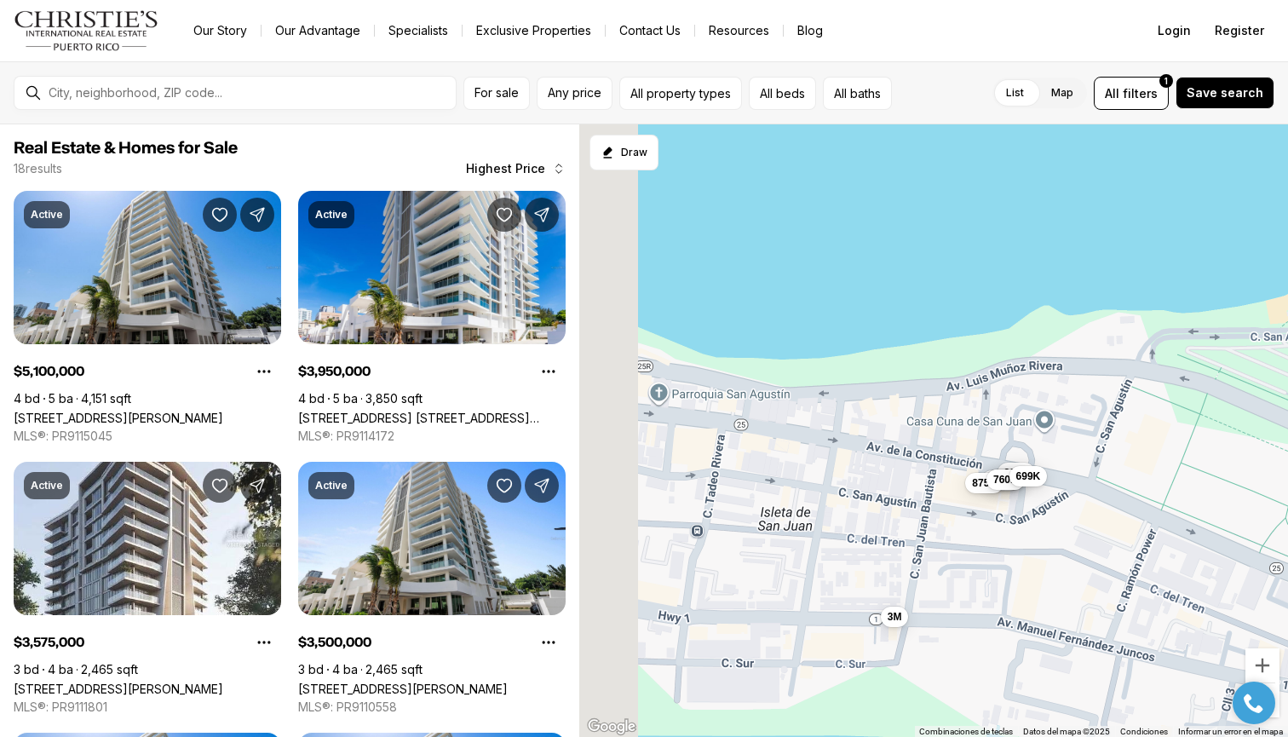
drag, startPoint x: 749, startPoint y: 469, endPoint x: 949, endPoint y: 510, distance: 204.3
click at [949, 510] on div "3.58M 2.7M 5.1M 3.95M 3.5M 3.35M 3.25M 3M 2.9M 2.75M 1.5M 995K 899K 885K 875K 8…" at bounding box center [933, 430] width 709 height 613
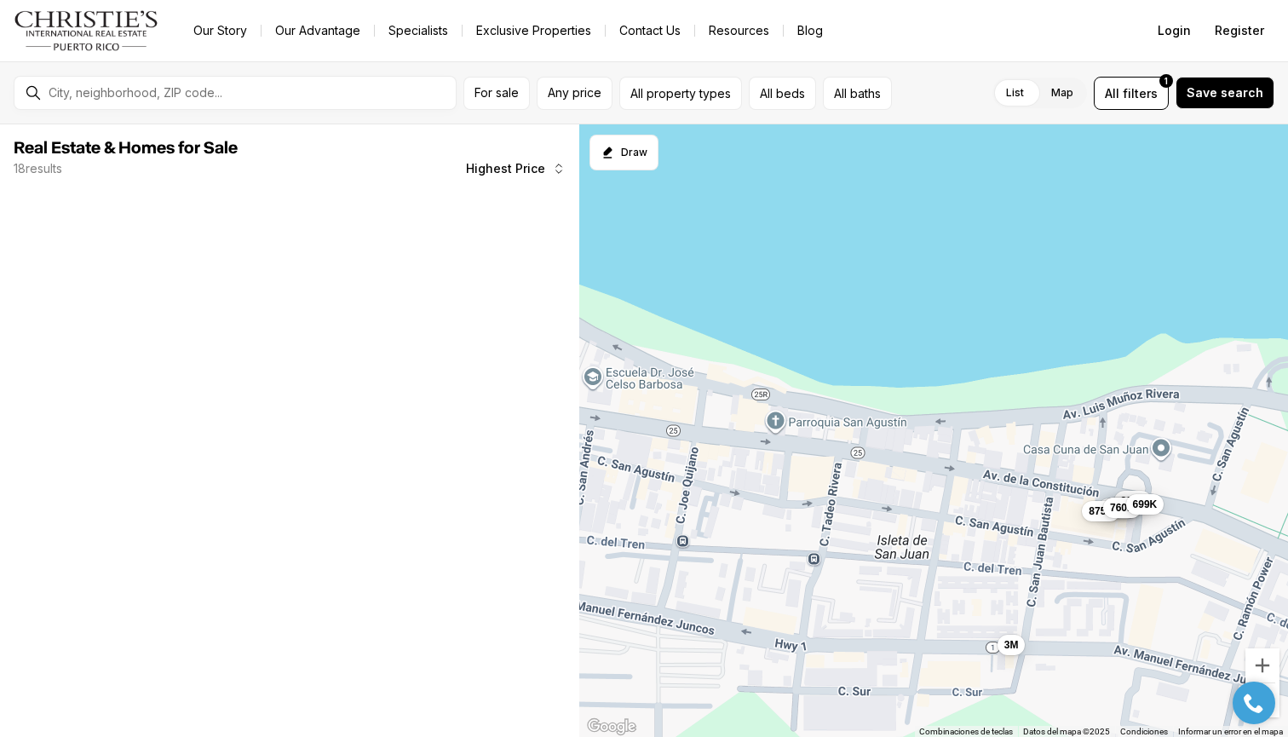
drag, startPoint x: 759, startPoint y: 464, endPoint x: 952, endPoint y: 479, distance: 193.1
click at [952, 479] on div "3M 899K 885K 875K 875K 760K 699K" at bounding box center [933, 430] width 709 height 613
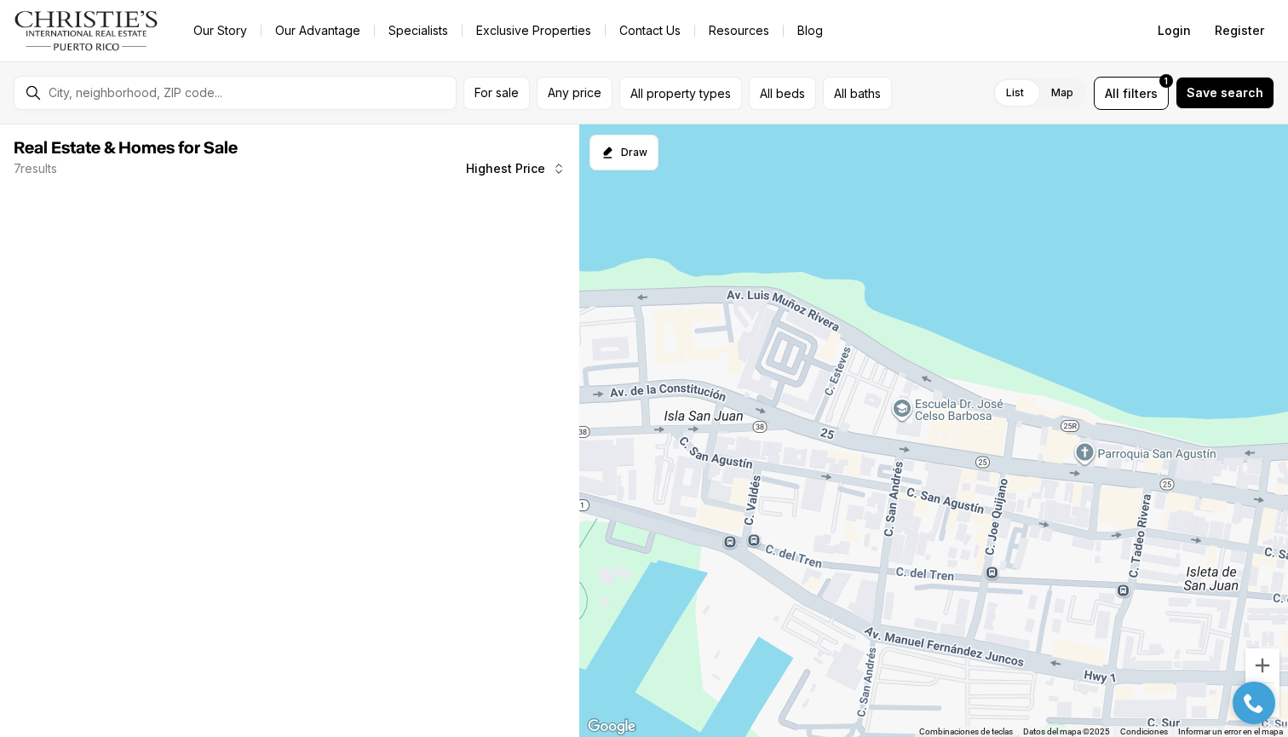
drag, startPoint x: 734, startPoint y: 454, endPoint x: 883, endPoint y: 467, distance: 149.6
click at [883, 467] on div "3M 899K 885K 875K 875K 760K" at bounding box center [933, 430] width 709 height 613
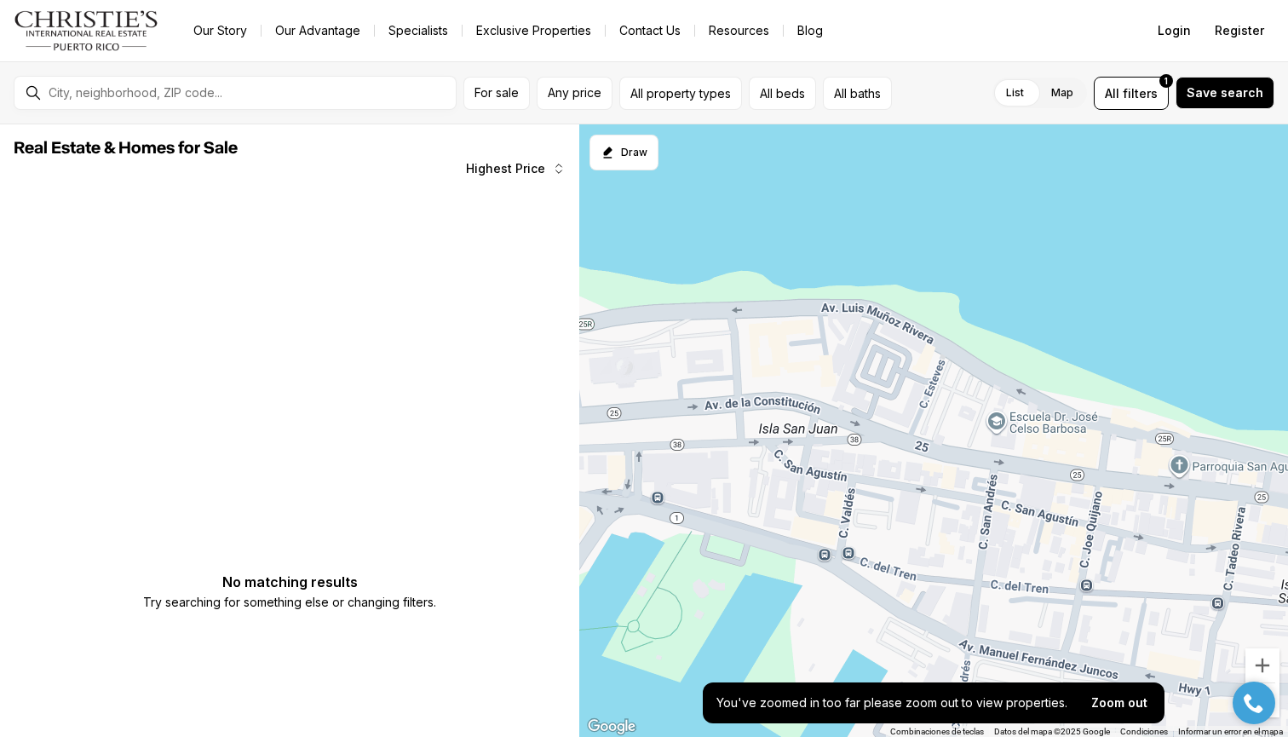
drag, startPoint x: 797, startPoint y: 440, endPoint x: 895, endPoint y: 454, distance: 98.9
click at [896, 454] on div at bounding box center [933, 430] width 709 height 613
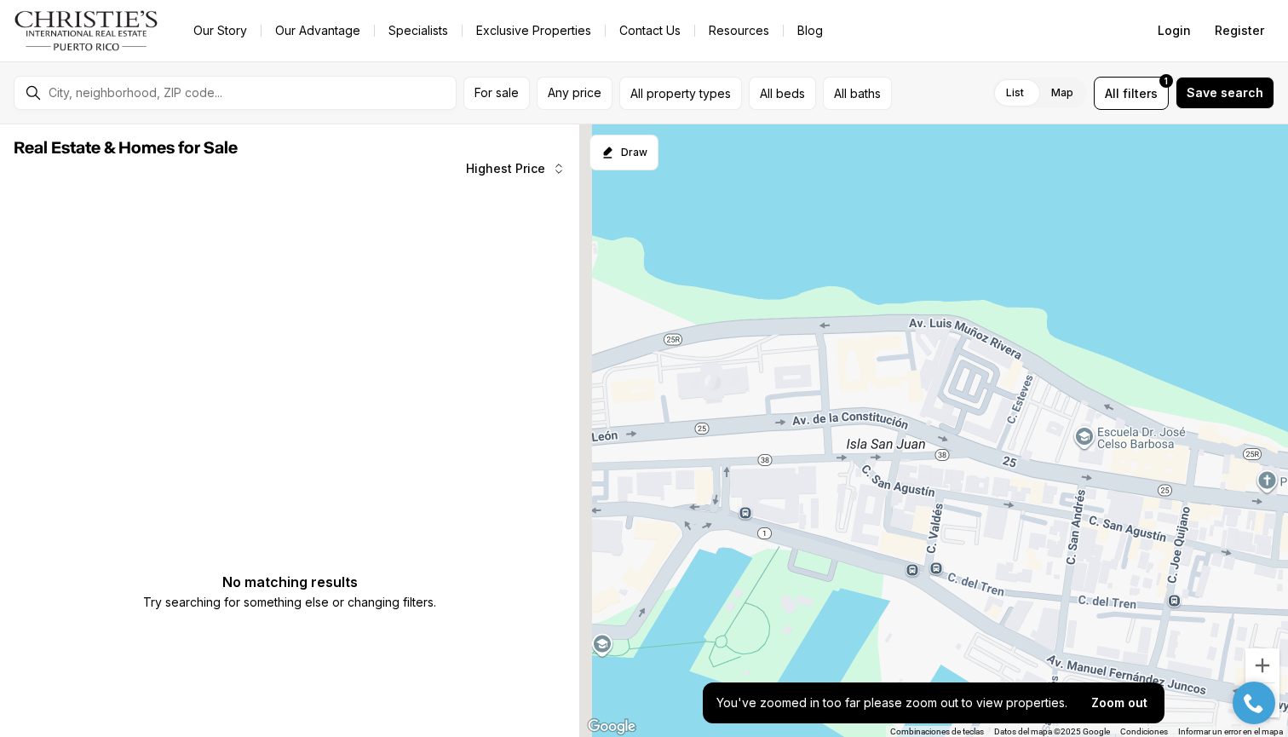
drag, startPoint x: 784, startPoint y: 435, endPoint x: 871, endPoint y: 450, distance: 88.1
click at [871, 450] on div at bounding box center [933, 430] width 709 height 613
